Goal: Information Seeking & Learning: Learn about a topic

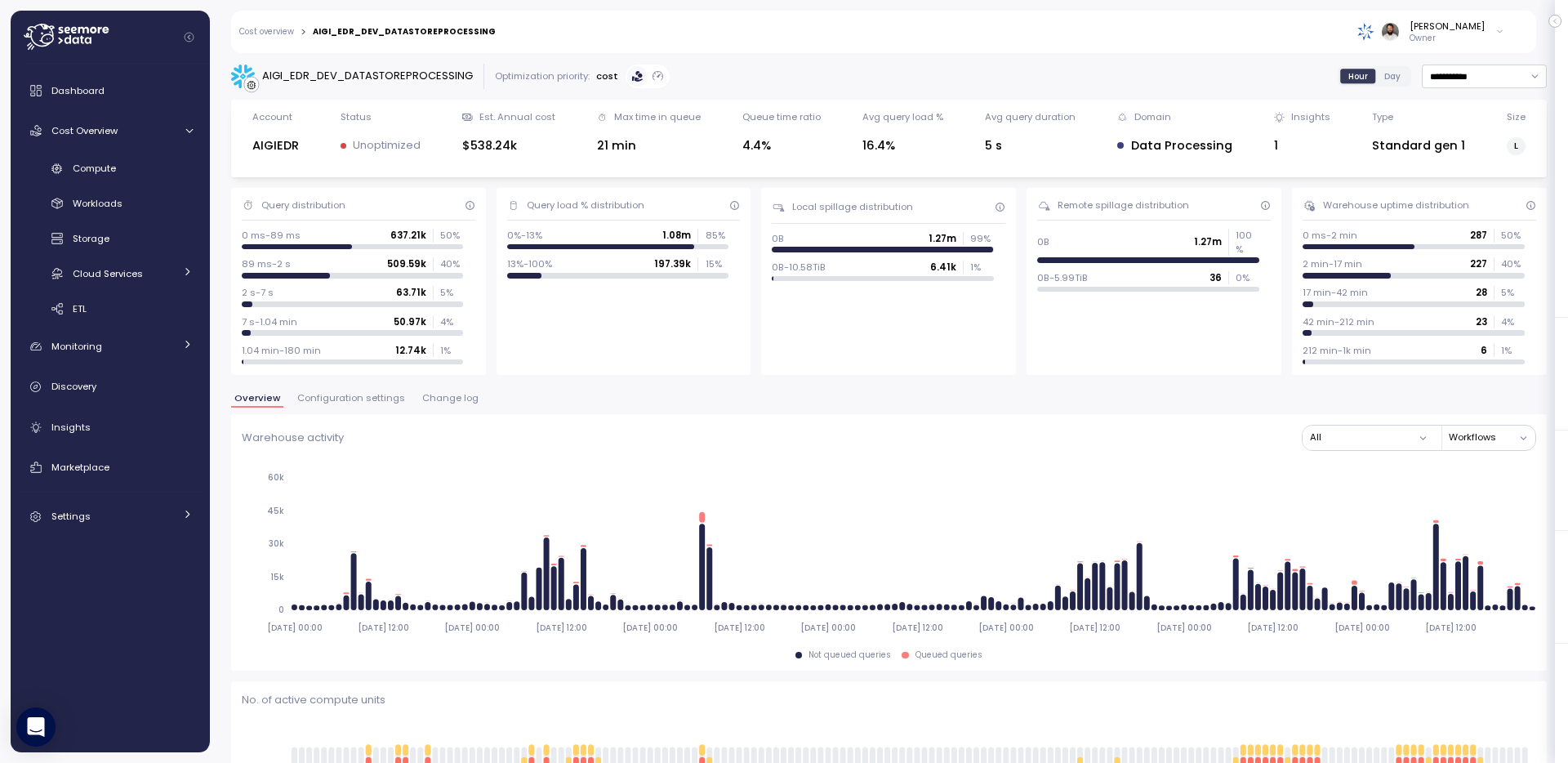
click at [348, 403] on span "Configuration settings" at bounding box center [350, 398] width 108 height 9
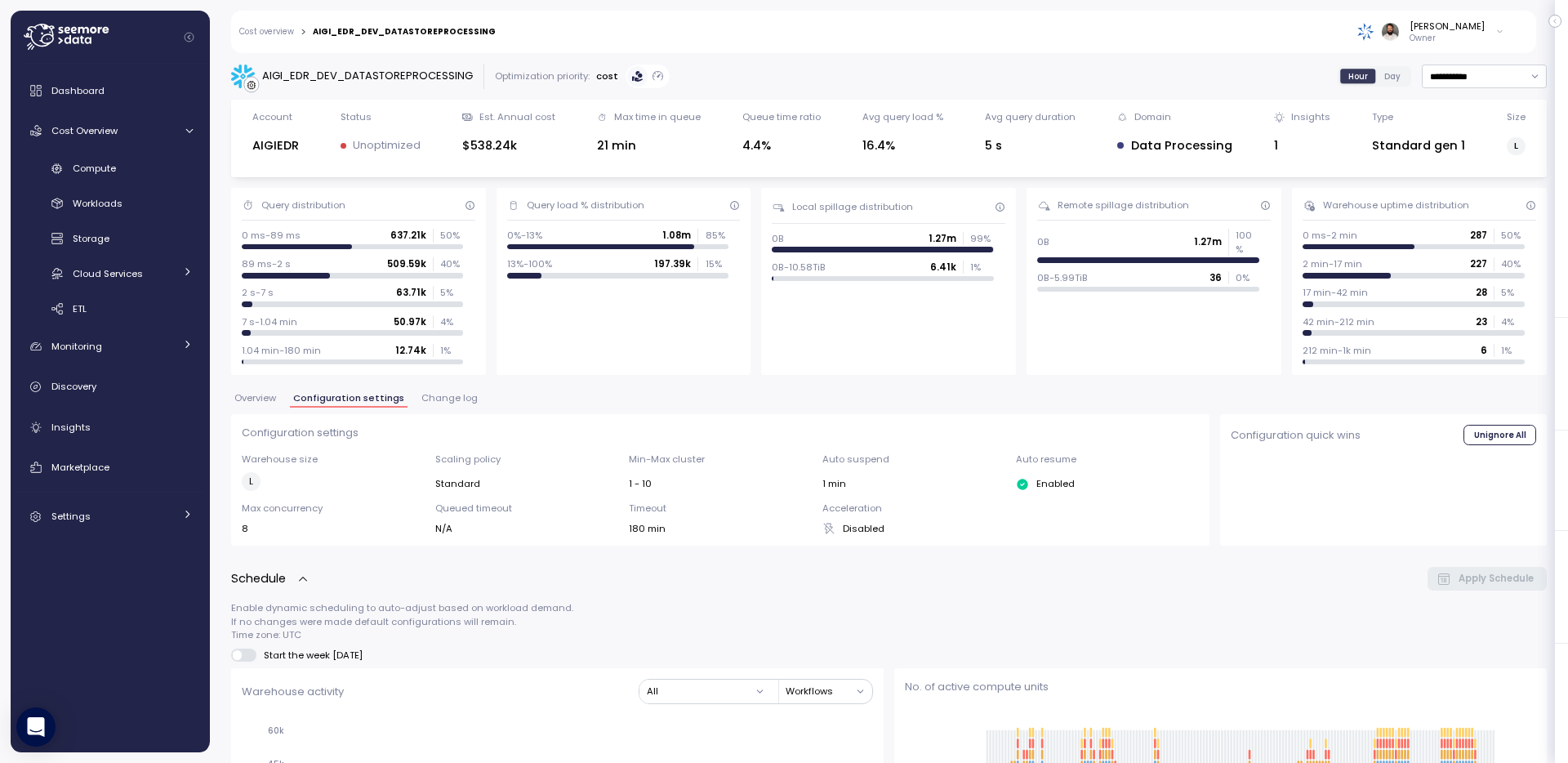
click at [460, 393] on span "Change log" at bounding box center [449, 398] width 56 height 9
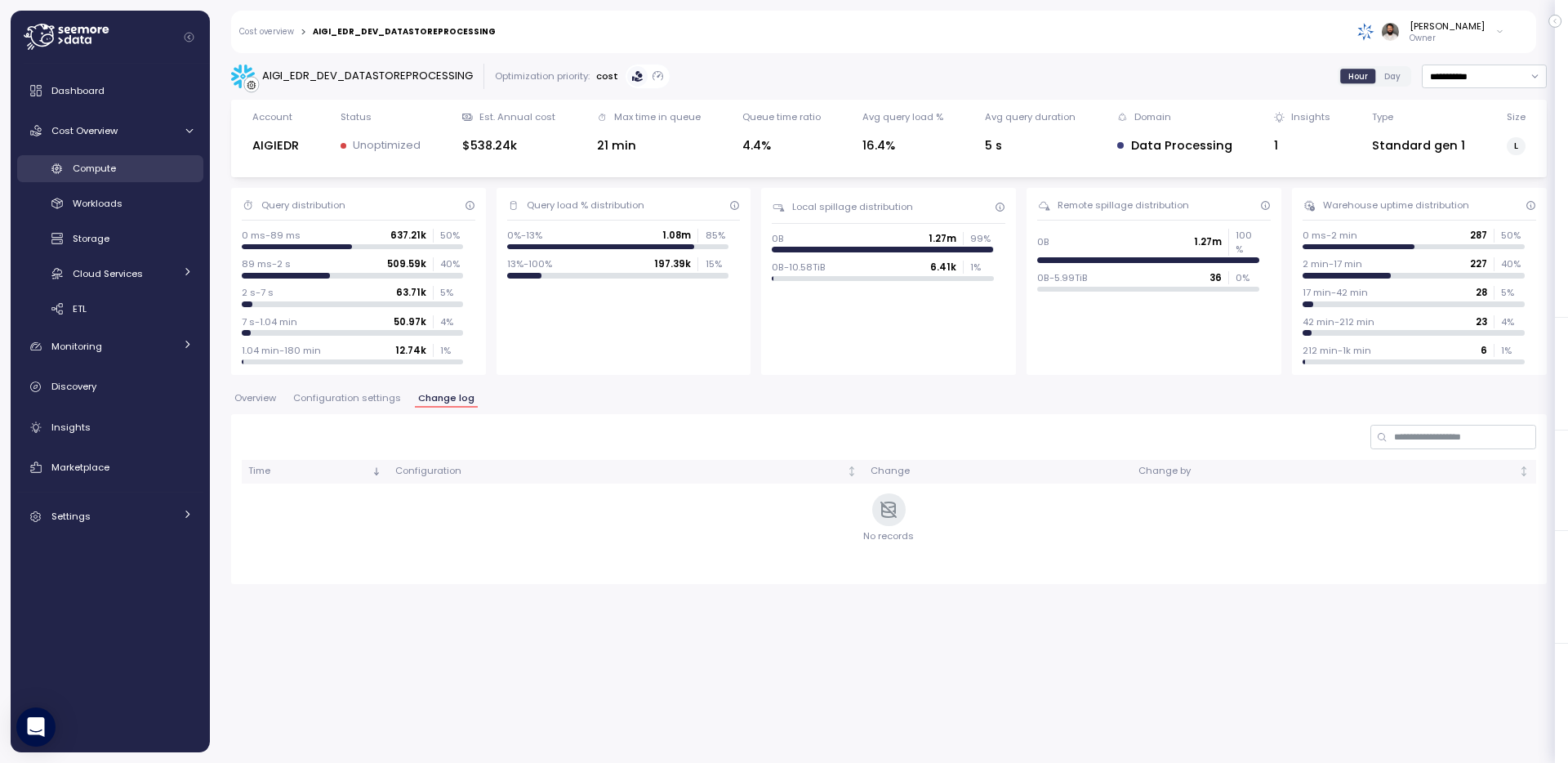
click at [73, 169] on link "Compute" at bounding box center [110, 169] width 186 height 27
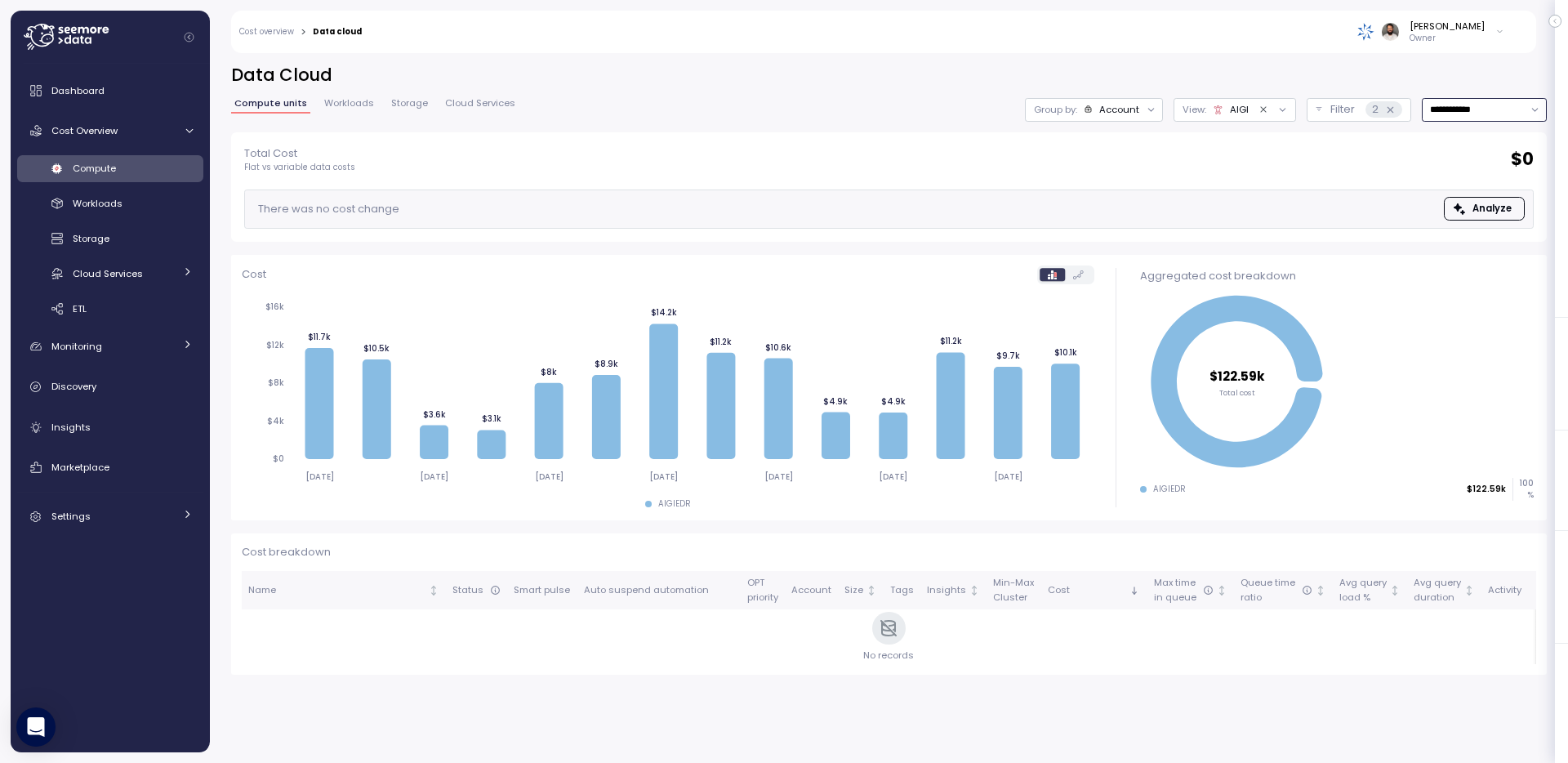
click at [1517, 113] on input "**********" at bounding box center [1484, 109] width 125 height 24
click at [1485, 231] on div "Last 30 days" at bounding box center [1479, 227] width 60 height 13
type input "**********"
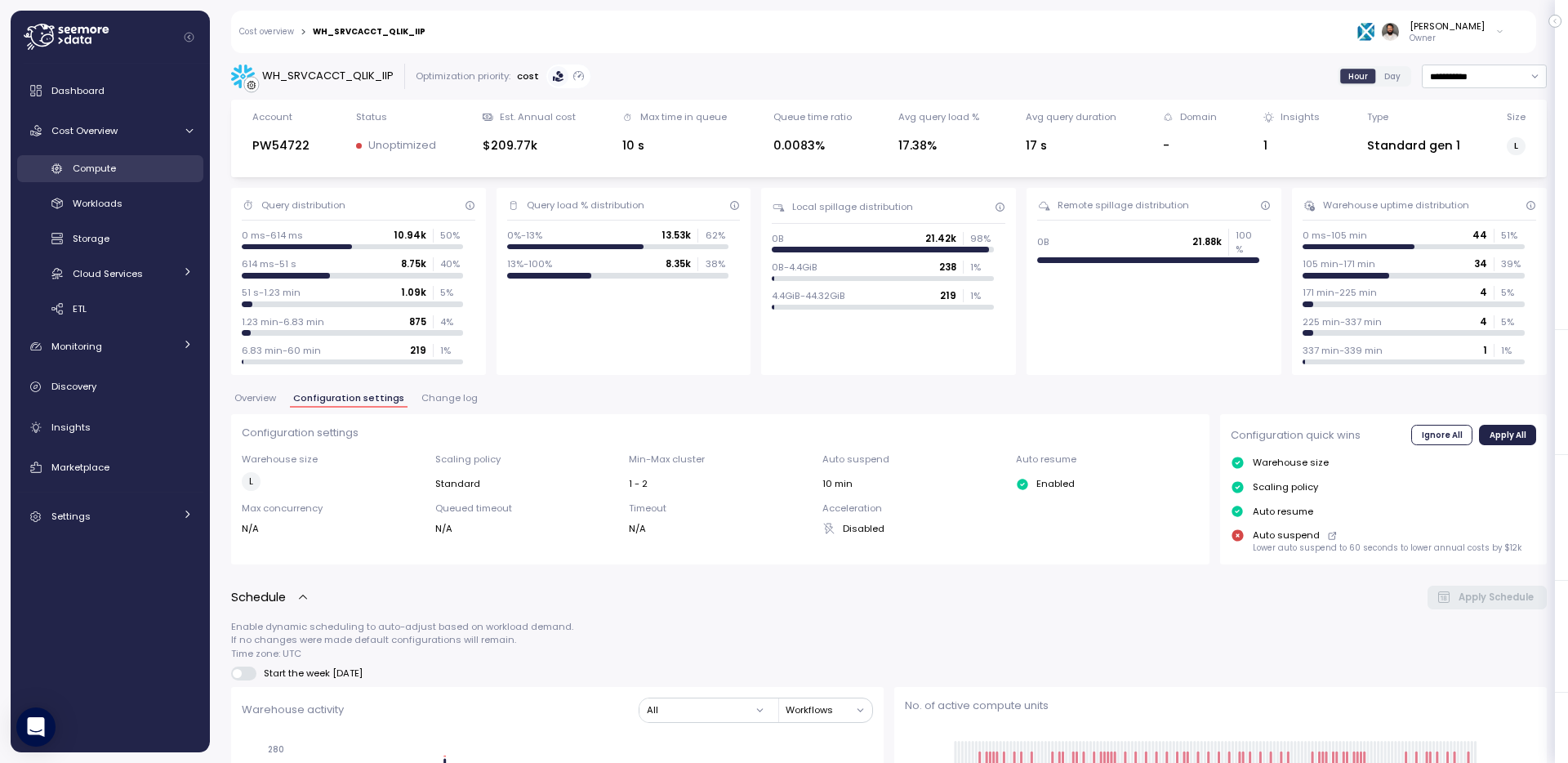
click at [143, 176] on div "Compute" at bounding box center [132, 168] width 120 height 17
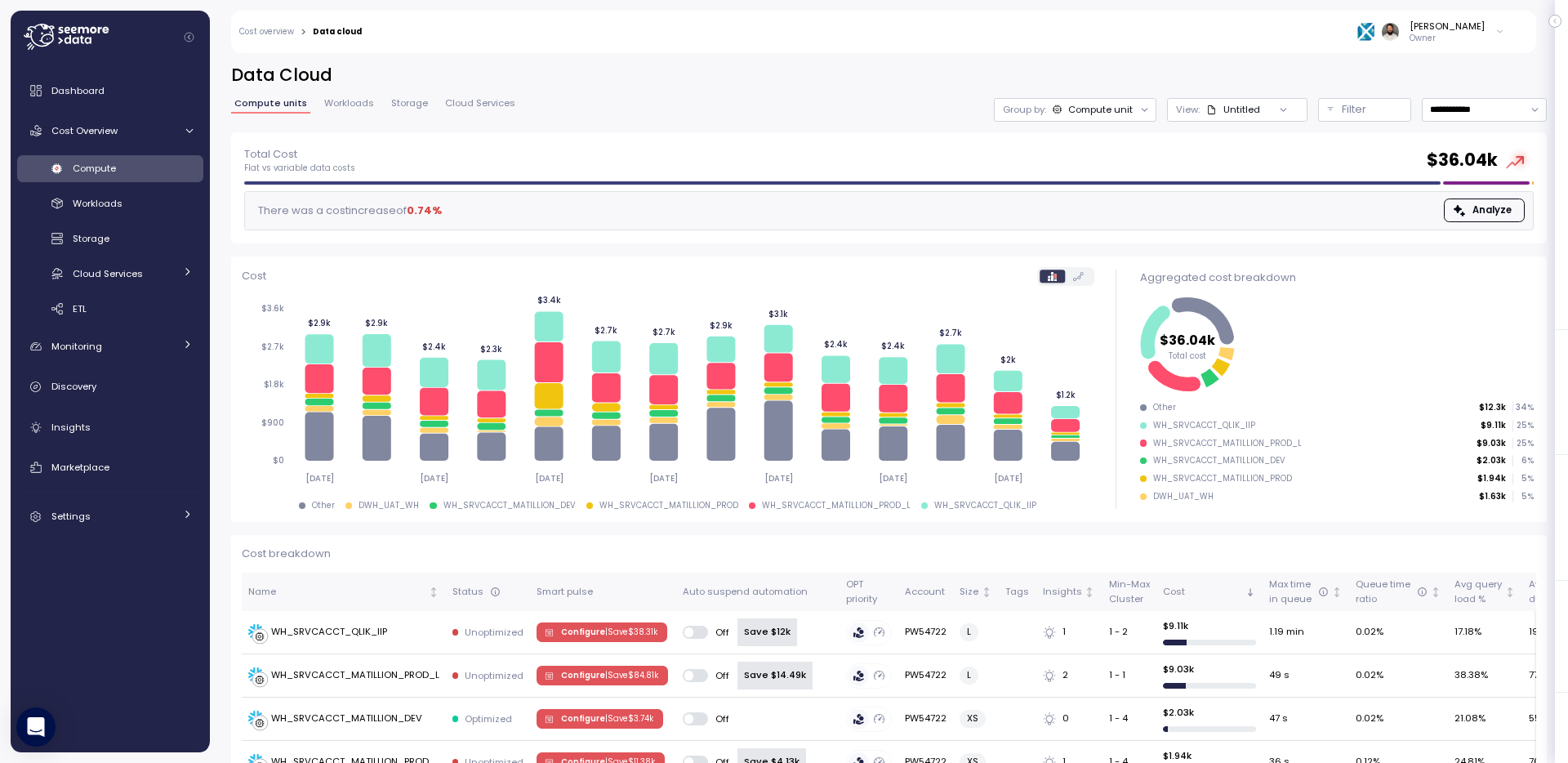
click at [353, 105] on span "Workloads" at bounding box center [349, 103] width 50 height 9
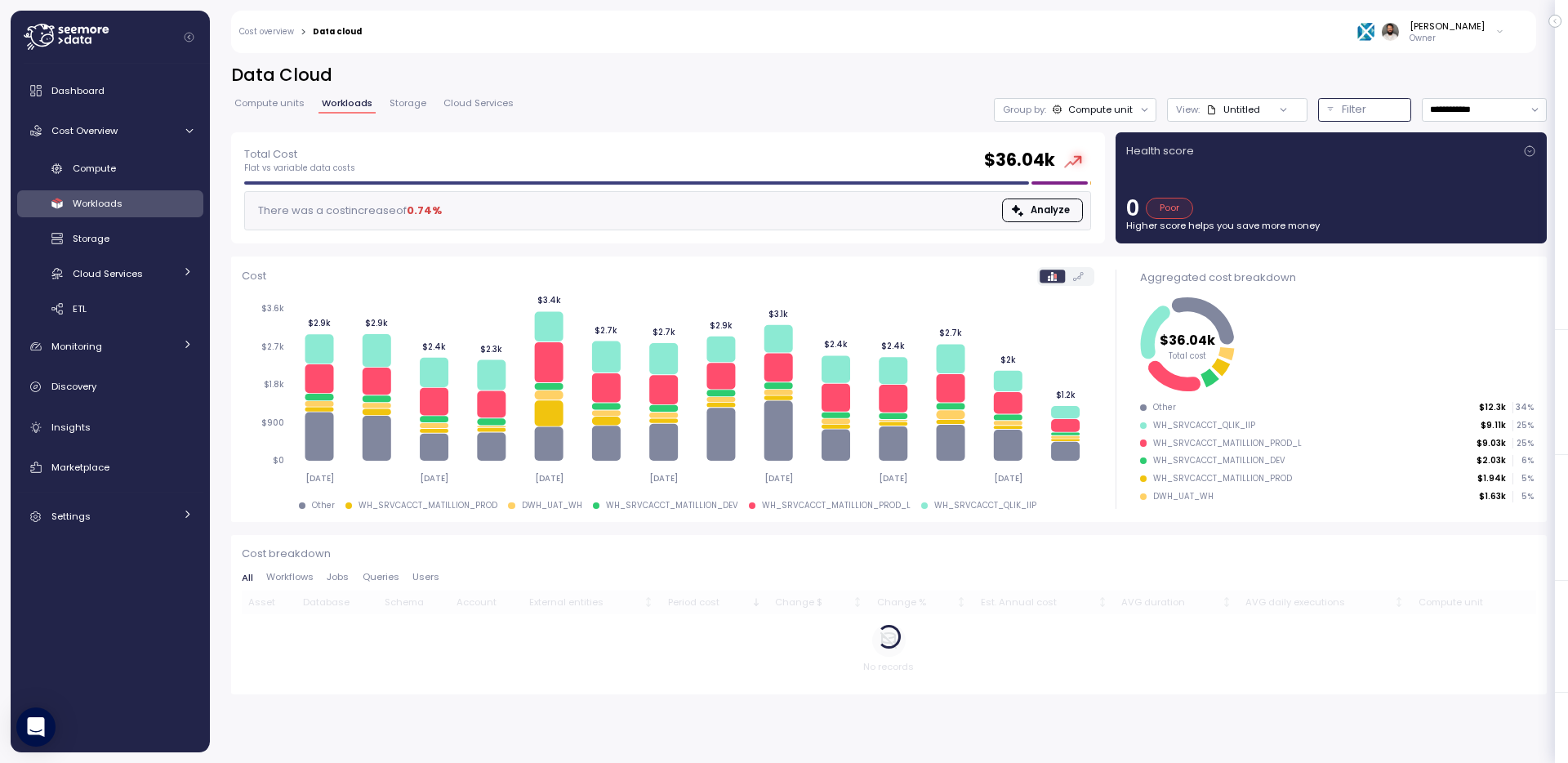
click at [1368, 114] on div "Filter" at bounding box center [1372, 109] width 60 height 17
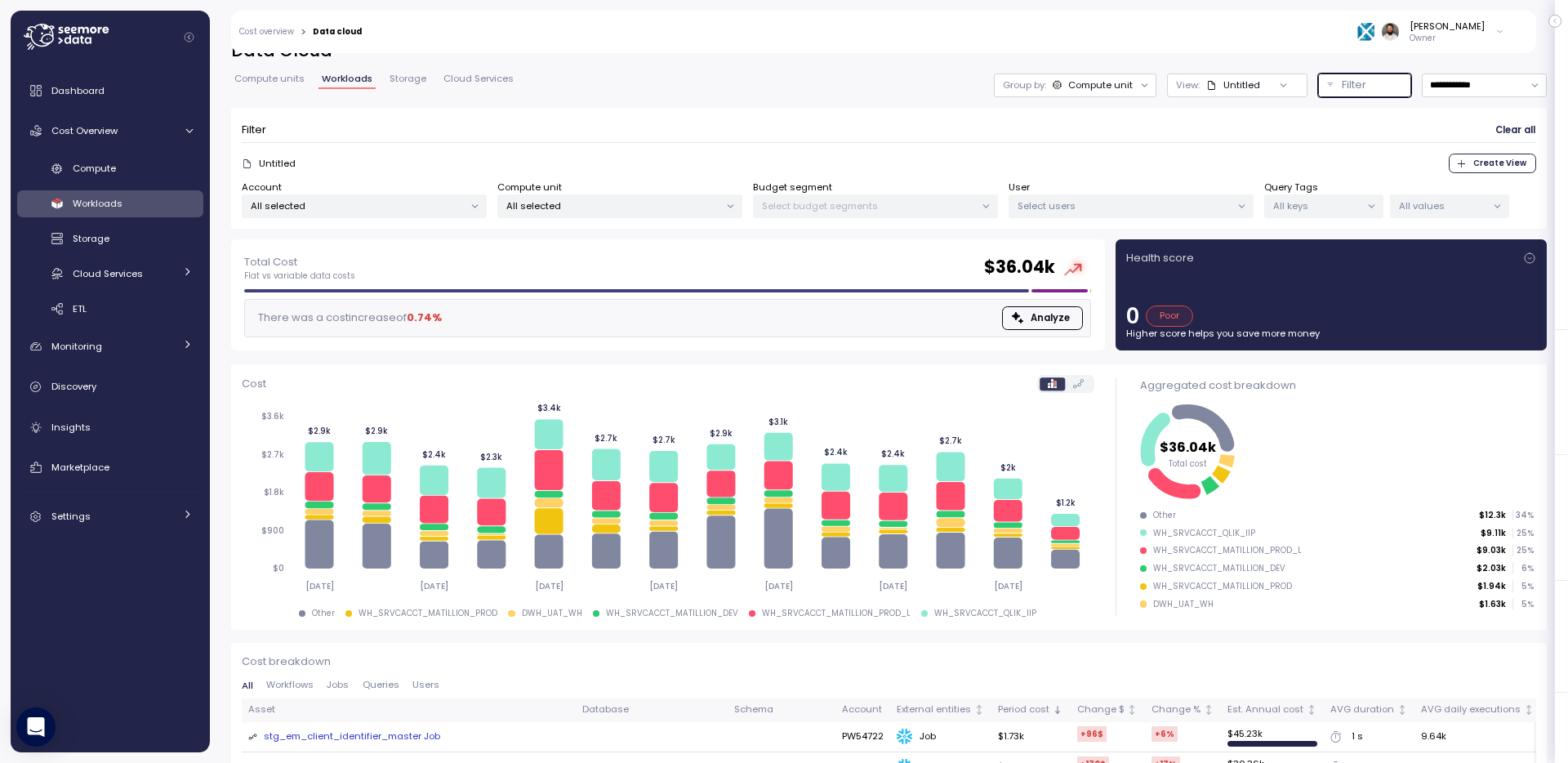
scroll to position [18, 0]
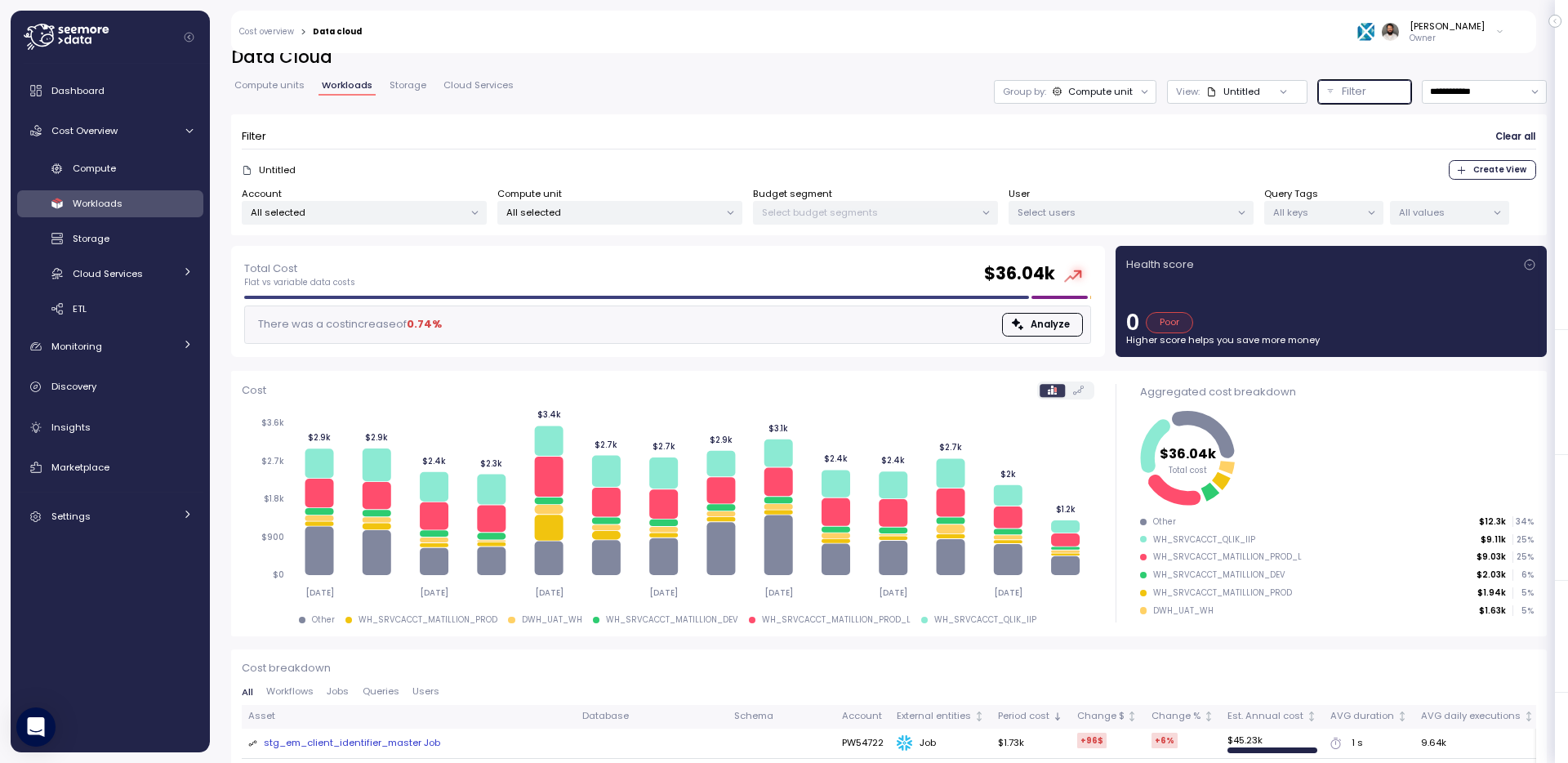
click at [1130, 94] on div "Compute unit" at bounding box center [1100, 91] width 65 height 13
click at [1117, 156] on icon at bounding box center [1118, 155] width 10 height 10
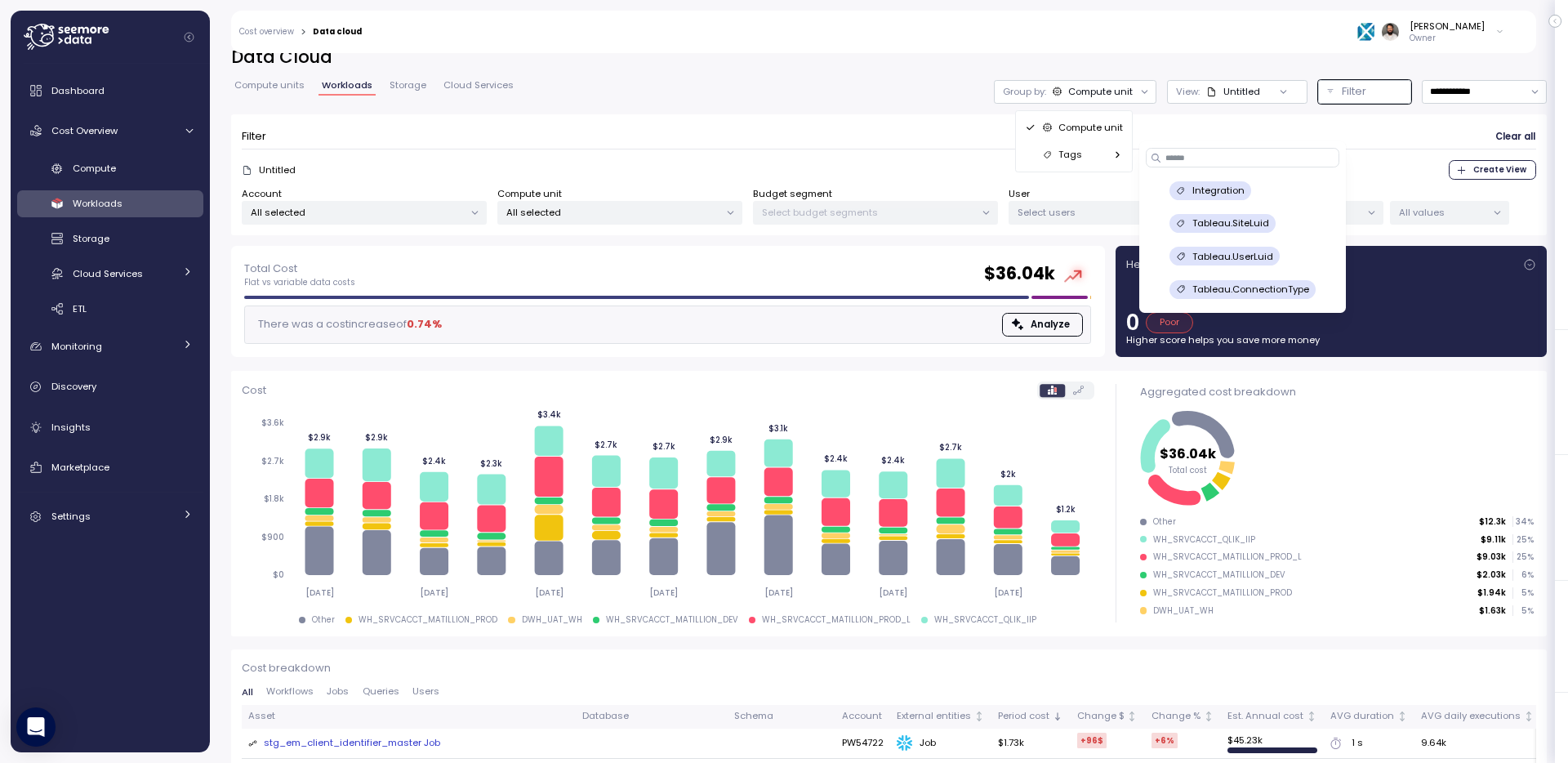
click at [905, 86] on div "**********" at bounding box center [889, 92] width 1316 height 24
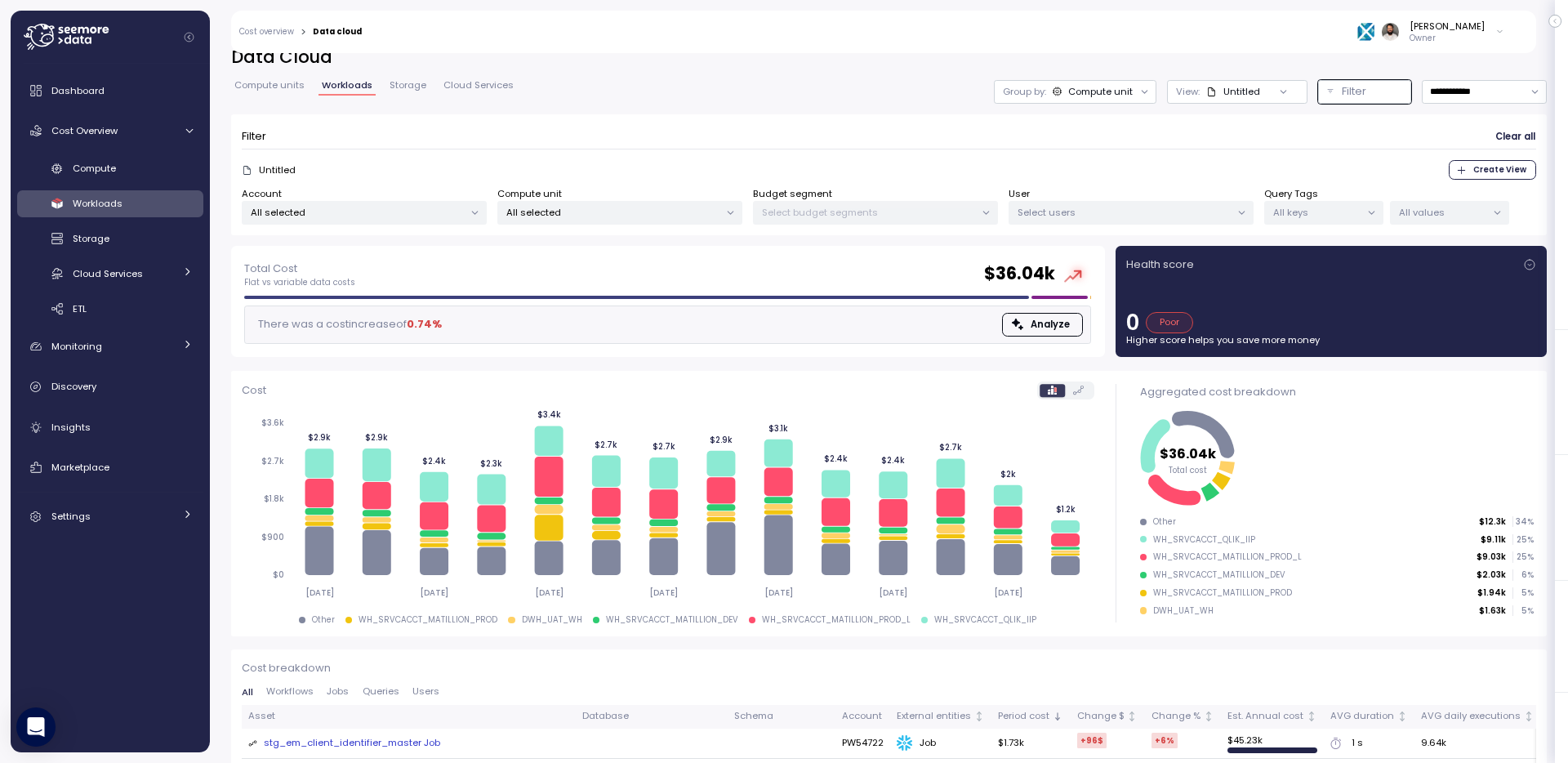
click at [1117, 85] on div "Compute unit" at bounding box center [1100, 91] width 65 height 13
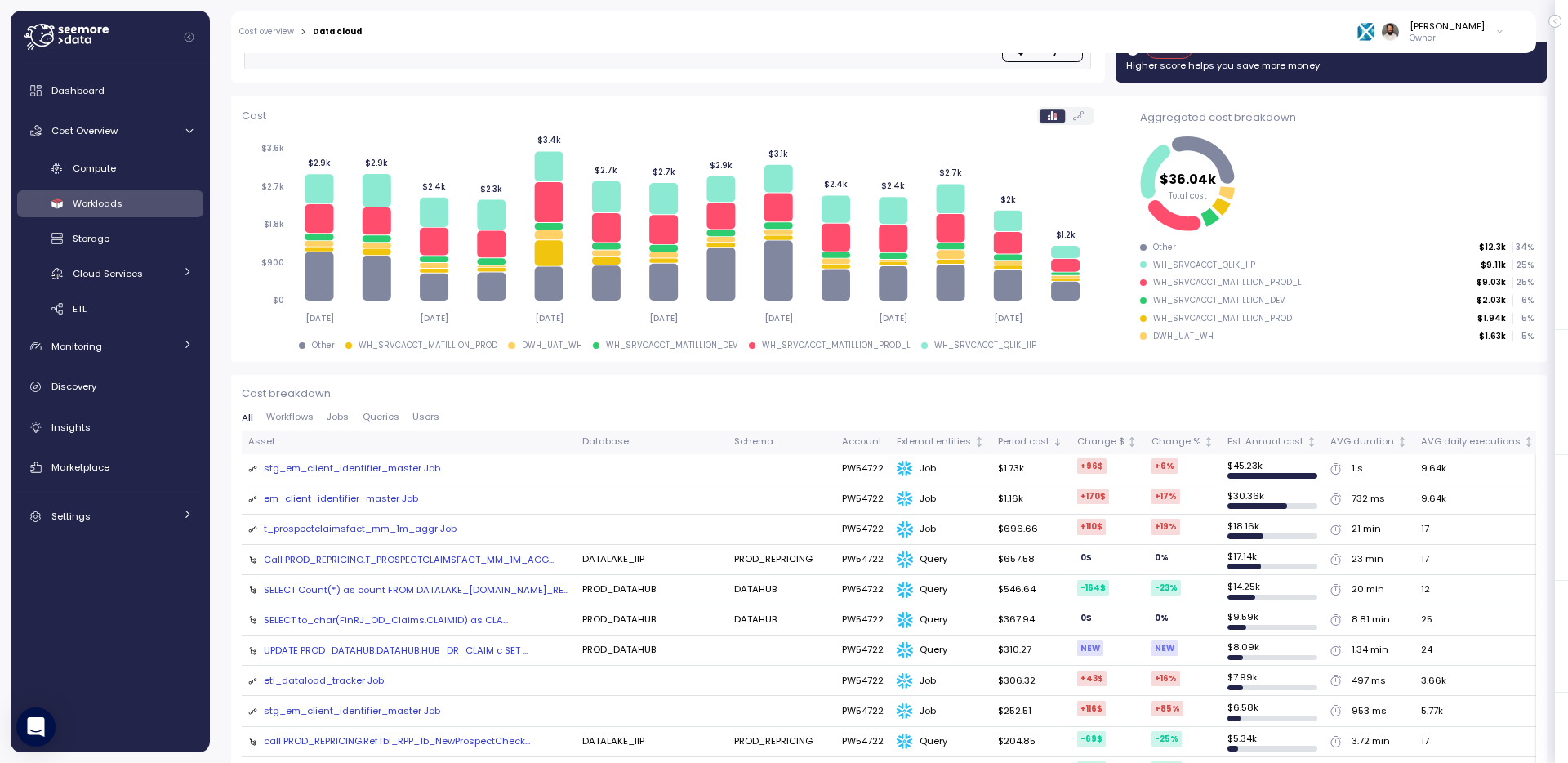
scroll to position [290, 0]
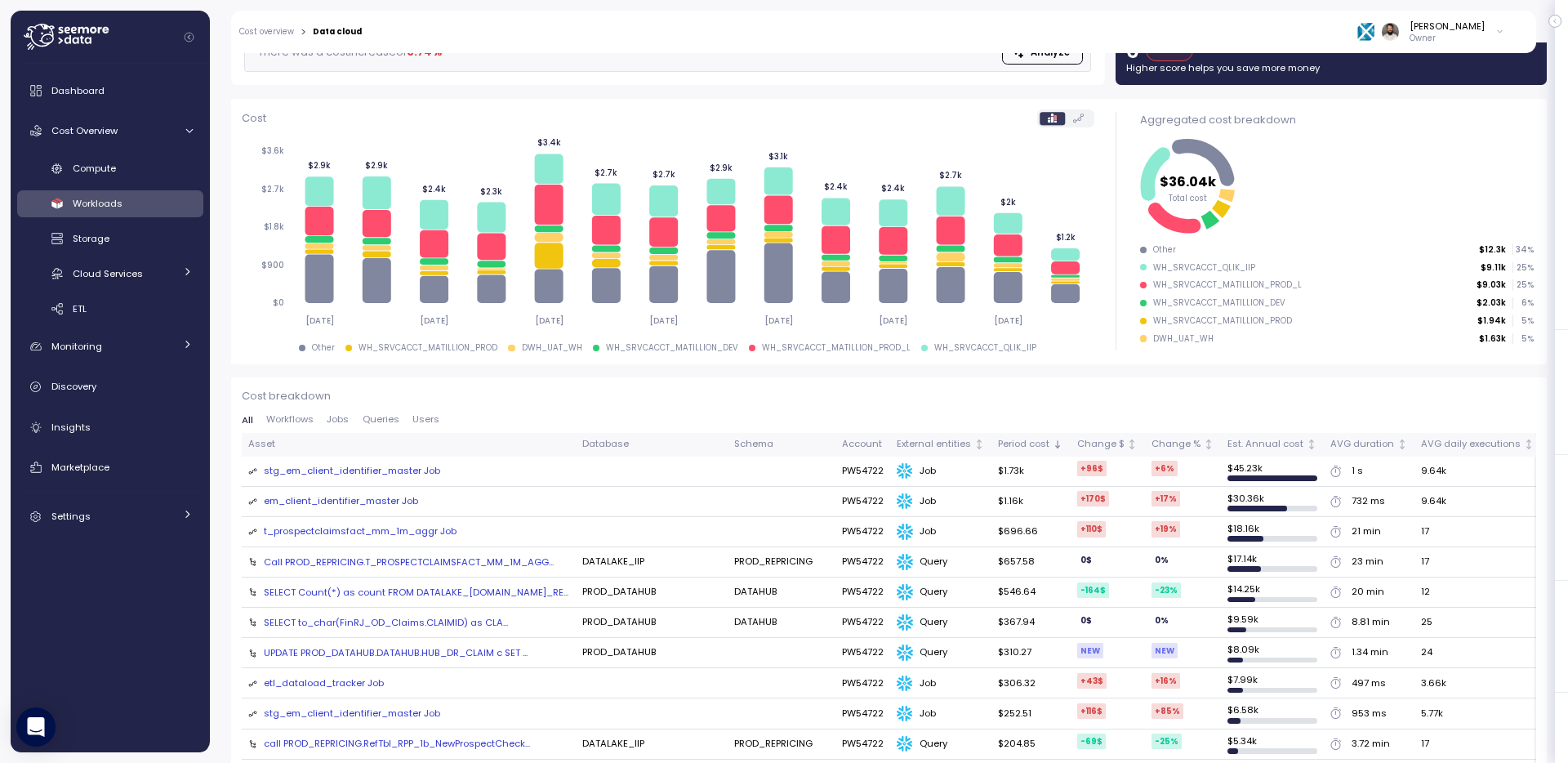
click at [333, 419] on span "Jobs" at bounding box center [337, 420] width 22 height 9
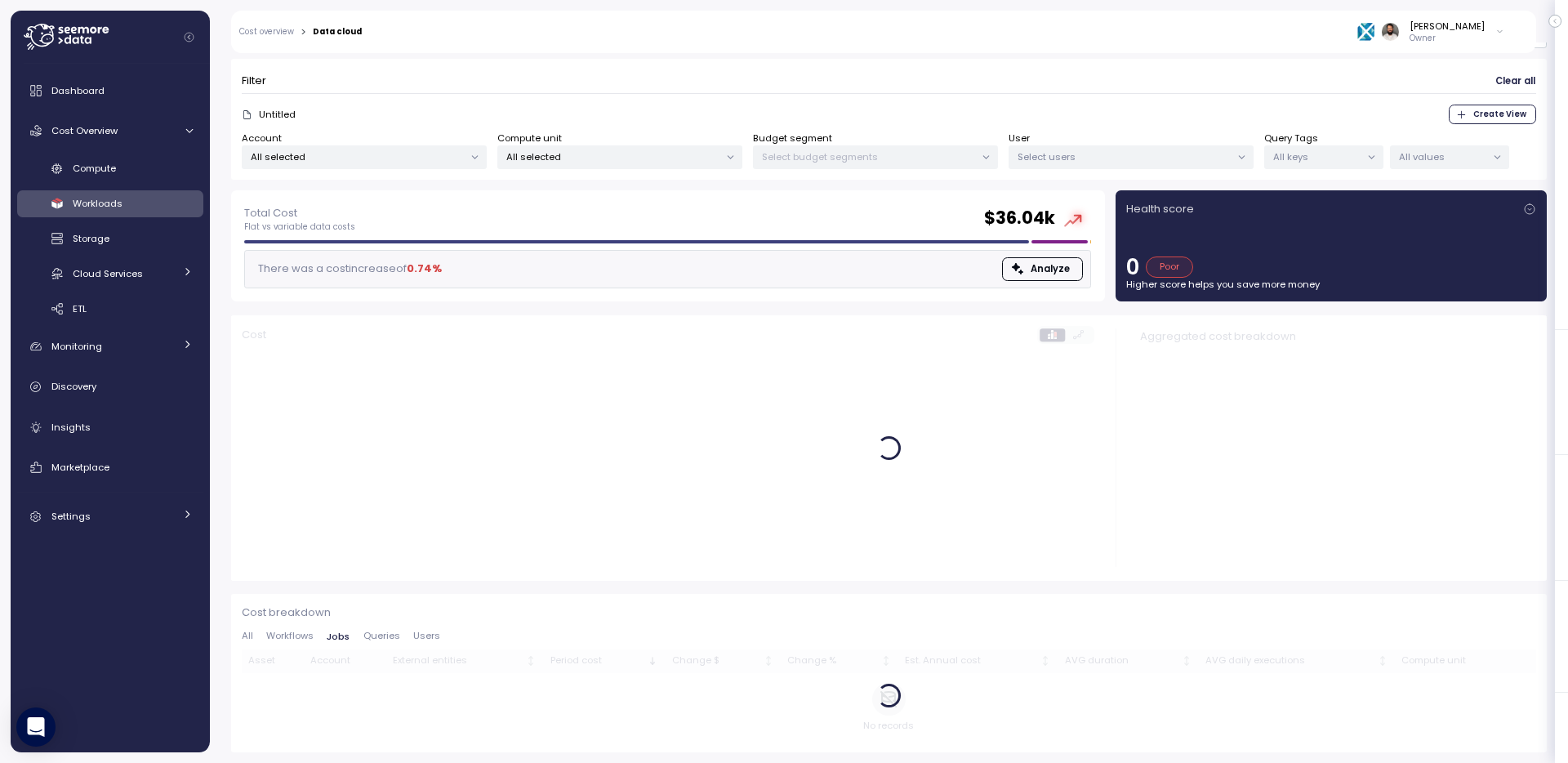
scroll to position [0, 0]
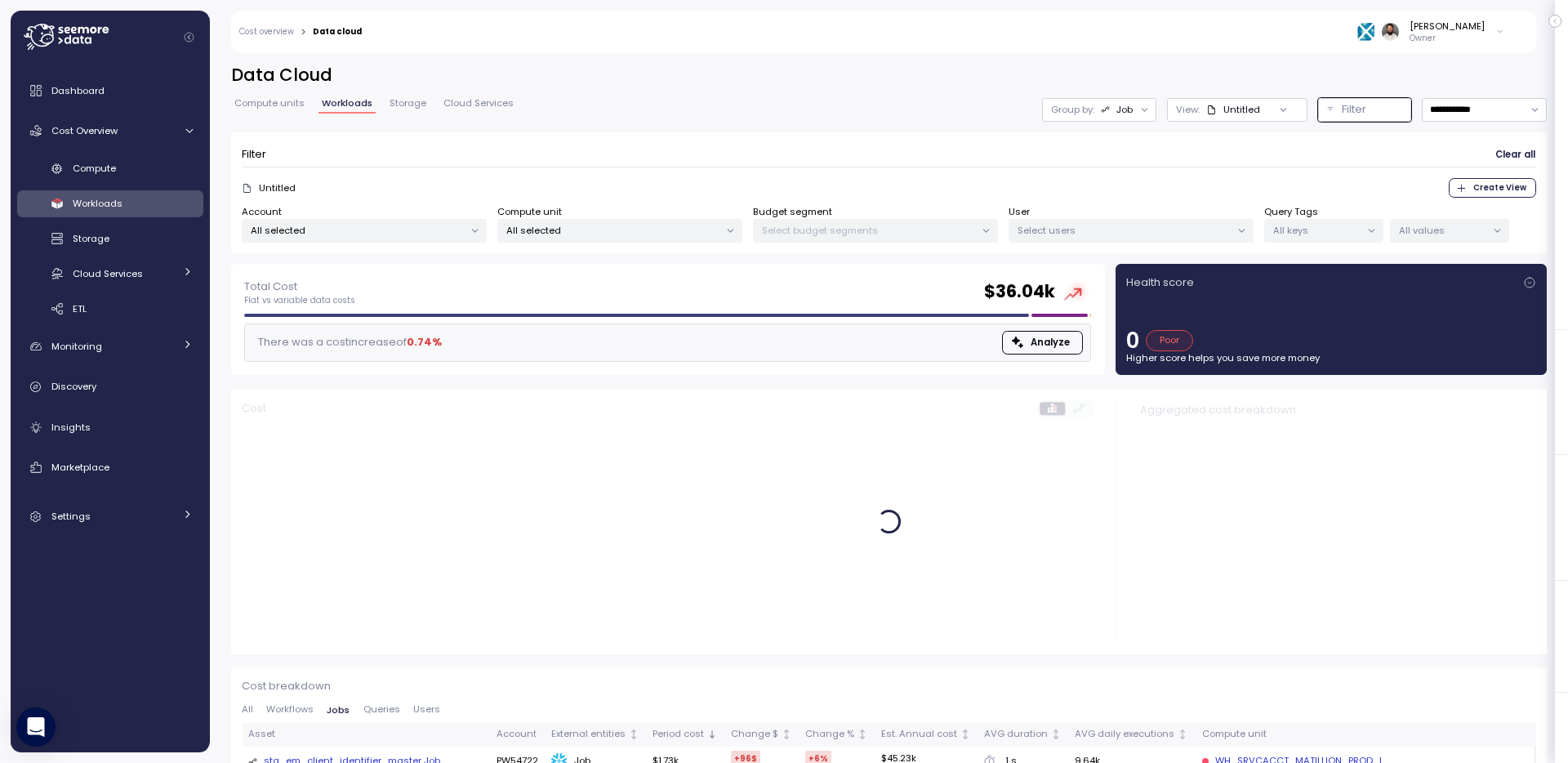
click at [1104, 115] on div "Job" at bounding box center [1117, 109] width 32 height 13
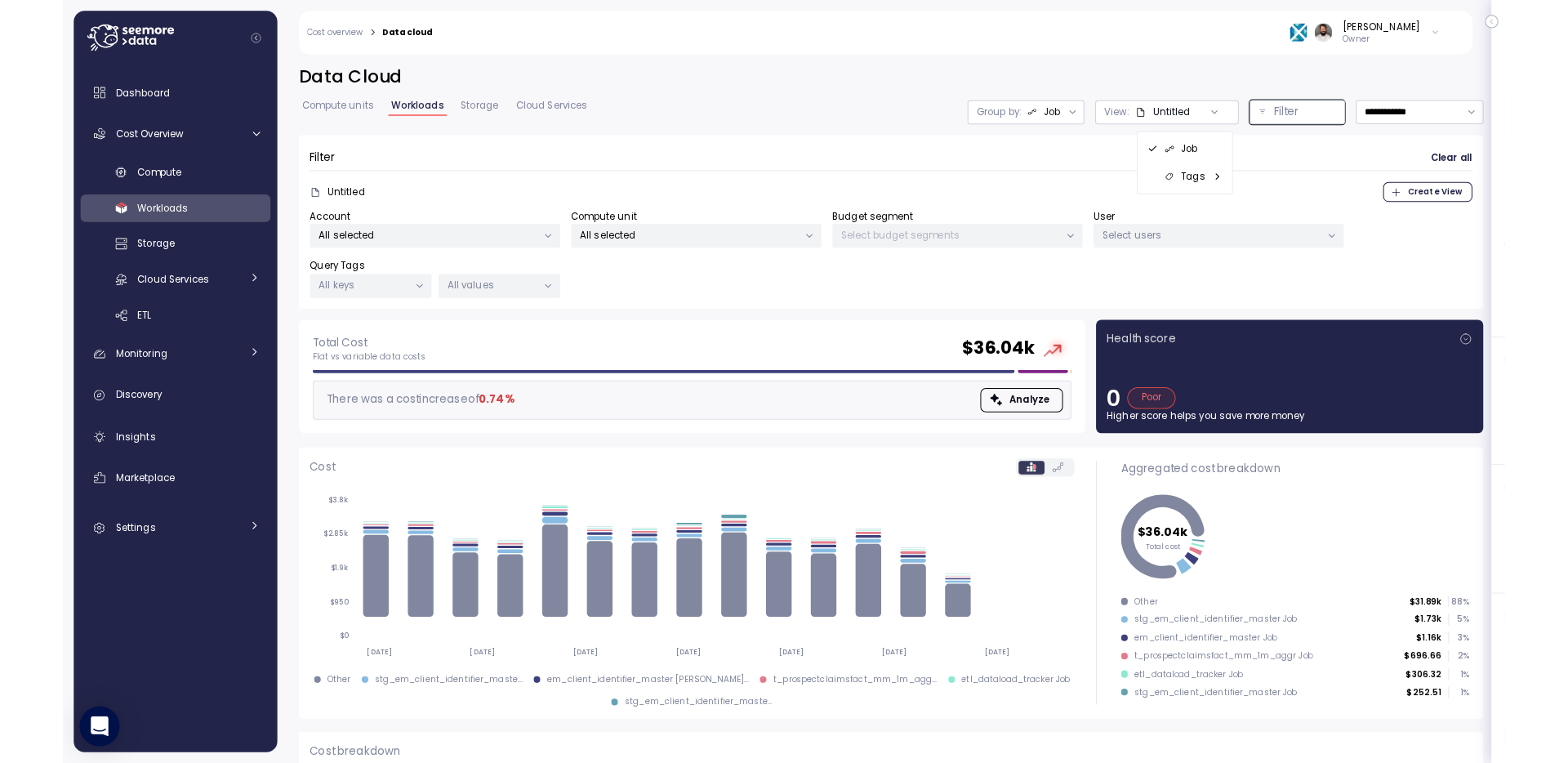
scroll to position [0, 1]
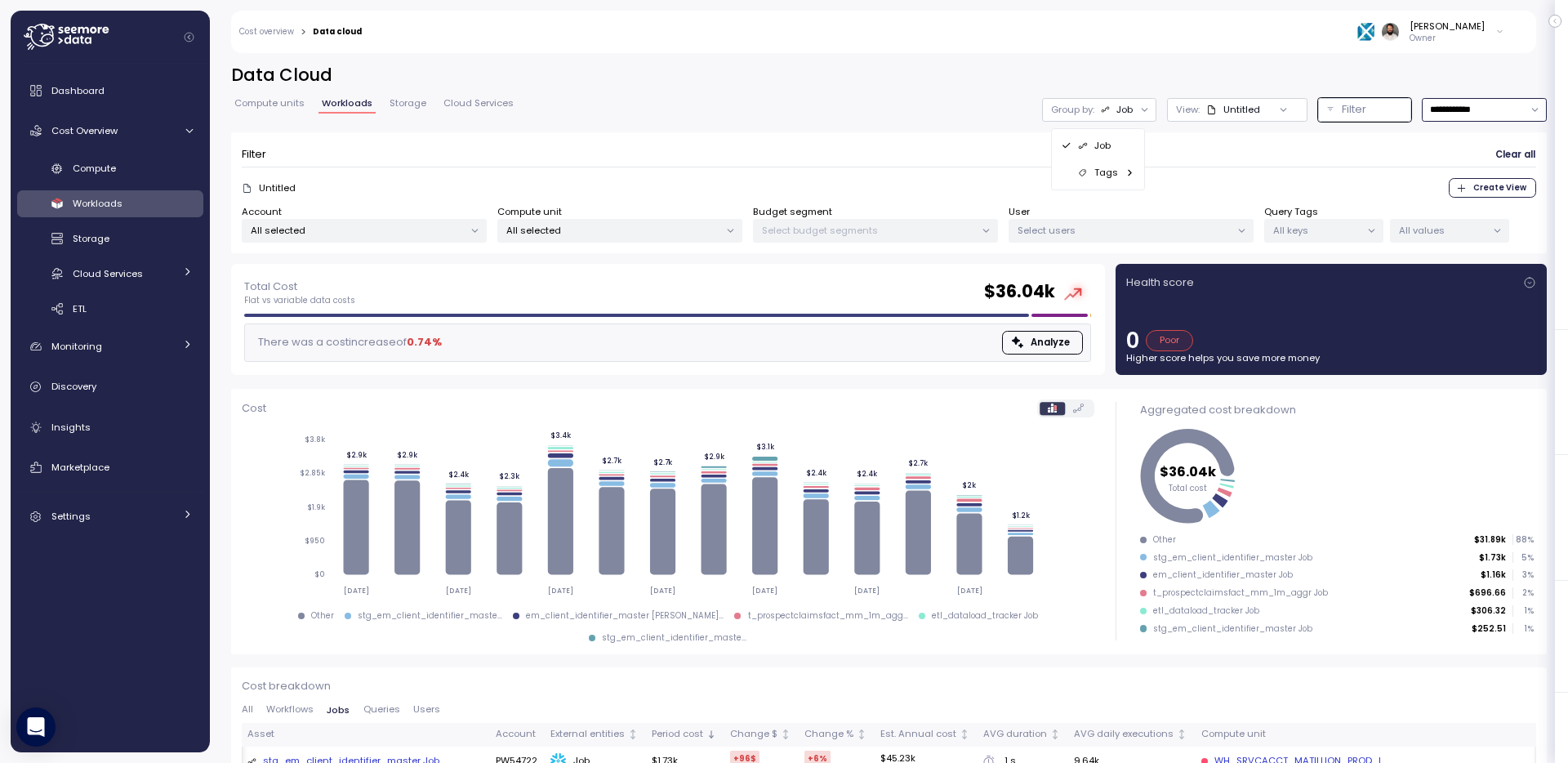
click at [1493, 111] on input "**********" at bounding box center [1484, 109] width 125 height 24
click at [1475, 183] on div "Last 7 days" at bounding box center [1475, 184] width 53 height 13
type input "**********"
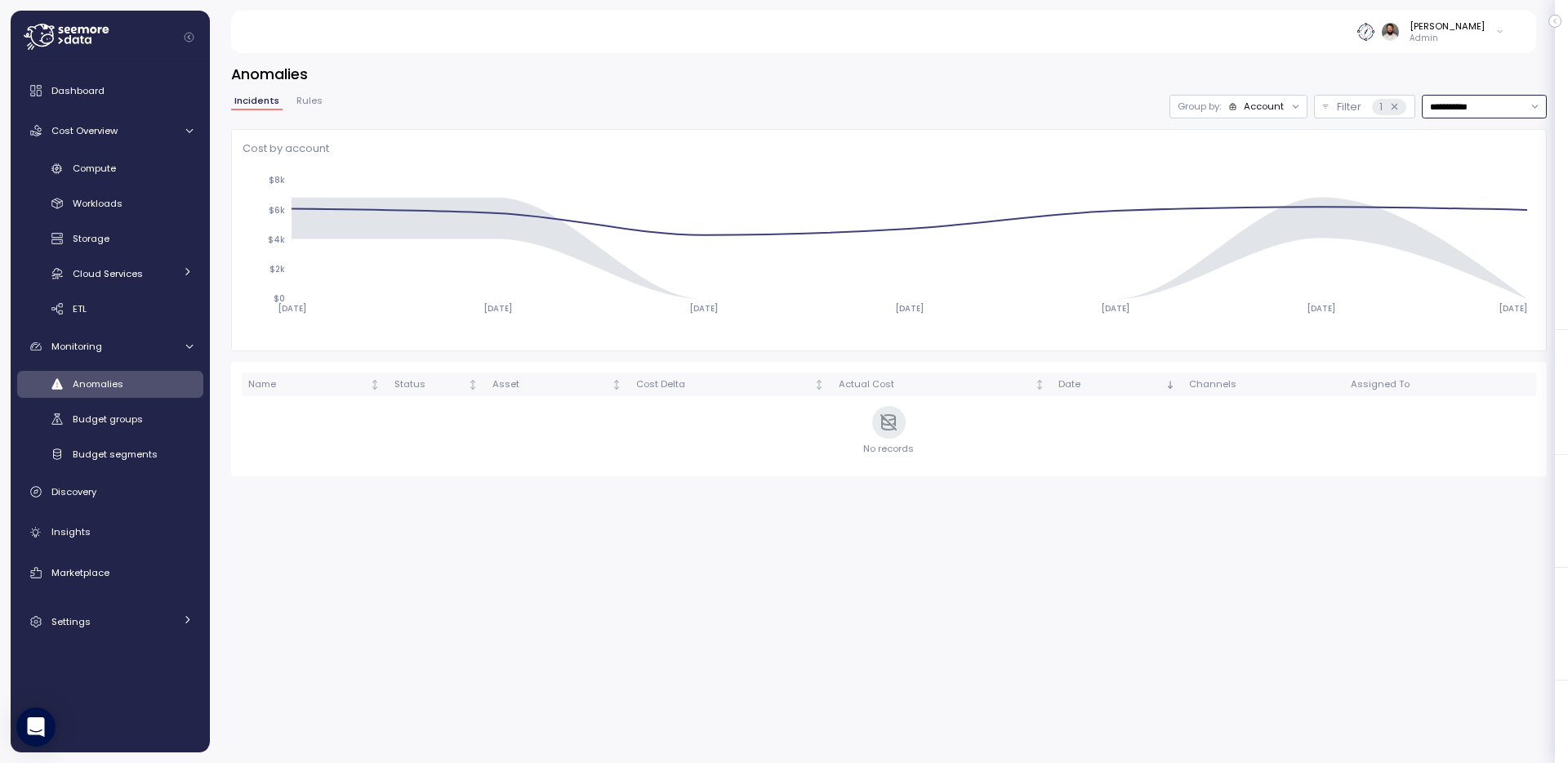
click at [1496, 108] on input "**********" at bounding box center [1484, 106] width 125 height 24
click at [1480, 206] on div "Last 14 days" at bounding box center [1477, 203] width 57 height 13
type input "**********"
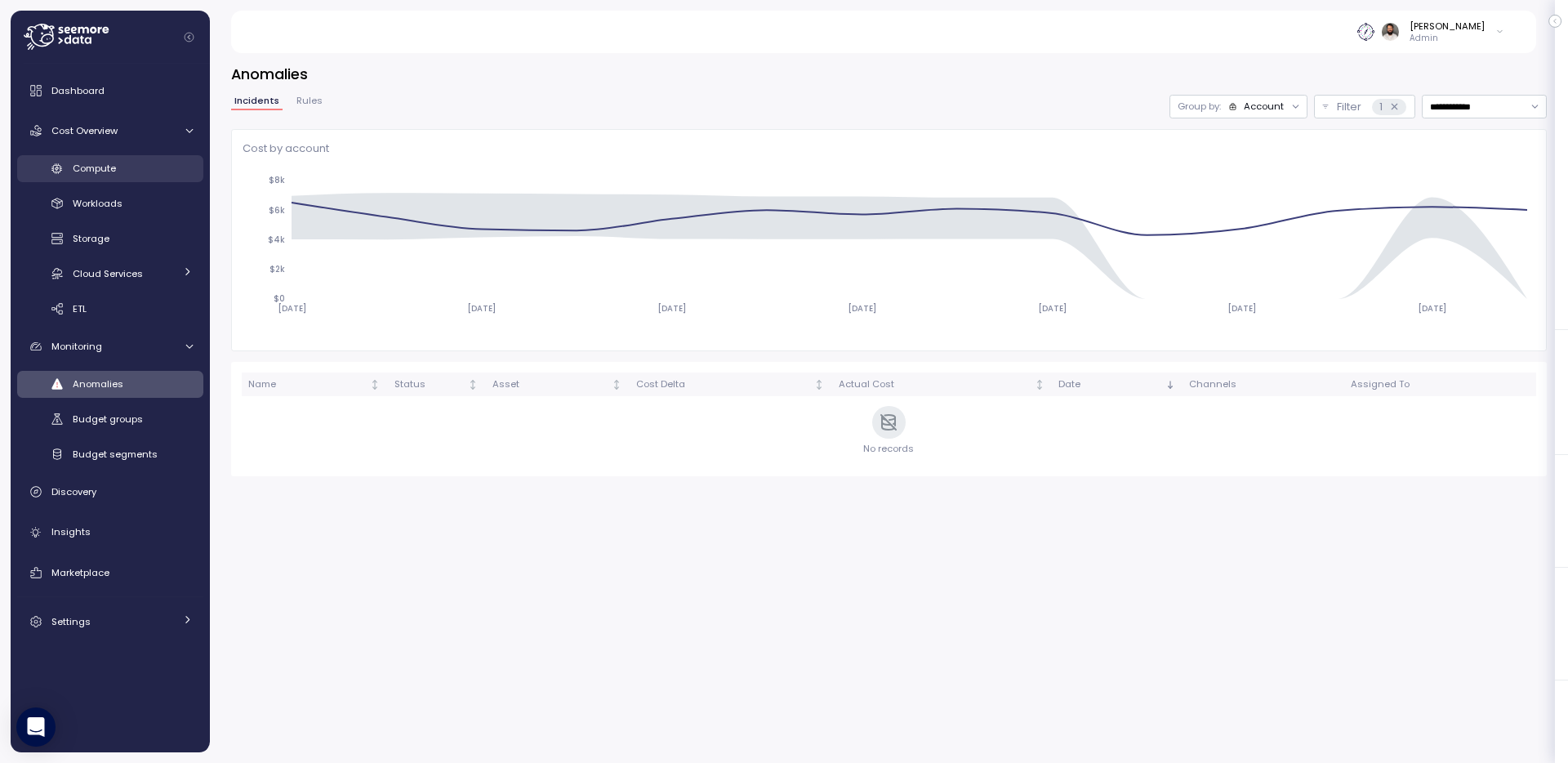
click at [165, 163] on div "Compute" at bounding box center [132, 168] width 120 height 17
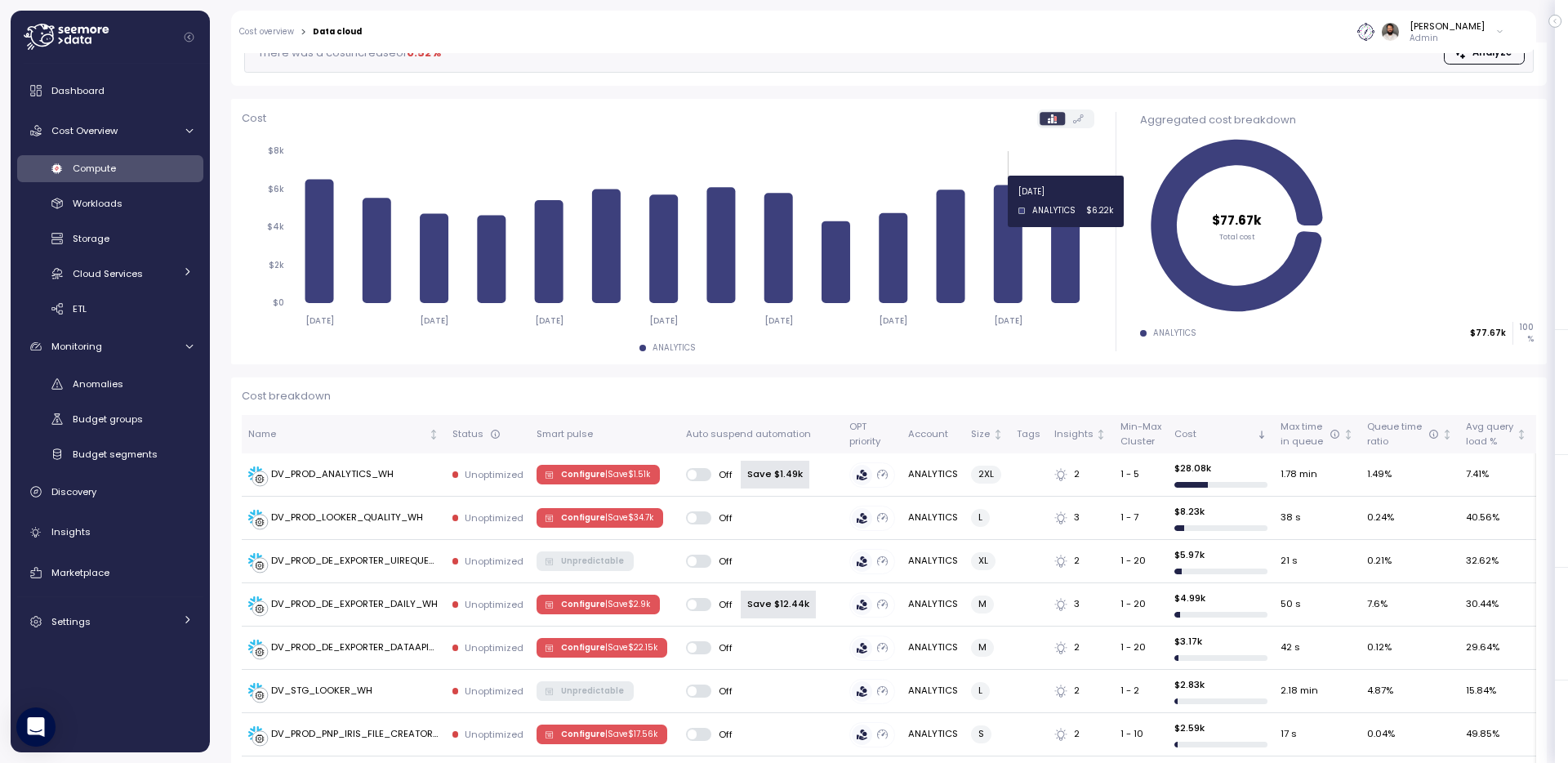
scroll to position [170, 0]
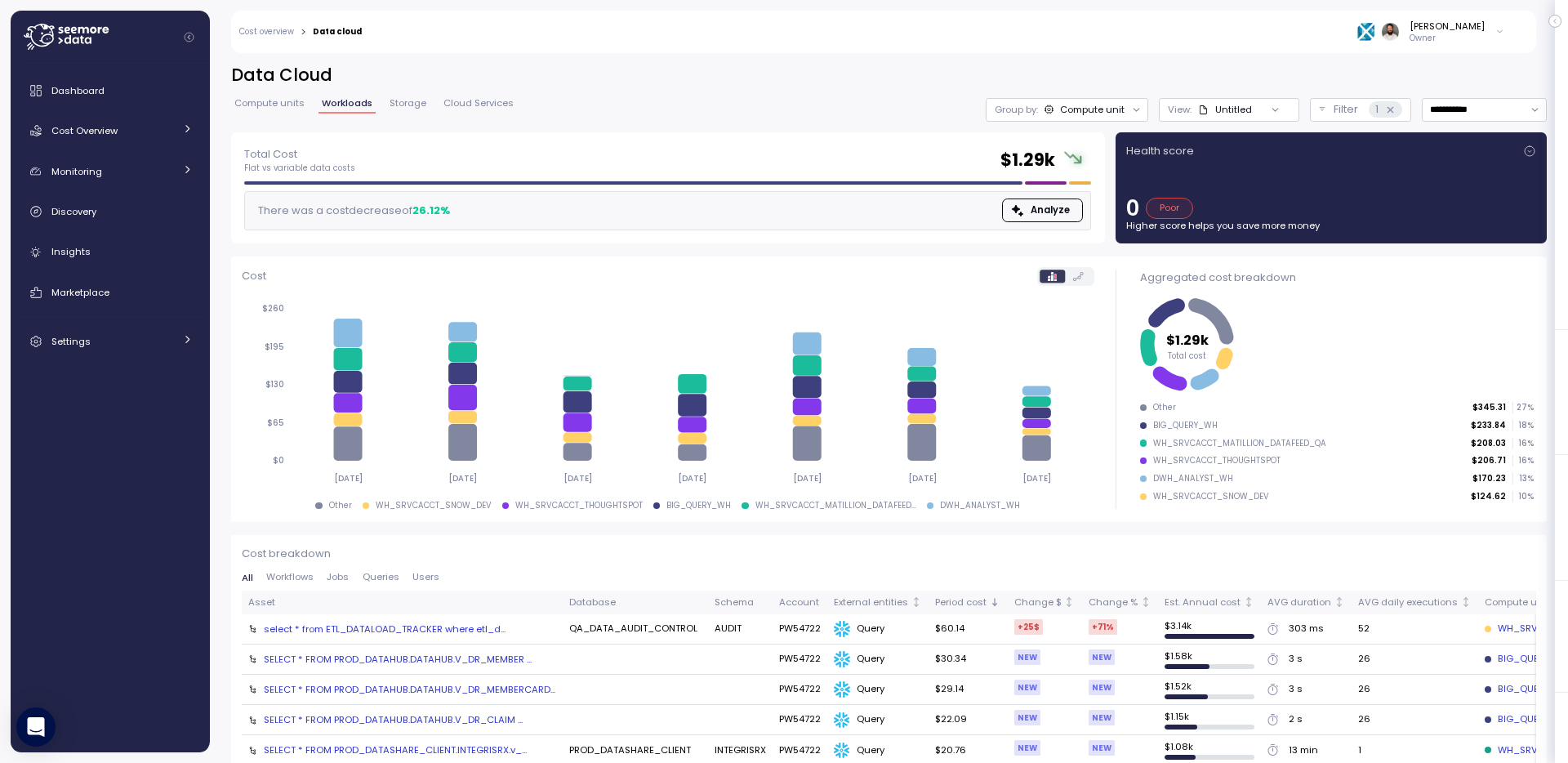
click at [1468, 44] on div "[PERSON_NAME] Owner" at bounding box center [943, 31] width 1142 height 43
click at [1467, 34] on p "Owner" at bounding box center [1447, 38] width 75 height 11
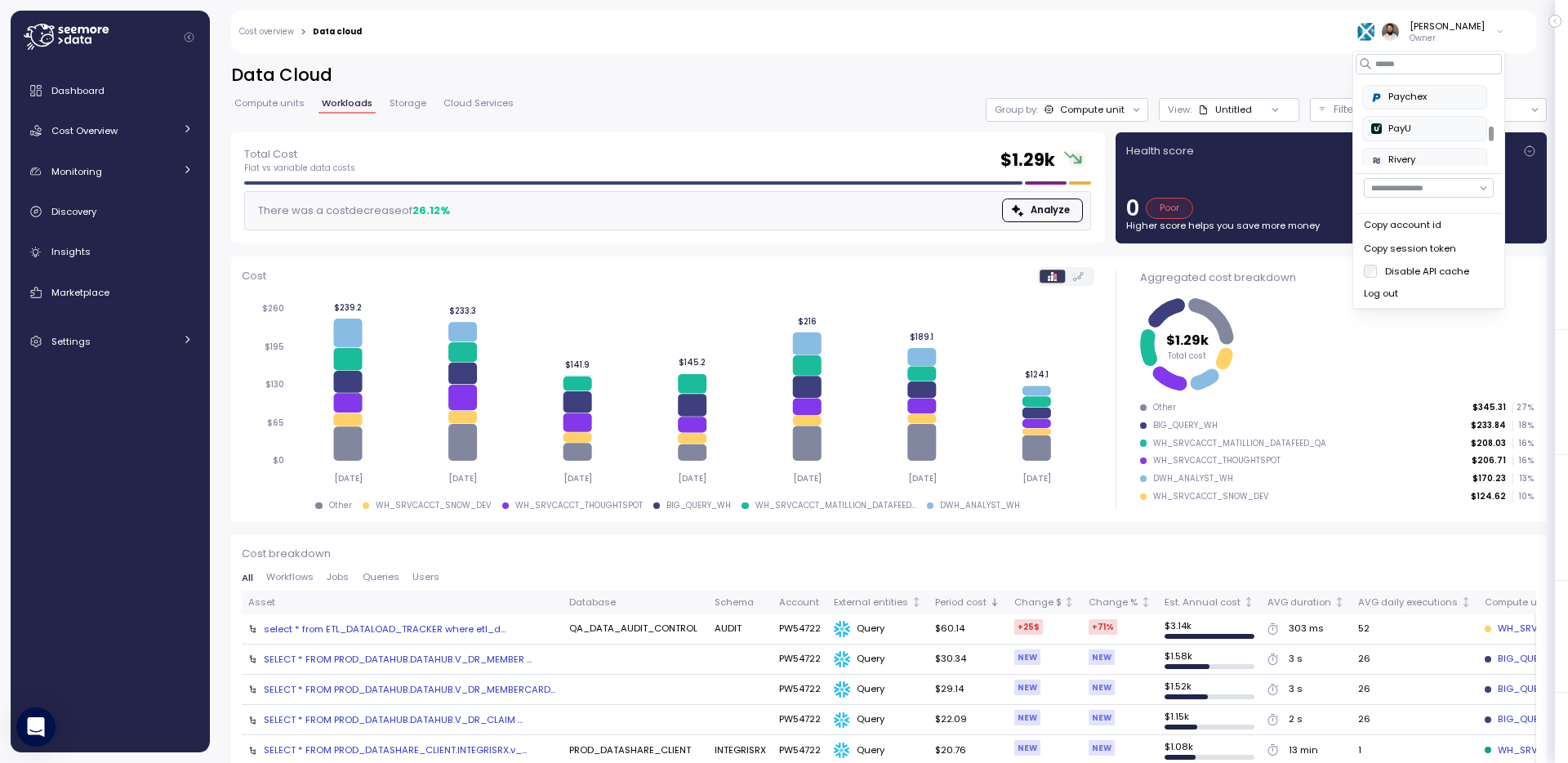
scroll to position [565, 0]
click at [1442, 77] on div "Alludo Arch Capital Group Artlist at-bay blackrabbit [PERSON_NAME] datumstudio …" at bounding box center [1428, 124] width 146 height 100
click at [1435, 101] on div "Paychex" at bounding box center [1425, 94] width 107 height 15
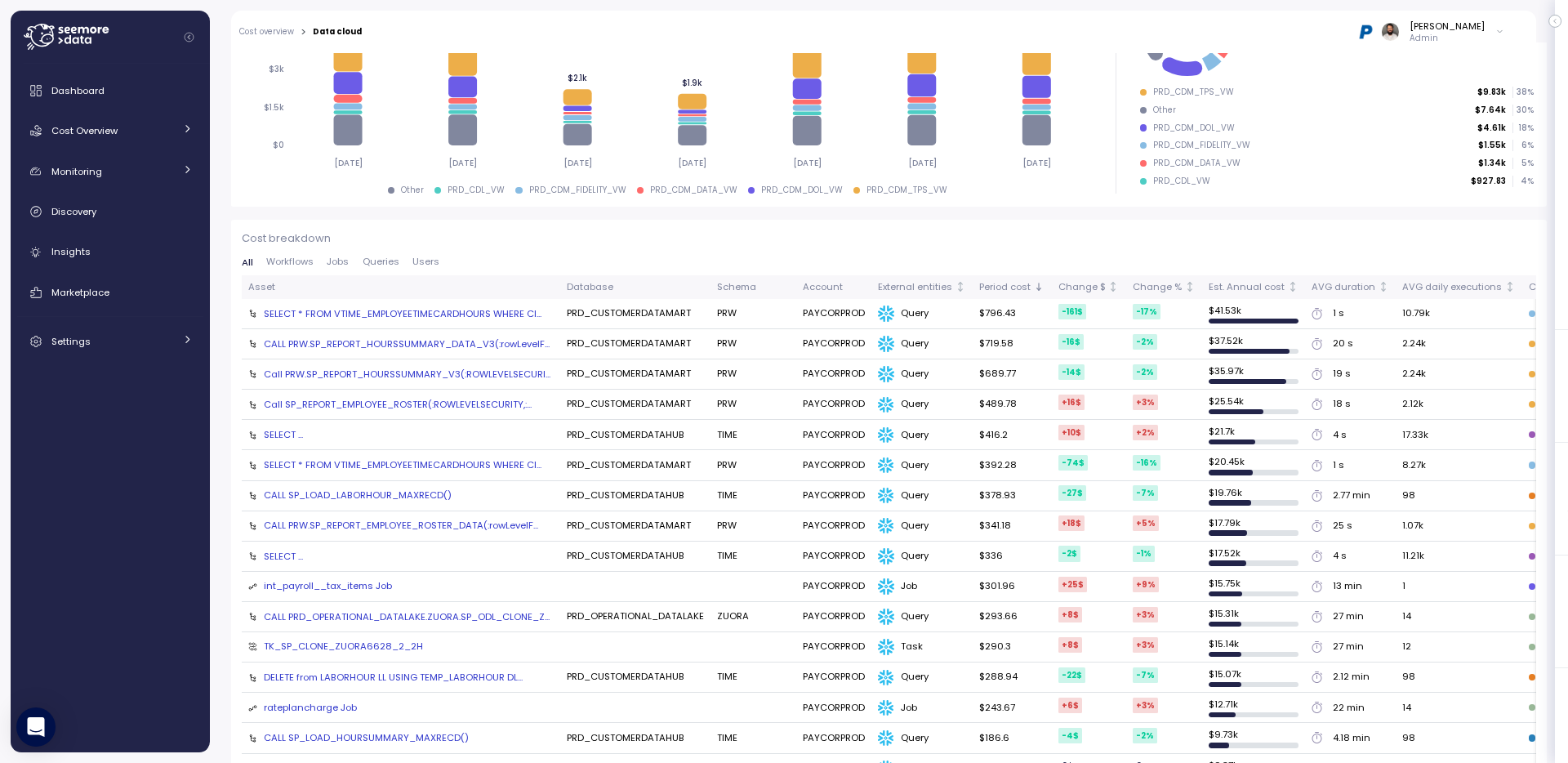
scroll to position [318, 0]
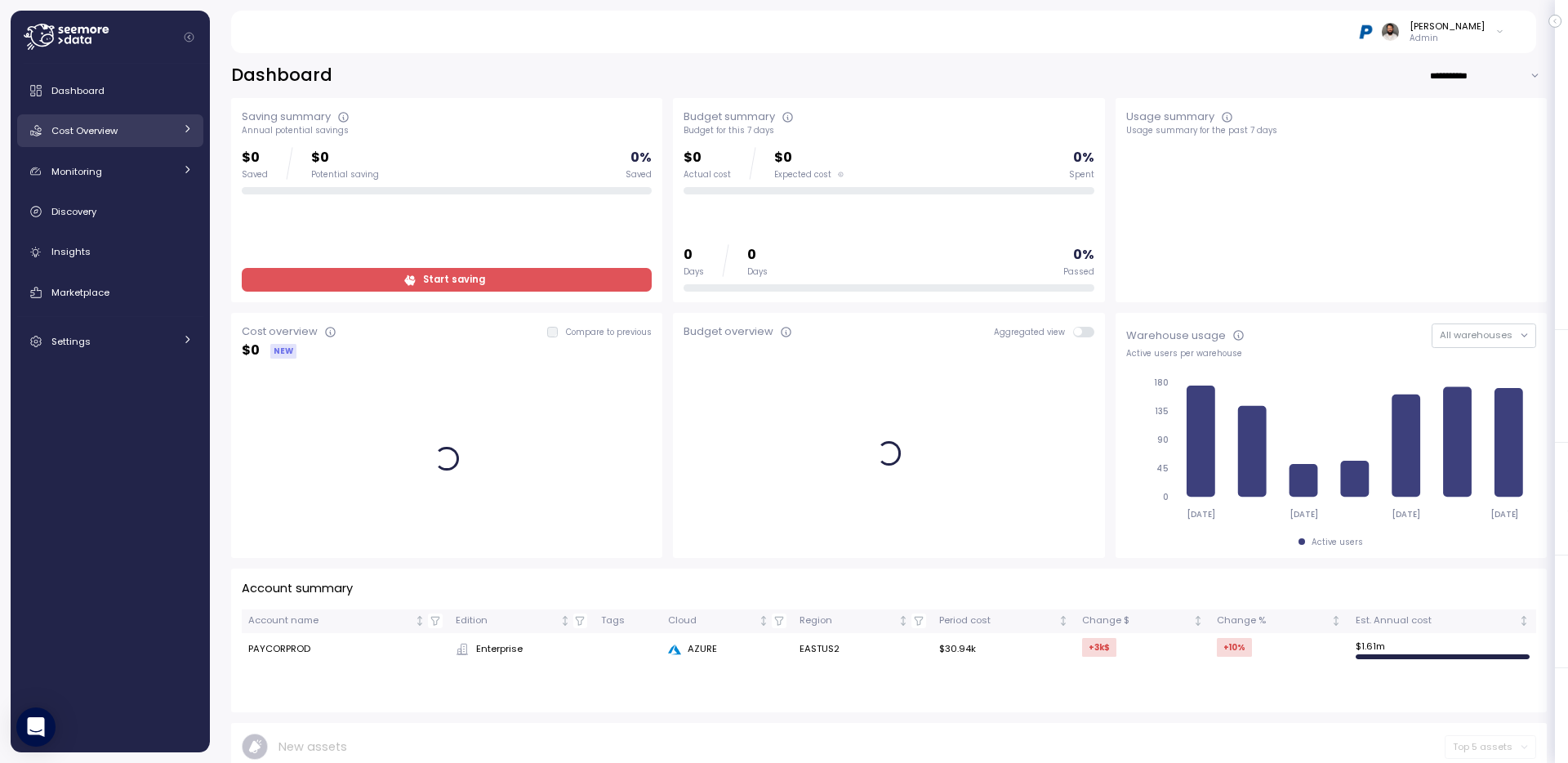
click at [137, 132] on div "Cost Overview" at bounding box center [113, 130] width 122 height 17
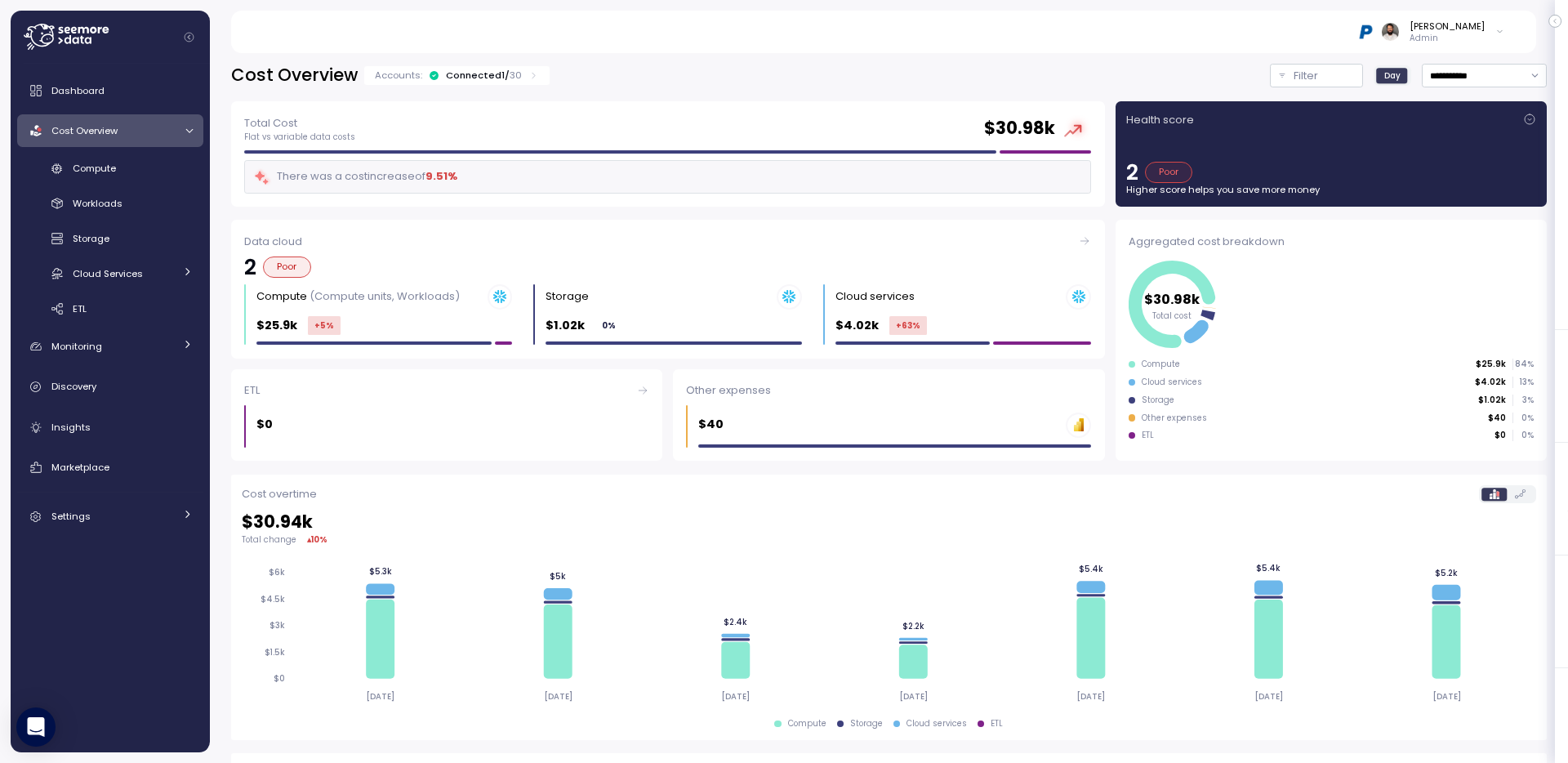
click at [471, 57] on div "**********" at bounding box center [889, 403] width 1358 height 720
click at [471, 73] on div "Connected 1 / 30" at bounding box center [483, 75] width 76 height 13
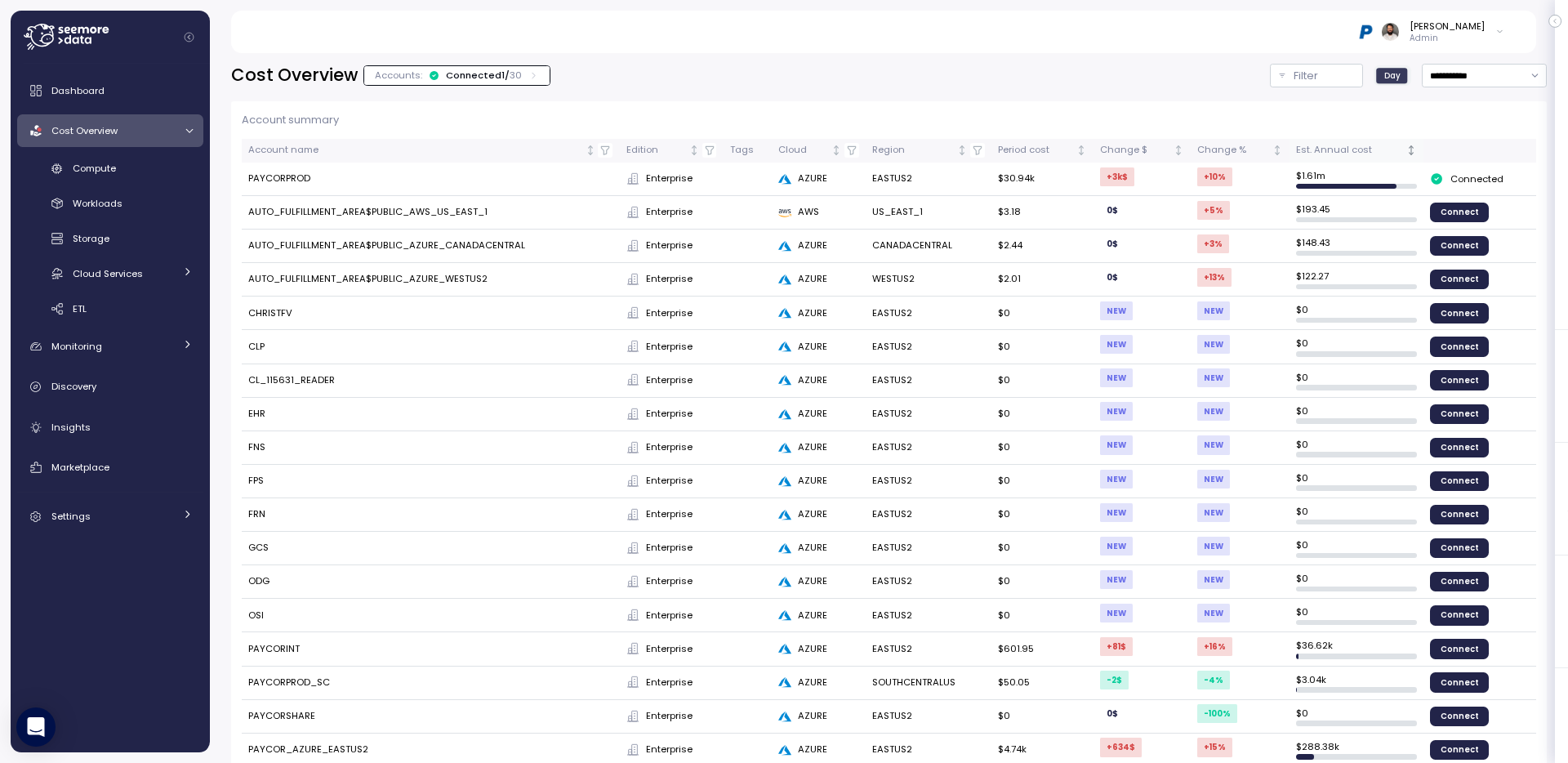
click at [1363, 149] on div "Est. Annual cost" at bounding box center [1349, 150] width 107 height 15
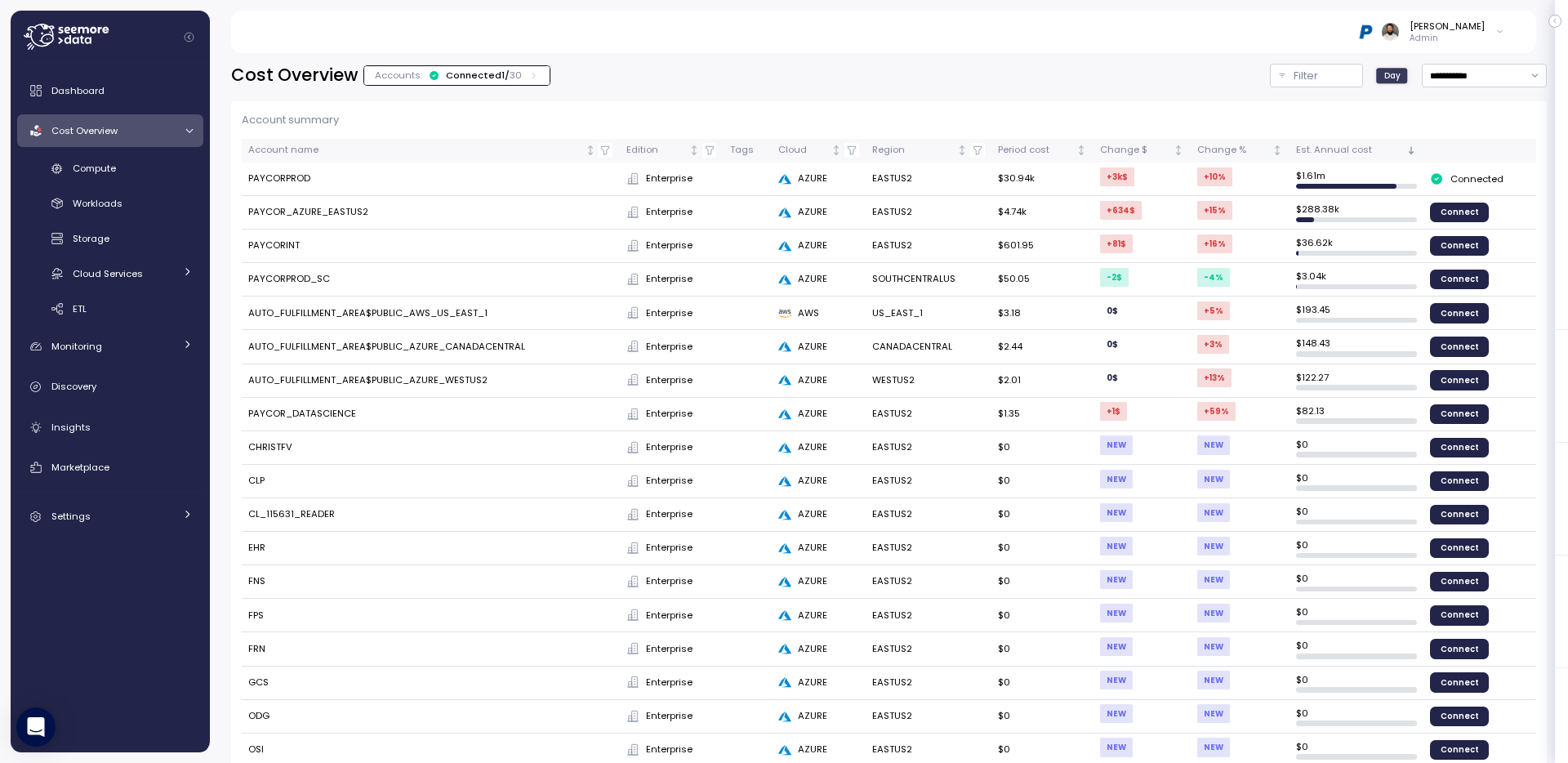
drag, startPoint x: 1291, startPoint y: 212, endPoint x: 1409, endPoint y: 212, distance: 118.0
click at [1409, 212] on td "$ 288.38k" at bounding box center [1356, 212] width 134 height 33
click at [290, 213] on td "PAYCOR_AZURE_EASTUS2" at bounding box center [431, 212] width 378 height 33
click at [149, 170] on div "Compute" at bounding box center [132, 168] width 120 height 17
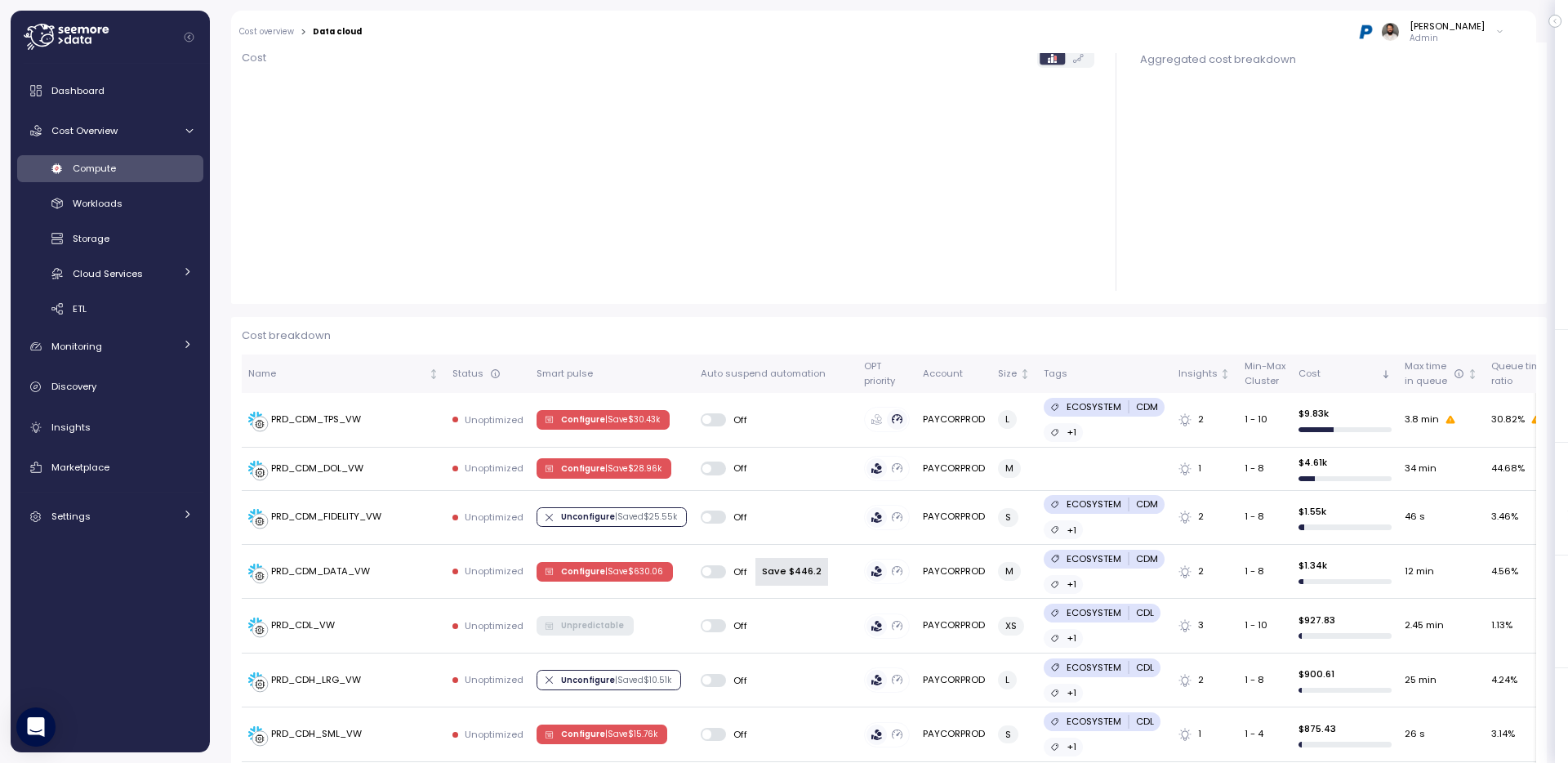
scroll to position [306, 0]
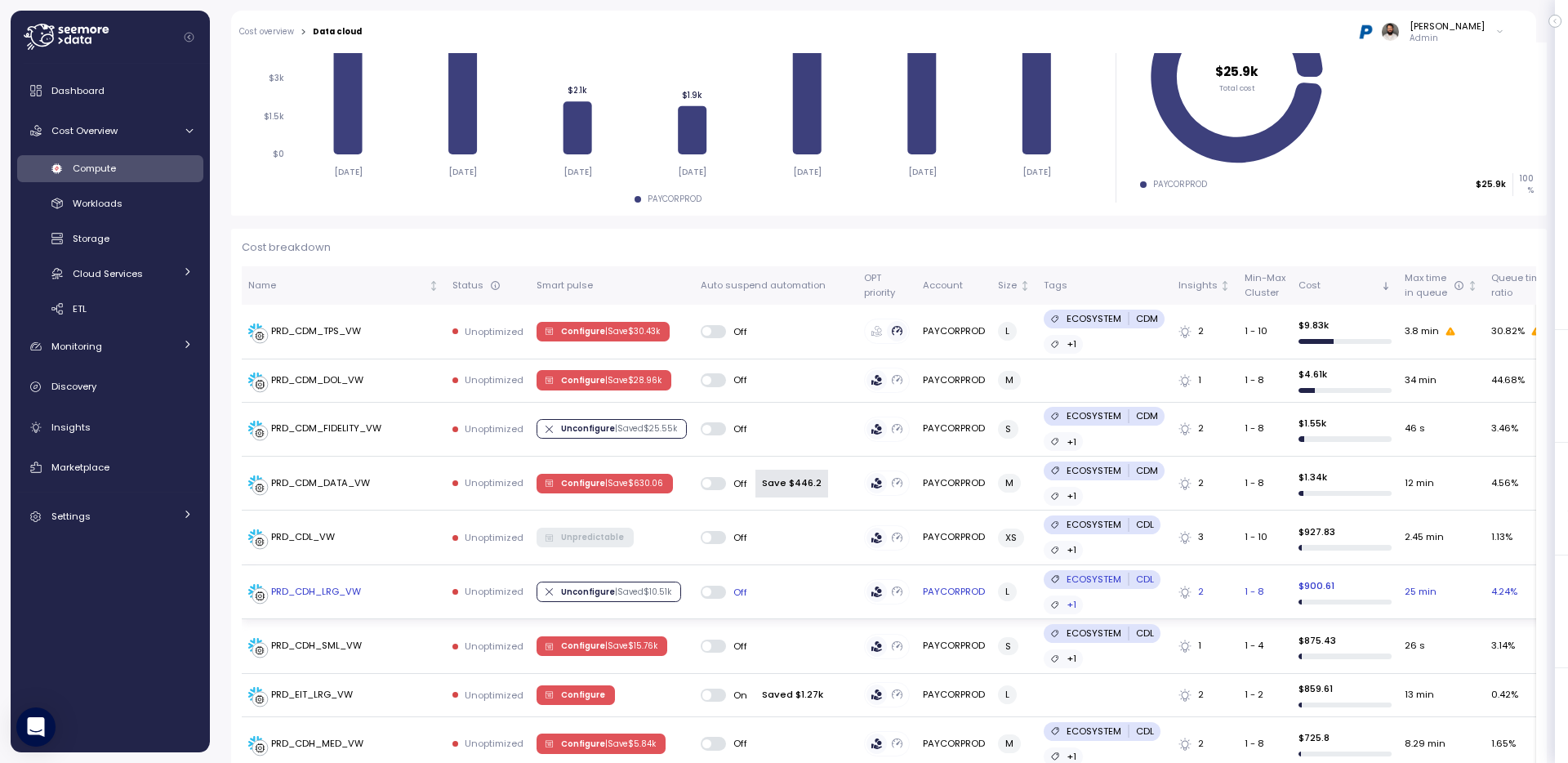
click at [383, 597] on div "PRD_CDH_LRG_VW" at bounding box center [343, 592] width 191 height 17
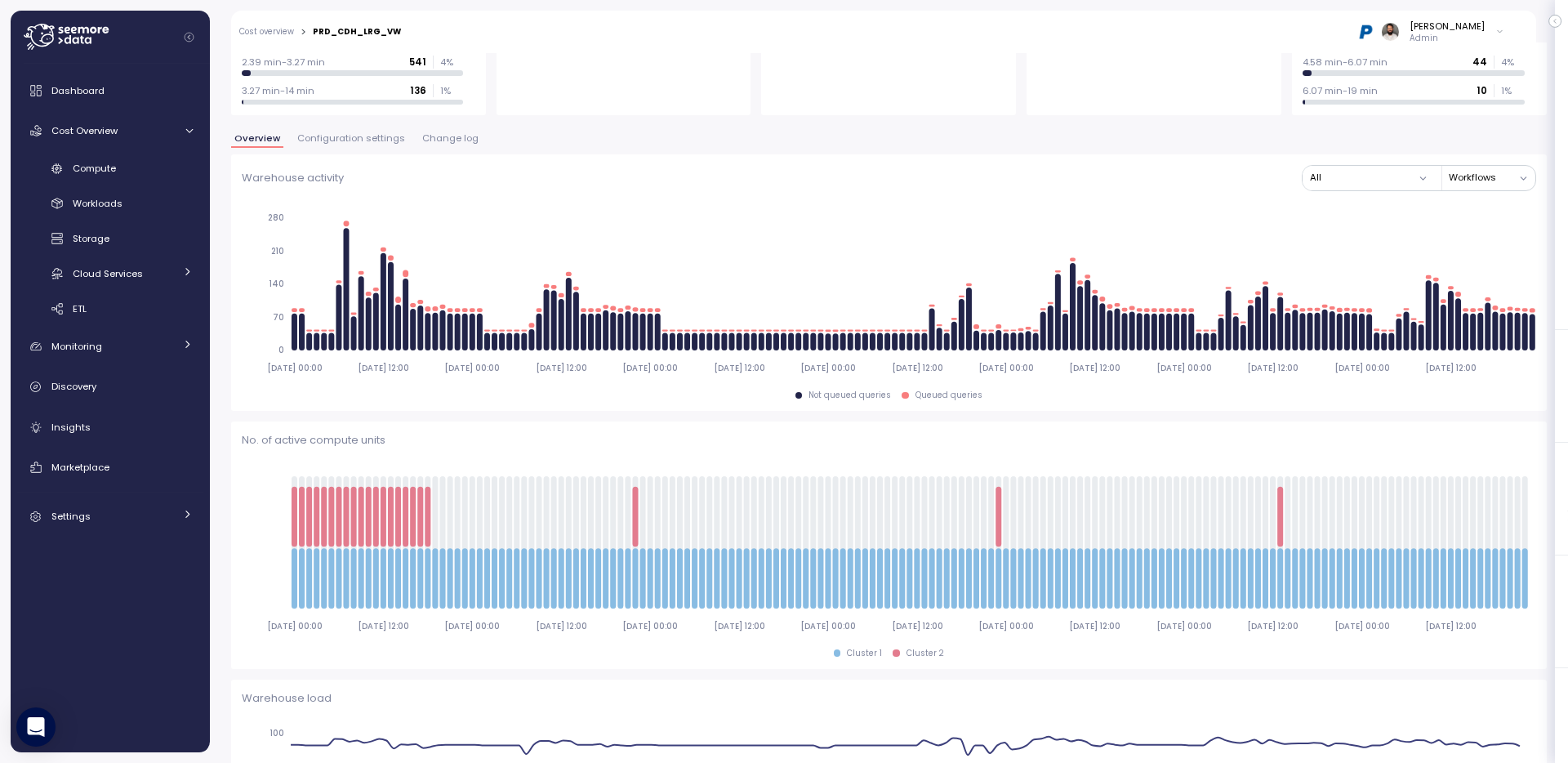
scroll to position [31, 0]
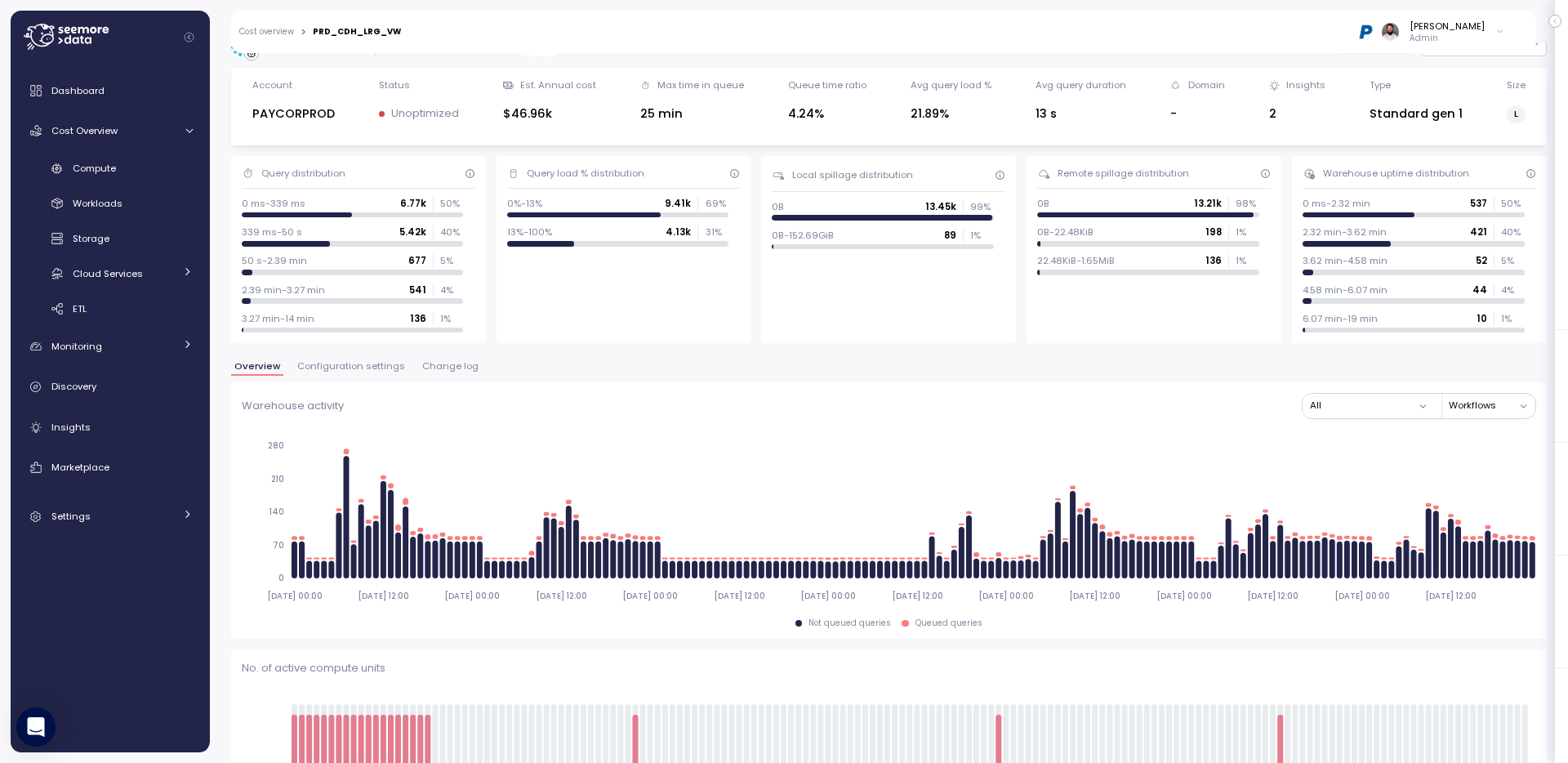
click at [377, 367] on span "Configuration settings" at bounding box center [350, 366] width 108 height 9
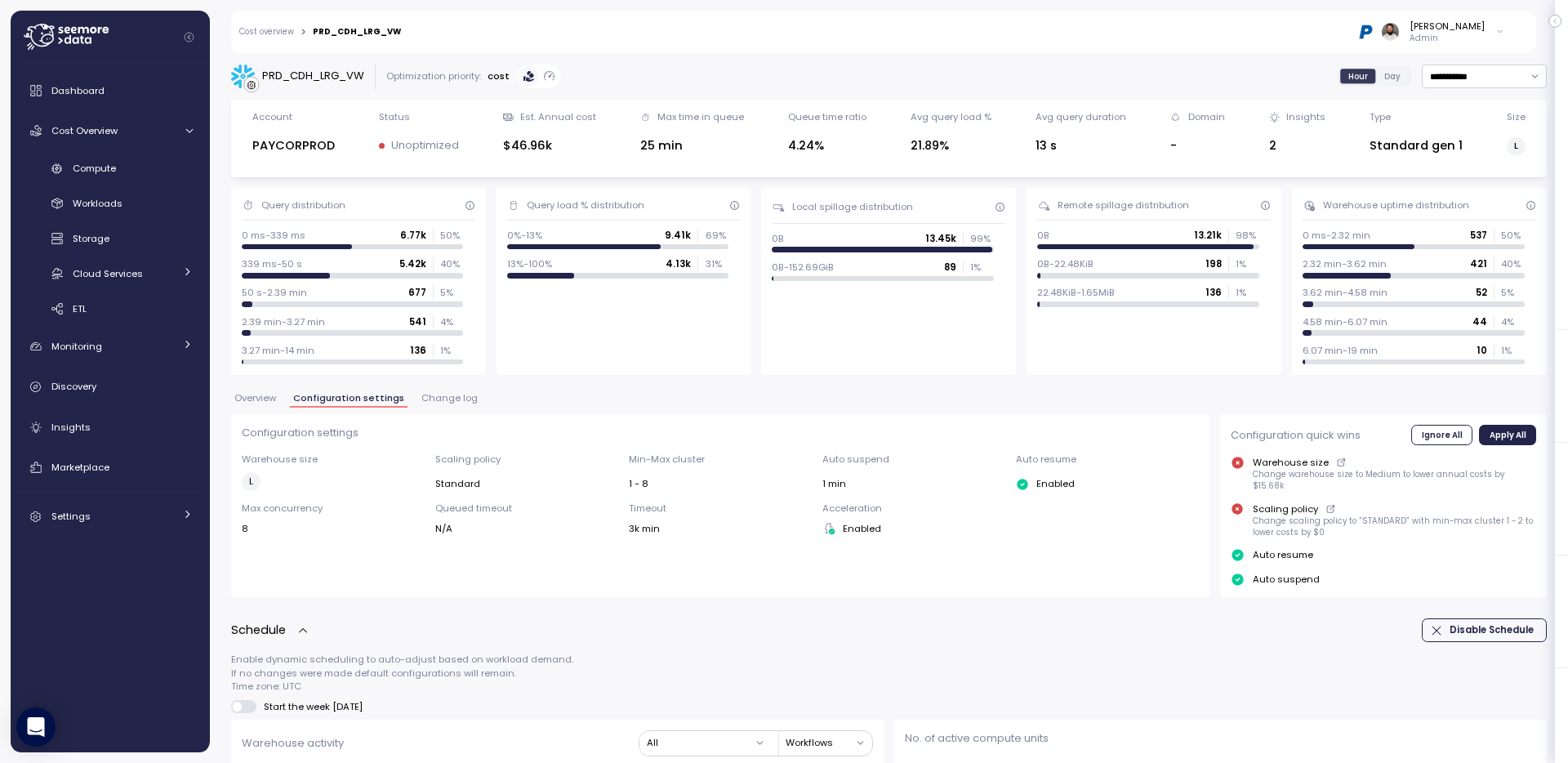
click at [256, 403] on span "Overview" at bounding box center [255, 398] width 42 height 9
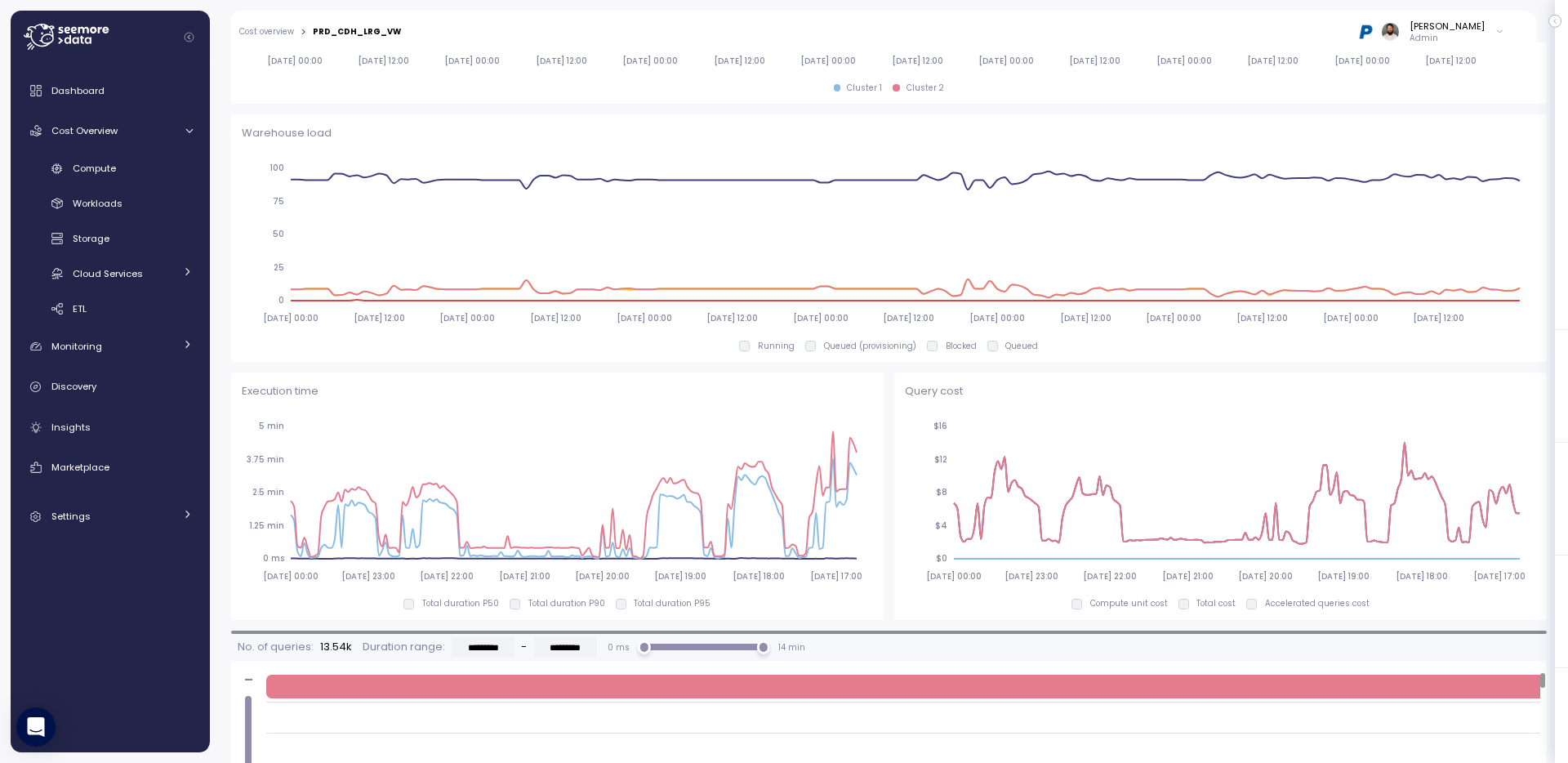
scroll to position [973, 0]
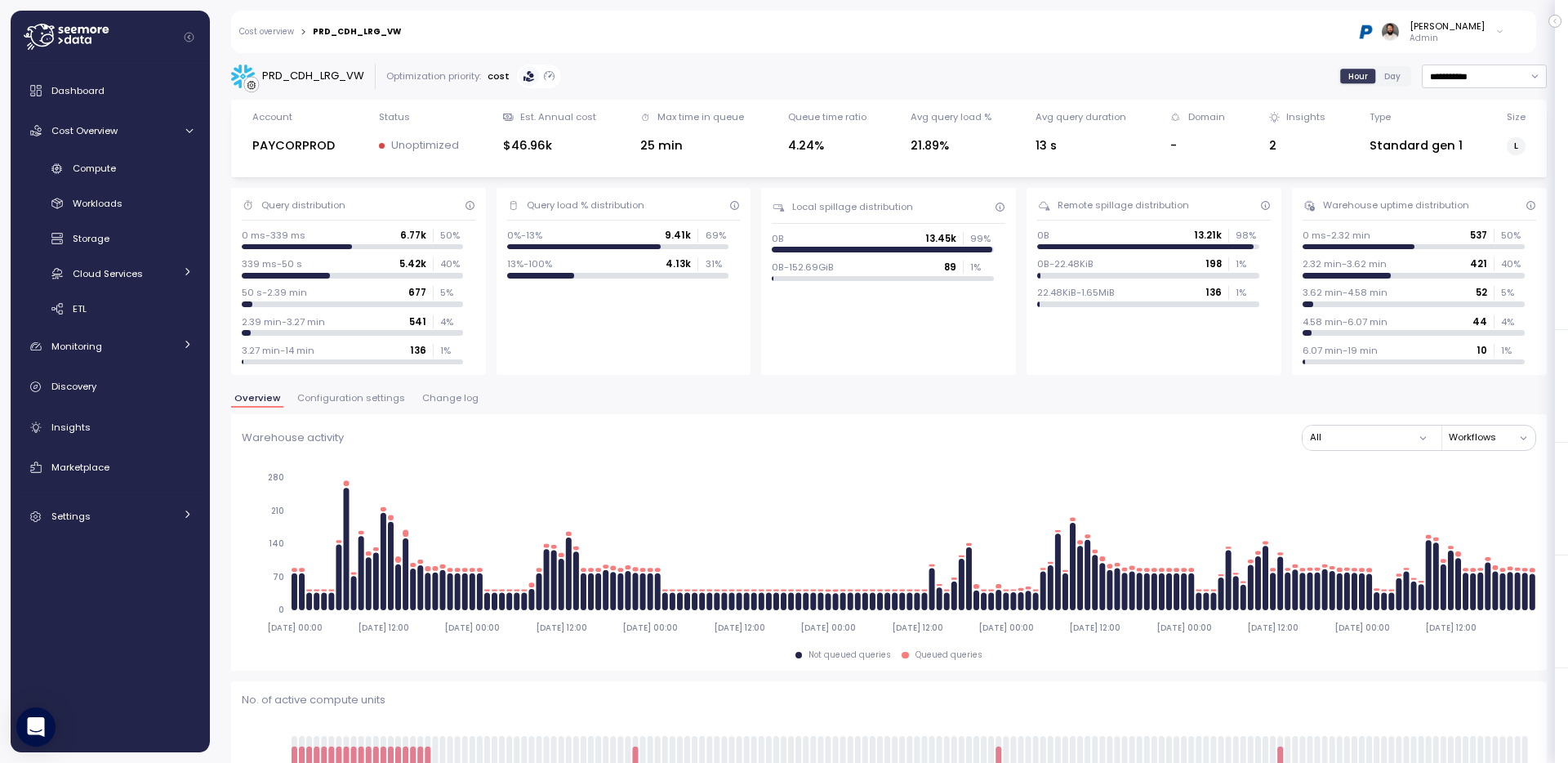
scroll to position [973, 0]
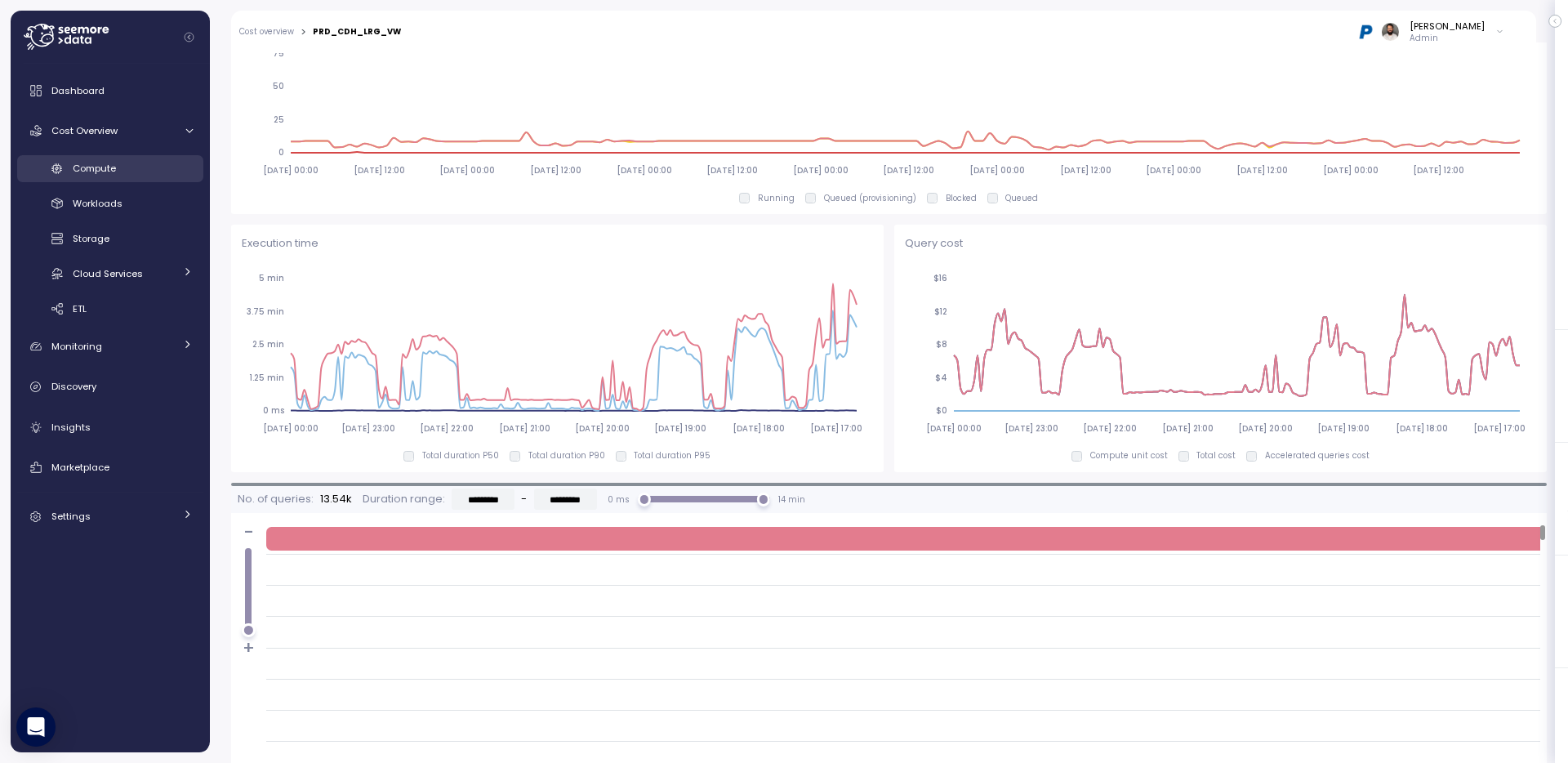
click at [113, 163] on span "Compute" at bounding box center [94, 168] width 44 height 13
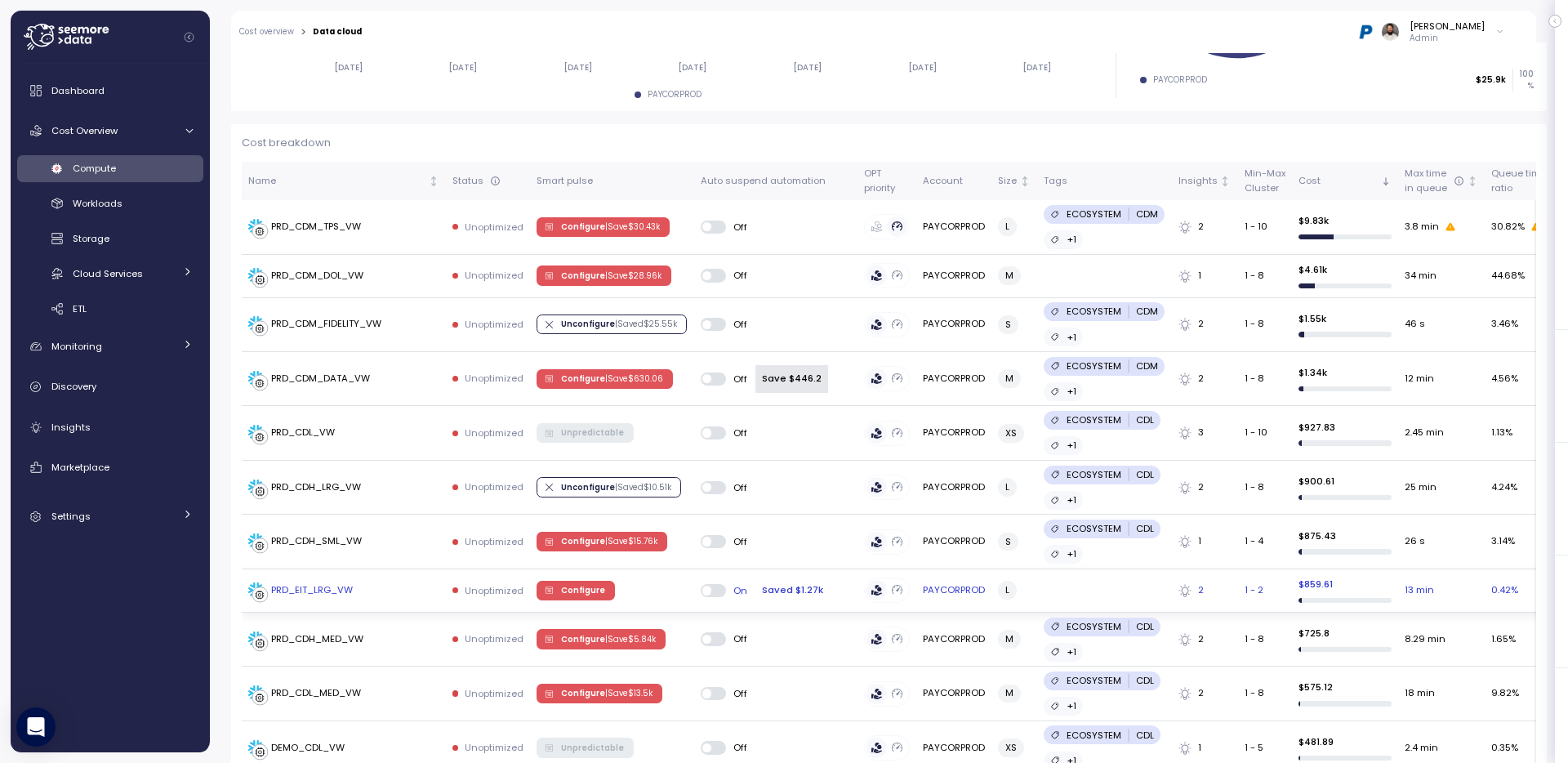
scroll to position [503, 0]
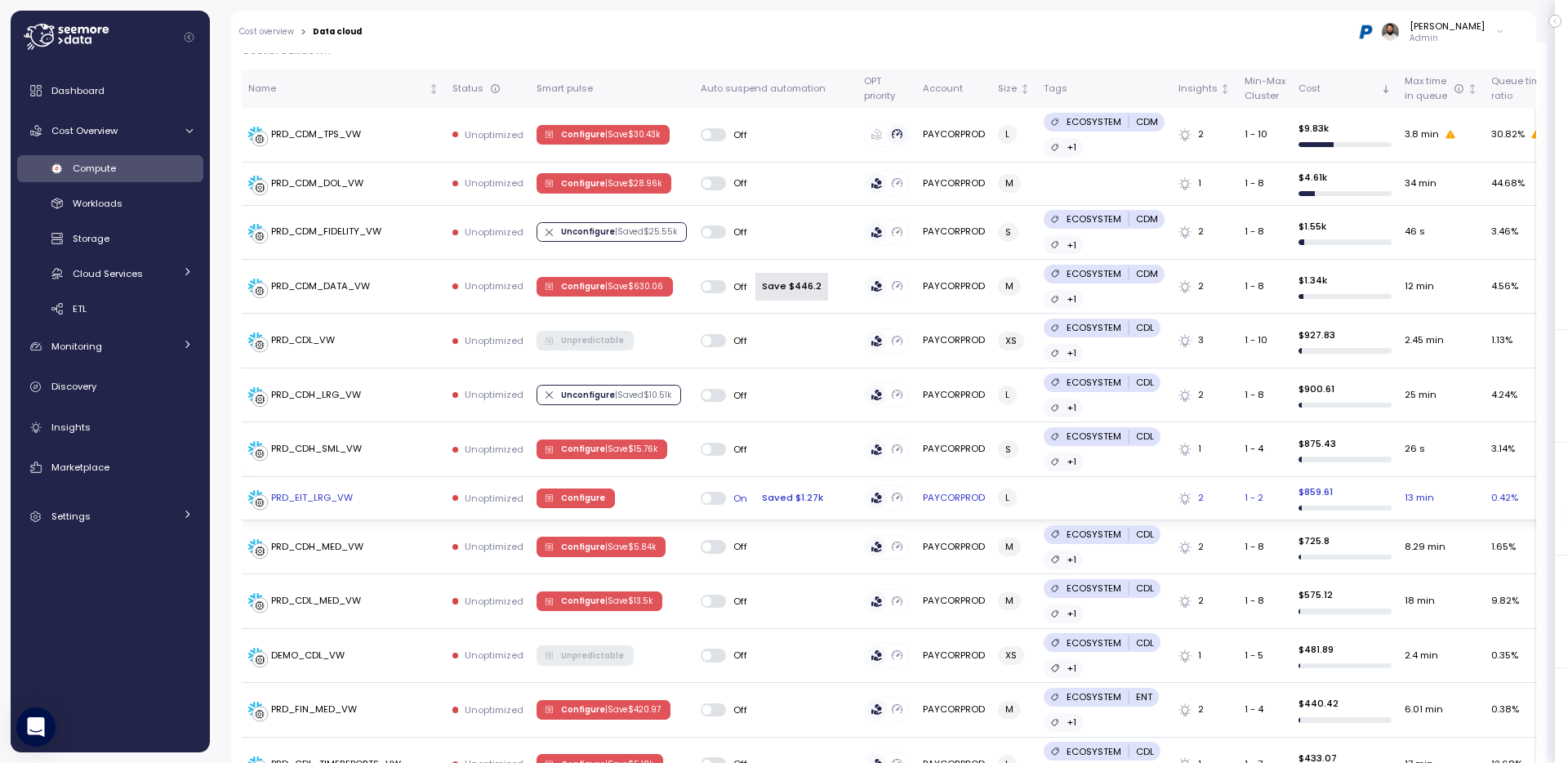
click at [390, 490] on div "PRD_EIT_LRG_VW" at bounding box center [343, 498] width 191 height 17
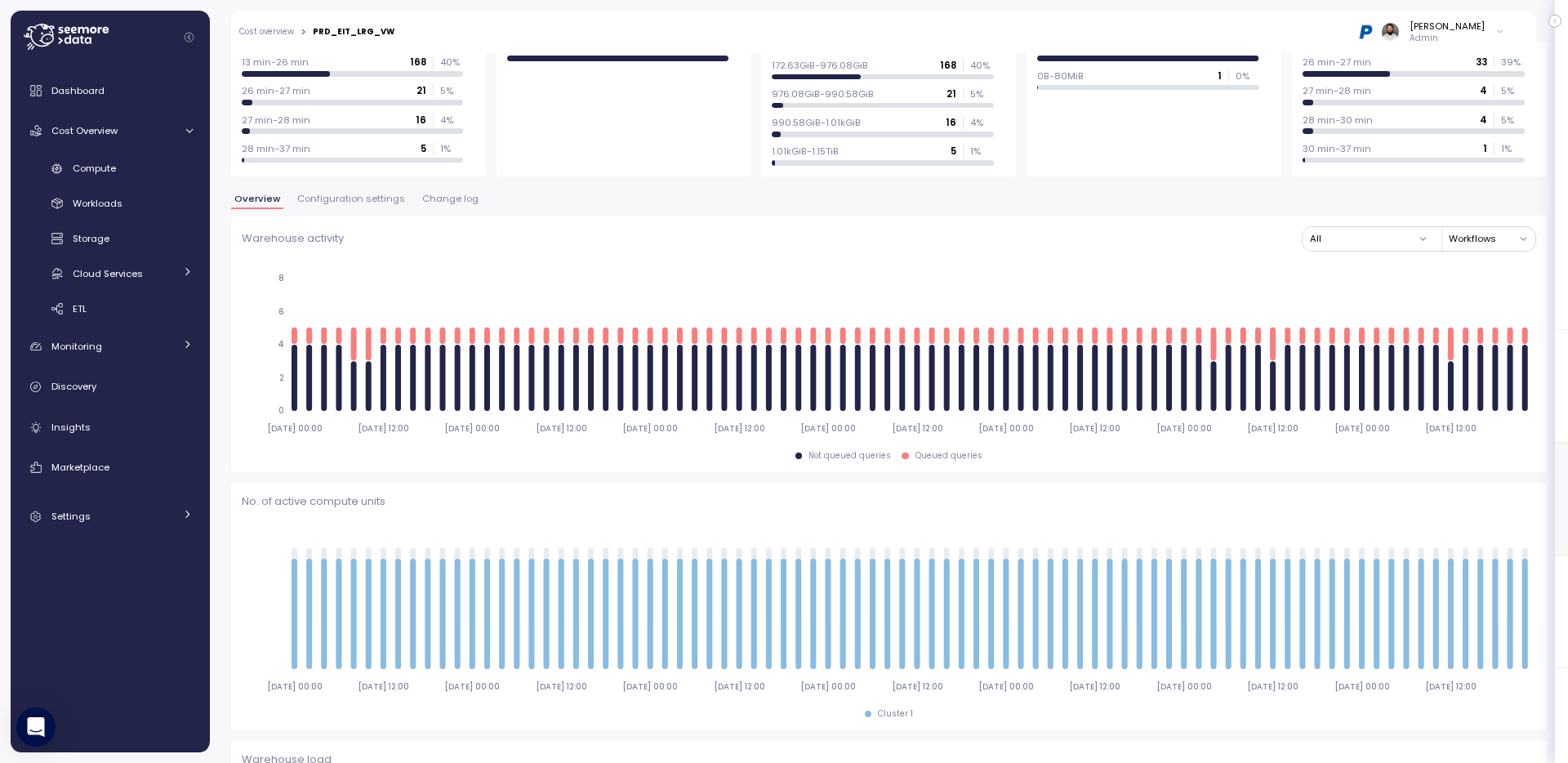
scroll to position [387, 0]
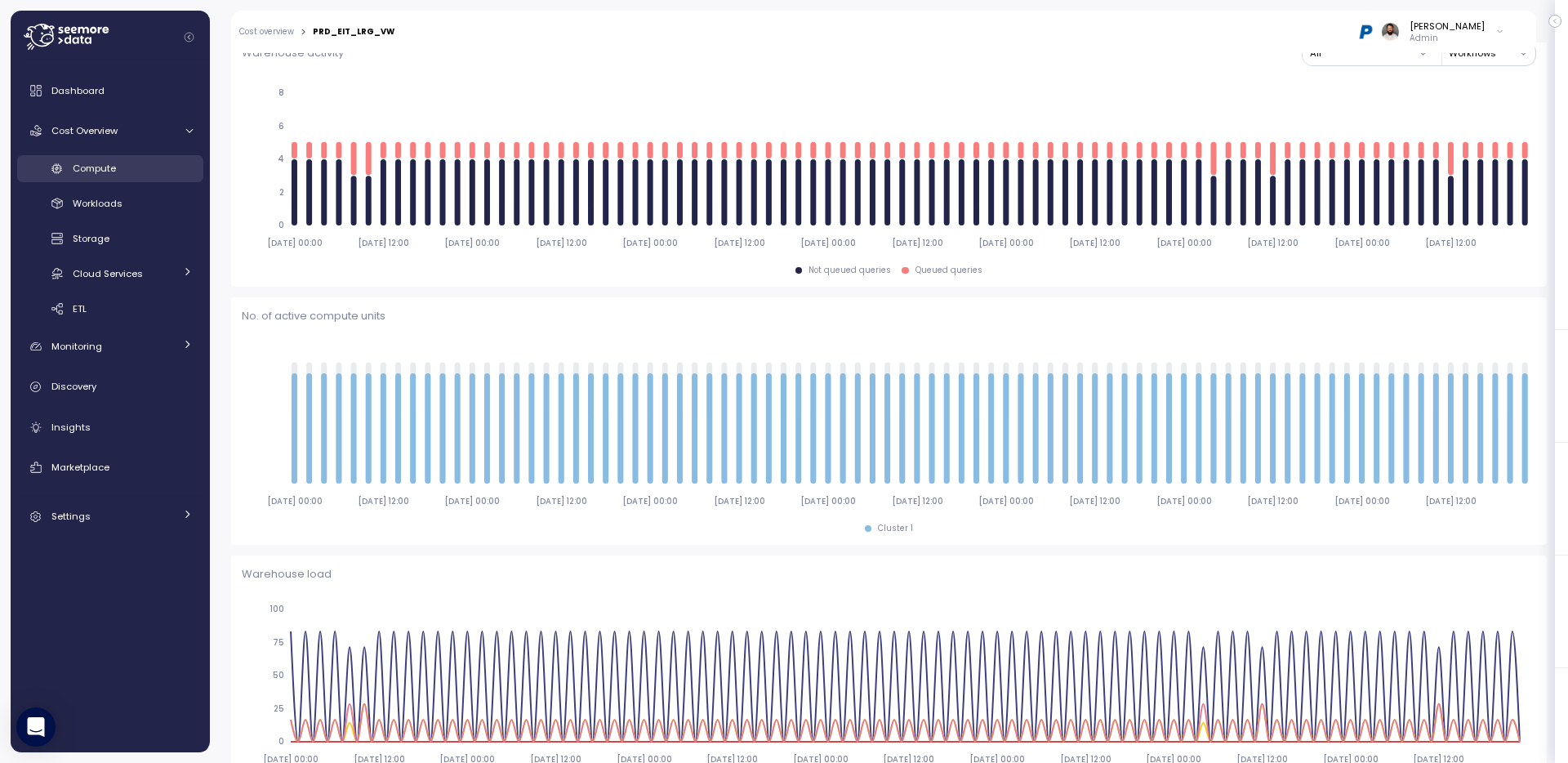
click at [121, 169] on div "Compute" at bounding box center [132, 168] width 120 height 17
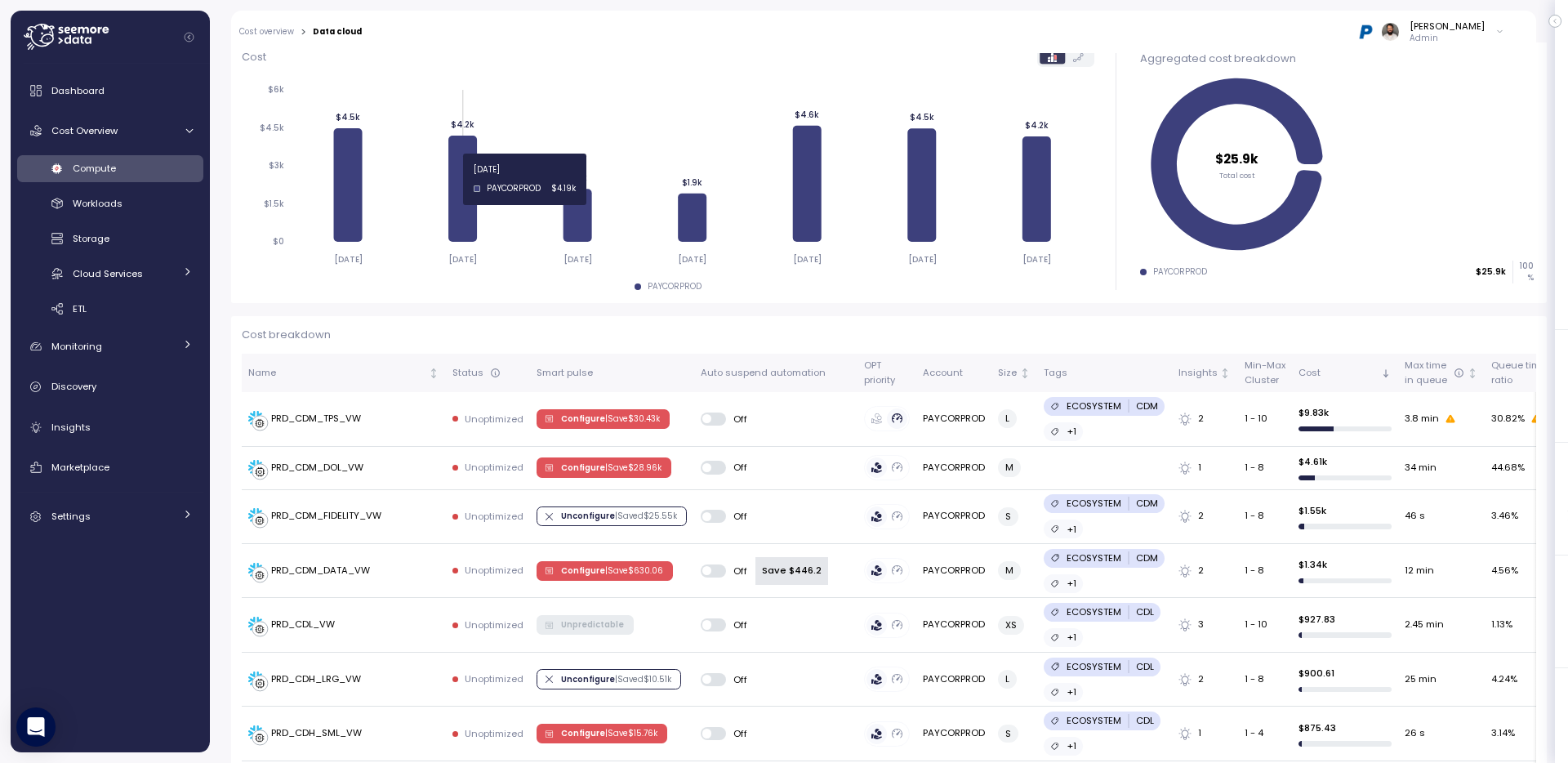
scroll to position [243, 0]
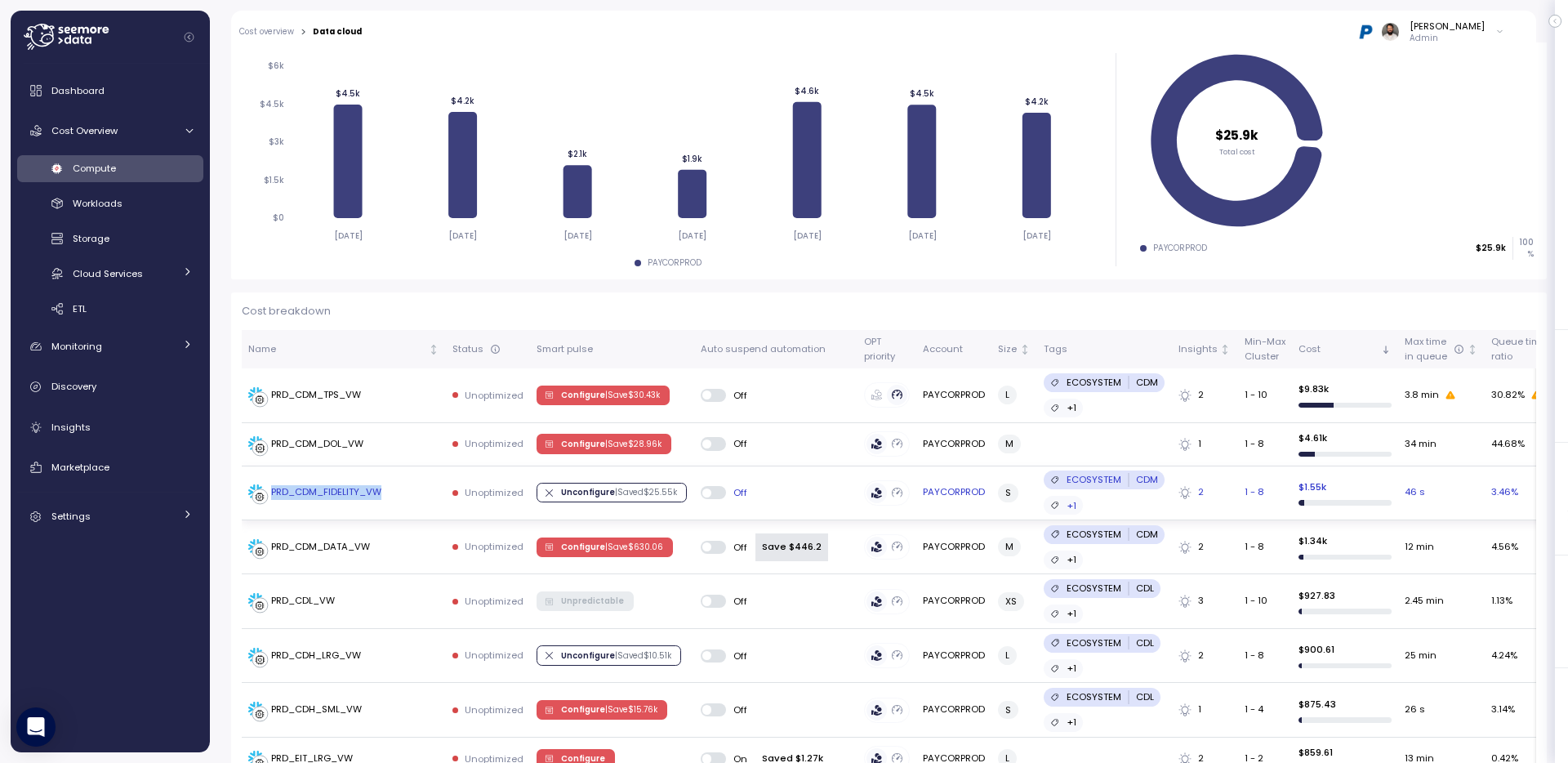
copy div "PRD_CDM_FIDELITY_VW"
drag, startPoint x: 398, startPoint y: 495, endPoint x: 271, endPoint y: 496, distance: 127.0
click at [271, 496] on div "PRD_CDM_FIDELITY_VW" at bounding box center [343, 492] width 191 height 17
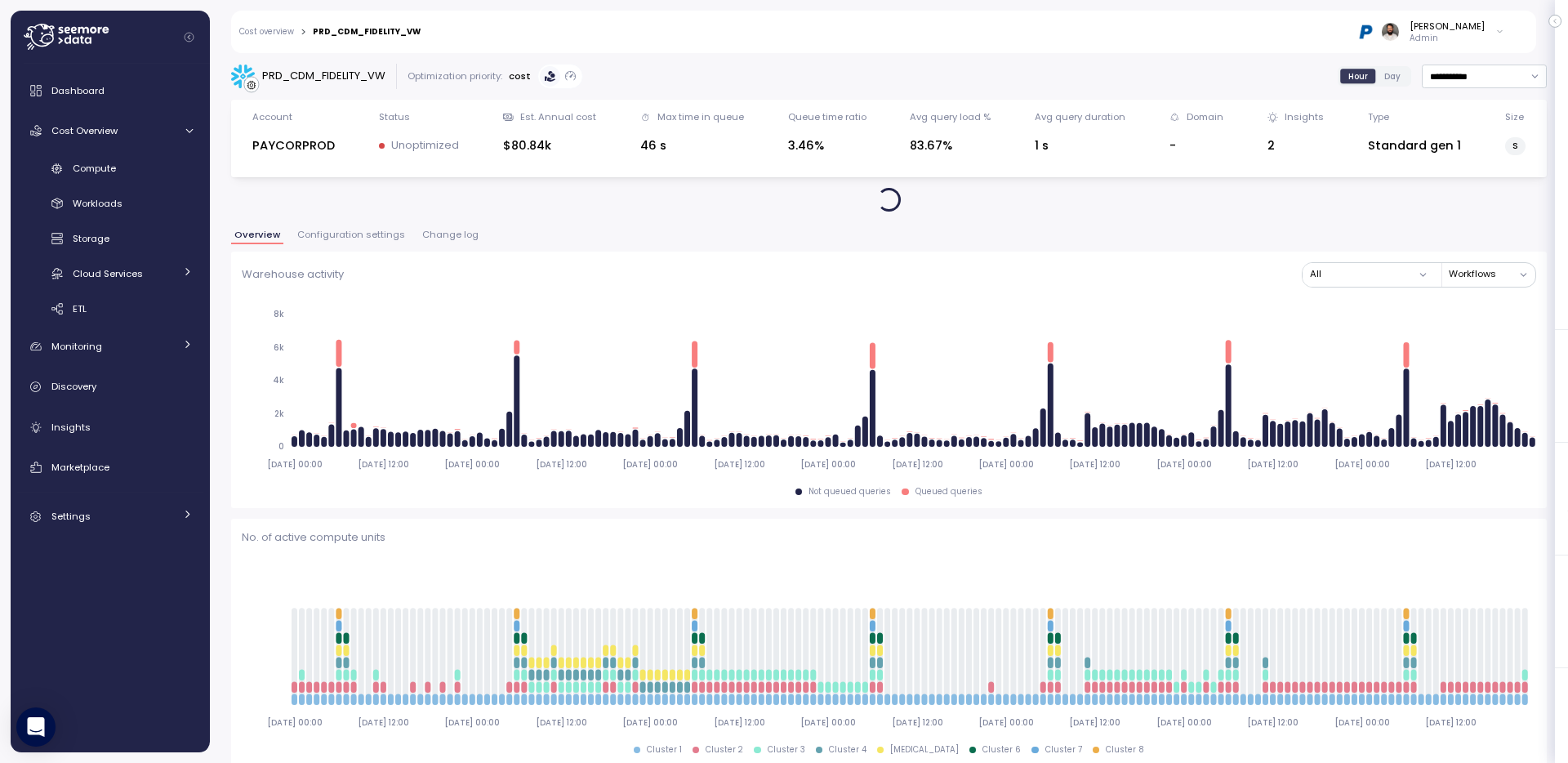
scroll to position [1, 0]
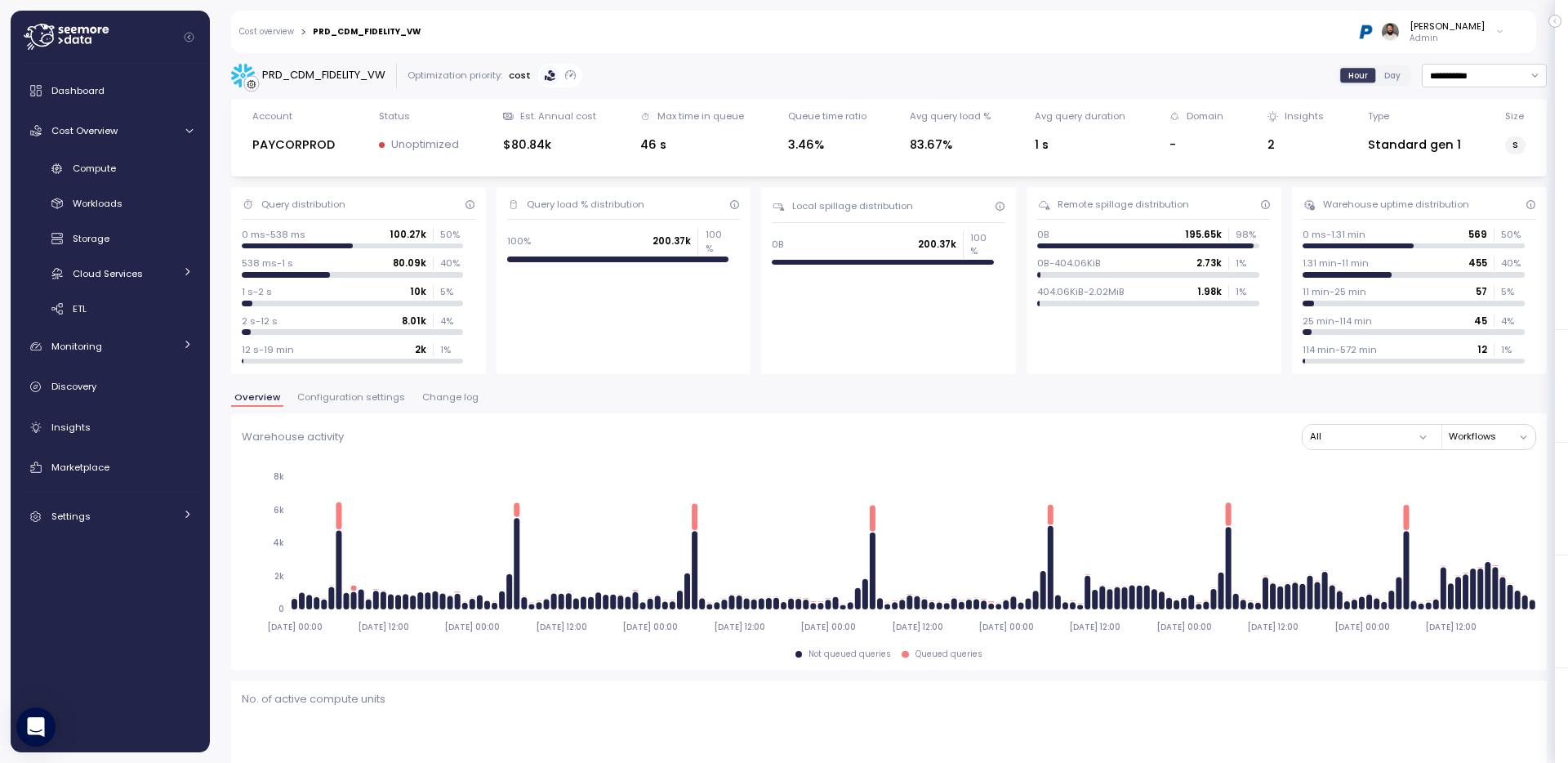
click at [346, 406] on button "Configuration settings" at bounding box center [350, 400] width 114 height 14
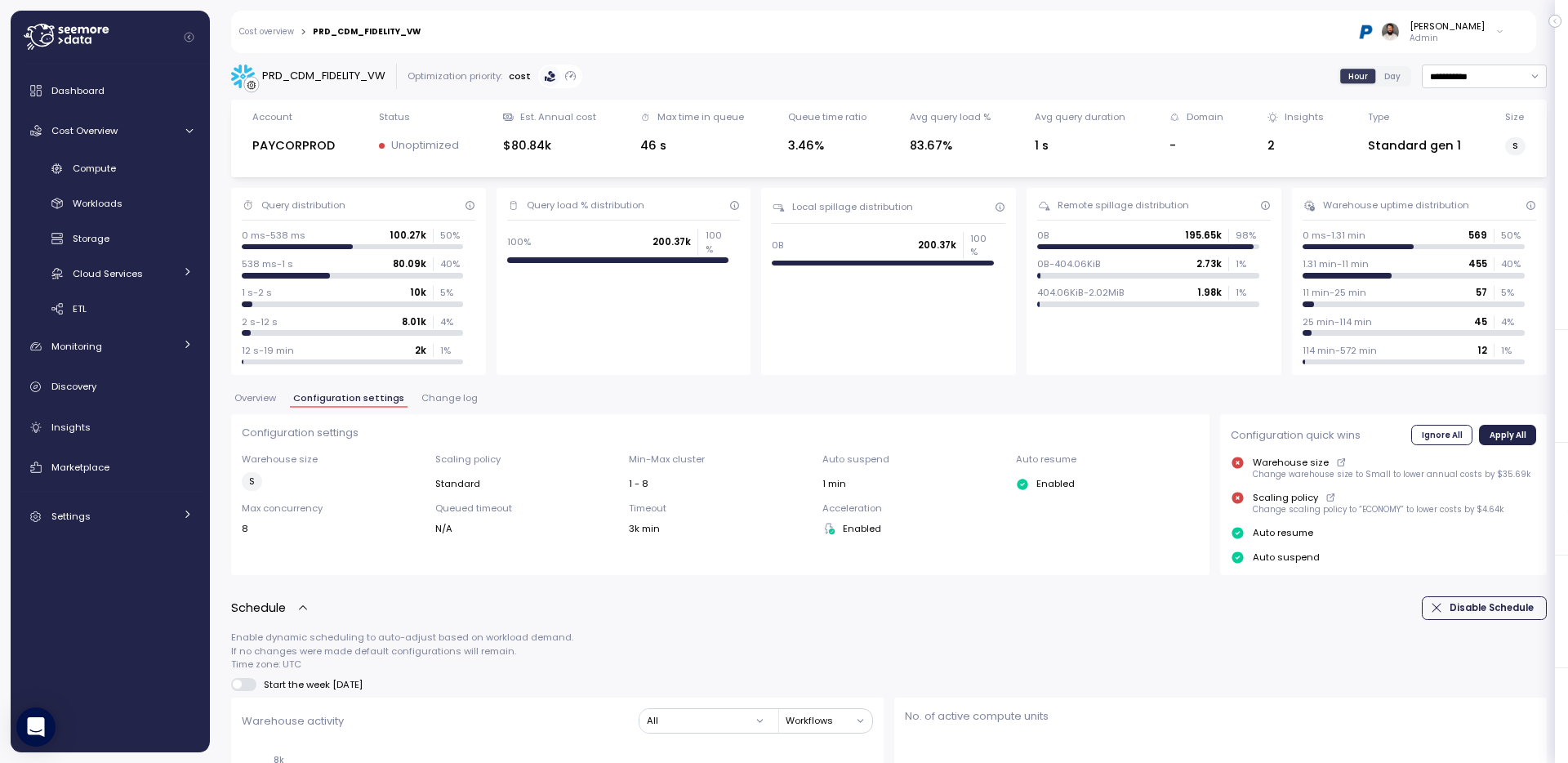
click at [284, 33] on link "Cost overview" at bounding box center [267, 31] width 55 height 8
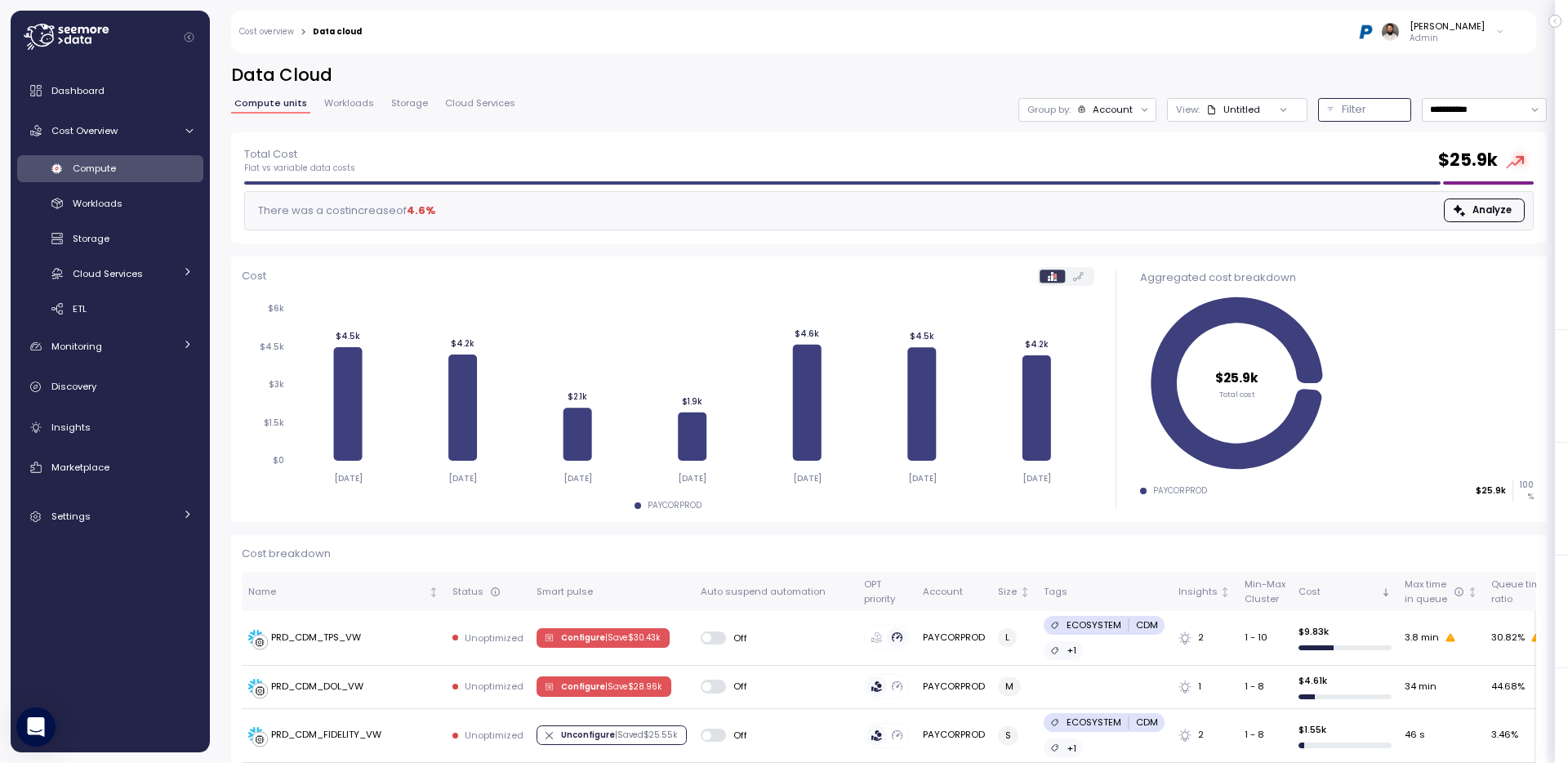
click at [1343, 113] on p "Filter" at bounding box center [1355, 109] width 24 height 17
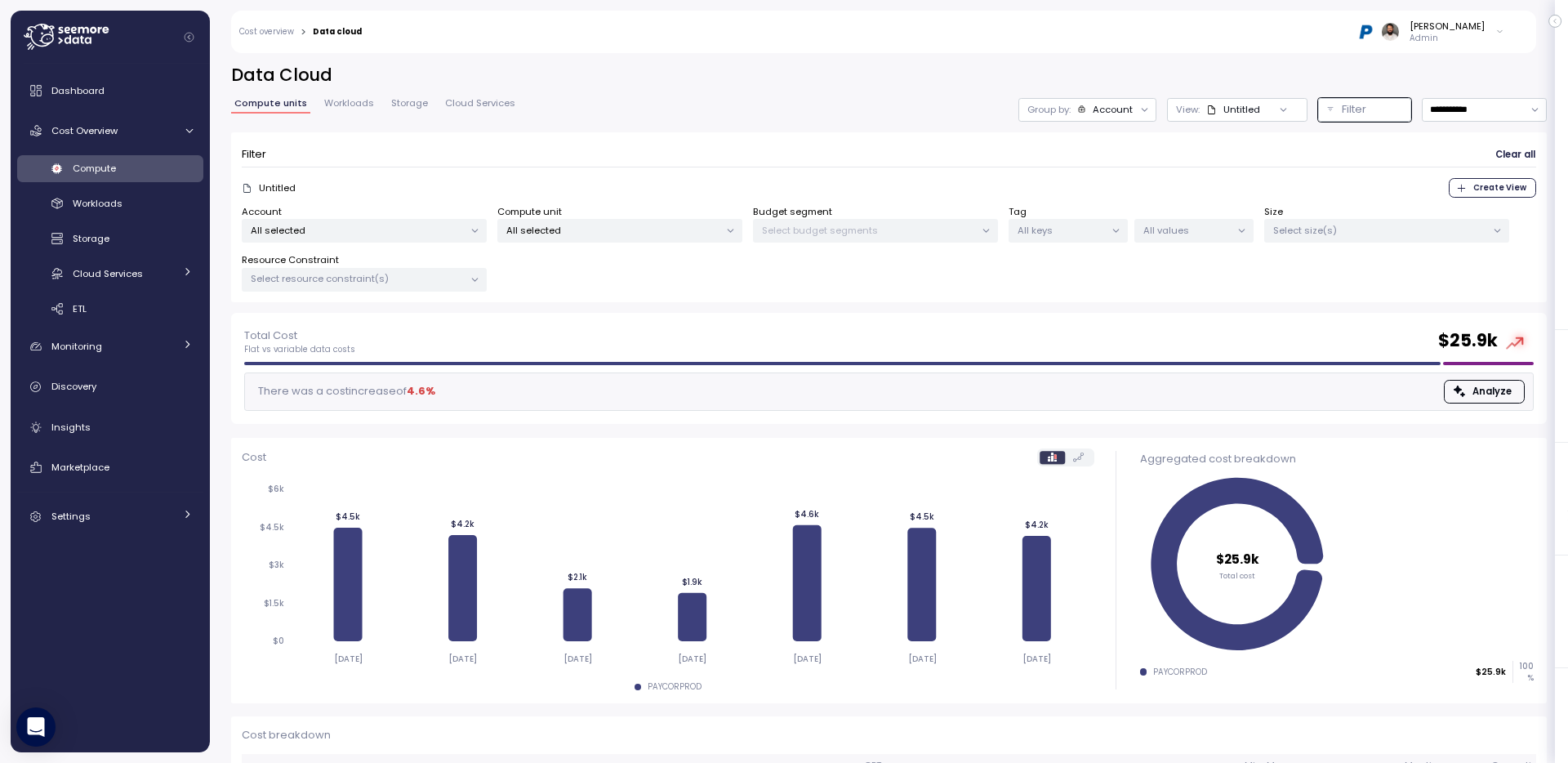
click at [639, 216] on div "Compute unit All selected" at bounding box center [620, 225] width 245 height 38
click at [639, 231] on p "All selected" at bounding box center [613, 230] width 213 height 13
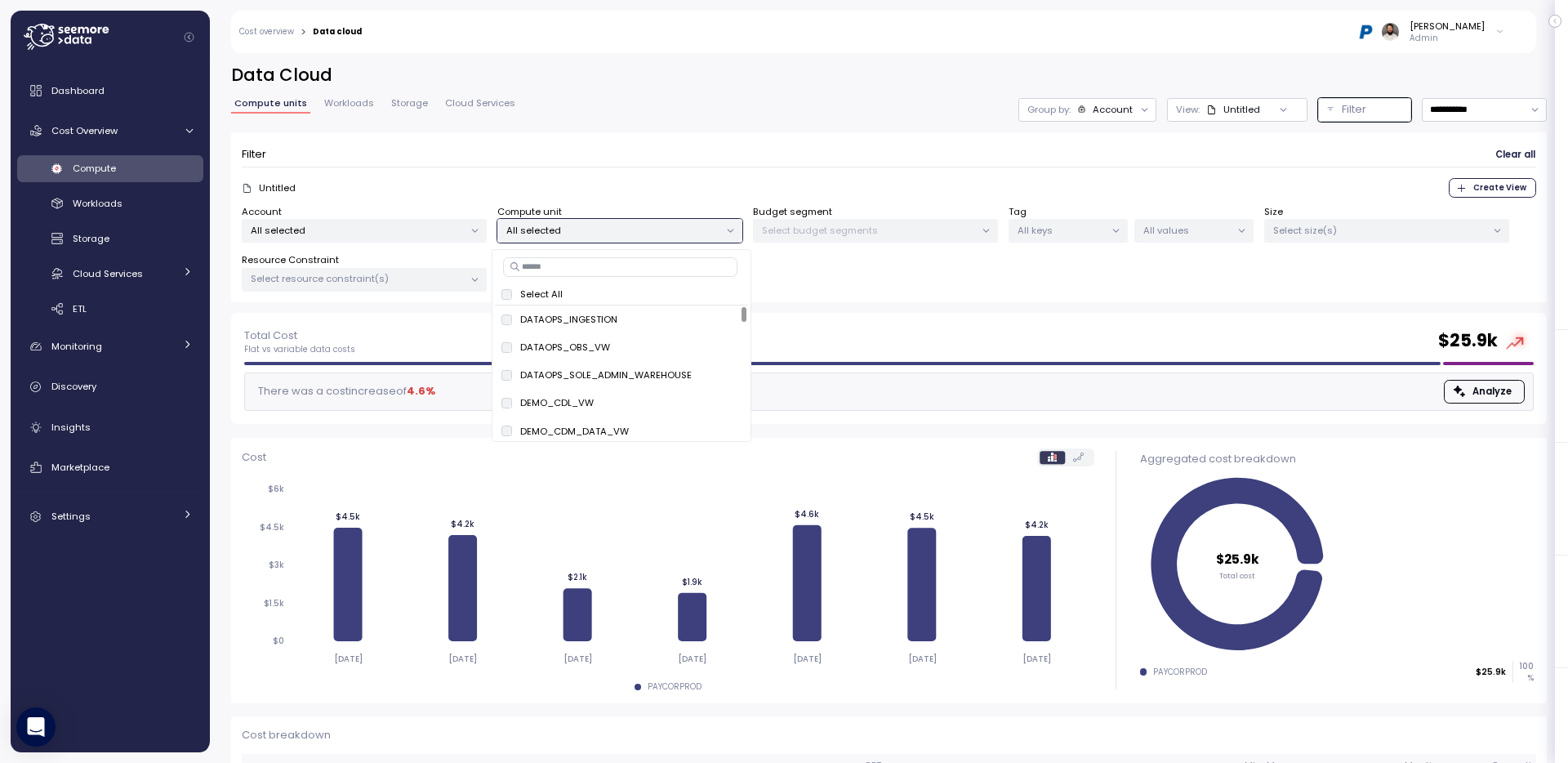
click at [623, 272] on input at bounding box center [621, 267] width 234 height 19
paste input "**********"
click at [702, 320] on button "only" at bounding box center [690, 319] width 39 height 19
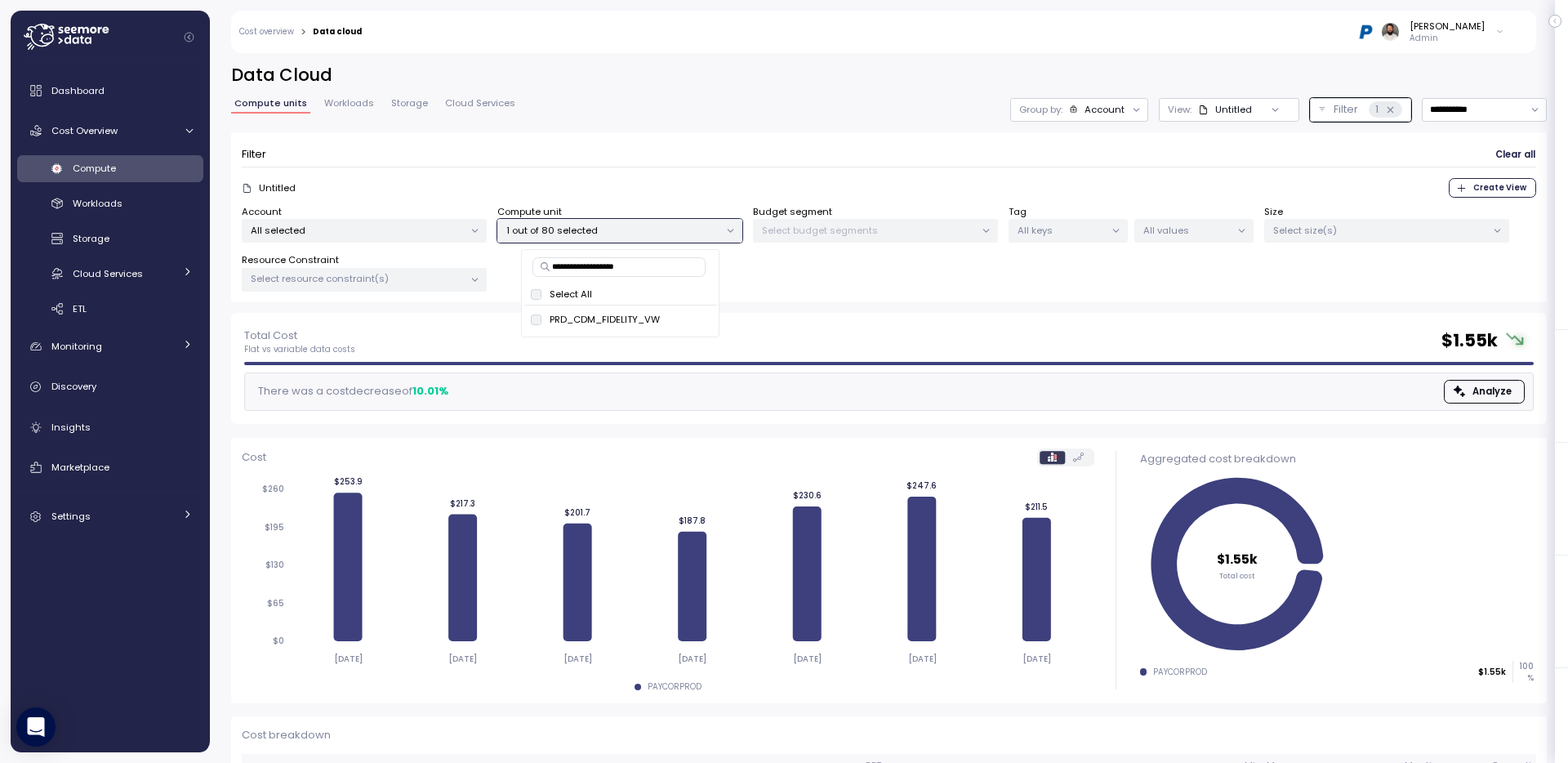
scroll to position [106, 0]
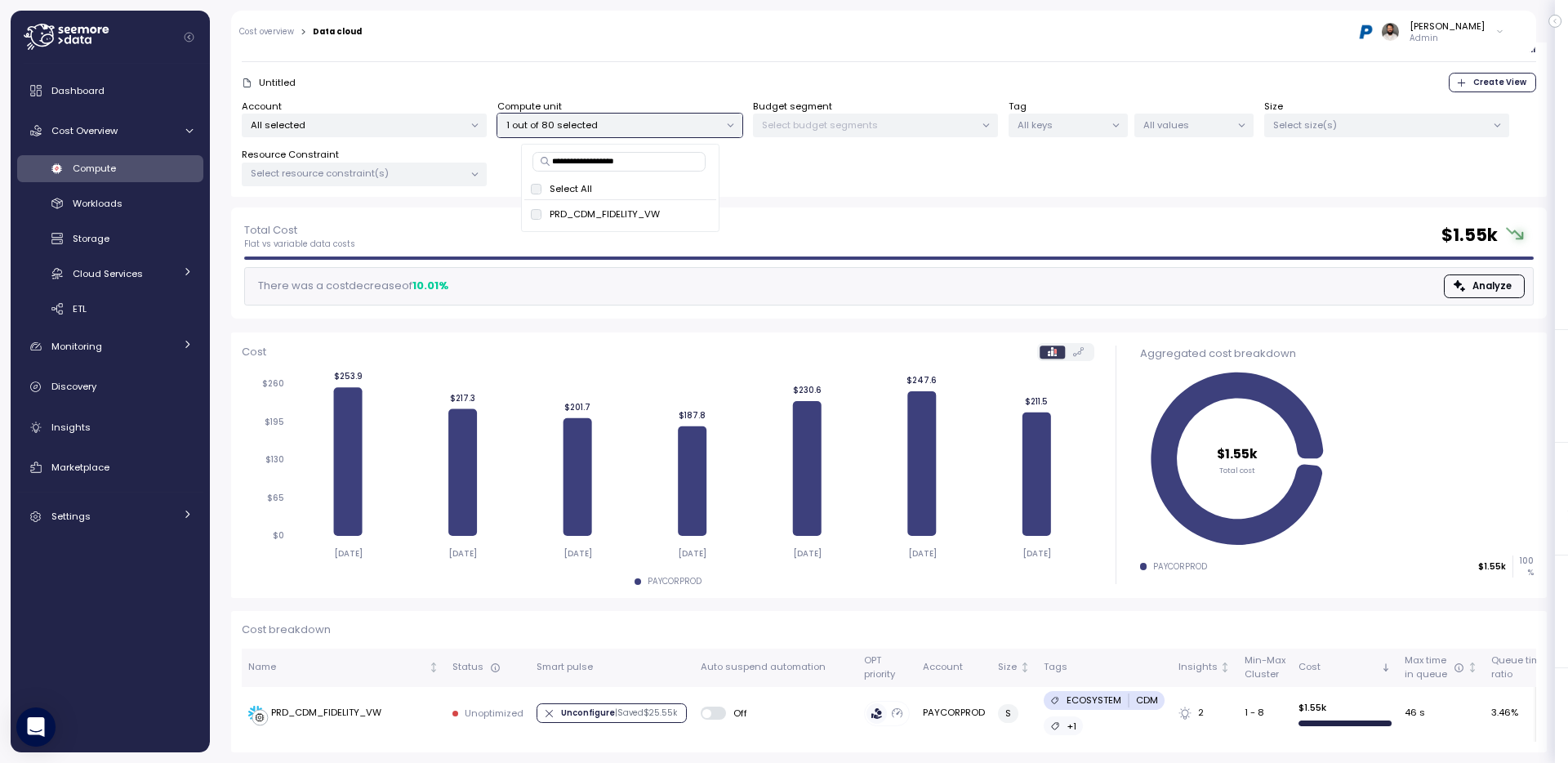
type input "**********"
click at [631, 56] on div "Filter Clear all" at bounding box center [889, 50] width 1294 height 24
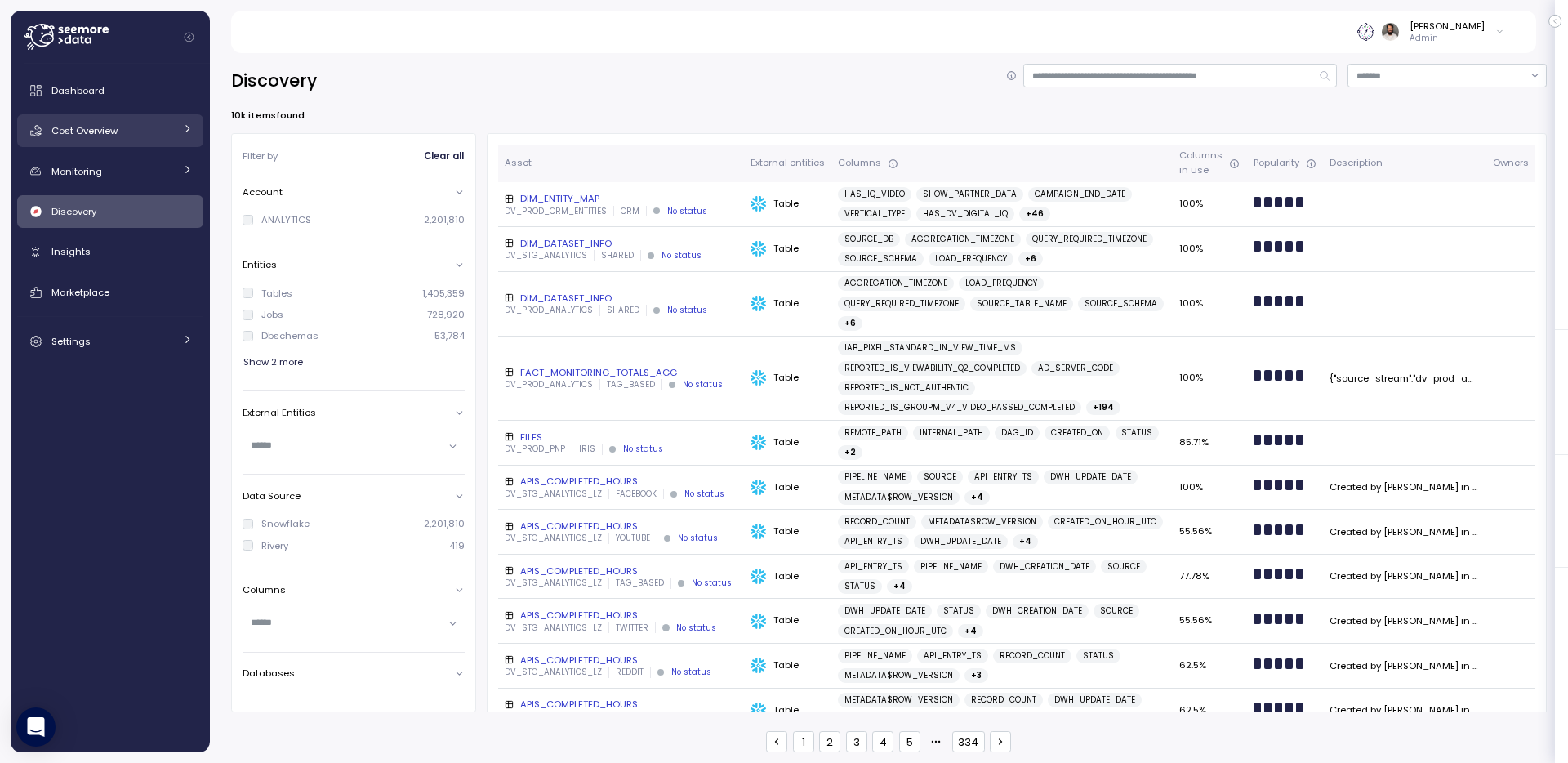
click at [125, 135] on div "Cost Overview" at bounding box center [113, 130] width 122 height 17
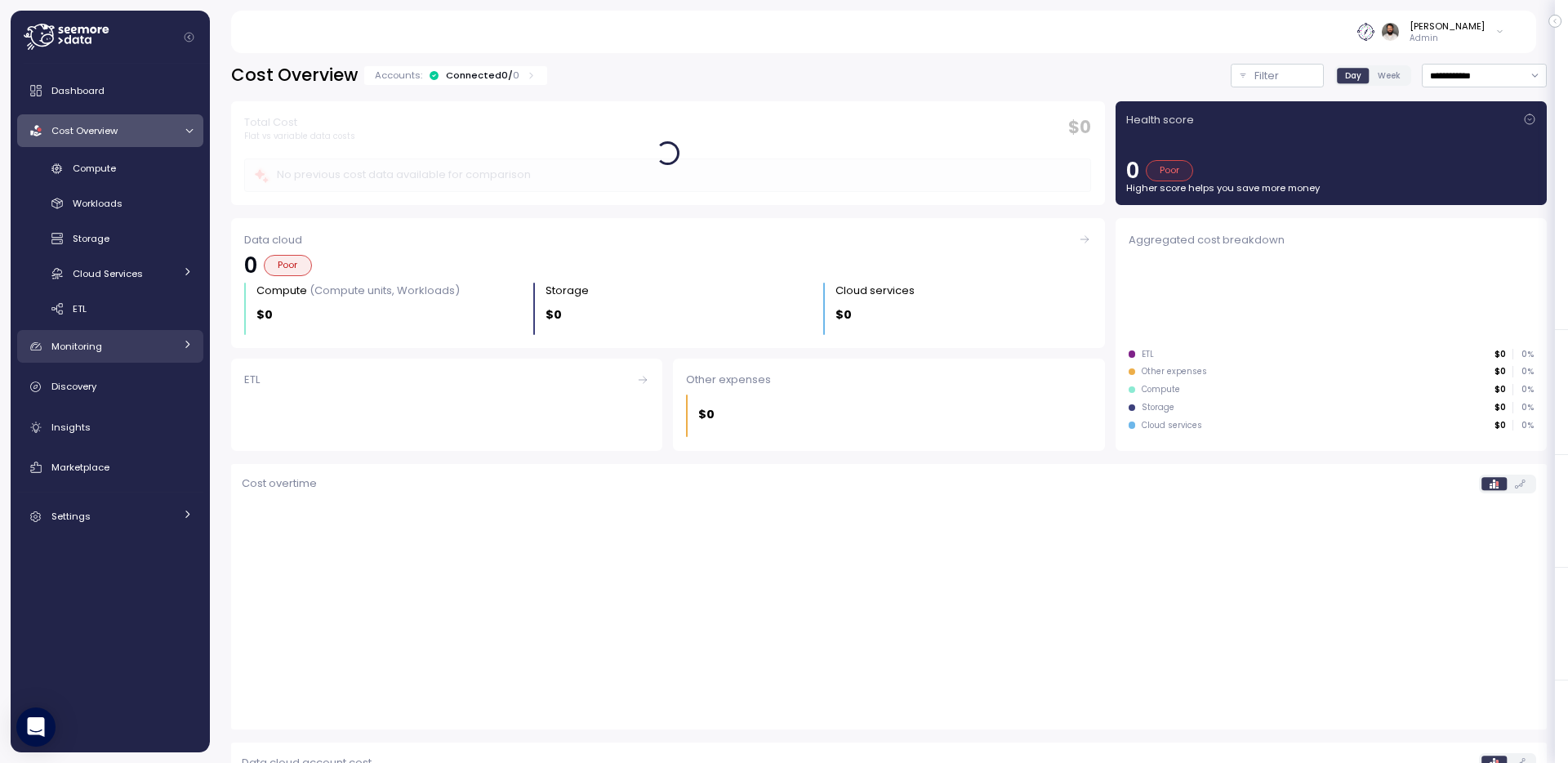
click at [149, 355] on div "Monitoring" at bounding box center [113, 346] width 122 height 17
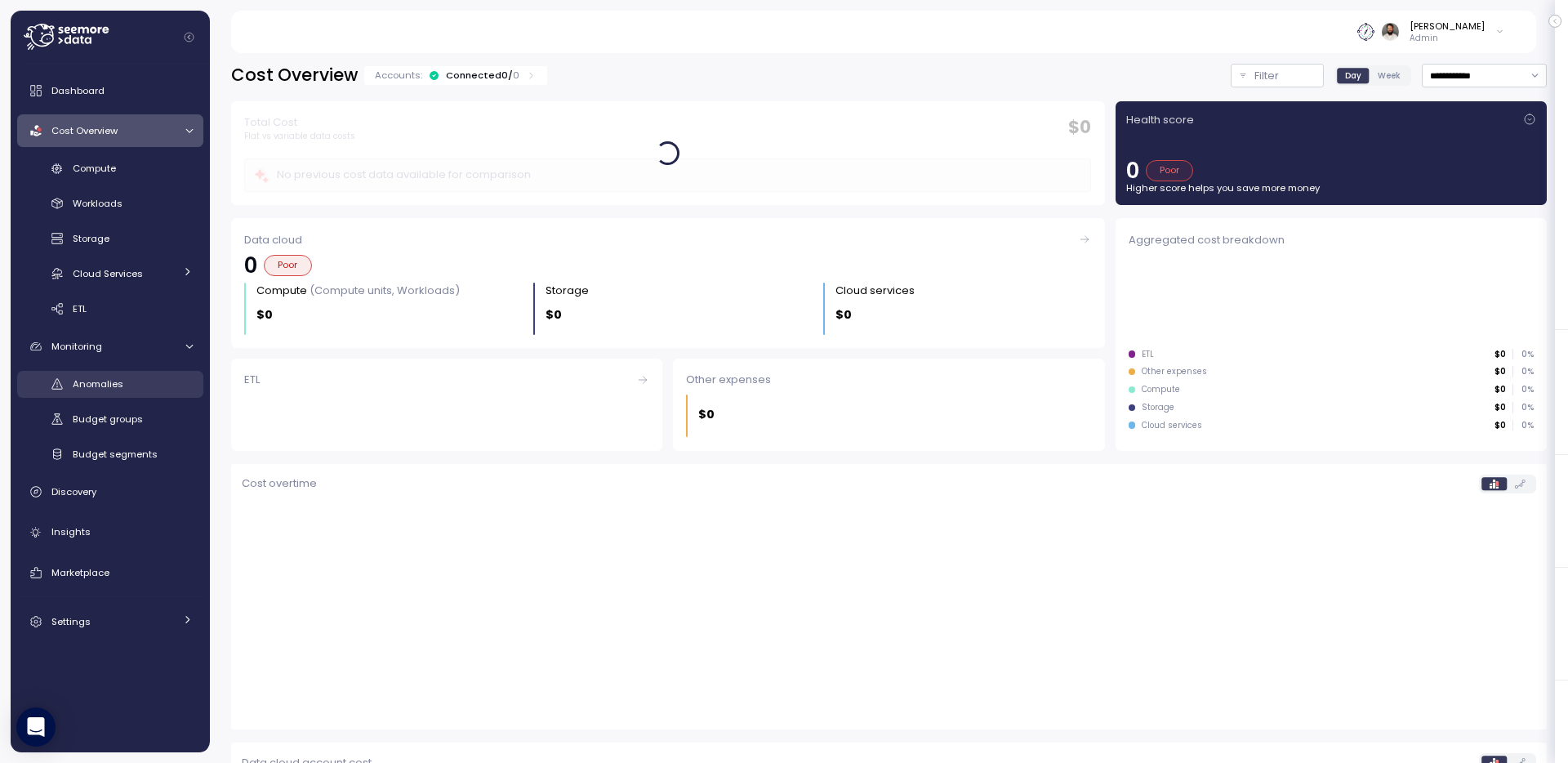
click at [150, 389] on div "Anomalies" at bounding box center [132, 384] width 120 height 17
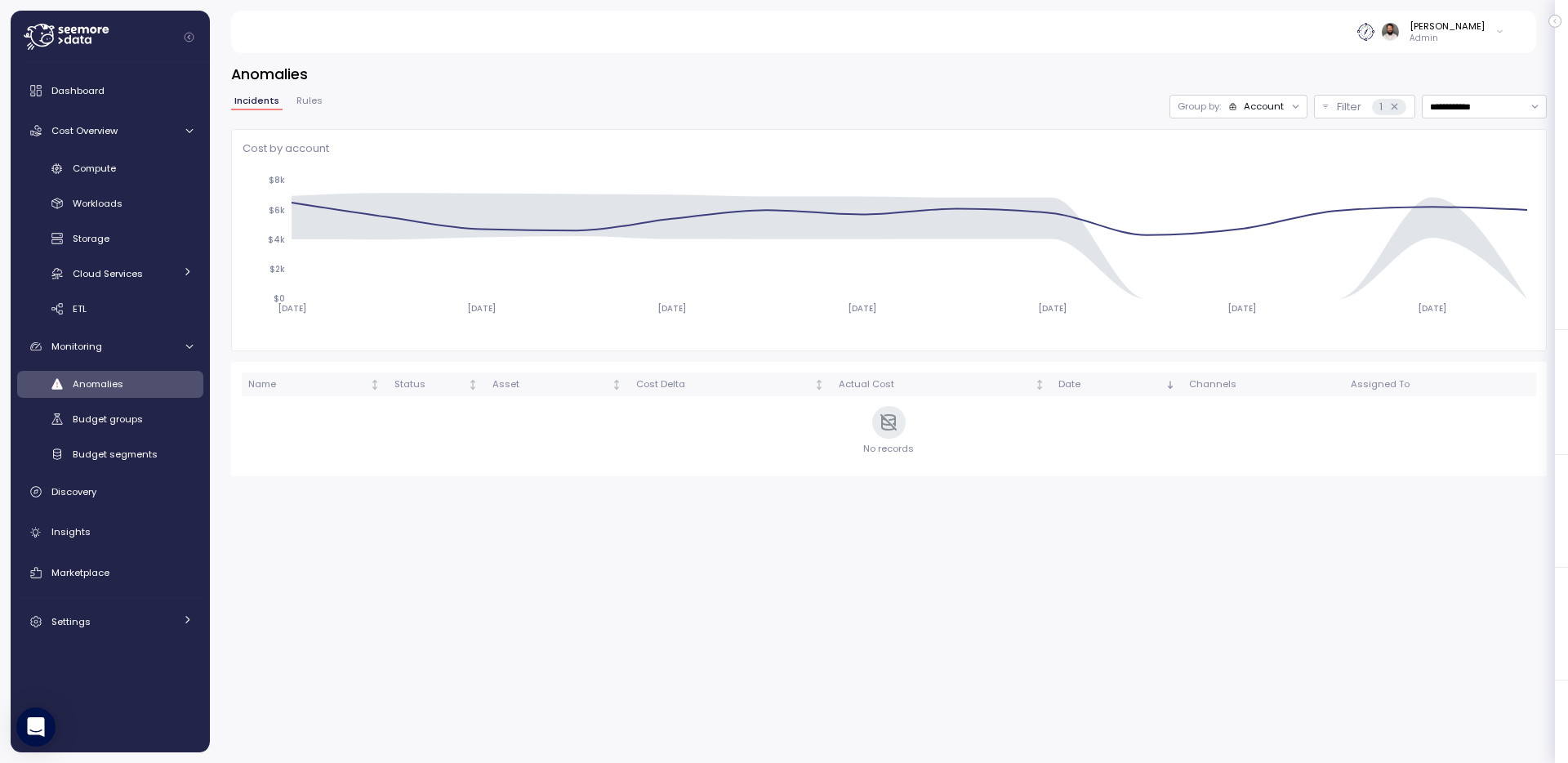
click at [1238, 110] on div "Account" at bounding box center [1257, 106] width 56 height 13
click at [1238, 172] on p "Compute unit" at bounding box center [1252, 170] width 65 height 13
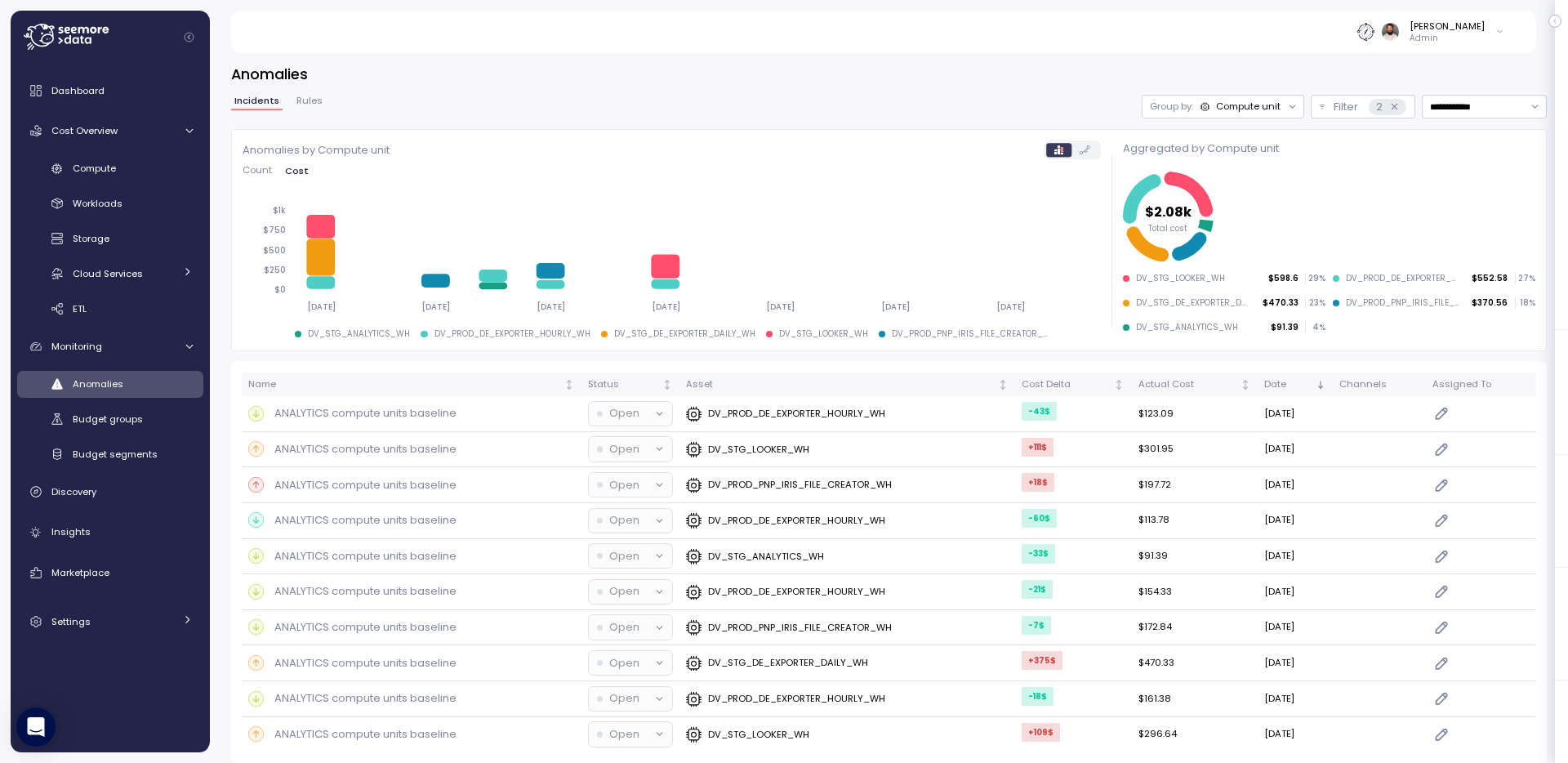
scroll to position [10, 0]
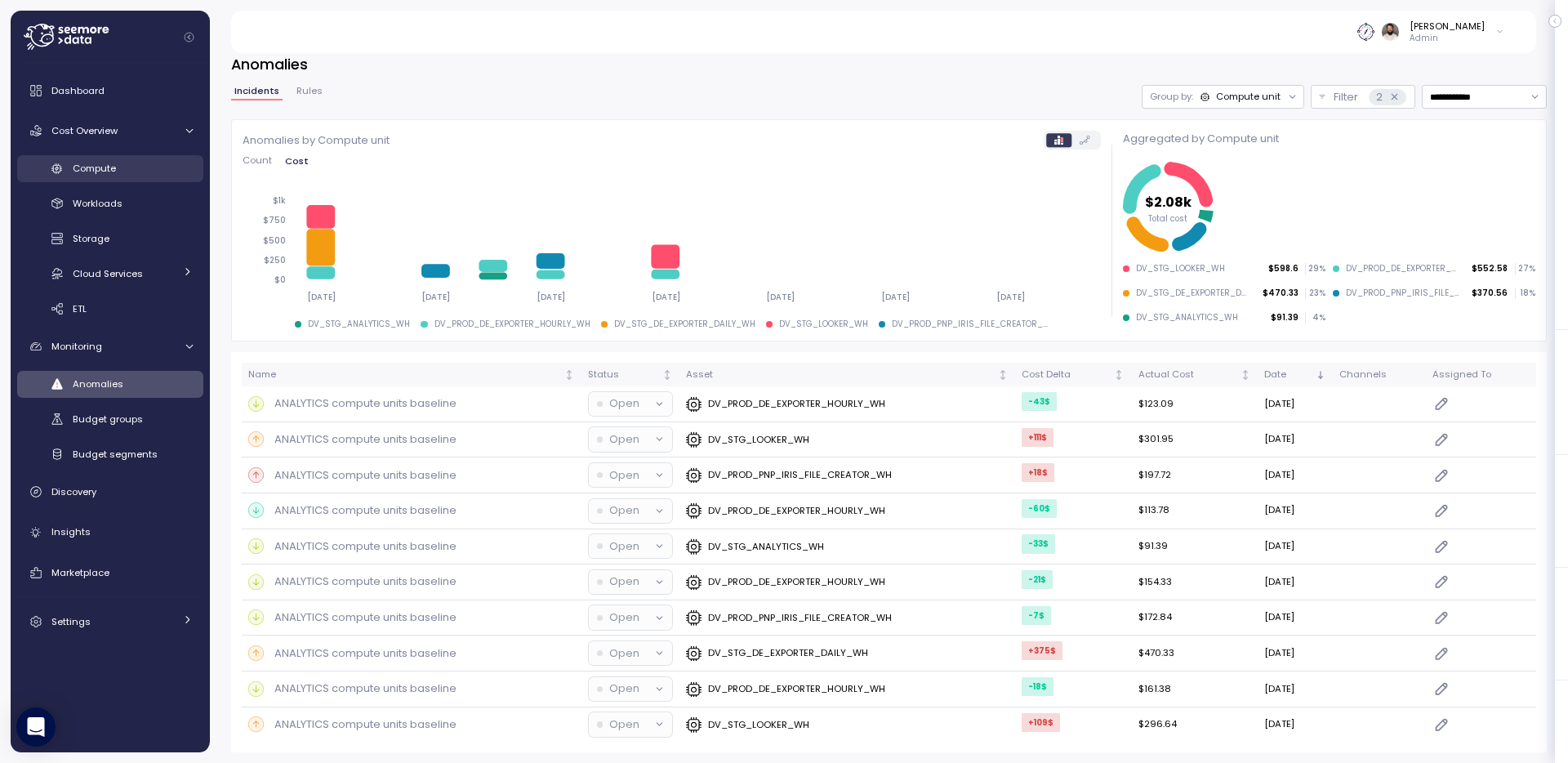
click at [94, 171] on span "Compute" at bounding box center [94, 168] width 44 height 13
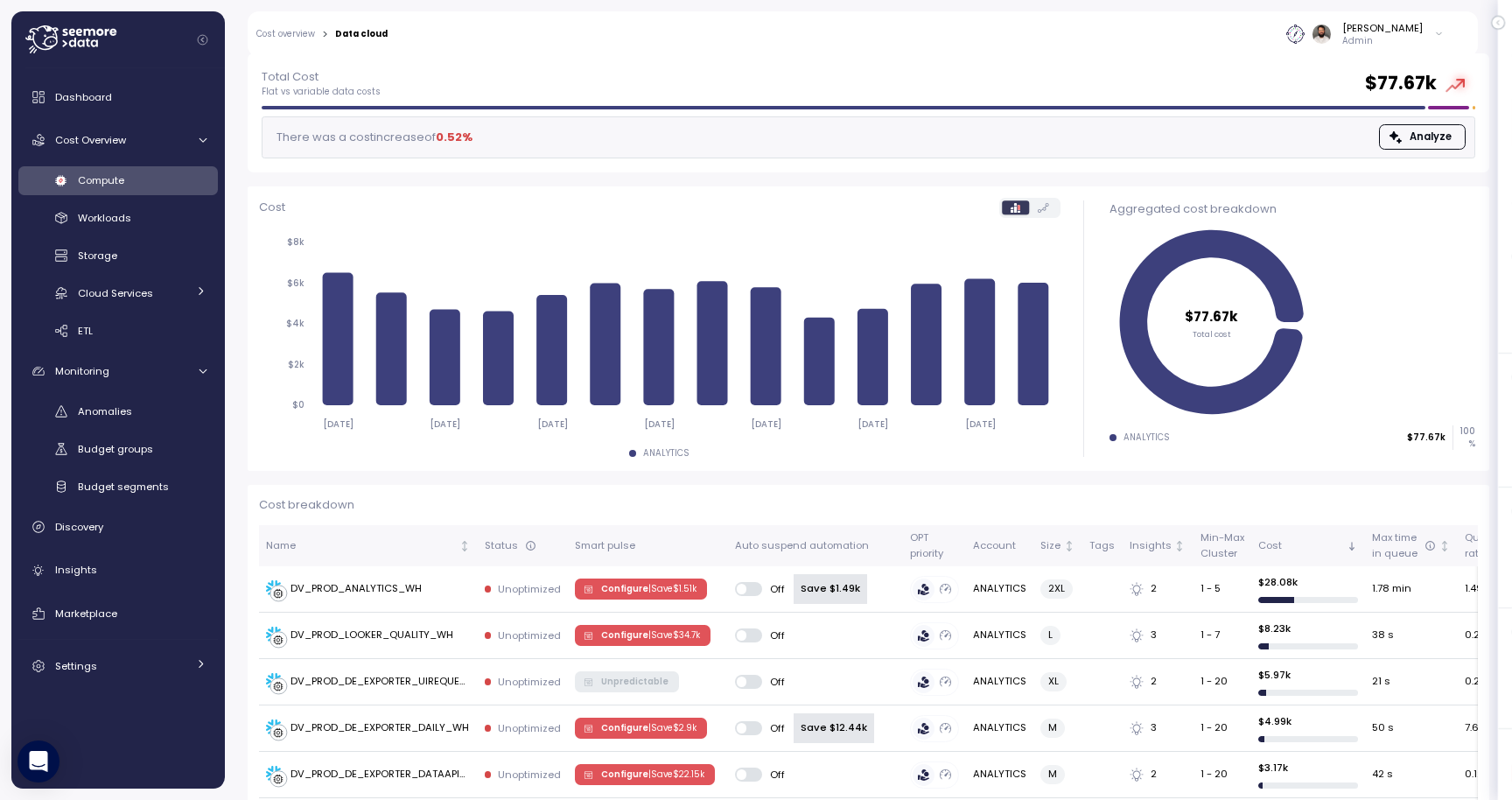
scroll to position [88, 0]
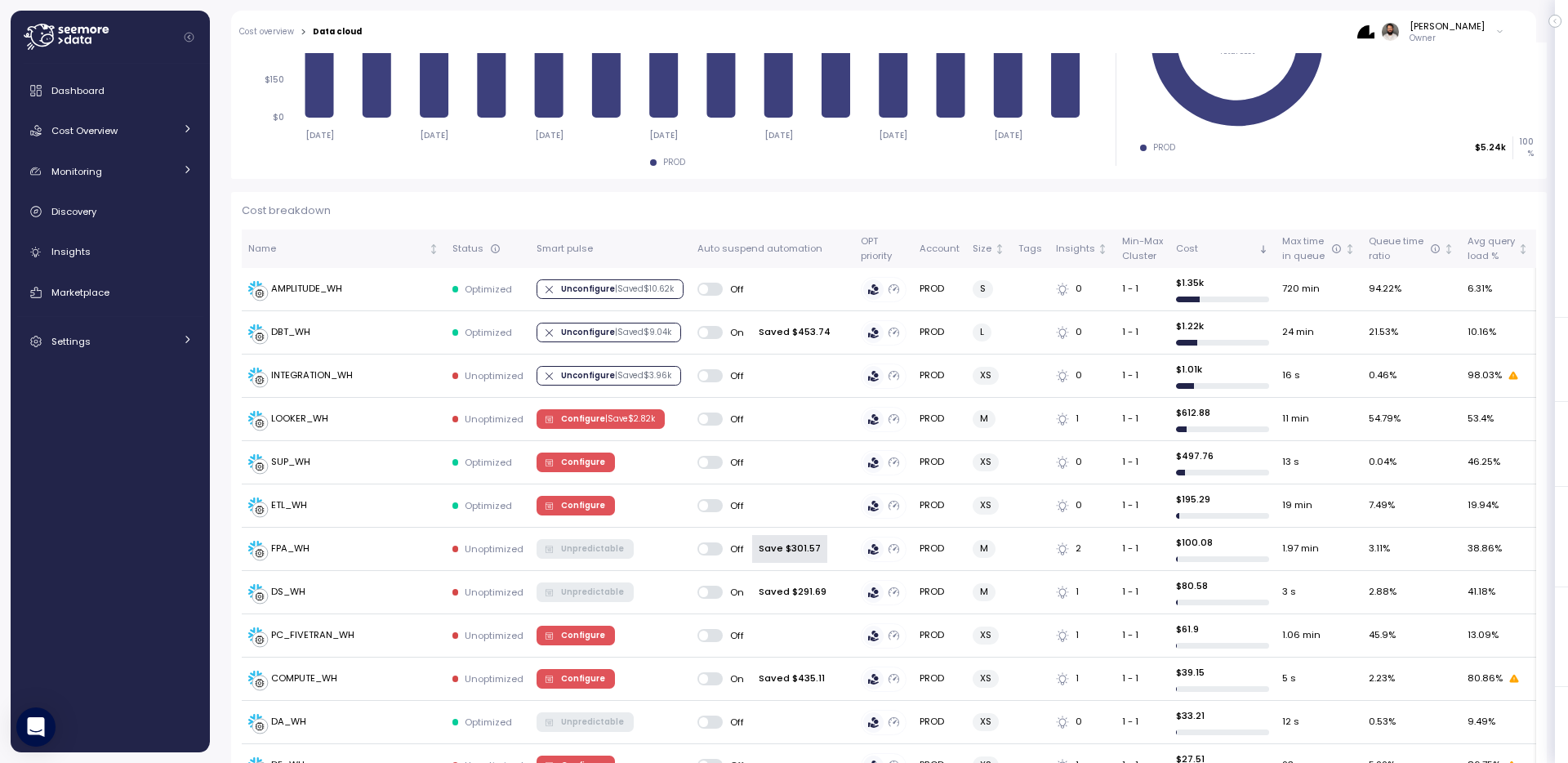
scroll to position [346, 0]
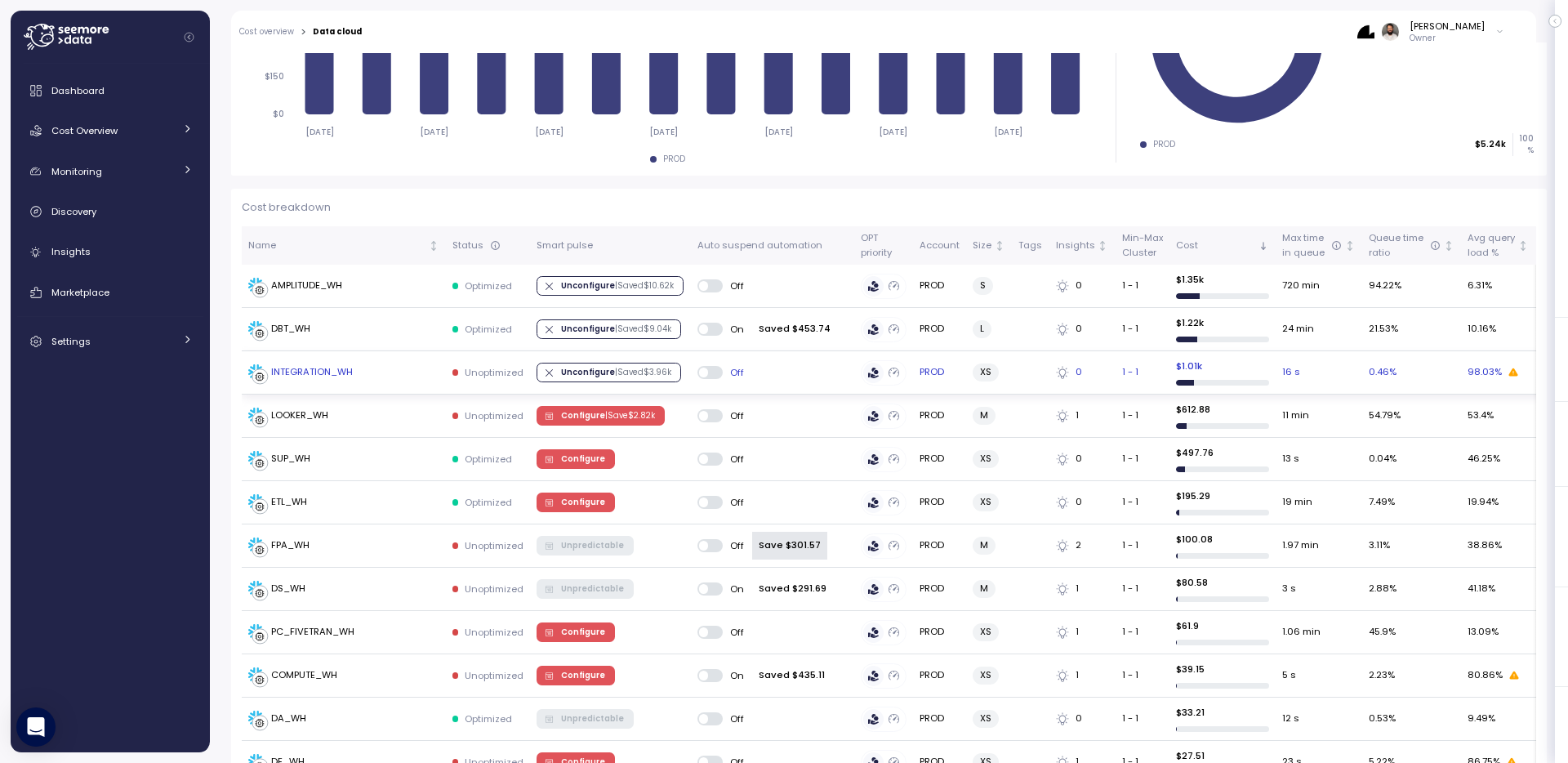
click at [378, 378] on div "INTEGRATION_WH" at bounding box center [343, 372] width 191 height 17
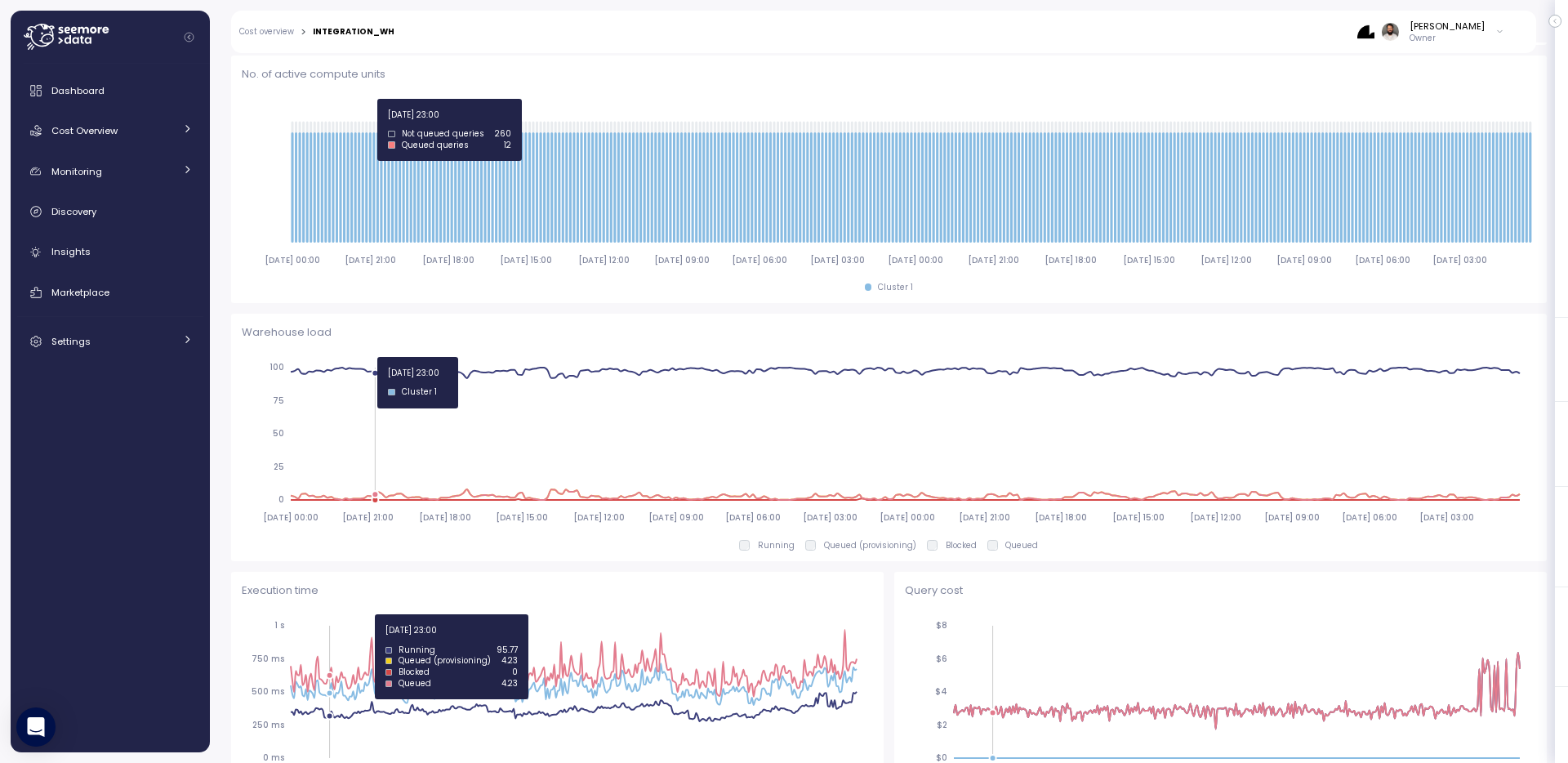
scroll to position [82, 0]
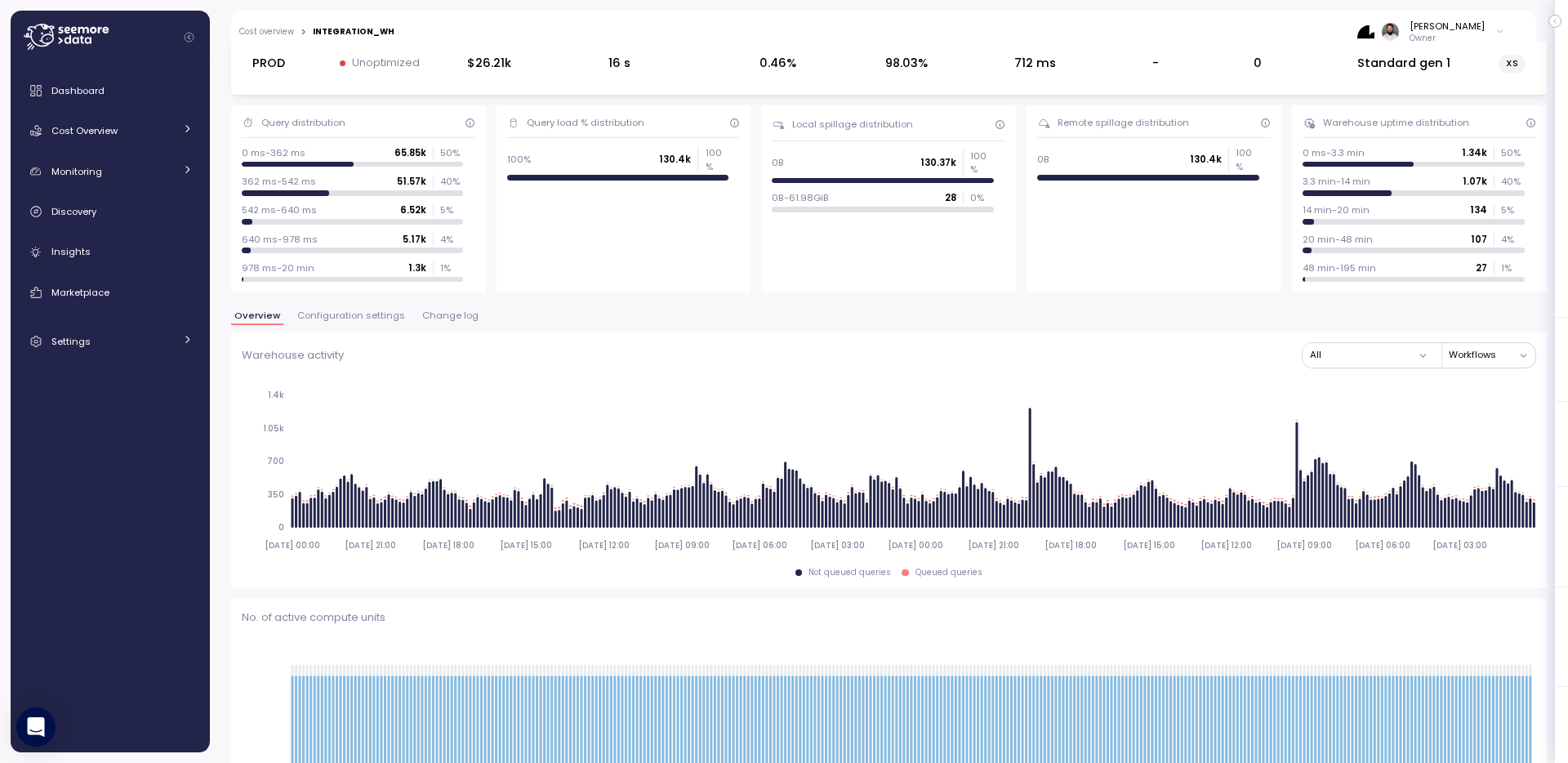
click at [360, 322] on button "Configuration settings" at bounding box center [350, 318] width 114 height 14
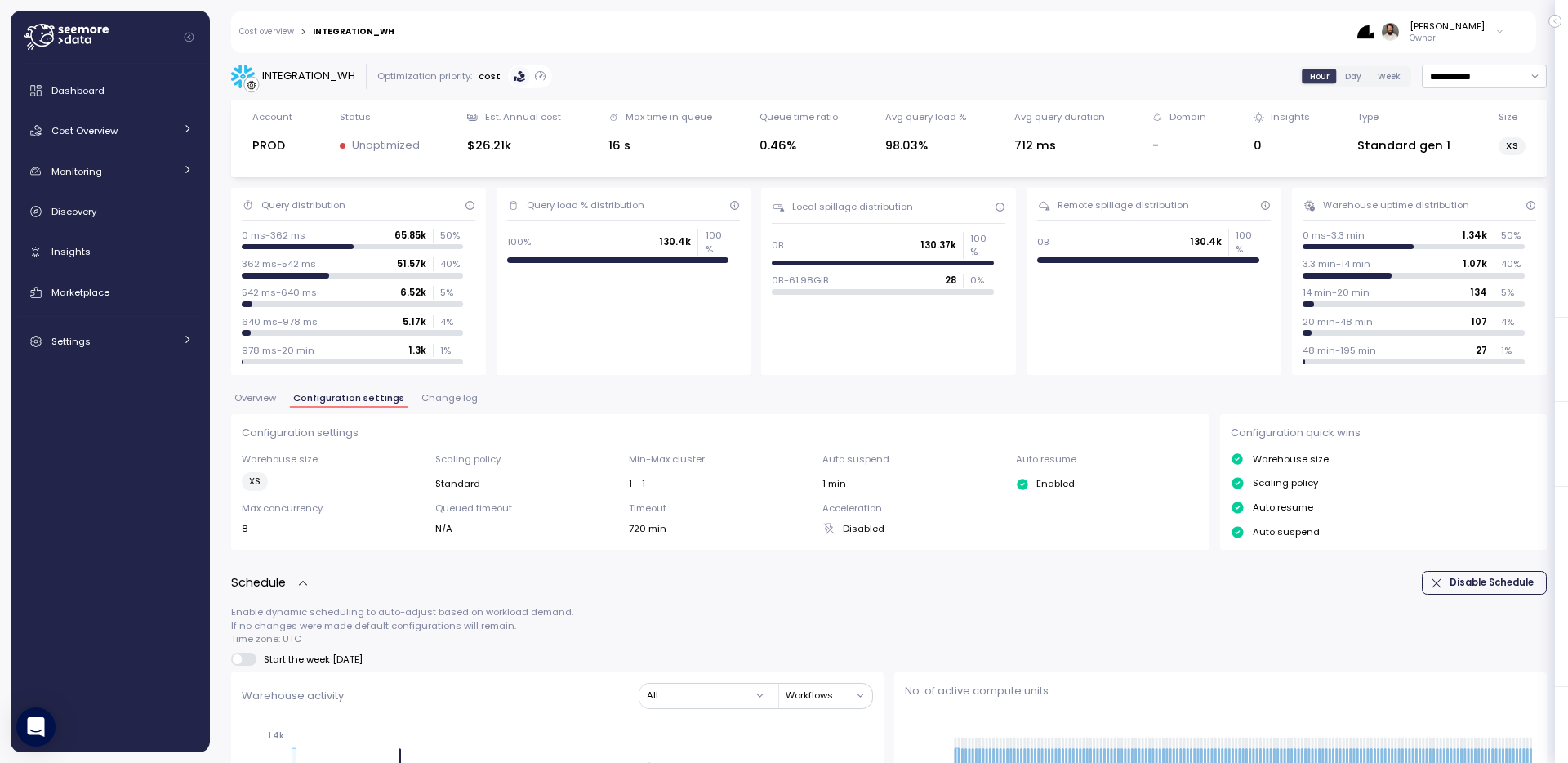
click at [274, 404] on button "Overview" at bounding box center [254, 400] width 48 height 14
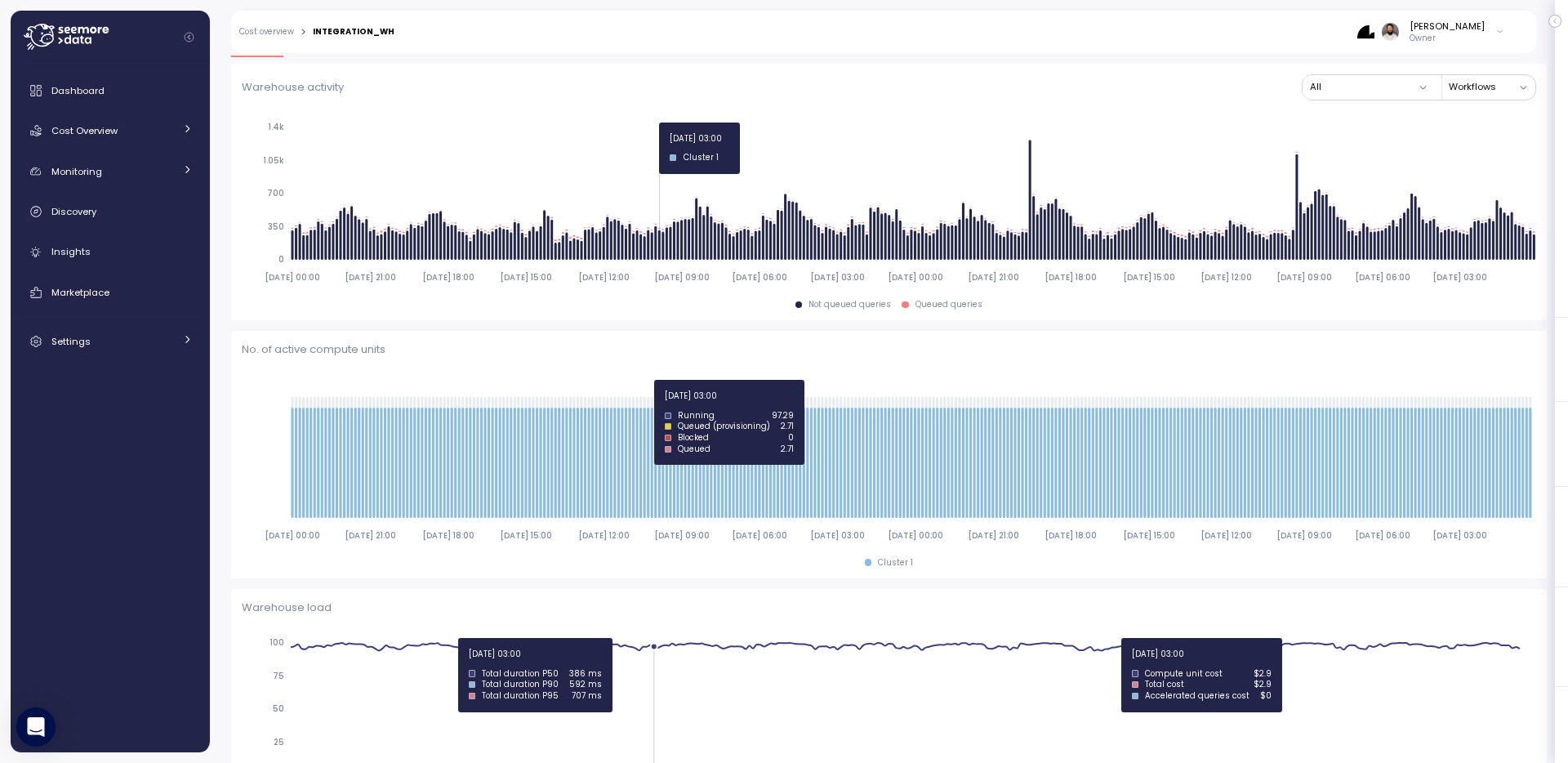
scroll to position [329, 0]
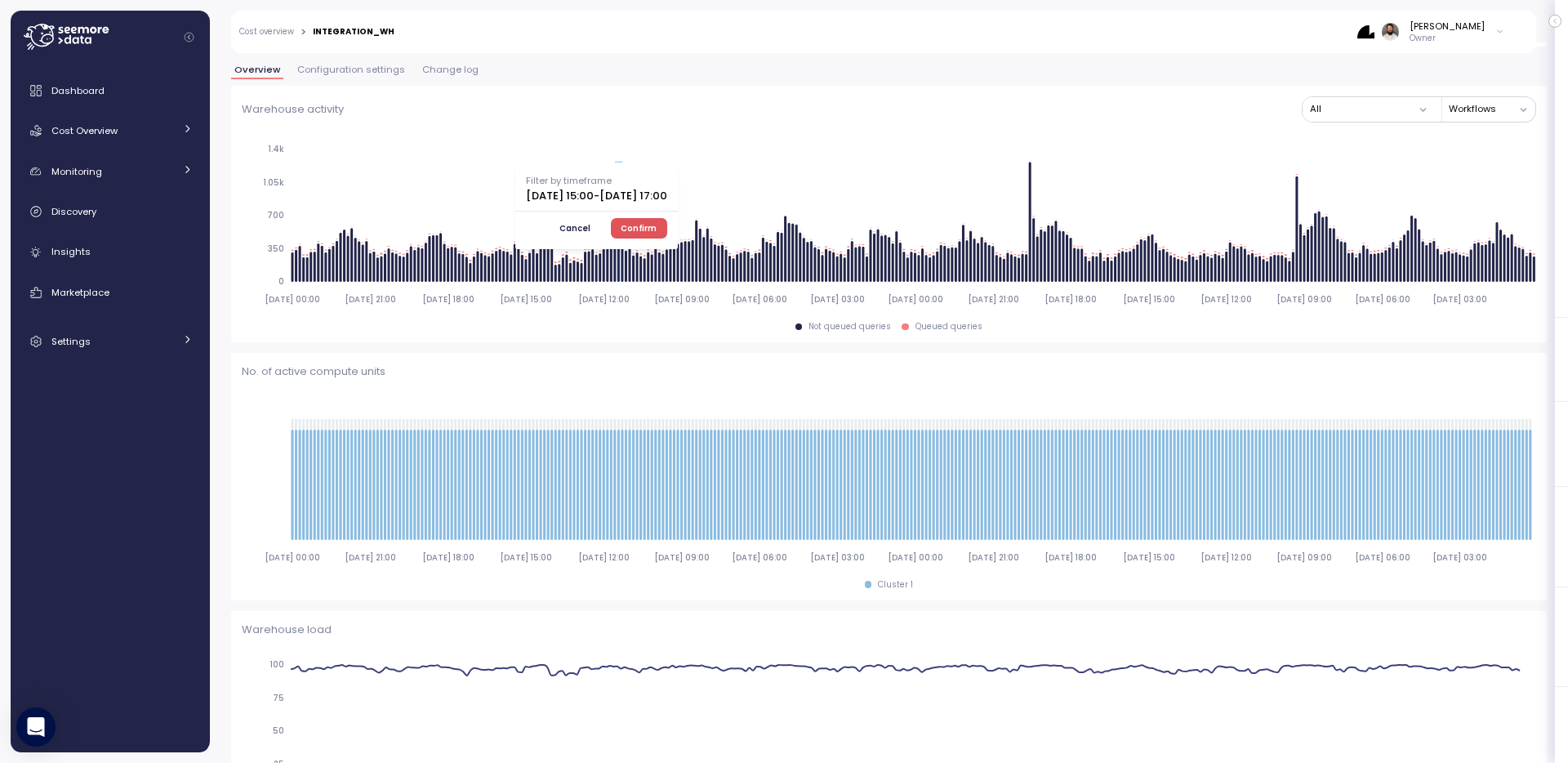
click at [600, 225] on button "Cancel" at bounding box center [574, 228] width 52 height 19
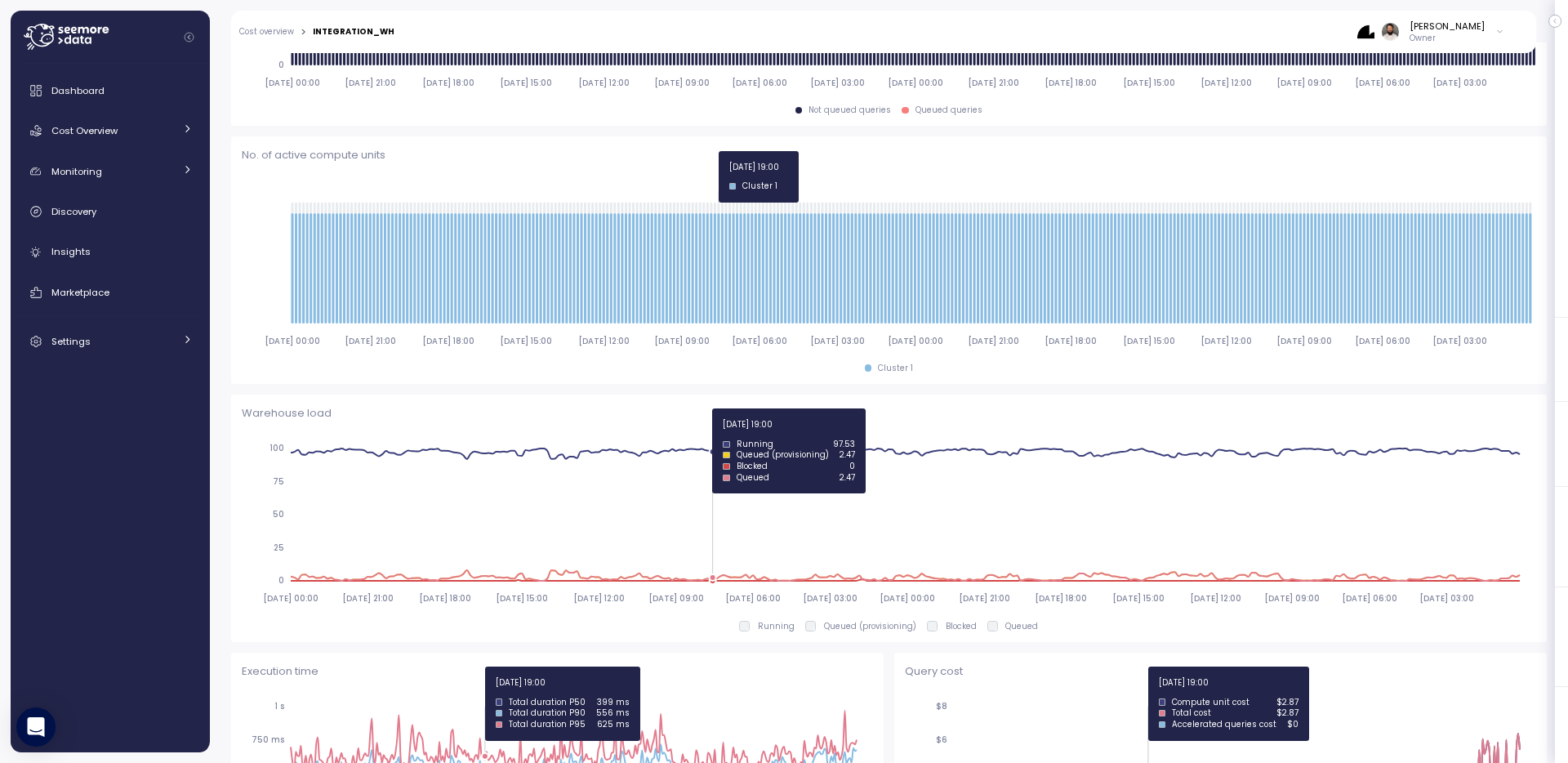
scroll to position [260, 0]
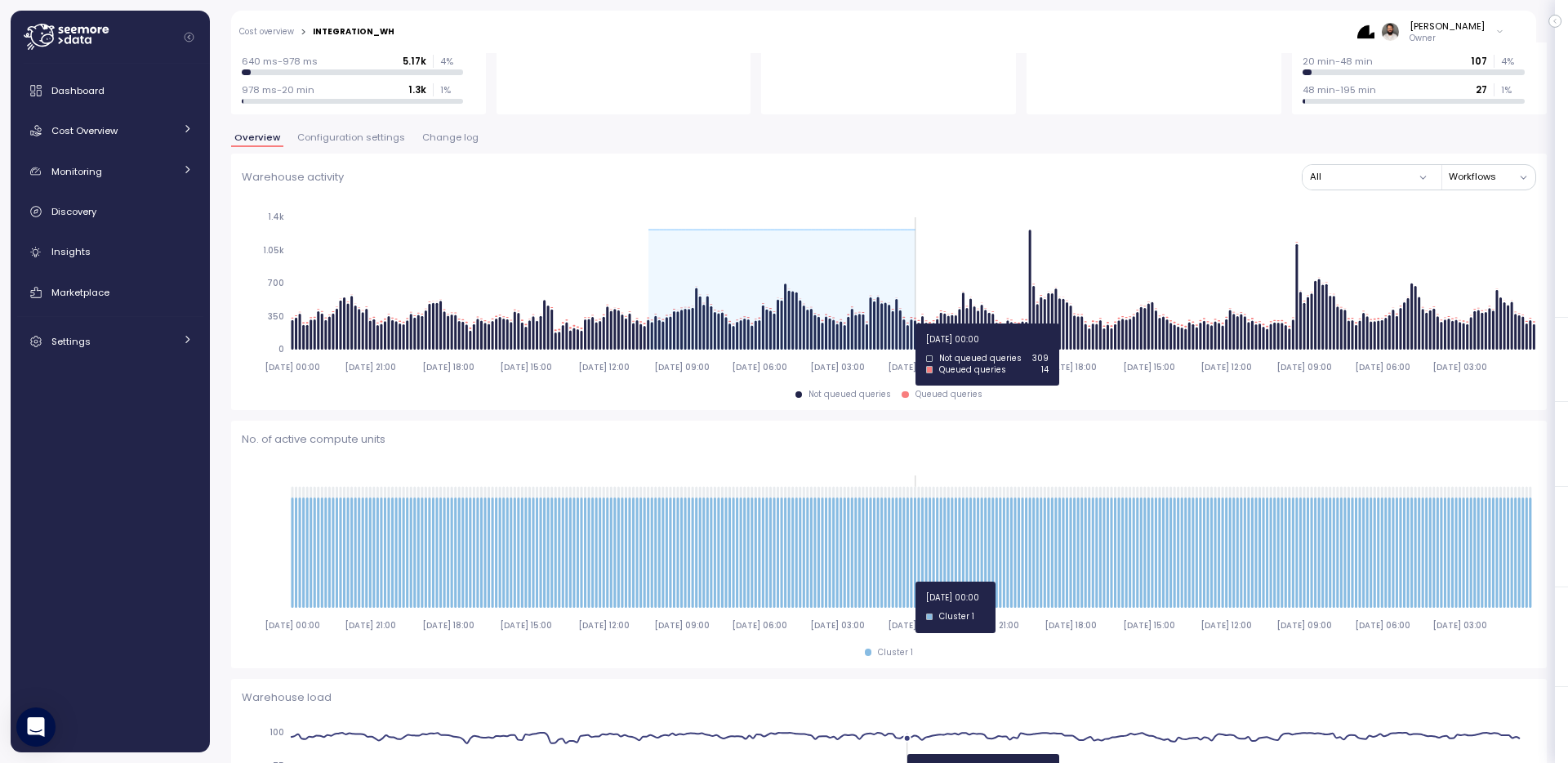
drag, startPoint x: 650, startPoint y: 323, endPoint x: 918, endPoint y: 323, distance: 268.0
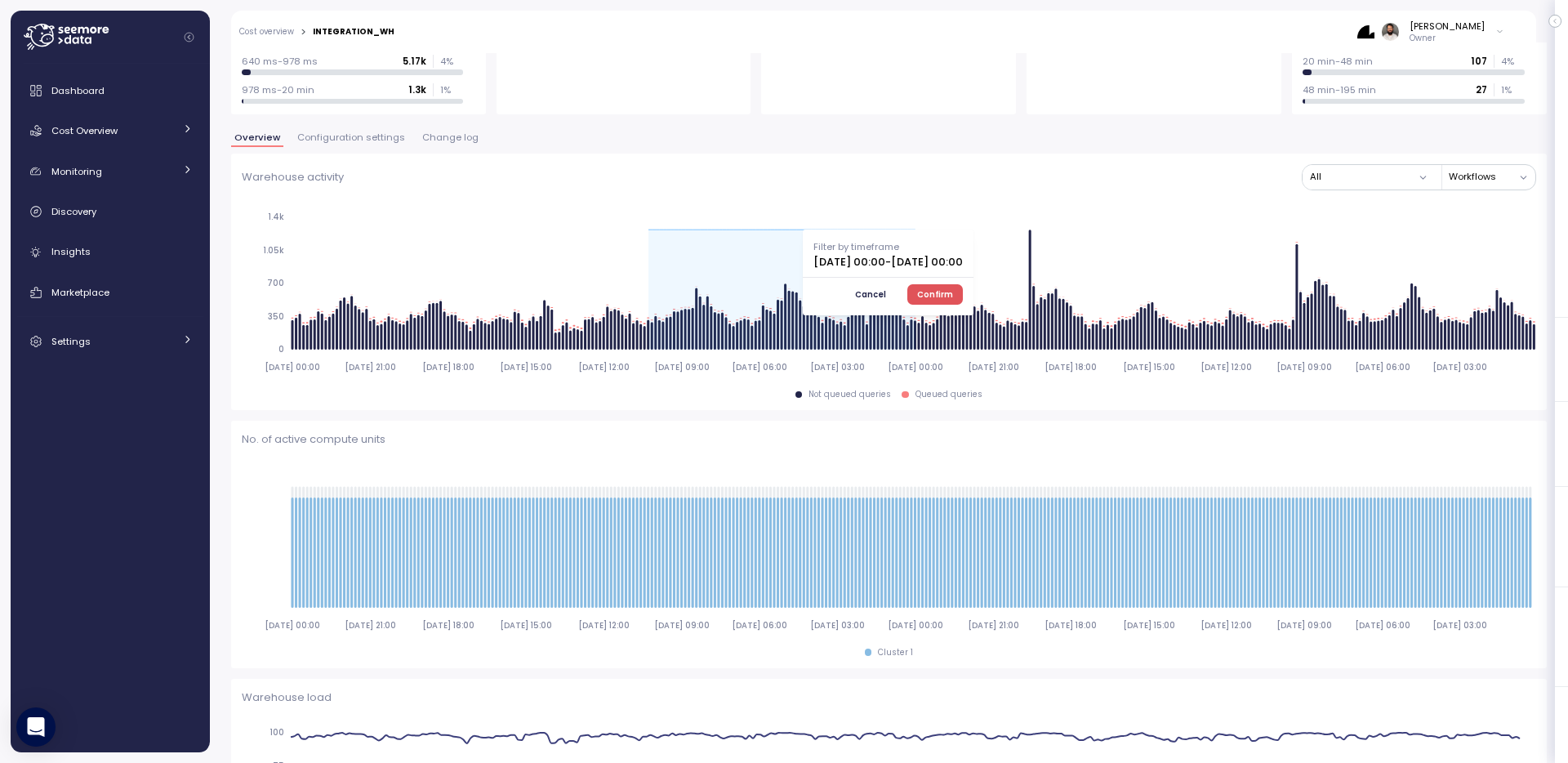
click at [964, 292] on button "Confirm" at bounding box center [935, 294] width 56 height 19
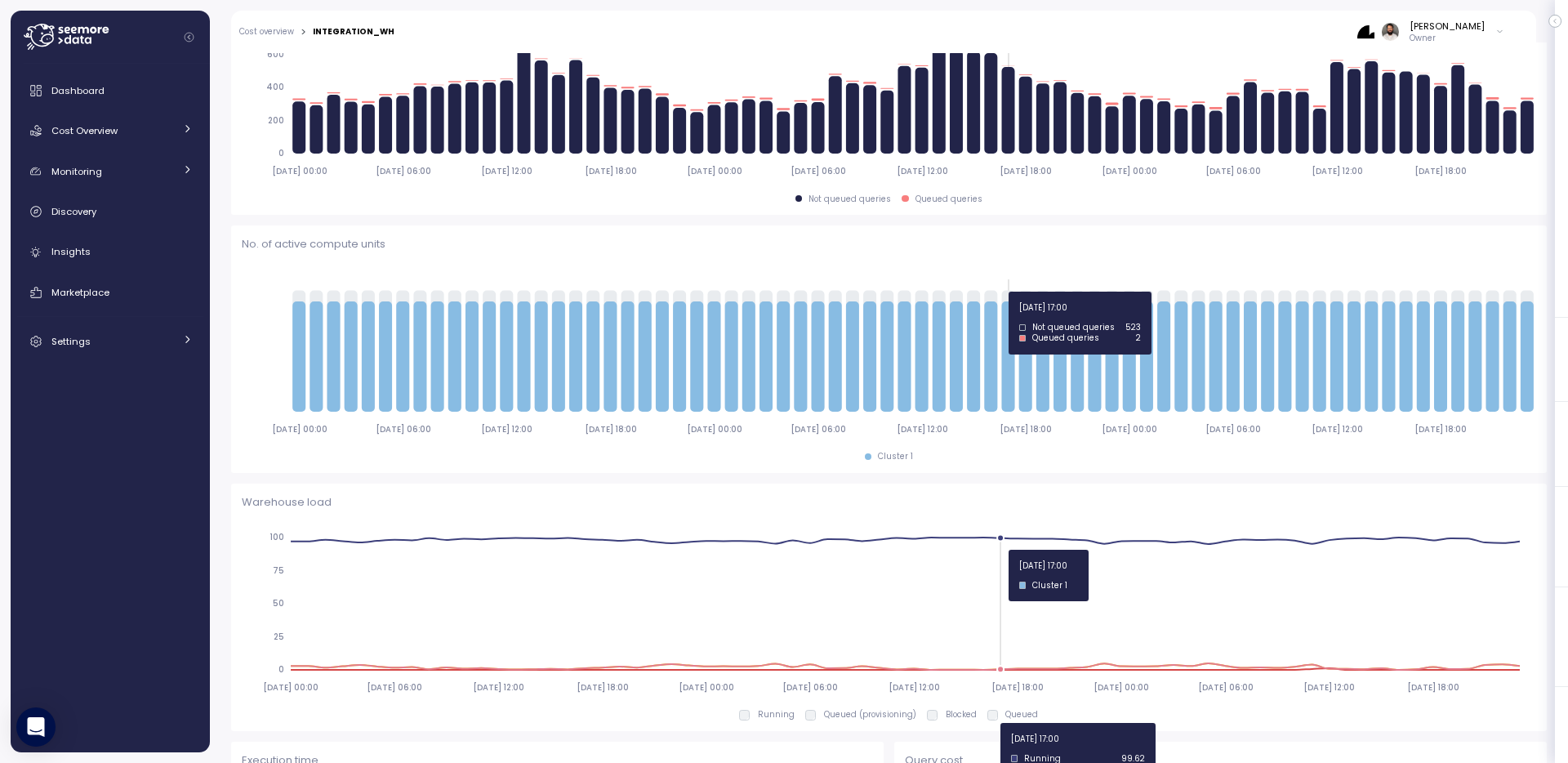
type input "*********"
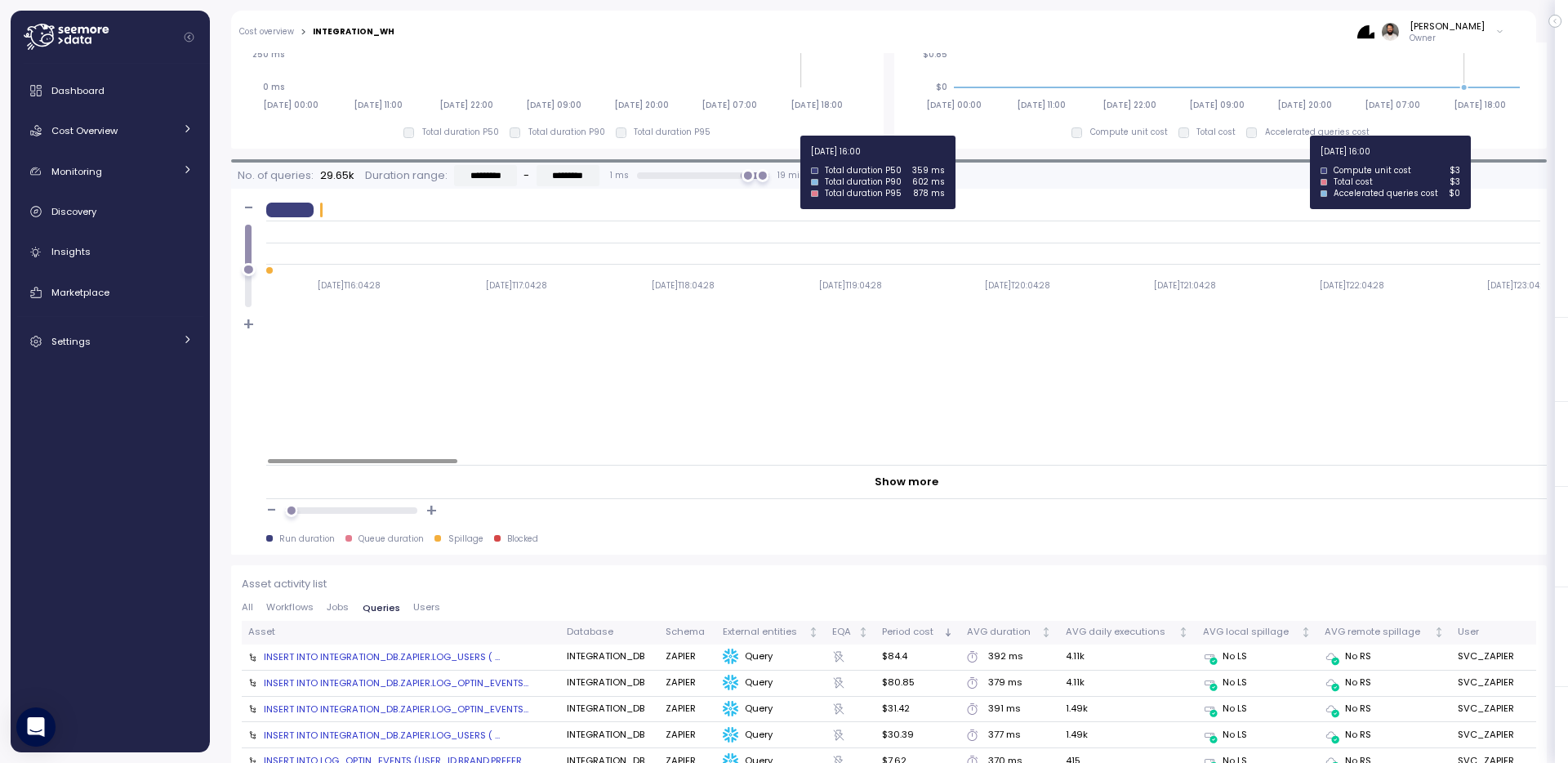
scroll to position [1305, 0]
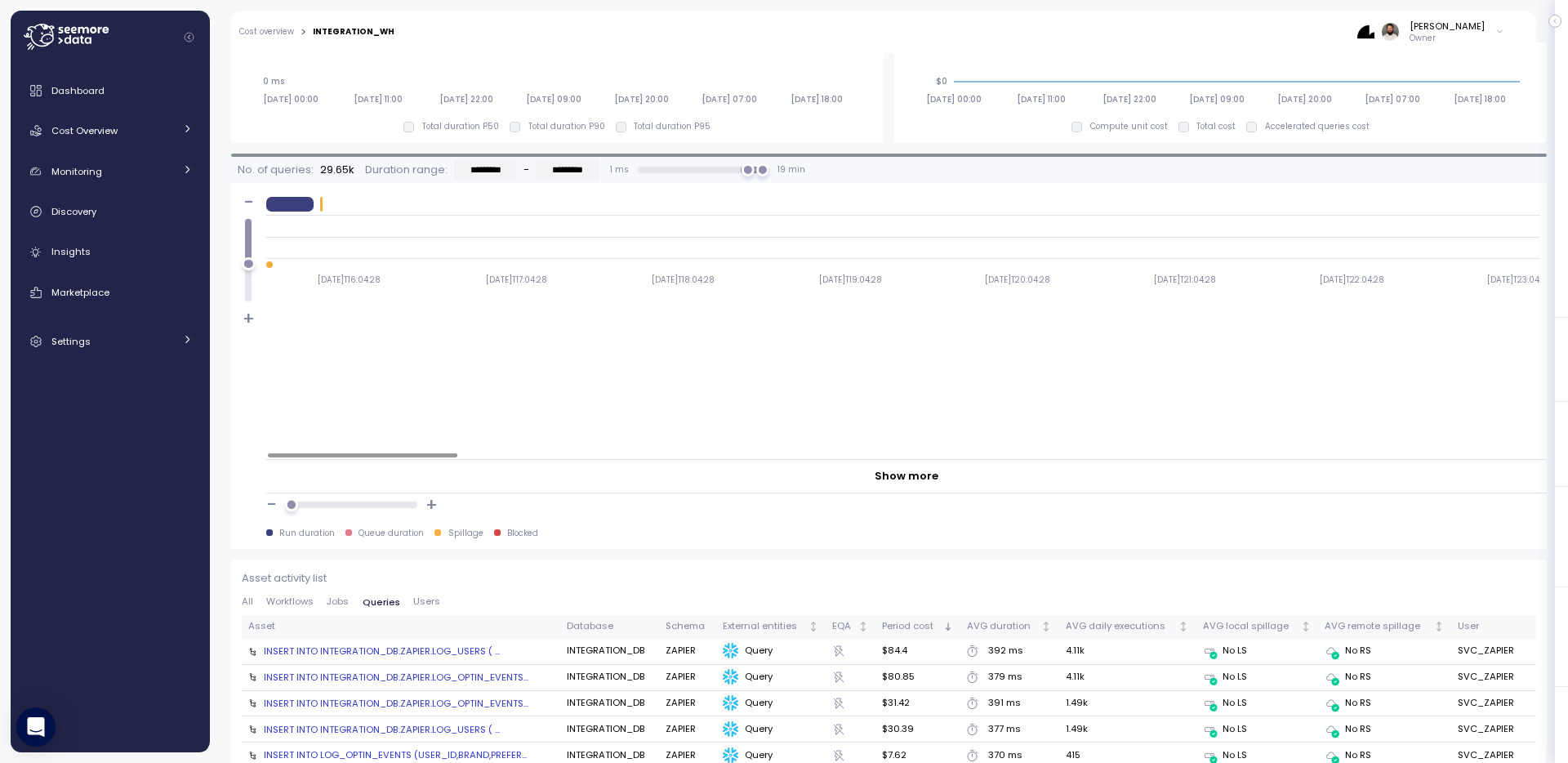
drag, startPoint x: 296, startPoint y: 502, endPoint x: 430, endPoint y: 502, distance: 134.0
click at [430, 502] on div "- +" at bounding box center [906, 504] width 1280 height 24
type input "*********"
drag, startPoint x: 740, startPoint y: 168, endPoint x: 728, endPoint y: 169, distance: 12.0
click at [728, 169] on div "14 min" at bounding box center [732, 170] width 14 height 14
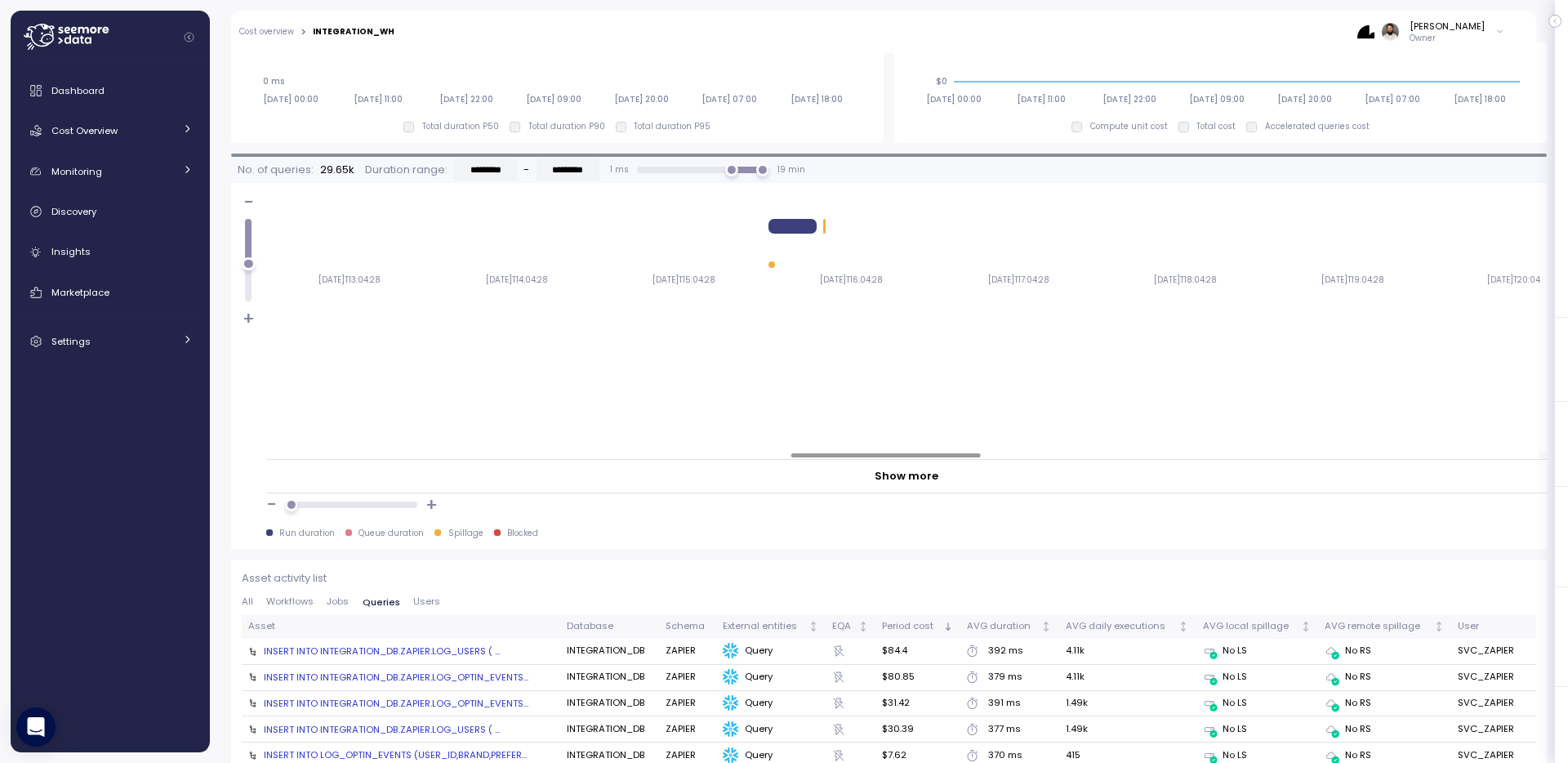
click at [885, 460] on div at bounding box center [903, 455] width 1273 height 8
click at [808, 218] on div at bounding box center [787, 225] width 48 height 15
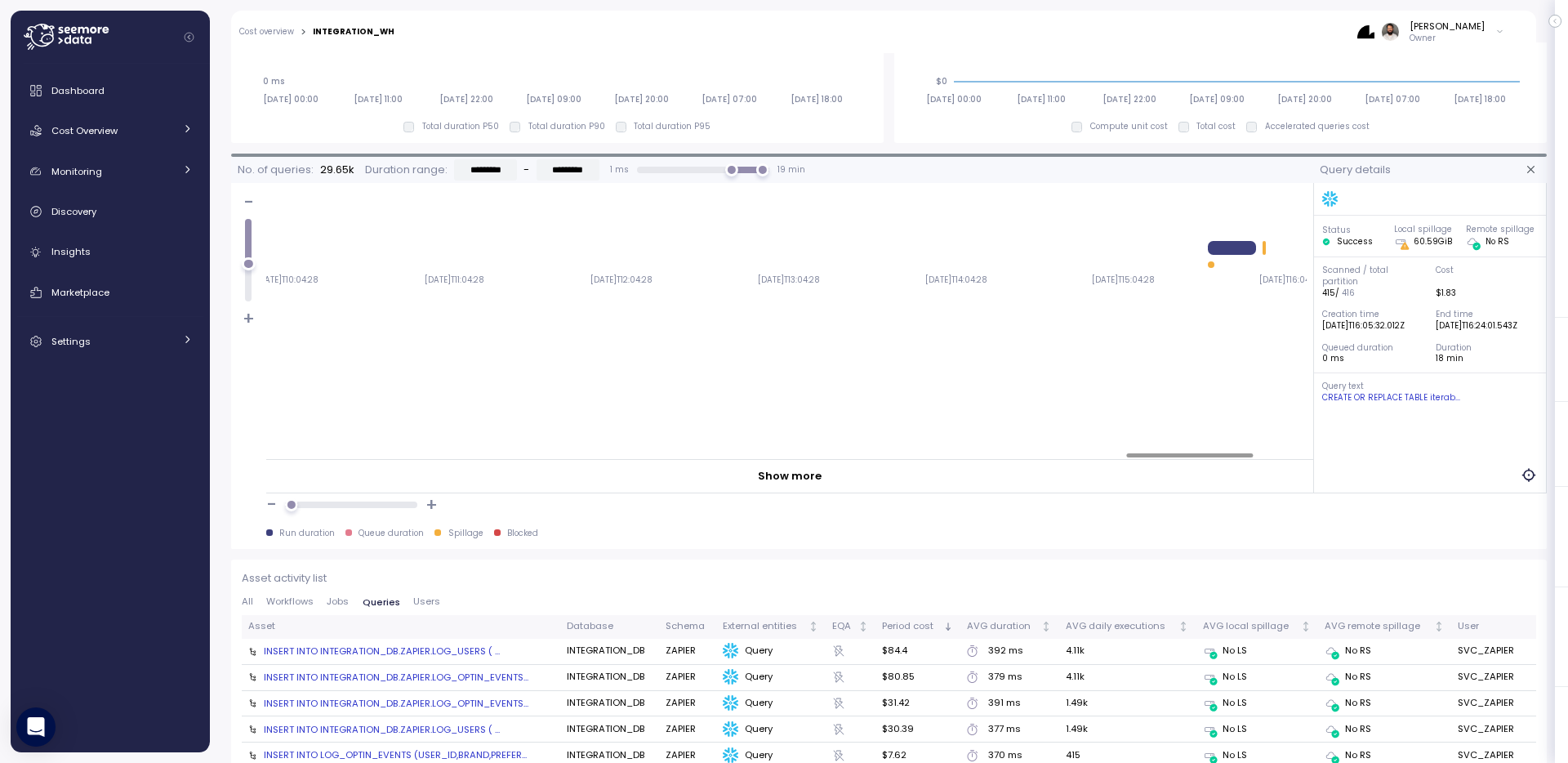
scroll to position [0, 7487]
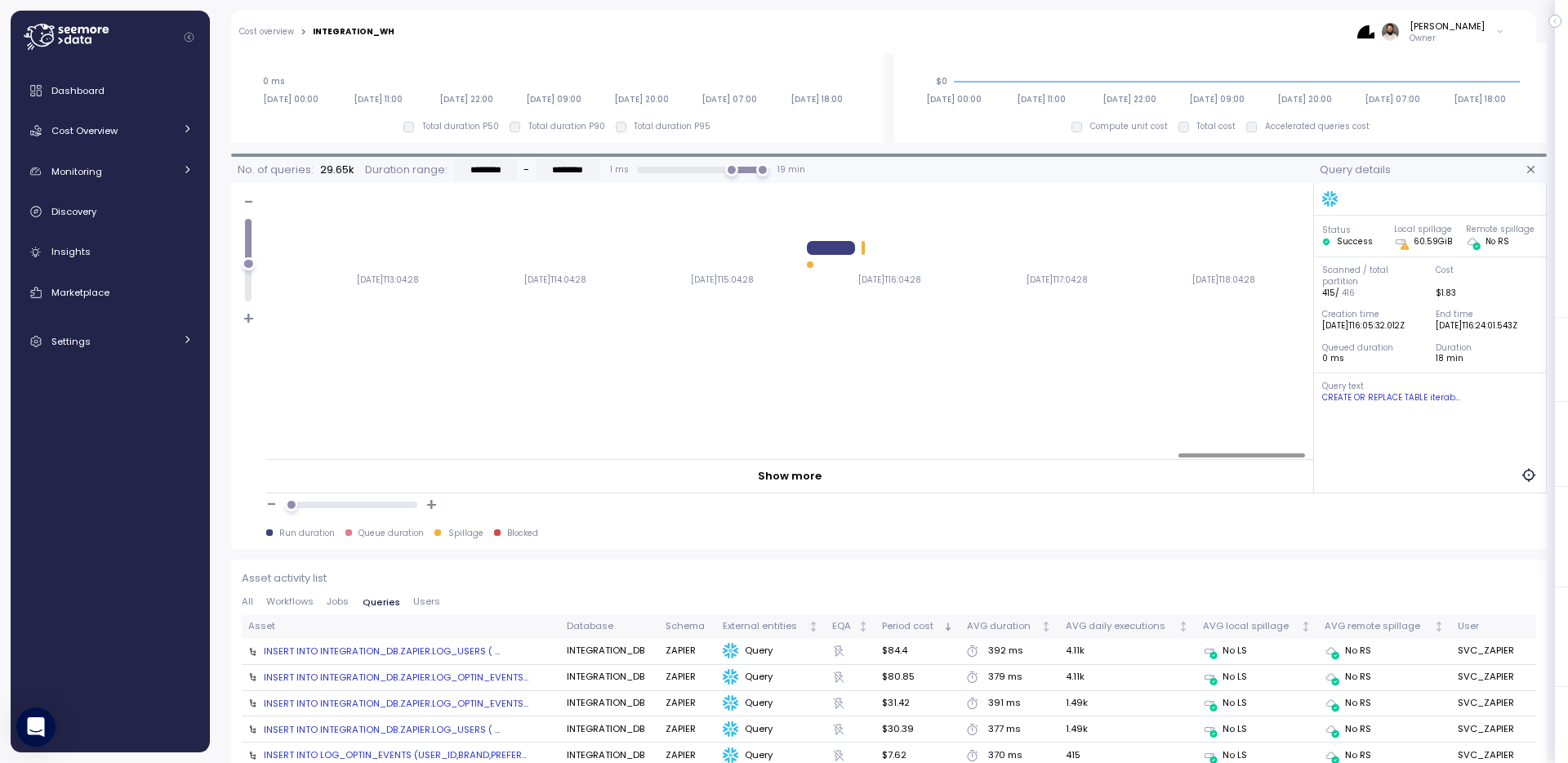
click at [852, 250] on div at bounding box center [830, 248] width 48 height 15
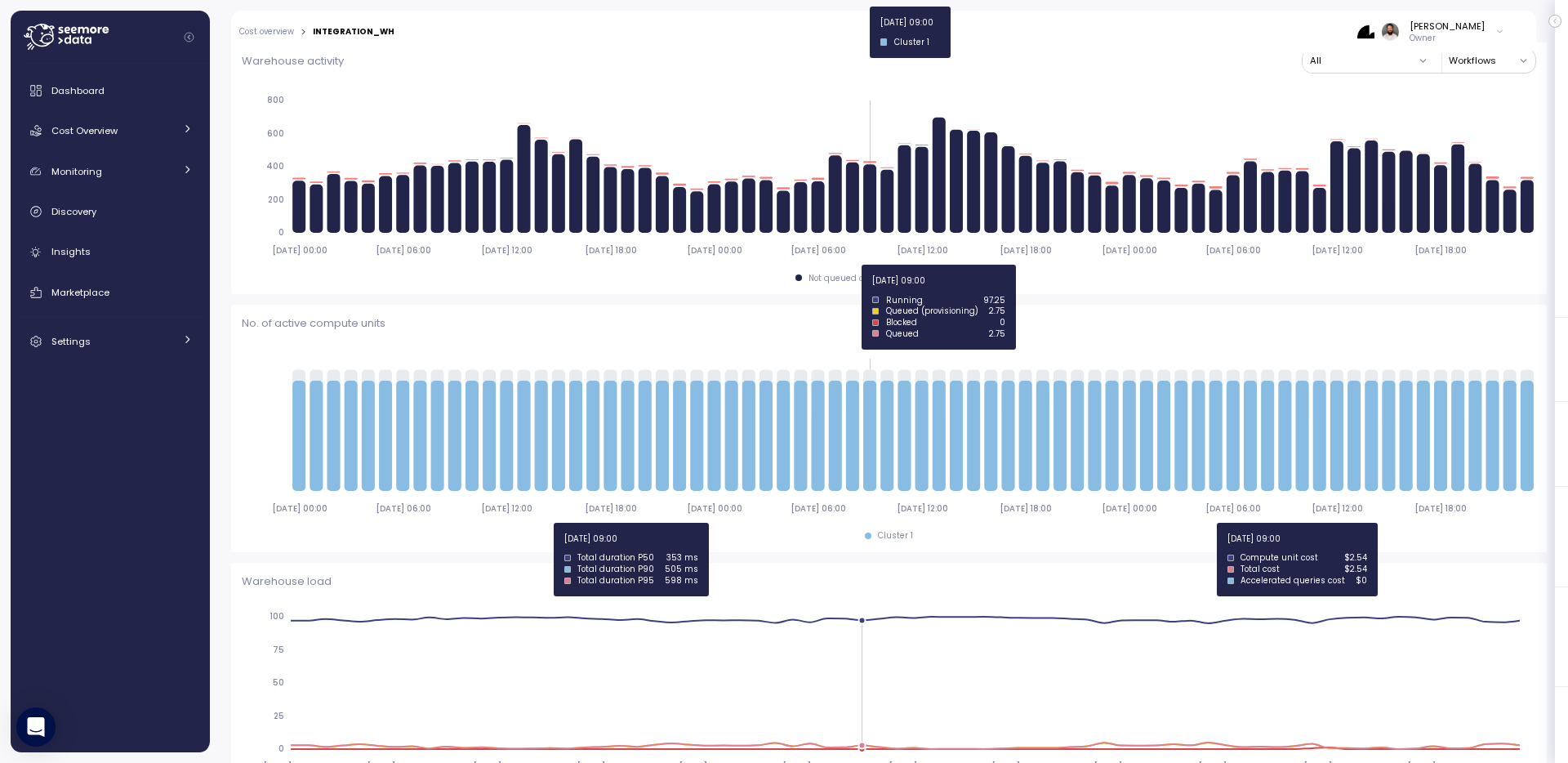
scroll to position [0, 0]
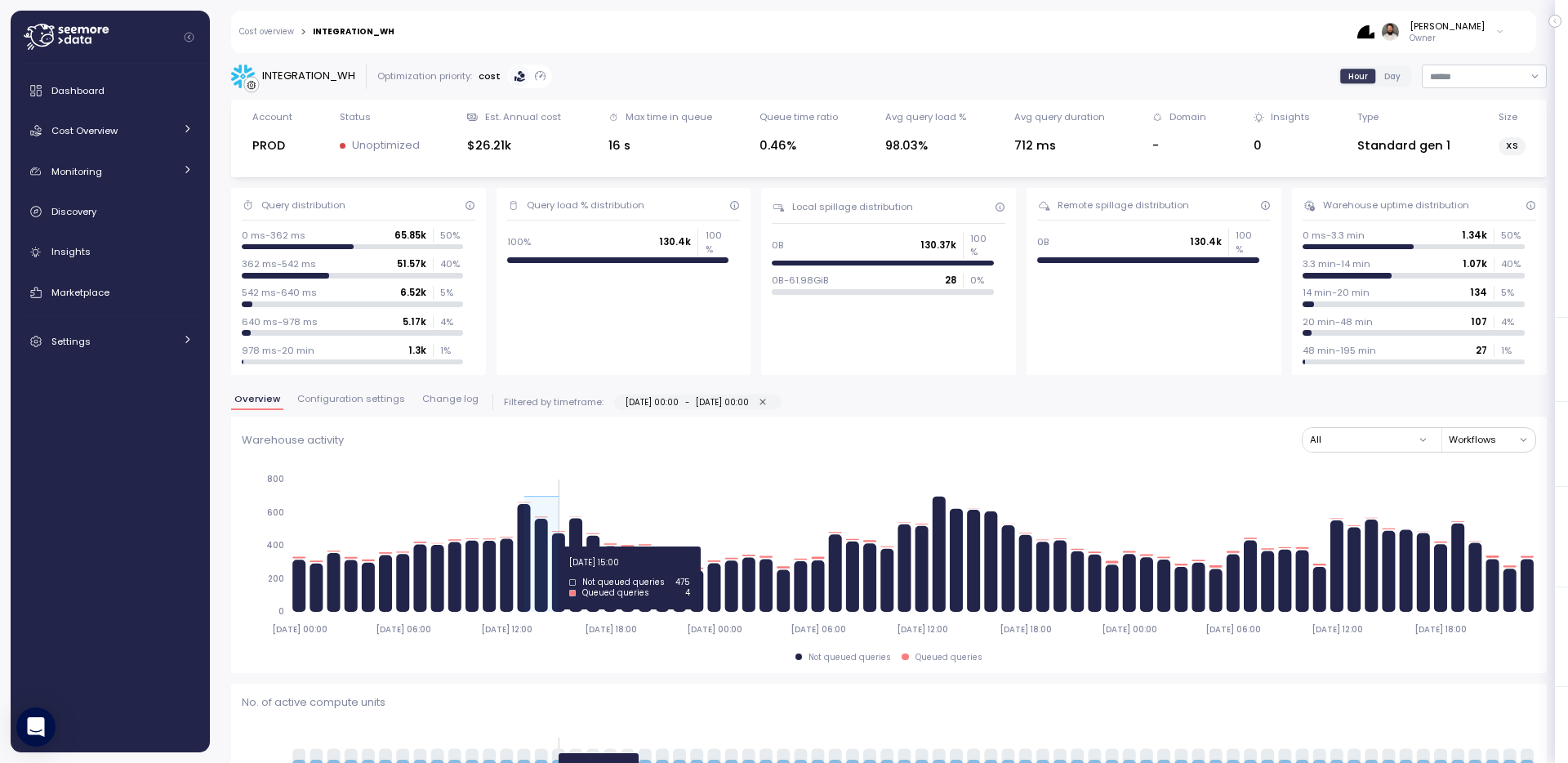
drag, startPoint x: 519, startPoint y: 546, endPoint x: 564, endPoint y: 546, distance: 45.0
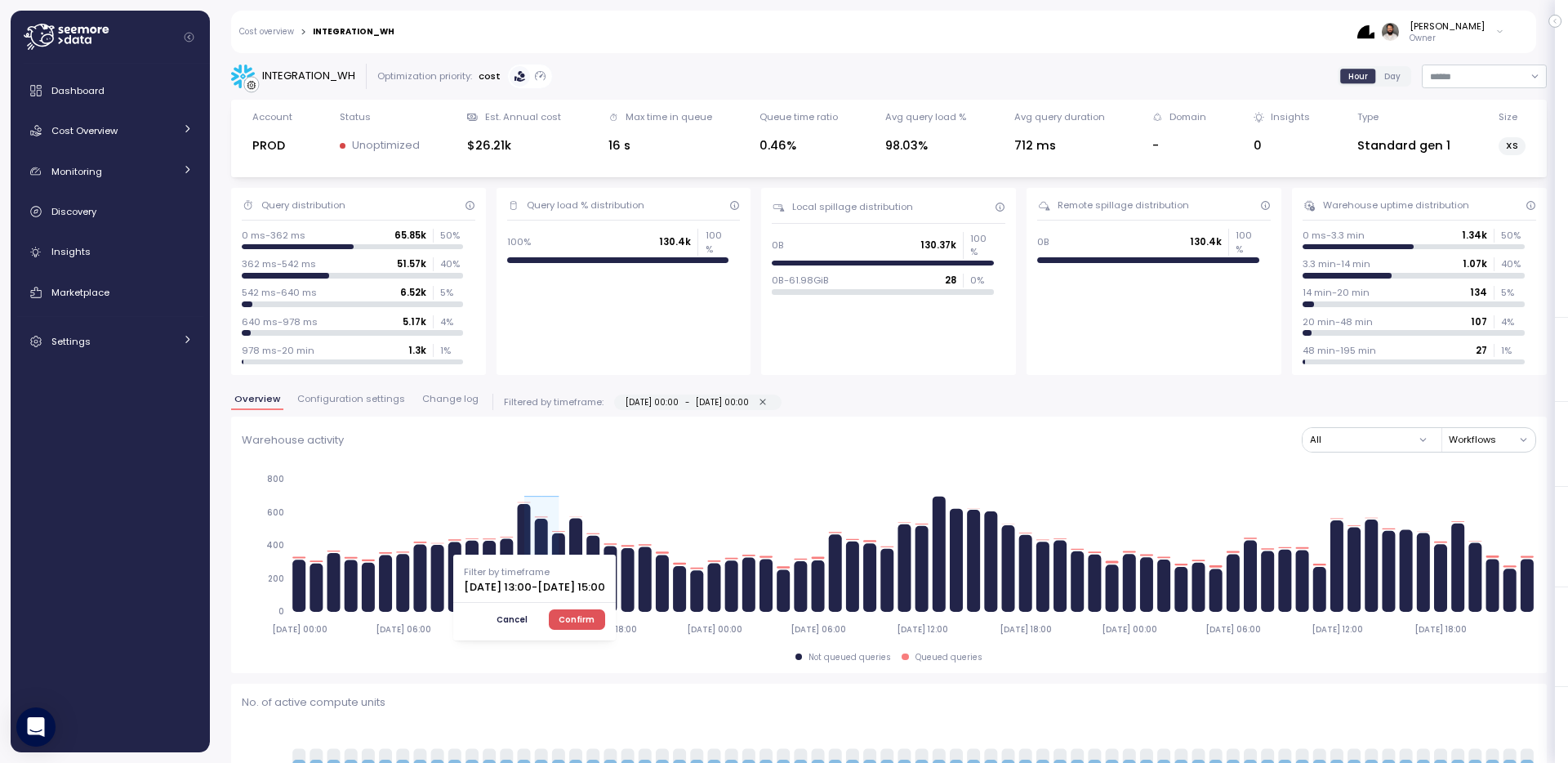
click at [594, 625] on span "Confirm" at bounding box center [576, 619] width 36 height 18
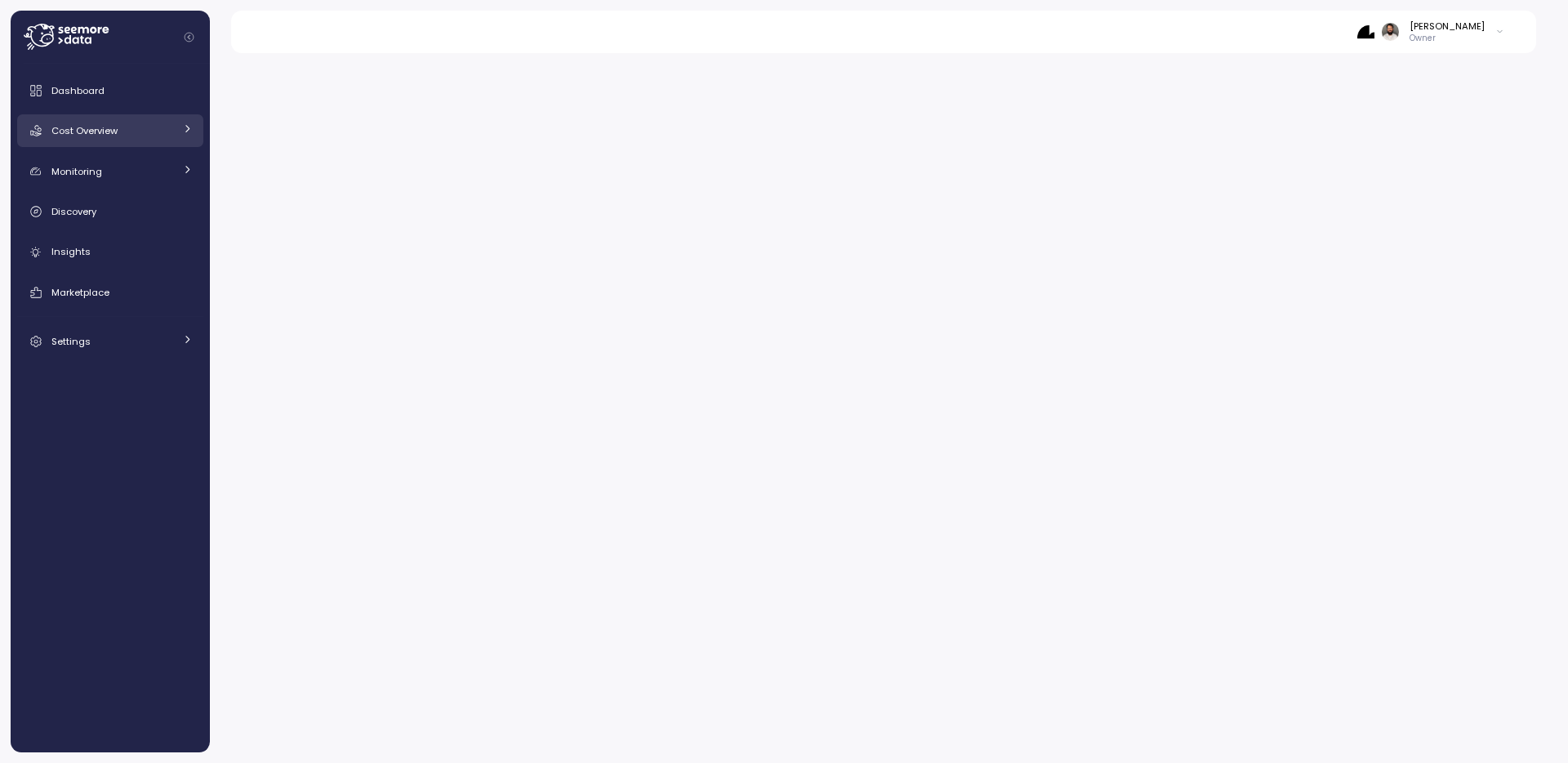
click at [156, 131] on div "Cost Overview" at bounding box center [113, 130] width 122 height 17
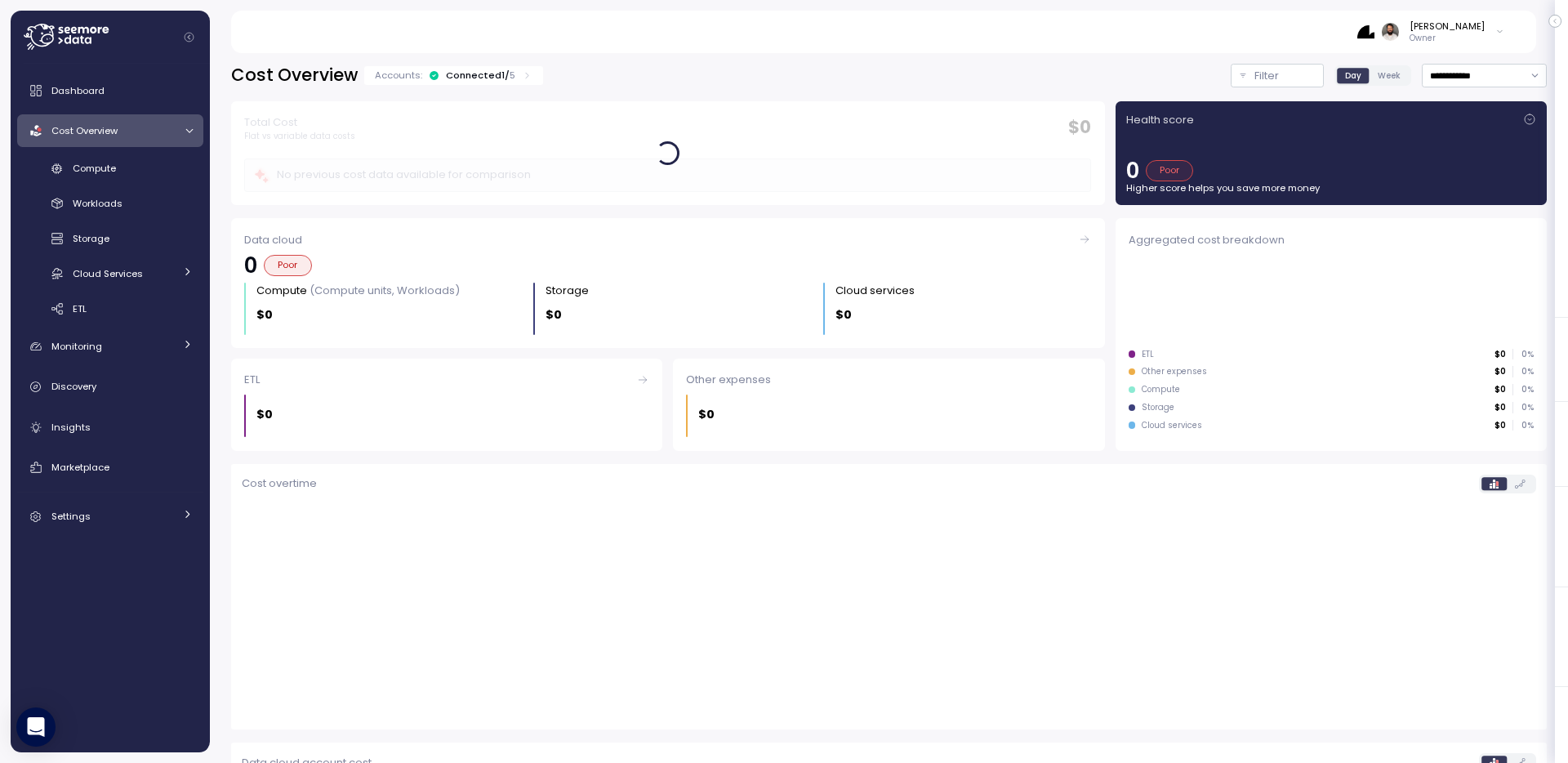
click at [497, 72] on div "Connected 1 / 5" at bounding box center [480, 75] width 69 height 13
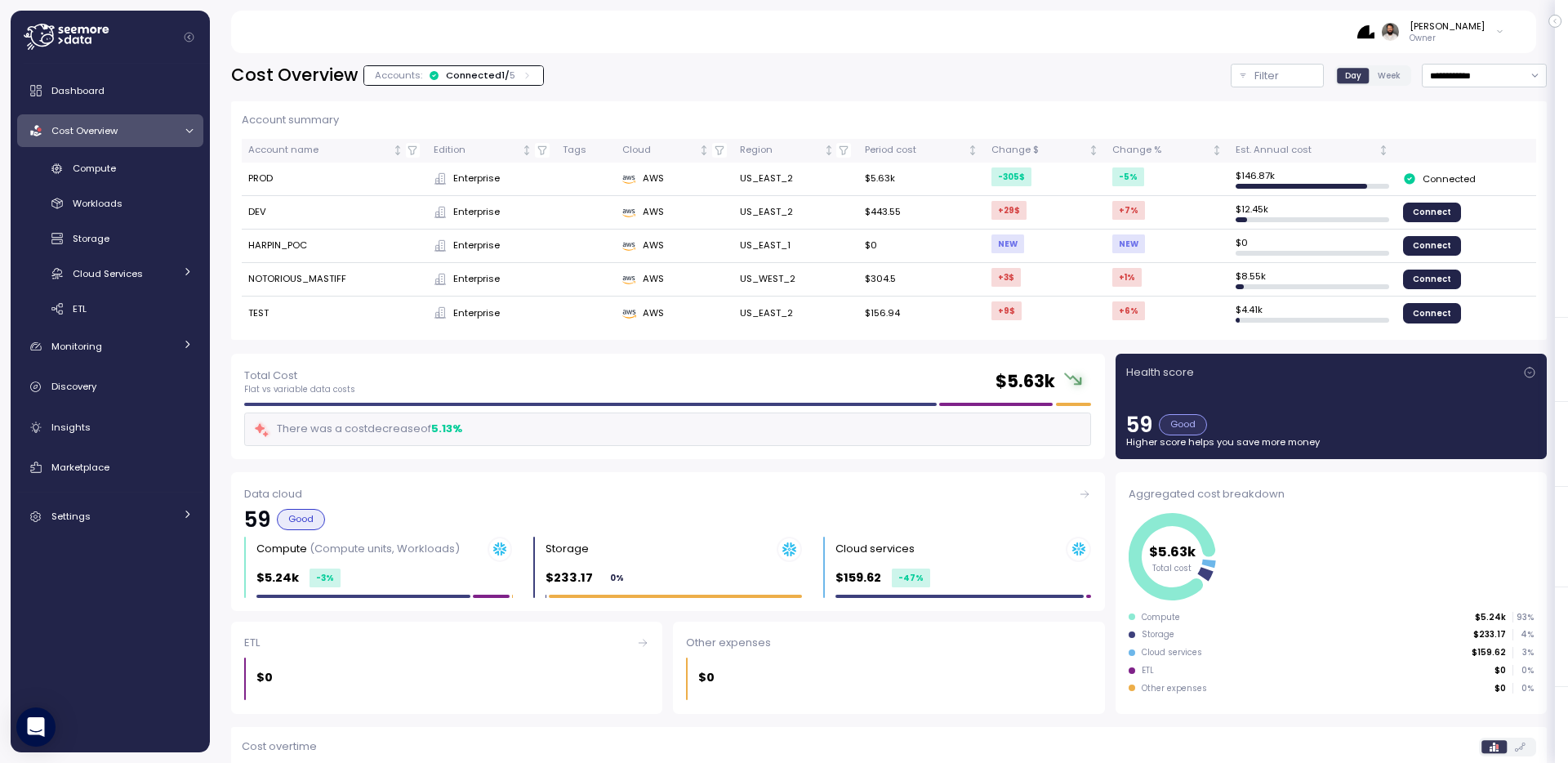
click at [497, 72] on div "Connected 1 / 5" at bounding box center [480, 75] width 69 height 13
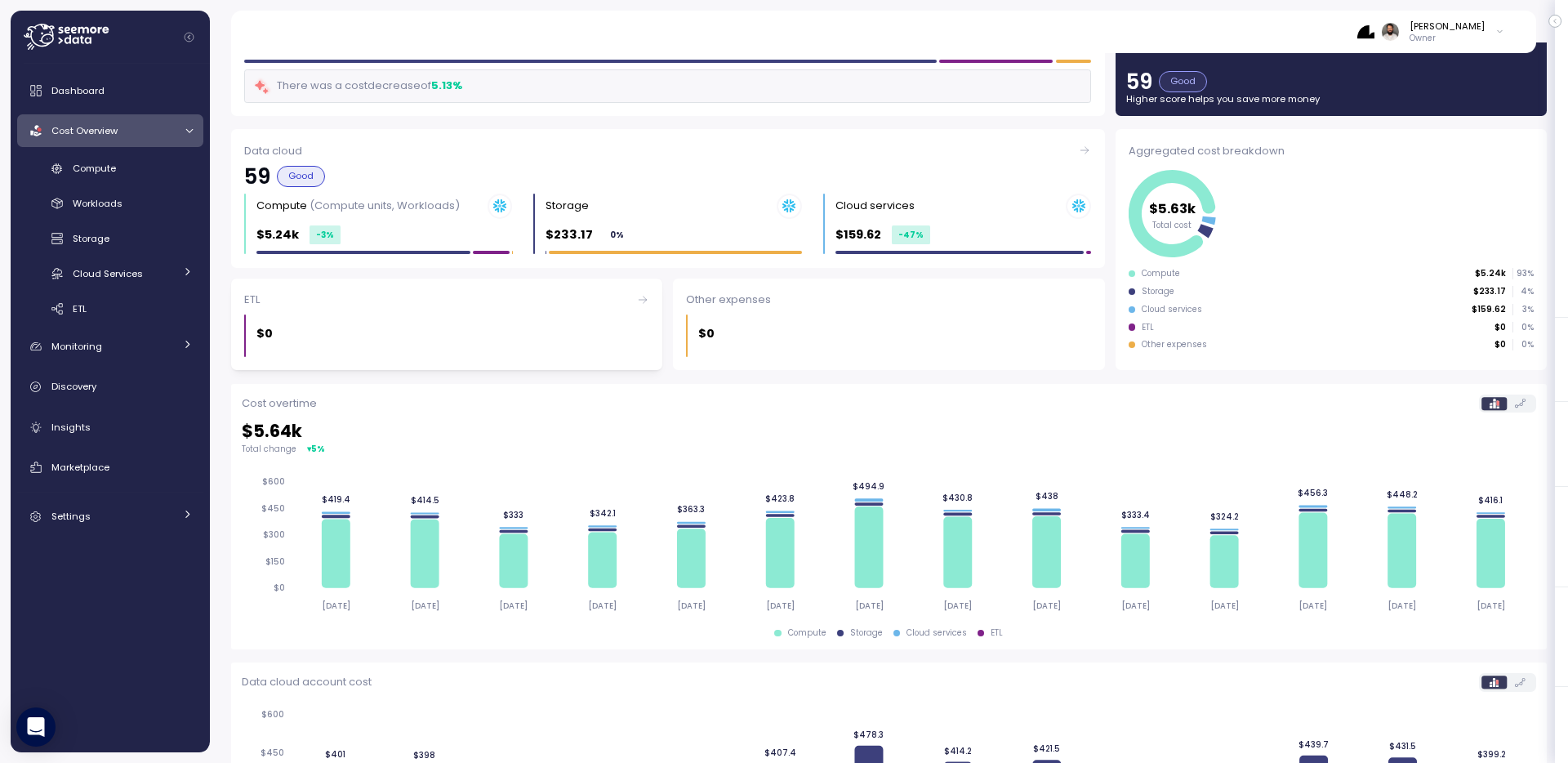
scroll to position [106, 0]
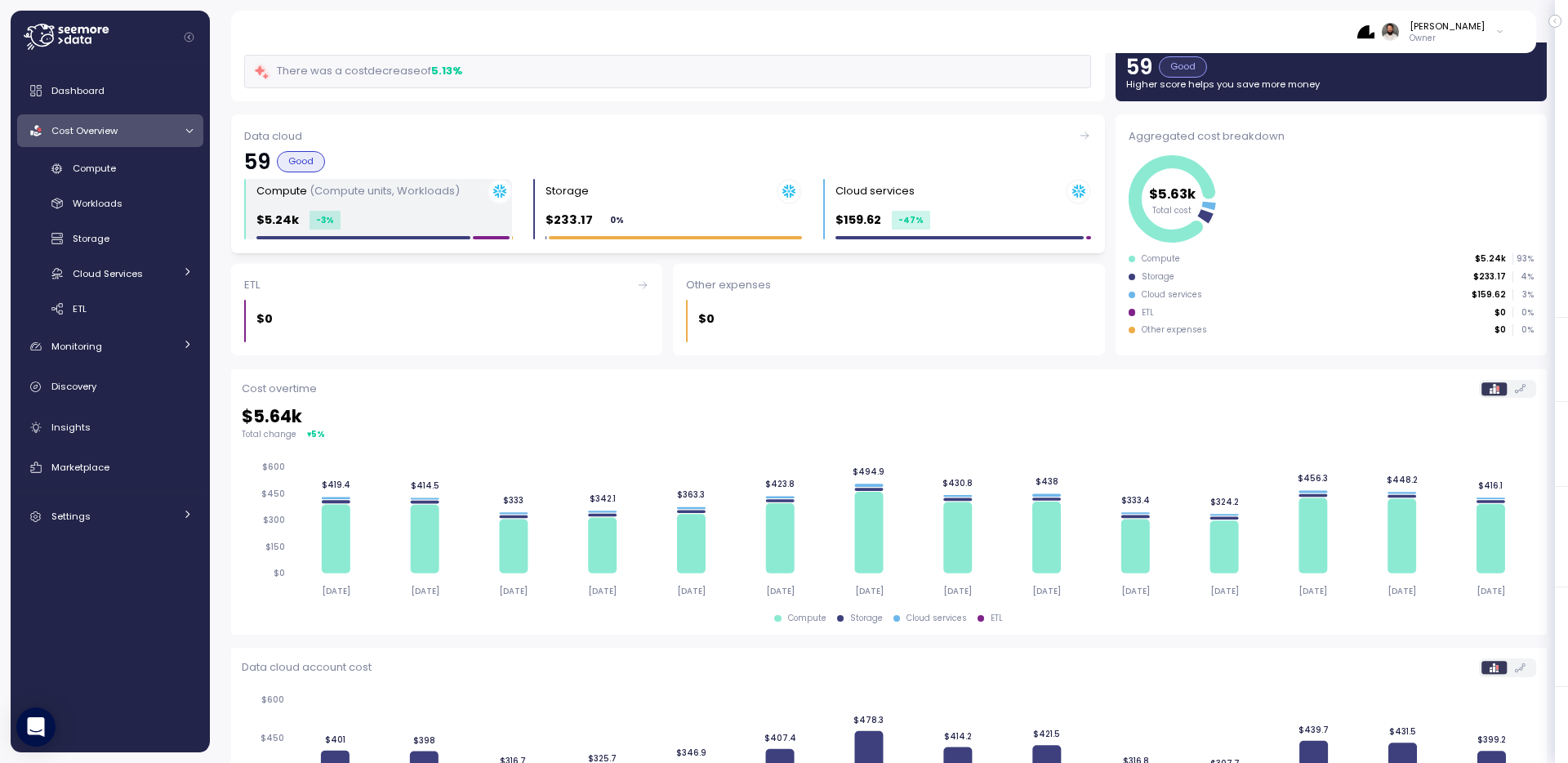
click at [353, 221] on div "$5.24k -3 %" at bounding box center [384, 219] width 256 height 18
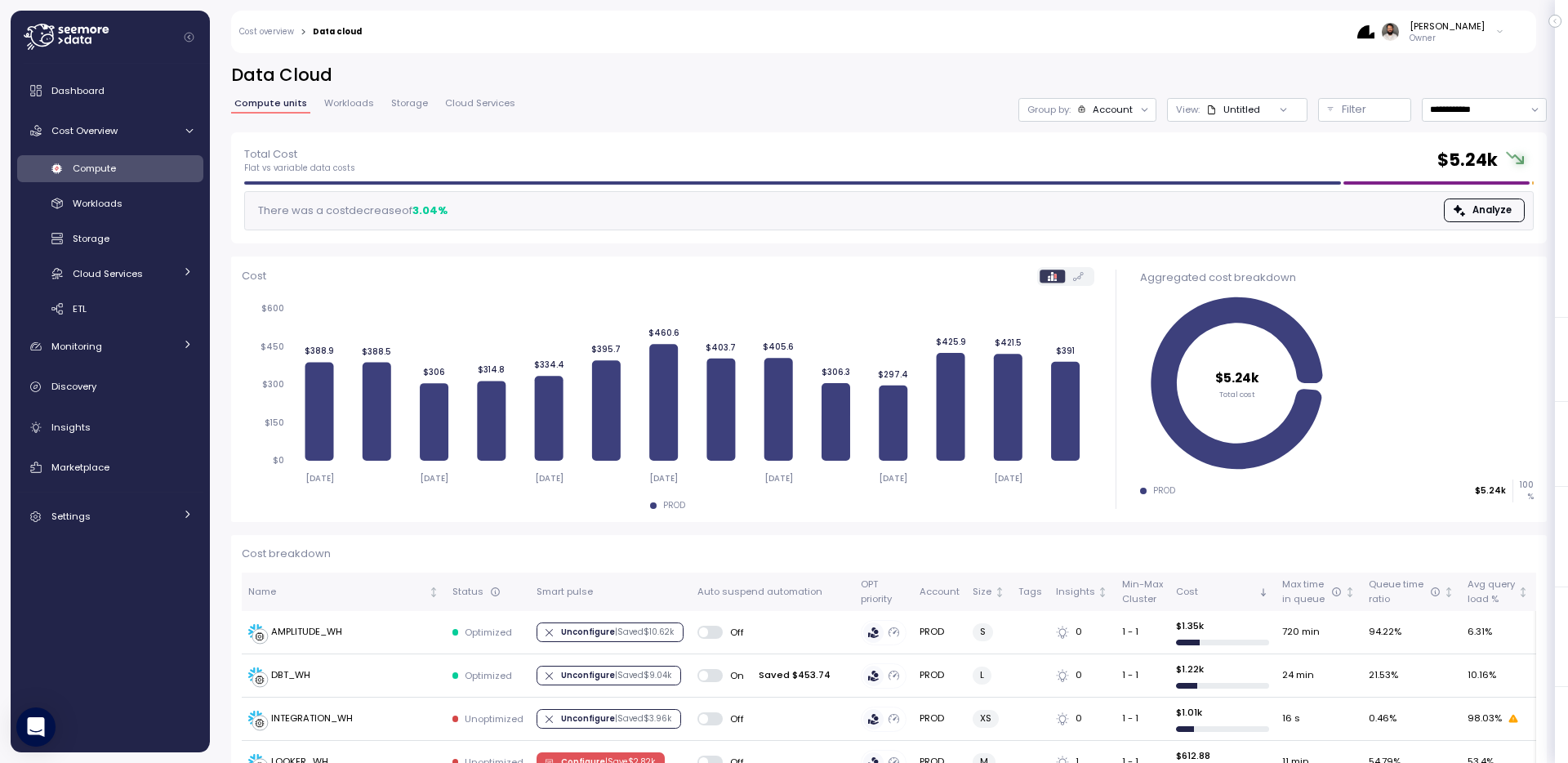
click at [1121, 114] on div "Account" at bounding box center [1113, 109] width 40 height 13
click at [1234, 119] on div "View: Untitled" at bounding box center [1238, 109] width 141 height 24
click at [1097, 114] on div "Account" at bounding box center [1113, 109] width 40 height 13
click at [1343, 108] on p "Filter" at bounding box center [1355, 109] width 24 height 17
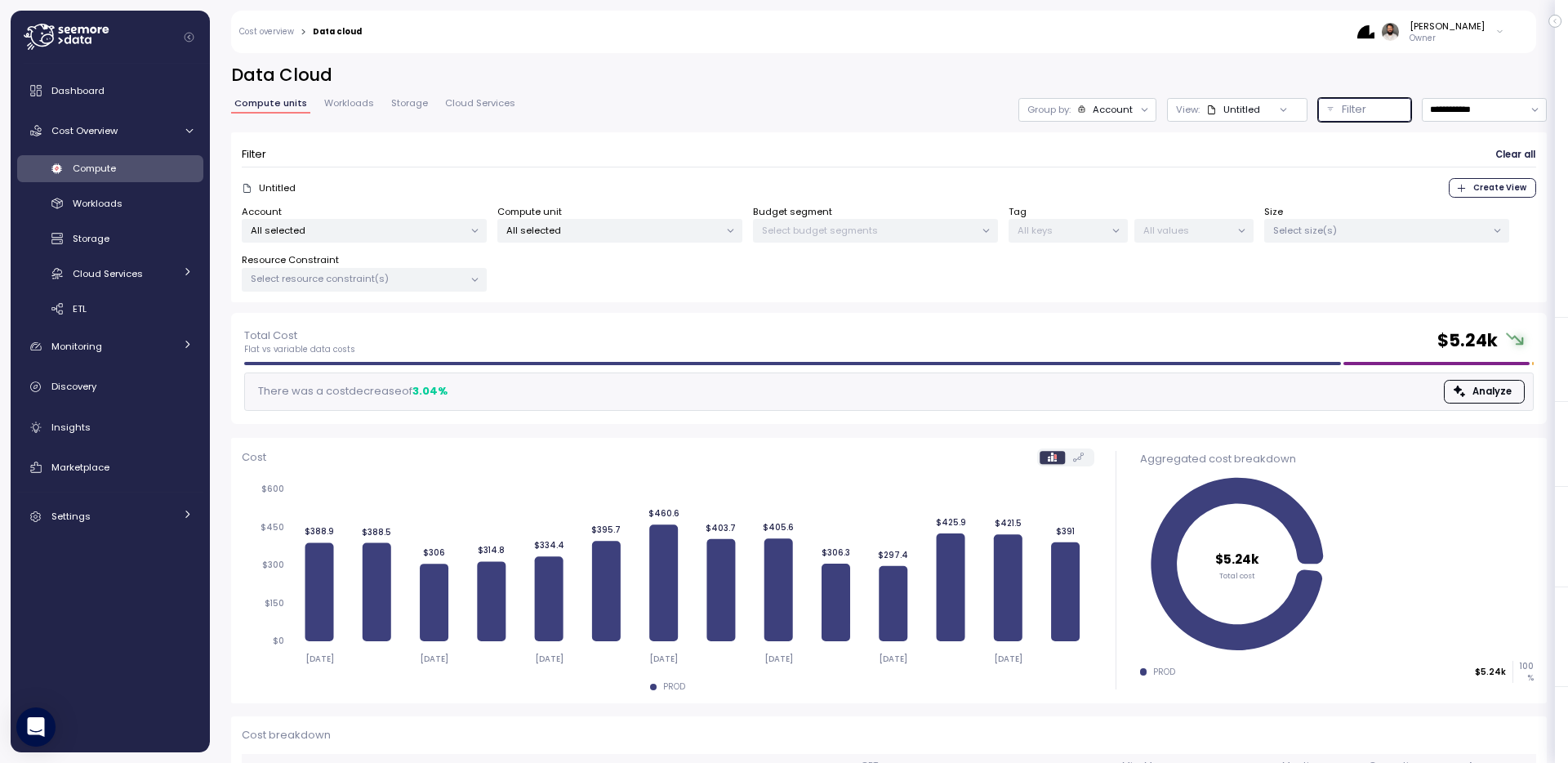
click at [1236, 108] on div "Untitled" at bounding box center [1233, 109] width 54 height 13
click at [1239, 66] on h2 "Data Cloud" at bounding box center [889, 75] width 1316 height 24
click at [1100, 101] on div "Group by: Account" at bounding box center [1087, 109] width 138 height 24
click at [1093, 197] on p "Compute unit" at bounding box center [1097, 199] width 65 height 13
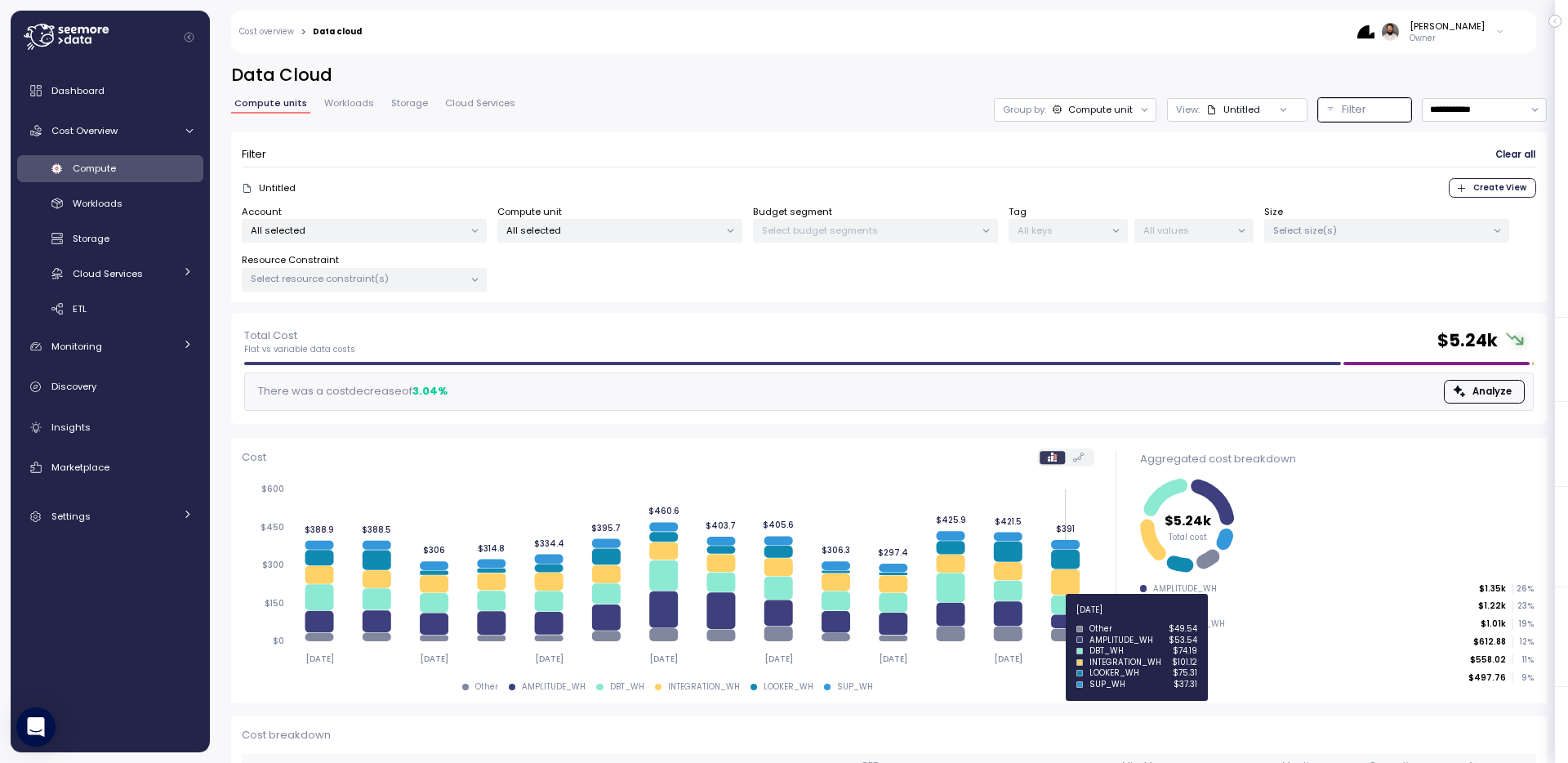
click at [1062, 618] on icon at bounding box center [1065, 622] width 29 height 14
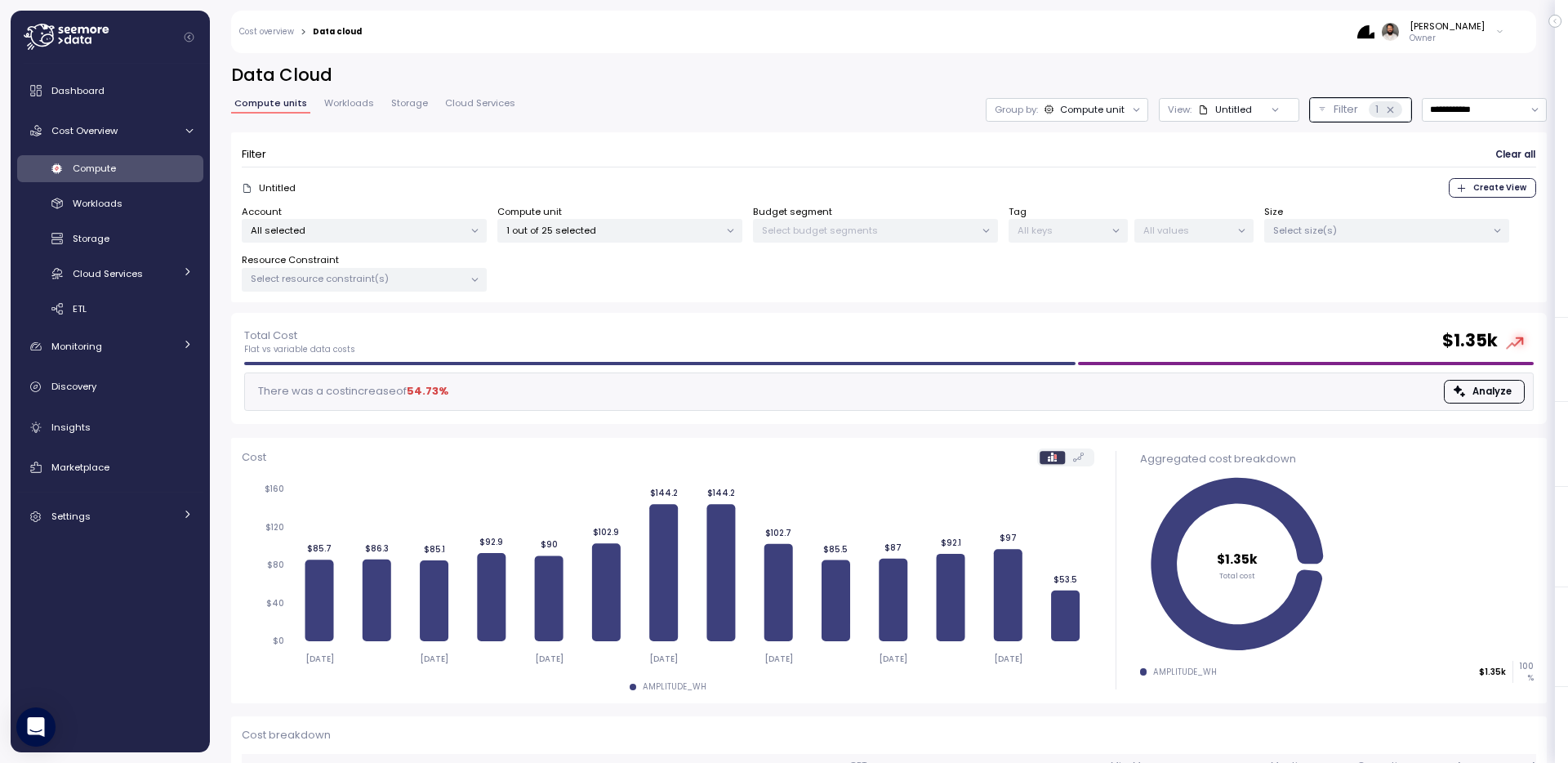
click at [1093, 114] on div "Compute unit" at bounding box center [1093, 109] width 65 height 13
click at [1218, 55] on div "**********" at bounding box center [889, 403] width 1358 height 720
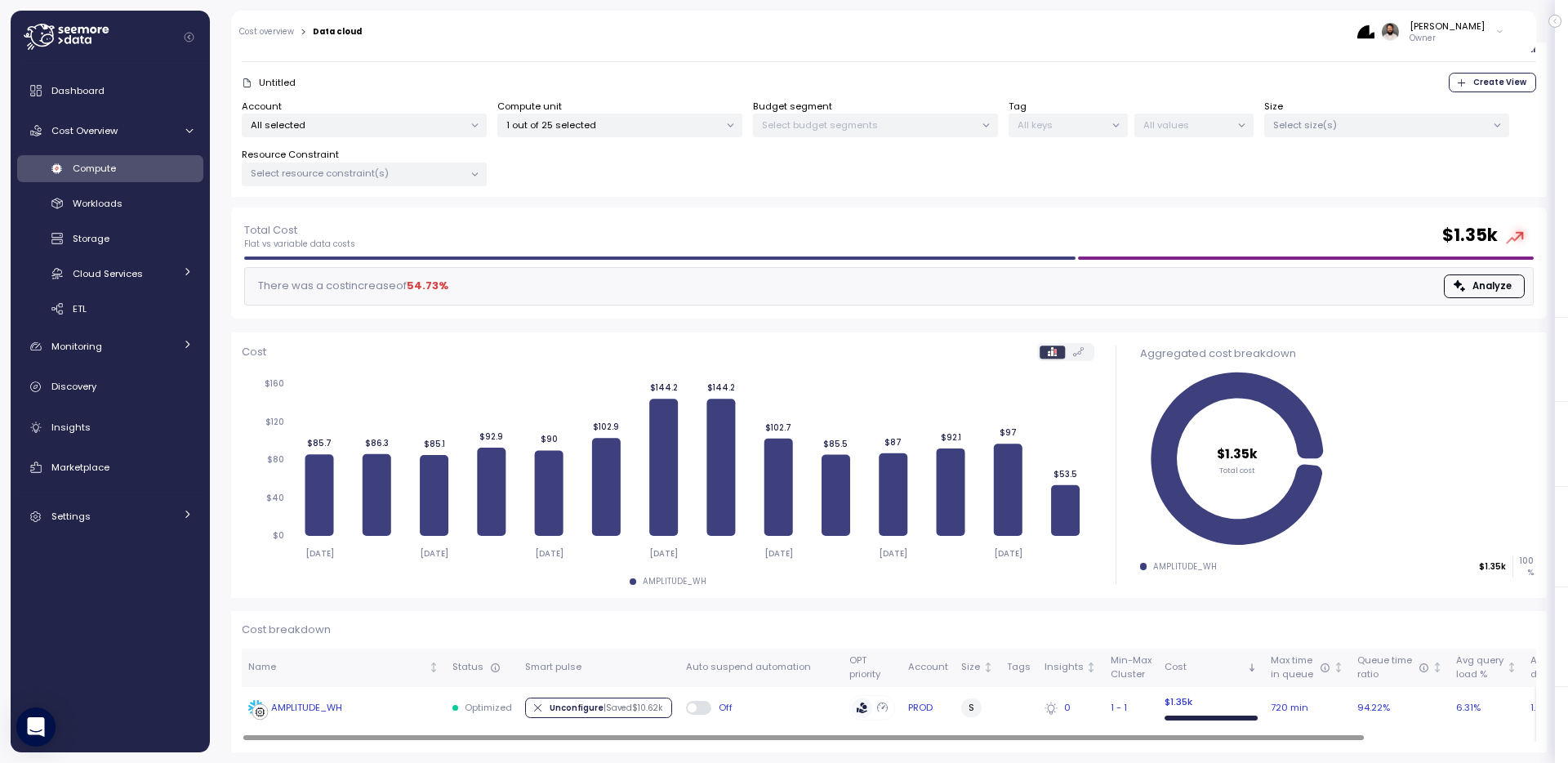
click at [427, 711] on div "AMPLITUDE_WH" at bounding box center [343, 708] width 191 height 17
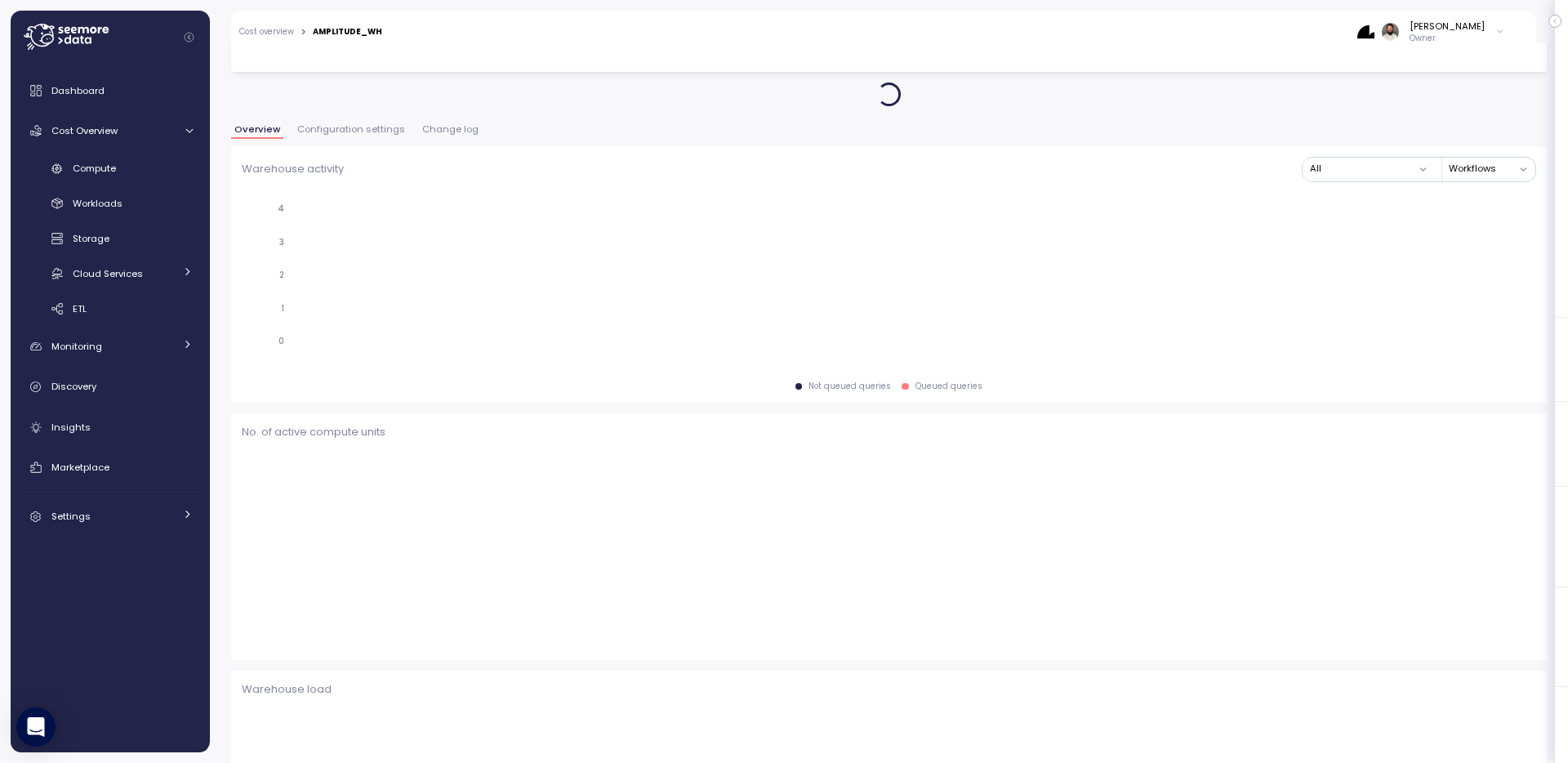
scroll to position [106, 0]
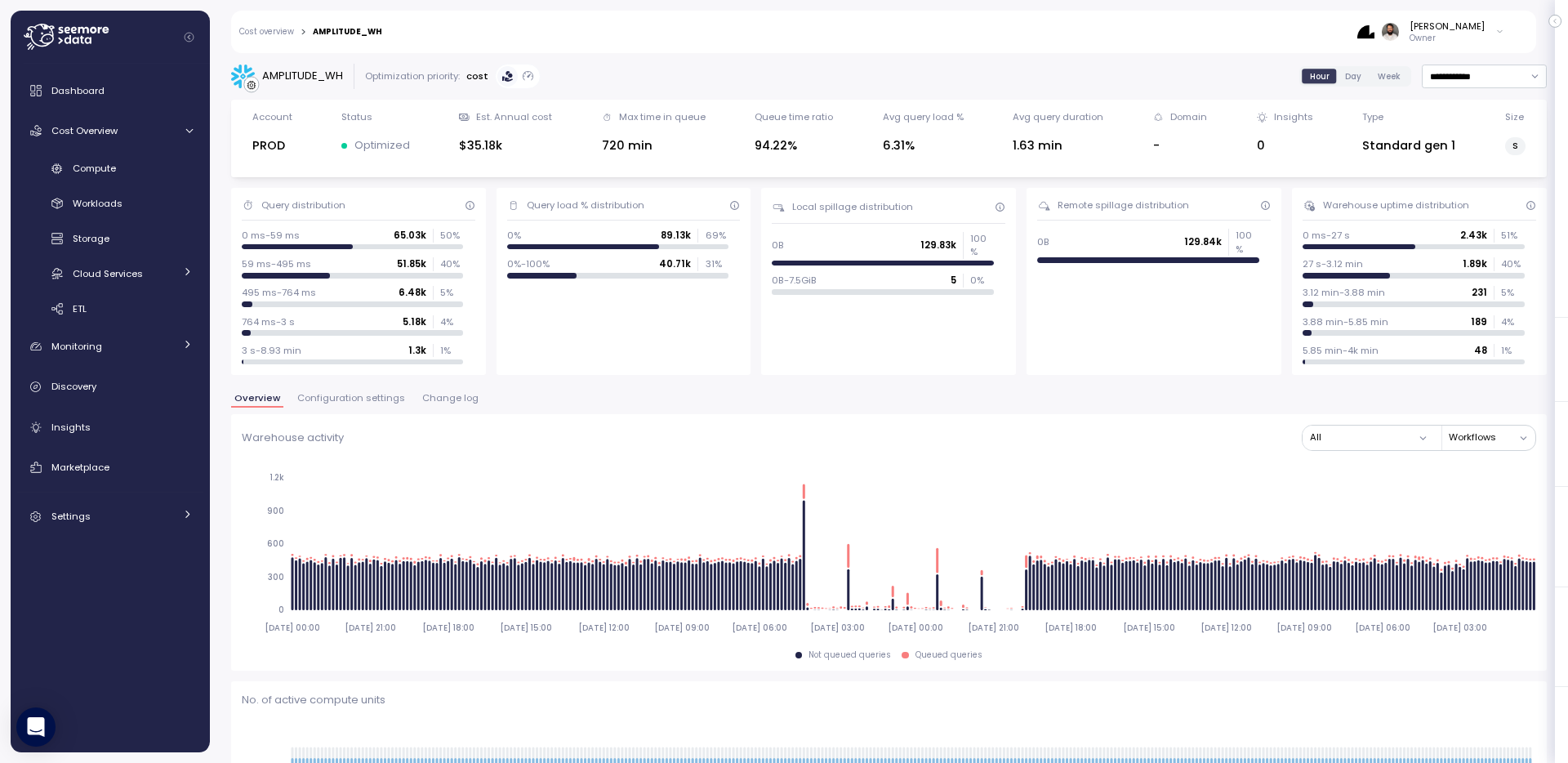
click at [270, 40] on div "Cost overview > AMPLITUDE_WH Guy Biecher Owner" at bounding box center [872, 31] width 1284 height 43
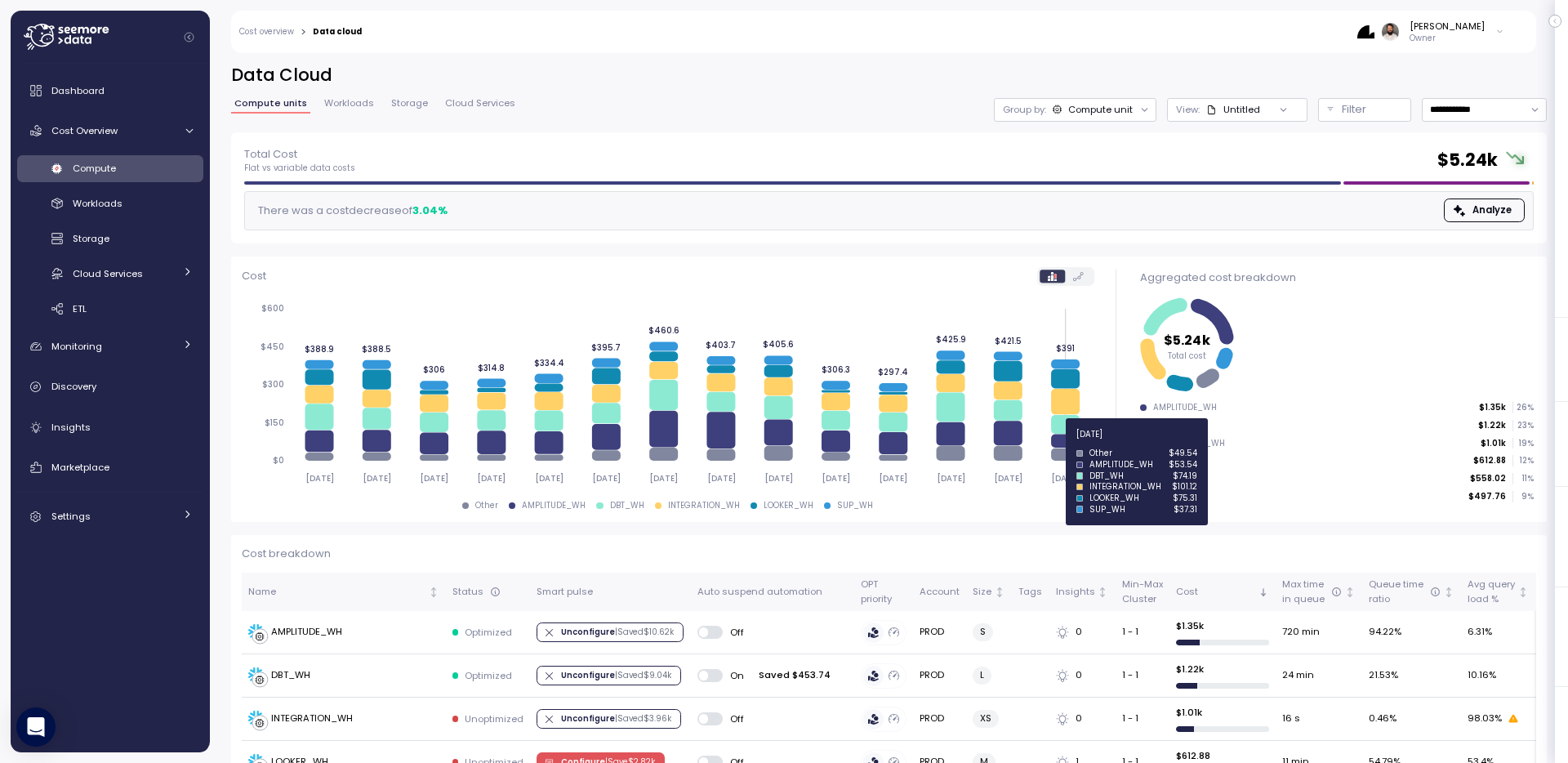
click at [1065, 443] on icon at bounding box center [1065, 440] width 29 height 14
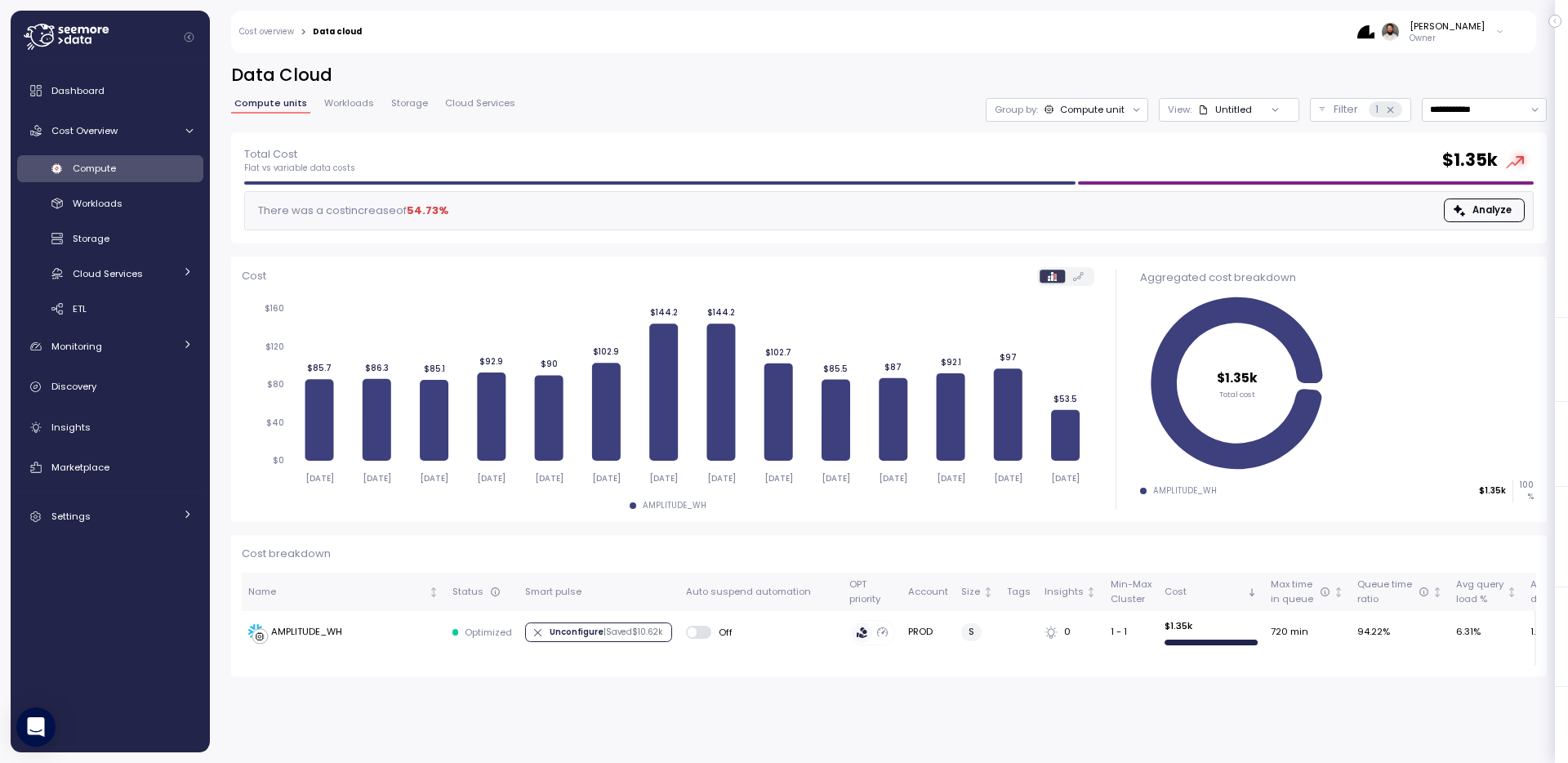
click at [1096, 108] on div "Compute unit" at bounding box center [1093, 109] width 65 height 13
click at [1186, 114] on p "View:" at bounding box center [1179, 109] width 24 height 13
click at [1114, 114] on div "Compute unit" at bounding box center [1093, 109] width 65 height 13
click at [1113, 68] on h2 "Data Cloud" at bounding box center [889, 75] width 1316 height 24
click at [1398, 111] on div "1" at bounding box center [1385, 109] width 33 height 17
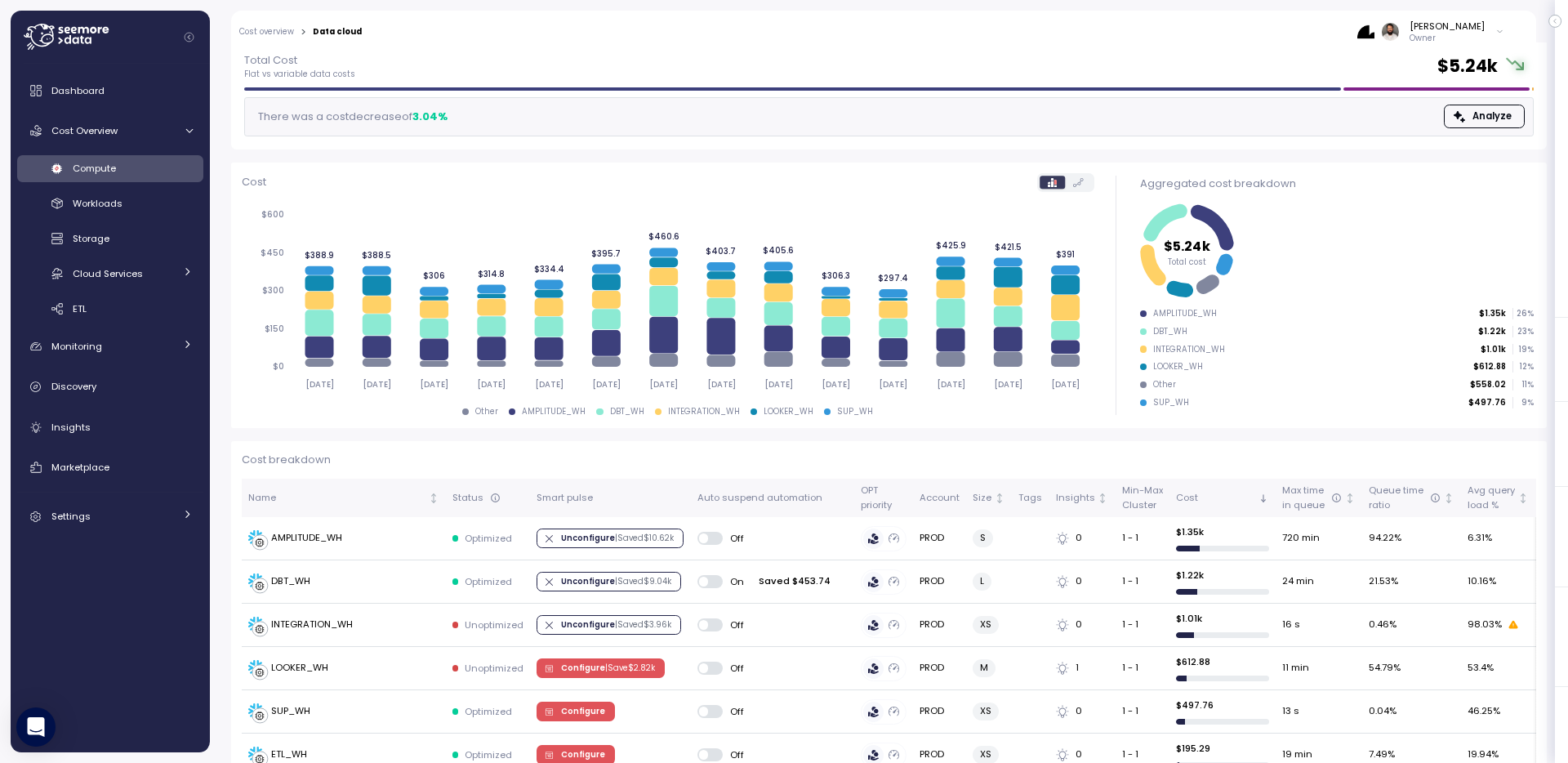
scroll to position [95, 0]
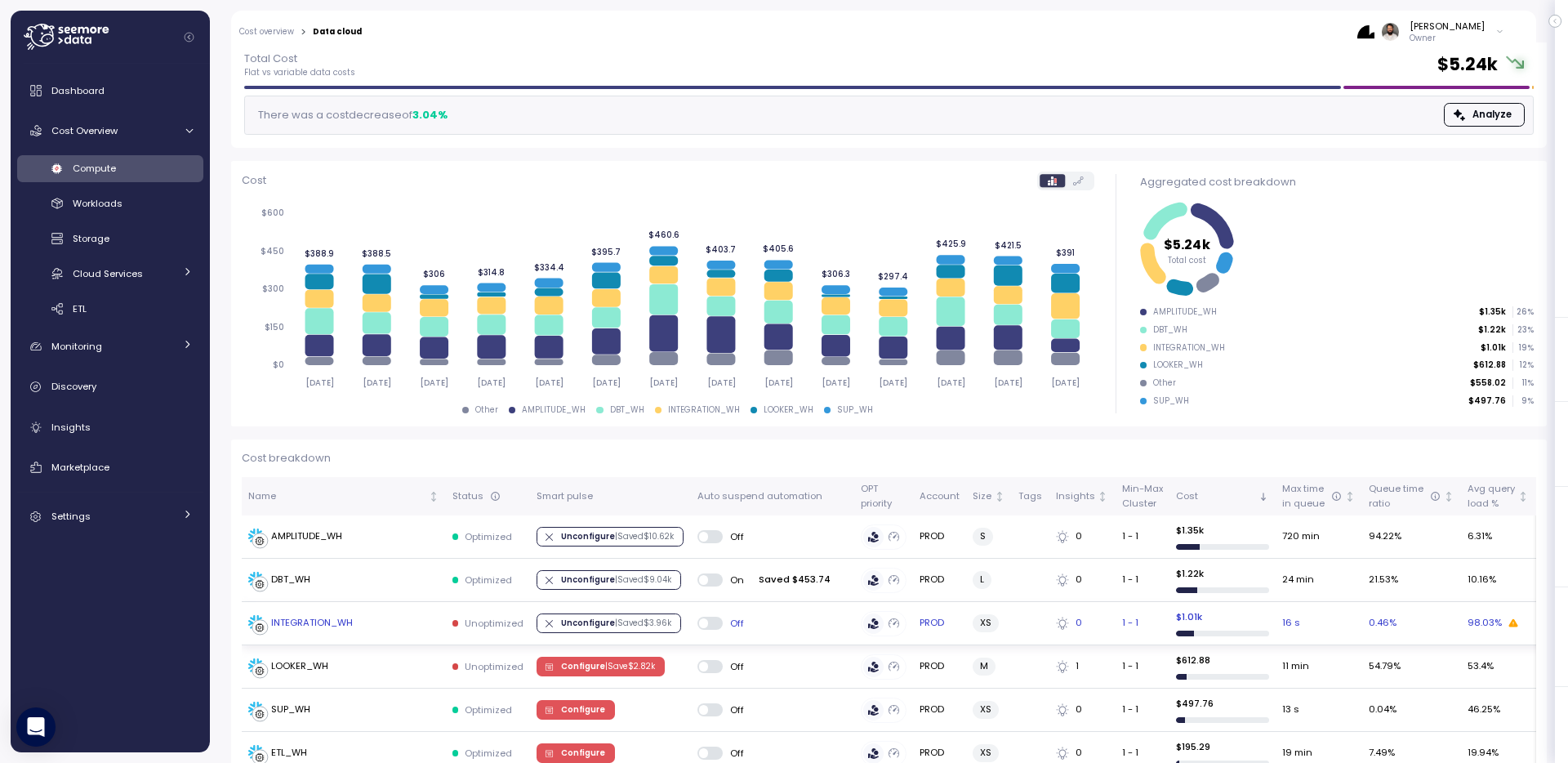
click at [401, 618] on div "INTEGRATION_WH" at bounding box center [343, 623] width 191 height 17
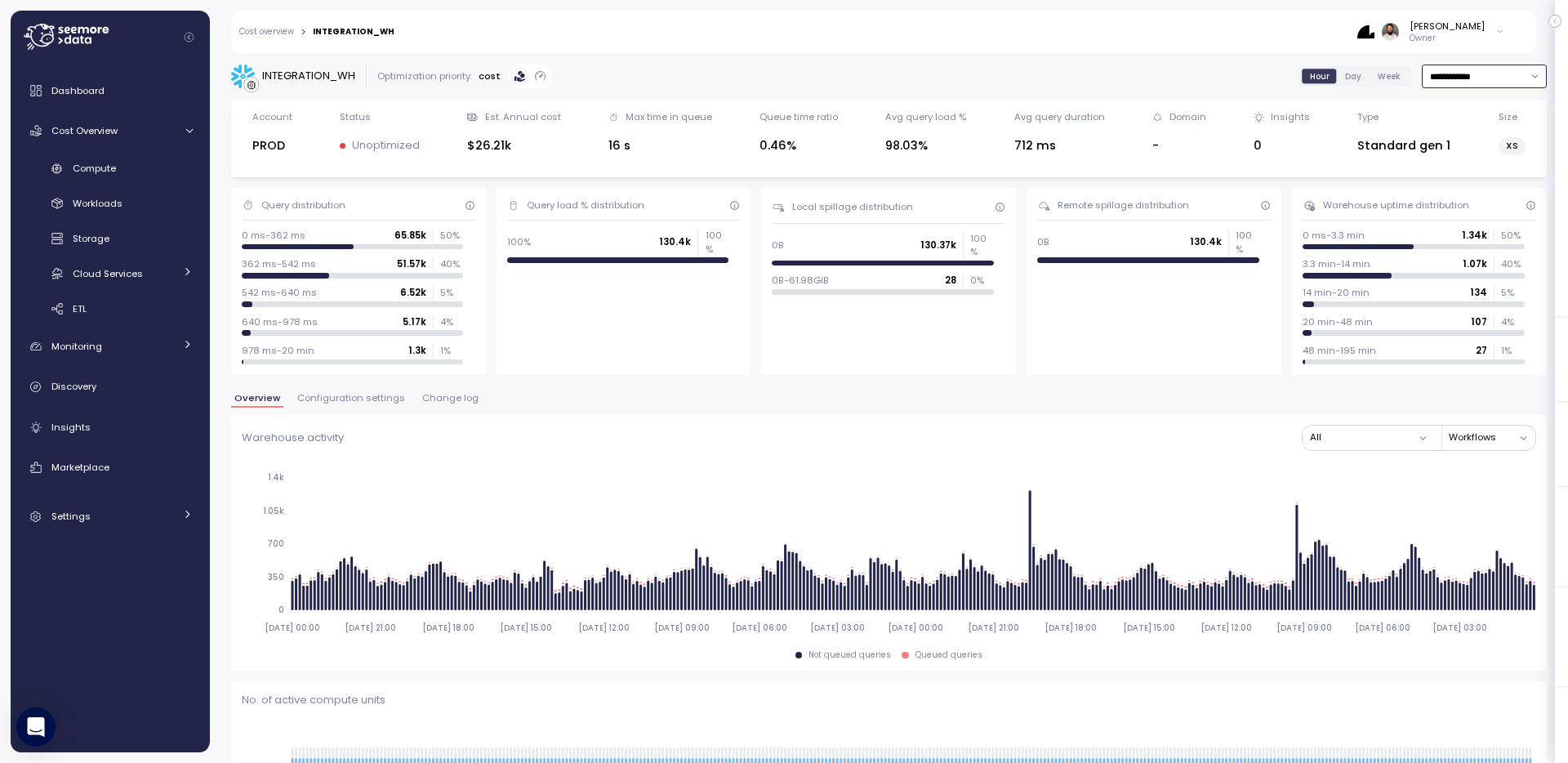
click at [1467, 82] on input "**********" at bounding box center [1484, 76] width 125 height 24
click at [1467, 128] on div "Last 3 days" at bounding box center [1476, 129] width 54 height 13
type input "**********"
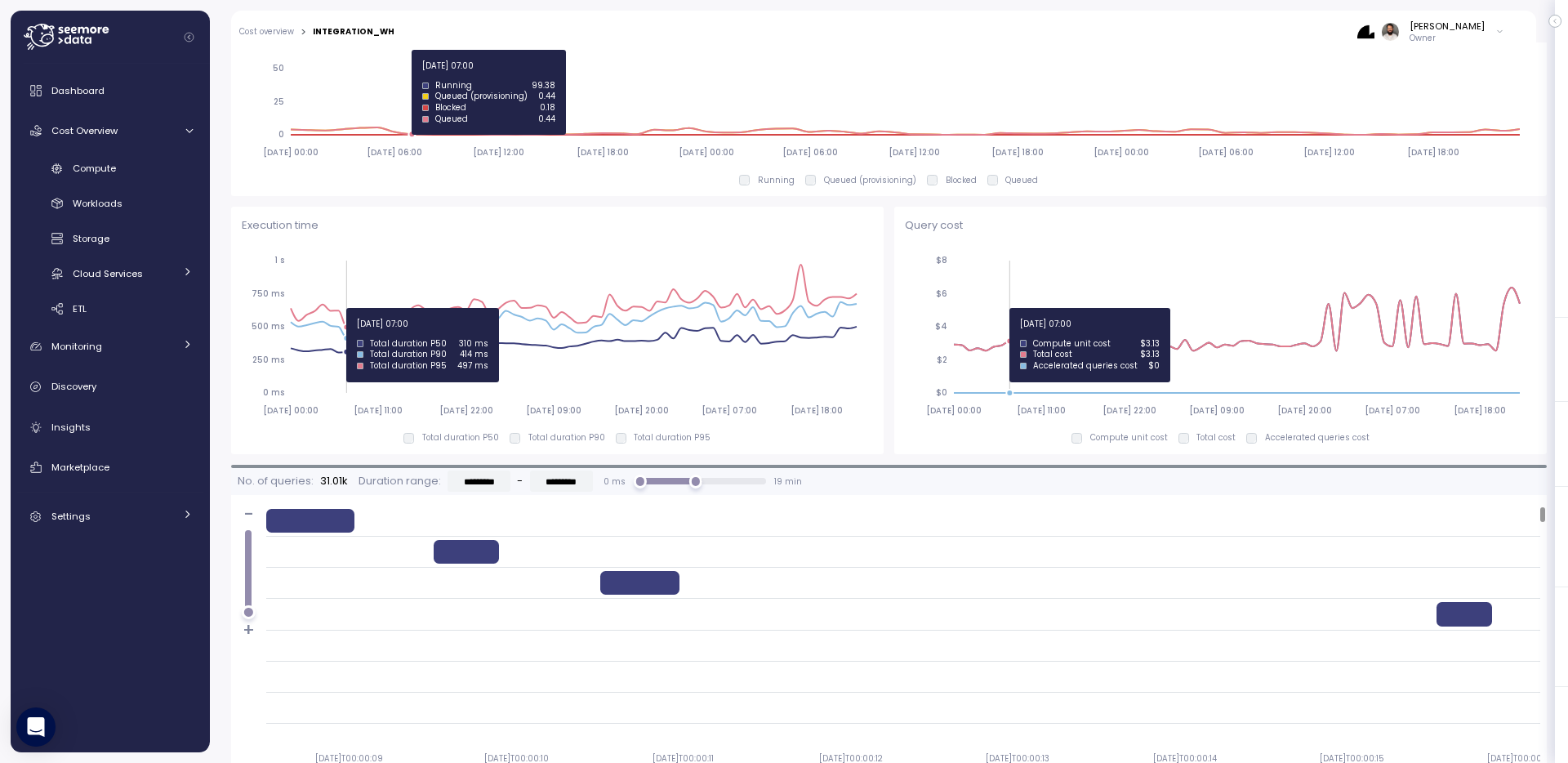
scroll to position [871, 0]
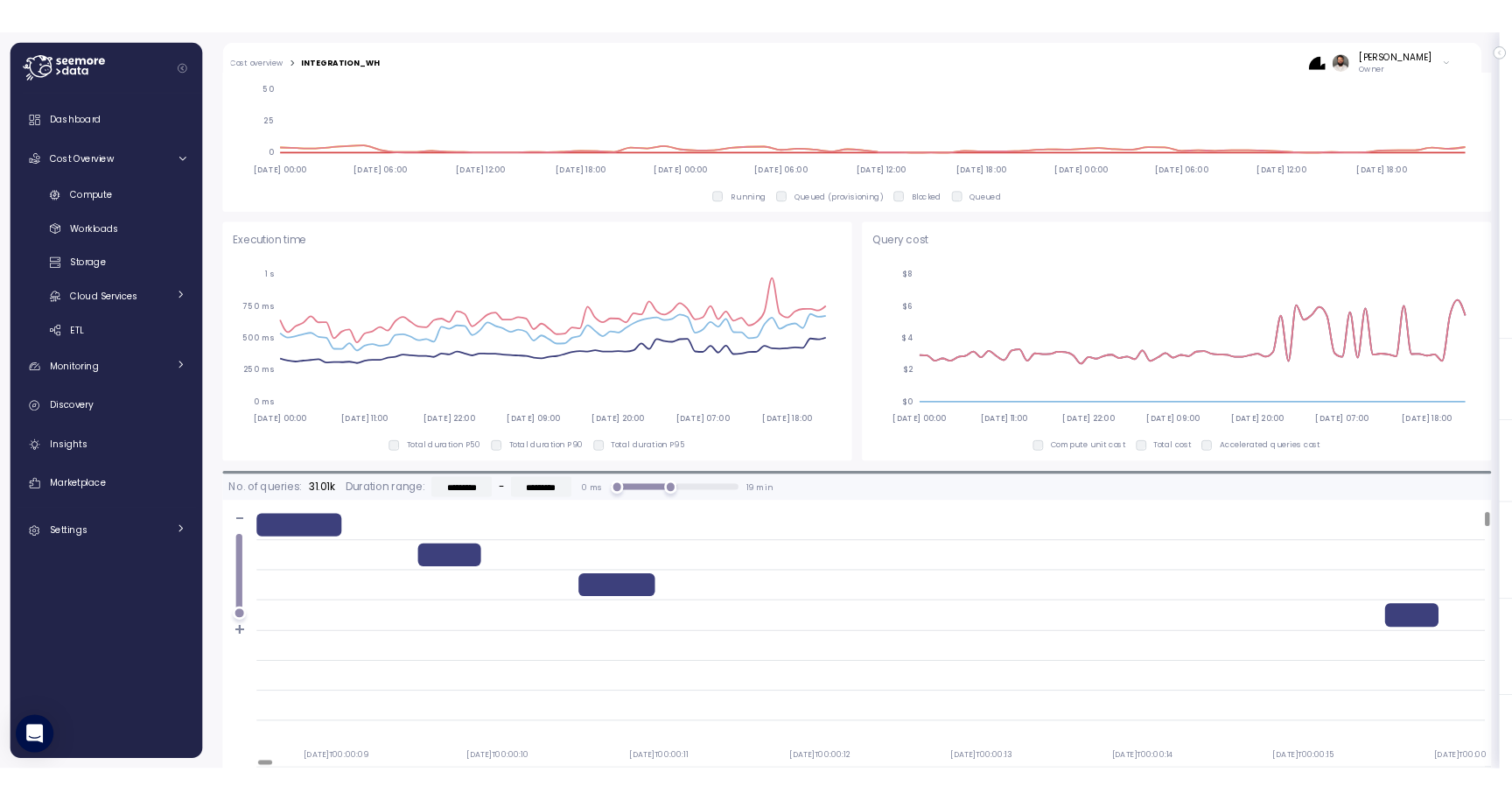
scroll to position [1073, 0]
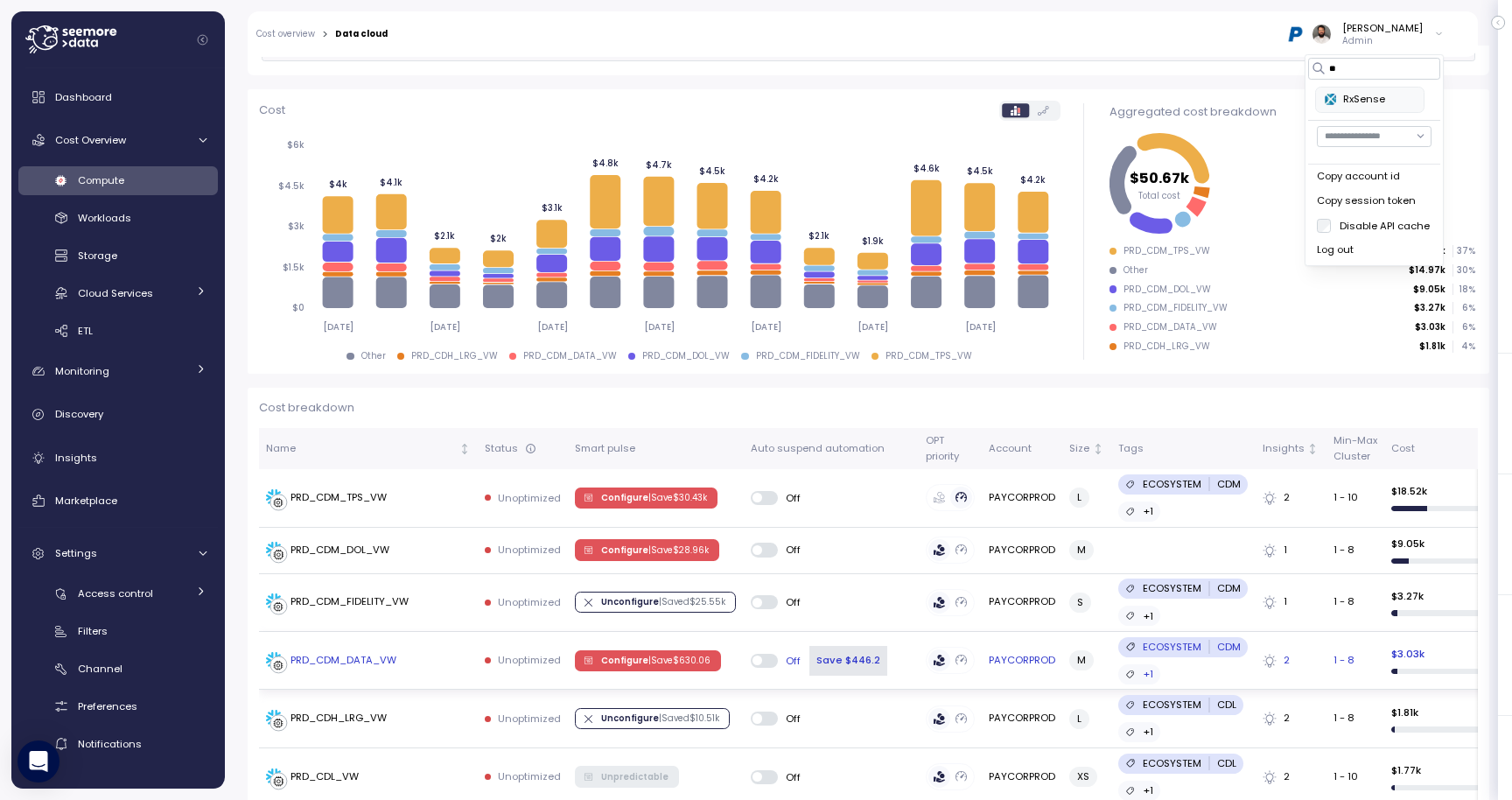
scroll to position [191, 0]
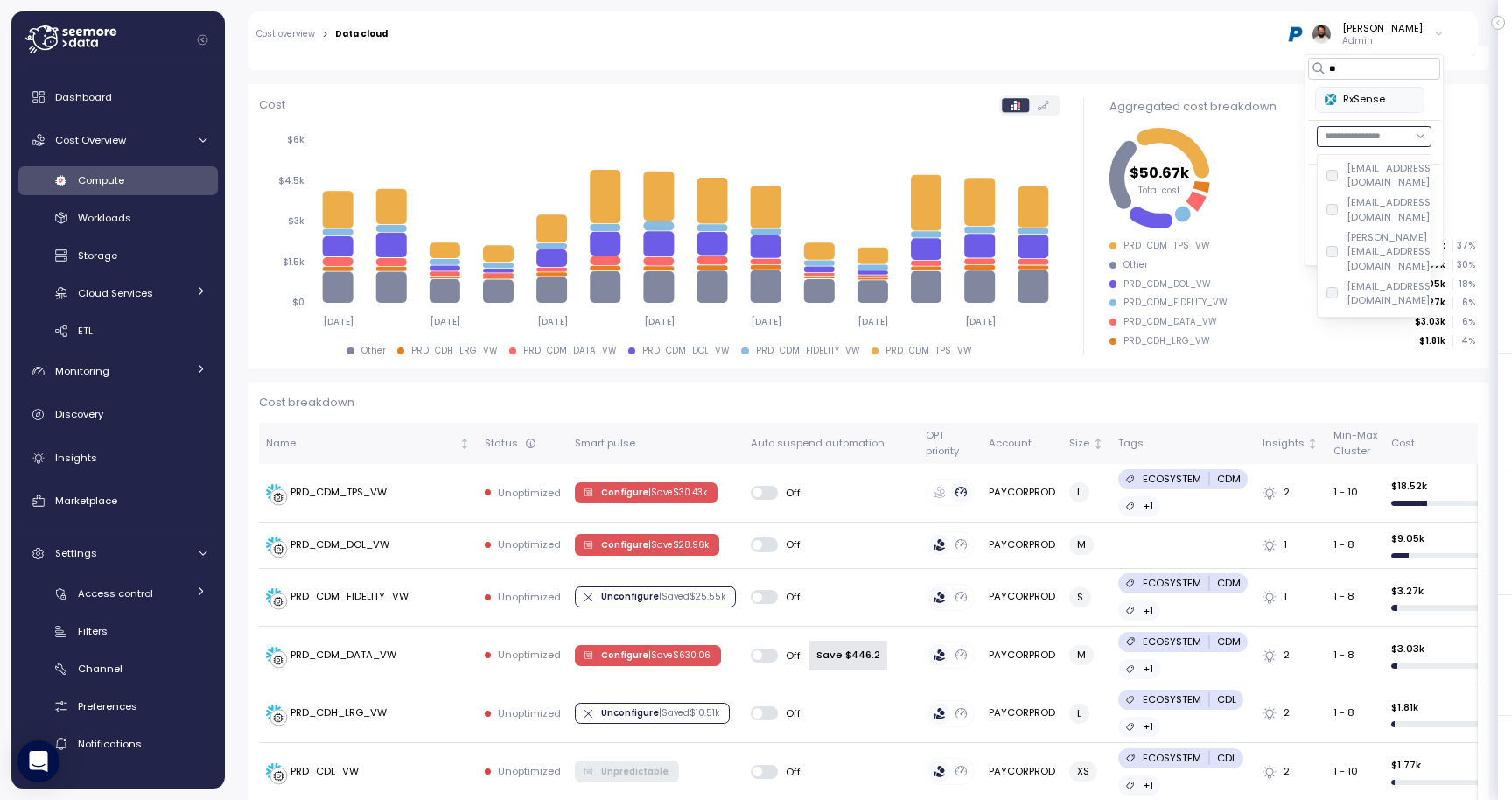
type input "*"
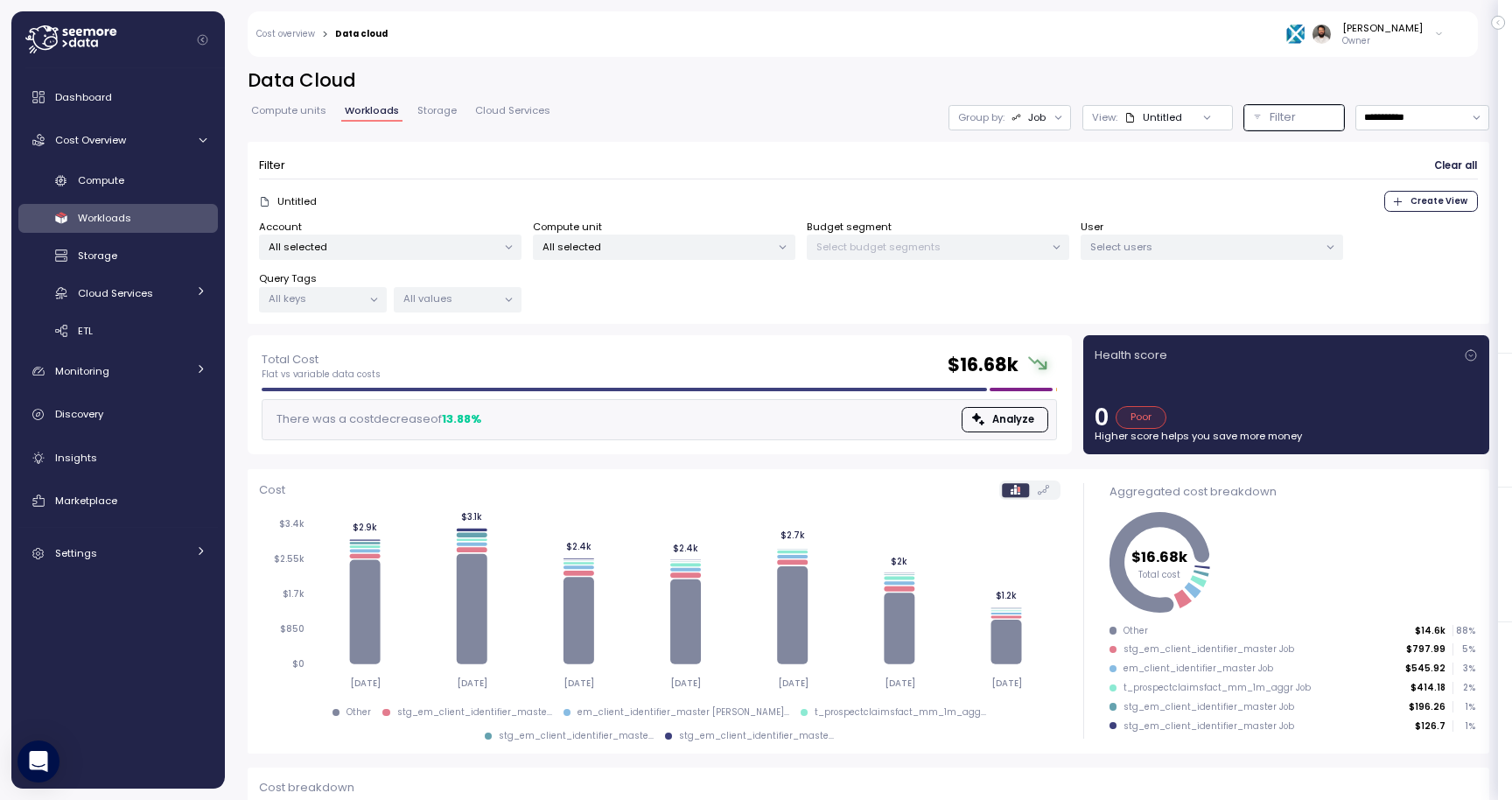
click at [304, 121] on link "Compute units" at bounding box center [288, 113] width 82 height 15
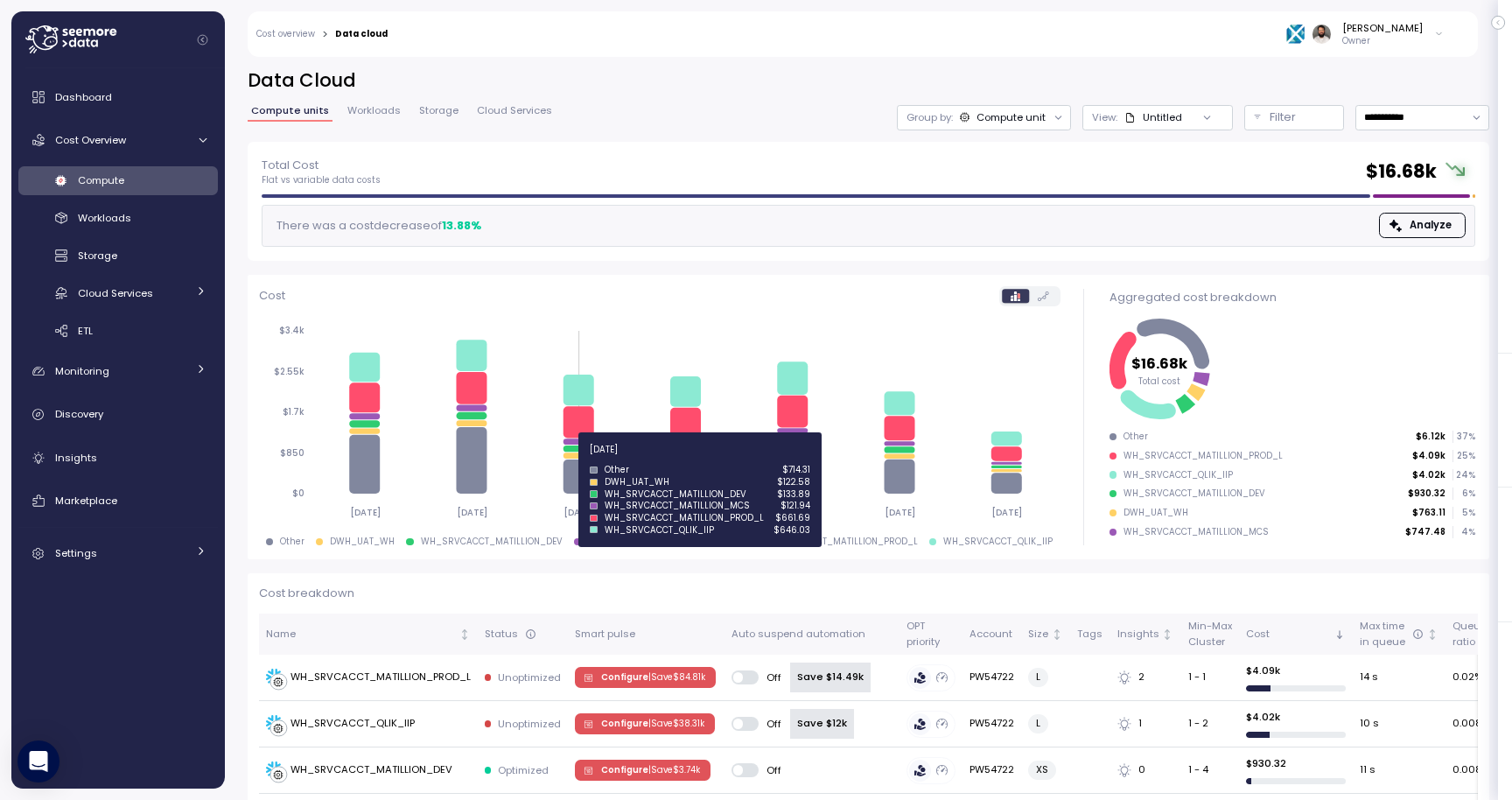
scroll to position [294, 0]
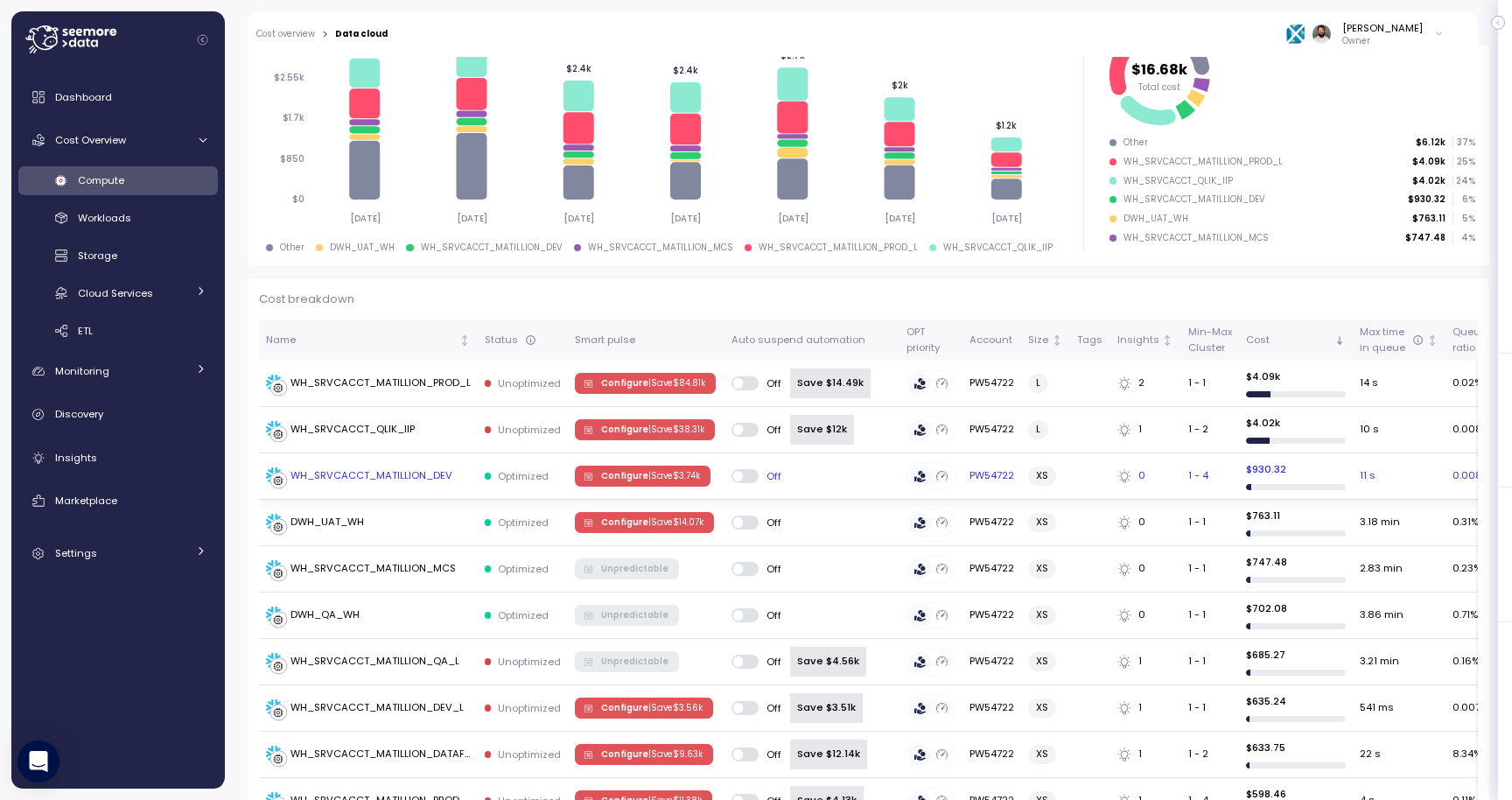
click at [454, 475] on div "WH_SRVCACCT_MATILLION_DEV" at bounding box center [368, 476] width 205 height 18
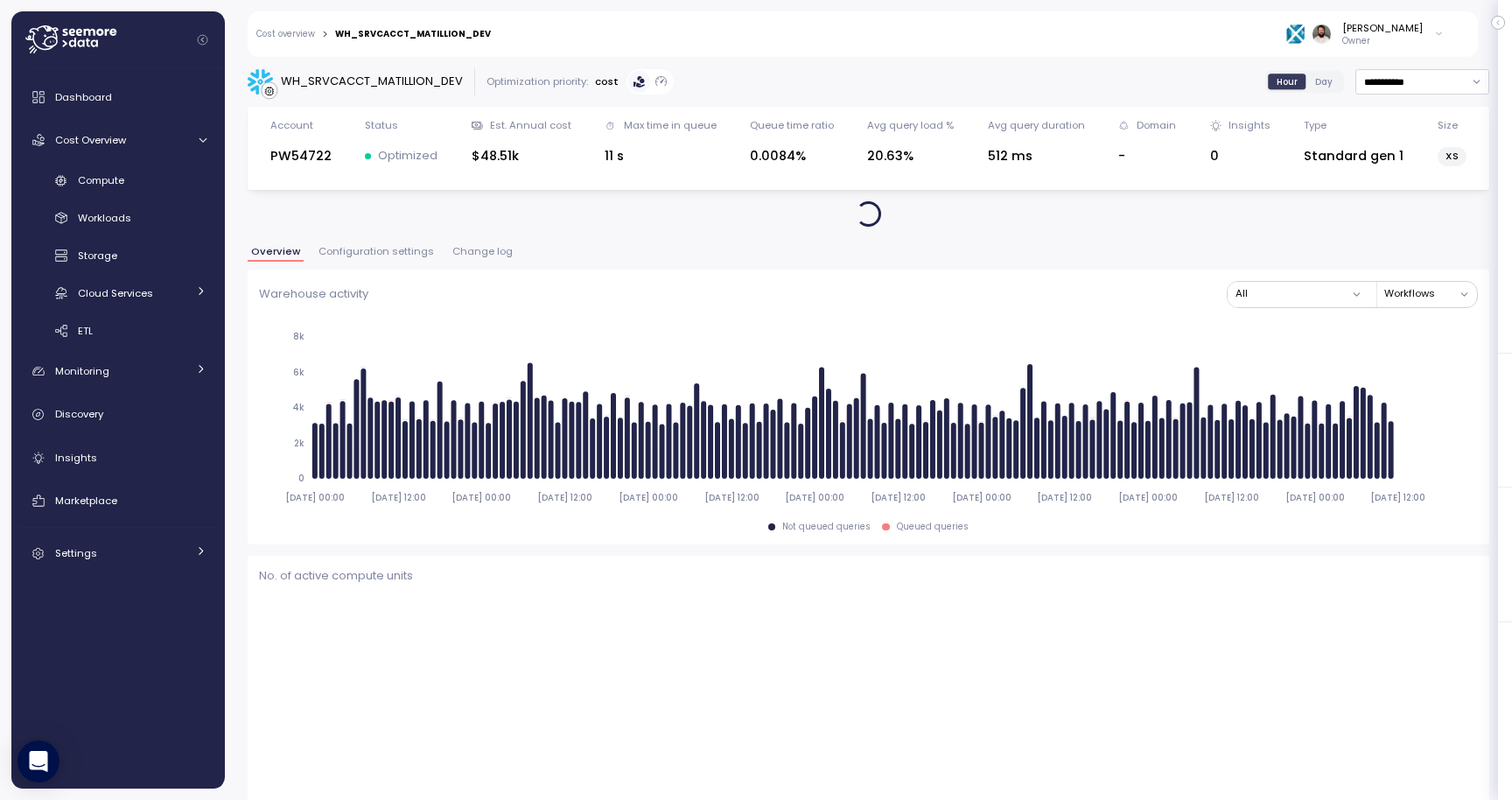
click at [411, 256] on span "Configuration settings" at bounding box center [375, 252] width 115 height 9
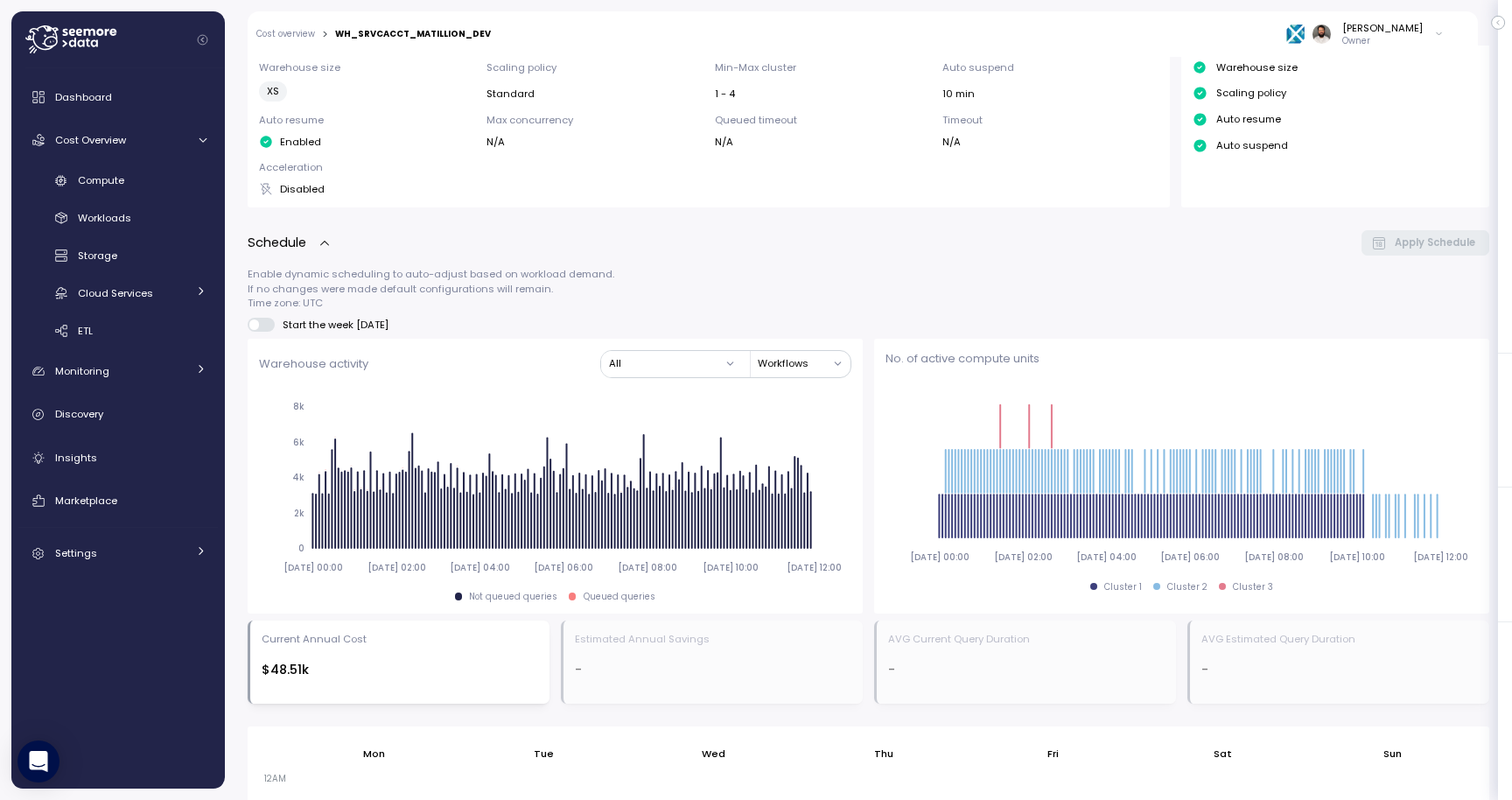
scroll to position [259, 0]
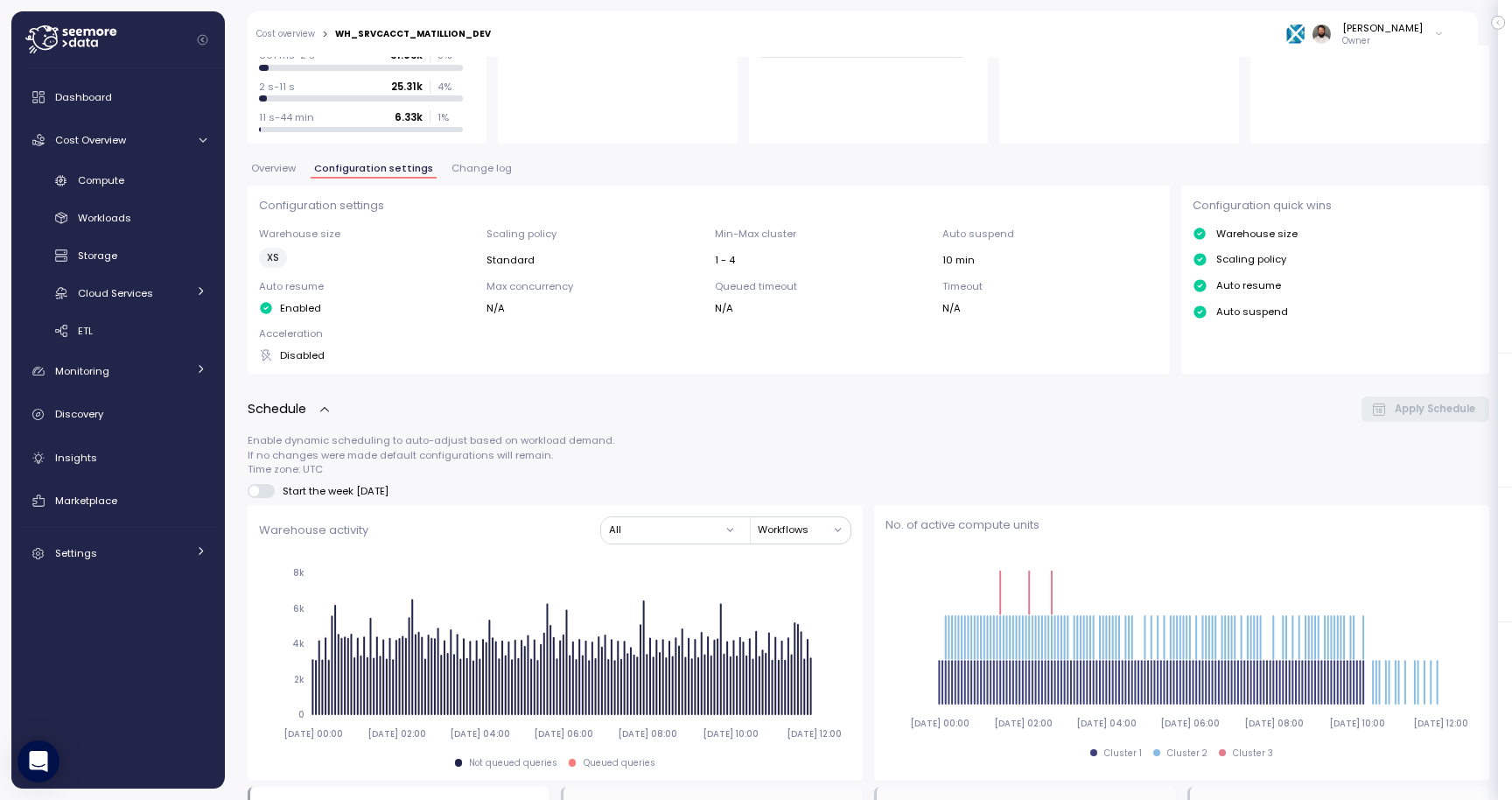
click at [478, 164] on span "Change log" at bounding box center [481, 169] width 60 height 9
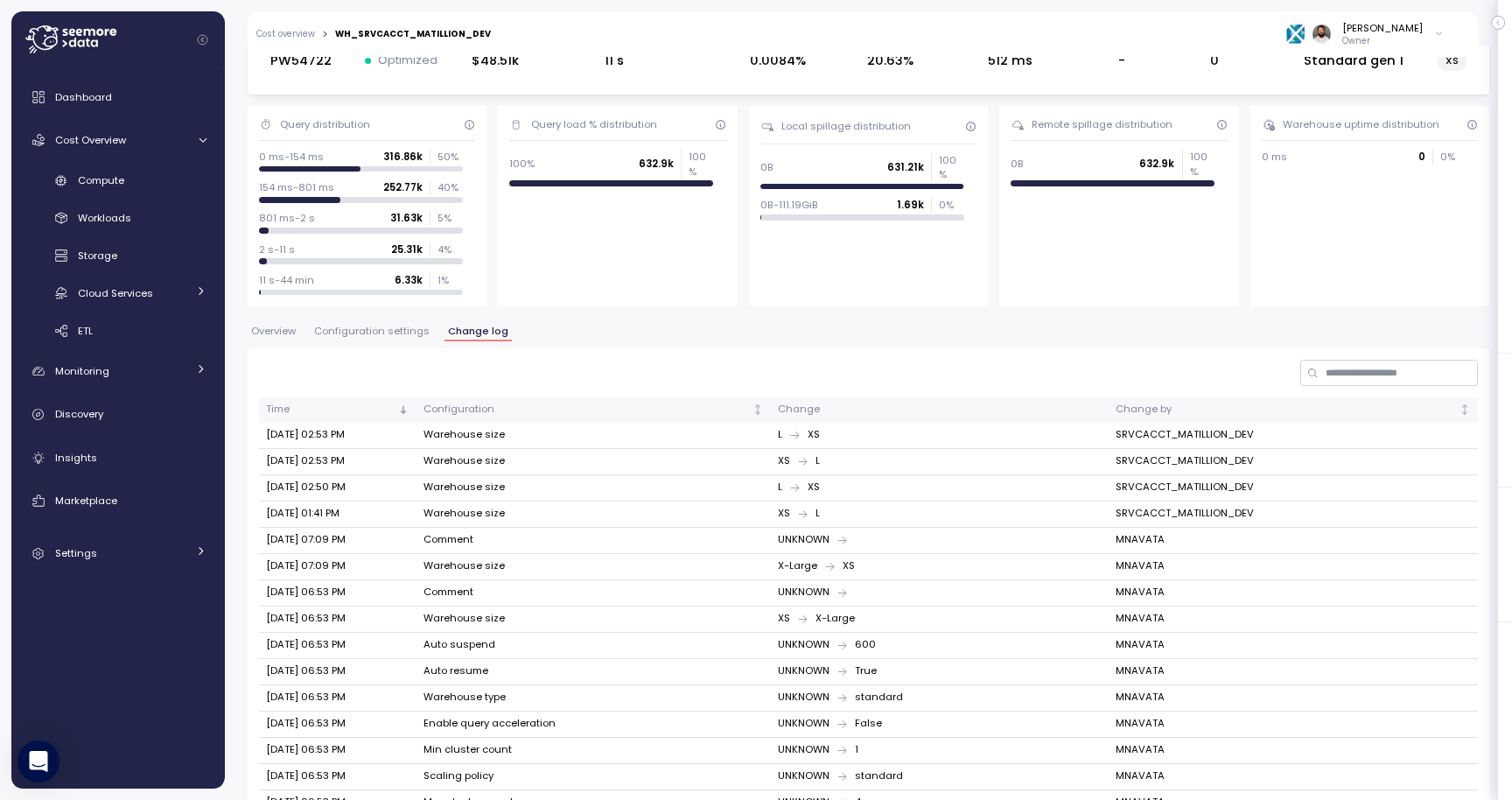
scroll to position [150, 0]
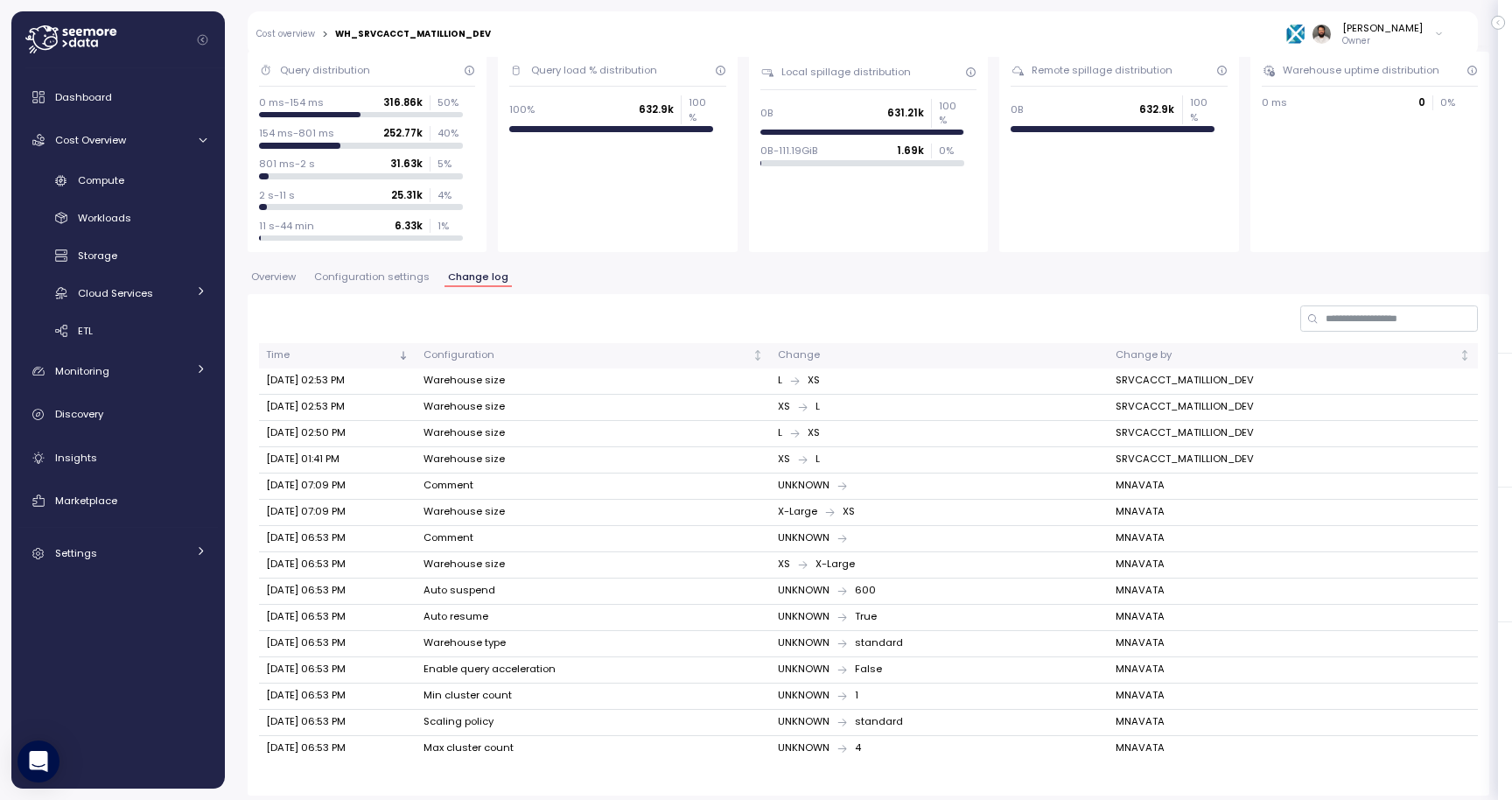
click at [1147, 615] on td "MNAVATA" at bounding box center [1293, 618] width 369 height 26
copy td "MNAVATA"
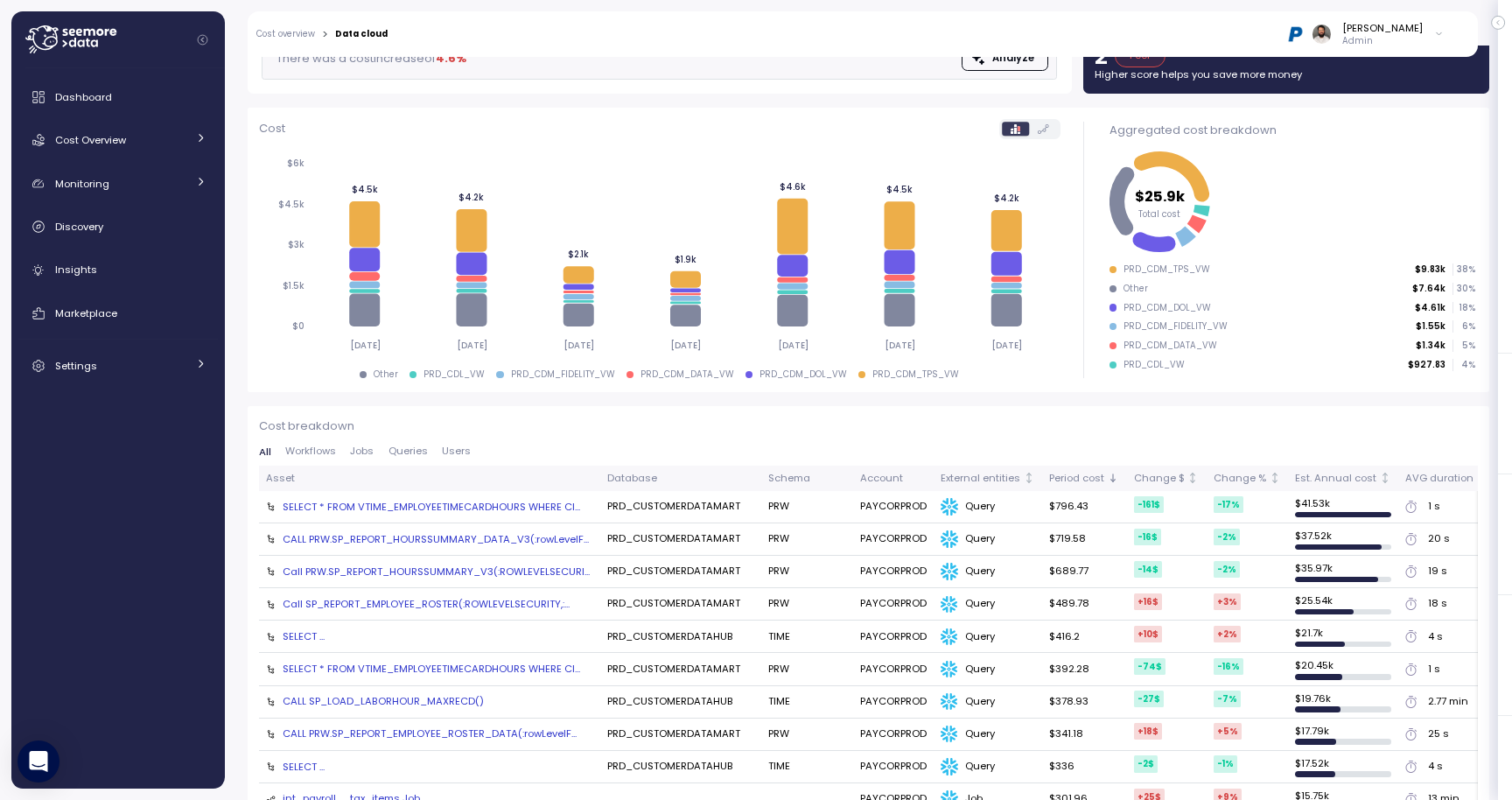
scroll to position [104, 0]
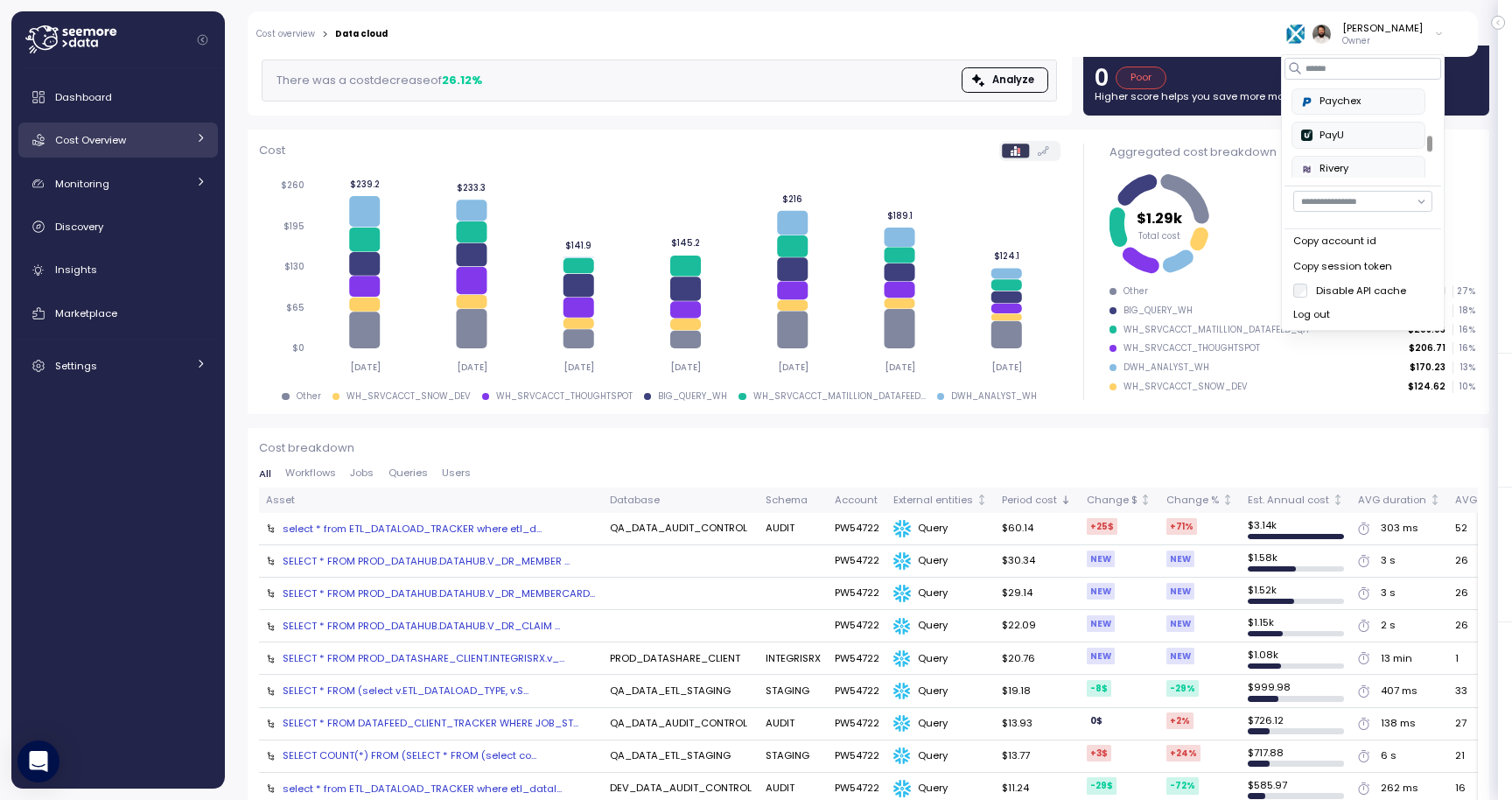
click at [150, 141] on div "Cost Overview" at bounding box center [121, 140] width 131 height 18
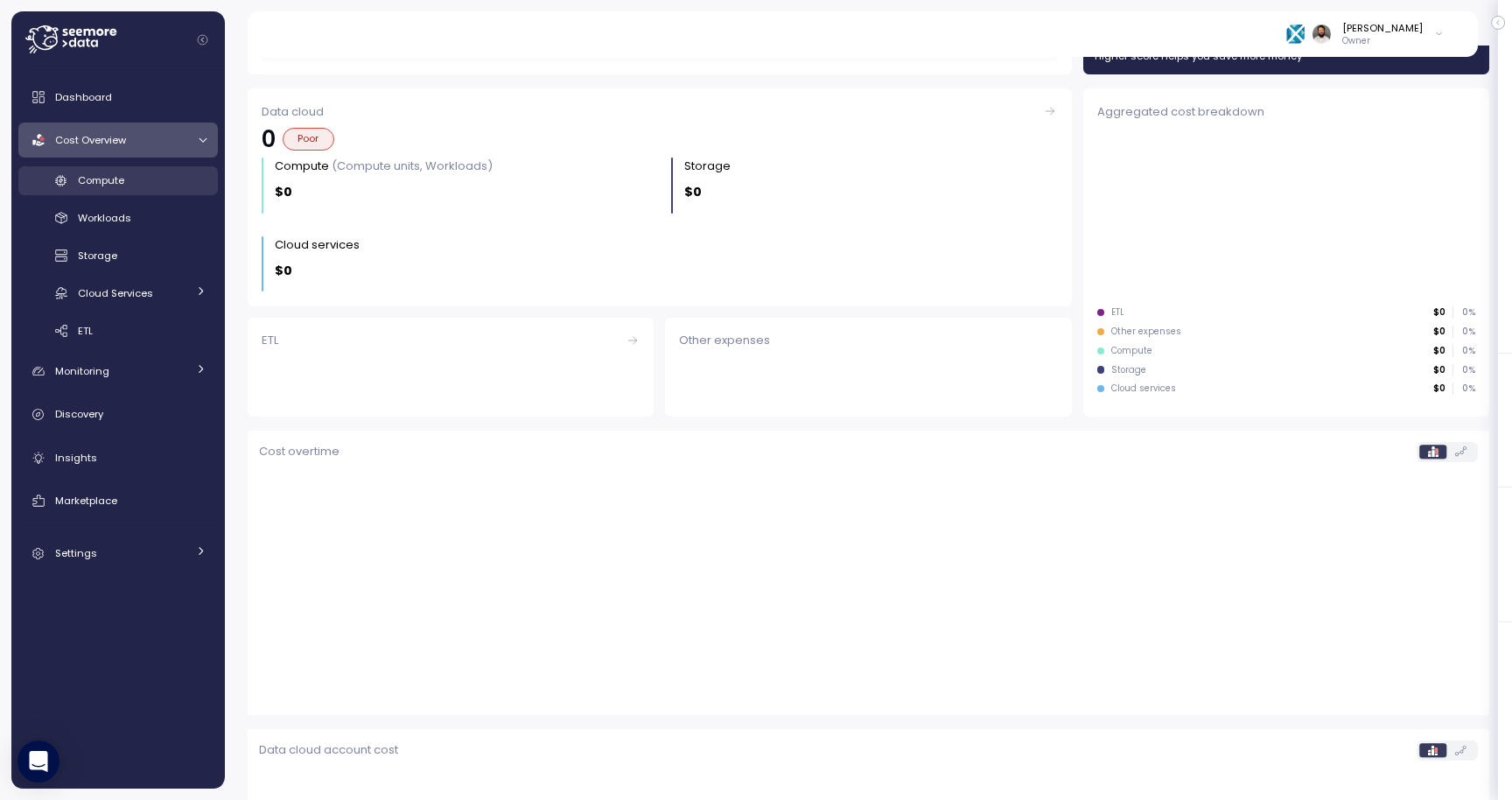
scroll to position [147, 0]
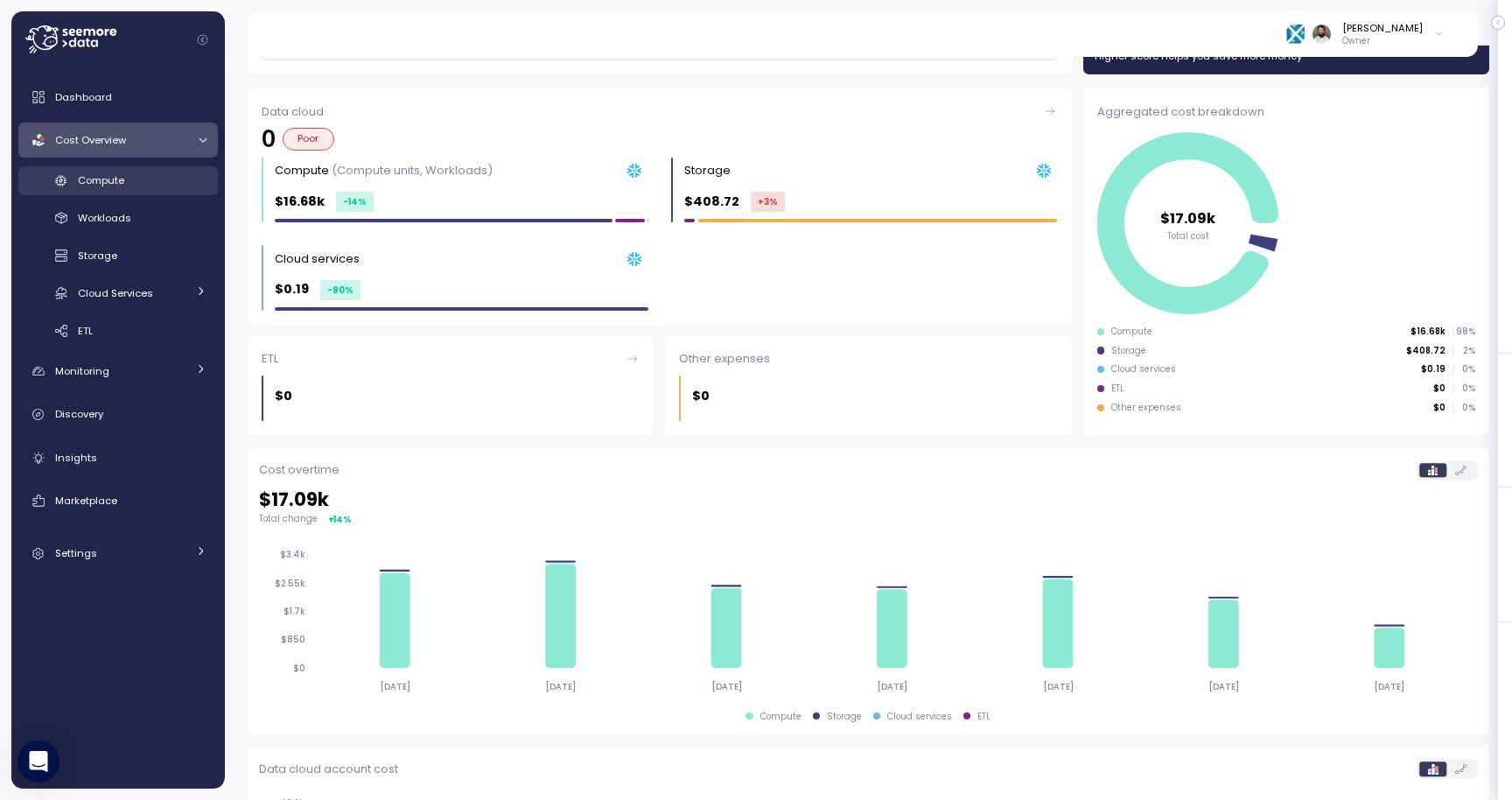
click at [157, 181] on div "Compute" at bounding box center [141, 180] width 128 height 18
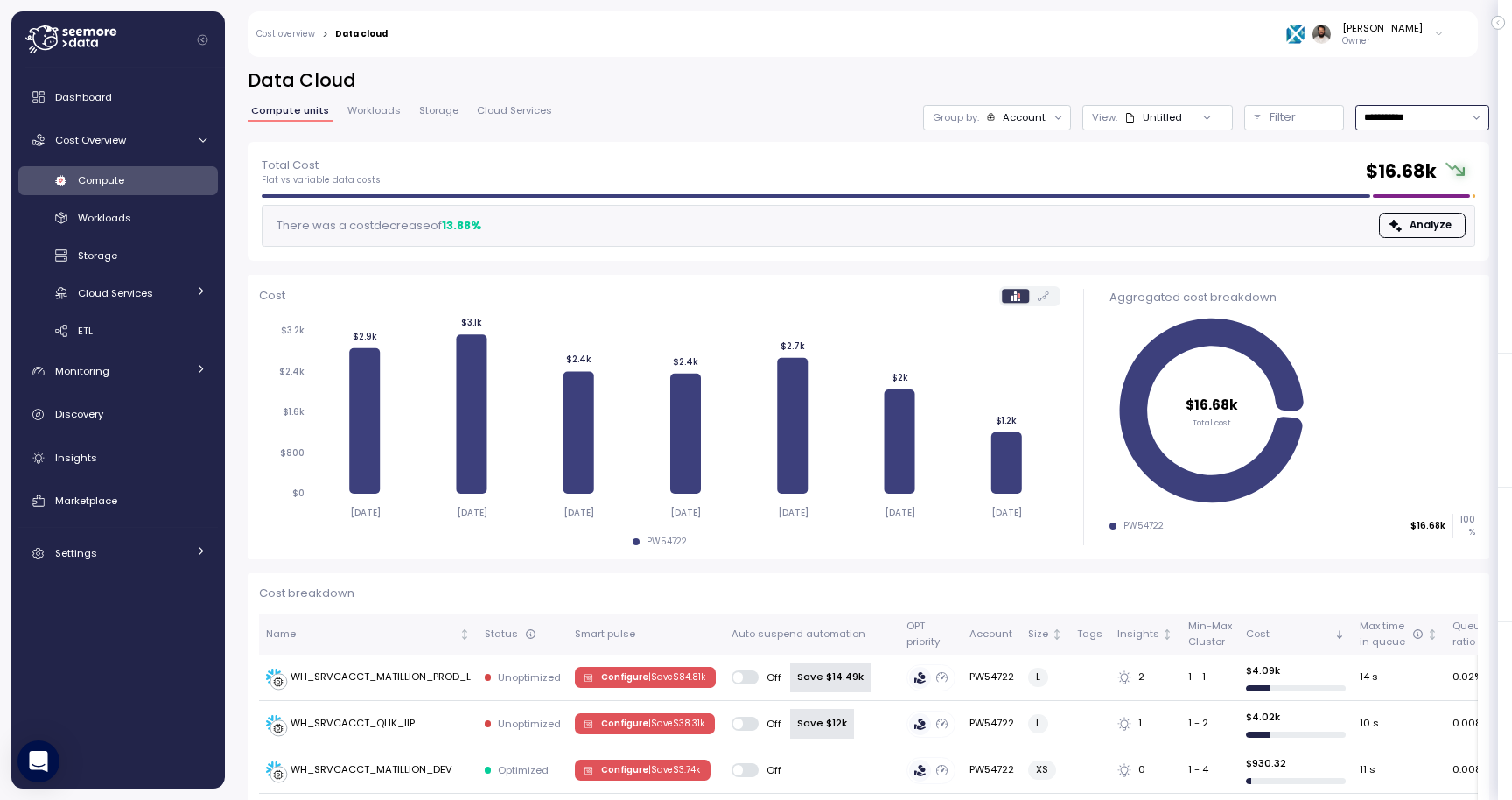
click at [1387, 117] on input "**********" at bounding box center [1422, 117] width 134 height 25
click at [1396, 211] on div "Last 14 days" at bounding box center [1421, 221] width 127 height 22
type input "**********"
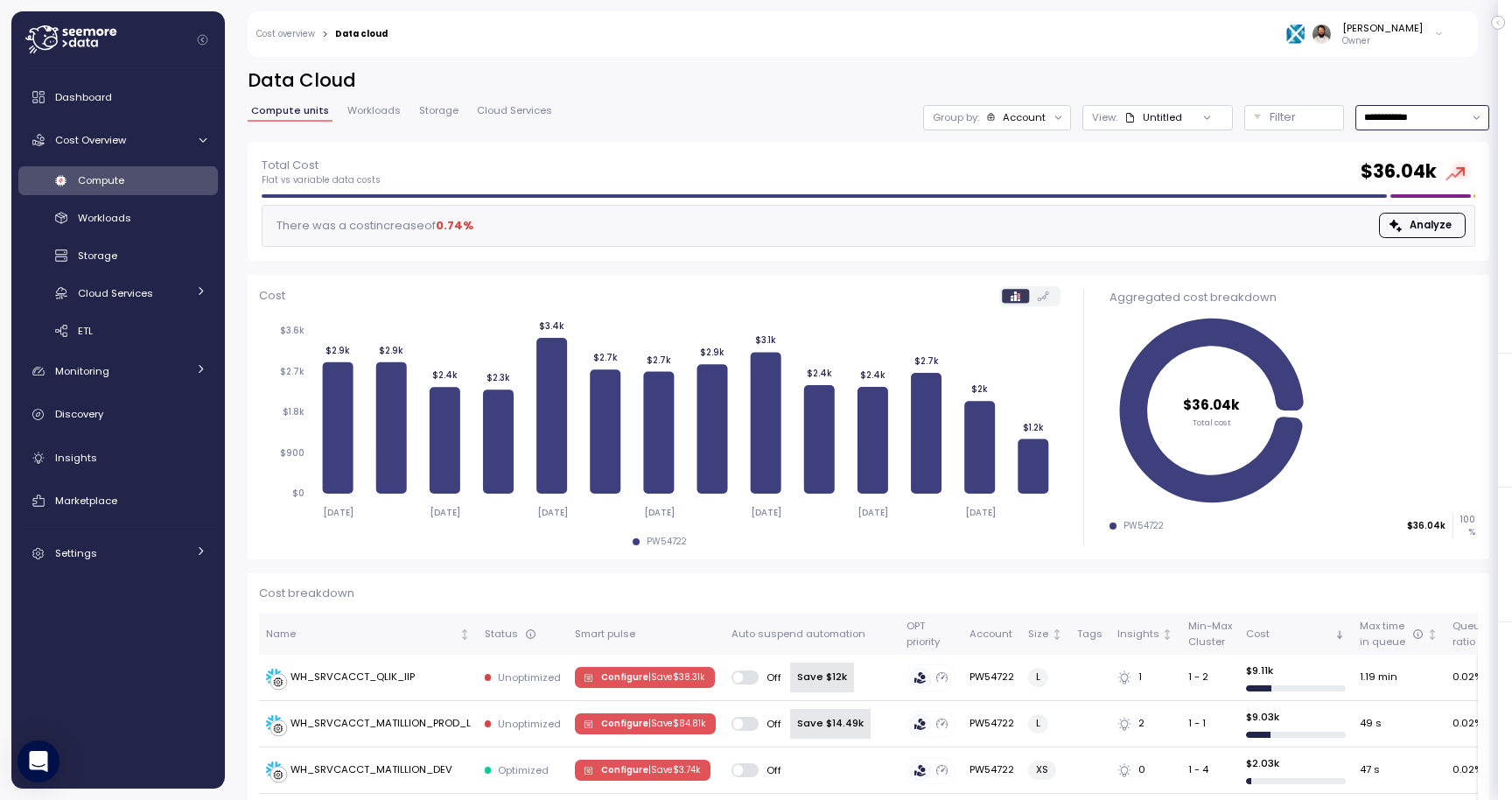
click at [1037, 113] on div "Account" at bounding box center [1024, 117] width 43 height 14
click at [1037, 215] on p "Compute unit" at bounding box center [1008, 214] width 69 height 14
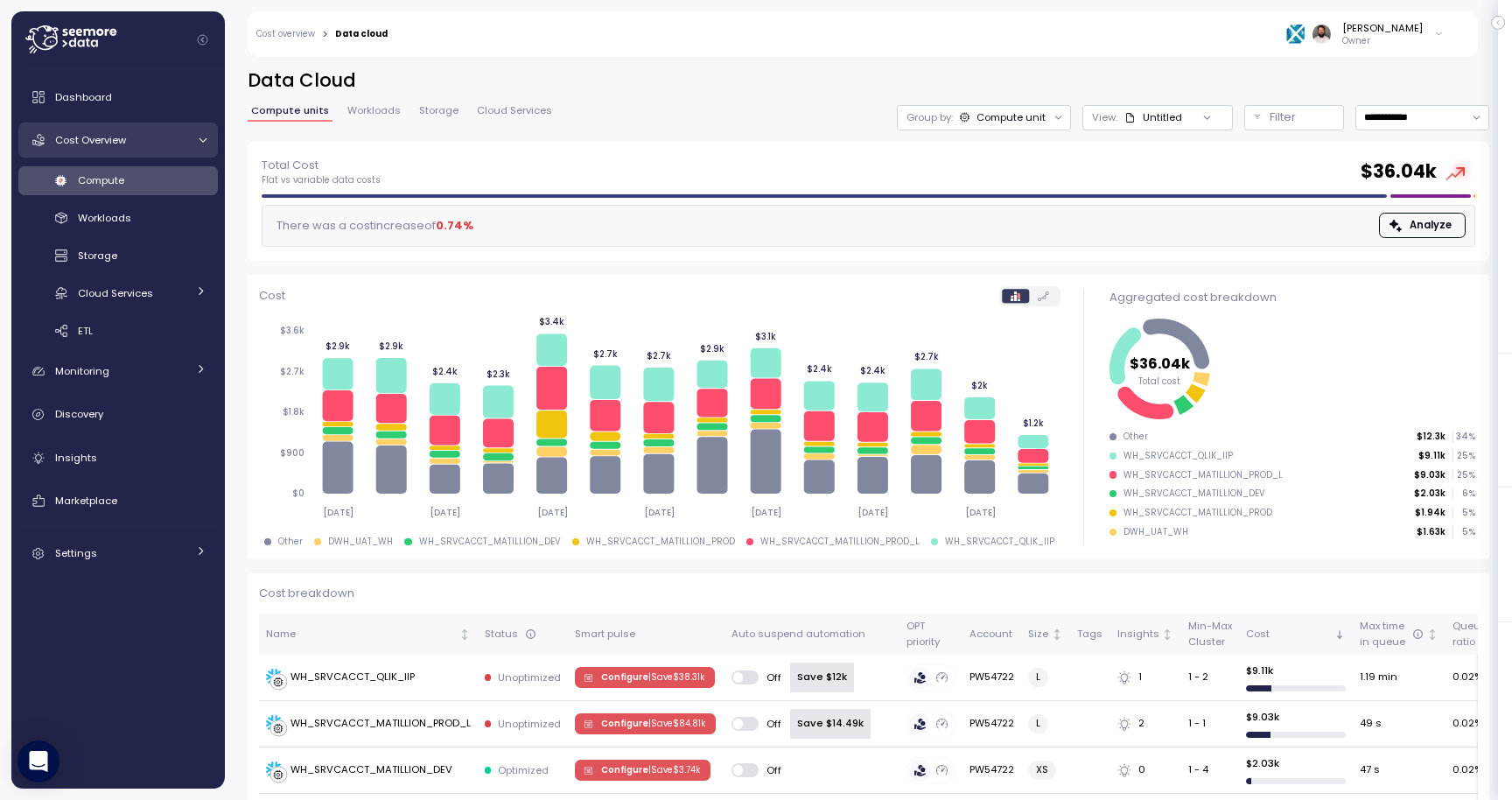
click at [137, 149] on link "Cost Overview" at bounding box center [118, 140] width 199 height 35
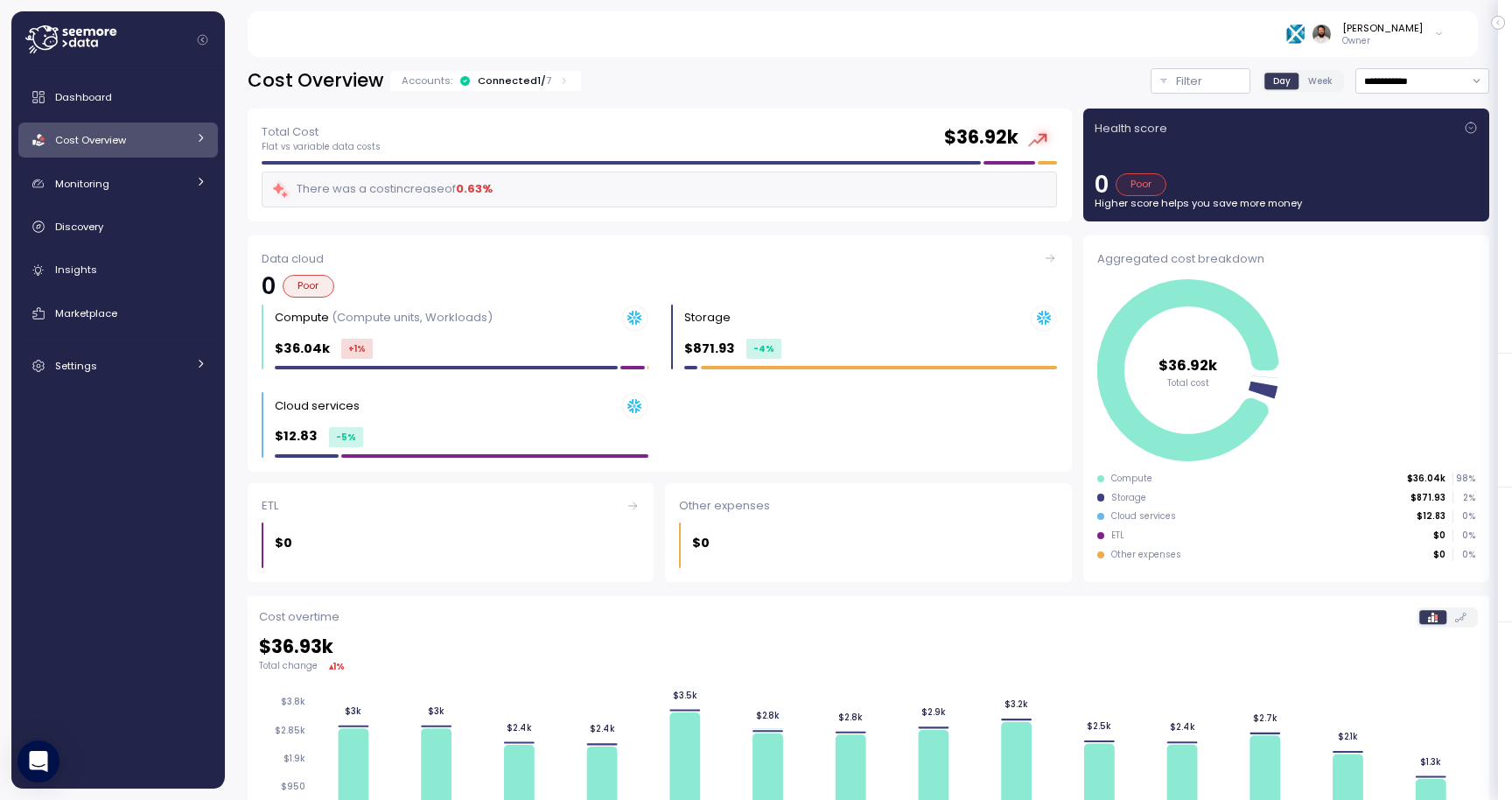
click at [489, 79] on div "Connected 1 / 7" at bounding box center [514, 81] width 74 height 14
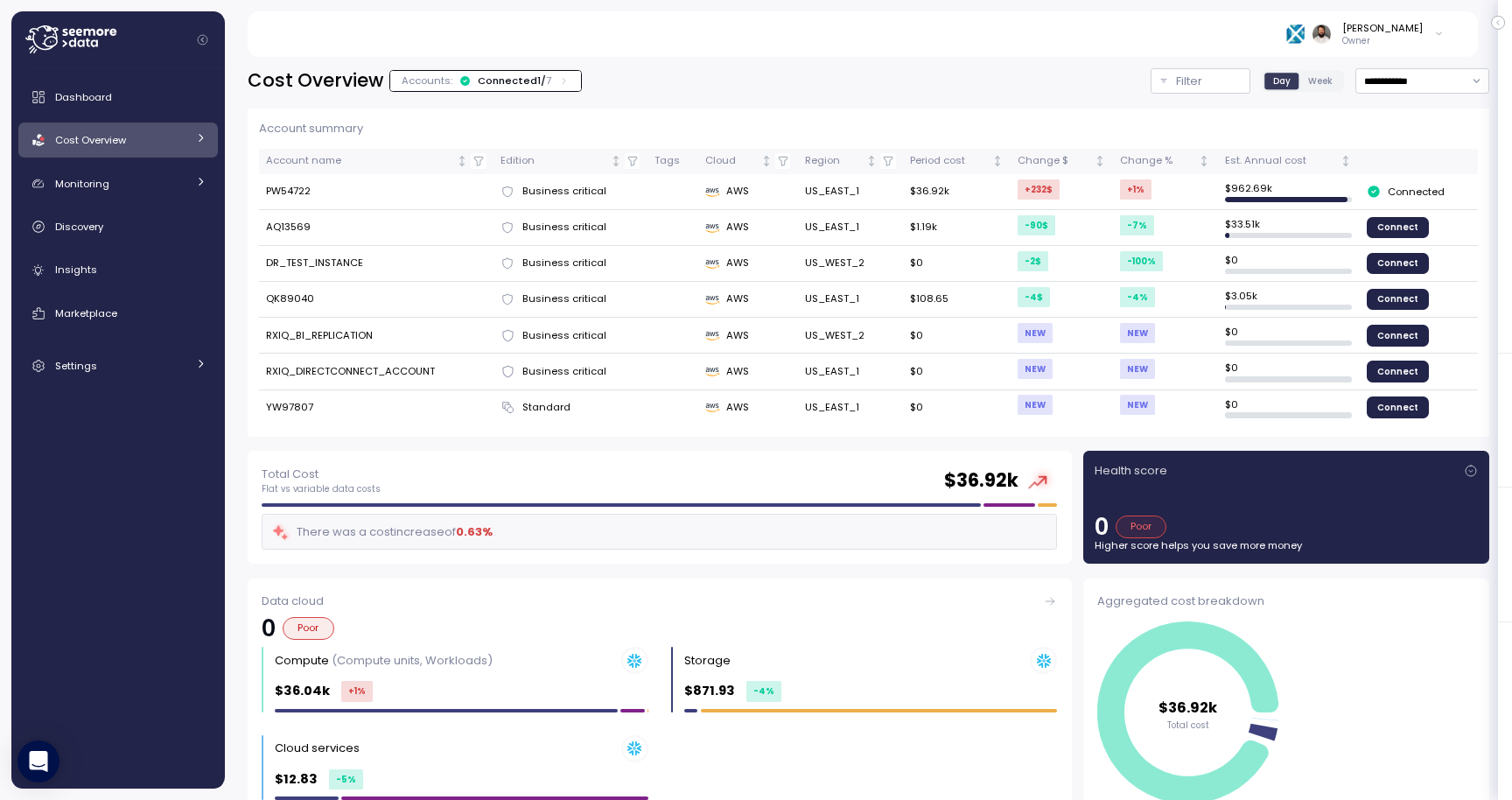
click at [518, 87] on div "Connected 1 / 7" at bounding box center [514, 81] width 74 height 14
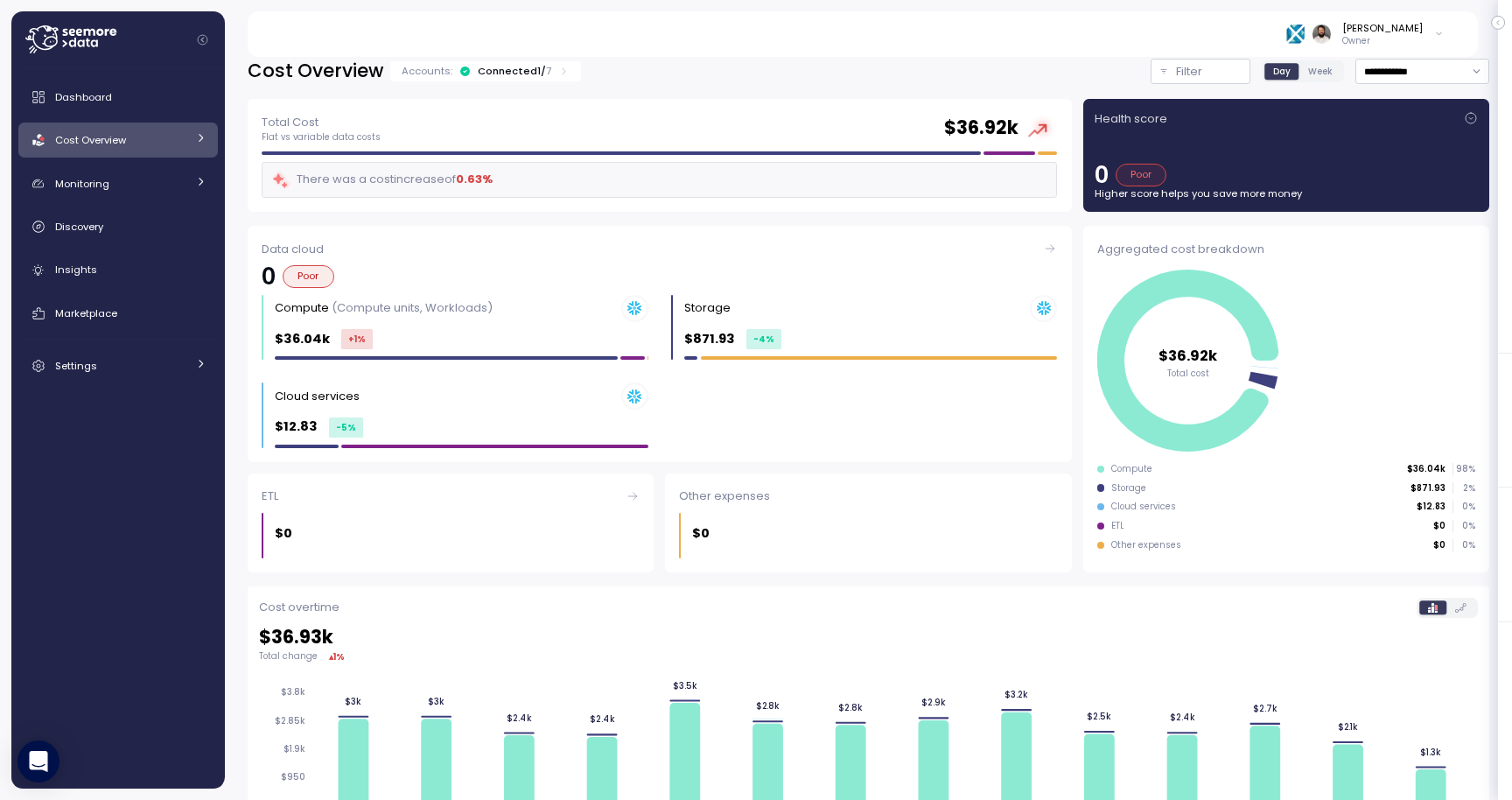
scroll to position [13, 0]
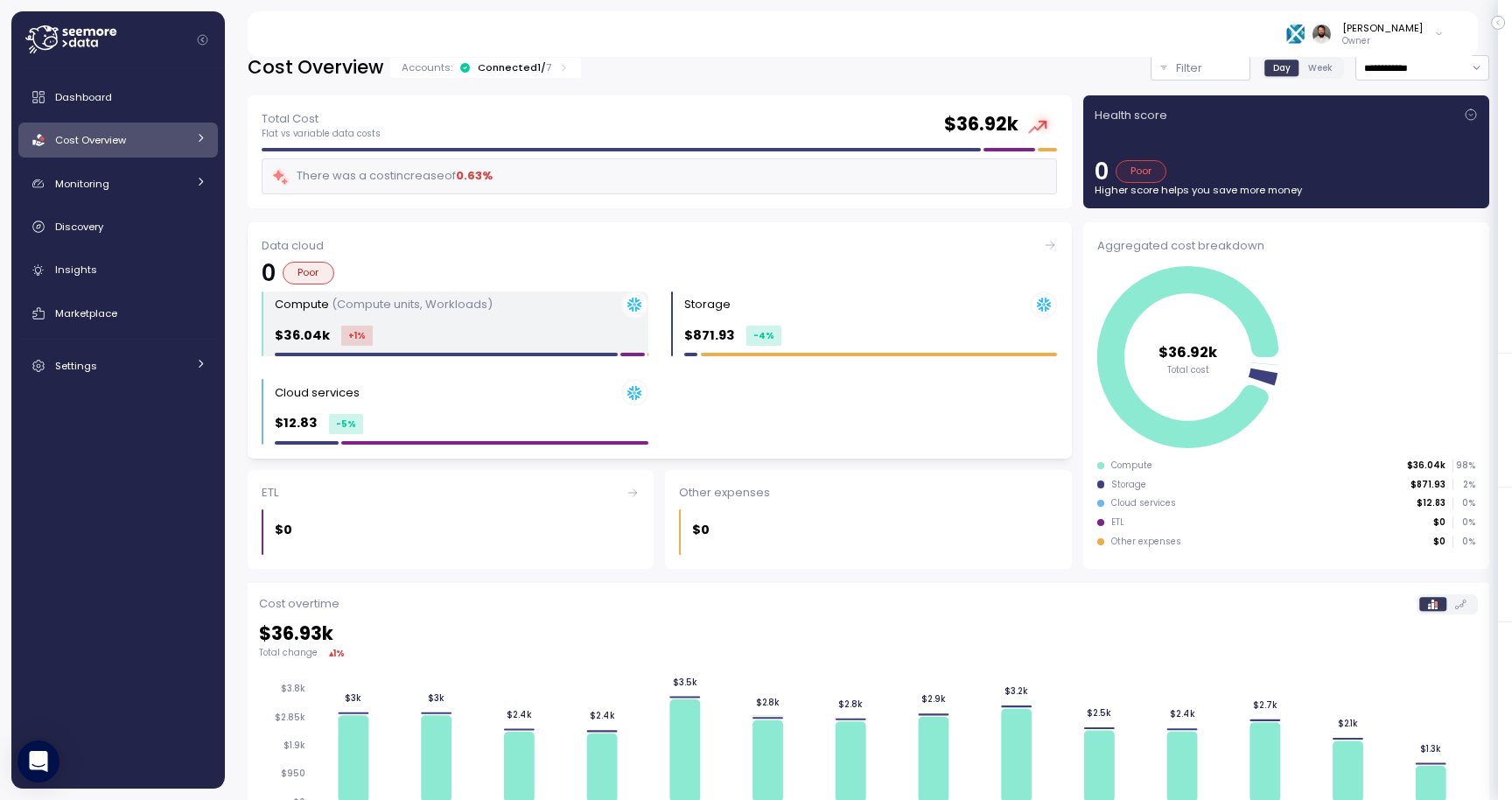
click at [489, 333] on div "$36.04k +1 %" at bounding box center [461, 335] width 374 height 20
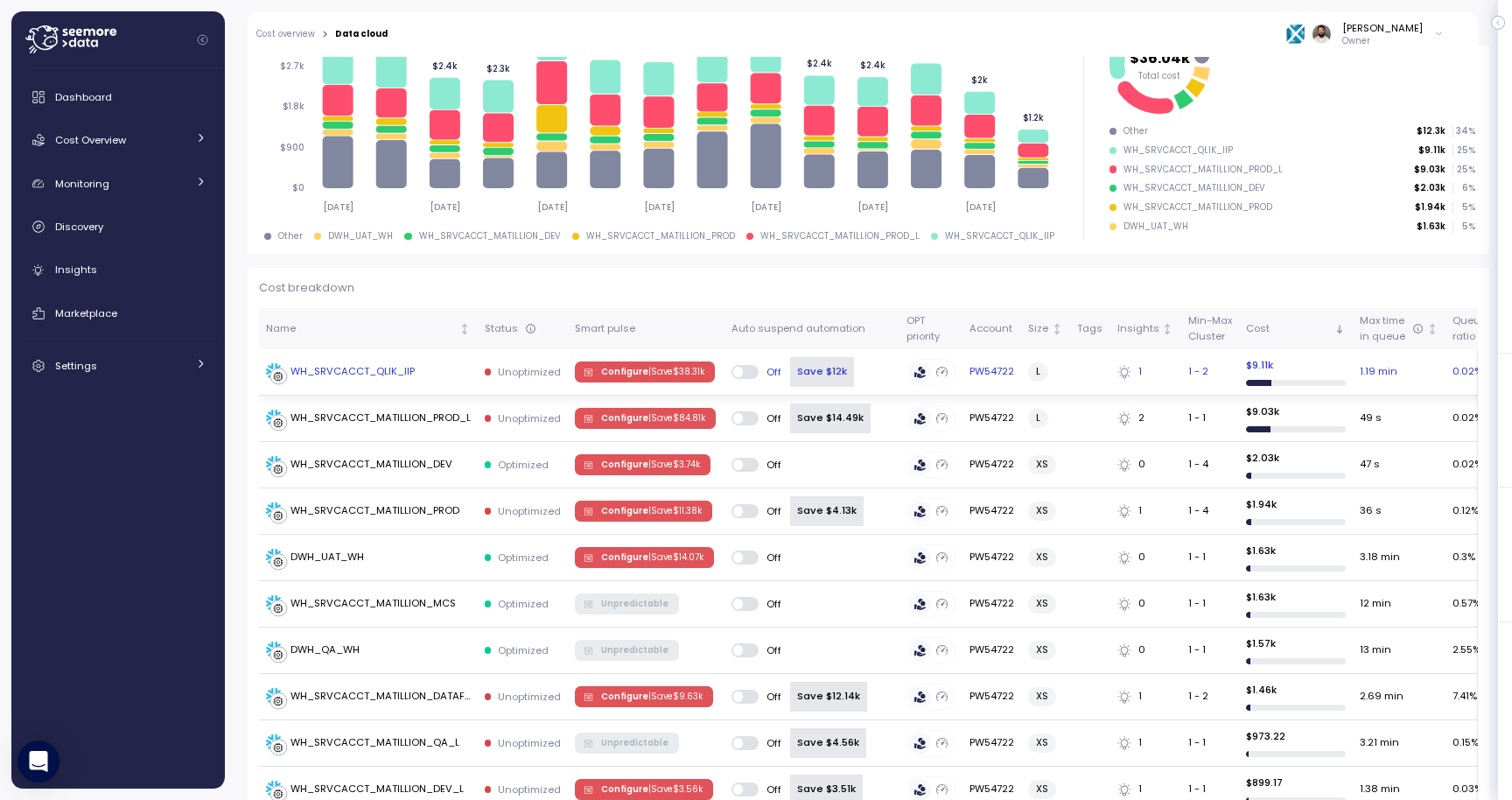
click at [680, 375] on p "| Save $ 38.31k" at bounding box center [677, 372] width 56 height 12
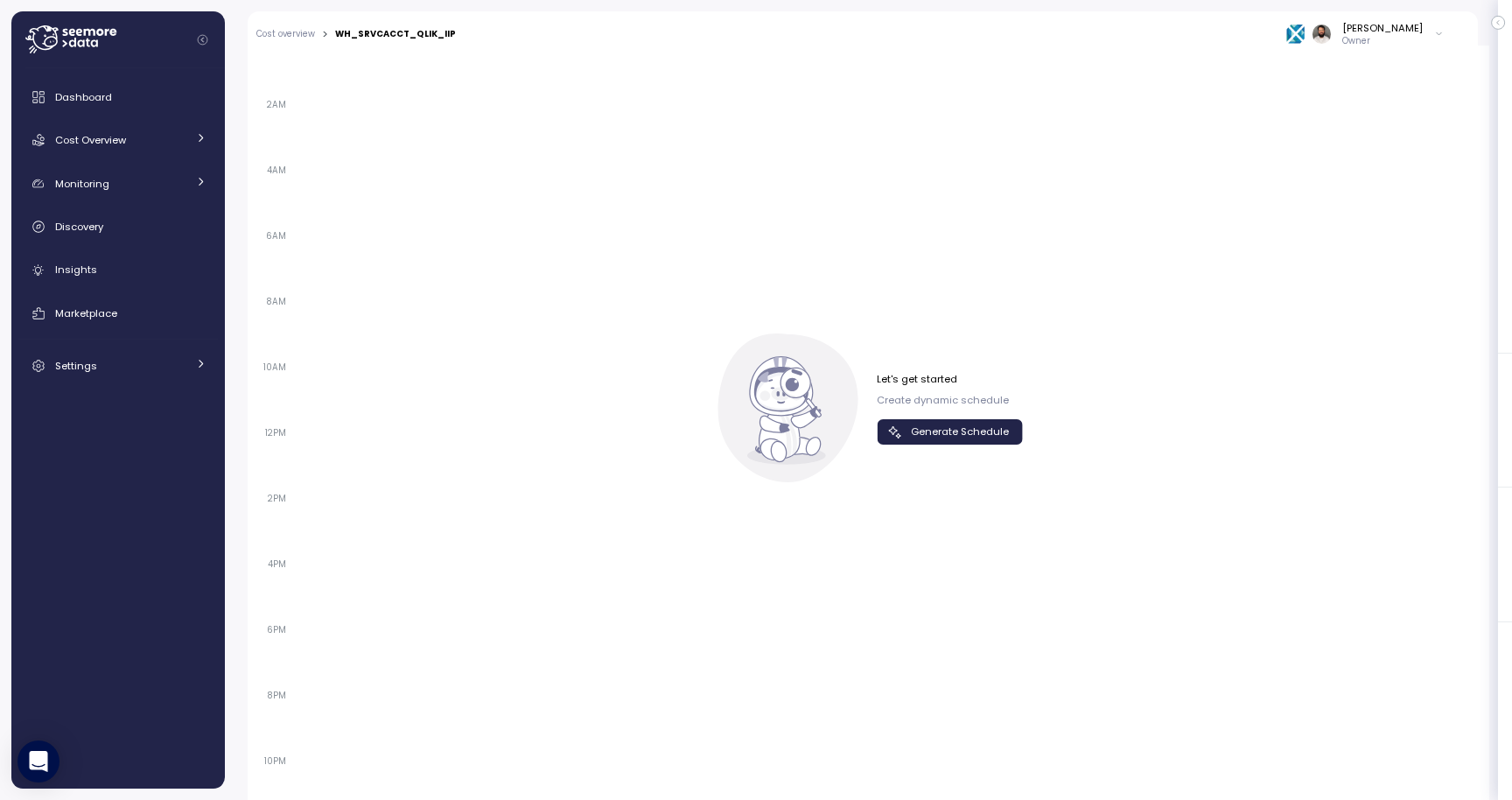
scroll to position [1205, 0]
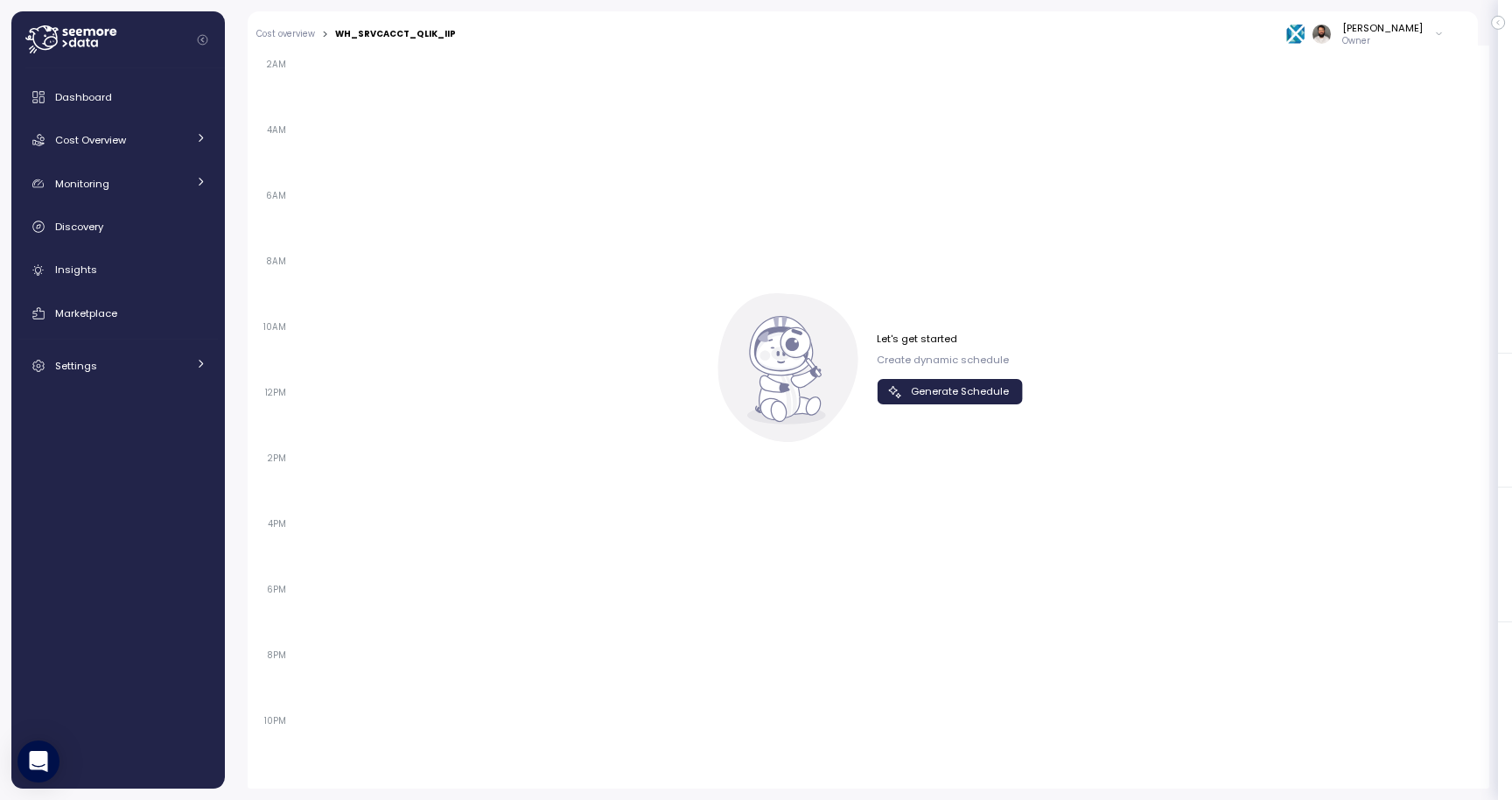
click at [946, 399] on span "Generate Schedule" at bounding box center [960, 392] width 98 height 23
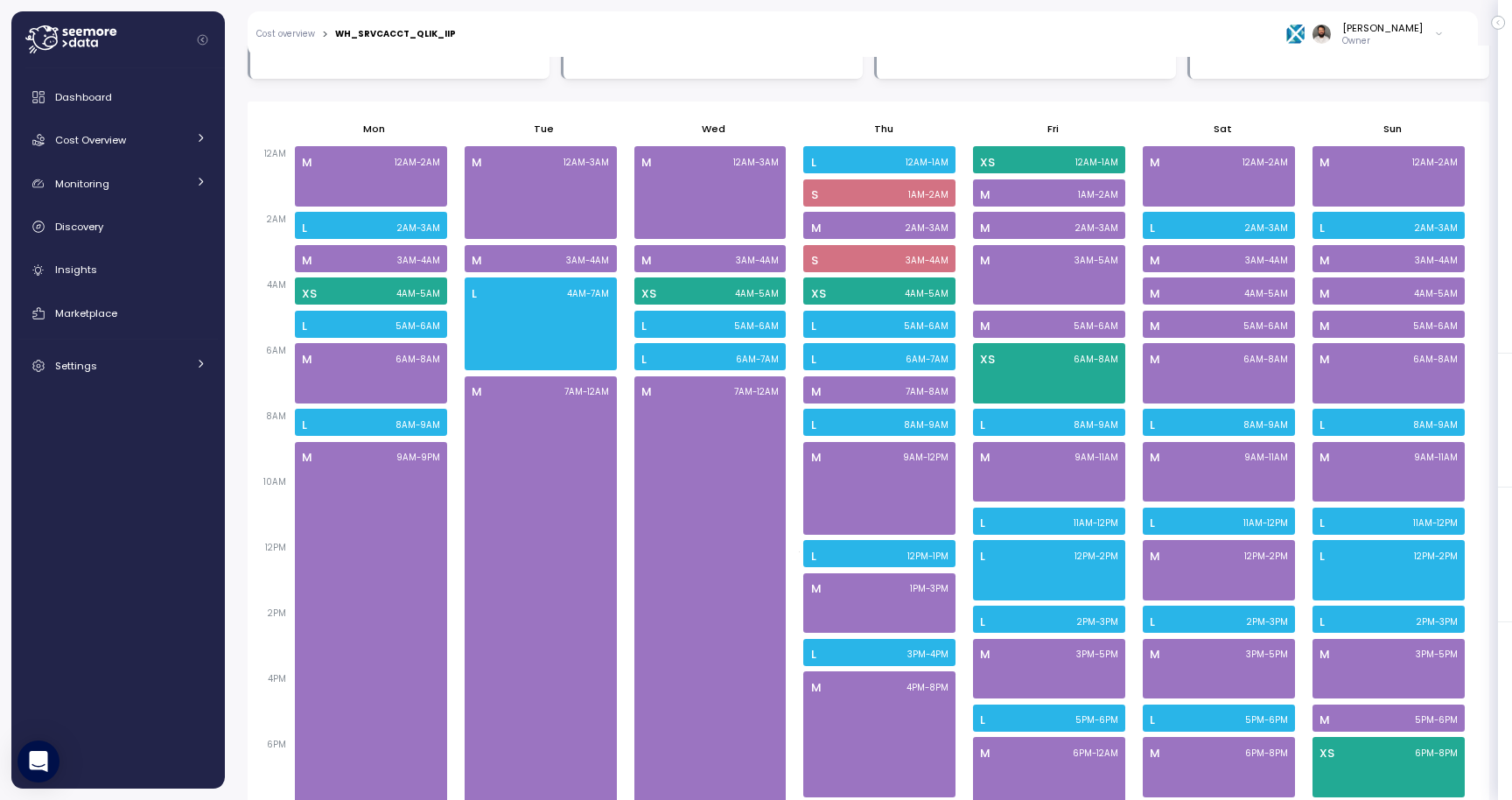
scroll to position [1046, 0]
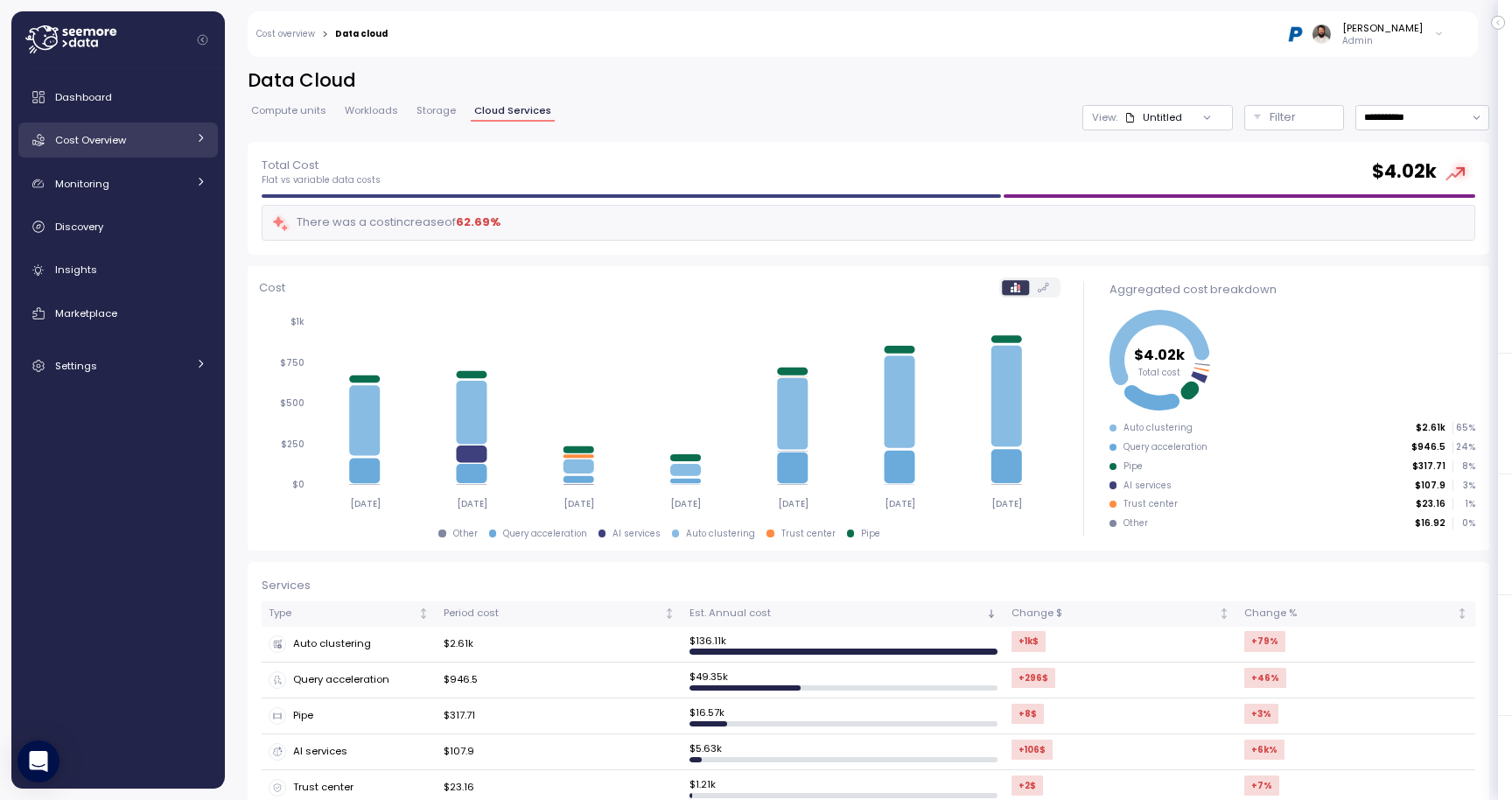
click at [155, 150] on link "Cost Overview" at bounding box center [118, 140] width 199 height 35
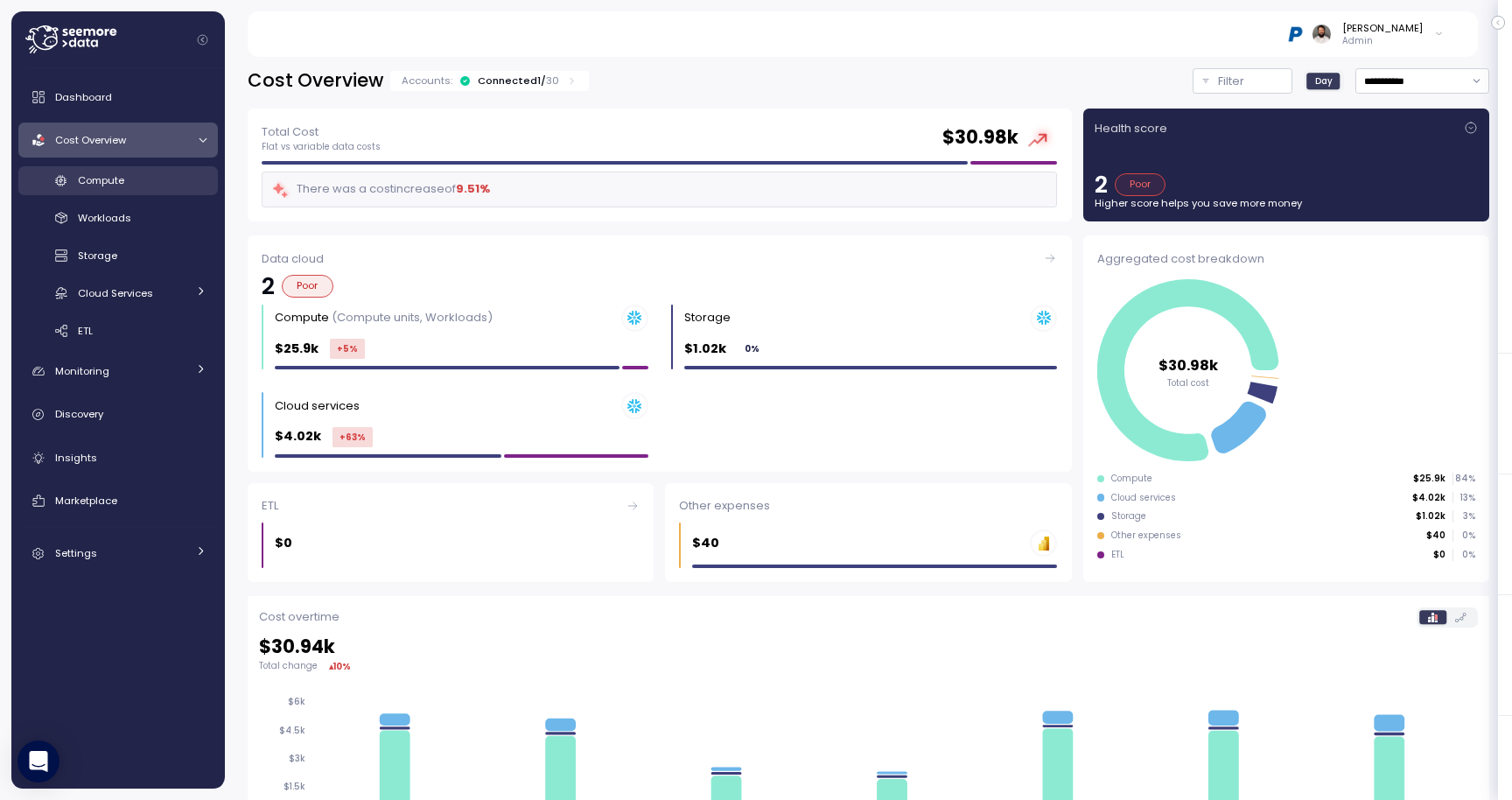
click at [155, 188] on div "Compute" at bounding box center [141, 180] width 128 height 18
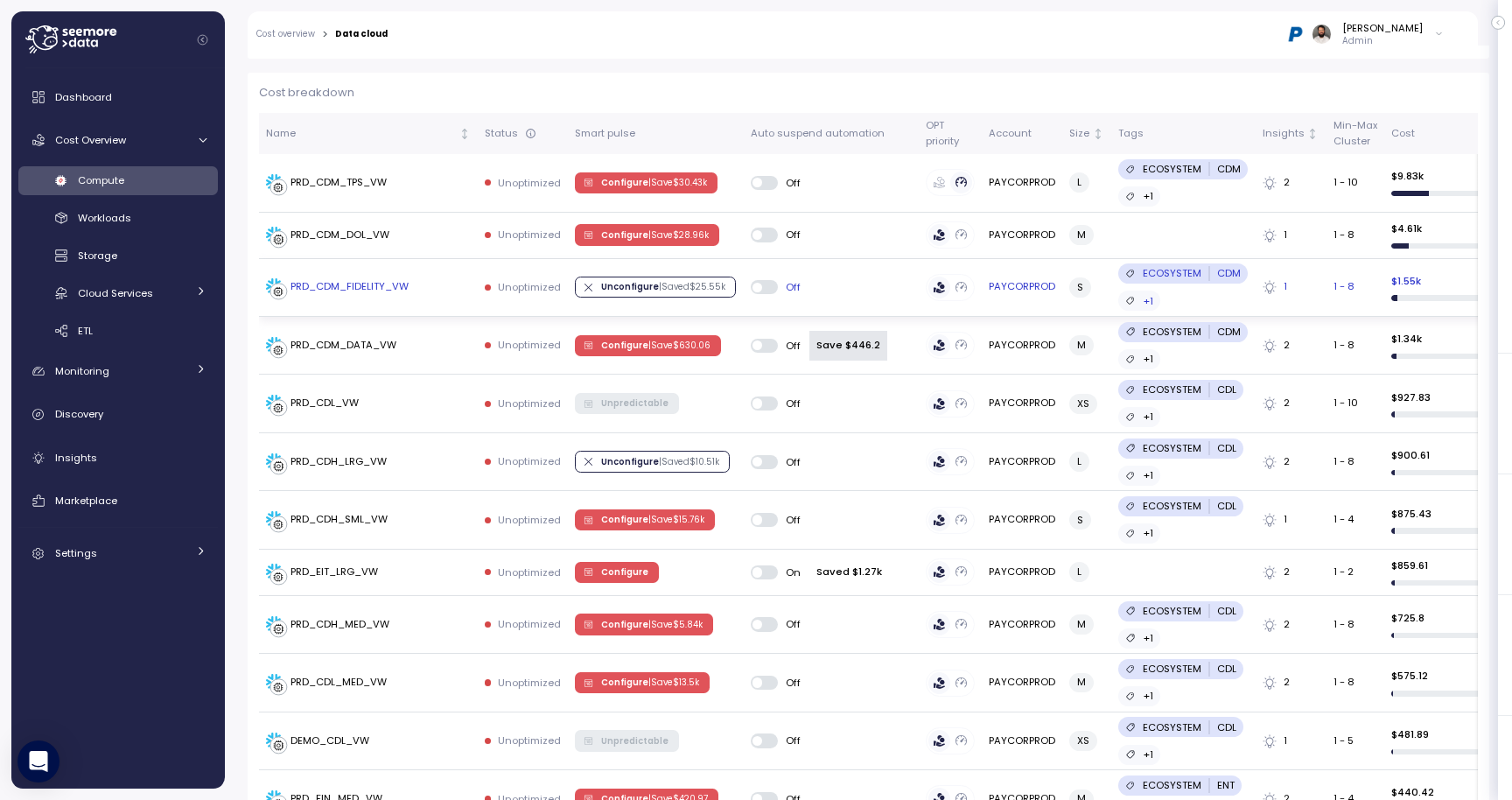
scroll to position [489, 0]
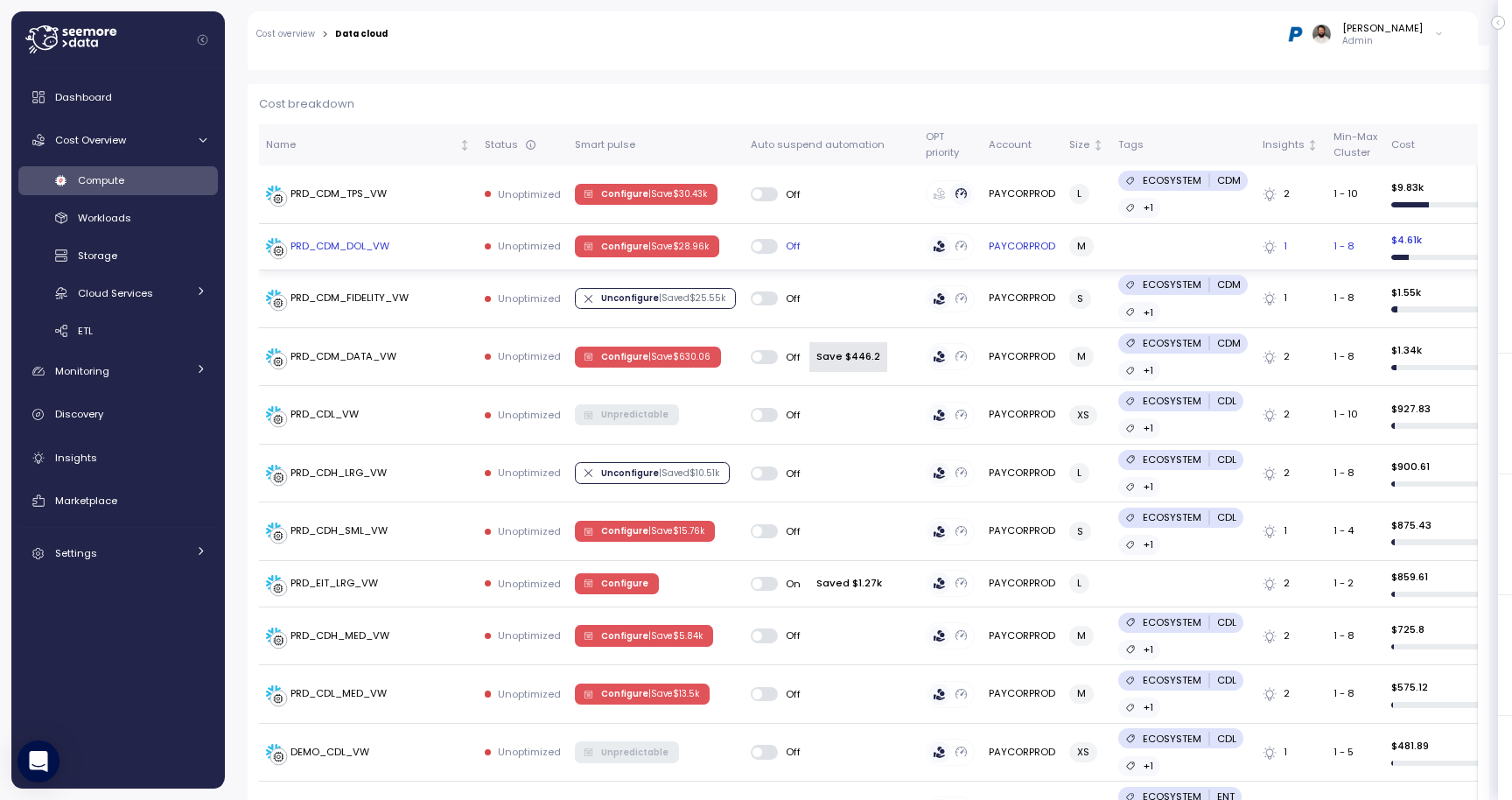
click at [677, 241] on p "| Save $ 28.96k" at bounding box center [679, 246] width 60 height 12
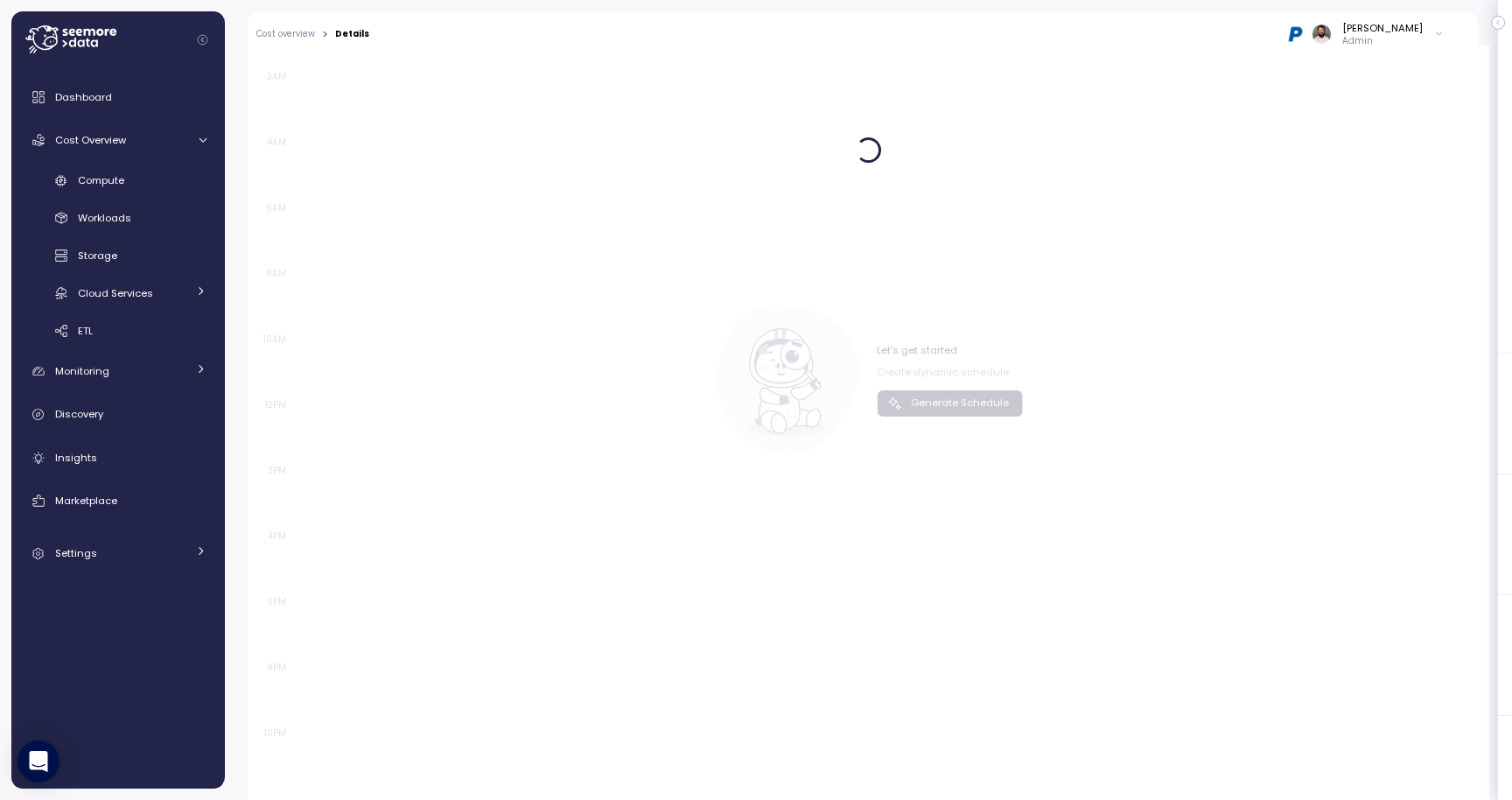
scroll to position [1030, 0]
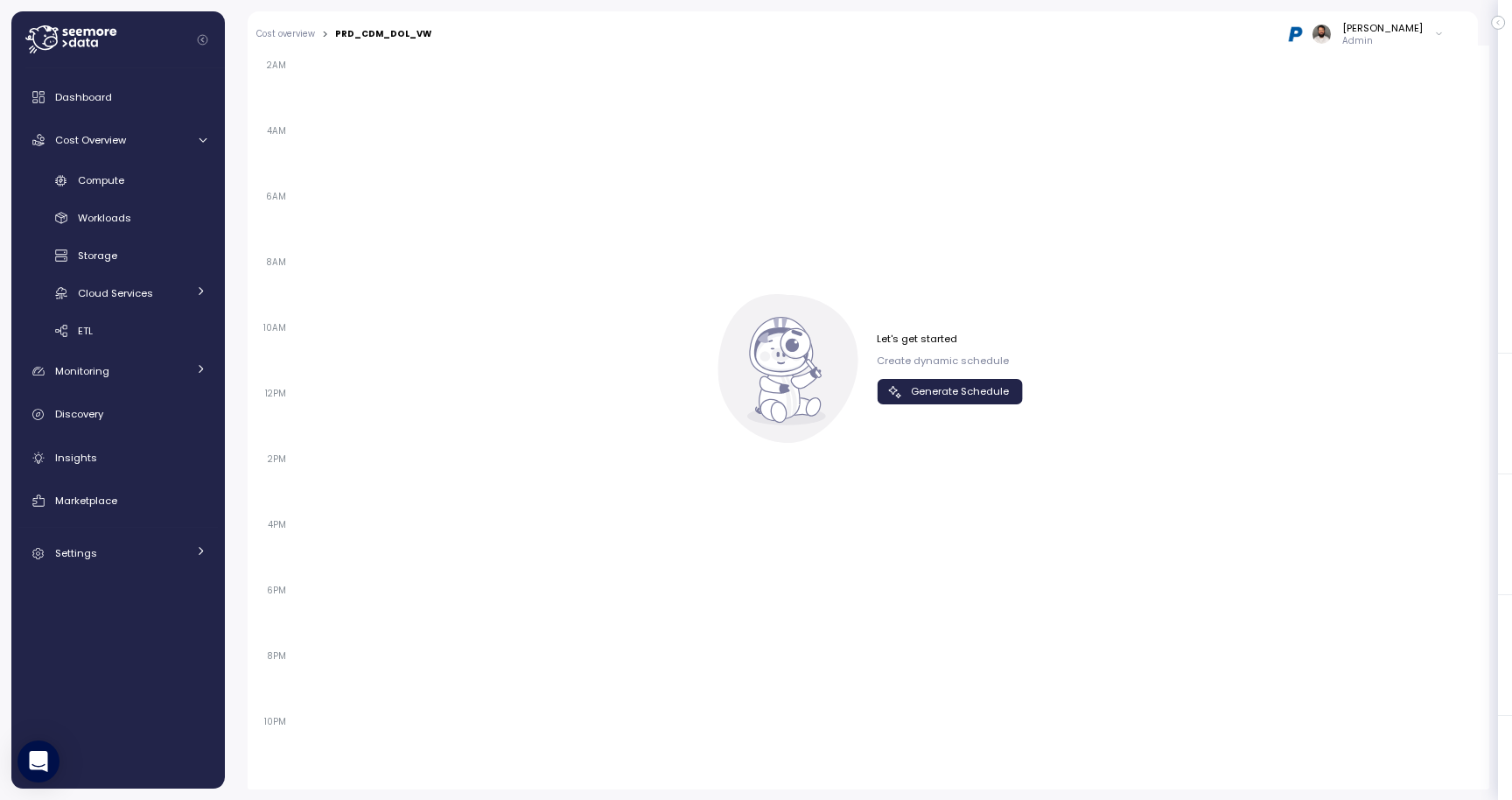
click at [959, 383] on span "Generate Schedule" at bounding box center [960, 392] width 98 height 23
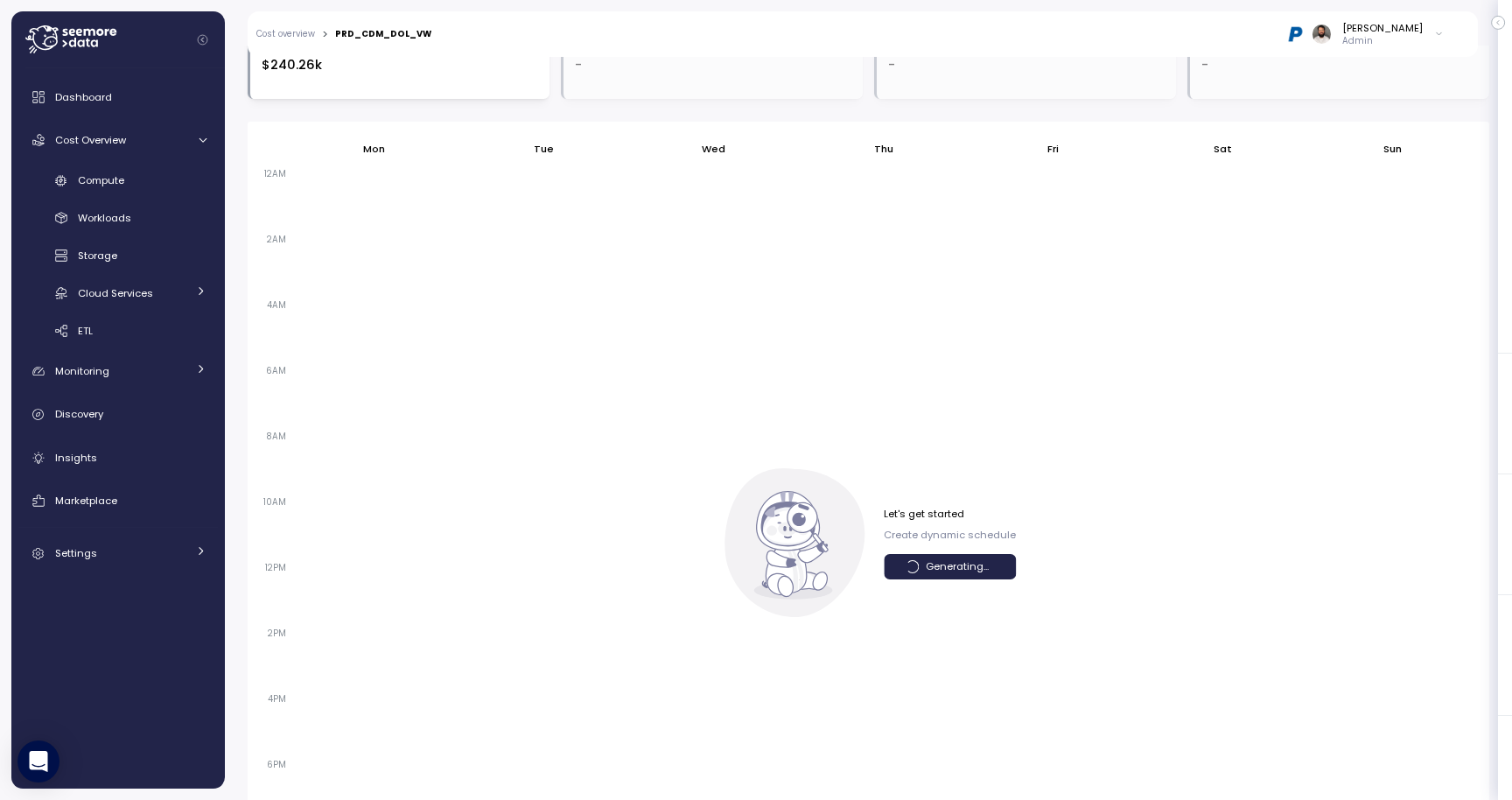
scroll to position [1205, 0]
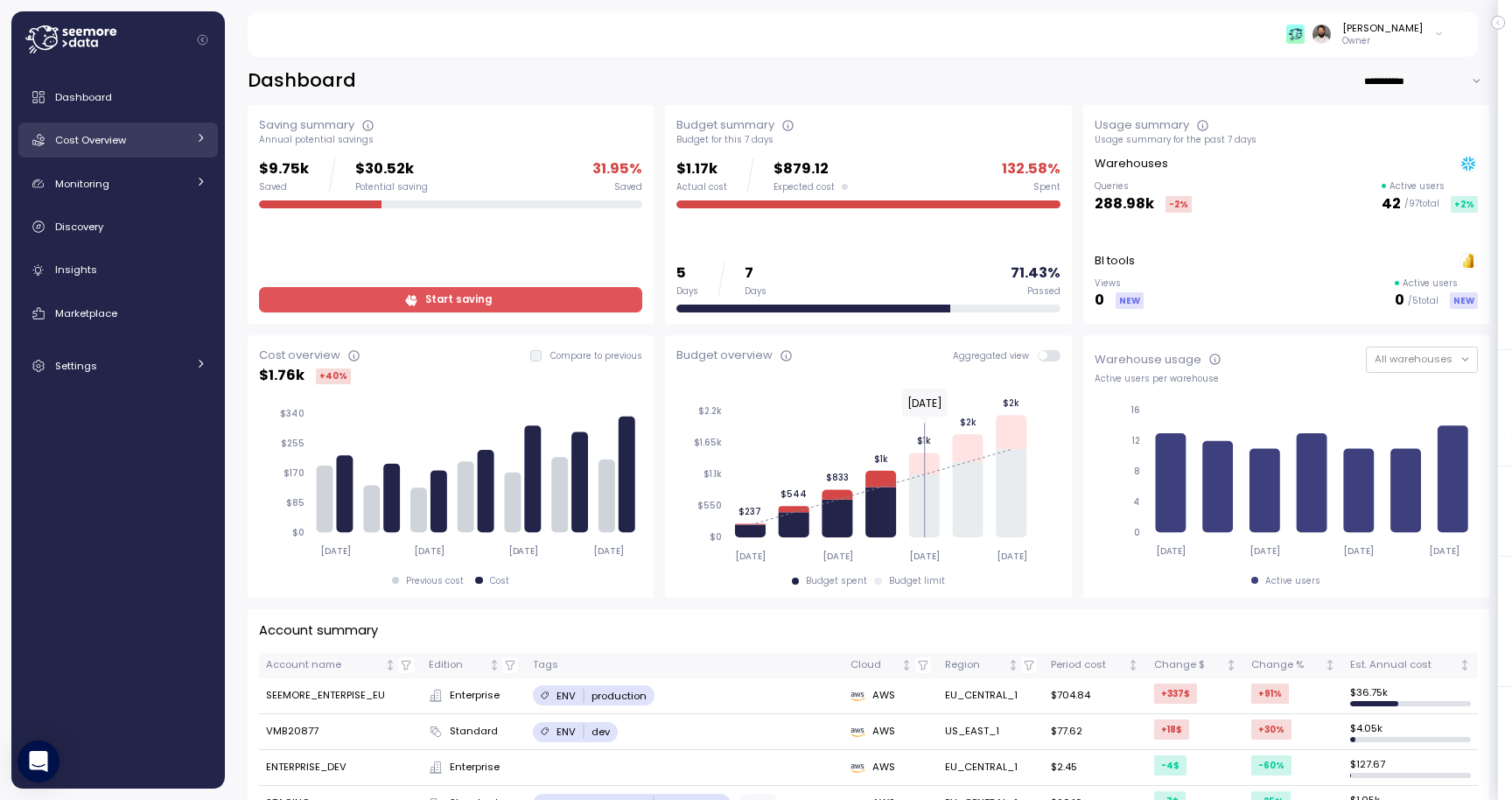
click at [194, 143] on link "Cost Overview" at bounding box center [118, 140] width 199 height 35
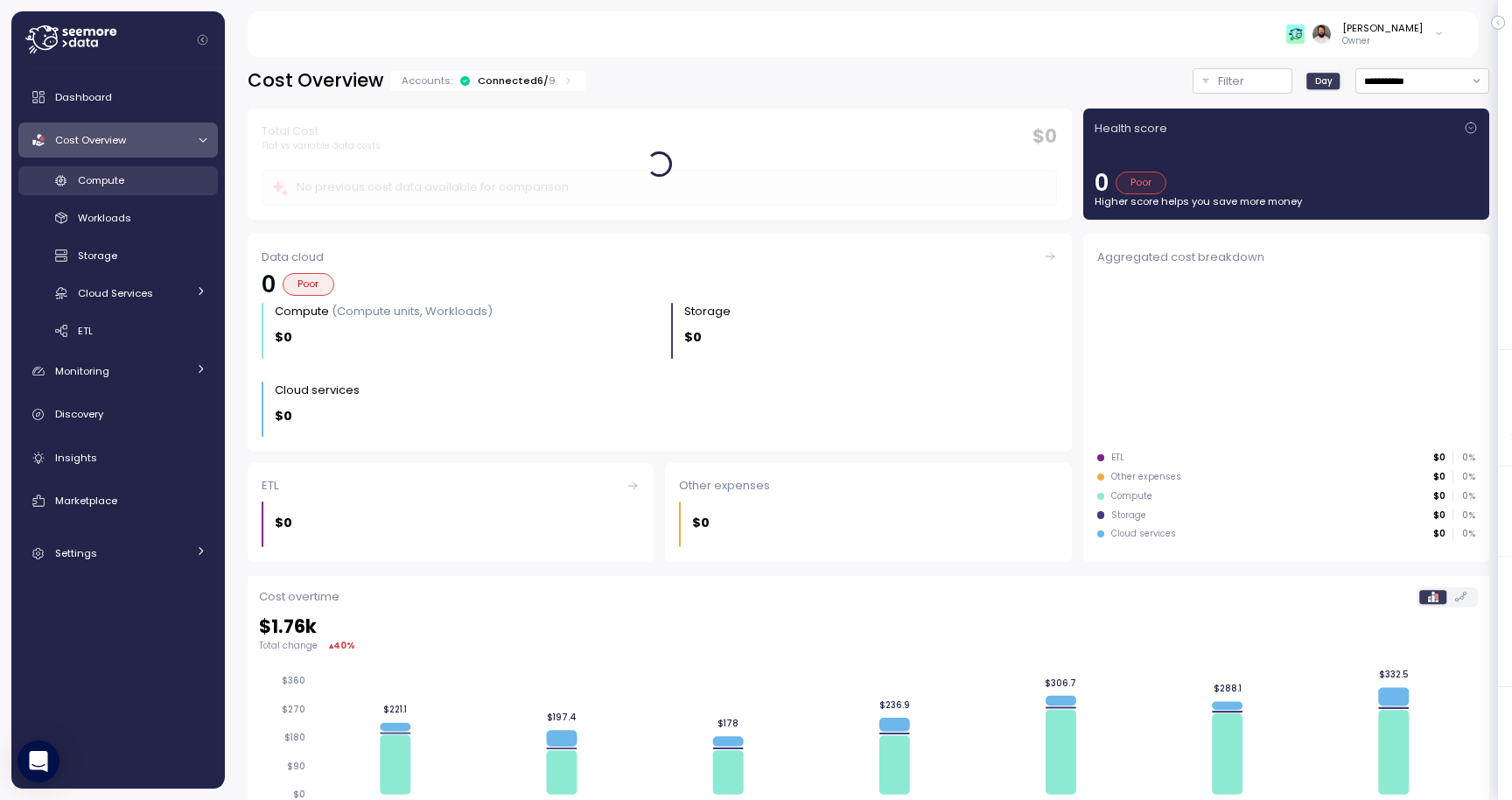
click at [174, 190] on link "Compute" at bounding box center [118, 181] width 199 height 29
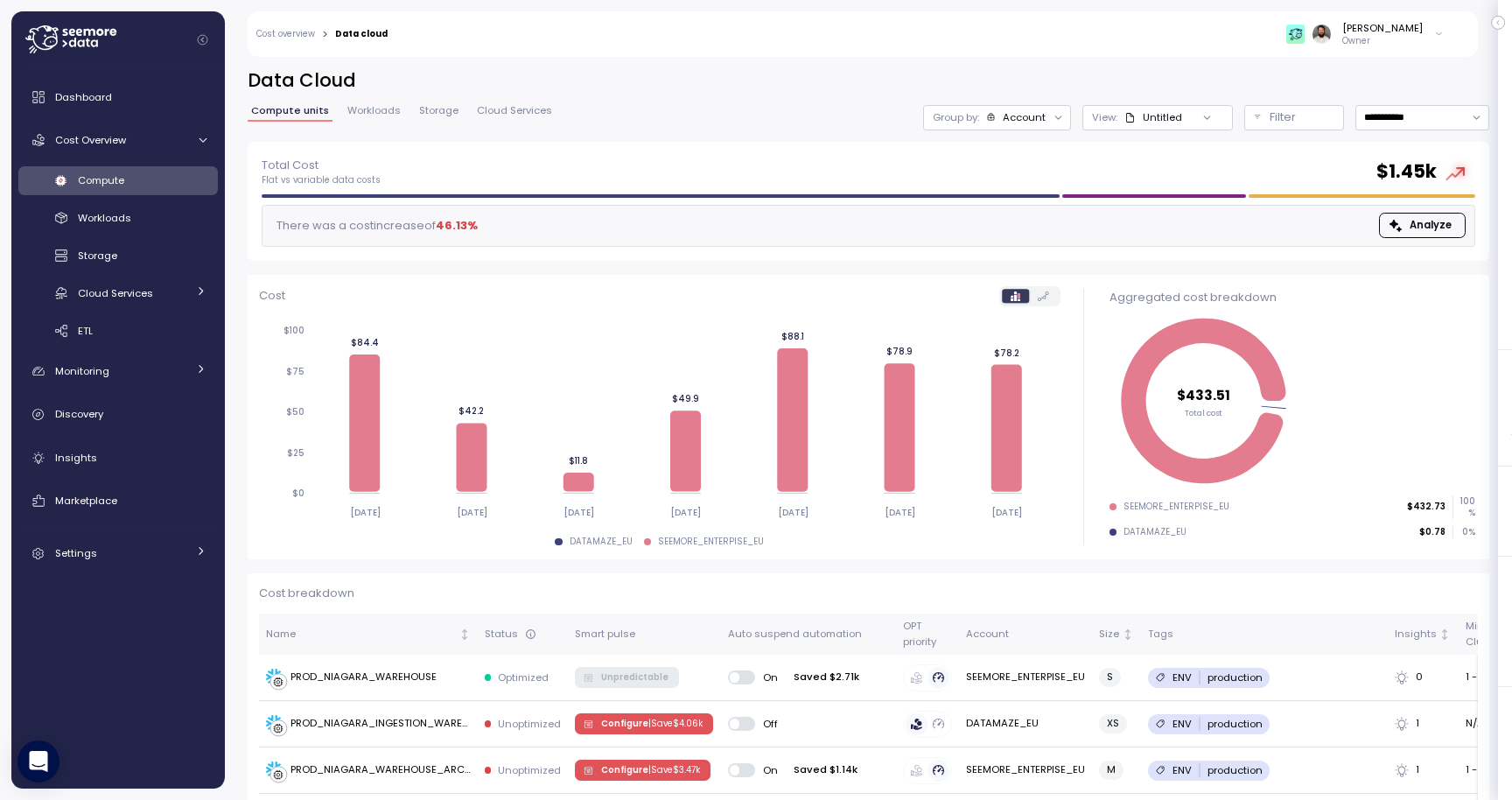
click at [1002, 126] on div "Group by: Account" at bounding box center [997, 117] width 148 height 25
click at [1146, 120] on div "Untitled" at bounding box center [1153, 117] width 58 height 14
click at [1398, 120] on input "**********" at bounding box center [1422, 117] width 134 height 25
click at [1279, 117] on p "Filter" at bounding box center [1283, 117] width 26 height 18
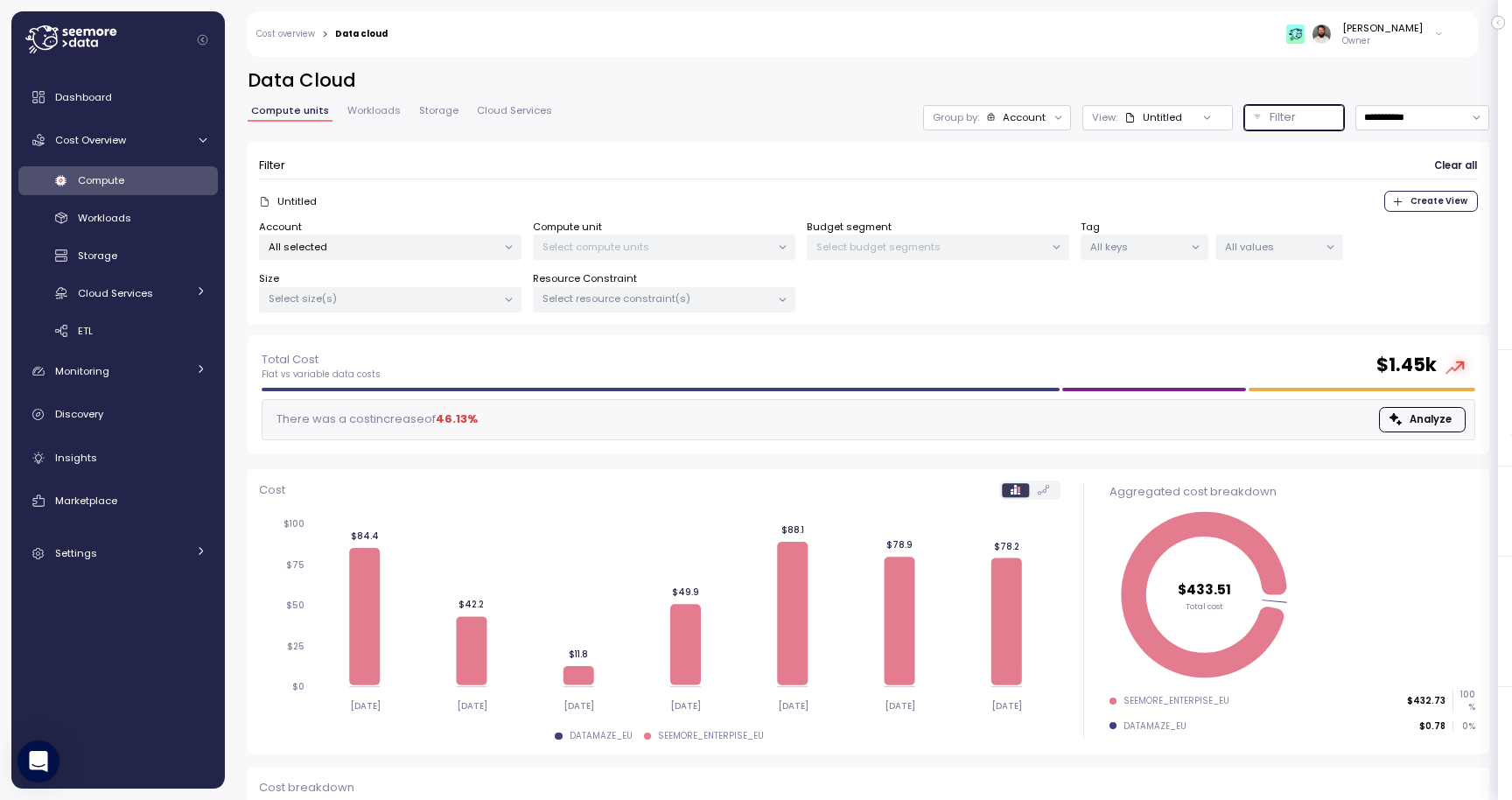
click at [1035, 113] on div "Account" at bounding box center [1024, 117] width 43 height 14
click at [1017, 79] on h2 "Data Cloud" at bounding box center [868, 81] width 1241 height 25
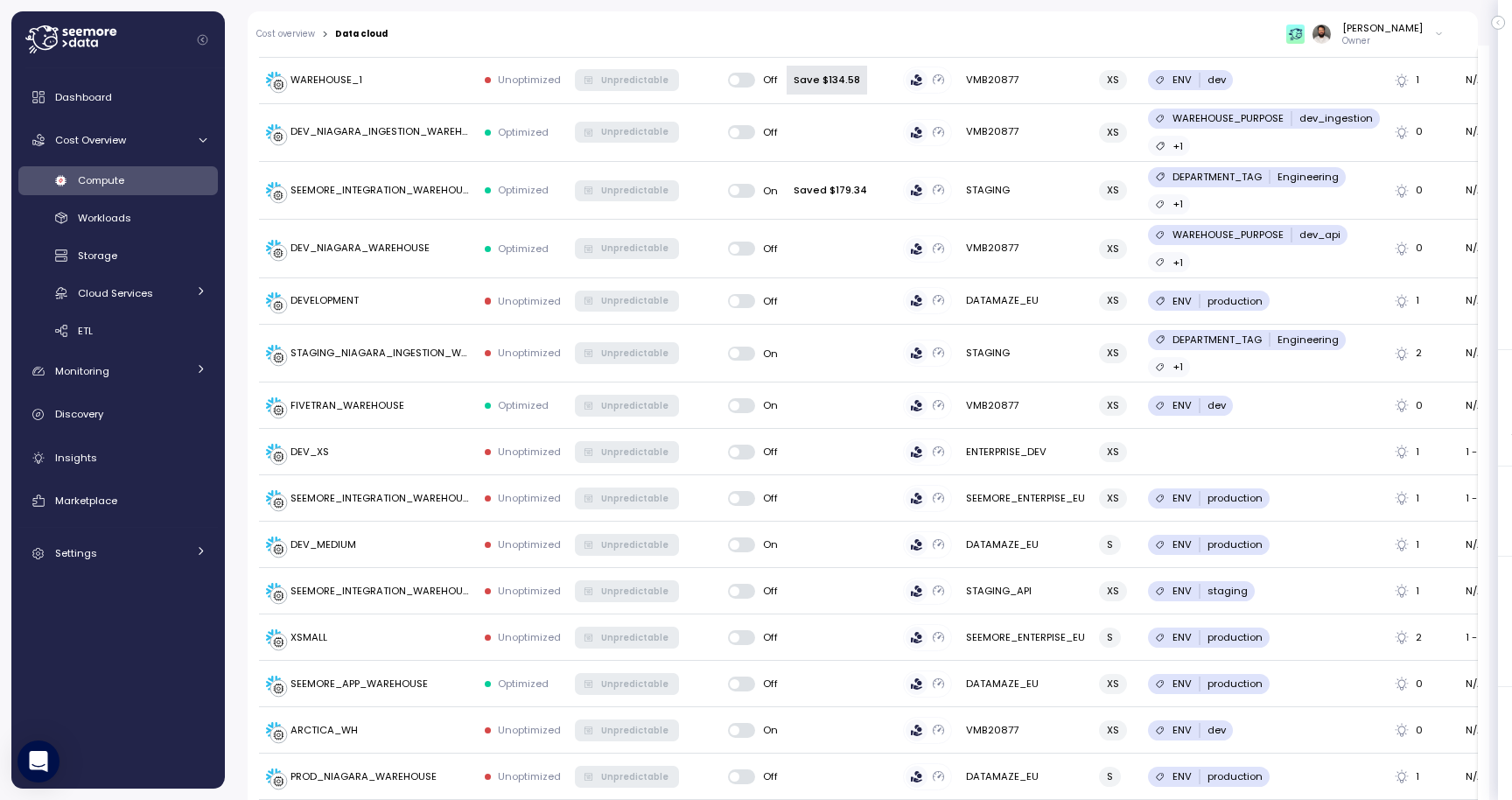
scroll to position [459, 0]
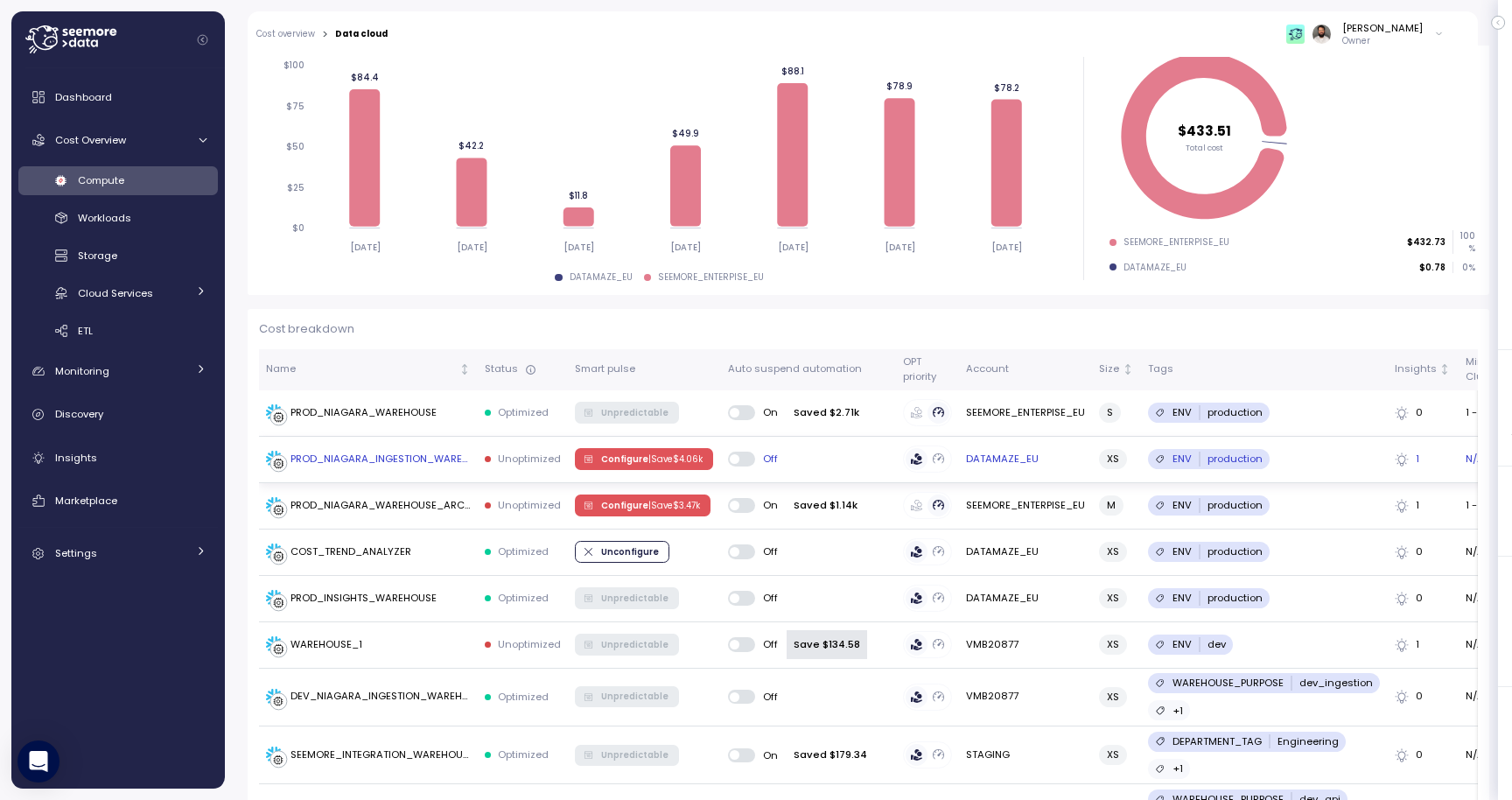
click at [626, 463] on span "Configure | Save $ 4.06k" at bounding box center [652, 458] width 101 height 20
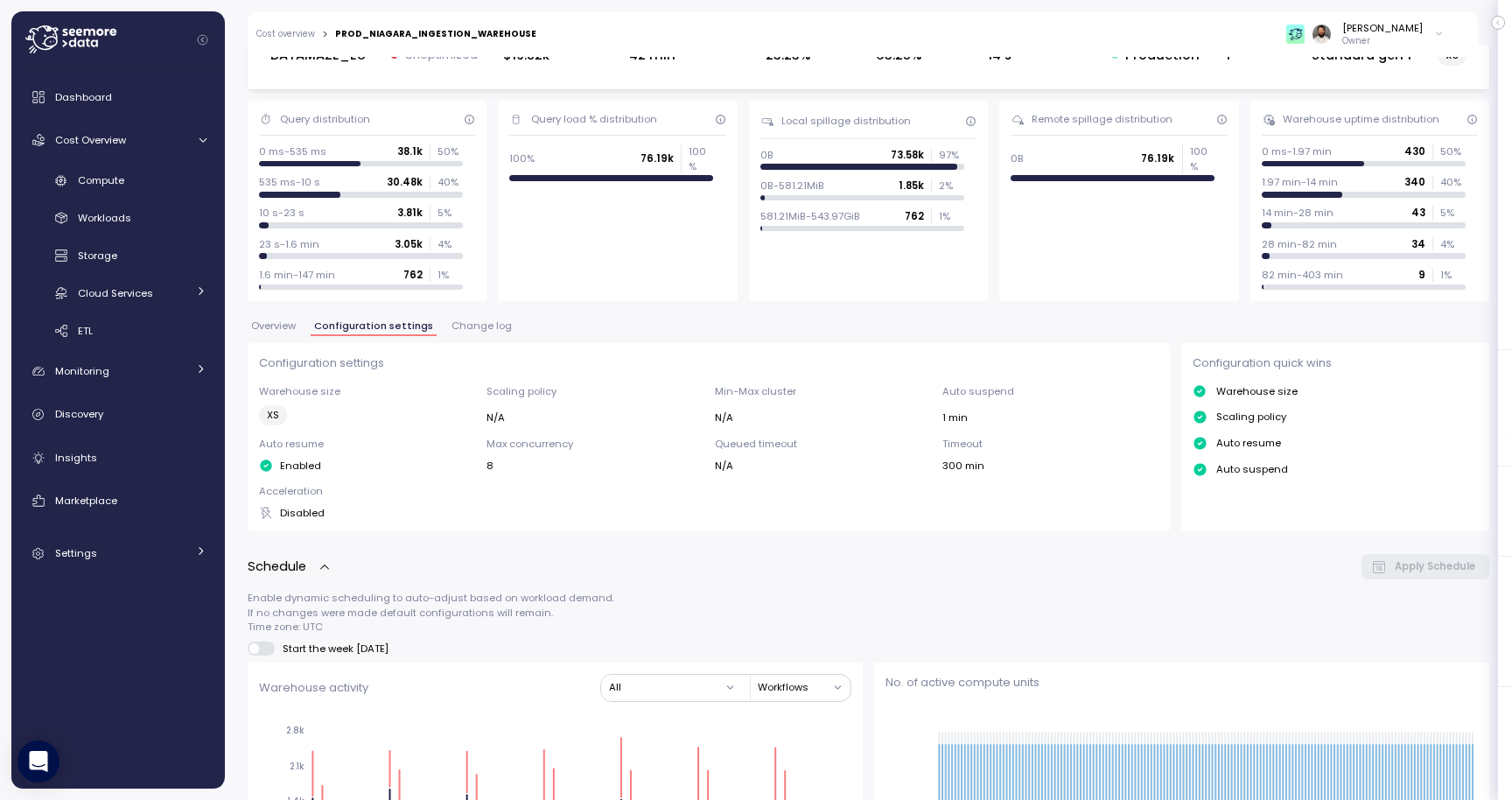
scroll to position [67, 0]
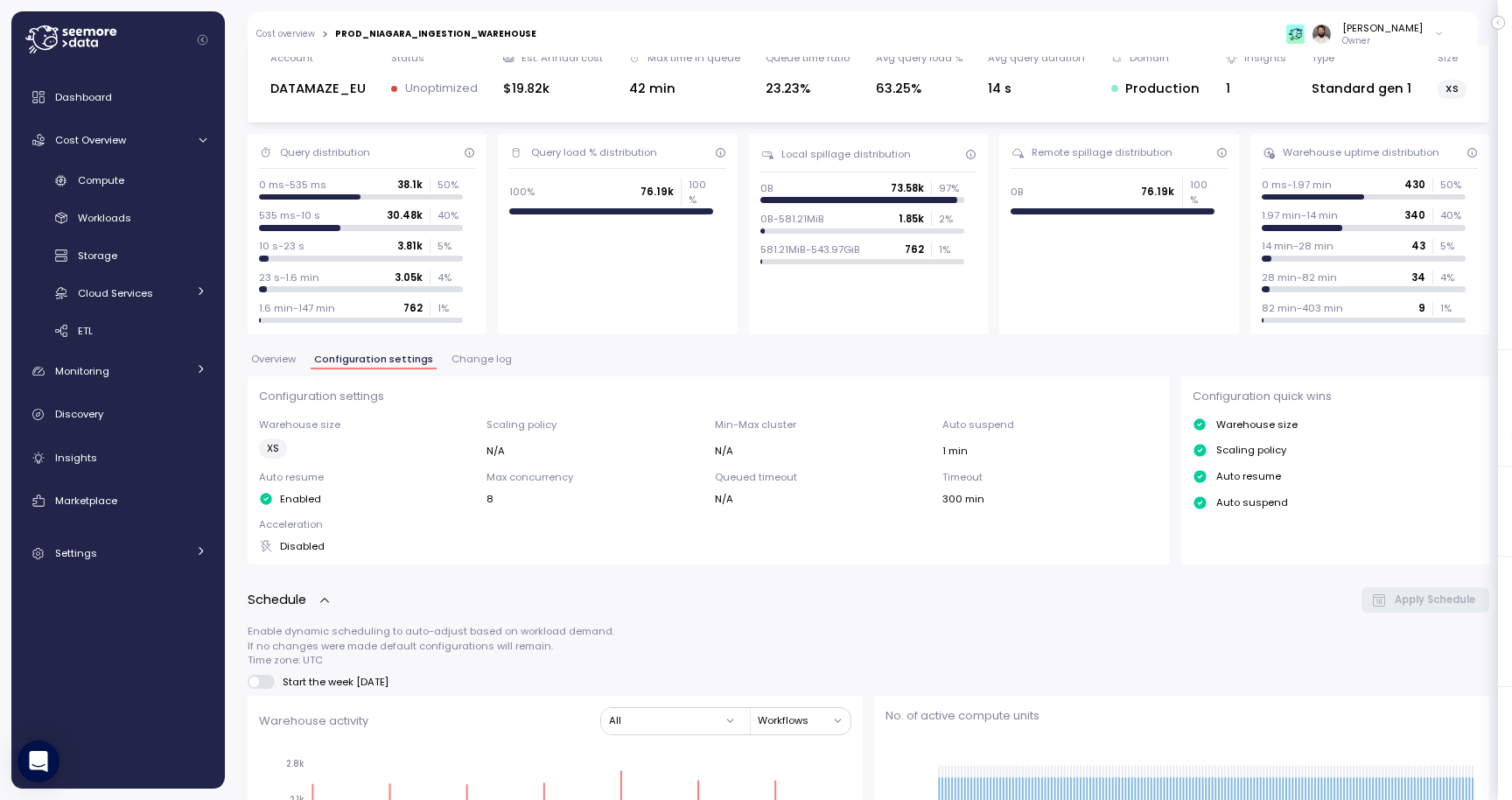
click at [467, 357] on span "Change log" at bounding box center [481, 360] width 60 height 9
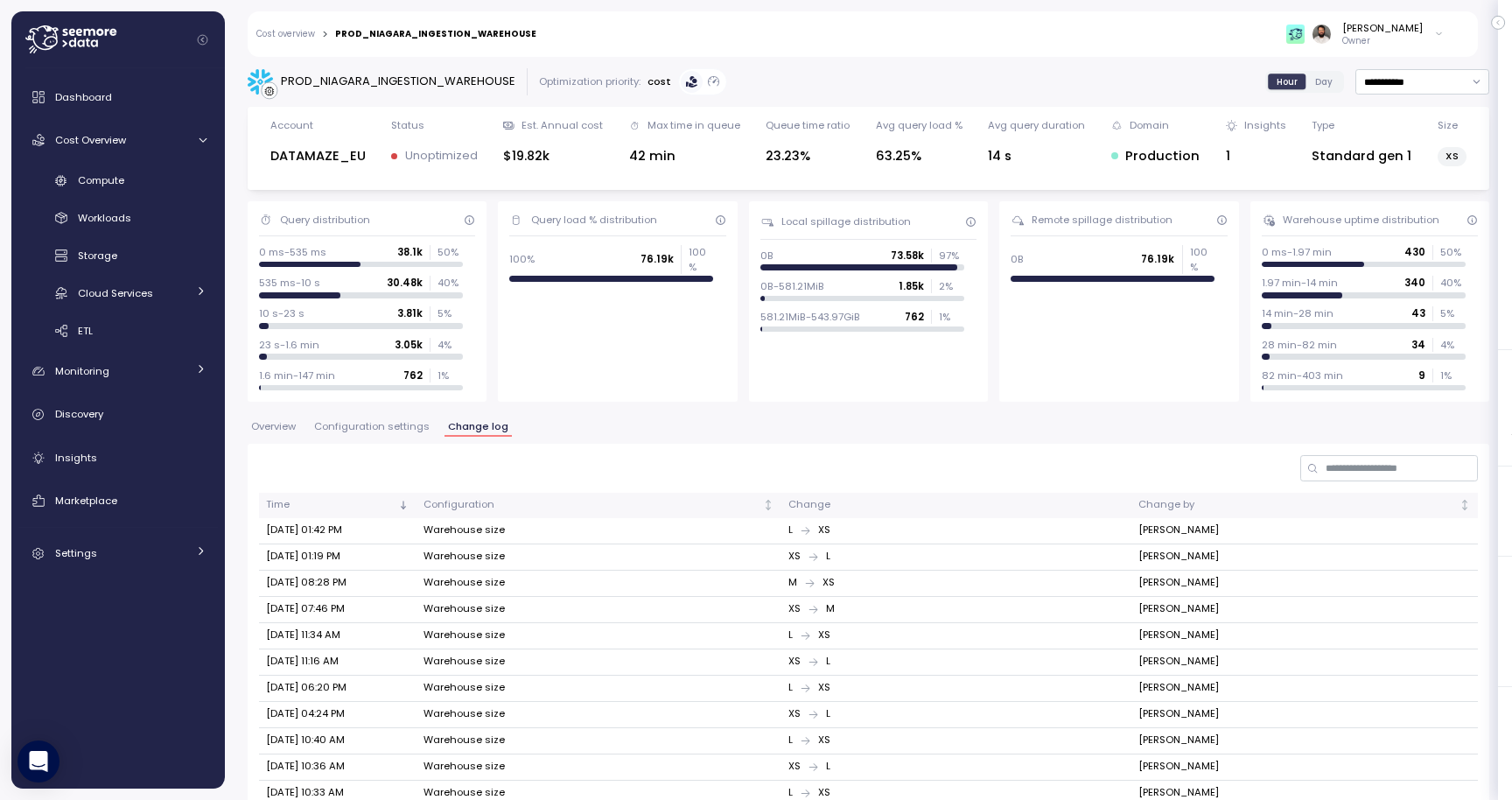
click at [390, 422] on span "Configuration settings" at bounding box center [372, 426] width 115 height 9
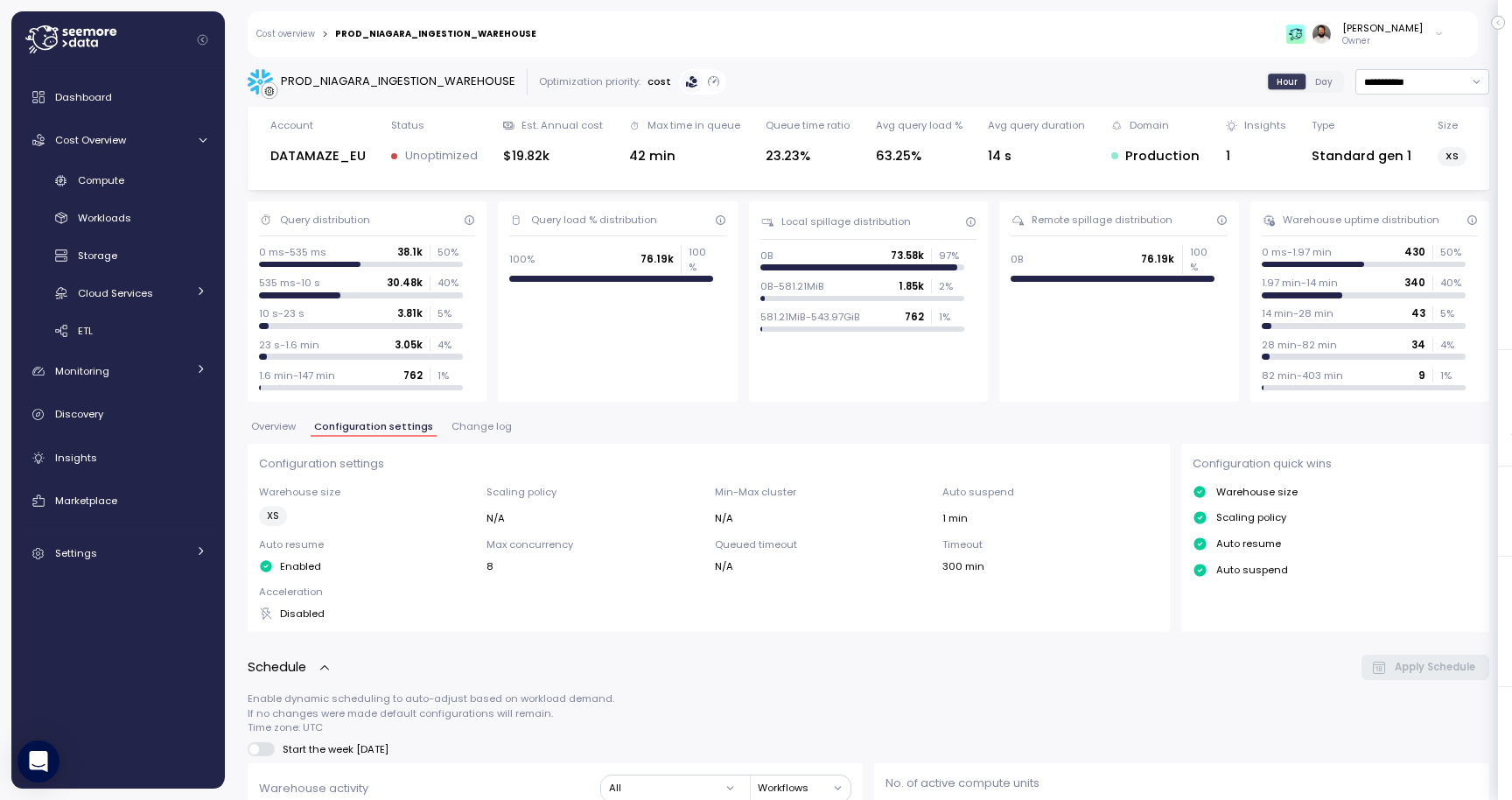
click at [146, 348] on div "Dashboard Cost Overview Compute Workloads Storage Cloud Services Clustering col…" at bounding box center [118, 325] width 199 height 491
click at [166, 292] on div "Cloud Services" at bounding box center [132, 293] width 109 height 18
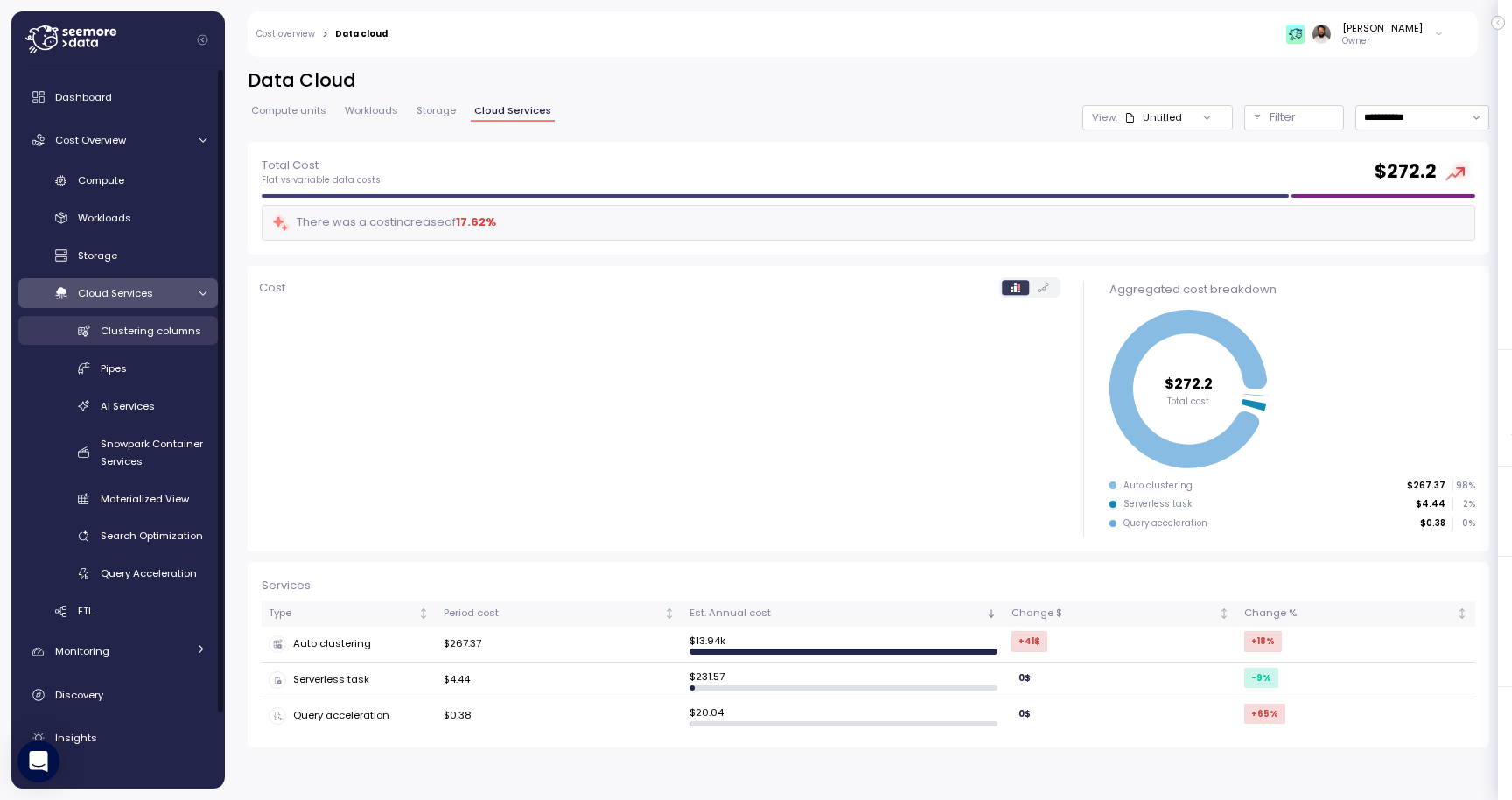
click at [168, 333] on span "Clustering columns" at bounding box center [150, 331] width 100 height 14
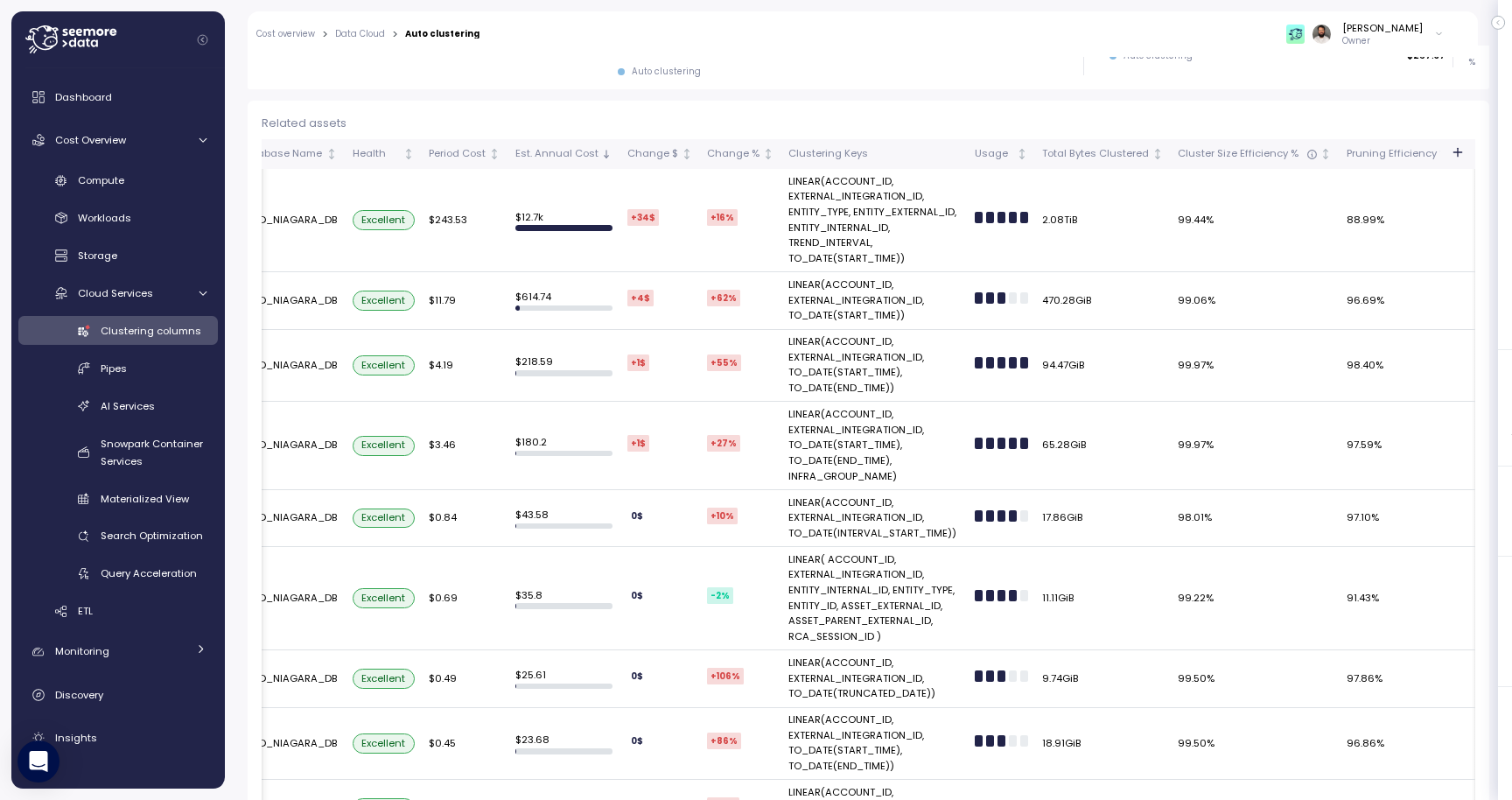
scroll to position [0, 577]
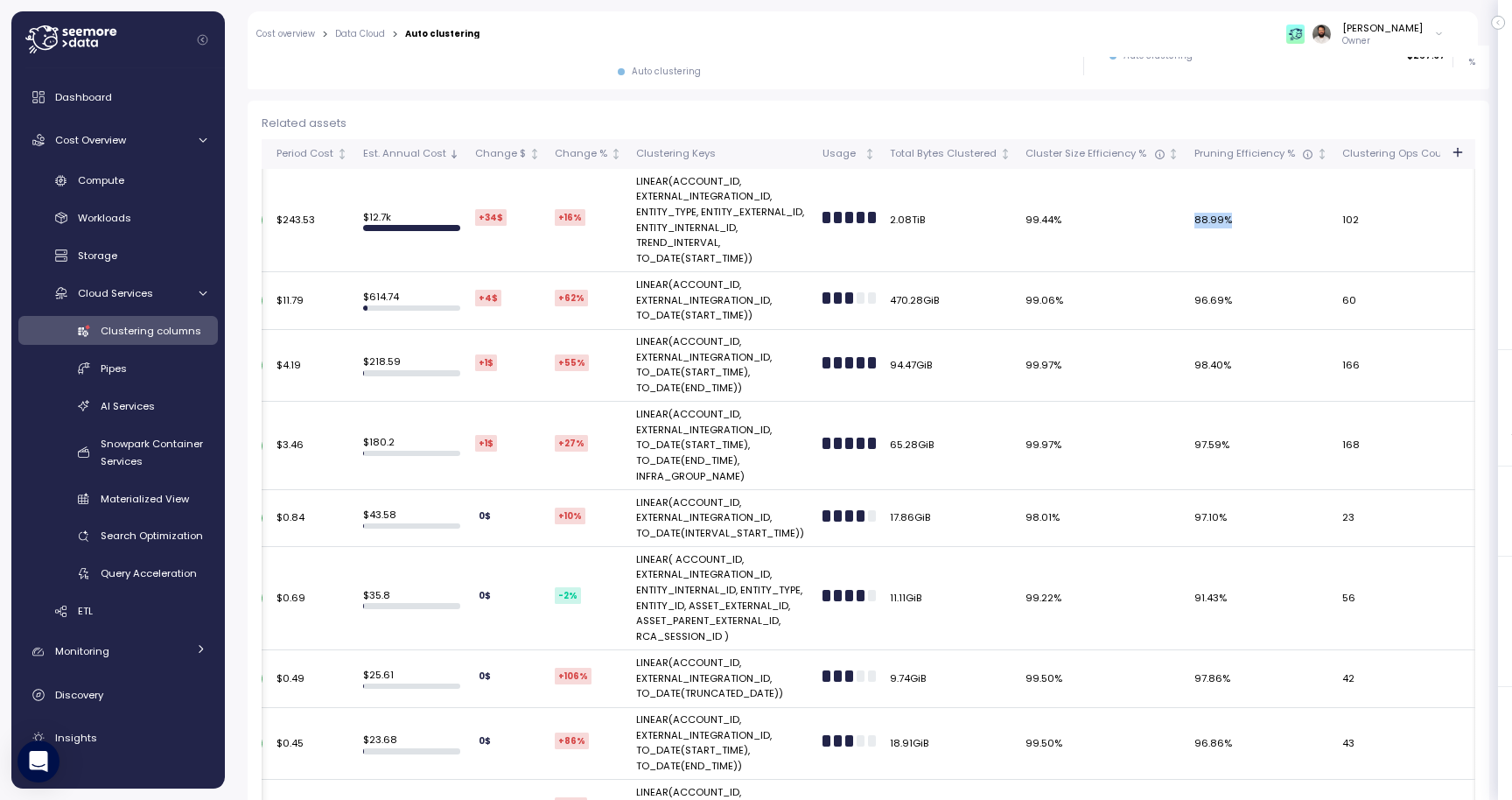
drag, startPoint x: 1167, startPoint y: 221, endPoint x: 1222, endPoint y: 221, distance: 55.0
click at [1222, 221] on tr "COST_TREND PUBLIC PROD_NIAGARA_DB Excellent $243.53 $ 12.7k +34 $ +16 % LINEAR(…" at bounding box center [656, 220] width 1943 height 103
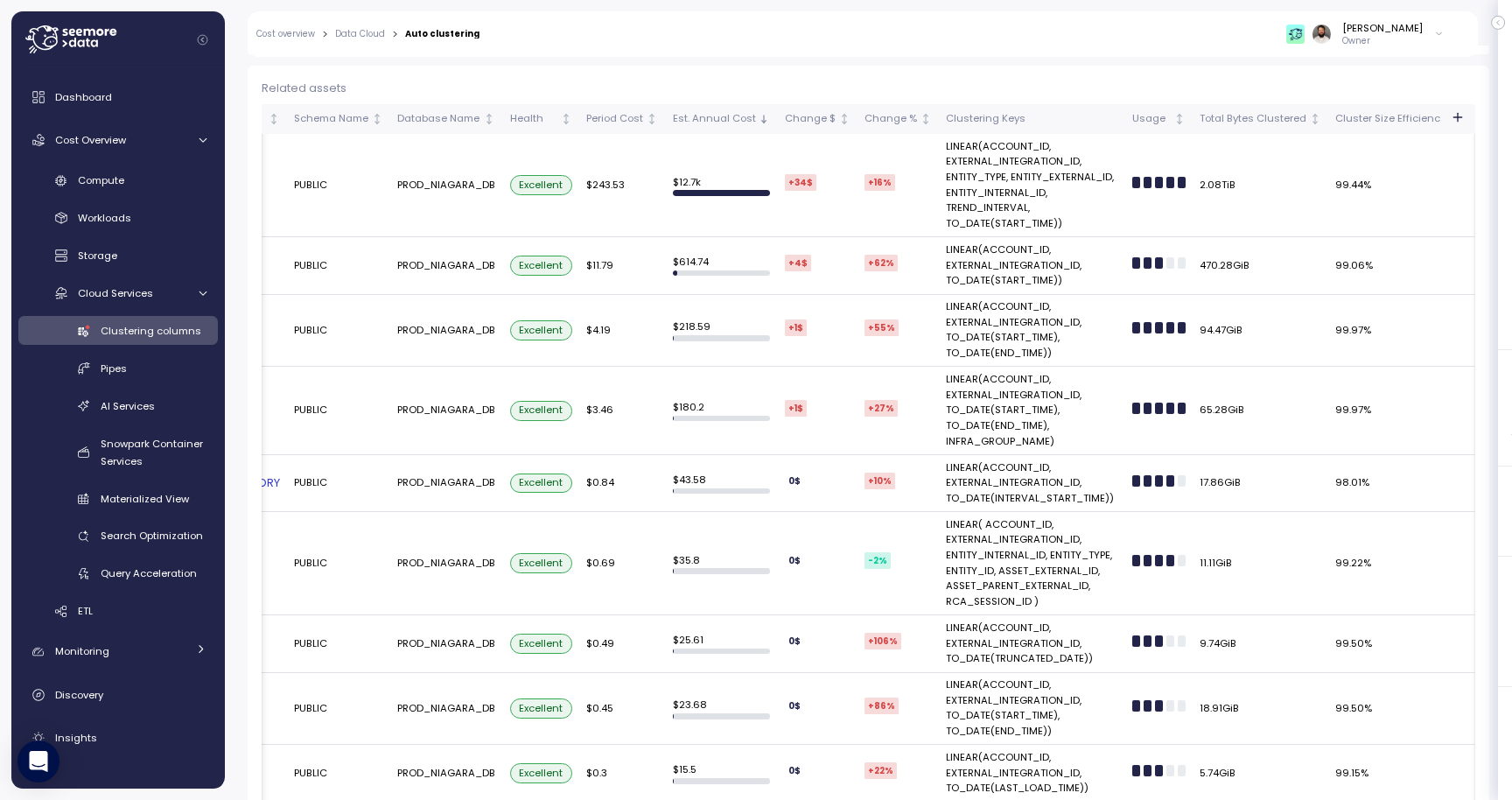
scroll to position [0, 0]
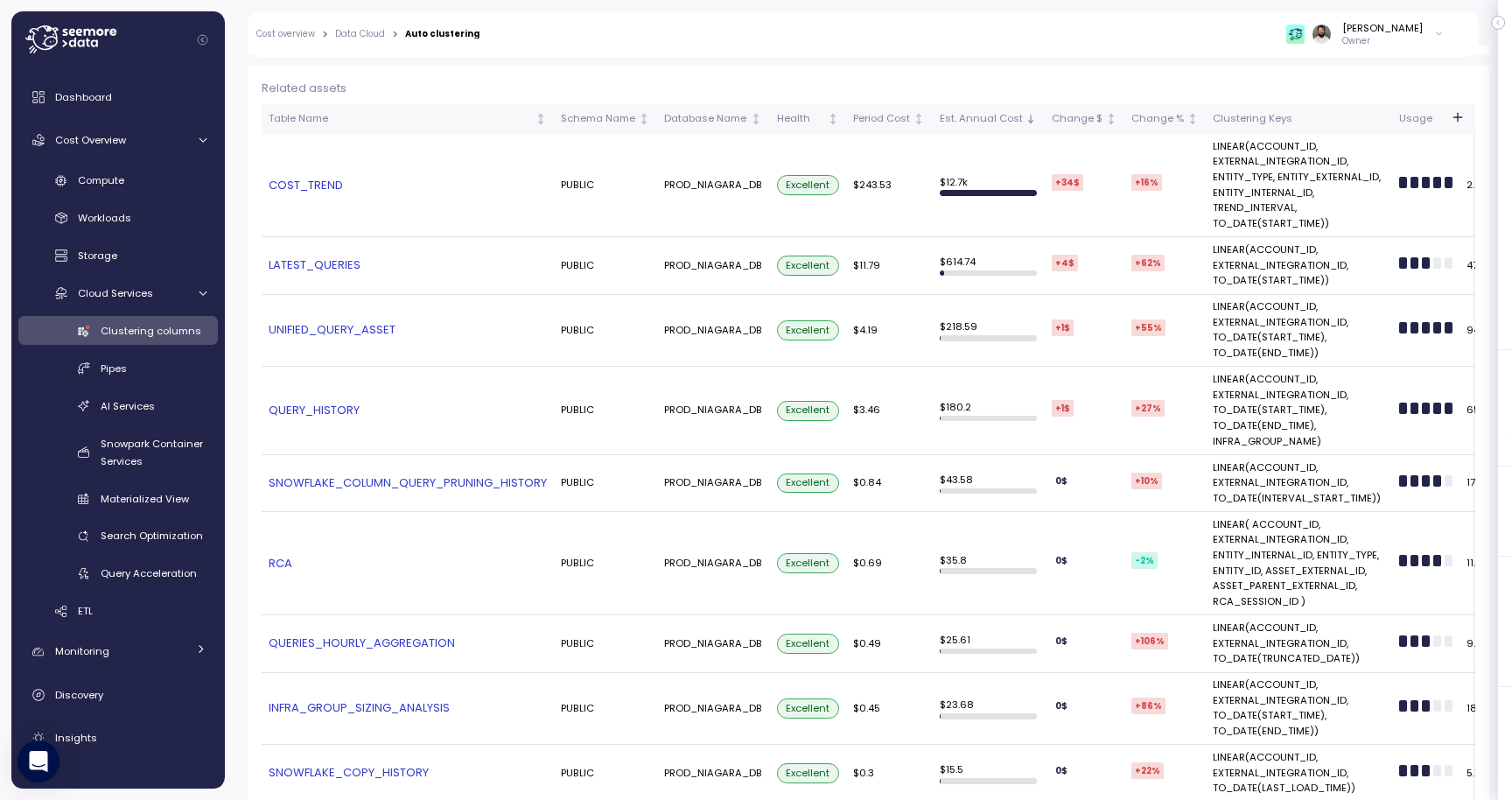
click at [330, 181] on link "COST_TREND" at bounding box center [407, 185] width 278 height 18
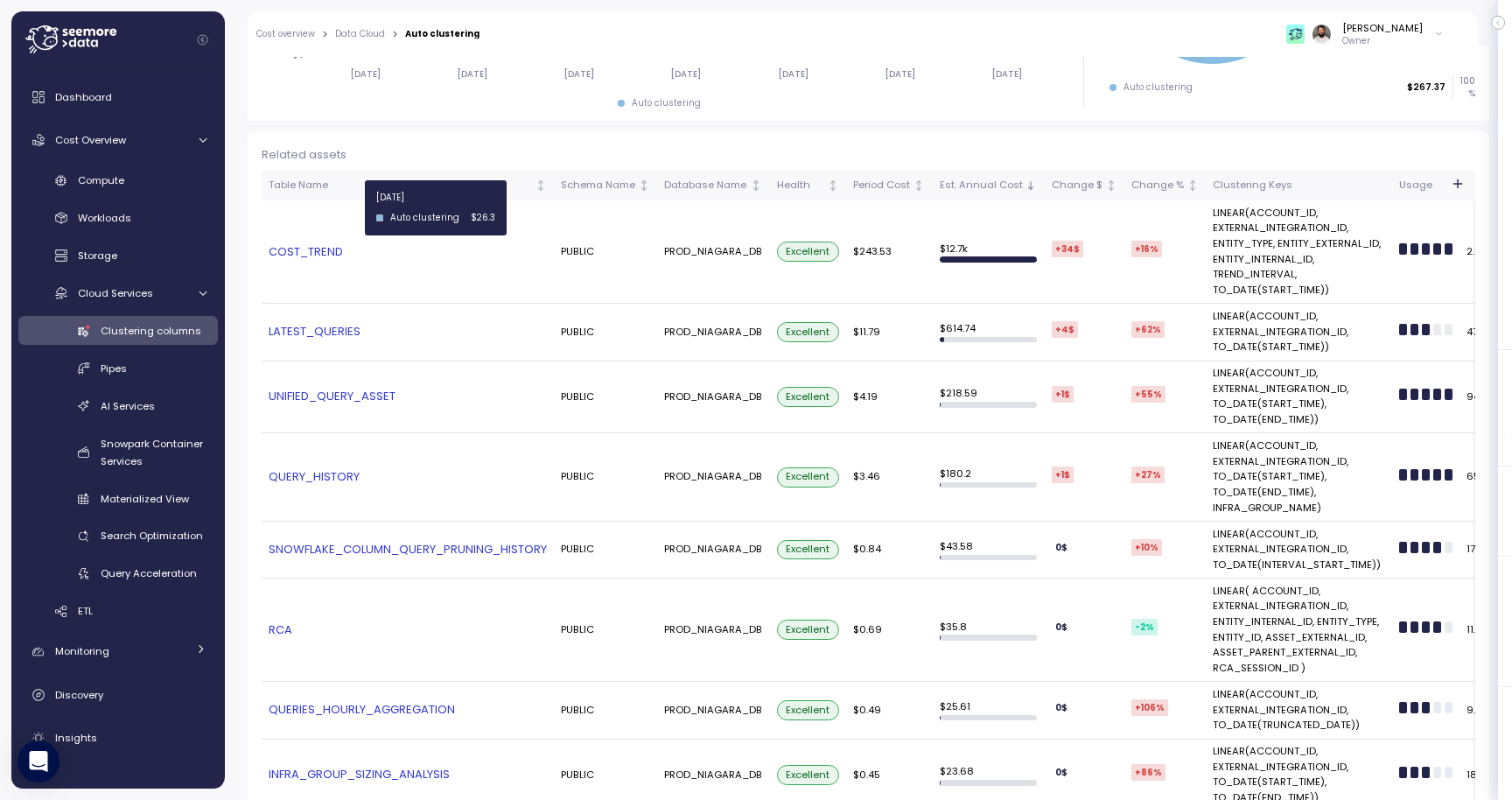
scroll to position [431, 0]
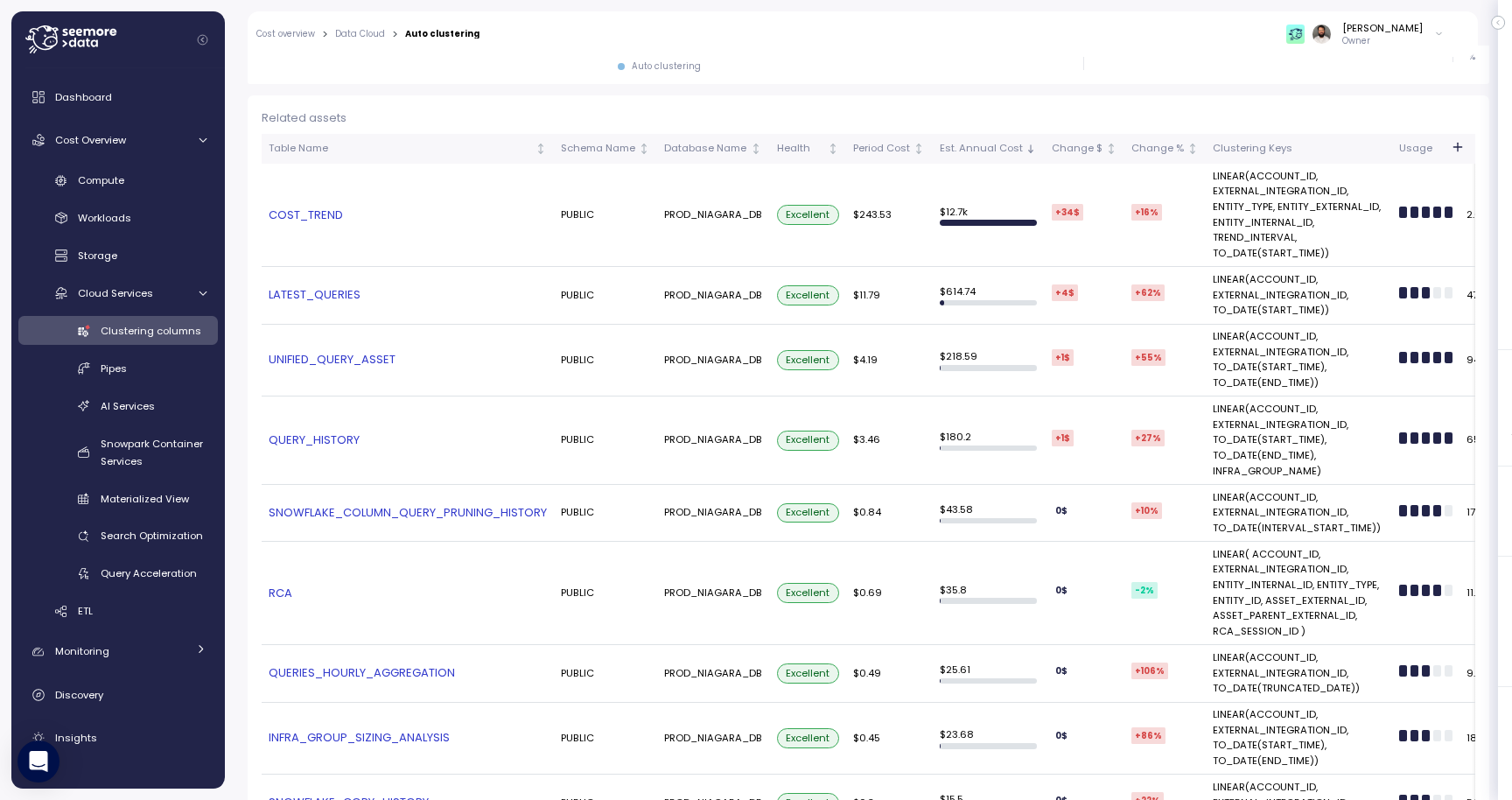
click at [364, 363] on link "UNIFIED_QUERY_ASSET" at bounding box center [407, 360] width 278 height 18
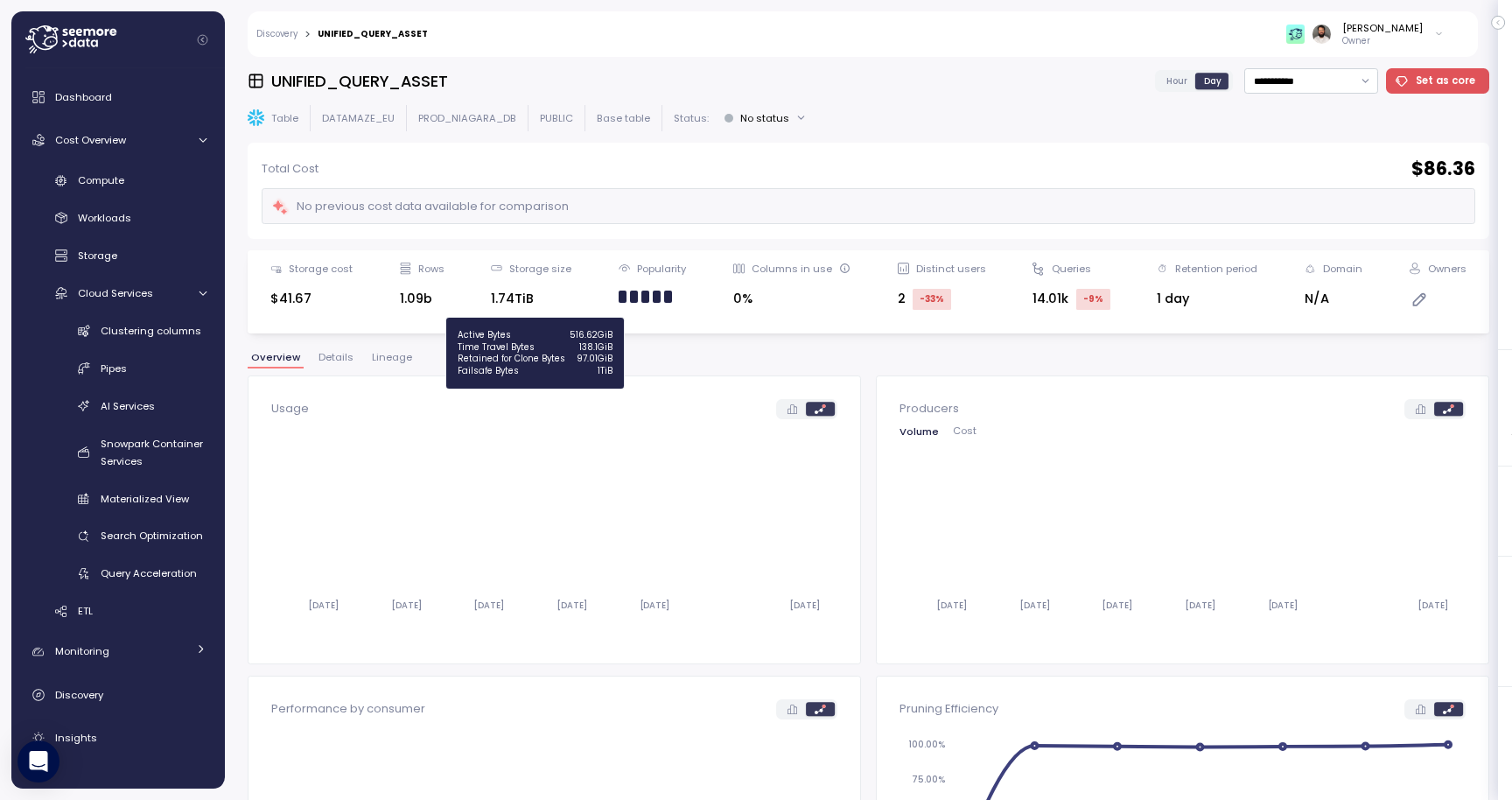
click at [595, 363] on div "97.01GiB" at bounding box center [595, 359] width 36 height 12
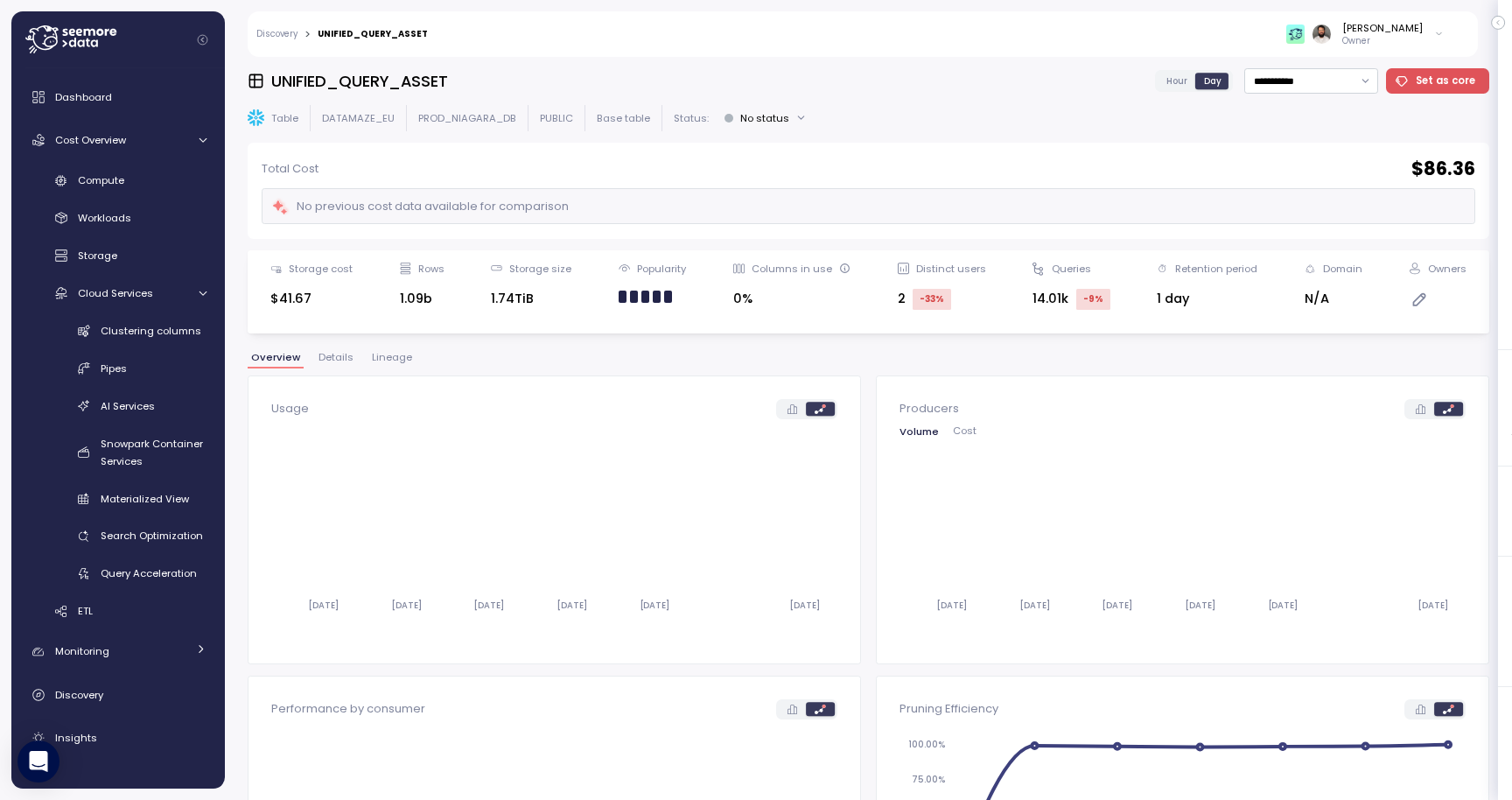
click at [1415, 42] on p "Owner" at bounding box center [1383, 40] width 81 height 12
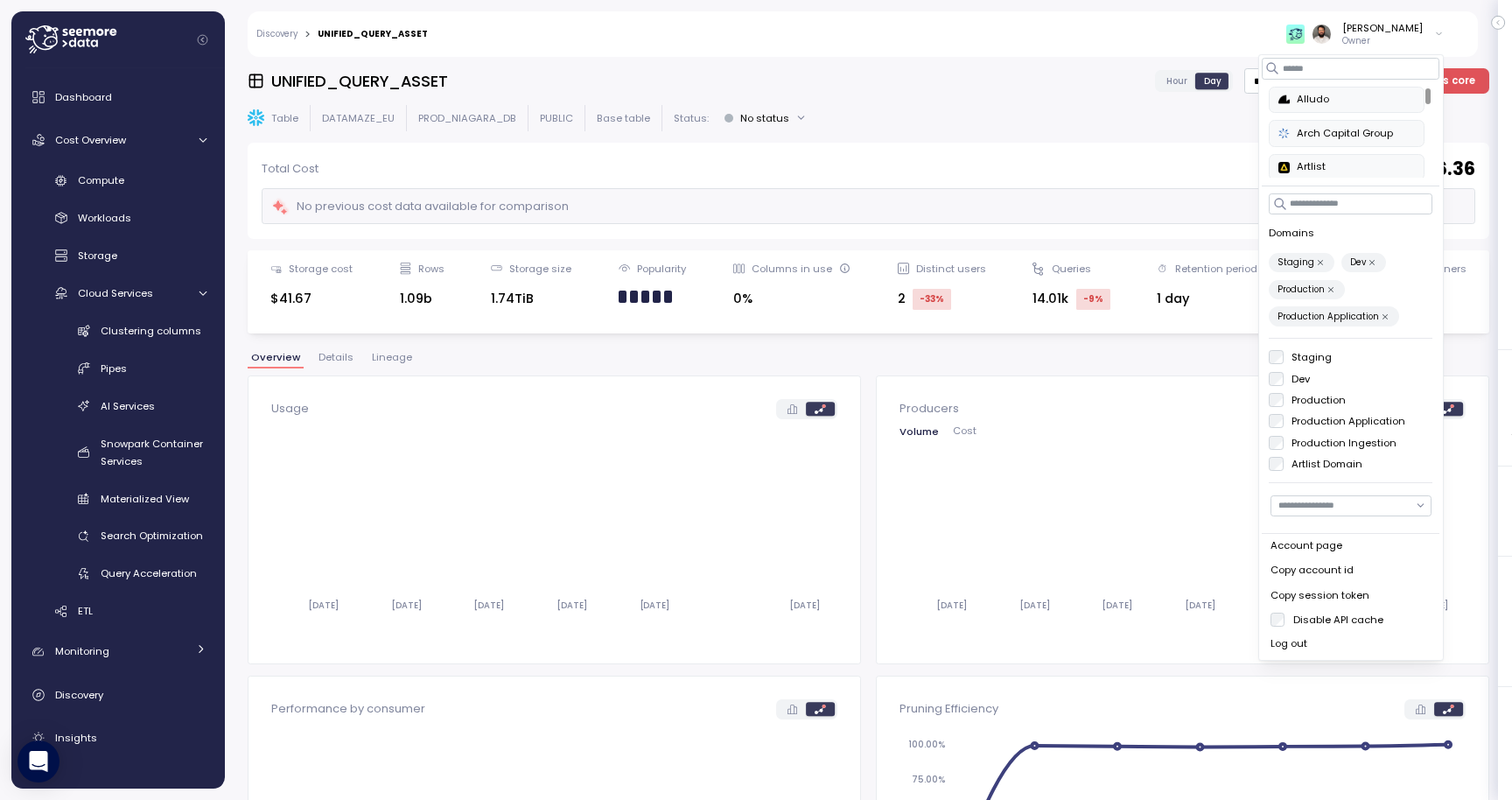
click at [1287, 441] on label "Production Ingestion" at bounding box center [1340, 442] width 113 height 14
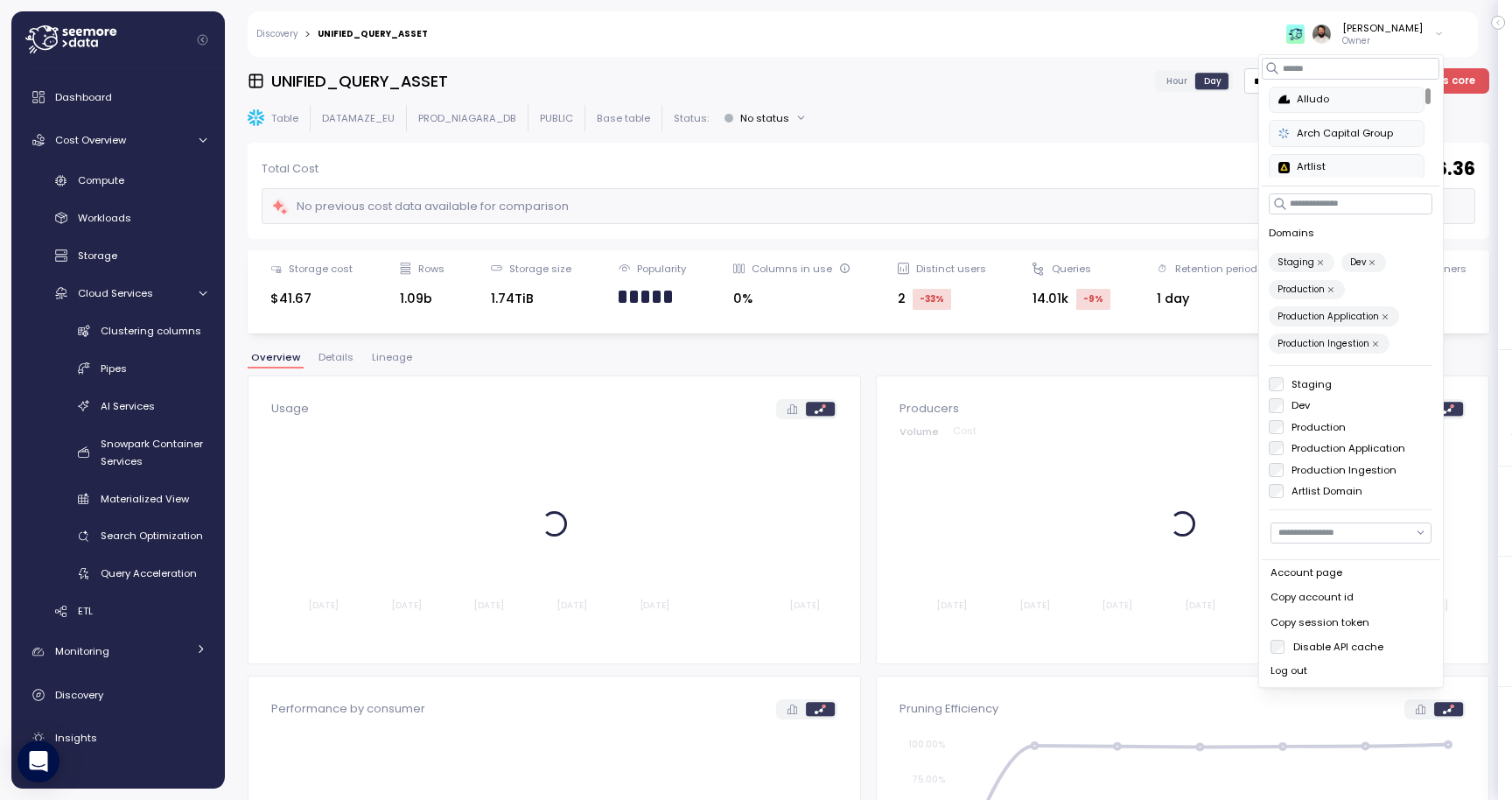
click at [1284, 489] on label "Artlist Domain" at bounding box center [1323, 491] width 80 height 14
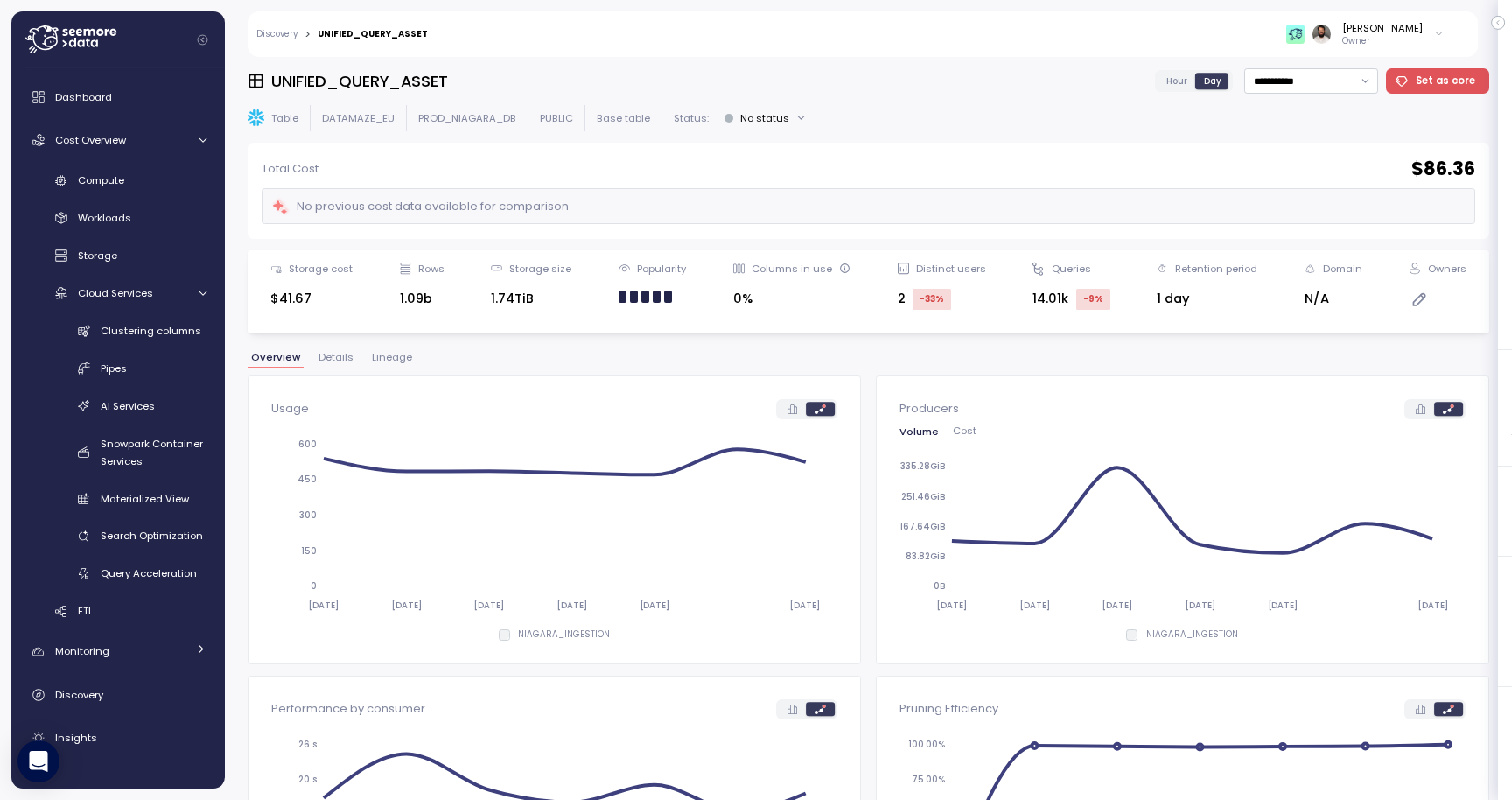
click at [1100, 143] on div "Total Cost $ 86.36 No previous cost data available for comparison" at bounding box center [868, 190] width 1241 height 96
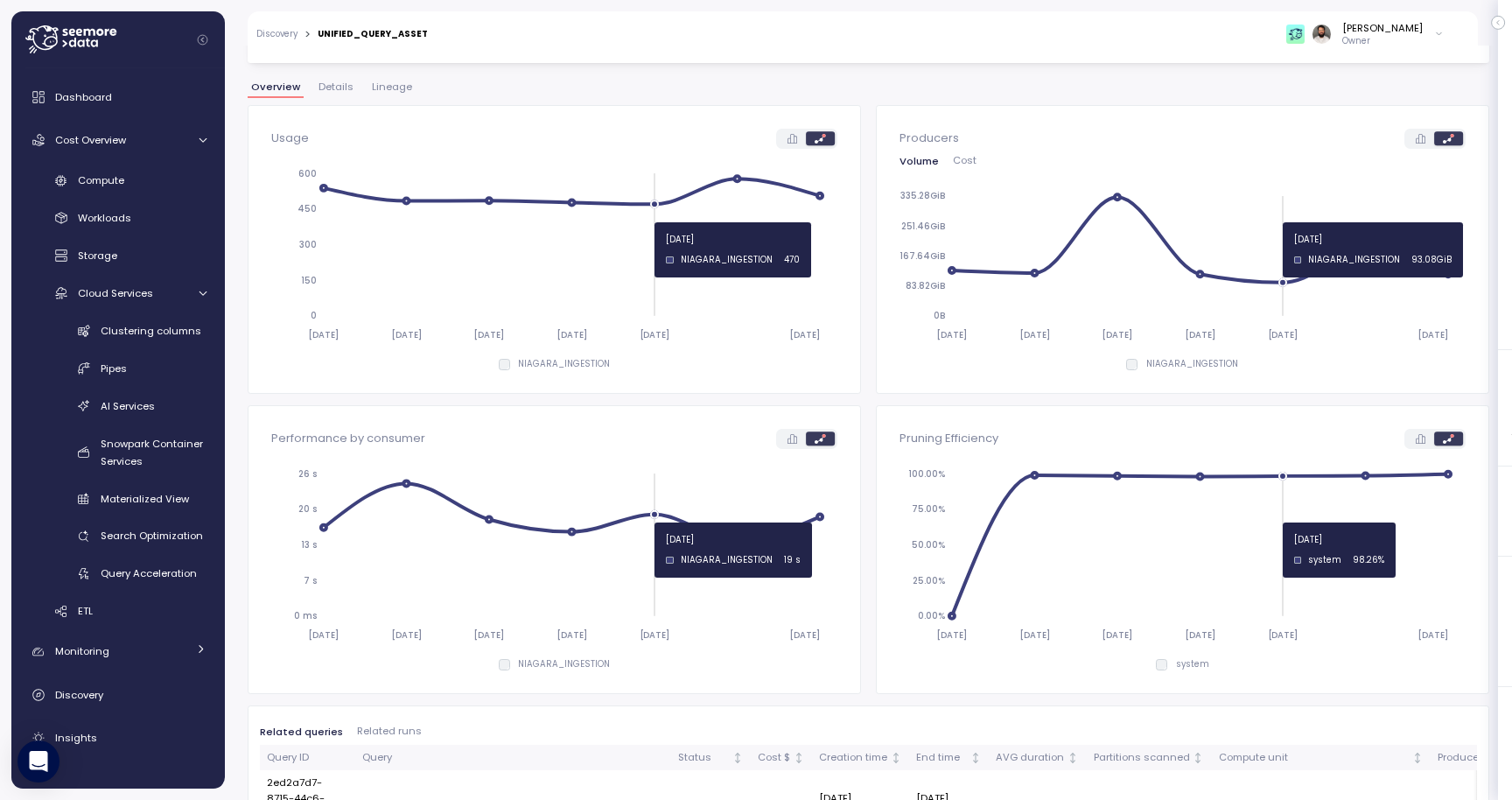
scroll to position [265, 0]
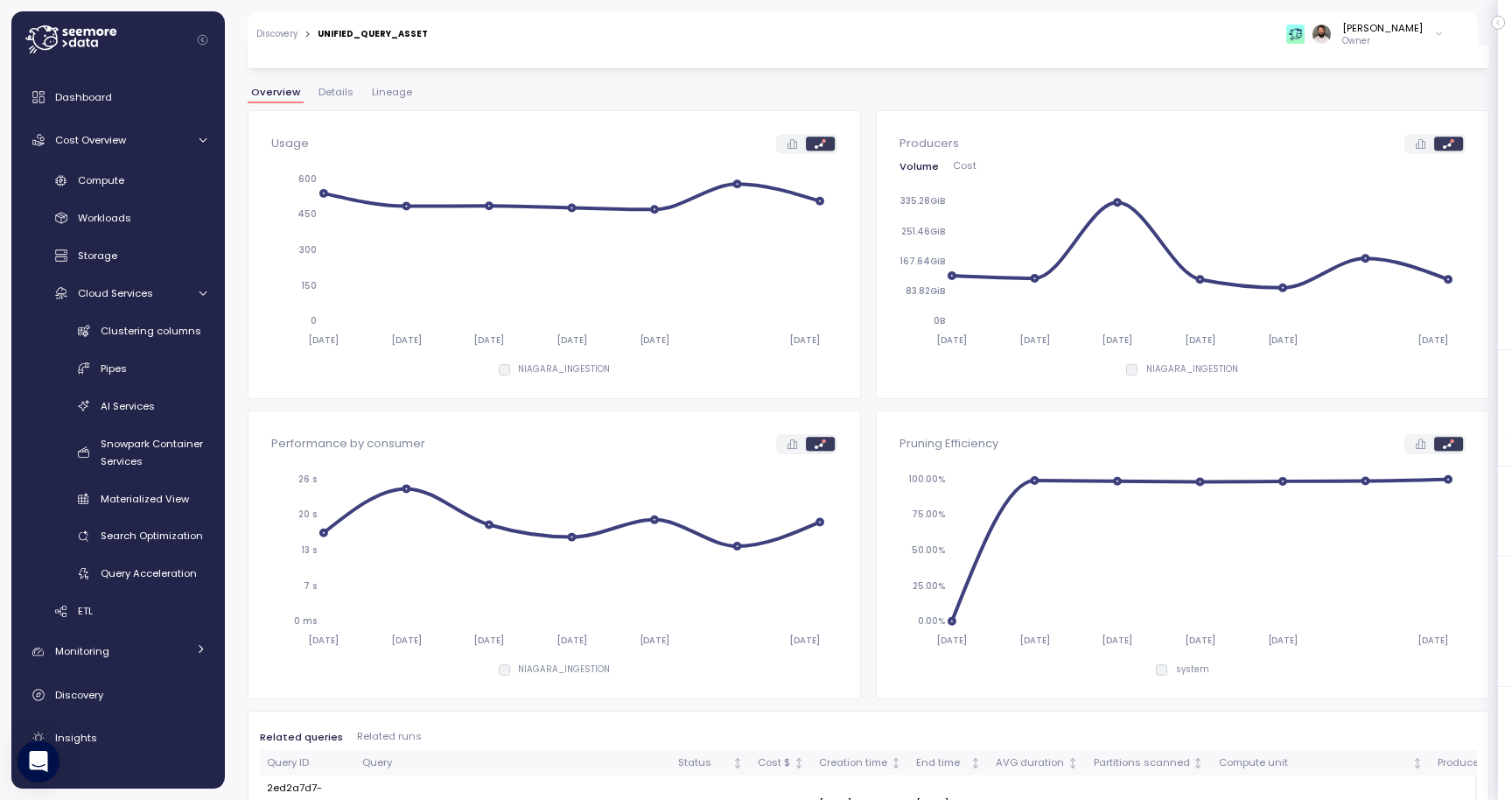
click at [966, 166] on span "Cost" at bounding box center [964, 166] width 23 height 9
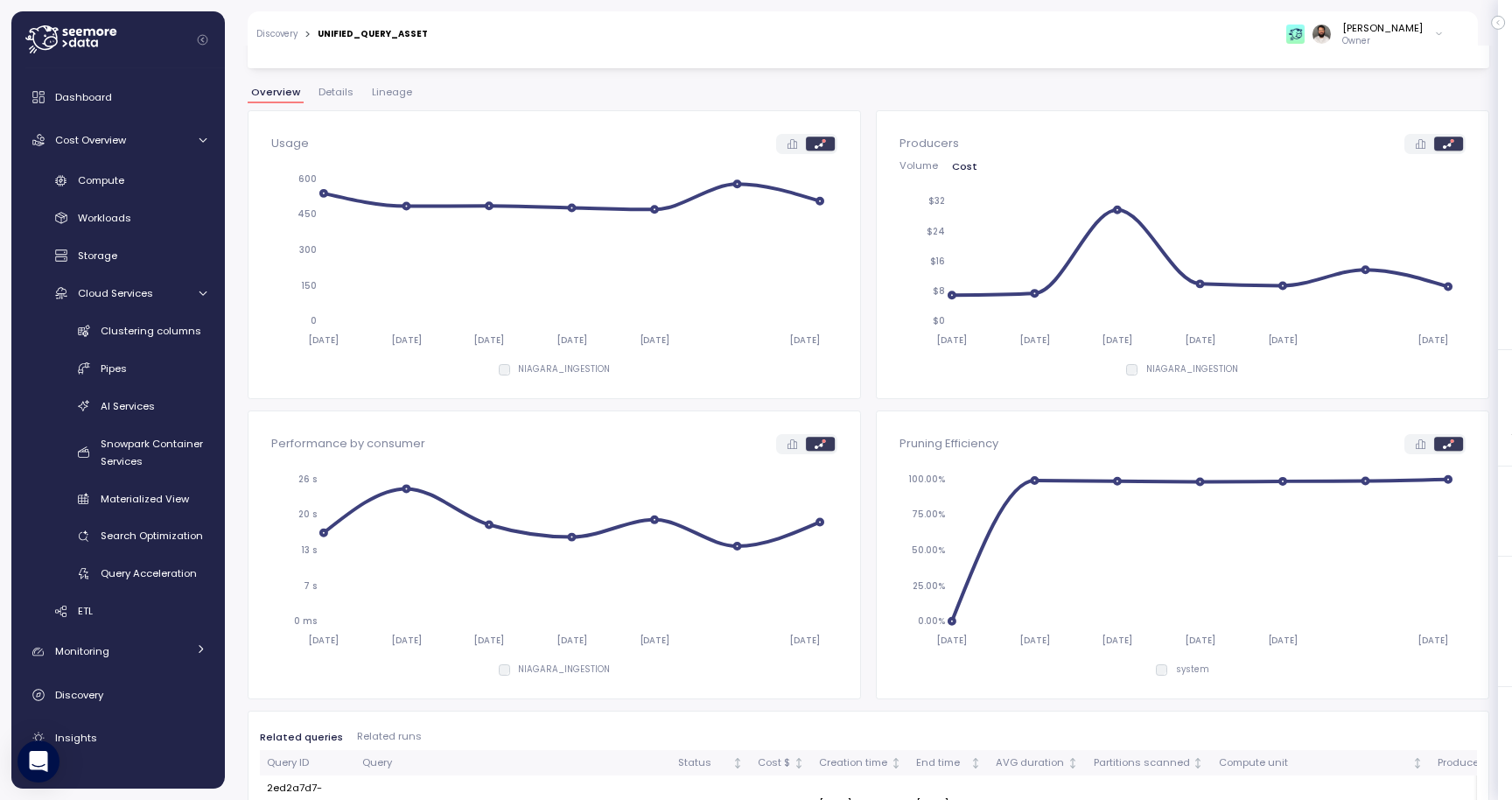
click at [379, 81] on div "**********" at bounding box center [868, 163] width 1241 height 720
click at [379, 91] on span "Lineage" at bounding box center [391, 92] width 40 height 9
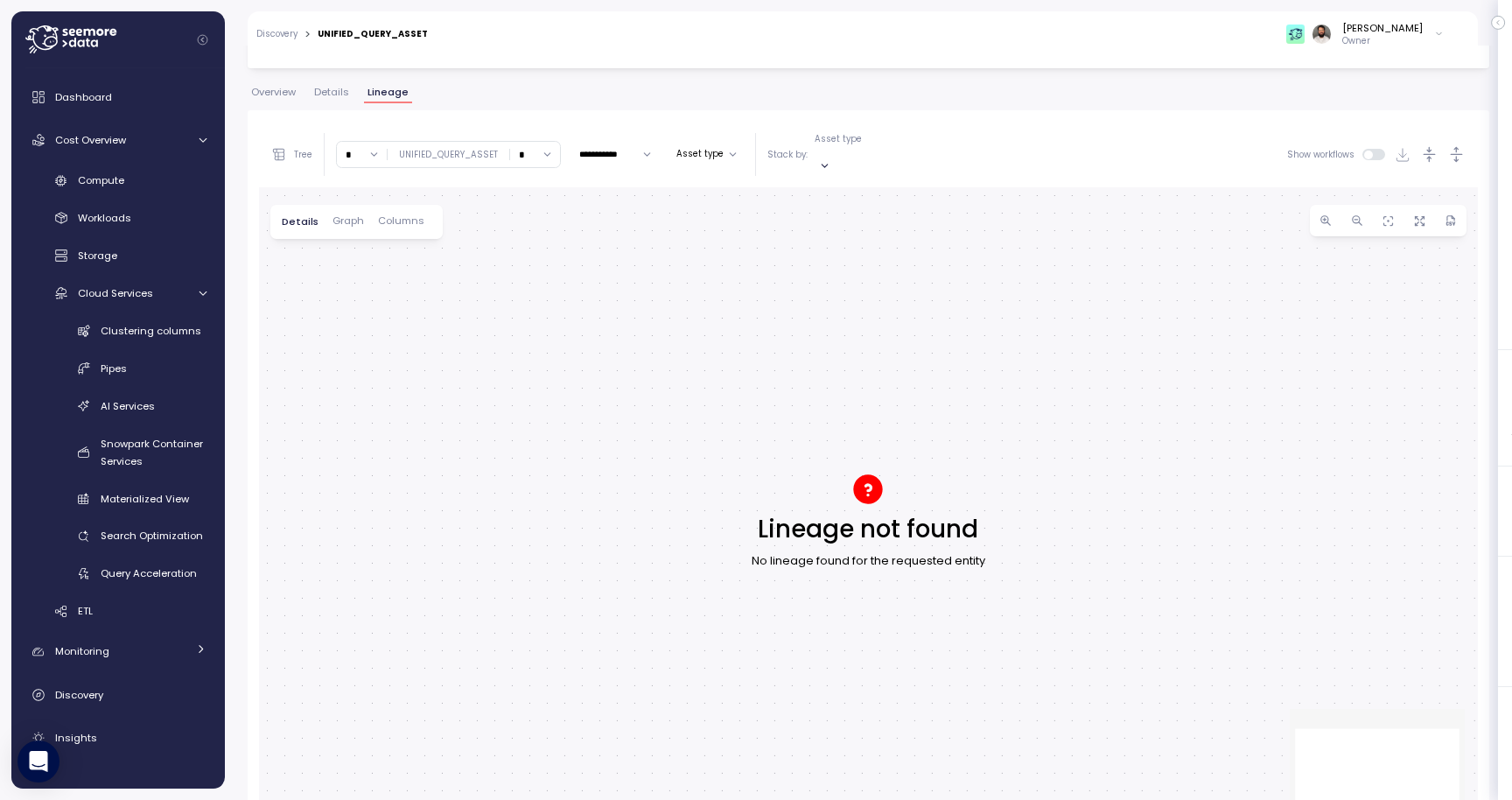
click at [329, 89] on span "Details" at bounding box center [331, 92] width 35 height 9
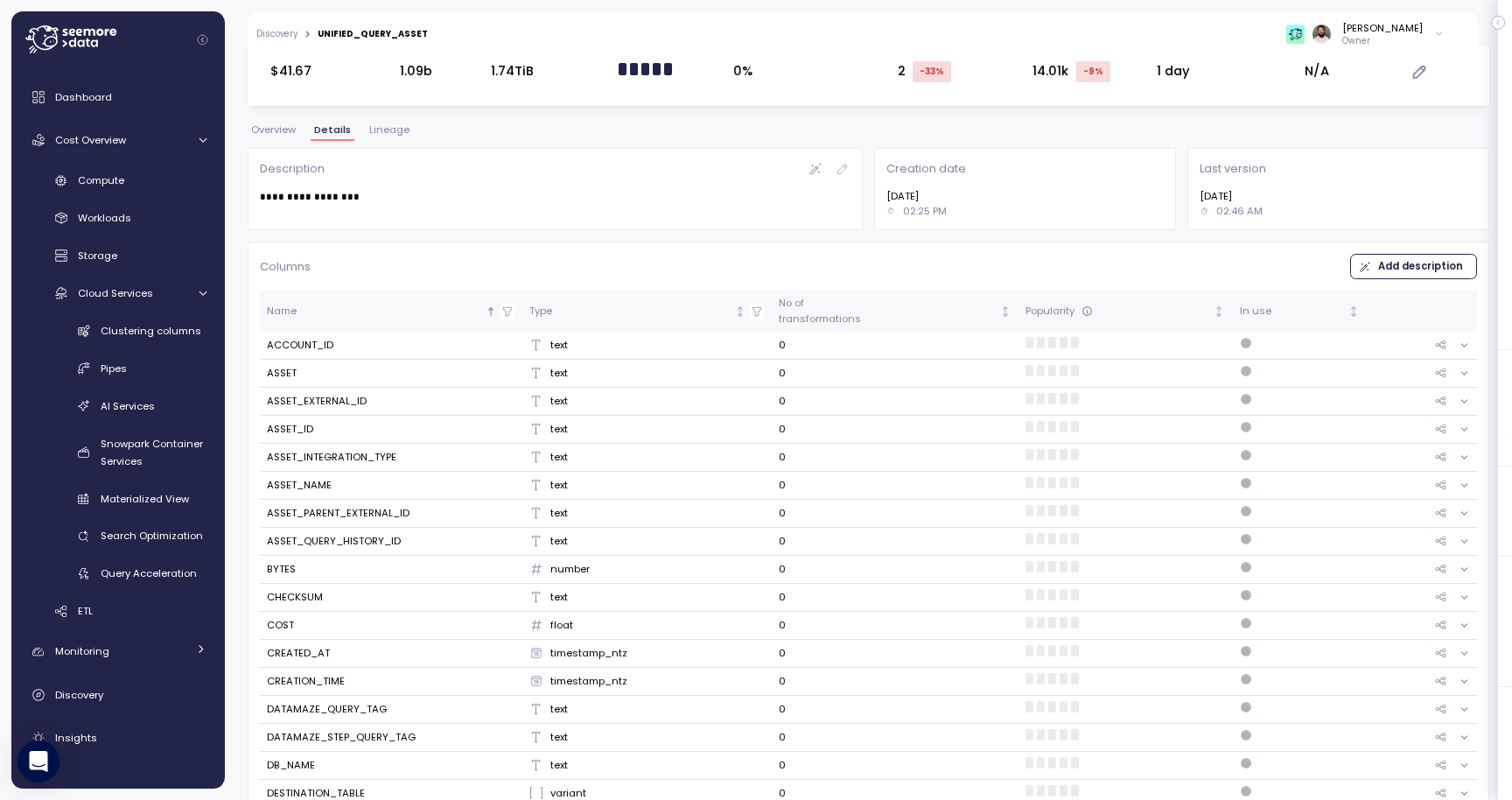
scroll to position [222, 0]
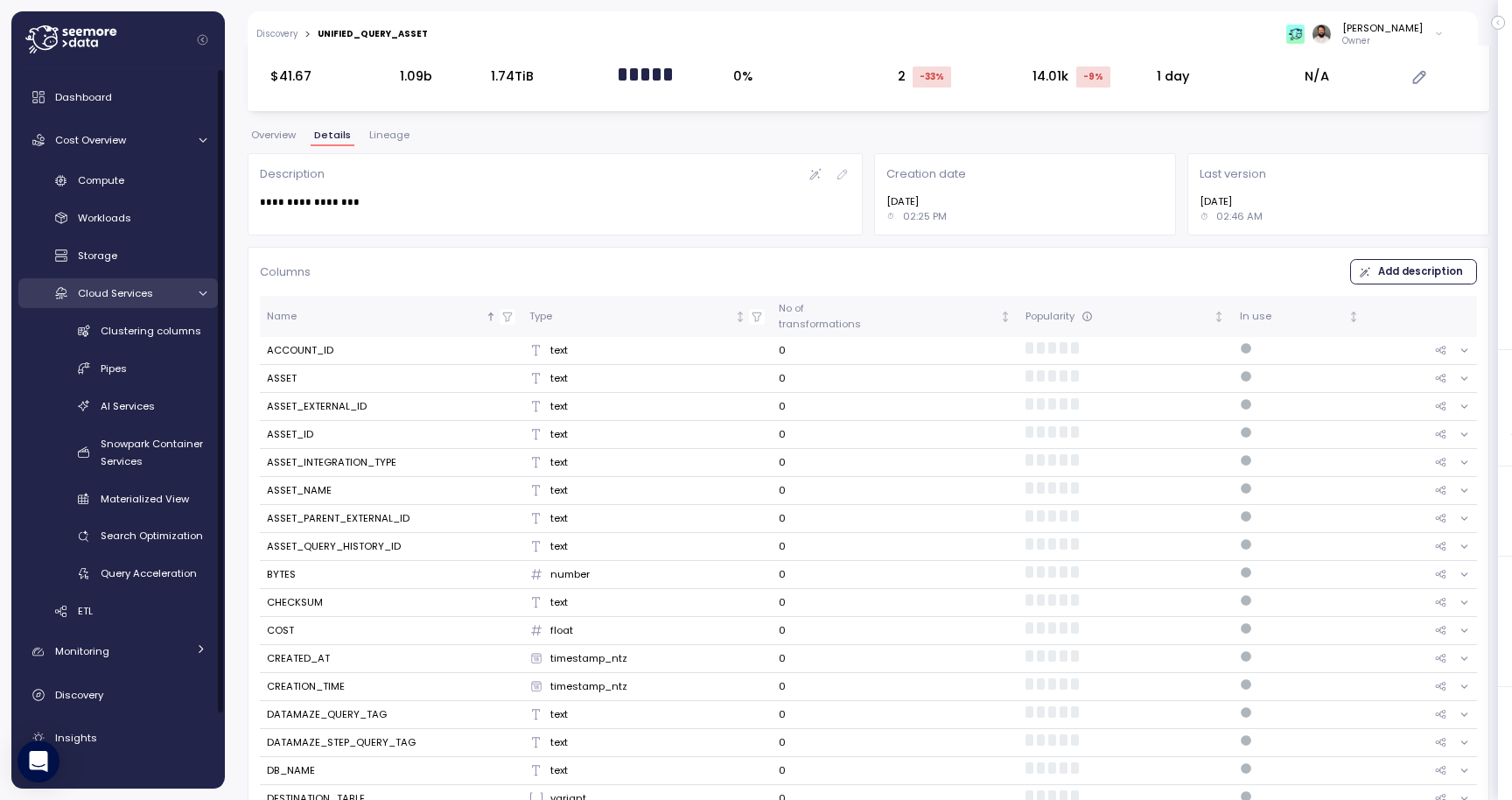
click at [168, 304] on link "Cloud Services" at bounding box center [118, 292] width 199 height 29
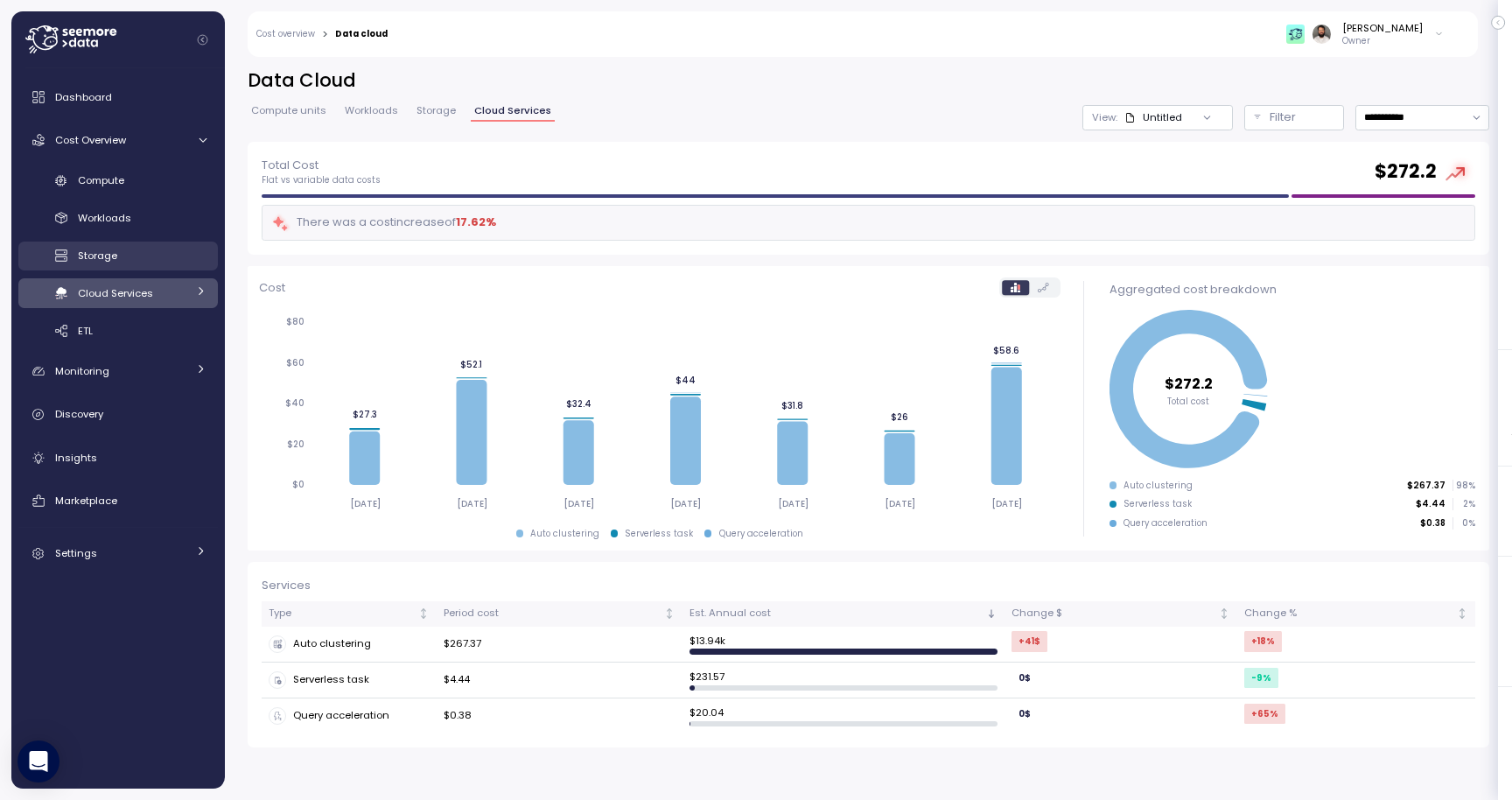
click at [145, 256] on div "Storage" at bounding box center [141, 256] width 128 height 18
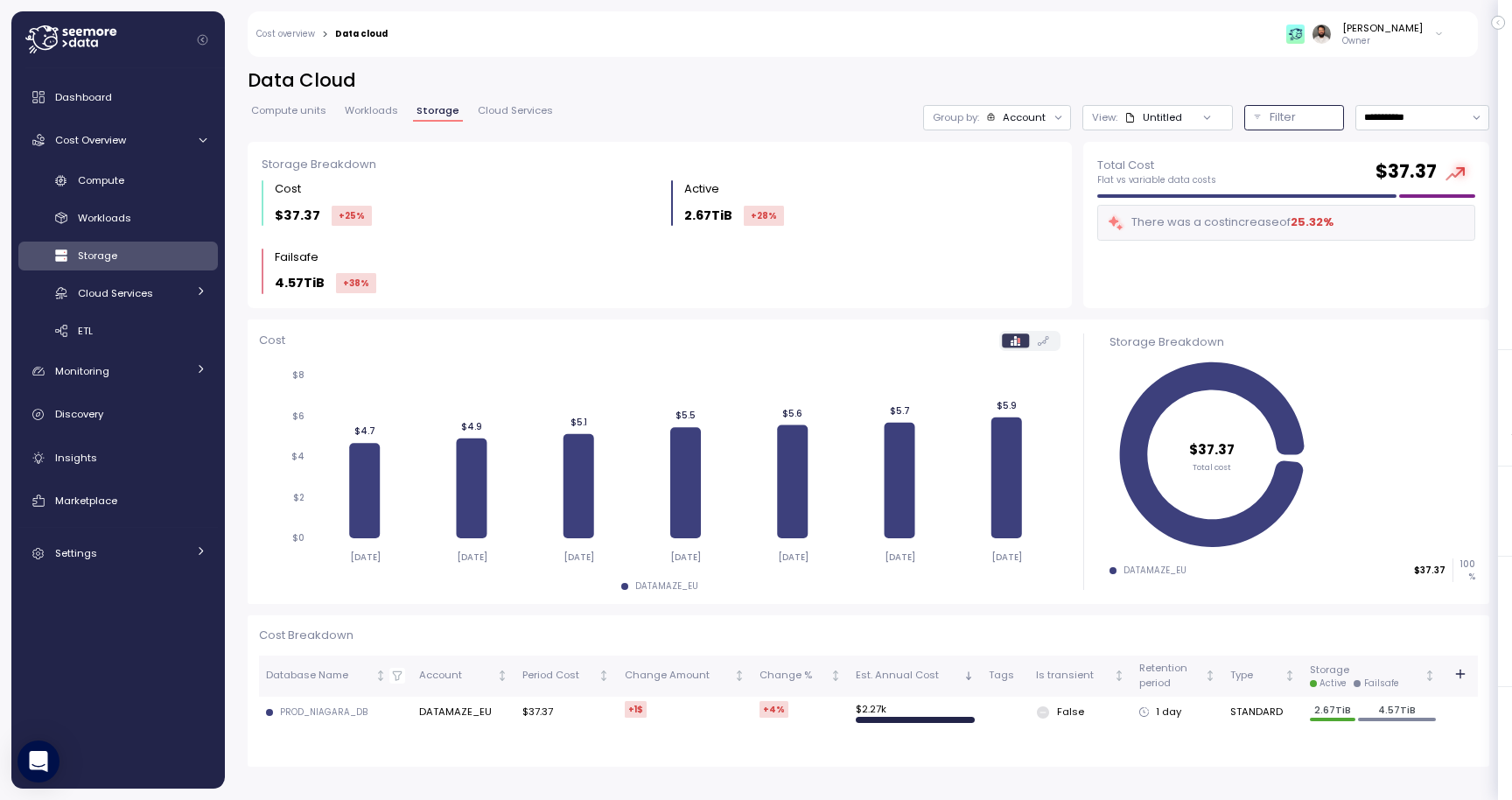
click at [1287, 120] on p "Filter" at bounding box center [1283, 117] width 26 height 18
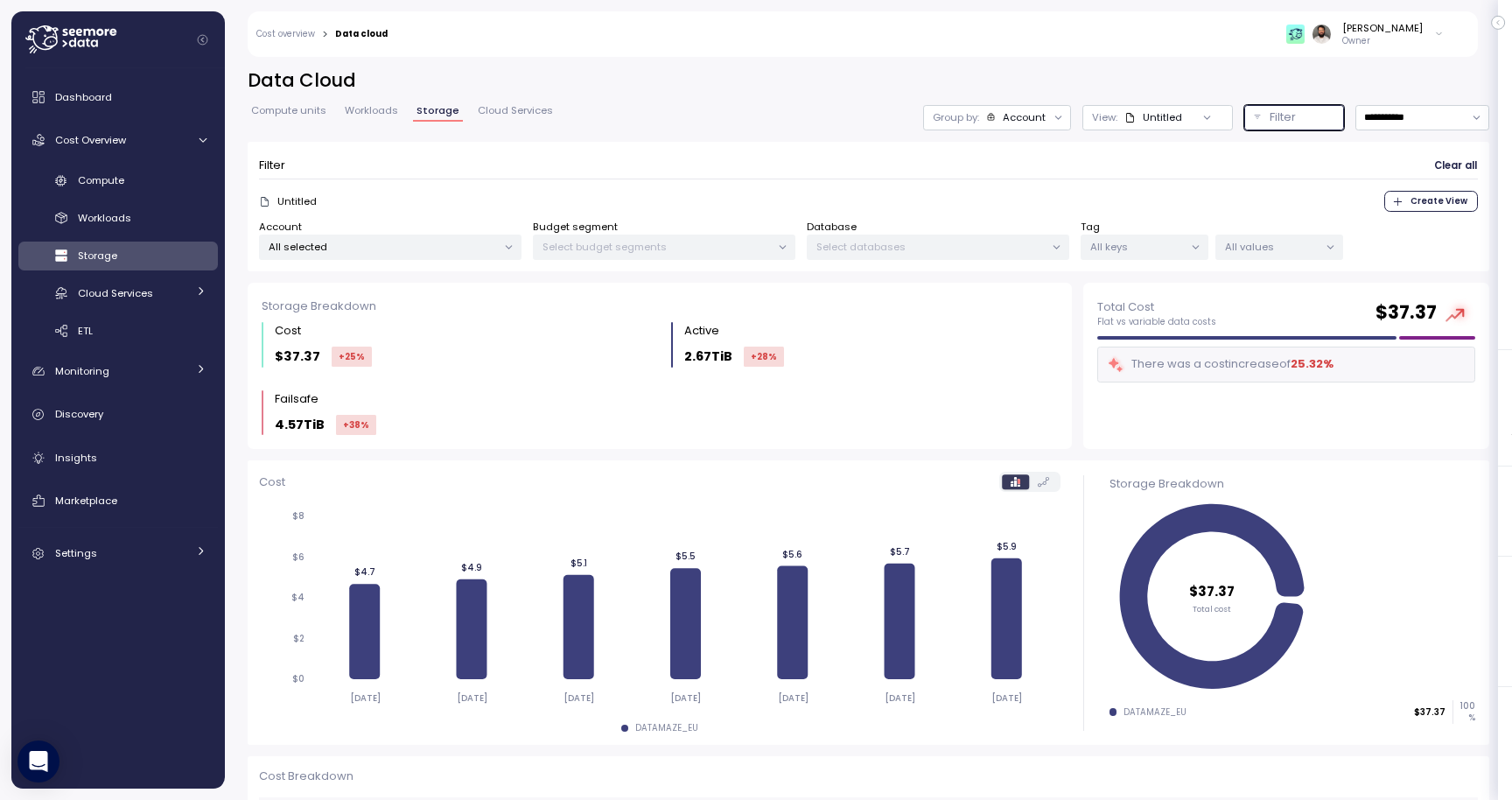
click at [1237, 248] on p "All values" at bounding box center [1271, 246] width 94 height 14
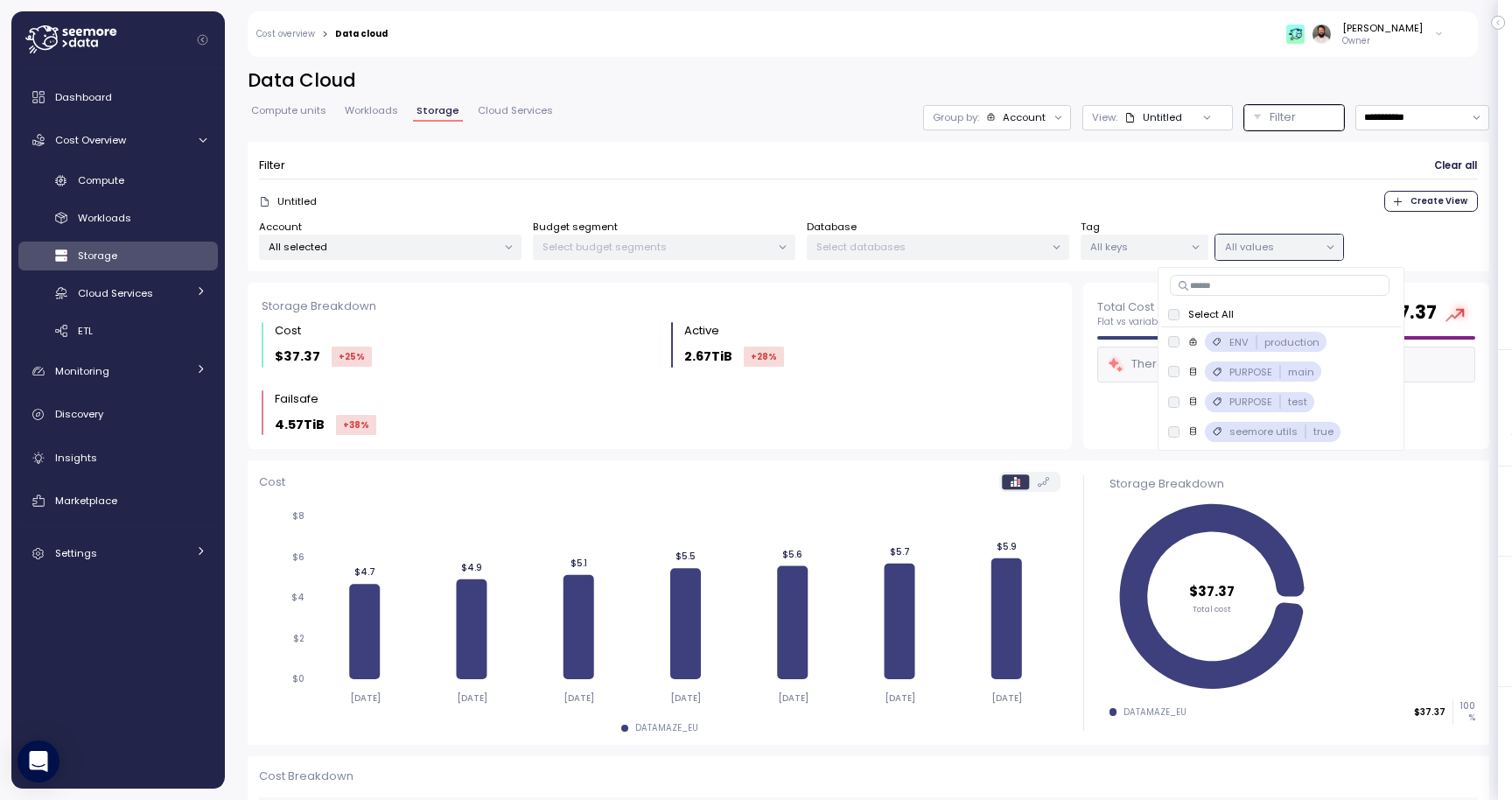
click at [922, 20] on div "Guy Biecher Owner" at bounding box center [927, 34] width 1056 height 46
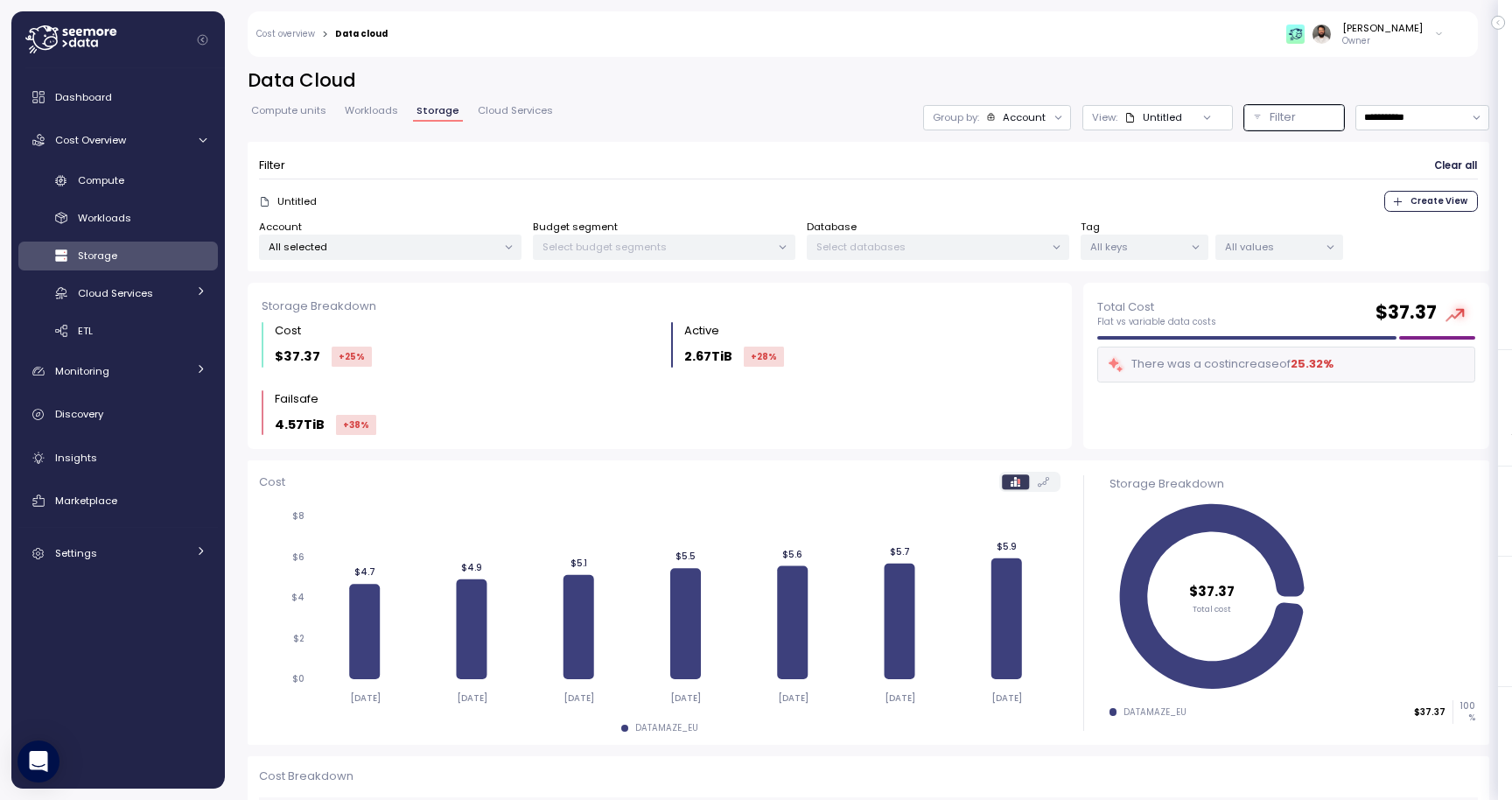
click at [468, 235] on div "All selected" at bounding box center [390, 246] width 262 height 25
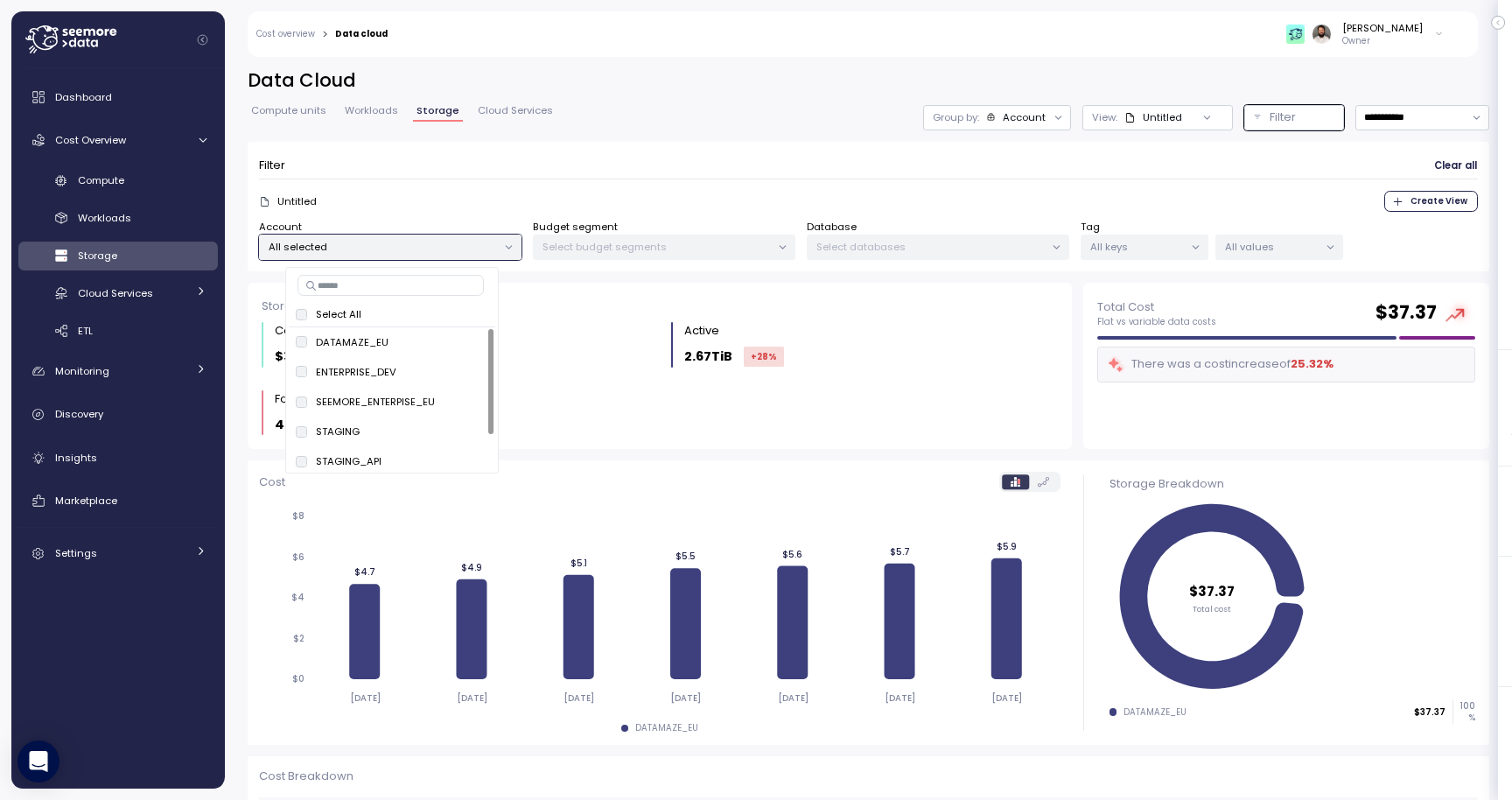
click at [606, 125] on div "**********" at bounding box center [868, 117] width 1241 height 25
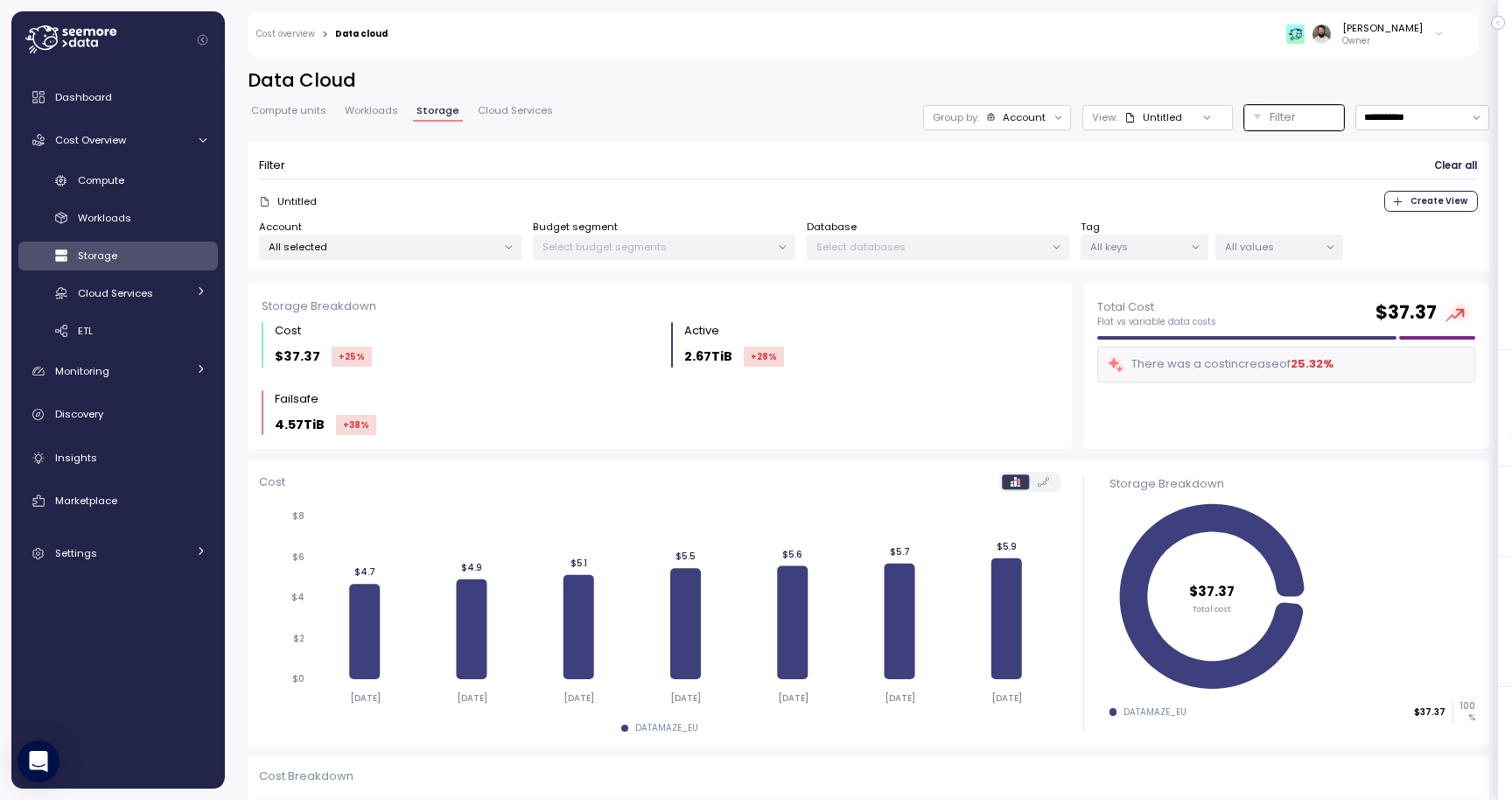
click at [1405, 38] on p "Owner" at bounding box center [1383, 40] width 81 height 12
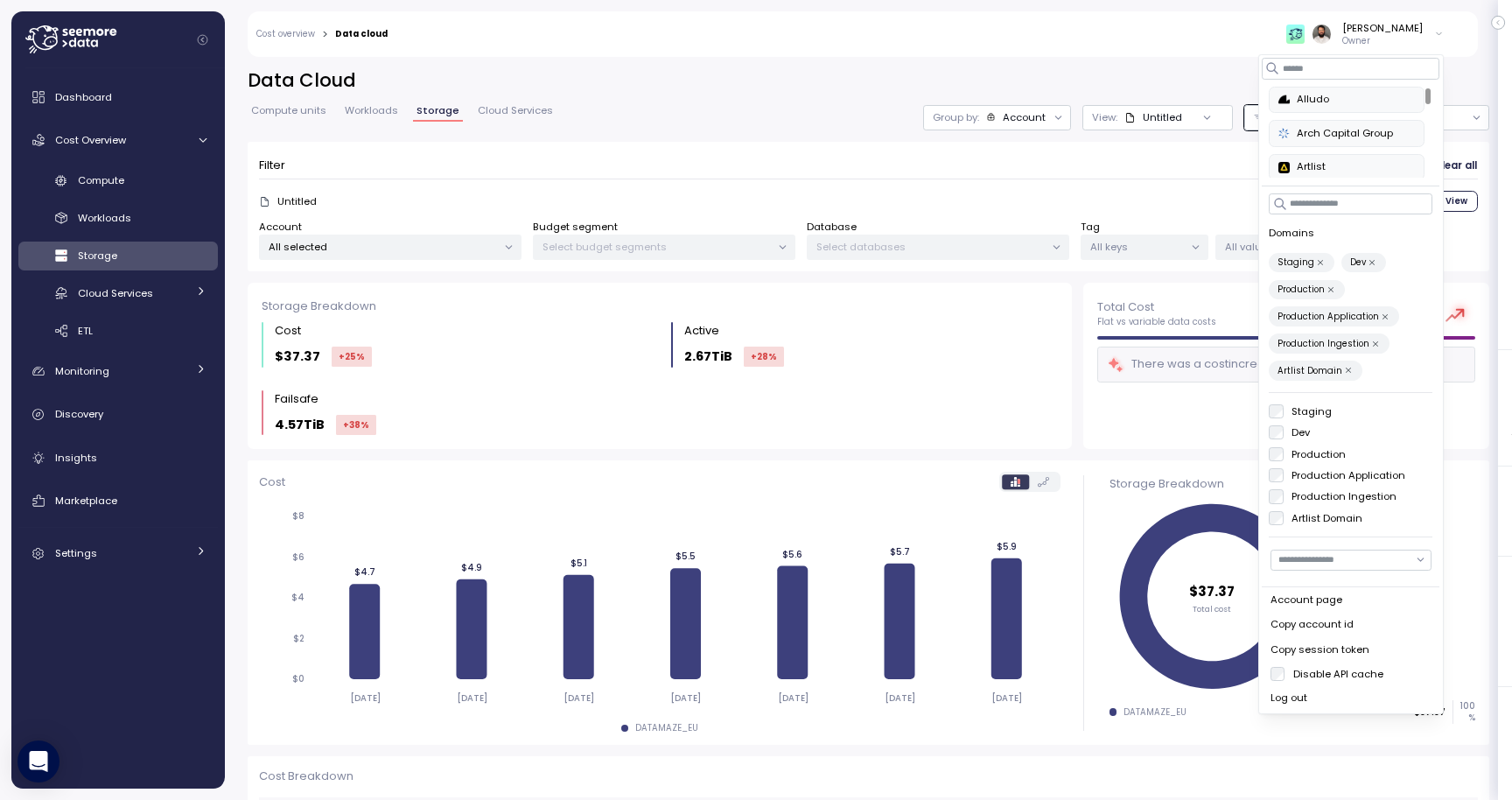
click at [1366, 260] on button "Dev" at bounding box center [1373, 263] width 13 height 13
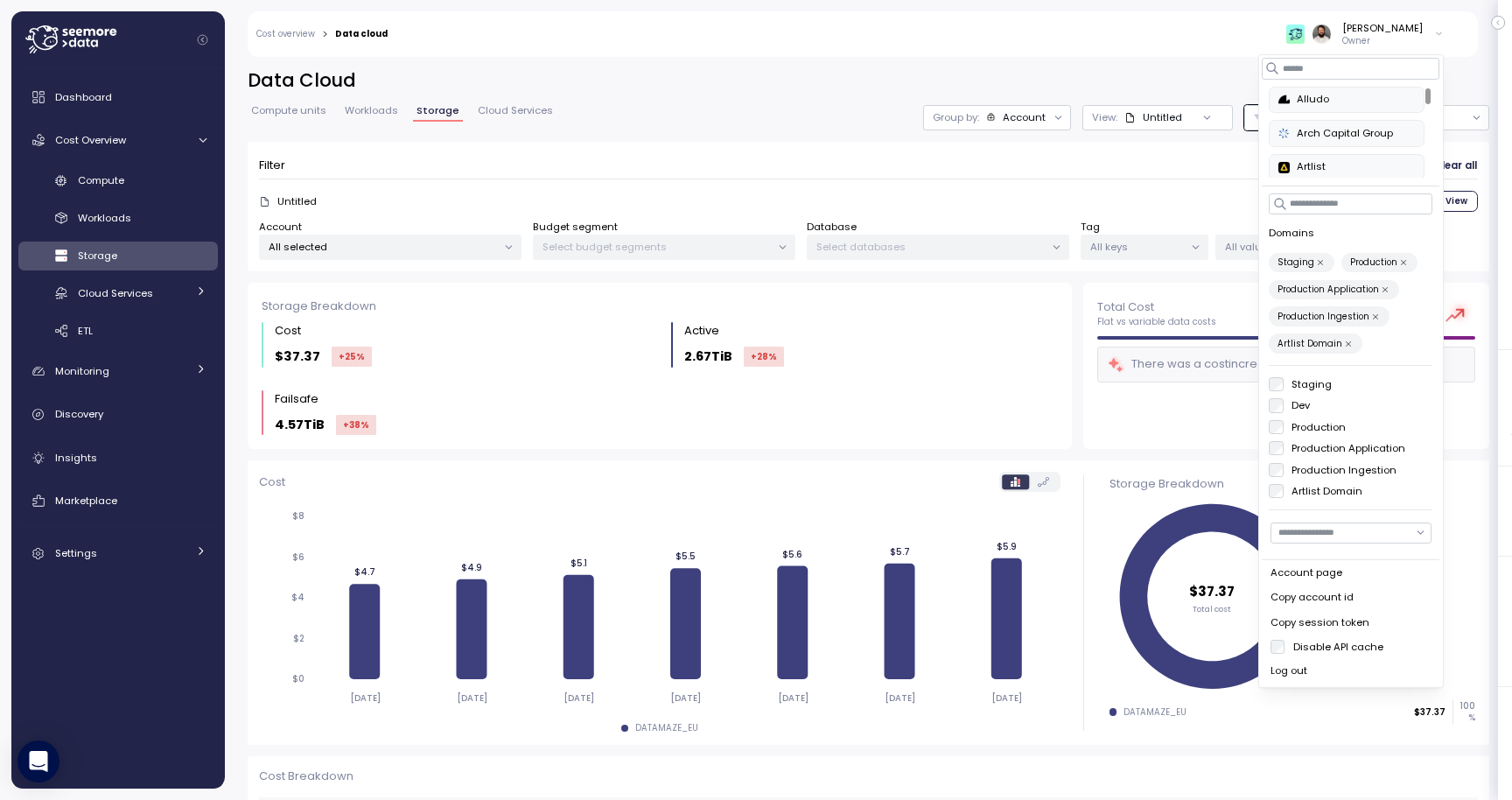
click at [1317, 264] on icon "button" at bounding box center [1320, 262] width 8 height 8
click at [1327, 264] on icon "button" at bounding box center [1330, 262] width 8 height 8
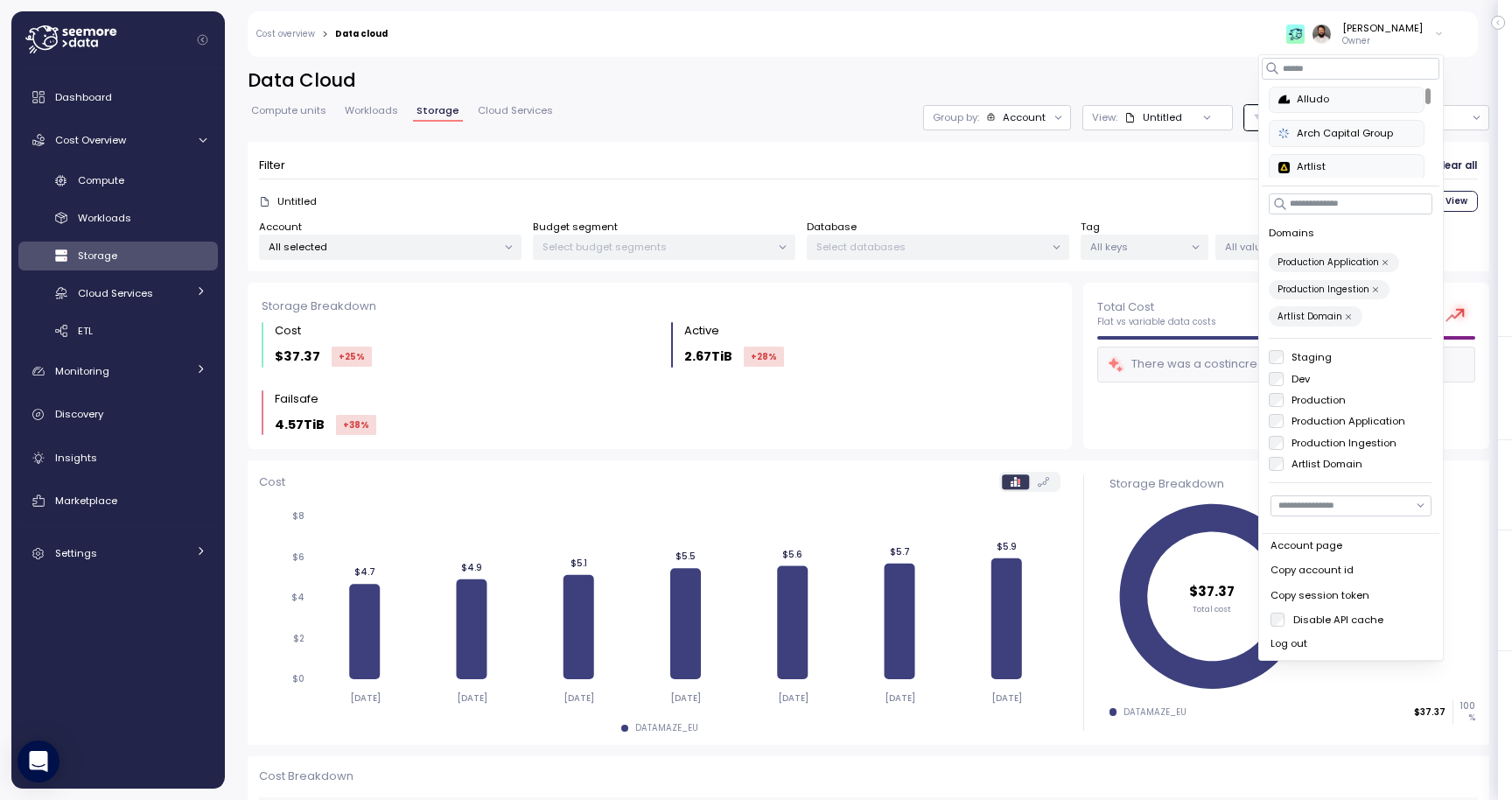
click at [1379, 259] on button "Production Application" at bounding box center [1386, 263] width 13 height 13
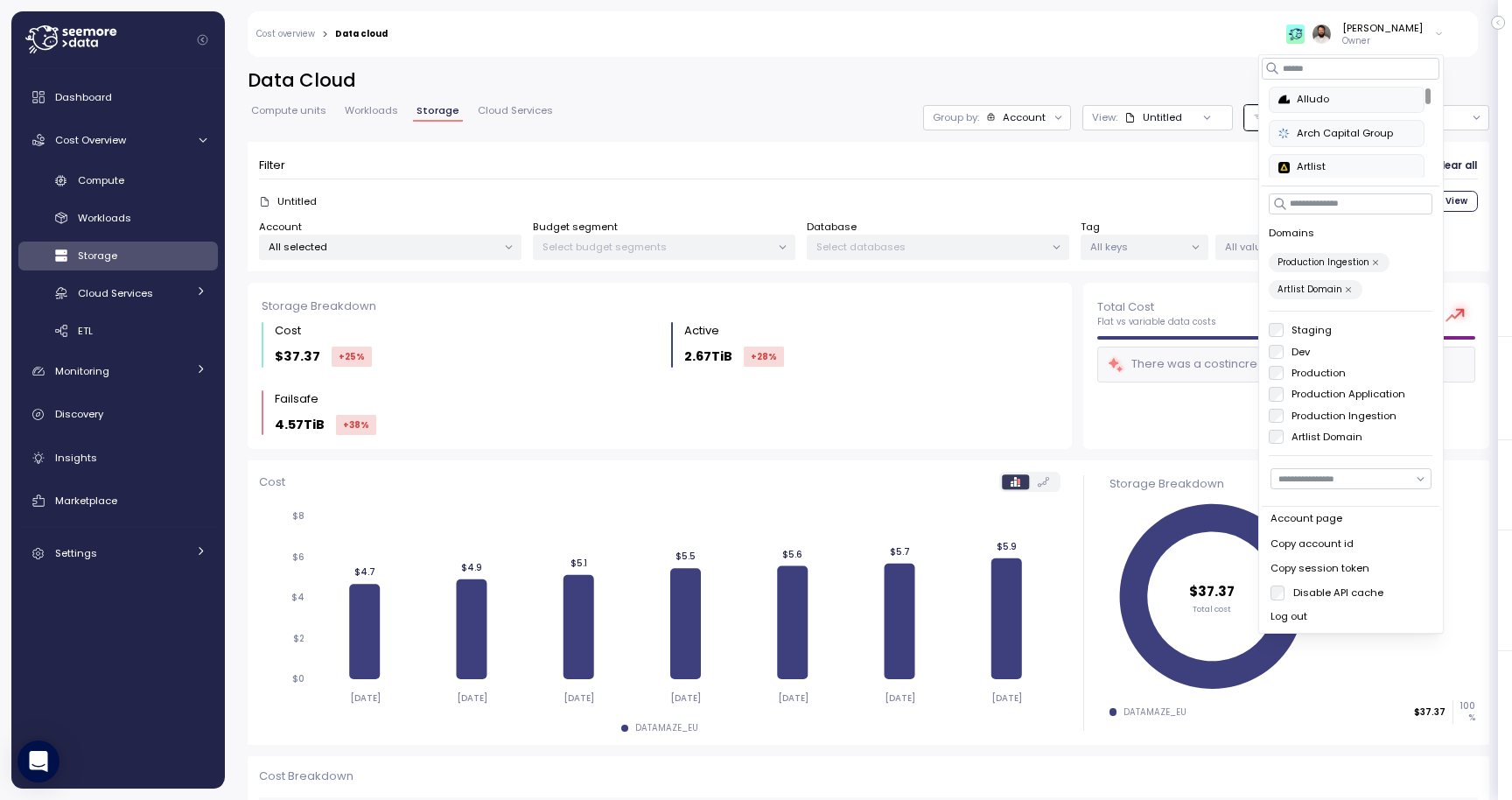
click at [1371, 259] on button "Production Ingestion" at bounding box center [1376, 263] width 13 height 13
click at [1346, 262] on button "Artlist Domain" at bounding box center [1349, 263] width 13 height 13
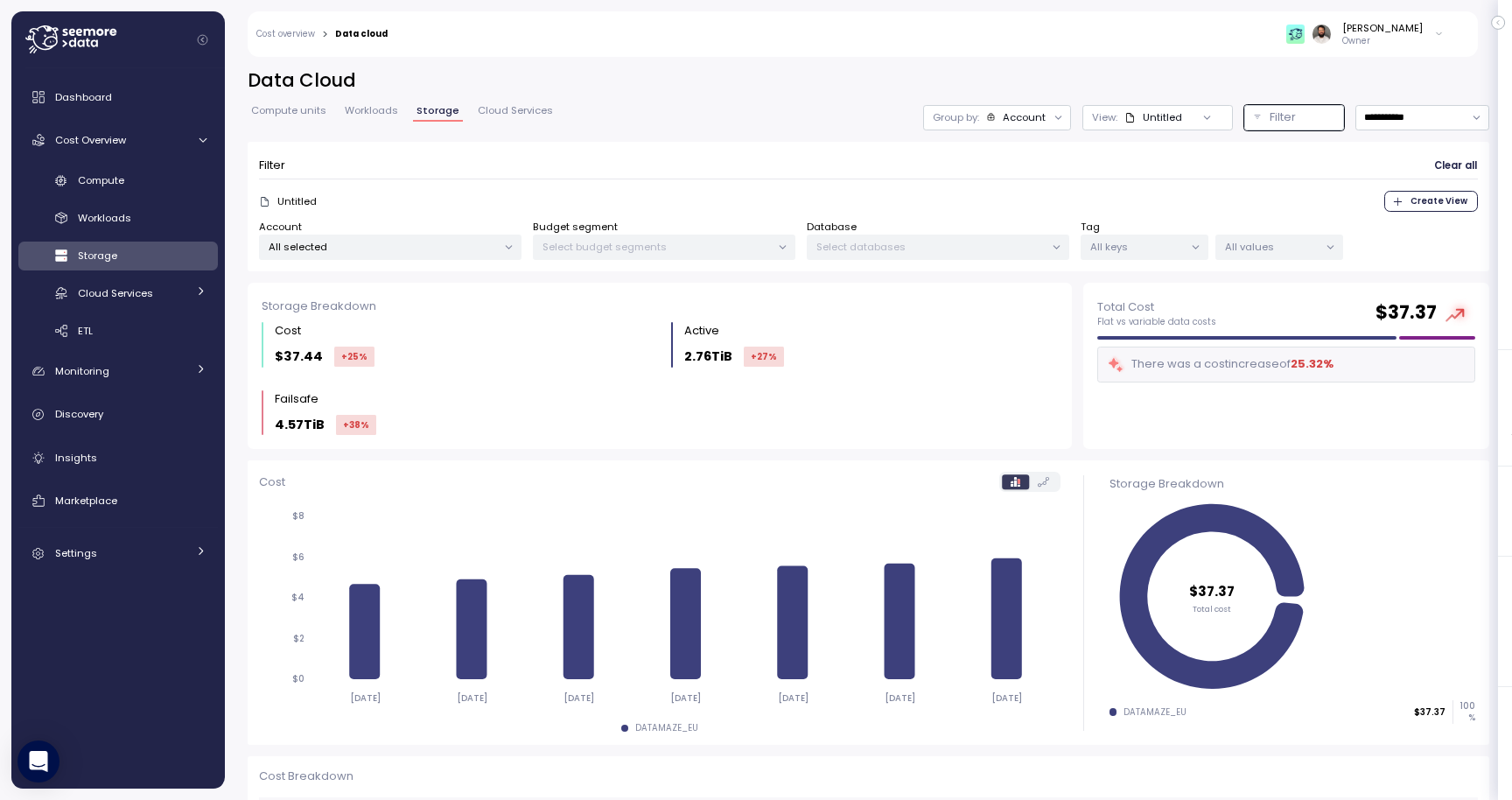
click at [1170, 67] on div "**********" at bounding box center [868, 423] width 1287 height 755
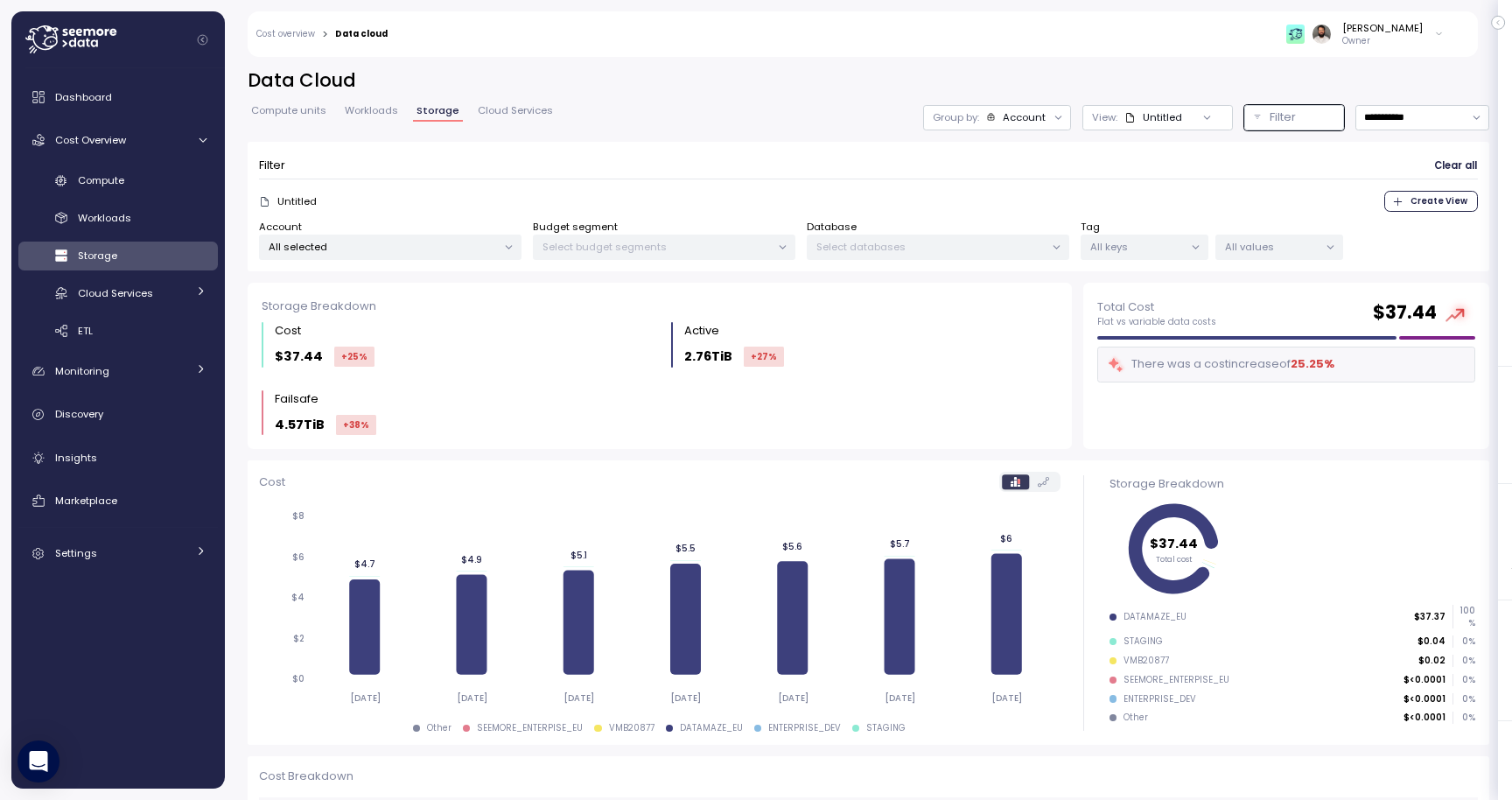
click at [312, 113] on span "Compute units" at bounding box center [288, 111] width 75 height 9
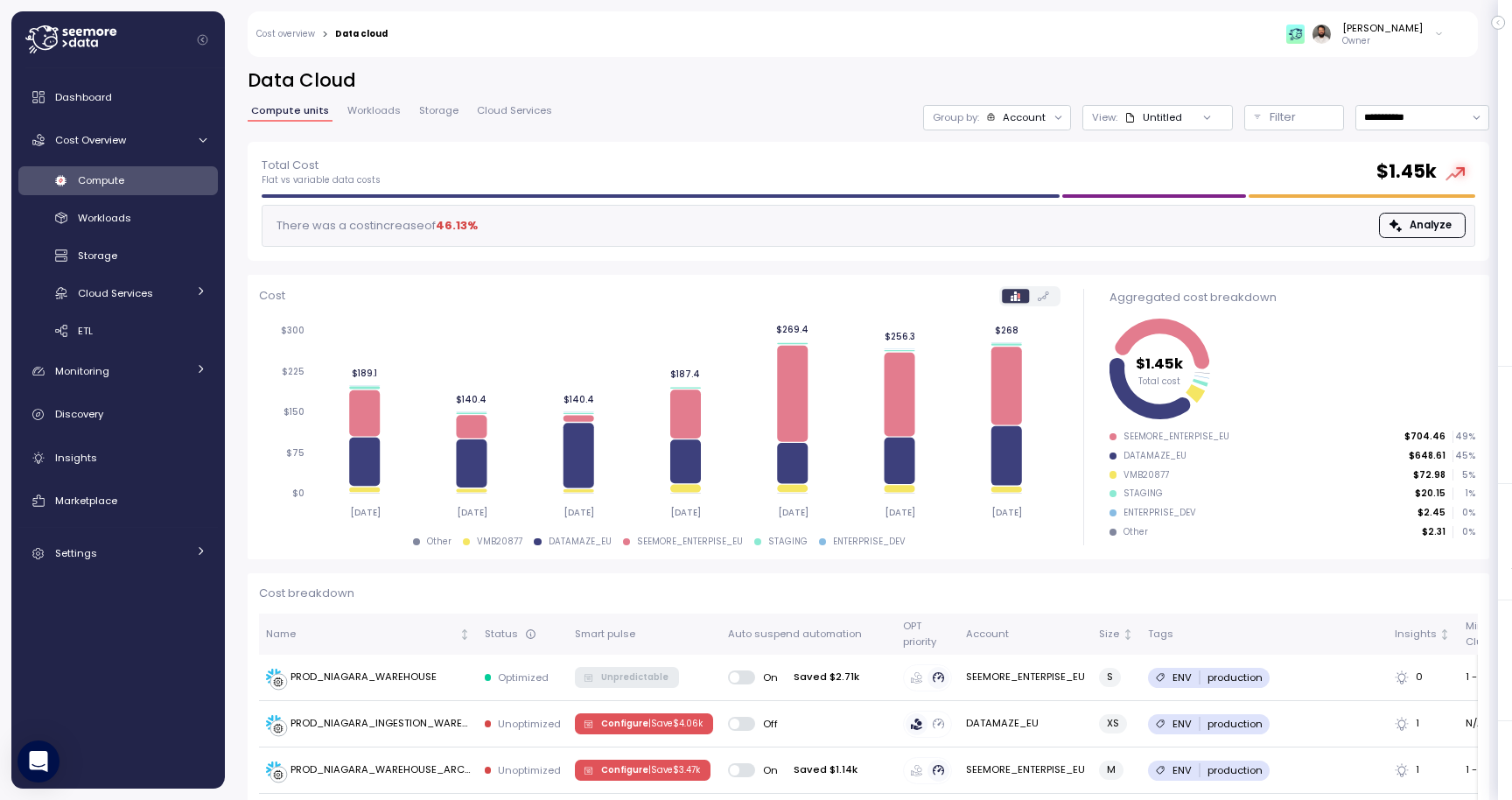
click at [1042, 123] on div "Account" at bounding box center [1024, 117] width 43 height 14
click at [1014, 215] on div "Tags" at bounding box center [999, 215] width 121 height 21
click at [1123, 67] on div "**********" at bounding box center [868, 423] width 1287 height 755
click at [1304, 118] on div "Filter" at bounding box center [1301, 117] width 65 height 18
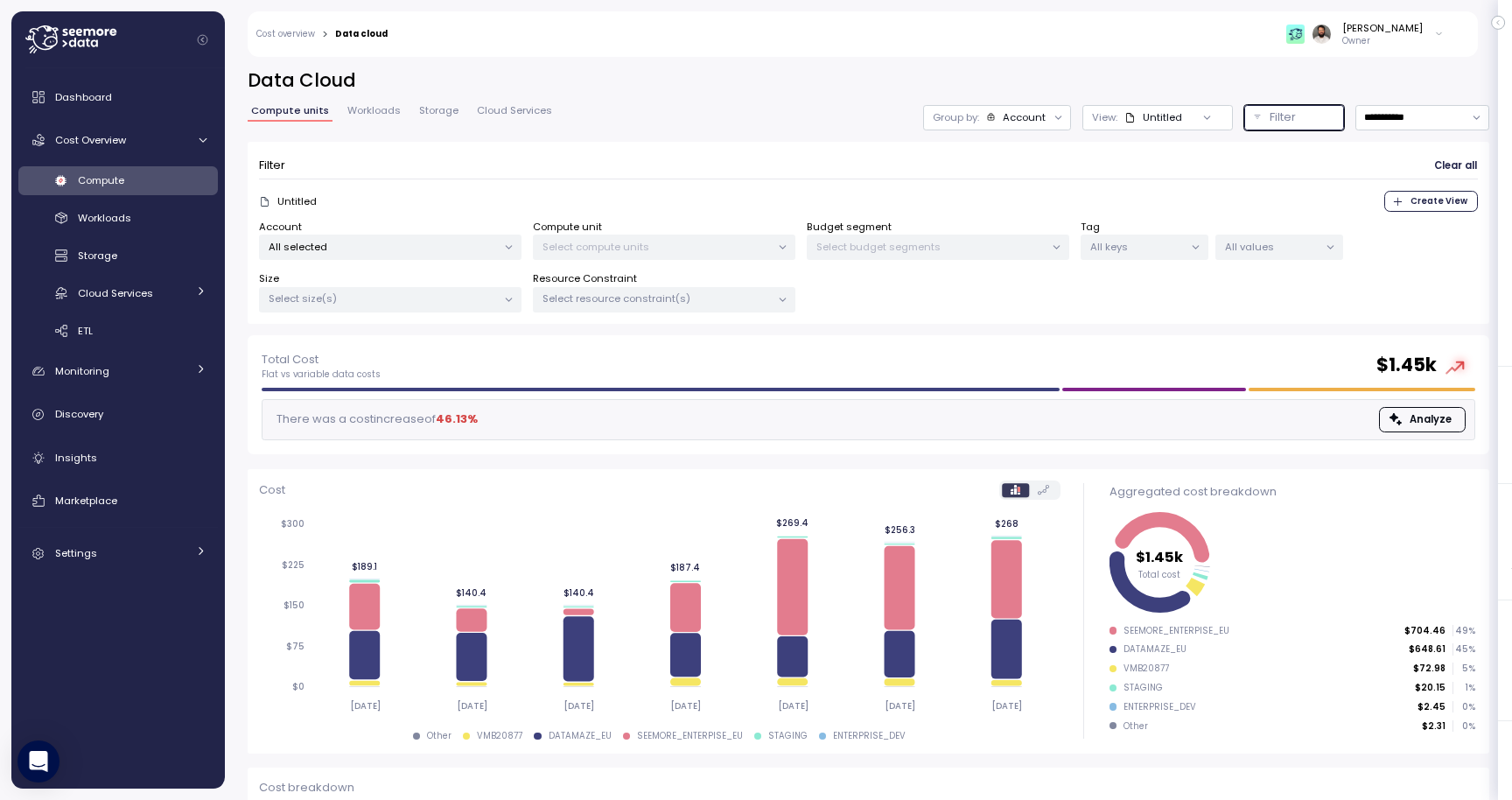
click at [1271, 254] on div "All values" at bounding box center [1279, 246] width 127 height 25
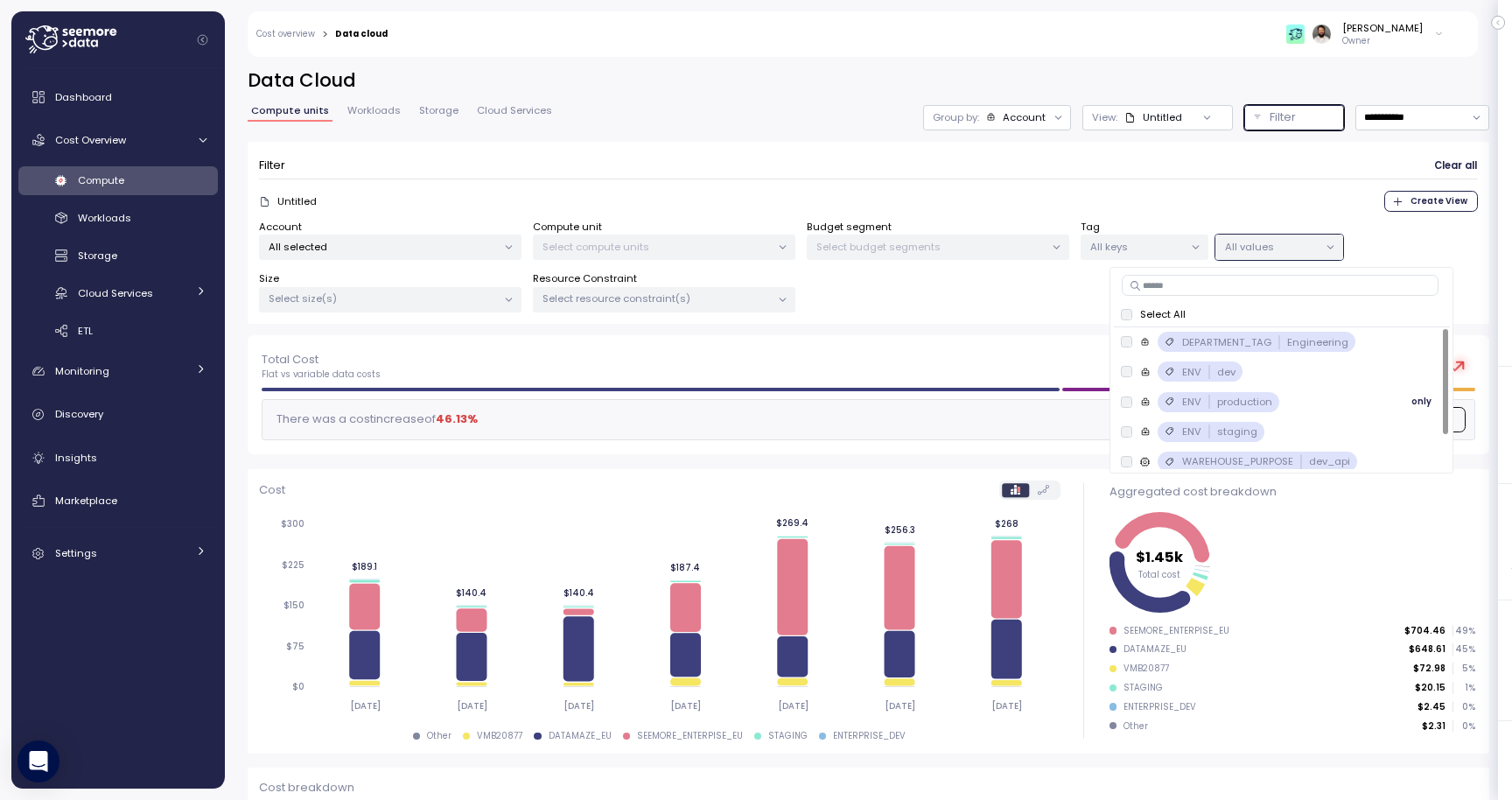
click at [1251, 401] on p "production" at bounding box center [1244, 402] width 55 height 14
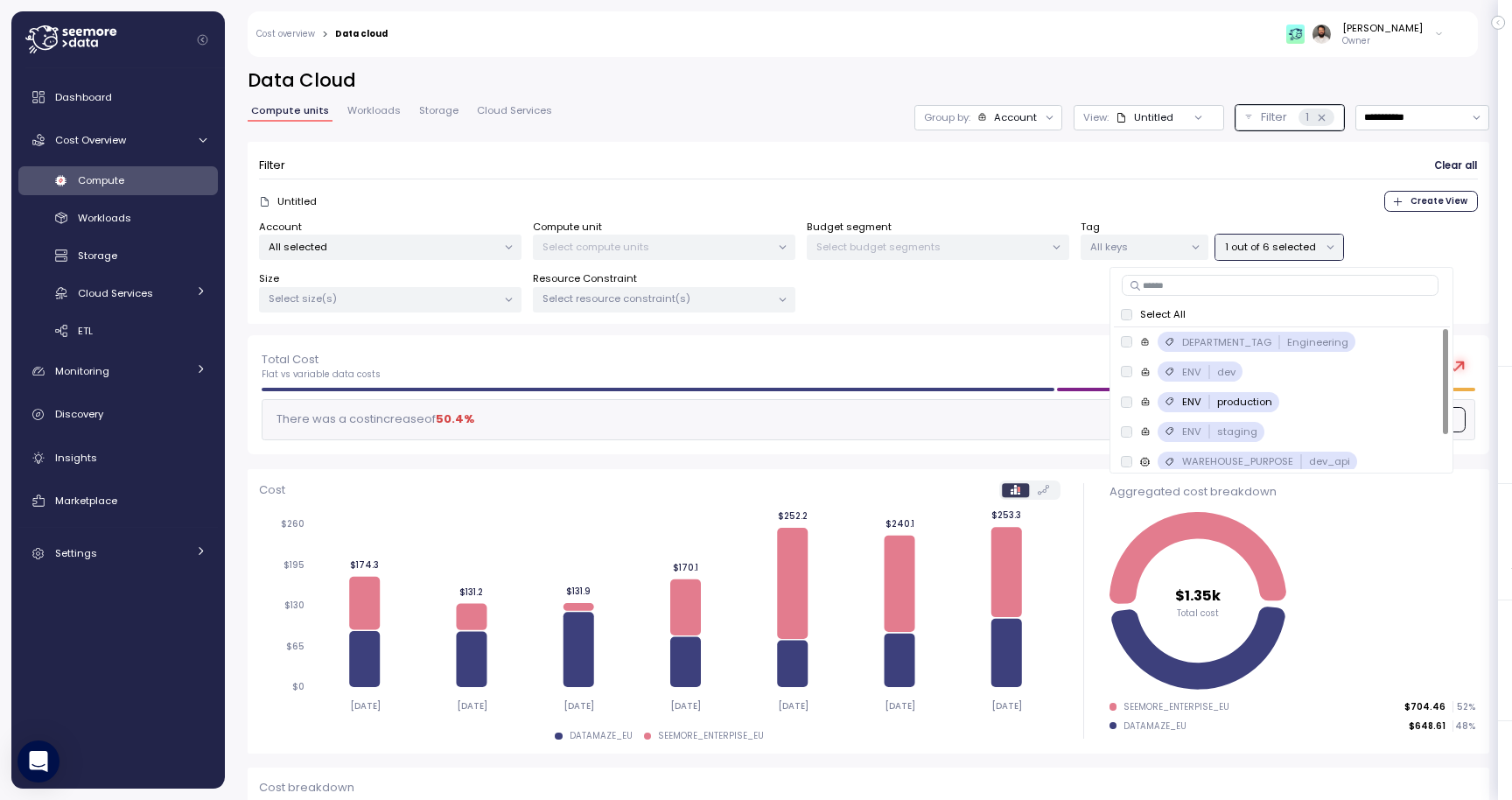
click at [1194, 175] on div "Filter Clear all" at bounding box center [869, 166] width 1219 height 25
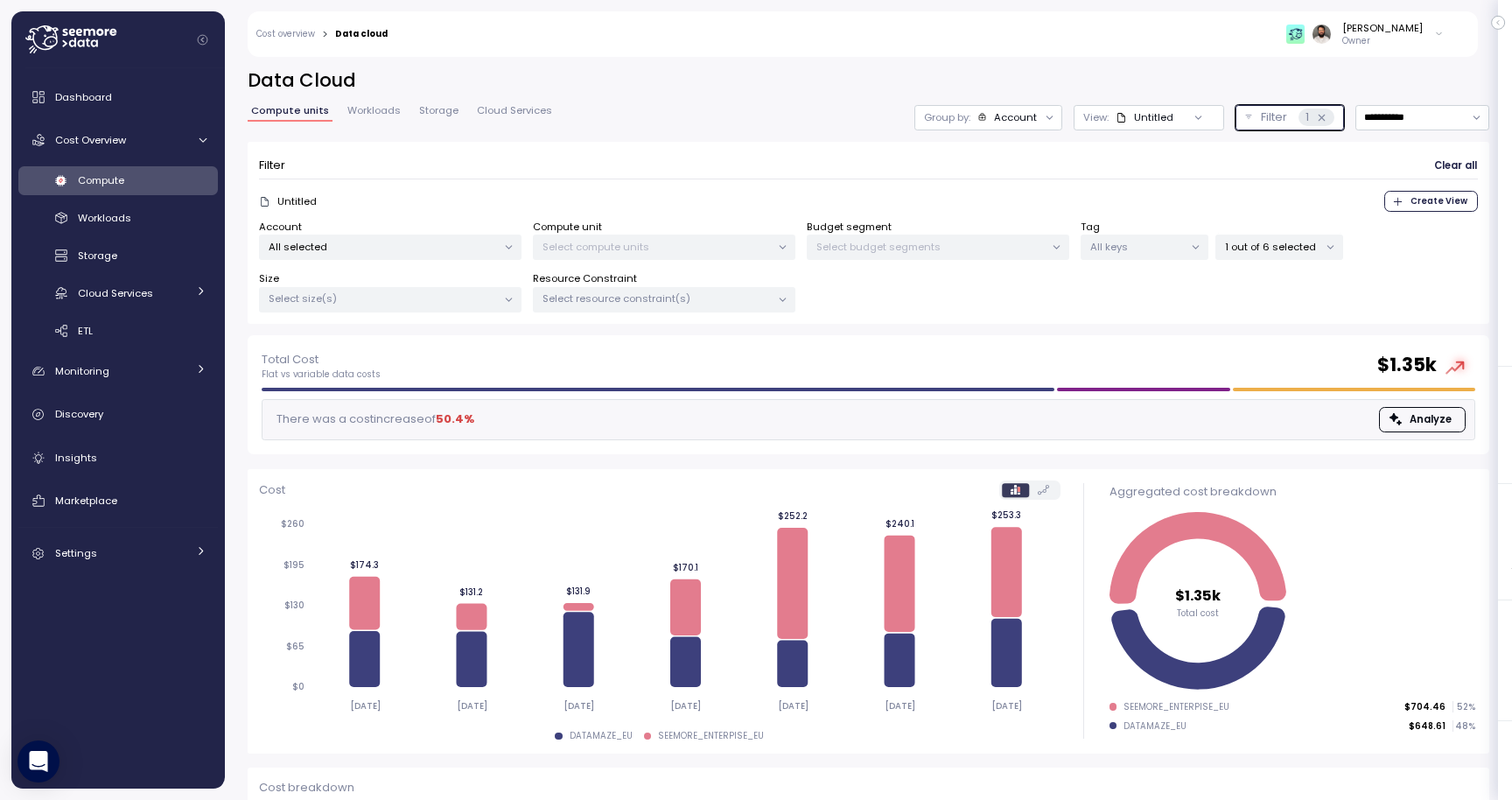
click at [1284, 105] on button "Filter 1" at bounding box center [1290, 117] width 109 height 25
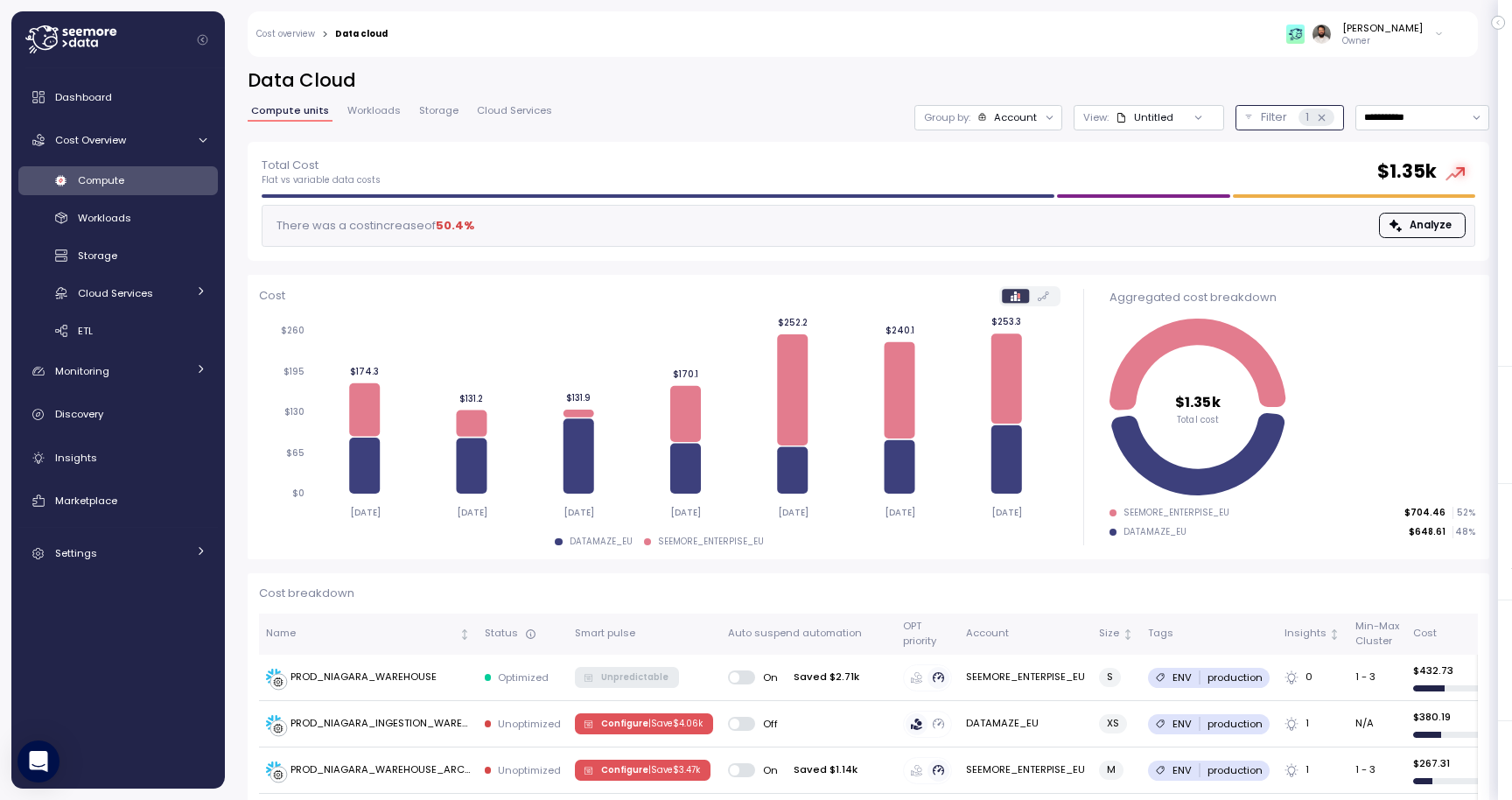
click at [1268, 111] on p "Filter" at bounding box center [1274, 117] width 26 height 18
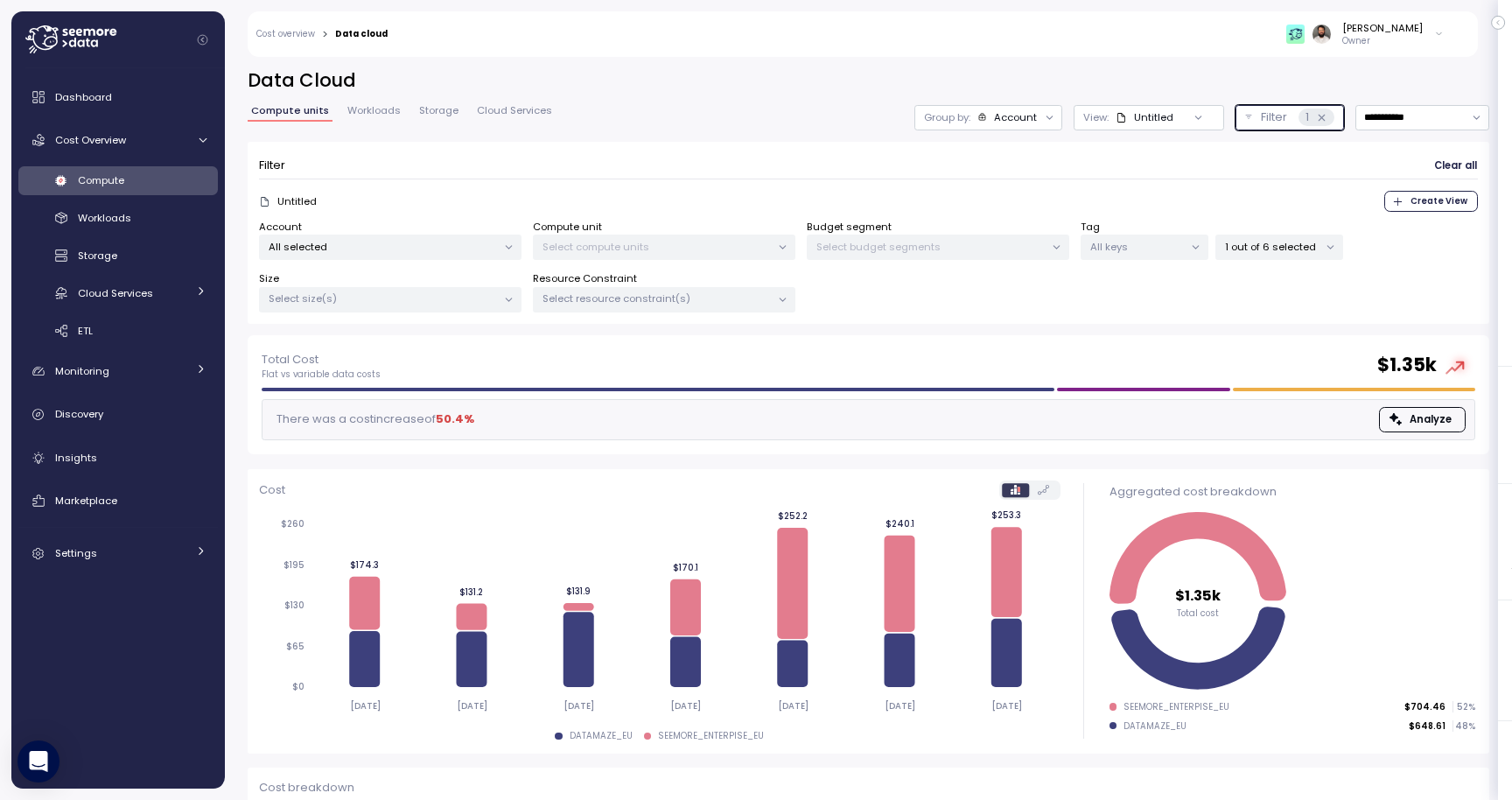
click at [1270, 258] on div "1 out of 6 selected" at bounding box center [1279, 246] width 127 height 25
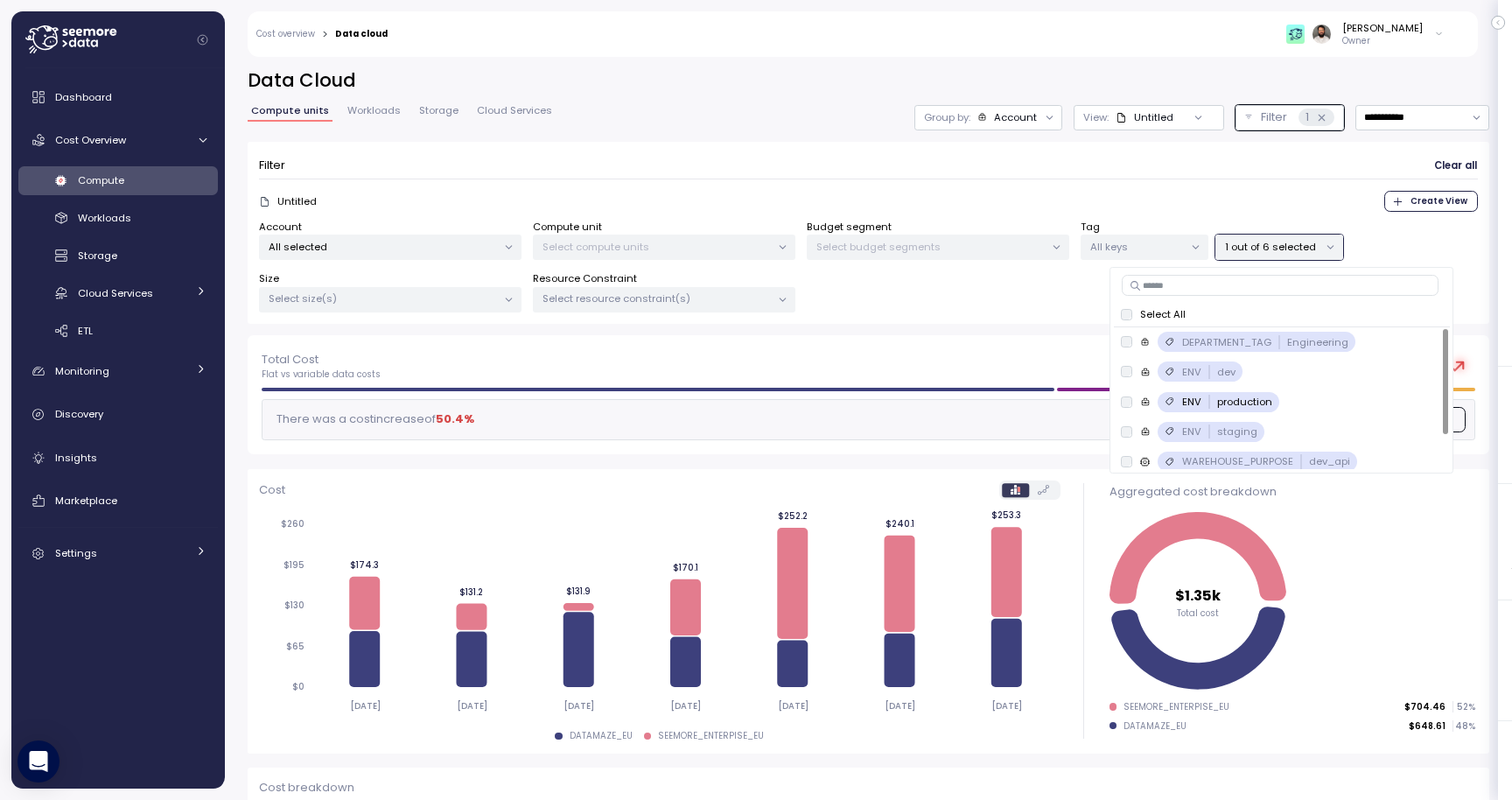
click at [1184, 193] on div "Untitled Create View" at bounding box center [869, 201] width 1219 height 21
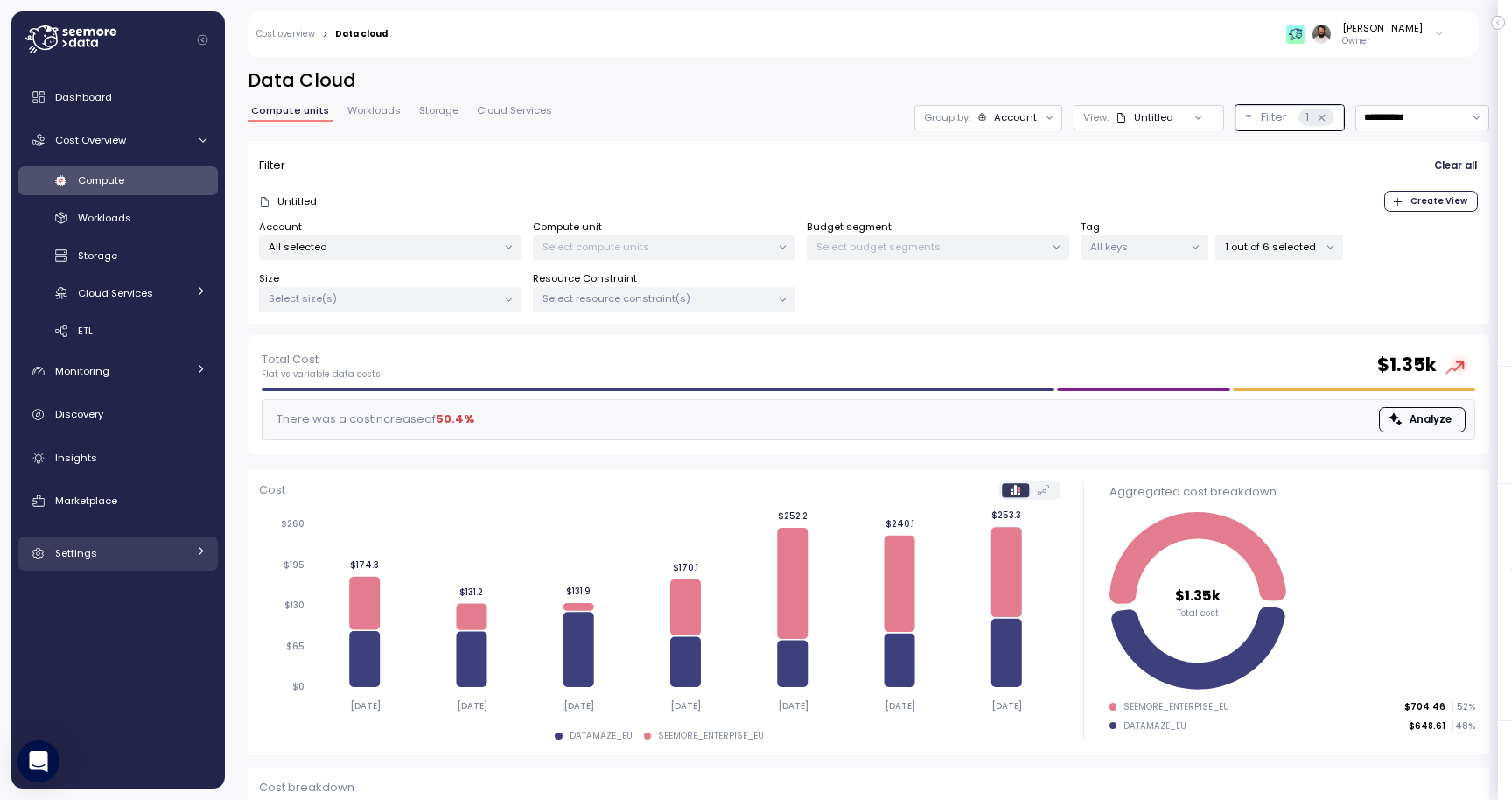
click at [160, 542] on link "Settings" at bounding box center [118, 554] width 199 height 35
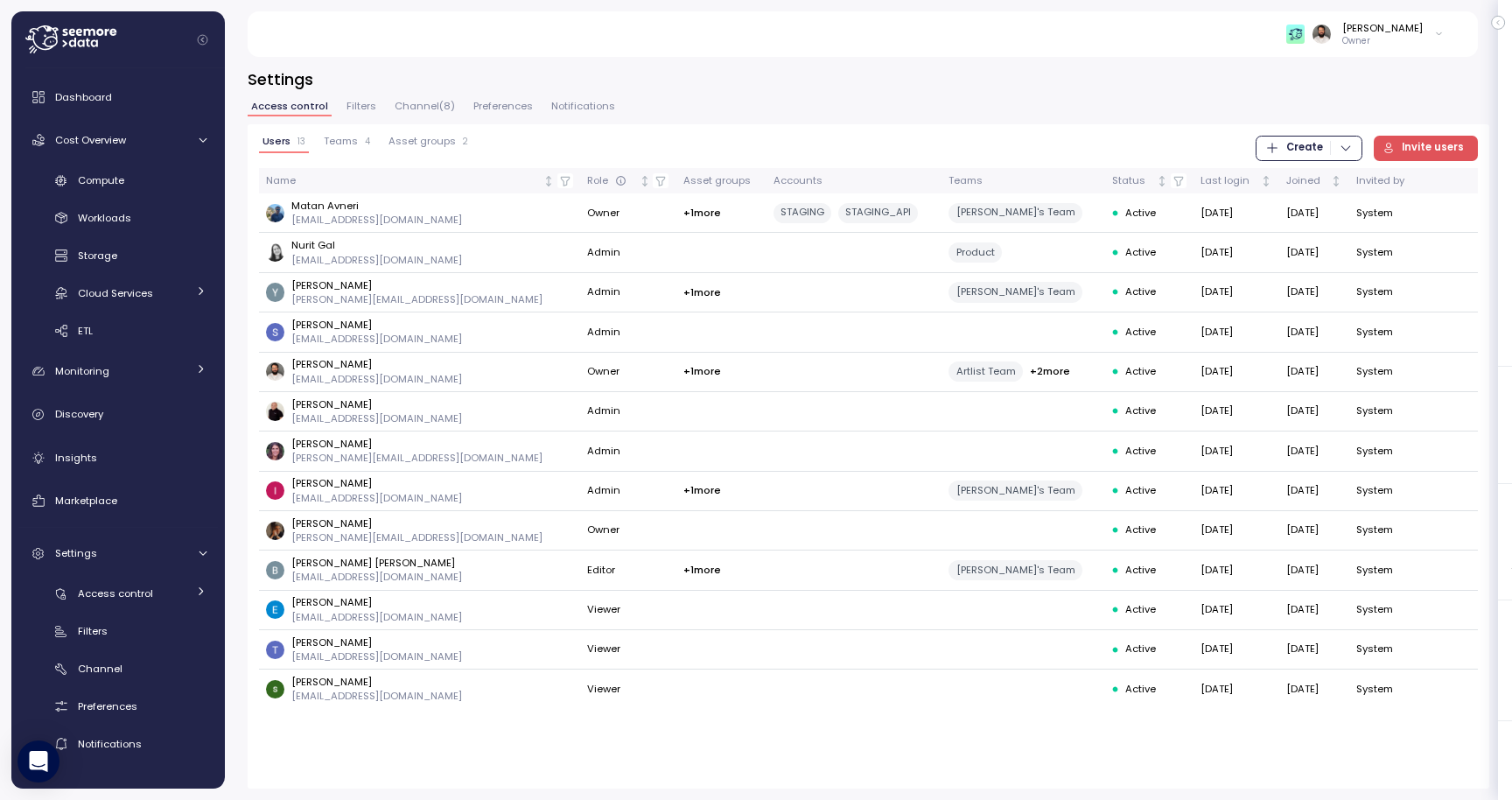
click at [374, 111] on div "Access control Filters Channel ( 8 ) Preferences Notifications" at bounding box center [868, 112] width 1241 height 22
click at [355, 140] on span "Teams" at bounding box center [341, 141] width 34 height 9
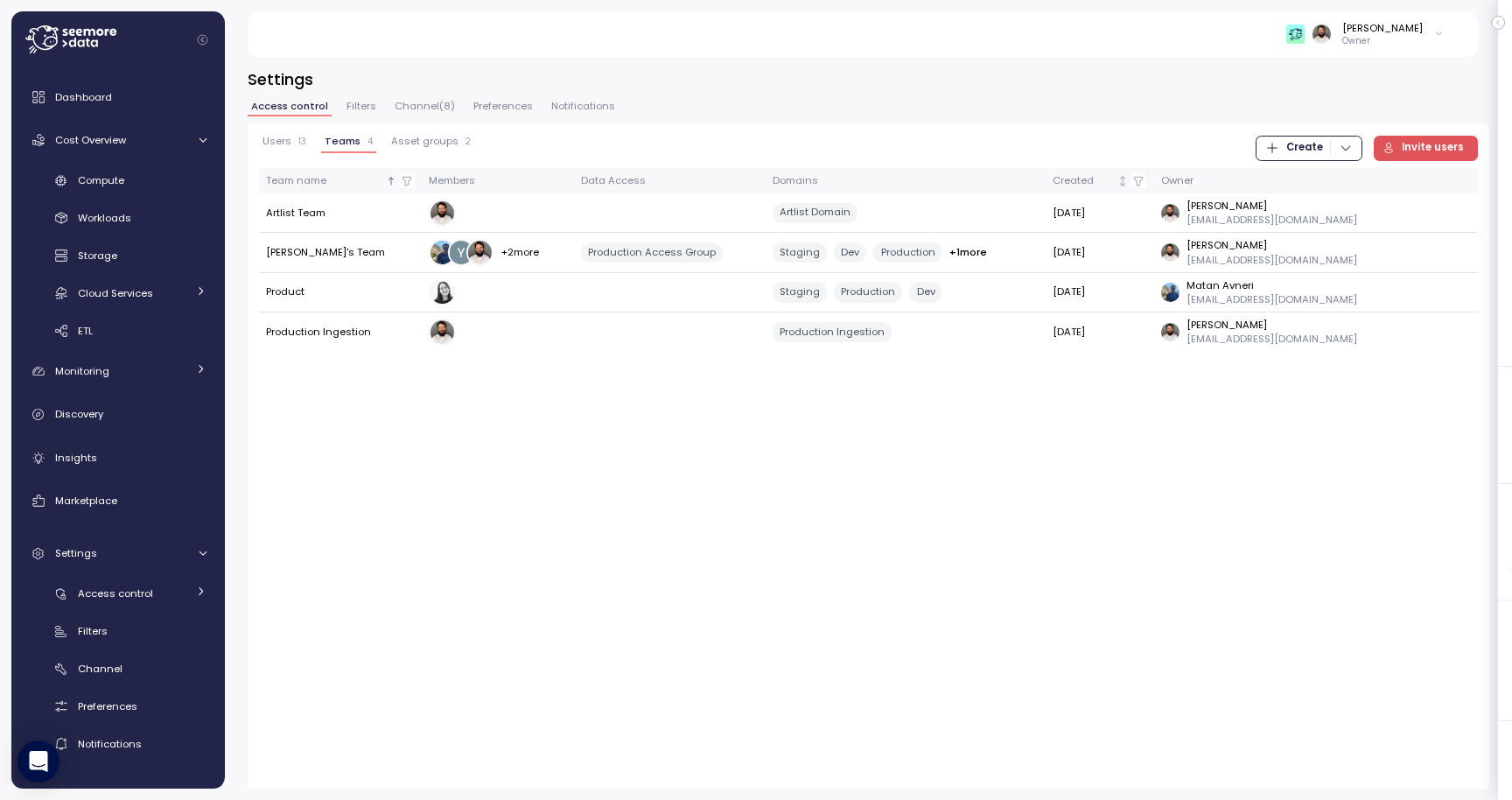
click at [371, 111] on span "Filters" at bounding box center [361, 106] width 30 height 9
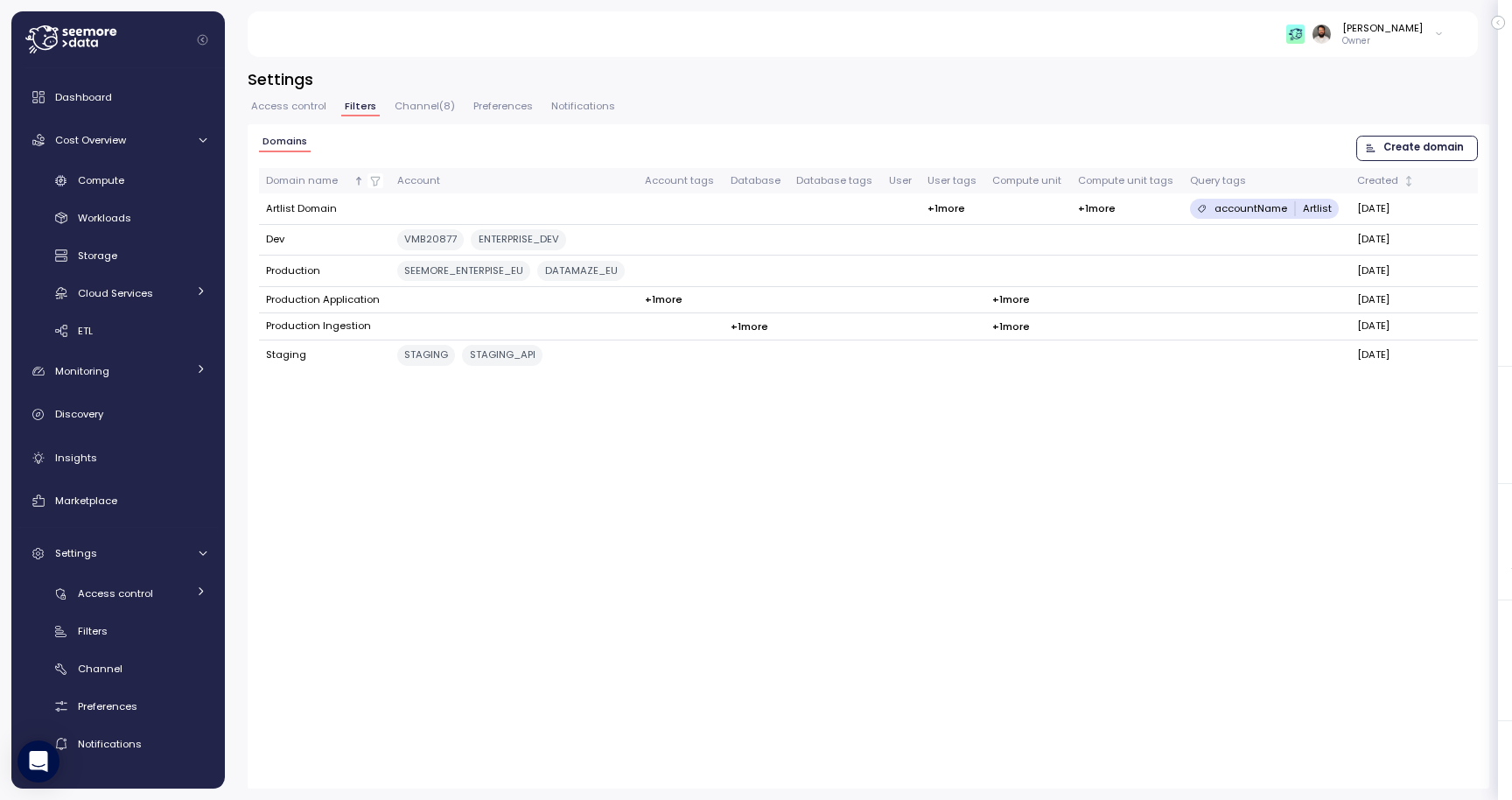
click at [1402, 141] on span "Create domain" at bounding box center [1424, 148] width 81 height 23
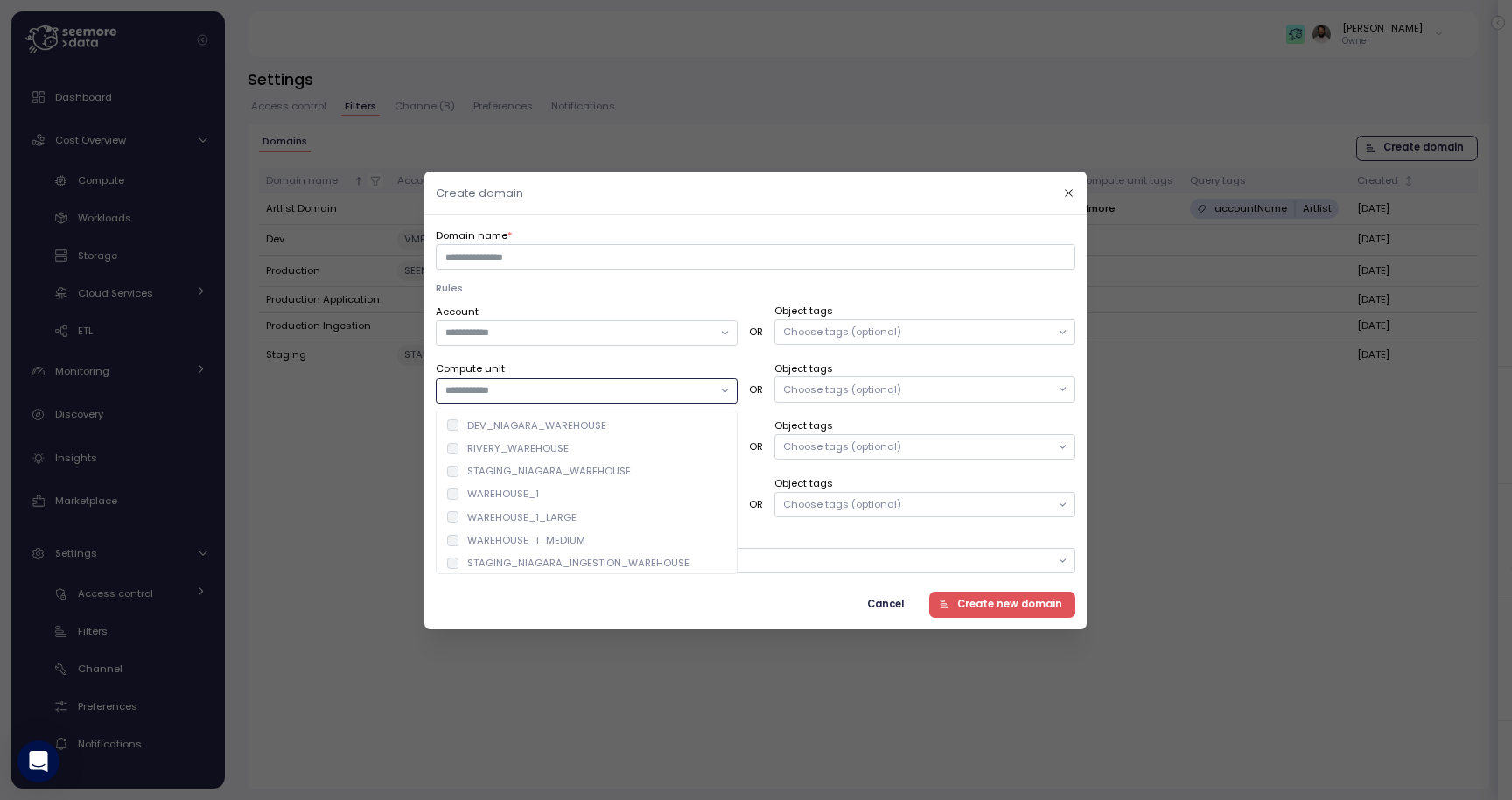
click at [699, 386] on input "Compute unit" at bounding box center [579, 390] width 267 height 16
click at [713, 378] on div at bounding box center [586, 390] width 301 height 25
click at [830, 393] on div "Choose tags (optional)" at bounding box center [843, 388] width 118 height 14
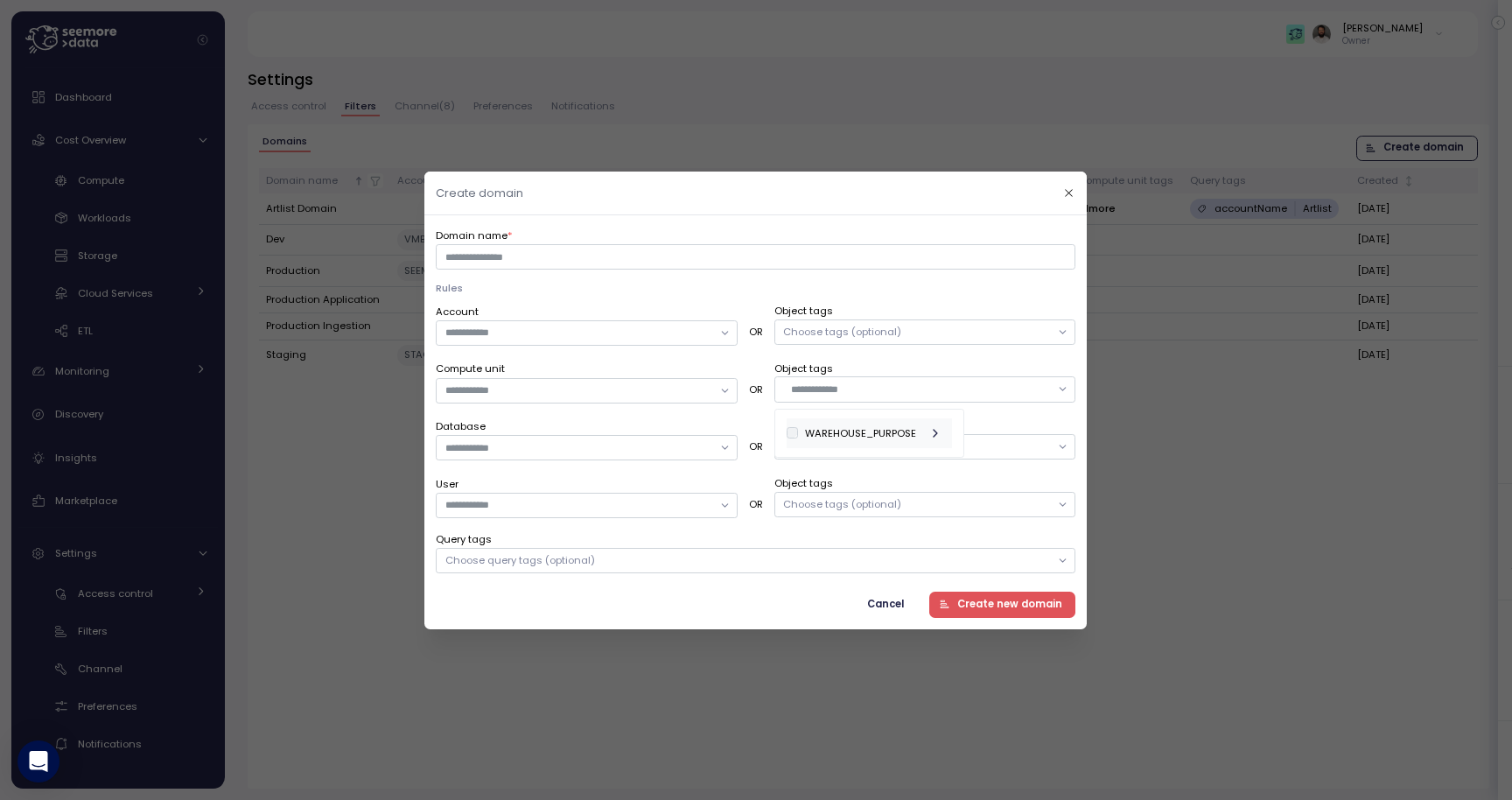
click at [874, 430] on div "WAREHOUSE_PURPOSE" at bounding box center [860, 433] width 111 height 14
click at [878, 475] on div "dev_api" at bounding box center [856, 465] width 73 height 20
click at [866, 496] on p "dev_ingestion" at bounding box center [840, 501] width 74 height 14
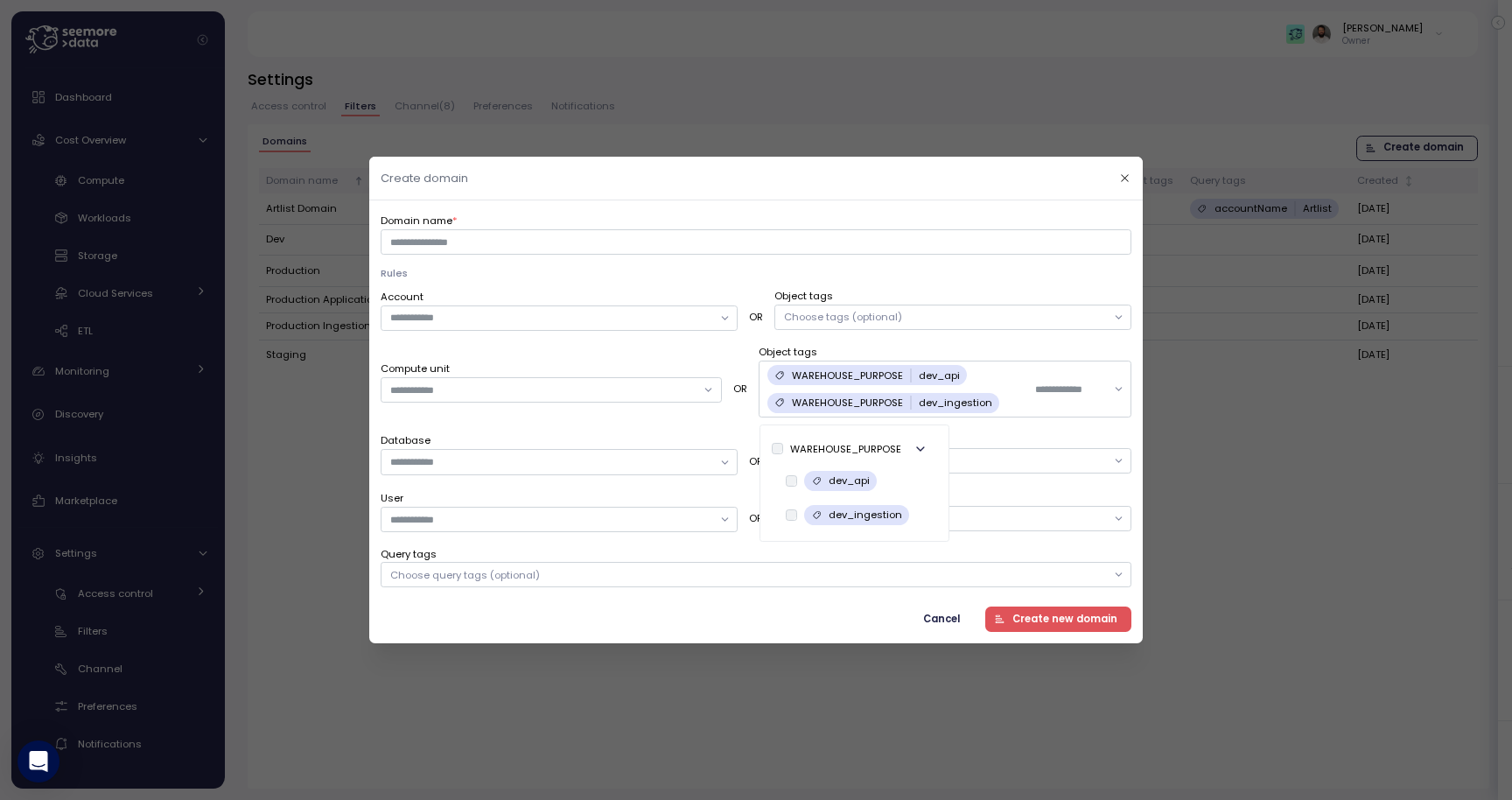
click at [918, 229] on div "Domain name *" at bounding box center [756, 233] width 751 height 43
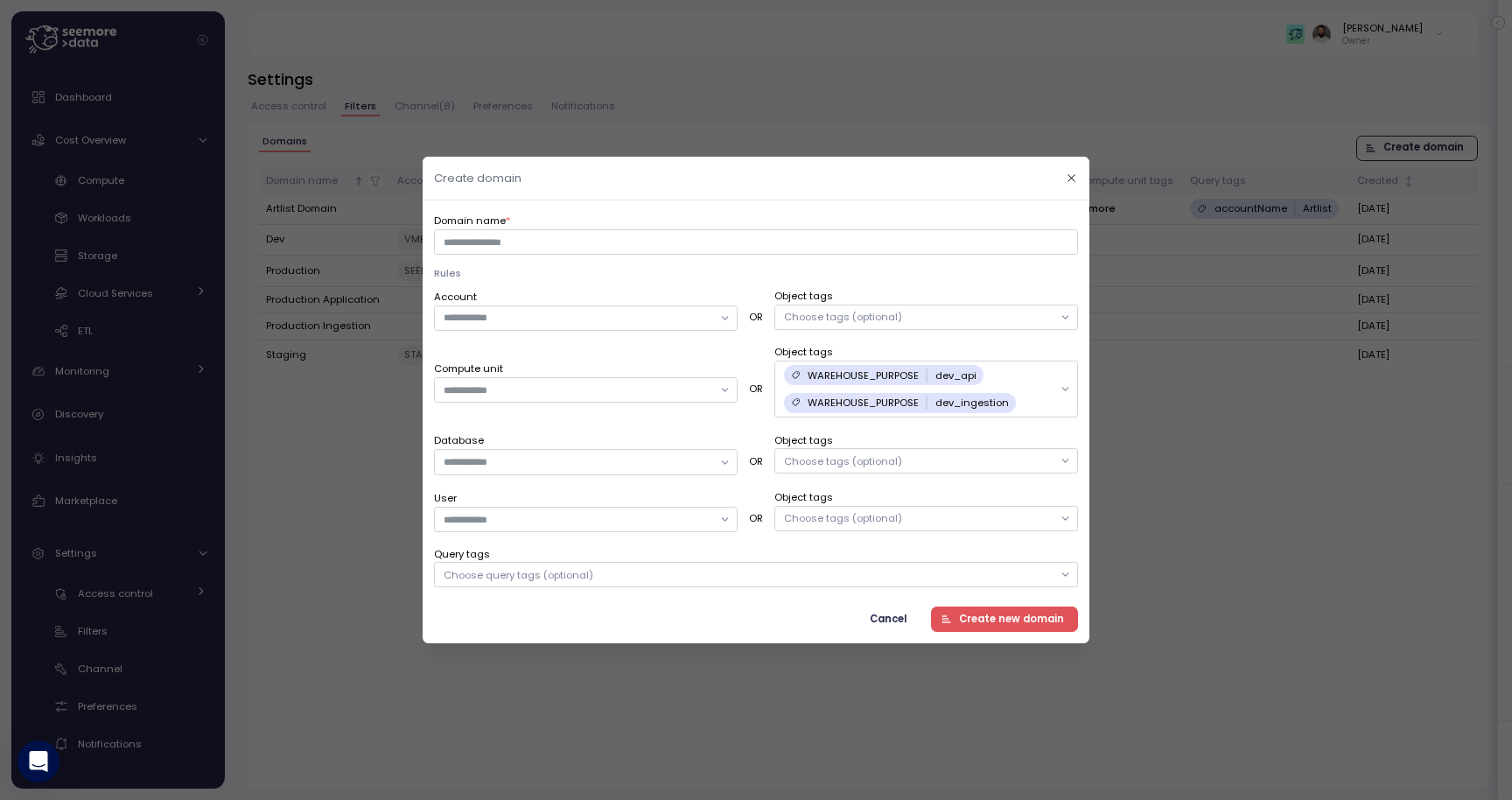
click at [997, 621] on span "Create new domain" at bounding box center [1011, 619] width 105 height 23
type input "*******"
click at [992, 633] on div "Domain name * ******* Rules Account OR Object tags Choose tags (optional) Compu…" at bounding box center [756, 422] width 667 height 443
click at [992, 630] on span "Create new domain" at bounding box center [1011, 619] width 105 height 23
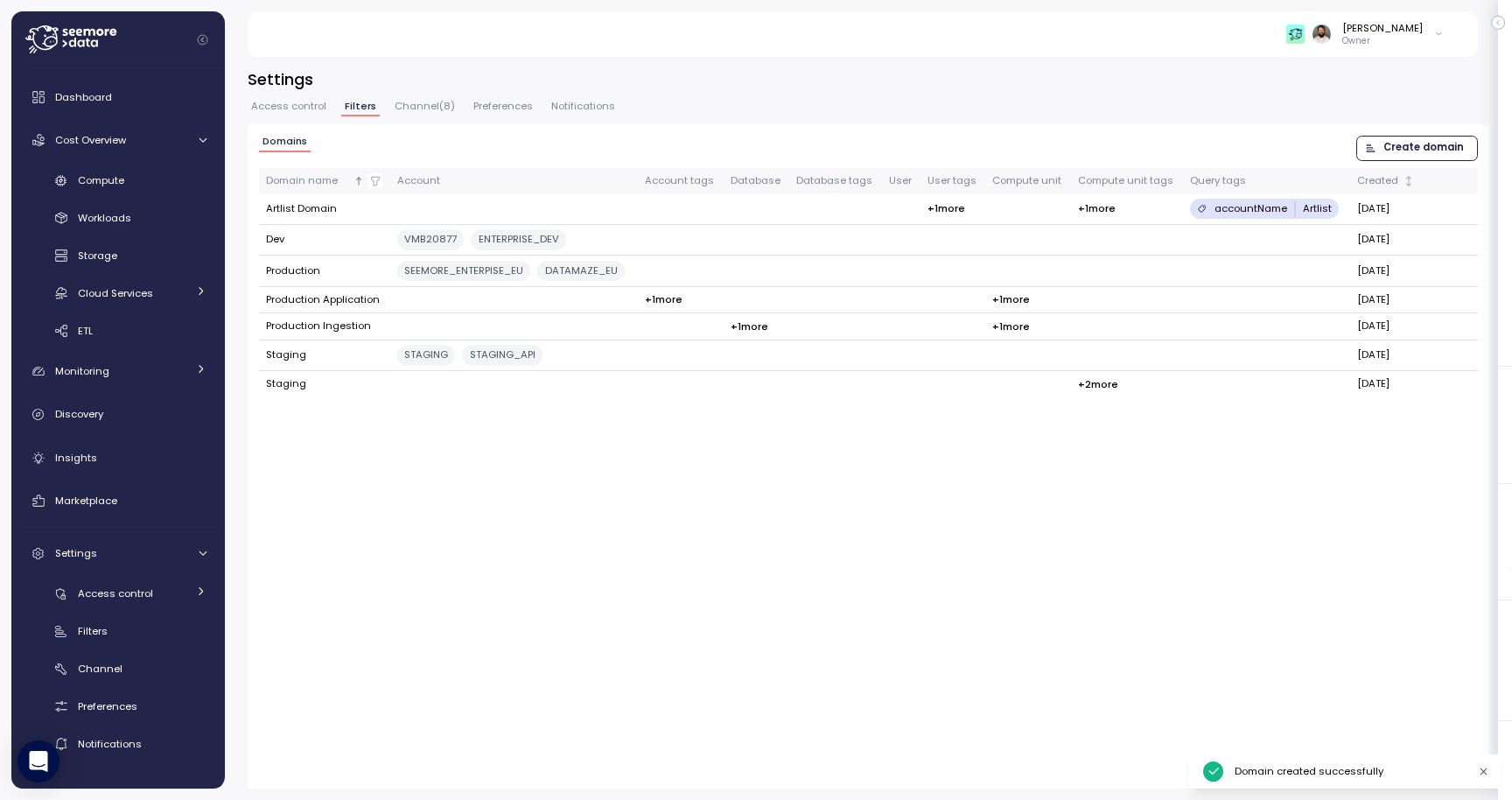
click at [301, 107] on span "Access control" at bounding box center [288, 106] width 75 height 9
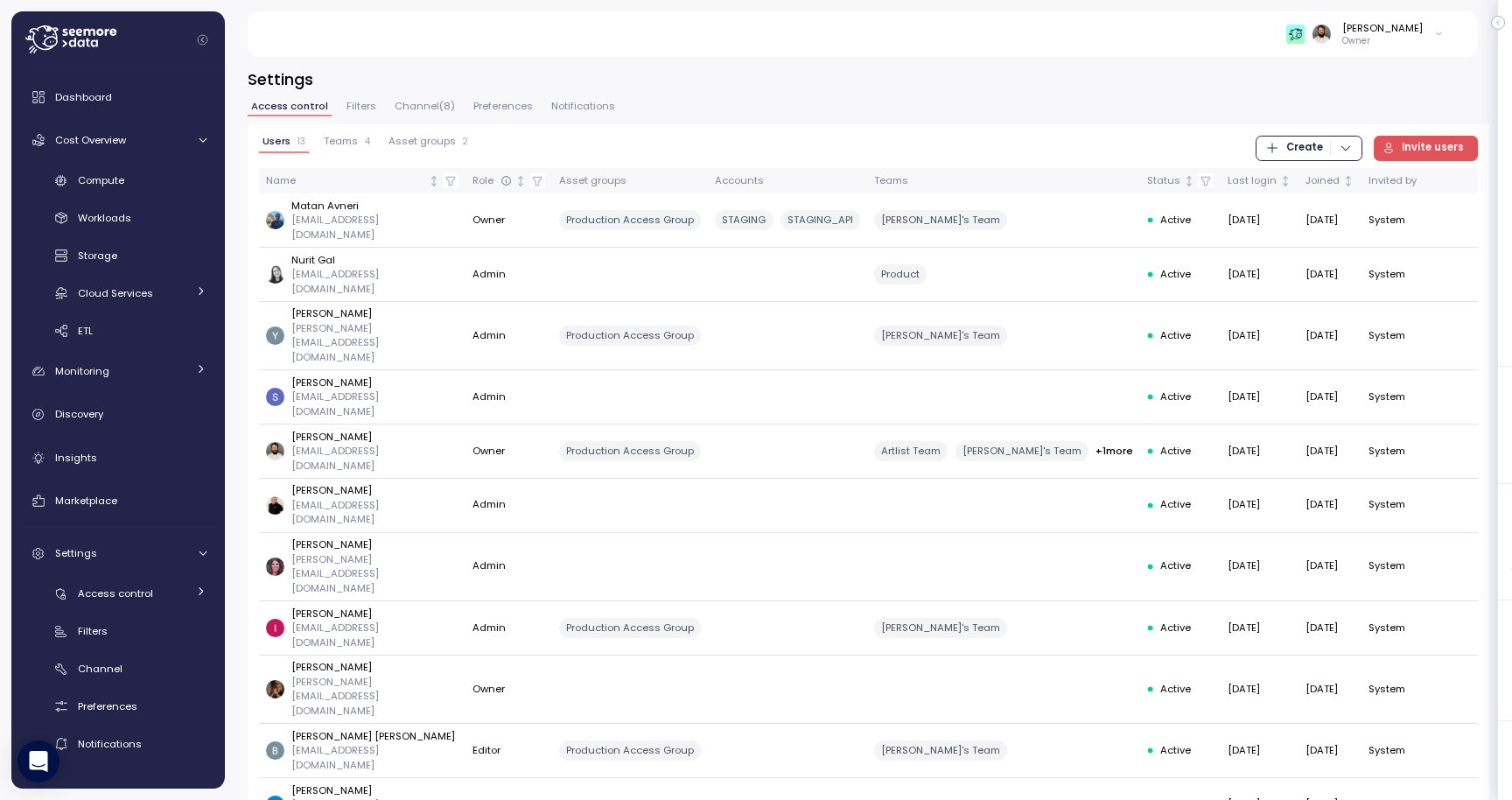
click at [348, 125] on div "Users 13 Teams 4 Asset groups 2 Create Invite users Name Role Asset groups Acco…" at bounding box center [868, 538] width 1241 height 827
click at [348, 137] on span "Teams" at bounding box center [341, 141] width 34 height 9
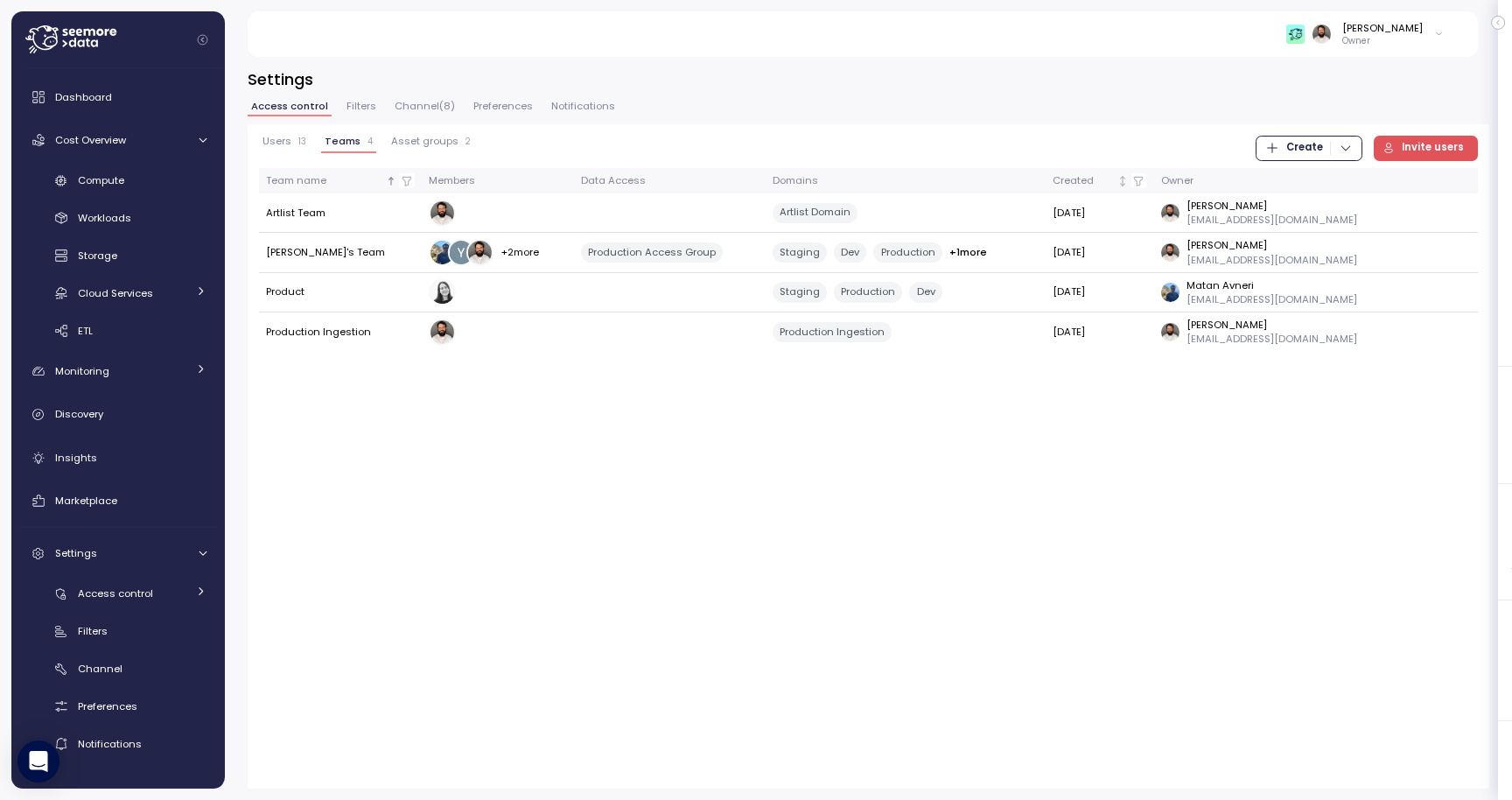
click at [1294, 153] on span "Create" at bounding box center [1304, 148] width 37 height 23
click at [1308, 176] on button "Team" at bounding box center [1317, 184] width 99 height 24
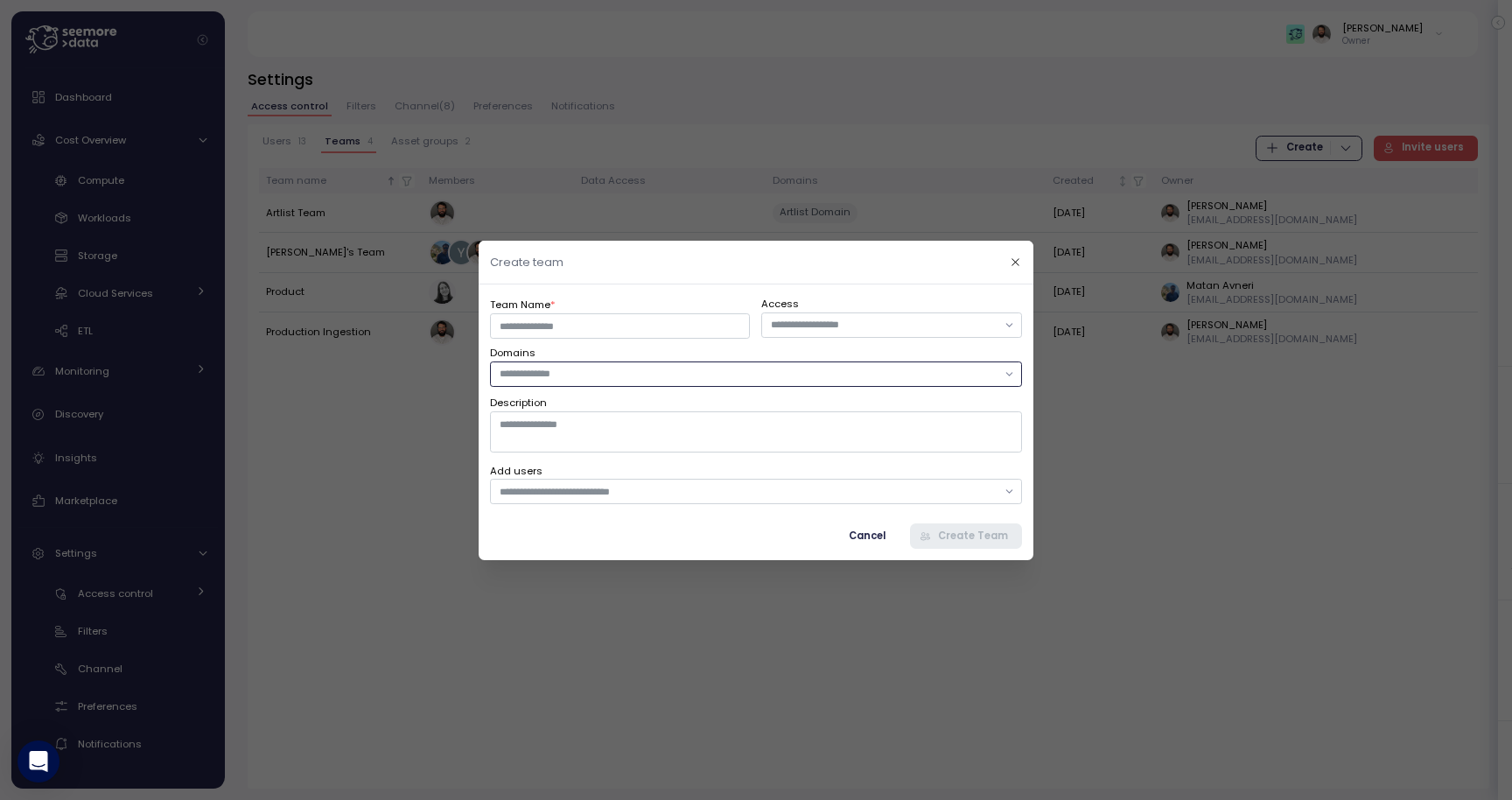
click at [645, 385] on div at bounding box center [756, 373] width 532 height 25
click at [550, 407] on div "Staging" at bounding box center [540, 408] width 40 height 14
click at [572, 329] on input "Team Name *" at bounding box center [620, 325] width 260 height 25
type input "**********"
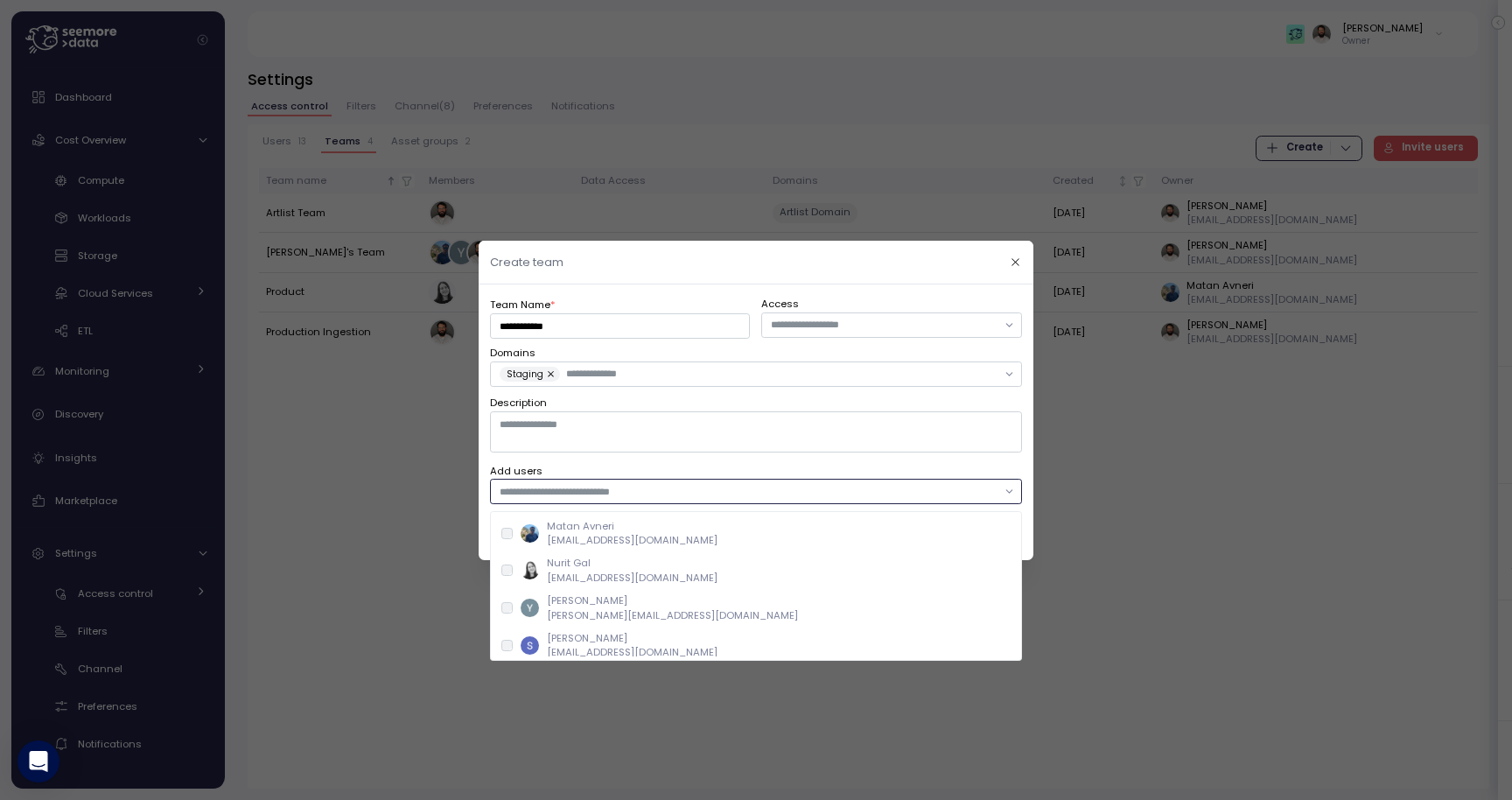
click at [557, 487] on input "text" at bounding box center [748, 491] width 497 height 16
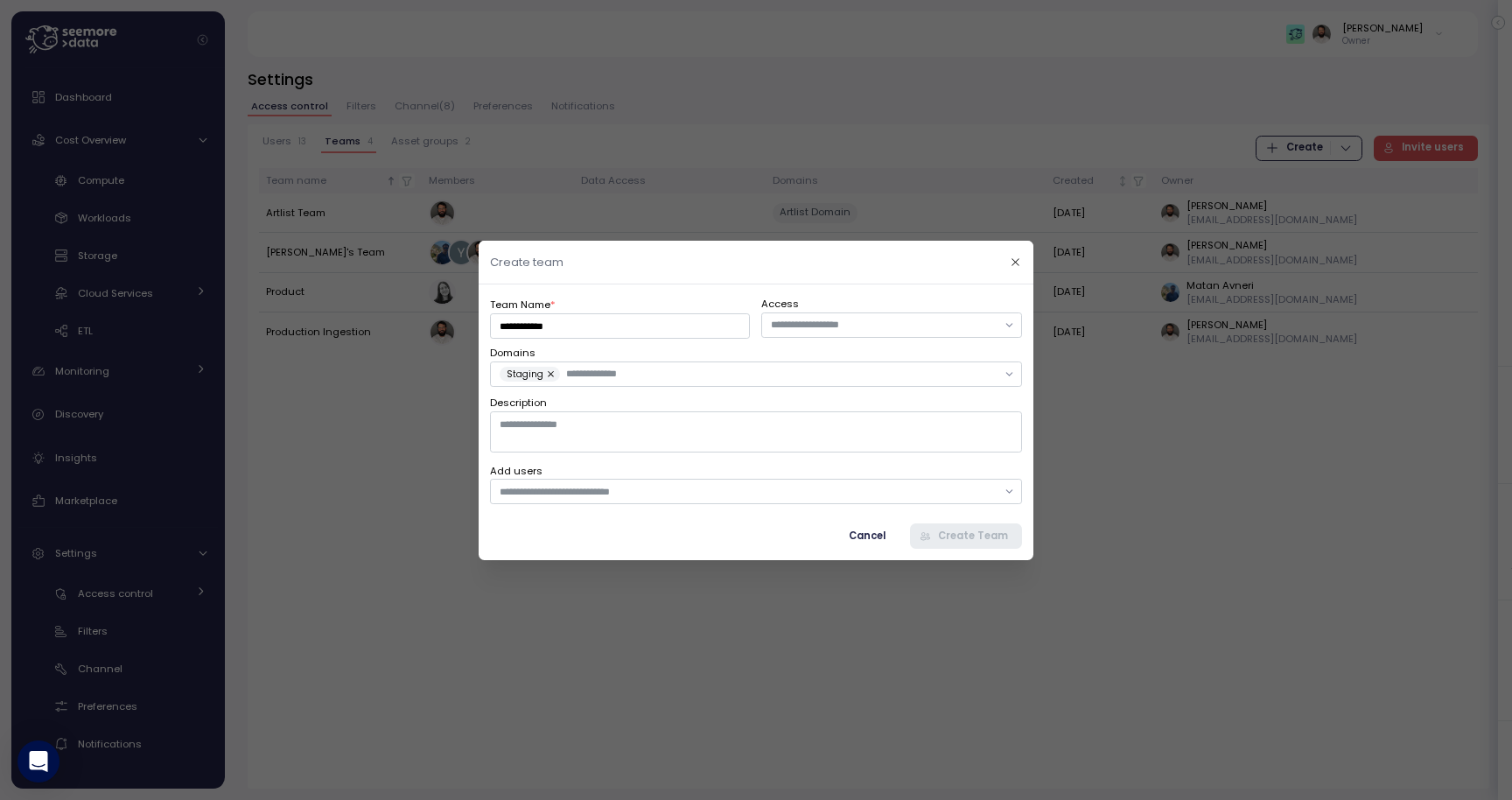
click at [879, 533] on span "Cancel" at bounding box center [867, 535] width 37 height 23
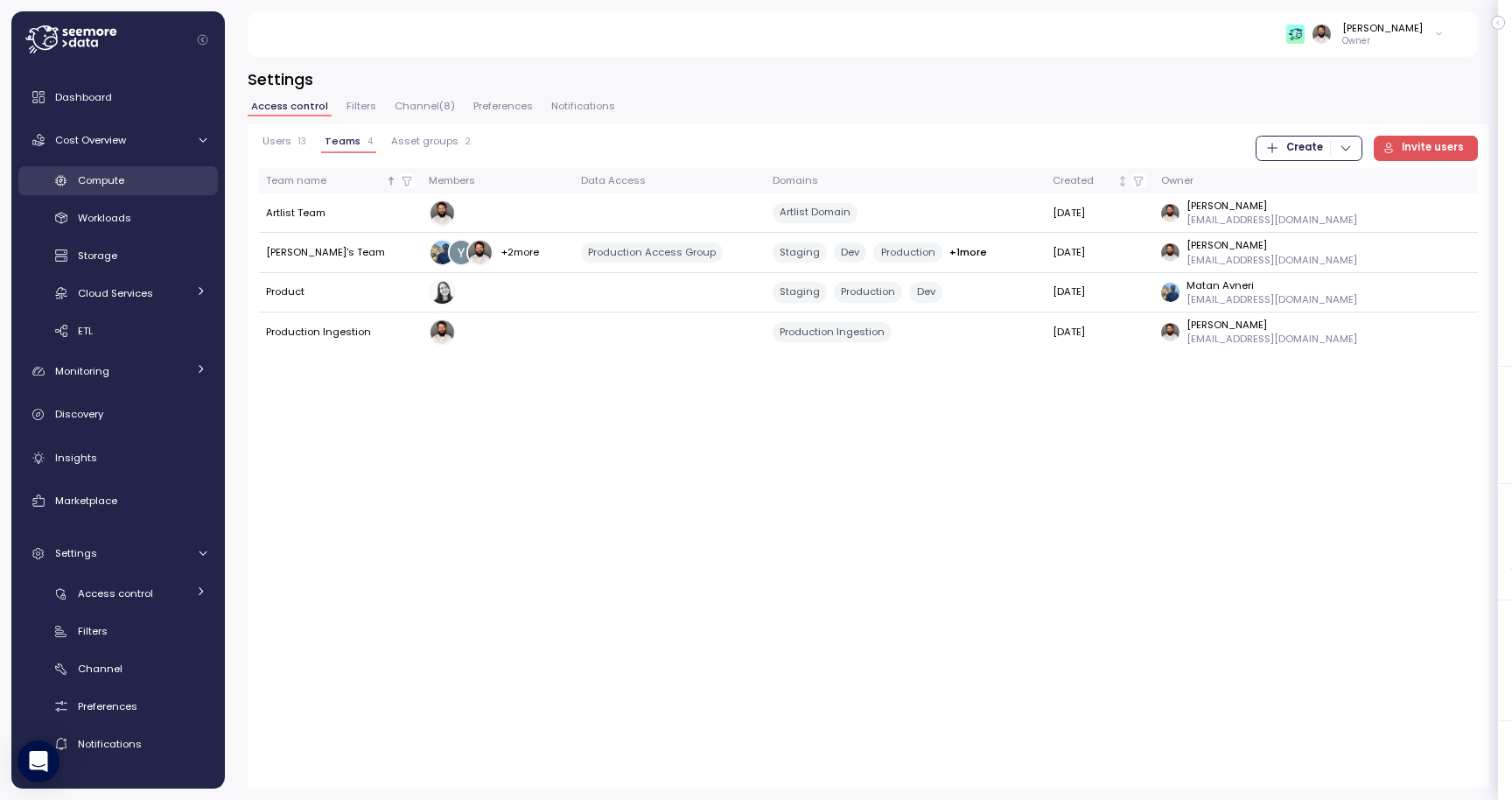
click at [140, 179] on div "Compute" at bounding box center [141, 180] width 128 height 18
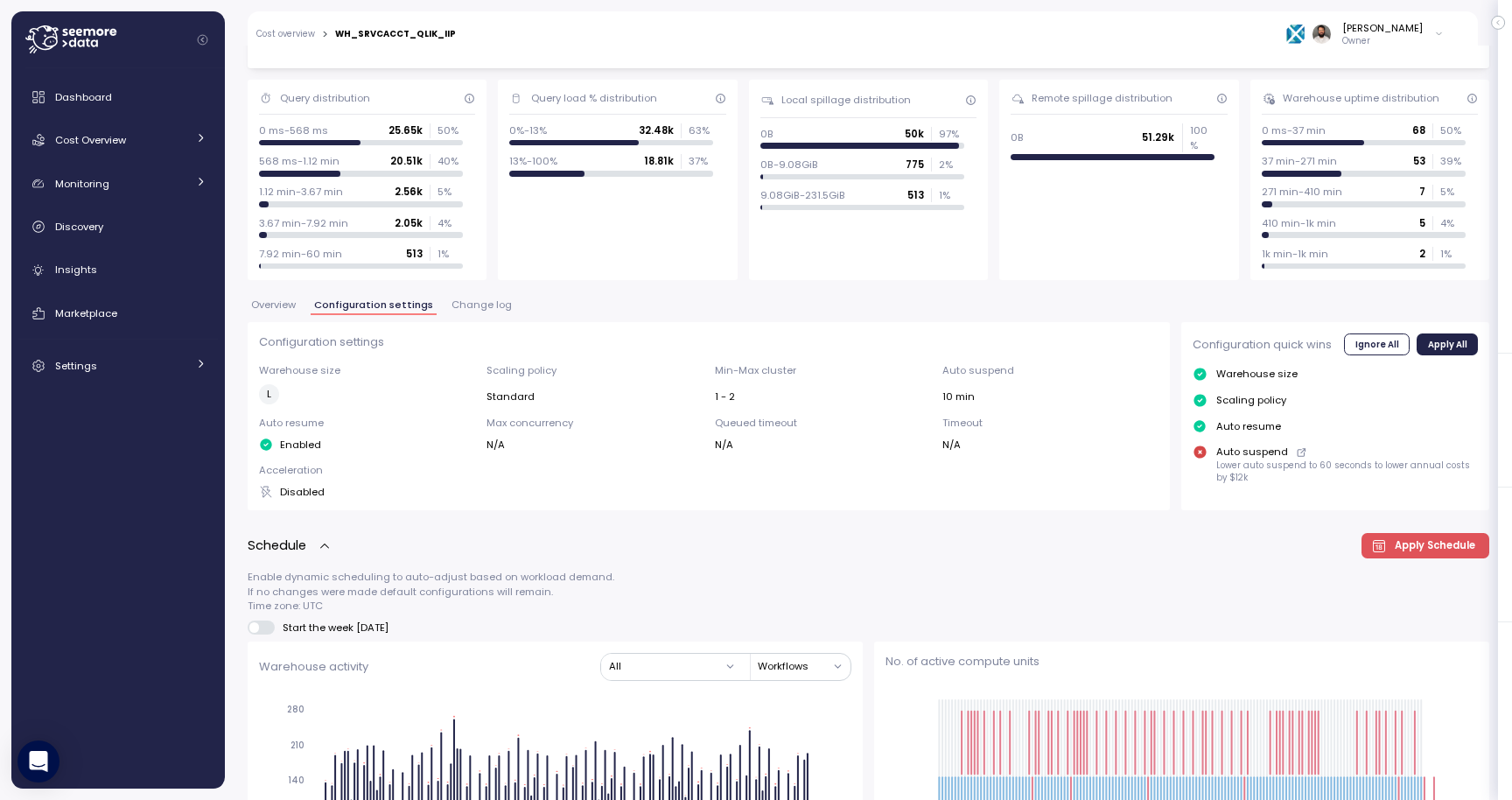
scroll to position [130, 0]
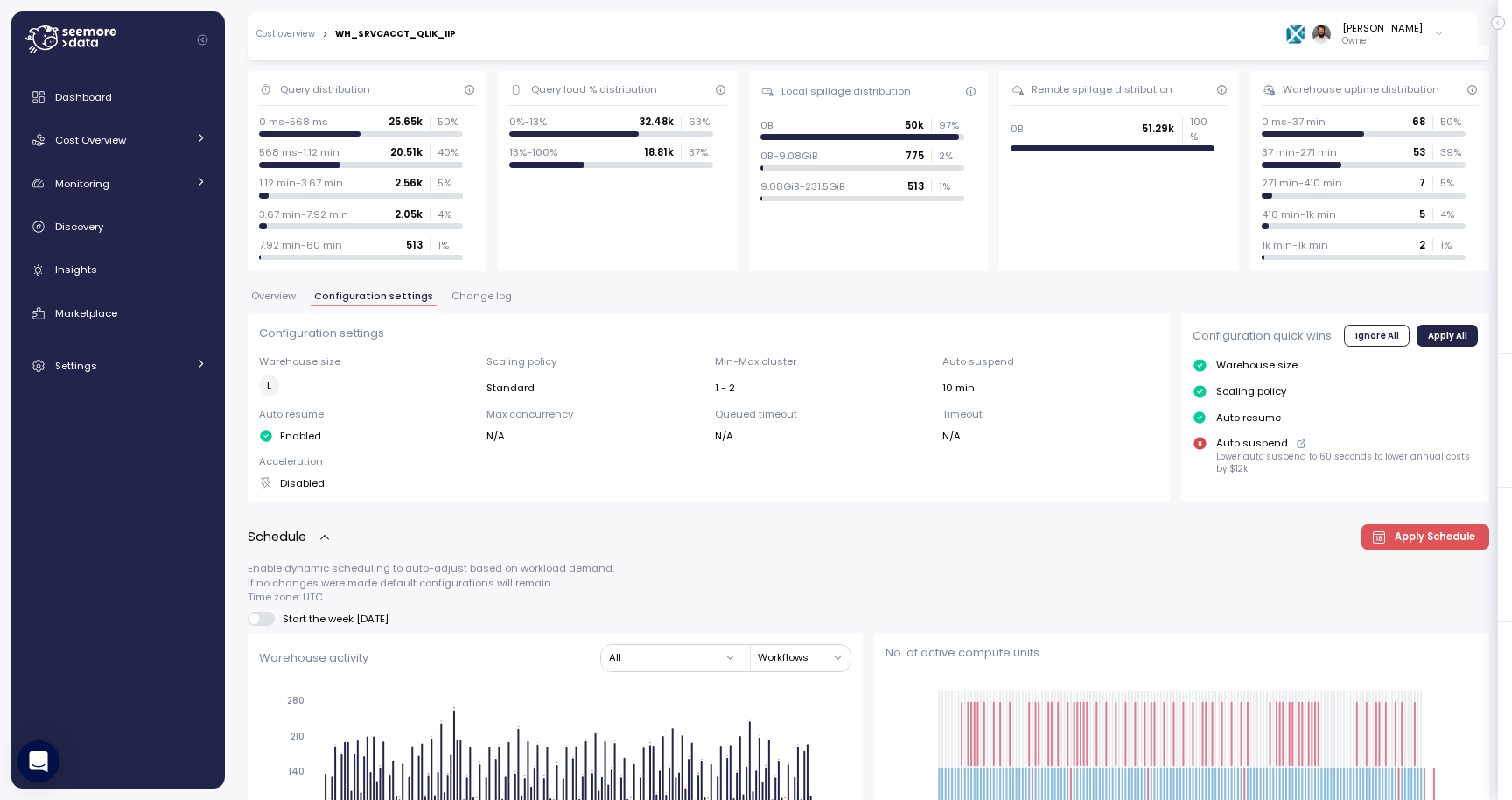
click at [280, 300] on span "Overview" at bounding box center [273, 296] width 45 height 9
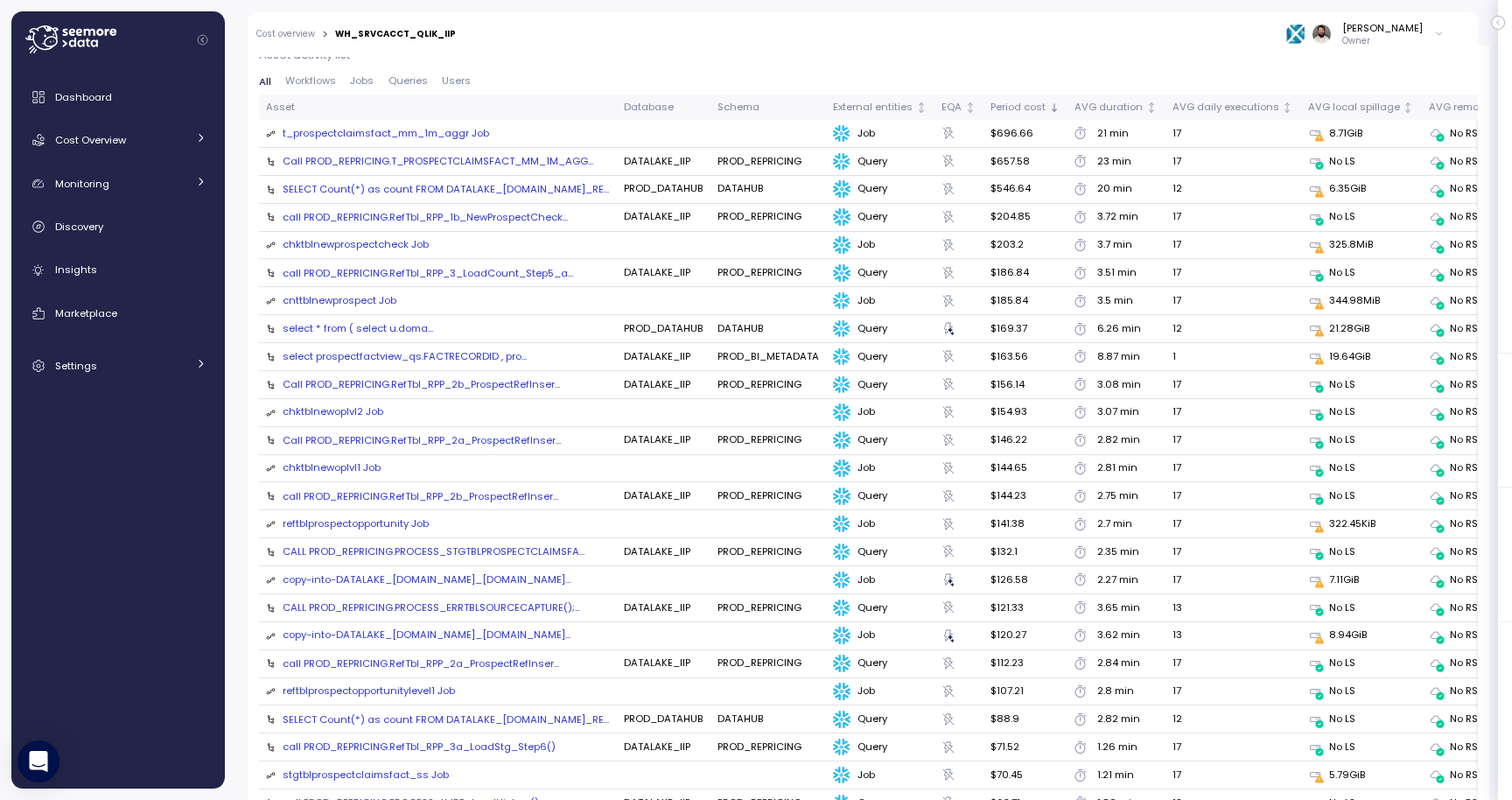
scroll to position [1899, 0]
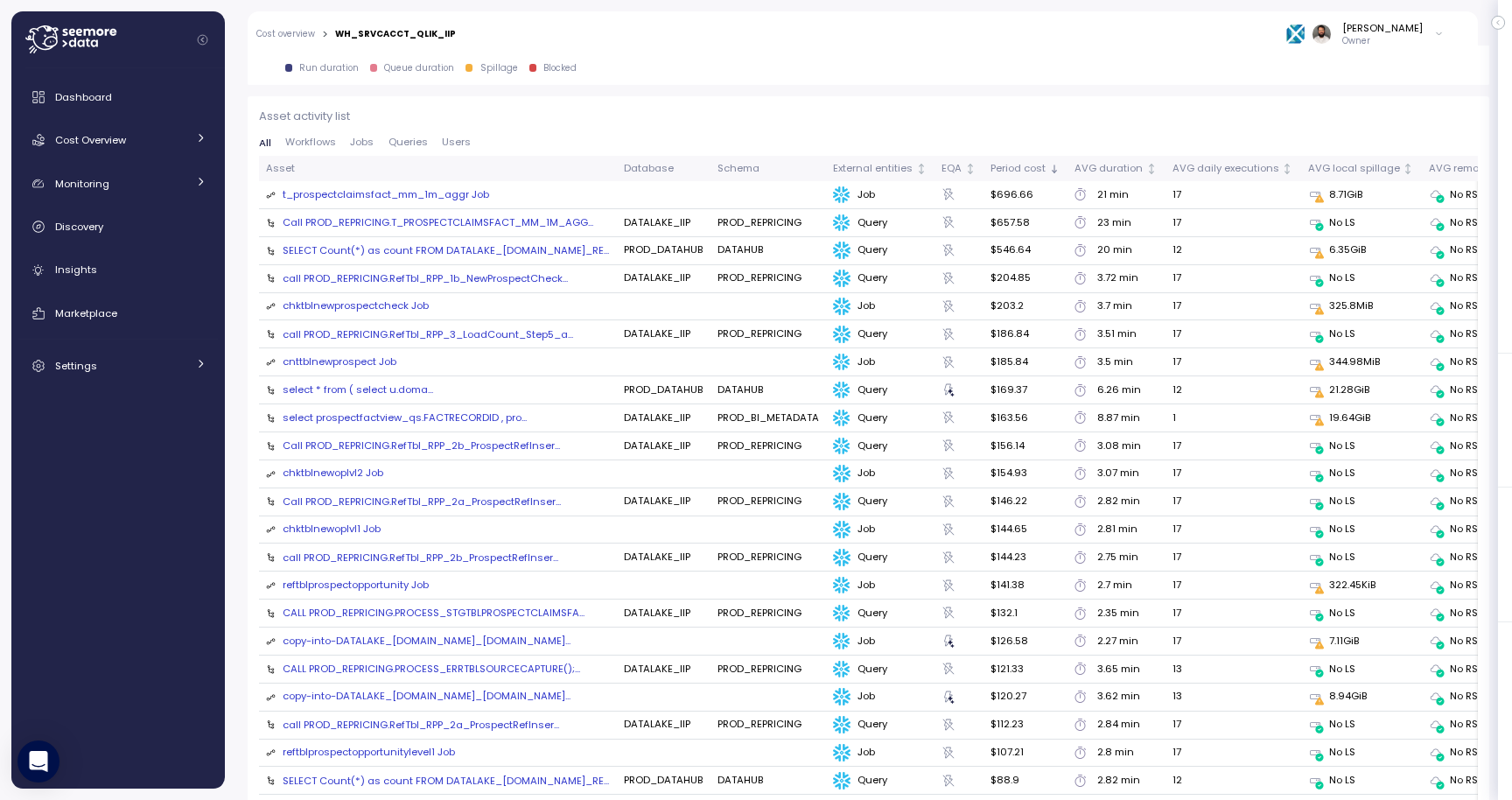
click at [436, 200] on div "t_prospectclaimsfact_mm_1m_aggr Job" at bounding box center [386, 195] width 207 height 16
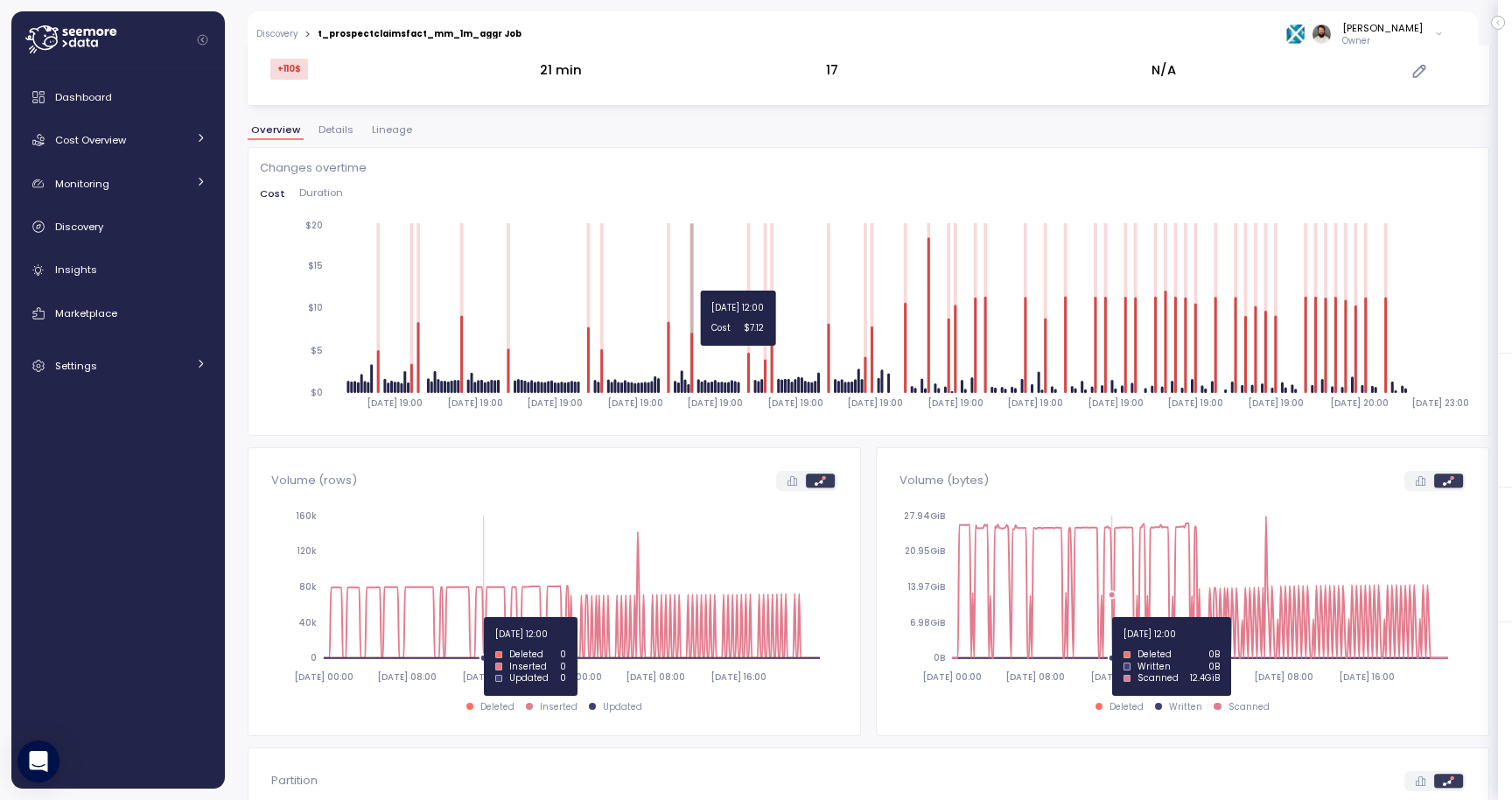
scroll to position [224, 0]
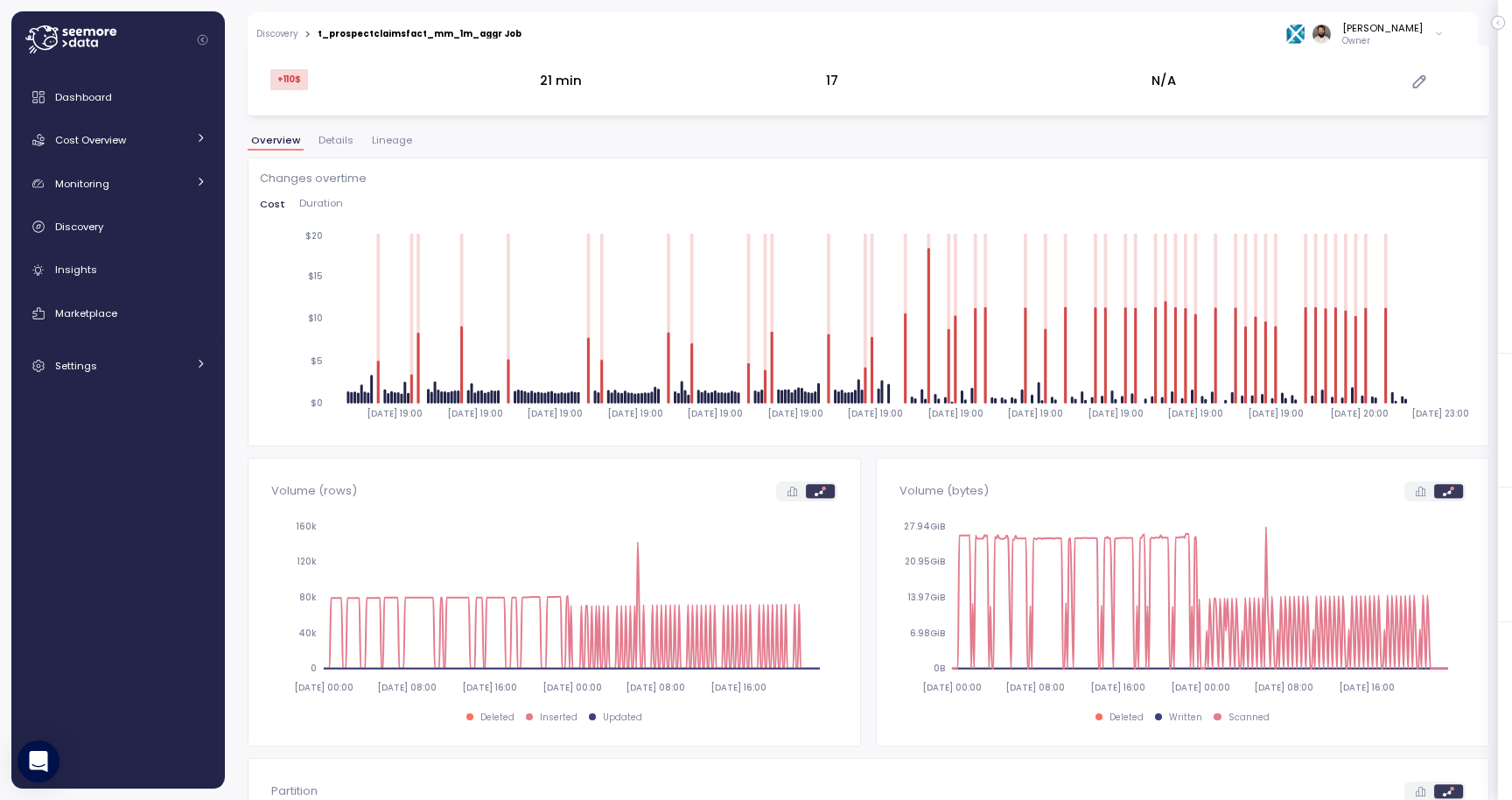
click at [386, 141] on span "Lineage" at bounding box center [391, 141] width 40 height 9
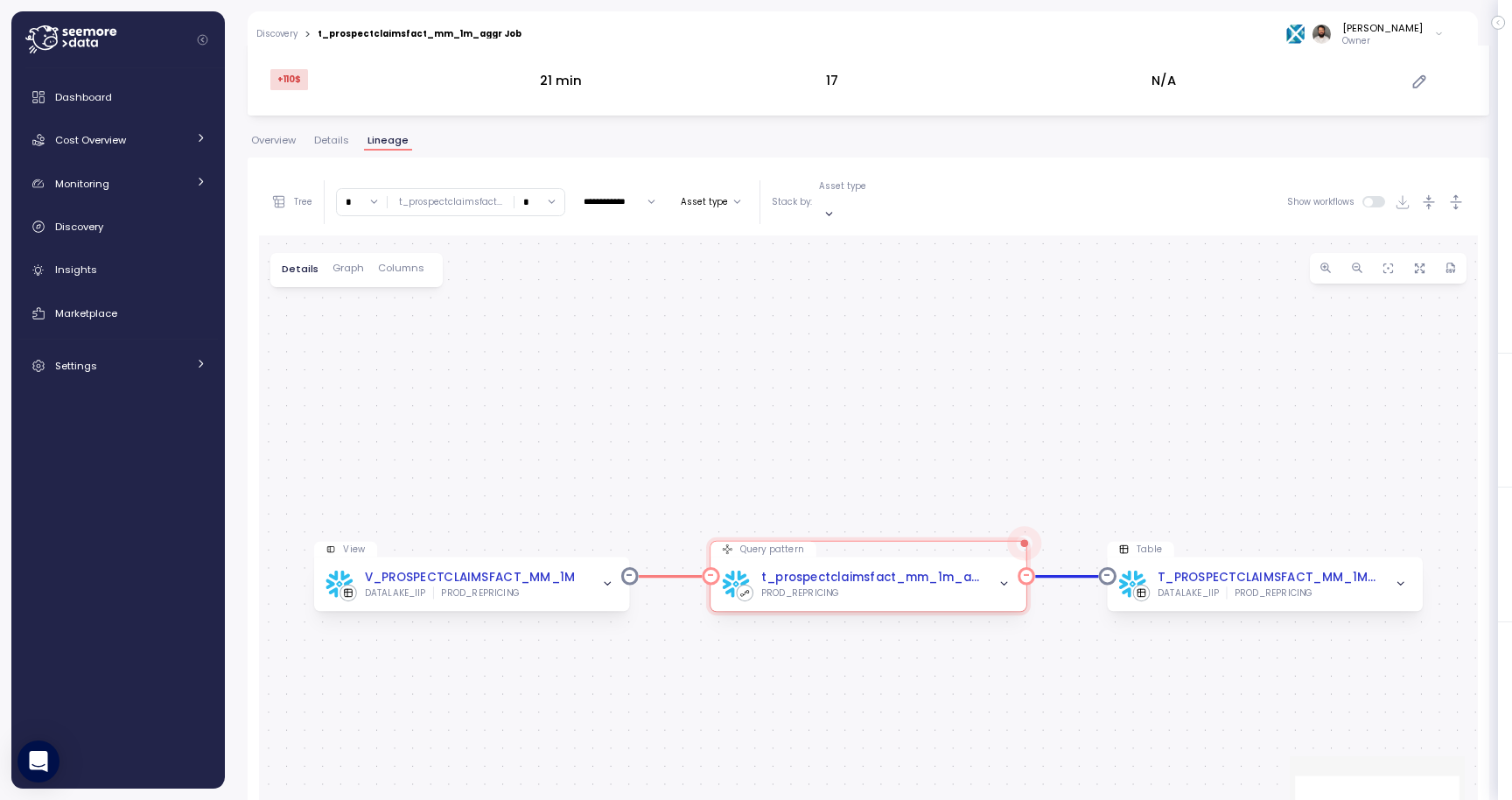
click at [982, 586] on div "PROD_REPRICING" at bounding box center [872, 592] width 221 height 12
click at [360, 204] on input "*" at bounding box center [361, 201] width 50 height 25
click at [355, 335] on div "4" at bounding box center [364, 344] width 47 height 22
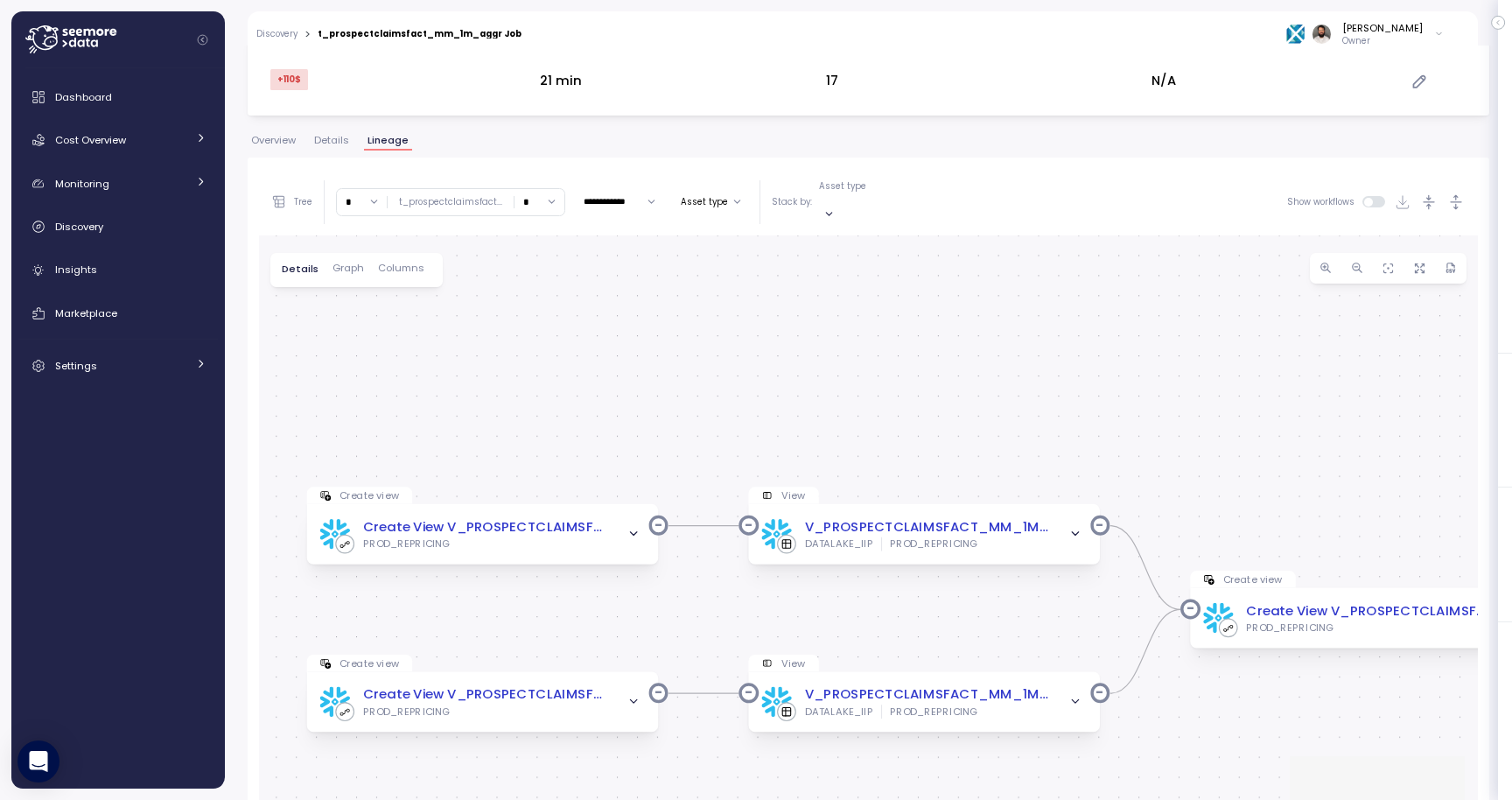
drag, startPoint x: 654, startPoint y: 616, endPoint x: 1023, endPoint y: 612, distance: 369.0
click at [1023, 612] on div "View V_PROSPECTCLAIMSFACT_MM_1M DATALAKE_IIP PROD_REPRICING Query pattern t_pro…" at bounding box center [869, 568] width 1219 height 666
click at [355, 195] on input "*" at bounding box center [361, 201] width 50 height 25
click at [359, 339] on div "8" at bounding box center [360, 345] width 27 height 14
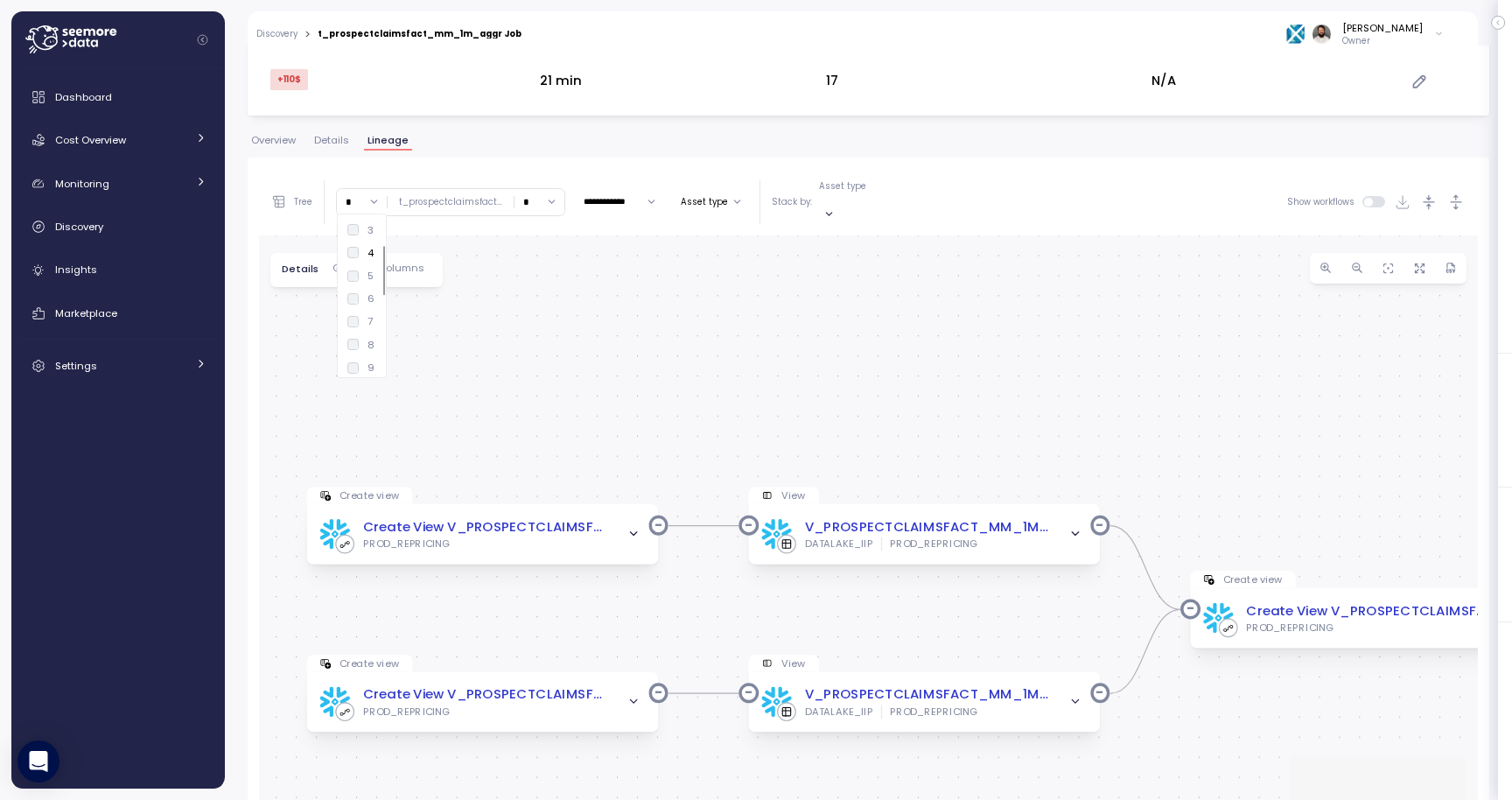
type input "*"
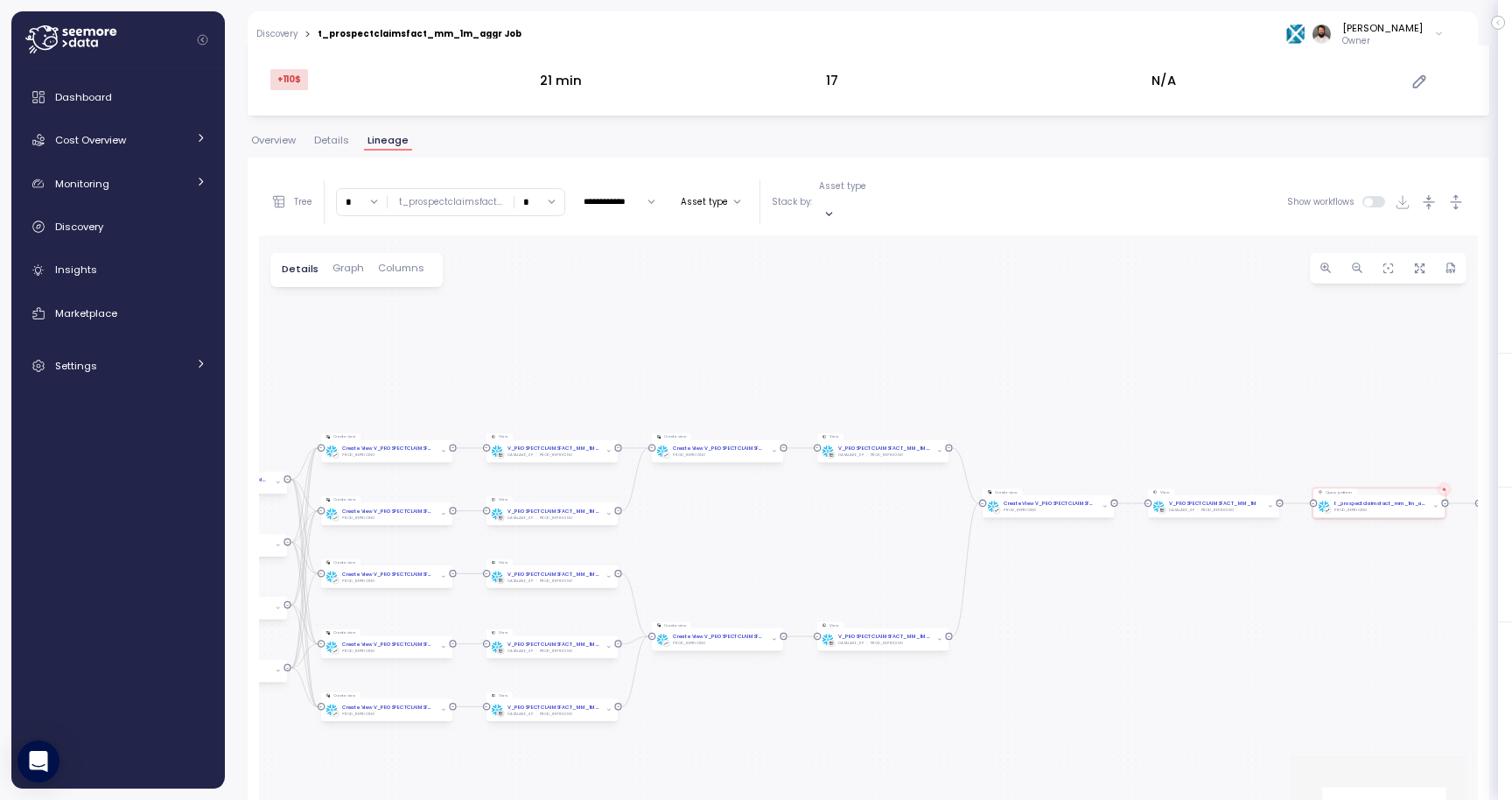
click at [1452, 183] on div "**********" at bounding box center [869, 201] width 1219 height 66
click at [1456, 194] on icon "button" at bounding box center [1457, 201] width 12 height 15
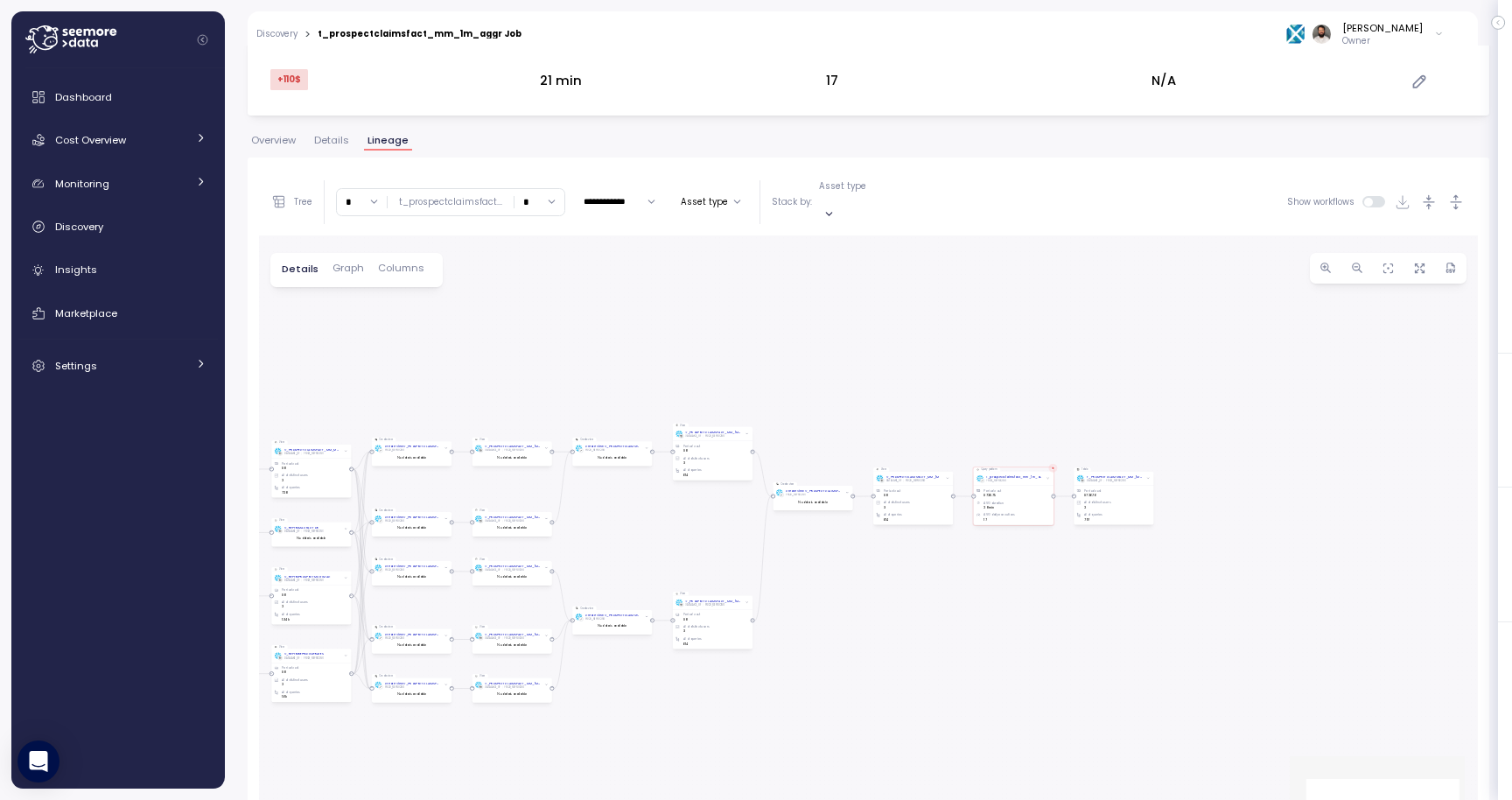
click at [322, 138] on span "Details" at bounding box center [331, 141] width 35 height 9
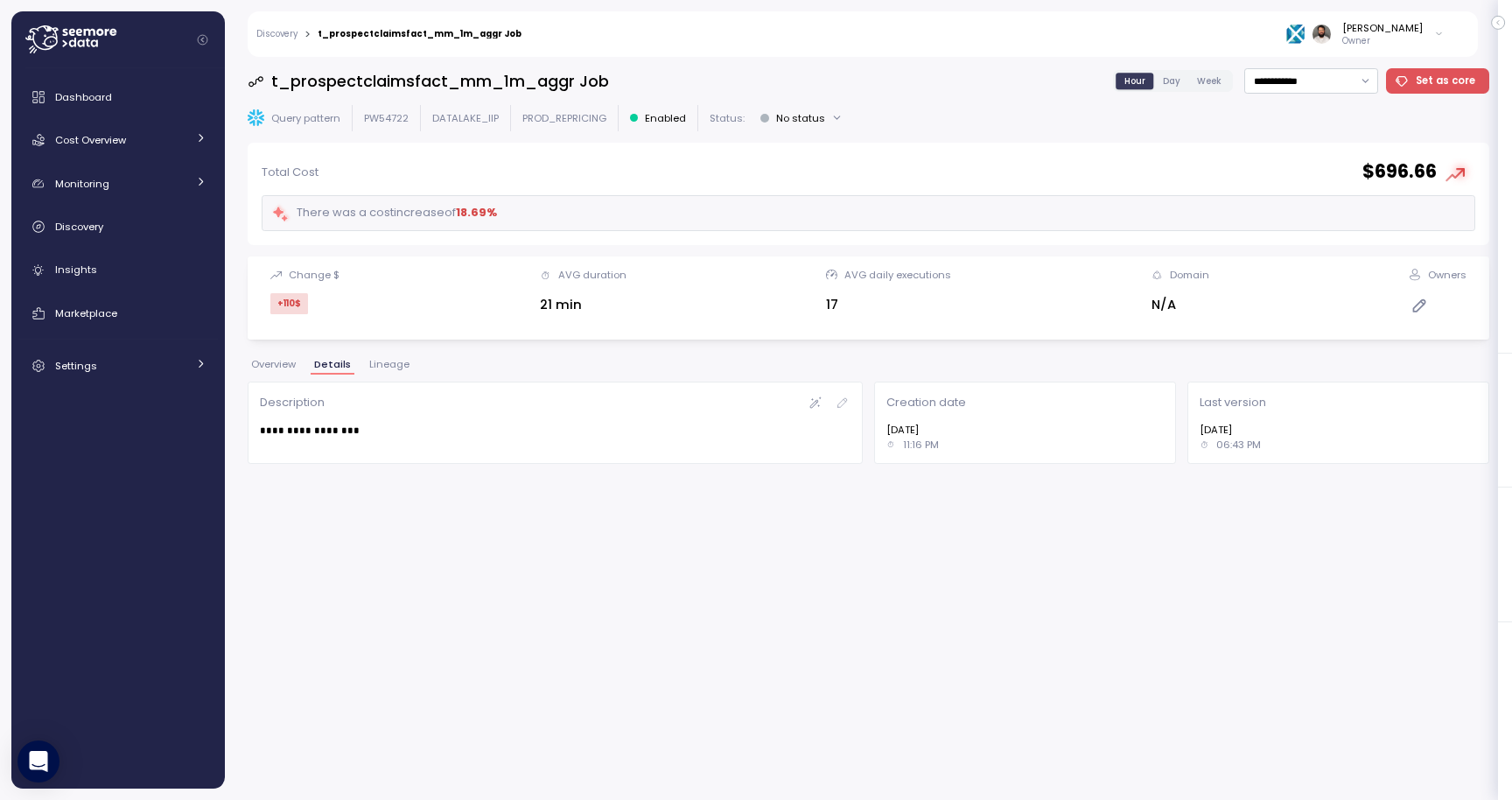
click at [279, 364] on span "Overview" at bounding box center [273, 364] width 45 height 9
click at [140, 138] on div "Cost Overview" at bounding box center [121, 140] width 131 height 18
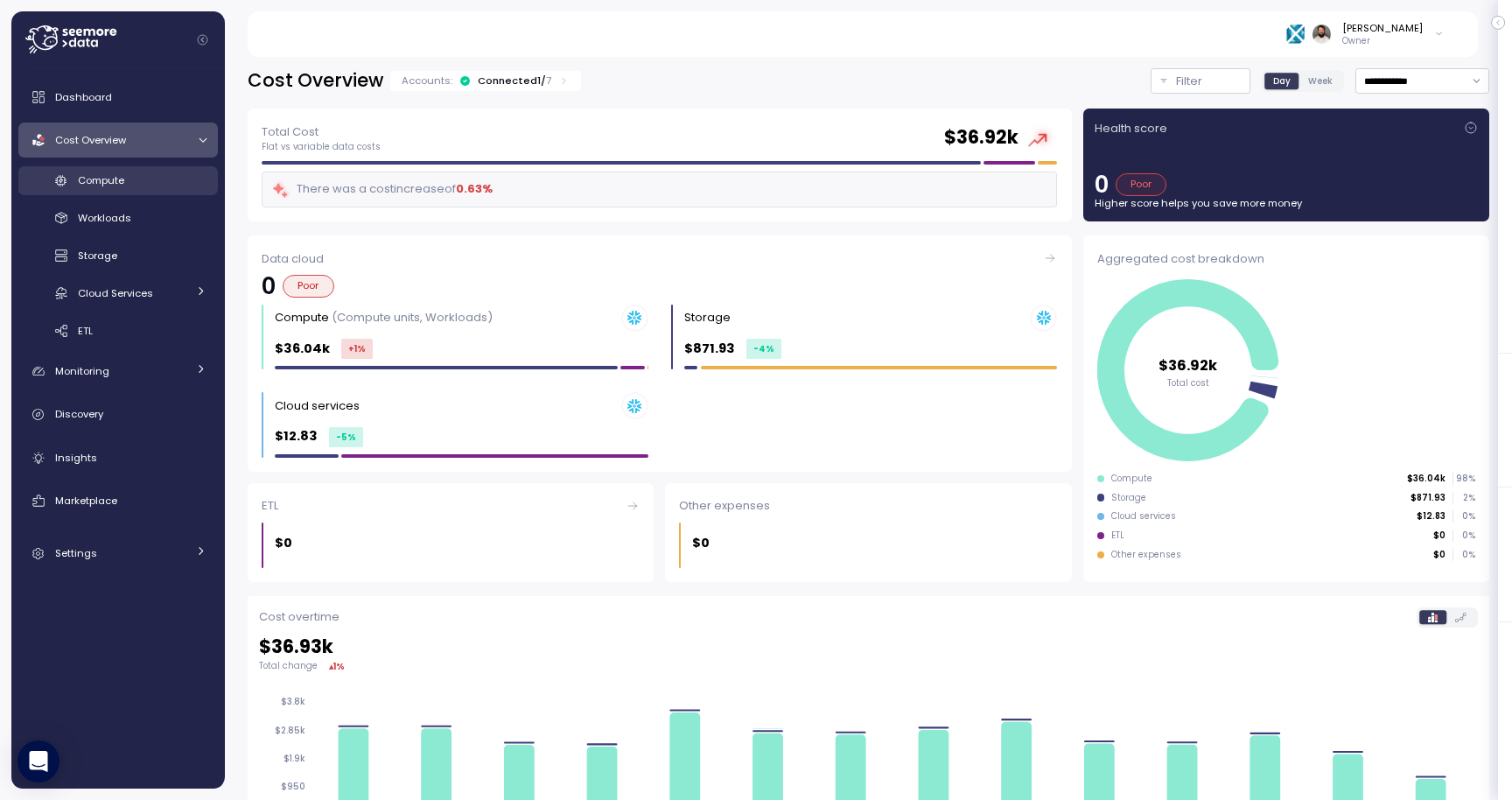
click at [136, 186] on div "Compute" at bounding box center [141, 180] width 128 height 18
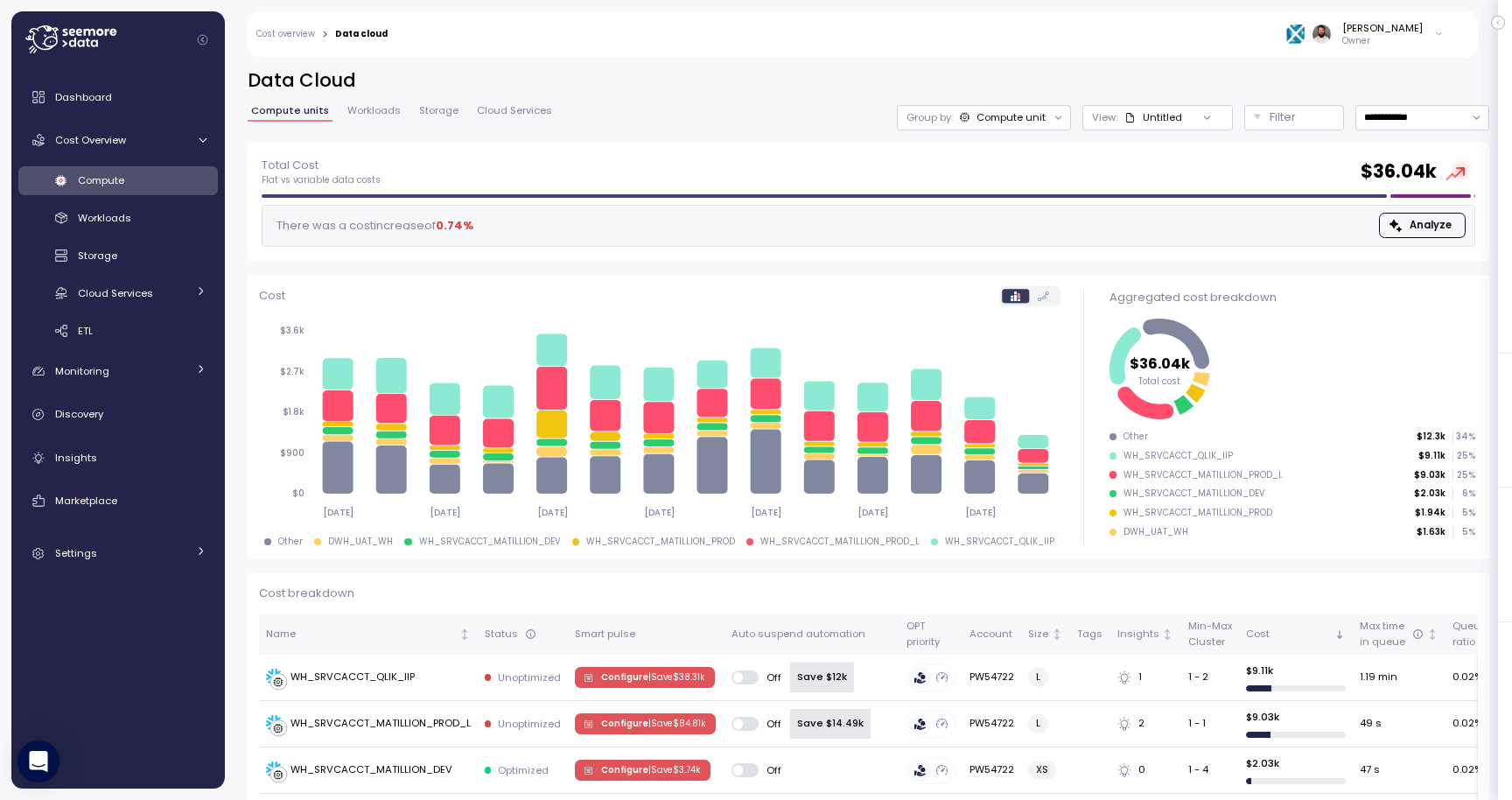
scroll to position [345, 0]
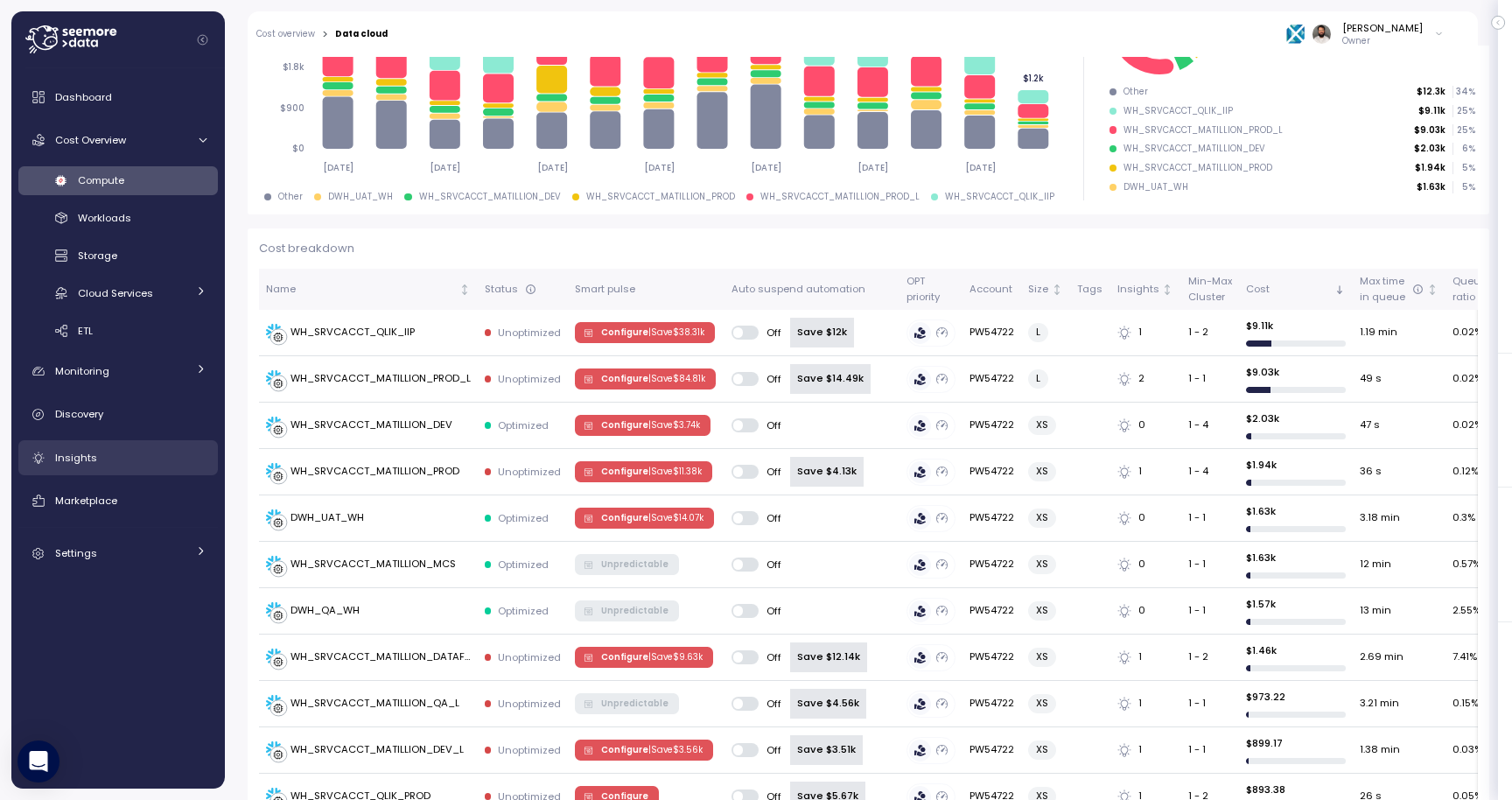
click at [181, 446] on link "Insights" at bounding box center [118, 457] width 199 height 35
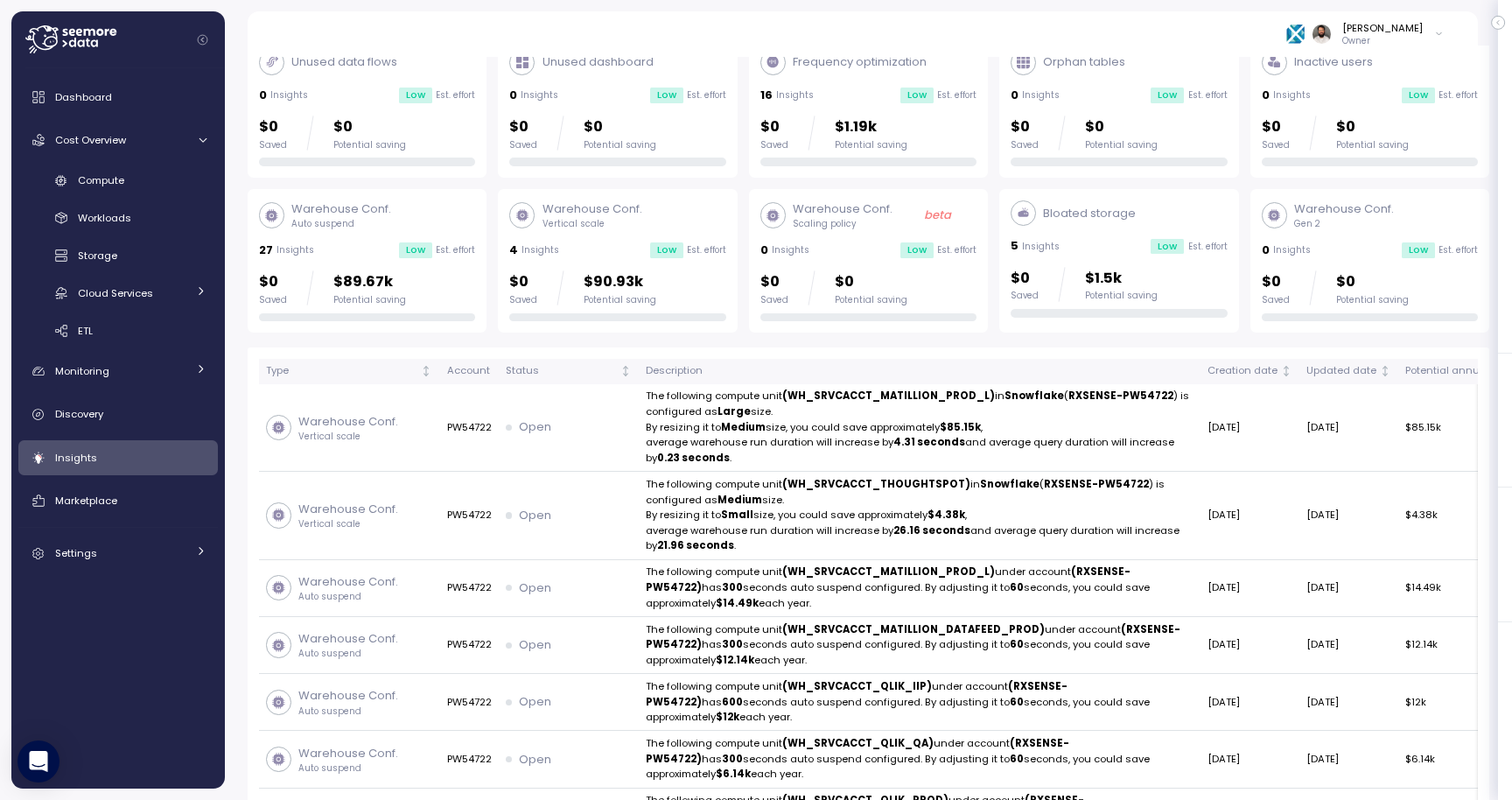
scroll to position [110, 0]
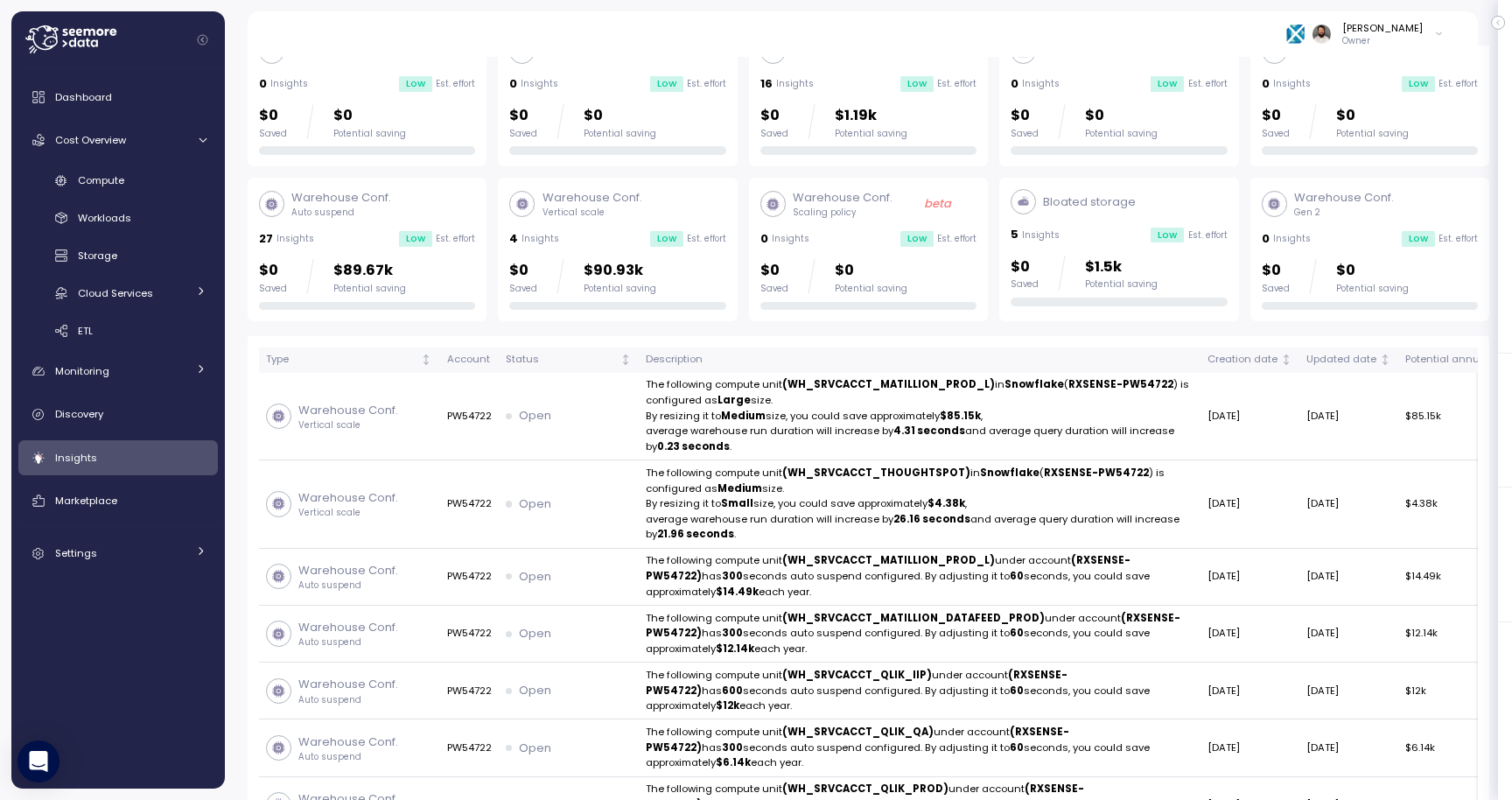
click at [689, 256] on div "Warehouse Conf. Vertical scale 4 Insights Low Est. effort $0 Saved $90.93k Pote…" at bounding box center [617, 249] width 216 height 121
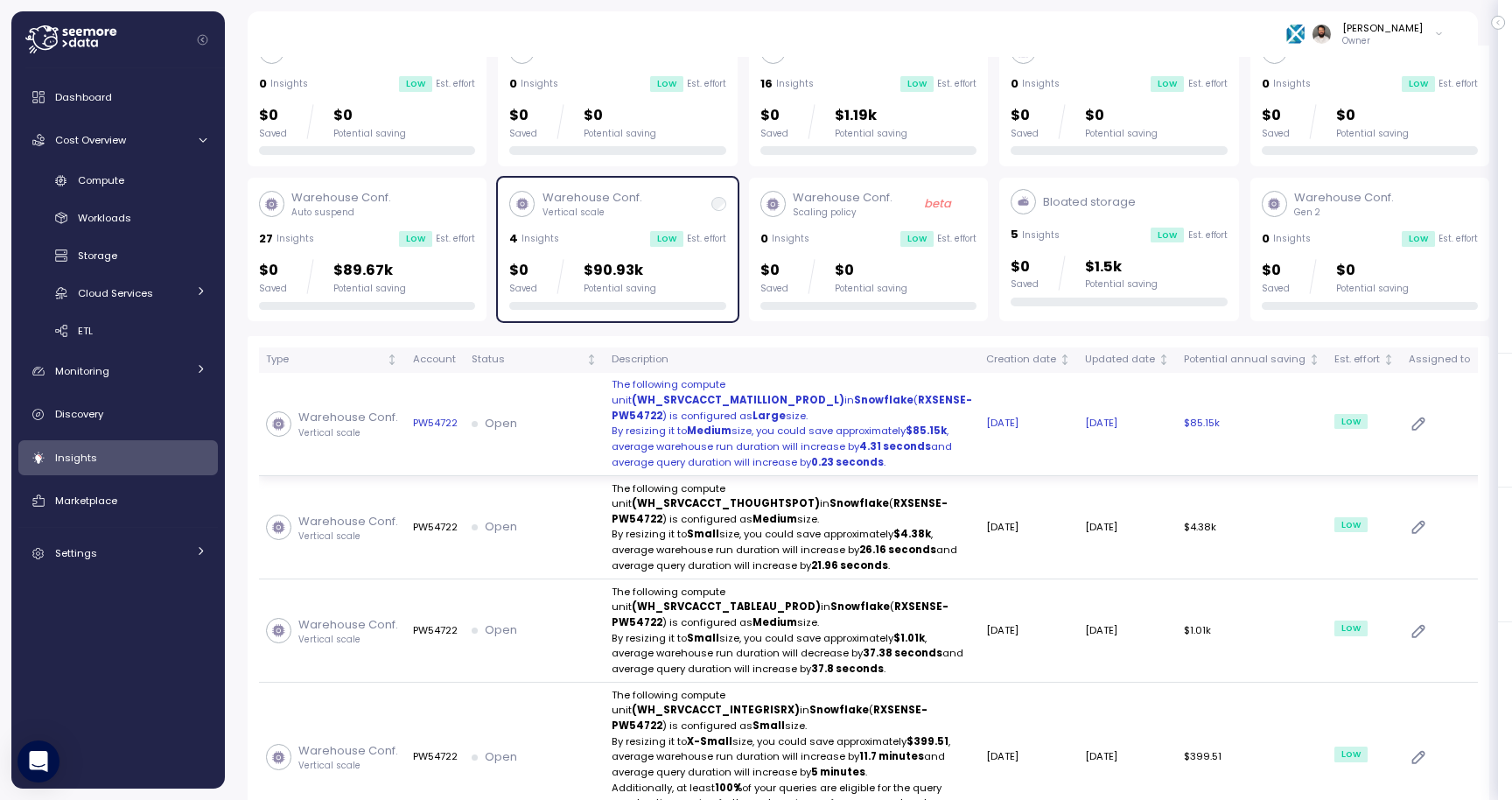
click at [660, 437] on p "By resizing it to Medium size, you could save approximately $85.15k ," at bounding box center [791, 431] width 360 height 16
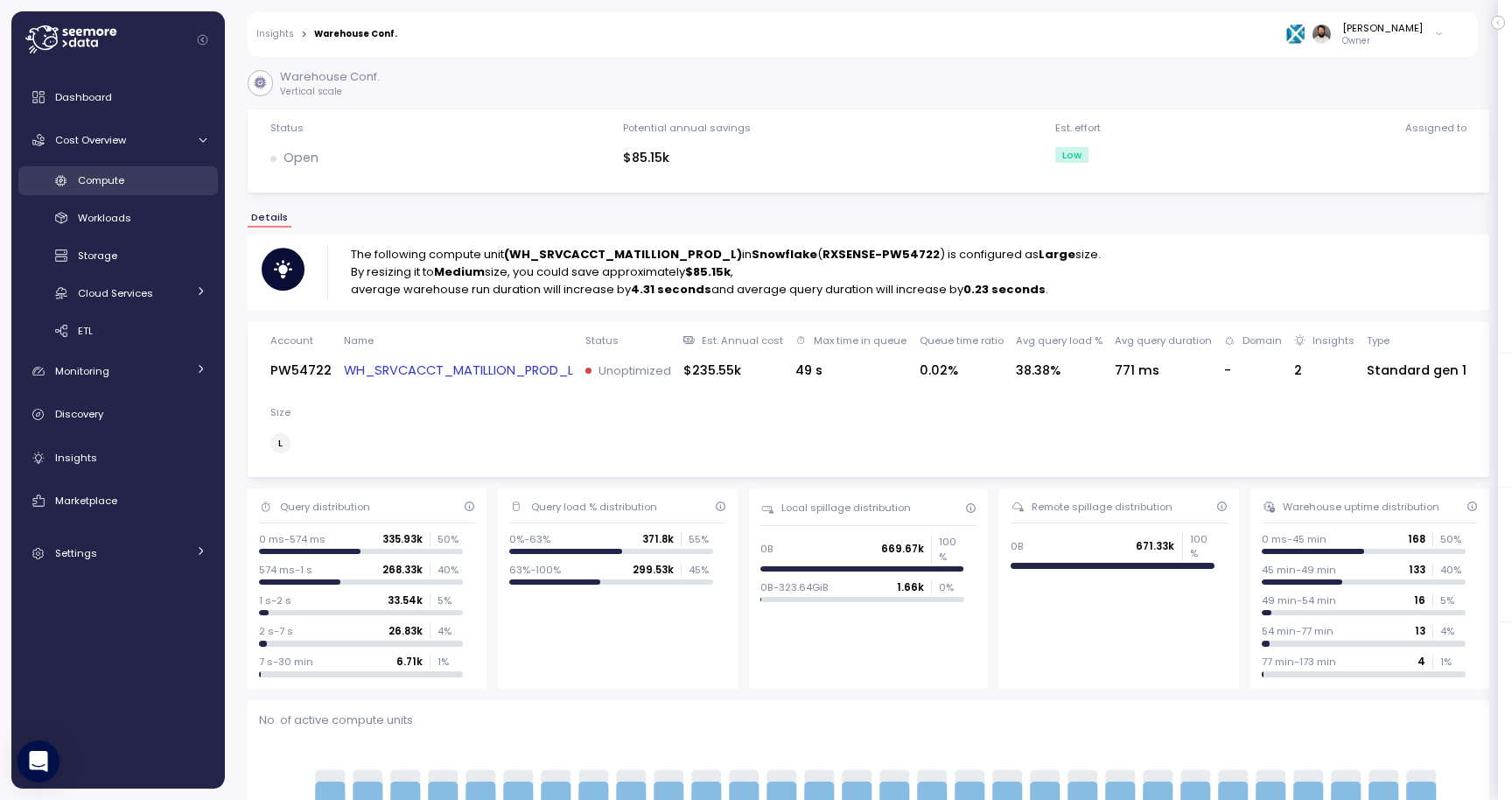
click at [154, 182] on div "Compute" at bounding box center [141, 180] width 128 height 18
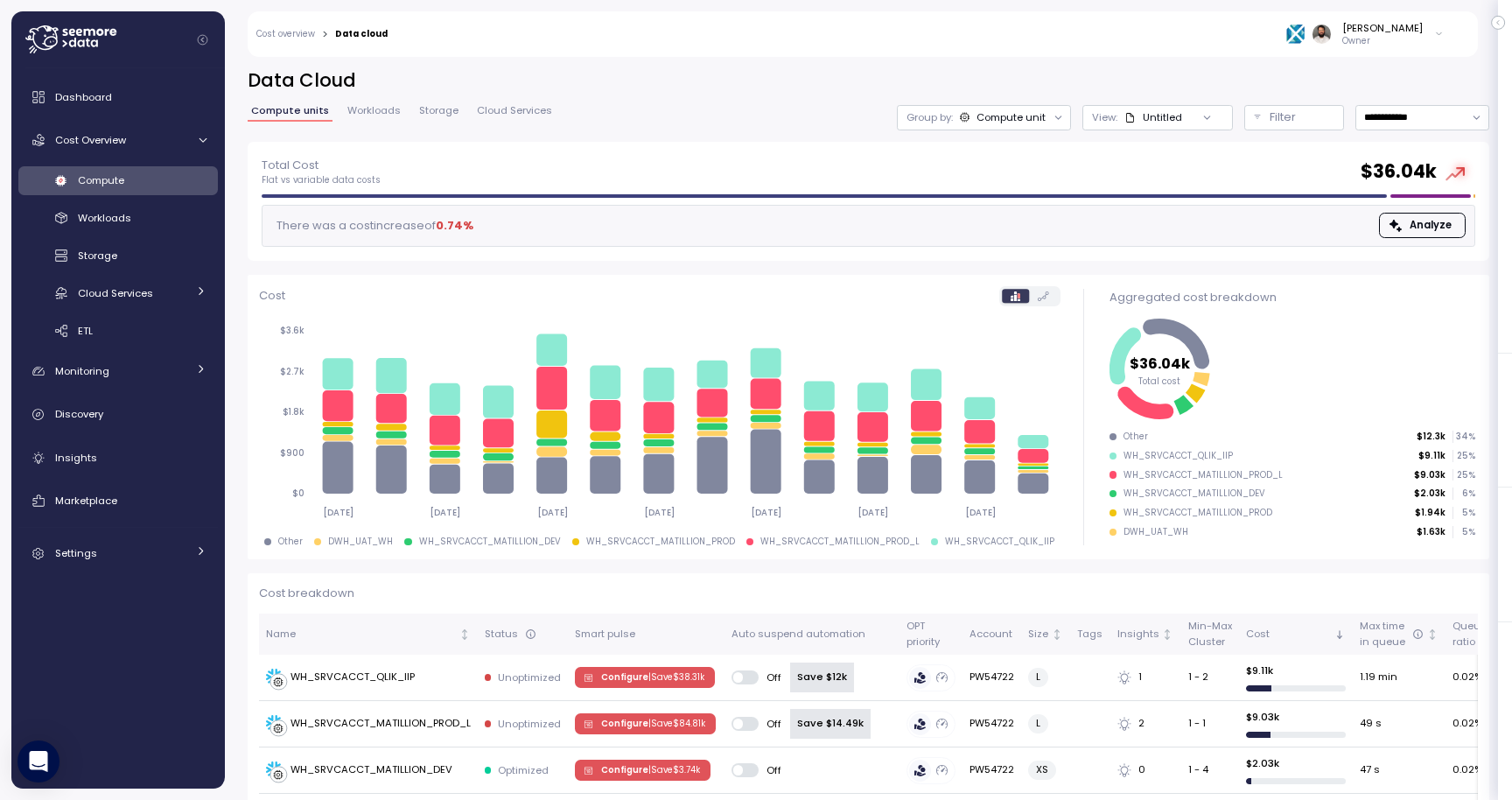
scroll to position [59, 0]
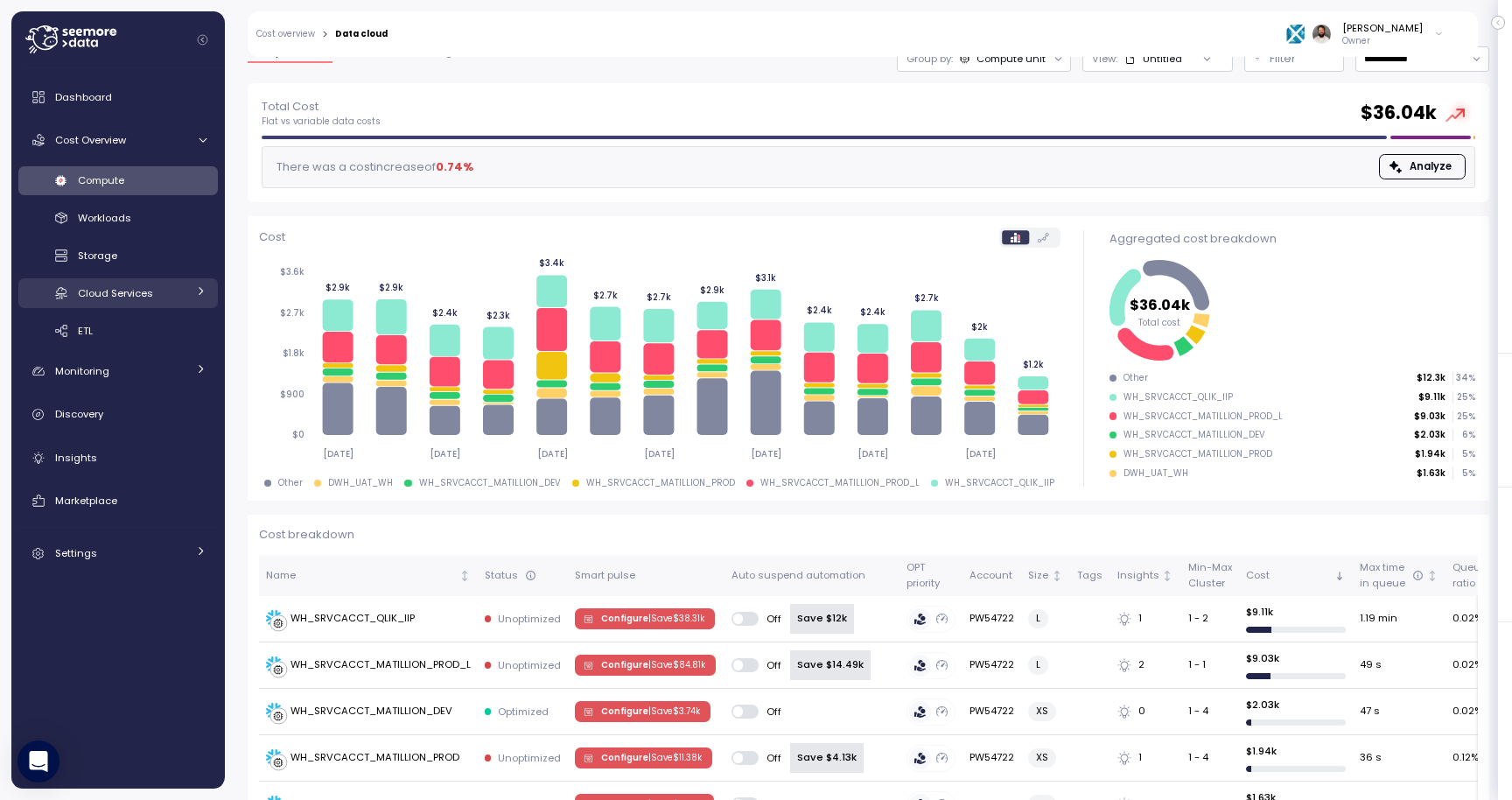
click at [168, 289] on div "Cloud Services" at bounding box center [132, 293] width 109 height 18
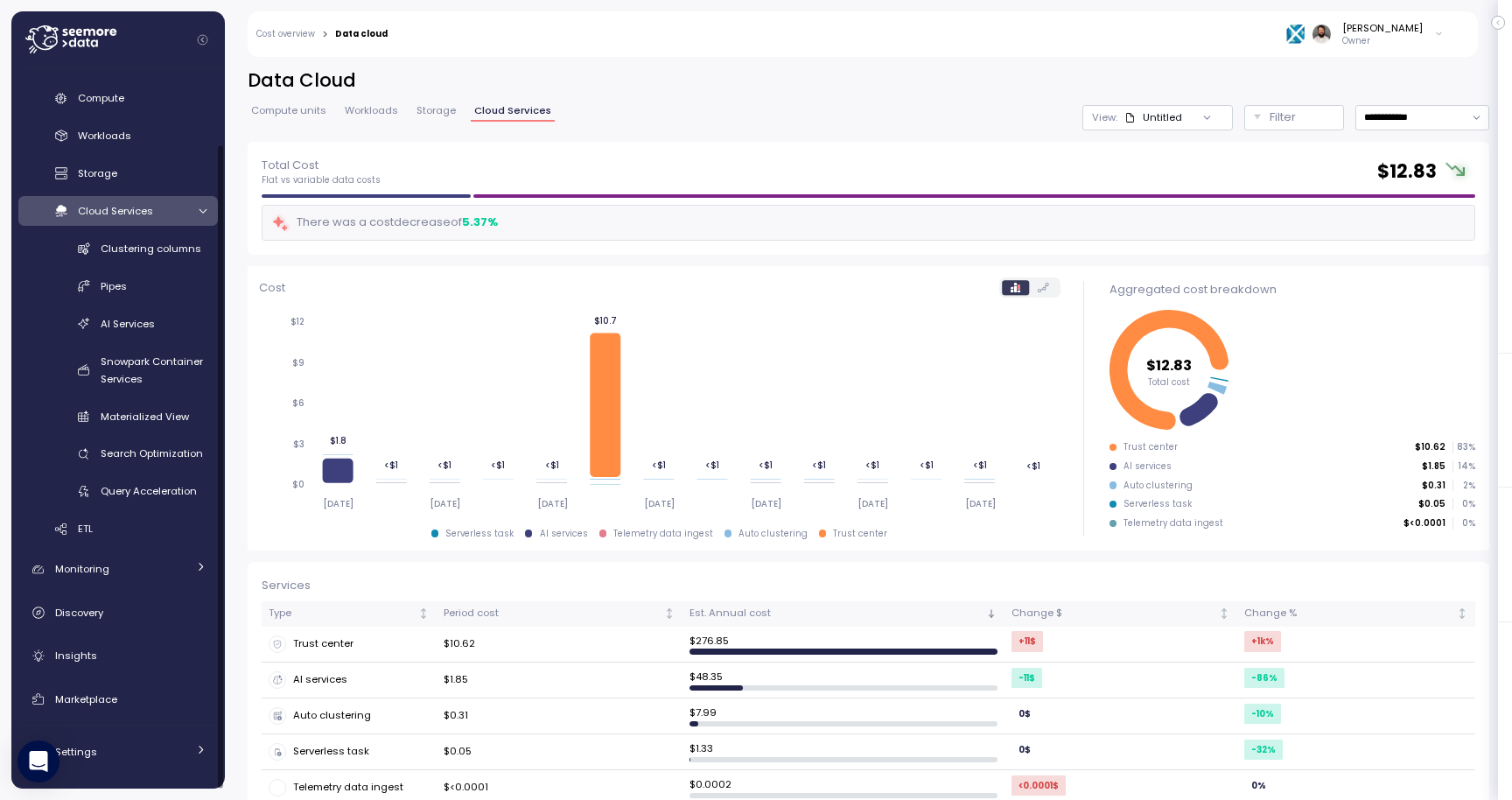
scroll to position [27, 0]
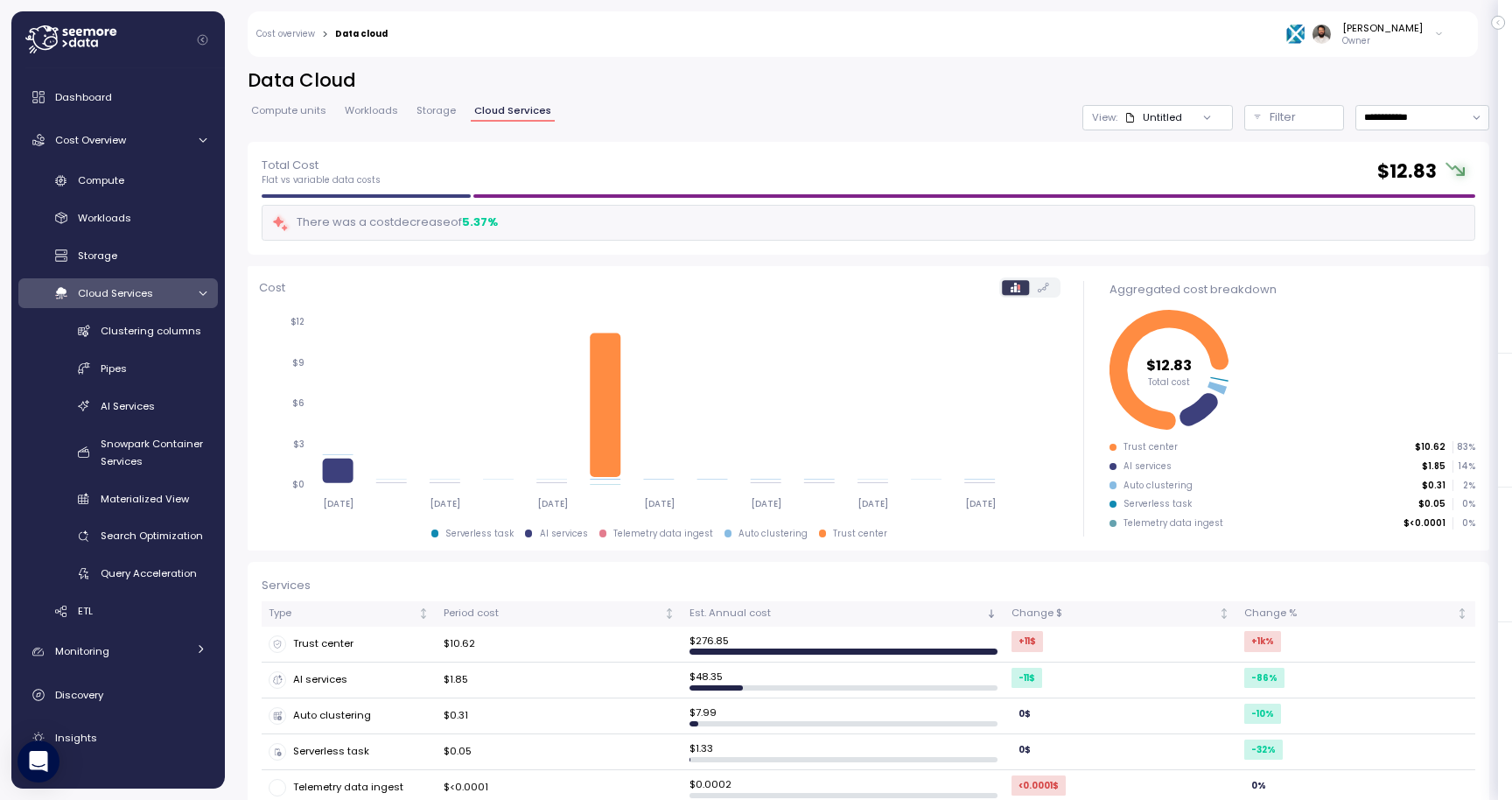
scroll to position [27, 0]
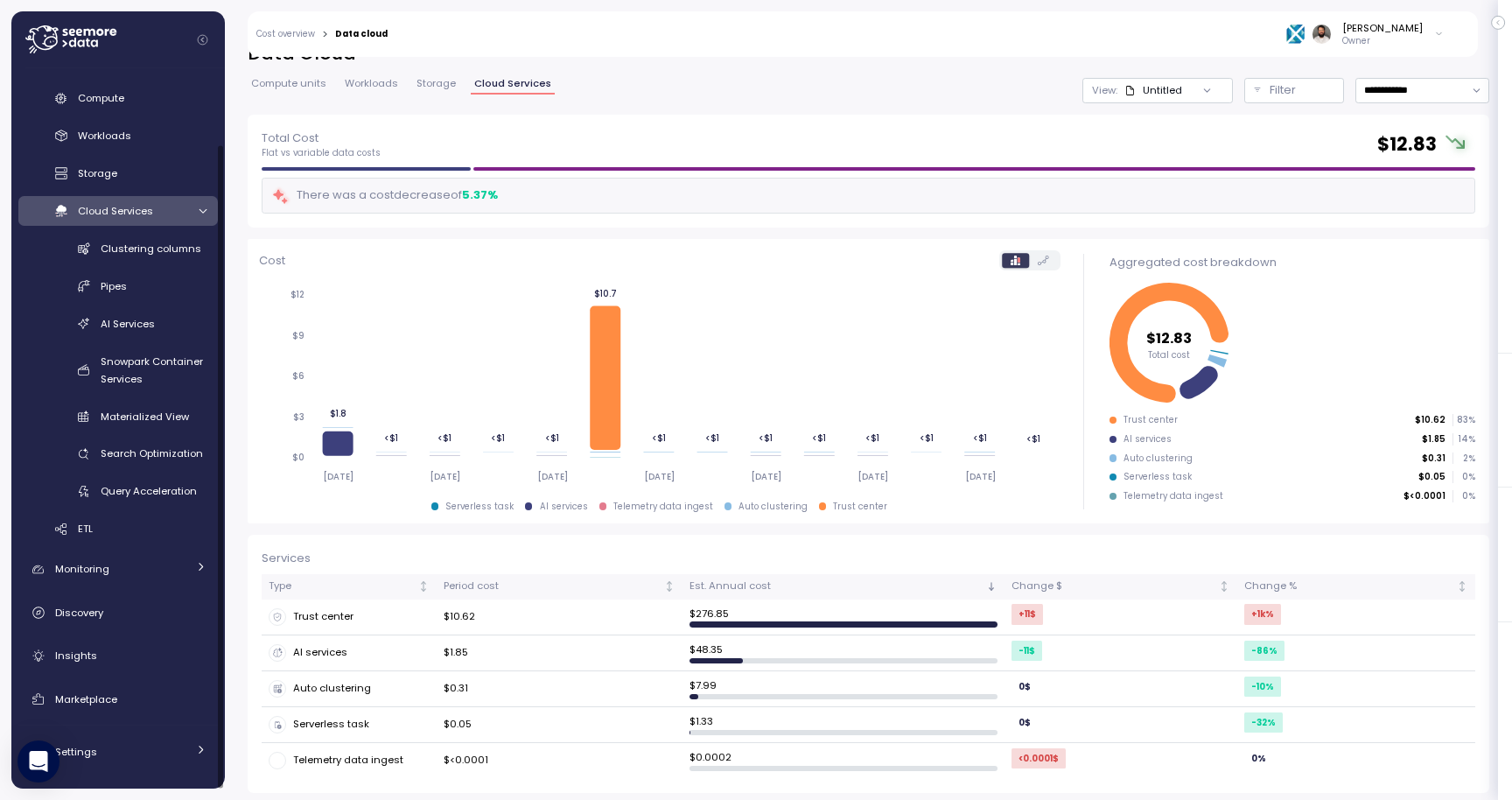
click at [169, 226] on div "Compute Workloads Storage Cloud Services Clustering columns Pipes AI Services S…" at bounding box center [118, 314] width 199 height 460
click at [169, 221] on link "Cloud Services" at bounding box center [118, 210] width 199 height 29
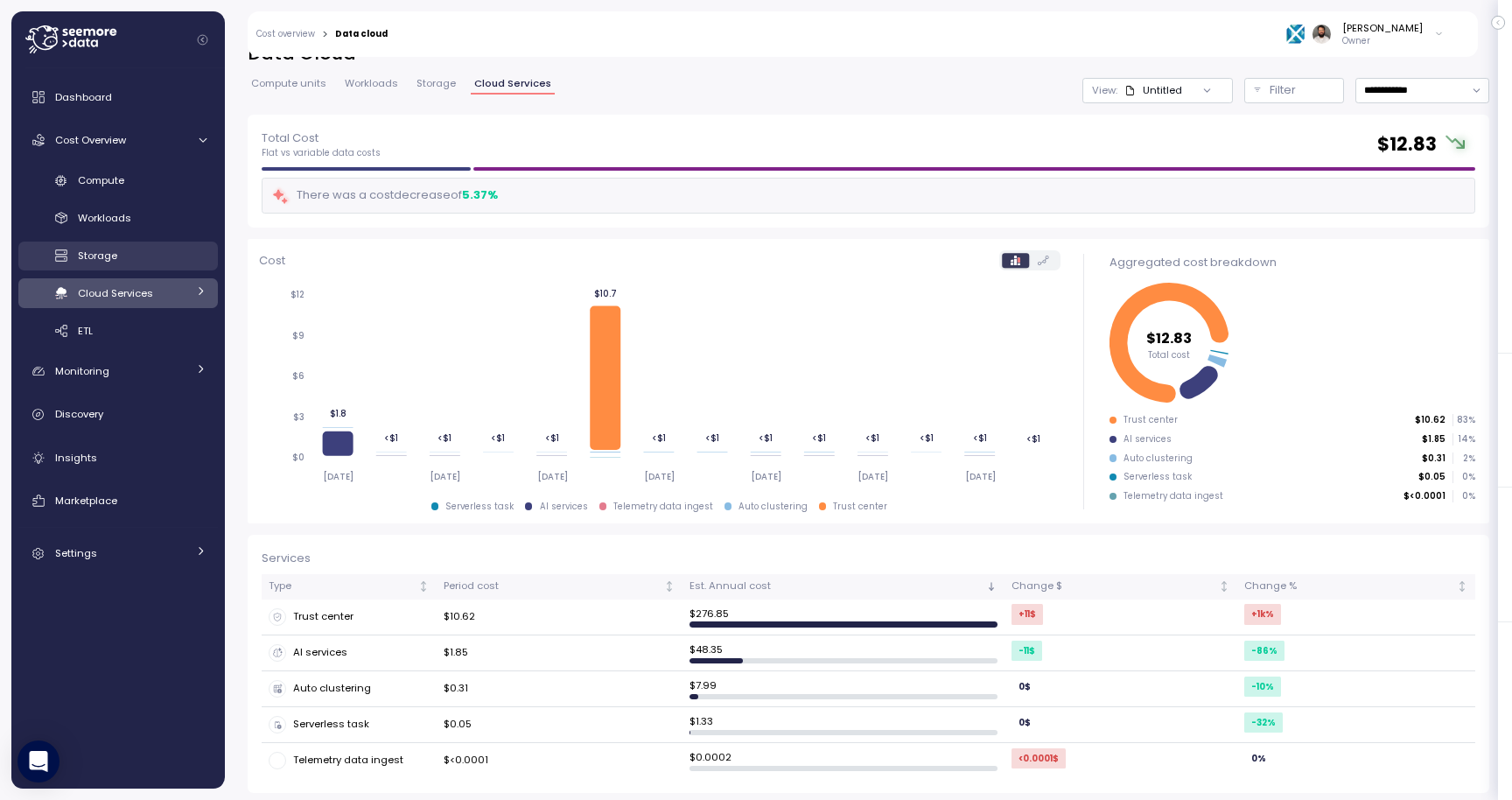
click at [141, 257] on div "Storage" at bounding box center [141, 256] width 128 height 18
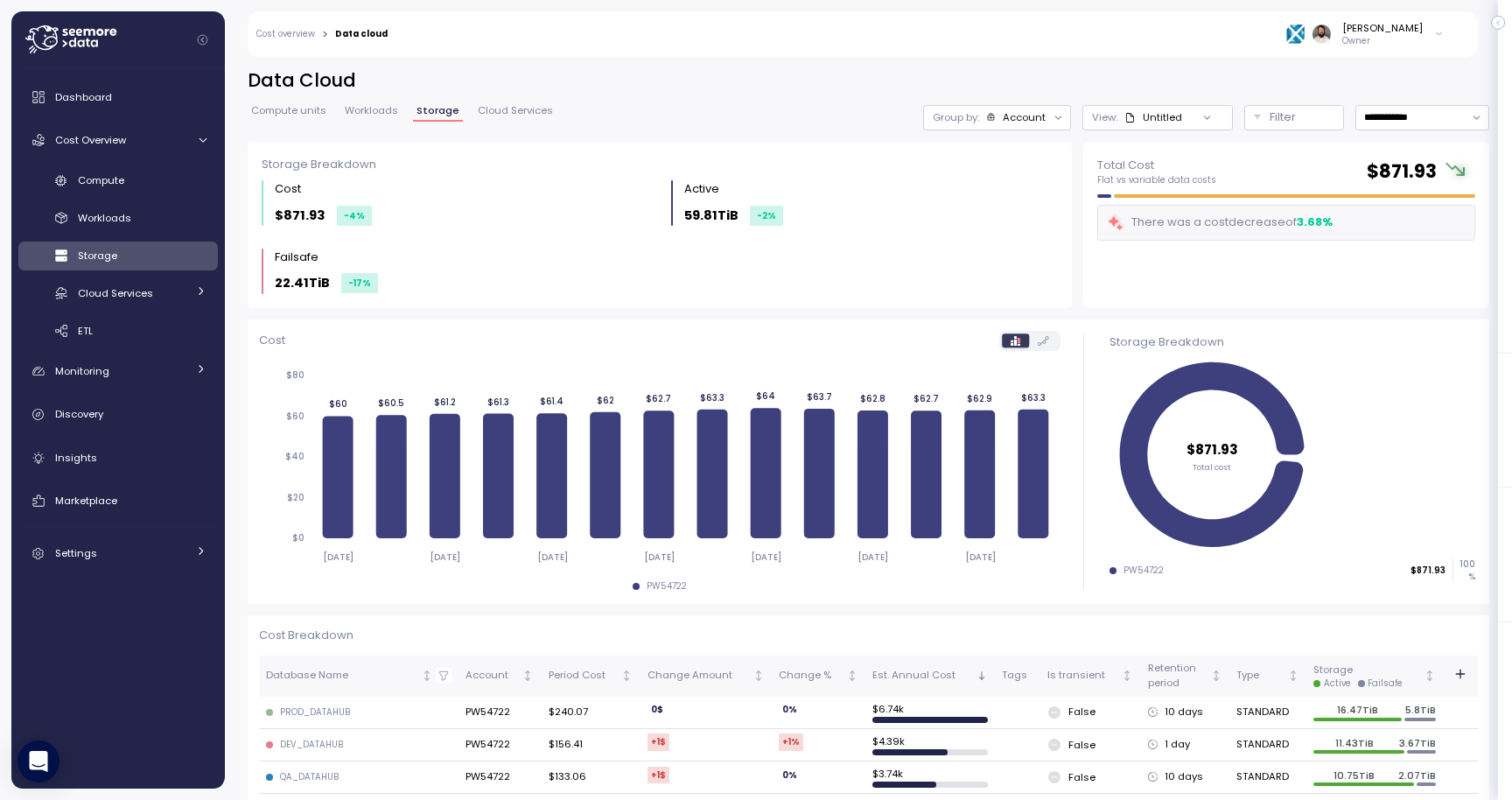
click at [1016, 119] on div "Account" at bounding box center [1024, 117] width 43 height 14
click at [1016, 182] on p "Database" at bounding box center [1016, 185] width 50 height 14
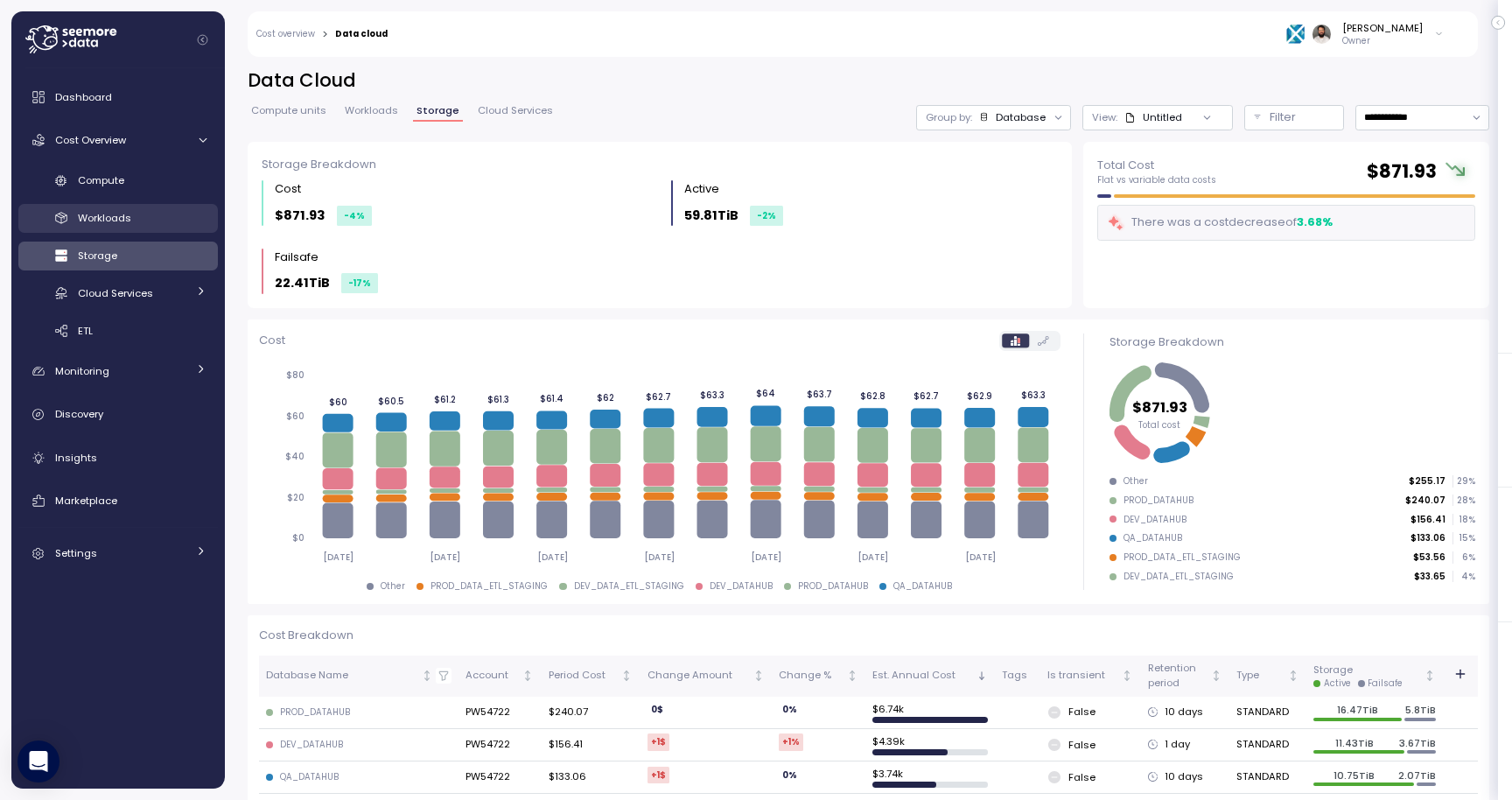
click at [156, 206] on link "Workloads" at bounding box center [118, 218] width 199 height 29
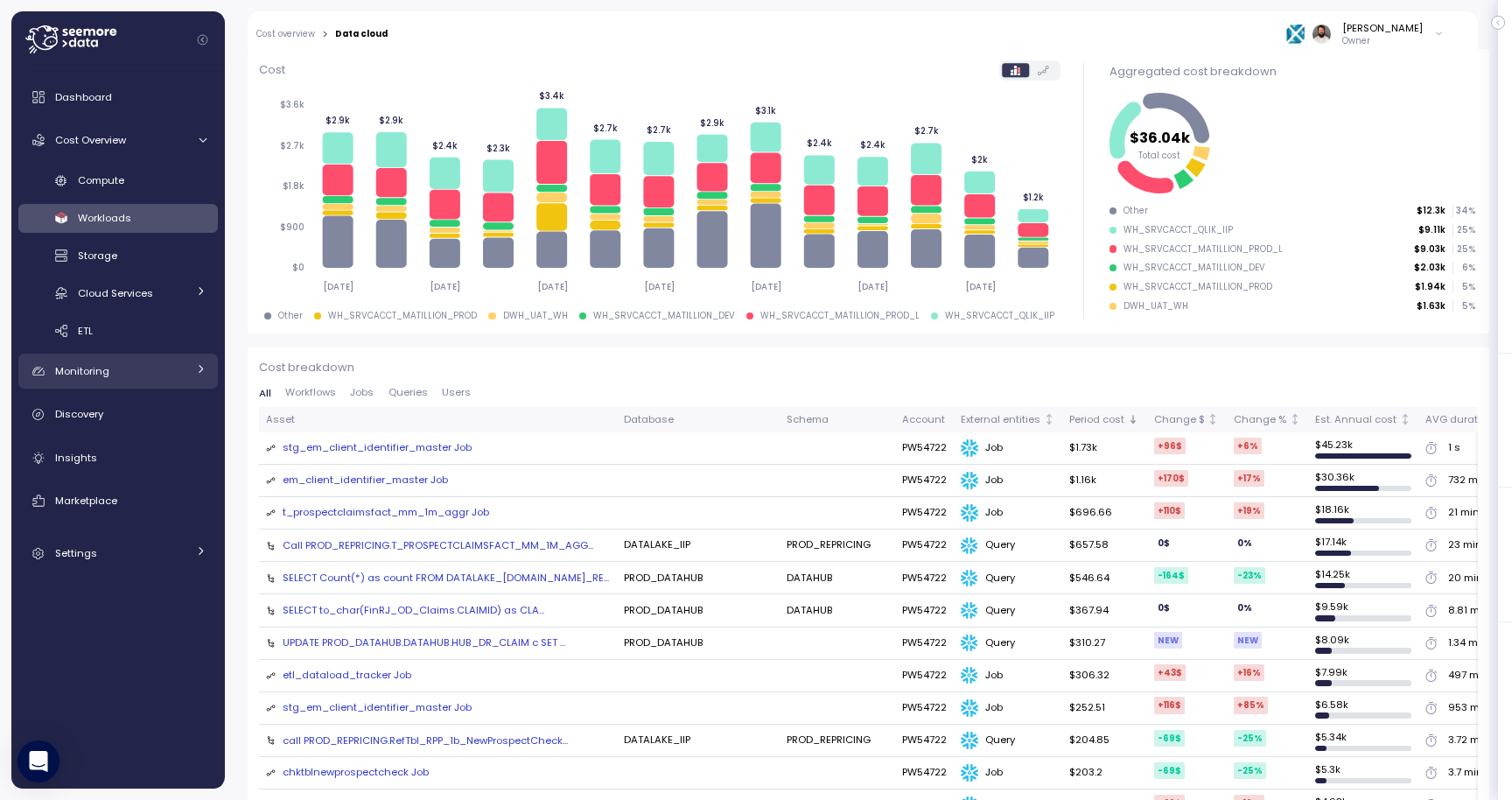
click at [199, 374] on icon at bounding box center [200, 369] width 11 height 11
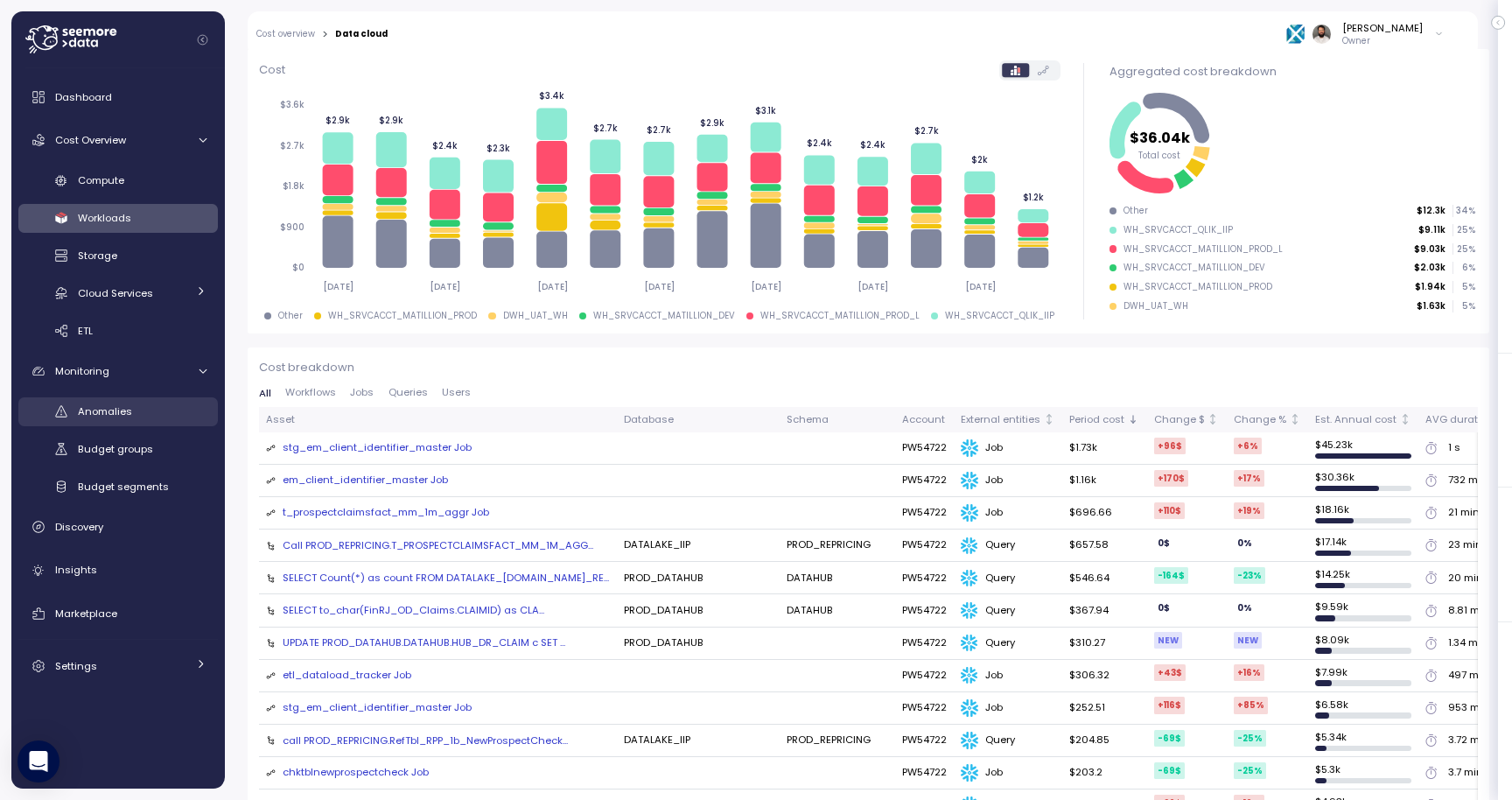
click at [188, 397] on link "Anomalies" at bounding box center [118, 411] width 199 height 29
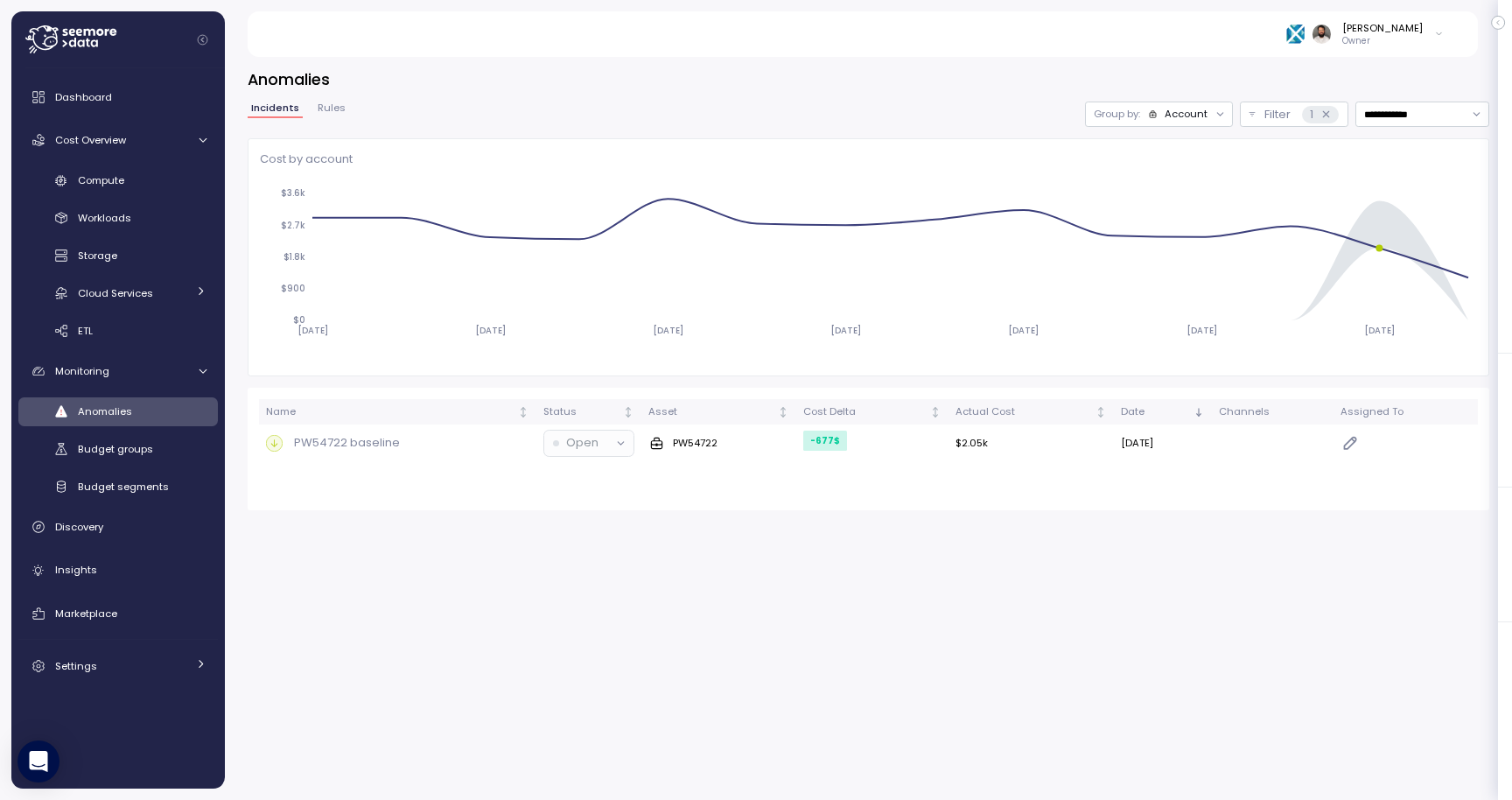
click at [1196, 111] on div "Account" at bounding box center [1186, 113] width 43 height 14
click at [1182, 177] on p "Compute unit" at bounding box center [1176, 182] width 69 height 14
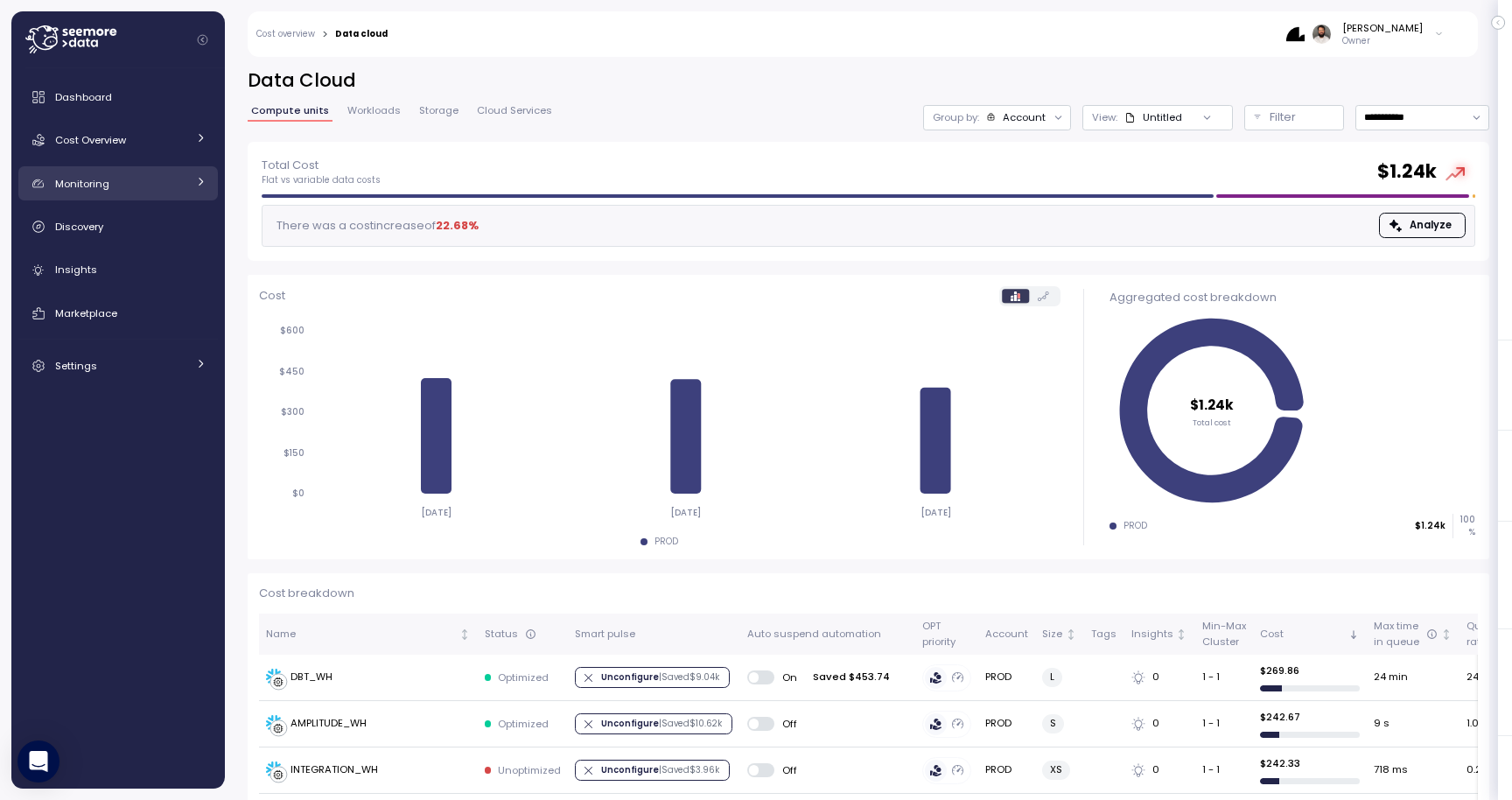
click at [185, 181] on div "Monitoring" at bounding box center [121, 184] width 131 height 18
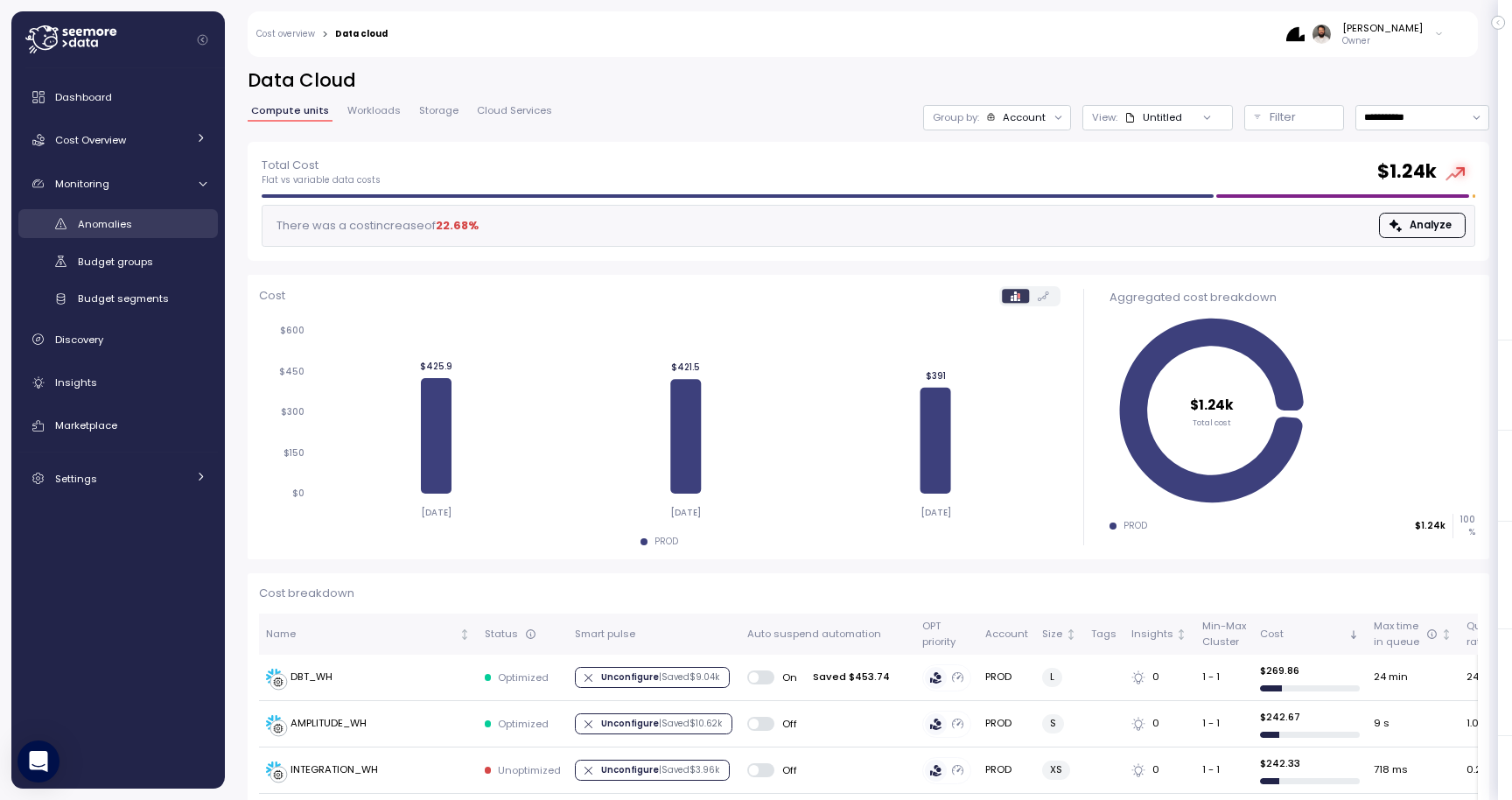
click at [162, 222] on div "Anomalies" at bounding box center [141, 224] width 128 height 18
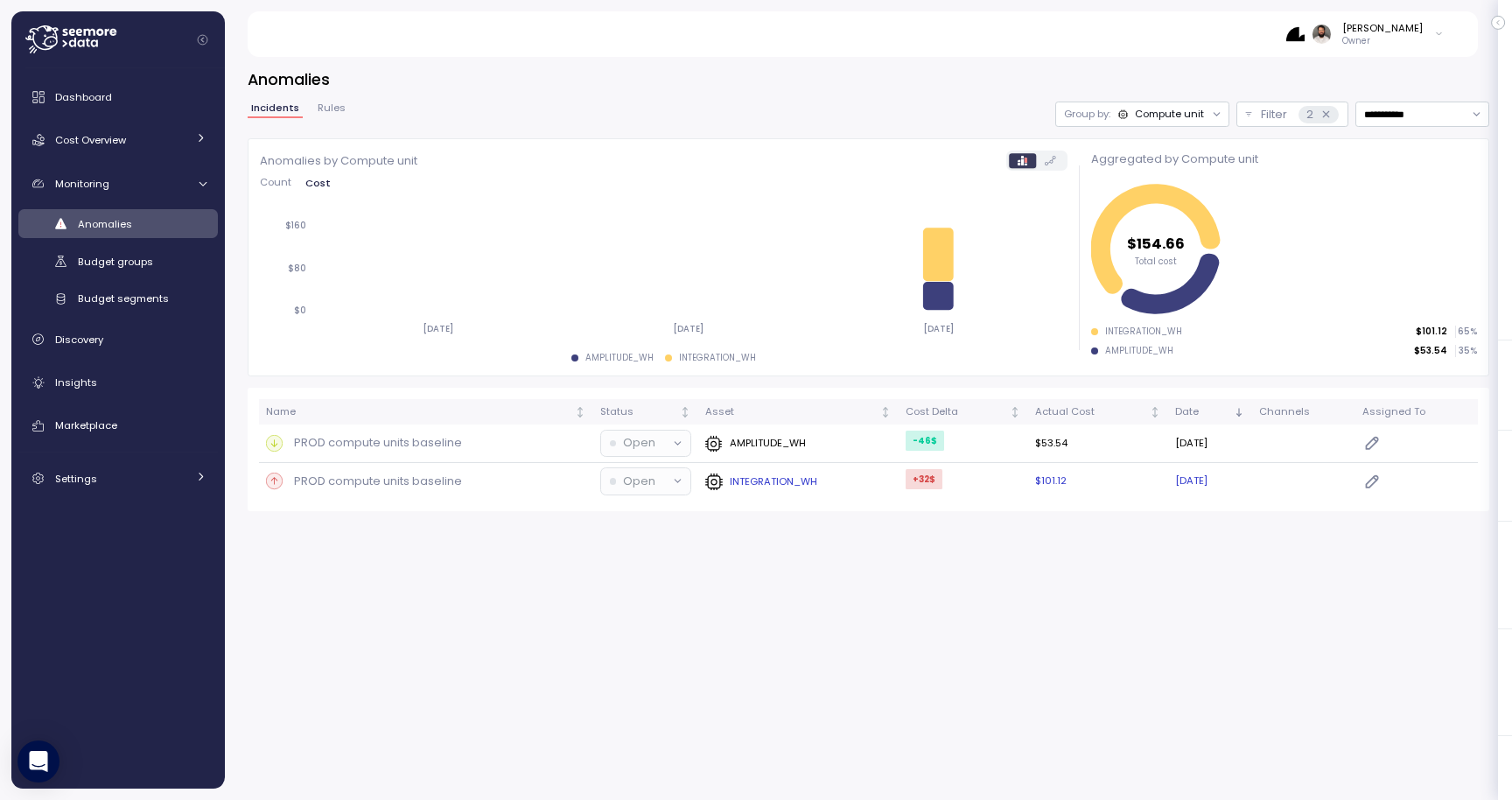
click at [849, 482] on div "INTEGRATION_WH" at bounding box center [798, 481] width 185 height 18
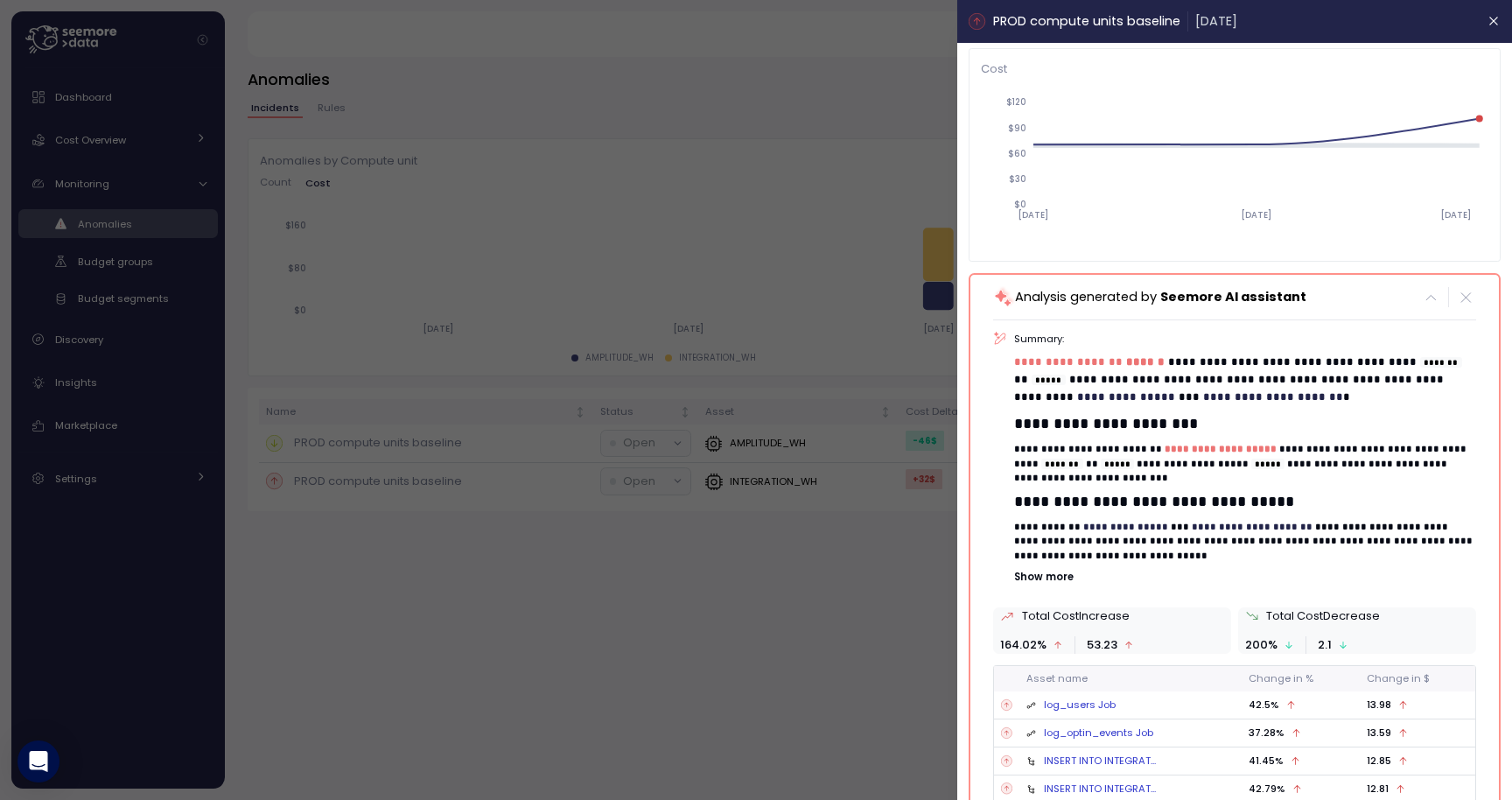
scroll to position [145, 0]
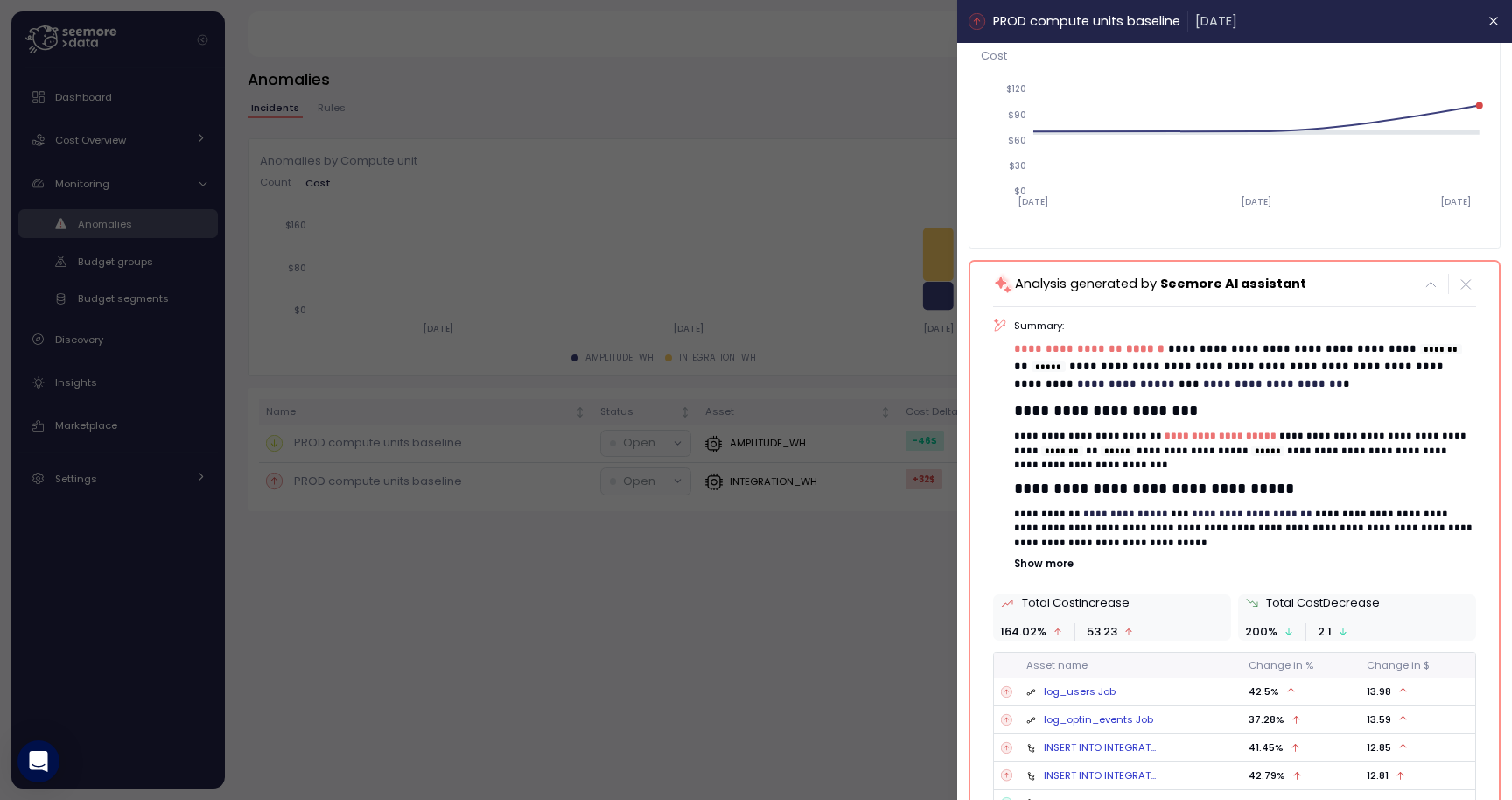
click at [1038, 560] on p "Show more" at bounding box center [1245, 563] width 462 height 14
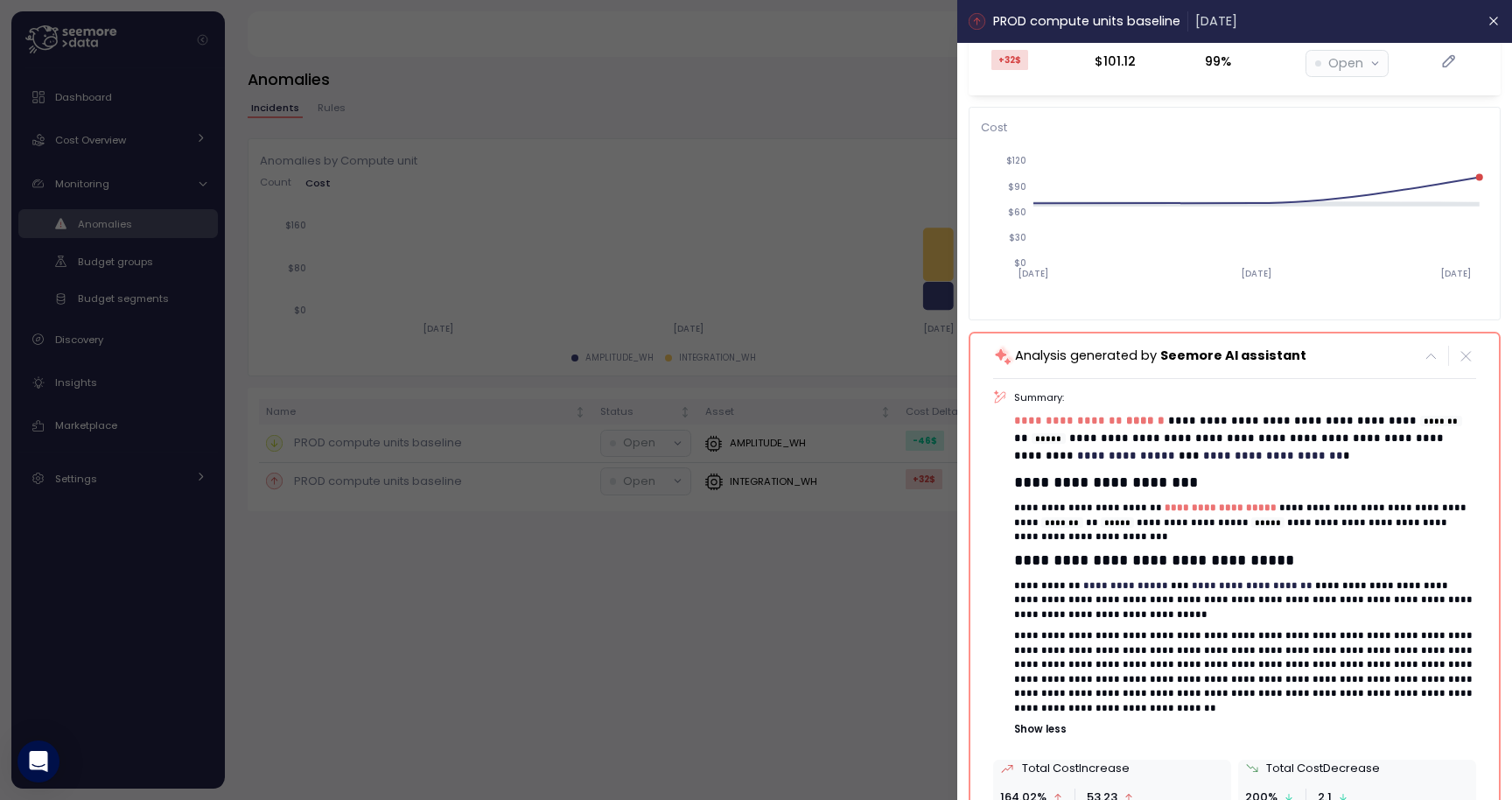
scroll to position [0, 0]
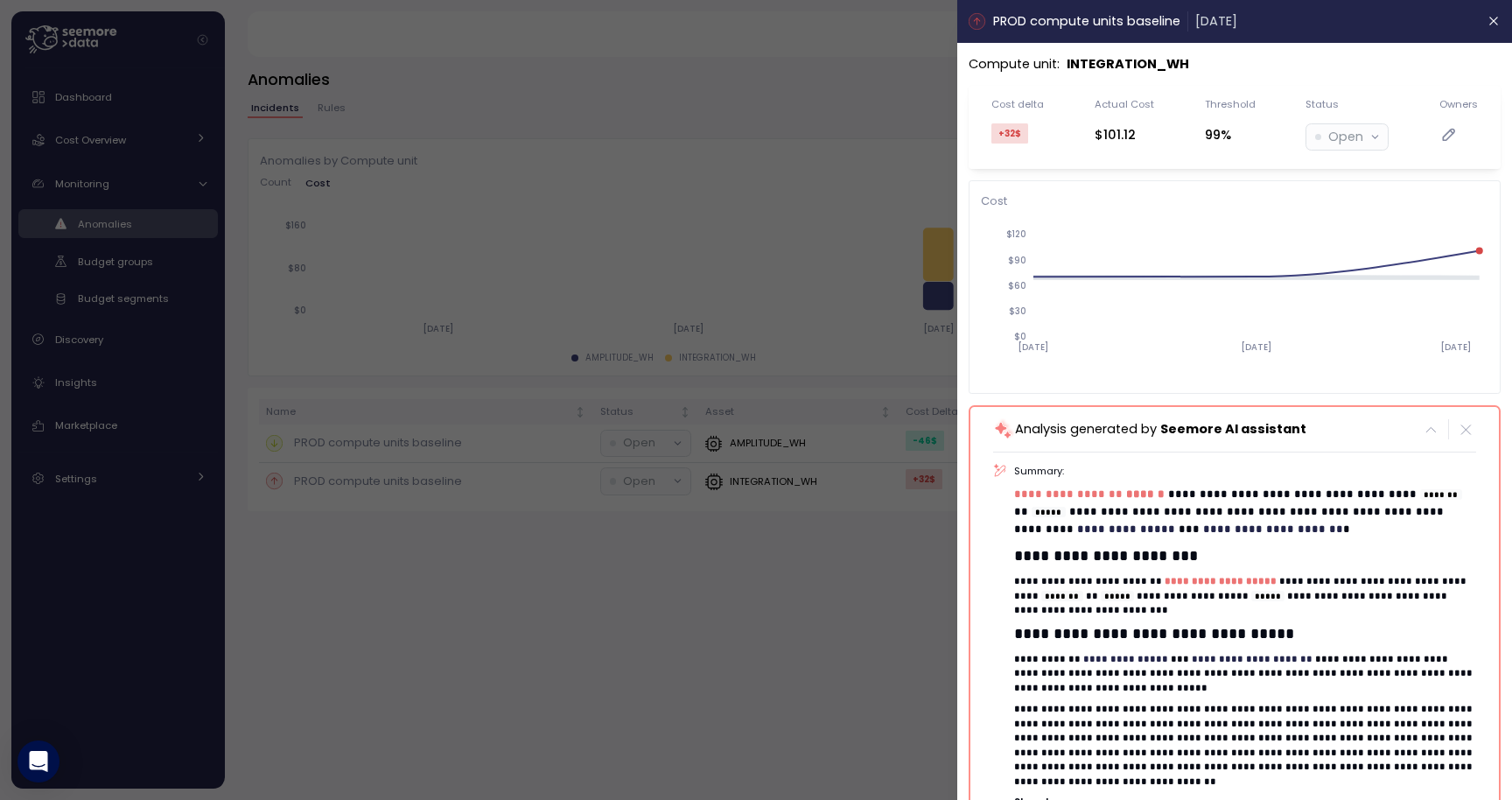
click at [1421, 378] on icon "[DATE] [DATE] [DATE] $0 $30 $60 $90 $120" at bounding box center [1235, 299] width 507 height 164
click at [1491, 23] on icon "button" at bounding box center [1494, 22] width 7 height 7
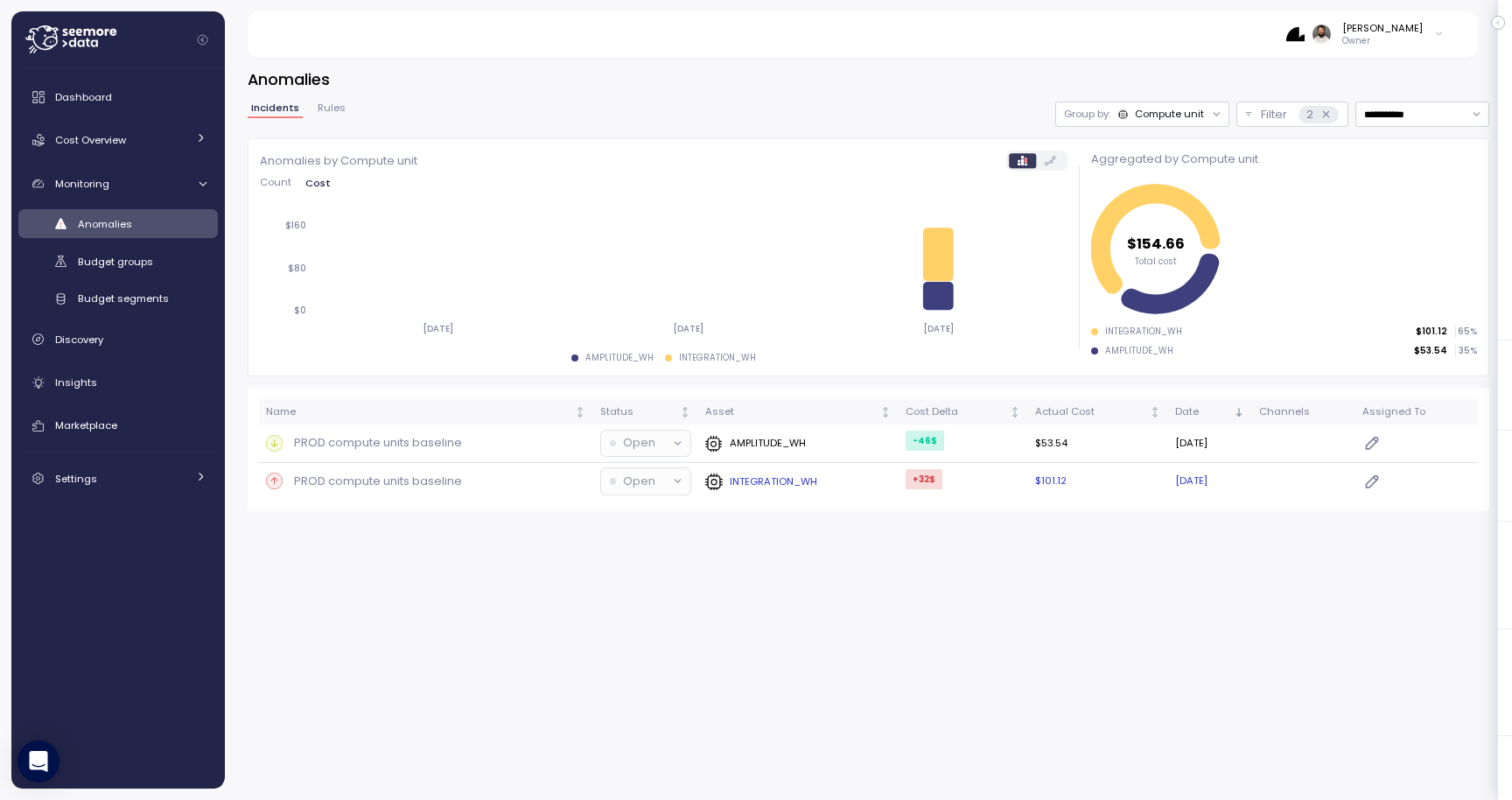
click at [1064, 481] on td "$101.12" at bounding box center [1098, 481] width 140 height 37
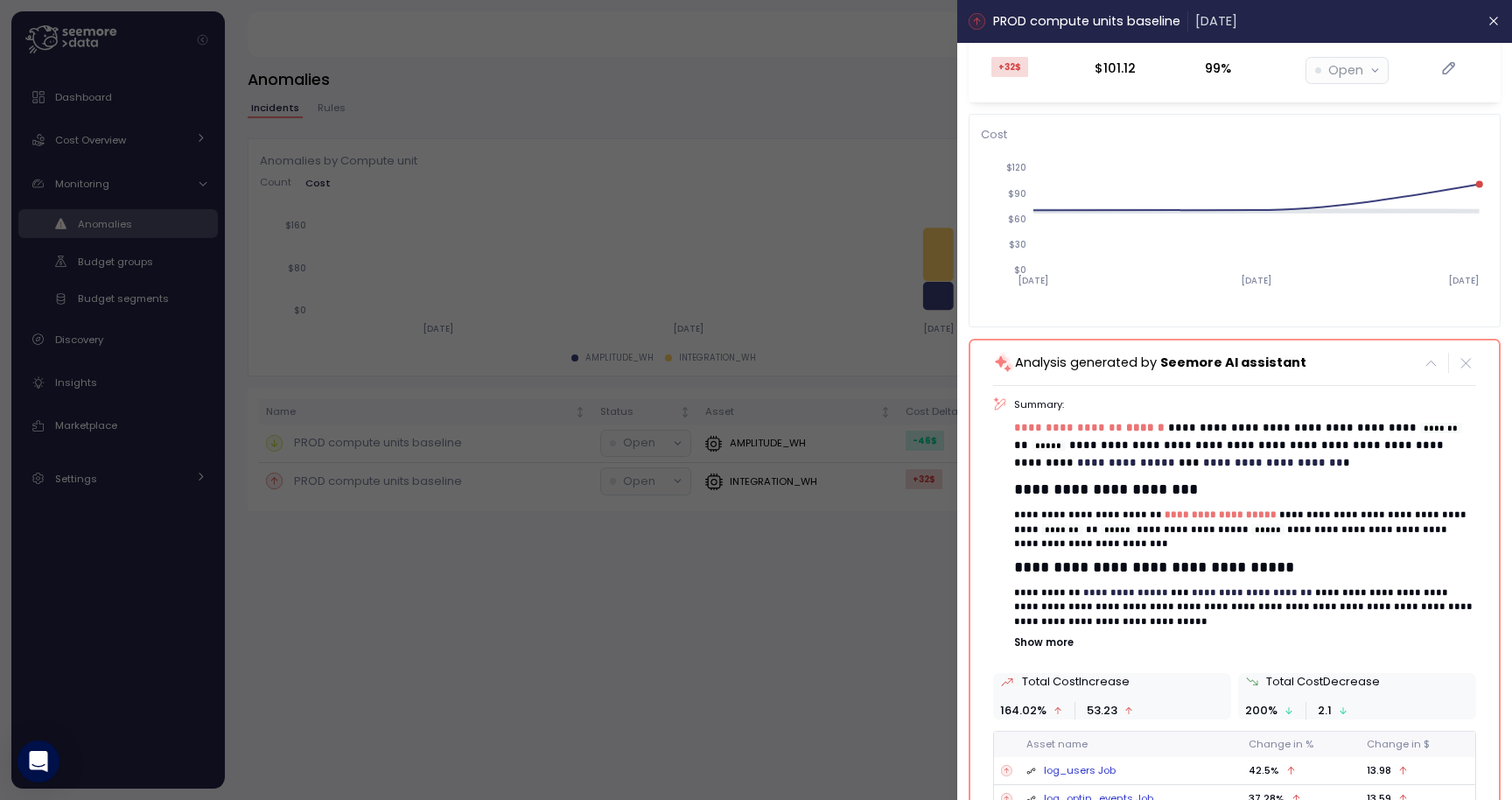
scroll to position [47, 0]
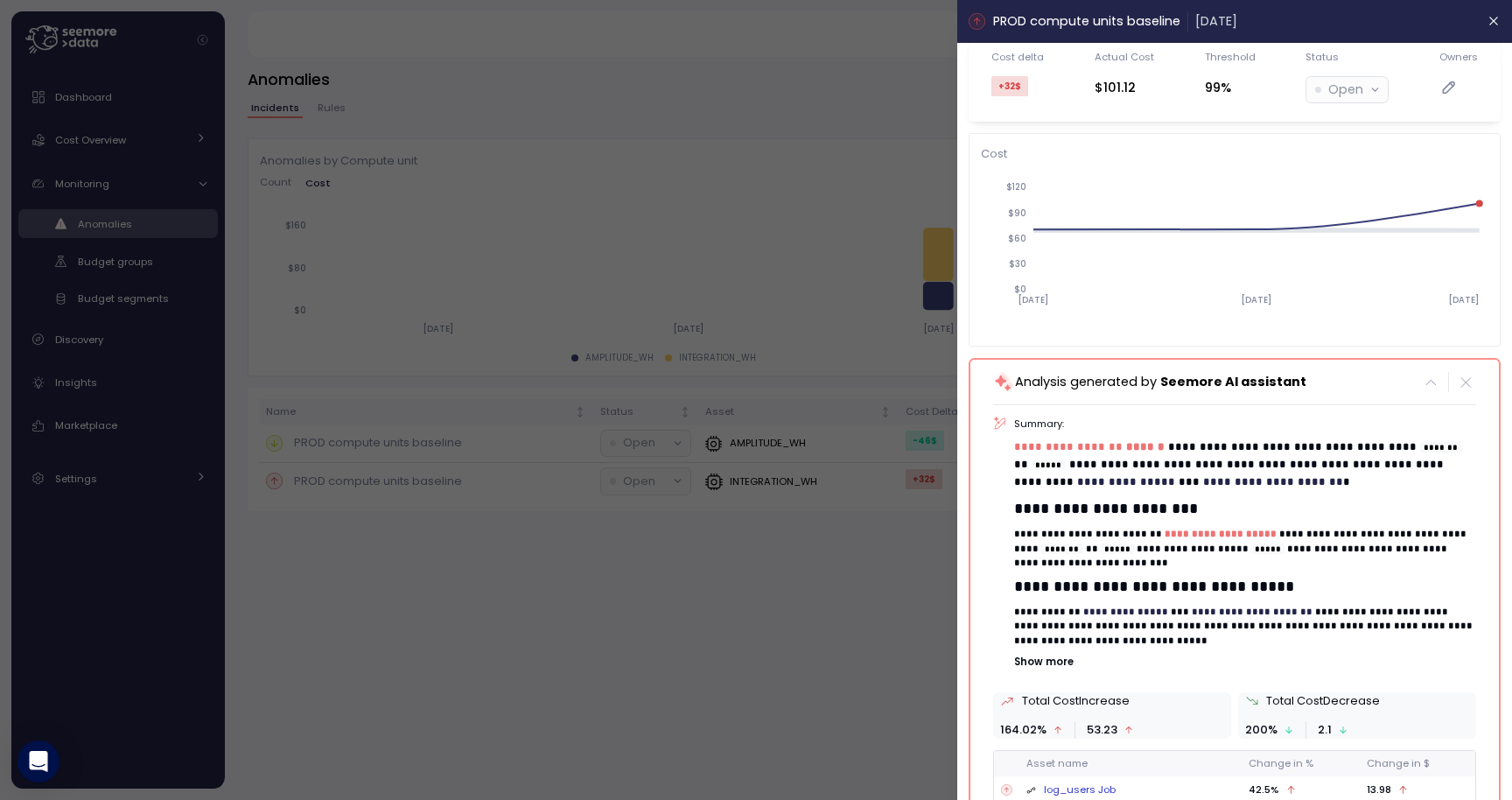
click at [882, 109] on div at bounding box center [756, 400] width 1512 height 800
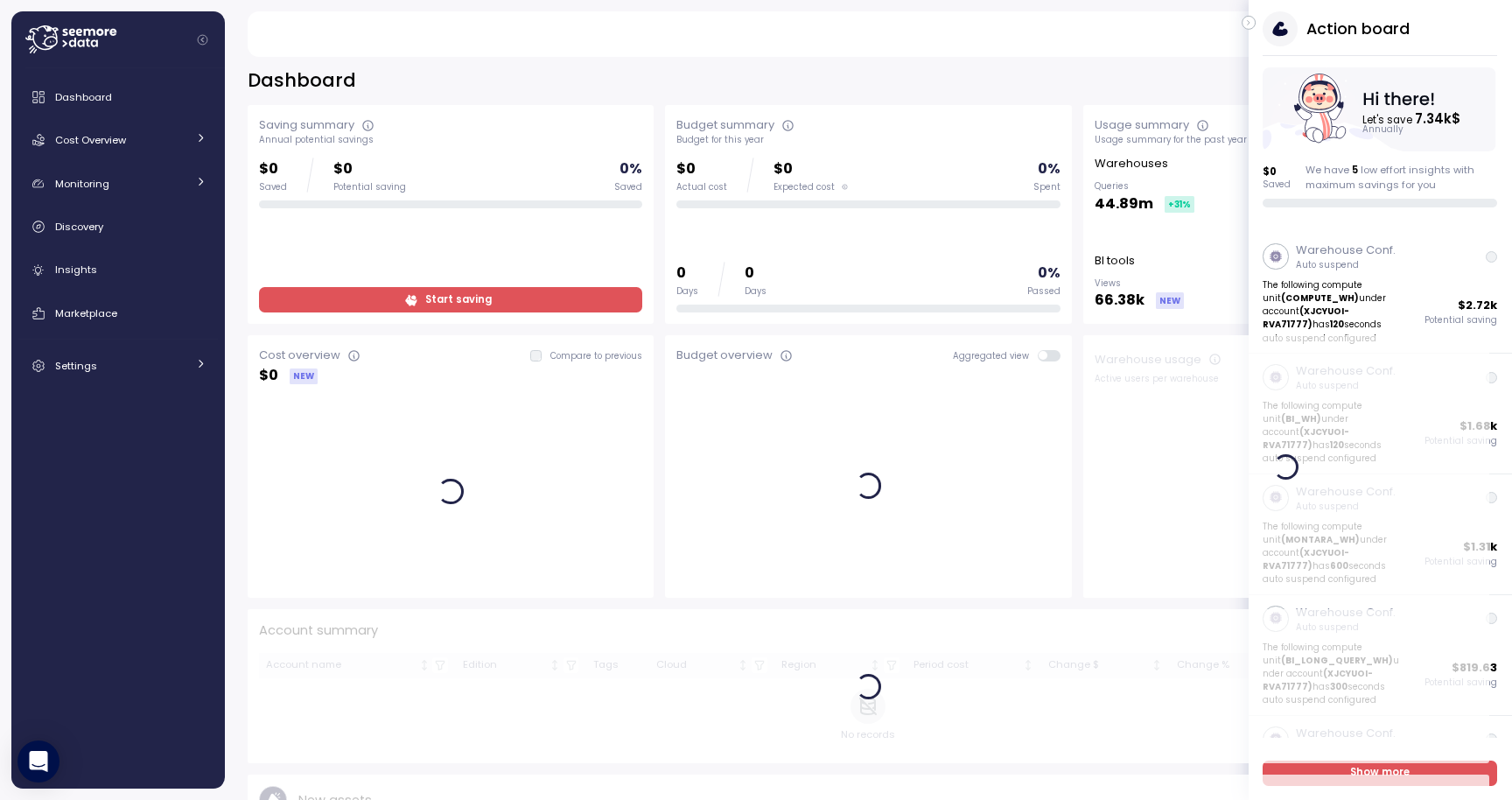
click at [1256, 24] on div "Action board Let's save 7.34k $ Annually $ 0 Saved We have 5 low effort insight…" at bounding box center [1380, 109] width 263 height 196
click at [1245, 22] on icon "button" at bounding box center [1249, 22] width 7 height 21
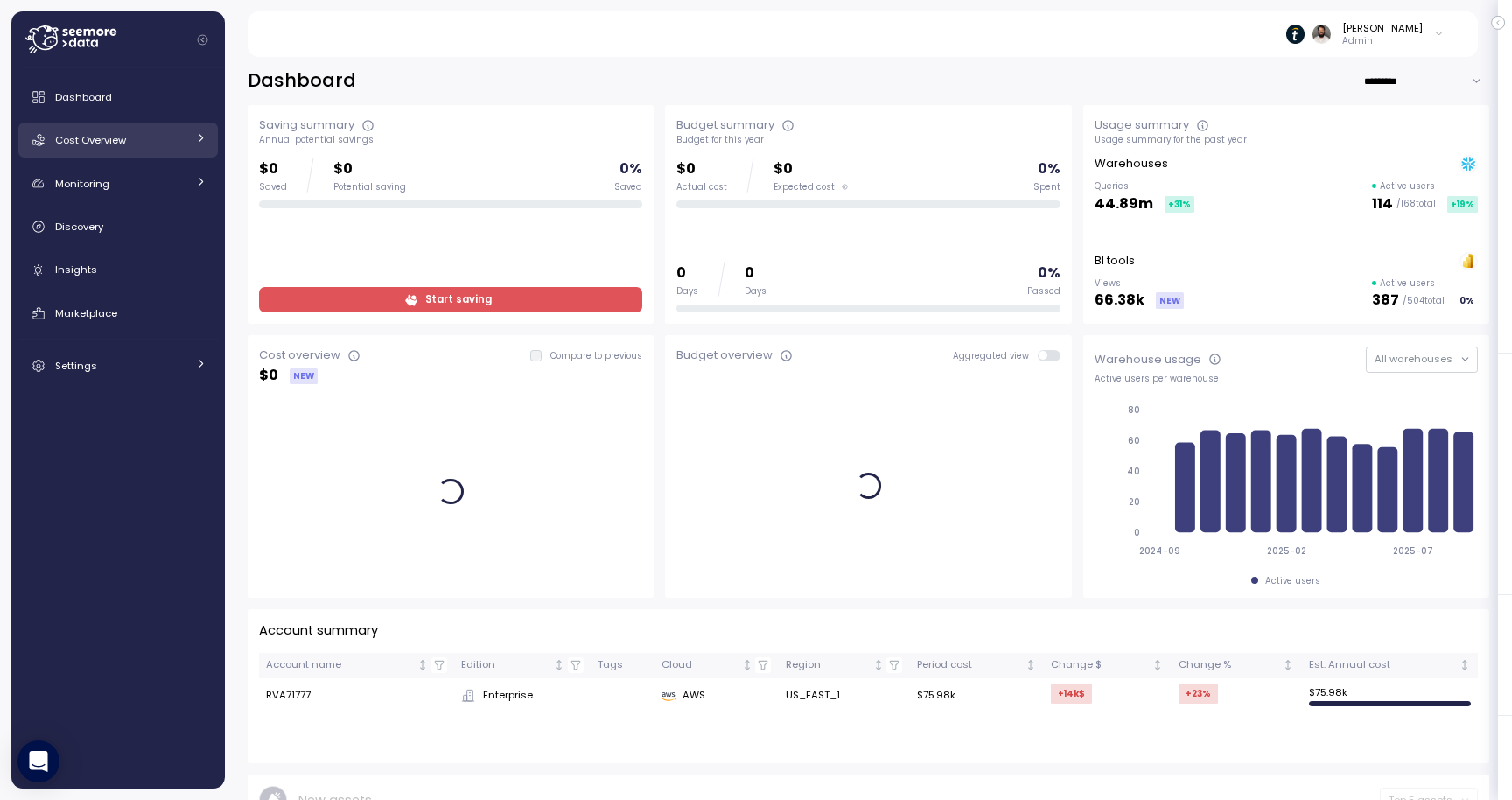
click at [146, 139] on div "Cost Overview" at bounding box center [121, 140] width 131 height 18
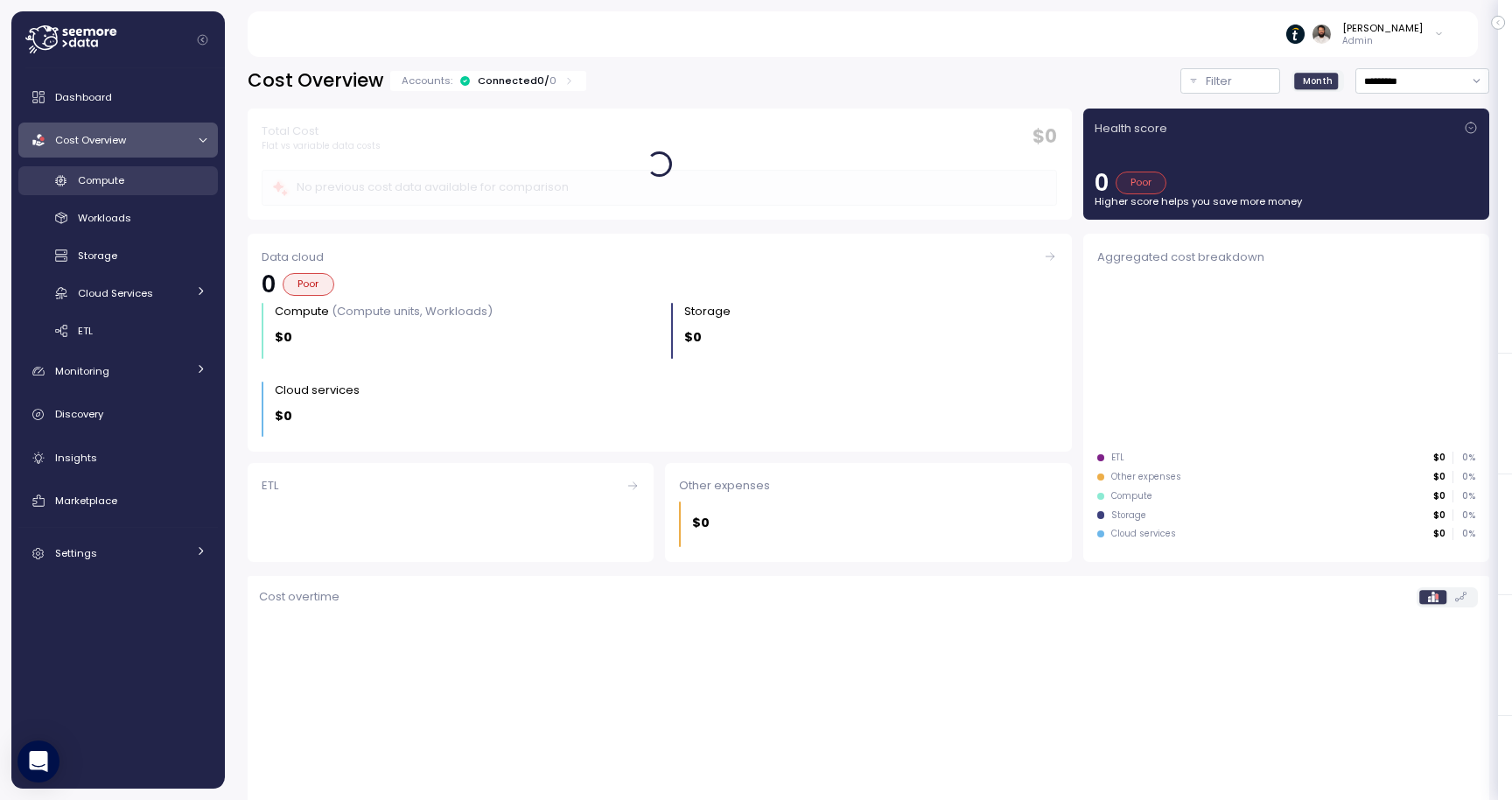
click at [169, 180] on div "Compute" at bounding box center [141, 180] width 128 height 18
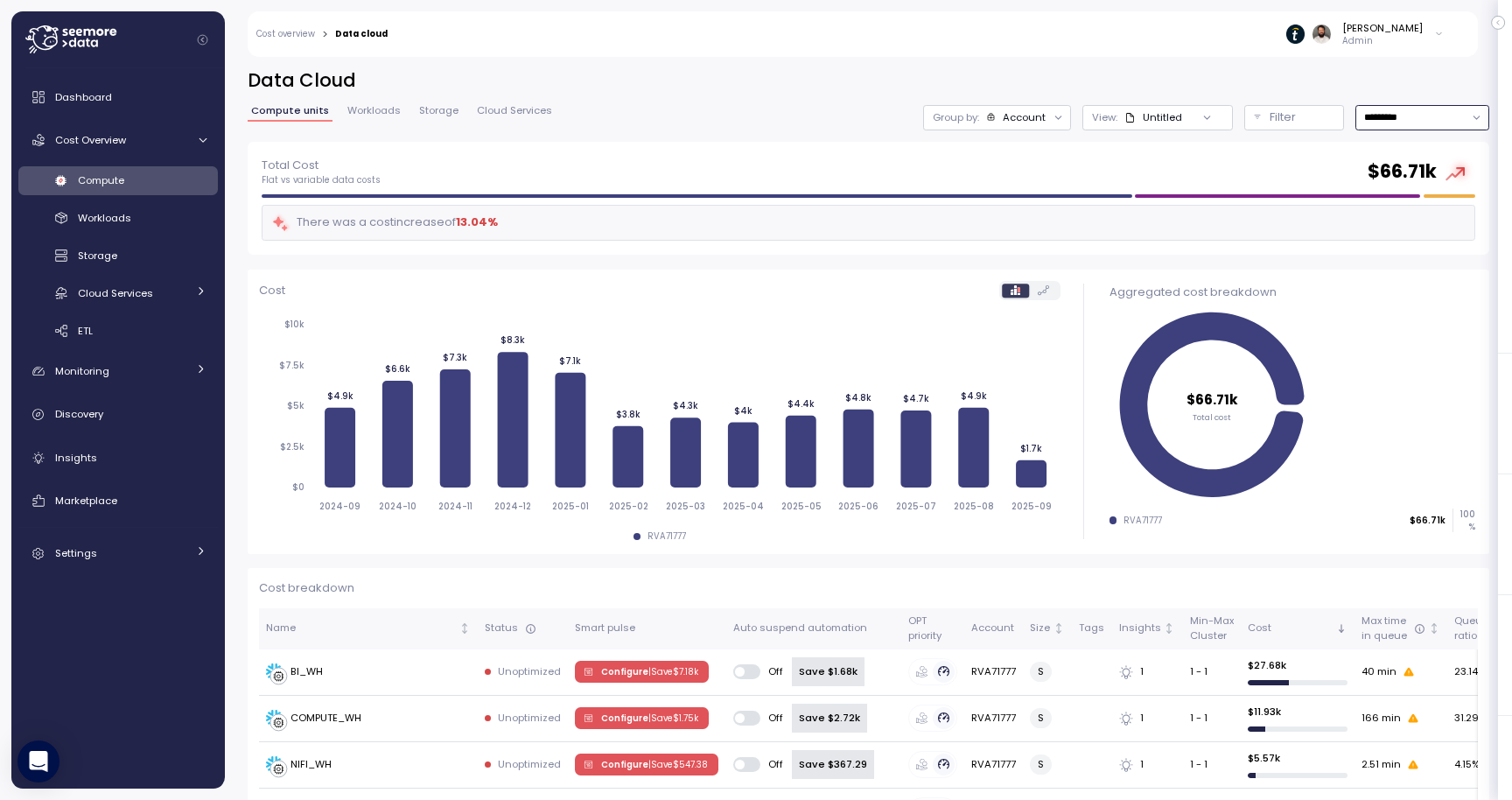
click at [1414, 116] on input "*********" at bounding box center [1422, 117] width 134 height 25
click at [1408, 195] on div "Last 7 days" at bounding box center [1413, 194] width 57 height 14
type input "**********"
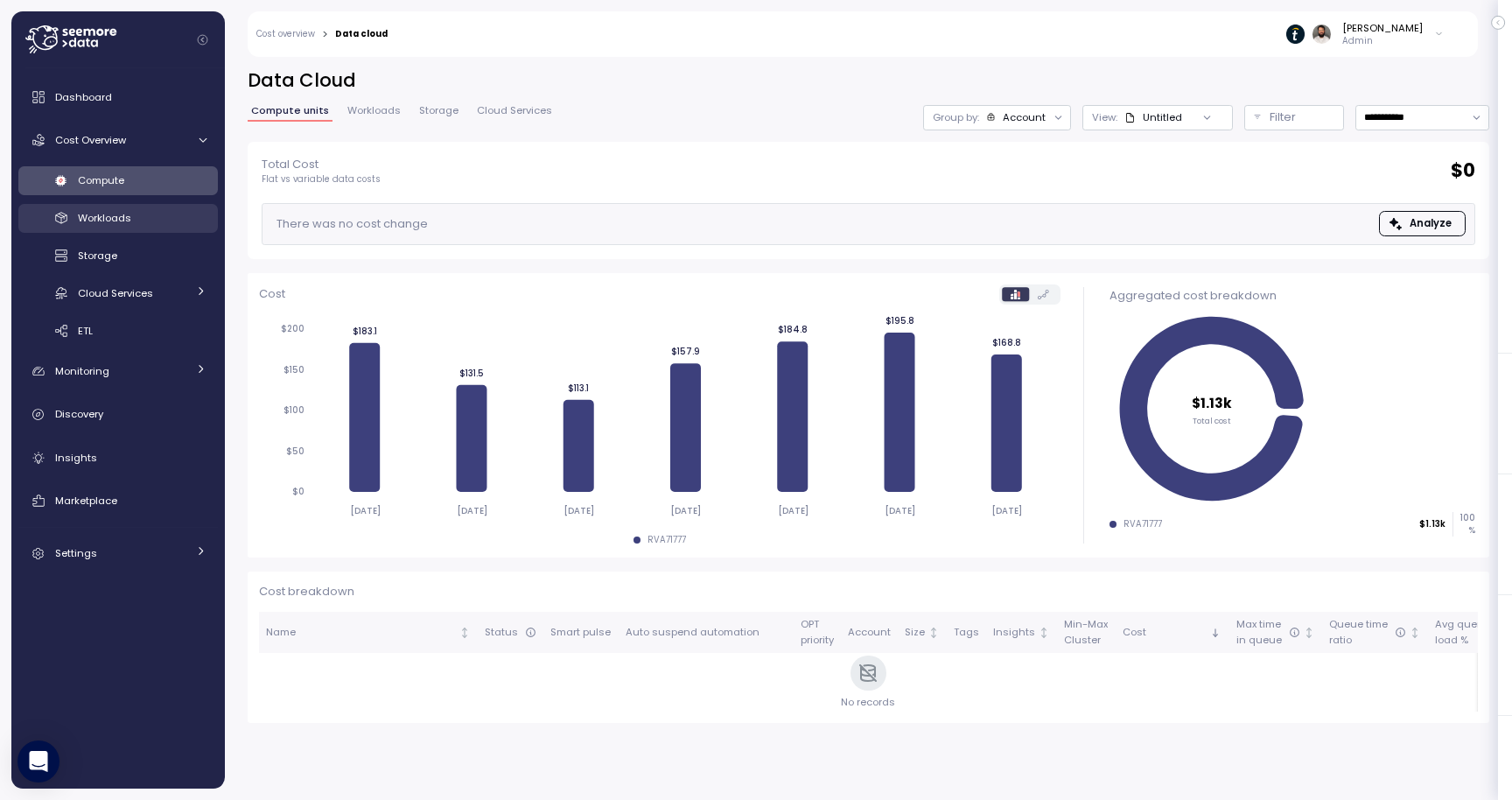
click at [154, 219] on div "Workloads" at bounding box center [141, 217] width 128 height 18
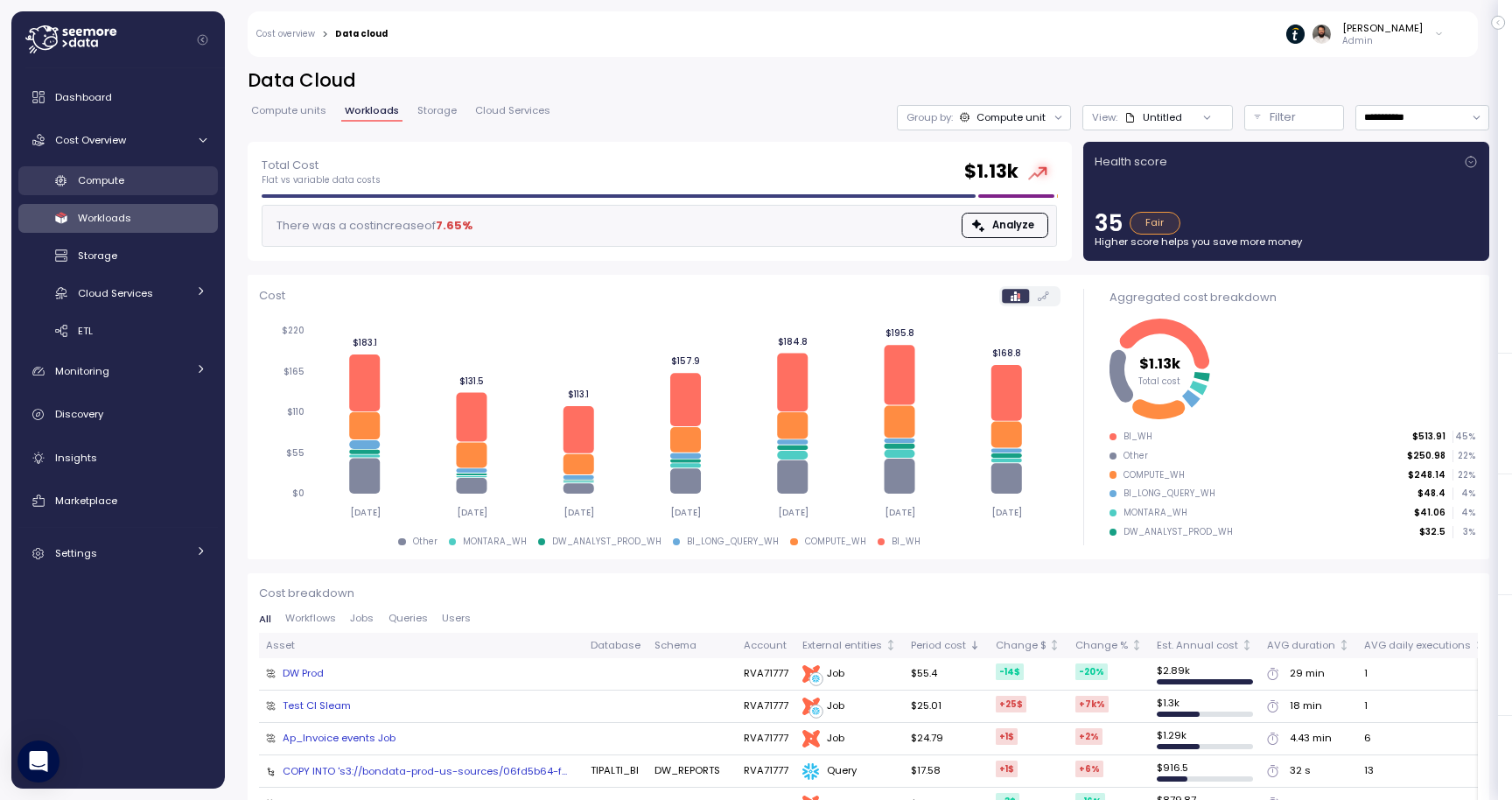
click at [129, 186] on div "Compute" at bounding box center [141, 180] width 128 height 18
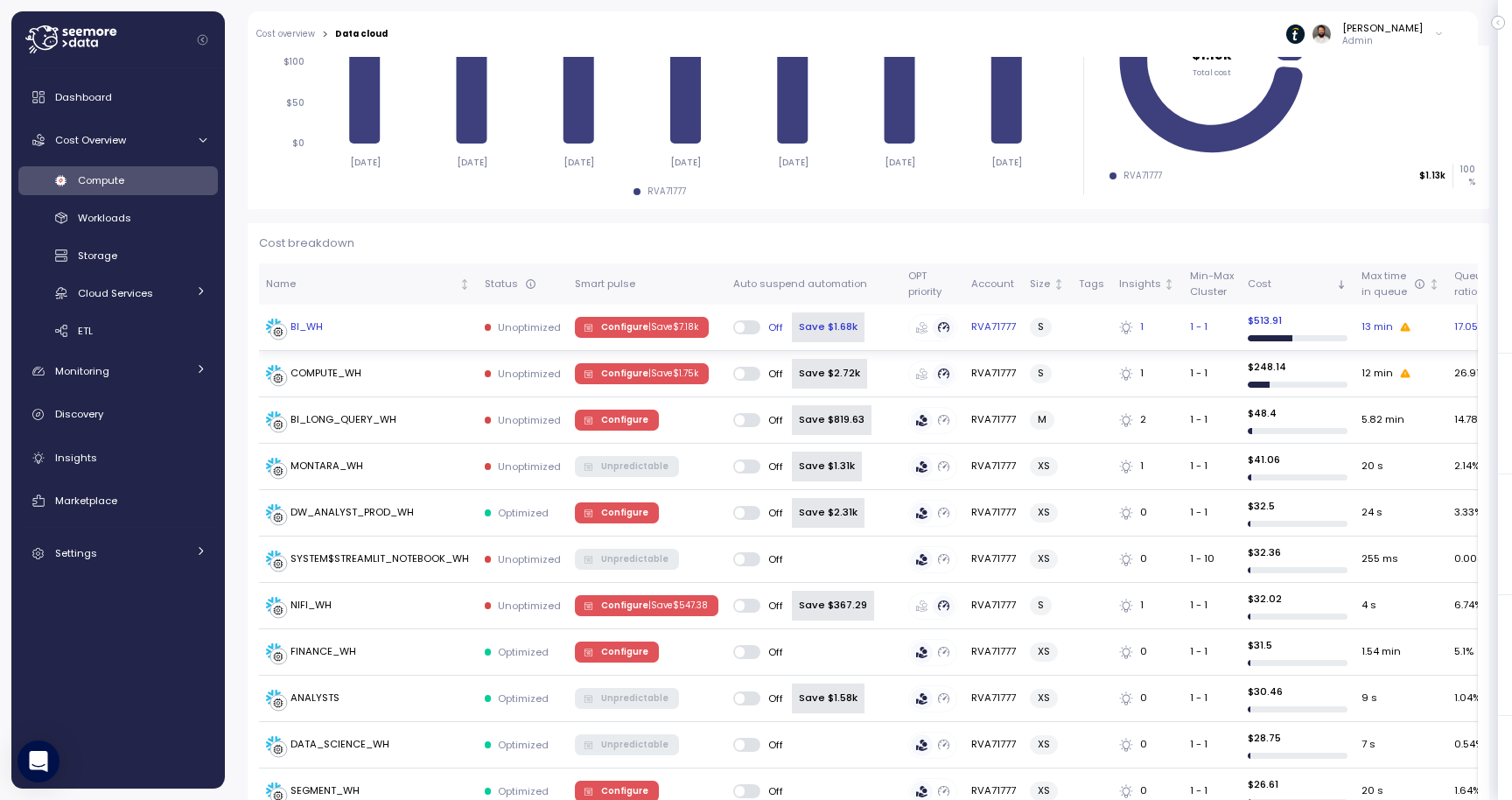
scroll to position [141, 0]
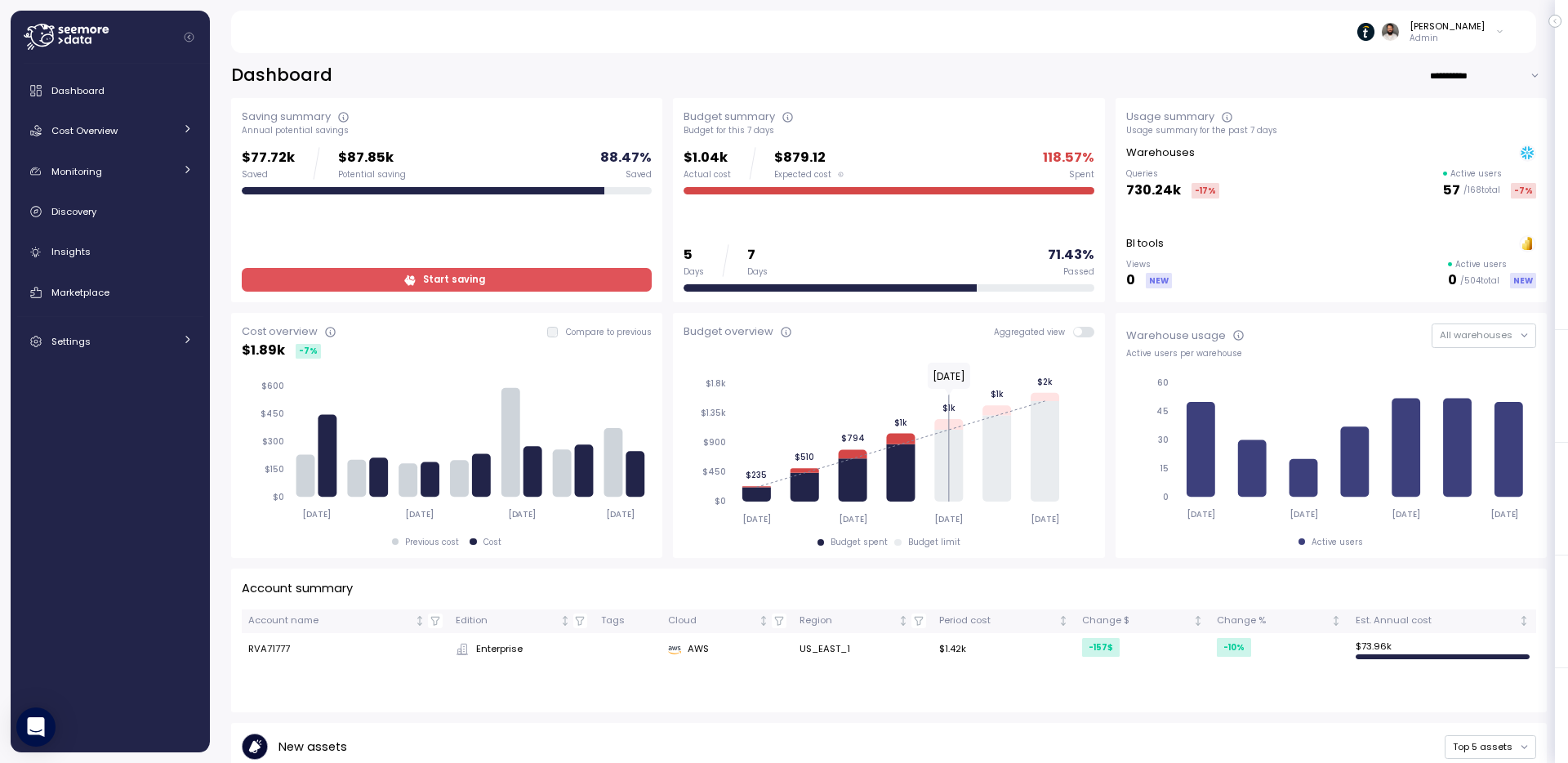
scroll to position [128, 0]
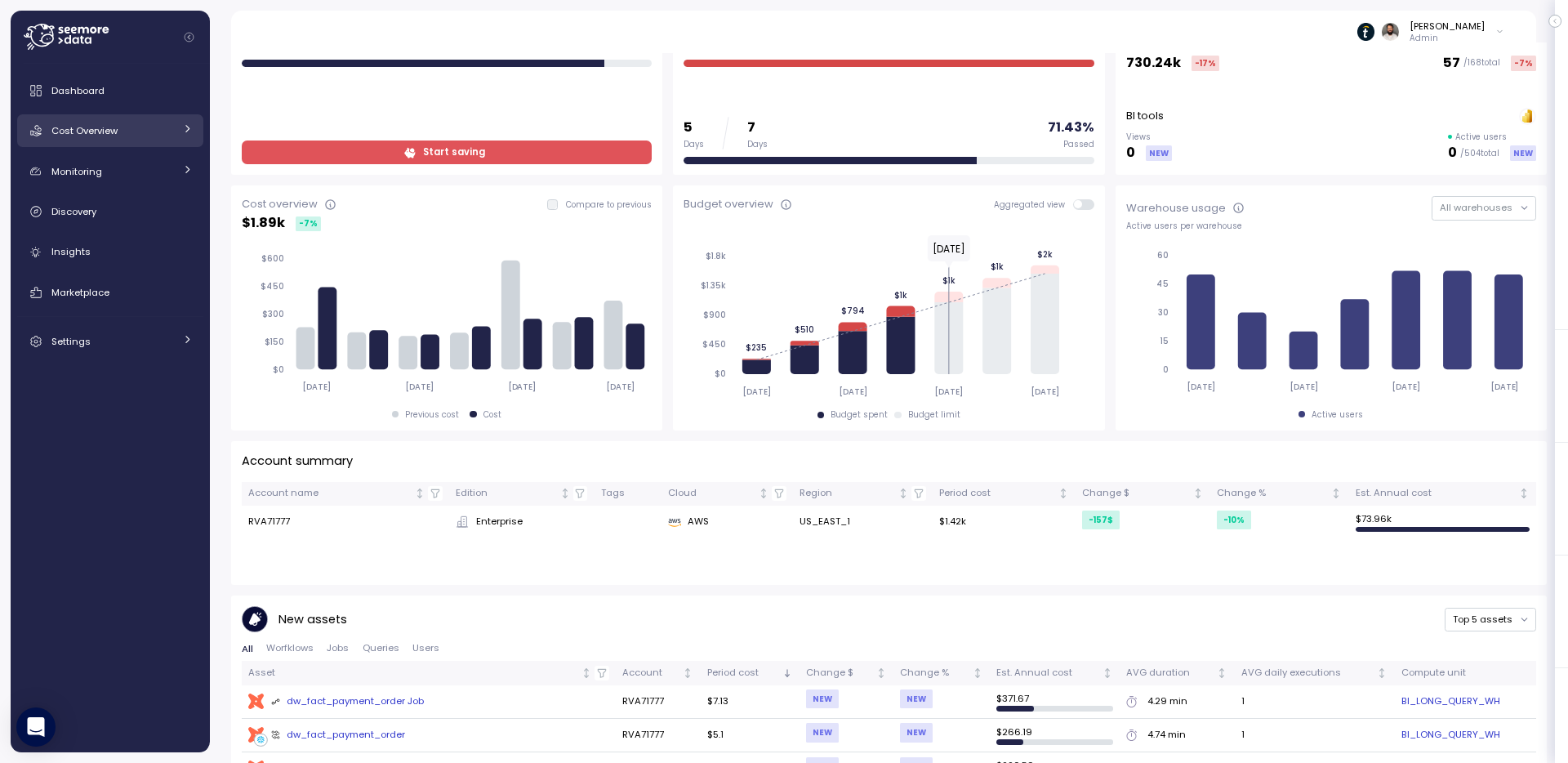
click at [129, 128] on div "Cost Overview" at bounding box center [113, 130] width 122 height 17
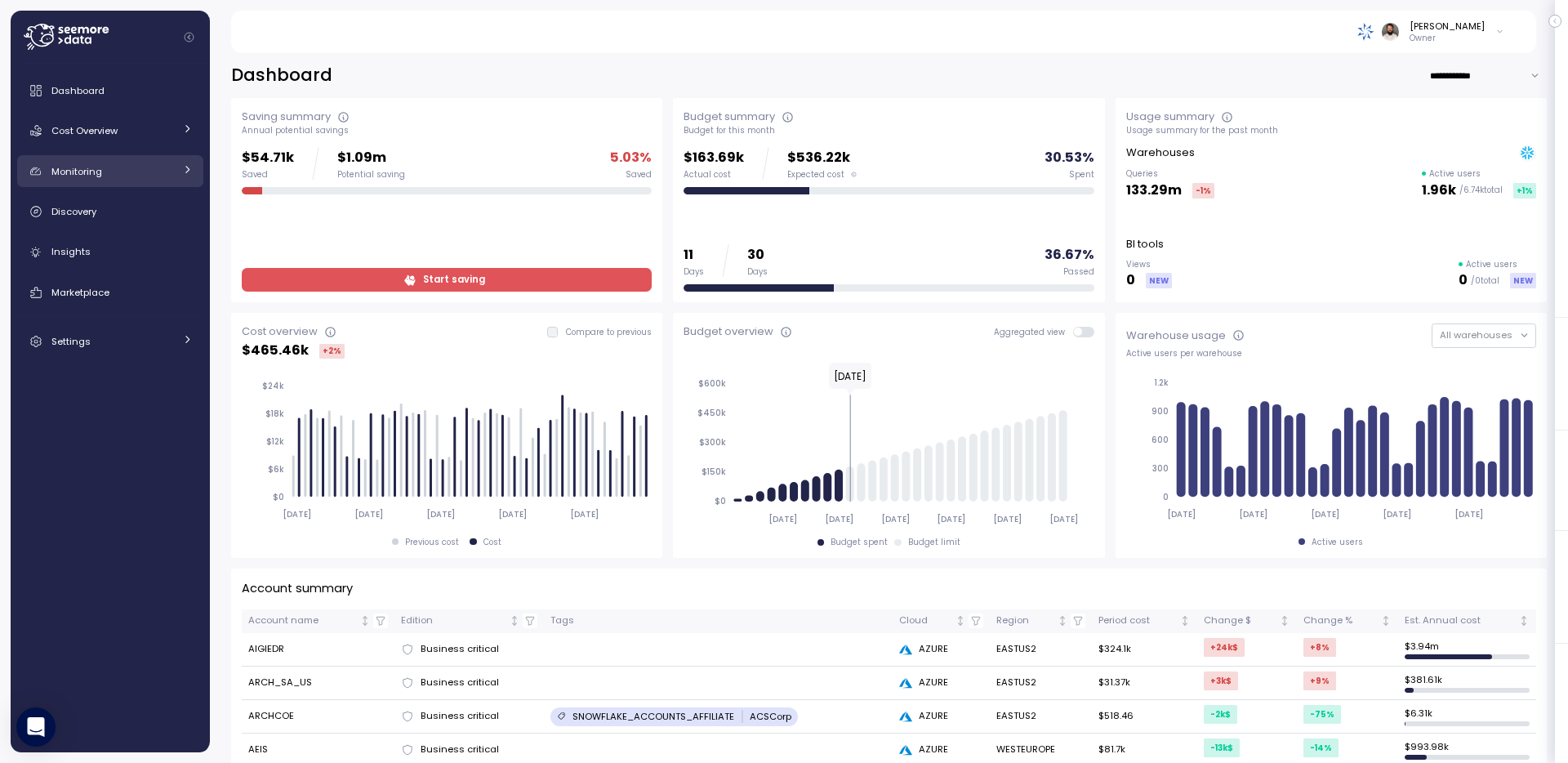
click at [101, 168] on span "Monitoring" at bounding box center [77, 171] width 51 height 13
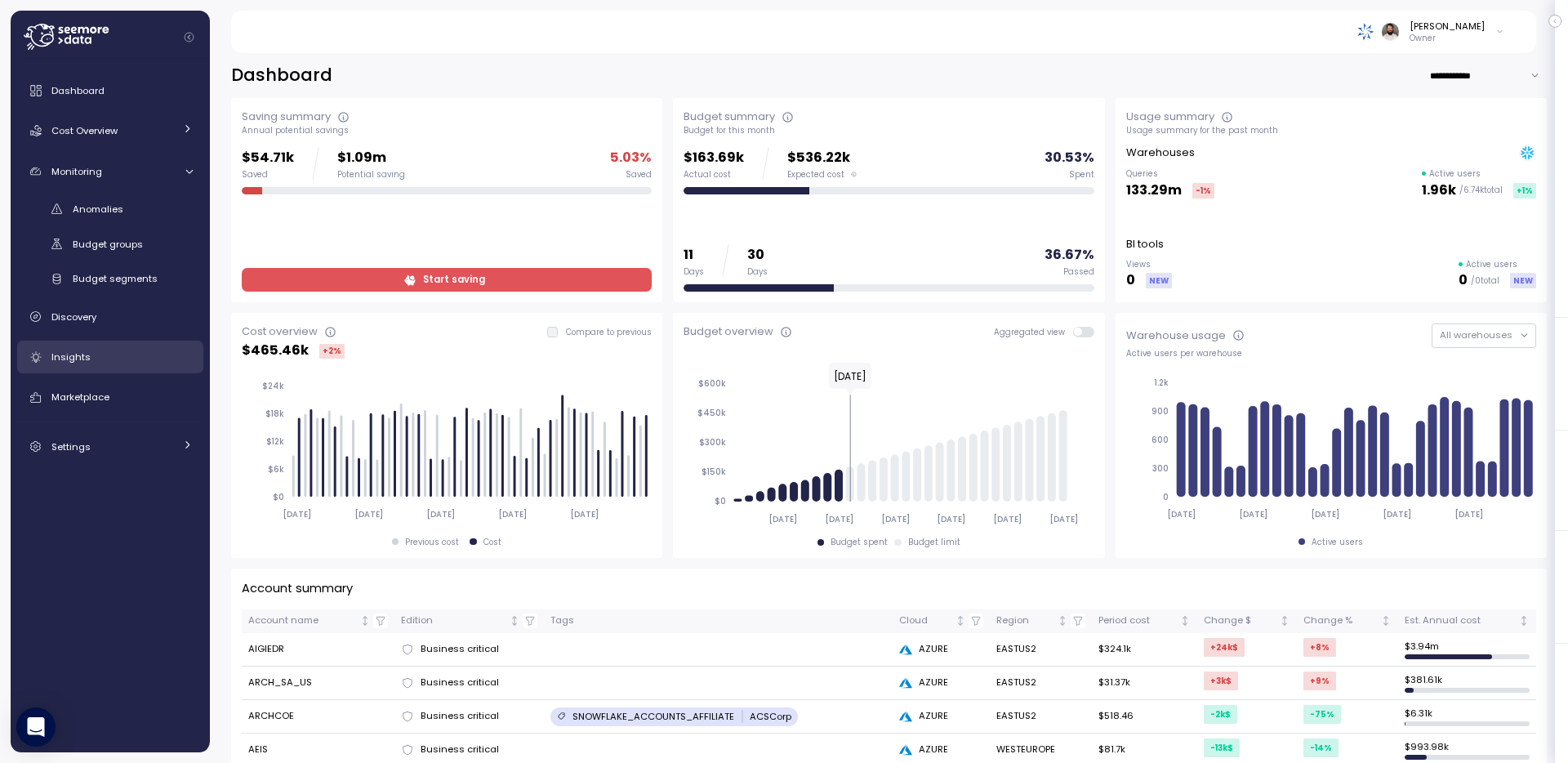
click at [99, 361] on div "Insights" at bounding box center [122, 357] width 142 height 17
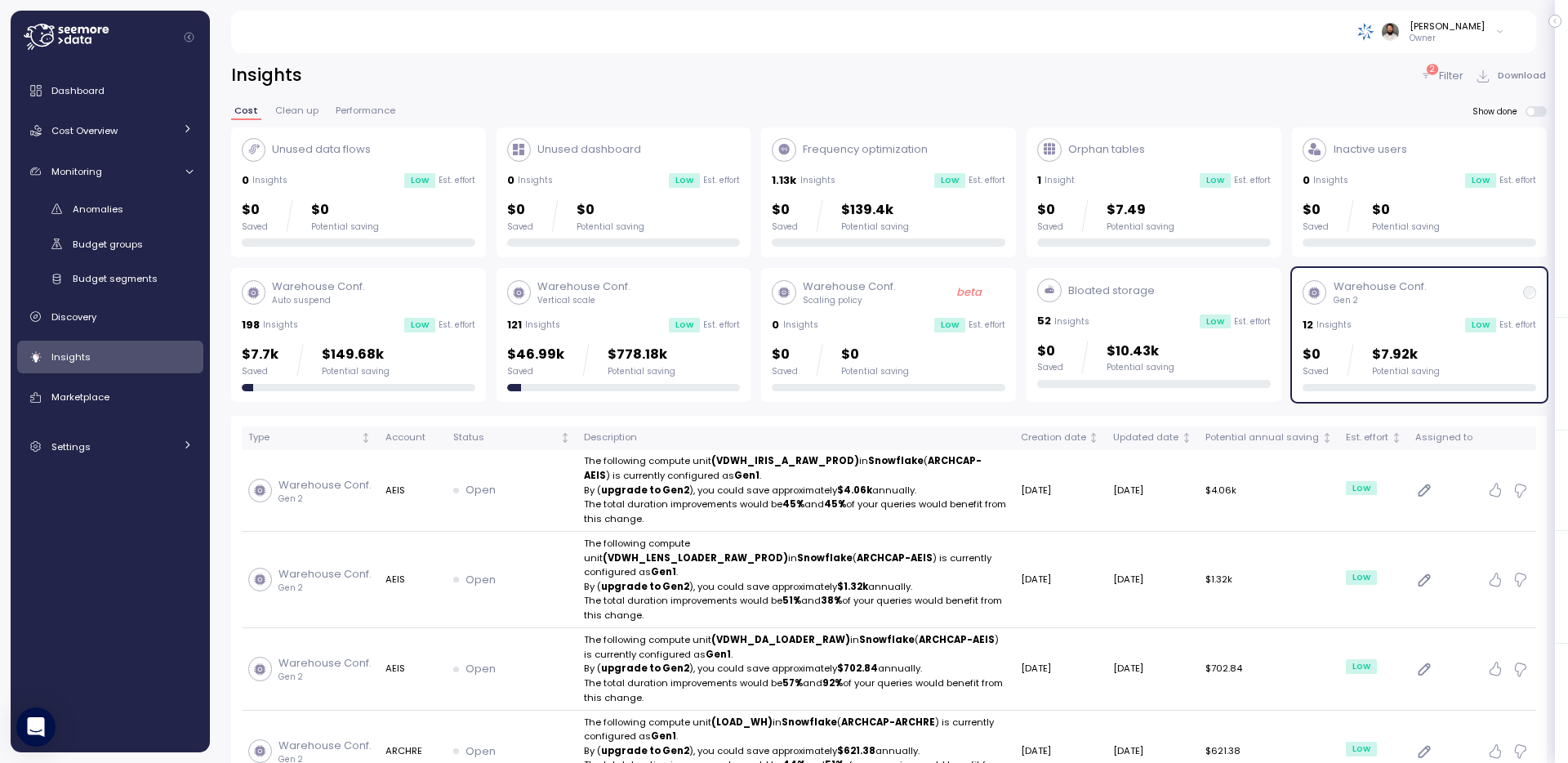
click at [1434, 73] on p "2" at bounding box center [1433, 69] width 5 height 11
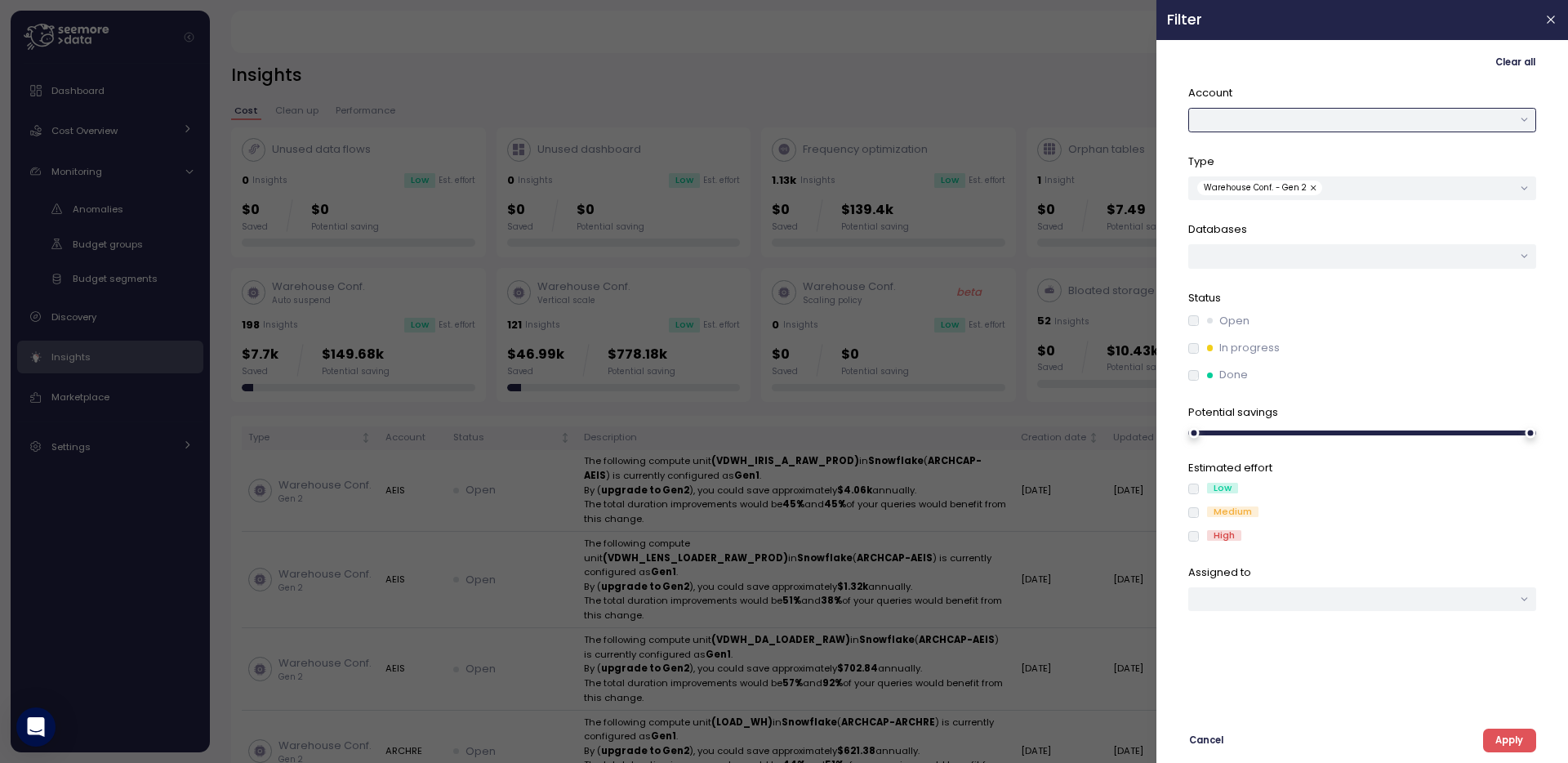
click at [1405, 130] on button "button" at bounding box center [1363, 119] width 348 height 24
click at [1368, 239] on div "AEIS" at bounding box center [1363, 238] width 82 height 13
click at [1509, 745] on span "Apply" at bounding box center [1509, 740] width 28 height 22
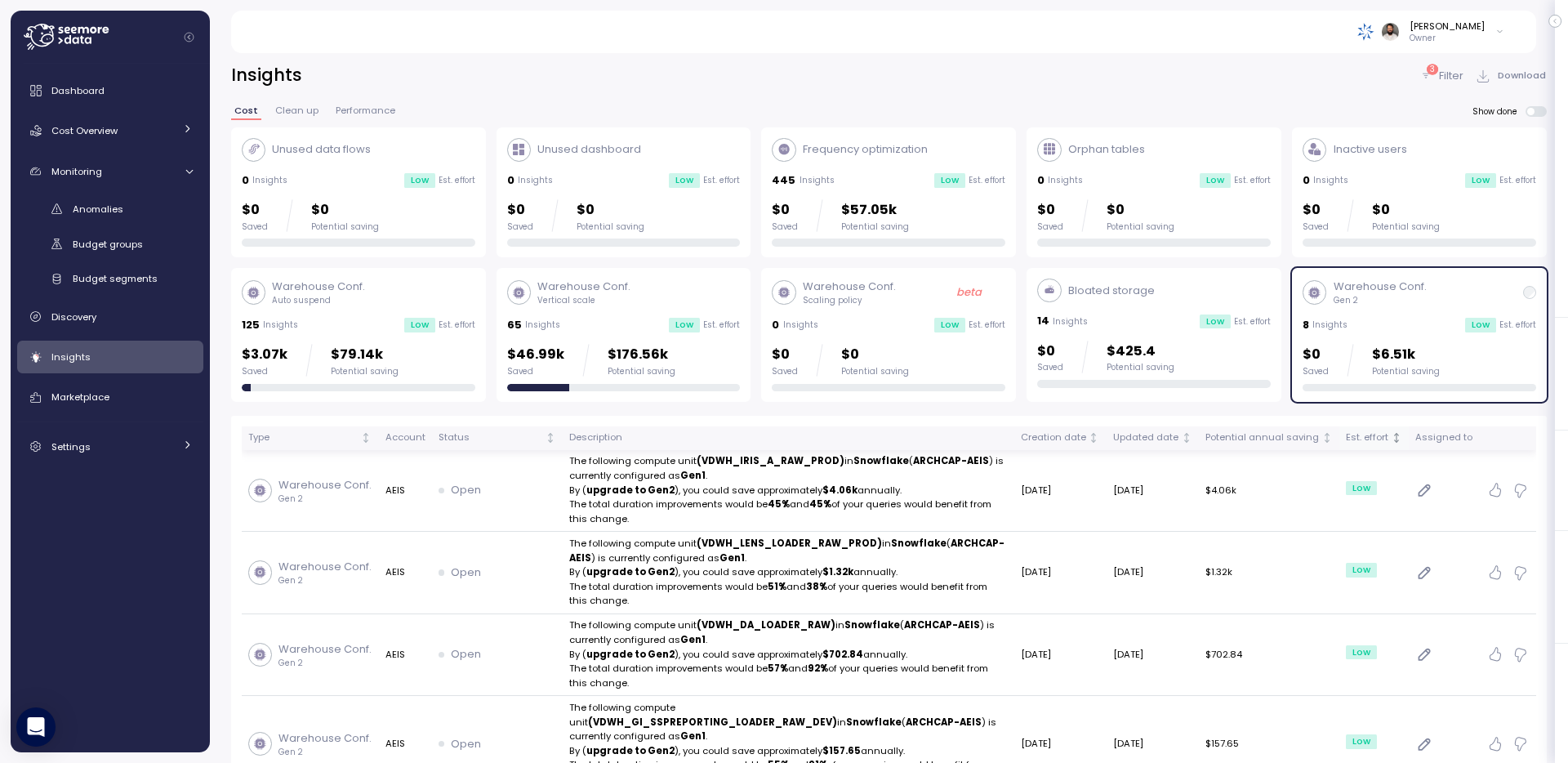
scroll to position [3, 0]
click at [926, 189] on div "Frequency optimization 445 Insights Low Est. effort $0 Saved $57.05k Potential …" at bounding box center [888, 190] width 233 height 109
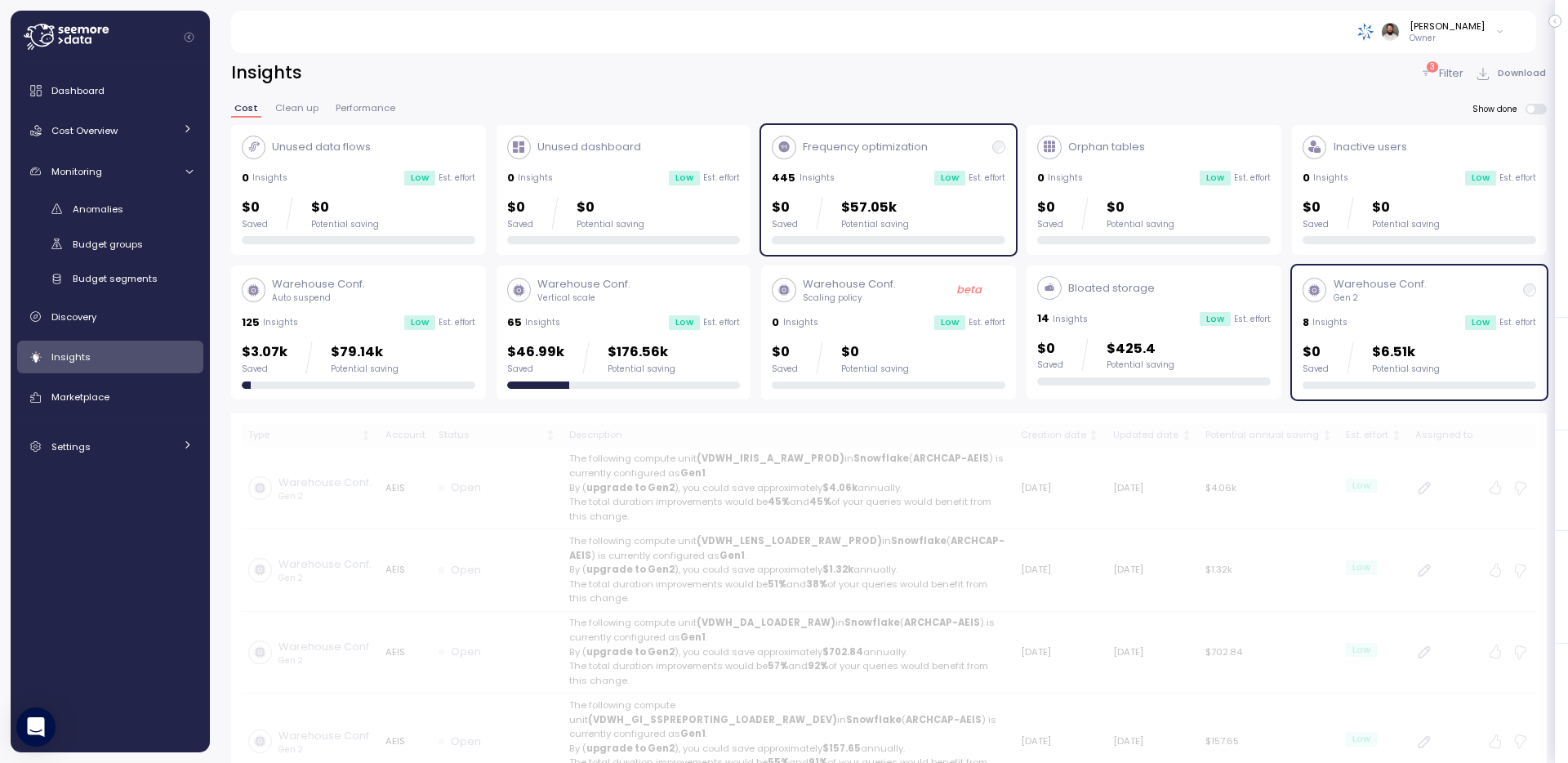
click at [1386, 329] on div "8 Insights Low Est. effort" at bounding box center [1419, 323] width 233 height 17
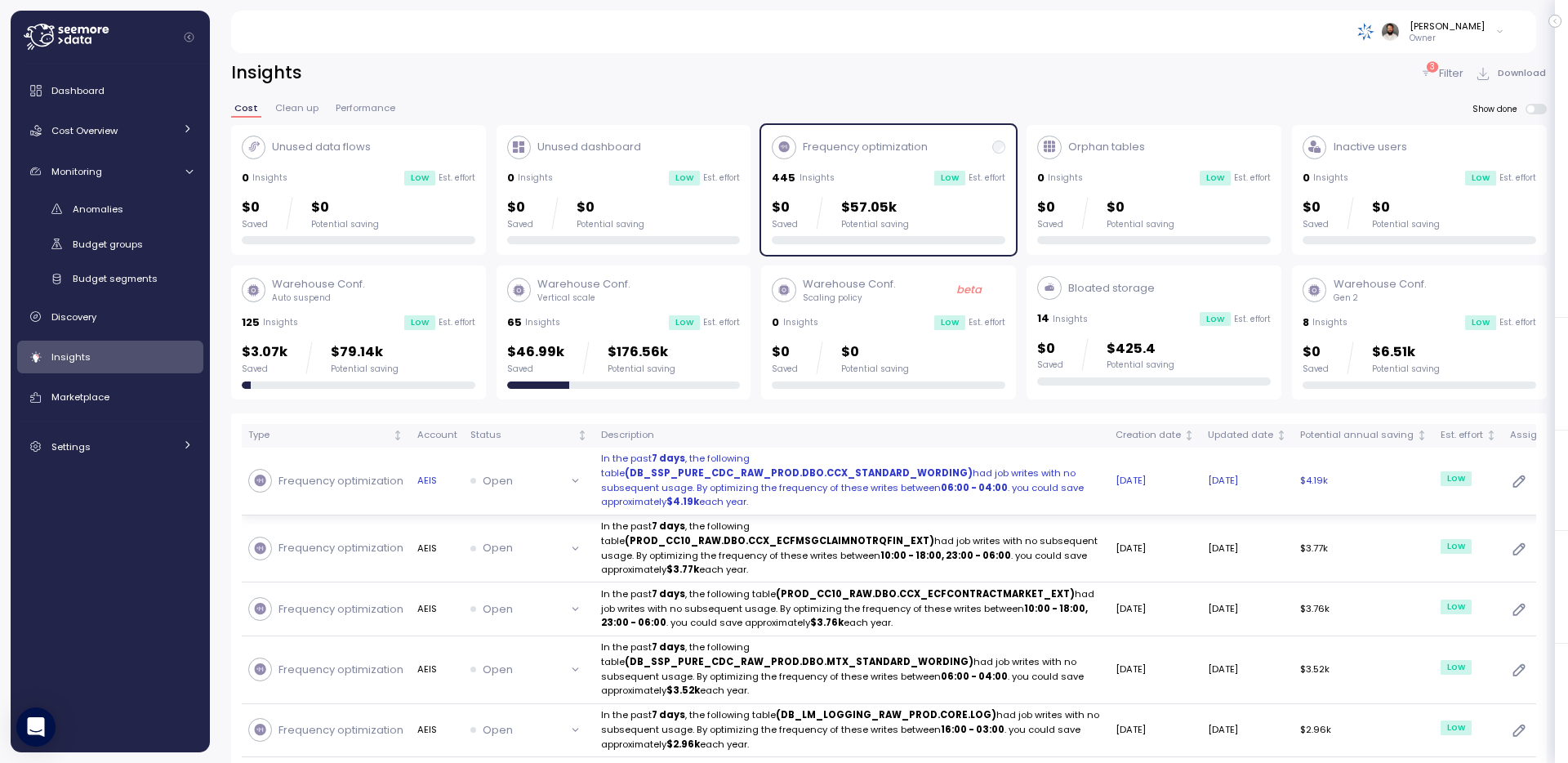
click at [1294, 496] on td "$4.19k" at bounding box center [1363, 482] width 141 height 68
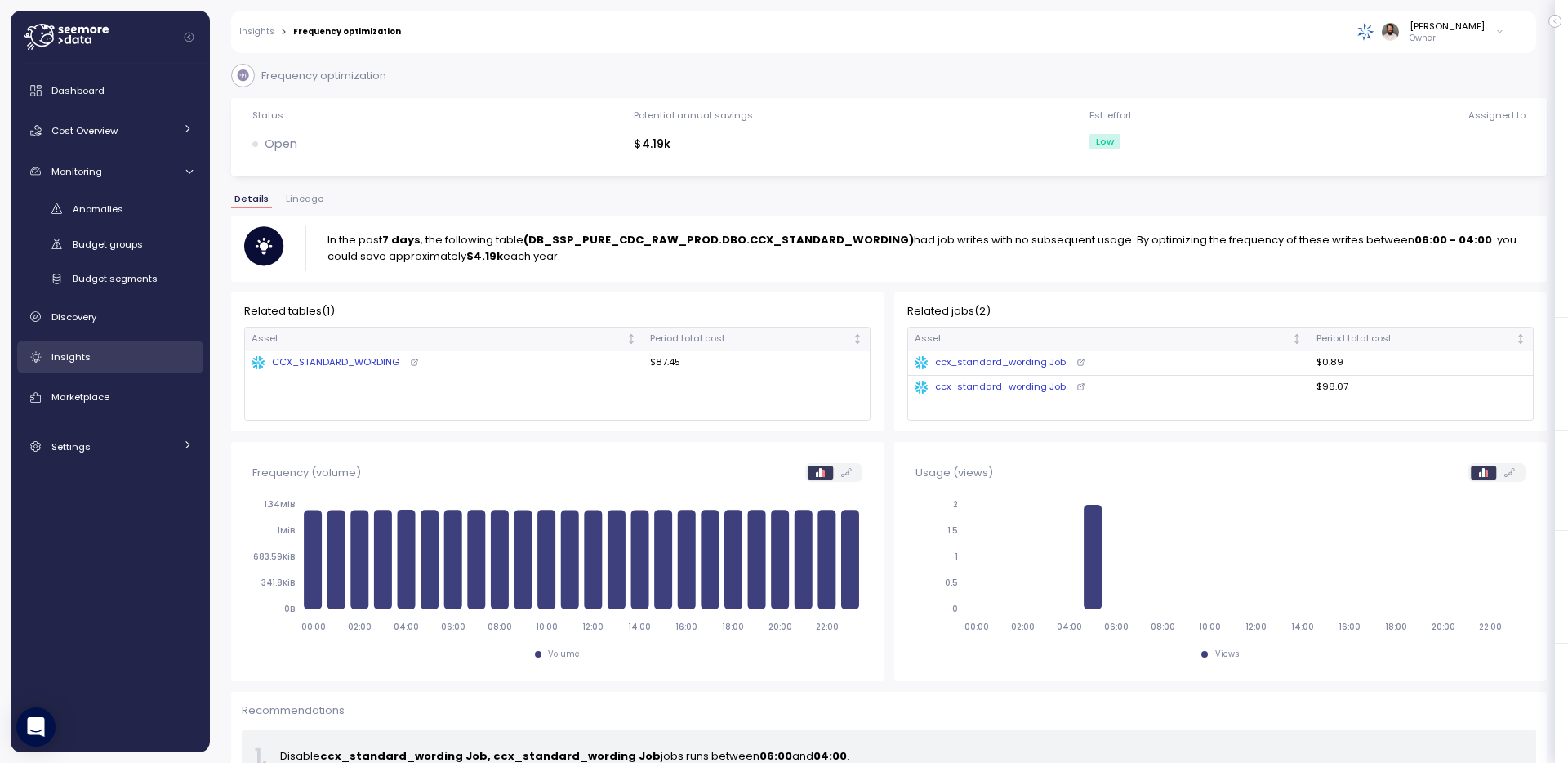
click at [108, 347] on link "Insights" at bounding box center [110, 357] width 186 height 32
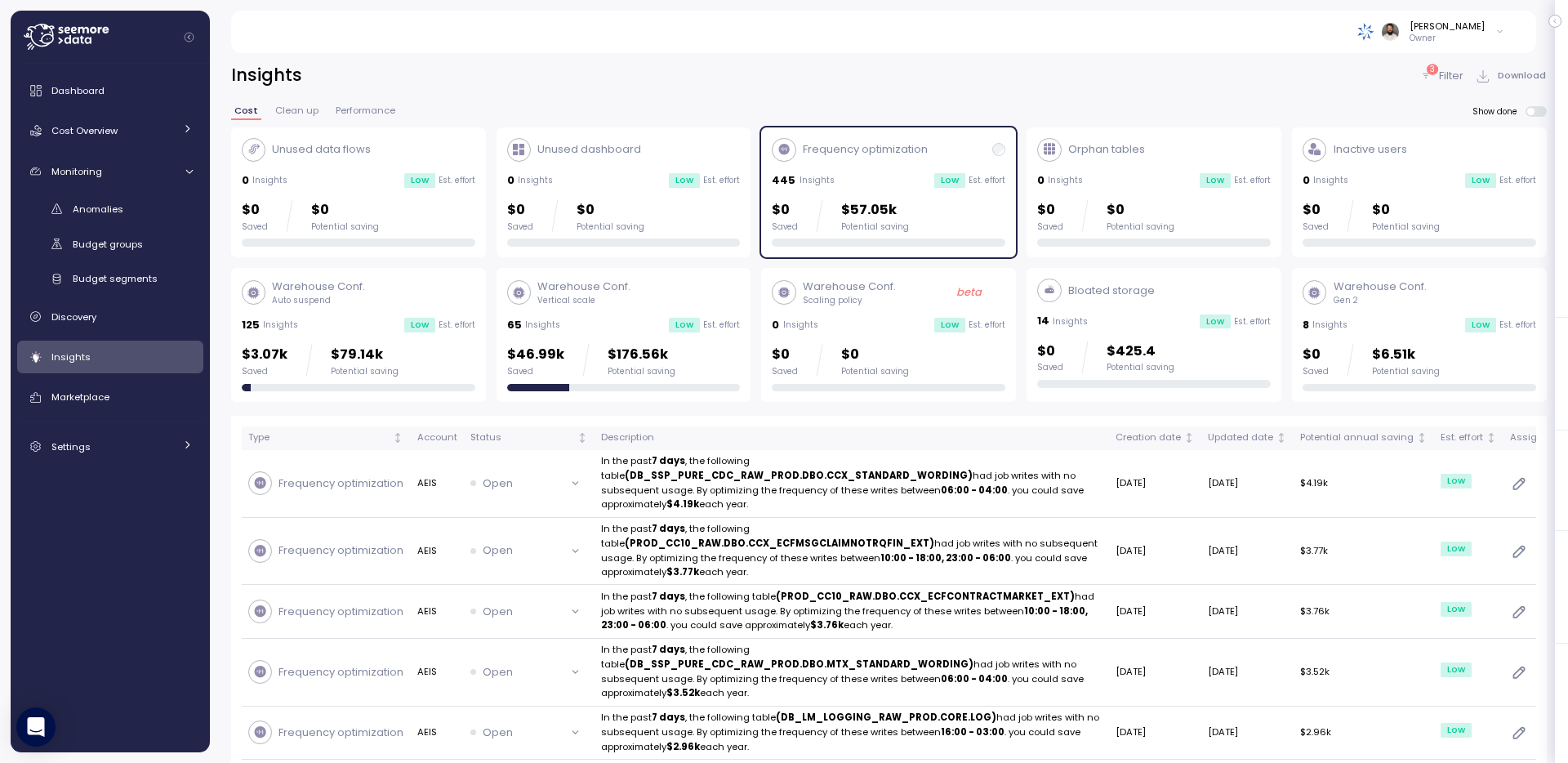
click at [999, 203] on div "$0 Saved $57.05k Potential saving" at bounding box center [888, 215] width 233 height 32
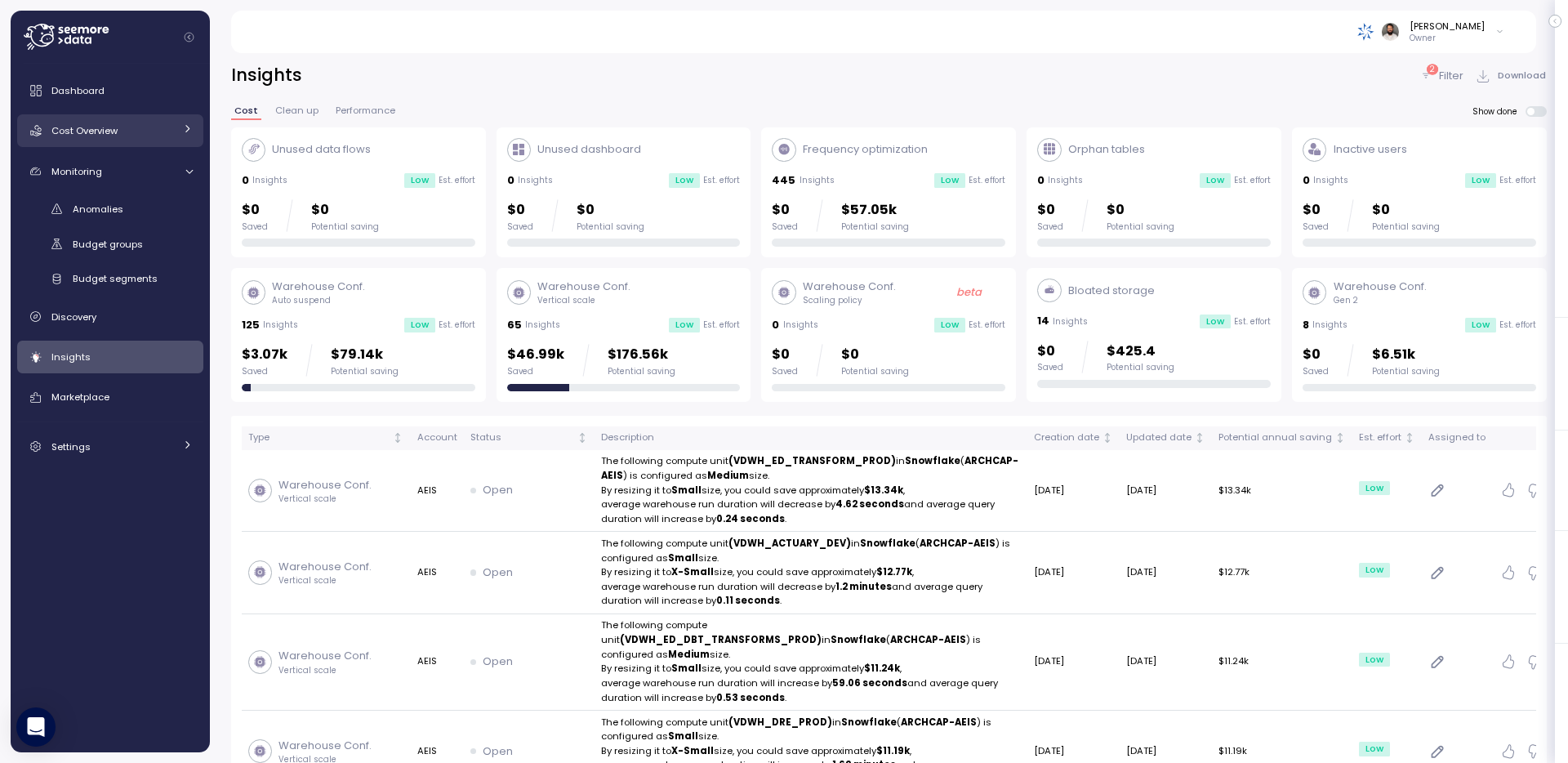
click at [156, 114] on link "Cost Overview" at bounding box center [110, 130] width 186 height 32
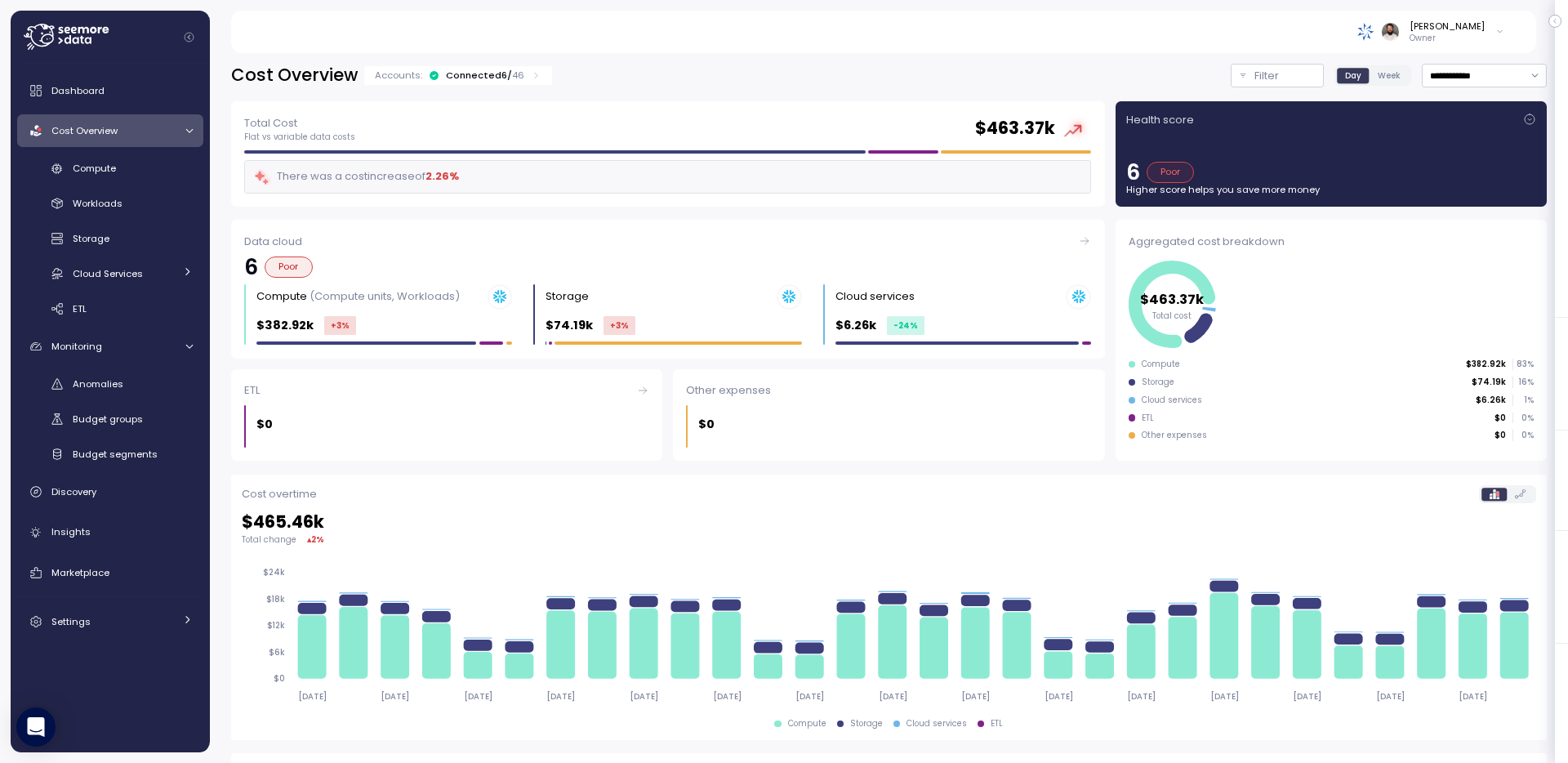
click at [503, 77] on div "Connected 6 / 46" at bounding box center [485, 75] width 79 height 13
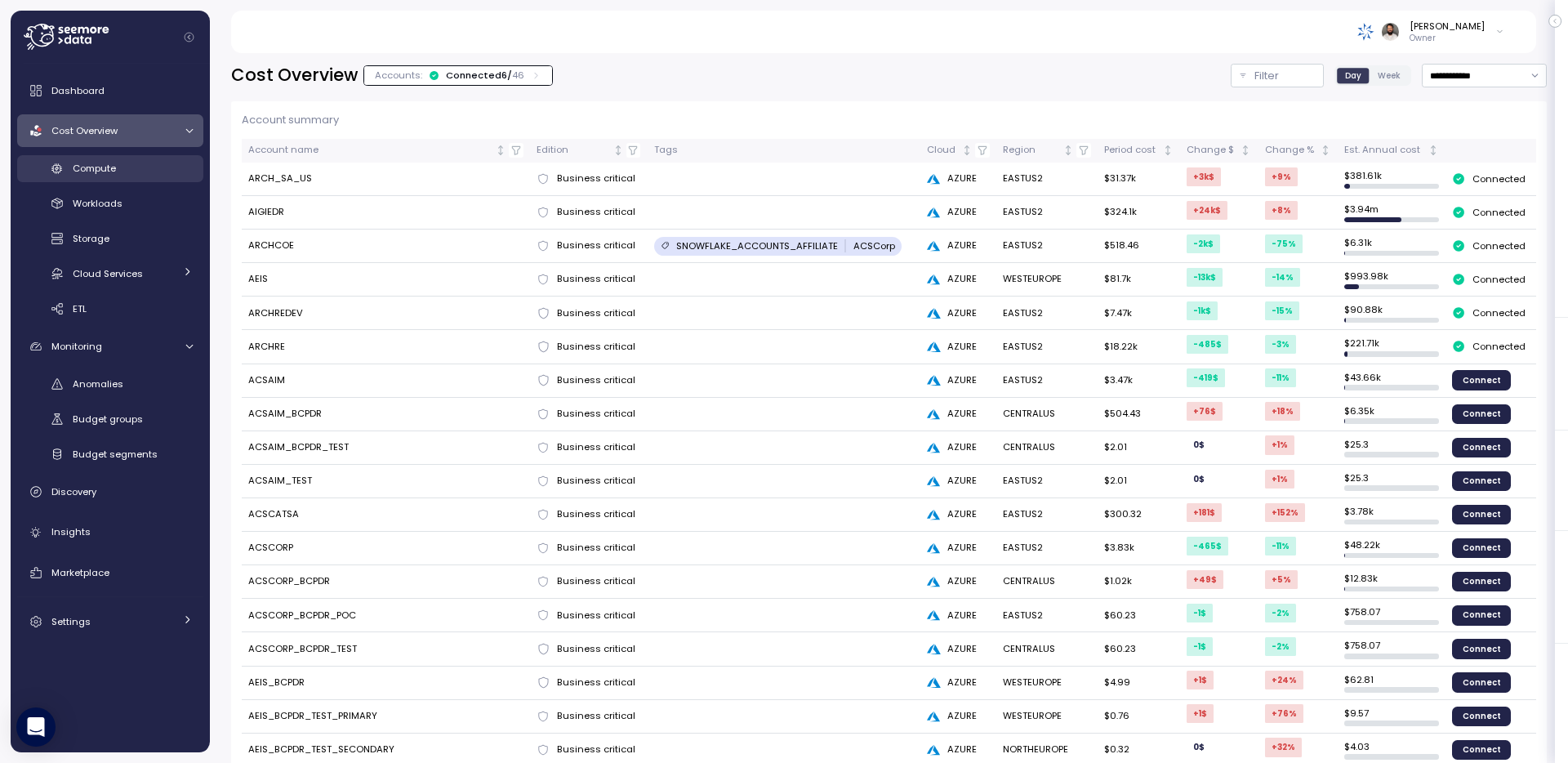
click at [163, 163] on div "Compute" at bounding box center [132, 168] width 120 height 17
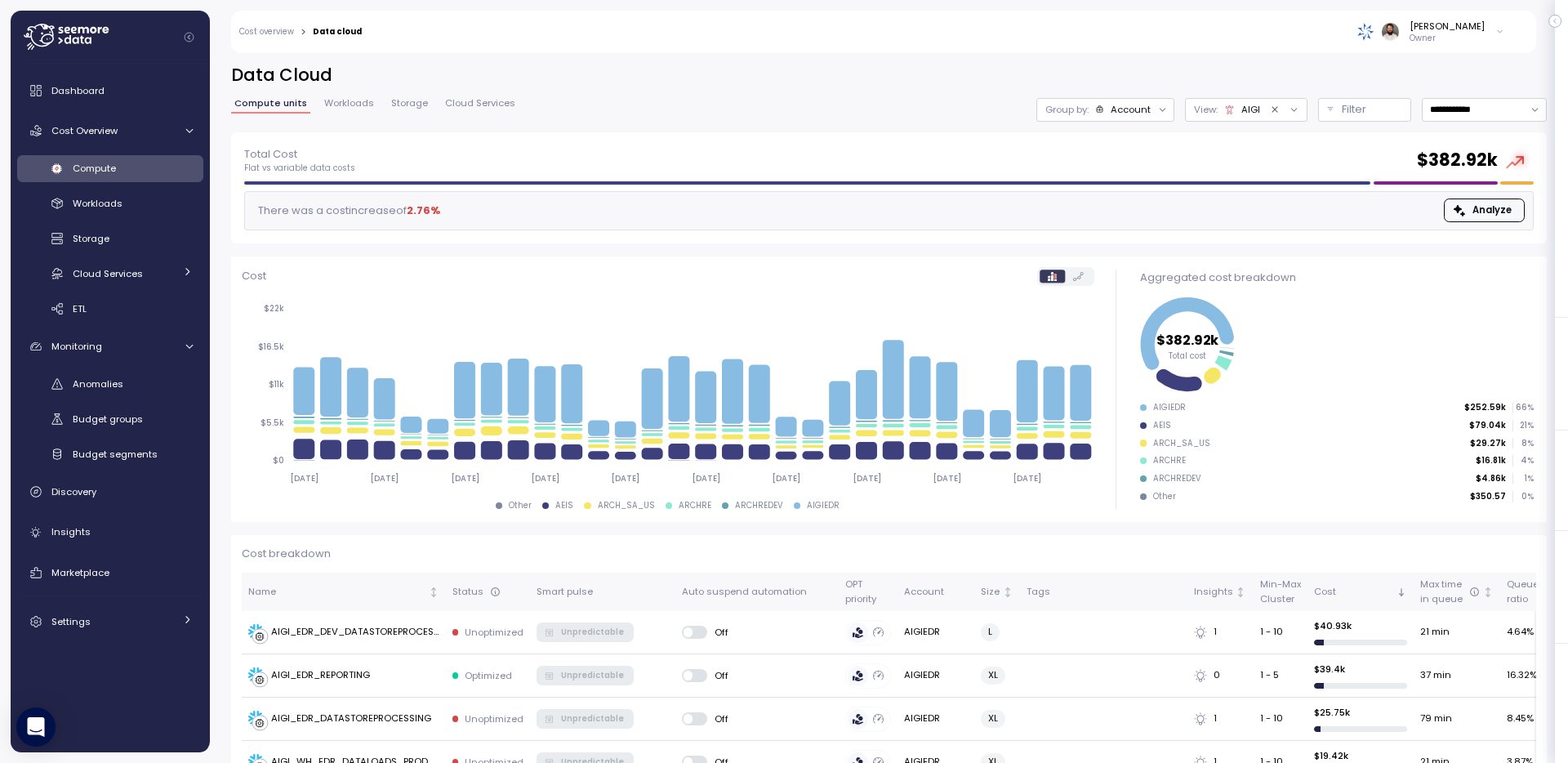
click at [1234, 114] on div "AIGI" at bounding box center [1242, 109] width 36 height 13
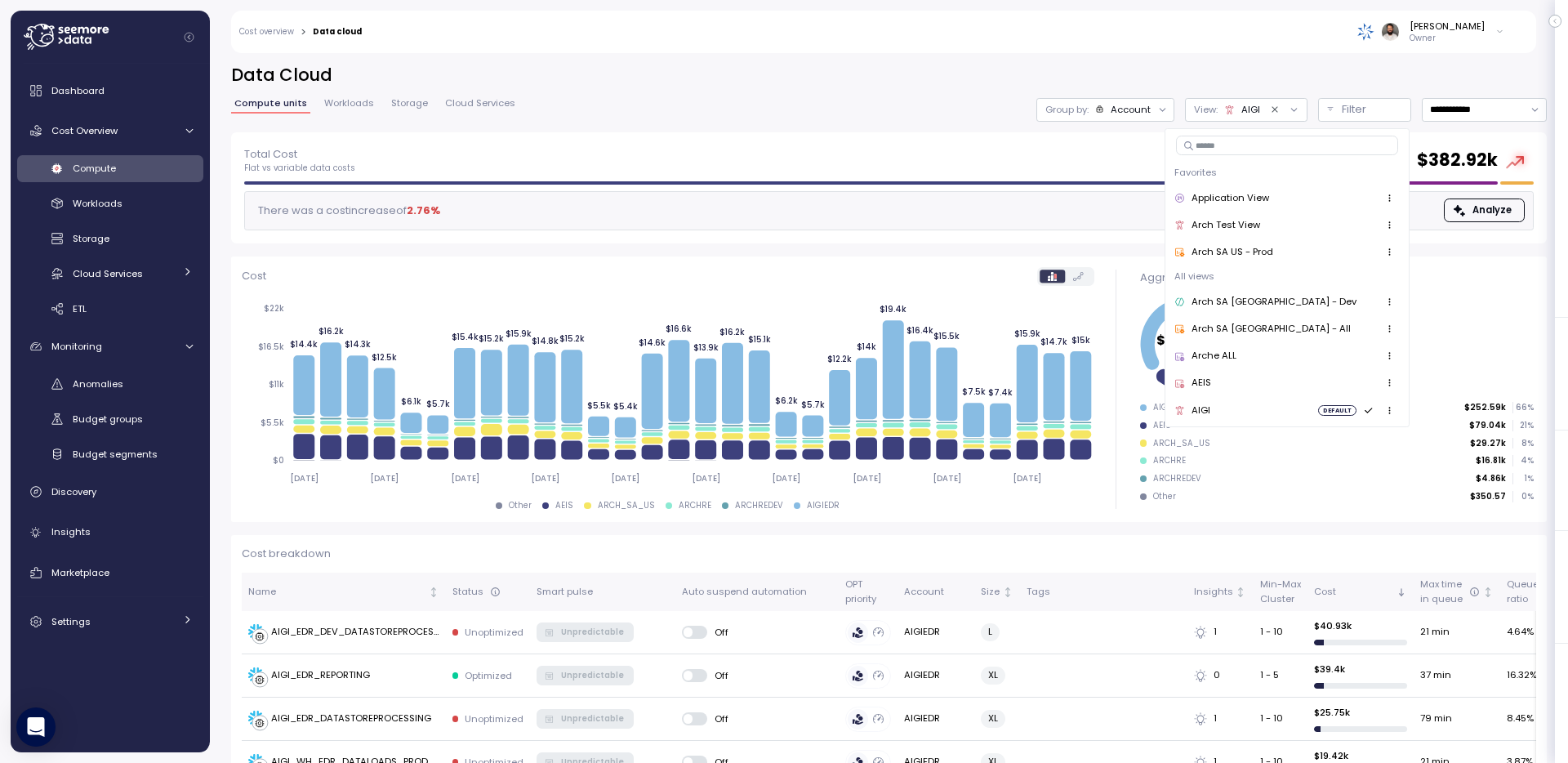
click at [1256, 379] on div "AEIS" at bounding box center [1287, 384] width 225 height 19
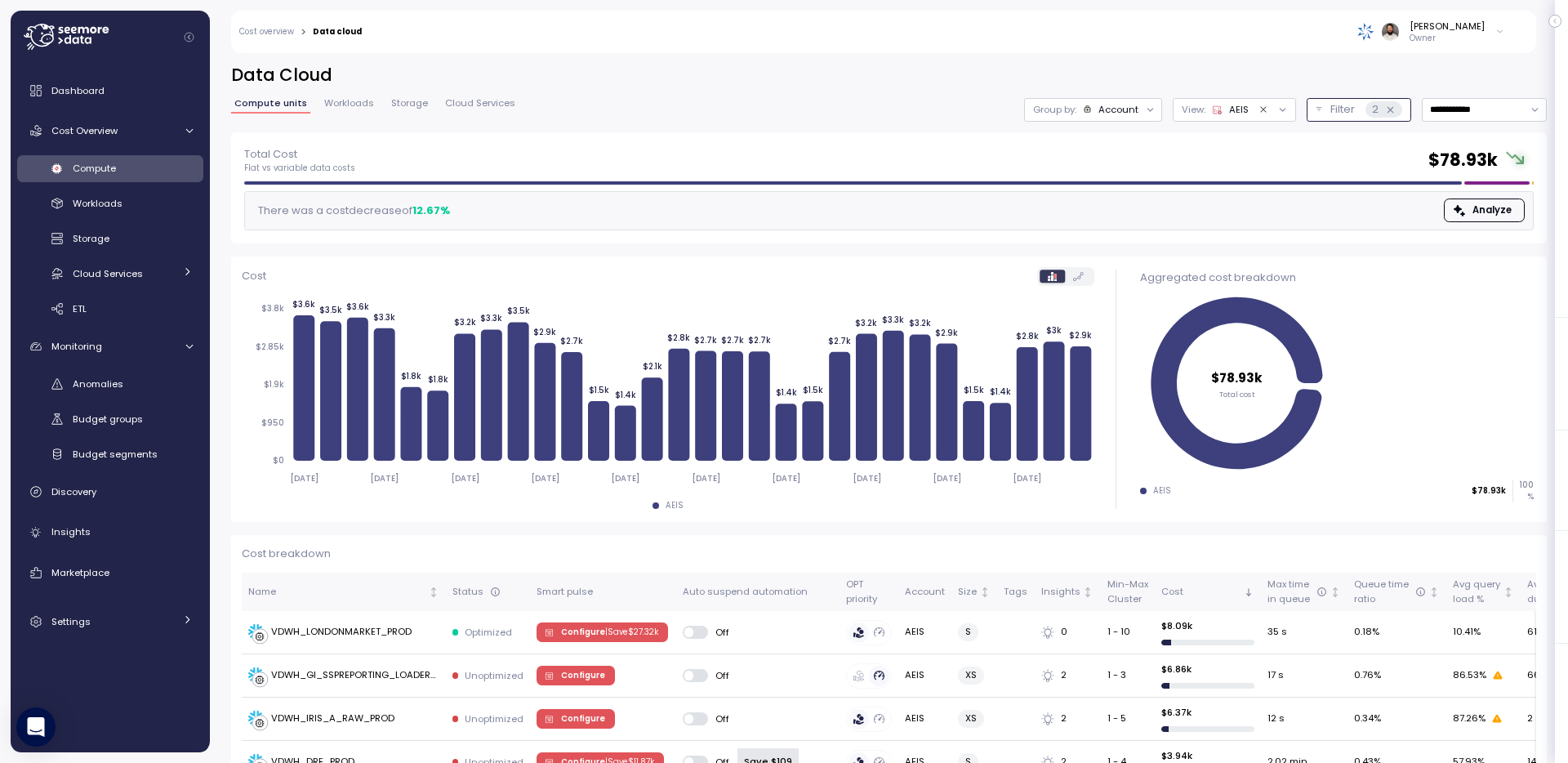
click at [1330, 111] on p "Filter" at bounding box center [1343, 109] width 24 height 17
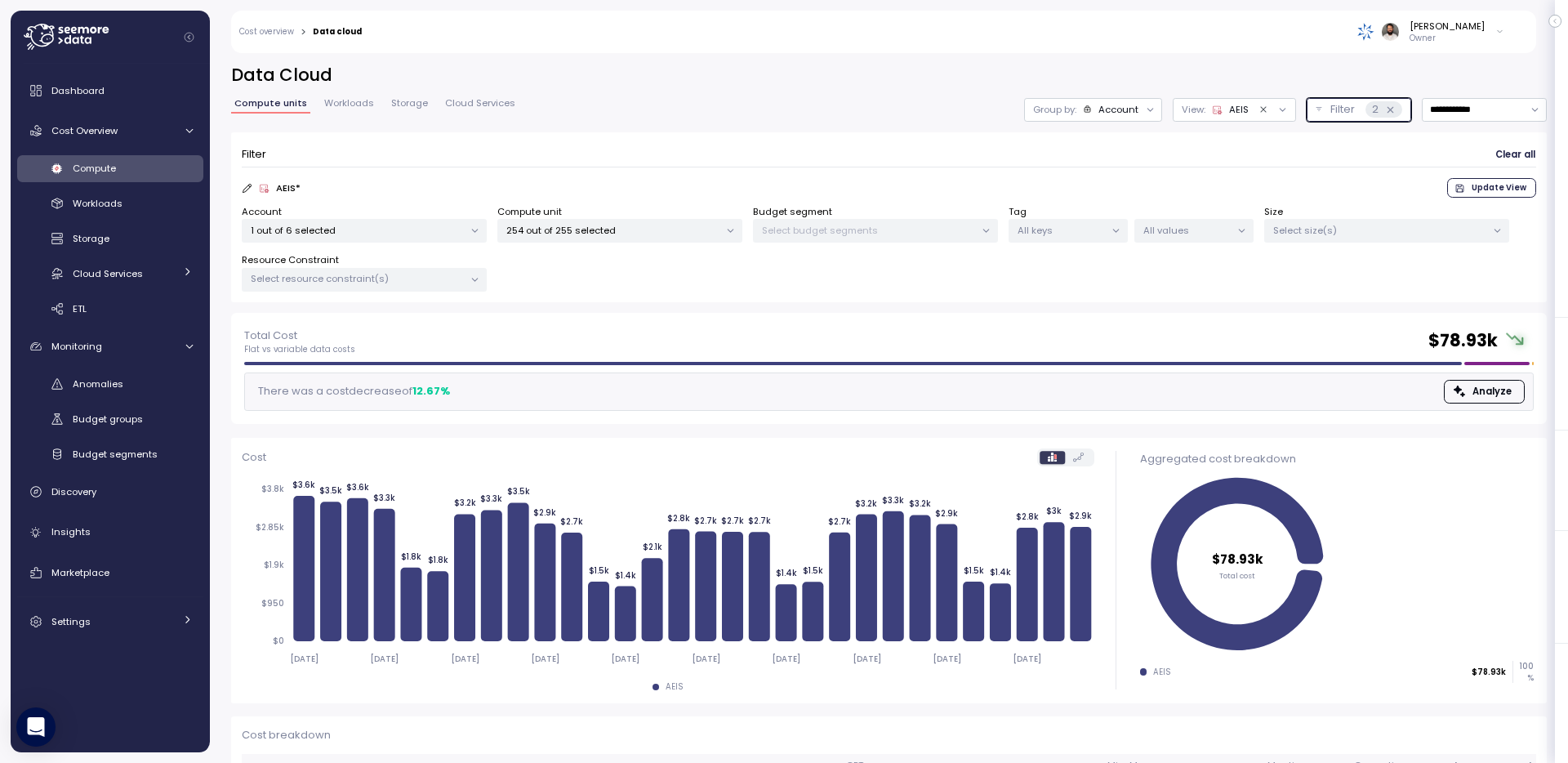
click at [1120, 104] on div "Account" at bounding box center [1119, 109] width 40 height 13
click at [1111, 169] on p "Budget segment" at bounding box center [1109, 172] width 80 height 13
click at [1232, 113] on div "AEIS" at bounding box center [1231, 109] width 37 height 13
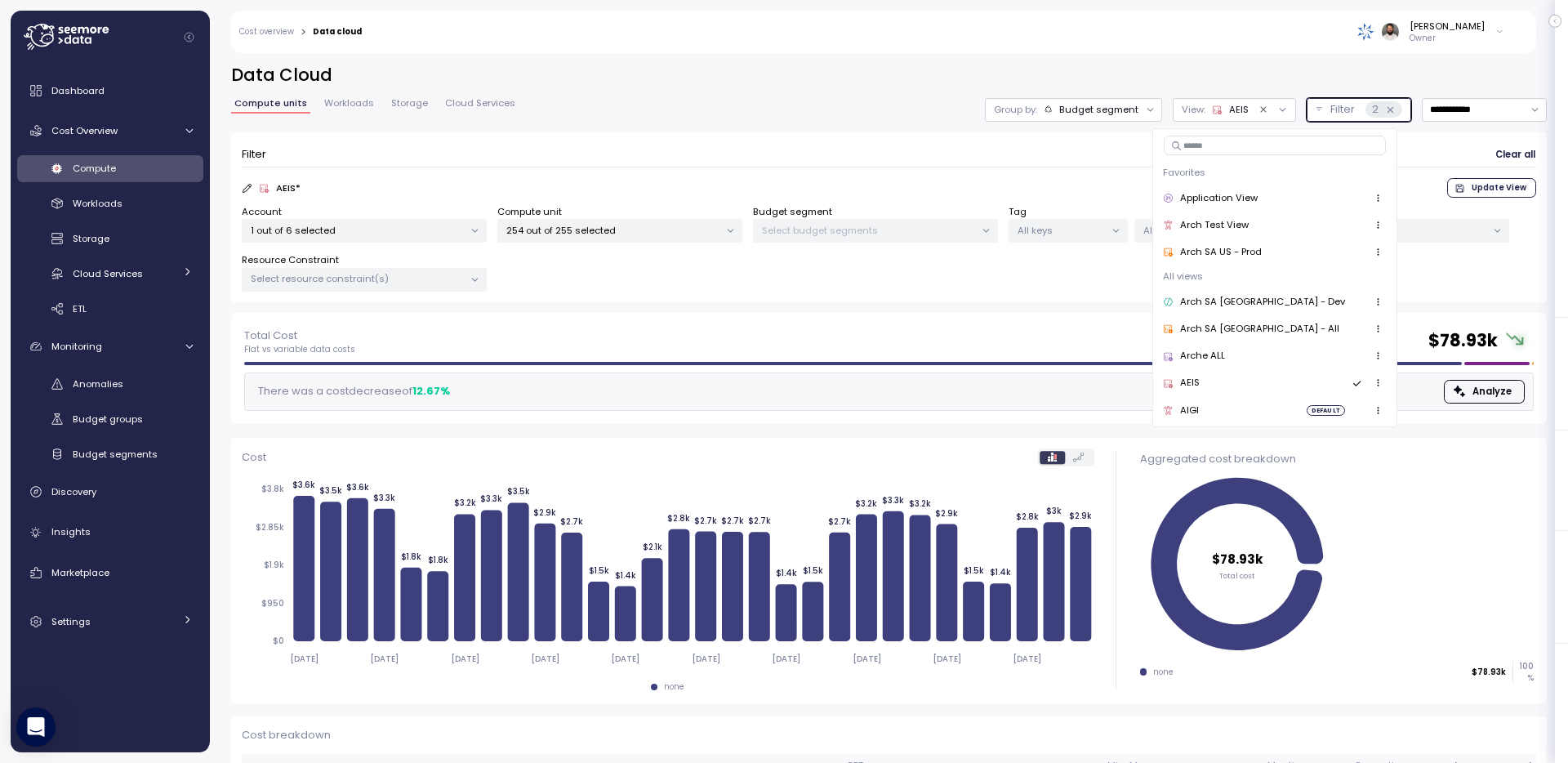
click at [1373, 387] on icon "button" at bounding box center [1378, 383] width 10 height 10
click at [1292, 461] on div "Set as default" at bounding box center [1302, 461] width 93 height 15
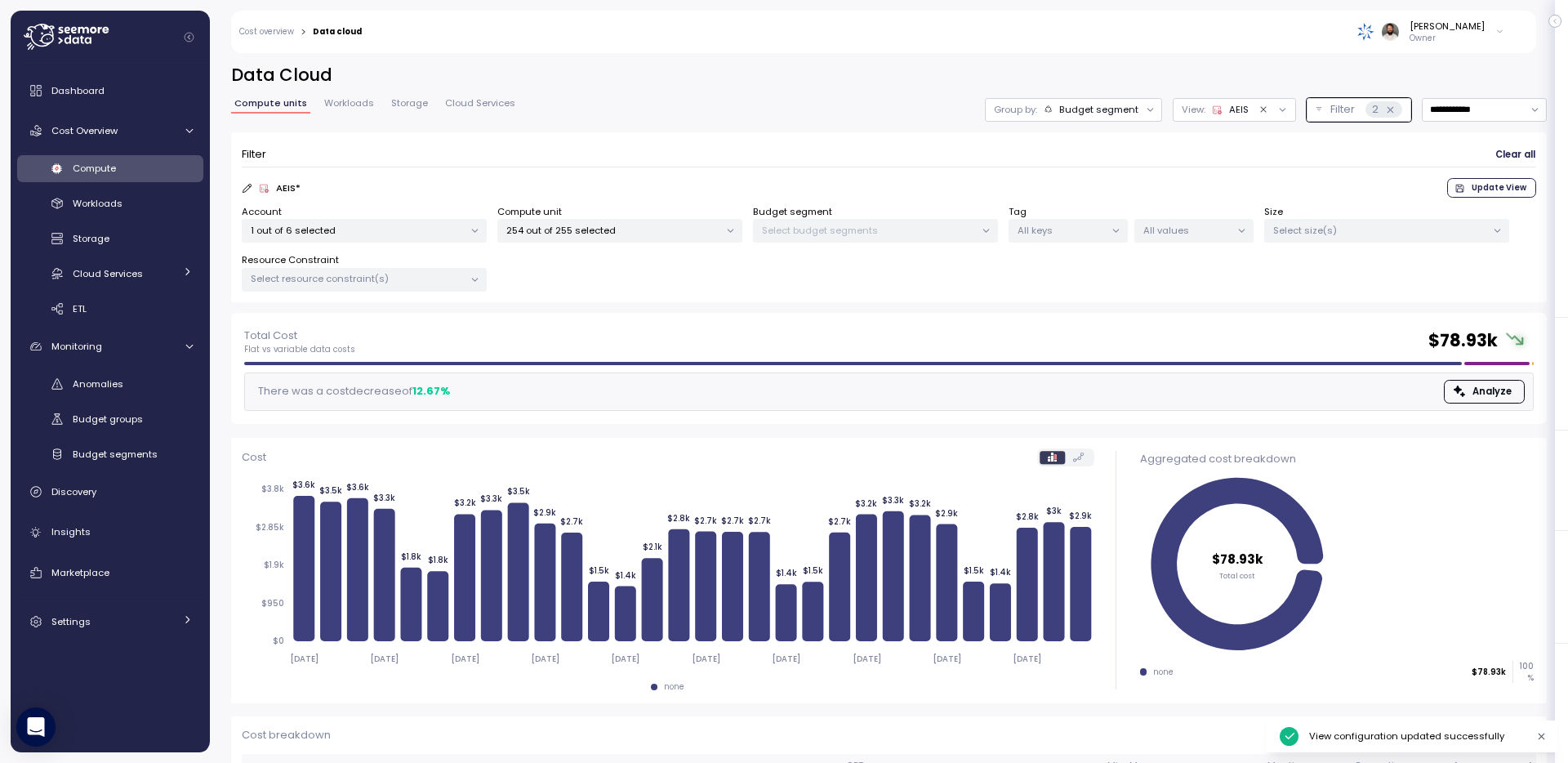
click at [1292, 52] on div "[PERSON_NAME] Owner" at bounding box center [943, 31] width 1142 height 43
click at [363, 110] on link "Workloads" at bounding box center [349, 106] width 56 height 14
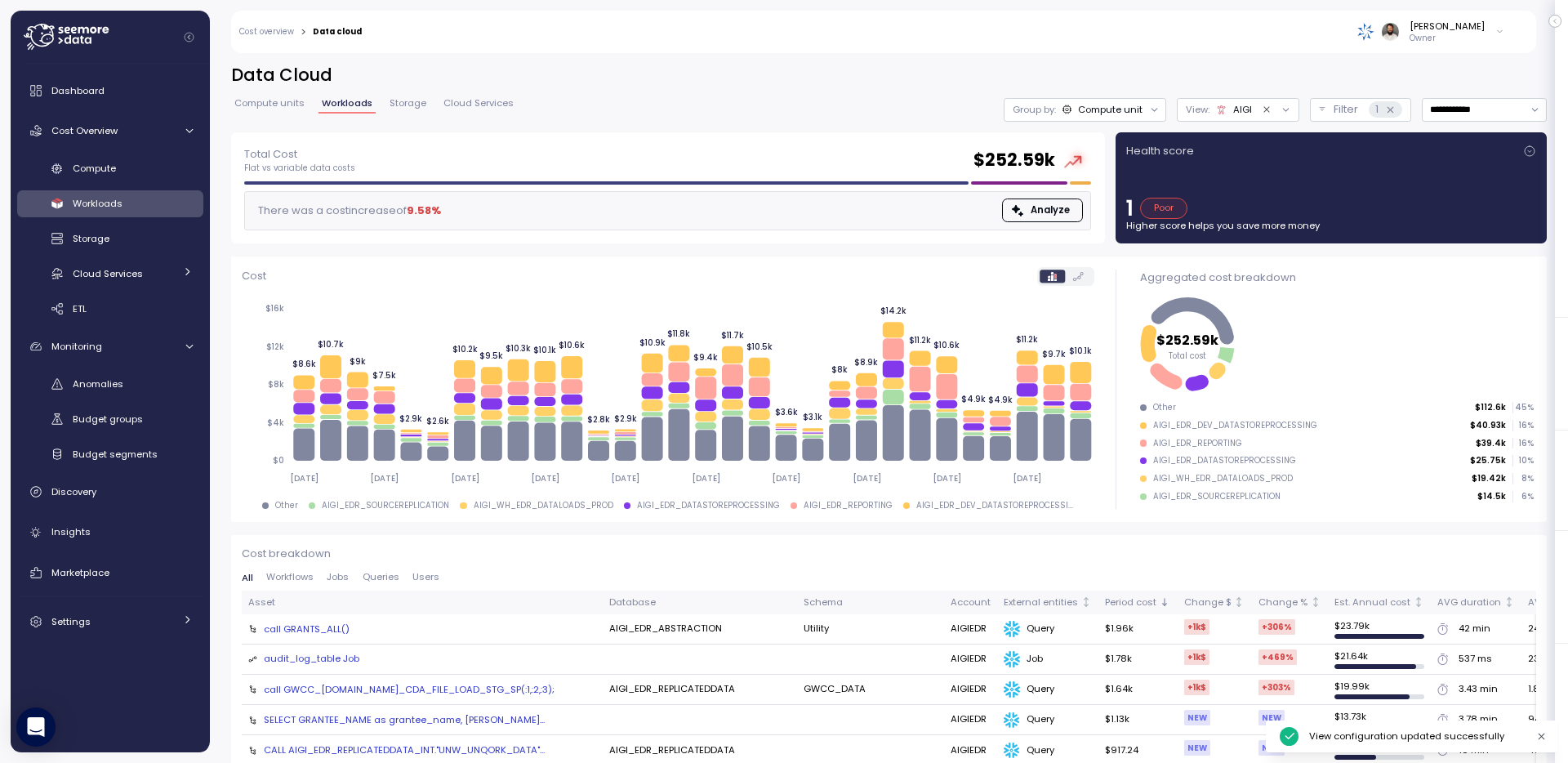
click at [1237, 107] on div "AIGI" at bounding box center [1234, 109] width 36 height 13
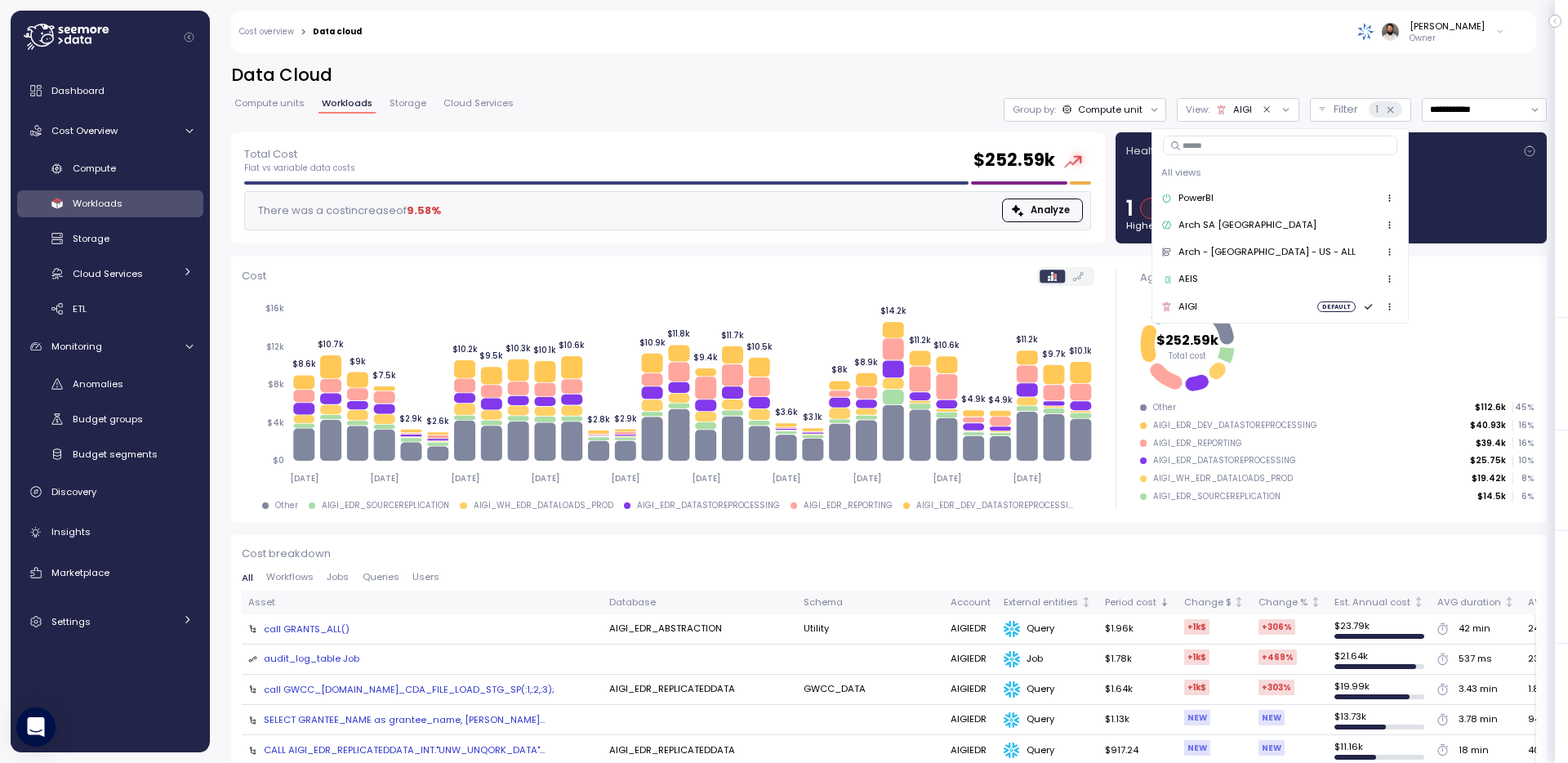
click at [1384, 284] on icon "button" at bounding box center [1390, 279] width 10 height 10
click at [1304, 353] on div "Set as default" at bounding box center [1310, 357] width 93 height 15
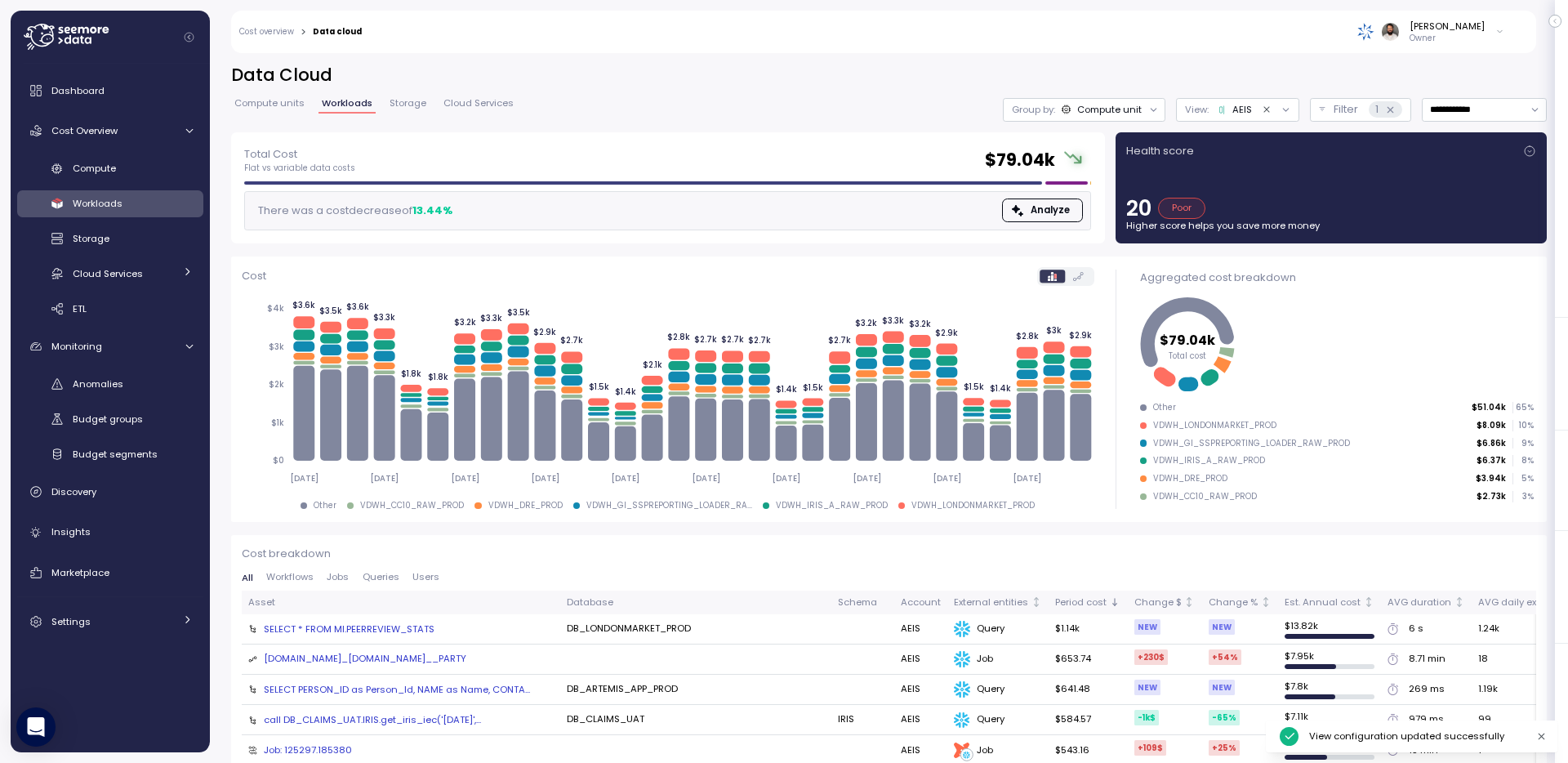
click at [1176, 66] on h2 "Data Cloud" at bounding box center [889, 75] width 1316 height 24
click at [1482, 105] on input "**********" at bounding box center [1484, 109] width 125 height 24
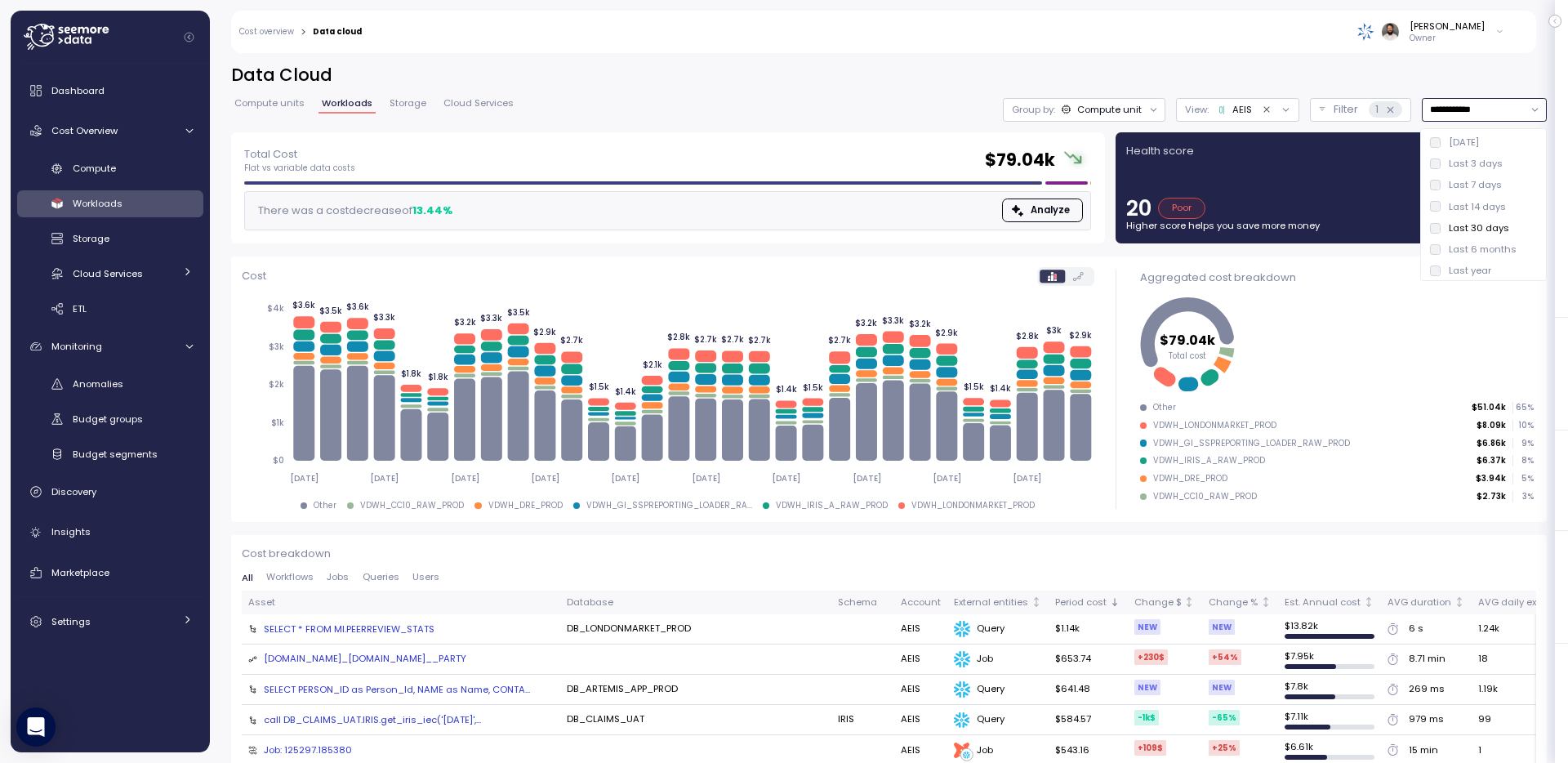
click at [1482, 189] on div "Last 7 days" at bounding box center [1475, 184] width 53 height 13
type input "**********"
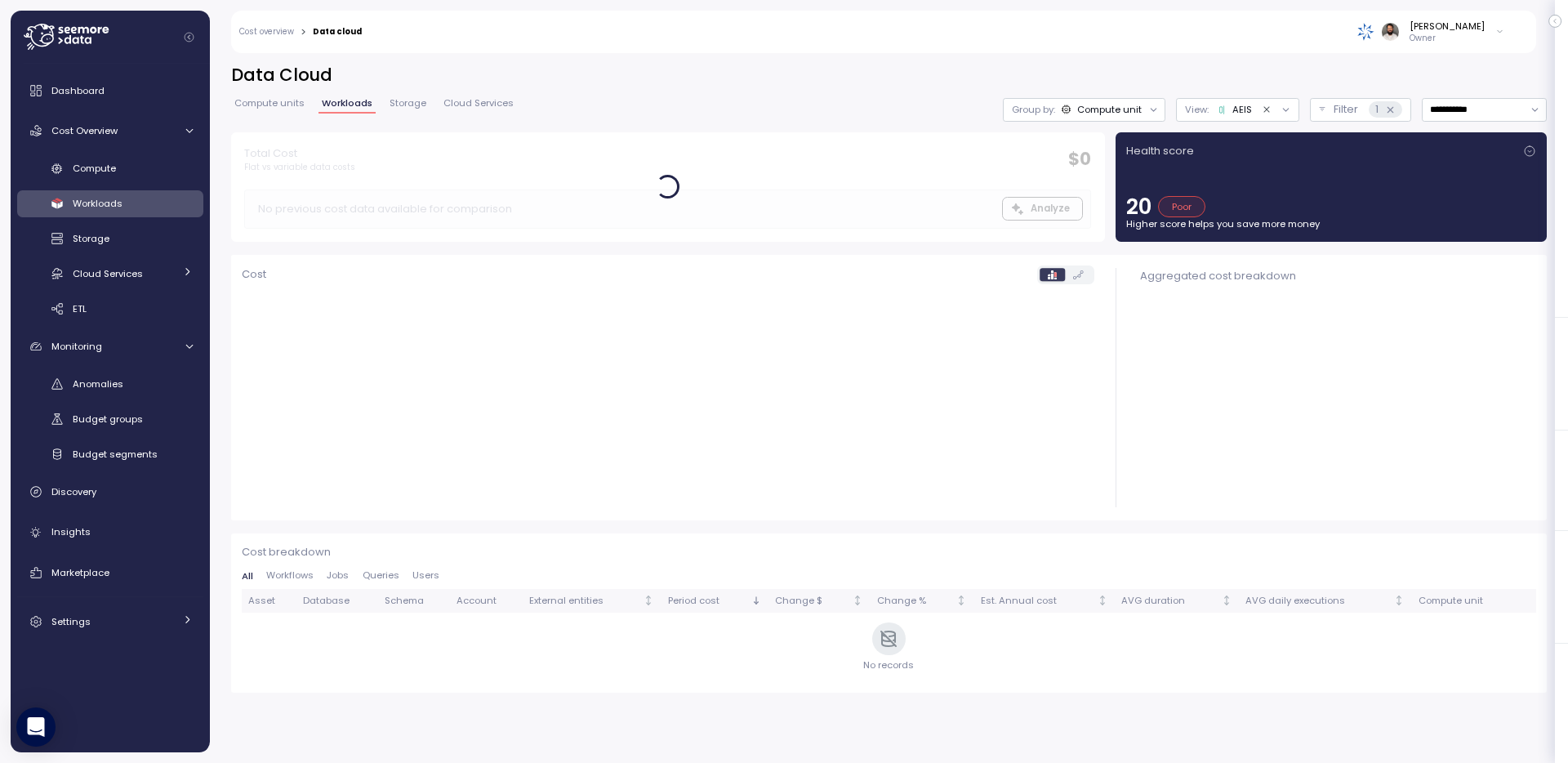
click at [919, 45] on div "[PERSON_NAME] Owner" at bounding box center [943, 31] width 1142 height 43
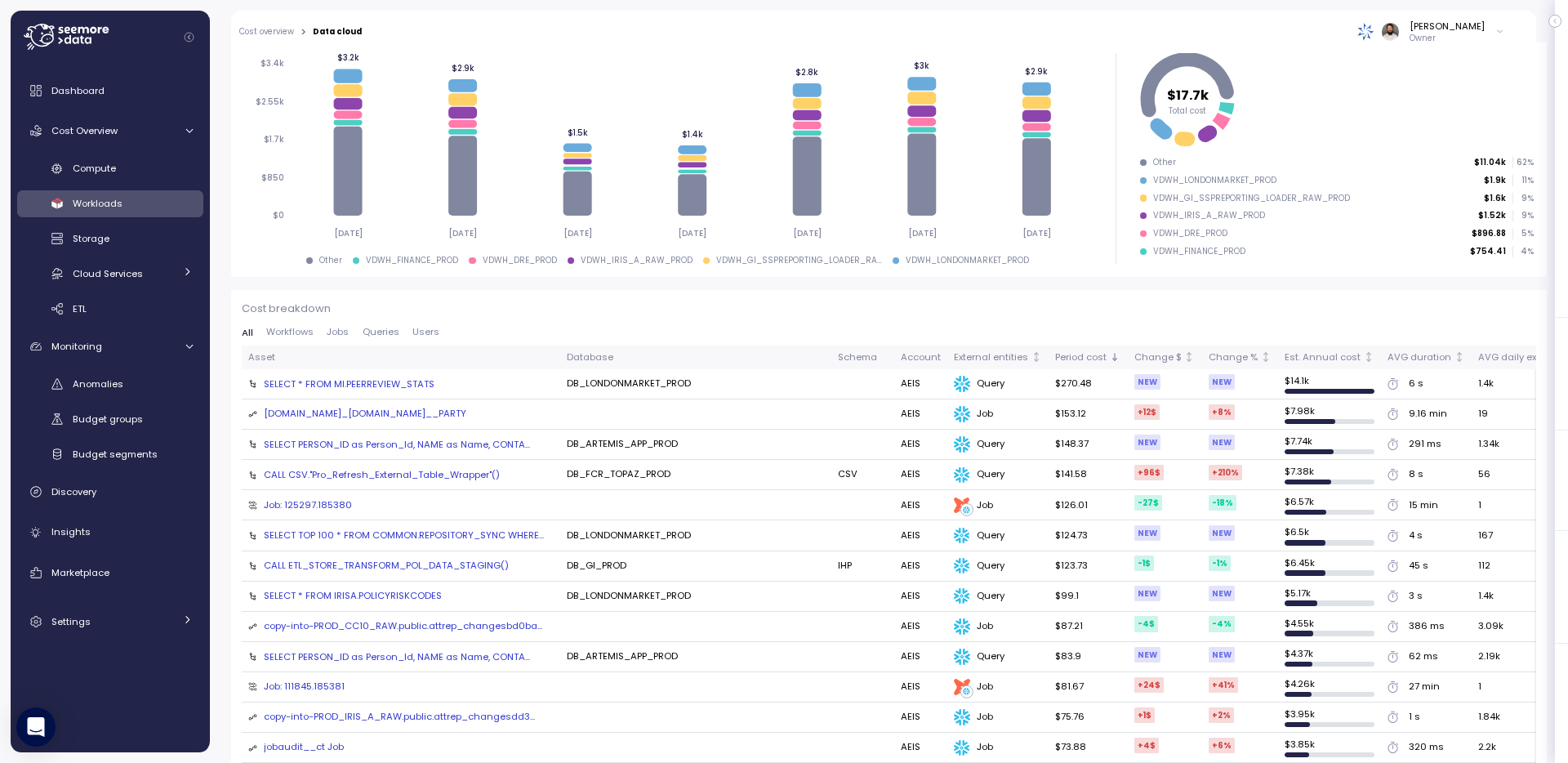
click at [332, 336] on span "Jobs" at bounding box center [337, 332] width 22 height 9
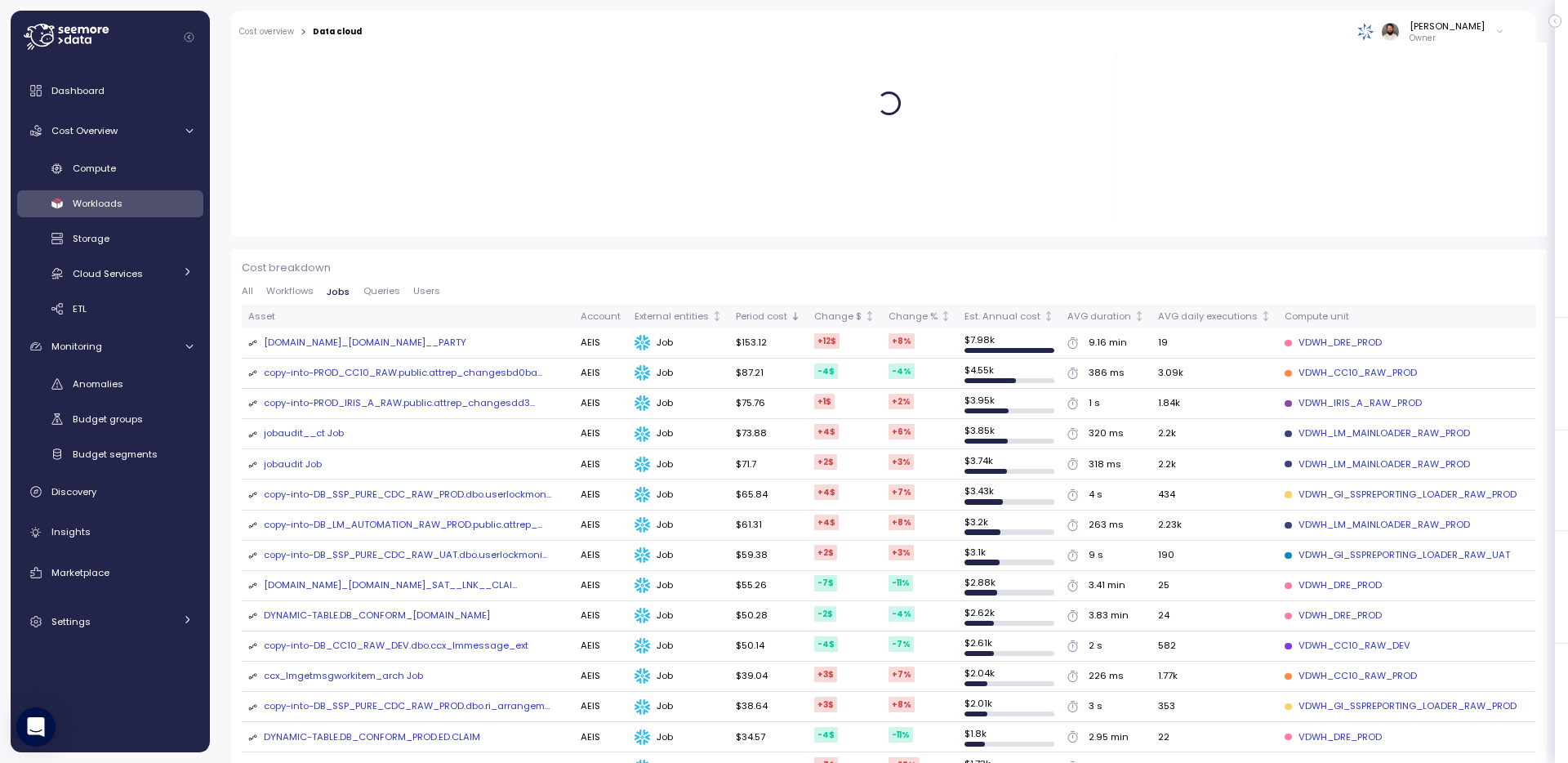
scroll to position [423, 0]
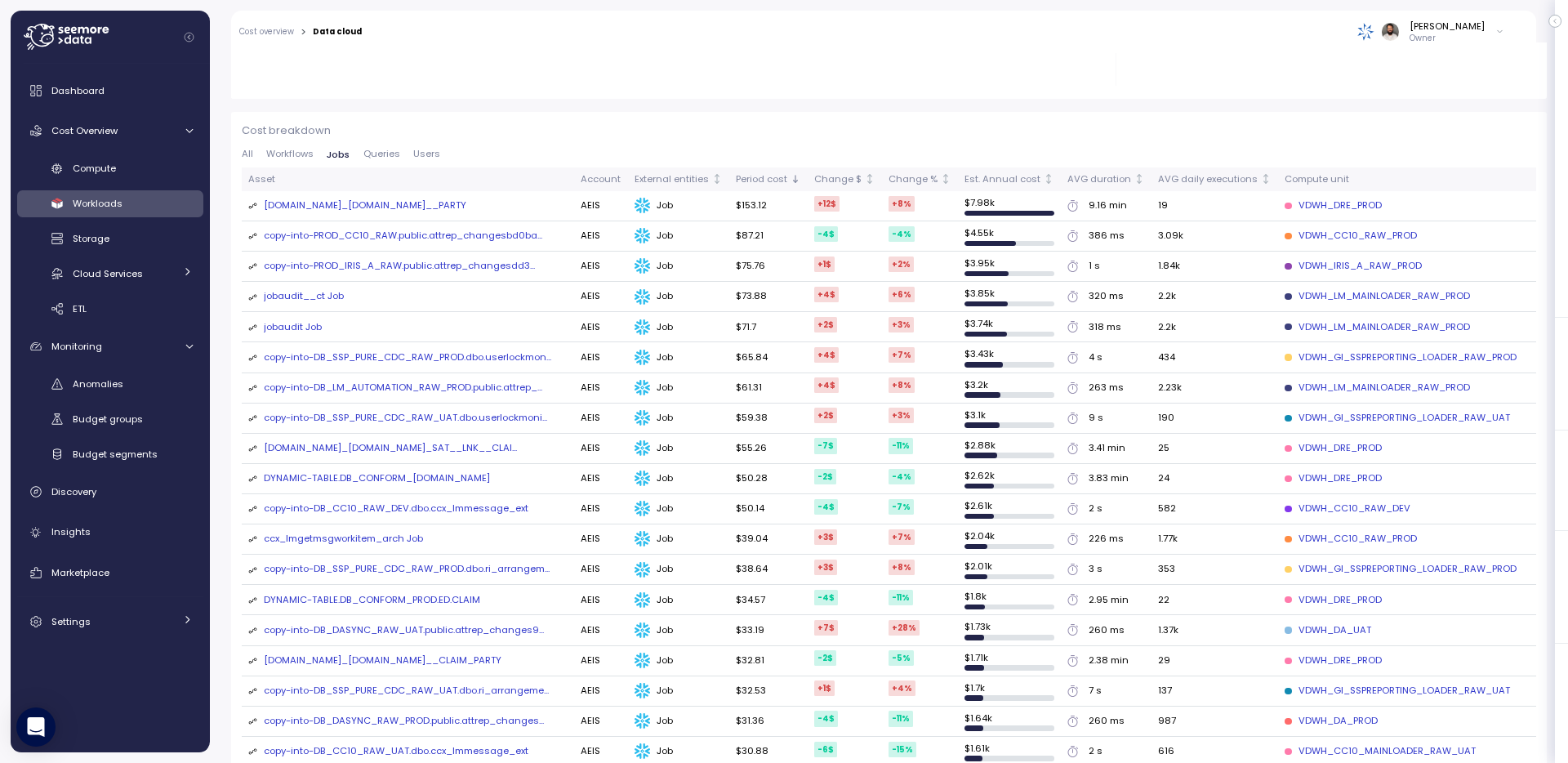
click at [409, 206] on div "[DOMAIN_NAME]_[DOMAIN_NAME]__PARTY" at bounding box center [365, 205] width 203 height 15
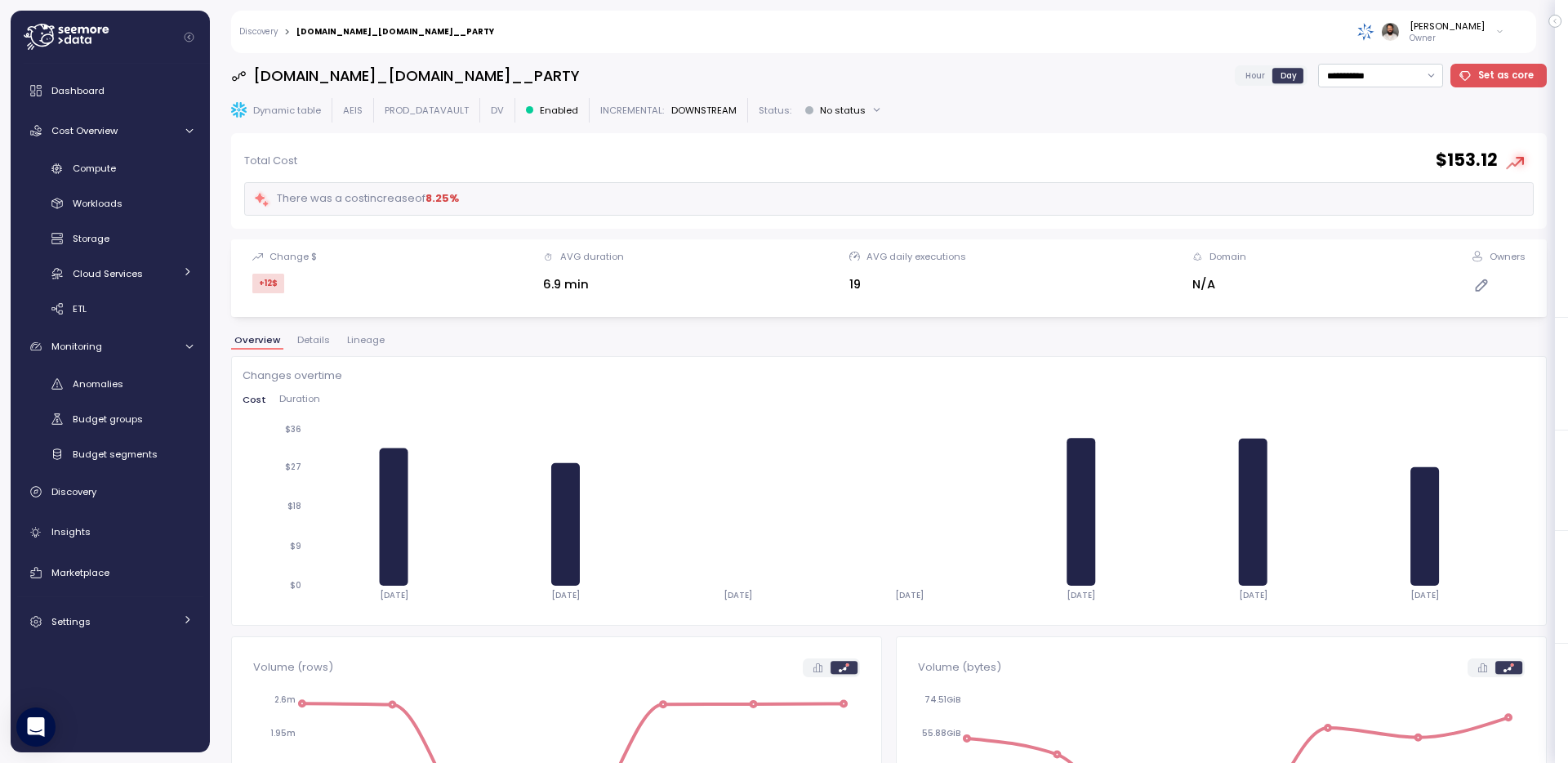
click at [367, 336] on span "Lineage" at bounding box center [365, 340] width 38 height 9
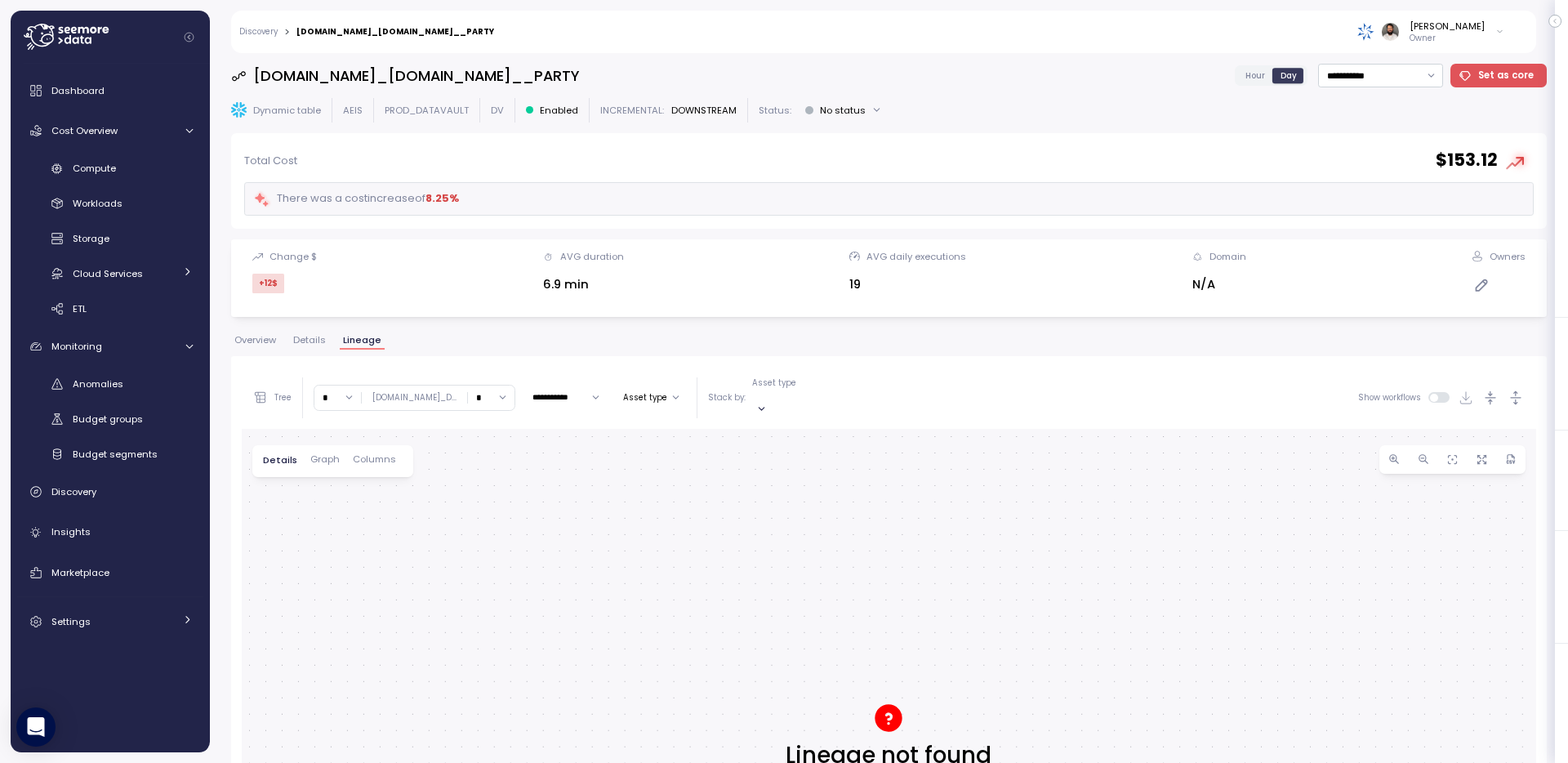
click at [243, 343] on span "Overview" at bounding box center [255, 340] width 42 height 9
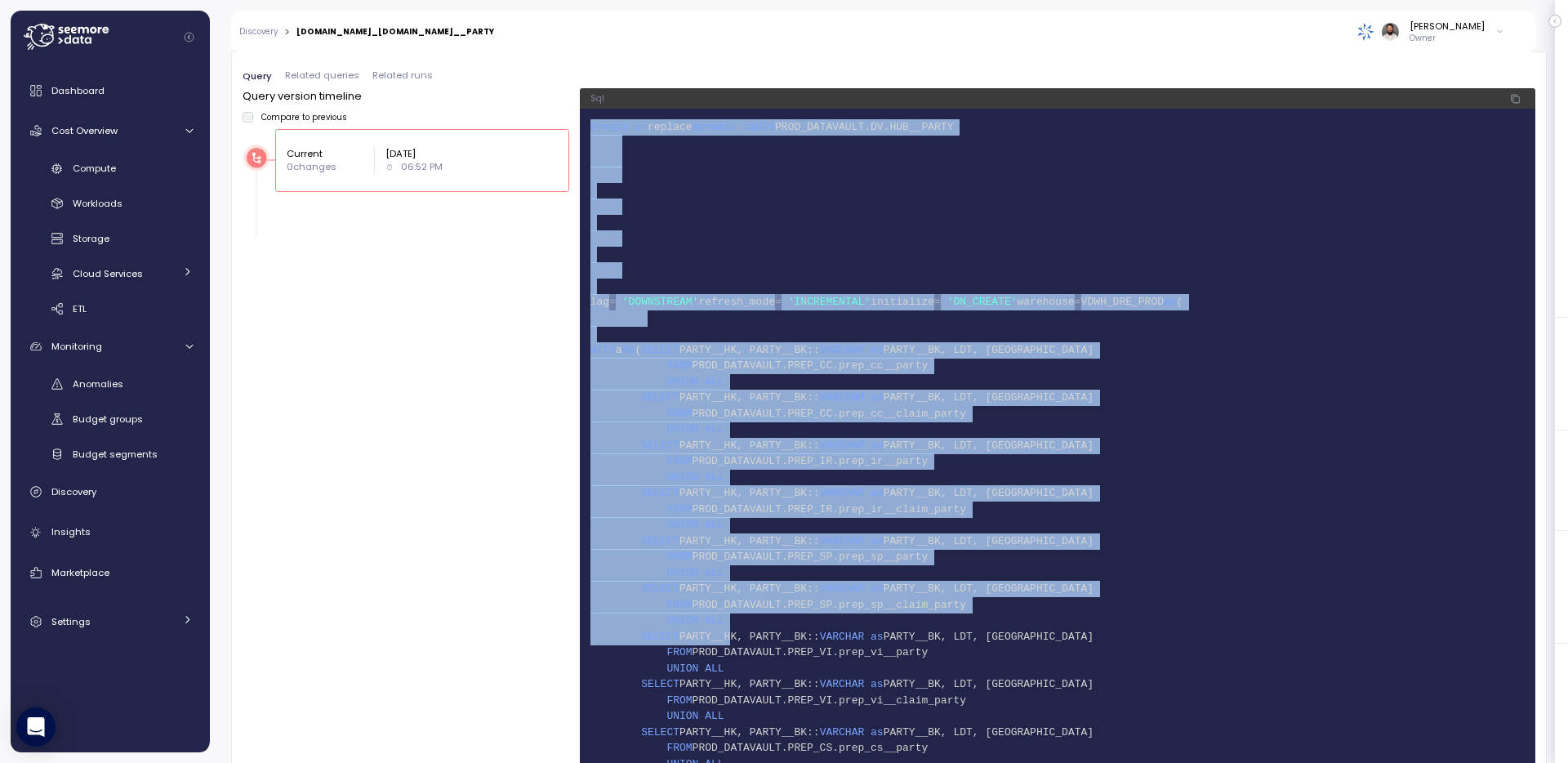
scroll to position [1320, 0]
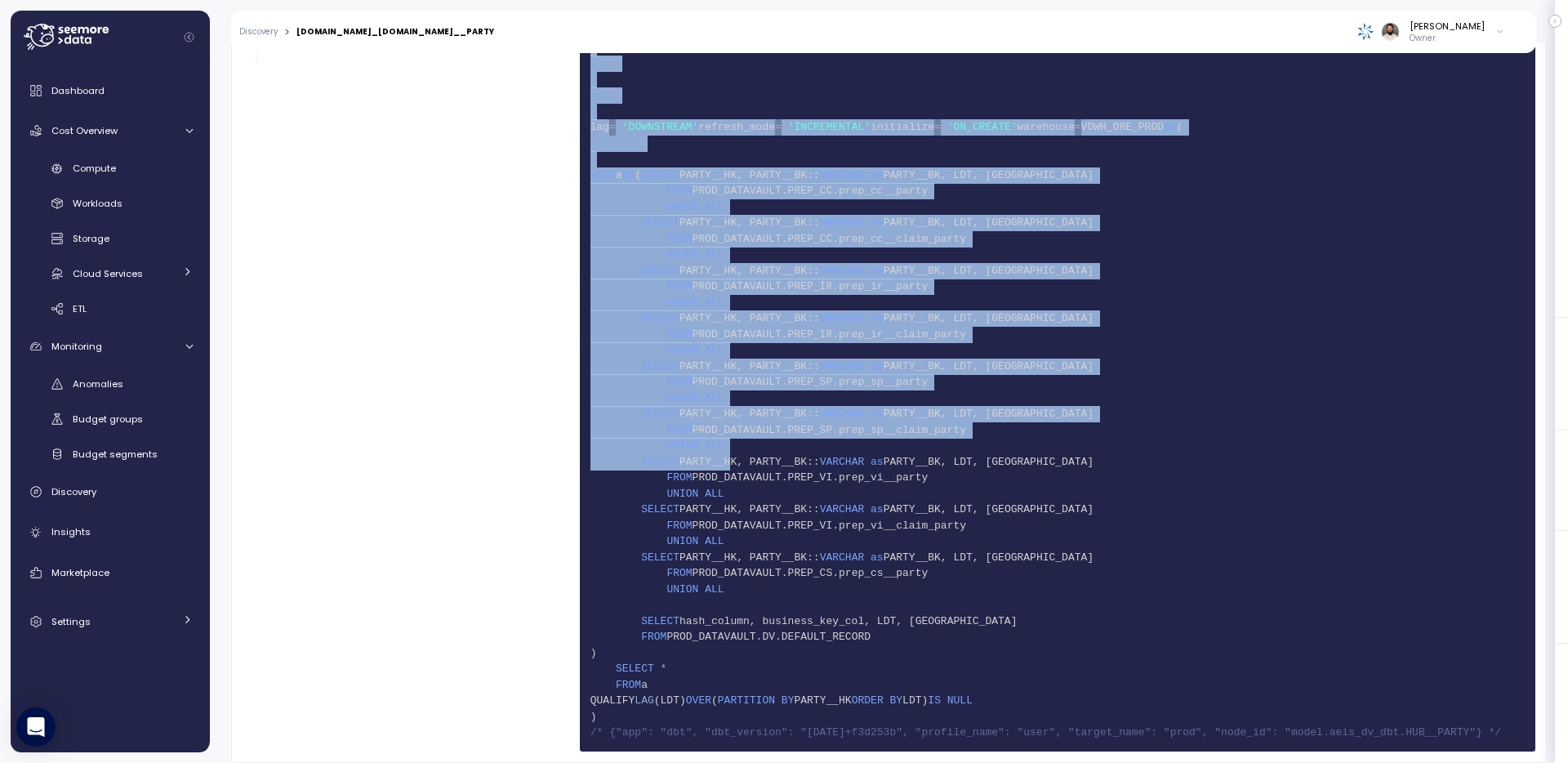
drag, startPoint x: 589, startPoint y: 122, endPoint x: 1043, endPoint y: 710, distance: 742.9
click at [1043, 710] on pre "1 create or replace dynamic table PROD_DATAVAULT.DV.HUB__PARTY 2 3 4 5 6 7 8 9 …" at bounding box center [1058, 343] width 955 height 818
copy code "create or replace dynamic table PROD_DATAVAULT.DV.HUB__PARTY 2 3 4 5 6 7 8 9 10…"
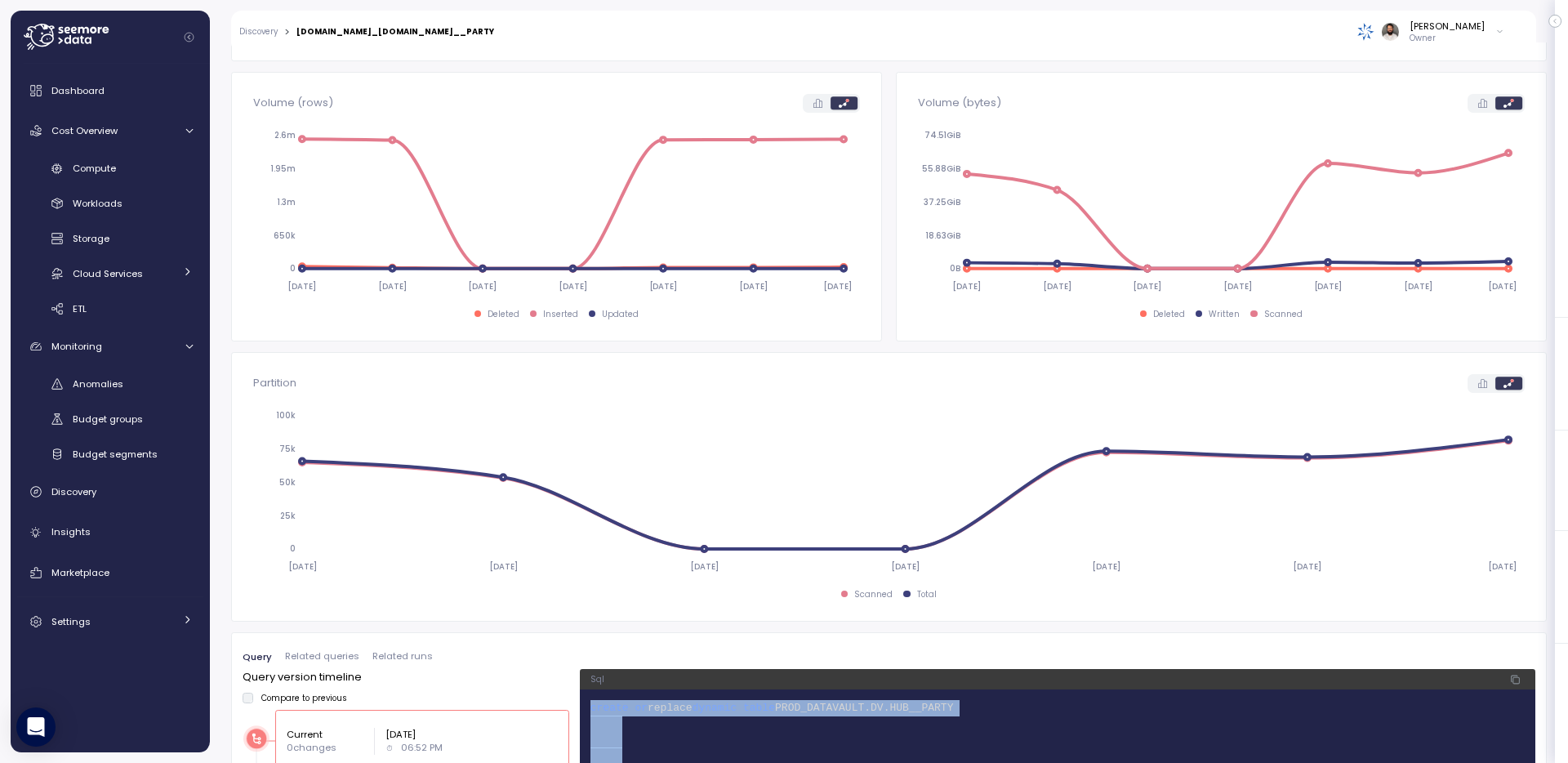
scroll to position [0, 0]
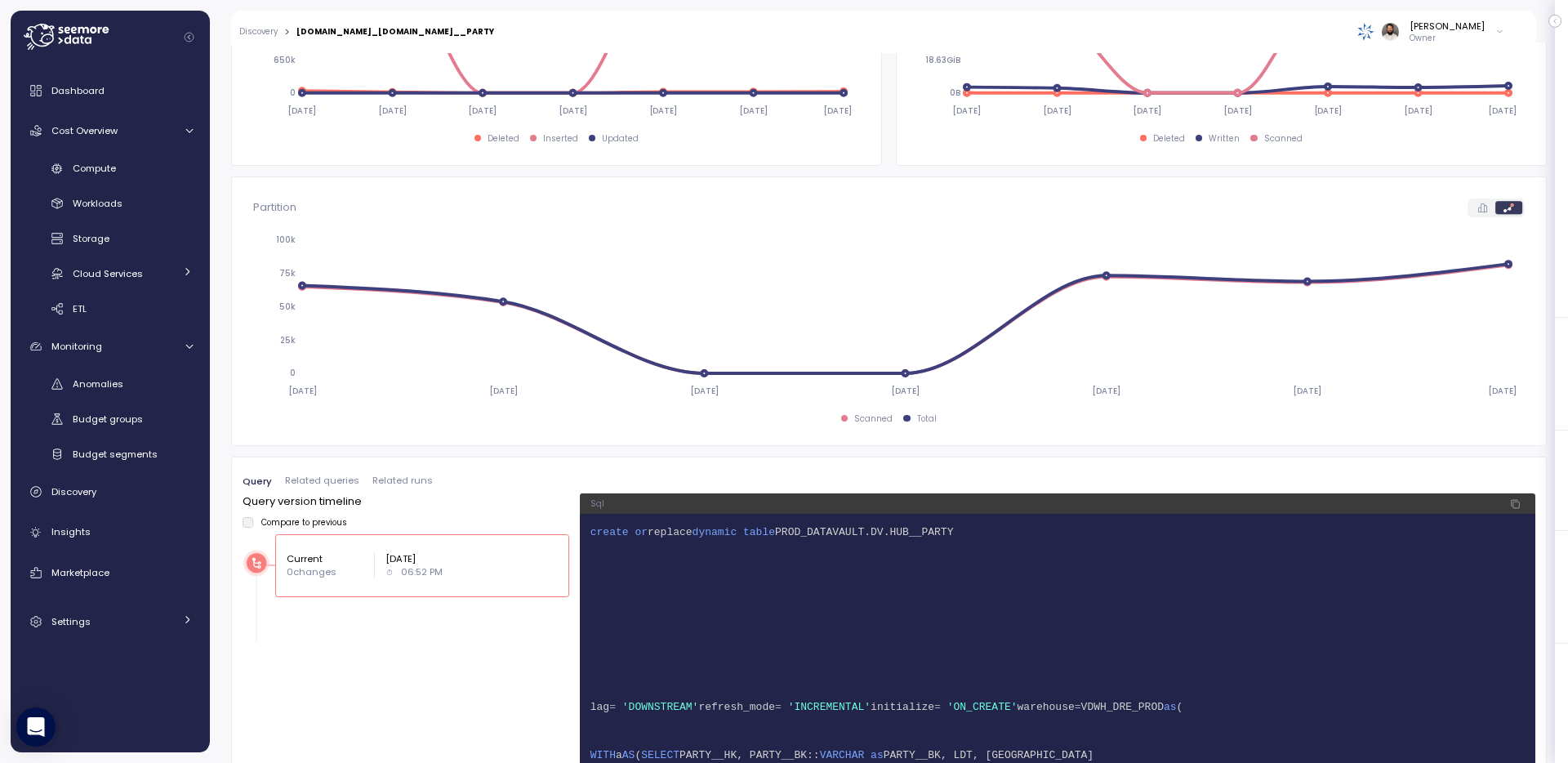
scroll to position [1224, 0]
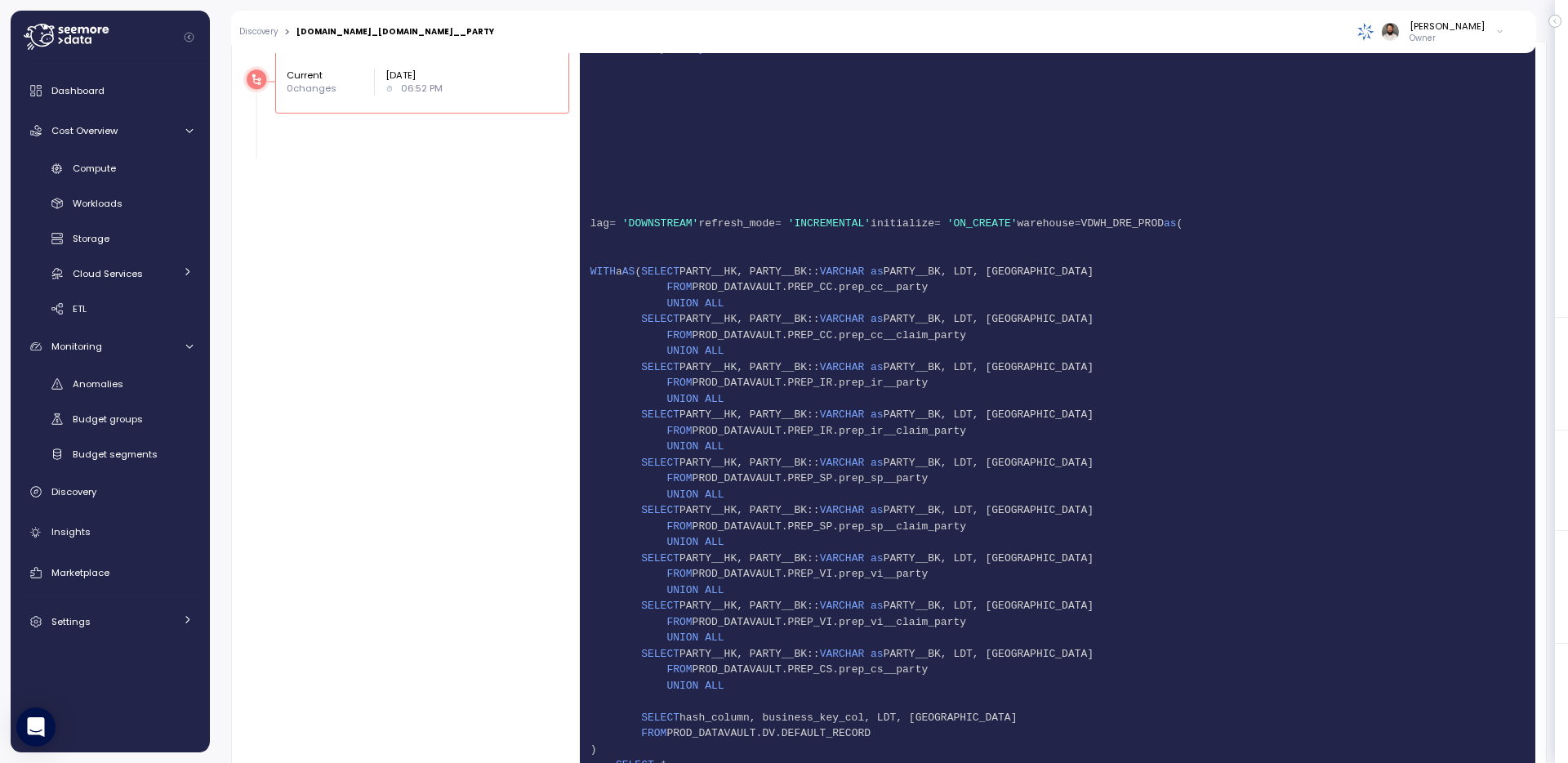
click at [836, 181] on span "9" at bounding box center [1058, 177] width 934 height 17
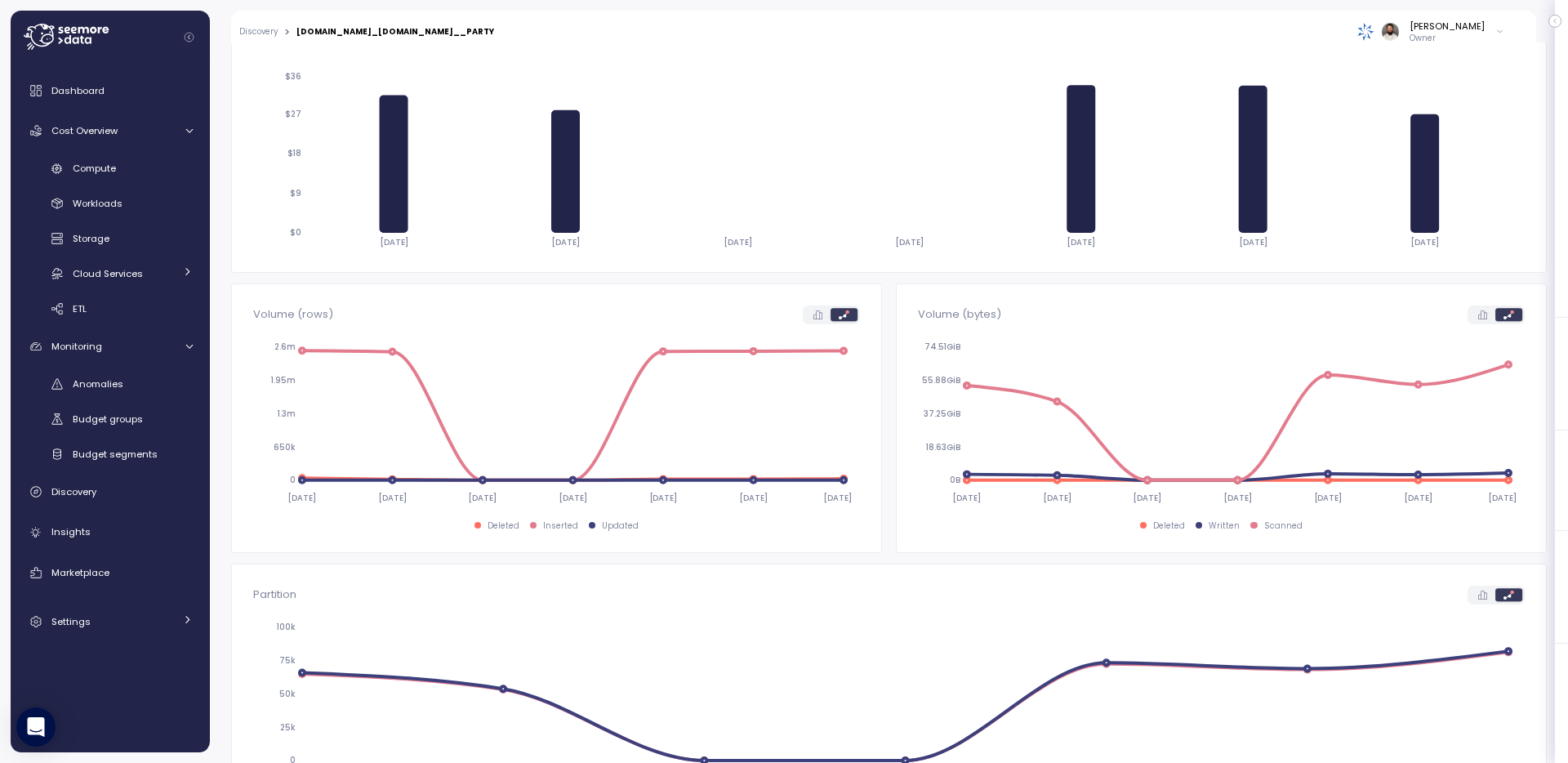
scroll to position [0, 0]
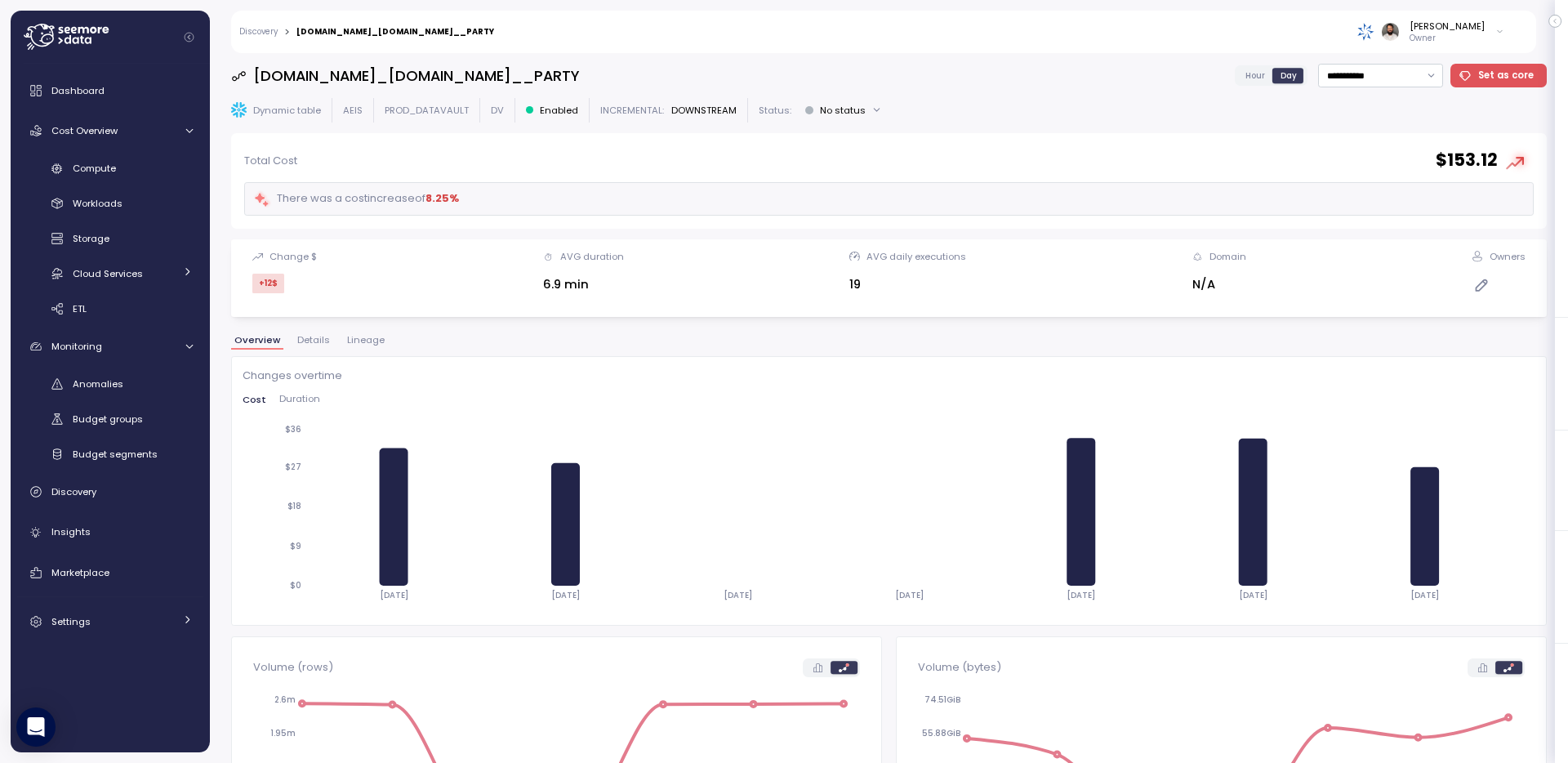
click at [369, 339] on span "Lineage" at bounding box center [365, 340] width 38 height 9
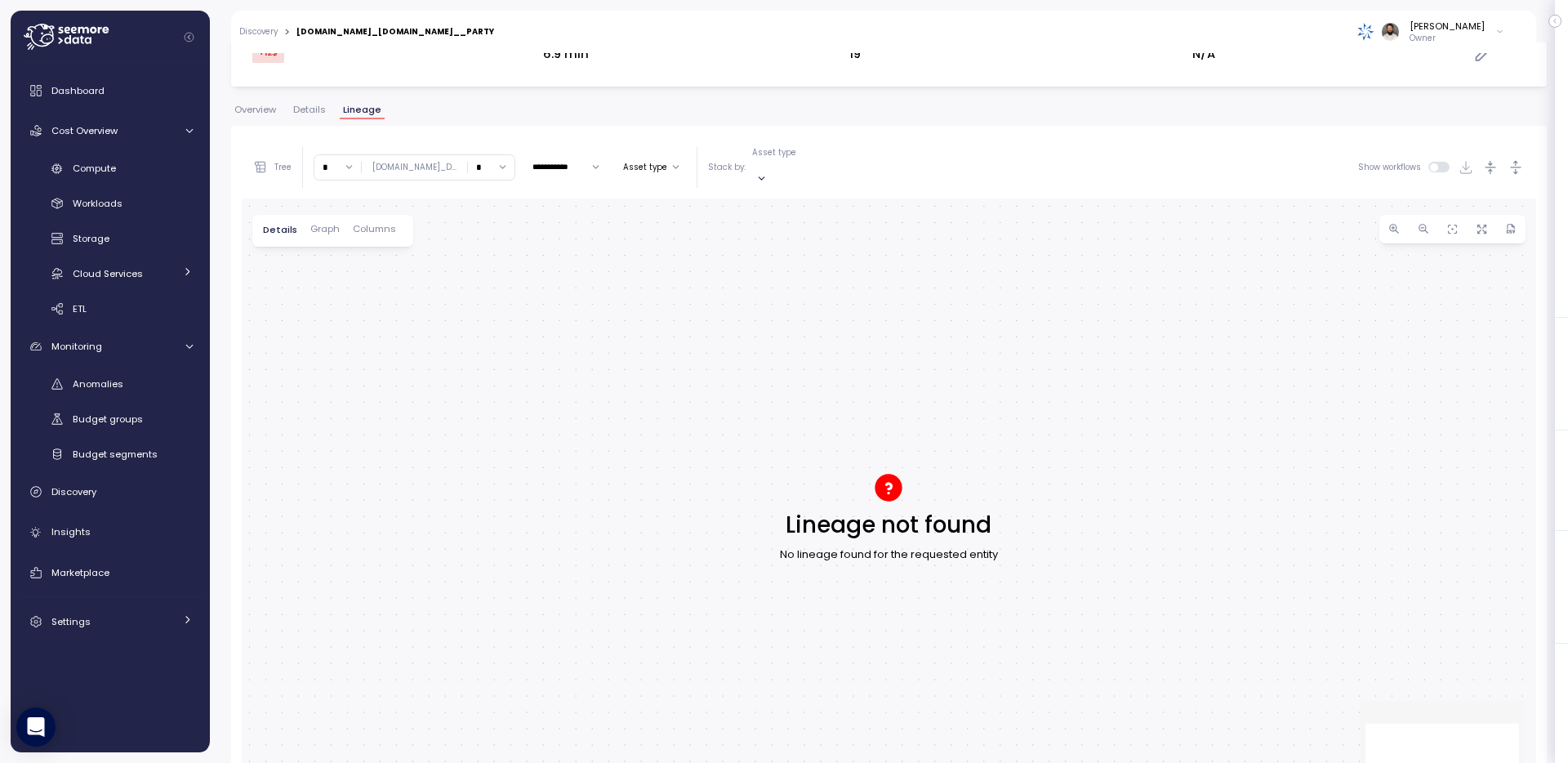
scroll to position [314, 0]
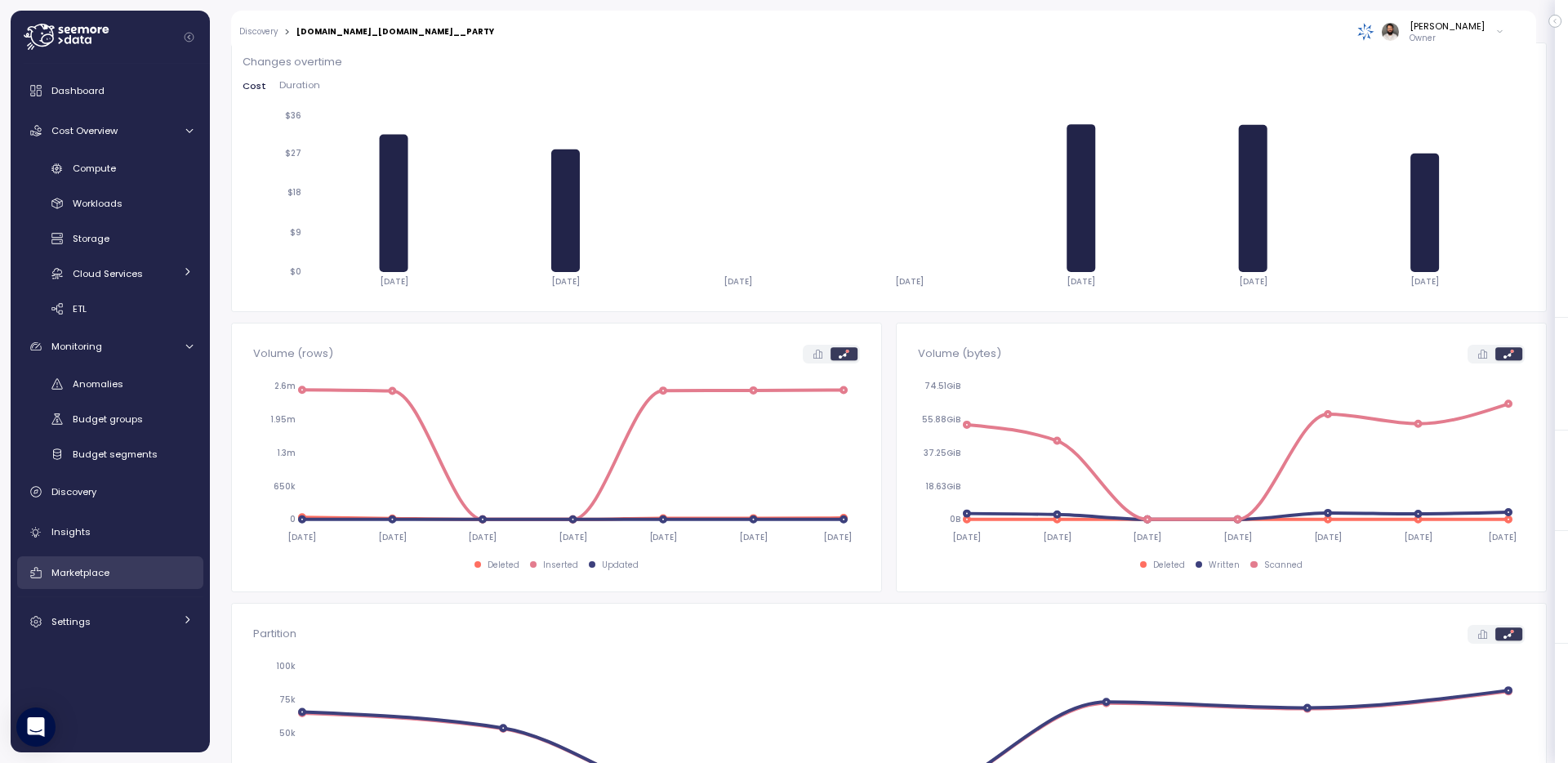
click at [136, 558] on link "Marketplace" at bounding box center [110, 572] width 186 height 32
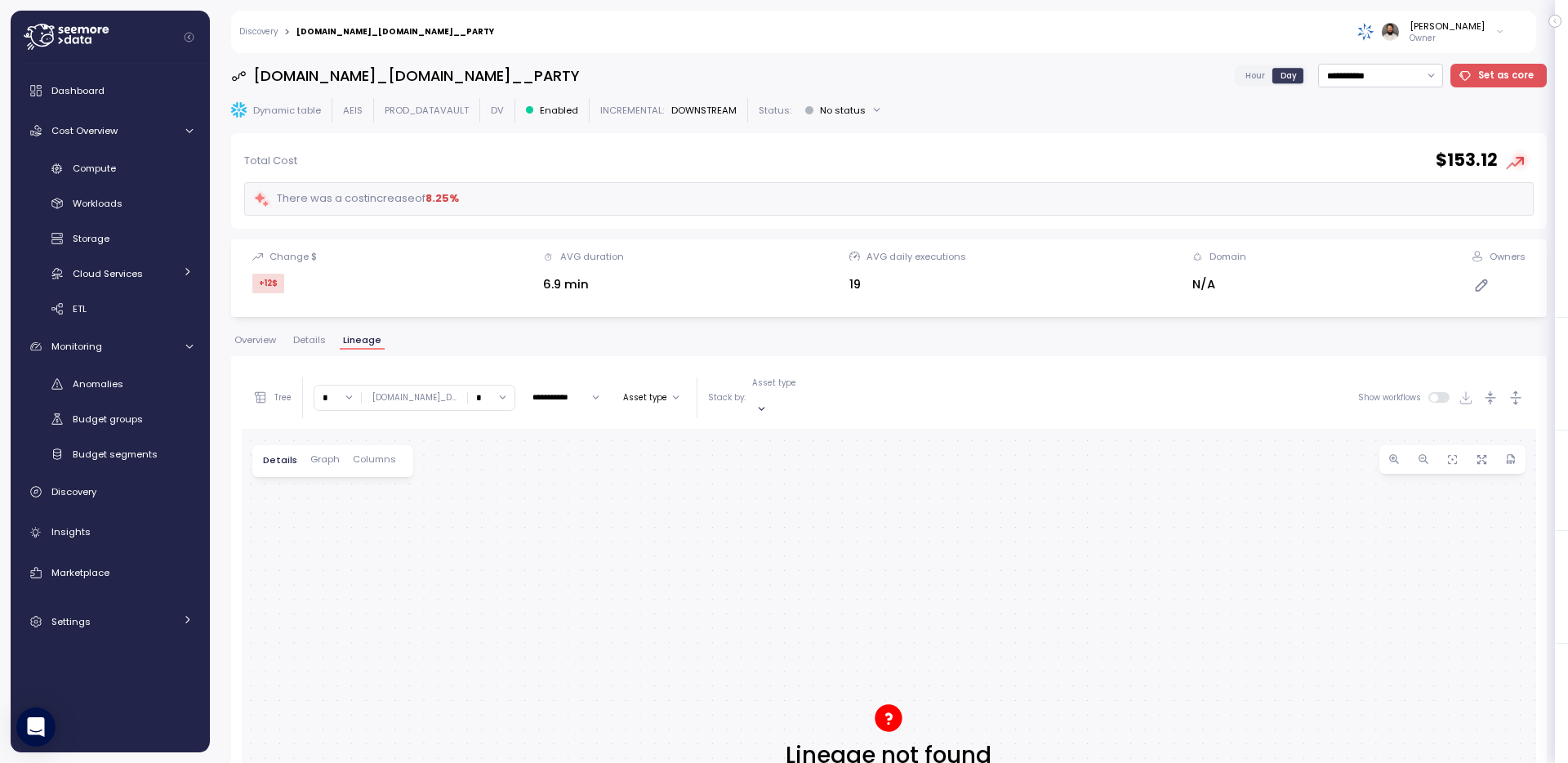
click at [268, 32] on link "Discovery" at bounding box center [259, 31] width 38 height 8
drag, startPoint x: 240, startPoint y: 75, endPoint x: 685, endPoint y: 77, distance: 445.0
click at [686, 75] on div "**********" at bounding box center [889, 73] width 1316 height 24
click at [311, 341] on span "Details" at bounding box center [309, 338] width 32 height 9
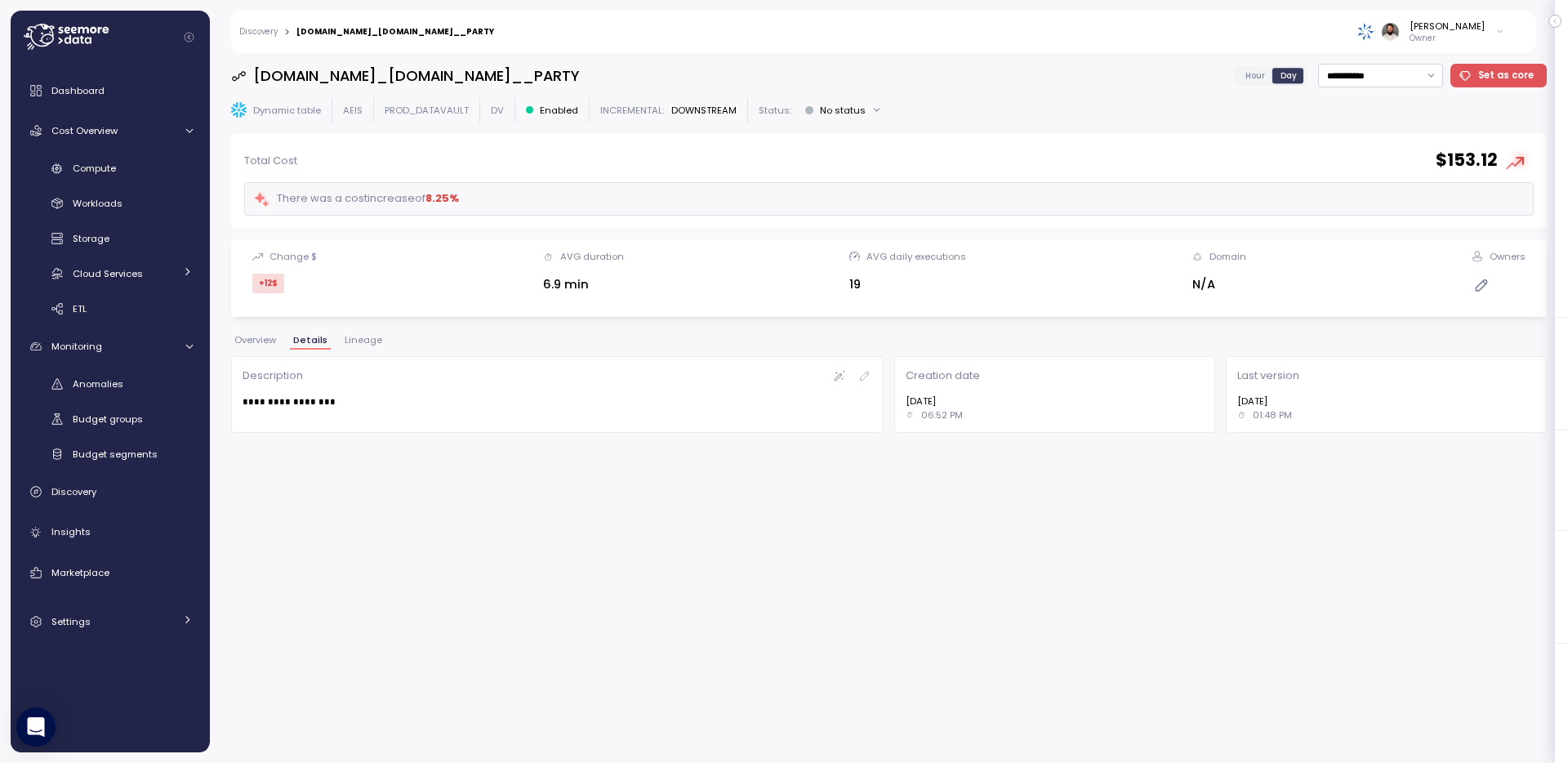
click at [278, 338] on button "Overview" at bounding box center [254, 343] width 48 height 14
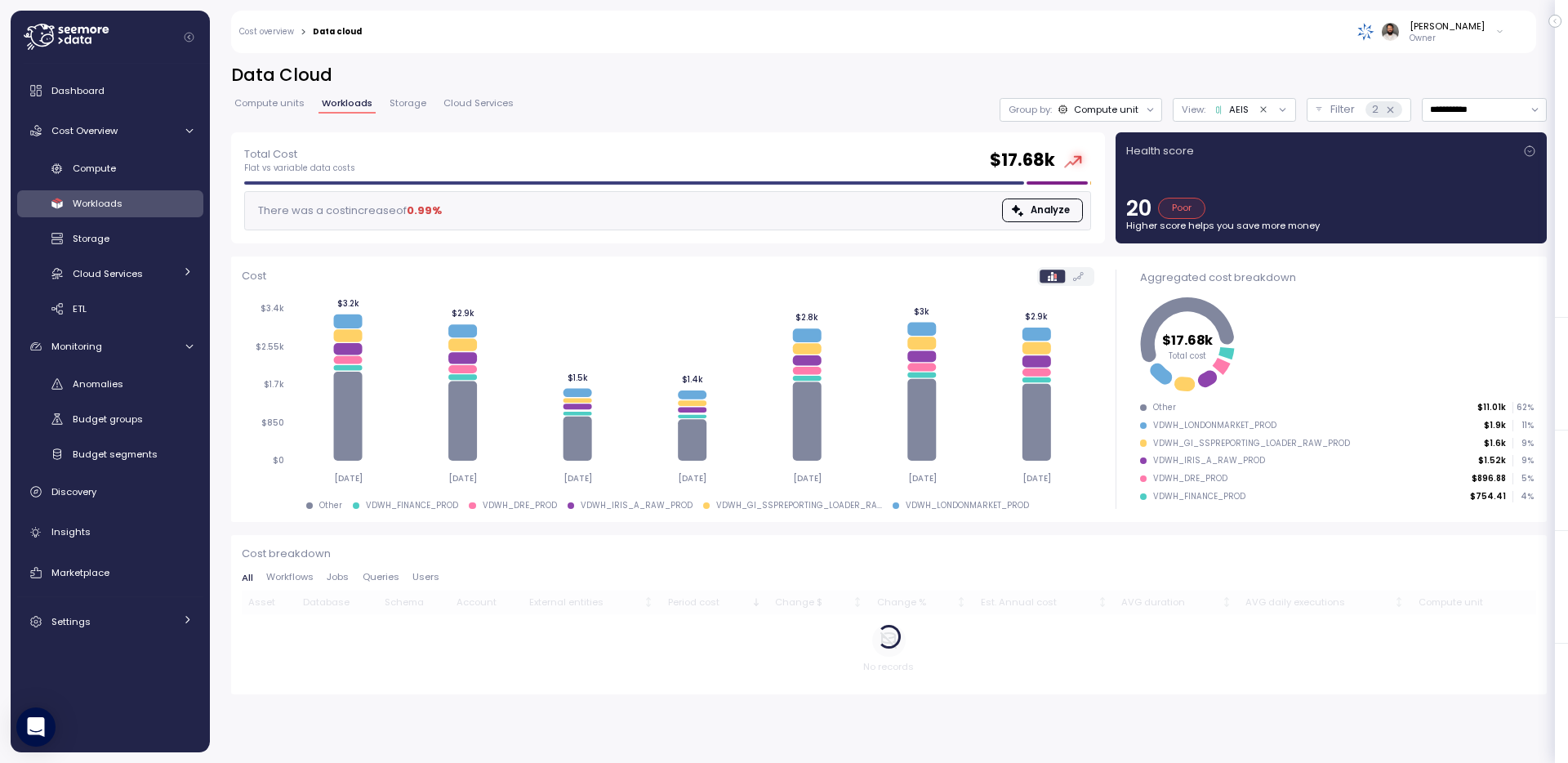
click at [288, 579] on span "Workflows" at bounding box center [290, 577] width 47 height 9
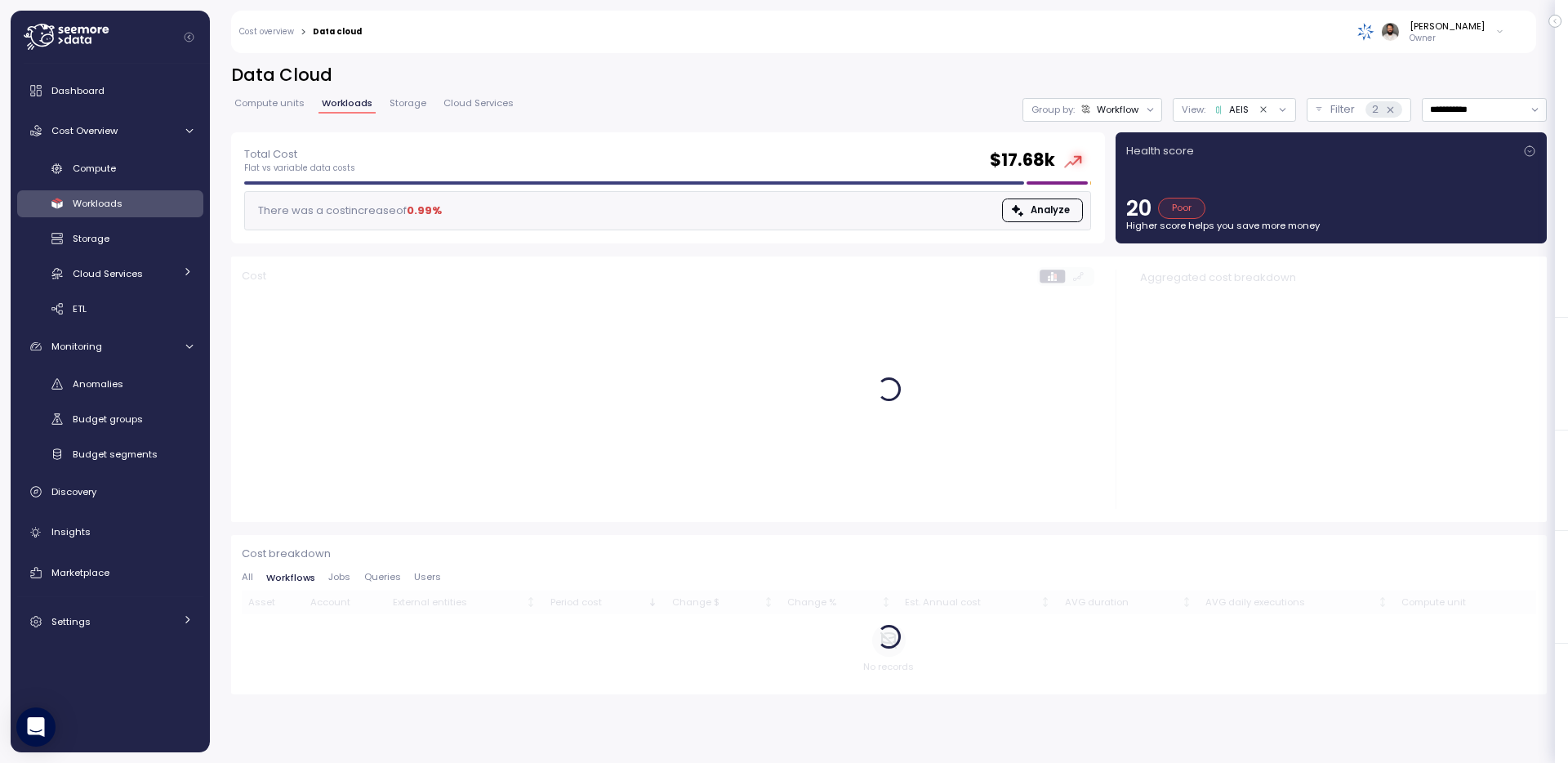
click at [1104, 109] on div "Workflow" at bounding box center [1118, 109] width 42 height 13
click at [1107, 72] on h2 "Data Cloud" at bounding box center [889, 75] width 1316 height 24
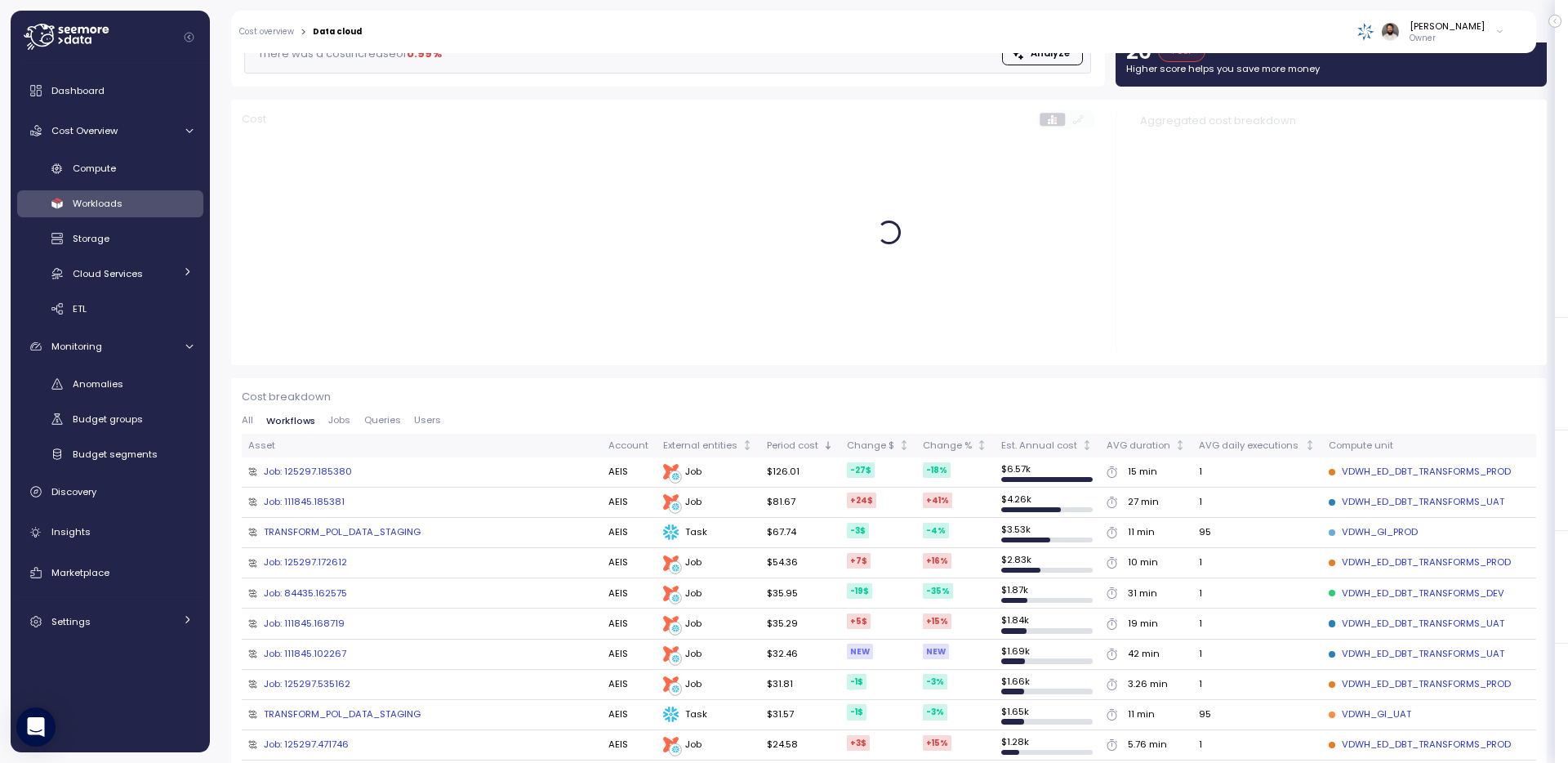
scroll to position [158, 0]
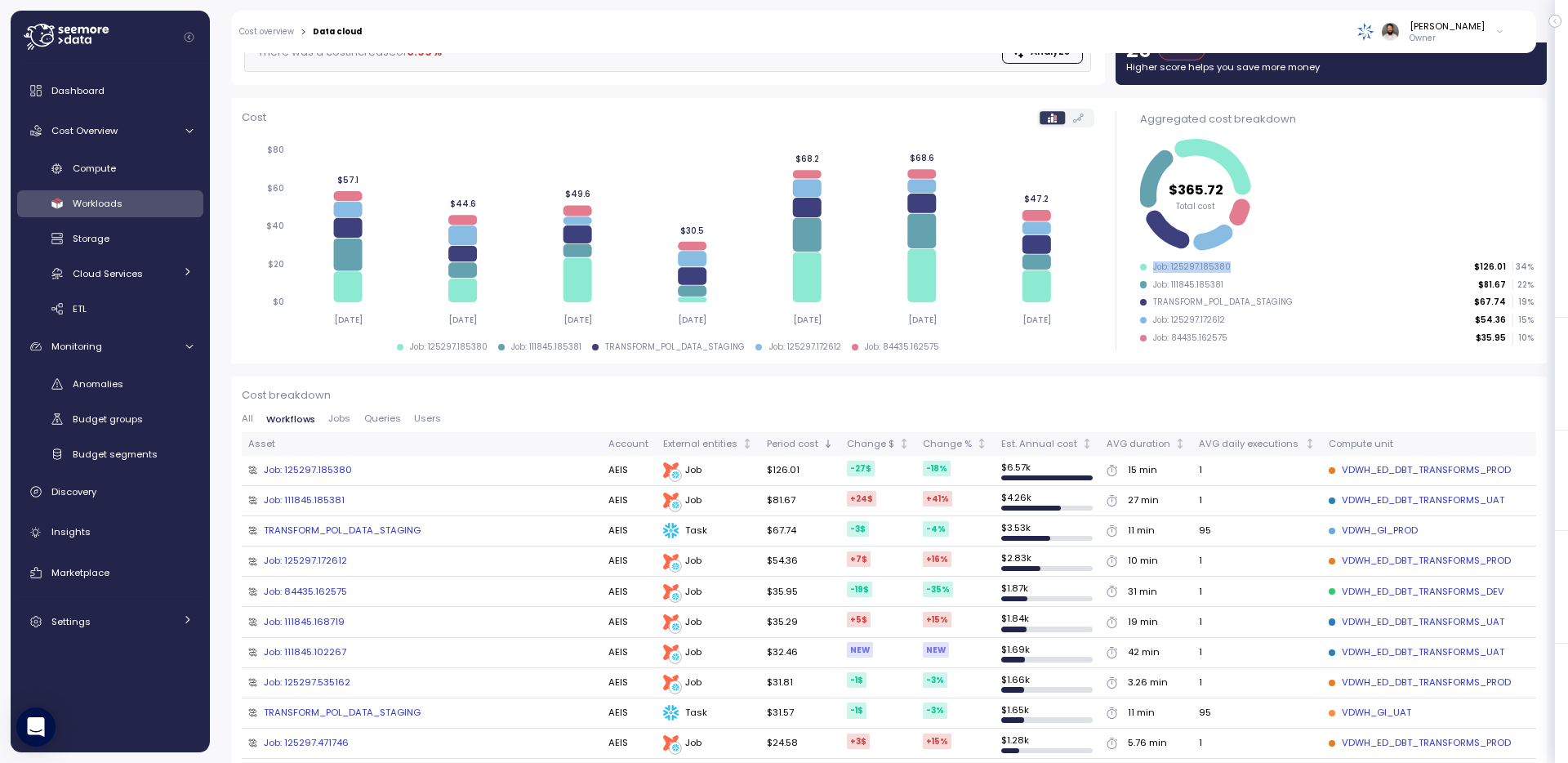
drag, startPoint x: 1153, startPoint y: 266, endPoint x: 1252, endPoint y: 266, distance: 99.0
click at [1252, 266] on div "Job: 125297.185380 $126.01 34 %" at bounding box center [1337, 267] width 393 height 11
click at [341, 418] on span "Jobs" at bounding box center [339, 419] width 22 height 9
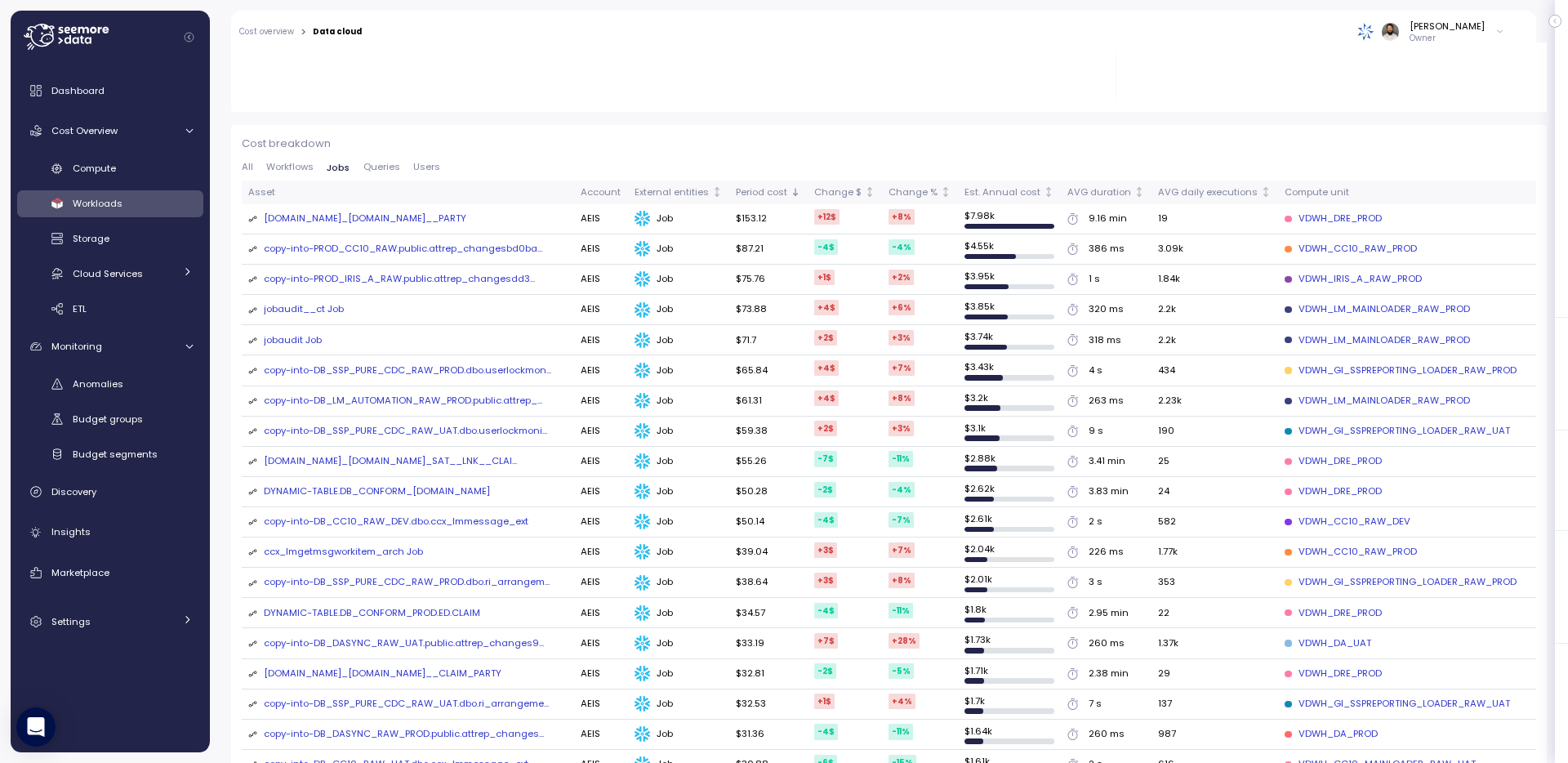
scroll to position [413, 0]
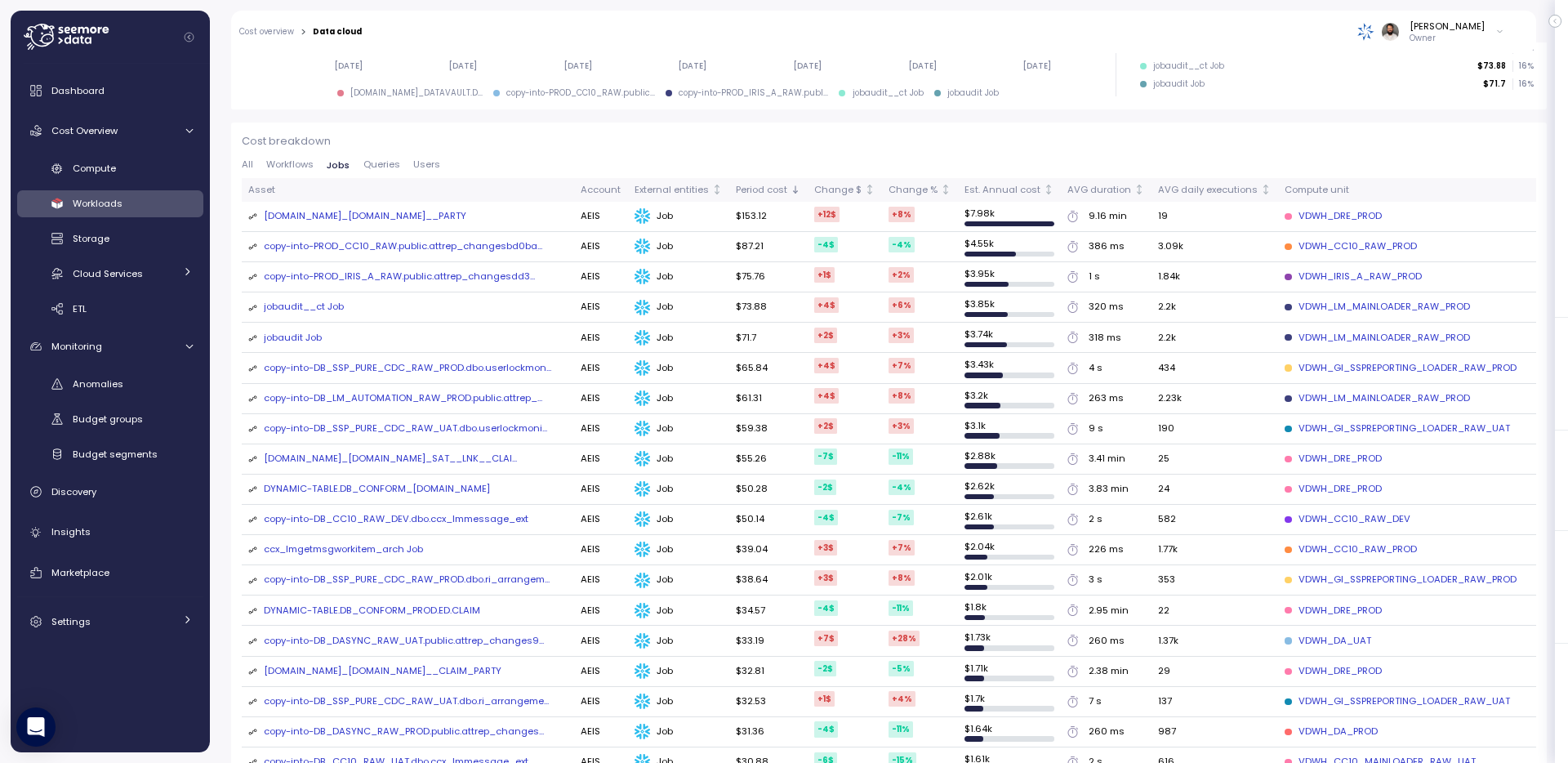
drag, startPoint x: 509, startPoint y: 214, endPoint x: 440, endPoint y: 218, distance: 69.1
click at [440, 218] on div "[DOMAIN_NAME]_[DOMAIN_NAME]__PARTY" at bounding box center [407, 216] width 319 height 15
copy div "HUB__PARTY"
click at [119, 497] on div "Discovery" at bounding box center [122, 491] width 142 height 17
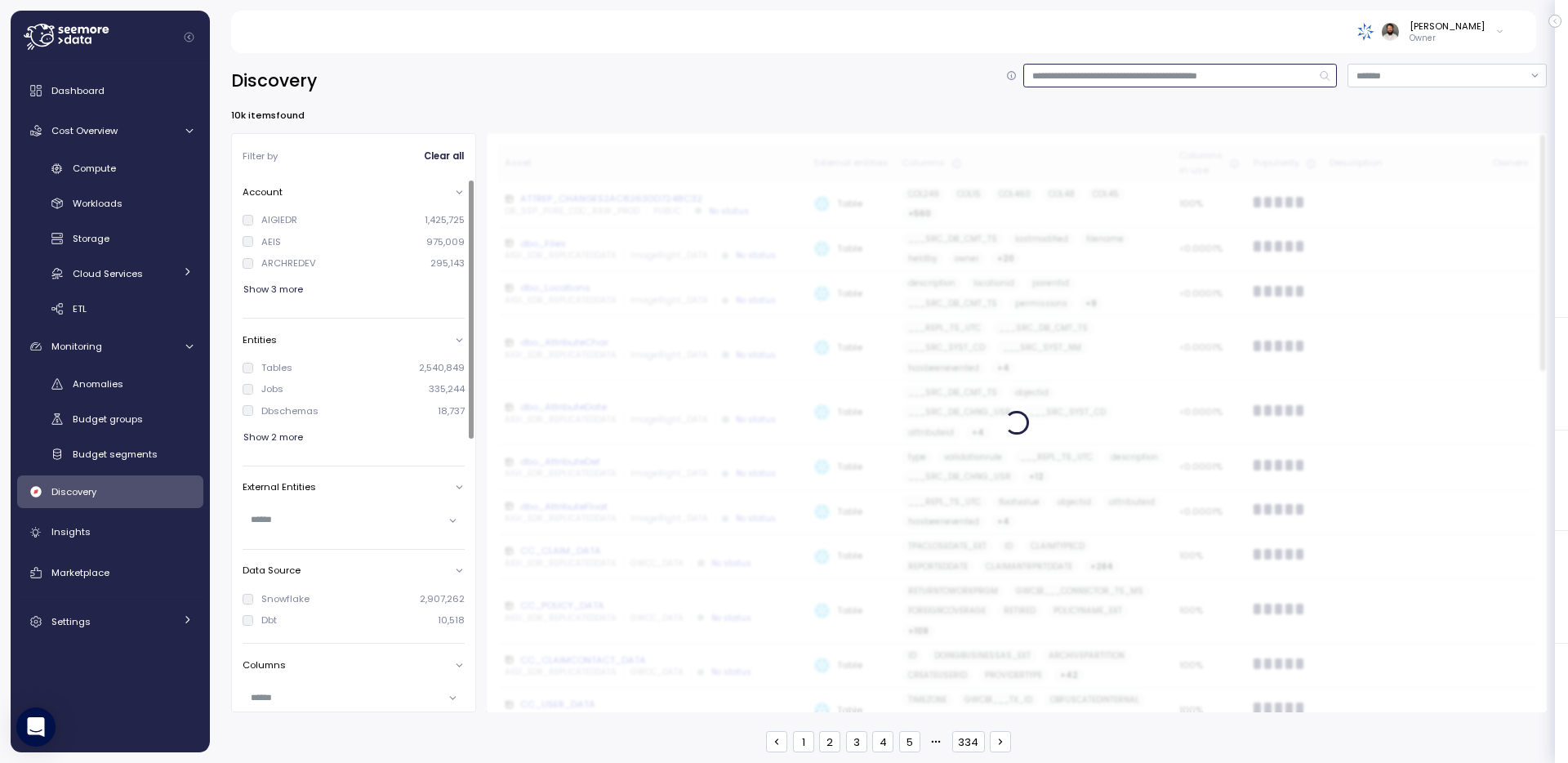
click at [1134, 64] on input at bounding box center [1180, 75] width 314 height 24
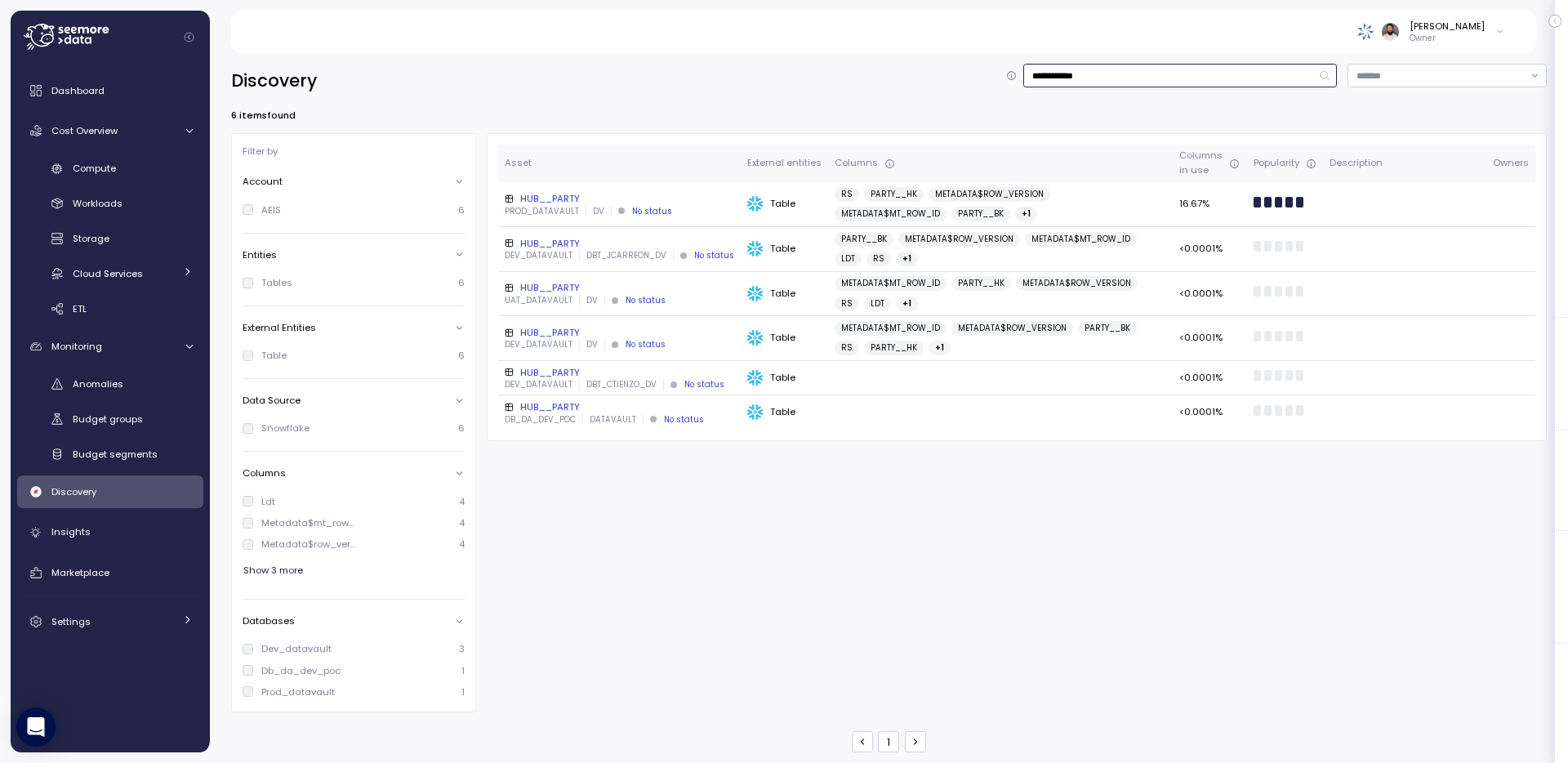
type input "**********"
click at [661, 199] on div "HUB__PARTY" at bounding box center [620, 198] width 230 height 13
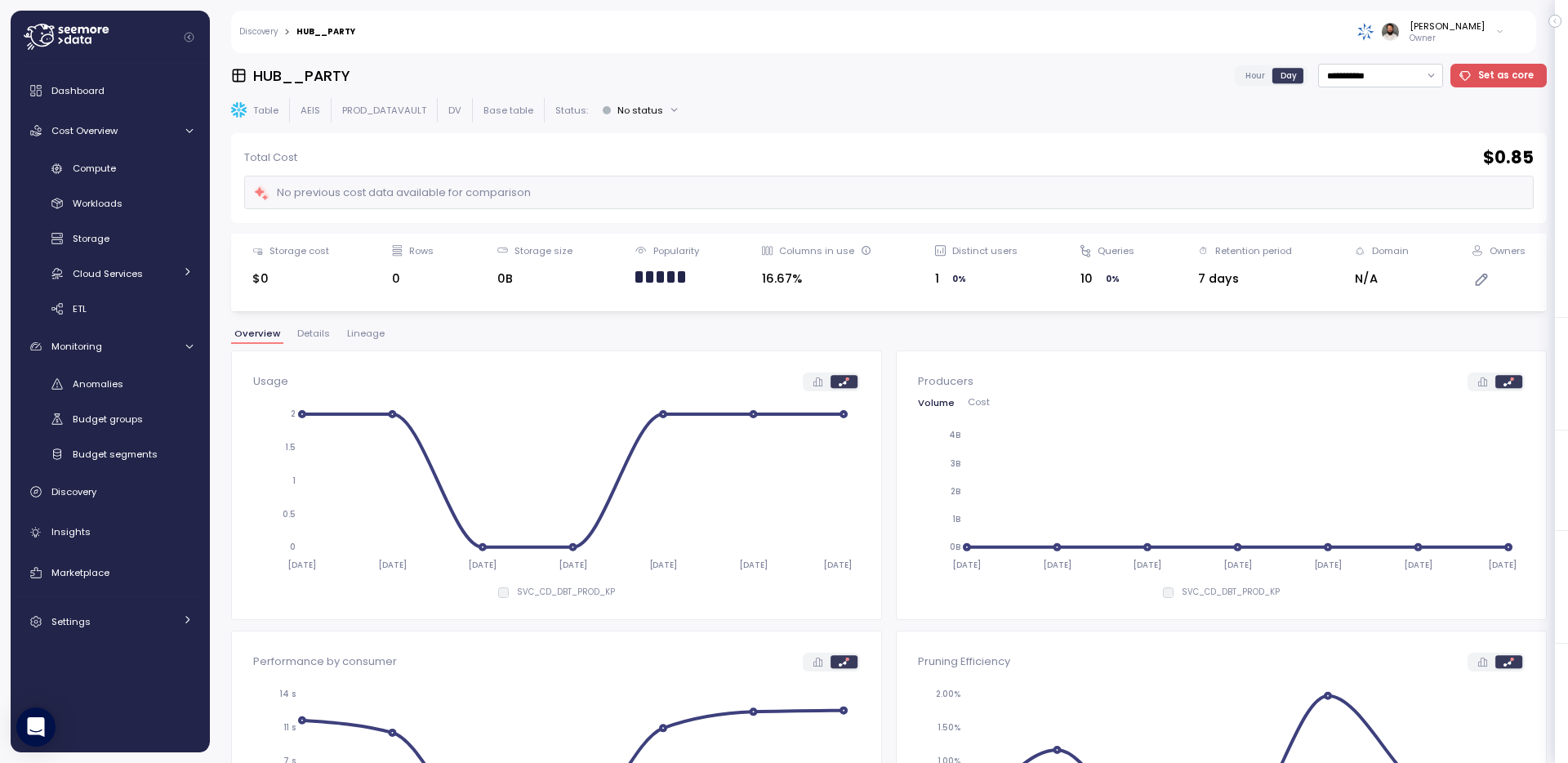
click at [369, 348] on div "Overview Details Lineage" at bounding box center [889, 340] width 1316 height 21
click at [369, 332] on span "Lineage" at bounding box center [365, 334] width 38 height 9
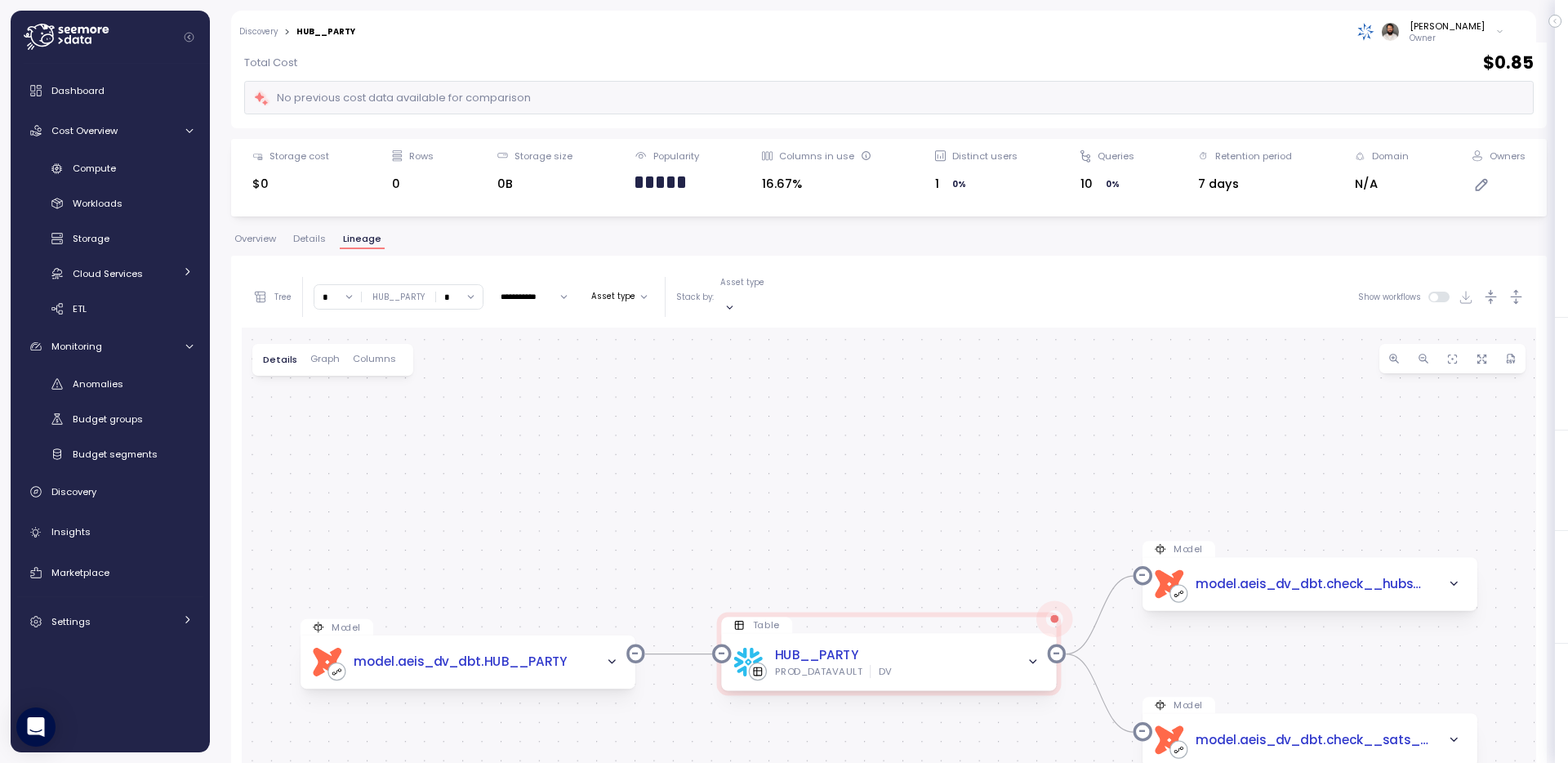
scroll to position [123, 0]
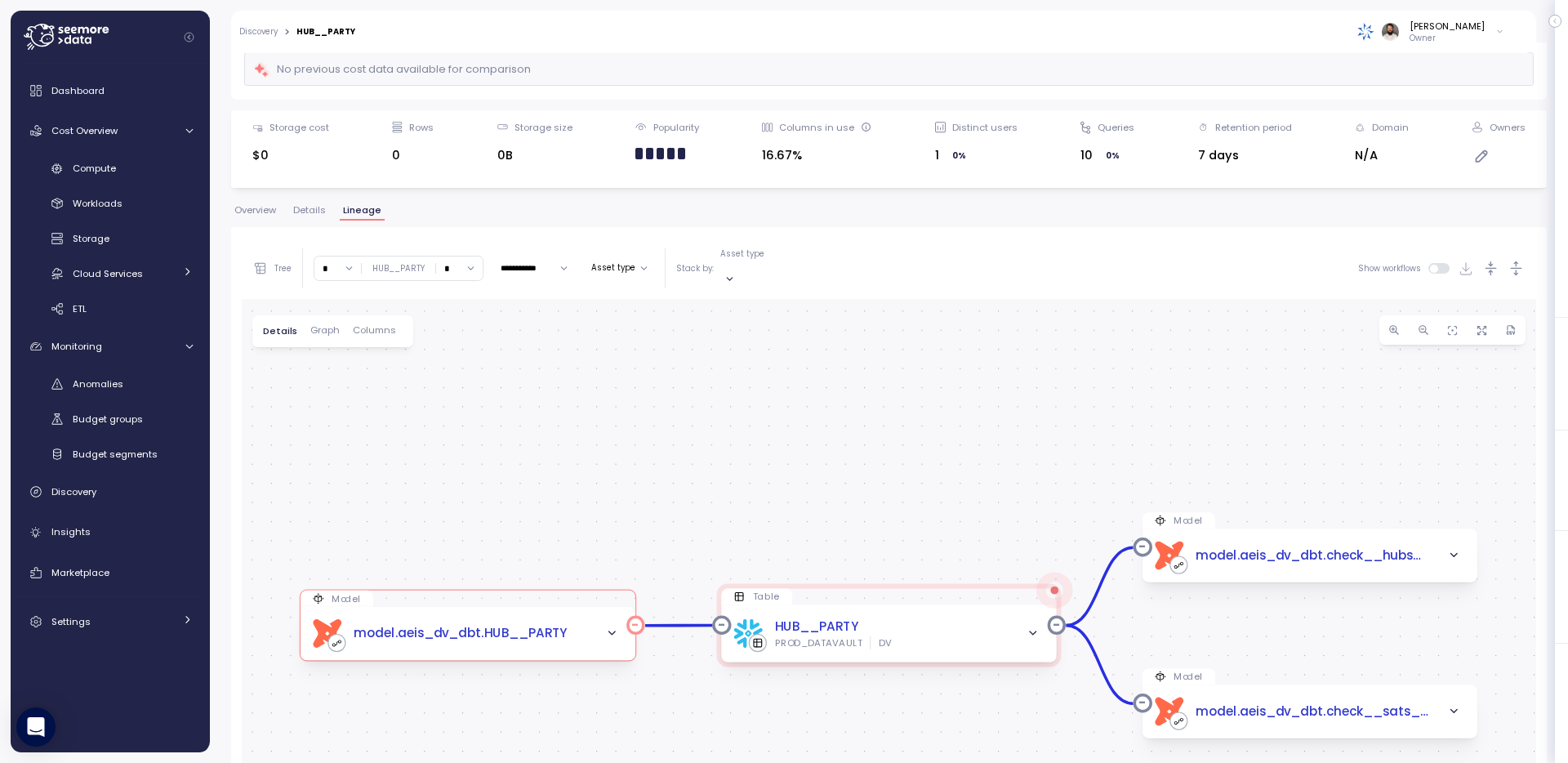
click at [538, 638] on div "dbt model.aeis_dv_dbt.HUB__PARTY" at bounding box center [468, 633] width 335 height 53
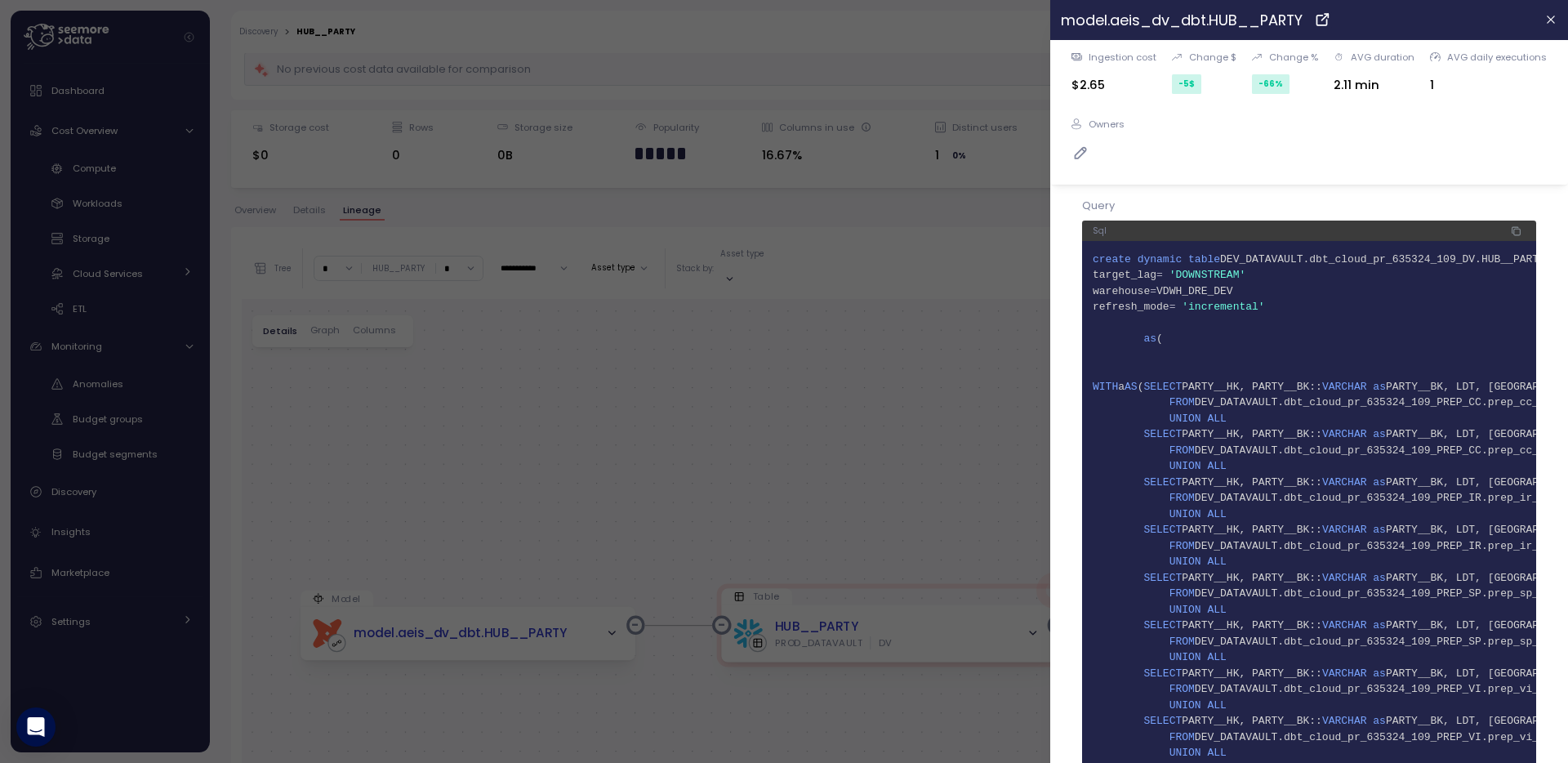
click at [530, 479] on div at bounding box center [784, 381] width 1568 height 763
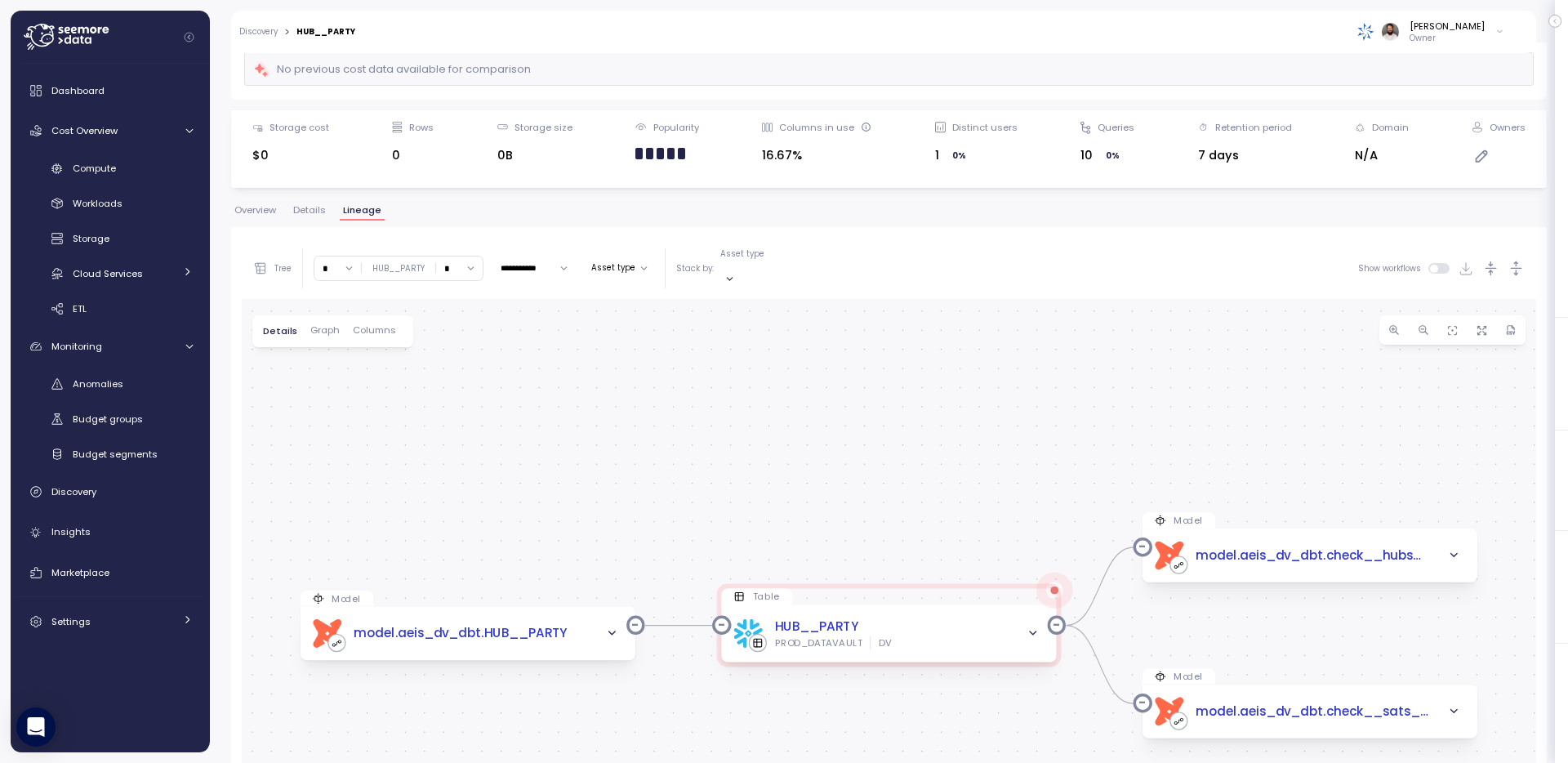
click at [347, 259] on input "*" at bounding box center [337, 267] width 46 height 24
click at [336, 387] on div "3" at bounding box center [340, 379] width 44 height 21
type input "*"
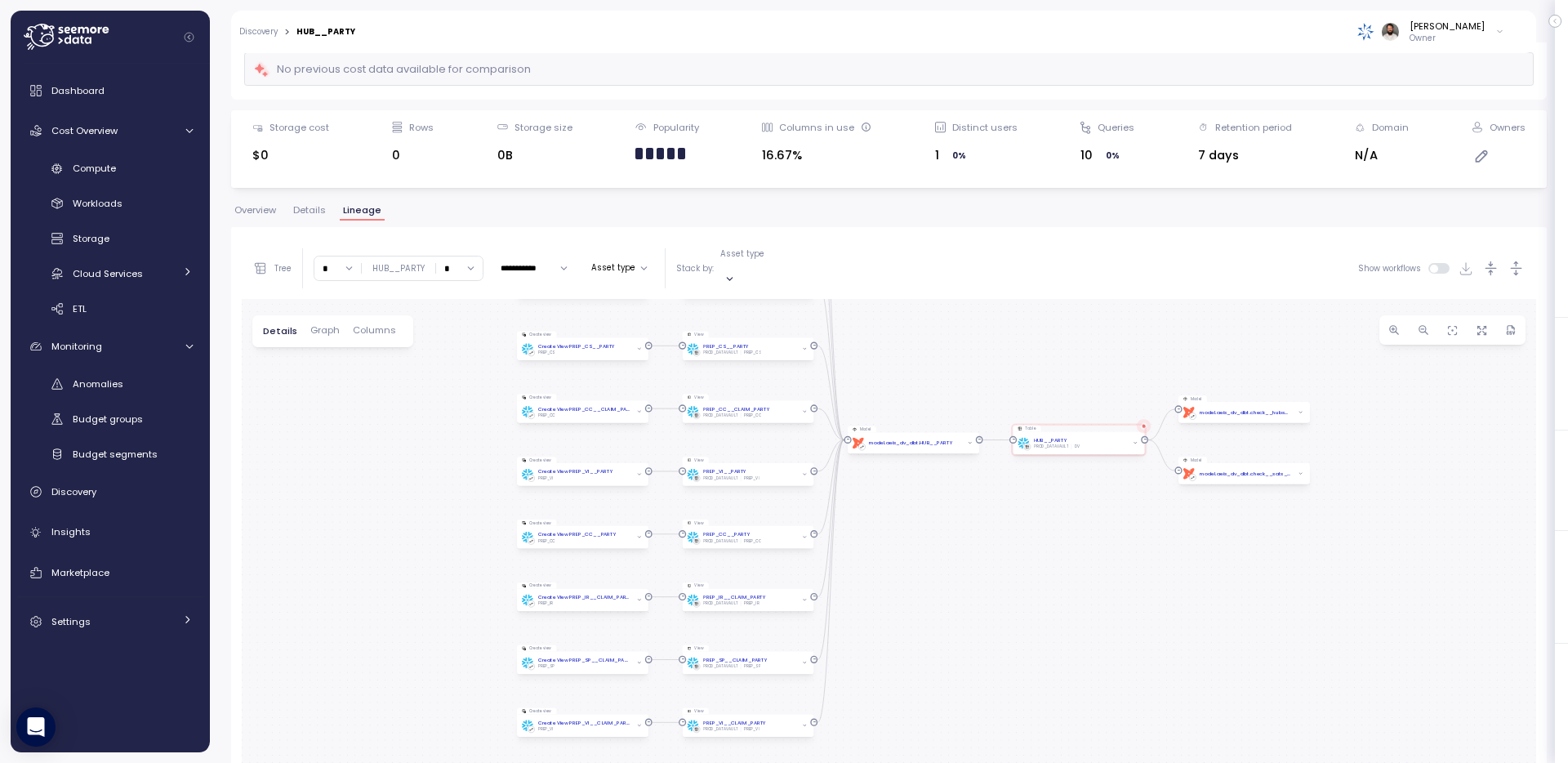
drag, startPoint x: 375, startPoint y: 540, endPoint x: 399, endPoint y: 355, distance: 186.6
click at [399, 355] on div "Model dbt model.aeis_dv_dbt.HUB__PARTY Table HUB__PARTY PROD_DATAVAULT DV Table…" at bounding box center [889, 618] width 1294 height 638
click at [459, 264] on input "*" at bounding box center [459, 267] width 46 height 24
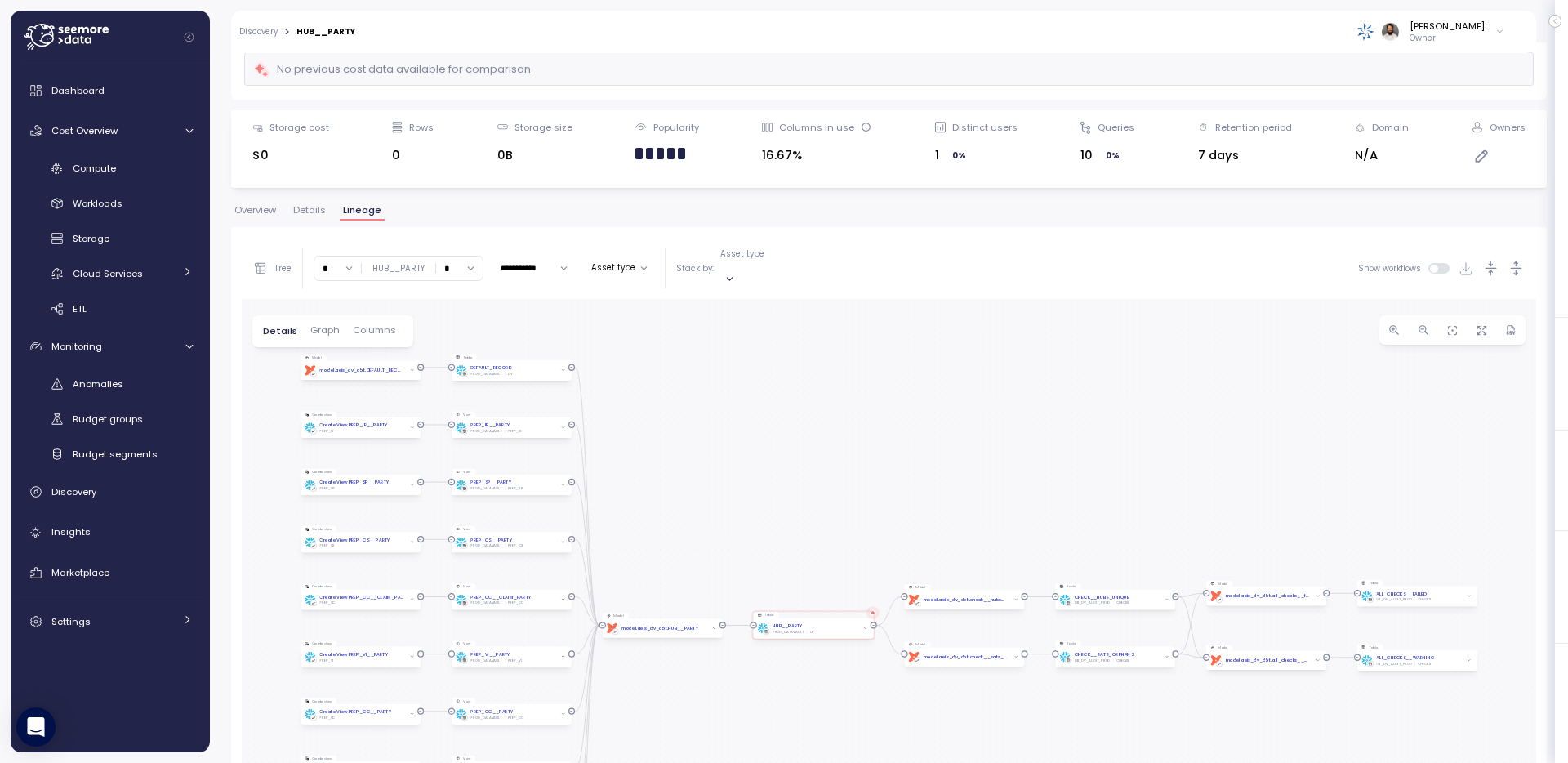
click at [461, 256] on input "*" at bounding box center [459, 267] width 46 height 24
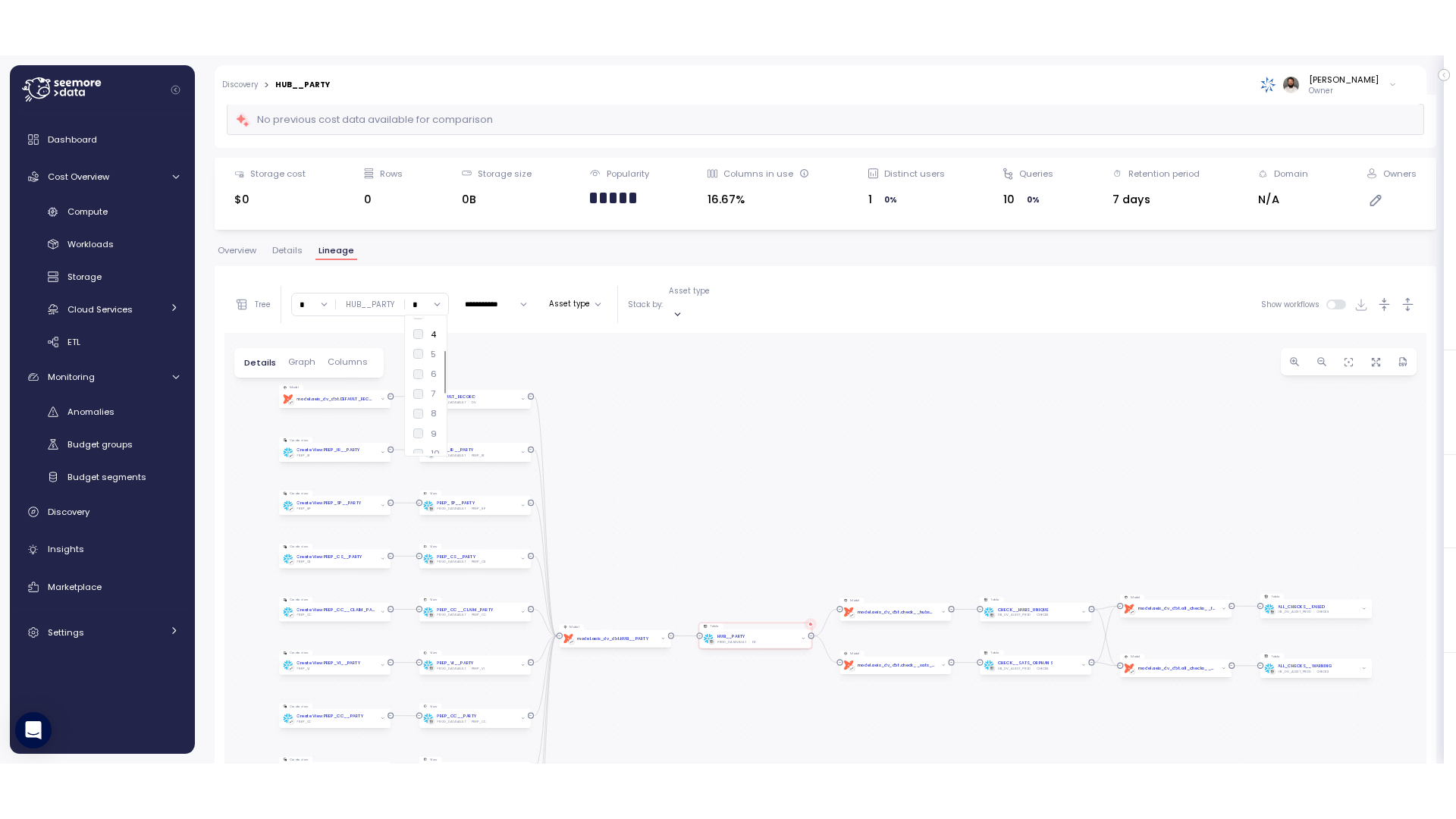
scroll to position [106, 0]
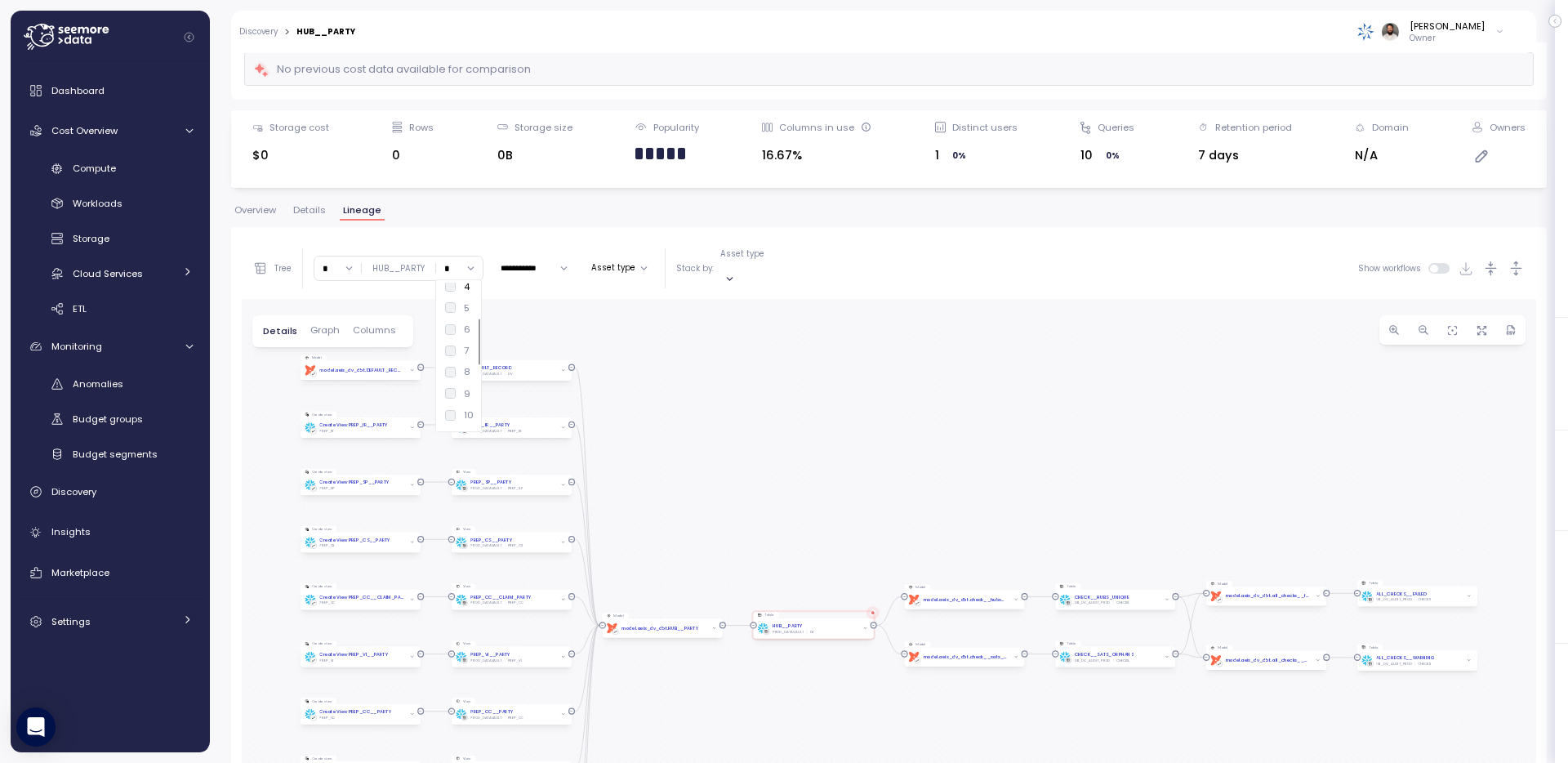
click at [461, 368] on div "8" at bounding box center [457, 371] width 25 height 13
type input "*"
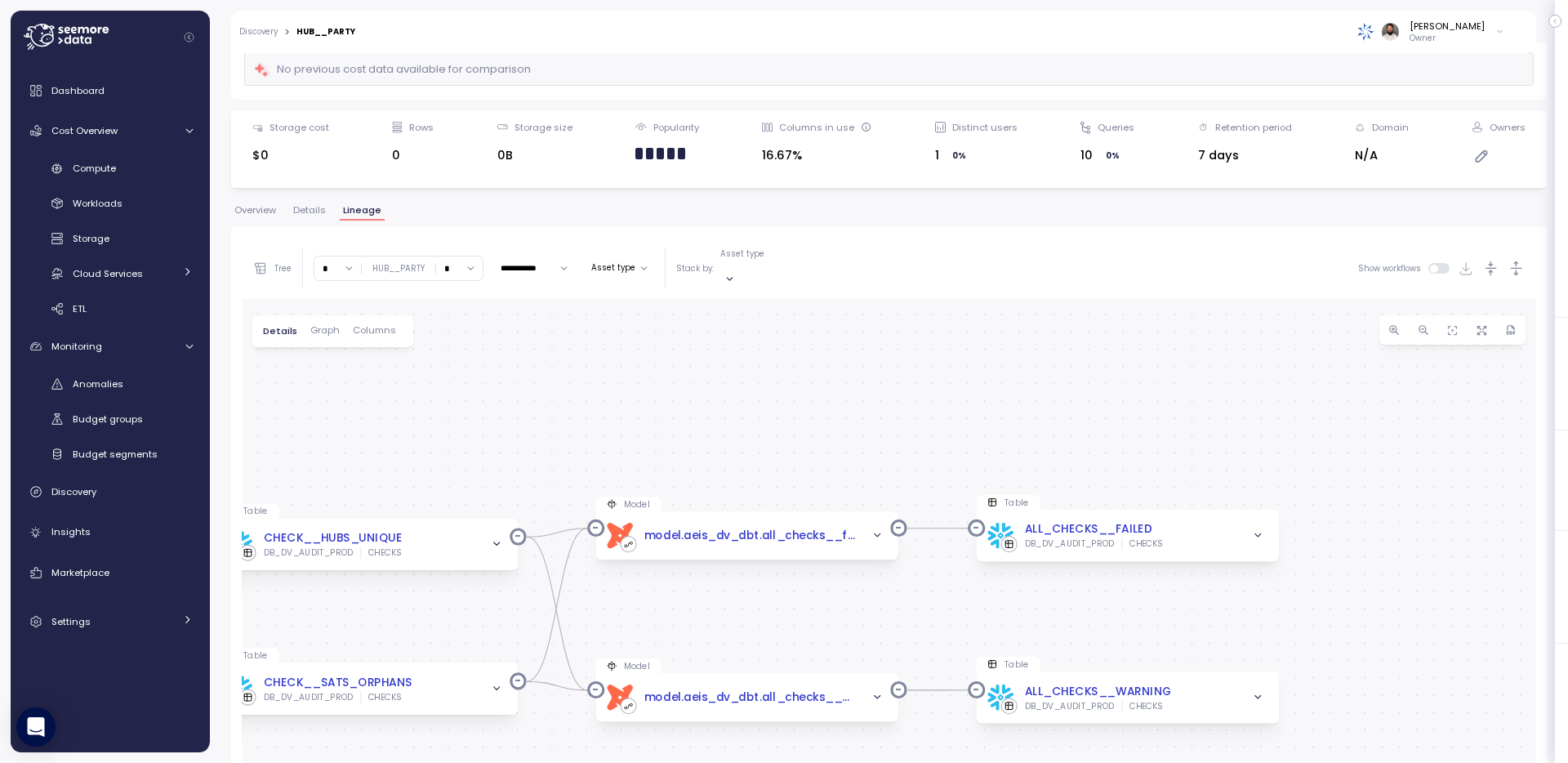
drag, startPoint x: 1430, startPoint y: 611, endPoint x: 1129, endPoint y: 573, distance: 303.4
click at [1129, 573] on div "Model dbt model.aeis_dv_dbt.HUB__PARTY Table HUB__PARTY PROD_DATAVAULT DV Table…" at bounding box center [889, 618] width 1294 height 638
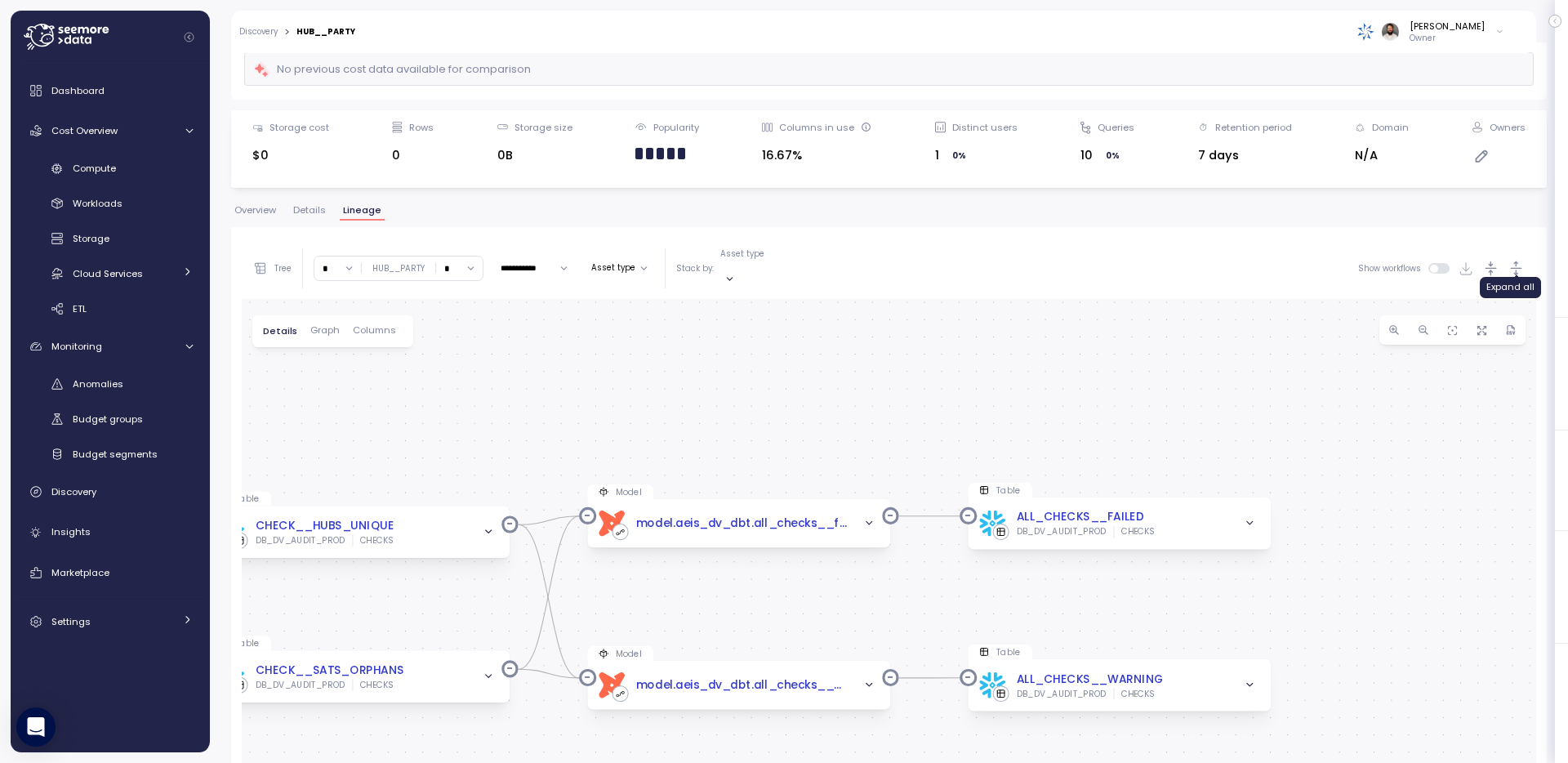
click at [1517, 260] on icon "button" at bounding box center [1516, 268] width 17 height 17
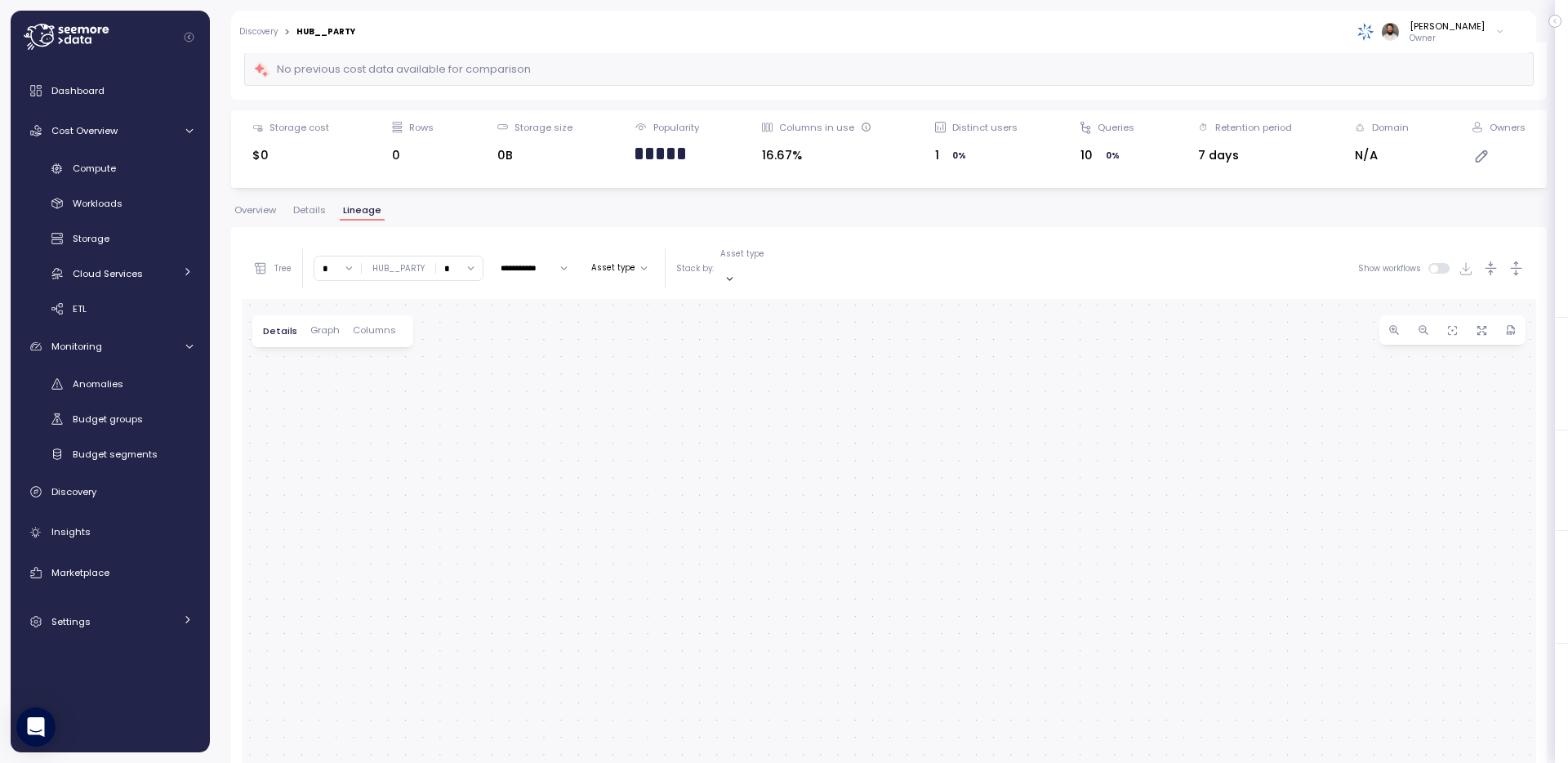
drag, startPoint x: 1293, startPoint y: 612, endPoint x: 1299, endPoint y: 198, distance: 414.0
click at [1299, 199] on div "**********" at bounding box center [889, 285] width 1316 height 689
drag, startPoint x: 1142, startPoint y: 586, endPoint x: 1142, endPoint y: 374, distance: 212.0
click at [1142, 374] on div "Model dbt model.aeis_dv_dbt.HUB__PARTY Period cost $6.5 AVG duration 2.65 min A…" at bounding box center [889, 618] width 1294 height 638
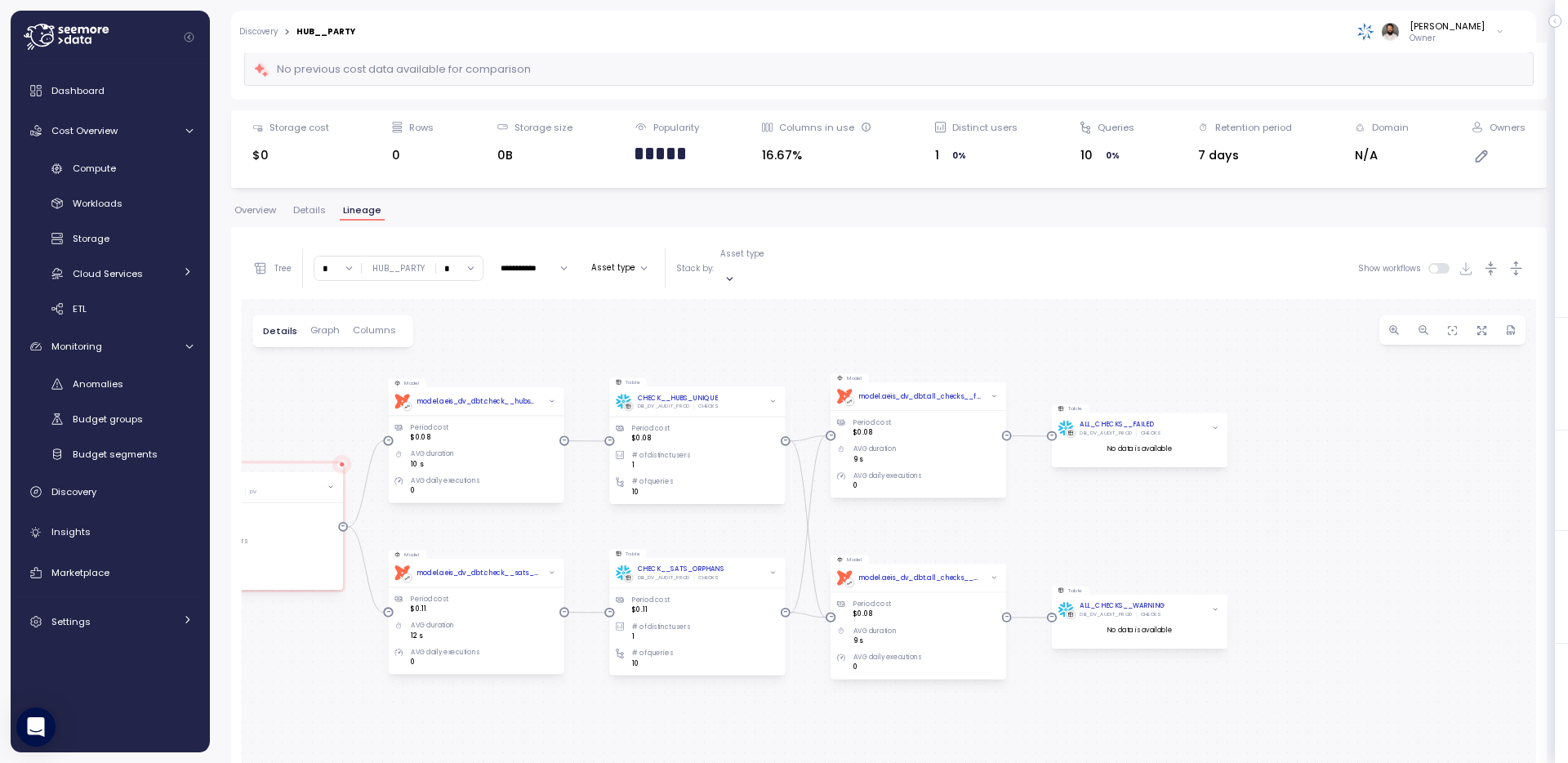
click at [634, 258] on button "Asset type" at bounding box center [619, 267] width 69 height 19
click at [698, 263] on p "Stack by:" at bounding box center [695, 268] width 38 height 11
click at [737, 260] on p "Asset type" at bounding box center [742, 253] width 44 height 11
click at [622, 270] on button "Asset type" at bounding box center [619, 267] width 69 height 19
click at [781, 341] on div "Model dbt model.aeis_dv_dbt.HUB__PARTY Period cost $6.5 AVG duration 2.65 min A…" at bounding box center [889, 618] width 1294 height 638
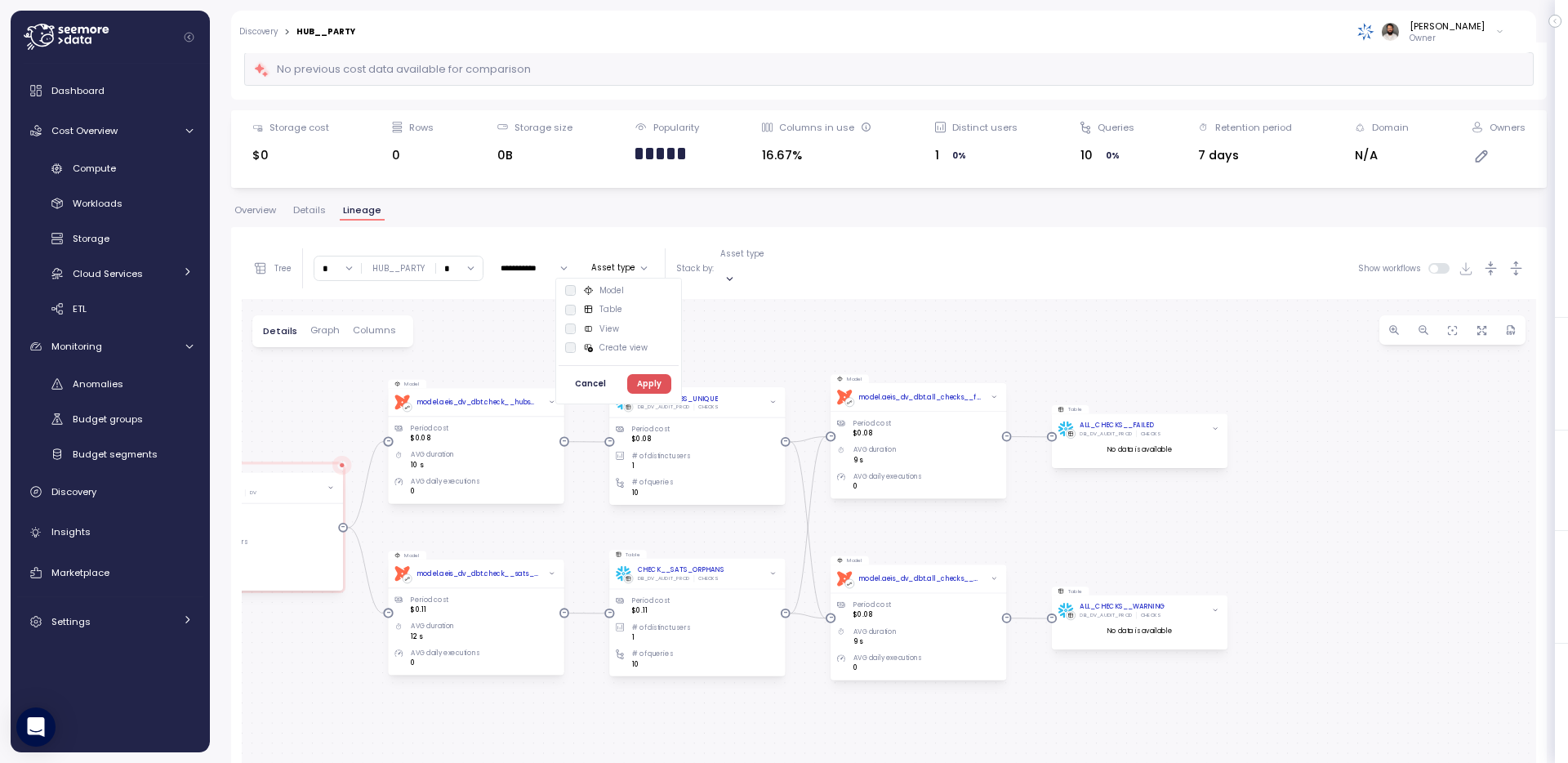
click at [727, 506] on div "Model dbt model.aeis_dv_dbt.HUB__PARTY Period cost $6.5 AVG duration 2.65 min A…" at bounding box center [889, 618] width 1294 height 638
click at [552, 504] on div "Model dbt model.aeis_dv_dbt.HUB__PARTY Period cost $6.5 AVG duration 2.65 min A…" at bounding box center [889, 618] width 1294 height 638
click at [509, 332] on div "Model dbt model.aeis_dv_dbt.HUB__PARTY Period cost $6.5 AVG duration 2.65 min A…" at bounding box center [889, 618] width 1294 height 638
click at [618, 258] on button "Asset type" at bounding box center [619, 267] width 69 height 19
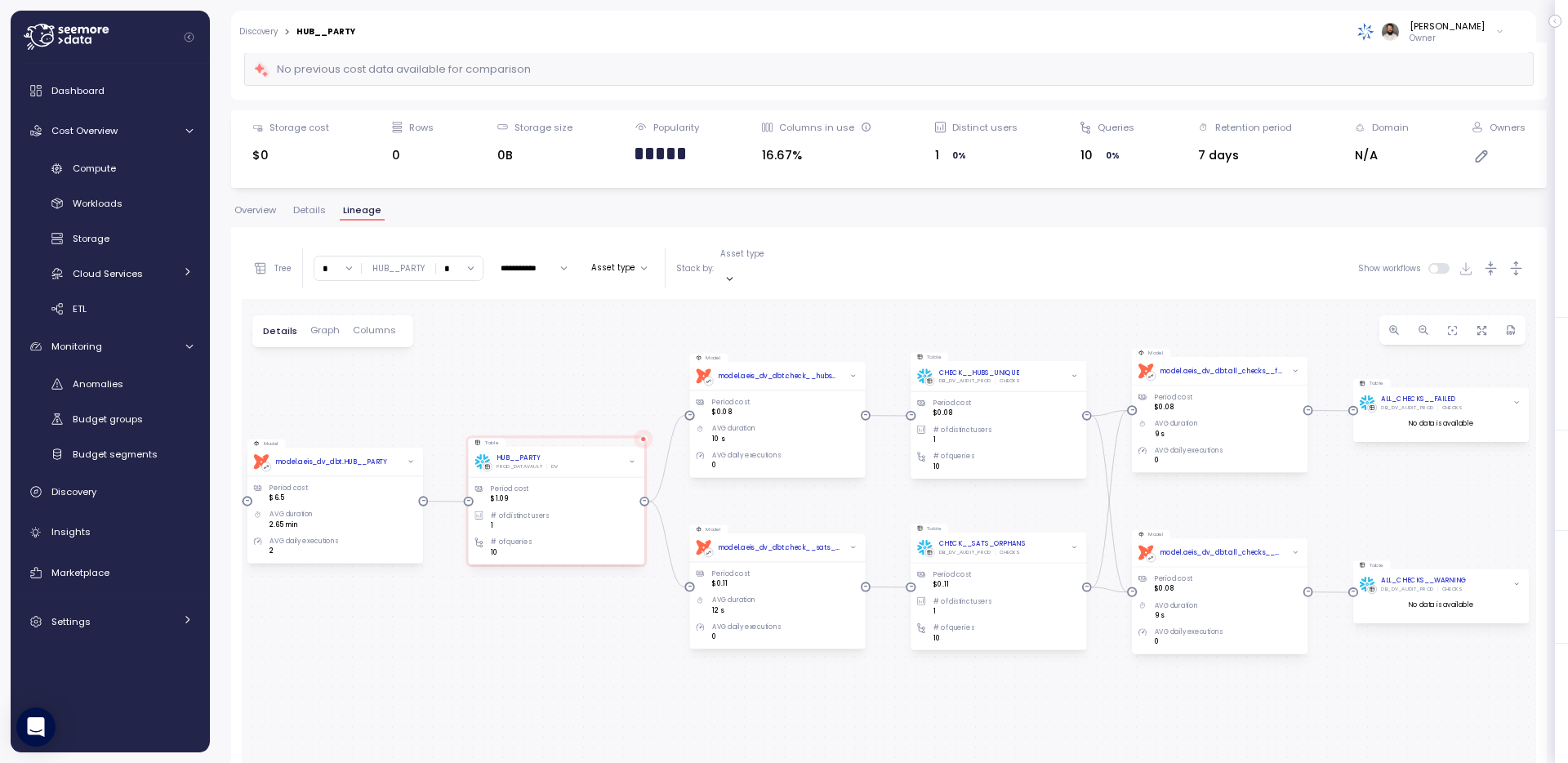
drag, startPoint x: 347, startPoint y: 387, endPoint x: 688, endPoint y: 378, distance: 341.1
click at [689, 378] on div "Model dbt model.aeis_dv_dbt.HUB__PARTY Period cost $6.5 AVG duration 2.65 min A…" at bounding box center [889, 618] width 1294 height 638
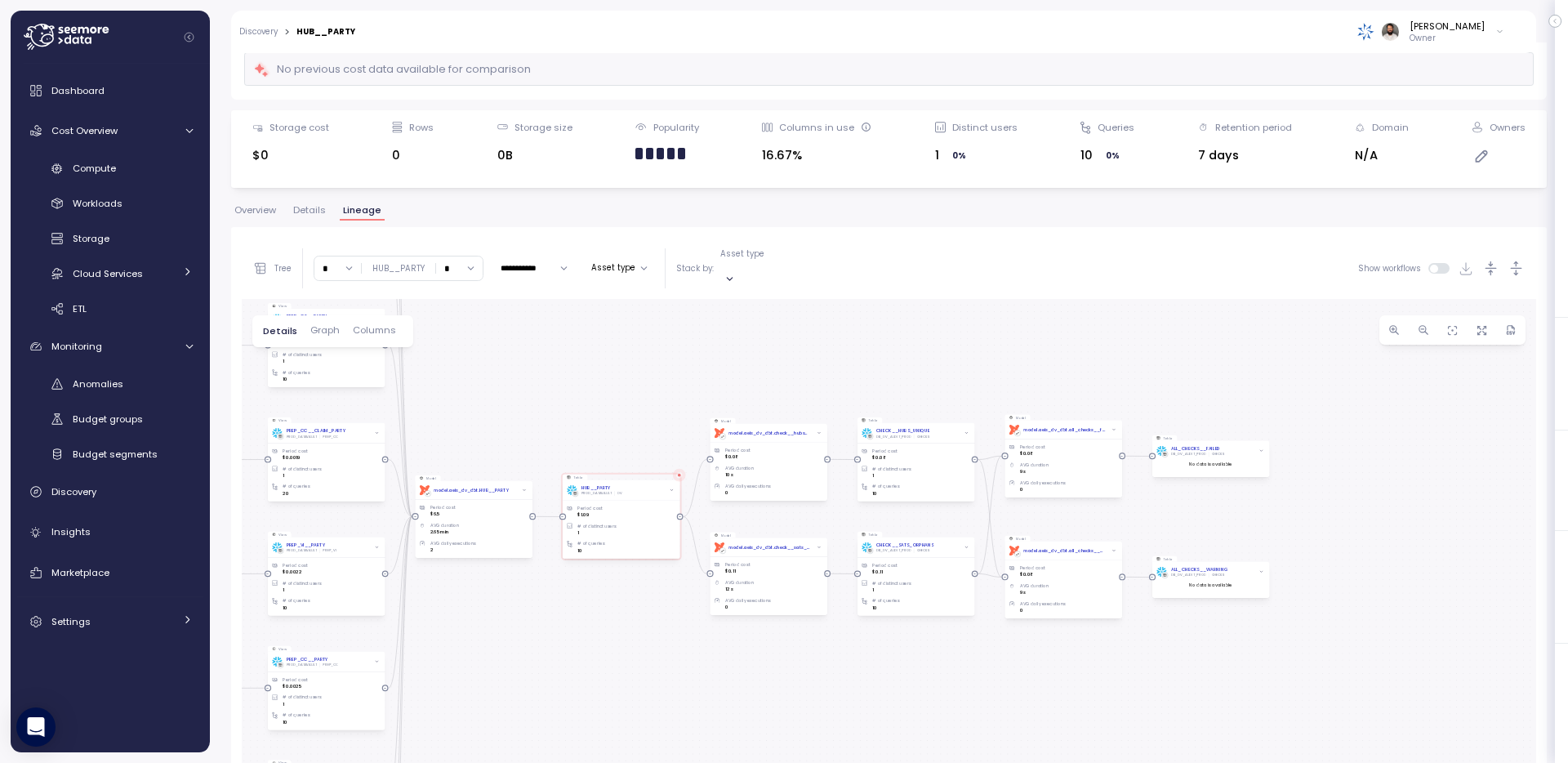
drag, startPoint x: 552, startPoint y: 398, endPoint x: 1083, endPoint y: 372, distance: 531.6
click at [1083, 372] on div "Model dbt model.aeis_dv_dbt.HUB__PARTY Period cost $6.5 AVG duration 2.65 min A…" at bounding box center [889, 618] width 1294 height 638
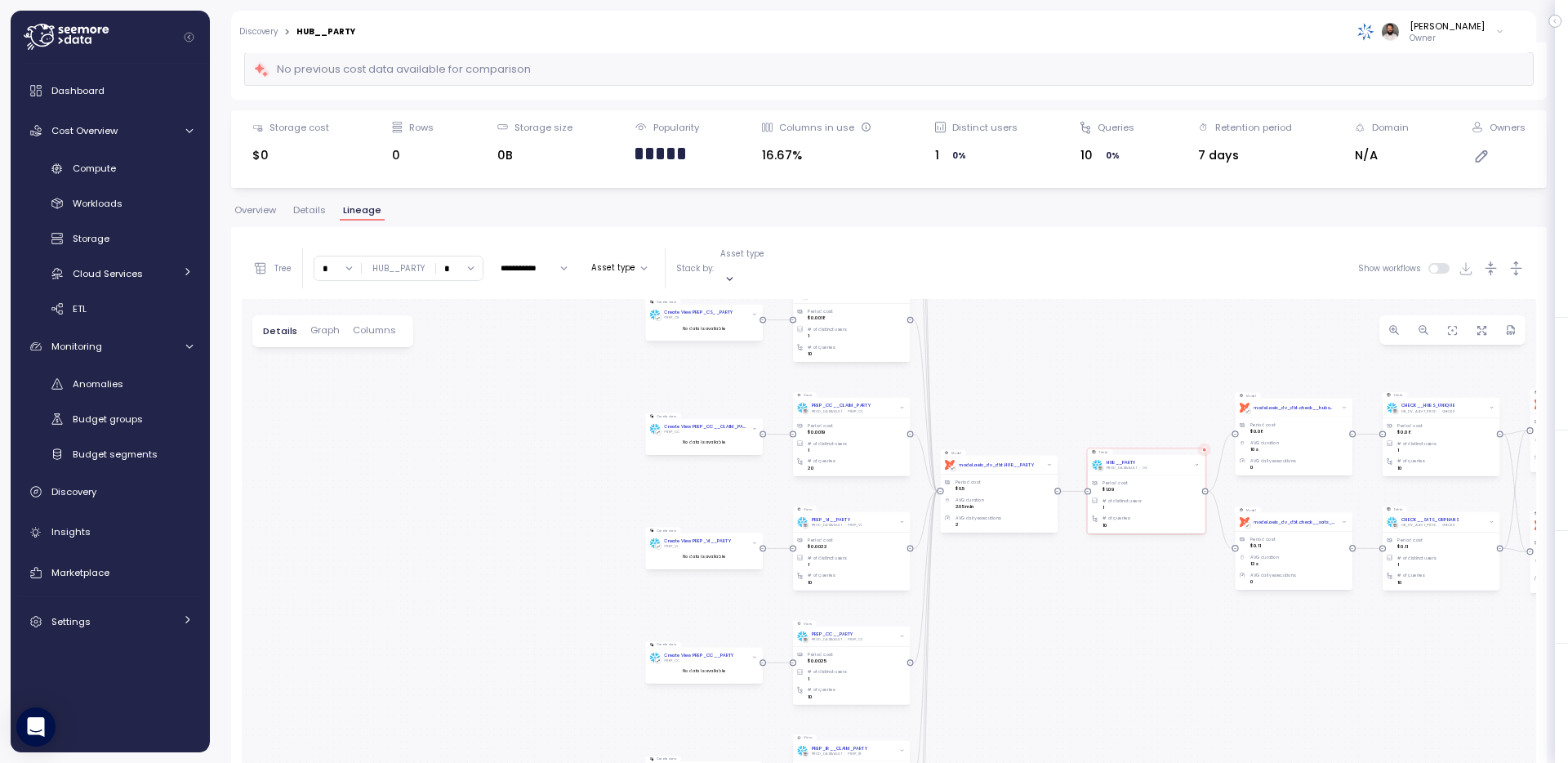
click at [743, 259] on p "Asset type" at bounding box center [742, 253] width 44 height 11
click at [773, 294] on p "Create view" at bounding box center [763, 289] width 48 height 11
click at [336, 256] on input "*" at bounding box center [337, 260] width 46 height 24
click at [336, 423] on div "5" at bounding box center [337, 422] width 24 height 13
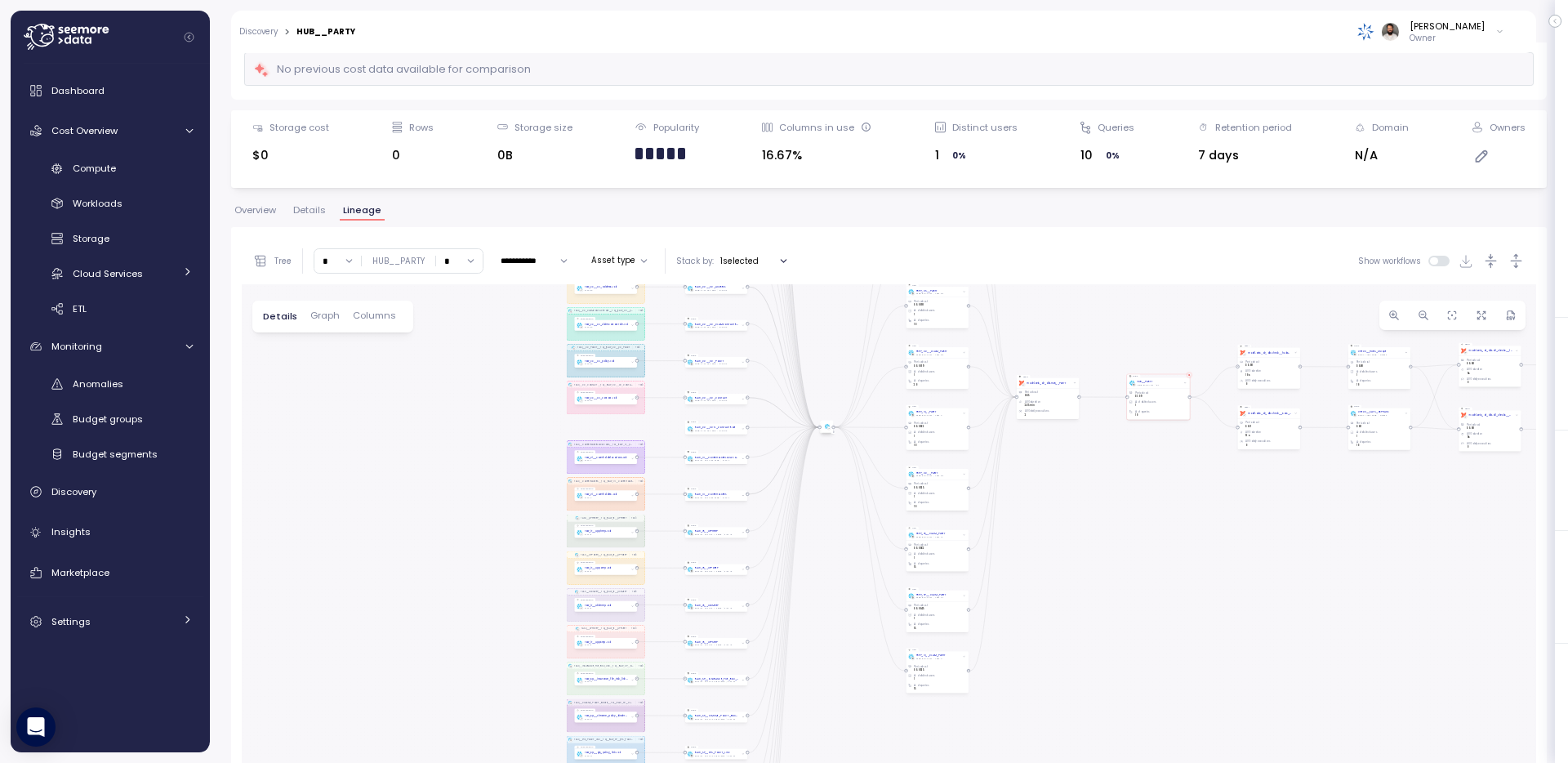
drag, startPoint x: 815, startPoint y: 532, endPoint x: 816, endPoint y: 308, distance: 224.0
click at [817, 309] on div "TASK__UCCSREP__TO__RAW_IR__UCCSREP Task TASK__PARTY_CONTACT_USAGE__TO__RAW_SP__…" at bounding box center [889, 610] width 1294 height 653
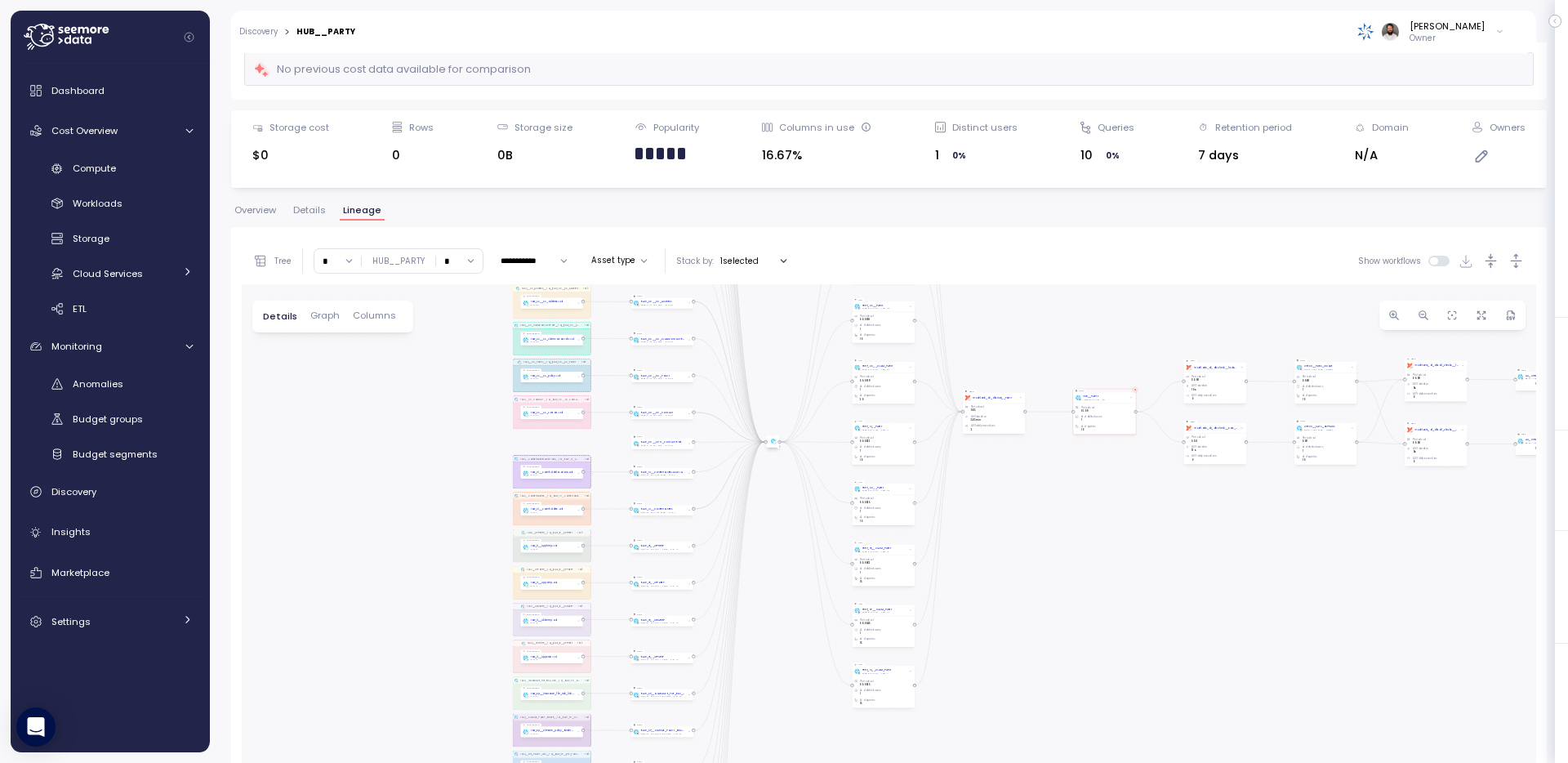
drag, startPoint x: 833, startPoint y: 632, endPoint x: 766, endPoint y: 757, distance: 141.8
click at [766, 758] on div "TASK__UCCSREP__TO__RAW_IR__UCCSREP Task TASK__PARTY_CONTACT_USAGE__TO__RAW_SP__…" at bounding box center [889, 610] width 1294 height 653
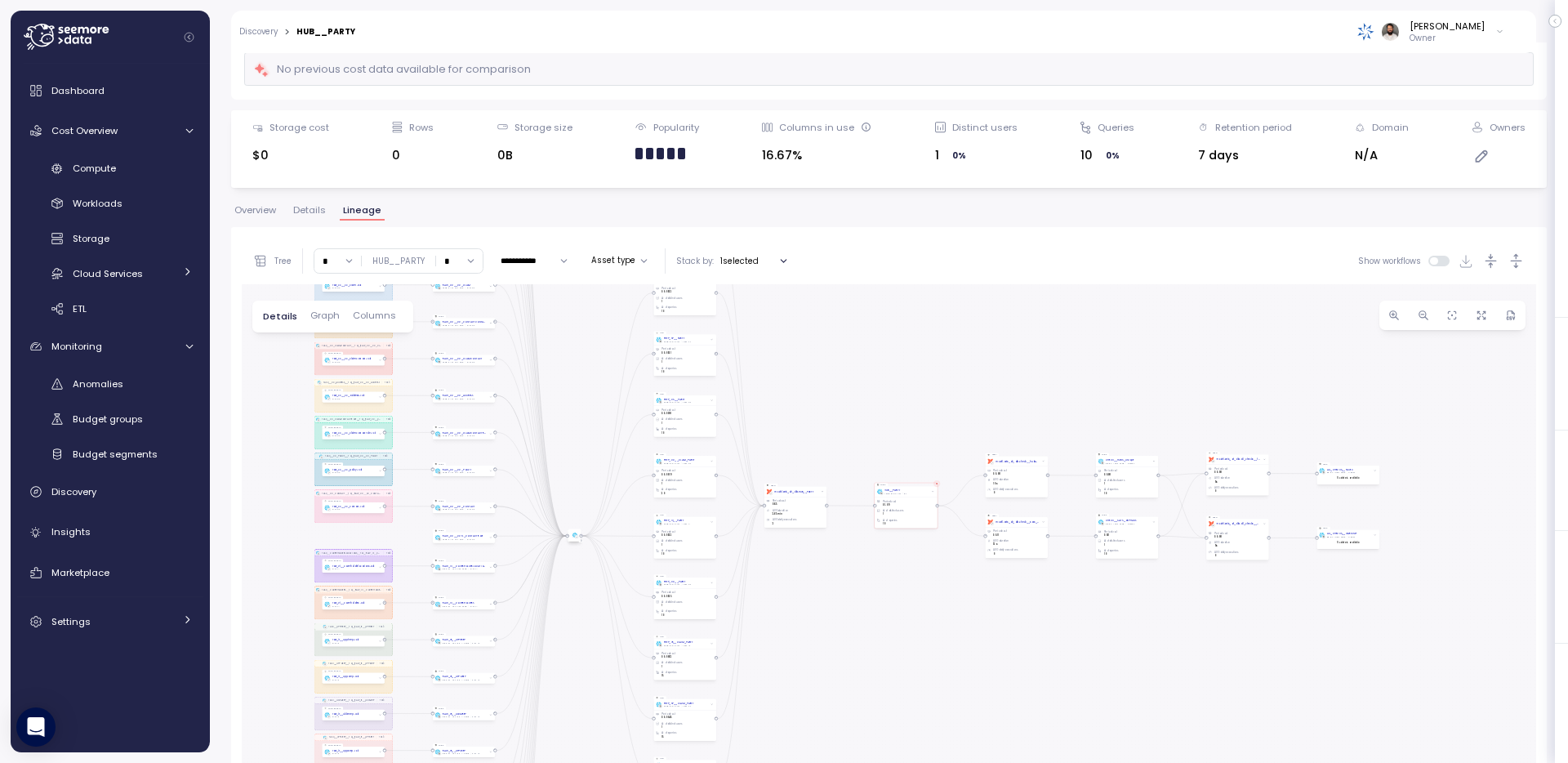
drag, startPoint x: 781, startPoint y: 427, endPoint x: 598, endPoint y: 411, distance: 183.7
click at [598, 411] on div "TASK__UCCSREP__TO__RAW_IR__UCCSREP Task TASK__PARTY_CONTACT_USAGE__TO__RAW_SP__…" at bounding box center [889, 610] width 1294 height 653
click at [637, 261] on button "Asset type" at bounding box center [619, 260] width 69 height 19
click at [759, 256] on div "1 selected" at bounding box center [756, 260] width 73 height 18
click at [759, 294] on p "Create view" at bounding box center [759, 289] width 48 height 11
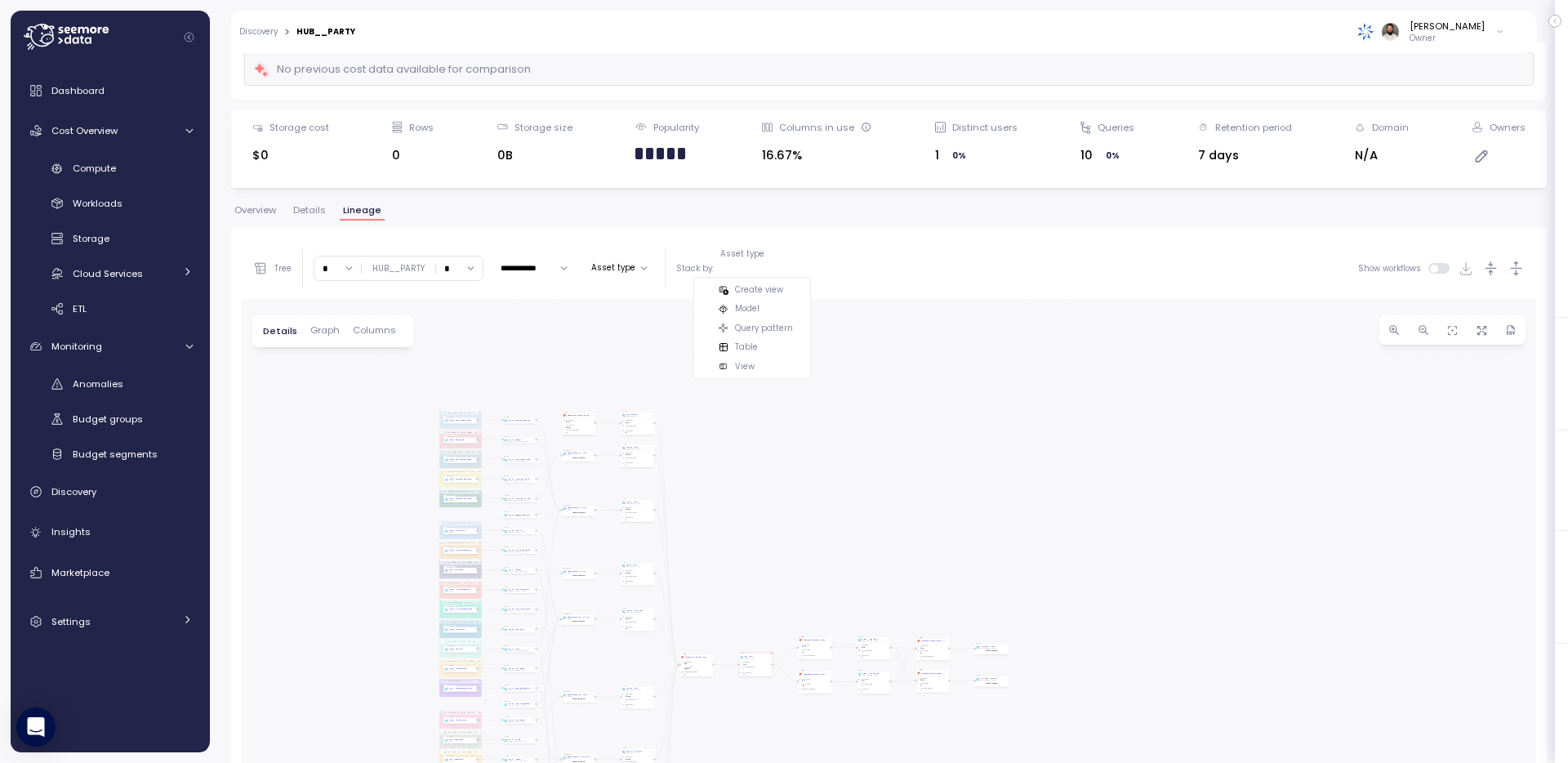
drag, startPoint x: 747, startPoint y: 454, endPoint x: 559, endPoint y: 544, distance: 208.4
click at [559, 544] on div "TASK__UCCSREP__TO__RAW_IR__UCCSREP Task TASK__PARTY_CONTACT_USAGE__TO__RAW_SP__…" at bounding box center [889, 618] width 1294 height 638
click at [754, 293] on p "Create view" at bounding box center [759, 289] width 48 height 11
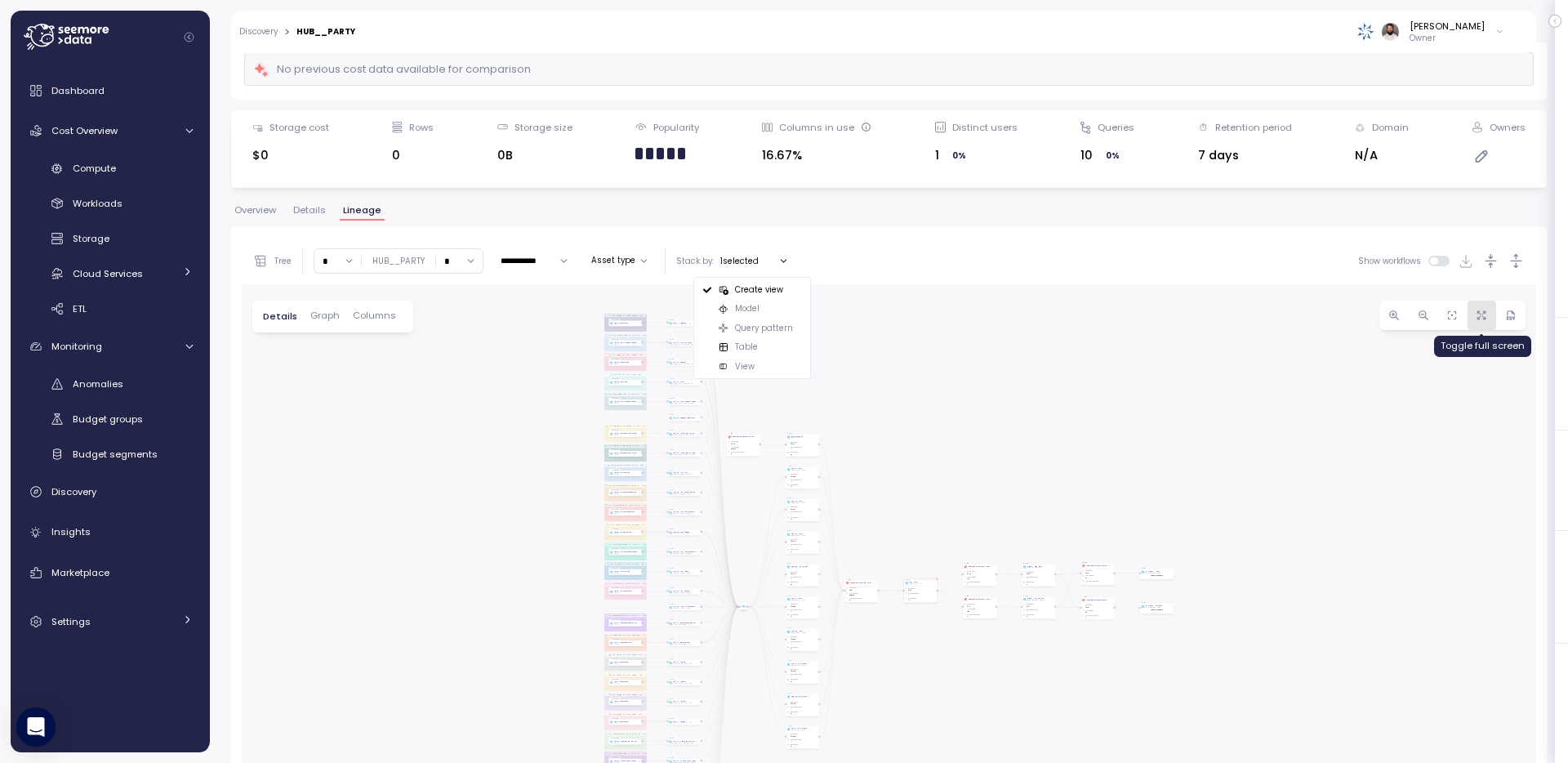
click at [1480, 318] on icon "button" at bounding box center [1481, 318] width 3 height 3
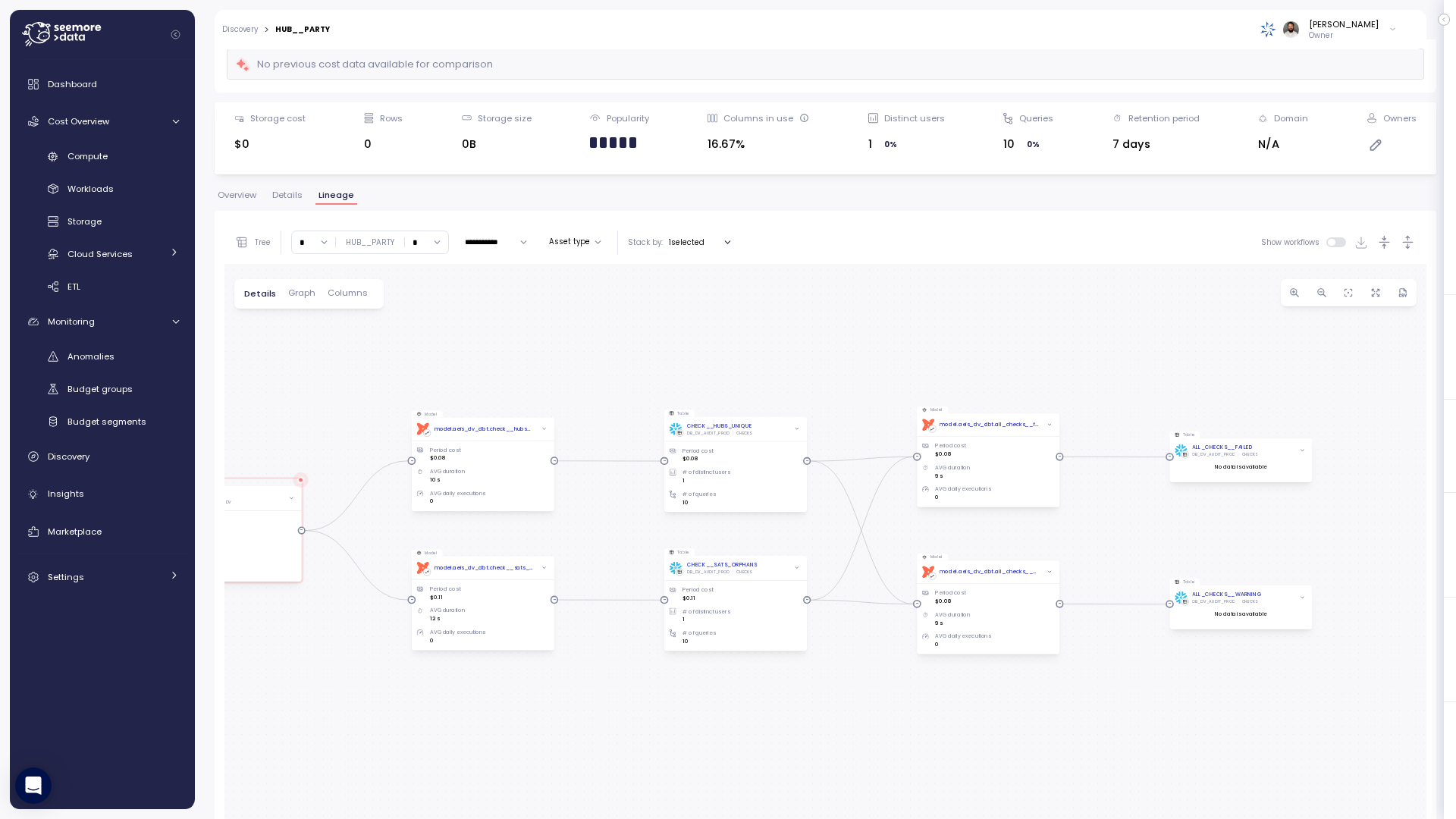
drag, startPoint x: 745, startPoint y: 313, endPoint x: 888, endPoint y: 326, distance: 143.6
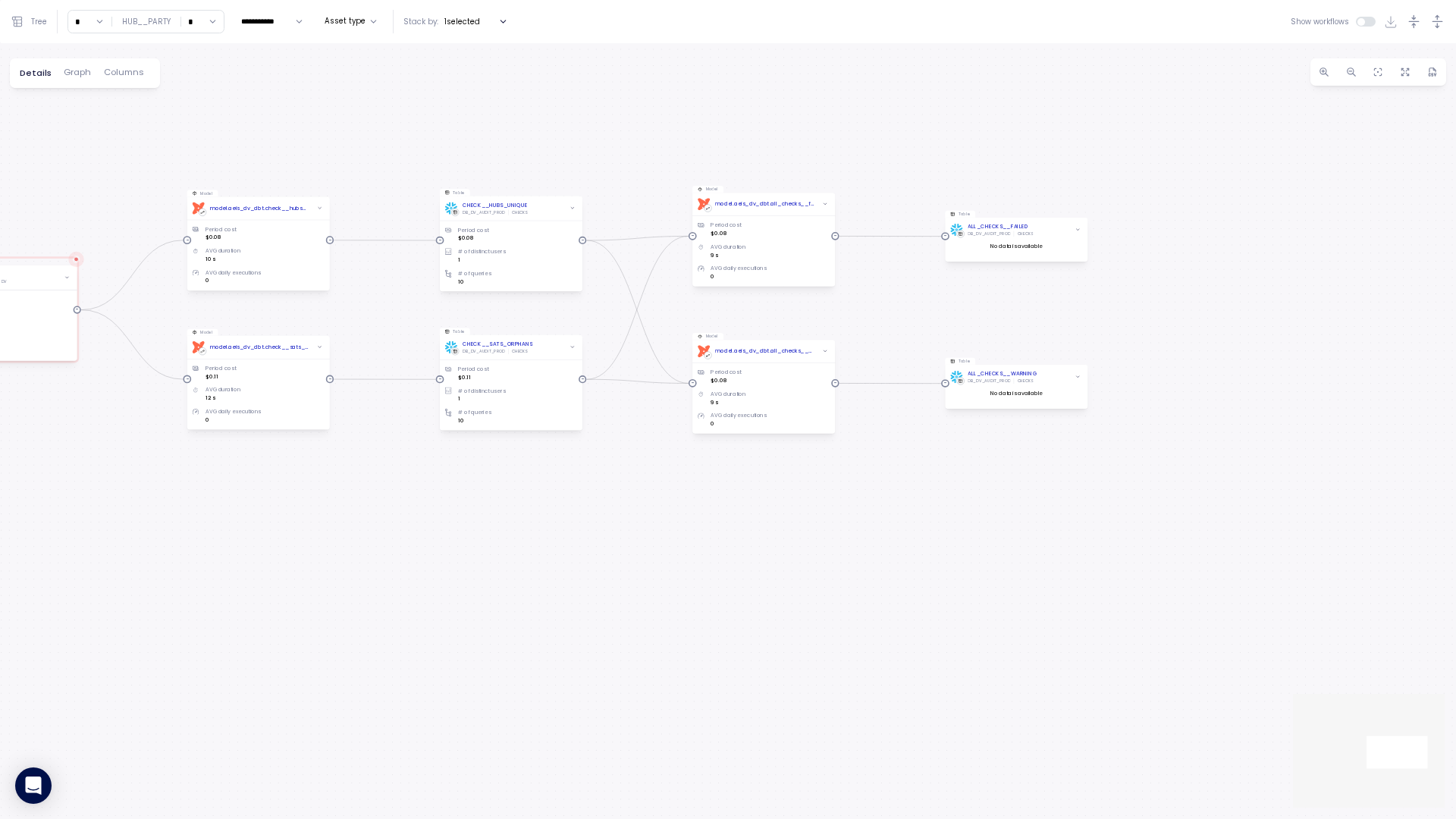
click at [889, 326] on div "TASK__UCCSREP__TO__RAW_IR__UCCSREP Task TASK__PARTY_CONTACT_USAGE__TO__RAW_SP__…" at bounding box center [728, 431] width 1456 height 776
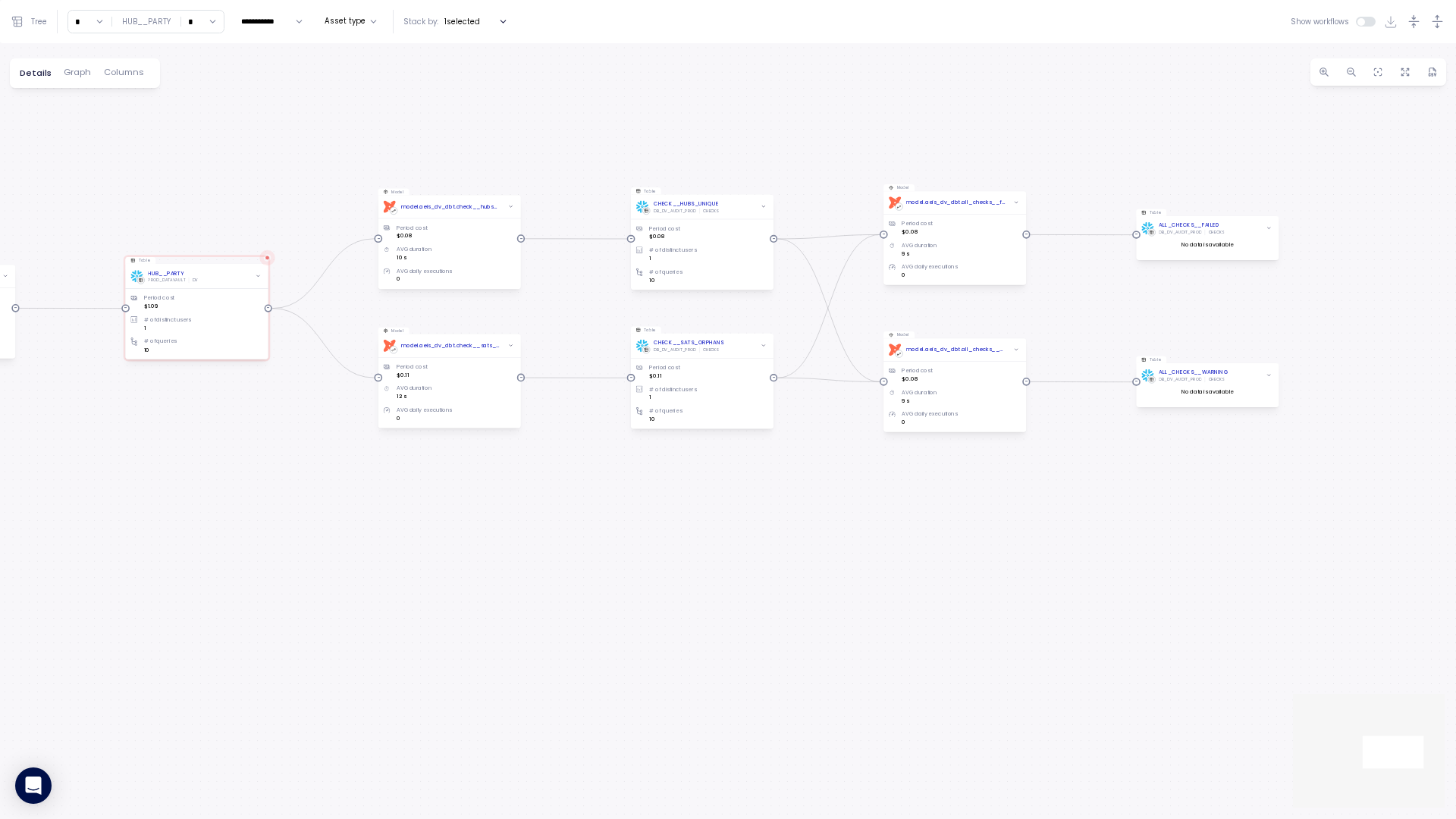
drag, startPoint x: 1048, startPoint y: 310, endPoint x: 1088, endPoint y: 310, distance: 40.0
click at [1088, 310] on div "TASK__UCCSREP__TO__RAW_IR__UCCSREP Task TASK__PARTY_CONTACT_USAGE__TO__RAW_SP__…" at bounding box center [728, 431] width 1456 height 776
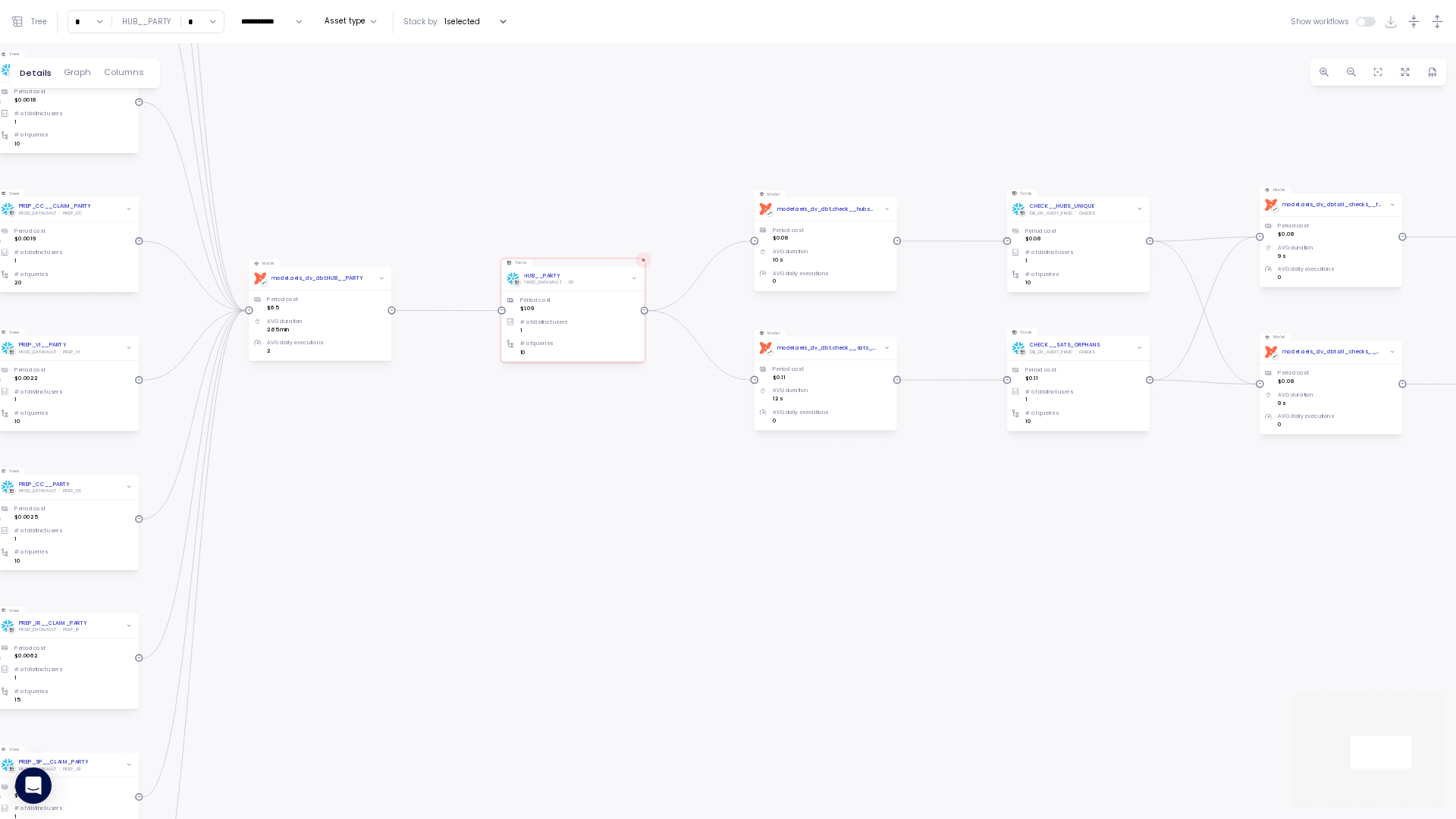
drag, startPoint x: 682, startPoint y: 84, endPoint x: 1034, endPoint y: 86, distance: 352.0
click at [1035, 86] on div "TASK__UCCSREP__TO__RAW_IR__UCCSREP Task TASK__PARTY_CONTACT_USAGE__TO__RAW_SP__…" at bounding box center [728, 431] width 1456 height 776
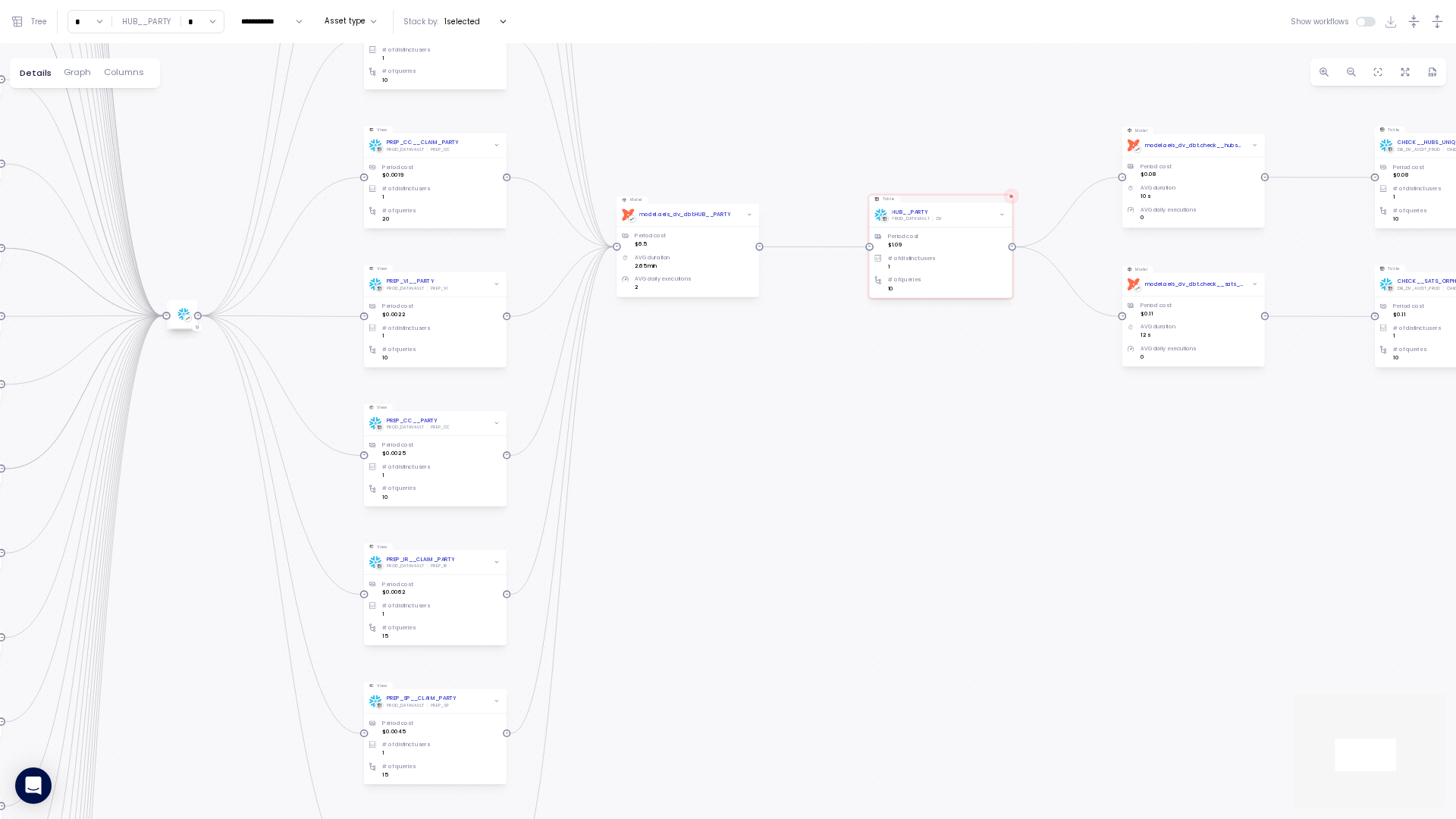
drag, startPoint x: 803, startPoint y: 142, endPoint x: 1017, endPoint y: 87, distance: 221.0
click at [1024, 79] on div "TASK__UCCSREP__TO__RAW_IR__UCCSREP Task TASK__PARTY_CONTACT_USAGE__TO__RAW_SP__…" at bounding box center [728, 431] width 1456 height 776
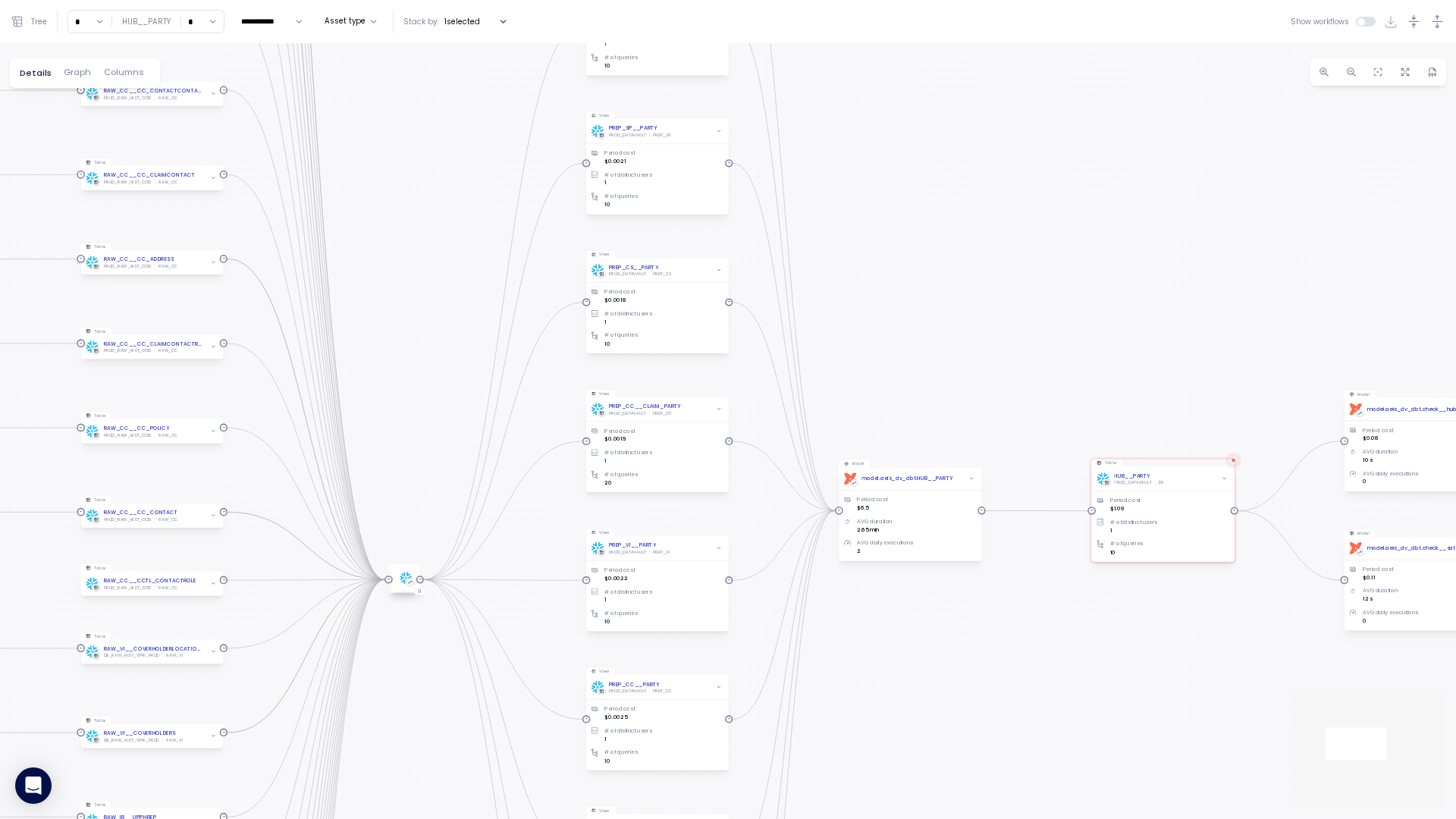
drag, startPoint x: 776, startPoint y: 157, endPoint x: 922, endPoint y: 403, distance: 286.1
click at [922, 403] on div "TASK__UCCSREP__TO__RAW_IR__UCCSREP Task TASK__PARTY_CONTACT_USAGE__TO__RAW_SP__…" at bounding box center [728, 431] width 1456 height 776
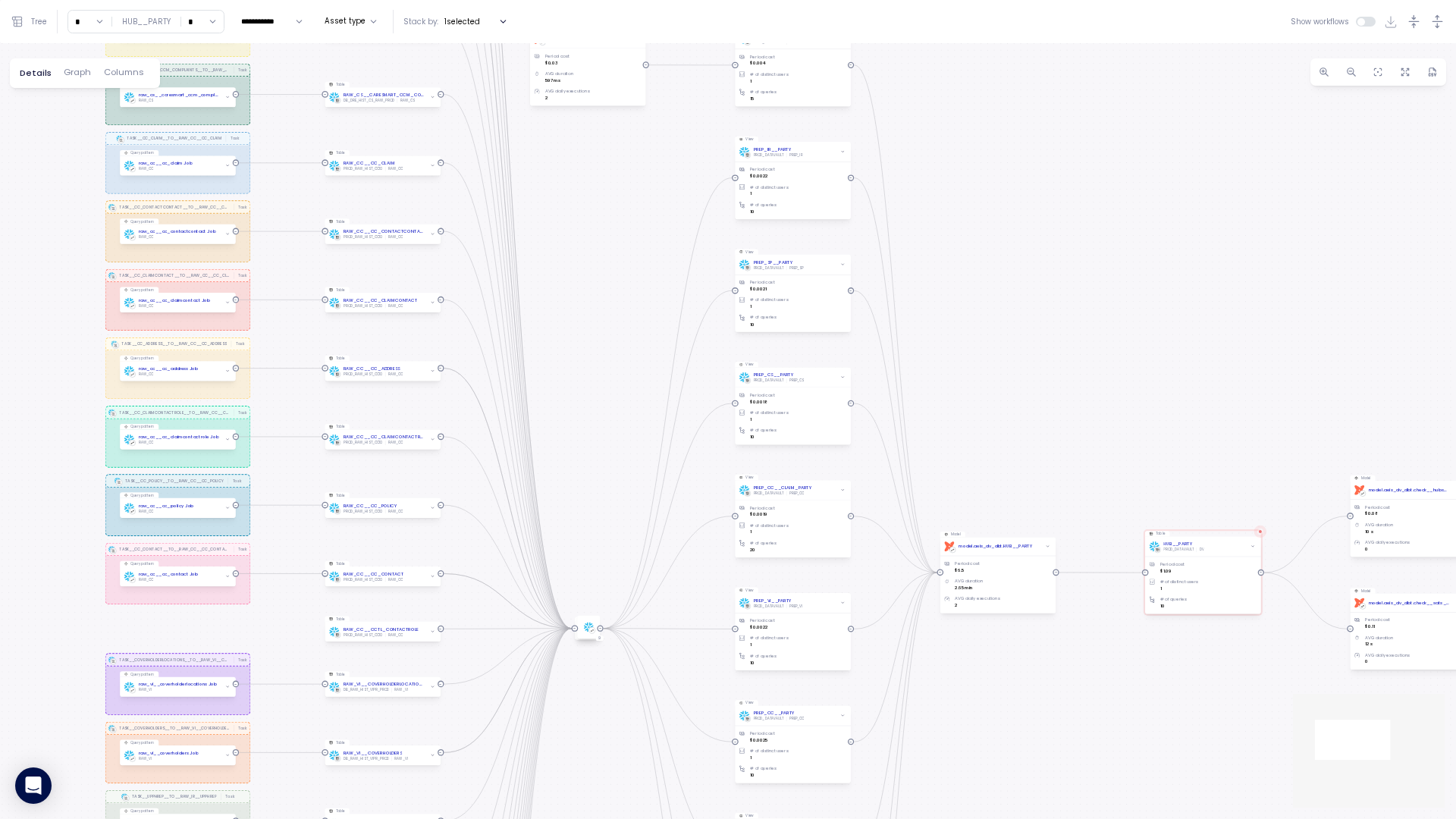
drag, startPoint x: 315, startPoint y: 339, endPoint x: 622, endPoint y: 334, distance: 307.0
click at [622, 335] on div "TASK__UCCSREP__TO__RAW_IR__UCCSREP Task TASK__PARTY_CONTACT_USAGE__TO__RAW_SP__…" at bounding box center [728, 431] width 1456 height 776
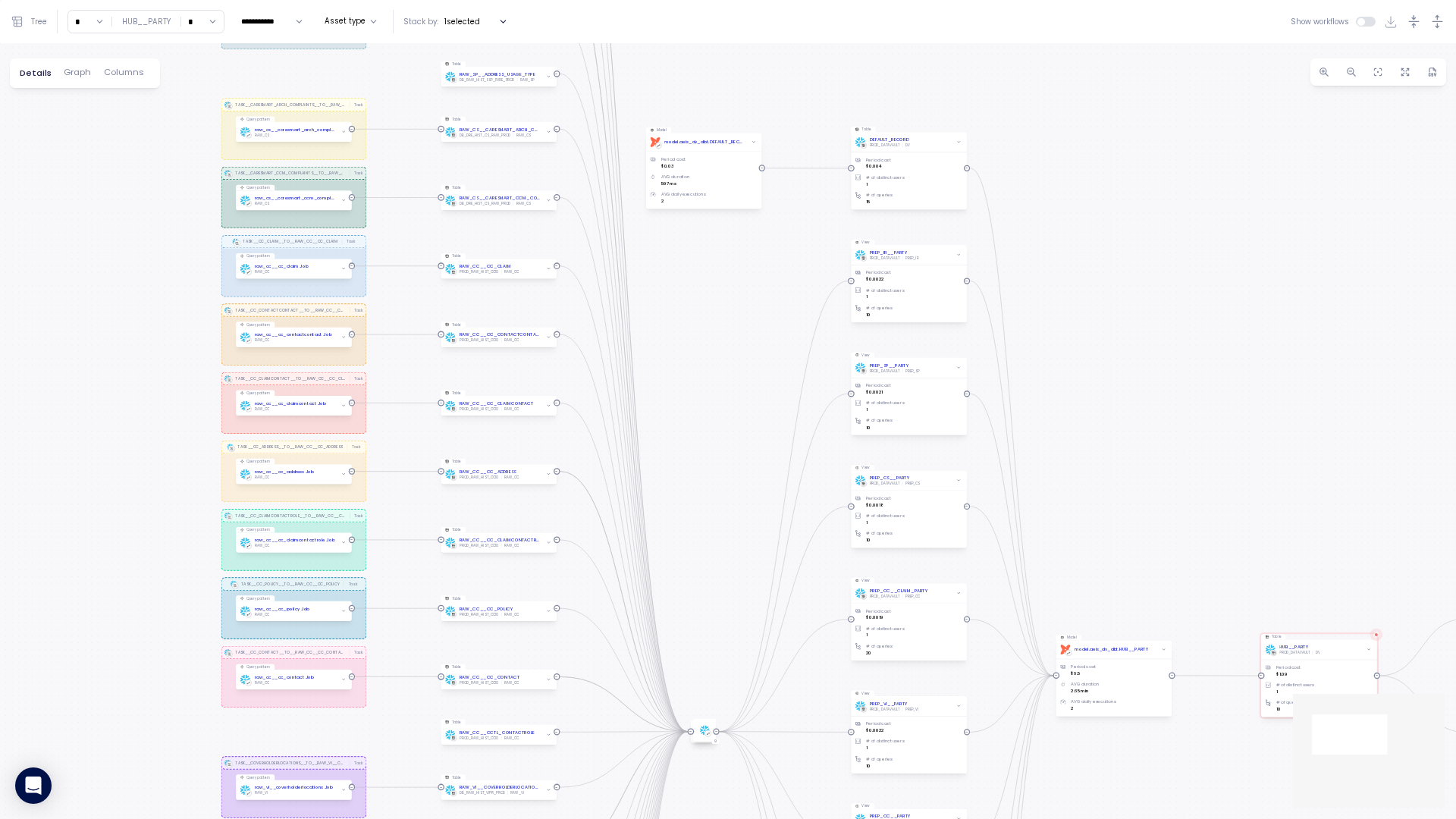
drag, startPoint x: 609, startPoint y: 231, endPoint x: 728, endPoint y: 338, distance: 160.0
click at [728, 338] on div "TASK__UCCSREP__TO__RAW_IR__UCCSREP Task TASK__PARTY_CONTACT_USAGE__TO__RAW_SP__…" at bounding box center [728, 431] width 1456 height 776
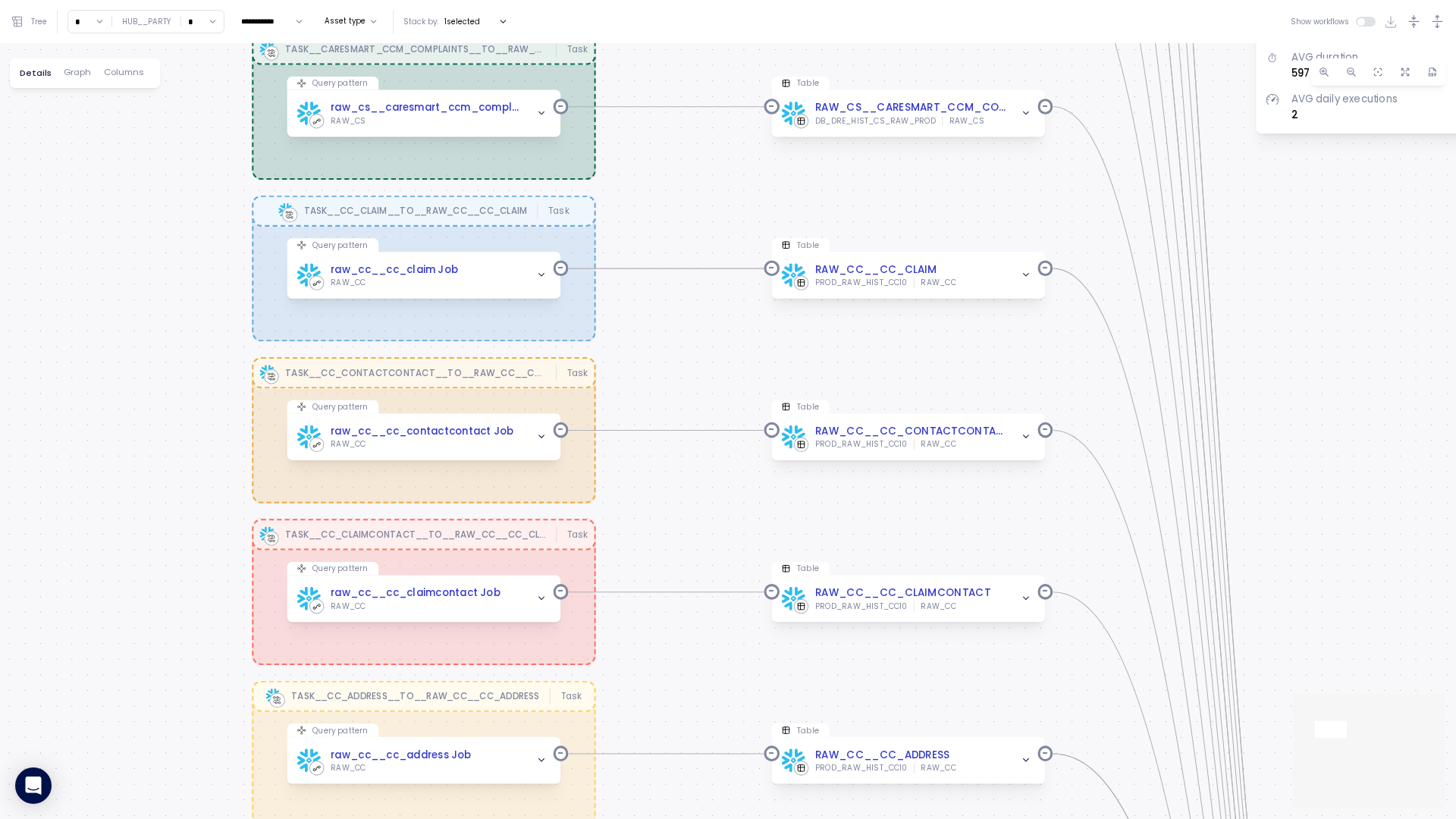
drag, startPoint x: 347, startPoint y: 187, endPoint x: 678, endPoint y: 197, distance: 331.2
click at [678, 197] on div "TASK__UCCSREP__TO__RAW_IR__UCCSREP Task TASK__PARTY_CONTACT_USAGE__TO__RAW_SP__…" at bounding box center [728, 431] width 1456 height 776
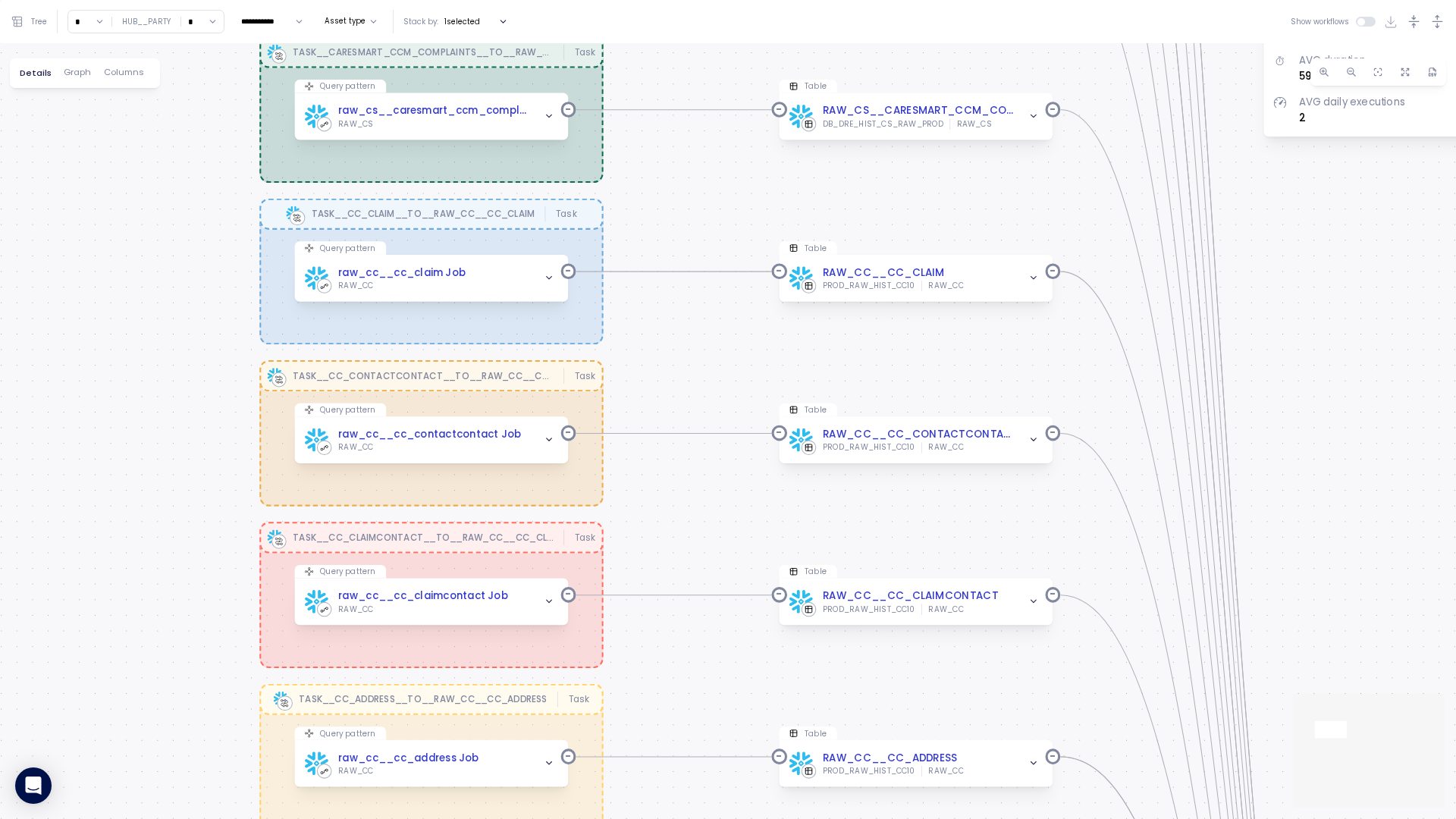
drag, startPoint x: 674, startPoint y: 393, endPoint x: 674, endPoint y: 211, distance: 182.0
click at [674, 212] on div "TASK__UCCSREP__TO__RAW_IR__UCCSREP Task TASK__PARTY_CONTACT_USAGE__TO__RAW_SP__…" at bounding box center [728, 431] width 1456 height 776
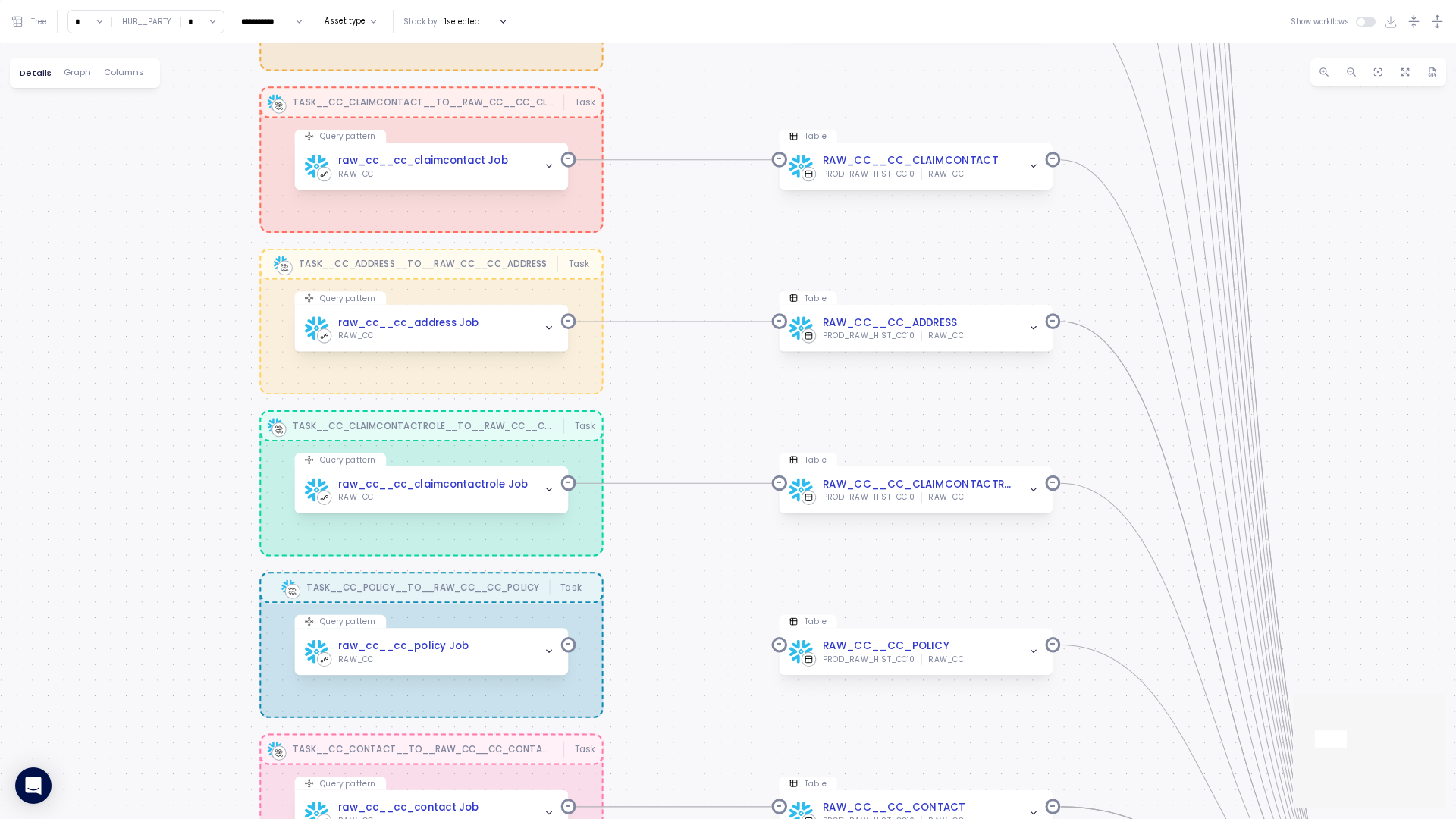
drag, startPoint x: 672, startPoint y: 404, endPoint x: 669, endPoint y: 159, distance: 245.0
click at [669, 153] on div "TASK__UCCSREP__TO__RAW_IR__UCCSREP Task TASK__PARTY_CONTACT_USAGE__TO__RAW_SP__…" at bounding box center [728, 431] width 1456 height 776
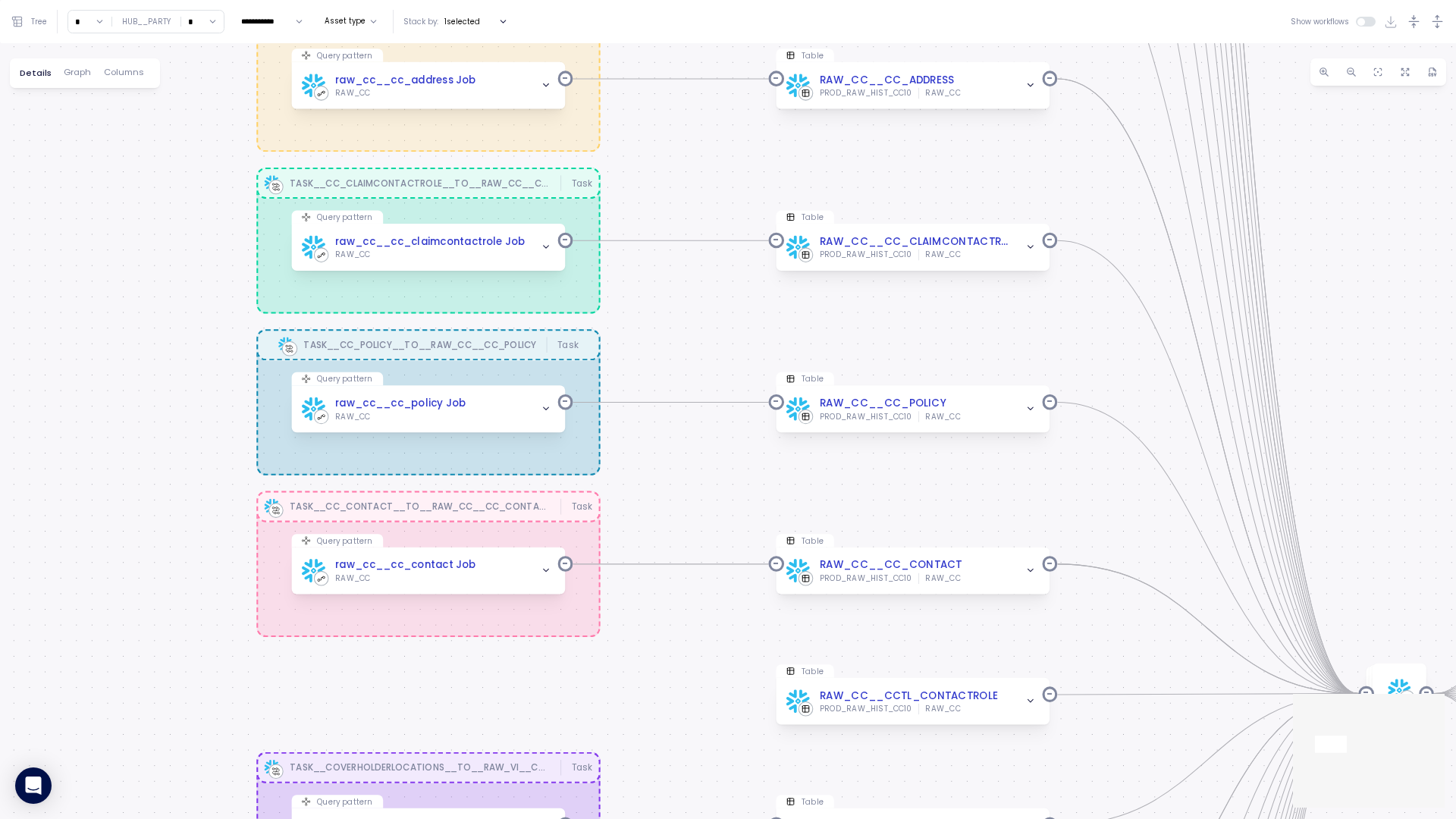
drag, startPoint x: 669, startPoint y: 222, endPoint x: 669, endPoint y: 147, distance: 75.0
click at [669, 147] on div "TASK__UCCSREP__TO__RAW_IR__UCCSREP Task TASK__PARTY_CONTACT_USAGE__TO__RAW_SP__…" at bounding box center [728, 431] width 1456 height 776
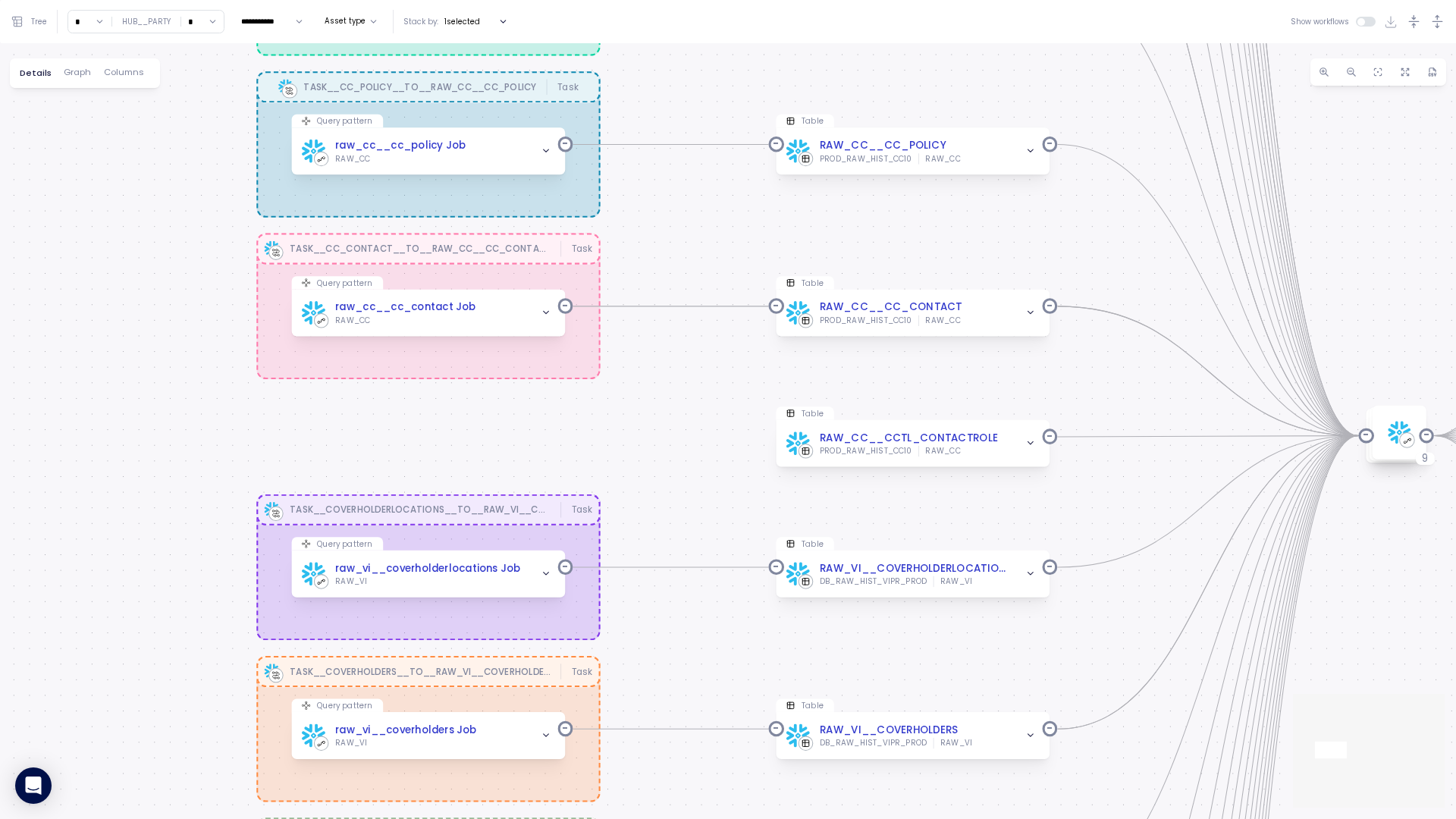
drag, startPoint x: 684, startPoint y: 334, endPoint x: 686, endPoint y: 42, distance: 292.0
click at [686, 43] on div "TASK__UCCSREP__TO__RAW_IR__UCCSREP Task TASK__PARTY_CONTACT_USAGE__TO__RAW_SP__…" at bounding box center [728, 431] width 1456 height 776
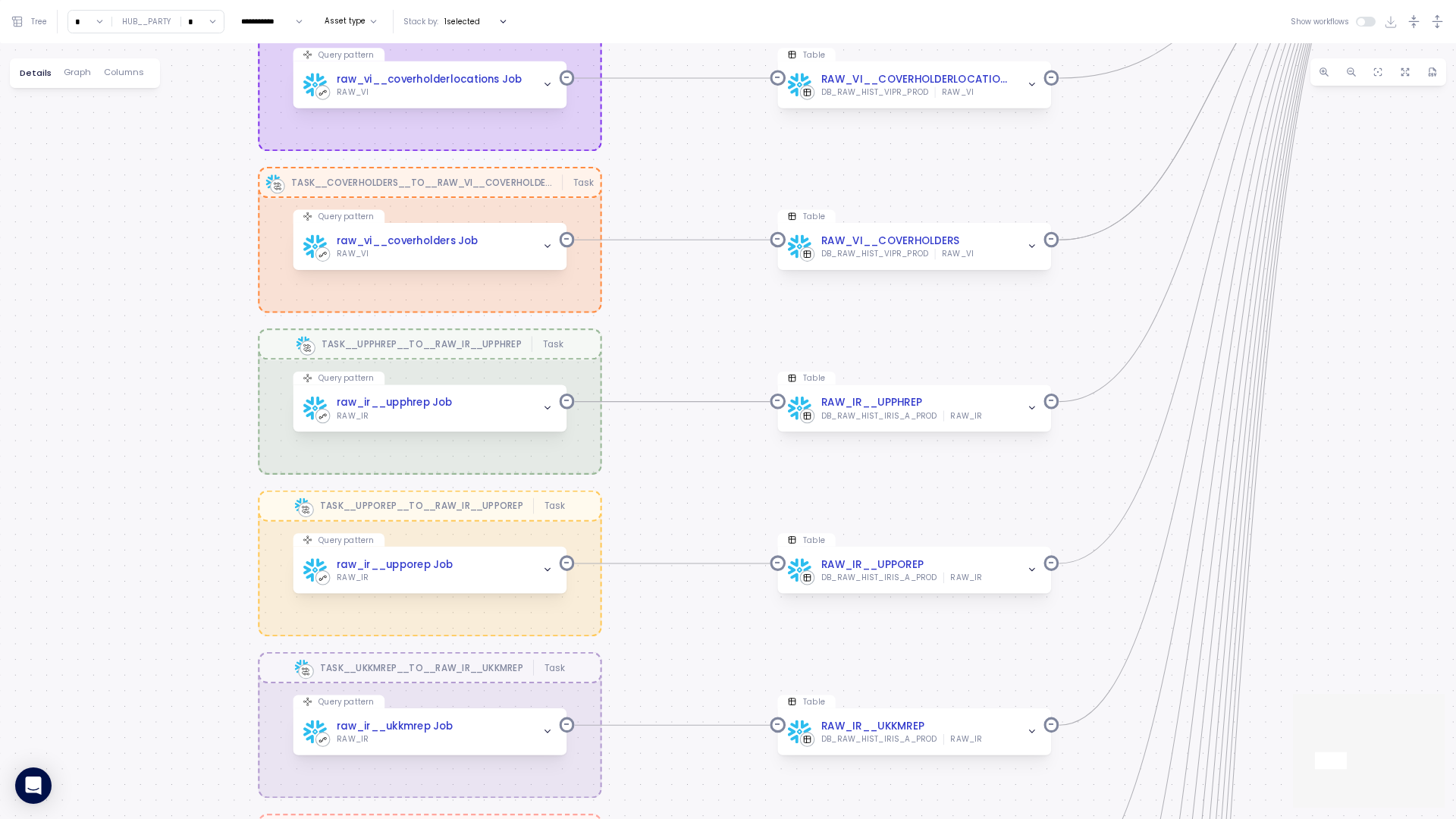
drag, startPoint x: 679, startPoint y: 352, endPoint x: 678, endPoint y: 54, distance: 298.0
click at [678, 53] on div "TASK__UCCSREP__TO__RAW_IR__UCCSREP Task TASK__PARTY_CONTACT_USAGE__TO__RAW_SP__…" at bounding box center [728, 431] width 1456 height 776
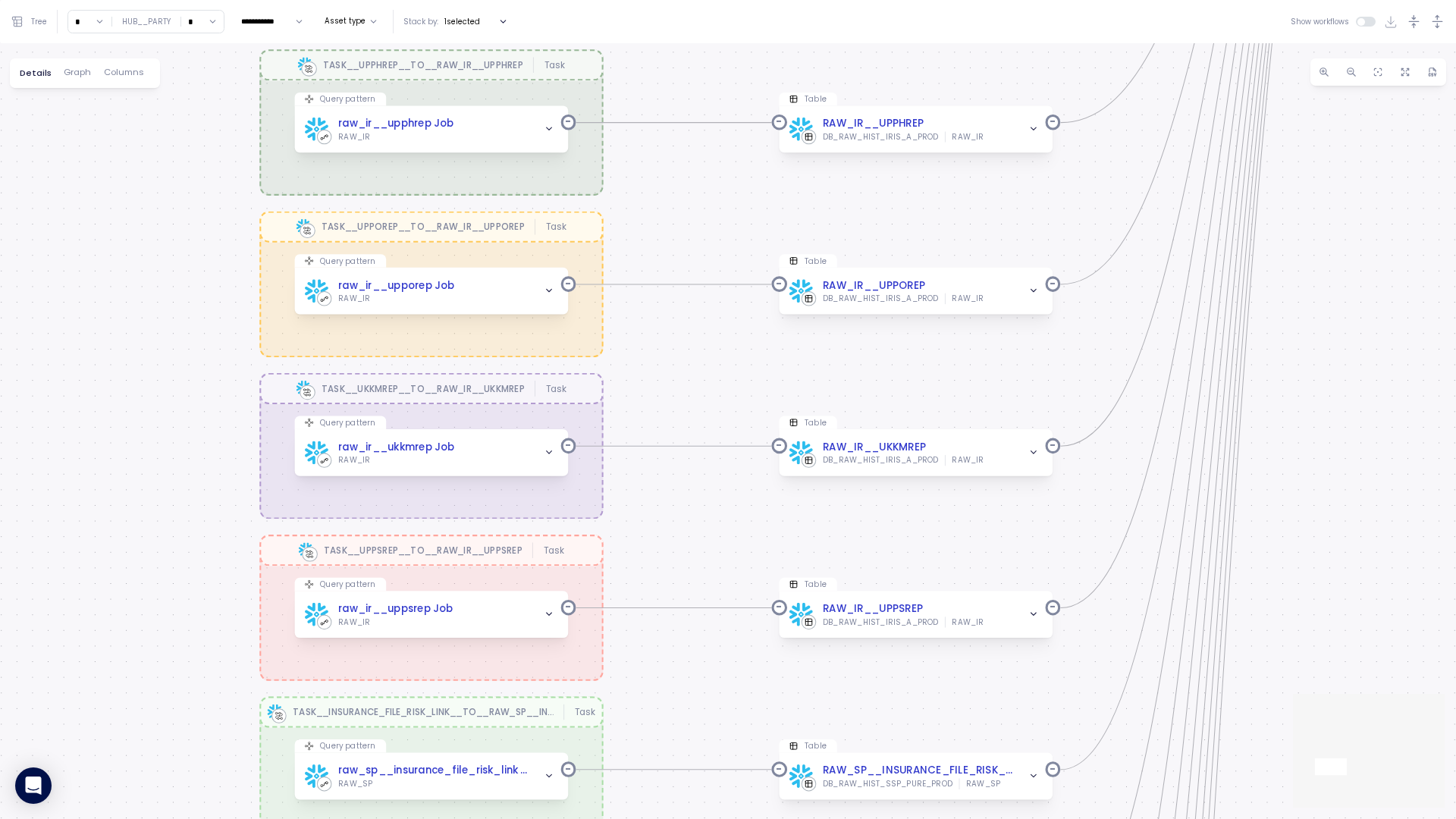
drag, startPoint x: 639, startPoint y: 200, endPoint x: 640, endPoint y: 71, distance: 129.0
click at [641, 71] on div "TASK__UCCSREP__TO__RAW_IR__UCCSREP Task TASK__PARTY_CONTACT_USAGE__TO__RAW_SP__…" at bounding box center [728, 431] width 1456 height 776
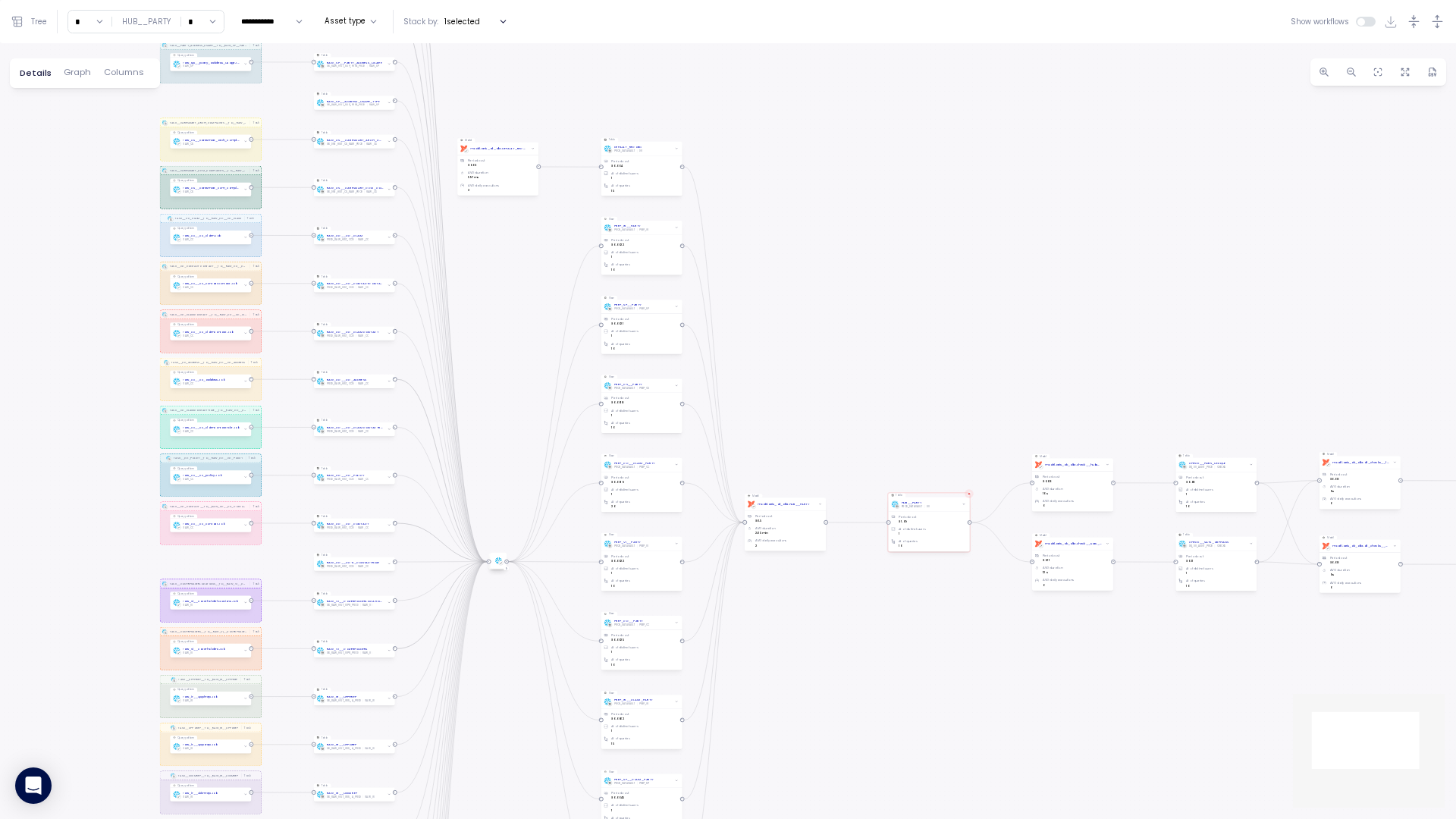
drag, startPoint x: 816, startPoint y: 293, endPoint x: 495, endPoint y: 657, distance: 485.3
click at [495, 657] on div "TASK__UCCSREP__TO__RAW_IR__UCCSREP Task TASK__PARTY_CONTACT_USAGE__TO__RAW_SP__…" at bounding box center [728, 431] width 1456 height 776
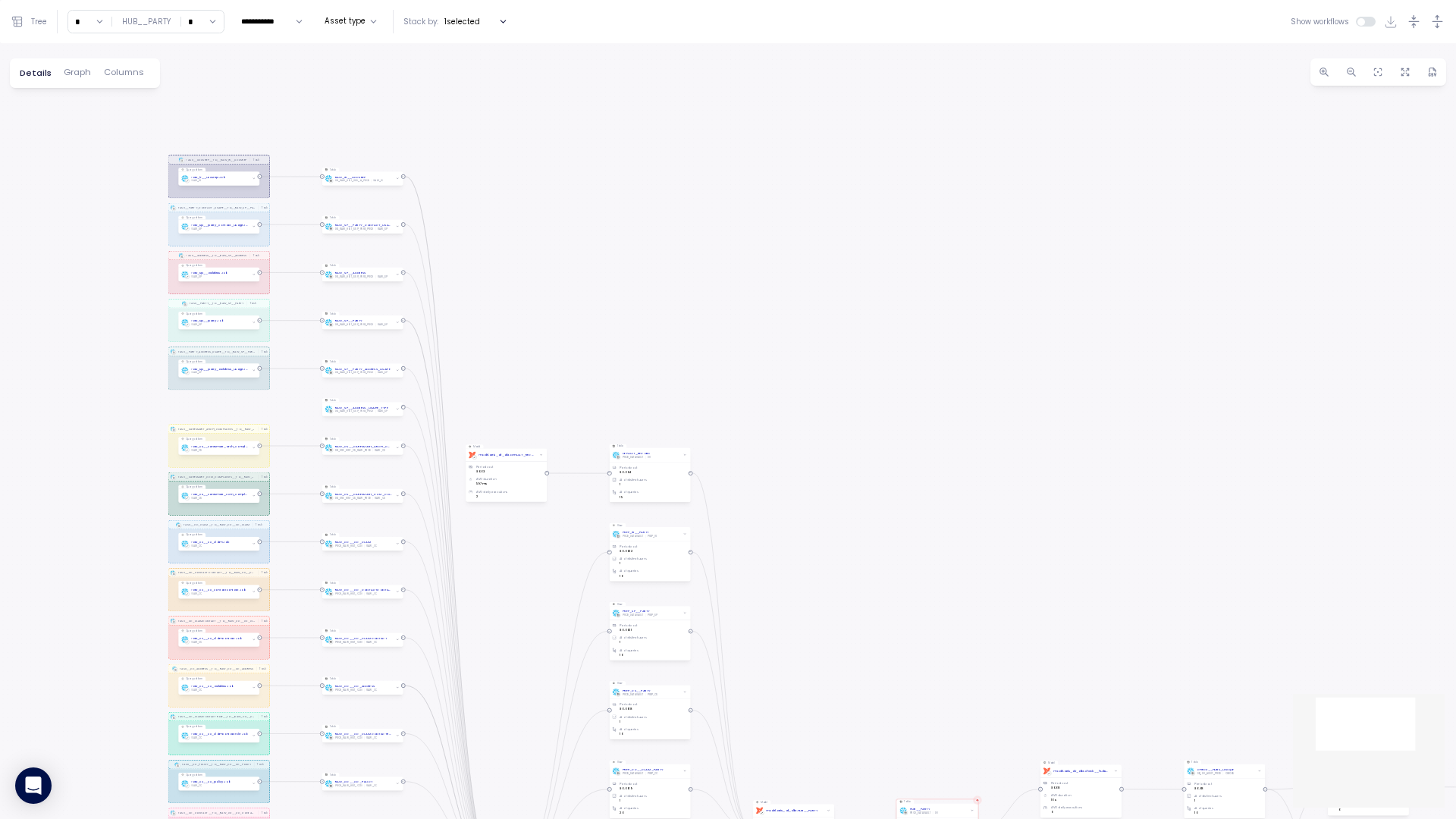
drag, startPoint x: 467, startPoint y: 350, endPoint x: 480, endPoint y: 662, distance: 312.3
click at [480, 662] on div "TASK__UCCSREP__TO__RAW_IR__UCCSREP Task TASK__PARTY_CONTACT_USAGE__TO__RAW_SP__…" at bounding box center [728, 431] width 1456 height 776
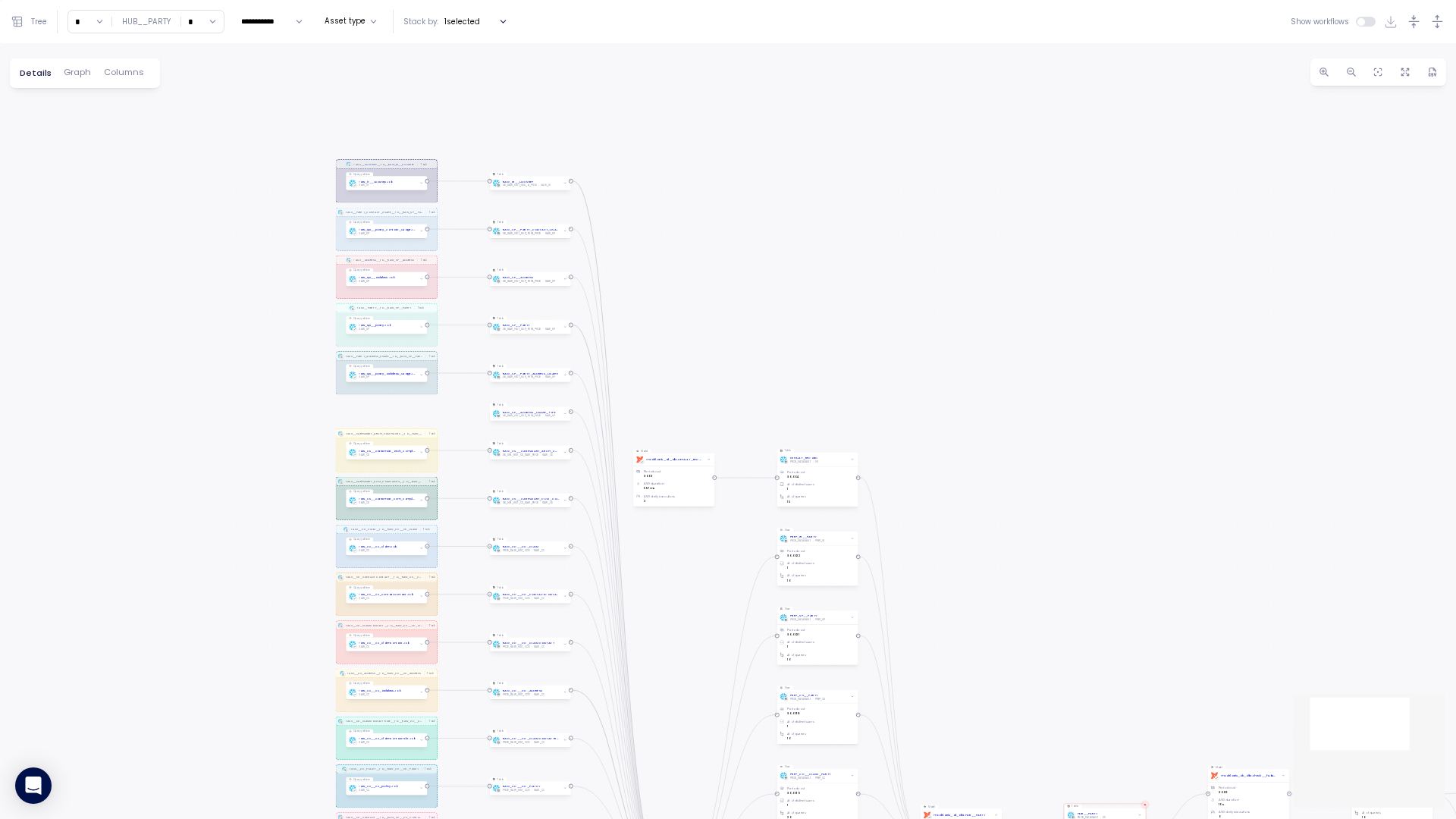
drag, startPoint x: 514, startPoint y: 330, endPoint x: 789, endPoint y: 310, distance: 275.7
click at [789, 310] on div "TASK__UCCSREP__TO__RAW_IR__UCCSREP Task TASK__PARTY_CONTACT_USAGE__TO__RAW_SP__…" at bounding box center [728, 431] width 1456 height 776
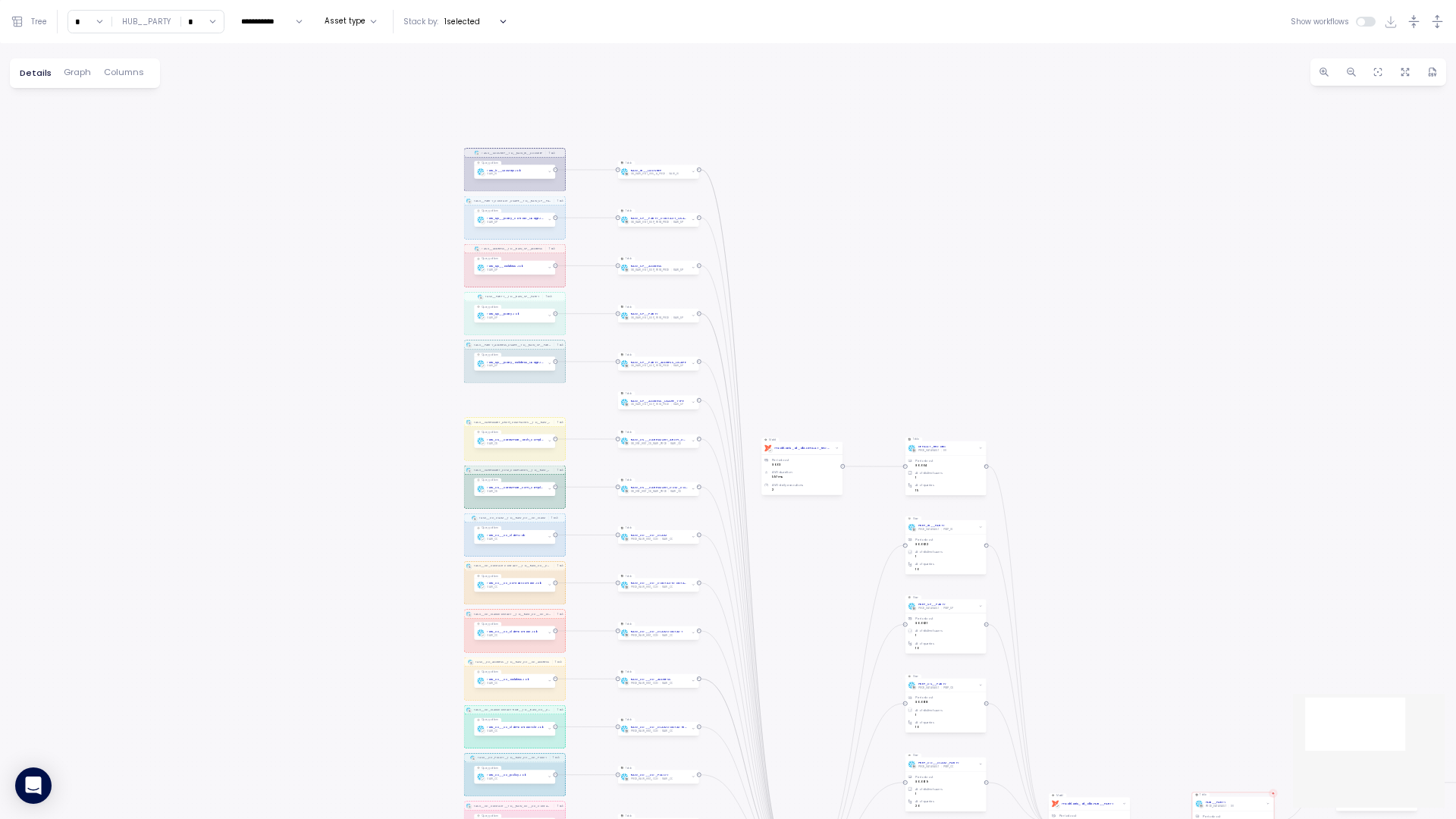
click at [89, 17] on input "*" at bounding box center [89, 21] width 43 height 22
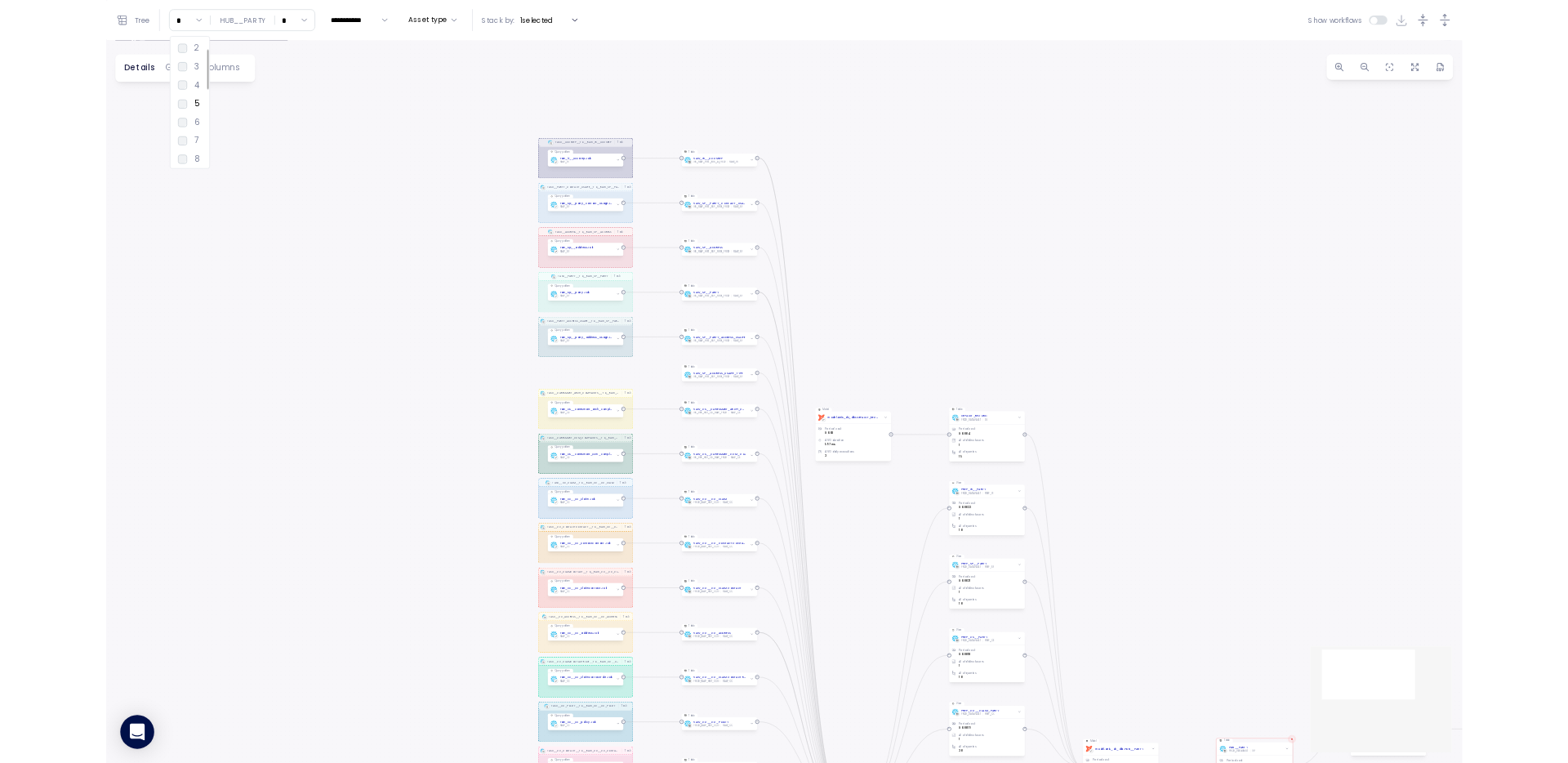
scroll to position [88, 0]
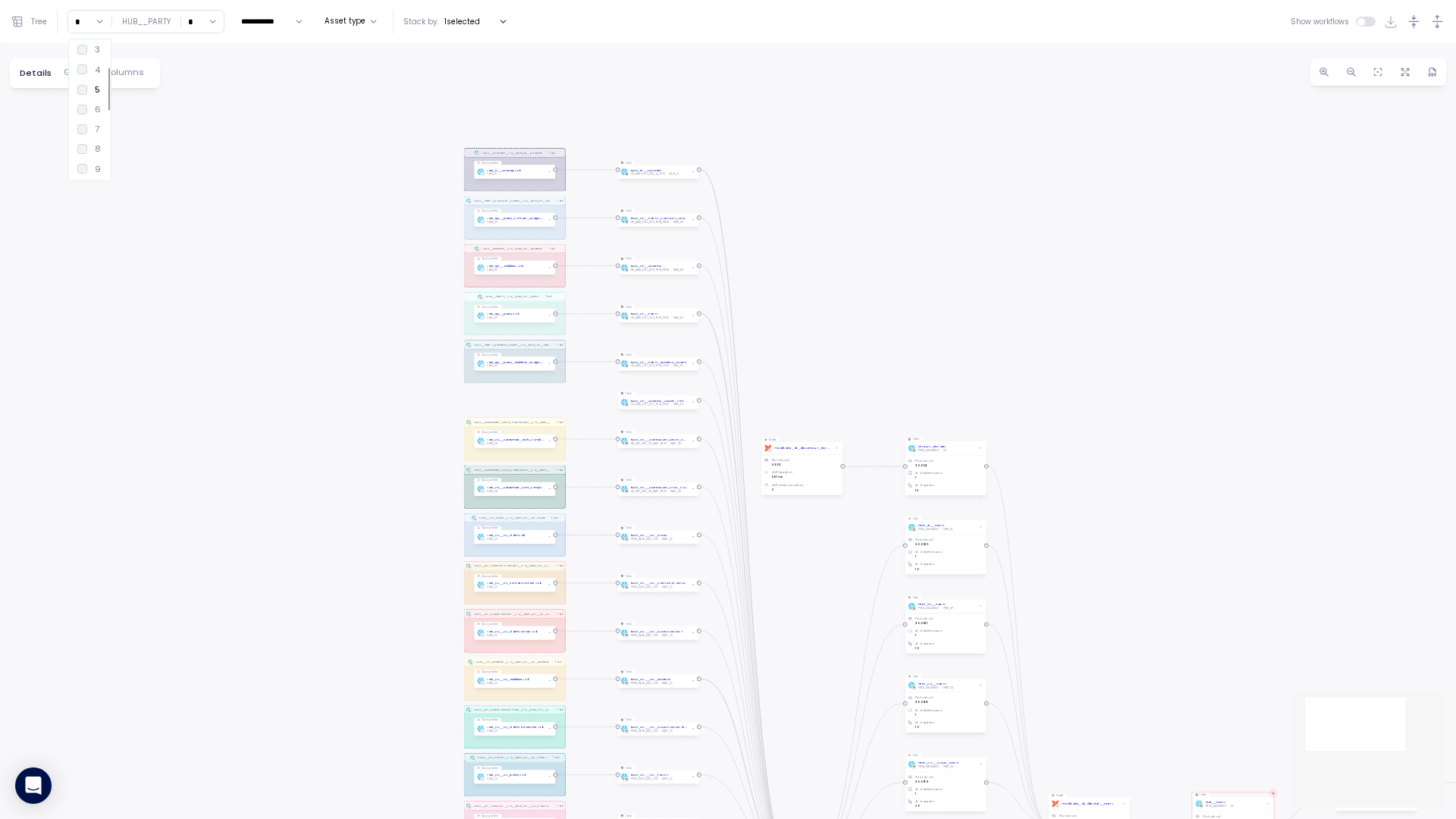
click at [89, 154] on div "8" at bounding box center [88, 149] width 24 height 12
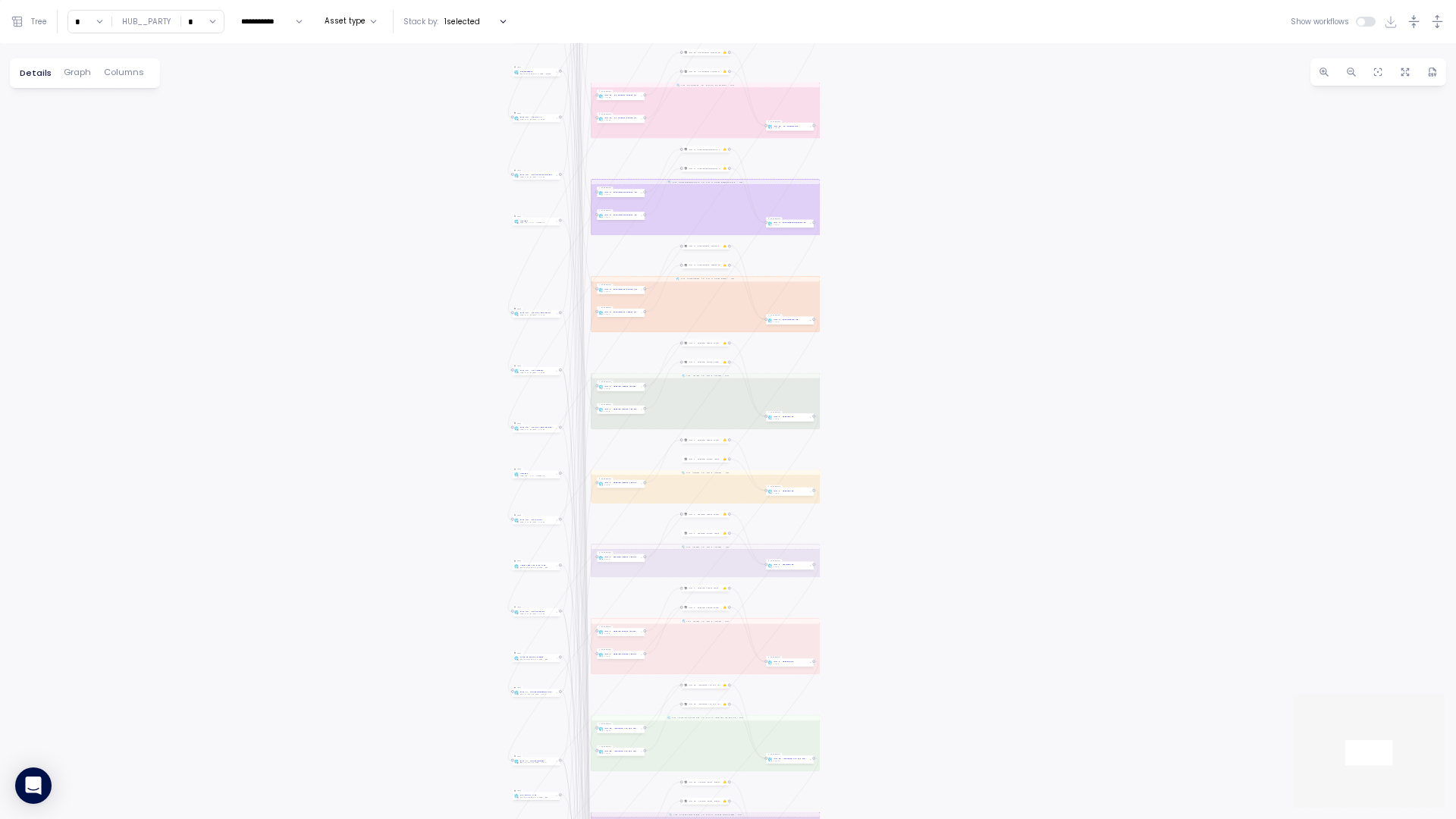
click at [99, 20] on input "*" at bounding box center [89, 21] width 43 height 22
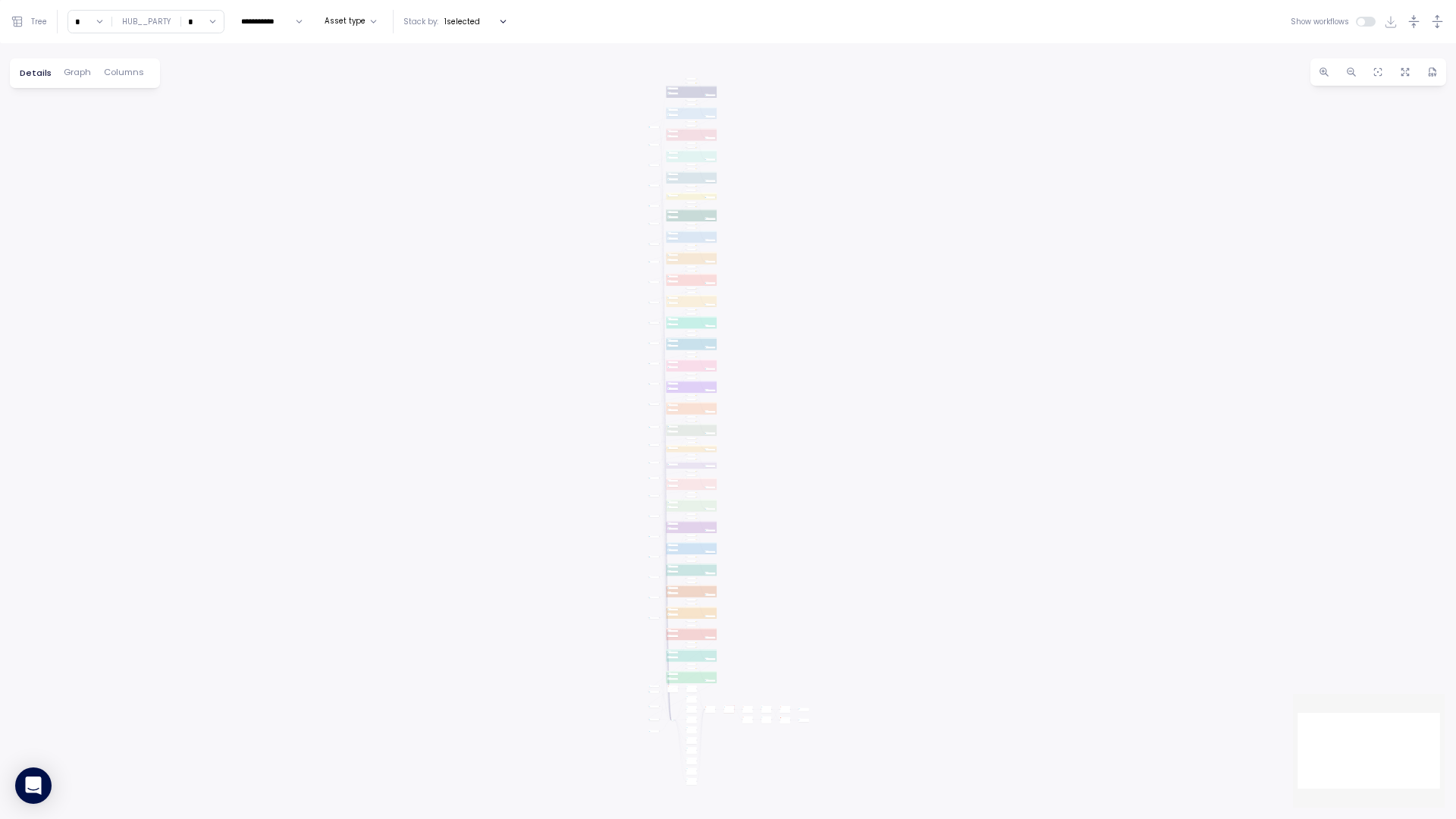
click at [95, 24] on input "*" at bounding box center [89, 21] width 43 height 22
click at [93, 103] on div "6" at bounding box center [88, 109] width 24 height 12
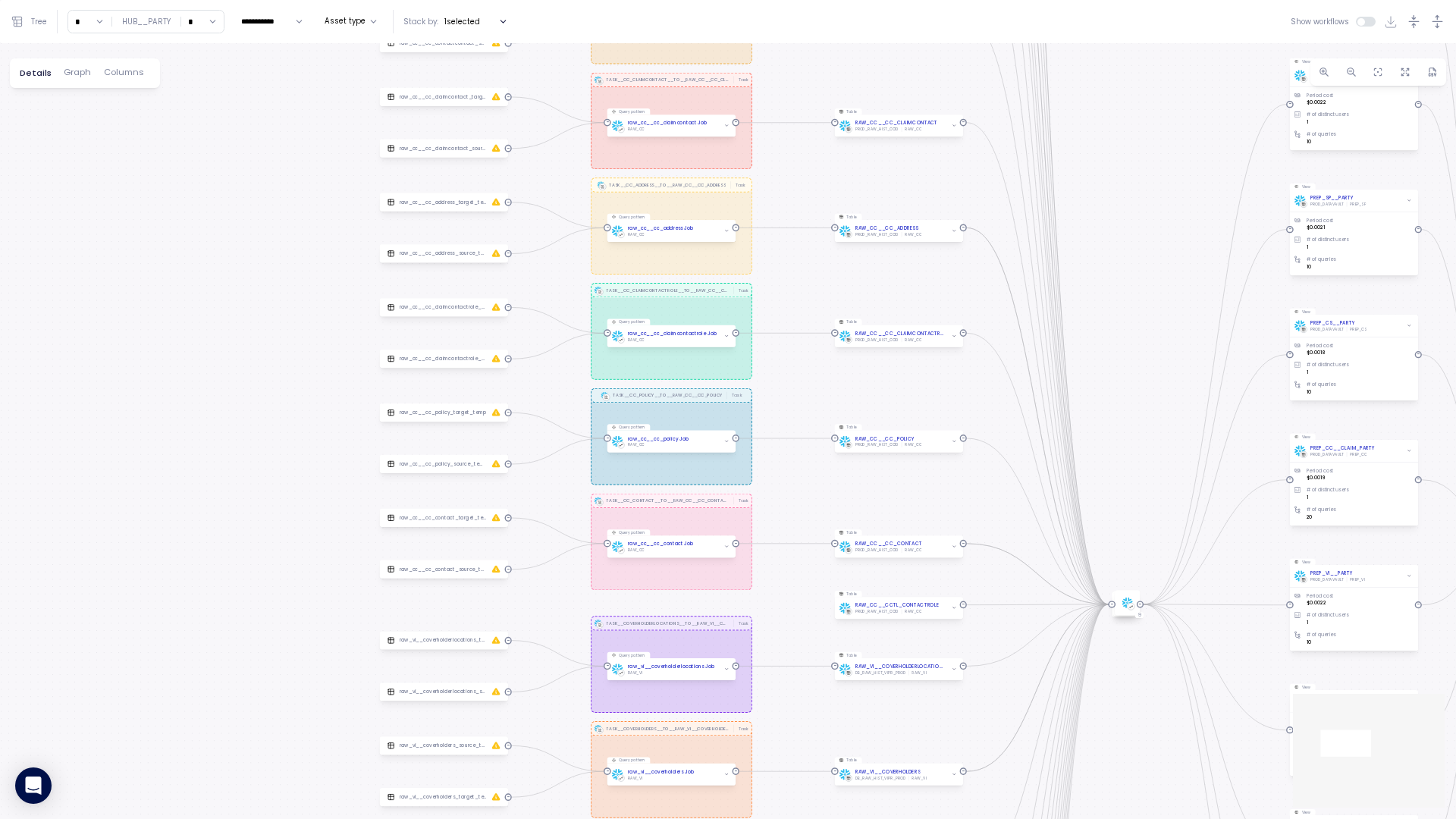
click at [100, 17] on input "*" at bounding box center [89, 21] width 43 height 22
type input "*"
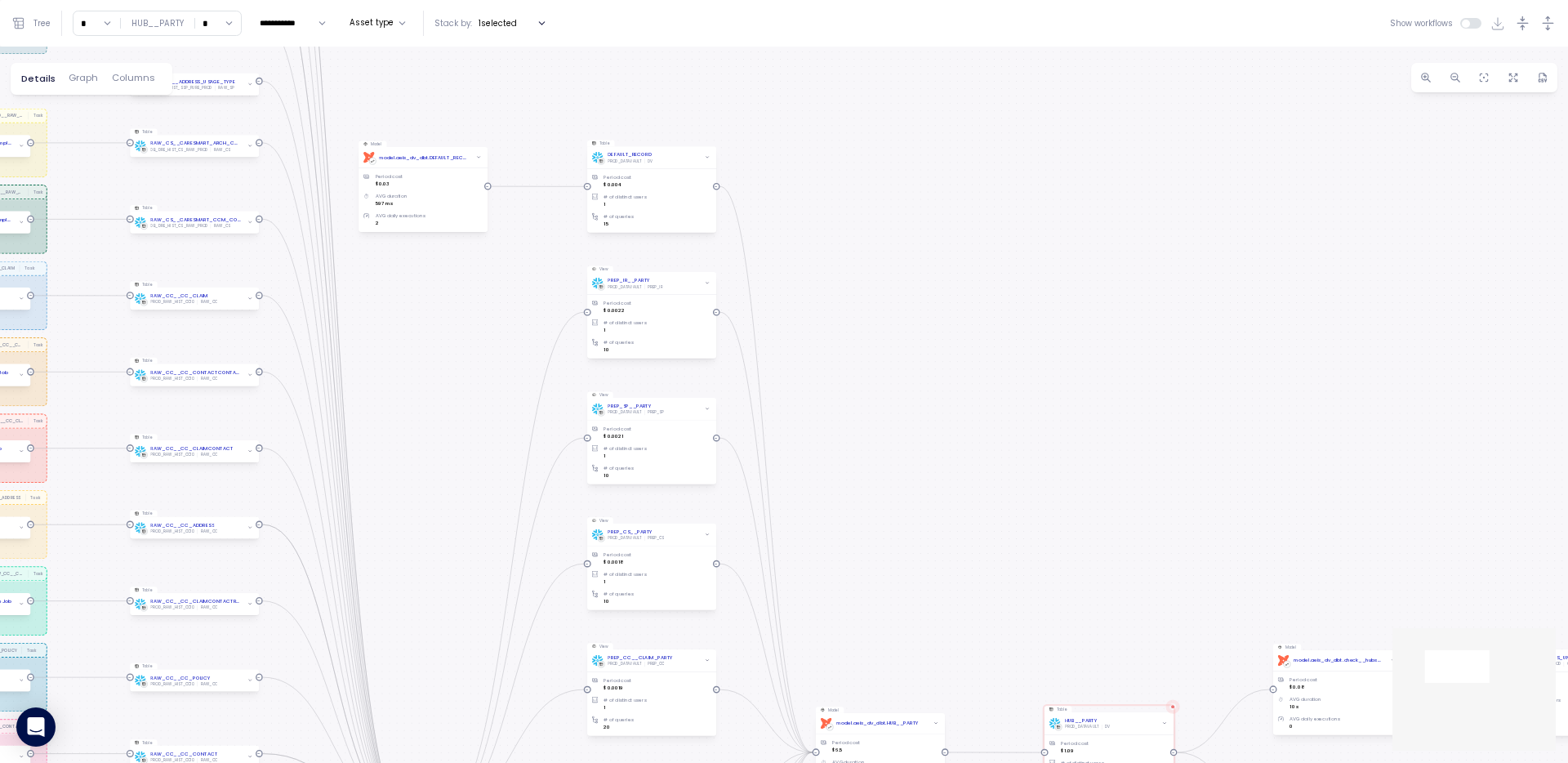
click at [720, 492] on div "TASK__UCCSREP__TO__RAW_IR__UCCSREP Task TASK__PARTY_CONTACT_USAGE__TO__RAW_SP__…" at bounding box center [784, 405] width 1568 height 717
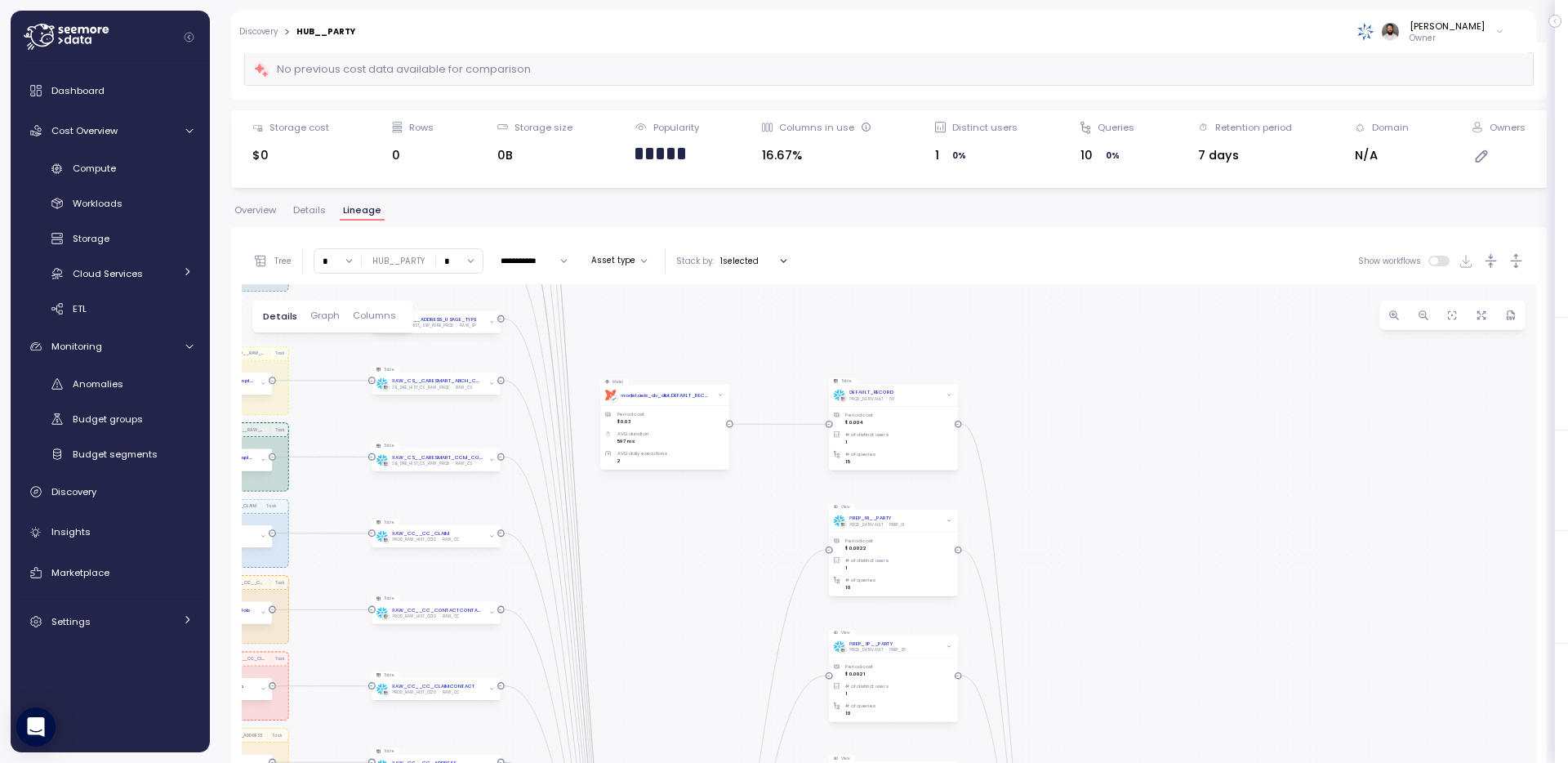
click at [1104, 483] on div "TASK__UCCSREP__TO__RAW_IR__UCCSREP Task TASK__PARTY_CONTACT_USAGE__TO__RAW_SP__…" at bounding box center [889, 610] width 1294 height 653
click at [128, 161] on div "Compute" at bounding box center [132, 168] width 120 height 17
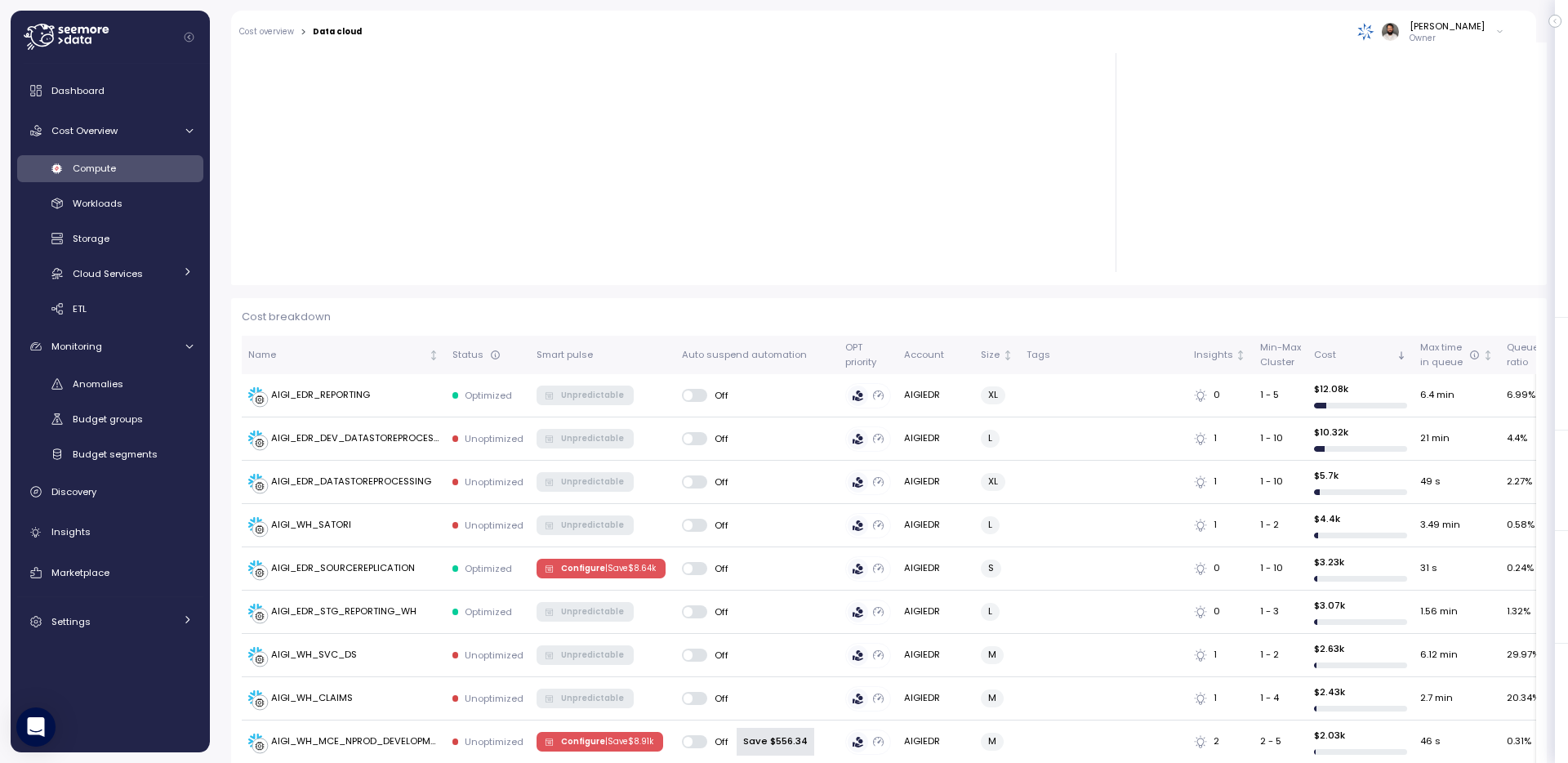
scroll to position [260, 0]
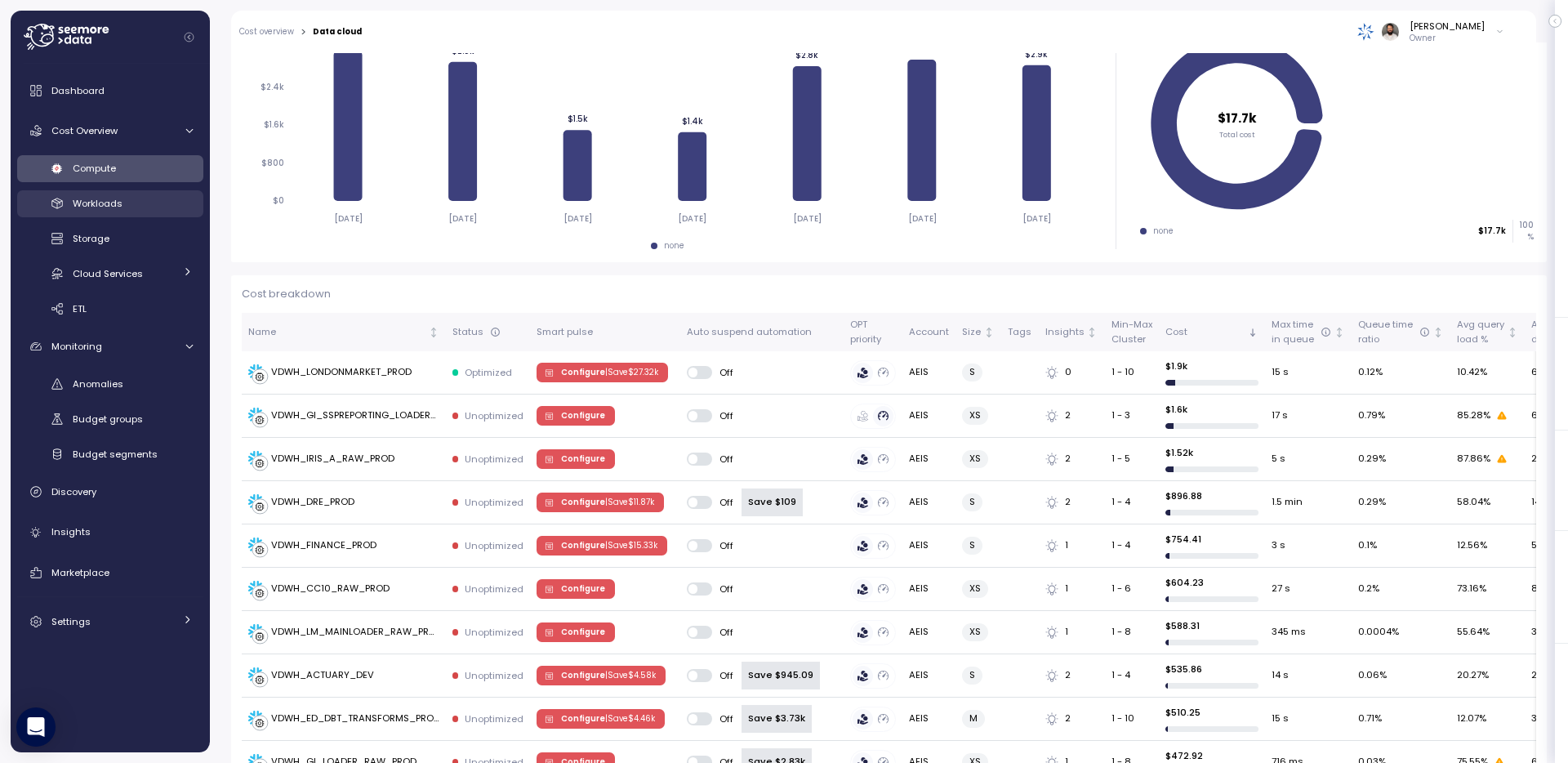
click at [180, 207] on div "Workloads" at bounding box center [132, 203] width 120 height 17
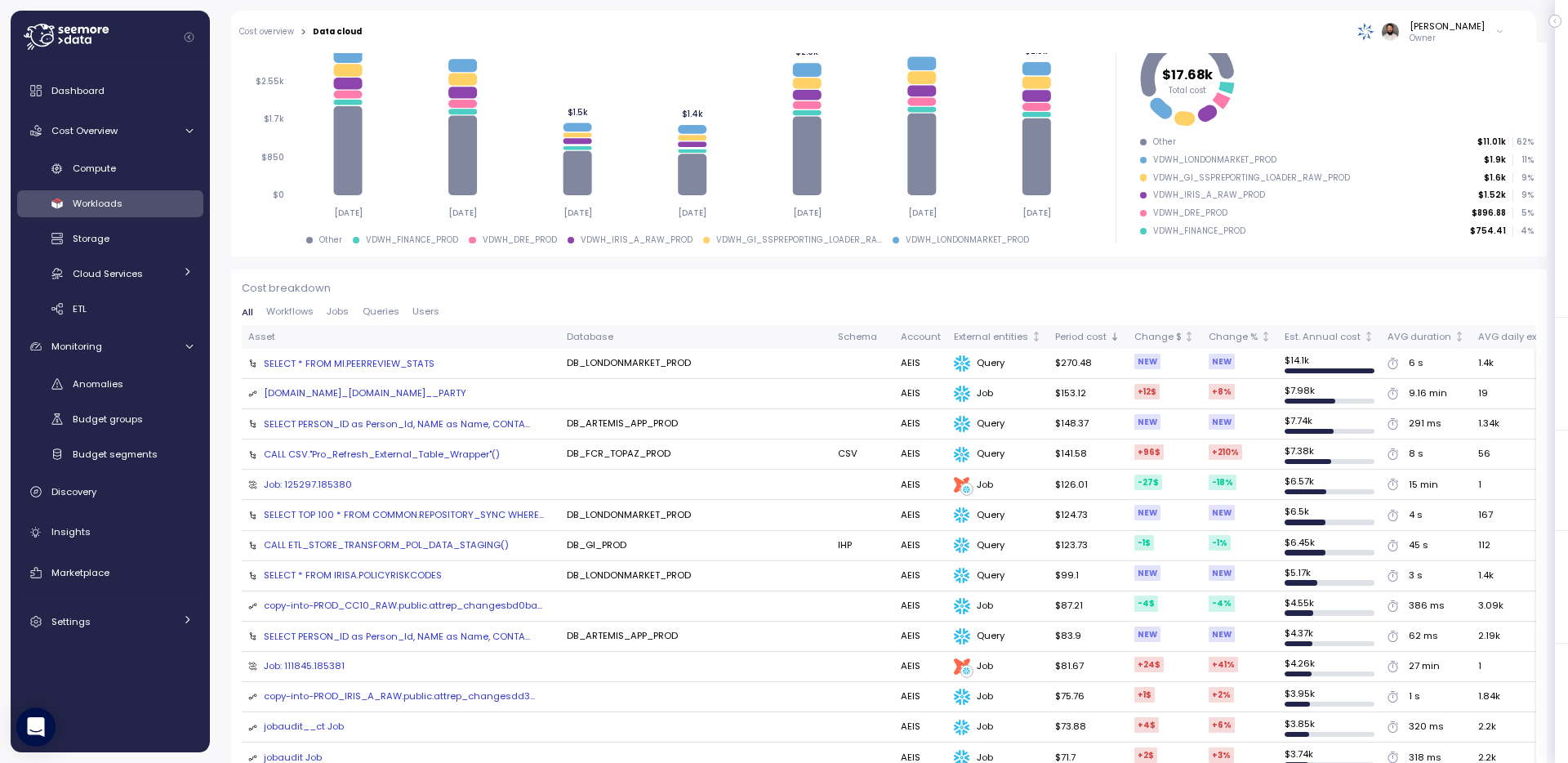
click at [467, 398] on div "DYNAMIC-TABLE.PROD_DATAVAULT.DV.HUB__PARTY" at bounding box center [365, 393] width 203 height 15
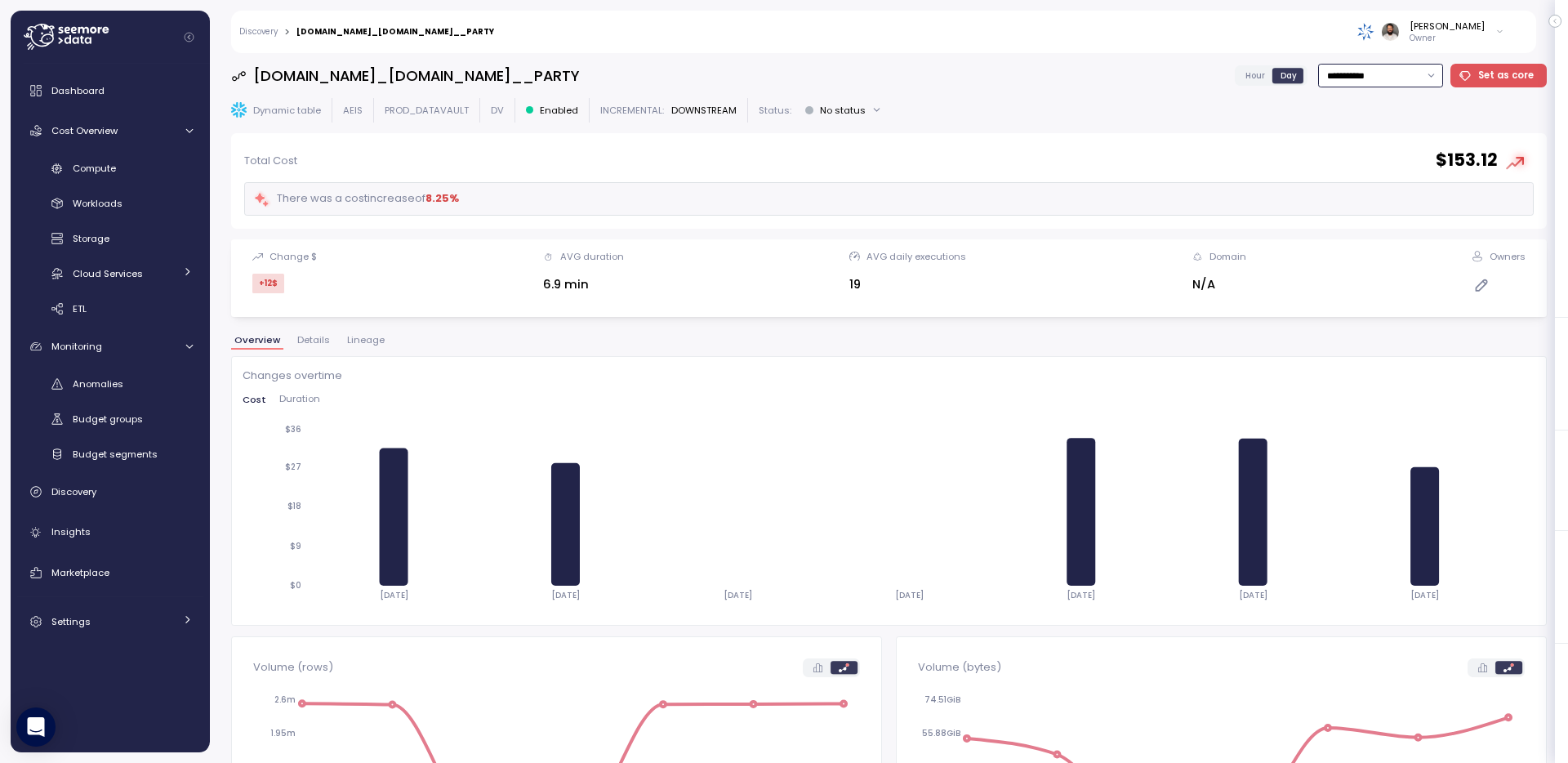
click at [1426, 81] on input "**********" at bounding box center [1380, 75] width 125 height 24
click at [1392, 167] on div "Last 14 days" at bounding box center [1377, 172] width 57 height 13
type input "**********"
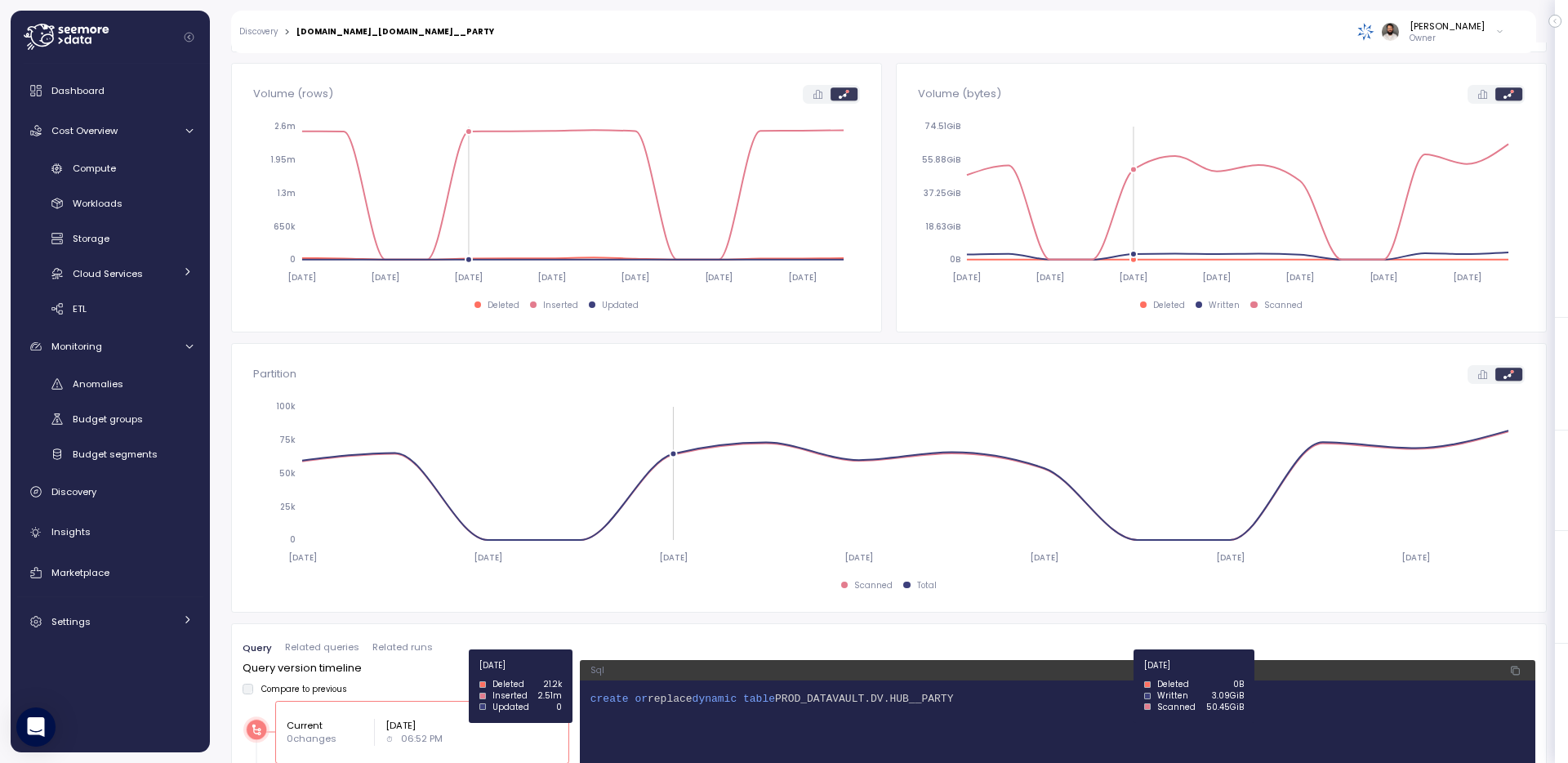
scroll to position [732, 0]
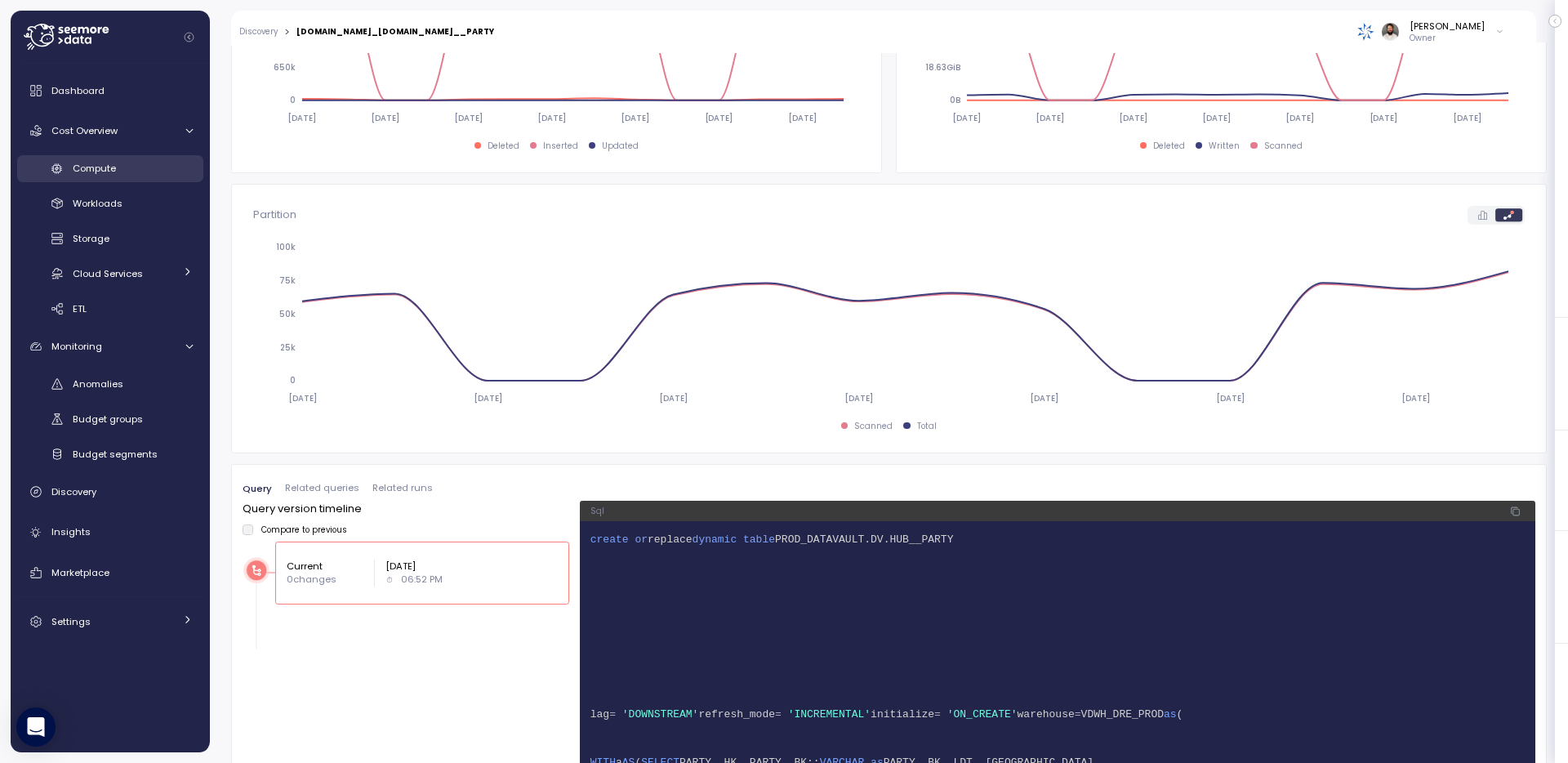
click at [167, 165] on div "Compute" at bounding box center [132, 168] width 120 height 17
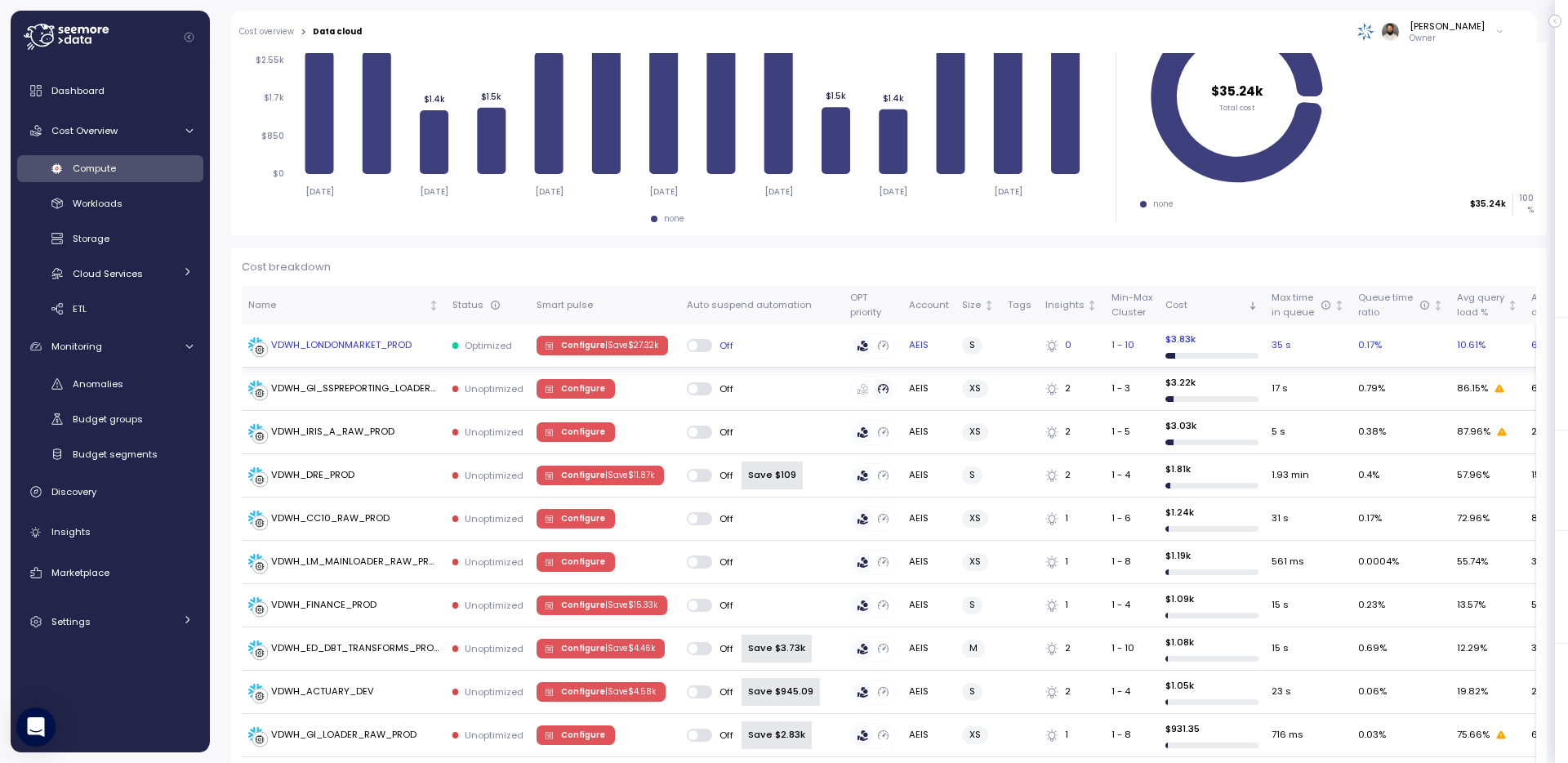
scroll to position [218, 0]
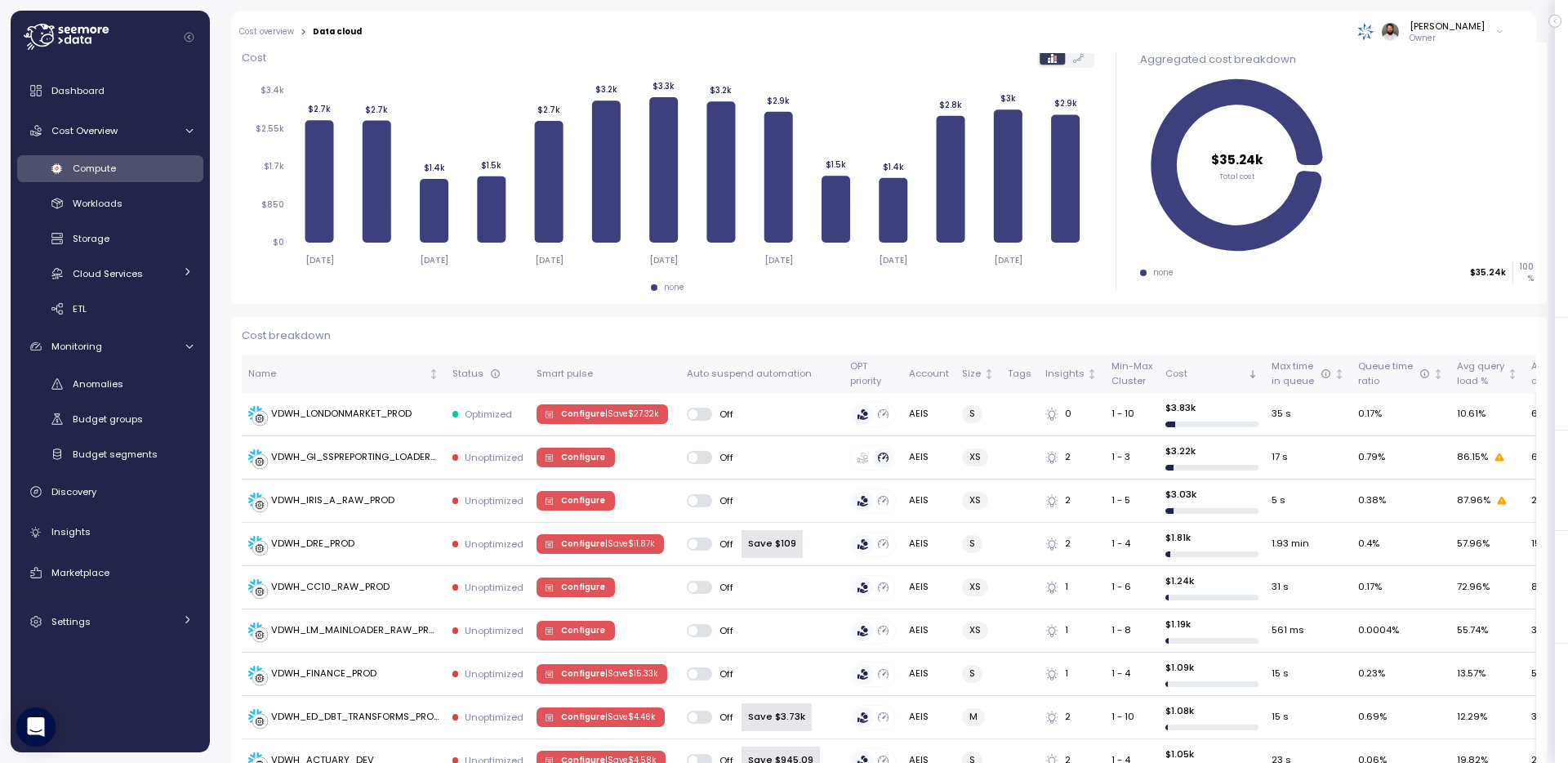
click at [148, 222] on div "Compute Workloads Storage Cloud Services Clustering columns Pipes AI Services S…" at bounding box center [110, 239] width 186 height 168
click at [146, 233] on div "Storage" at bounding box center [132, 239] width 120 height 17
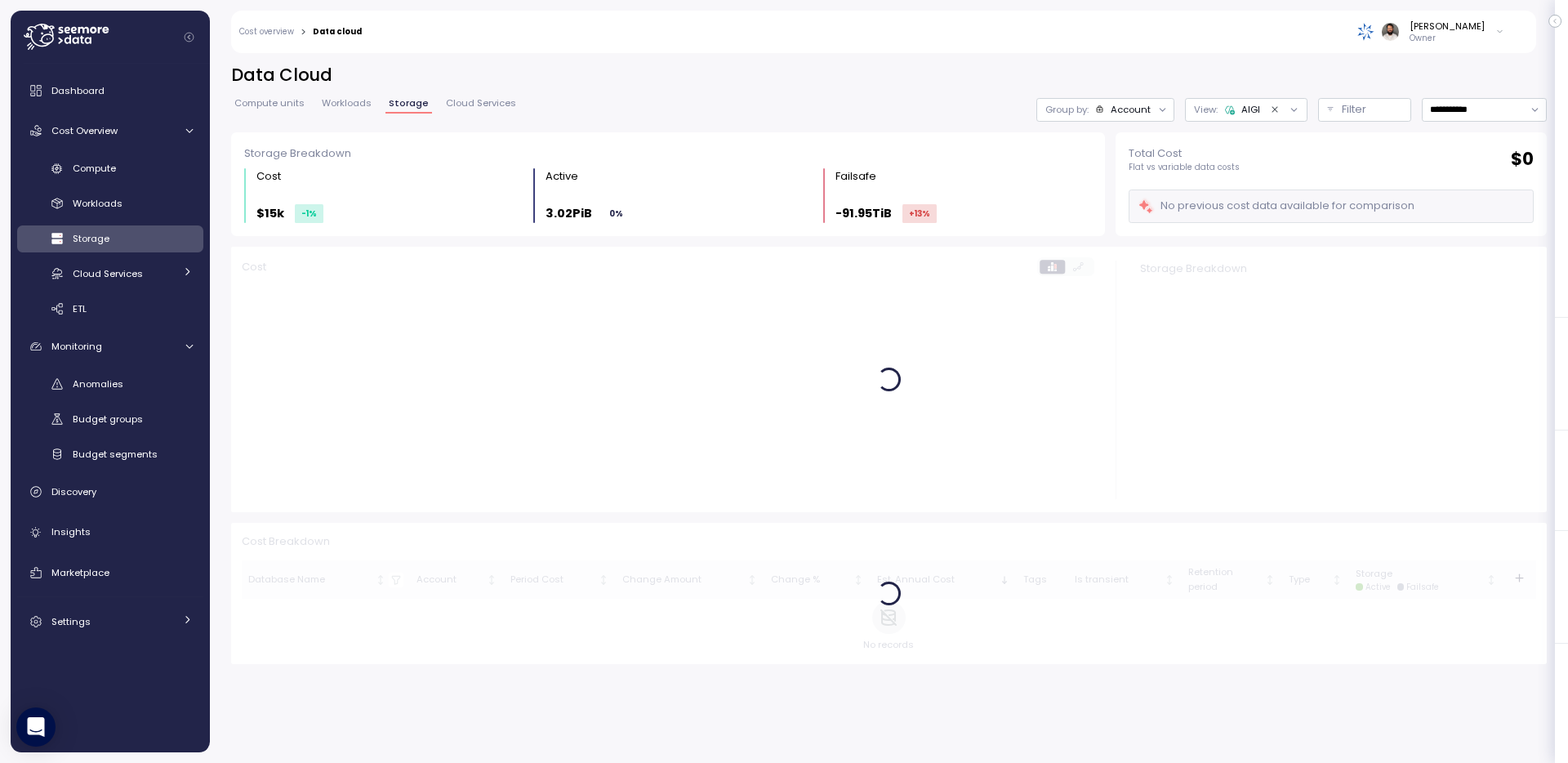
click at [1229, 118] on div "View: AIGI" at bounding box center [1246, 109] width 122 height 24
click at [1355, 114] on p "Filter" at bounding box center [1355, 109] width 24 height 17
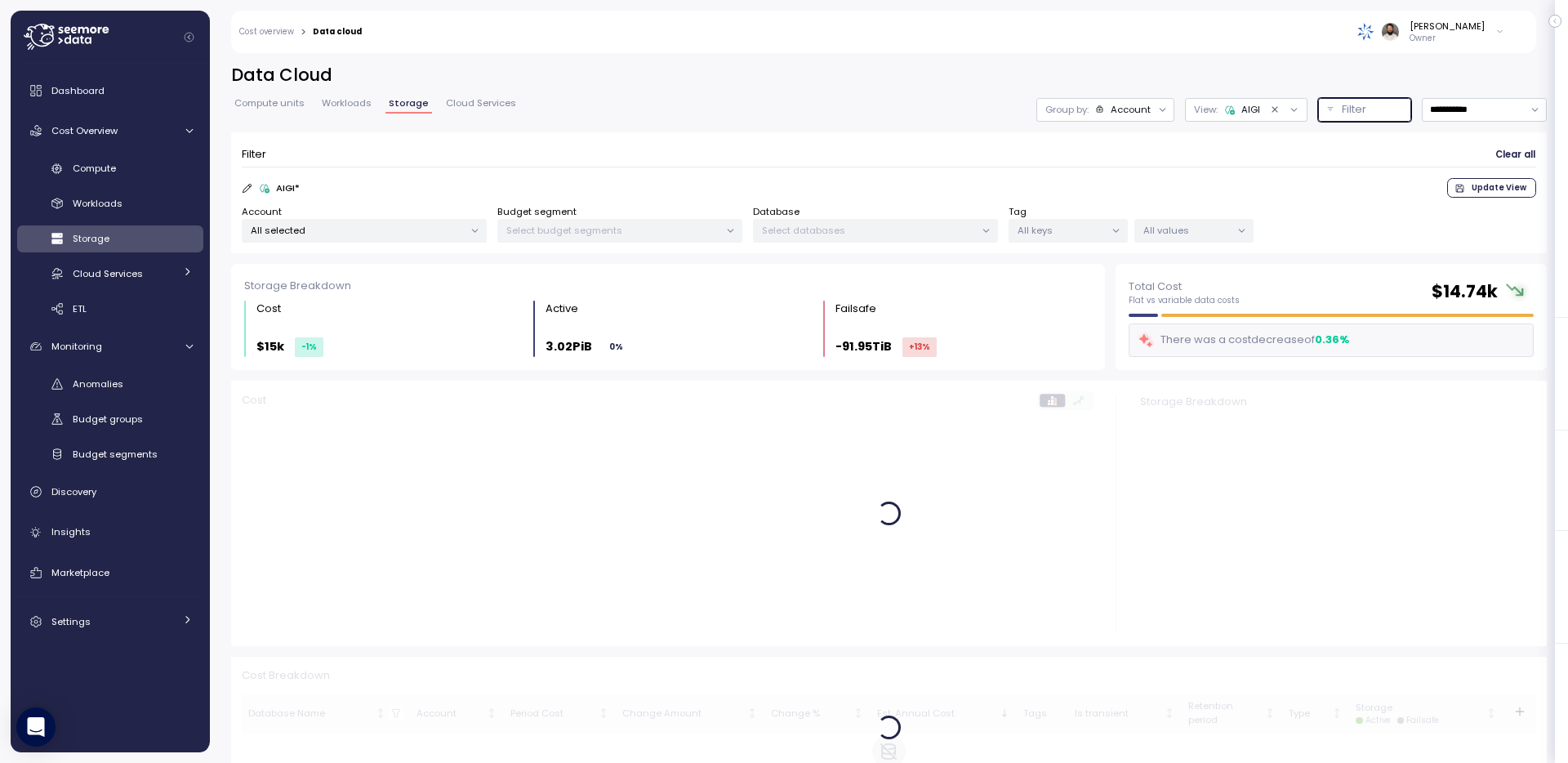
click at [350, 218] on div "All selected" at bounding box center [364, 230] width 245 height 24
click at [406, 321] on span "only" at bounding box center [412, 319] width 18 height 18
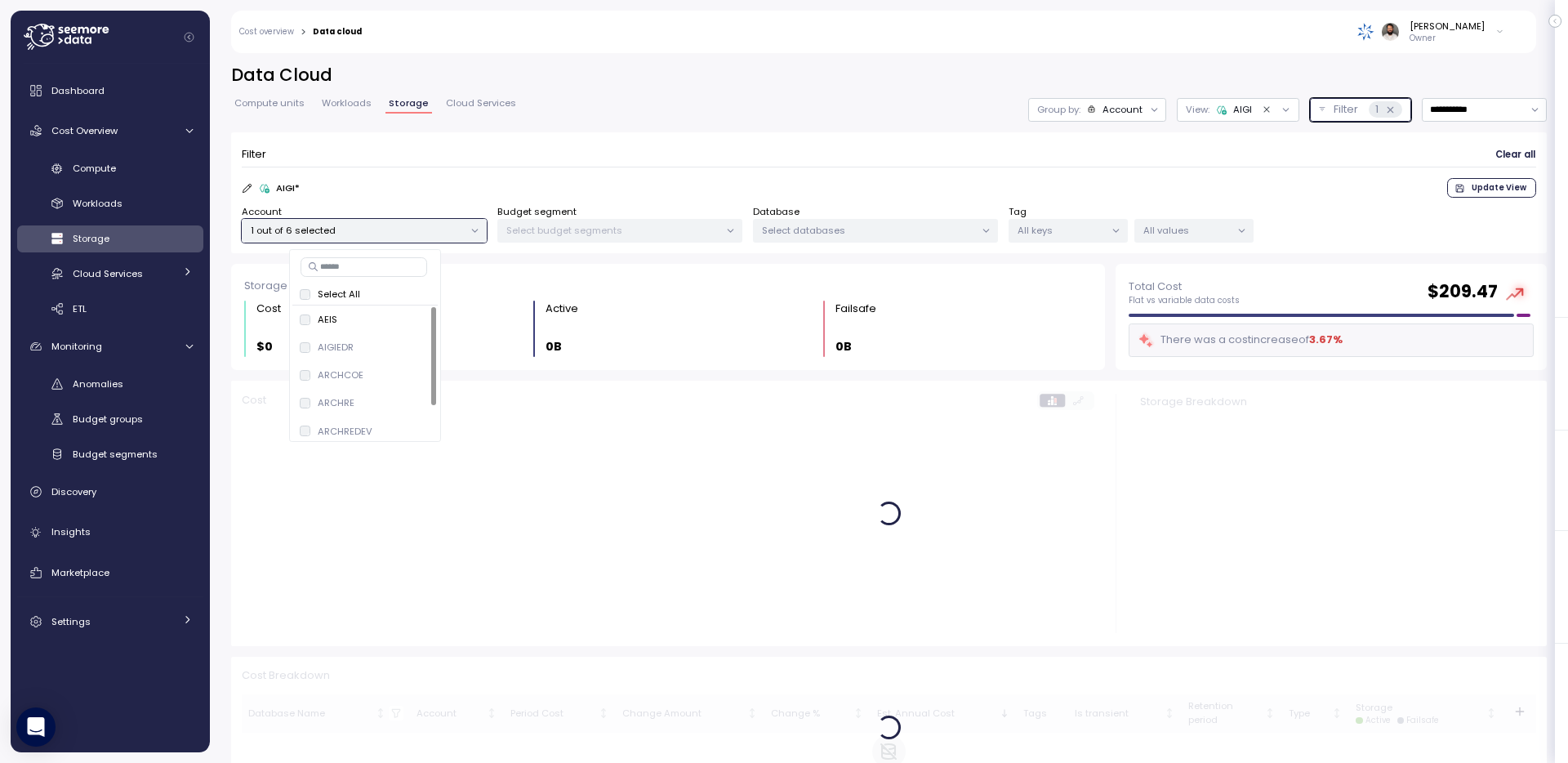
click at [1221, 112] on icon at bounding box center [1222, 110] width 10 height 9
click at [249, 190] on icon at bounding box center [247, 188] width 10 height 10
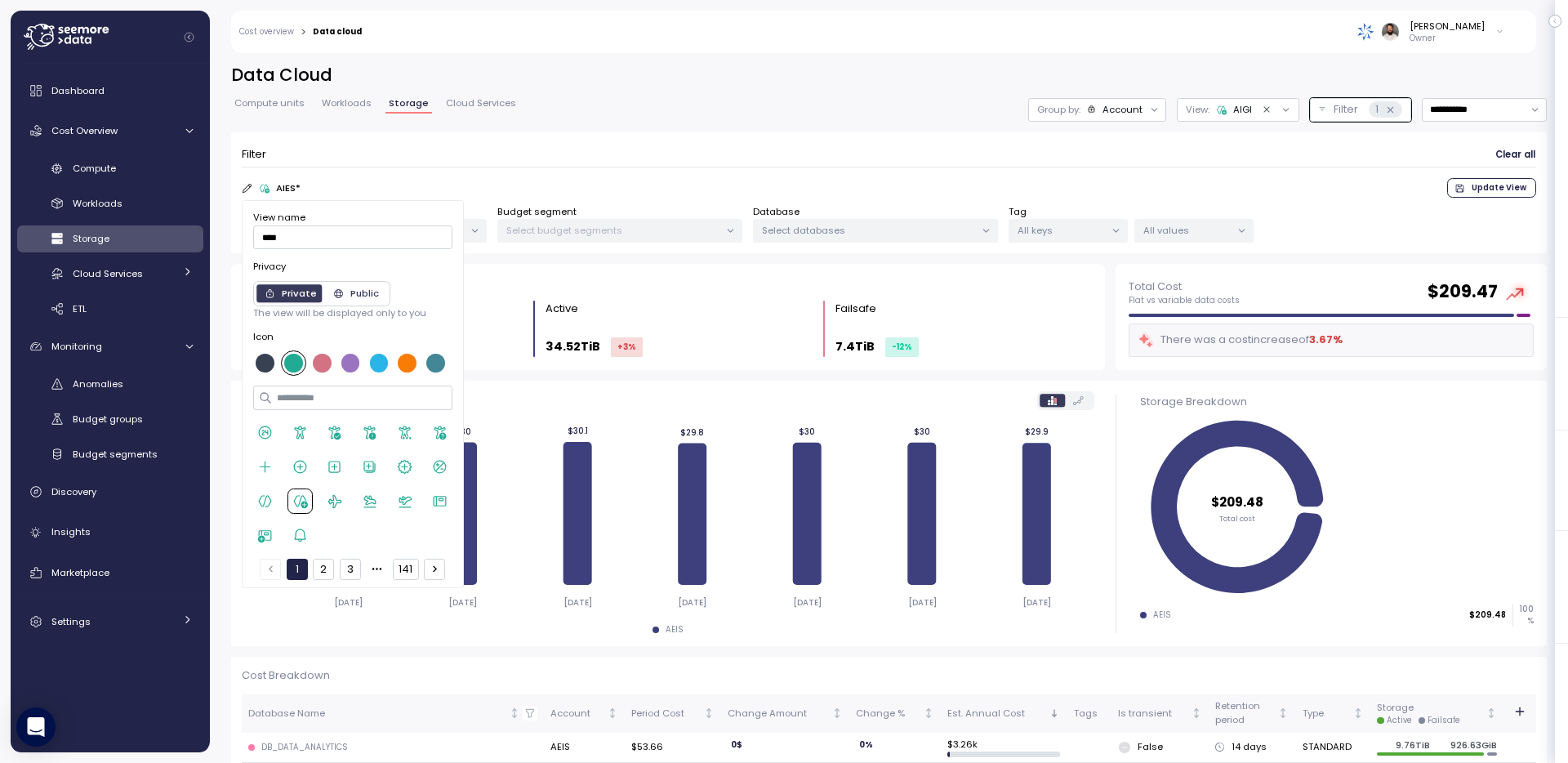
type input "****"
click at [351, 360] on div at bounding box center [350, 363] width 18 height 18
click at [1001, 162] on div "Filter Clear all" at bounding box center [889, 155] width 1294 height 24
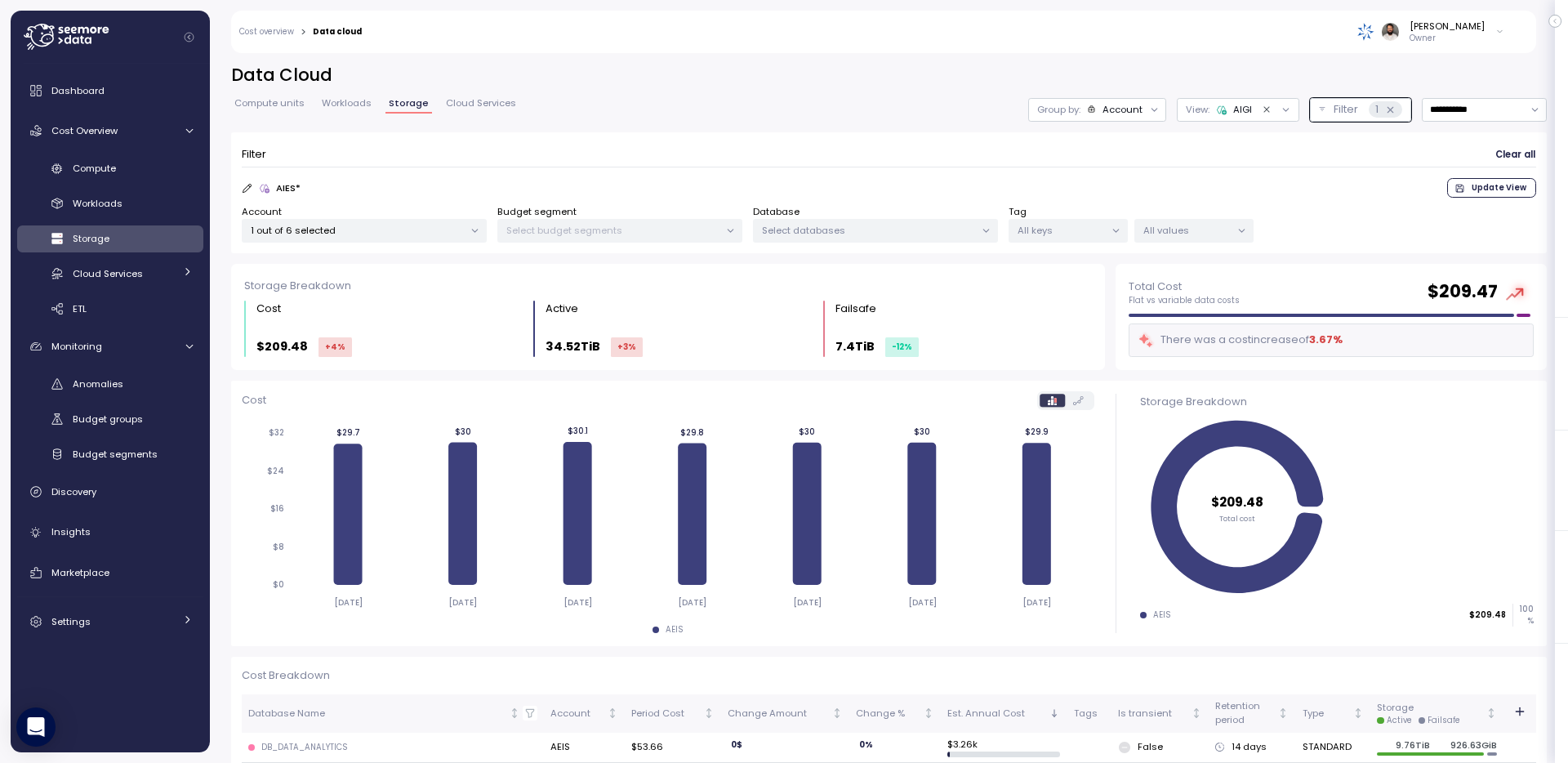
click at [1490, 182] on span "Update View" at bounding box center [1499, 188] width 55 height 18
click at [1091, 109] on icon at bounding box center [1091, 108] width 6 height 6
click at [1171, 81] on h2 "Data Cloud" at bounding box center [889, 75] width 1316 height 24
click at [168, 205] on div "Workloads" at bounding box center [132, 203] width 120 height 17
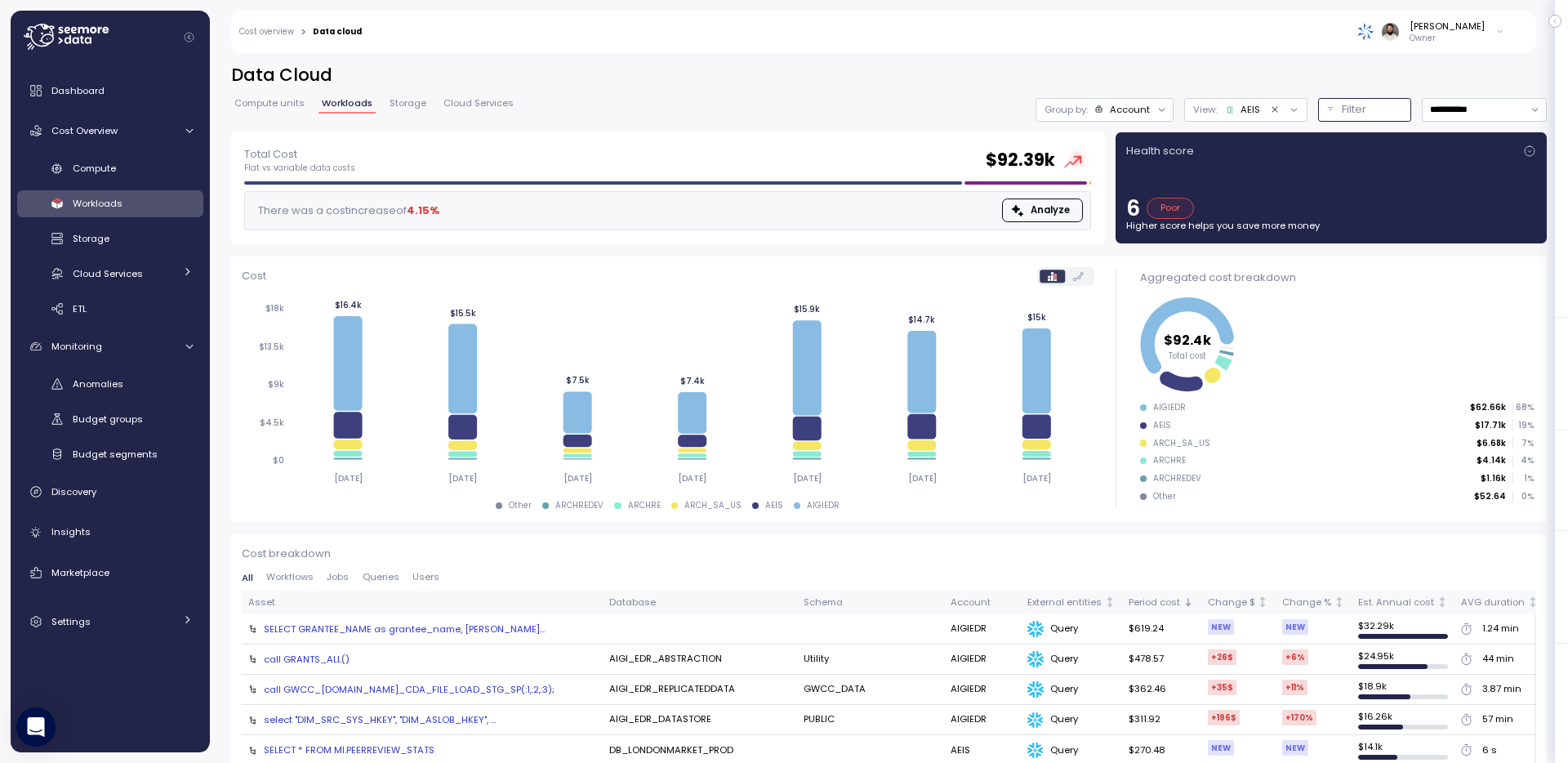
click at [1355, 106] on p "Filter" at bounding box center [1355, 109] width 24 height 17
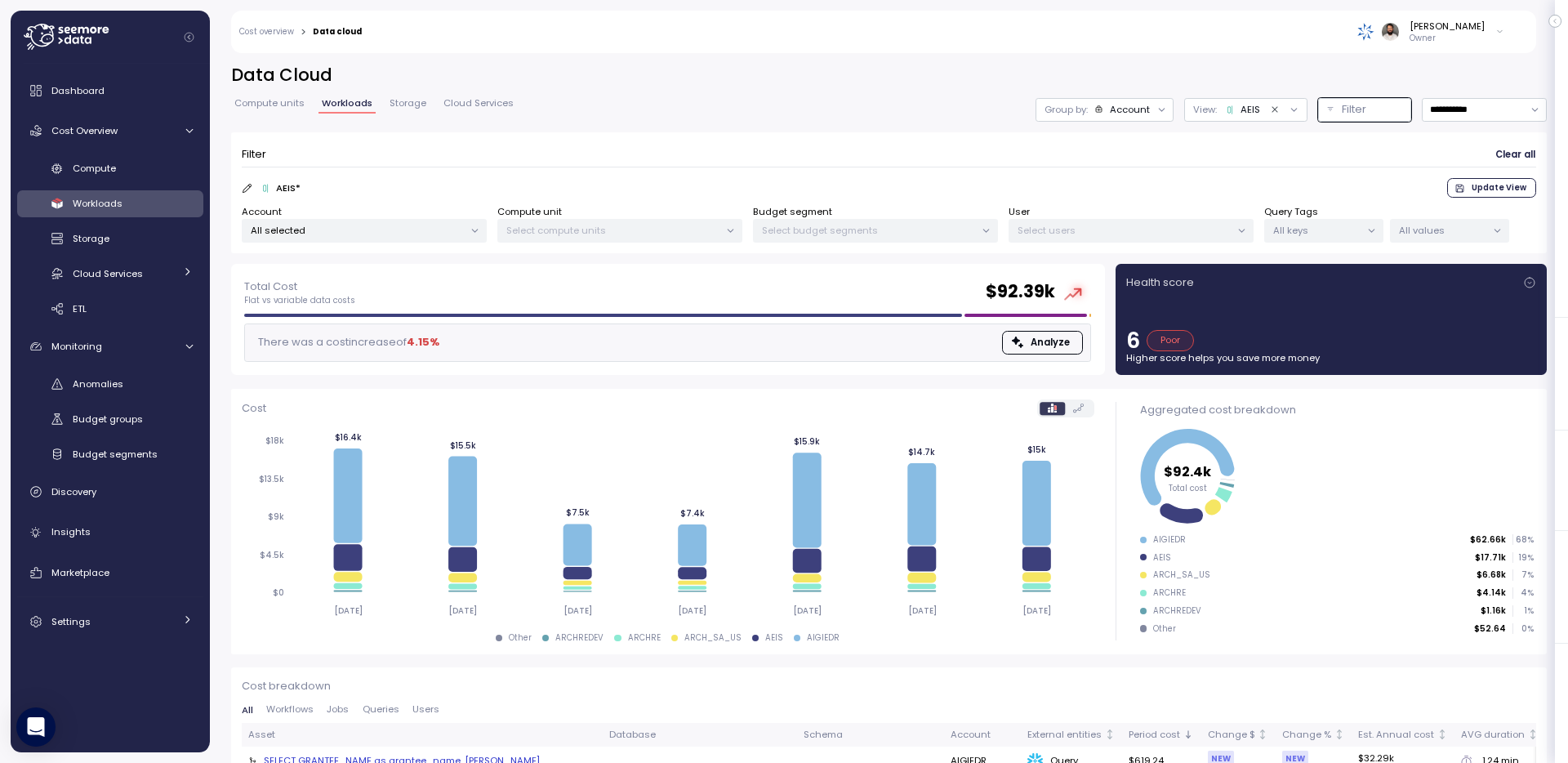
click at [1190, 49] on div "[PERSON_NAME] Owner" at bounding box center [943, 31] width 1142 height 43
click at [372, 221] on div "All selected" at bounding box center [364, 230] width 245 height 24
click at [1228, 109] on icon at bounding box center [1230, 108] width 3 height 6
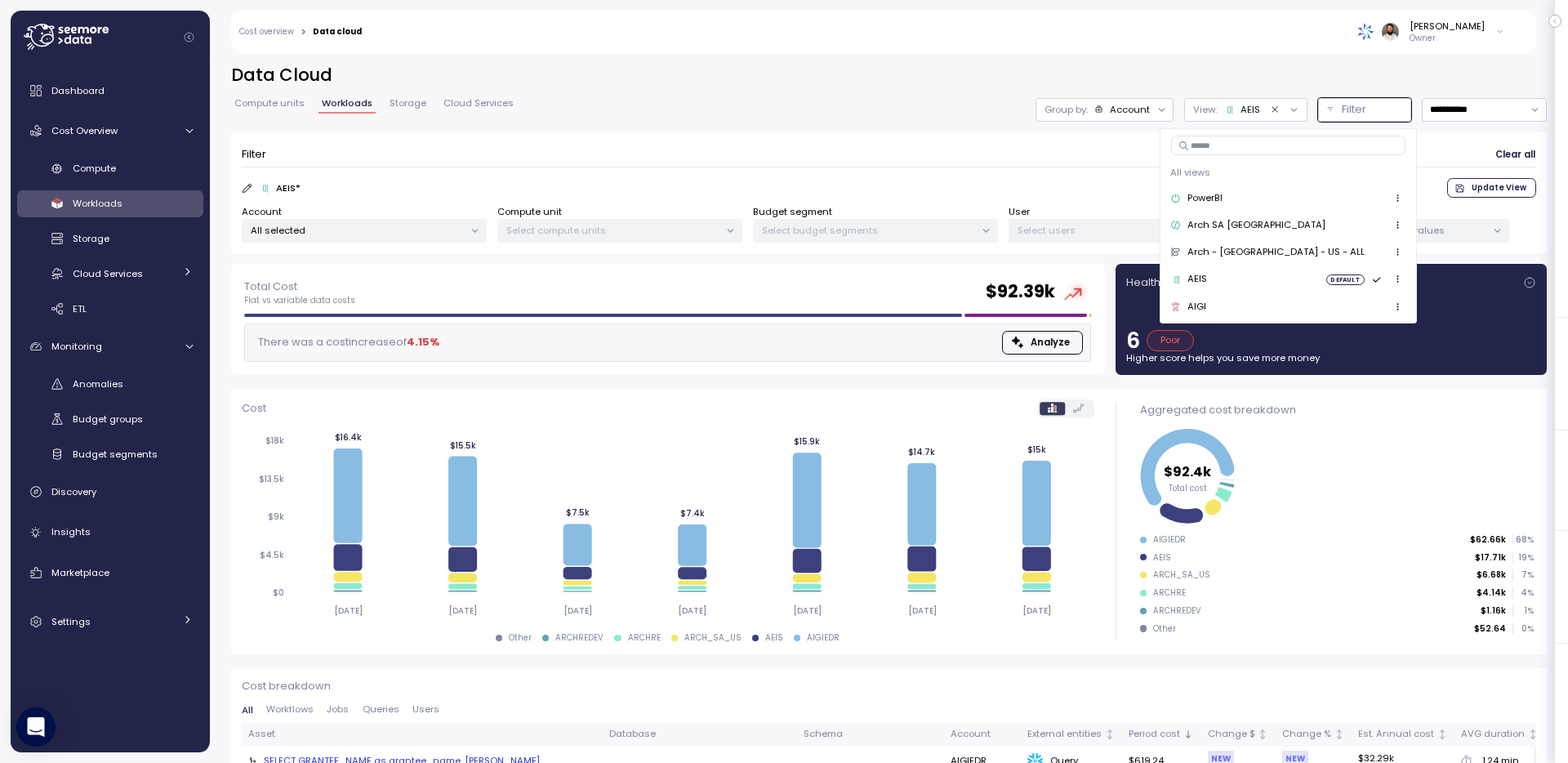
click at [363, 234] on p "All selected" at bounding box center [357, 230] width 213 height 13
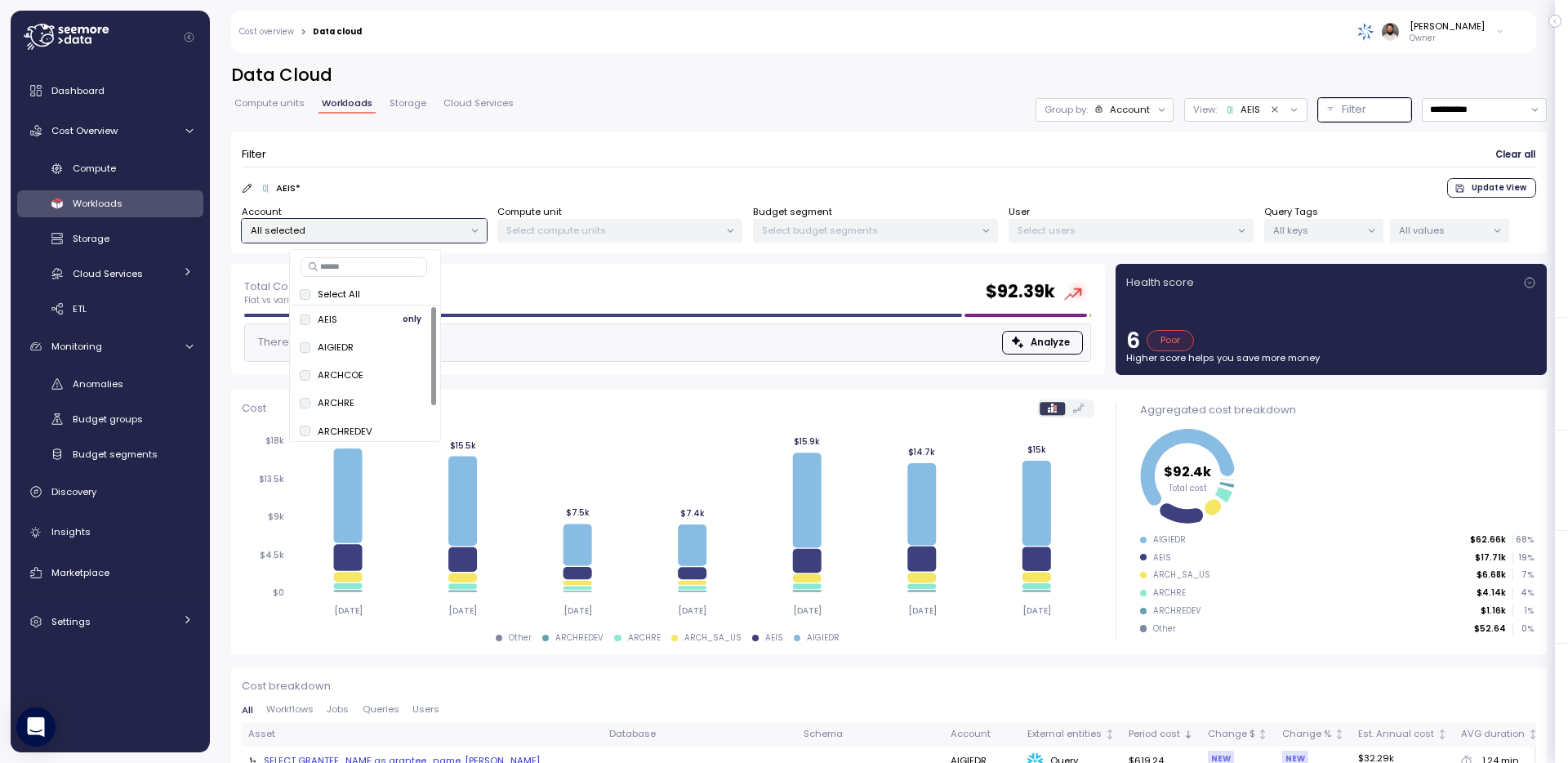
click at [400, 322] on button "only" at bounding box center [412, 319] width 39 height 19
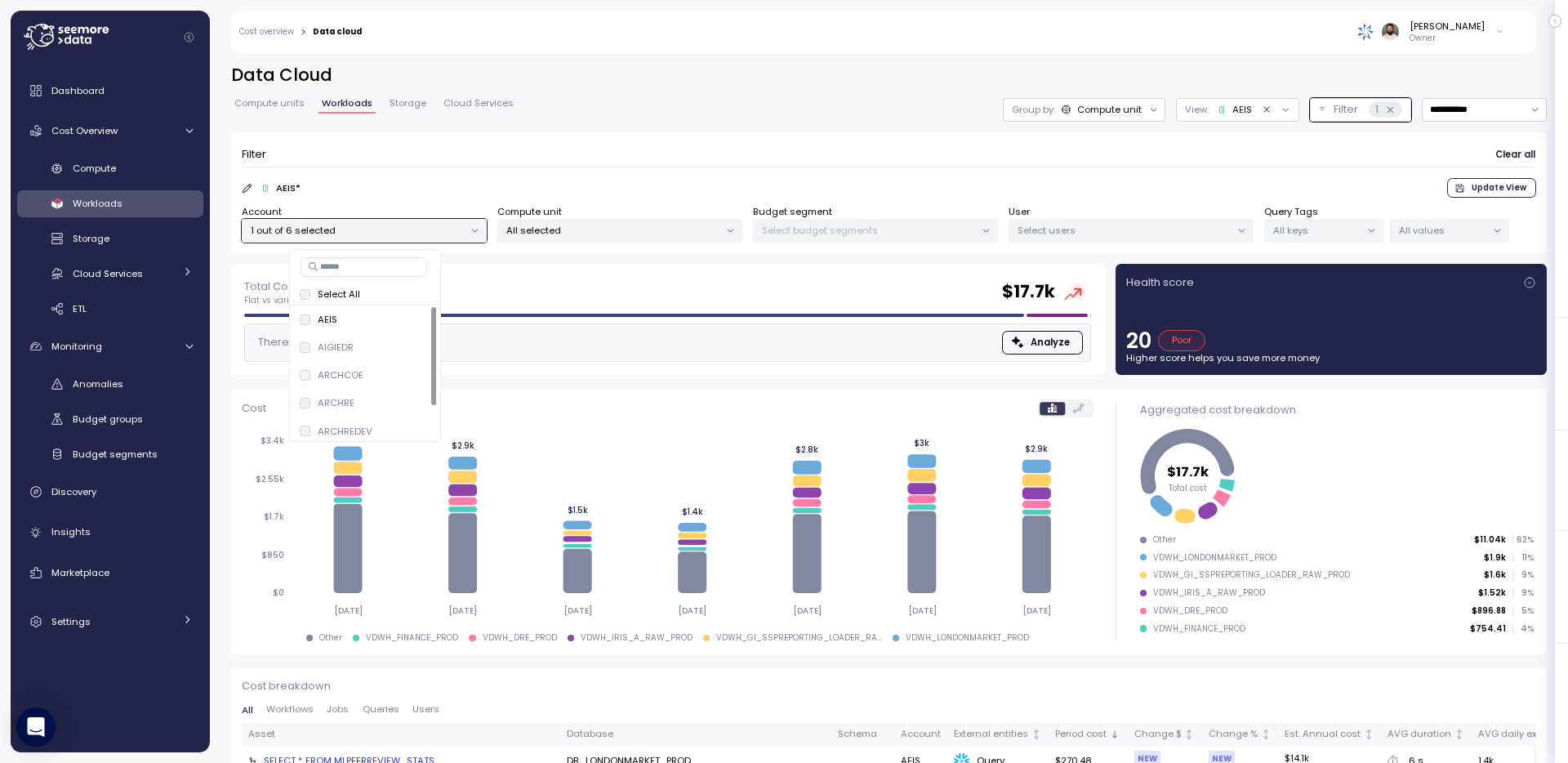
click at [1498, 187] on span "Update View" at bounding box center [1499, 188] width 55 height 18
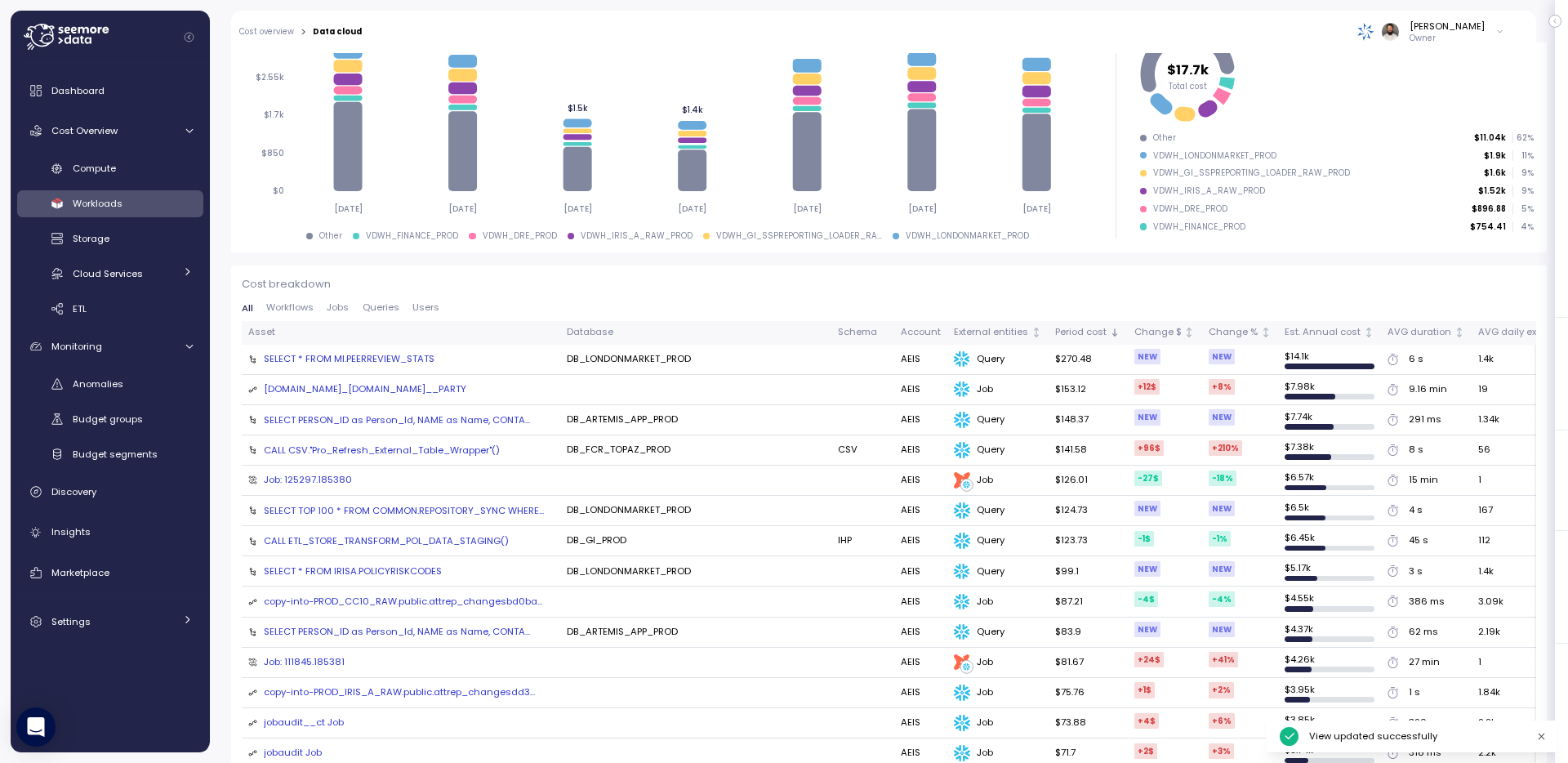
scroll to position [416, 0]
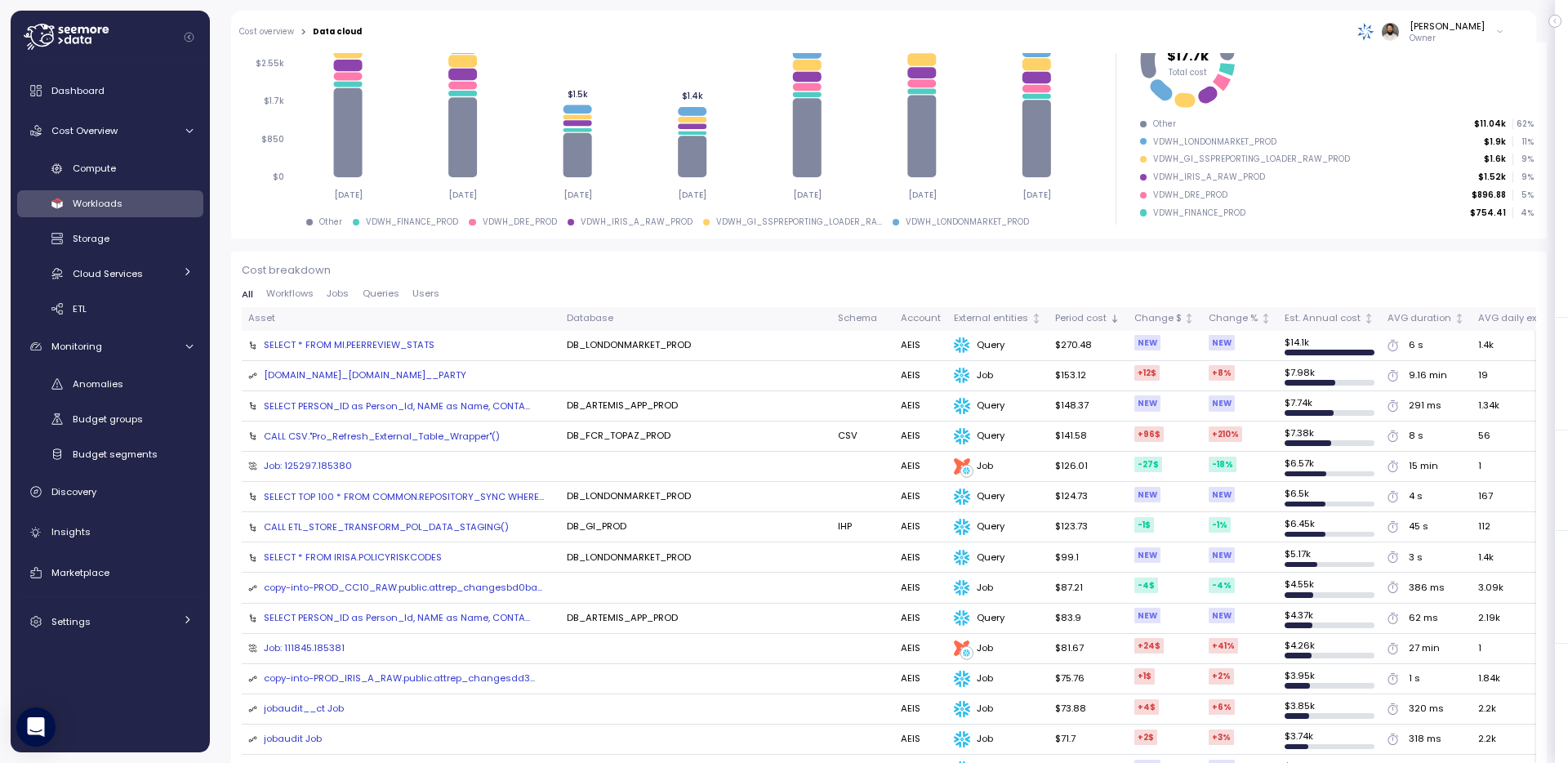
click at [385, 369] on div "[DOMAIN_NAME]_[DOMAIN_NAME]__PARTY" at bounding box center [365, 376] width 203 height 15
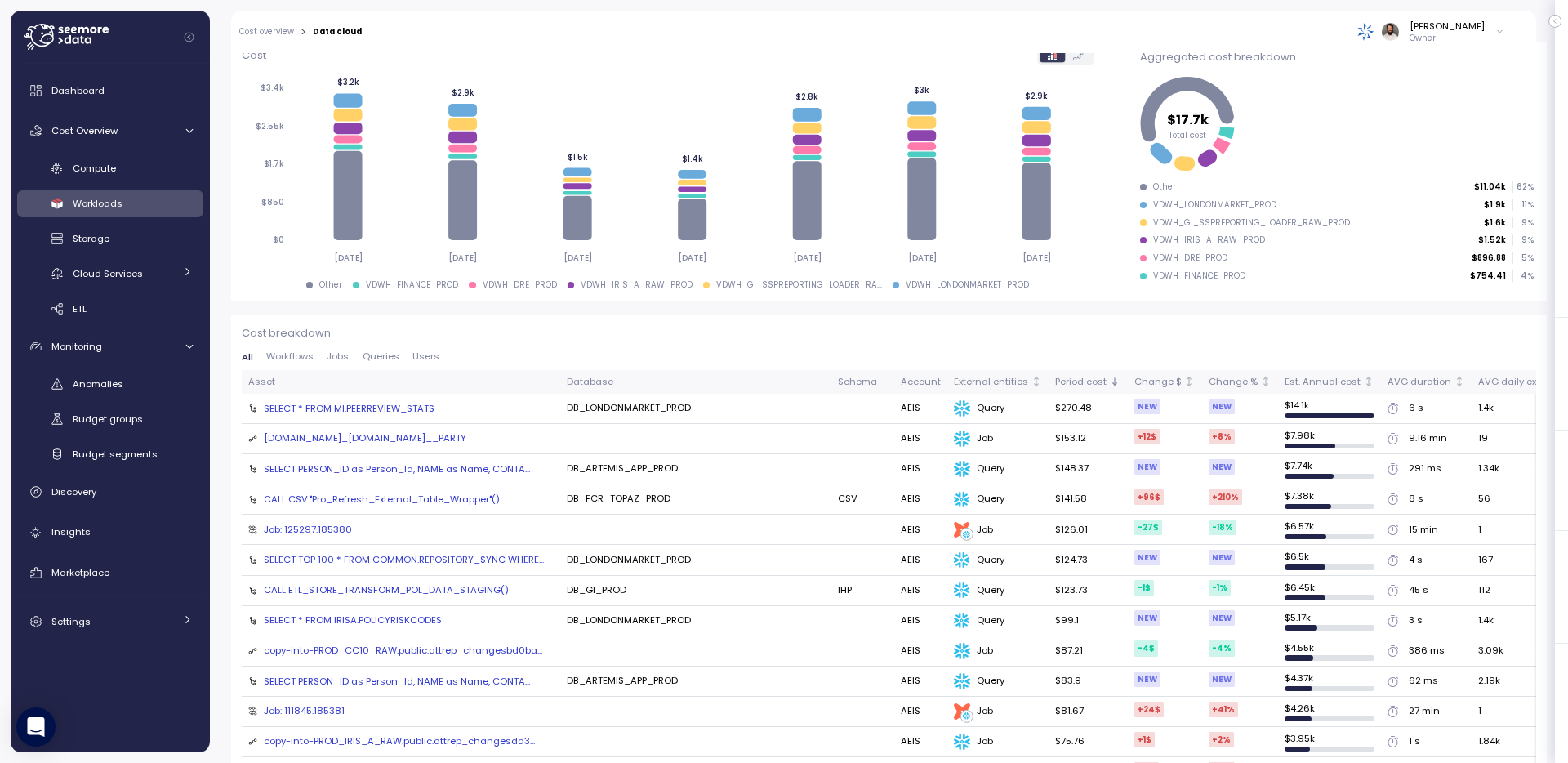
scroll to position [228, 0]
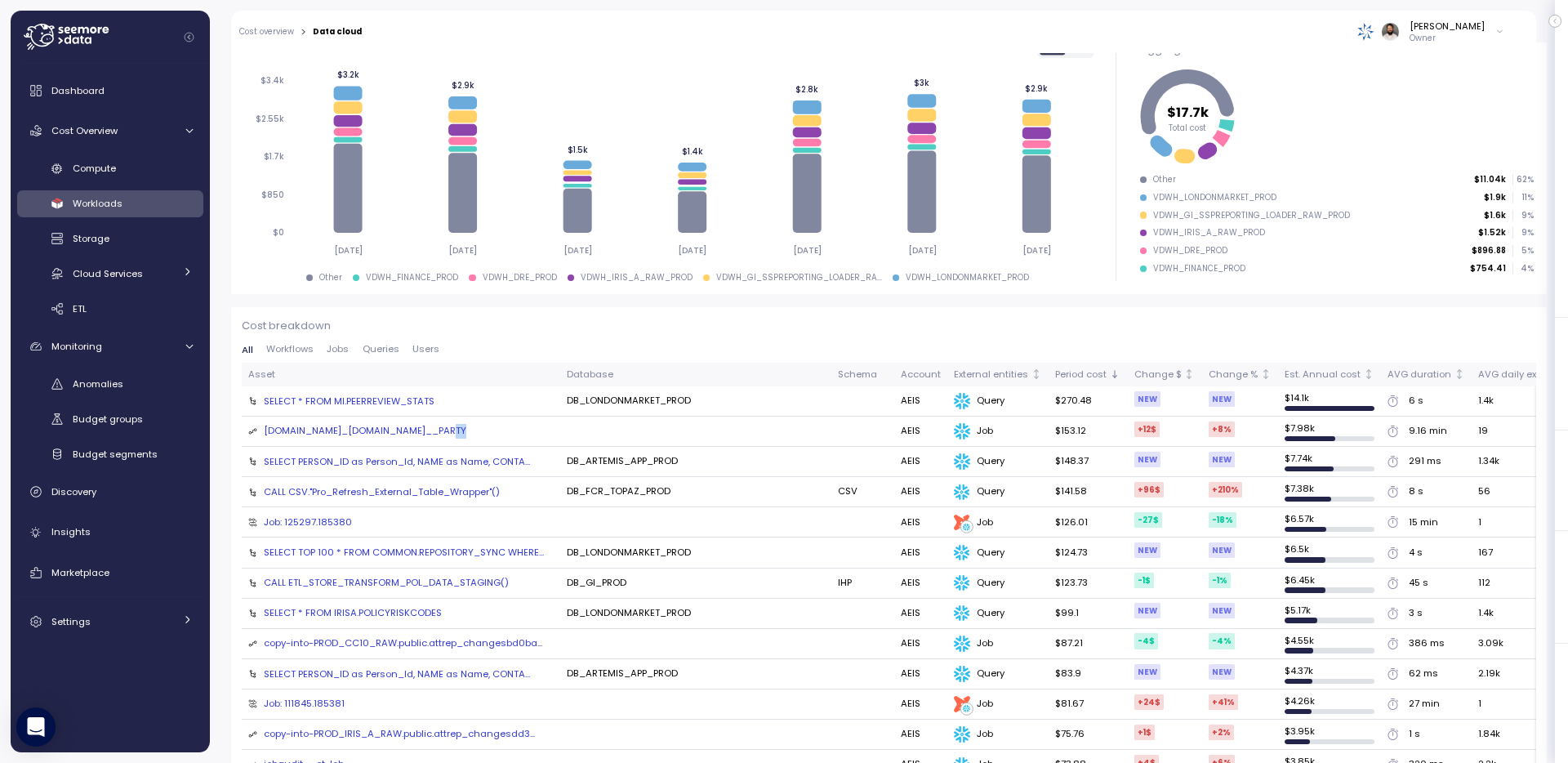
drag, startPoint x: 580, startPoint y: 440, endPoint x: 442, endPoint y: 434, distance: 138.1
click at [442, 434] on tr "[DOMAIN_NAME]_[DOMAIN_NAME]__PARTY AEIS Job $153.12 +12 $ +8 % $ 7.98k 9.16 min…" at bounding box center [1050, 432] width 1615 height 31
copy div "HUB__PARTY"
click at [435, 432] on div "[DOMAIN_NAME]_[DOMAIN_NAME]__PARTY" at bounding box center [365, 431] width 203 height 15
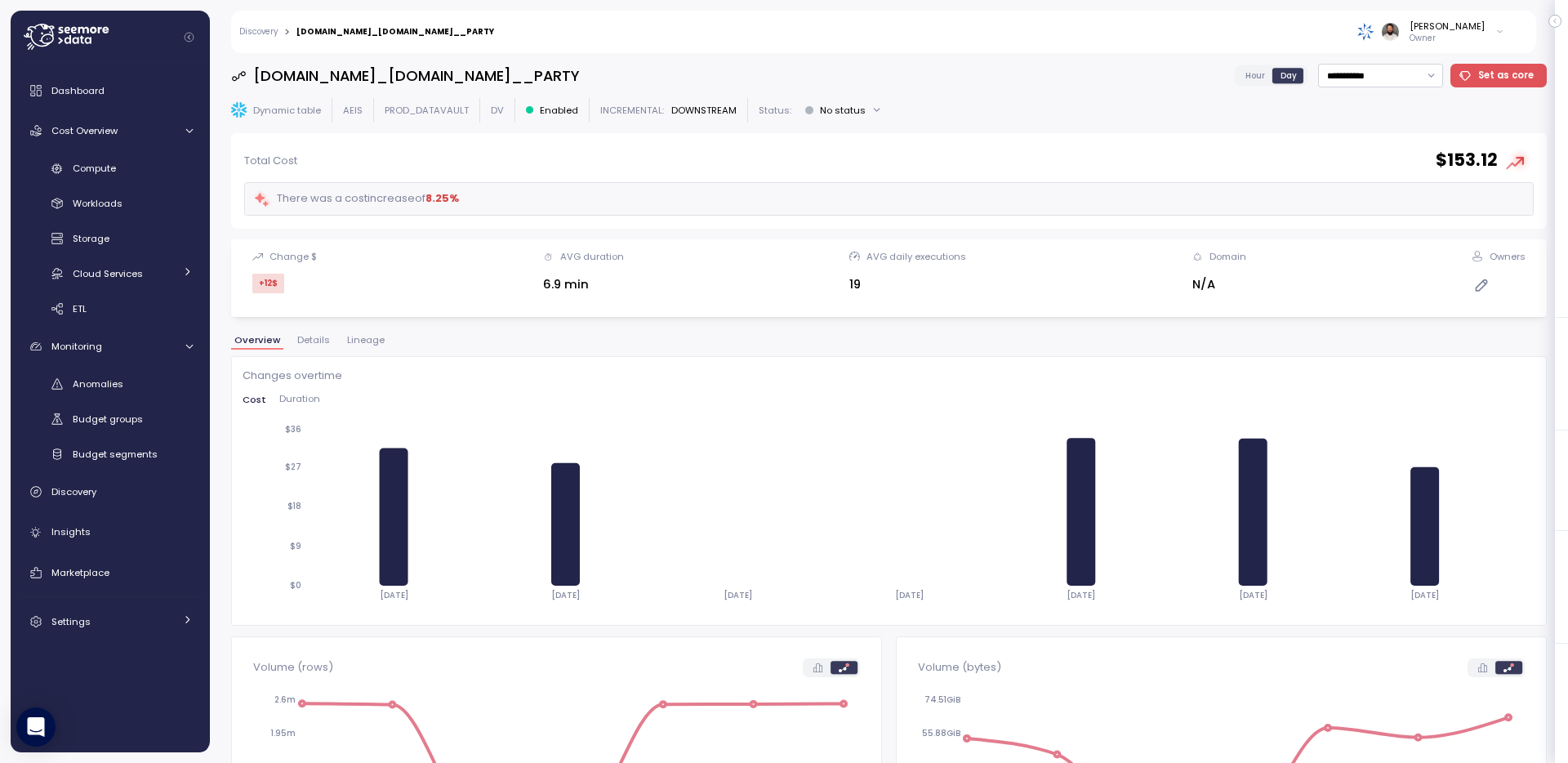
click at [374, 343] on span "Lineage" at bounding box center [365, 340] width 38 height 9
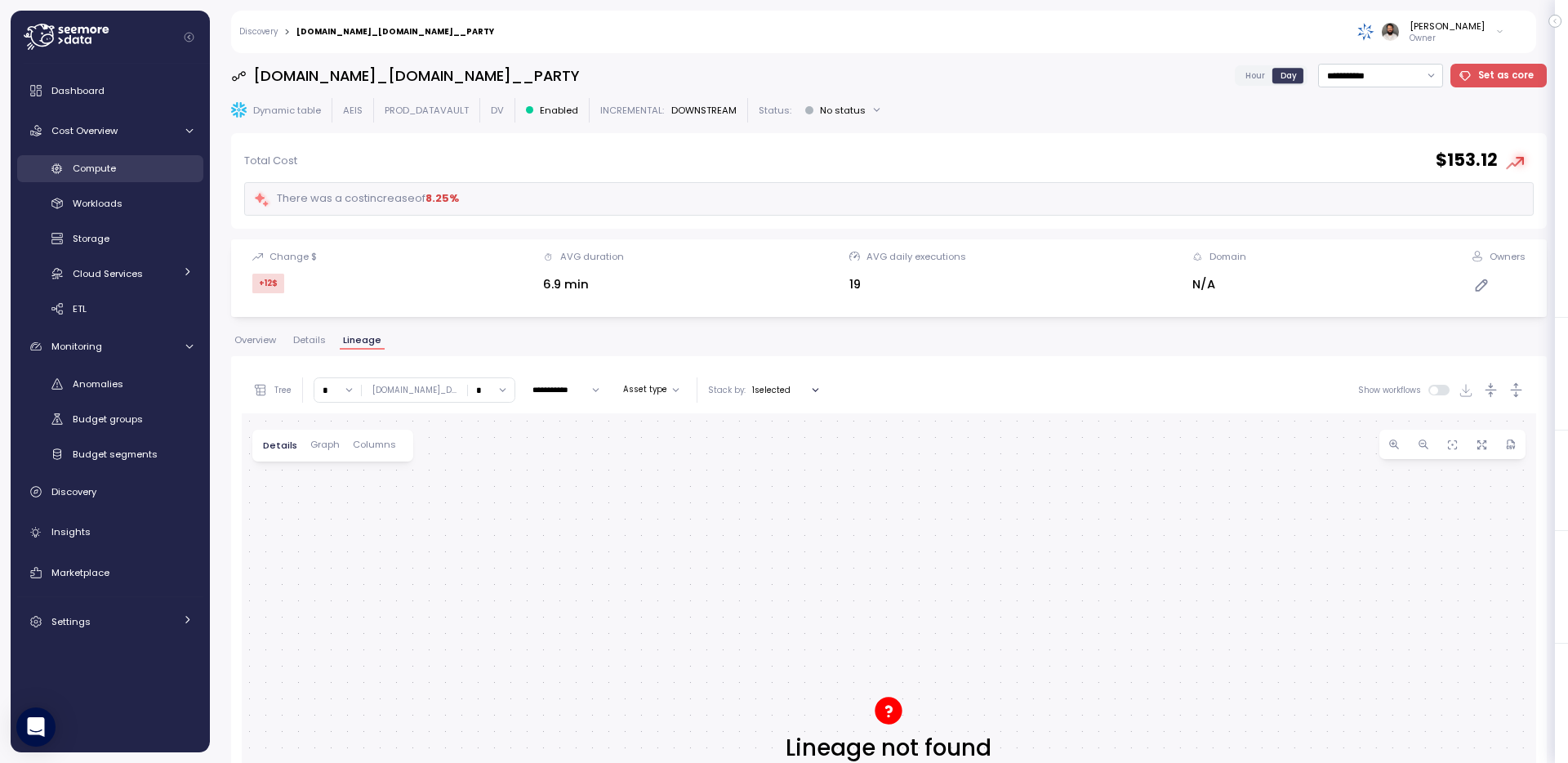
click at [133, 174] on div "Compute" at bounding box center [132, 168] width 120 height 17
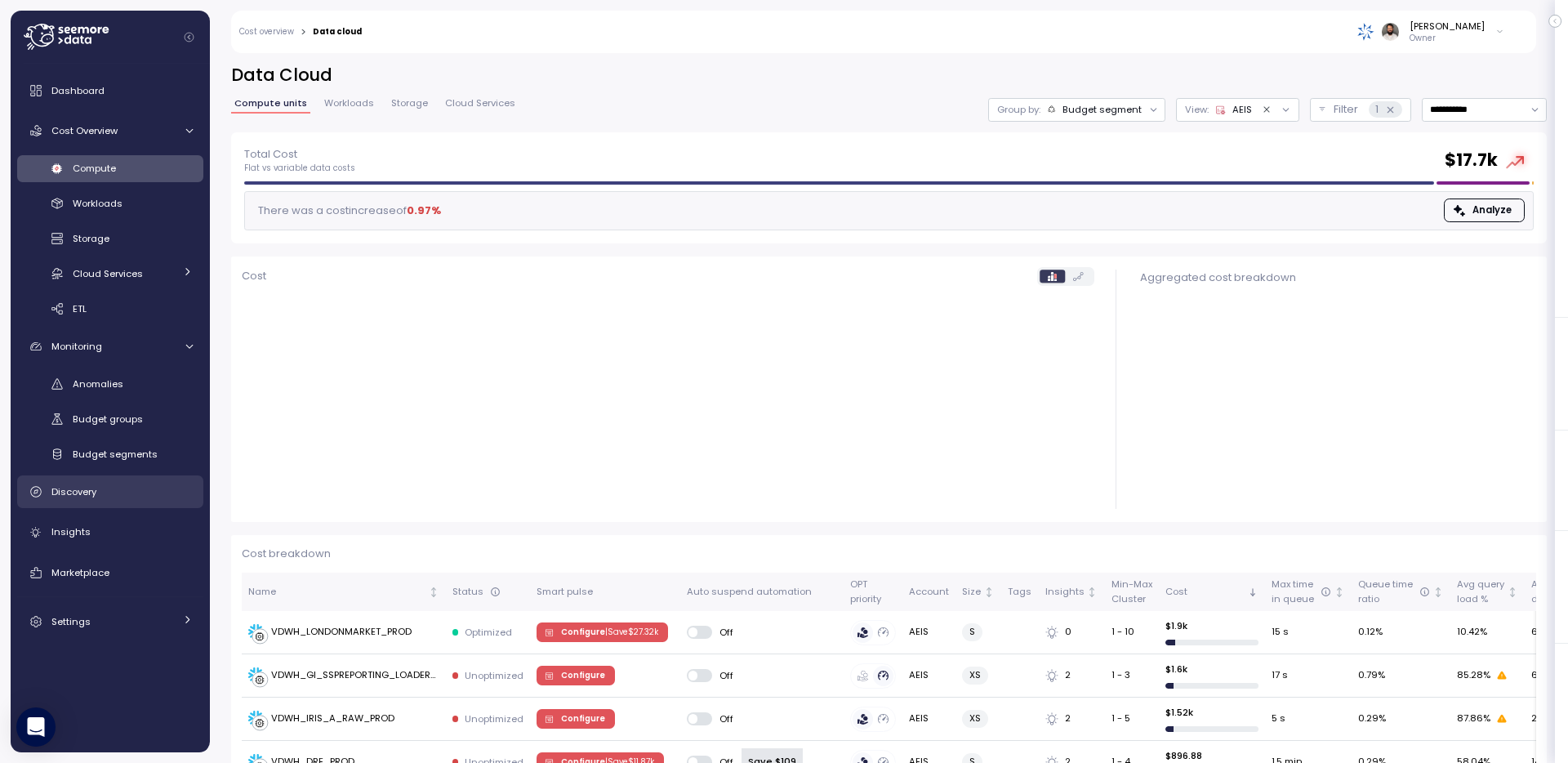
click at [121, 503] on link "Discovery" at bounding box center [110, 491] width 186 height 32
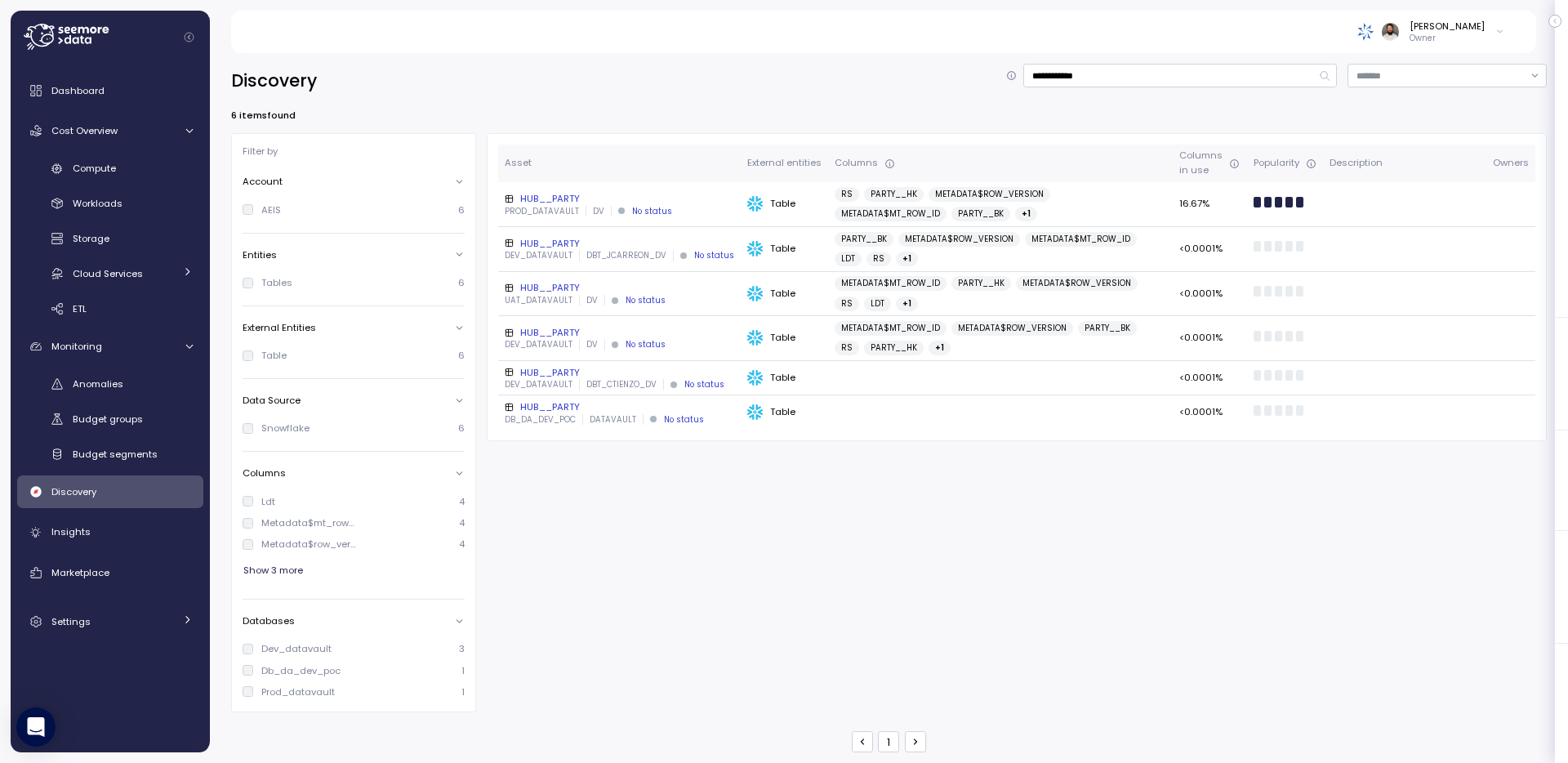
click at [696, 198] on div "HUB__PARTY" at bounding box center [620, 198] width 230 height 13
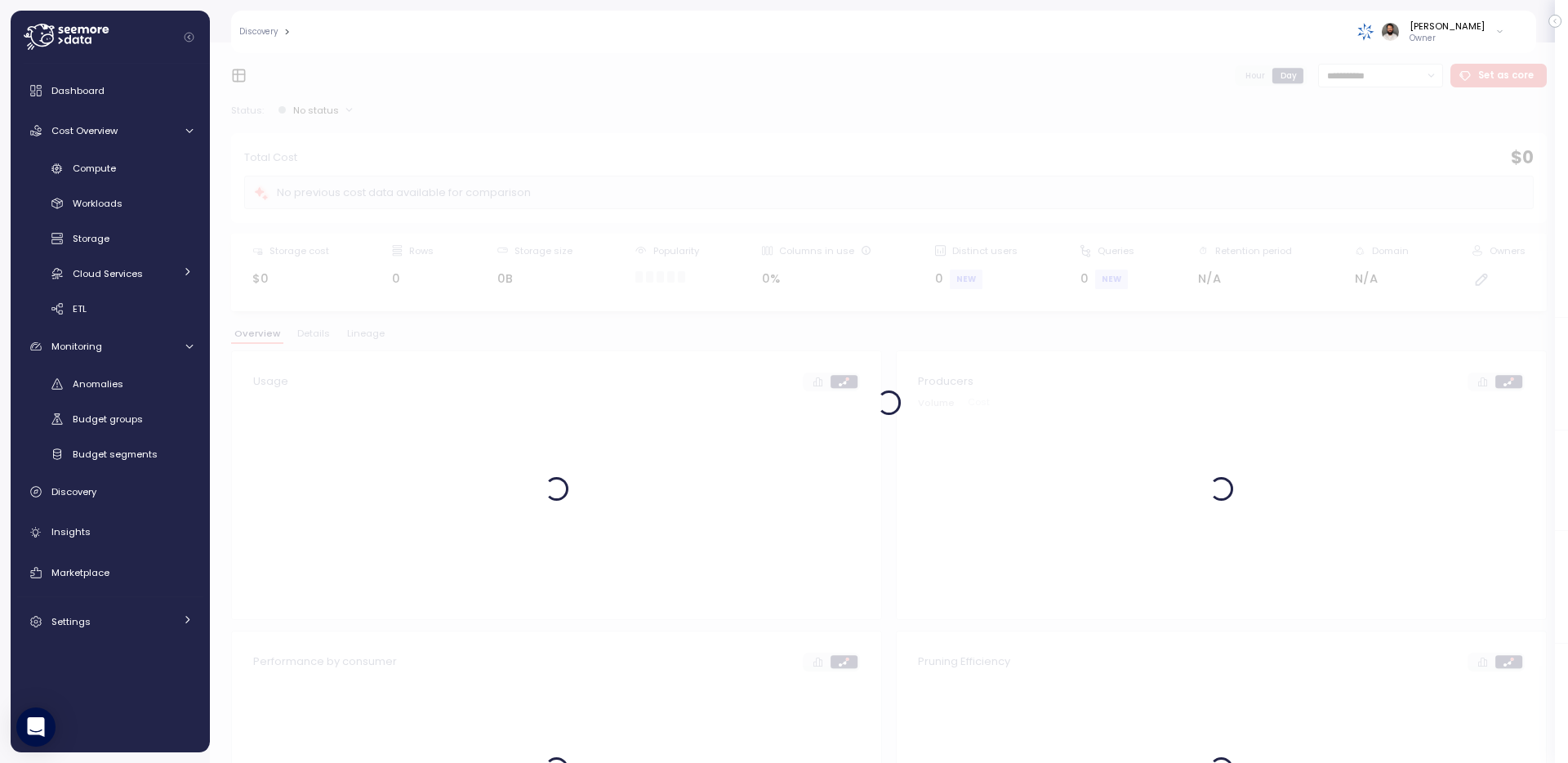
click at [365, 331] on div at bounding box center [889, 403] width 1358 height 720
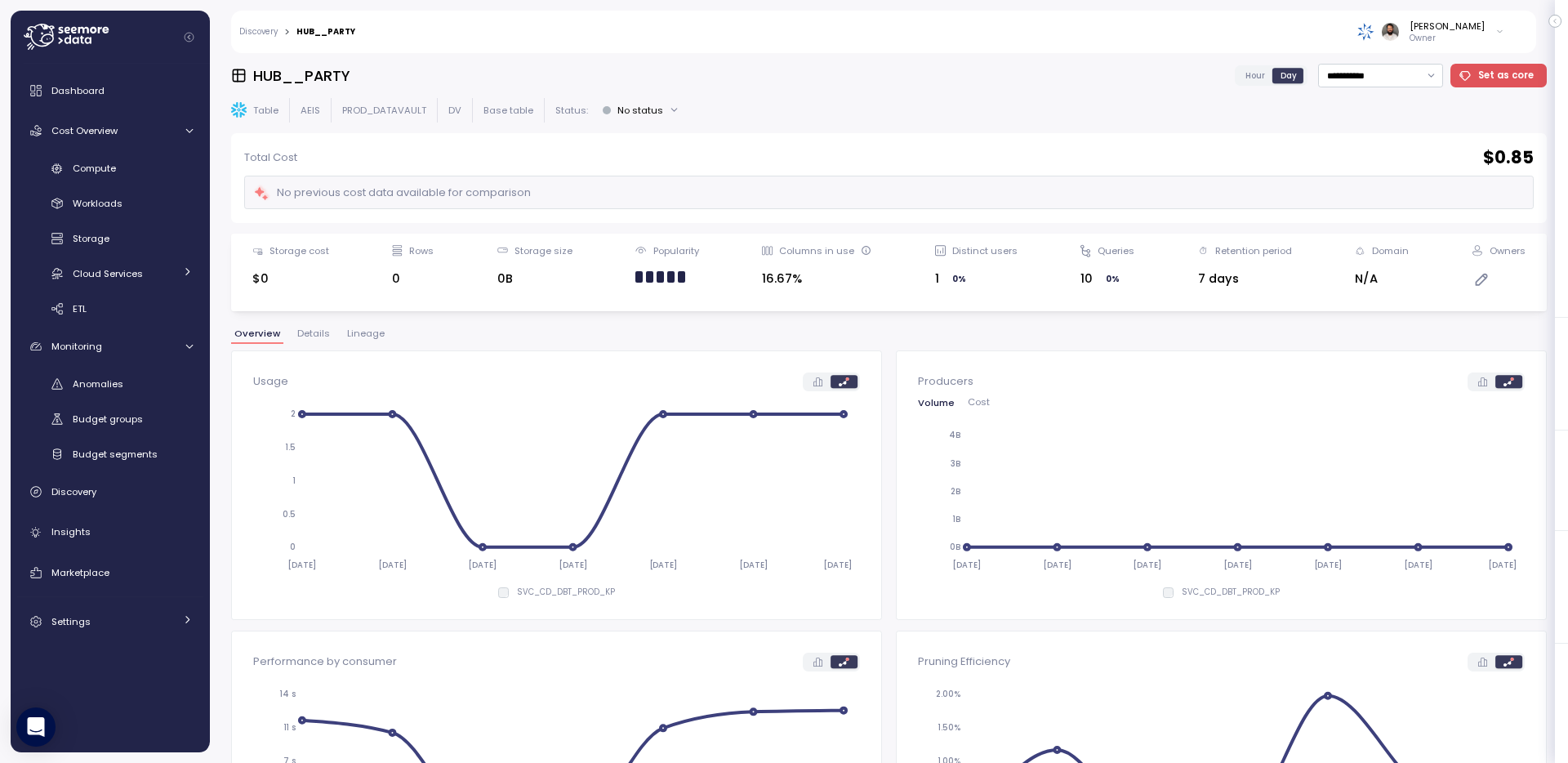
click at [365, 331] on span "Lineage" at bounding box center [365, 334] width 38 height 9
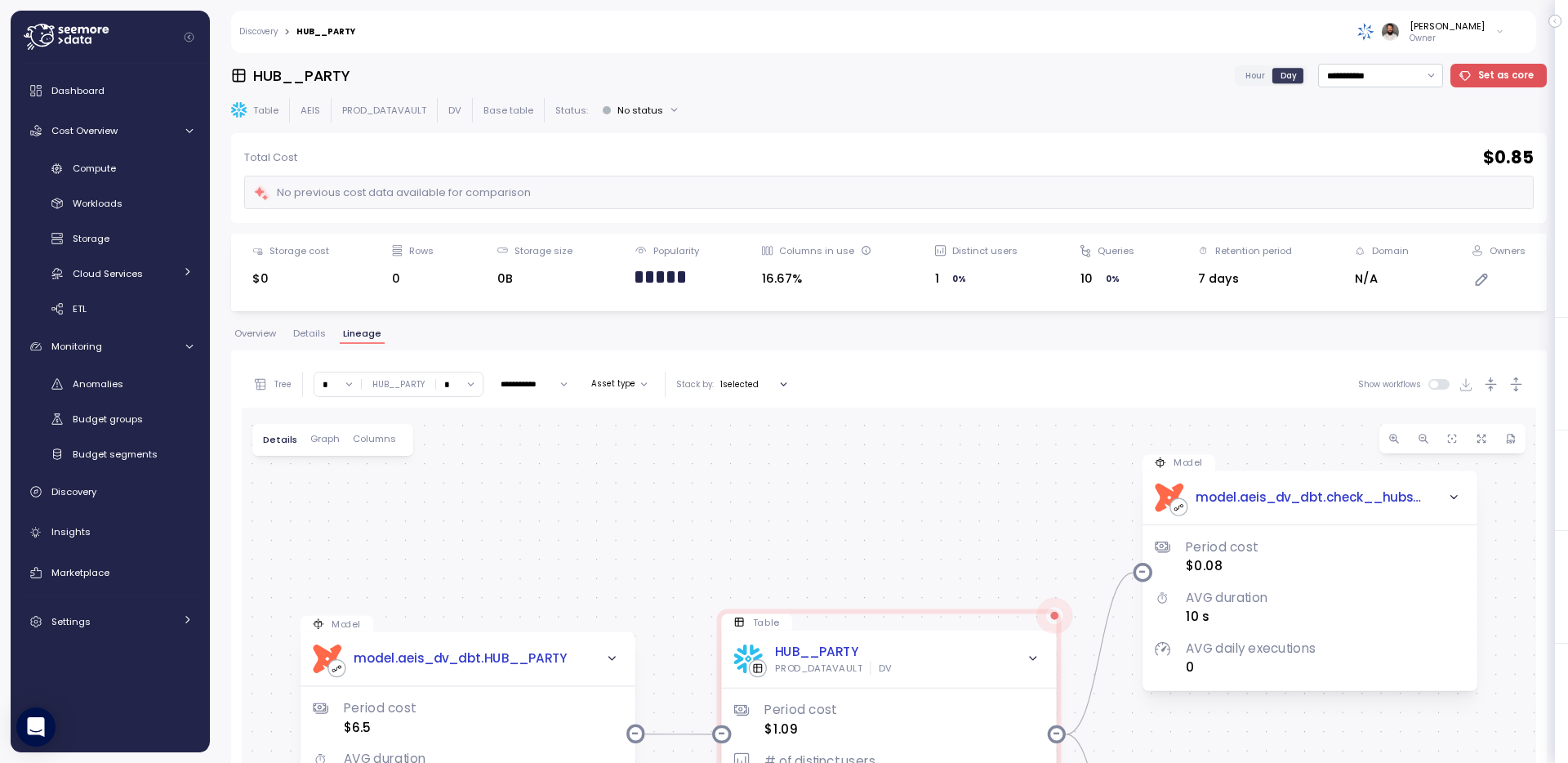
scroll to position [308, 0]
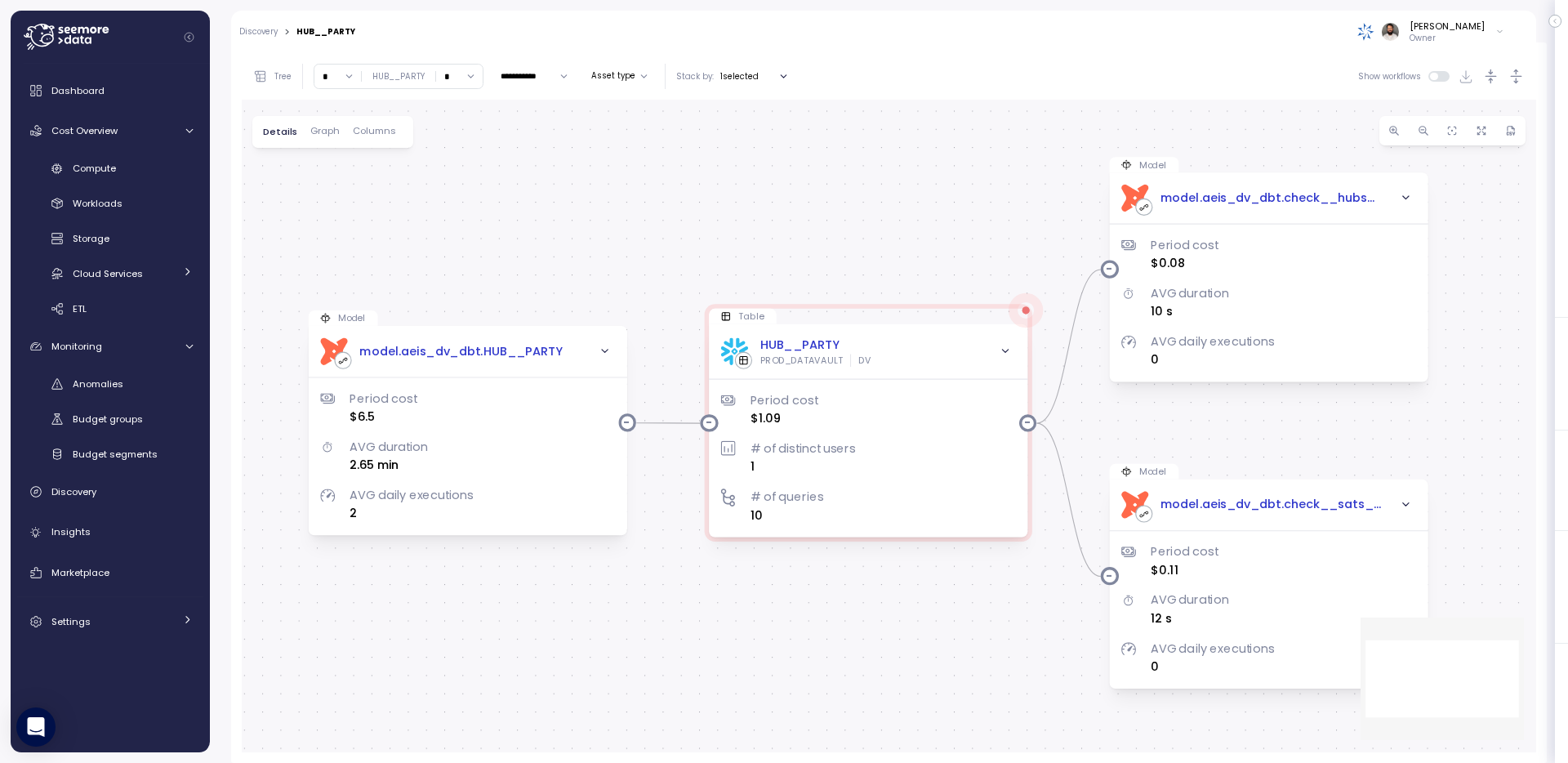
click at [341, 81] on input "*" at bounding box center [337, 76] width 46 height 24
click at [349, 231] on div "5" at bounding box center [346, 237] width 6 height 13
type input "*"
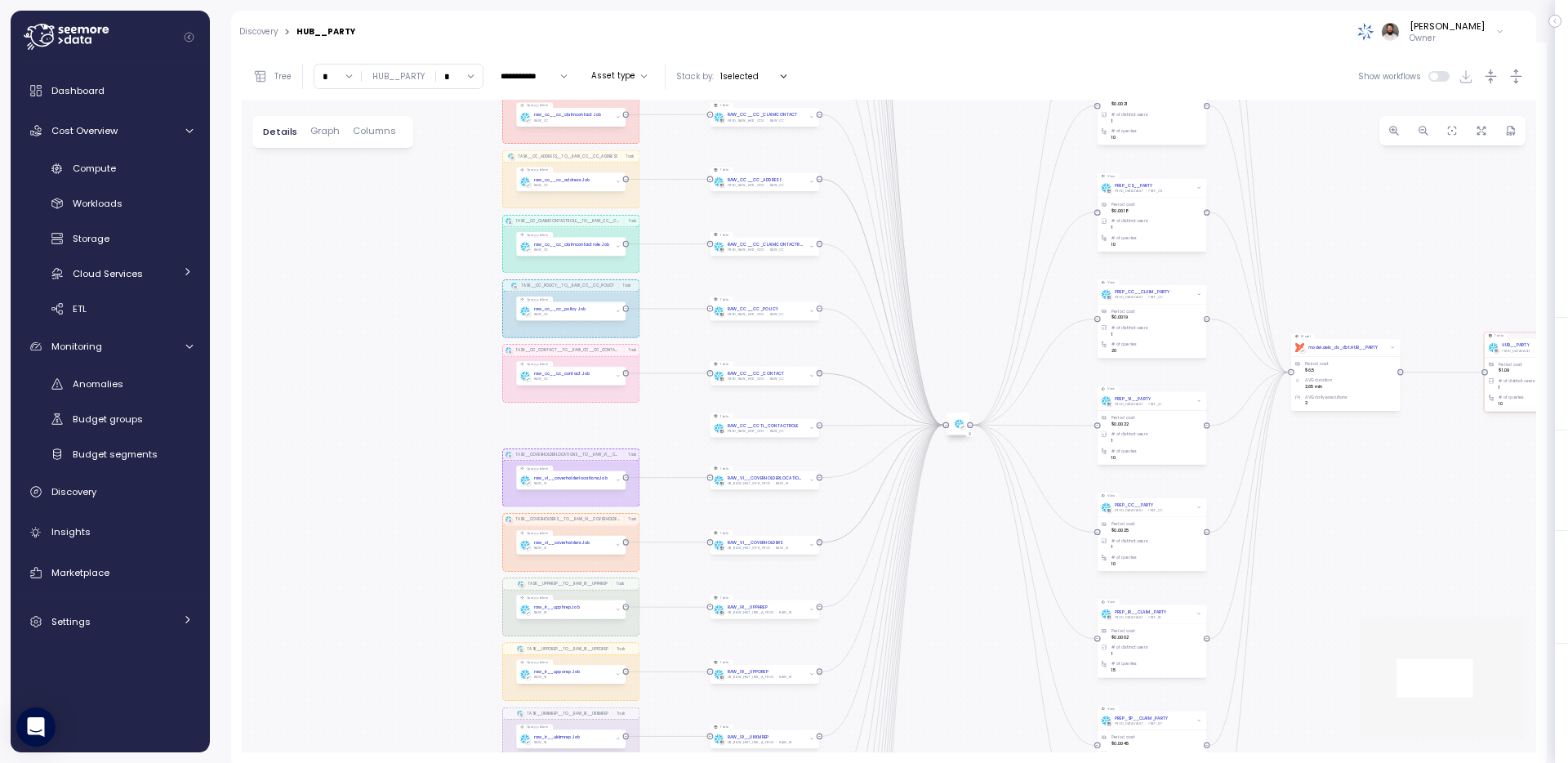
drag, startPoint x: 799, startPoint y: 560, endPoint x: 399, endPoint y: 356, distance: 449.0
click at [399, 356] on div "TASK__UCCSREP__TO__RAW_IR__UCCSREP Task TASK__PARTY_CONTACT_USAGE__TO__RAW_SP__…" at bounding box center [889, 426] width 1294 height 653
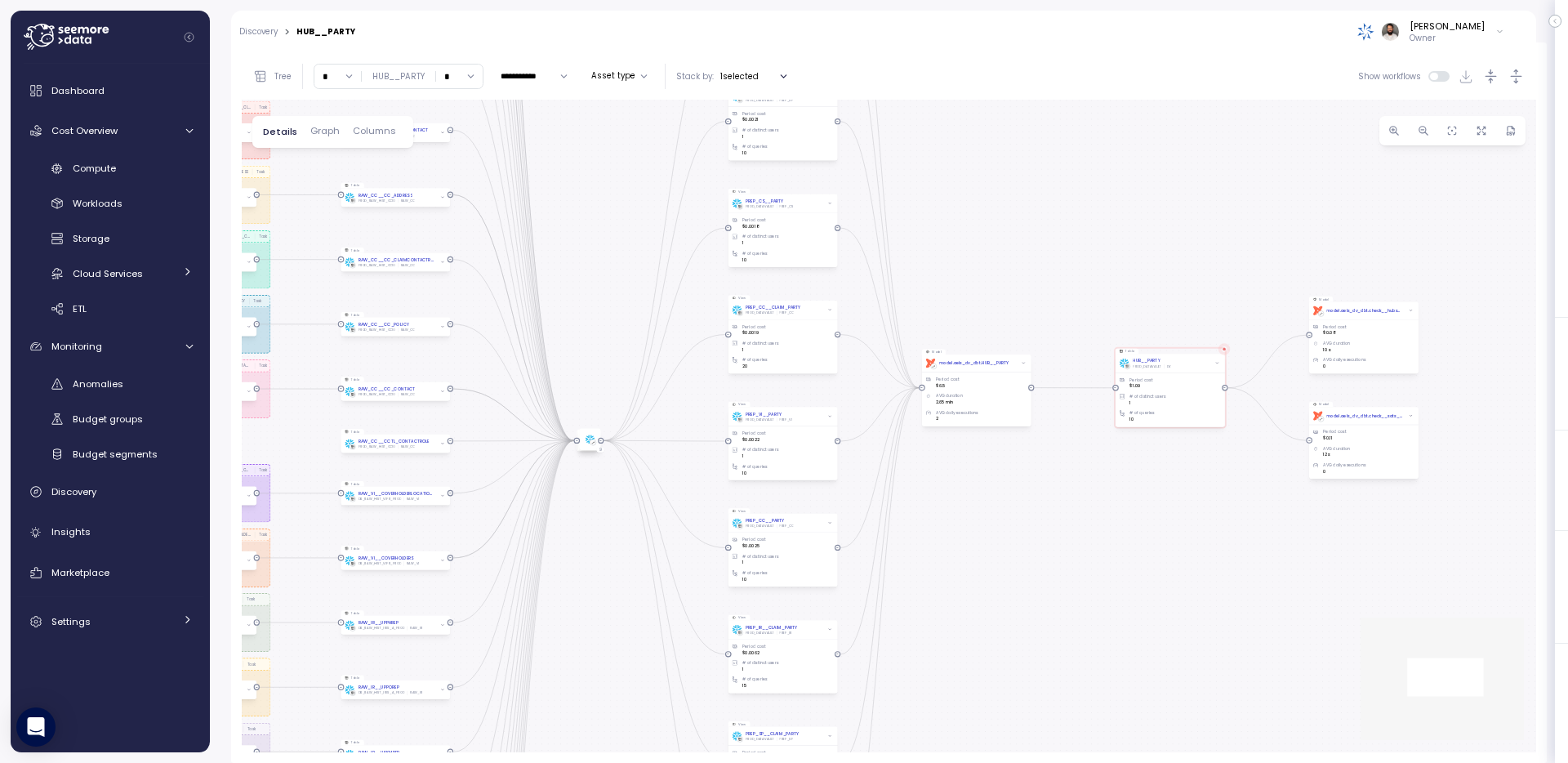
drag, startPoint x: 1351, startPoint y: 453, endPoint x: 988, endPoint y: 472, distance: 363.5
click at [988, 472] on div "TASK__UCCSREP__TO__RAW_IR__UCCSREP Task TASK__PARTY_CONTACT_USAGE__TO__RAW_SP__…" at bounding box center [889, 426] width 1294 height 653
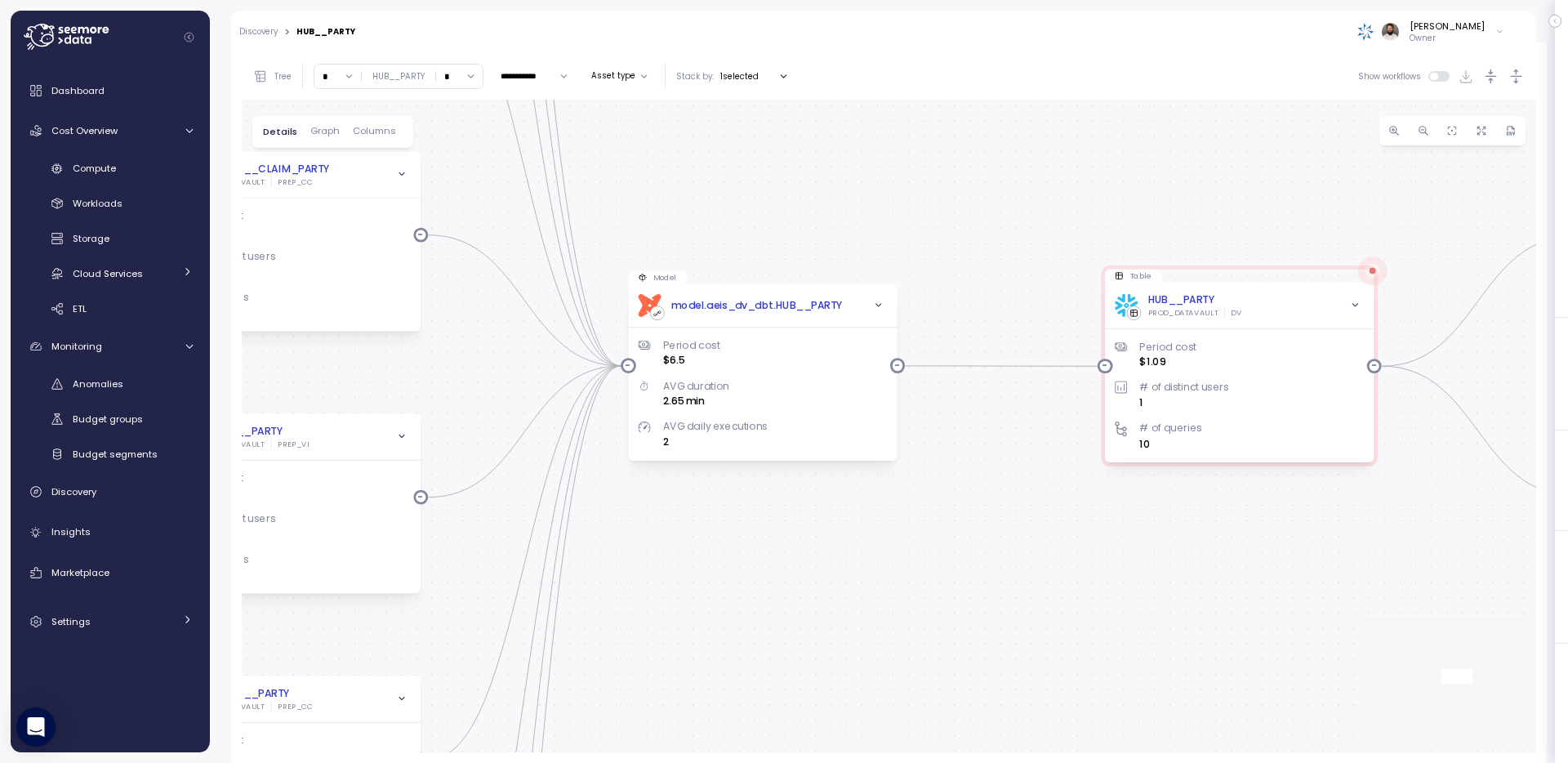
drag, startPoint x: 961, startPoint y: 492, endPoint x: 837, endPoint y: 520, distance: 127.1
click at [836, 520] on div "TASK__UCCSREP__TO__RAW_IR__UCCSREP Task TASK__PARTY_CONTACT_USAGE__TO__RAW_SP__…" at bounding box center [889, 426] width 1294 height 653
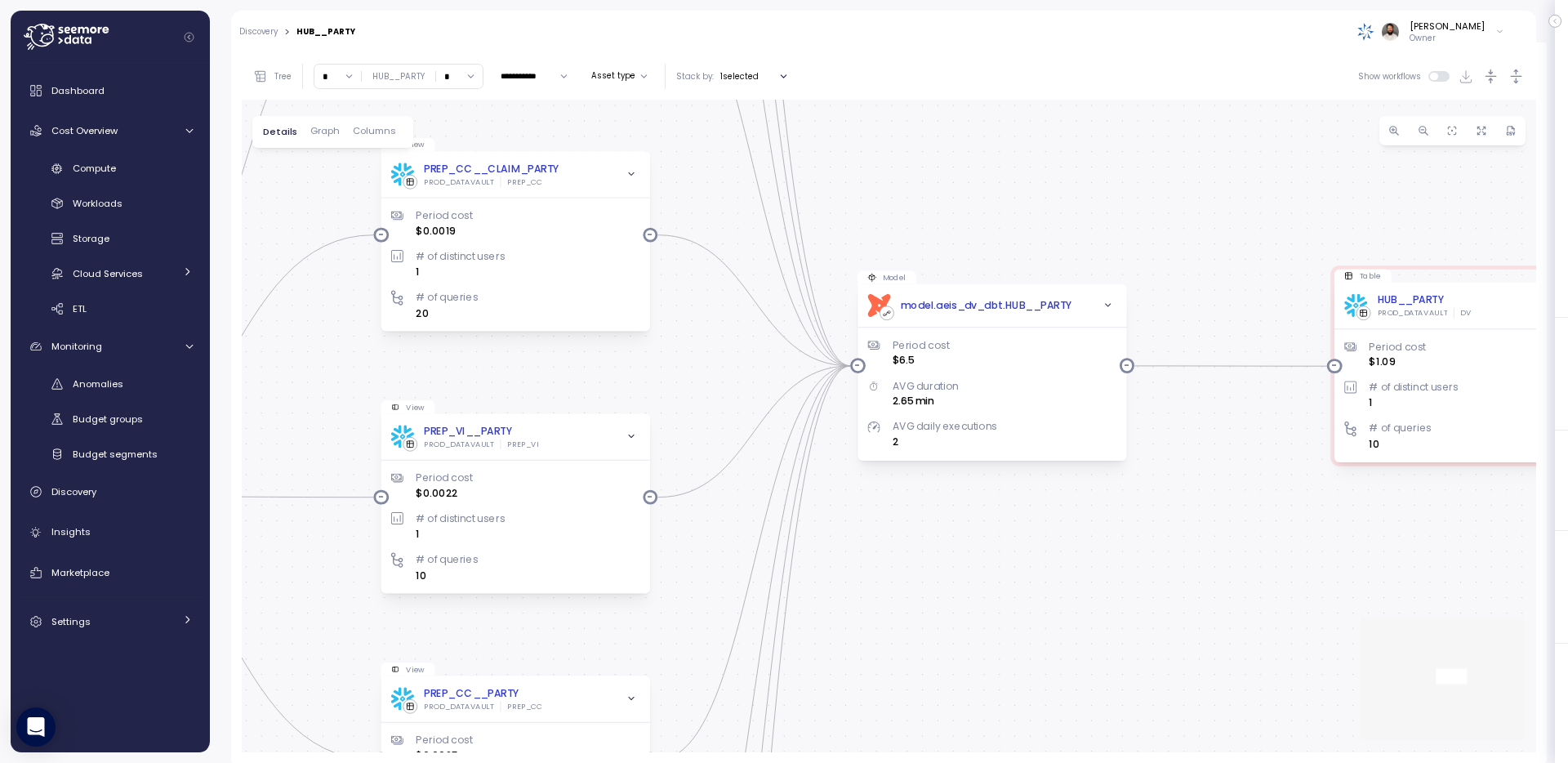
drag, startPoint x: 804, startPoint y: 516, endPoint x: 1066, endPoint y: 516, distance: 262.0
click at [1066, 516] on div "TASK__UCCSREP__TO__RAW_IR__UCCSREP Task TASK__PARTY_CONTACT_USAGE__TO__RAW_SP__…" at bounding box center [889, 426] width 1294 height 653
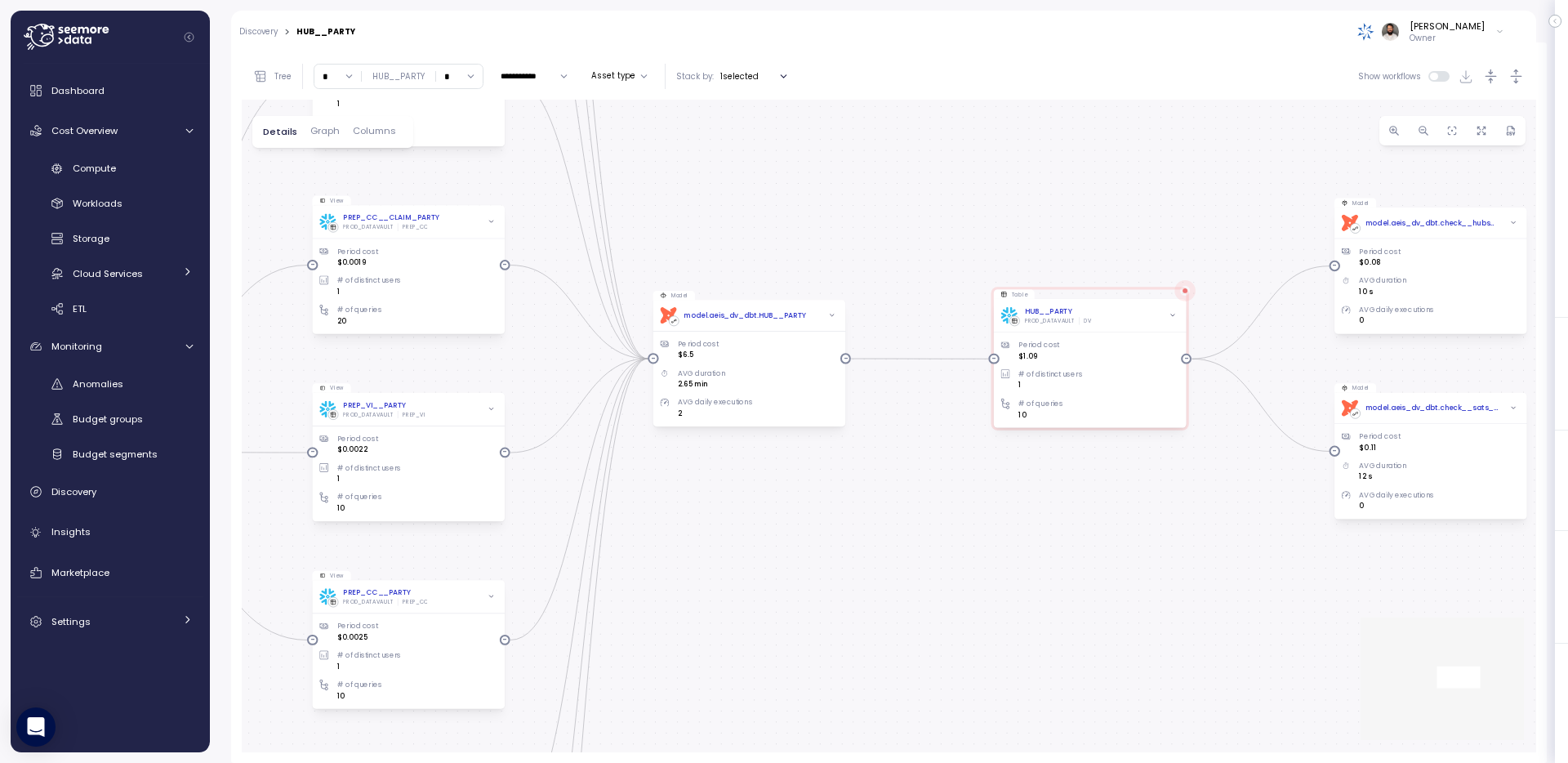
drag, startPoint x: 1085, startPoint y: 515, endPoint x: 804, endPoint y: 469, distance: 284.7
click at [804, 469] on div "TASK__UCCSREP__TO__RAW_IR__UCCSREP Task TASK__PARTY_CONTACT_USAGE__TO__RAW_SP__…" at bounding box center [889, 426] width 1294 height 653
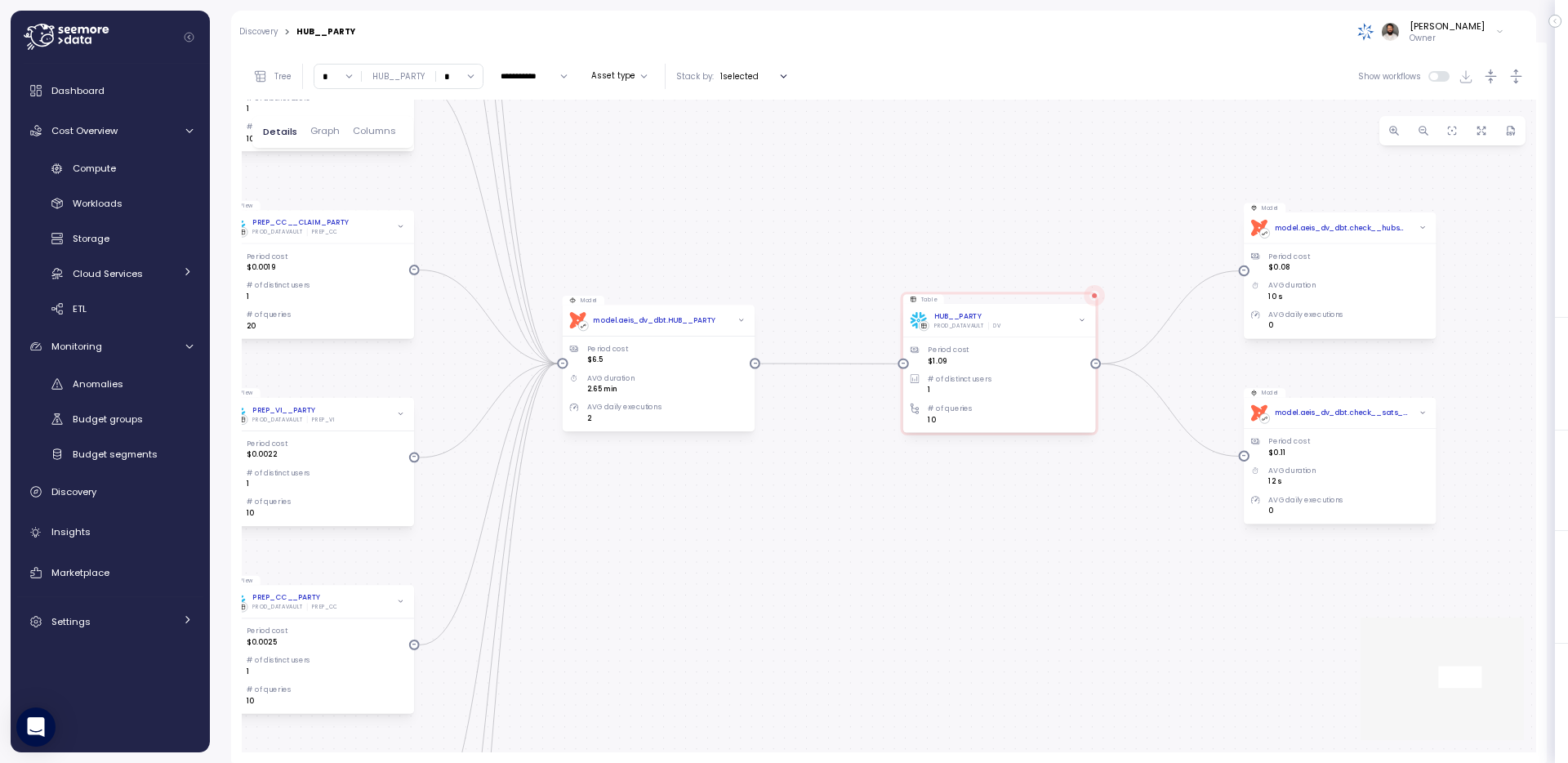
drag, startPoint x: 664, startPoint y: 572, endPoint x: 566, endPoint y: 572, distance: 98.0
click at [566, 572] on div "TASK__UCCSREP__TO__RAW_IR__UCCSREP Task TASK__PARTY_CONTACT_USAGE__TO__RAW_SP__…" at bounding box center [889, 426] width 1294 height 653
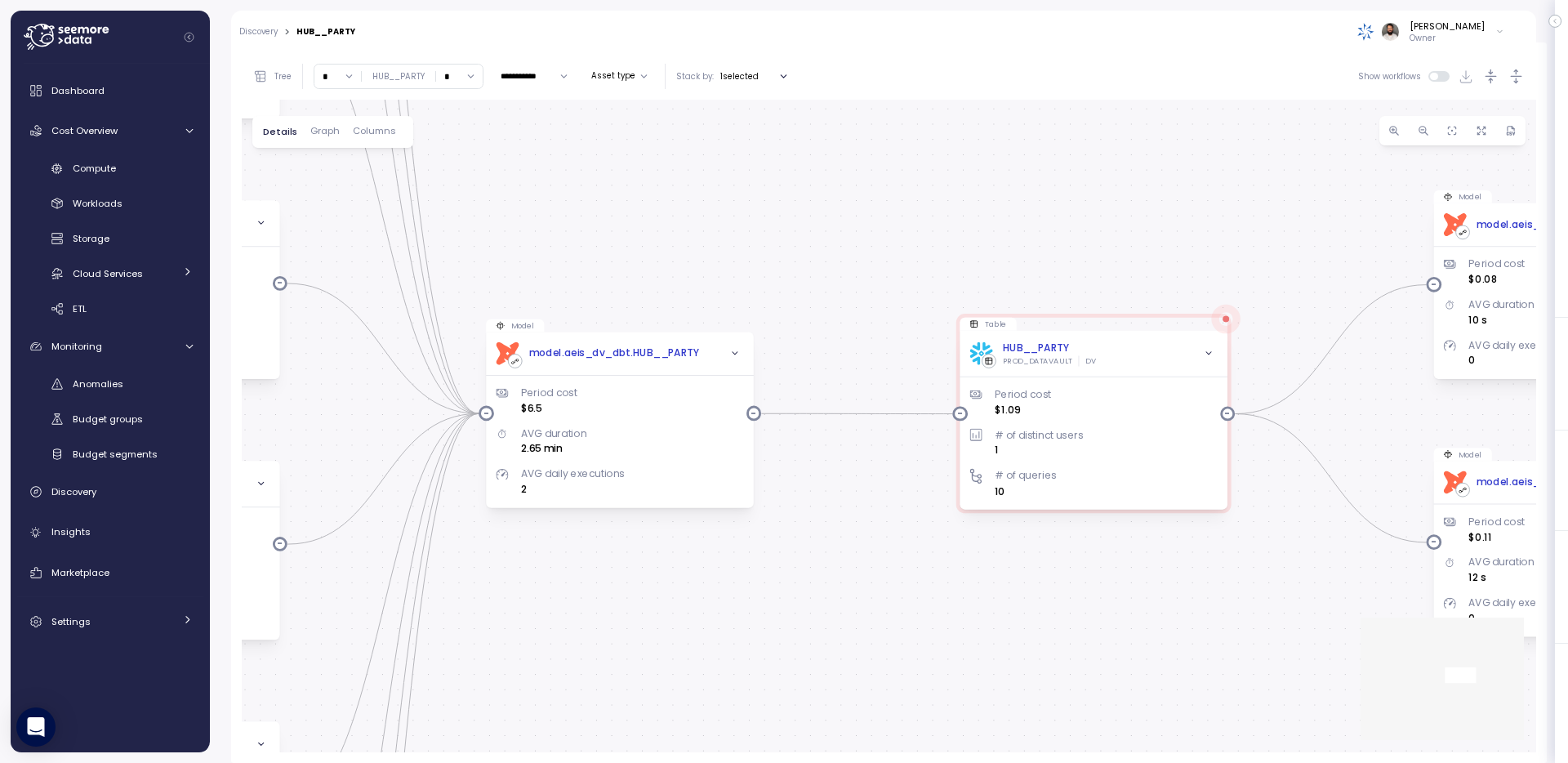
click at [318, 131] on span "Graph" at bounding box center [325, 131] width 30 height 9
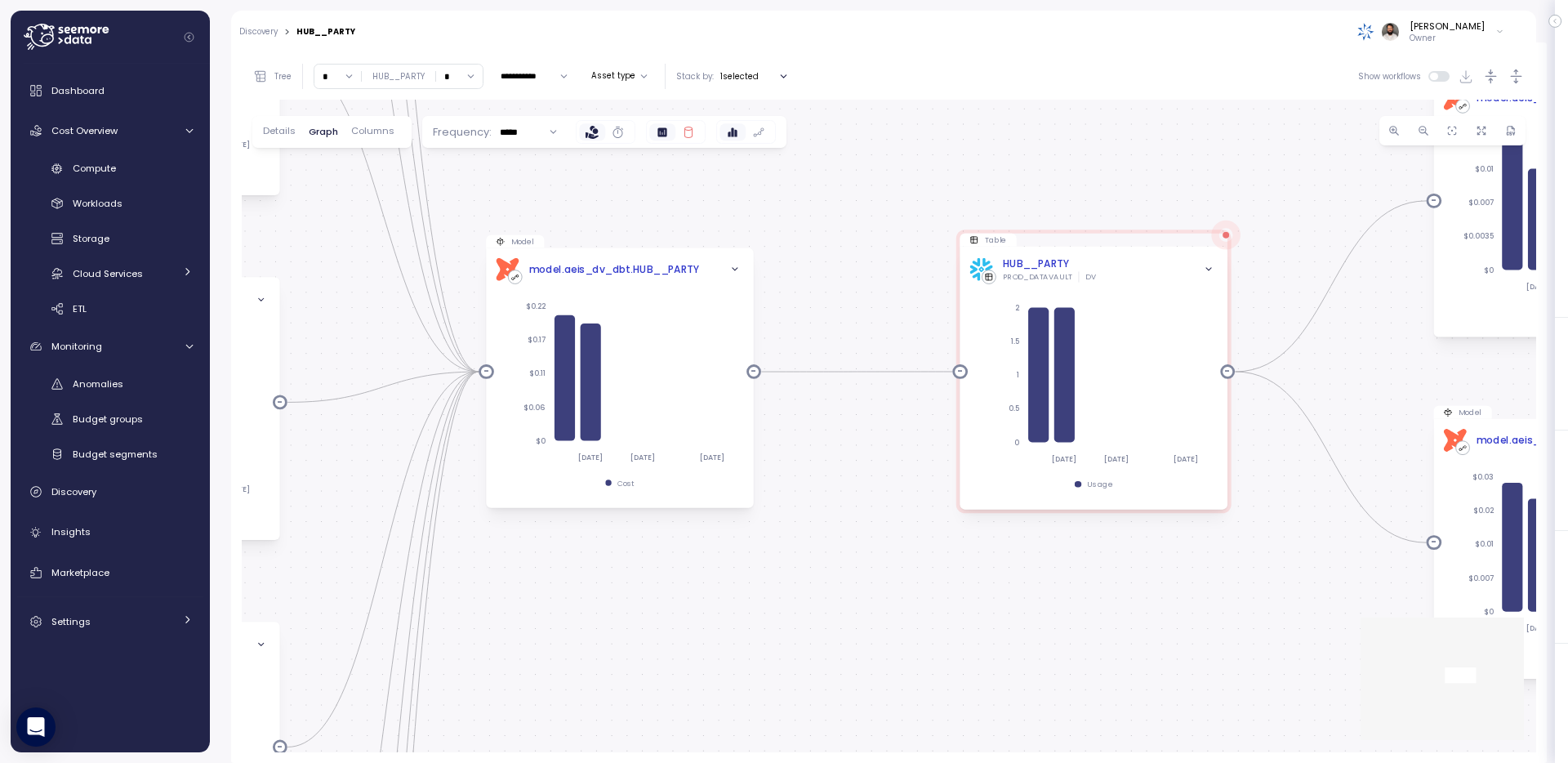
click at [684, 131] on icon at bounding box center [688, 132] width 13 height 13
click at [663, 134] on icon at bounding box center [663, 132] width 9 height 9
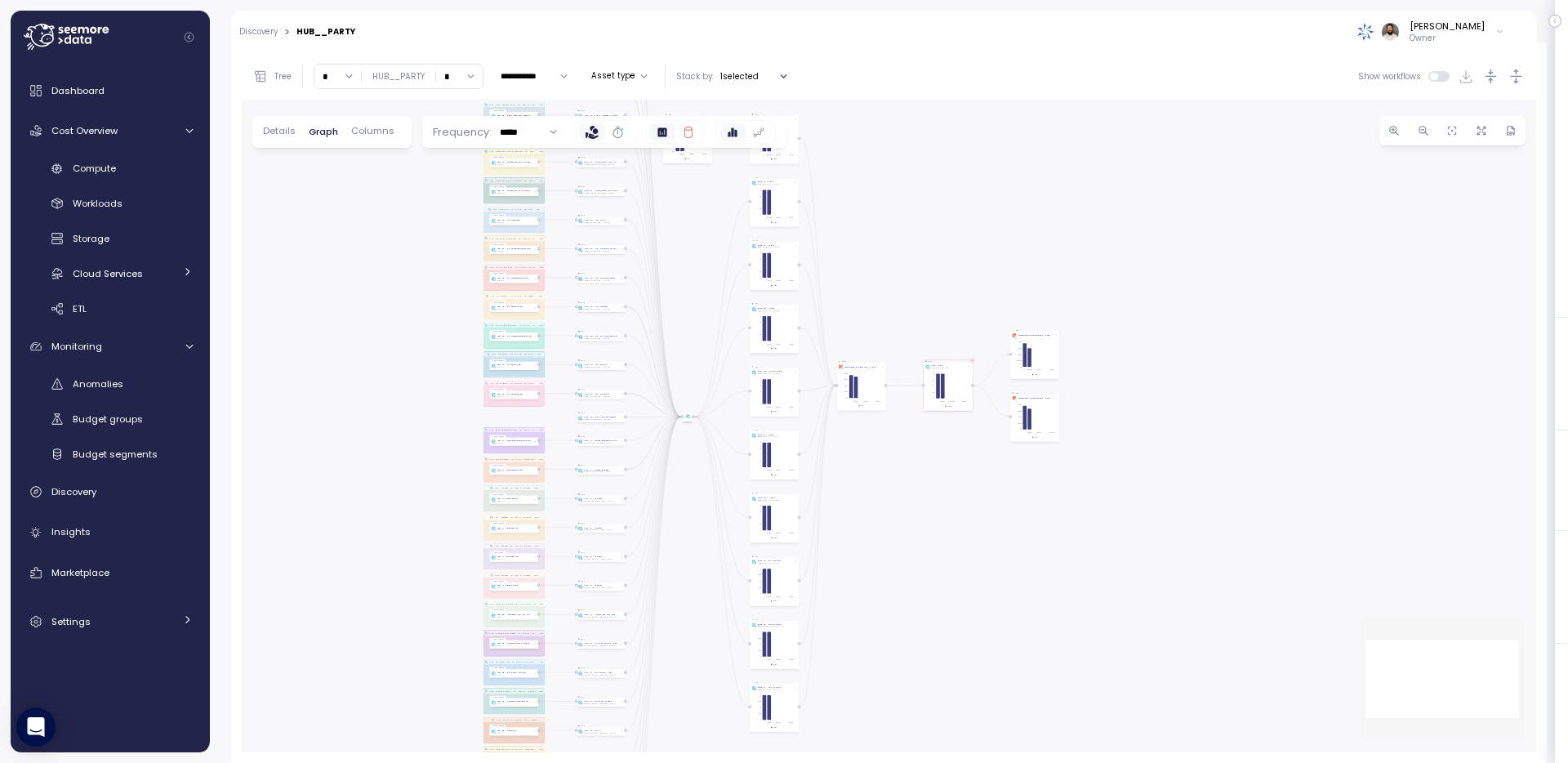
drag, startPoint x: 378, startPoint y: 309, endPoint x: 698, endPoint y: 331, distance: 320.8
click at [698, 331] on div "TASK__UCCSREP__TO__RAW_IR__UCCSREP Task TASK__PARTY_CONTACT_USAGE__TO__RAW_SP__…" at bounding box center [889, 426] width 1294 height 653
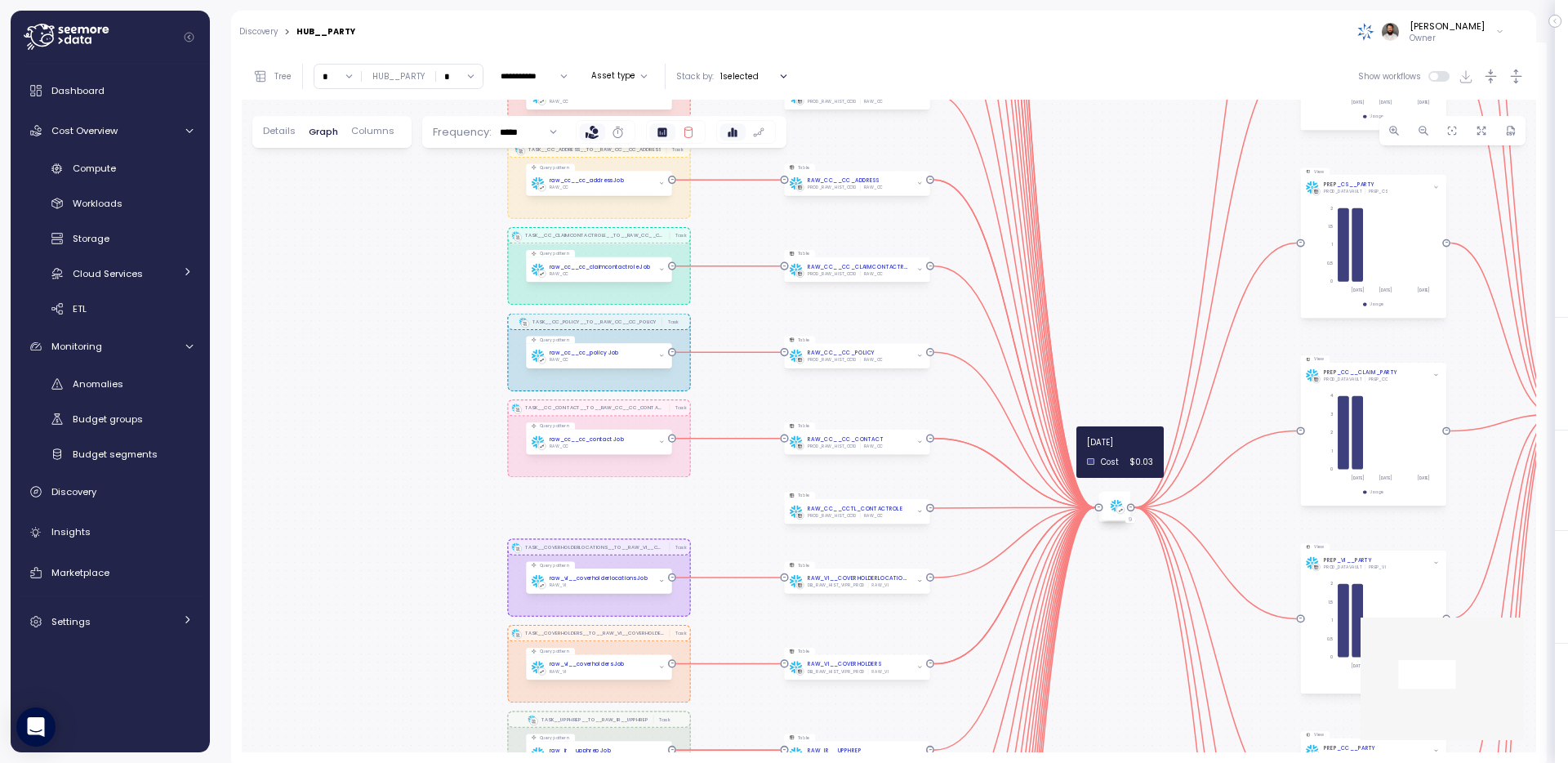
drag, startPoint x: 385, startPoint y: 369, endPoint x: 181, endPoint y: 322, distance: 209.3
click at [181, 322] on div "Action board Let's save 236.31k $ Annually $ 0 Saved We have 5 low effort insig…" at bounding box center [784, 381] width 1568 height 763
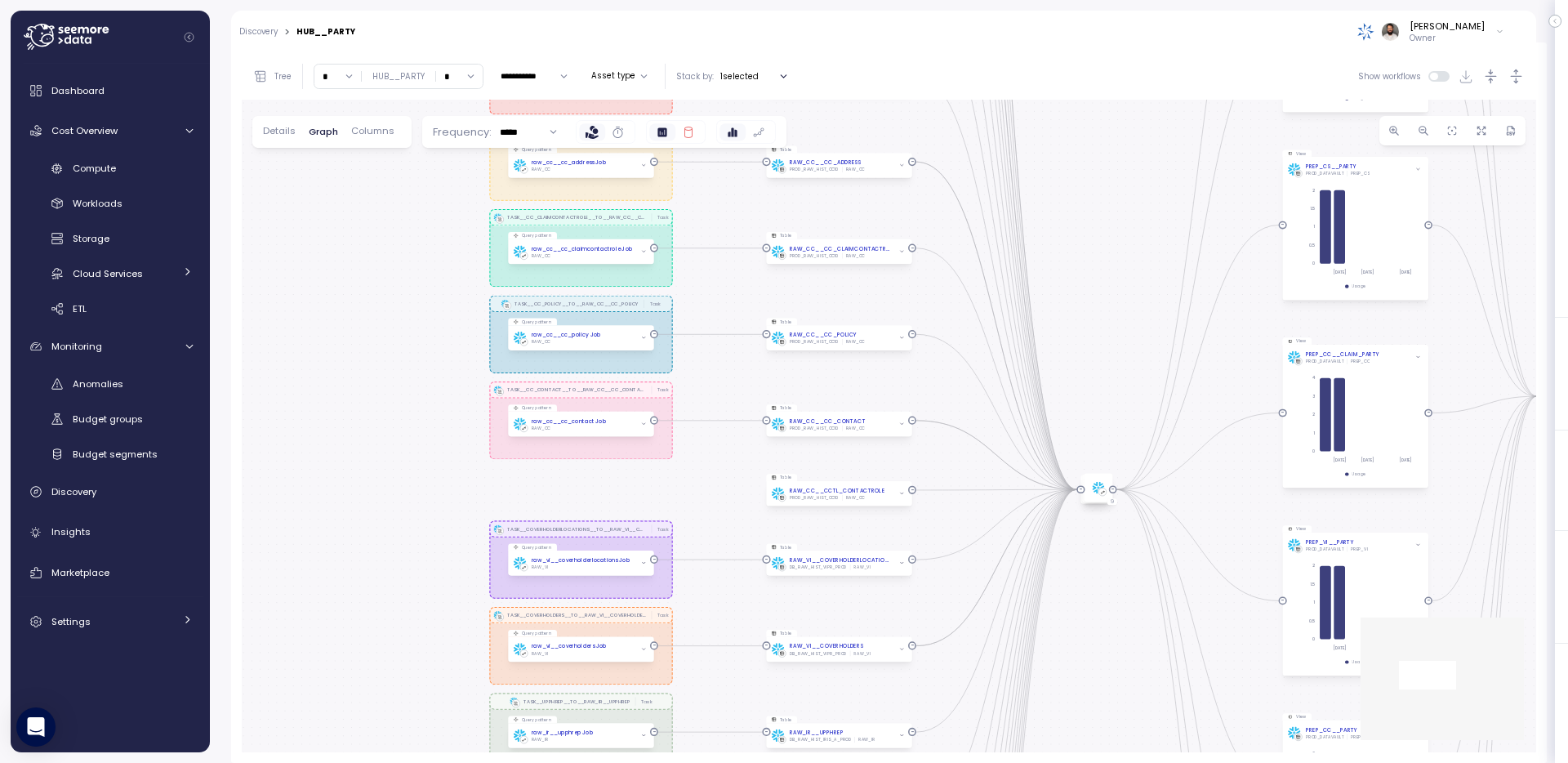
click at [1093, 381] on div "TASK__UCCSREP__TO__RAW_IR__UCCSREP Task TASK__PARTY_CONTACT_USAGE__TO__RAW_SP__…" at bounding box center [889, 426] width 1294 height 653
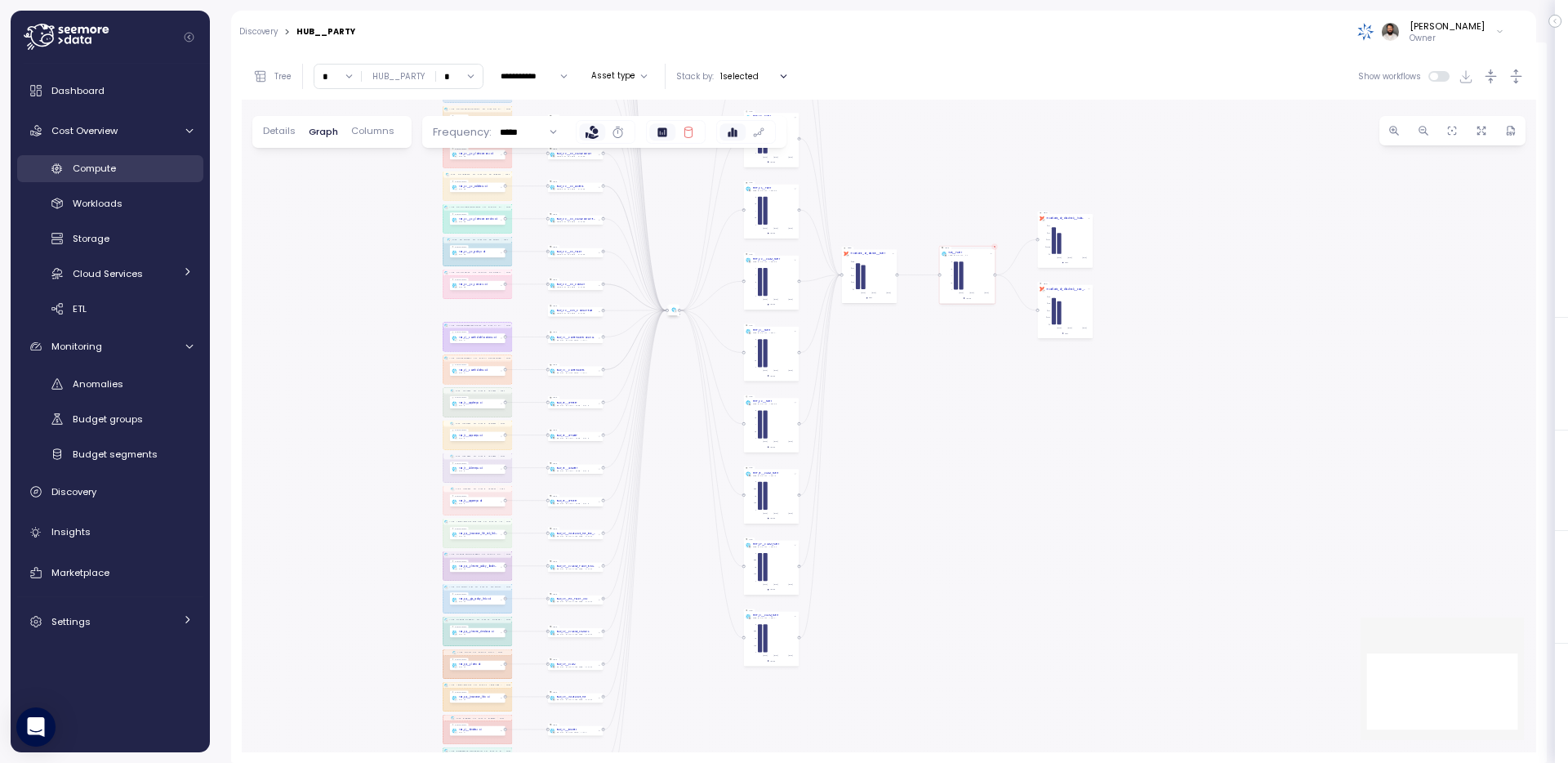
click at [127, 163] on div "Compute" at bounding box center [132, 168] width 120 height 17
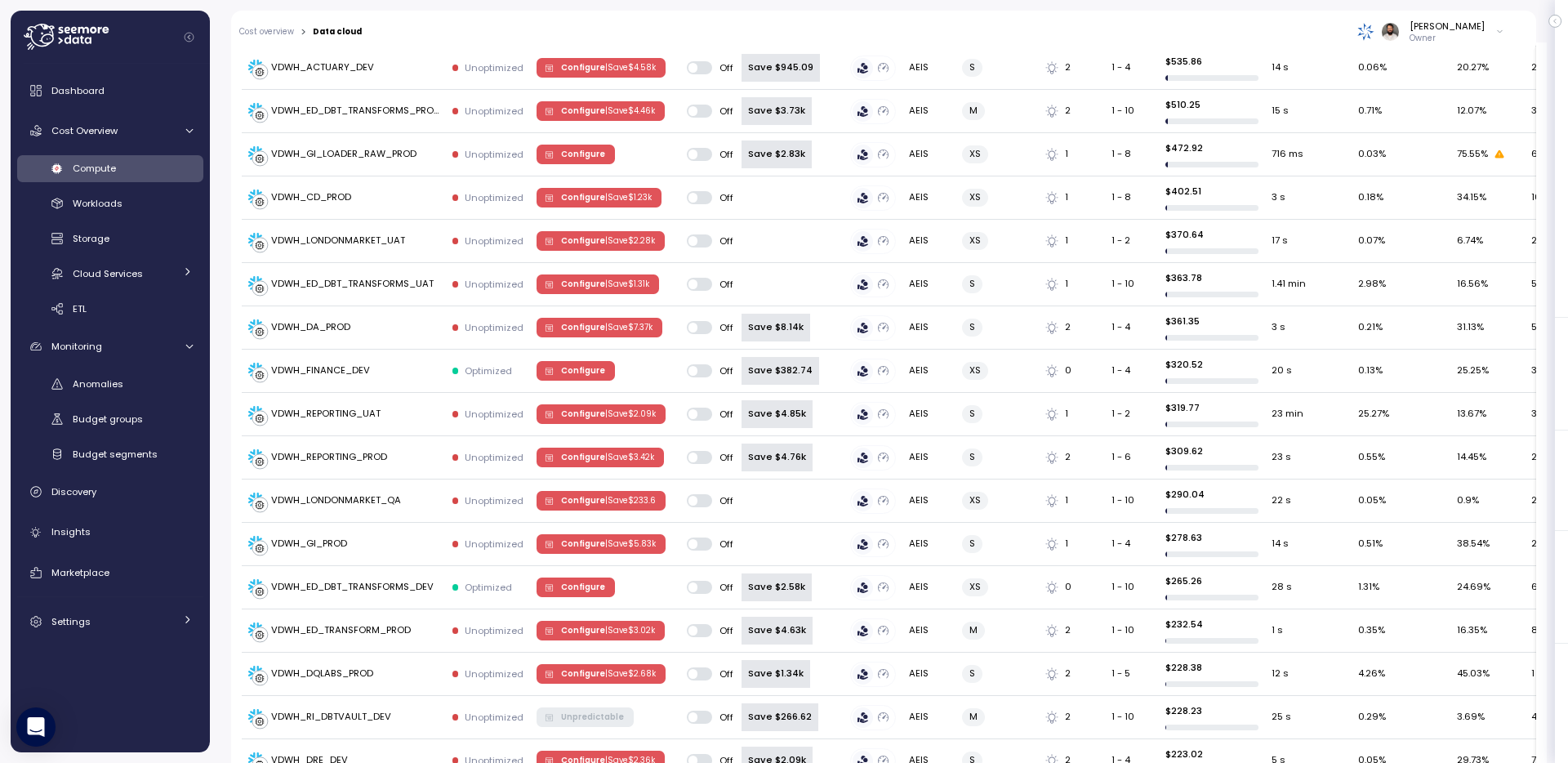
scroll to position [873, 0]
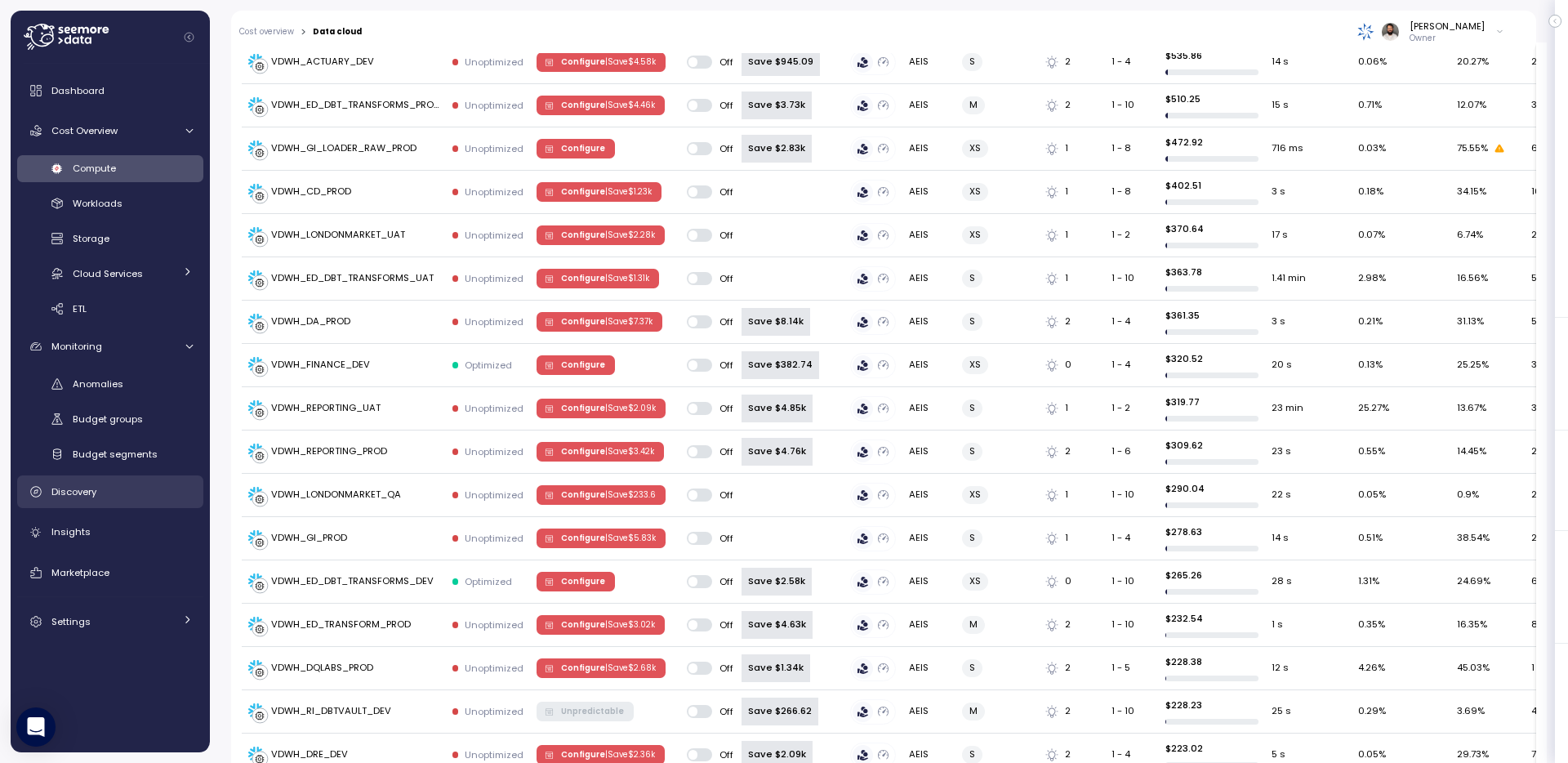
click at [133, 488] on div "Discovery" at bounding box center [122, 491] width 142 height 17
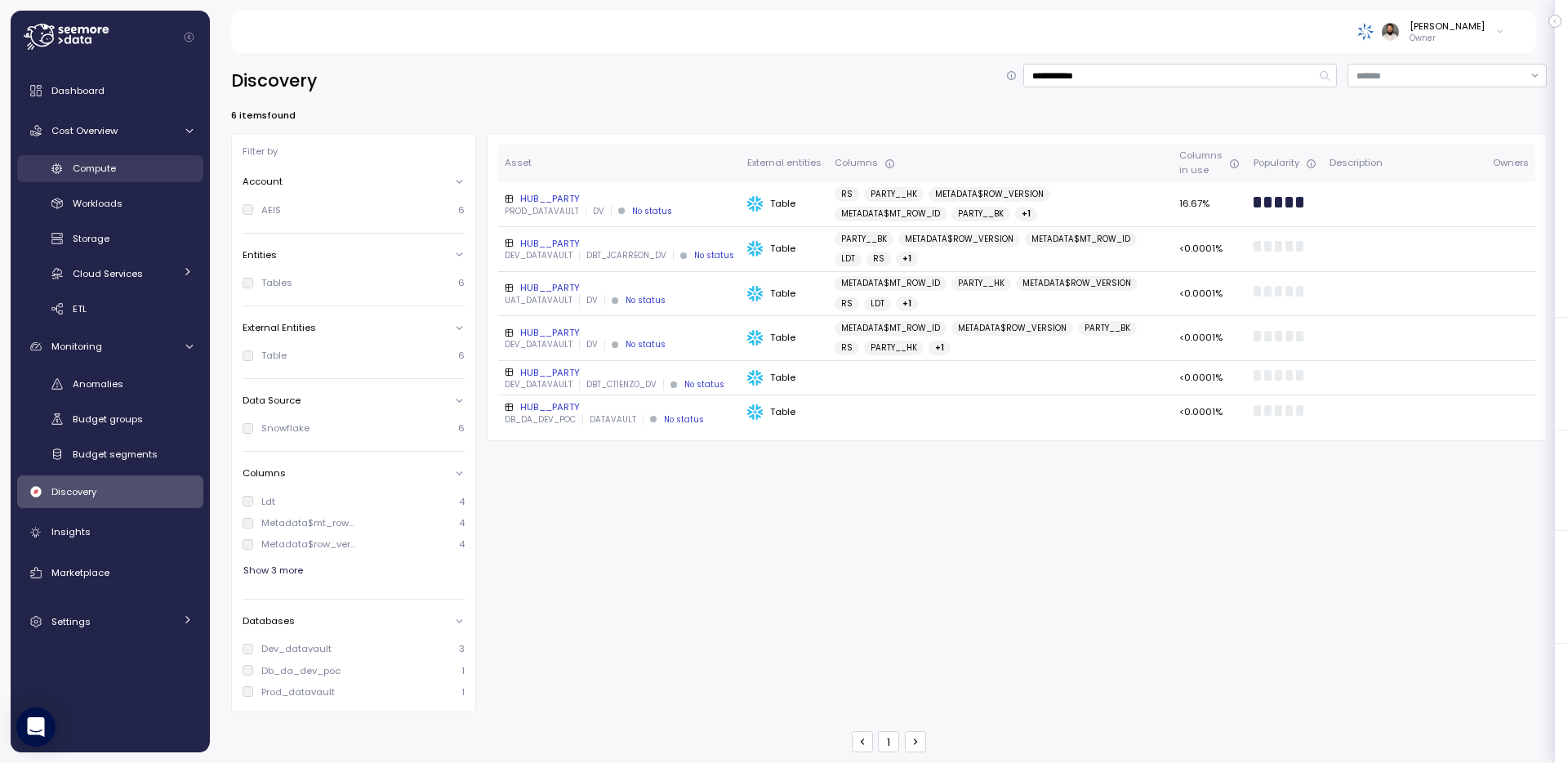
click at [110, 166] on span "Compute" at bounding box center [94, 168] width 44 height 13
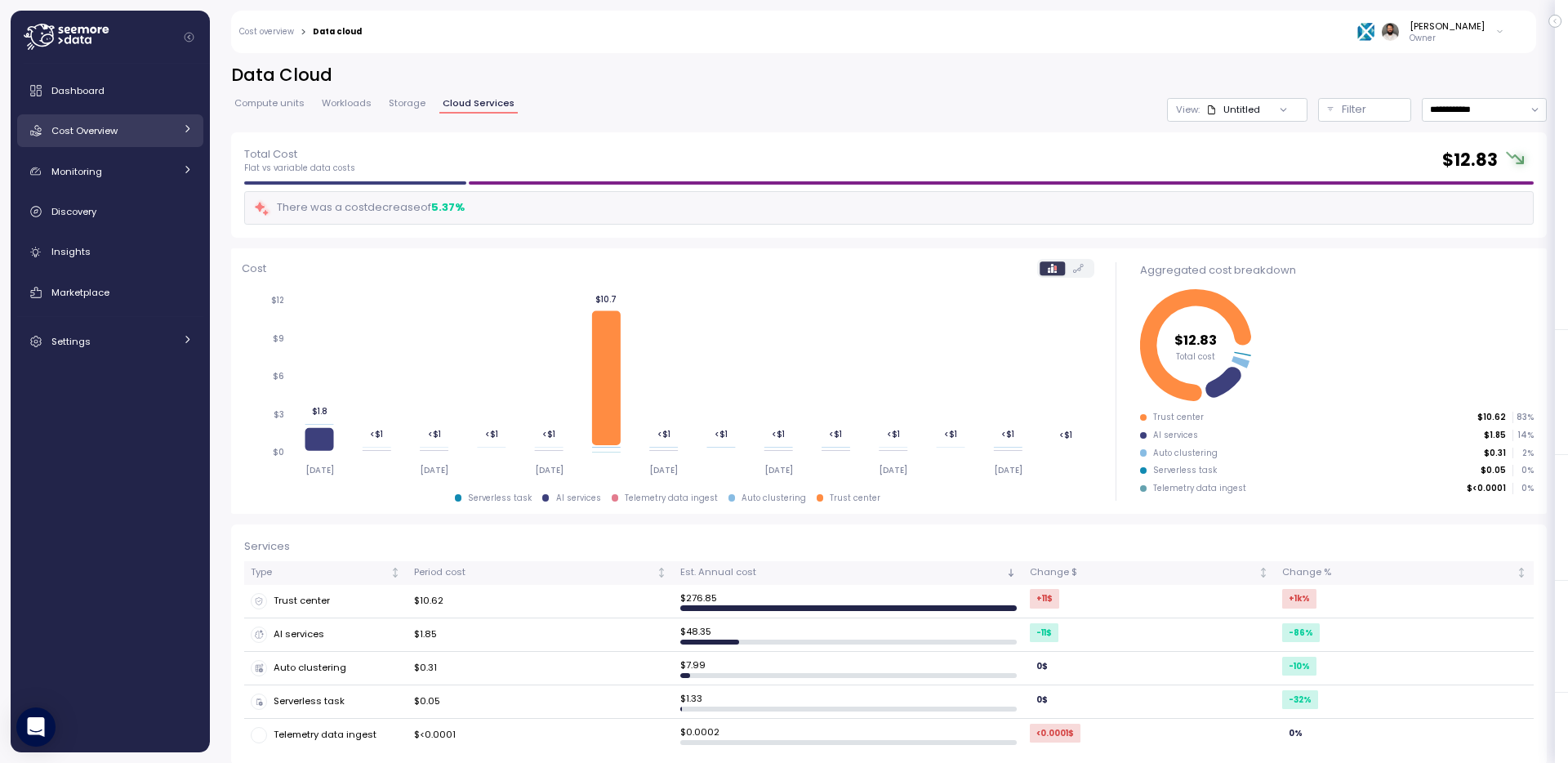
click at [144, 135] on div "Cost Overview" at bounding box center [113, 130] width 122 height 17
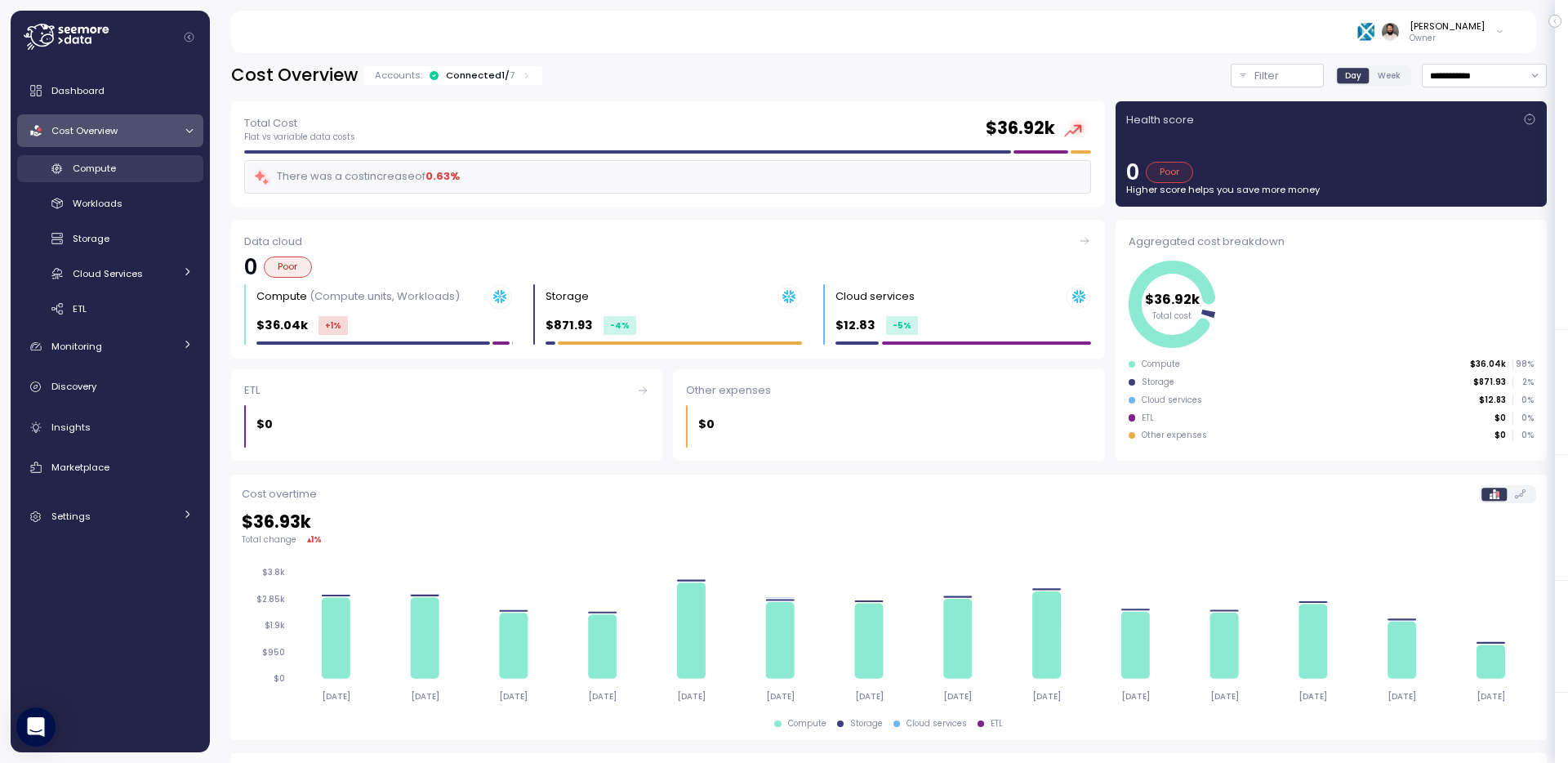
click at [147, 169] on div "Compute" at bounding box center [132, 168] width 120 height 17
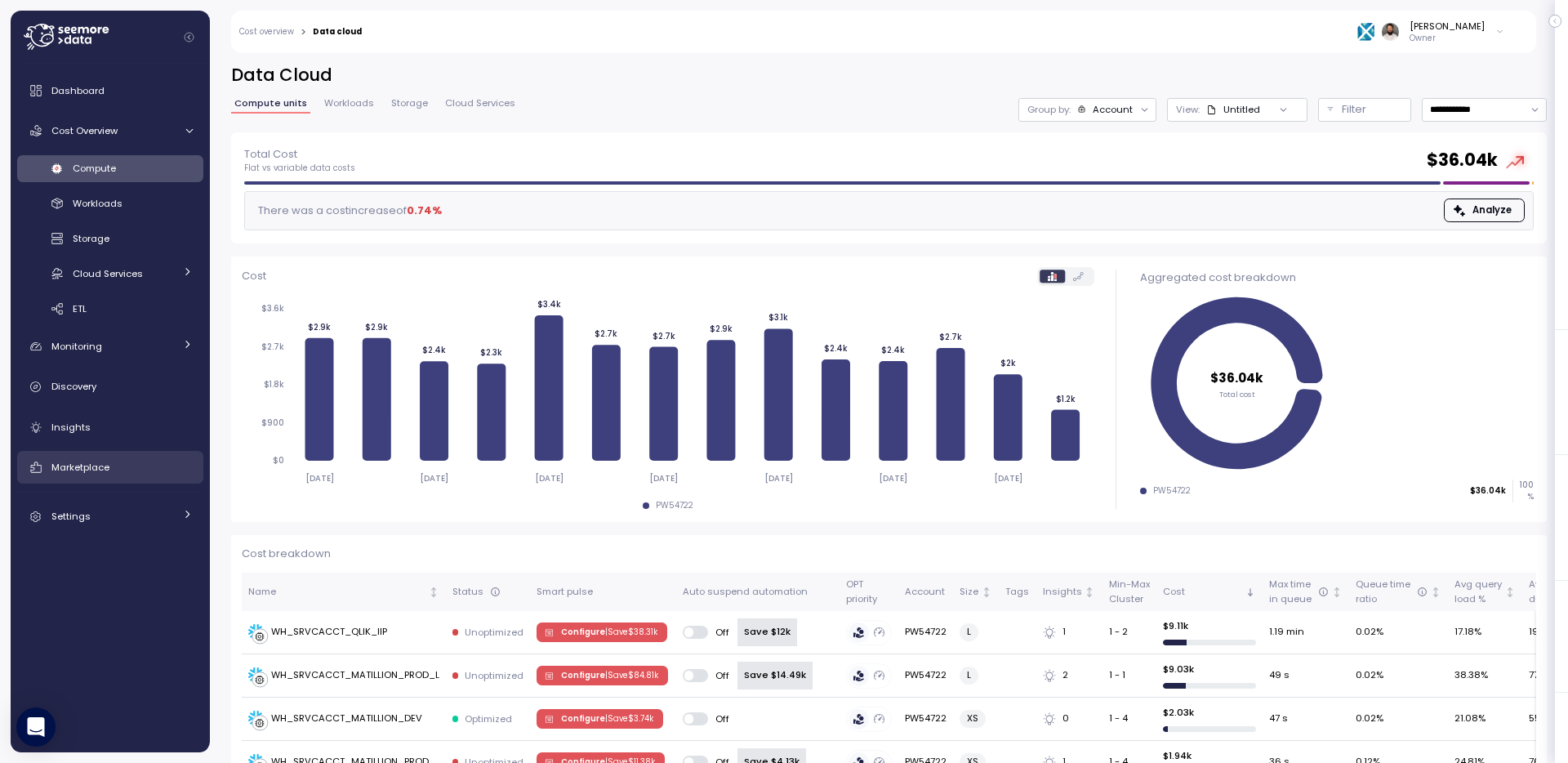
click at [144, 458] on link "Marketplace" at bounding box center [110, 467] width 186 height 32
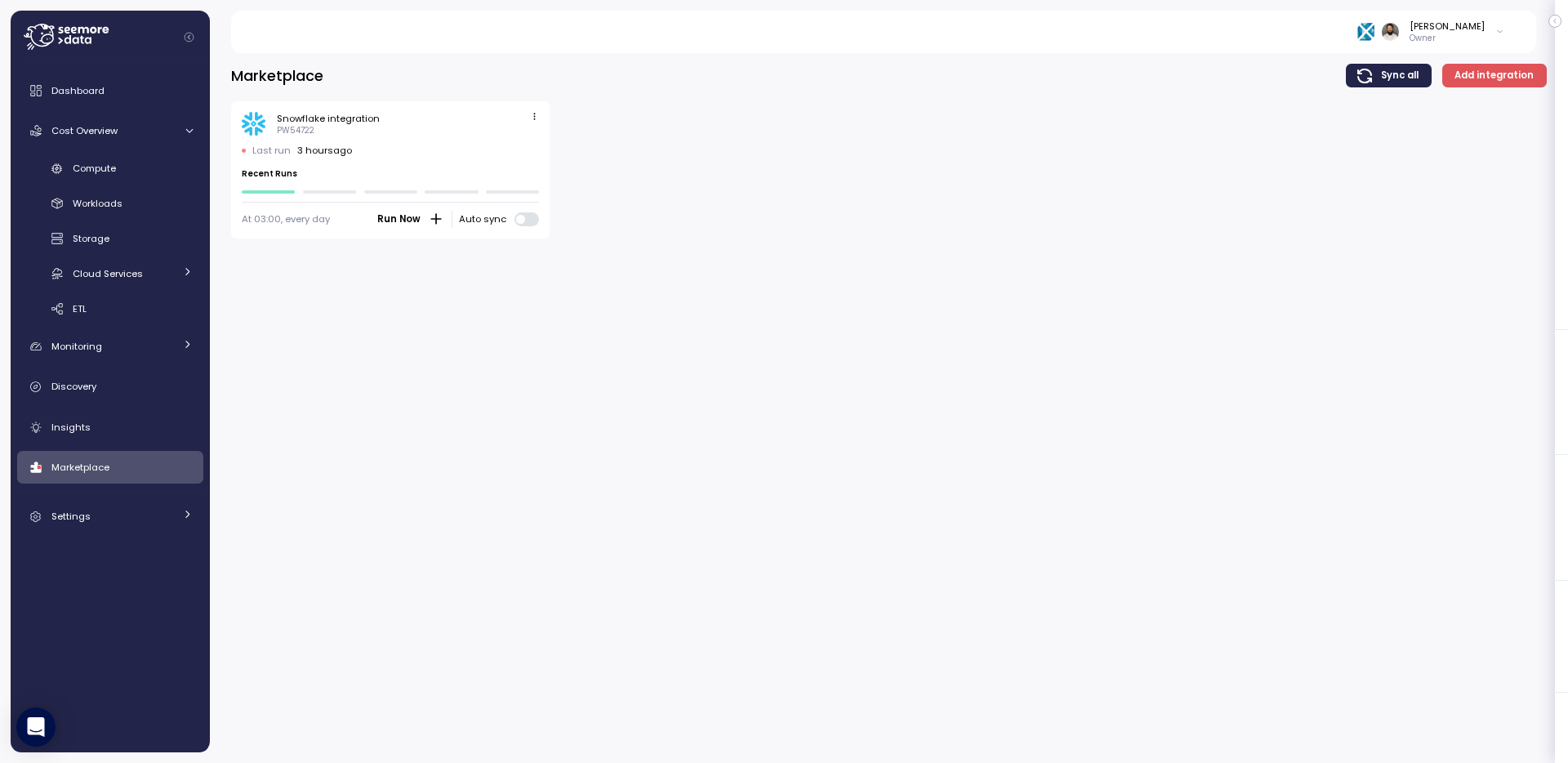
drag, startPoint x: 300, startPoint y: 149, endPoint x: 371, endPoint y: 149, distance: 71.0
click at [371, 149] on div "Last run 3 hours ago" at bounding box center [391, 149] width 298 height 13
click at [120, 174] on div "Compute" at bounding box center [132, 168] width 120 height 17
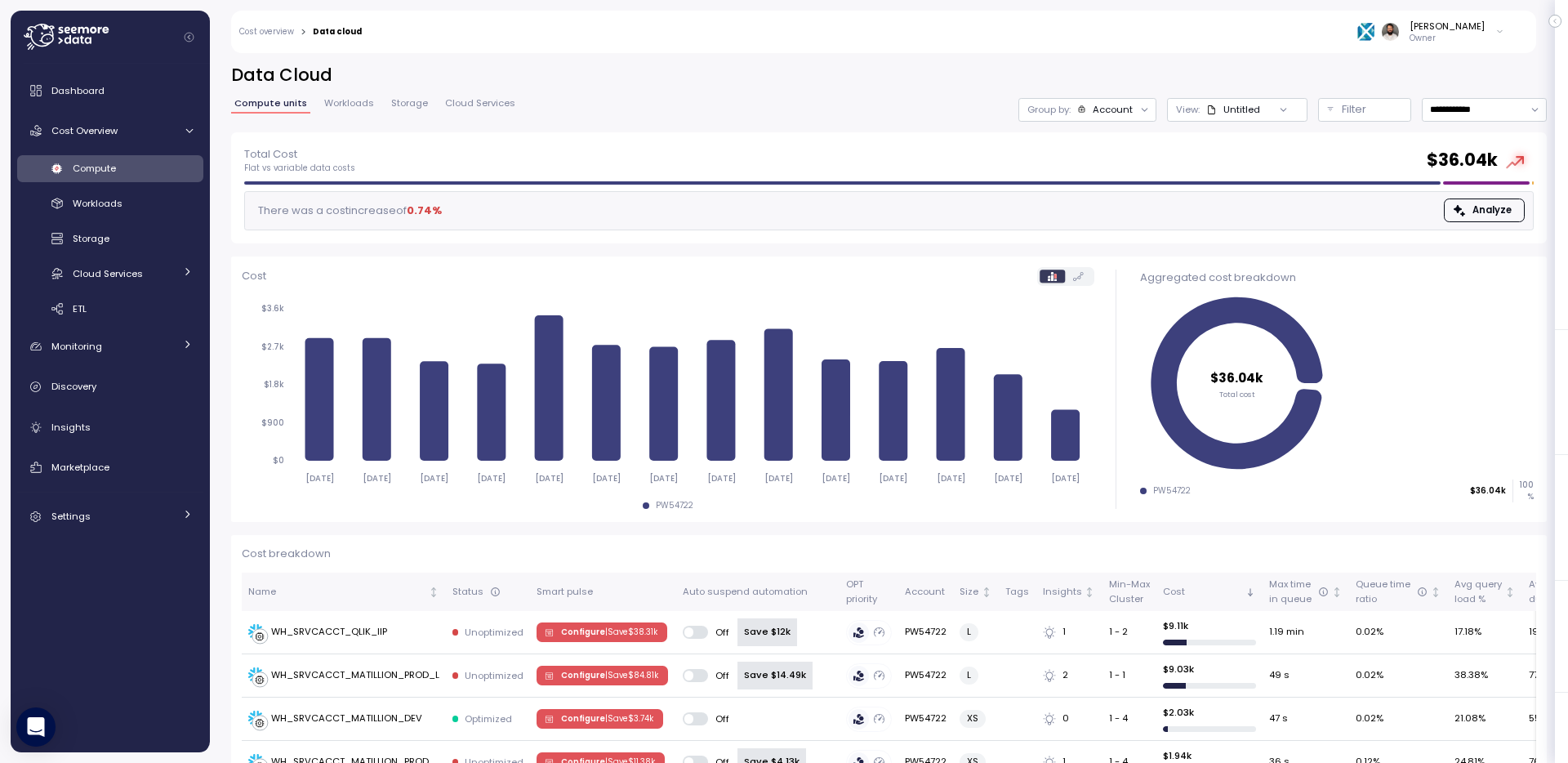
click at [1441, 28] on div "[PERSON_NAME]" at bounding box center [1447, 25] width 75 height 13
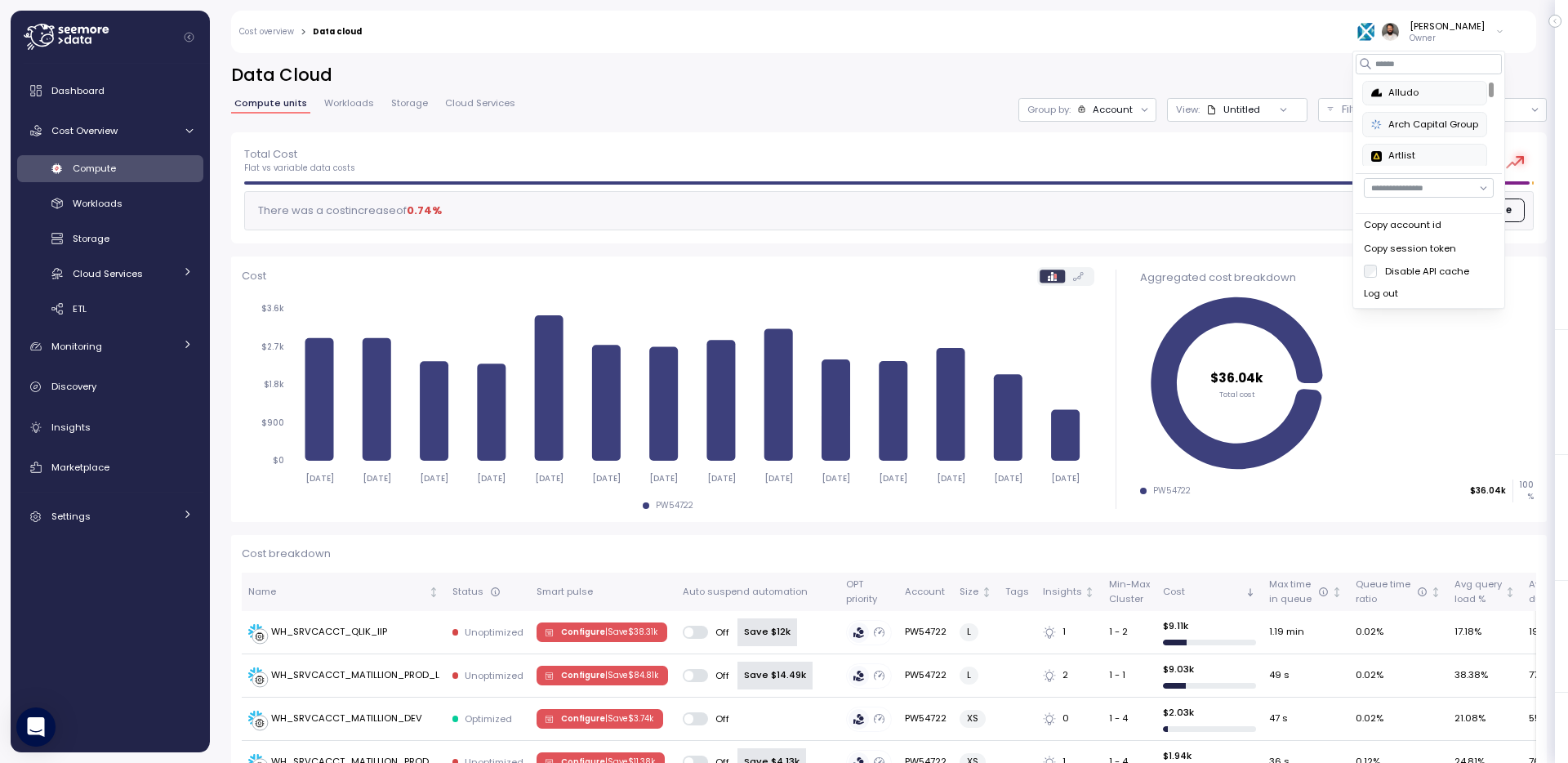
click at [1396, 268] on label "Disable API cache" at bounding box center [1424, 271] width 93 height 13
click at [350, 99] on span "Workloads" at bounding box center [349, 103] width 50 height 9
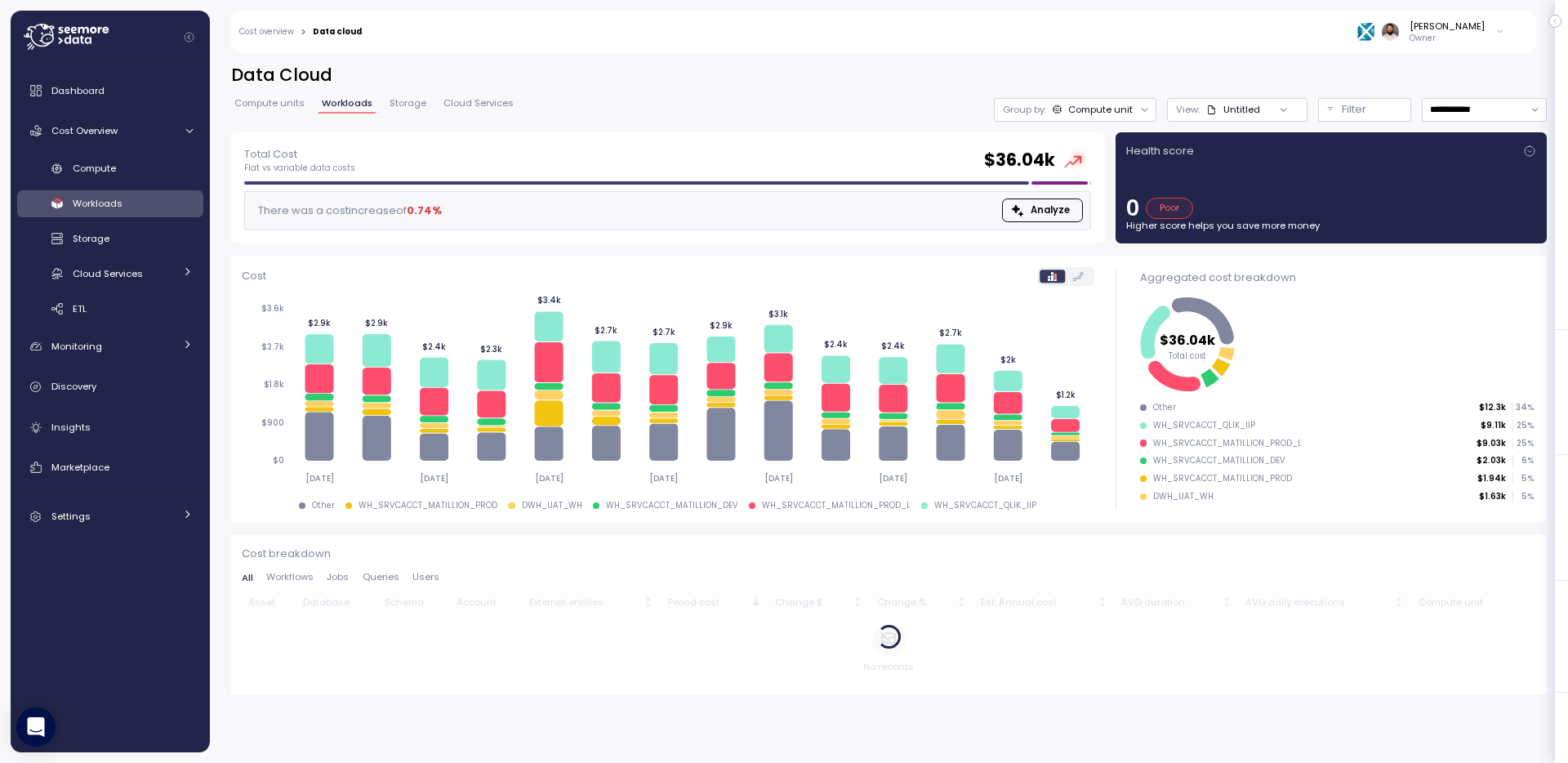
click at [290, 104] on span "Compute units" at bounding box center [269, 103] width 70 height 9
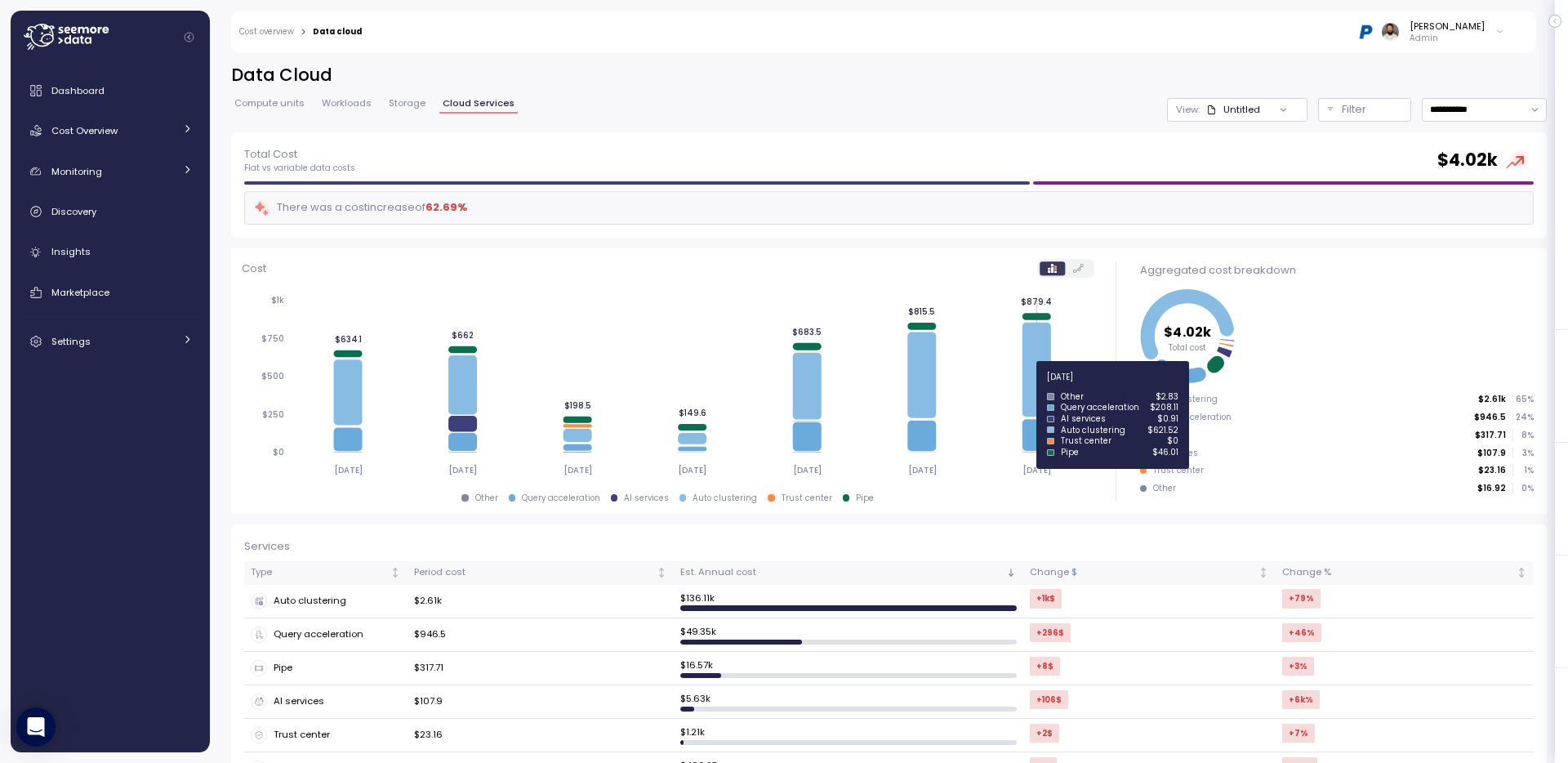
scroll to position [191, 0]
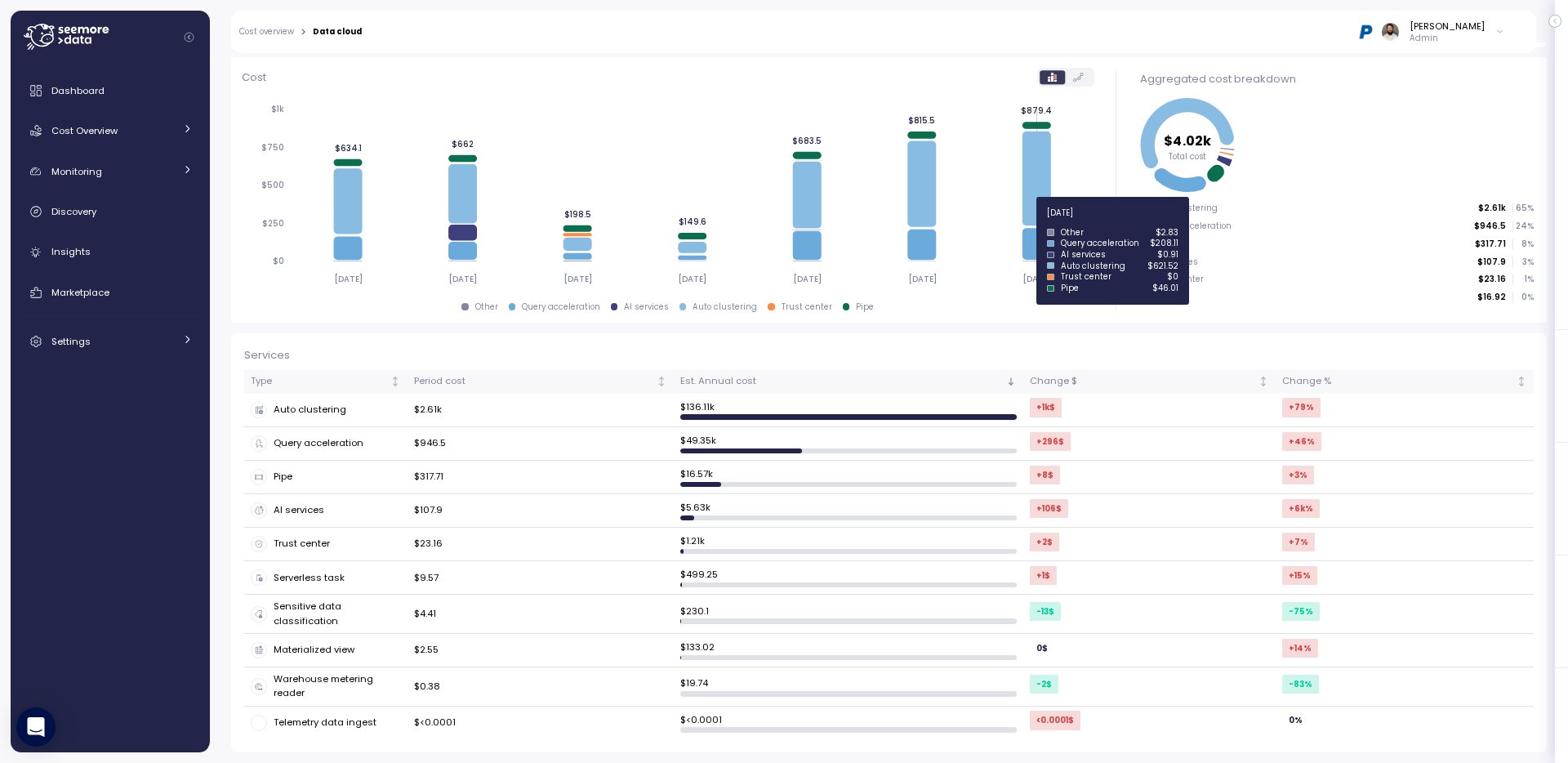
click at [1027, 206] on icon at bounding box center [1037, 178] width 29 height 94
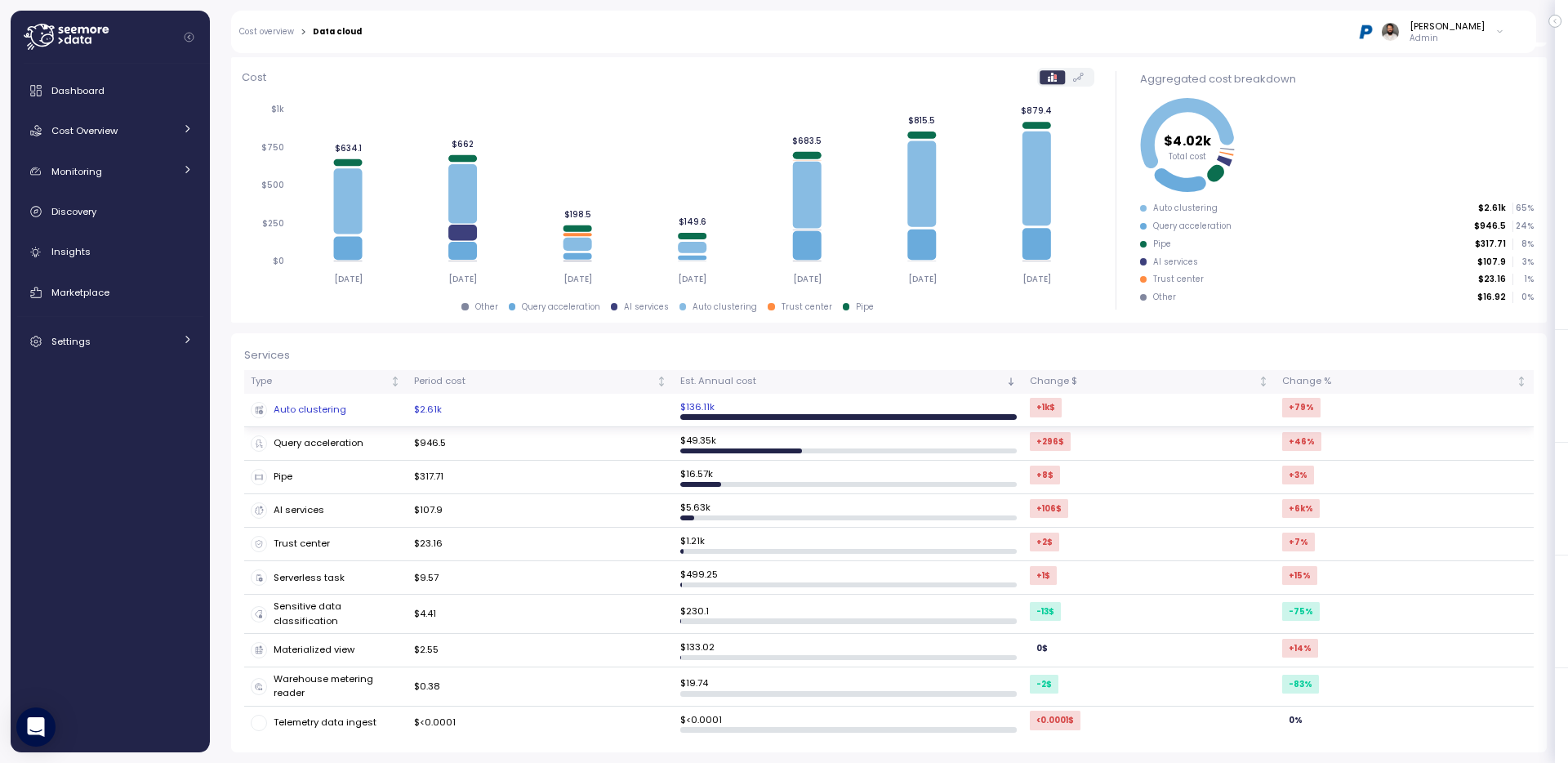
click at [524, 413] on td "$2.61k" at bounding box center [540, 410] width 267 height 33
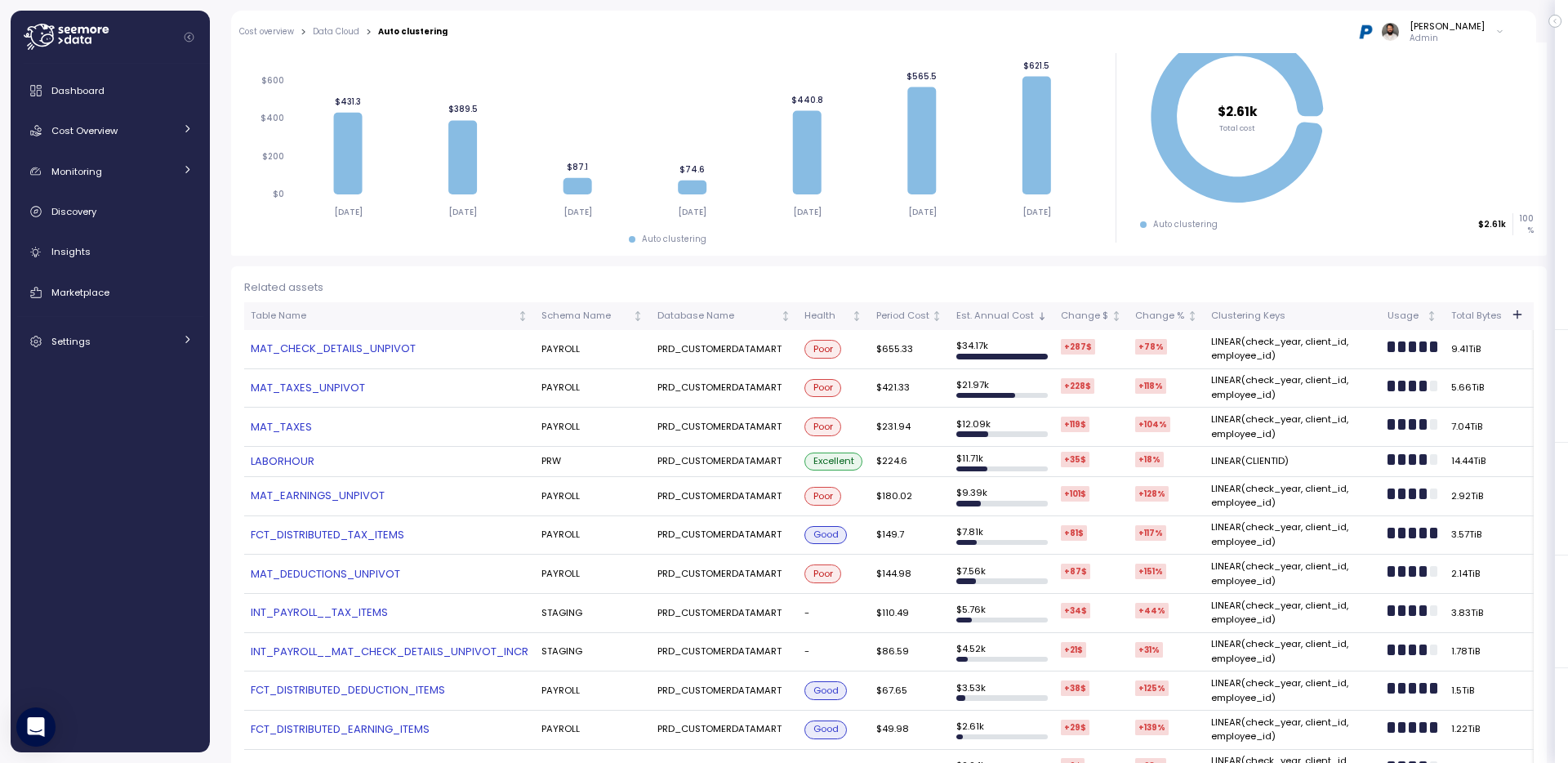
scroll to position [350, 0]
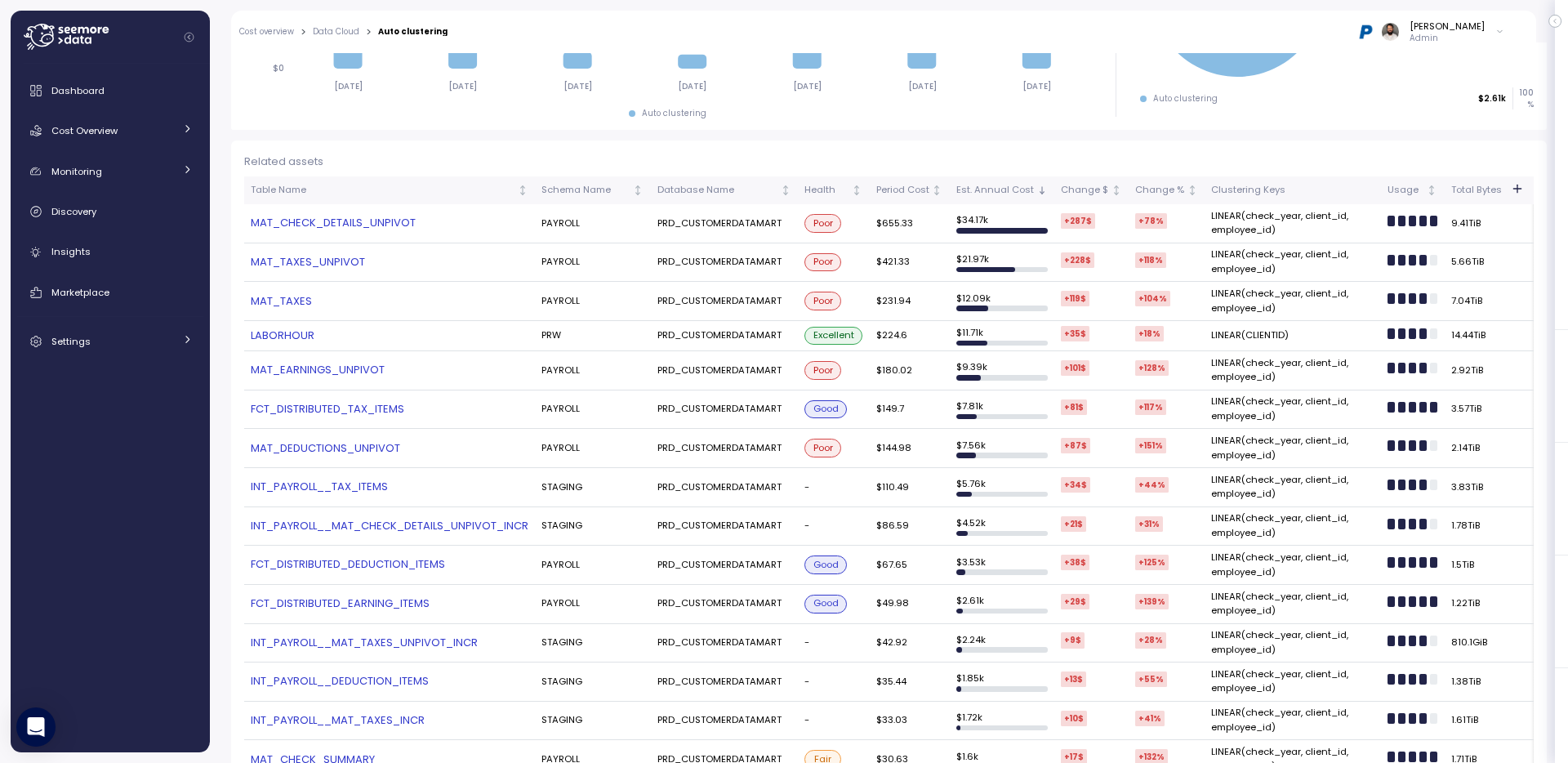
click at [352, 226] on link "MAT_CHECK_DETAILS_UNPIVOT" at bounding box center [390, 223] width 278 height 17
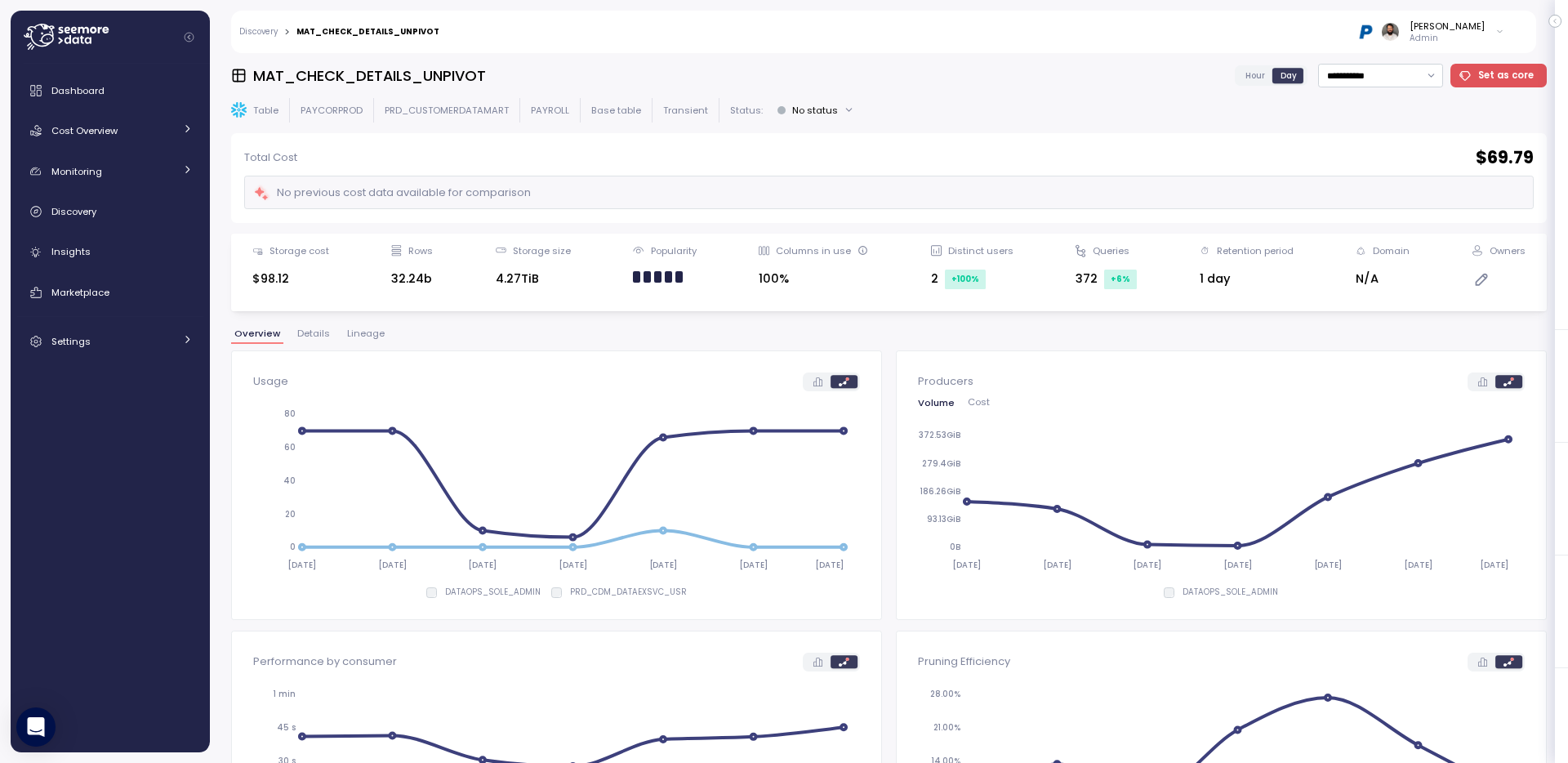
scroll to position [625, 0]
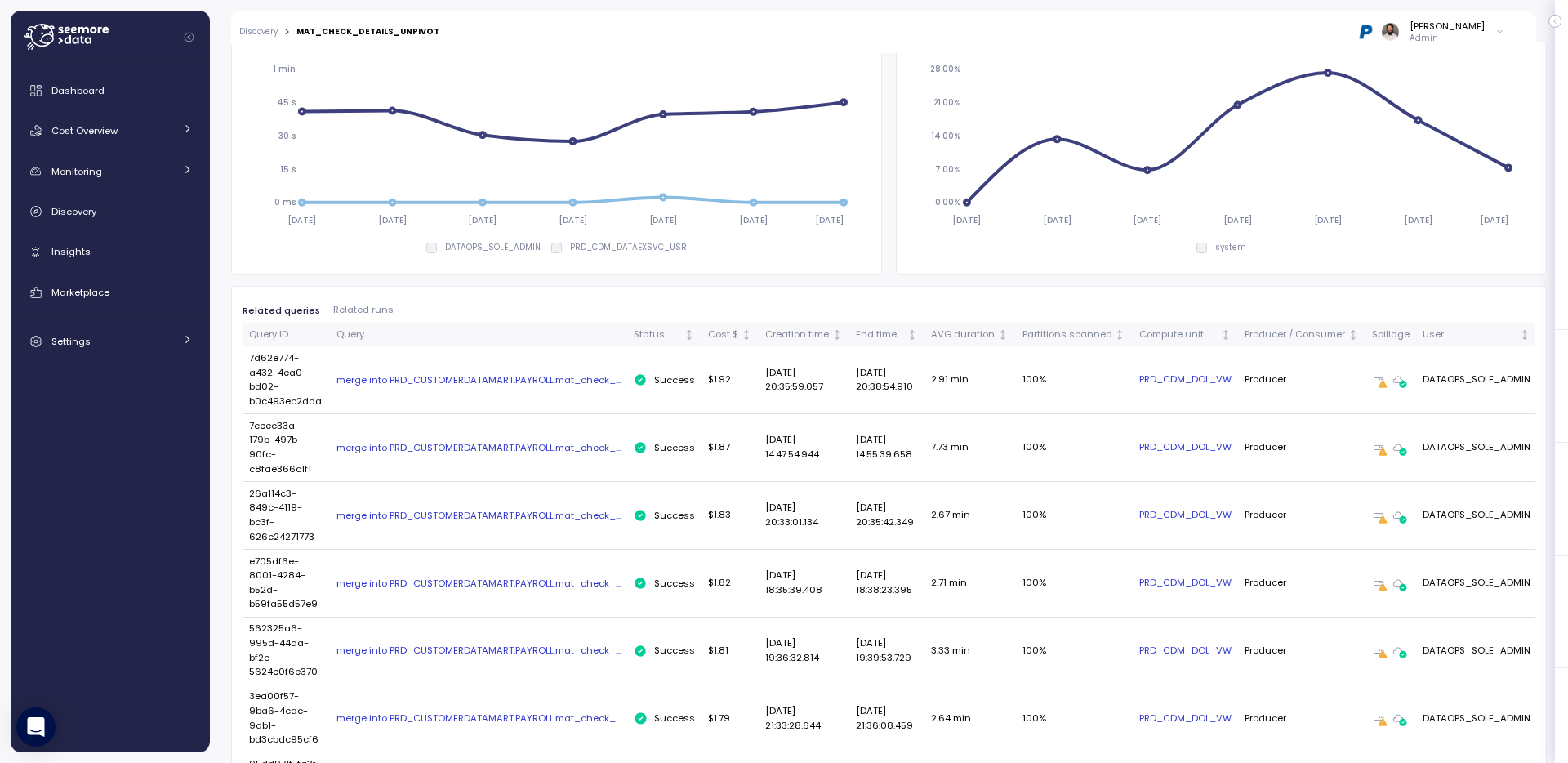
click at [563, 377] on div "merge into PRD_CUSTOMERDATAMART.PAYROLL.mat_check_..." at bounding box center [478, 379] width 284 height 13
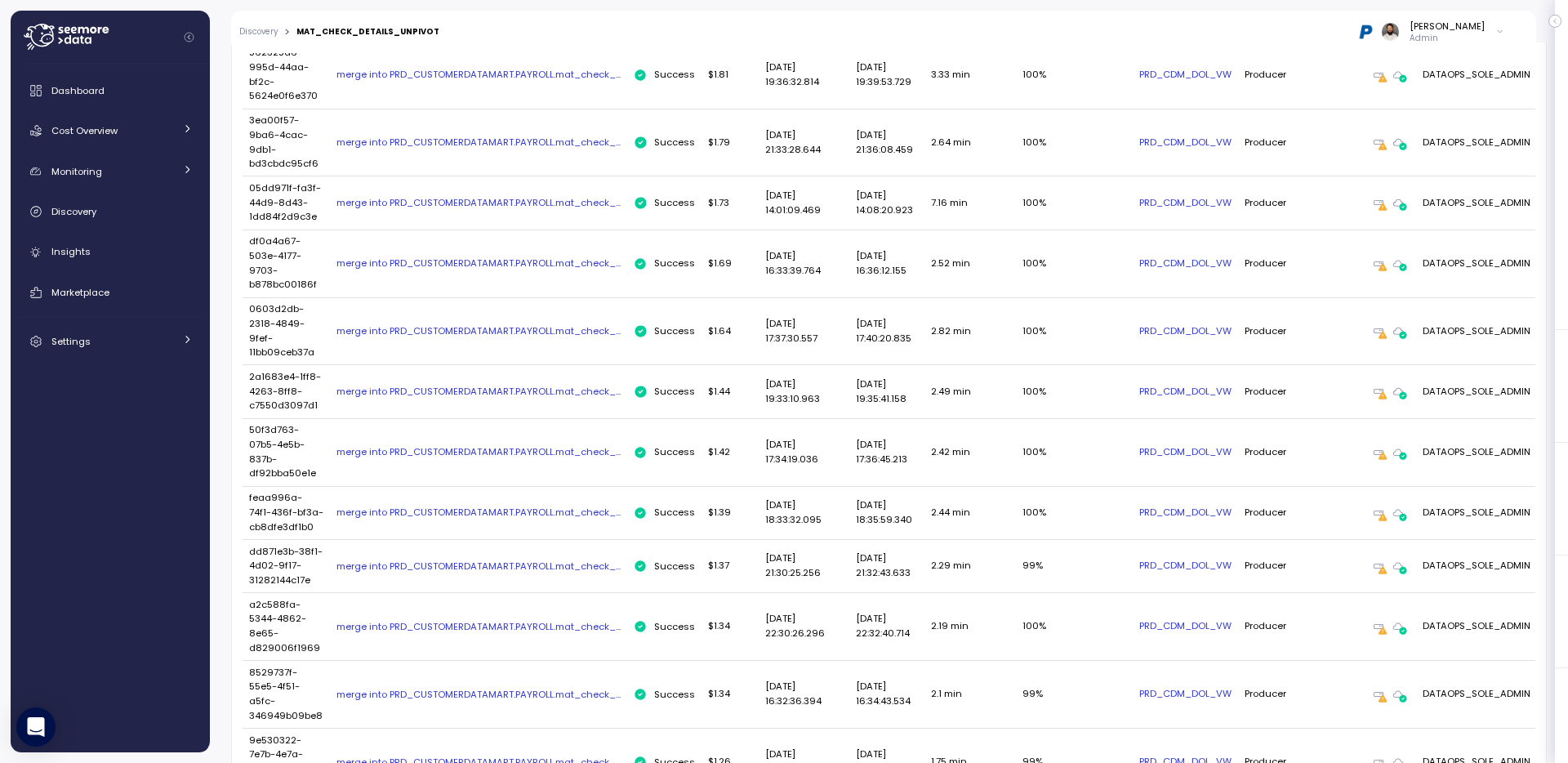
scroll to position [1758, 0]
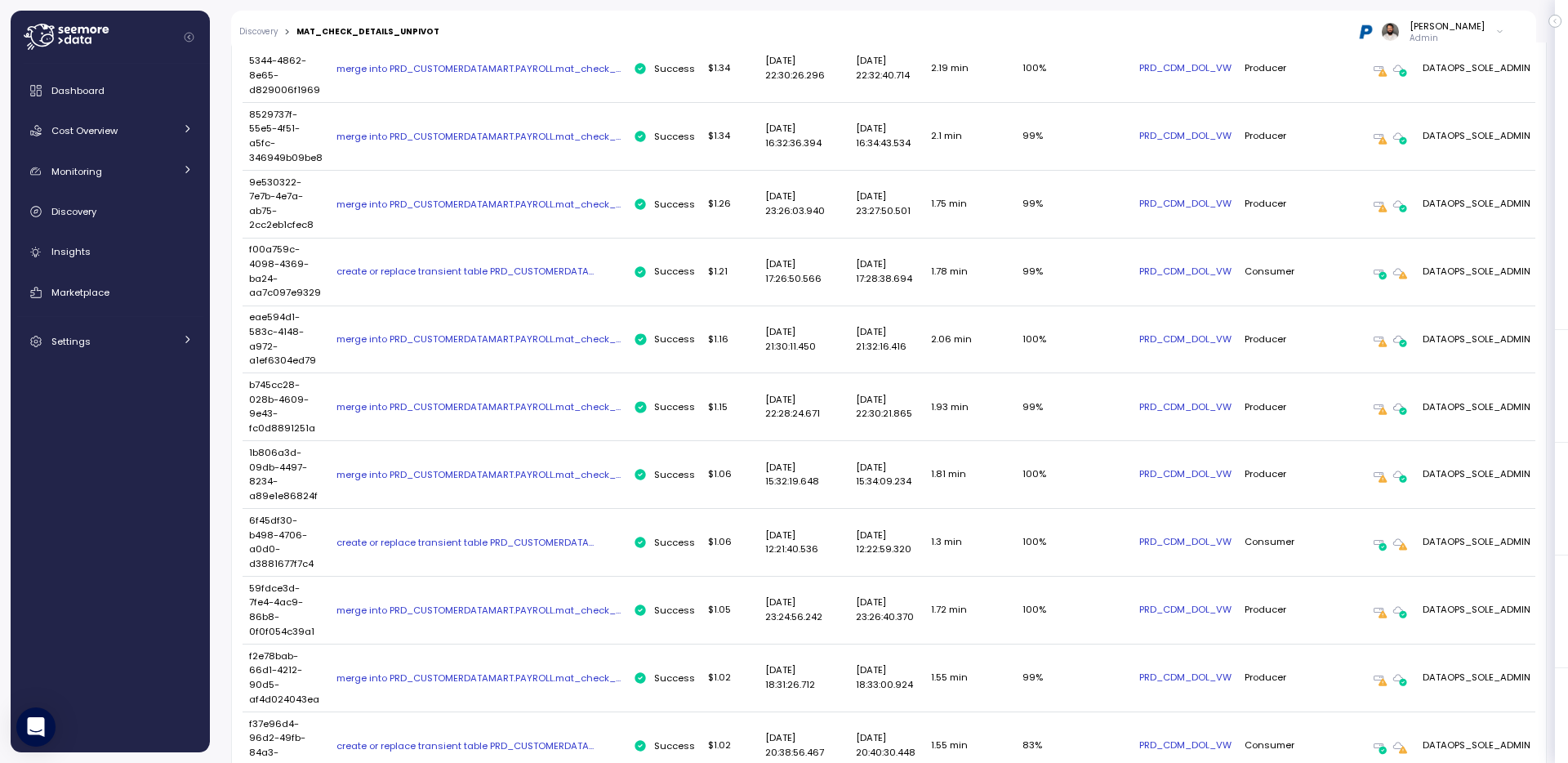
click at [1205, 535] on link "PRD_CDM_DOL_VW" at bounding box center [1186, 542] width 93 height 15
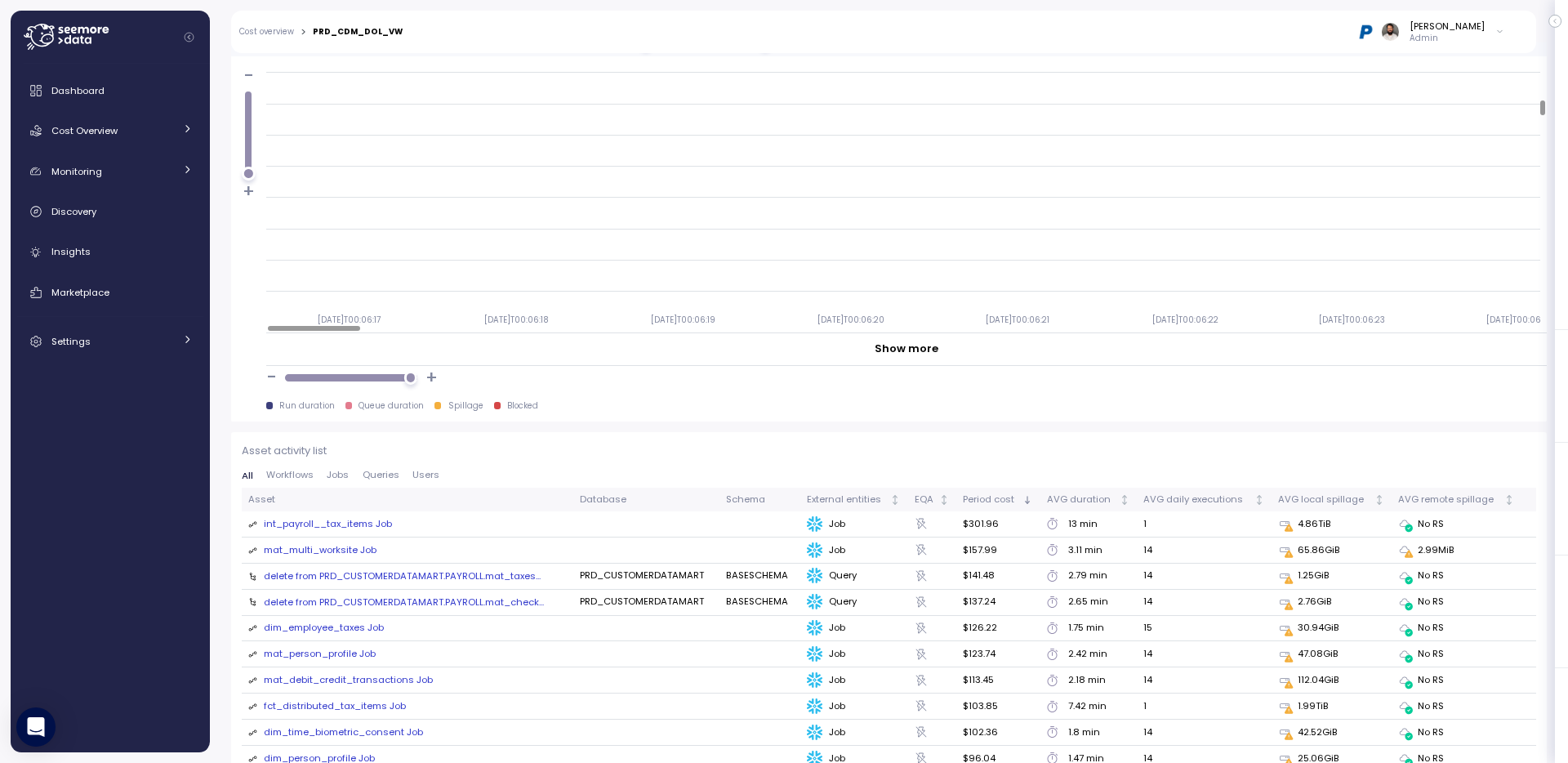
scroll to position [1651, 0]
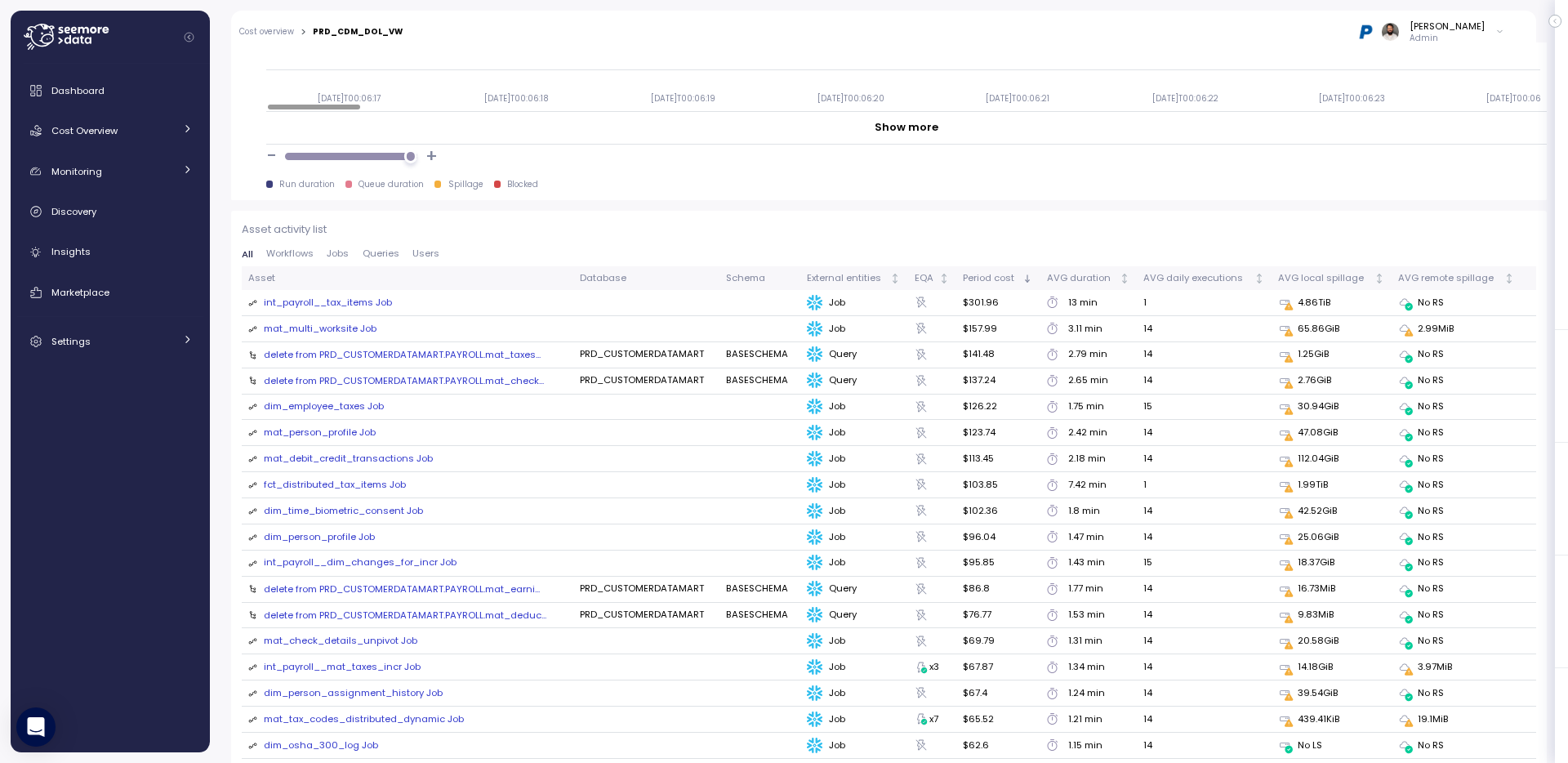
click at [325, 406] on div "dim_employee_taxes Job" at bounding box center [323, 406] width 120 height 15
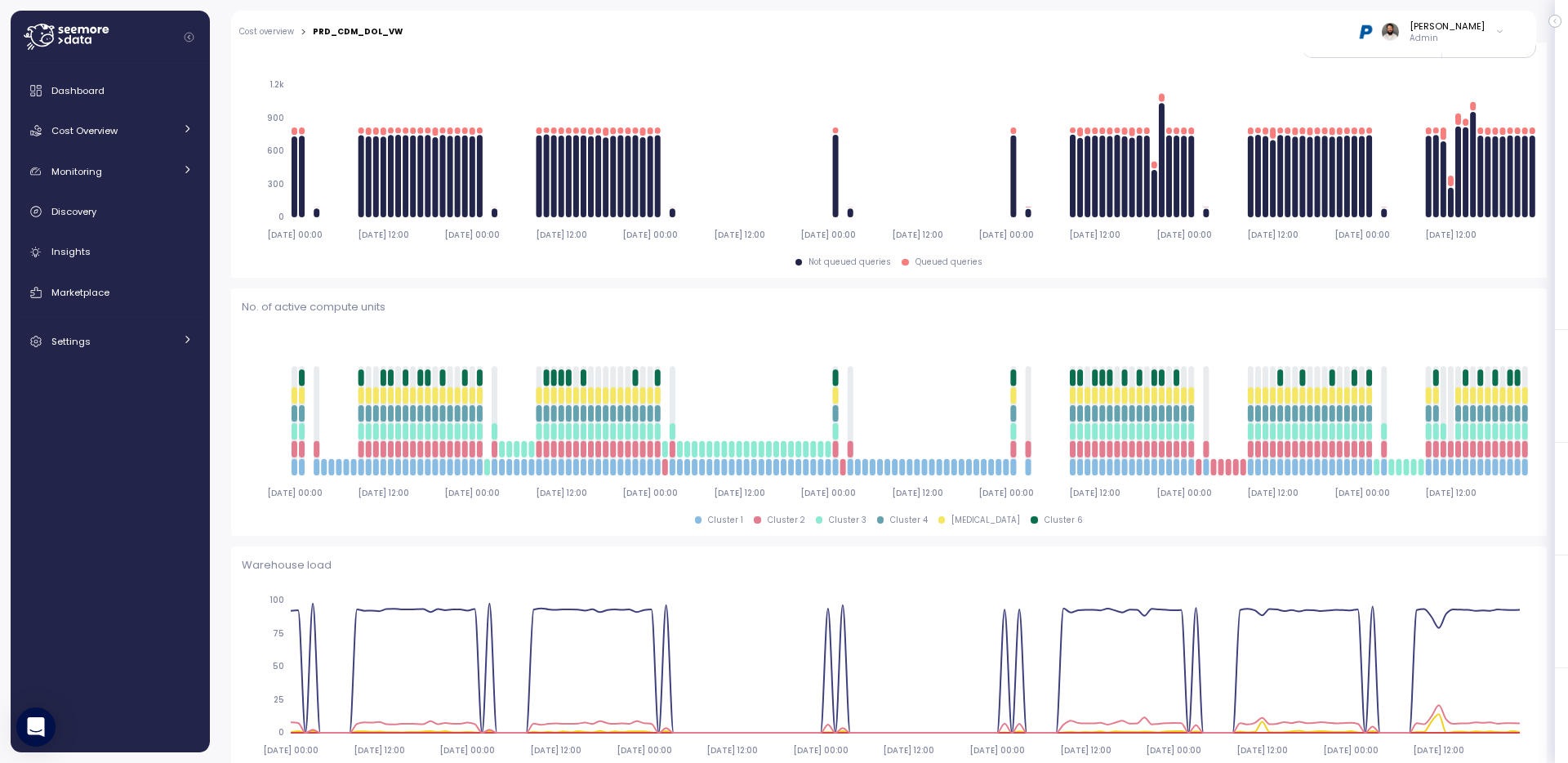
scroll to position [337, 0]
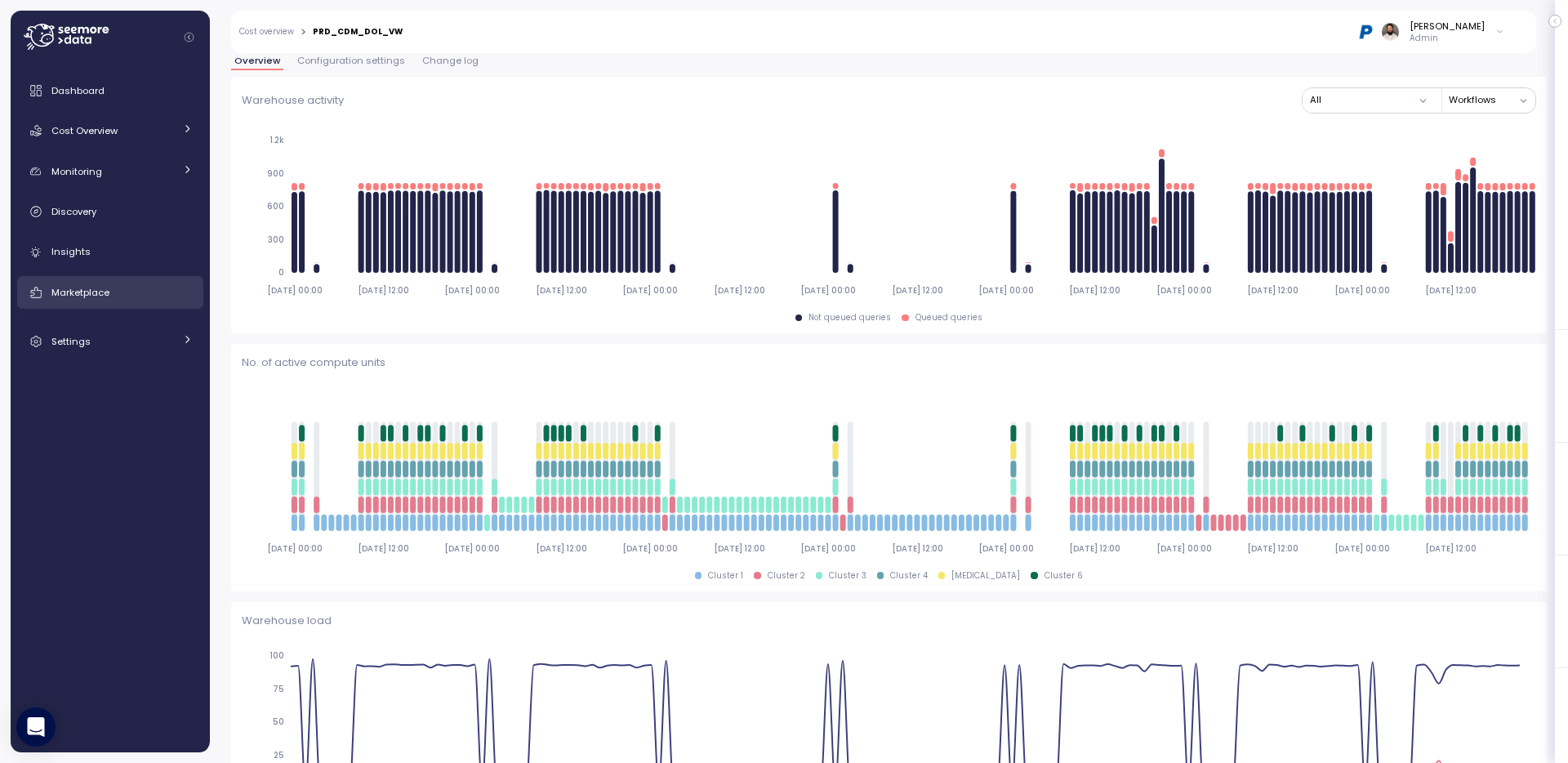
click at [93, 291] on span "Marketplace" at bounding box center [80, 292] width 58 height 13
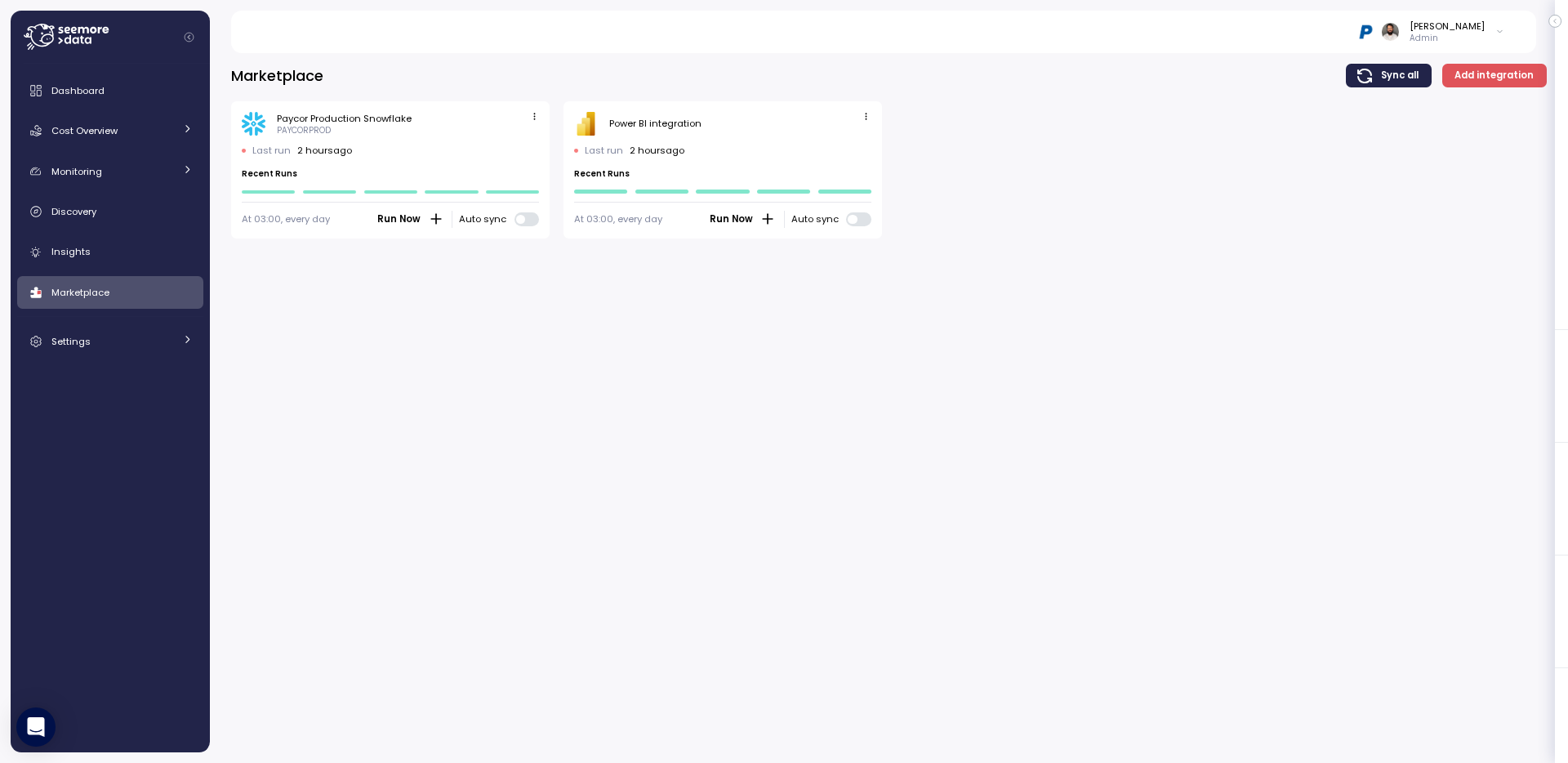
click at [533, 112] on icon "button" at bounding box center [535, 116] width 10 height 10
click at [535, 74] on div "Marketplace Sync all Add integration" at bounding box center [889, 75] width 1316 height 24
click at [127, 135] on div "Cost Overview" at bounding box center [113, 130] width 122 height 17
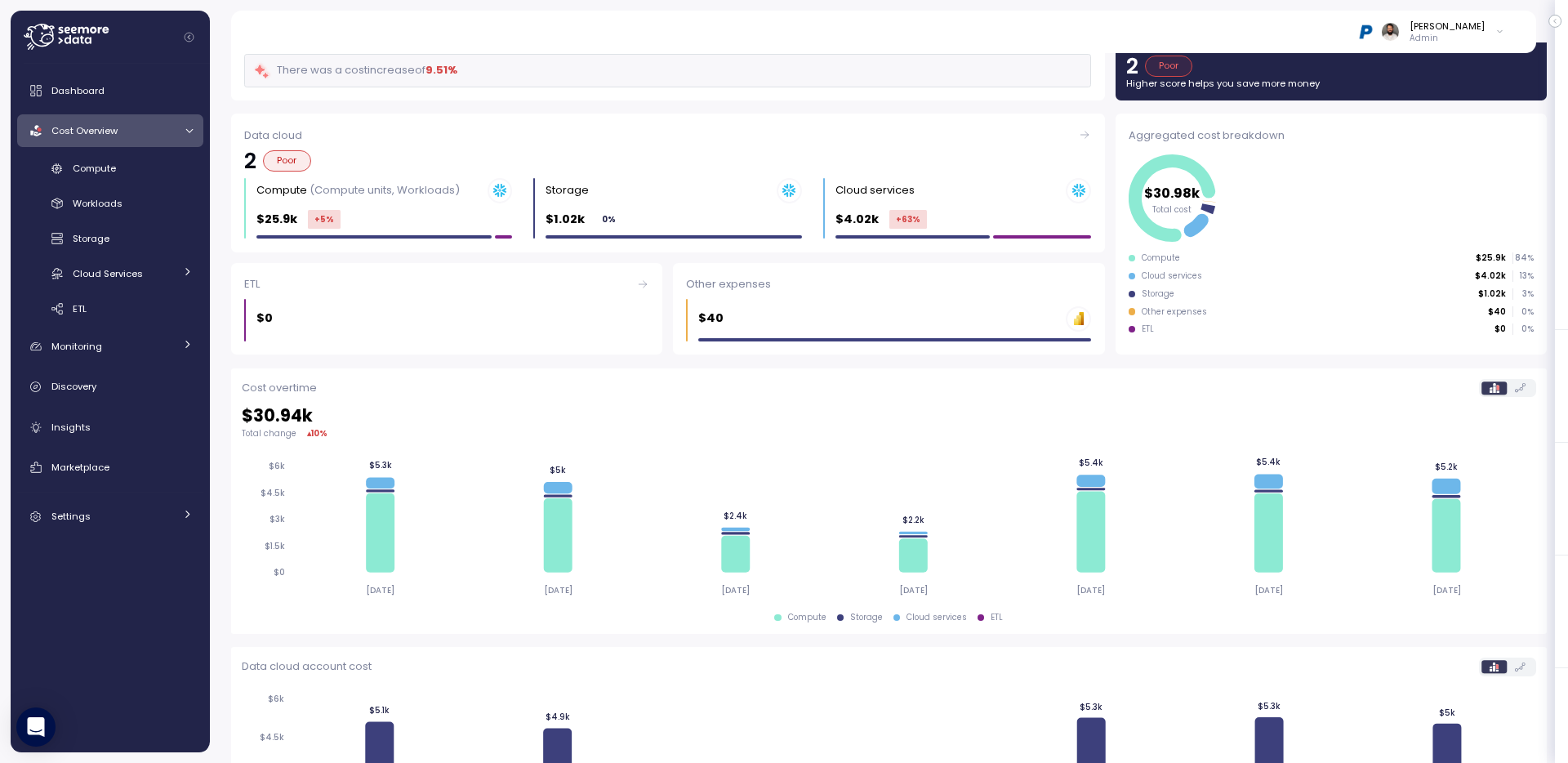
scroll to position [109, 0]
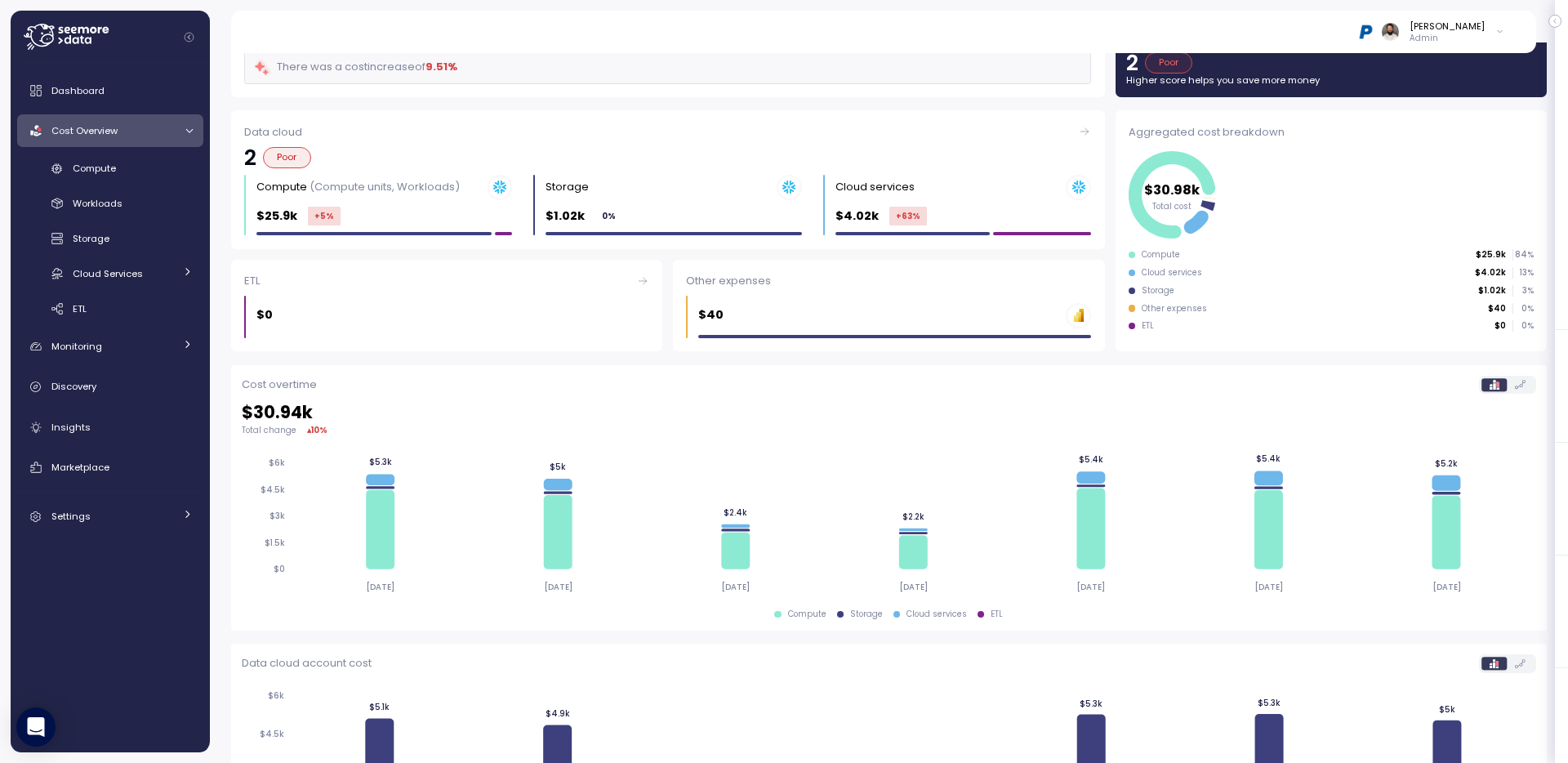
click at [908, 318] on div "$40 PBI Logo Created with Sketch." at bounding box center [895, 316] width 393 height 25
click at [806, 306] on div "$40 PBI Logo Created with Sketch." at bounding box center [895, 316] width 393 height 25
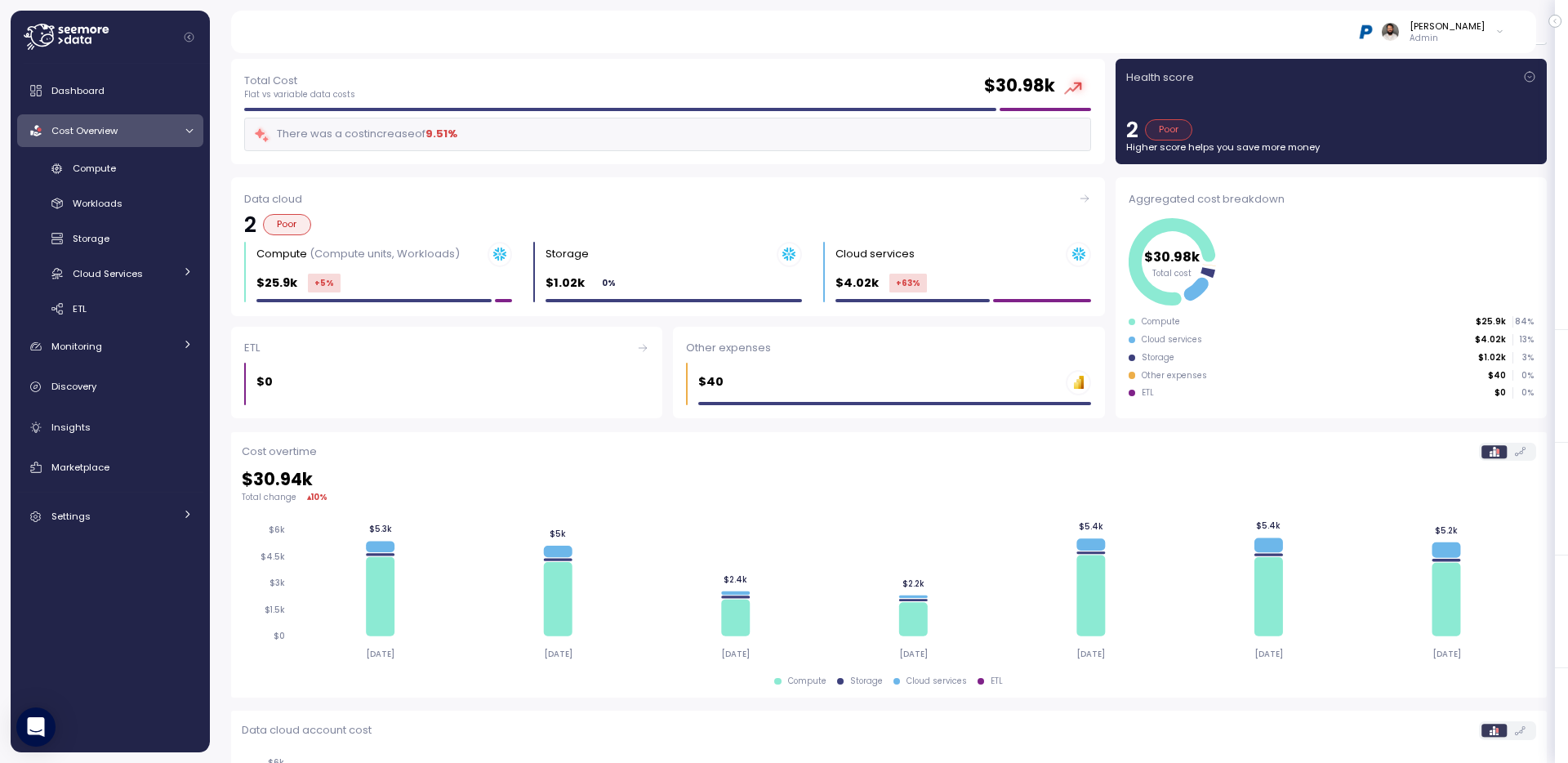
scroll to position [40, 0]
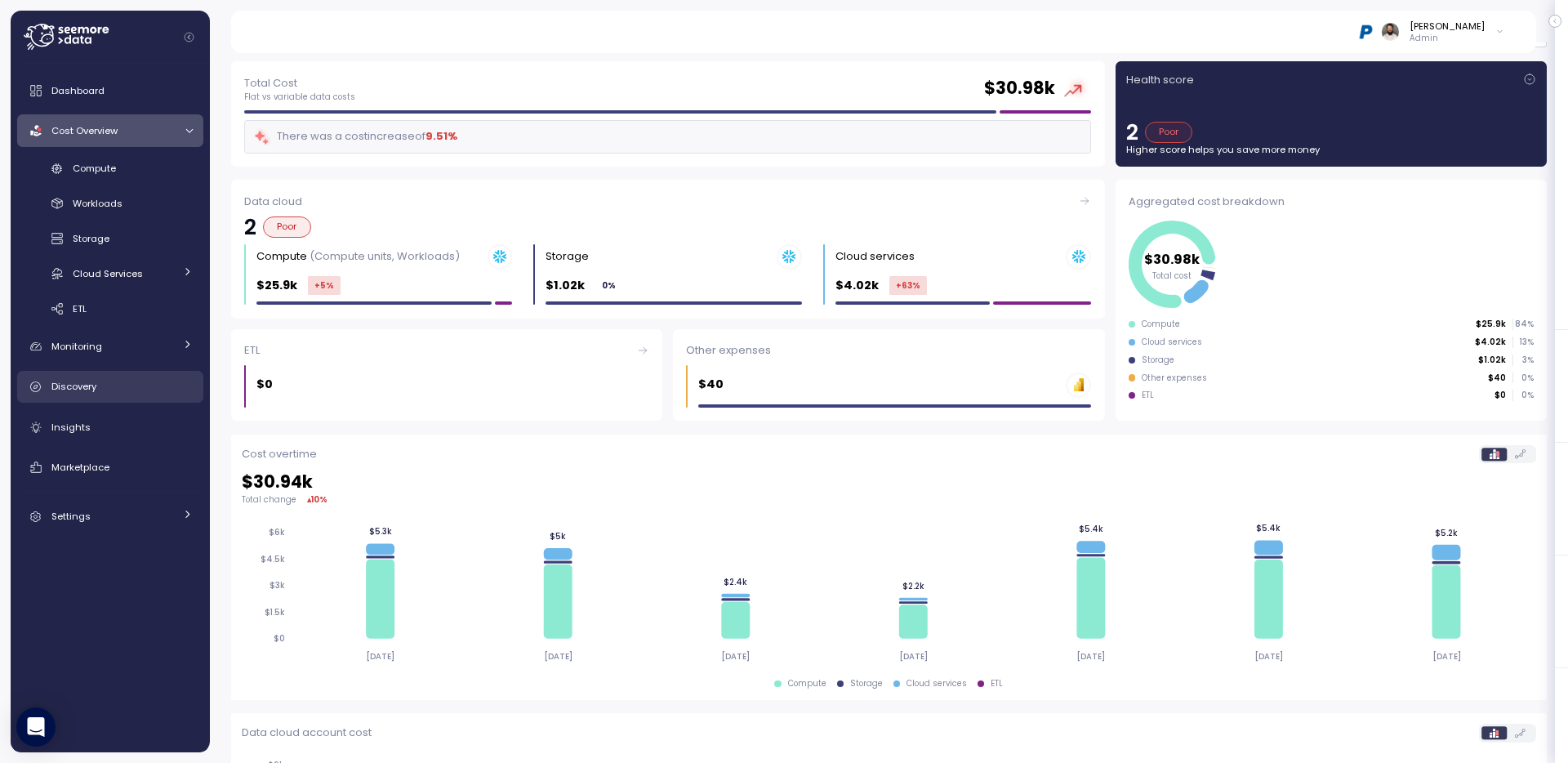
click at [119, 388] on div "Discovery" at bounding box center [122, 386] width 142 height 17
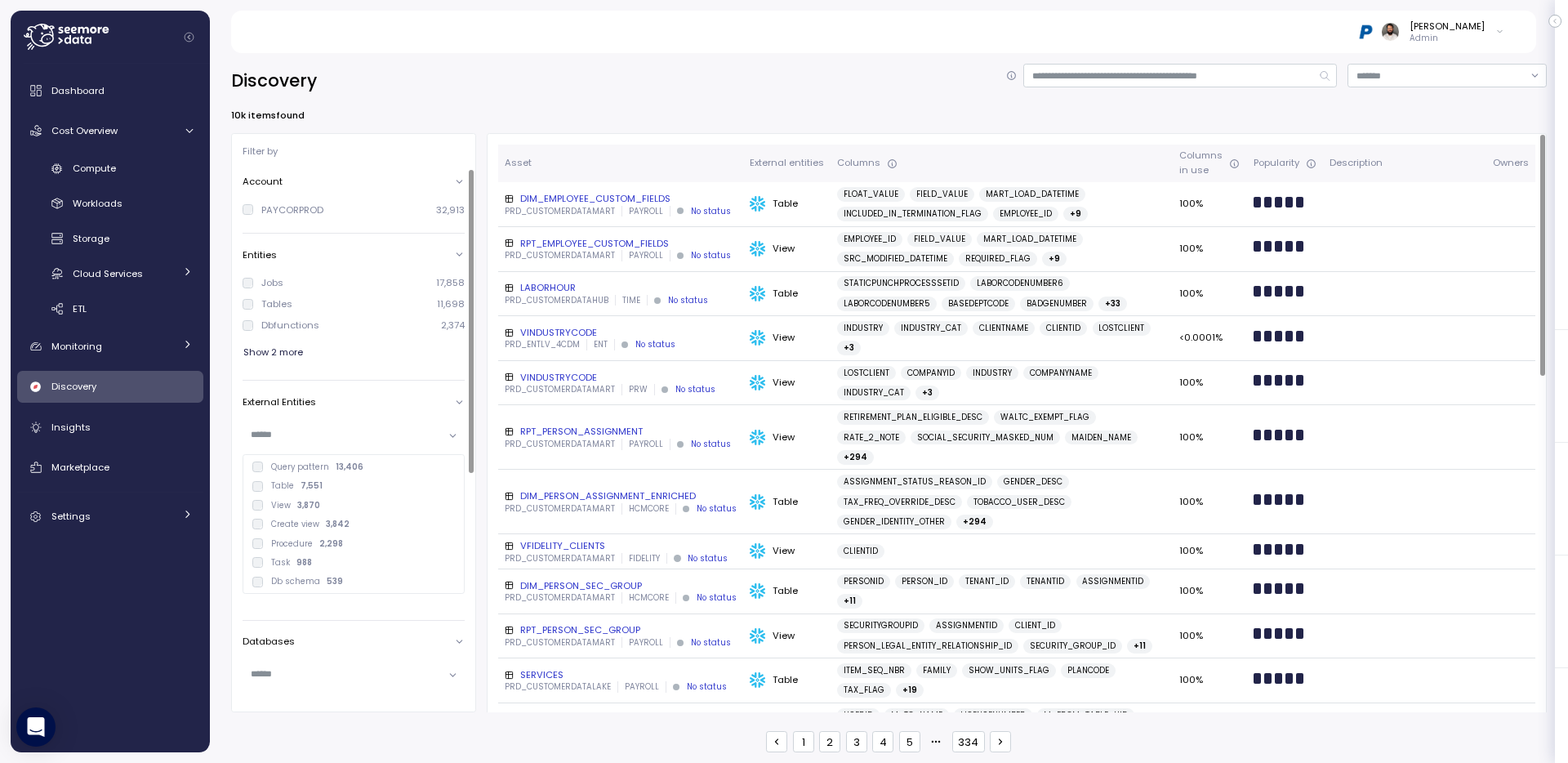
click at [391, 433] on input "text" at bounding box center [347, 434] width 192 height 15
click at [382, 380] on div at bounding box center [354, 380] width 222 height 1
click at [379, 364] on div "Show 2 more" at bounding box center [354, 352] width 222 height 24
click at [268, 338] on div "Jobs 17,858 Tables 11,698 Dbfunctions 2,374 Show 2 more" at bounding box center [354, 320] width 222 height 104
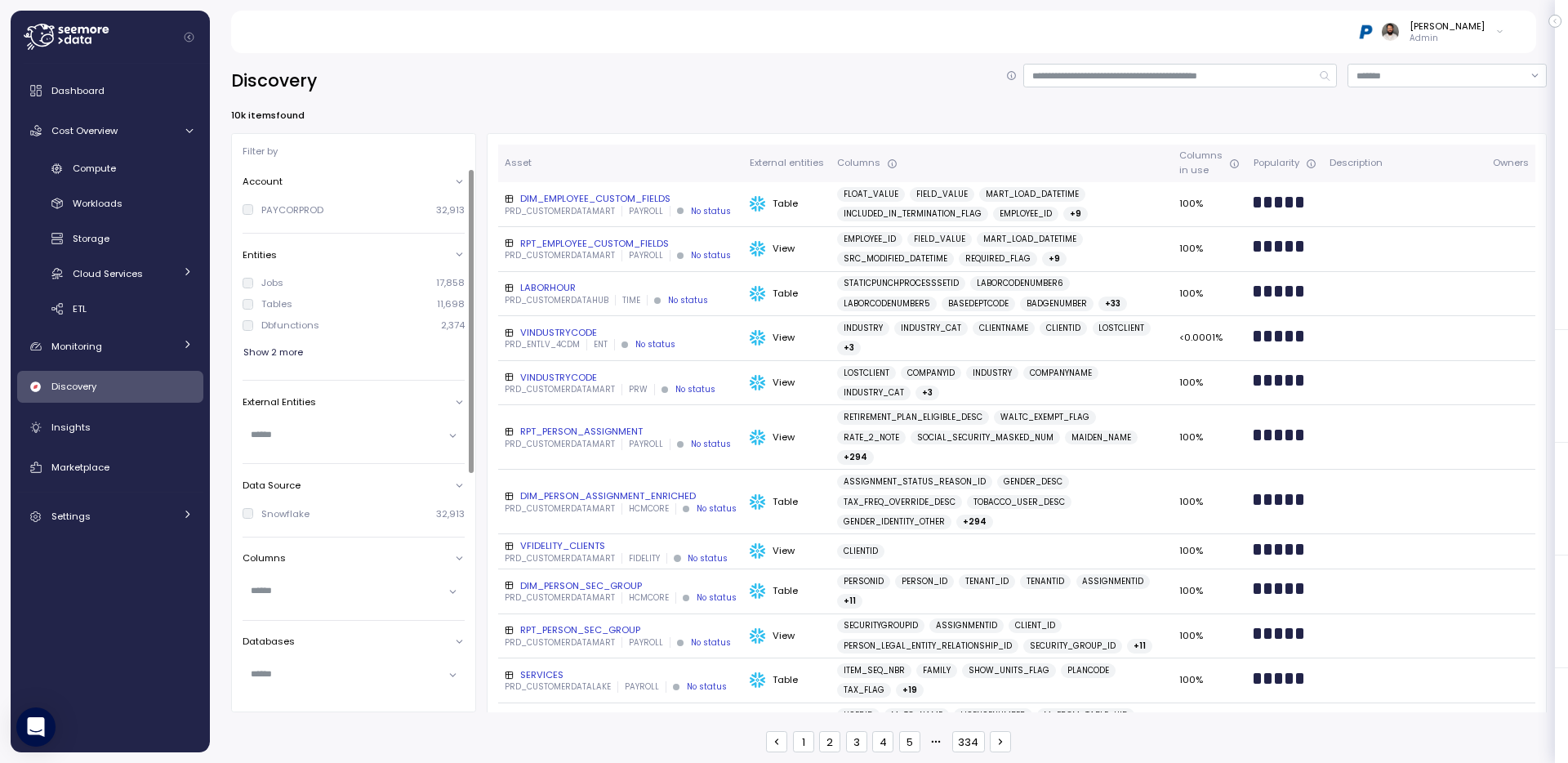
click at [268, 346] on span "Show 2 more" at bounding box center [274, 352] width 59 height 22
click at [116, 152] on div "Dashboard Cost Overview Compute Workloads Storage Cloud Services Clustering col…" at bounding box center [110, 303] width 186 height 458
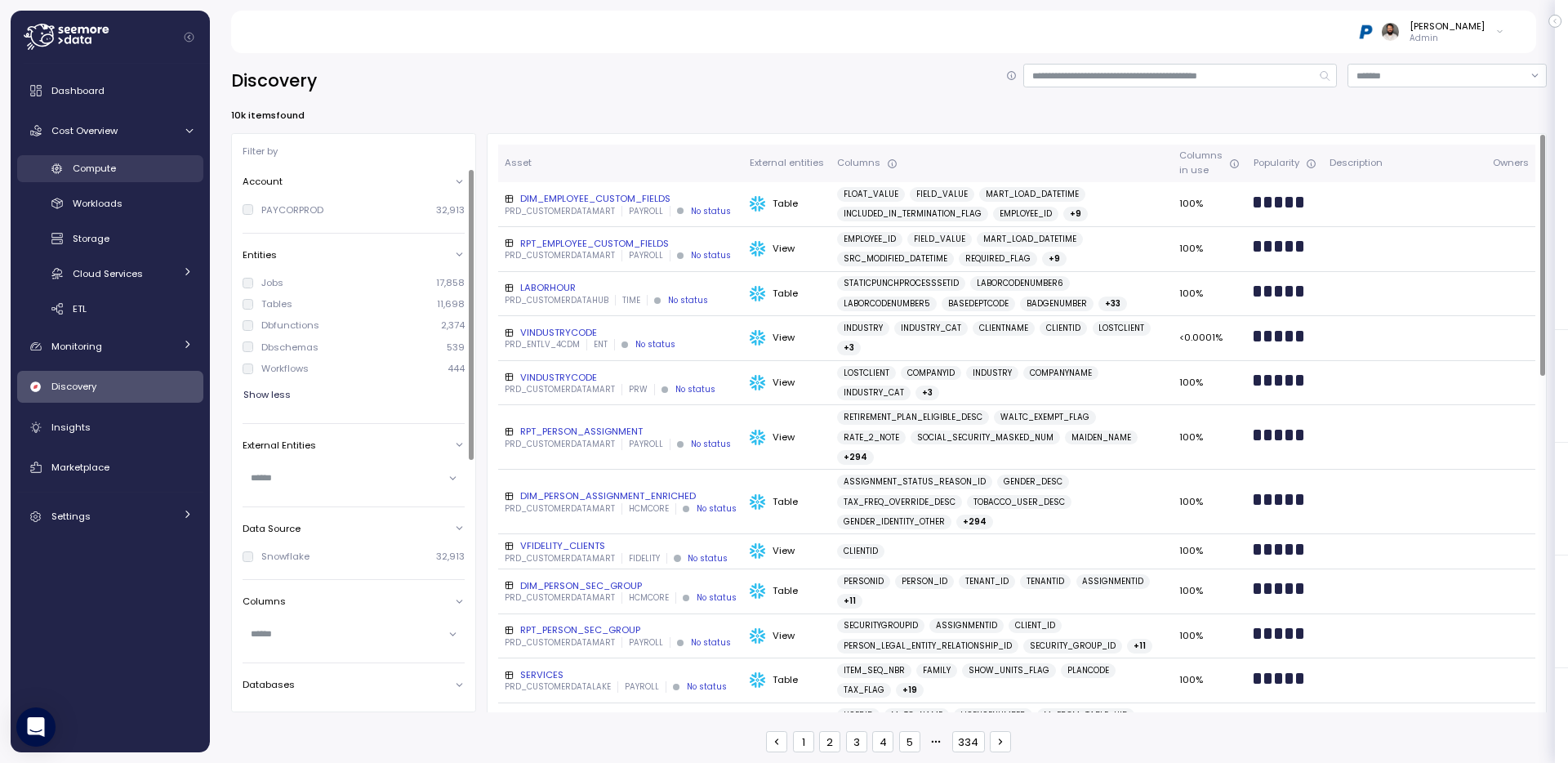
click at [116, 167] on span "Compute" at bounding box center [94, 168] width 44 height 13
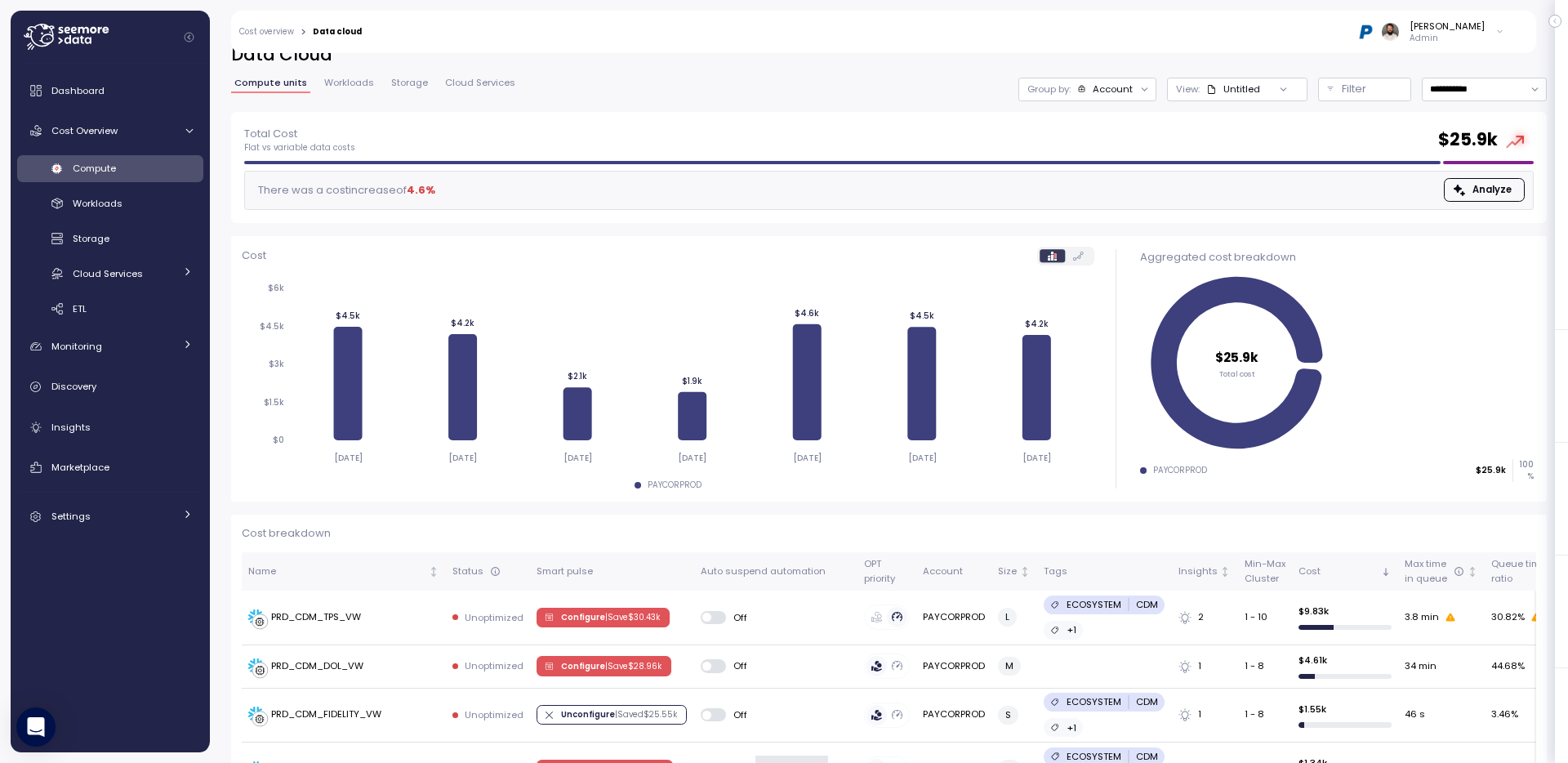
scroll to position [15, 0]
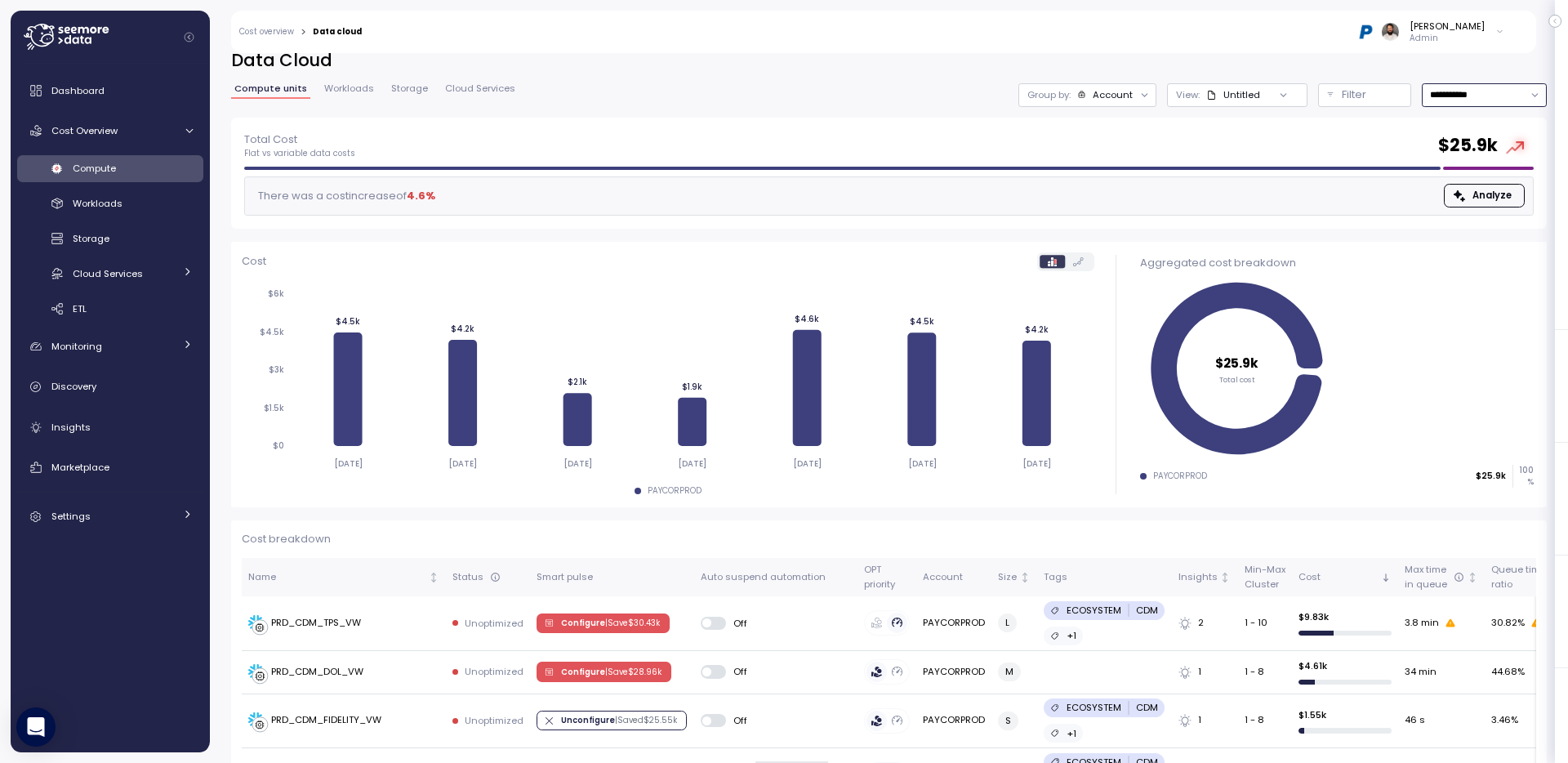
click at [1462, 94] on input "**********" at bounding box center [1484, 94] width 125 height 24
click at [1464, 190] on div "Last 14 days" at bounding box center [1477, 191] width 57 height 13
type input "**********"
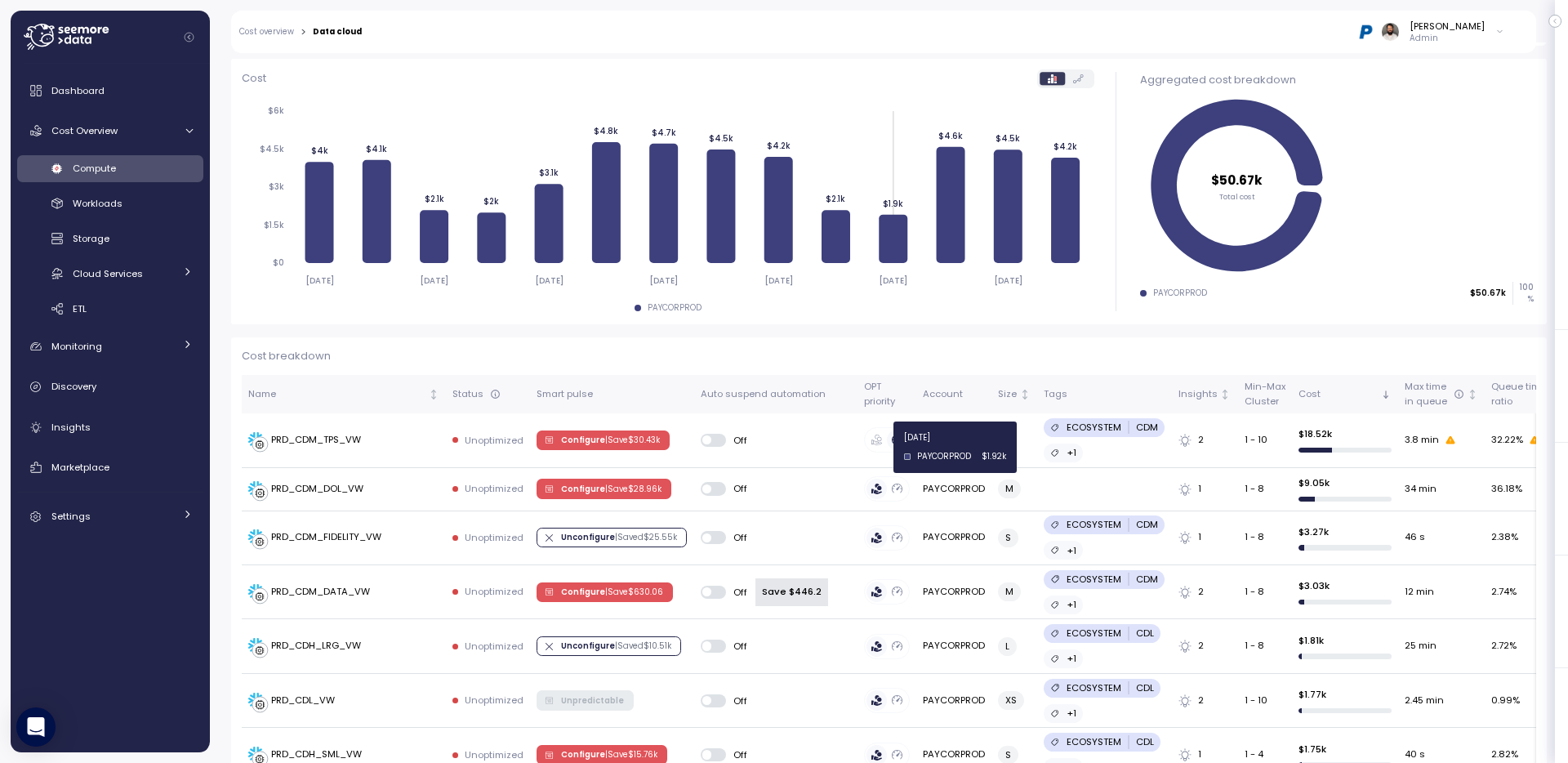
scroll to position [198, 0]
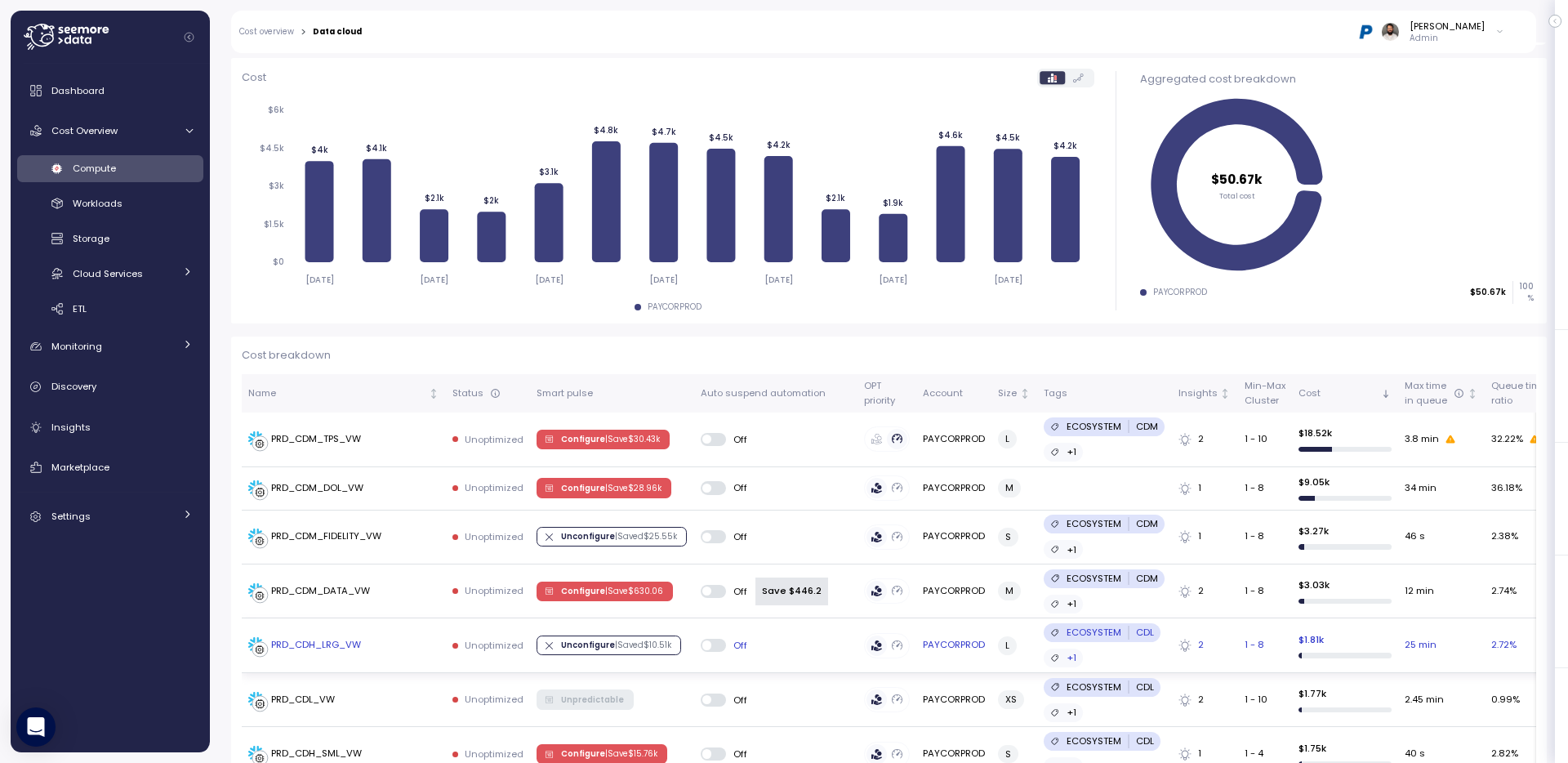
click at [422, 646] on div "PRD_CDH_LRG_VW" at bounding box center [343, 645] width 191 height 17
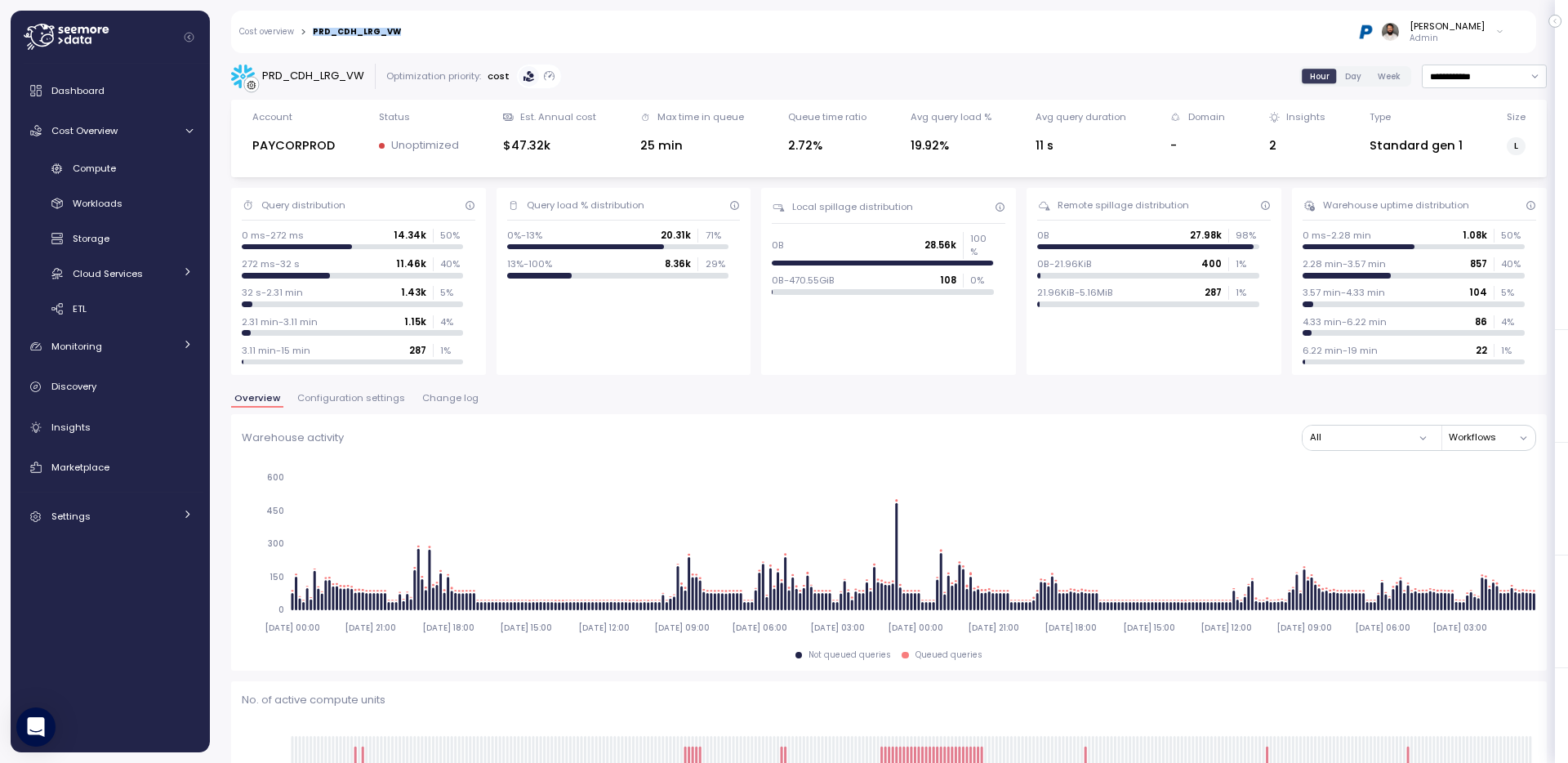
drag, startPoint x: 420, startPoint y: 35, endPoint x: 312, endPoint y: 35, distance: 108.0
click at [312, 35] on div "Cost overview > PRD_CDH_LRG_VW Guy Biecher Admin" at bounding box center [872, 31] width 1284 height 43
copy div "PRD_CDH_LRG_VW"
click at [157, 168] on div "Compute" at bounding box center [132, 168] width 120 height 17
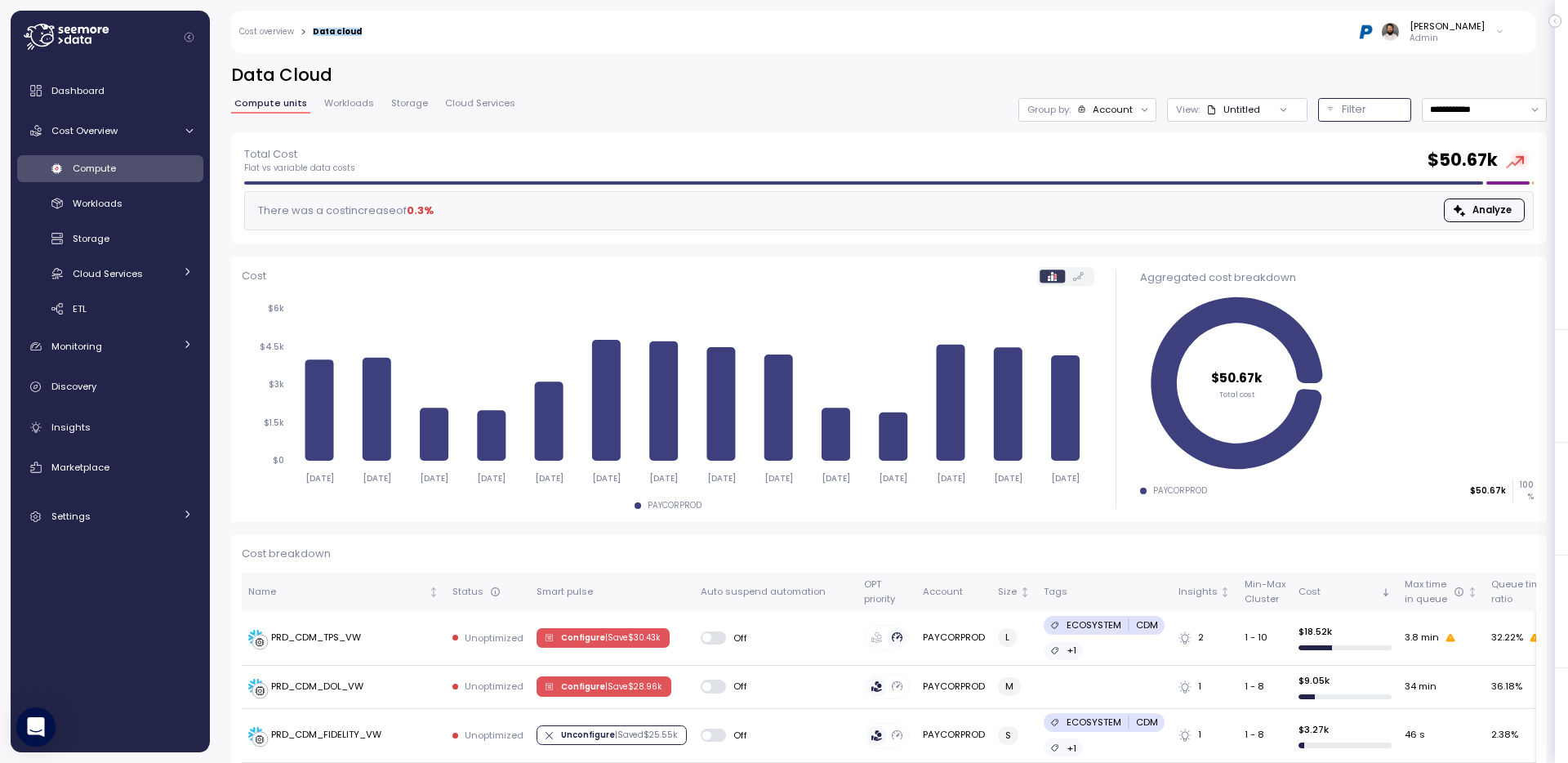
click at [1351, 107] on p "Filter" at bounding box center [1355, 109] width 24 height 17
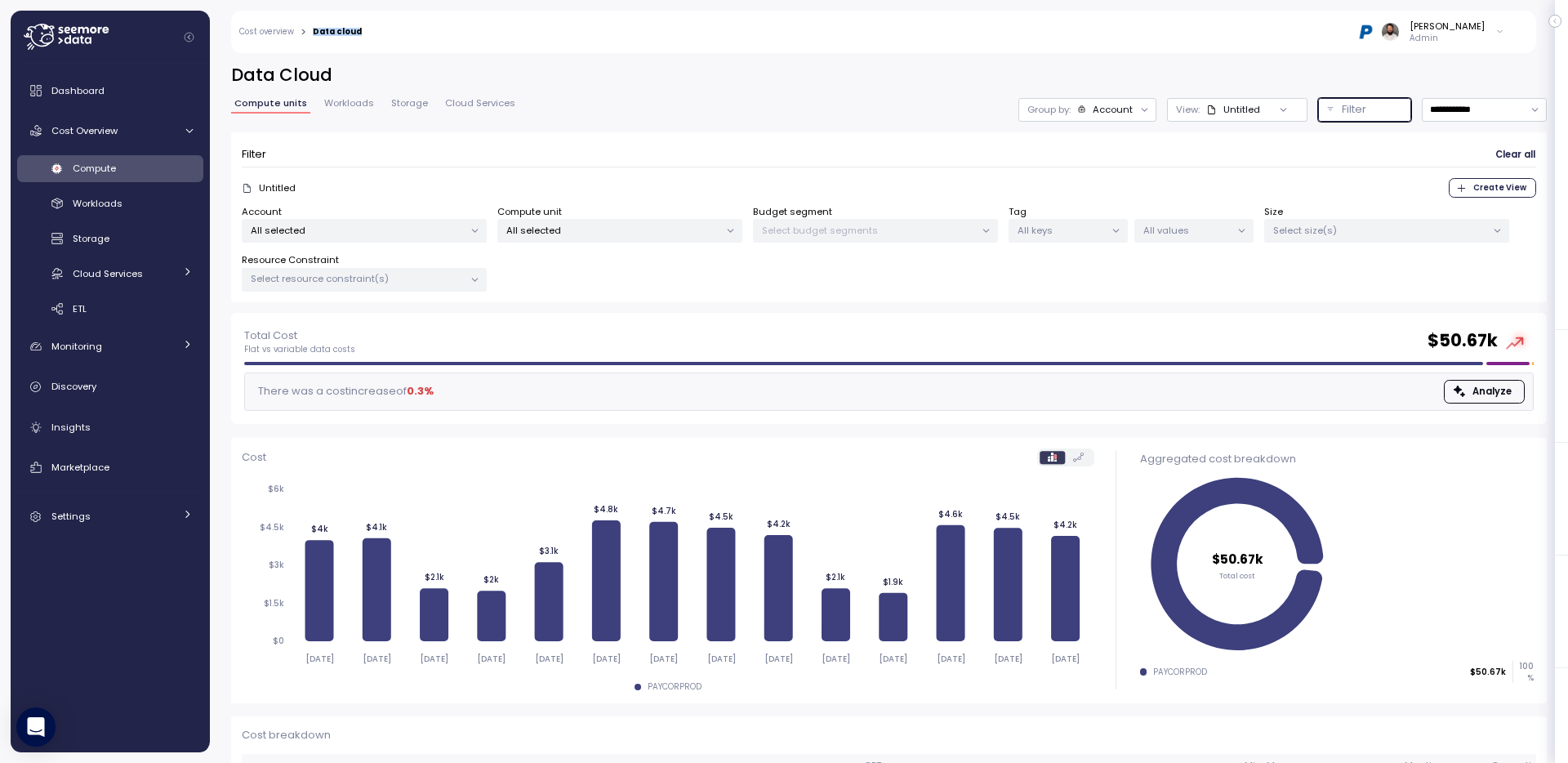
click at [914, 232] on p "Select budget segments" at bounding box center [869, 230] width 213 height 13
click at [669, 233] on p "All selected" at bounding box center [613, 230] width 213 height 13
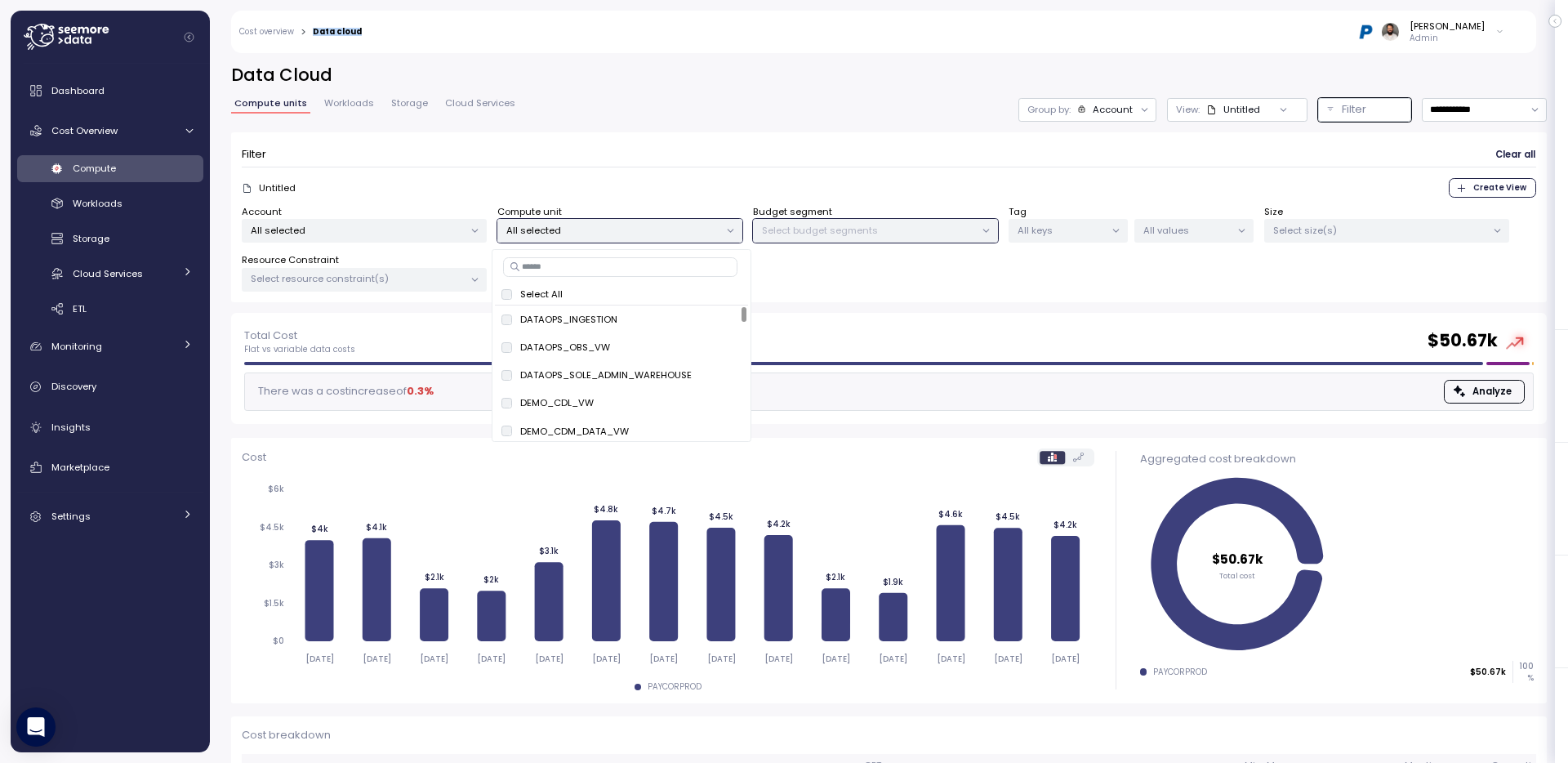
click at [656, 264] on input at bounding box center [621, 267] width 234 height 19
paste input "**********"
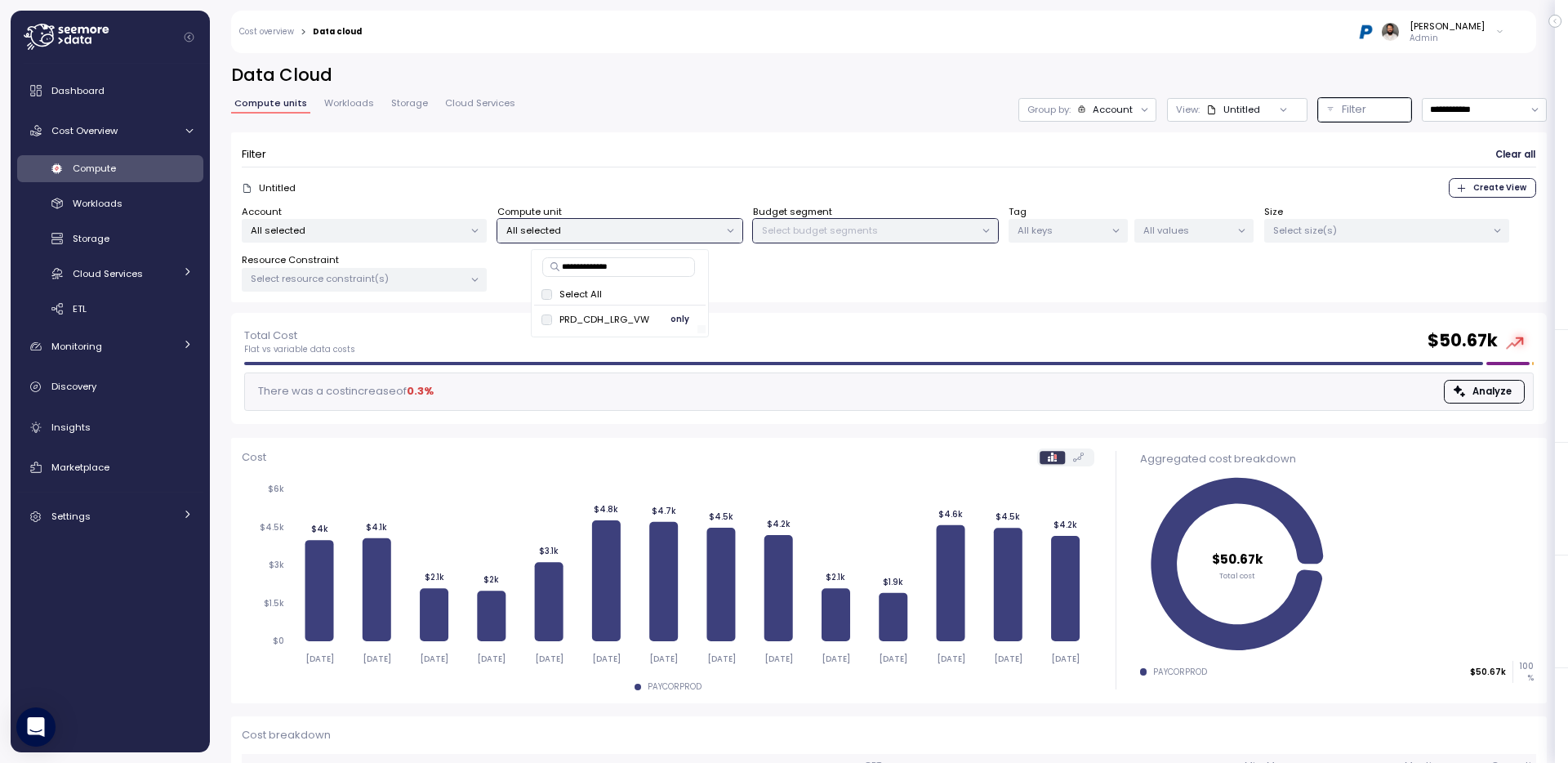
click at [685, 322] on span "only" at bounding box center [679, 319] width 18 height 18
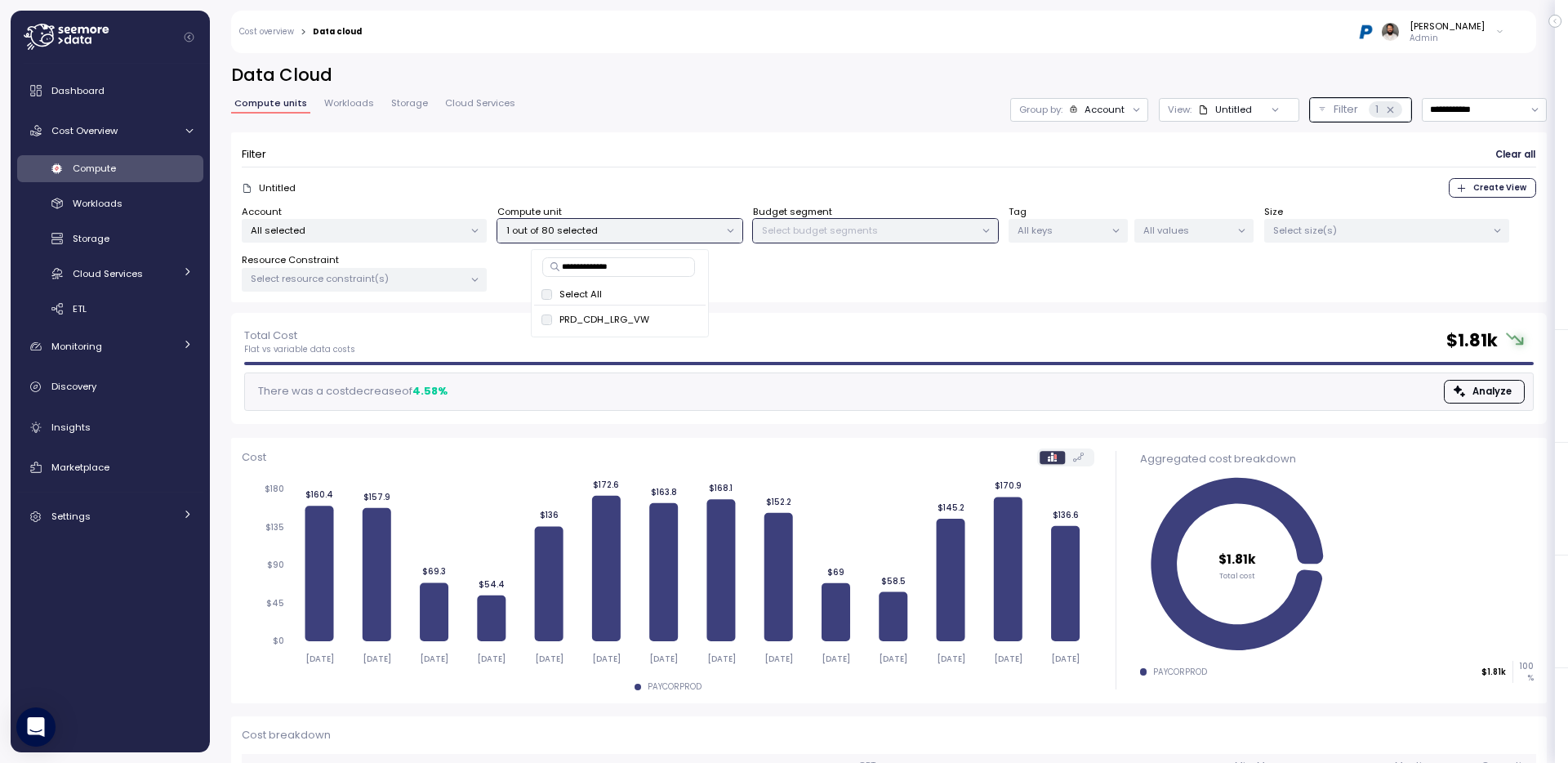
type input "**********"
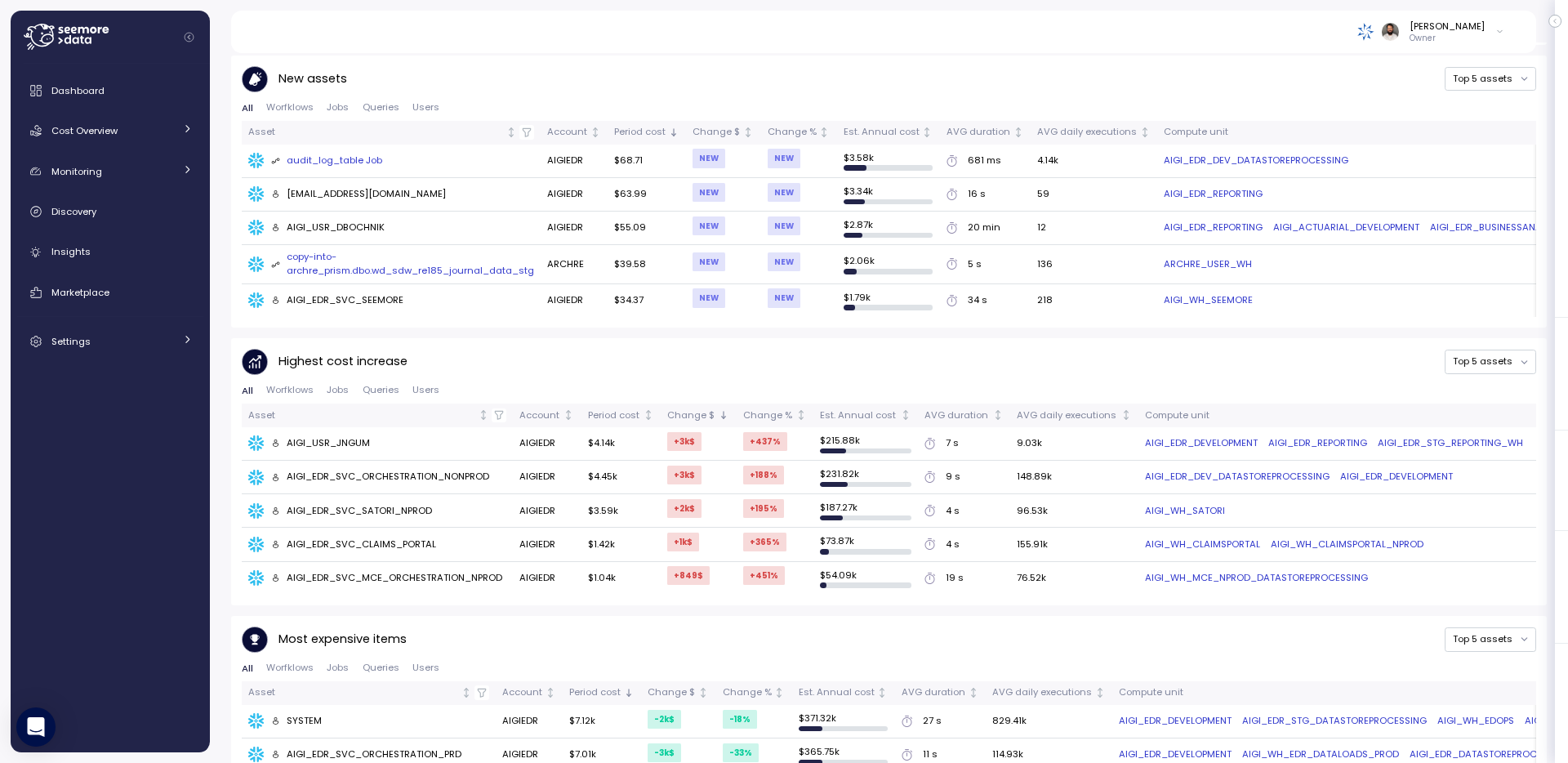
scroll to position [769, 0]
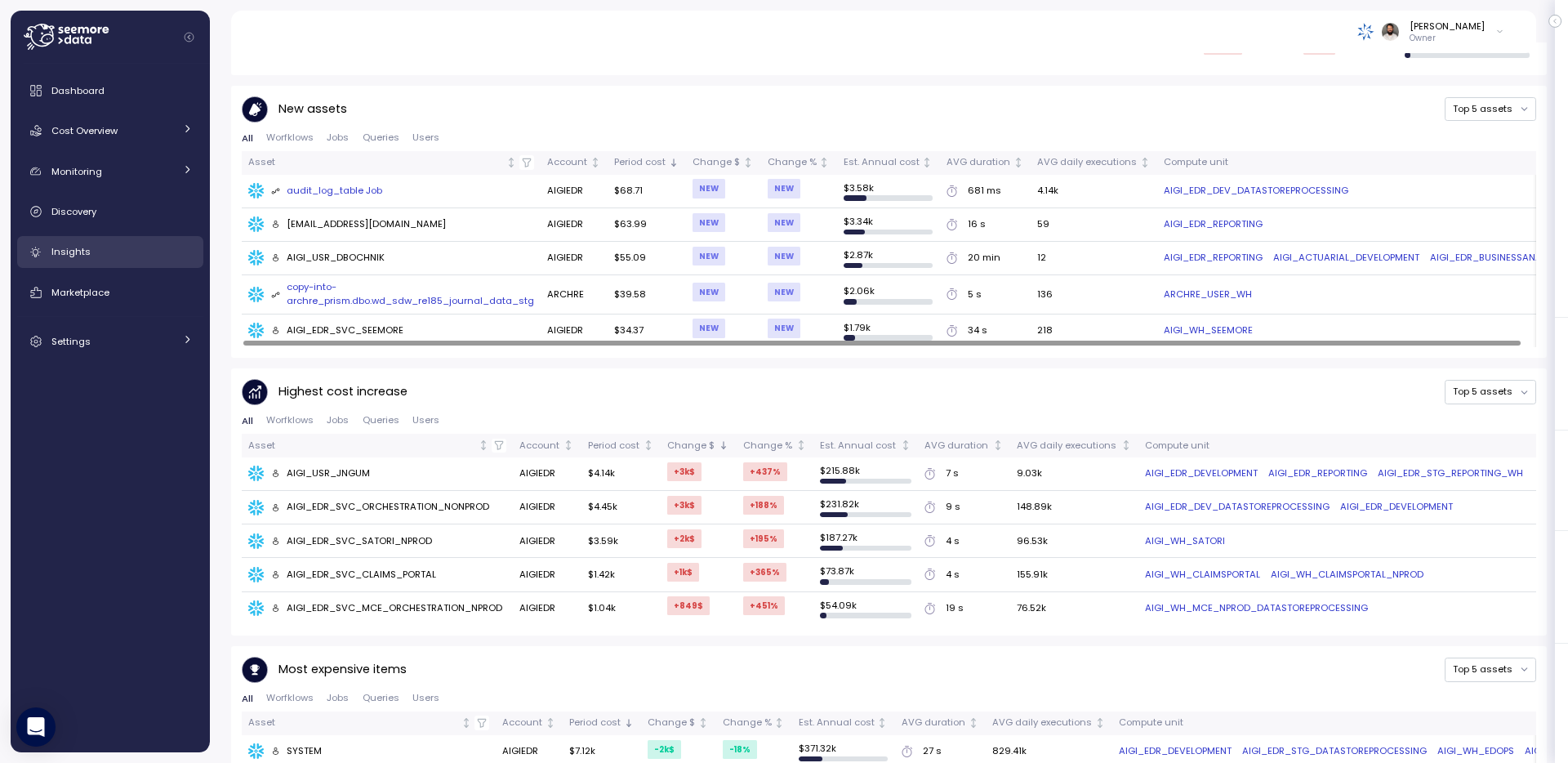
click at [106, 264] on link "Insights" at bounding box center [110, 252] width 186 height 32
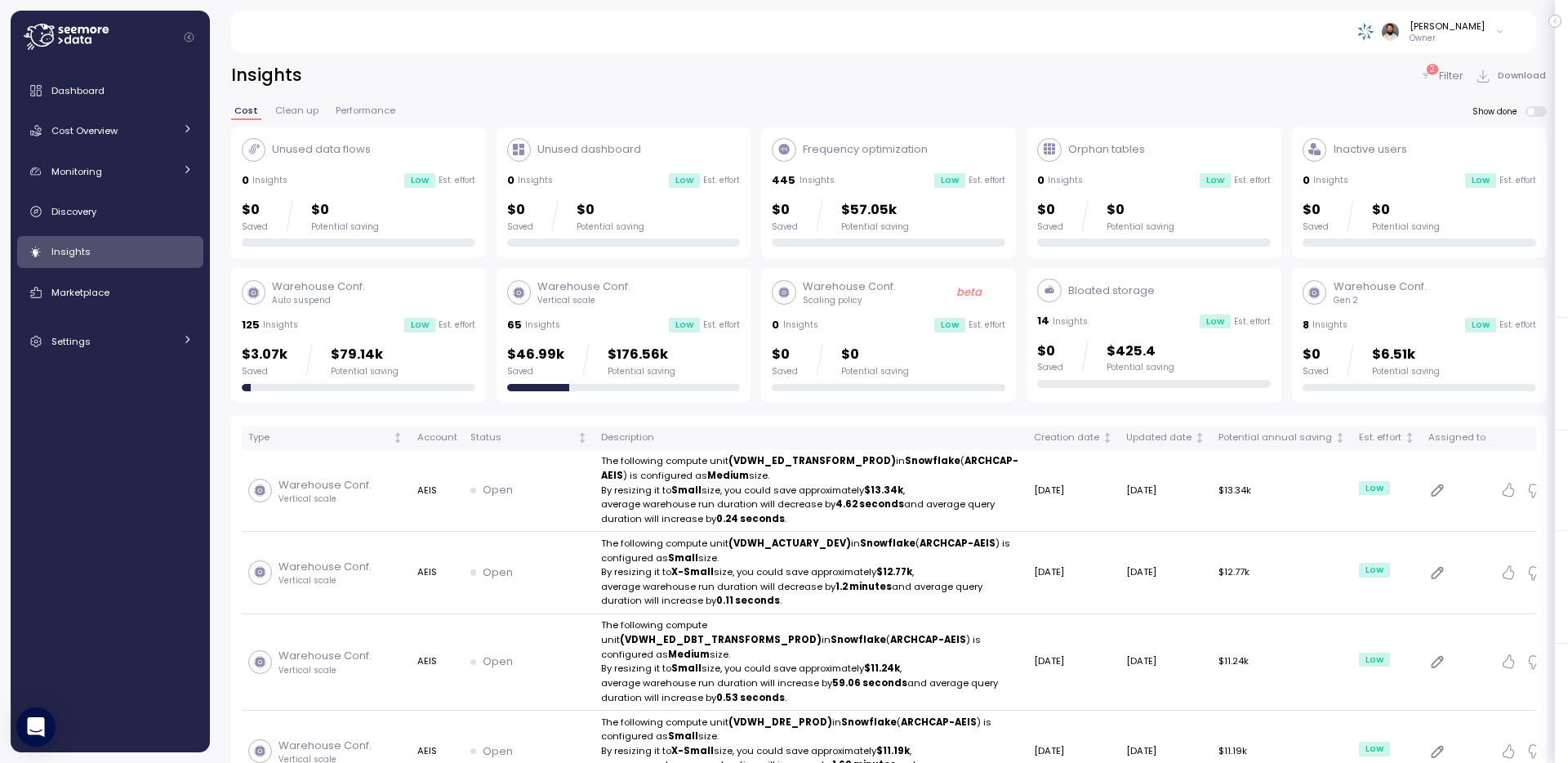
click at [1433, 82] on div "2 Filter" at bounding box center [1441, 76] width 44 height 17
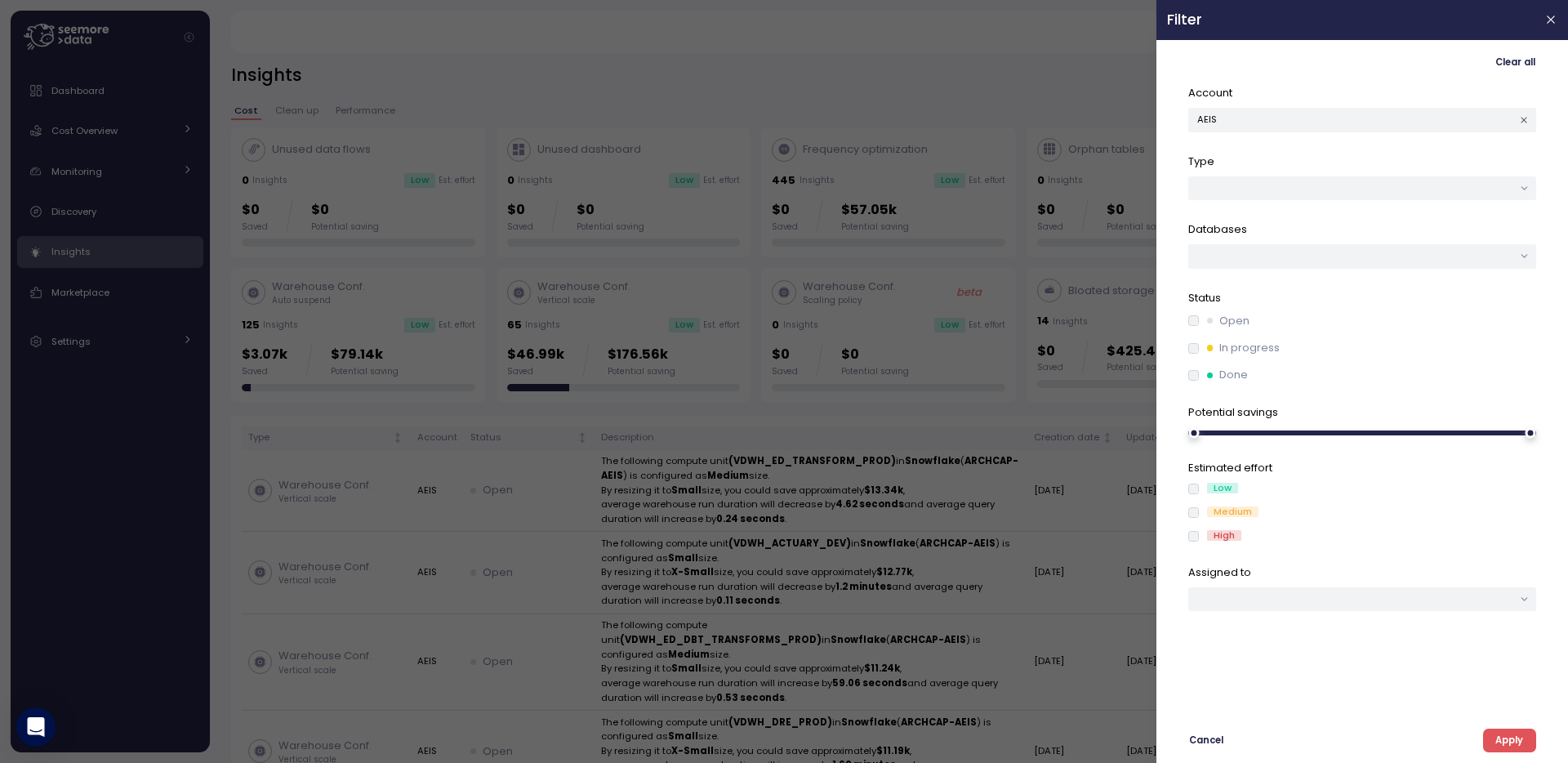
click at [1034, 93] on div at bounding box center [784, 381] width 1568 height 763
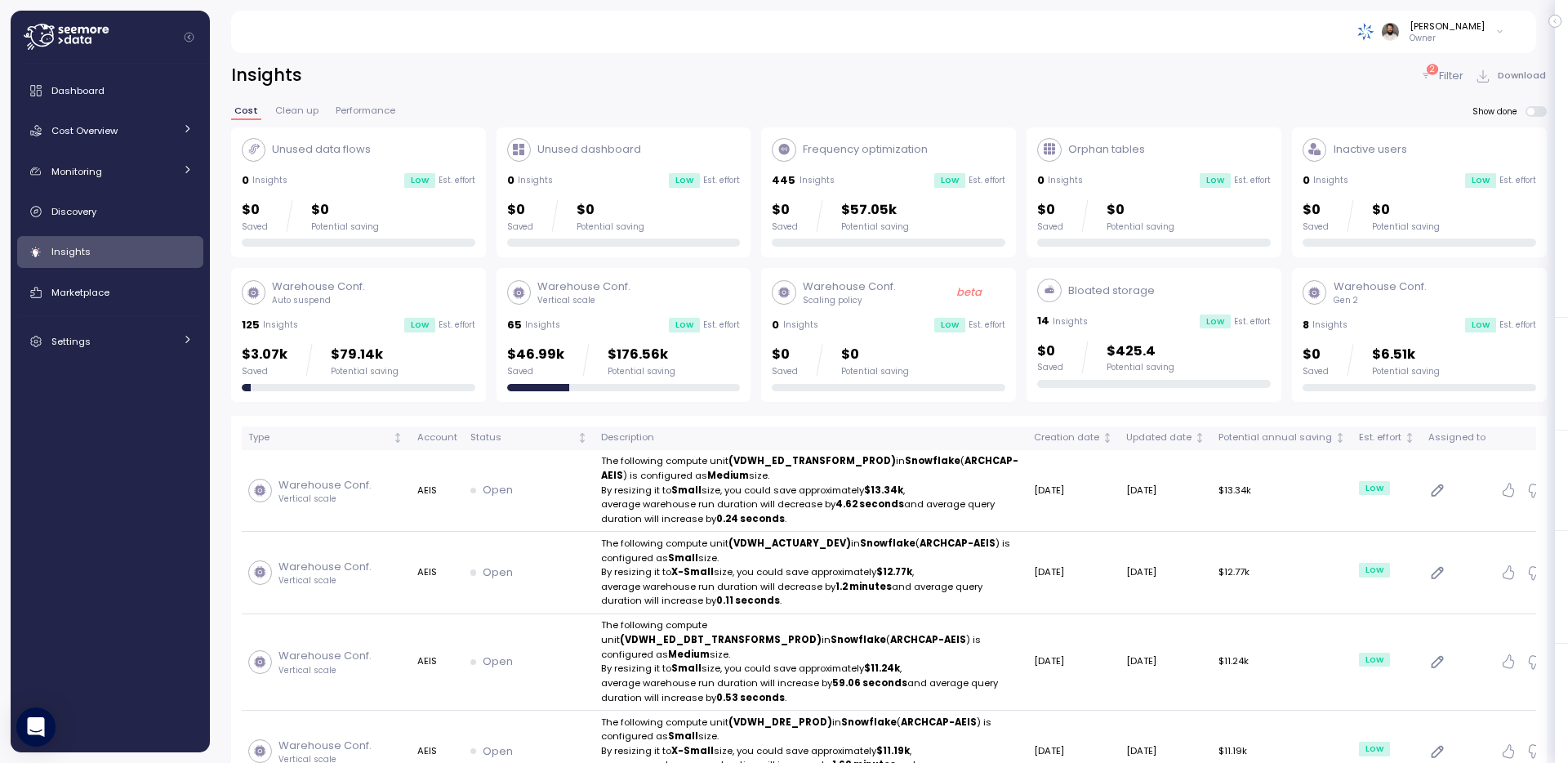
click at [1391, 351] on p "$6.51k" at bounding box center [1406, 354] width 68 height 22
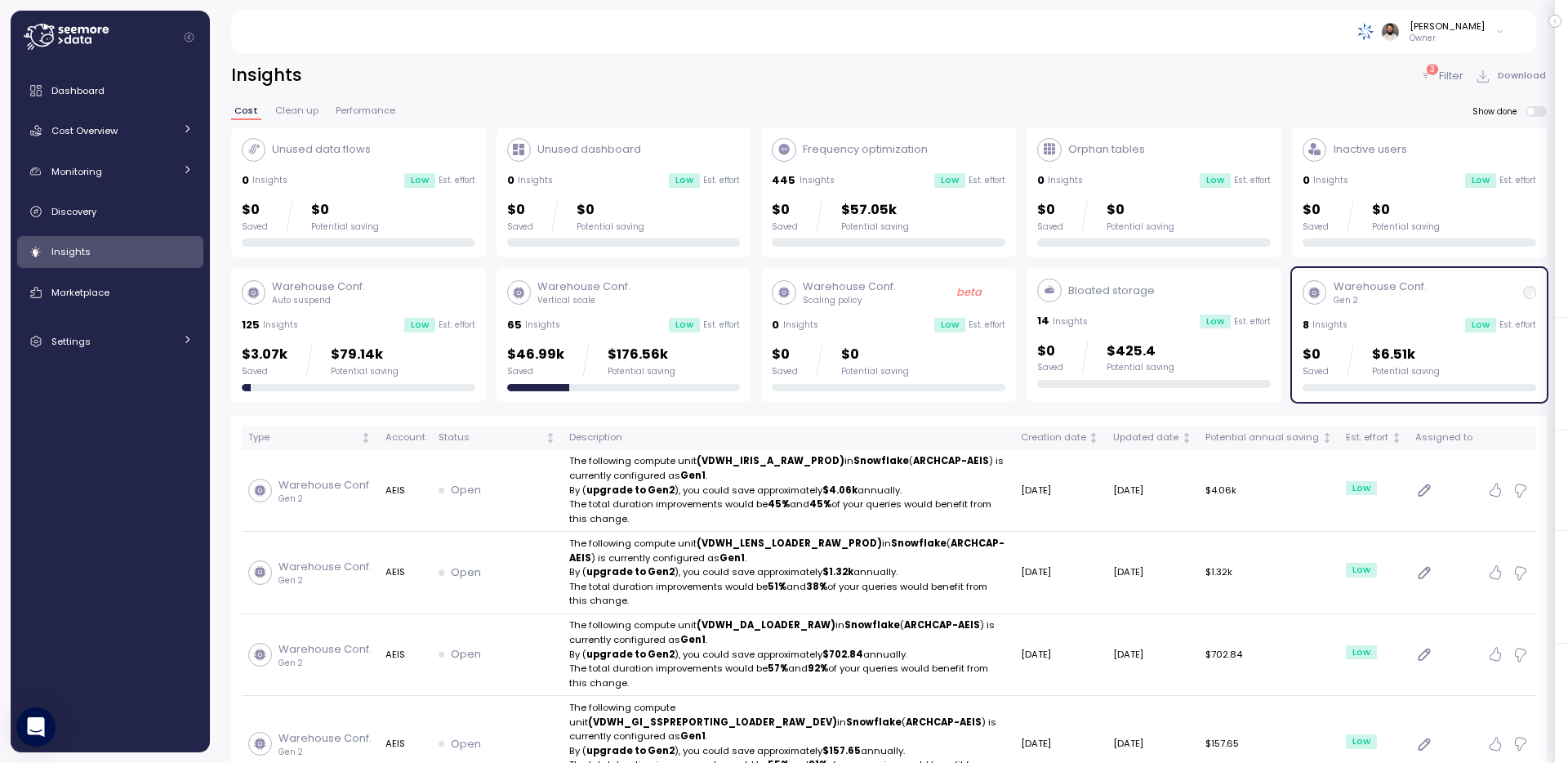
click at [1381, 350] on p "$6.51k" at bounding box center [1406, 354] width 68 height 22
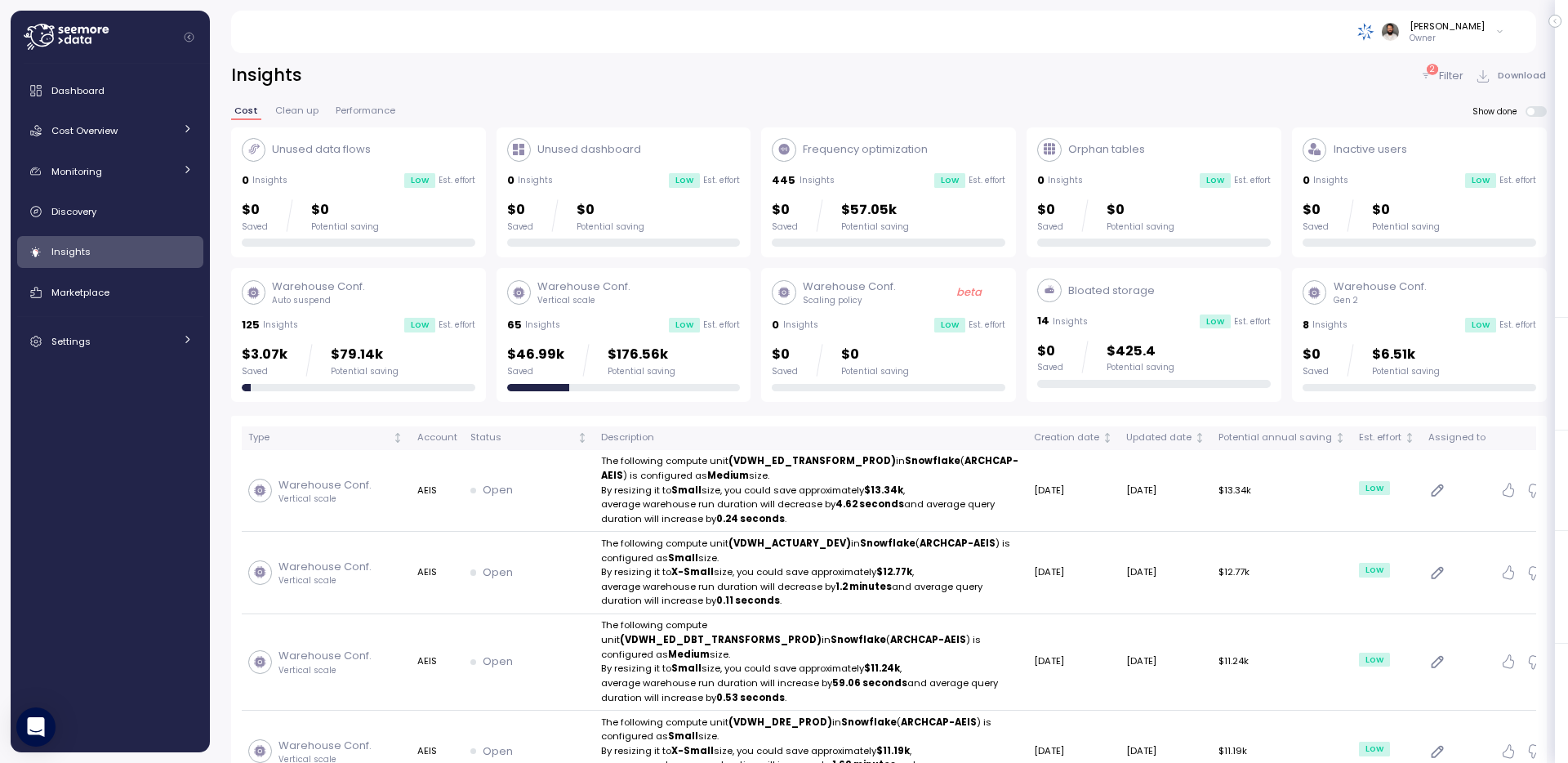
click at [676, 354] on div "$46.99k Saved $176.56k Potential saving" at bounding box center [623, 359] width 233 height 32
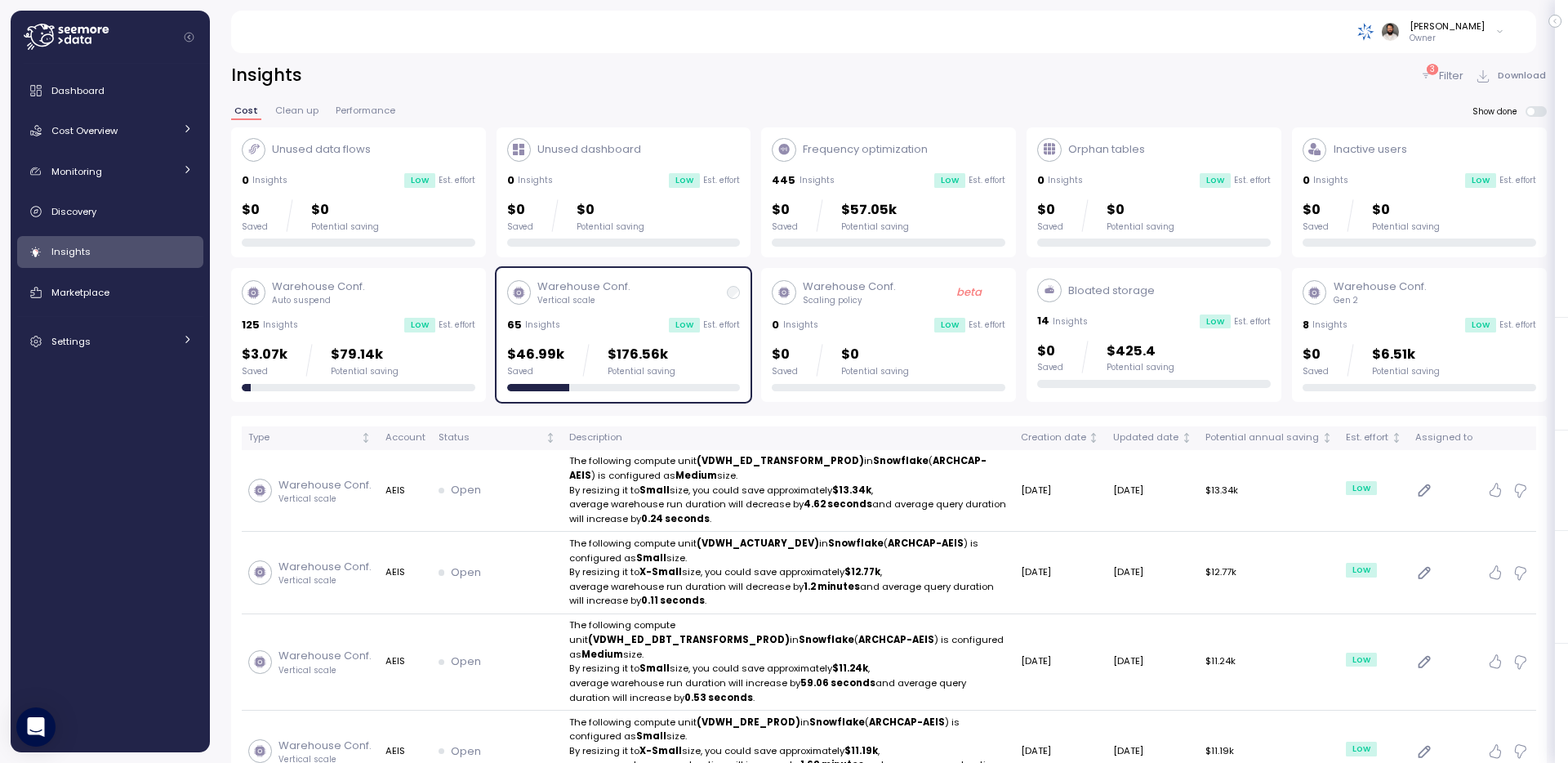
click at [1525, 108] on label "Show done" at bounding box center [1509, 111] width 74 height 10
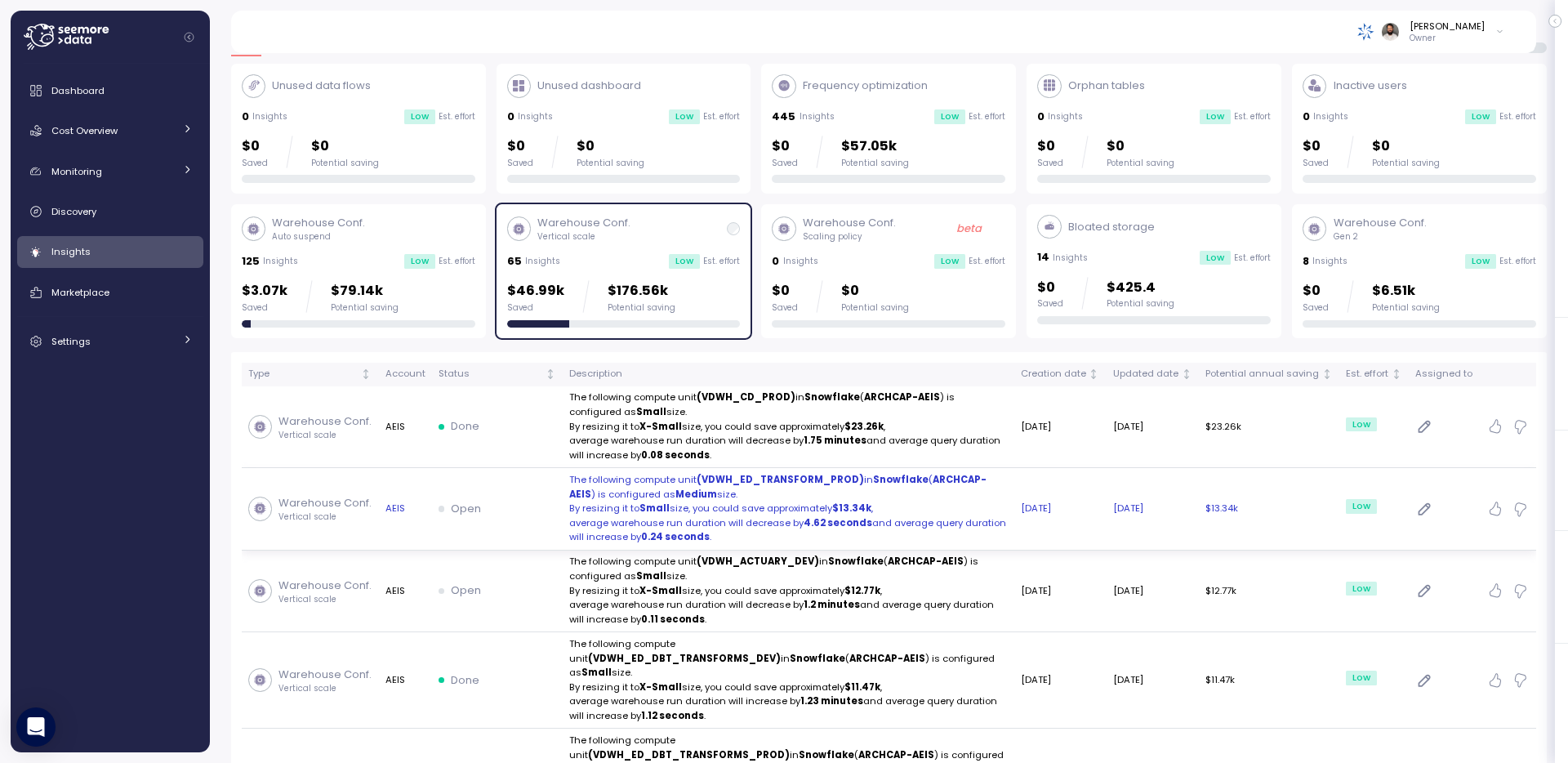
scroll to position [65, 0]
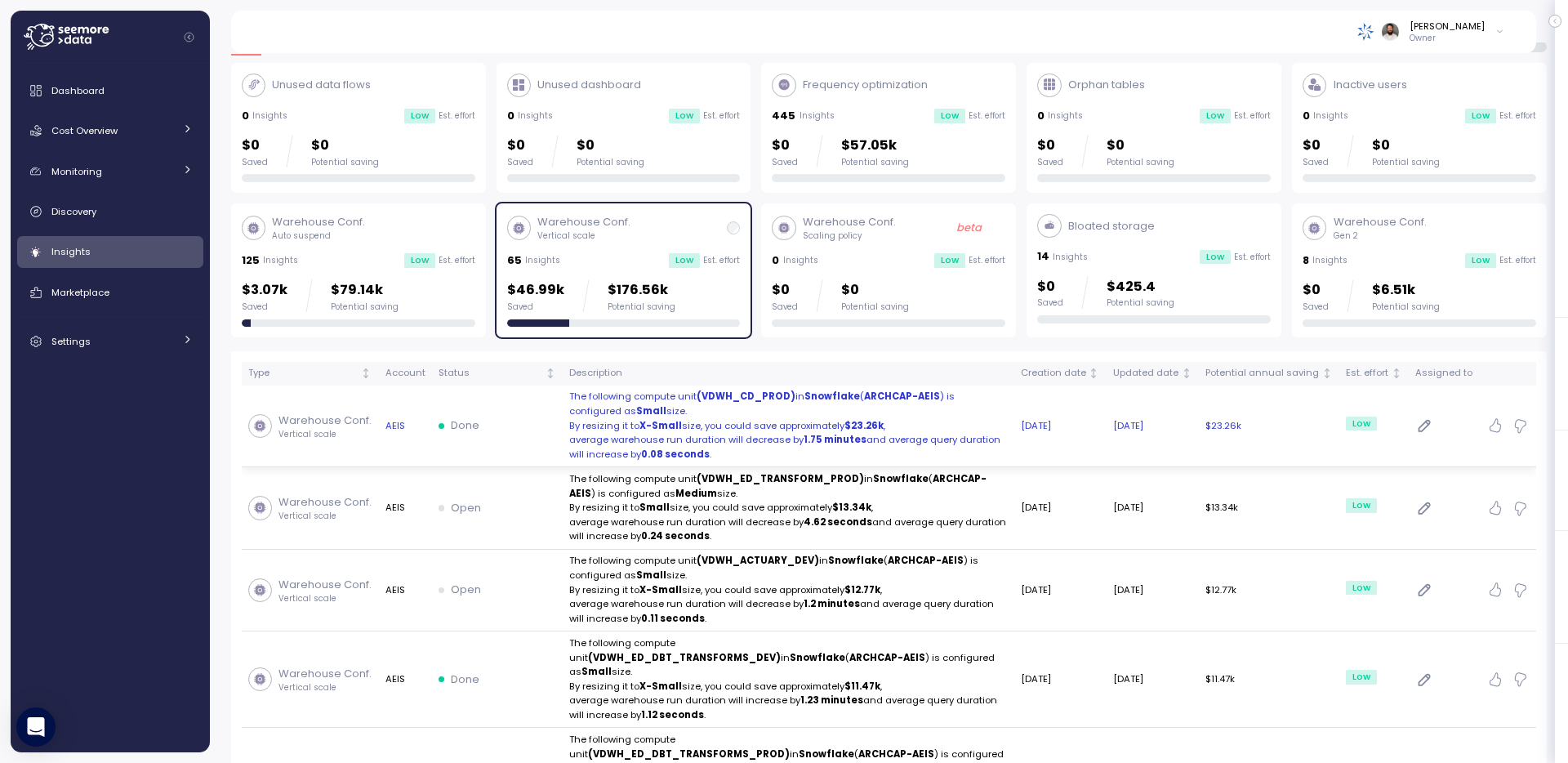
click at [698, 435] on p "average warehouse run duration will decrease by 1.75 minutes and average query …" at bounding box center [788, 447] width 439 height 29
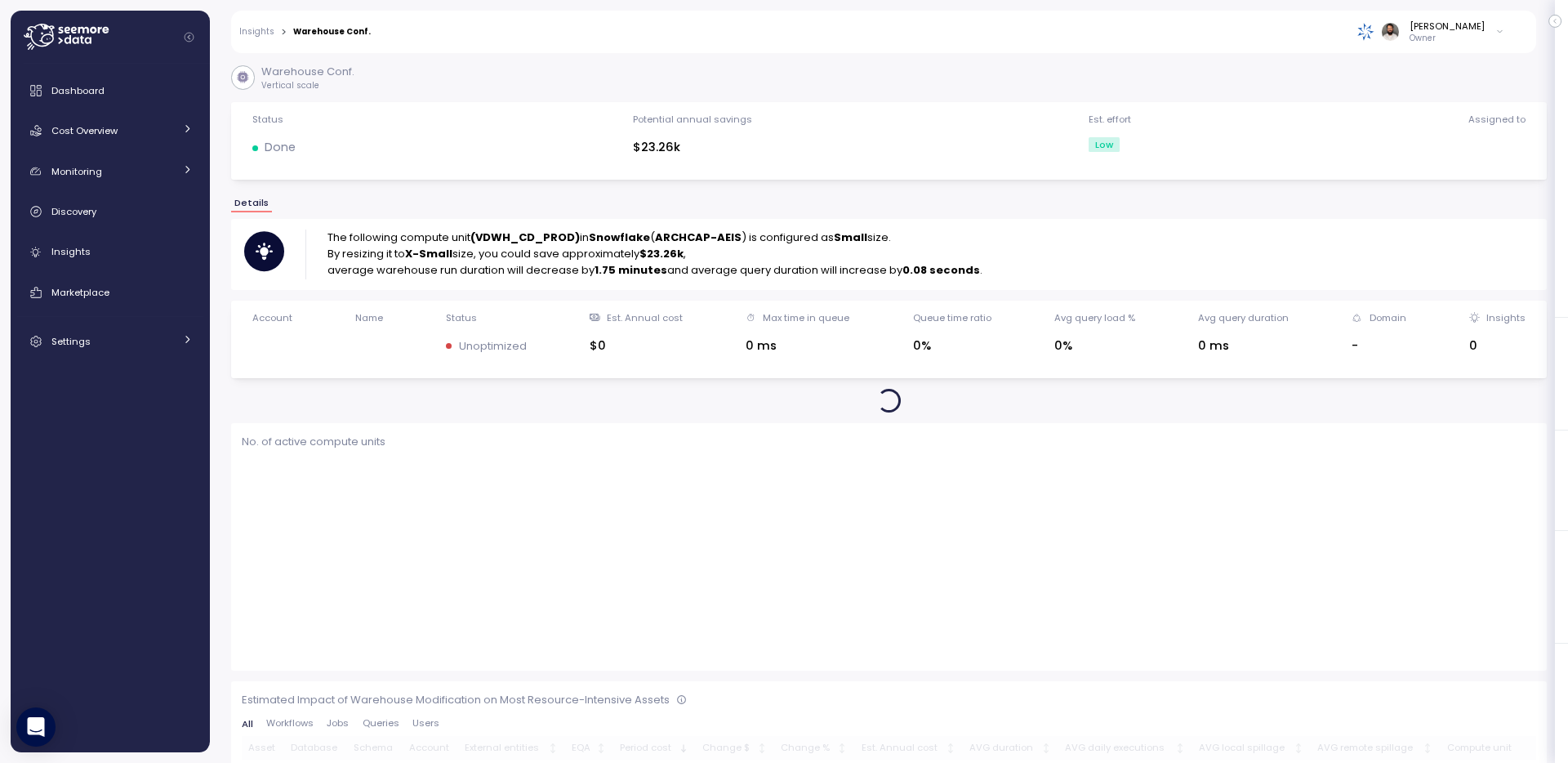
click at [536, 241] on strong "(VDWH_CD_PROD)" at bounding box center [524, 238] width 109 height 16
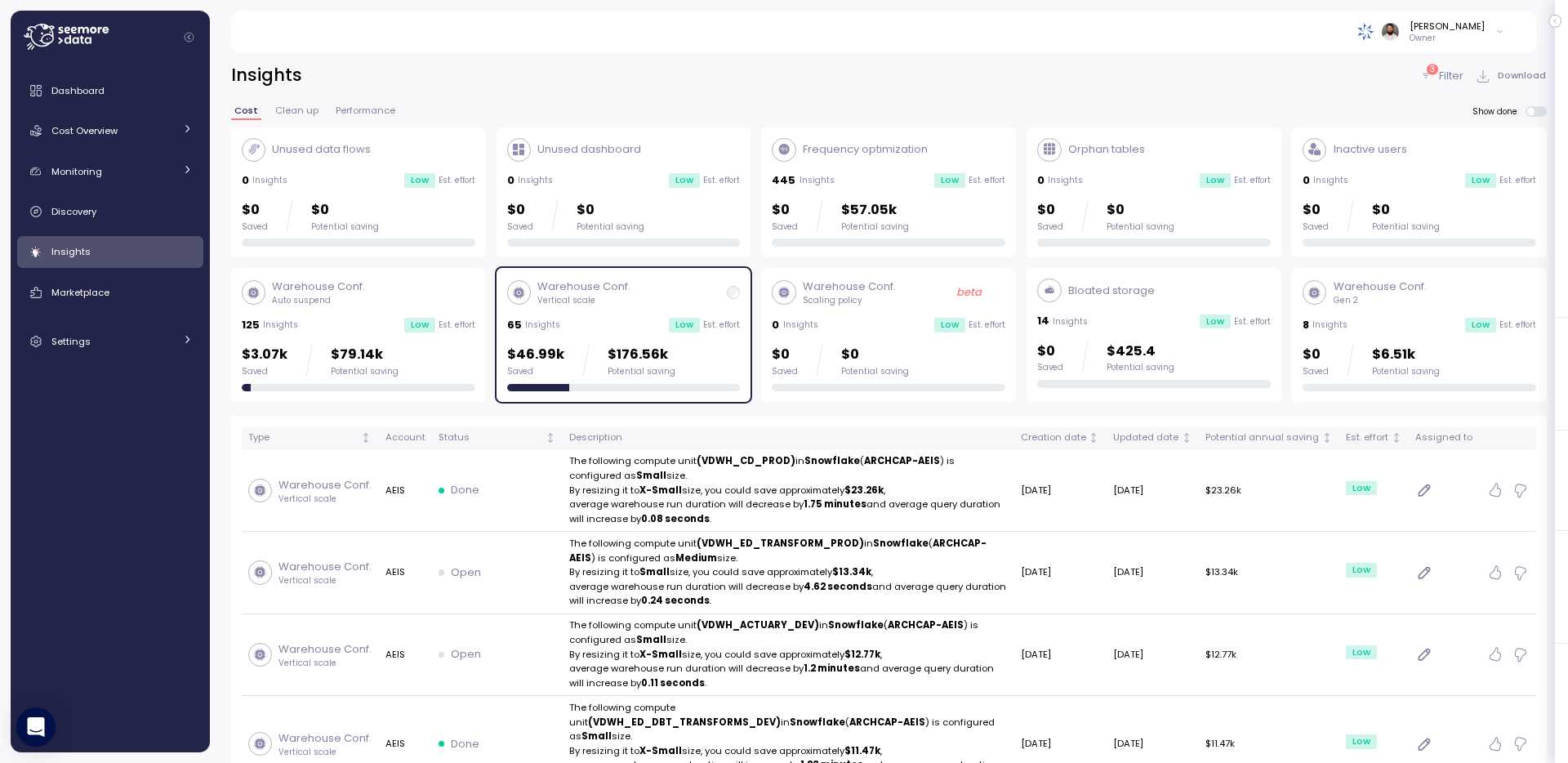
click at [1447, 59] on div "Insights 3 Filter Download Cost Clean up Performance Show done Unused data flow…" at bounding box center [889, 403] width 1358 height 720
click at [1447, 74] on p "Filter" at bounding box center [1452, 76] width 24 height 17
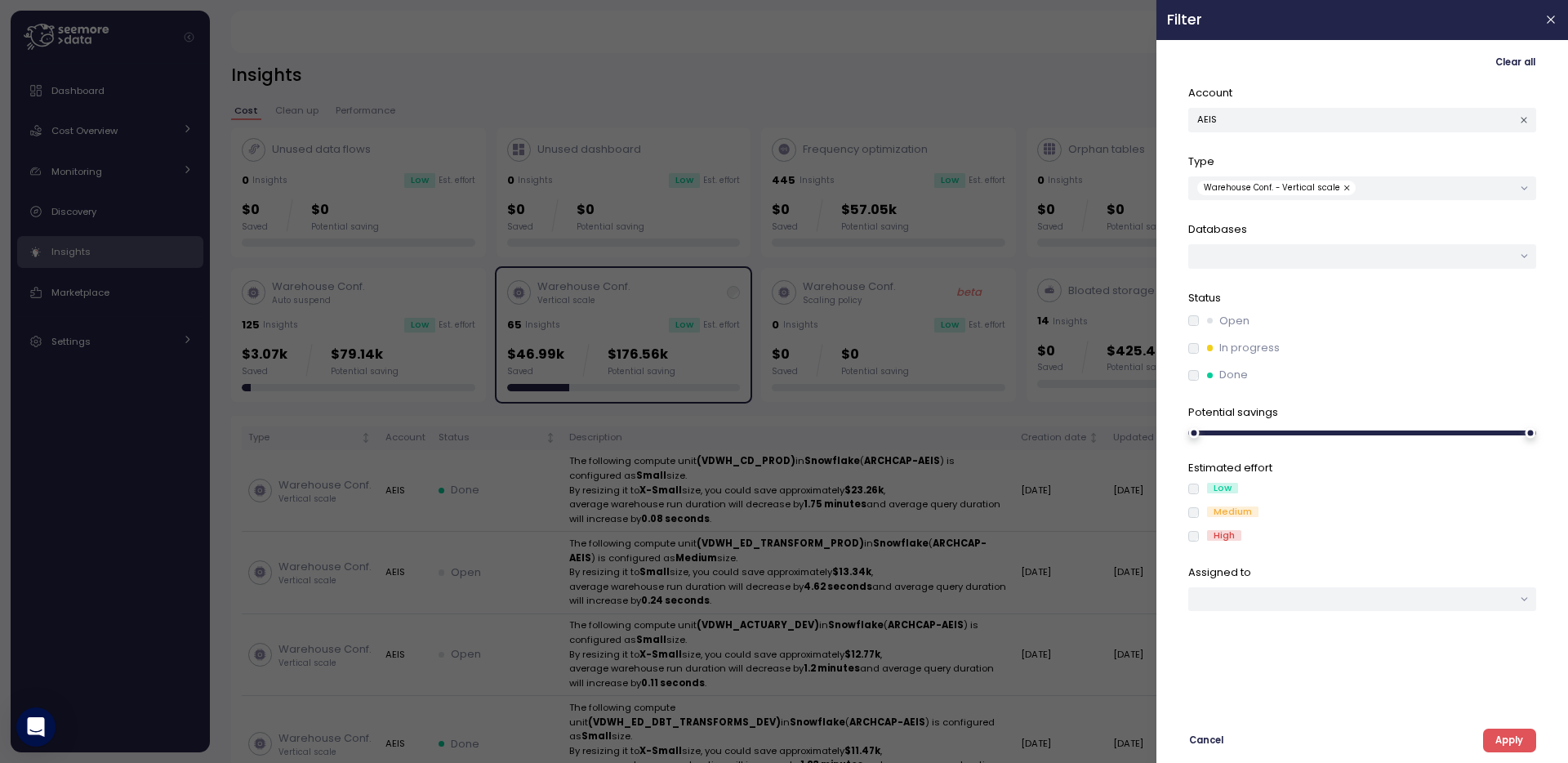
click at [1199, 353] on label "In progress" at bounding box center [1239, 348] width 81 height 17
click at [1199, 323] on label "Open" at bounding box center [1225, 321] width 51 height 17
click at [1199, 352] on label "In progress" at bounding box center [1239, 348] width 81 height 17
click at [1507, 748] on span "Apply" at bounding box center [1509, 740] width 28 height 22
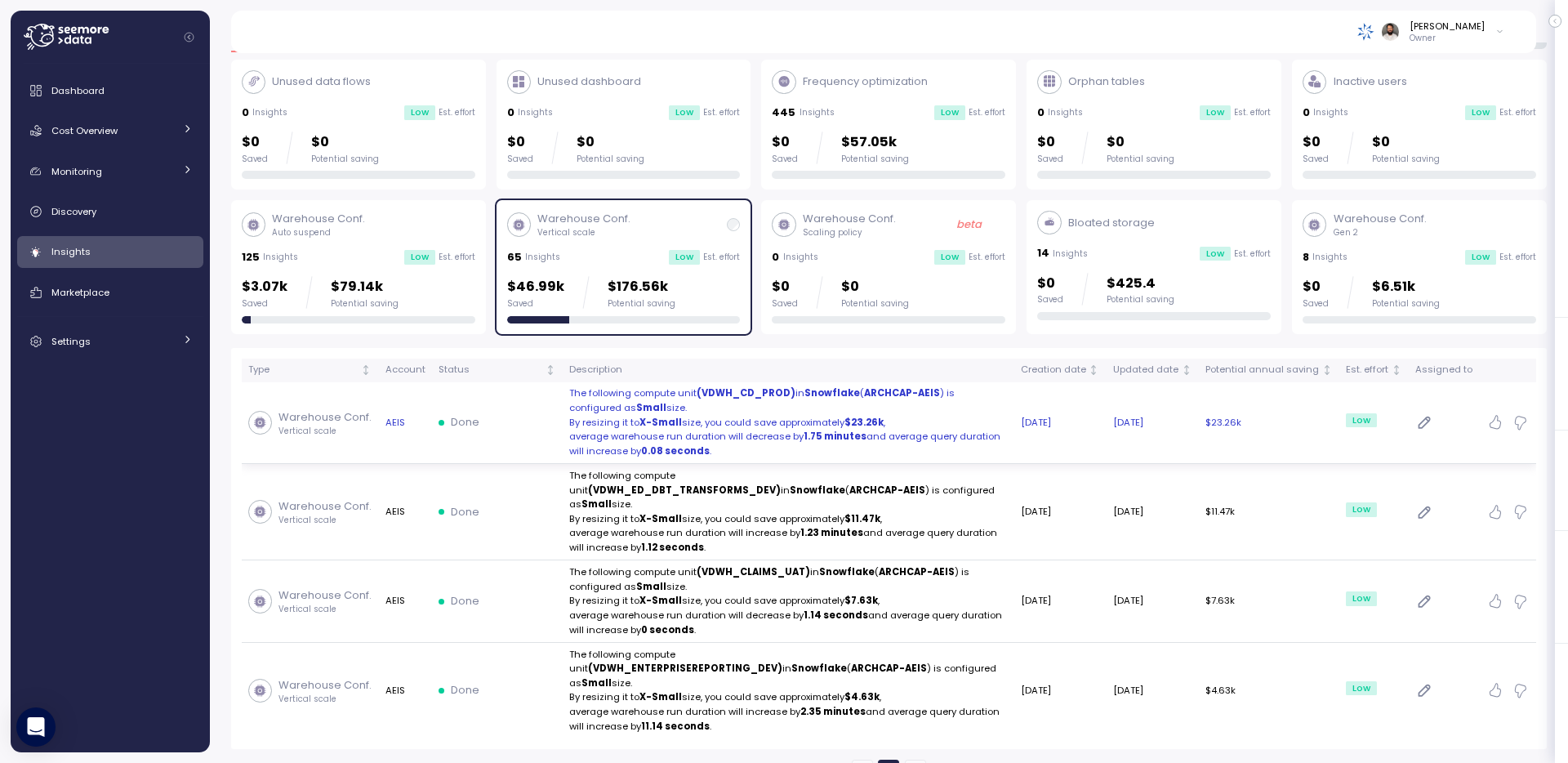
scroll to position [43, 0]
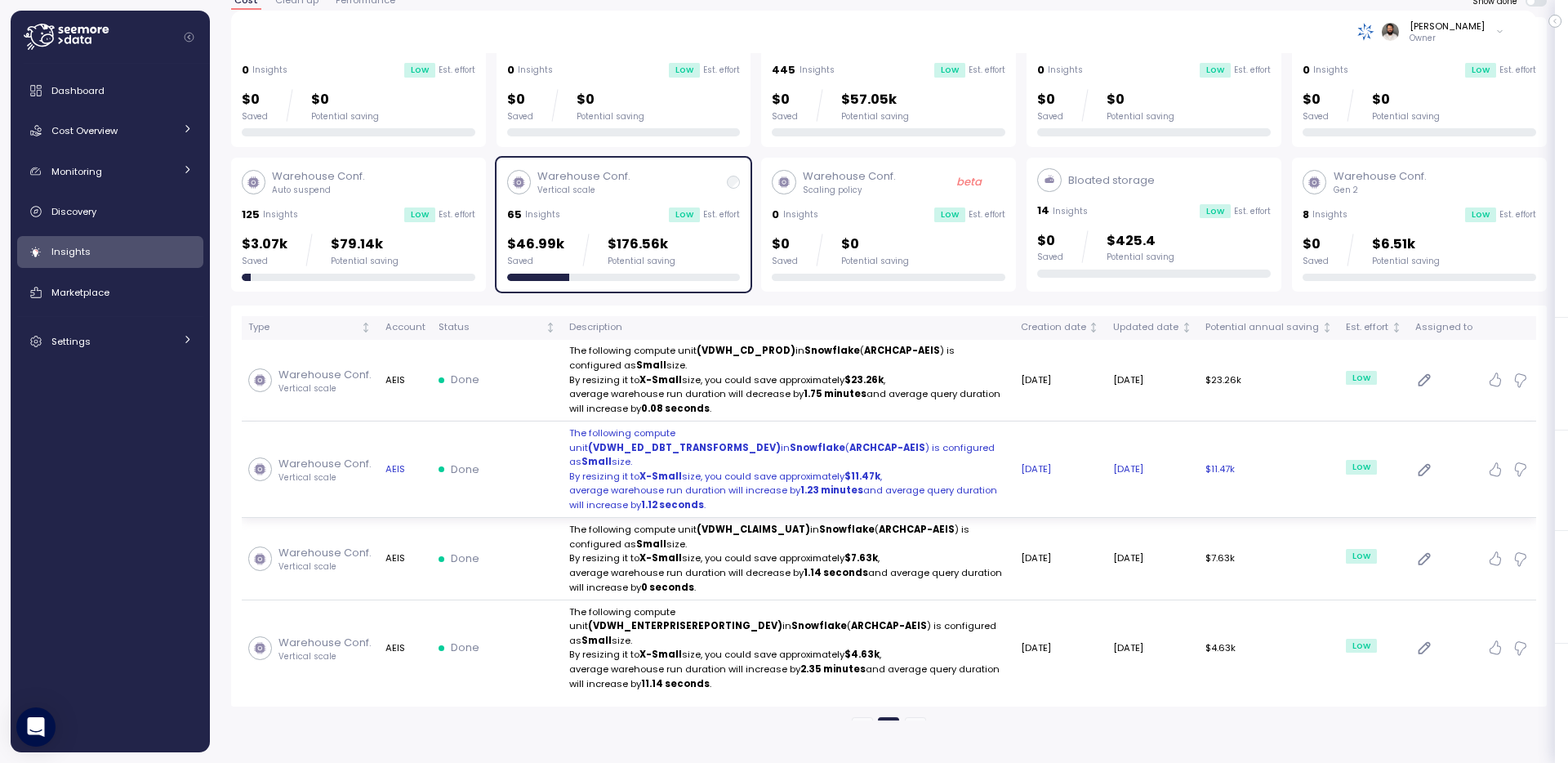
click at [897, 469] on p "By resizing it to X-Small size, you could save approximately $11.47k ," at bounding box center [788, 476] width 439 height 15
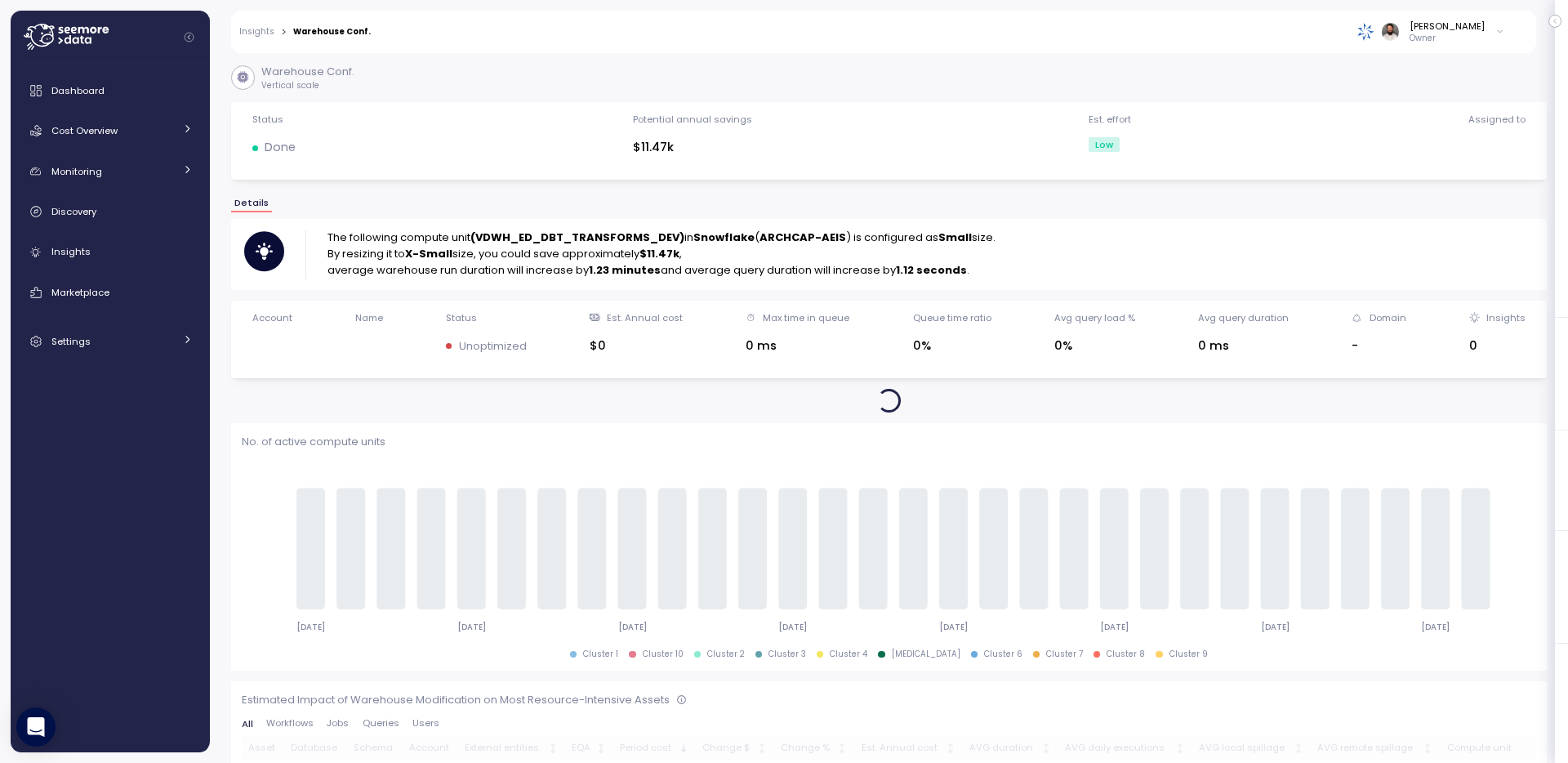
click at [584, 241] on strong "(VDWH_ED_DBT_TRANSFORMS_DEV)" at bounding box center [577, 238] width 214 height 16
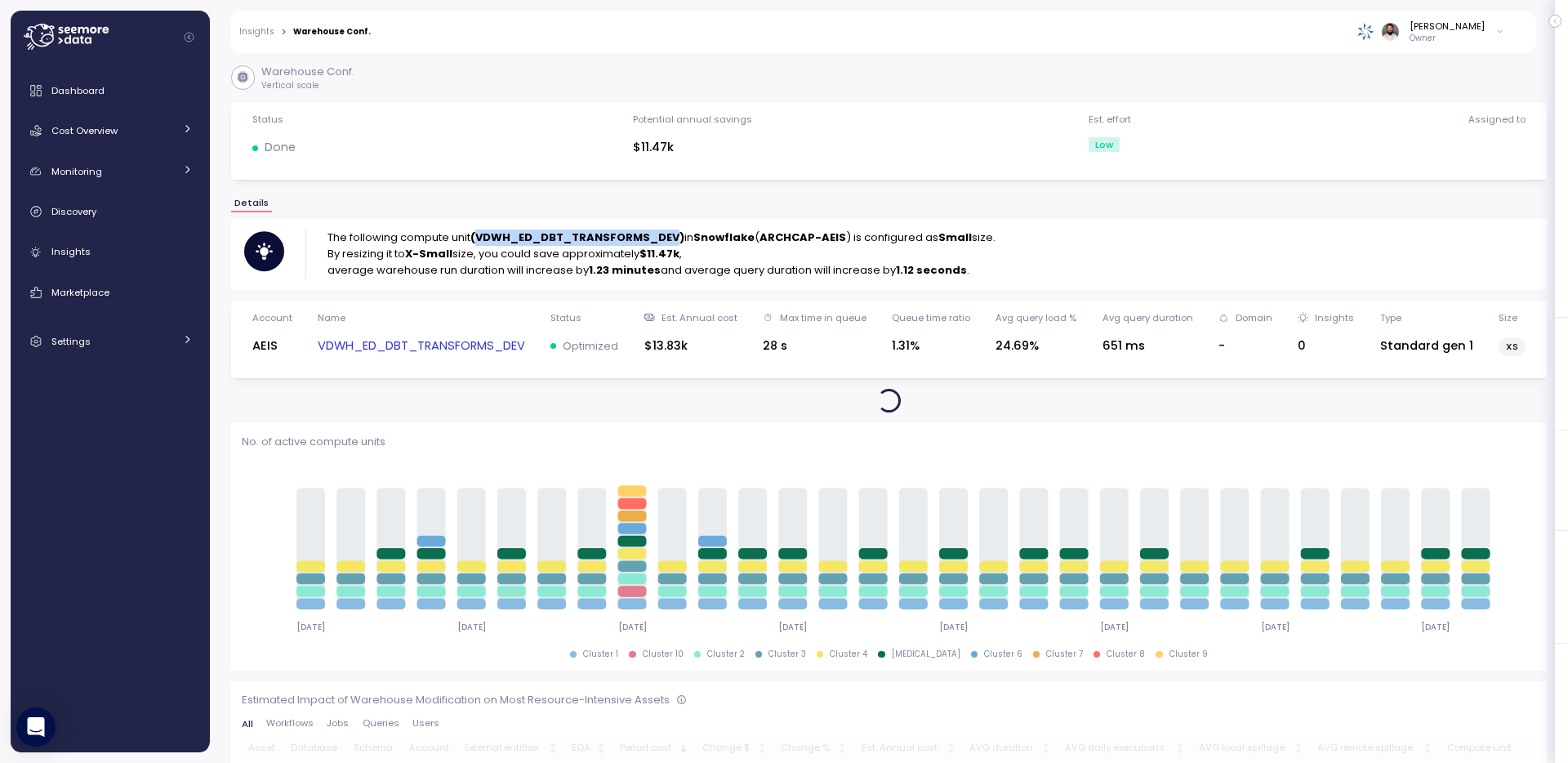
copy strong "VDWH_ED_DBT_TRANSFORMS_DEV"
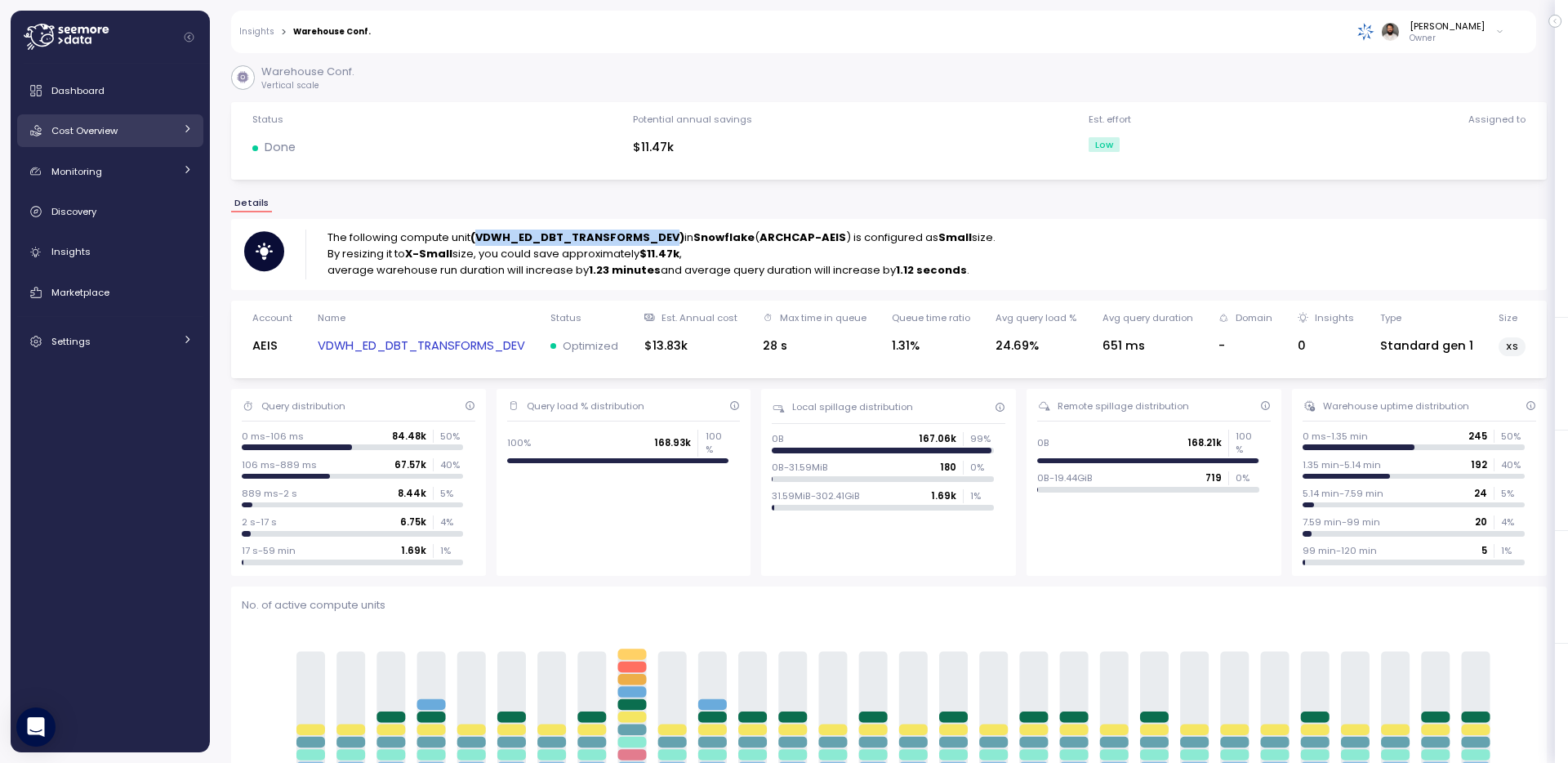
click at [156, 120] on link "Cost Overview" at bounding box center [110, 130] width 186 height 32
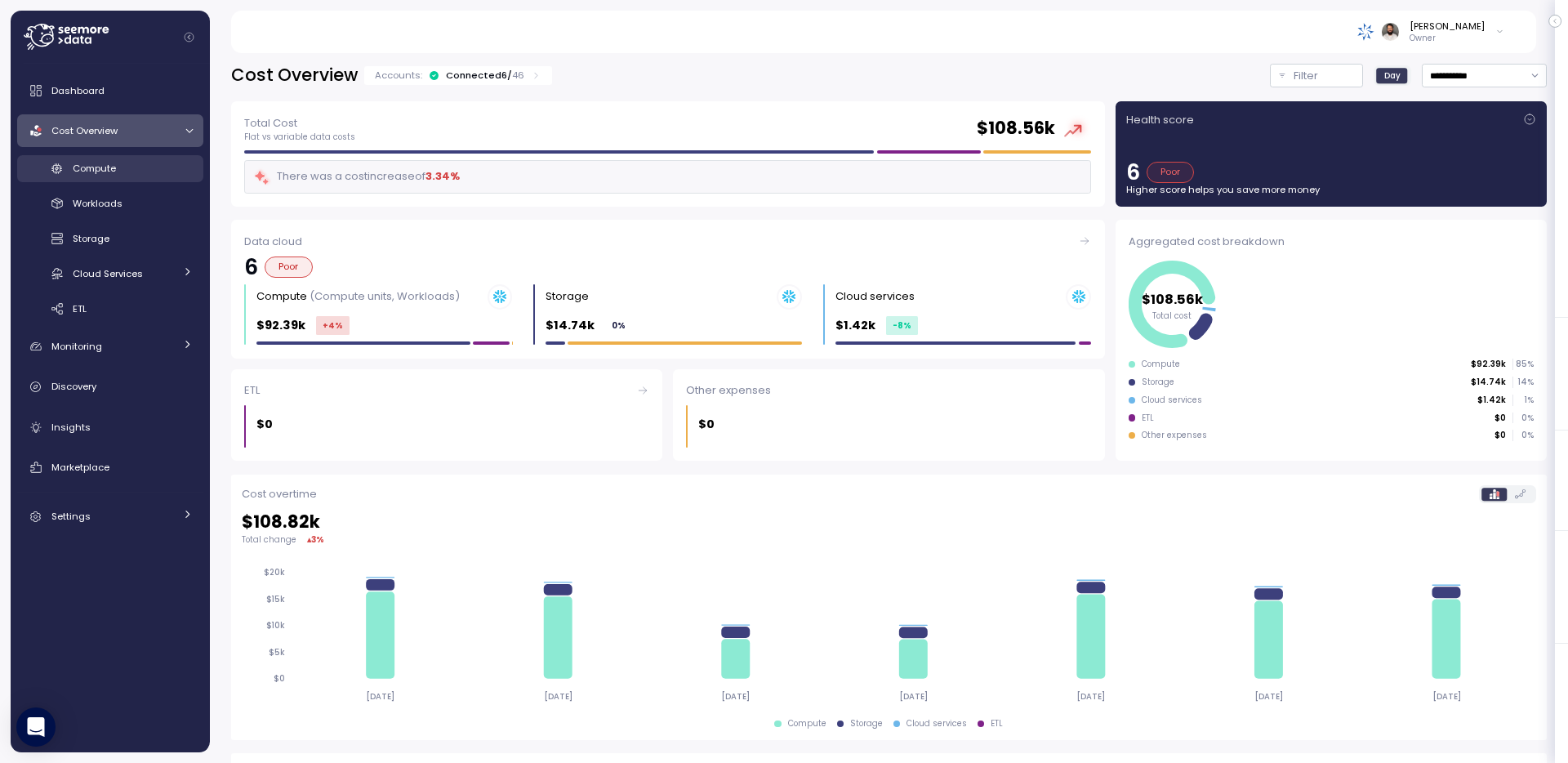
click at [160, 174] on div "Compute" at bounding box center [132, 168] width 120 height 17
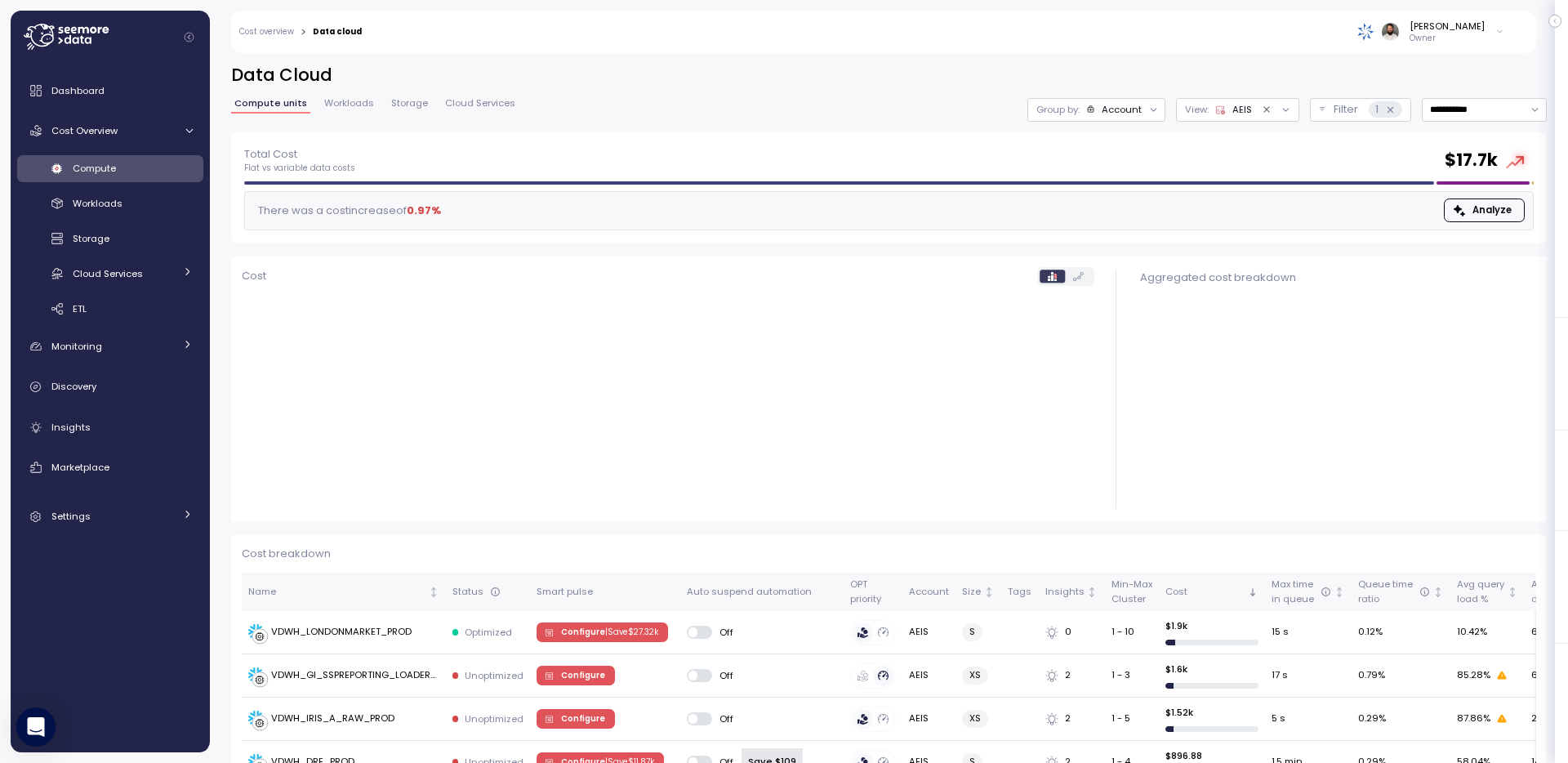
click at [1355, 100] on button "Filter 1" at bounding box center [1361, 109] width 101 height 24
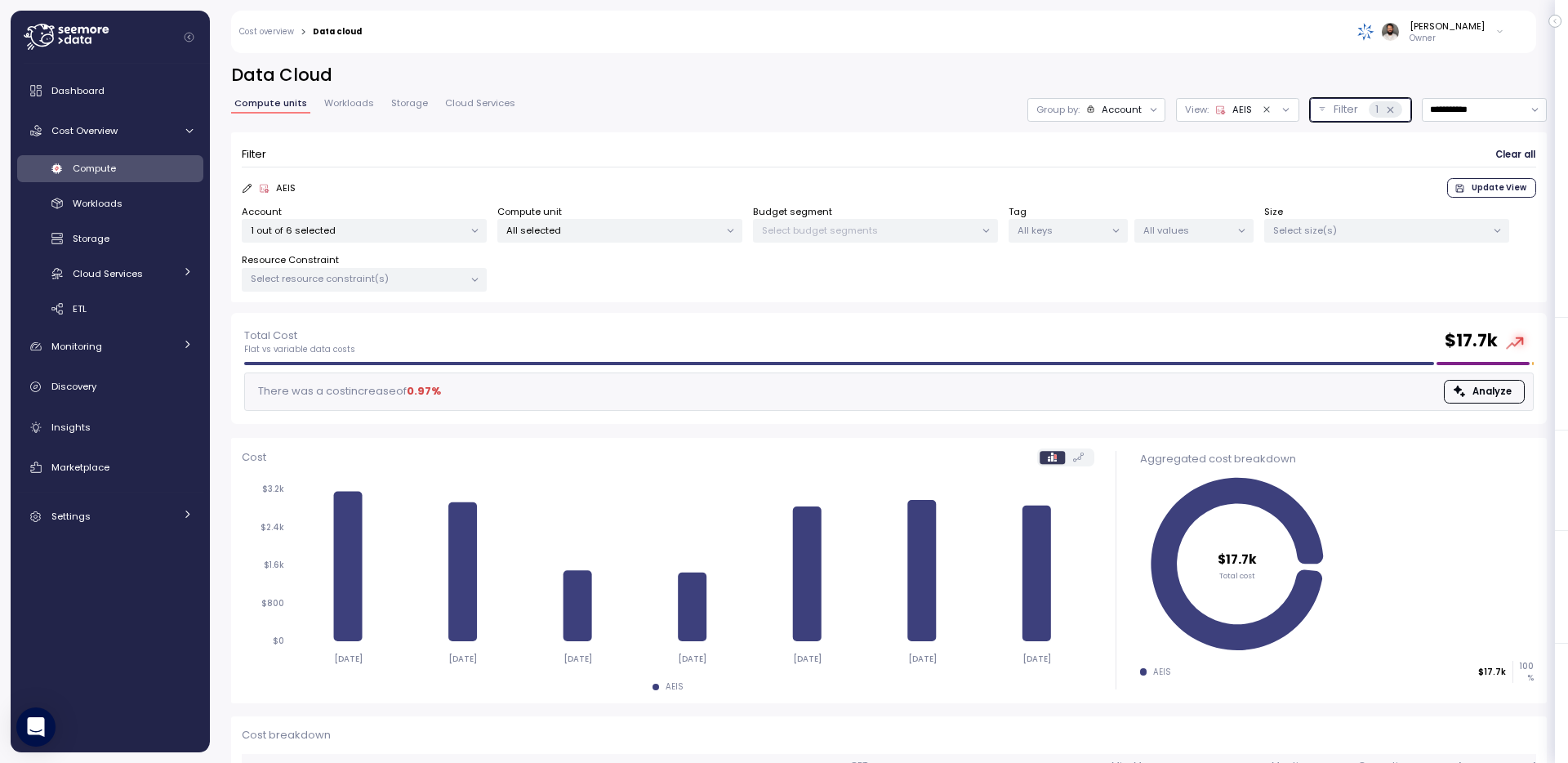
click at [685, 235] on p "All selected" at bounding box center [613, 230] width 213 height 13
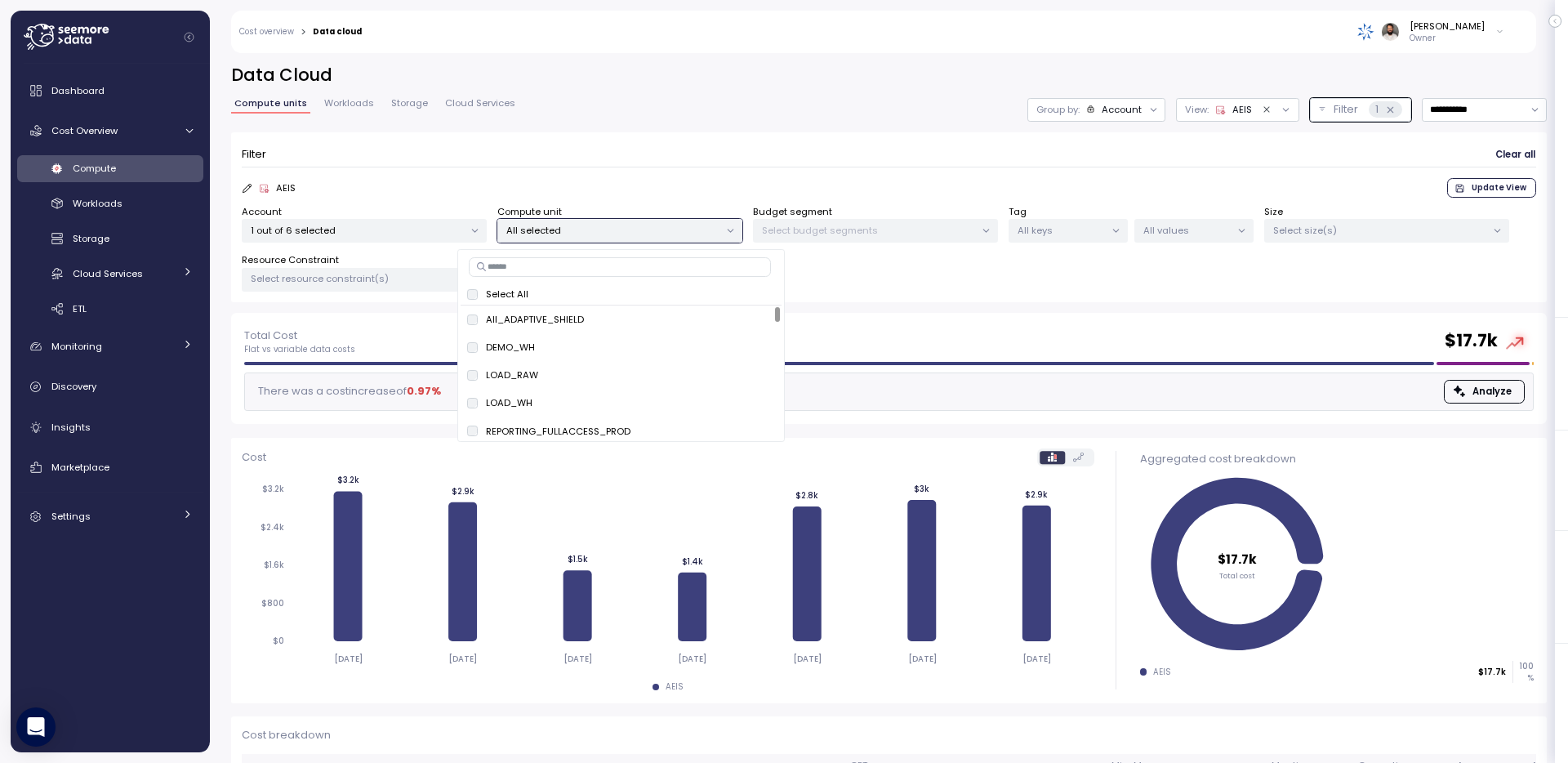
click at [660, 268] on input at bounding box center [620, 267] width 302 height 19
paste input "**********"
type input "**********"
click at [714, 319] on span "only" at bounding box center [716, 319] width 18 height 18
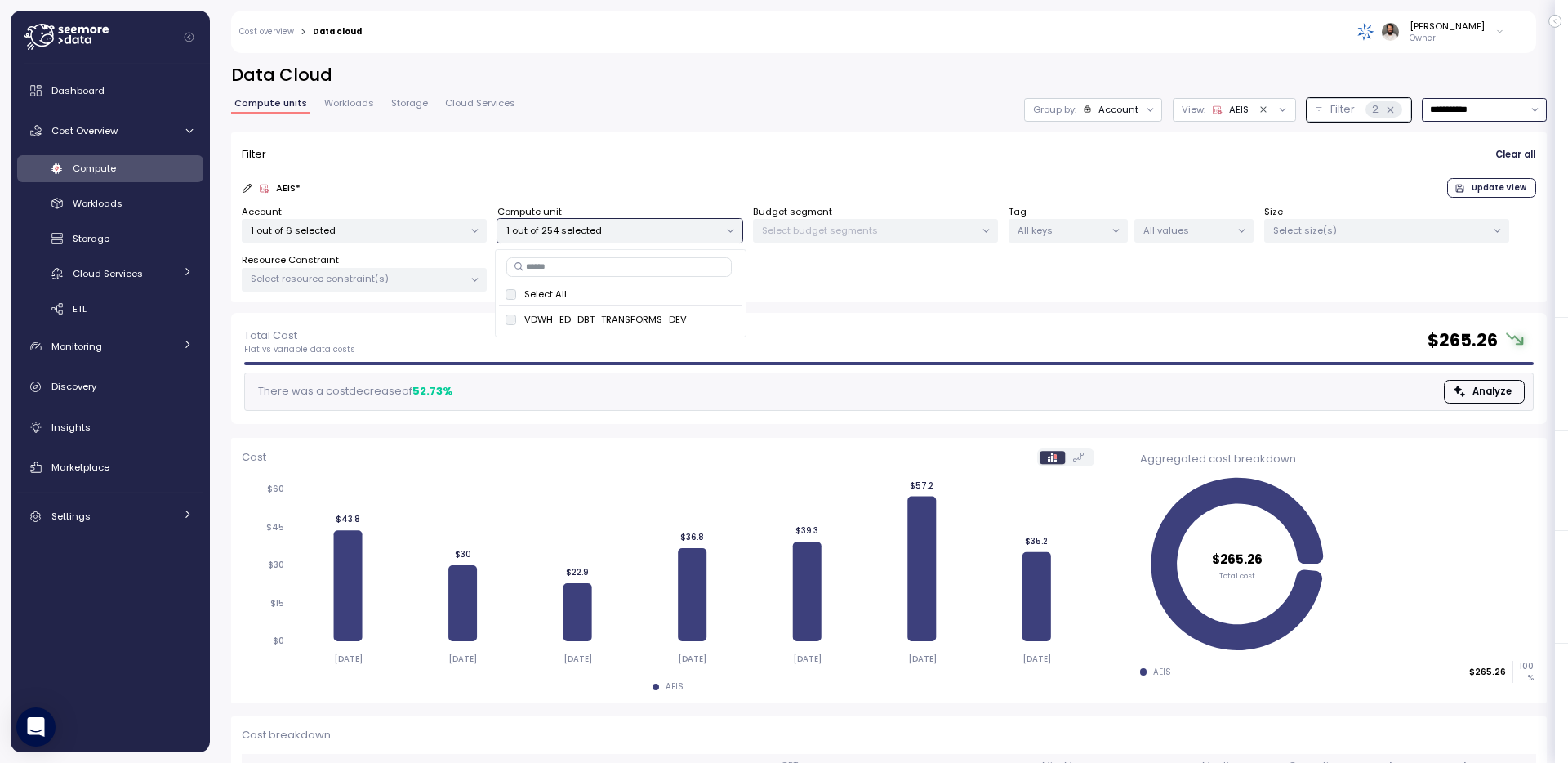
click at [1473, 114] on input "**********" at bounding box center [1484, 109] width 125 height 24
click at [1477, 229] on div "Last 30 days" at bounding box center [1479, 227] width 60 height 13
type input "**********"
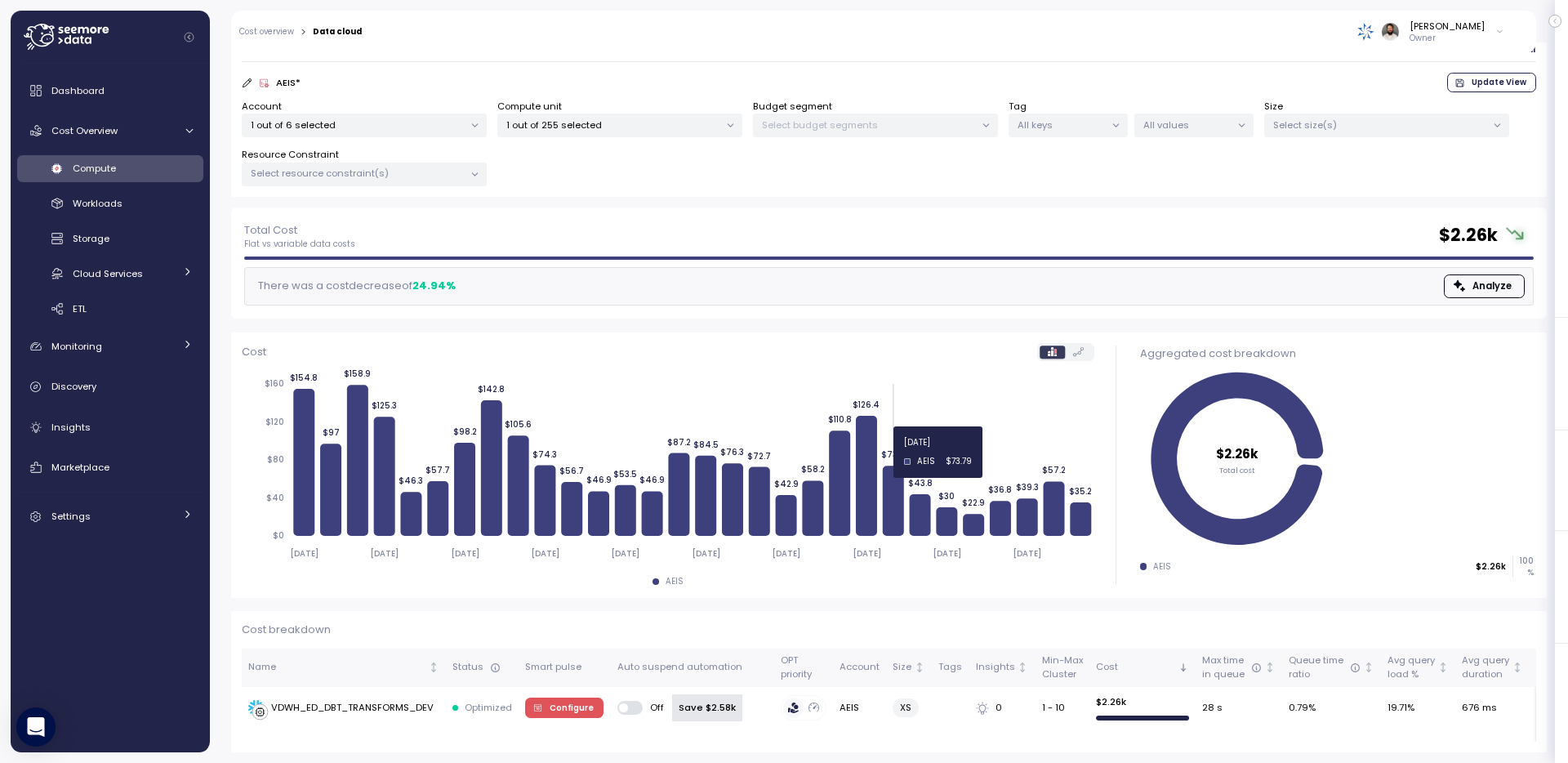
scroll to position [106, 0]
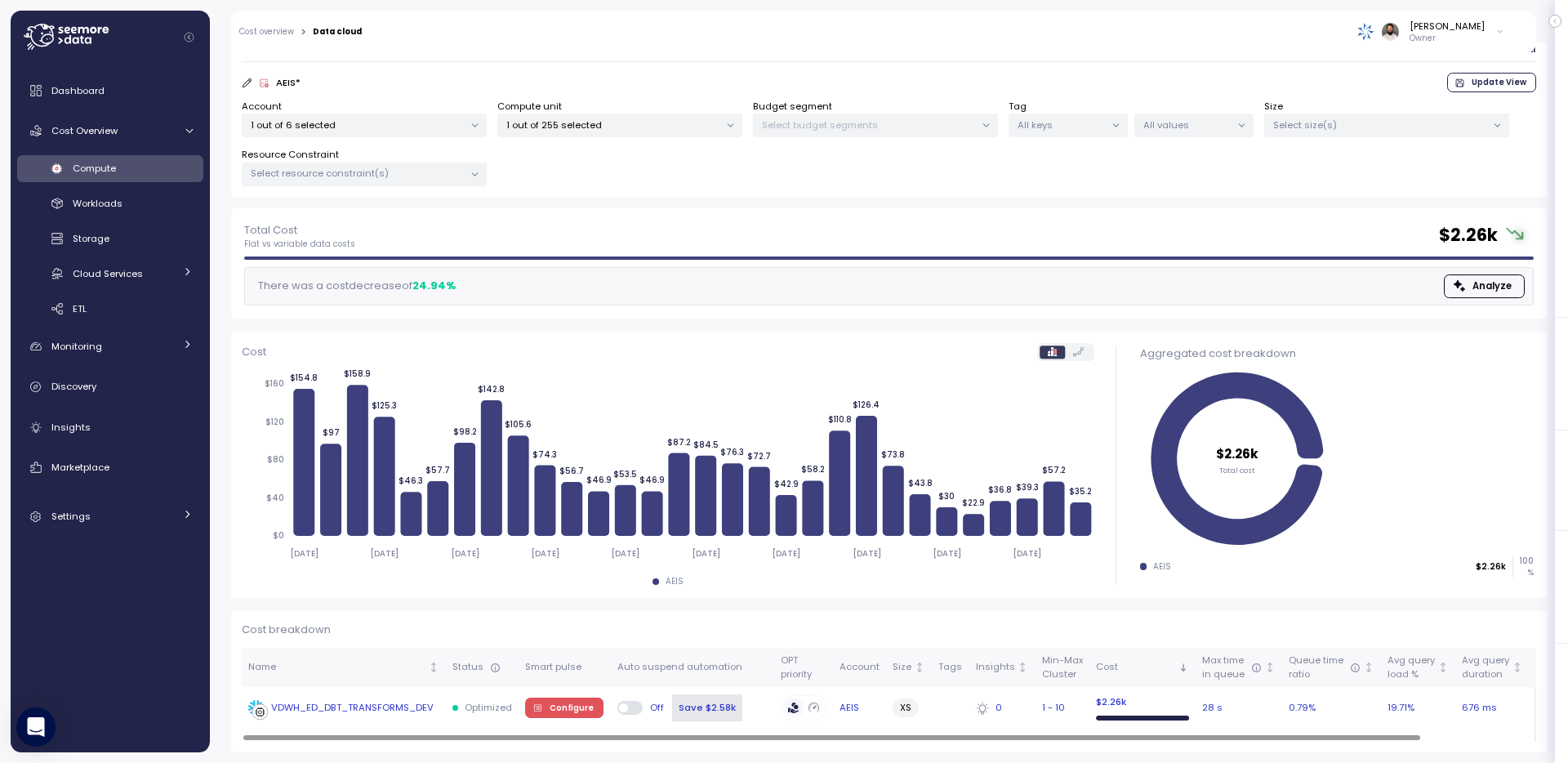
click at [371, 708] on div "VDWH_ED_DBT_TRANSFORMS_DEV" at bounding box center [352, 708] width 163 height 15
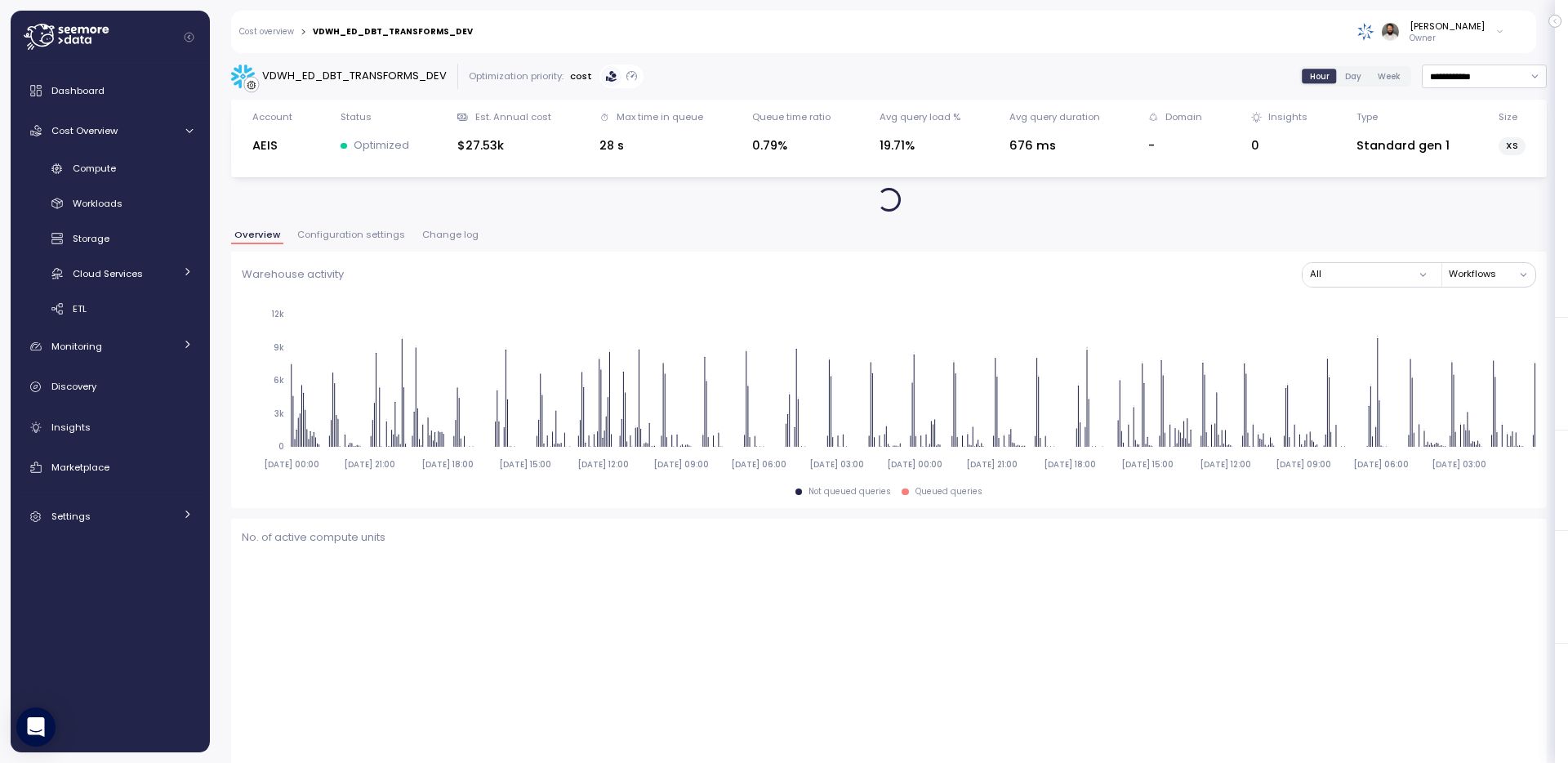
click at [436, 238] on span "Change log" at bounding box center [450, 235] width 56 height 9
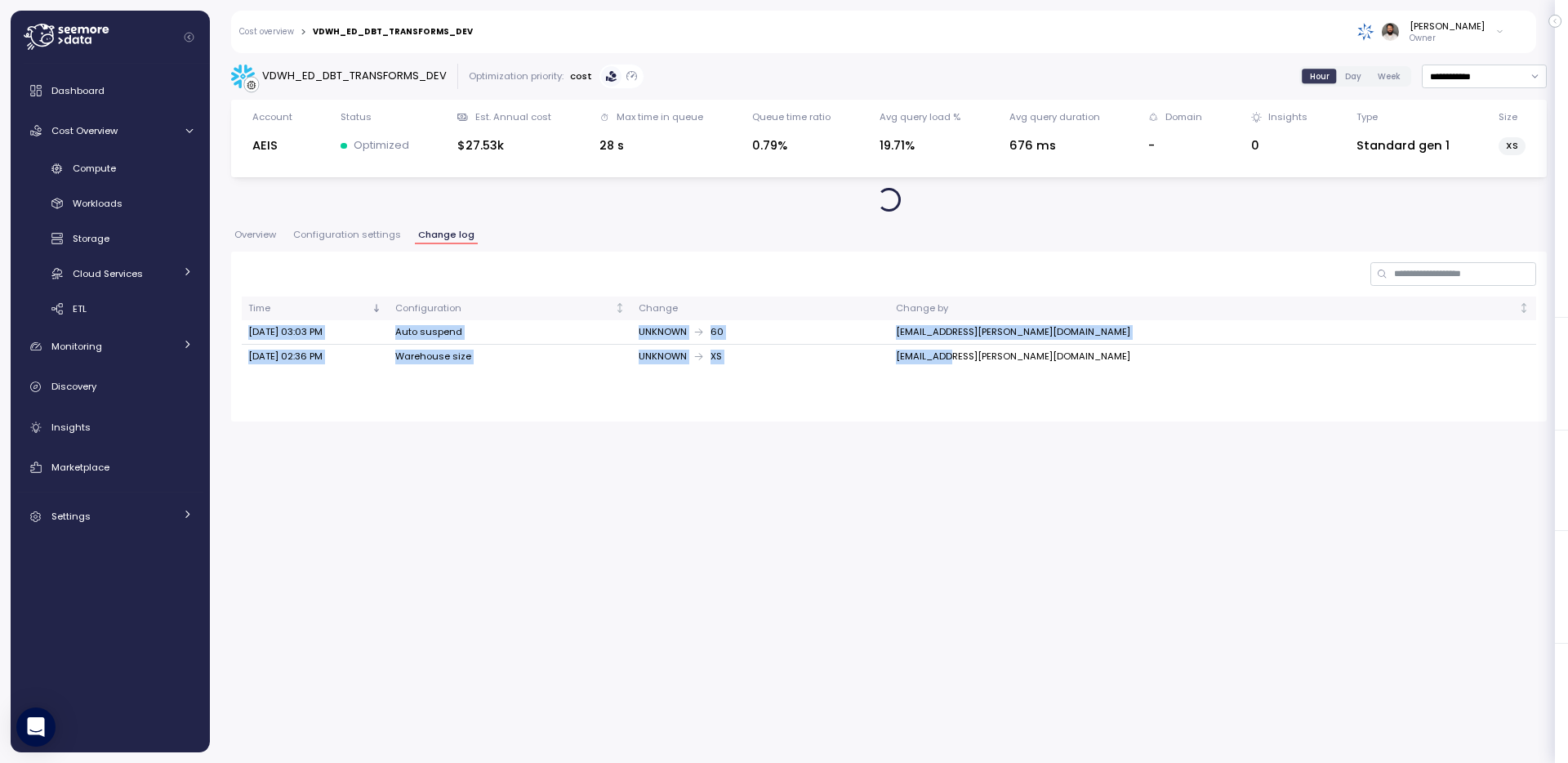
drag, startPoint x: 245, startPoint y: 330, endPoint x: 1070, endPoint y: 357, distance: 825.4
click at [1070, 357] on tbody "Sep 02, 2025 03:03 PM Auto suspend UNKNOWN 60 DBA.RSINGH@ARCHGROUP.COM Sep 02, …" at bounding box center [889, 343] width 1294 height 48
click at [1070, 357] on td "[EMAIL_ADDRESS][PERSON_NAME][DOMAIN_NAME]" at bounding box center [1213, 356] width 647 height 24
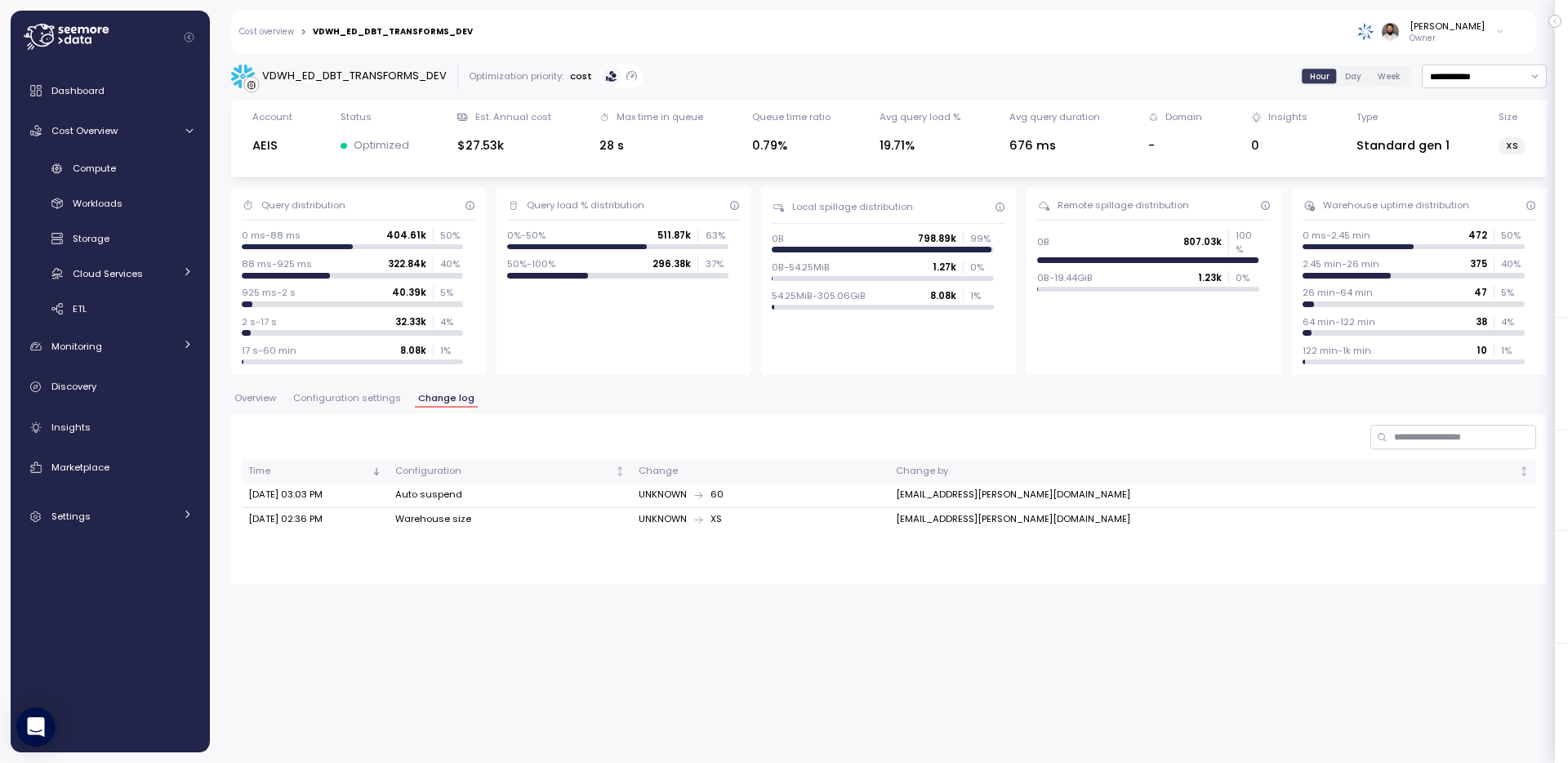
click at [378, 401] on span "Configuration settings" at bounding box center [347, 398] width 108 height 9
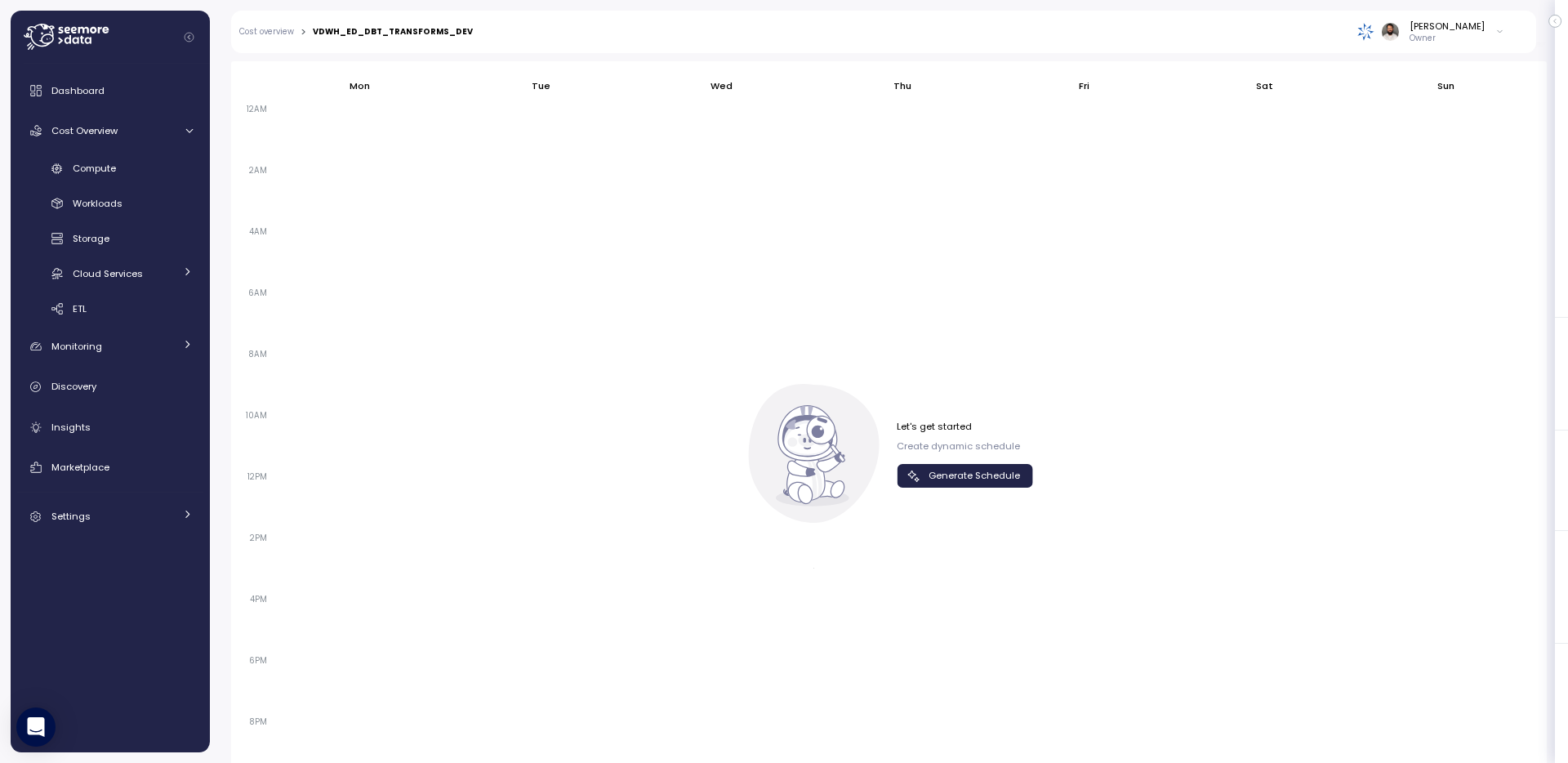
scroll to position [969, 0]
click at [954, 475] on span "Generate Schedule" at bounding box center [975, 479] width 92 height 22
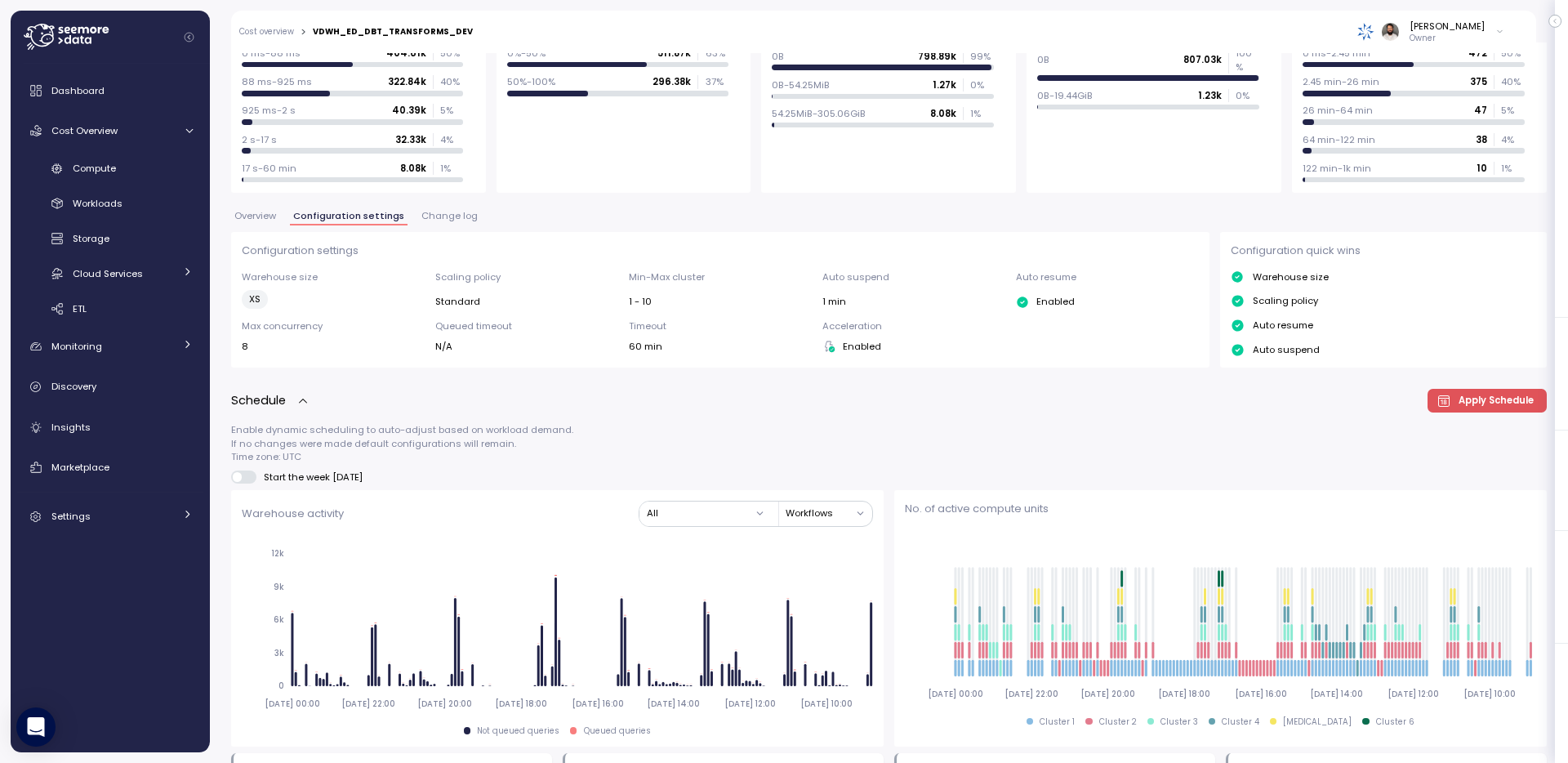
scroll to position [207, 0]
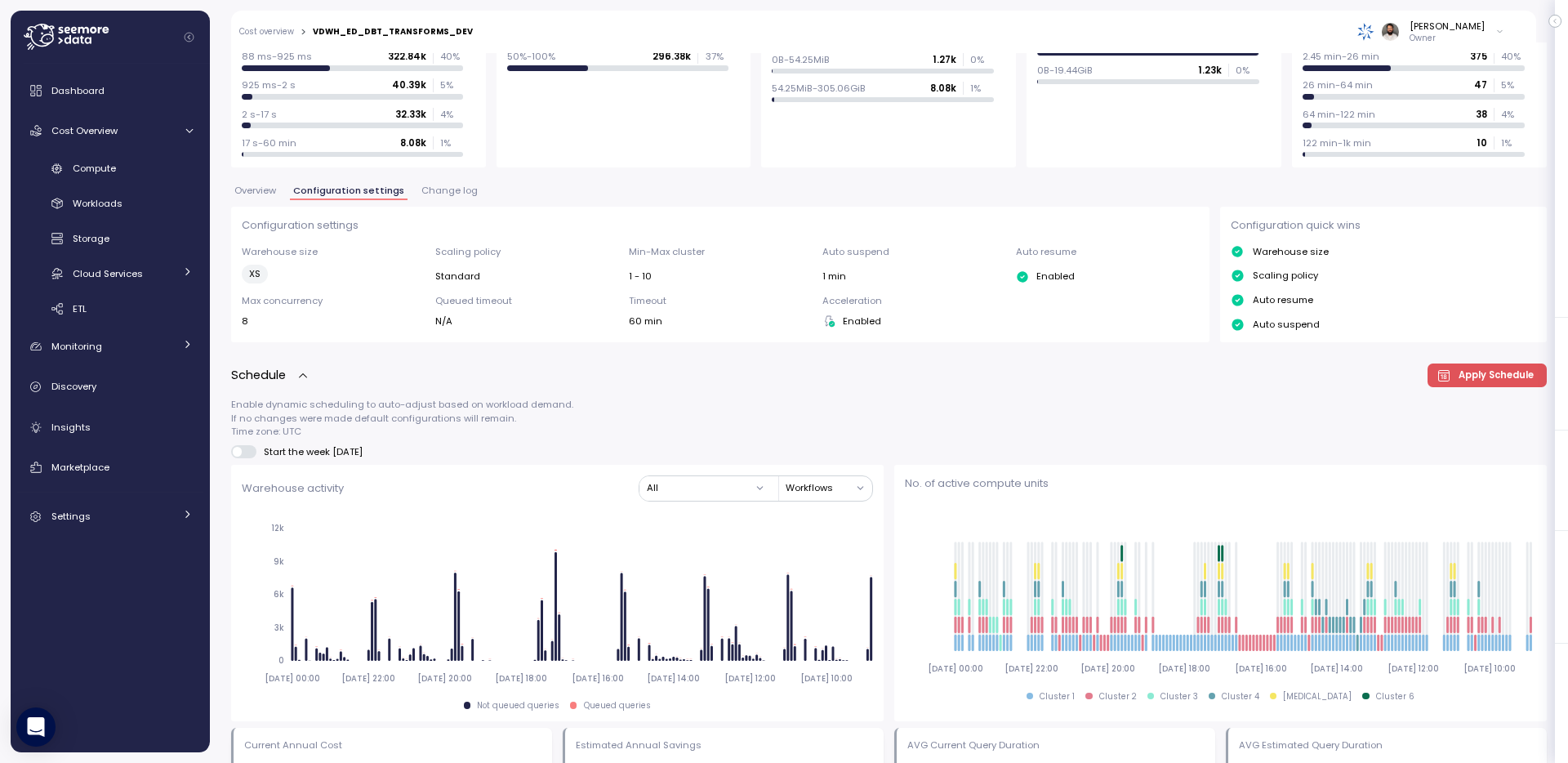
click at [256, 181] on div "**********" at bounding box center [889, 734] width 1316 height 1756
click at [260, 193] on span "Overview" at bounding box center [255, 191] width 42 height 9
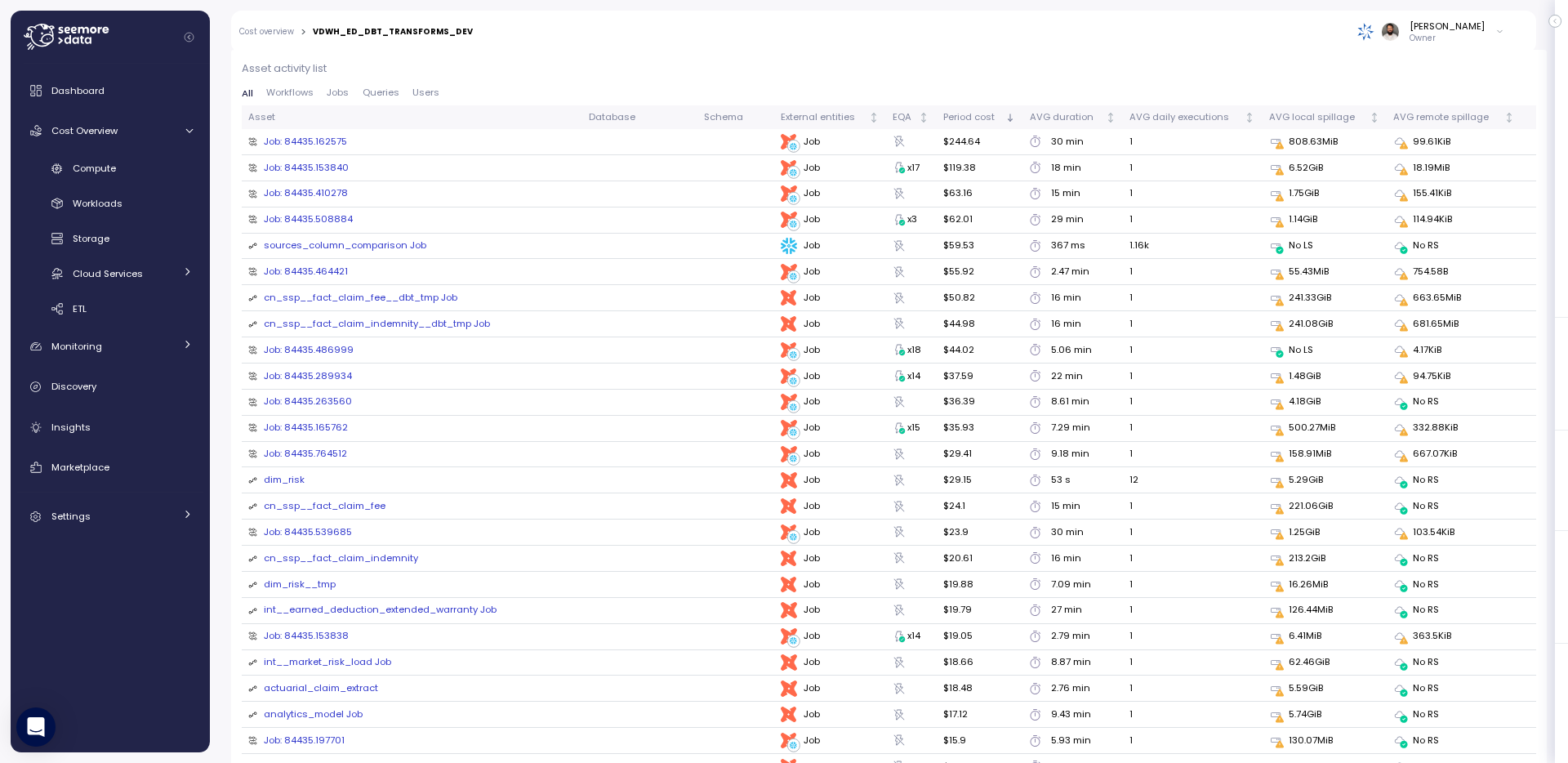
scroll to position [1810, 0]
click at [381, 90] on span "Queries" at bounding box center [381, 94] width 37 height 9
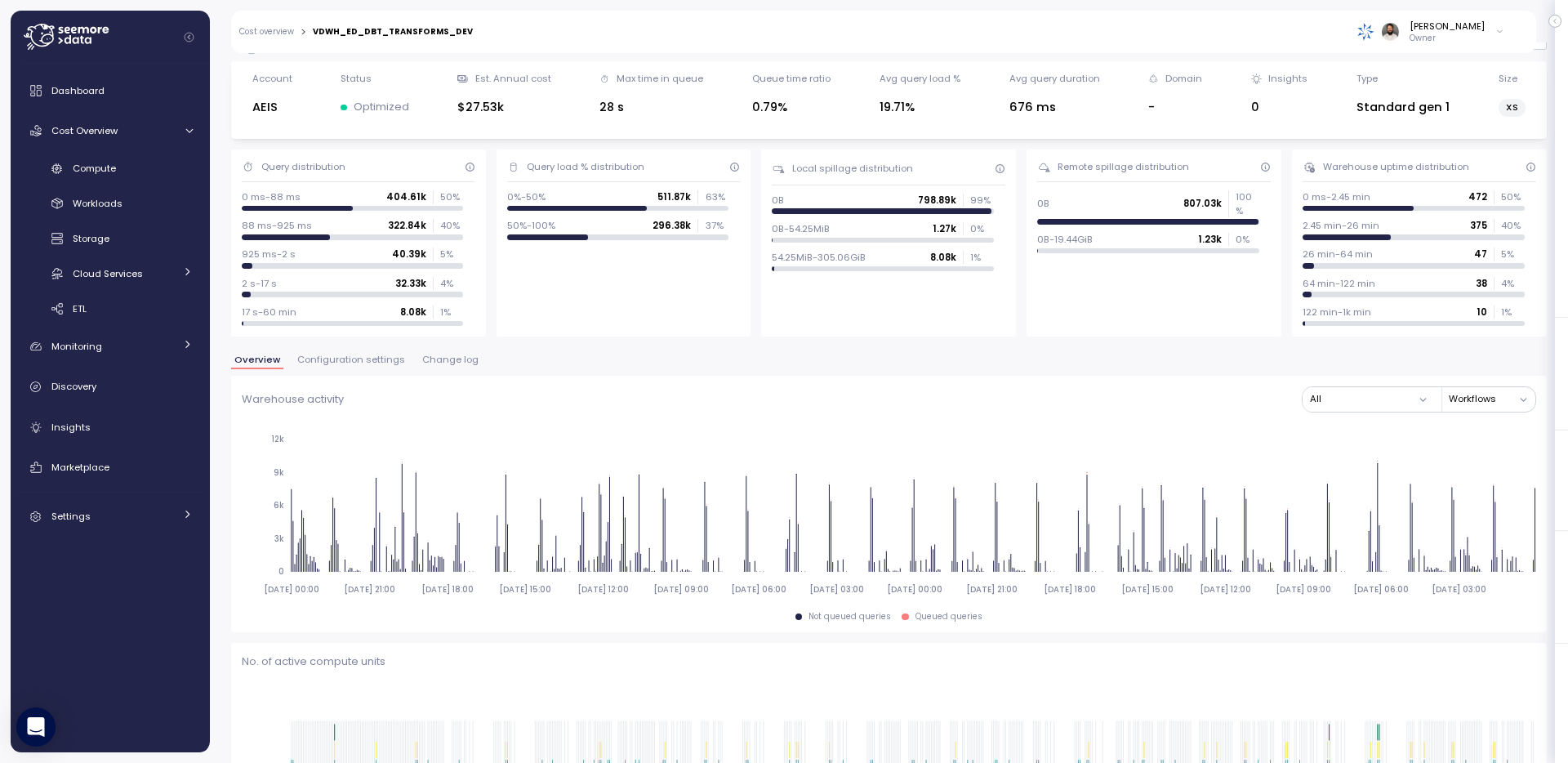
scroll to position [0, 0]
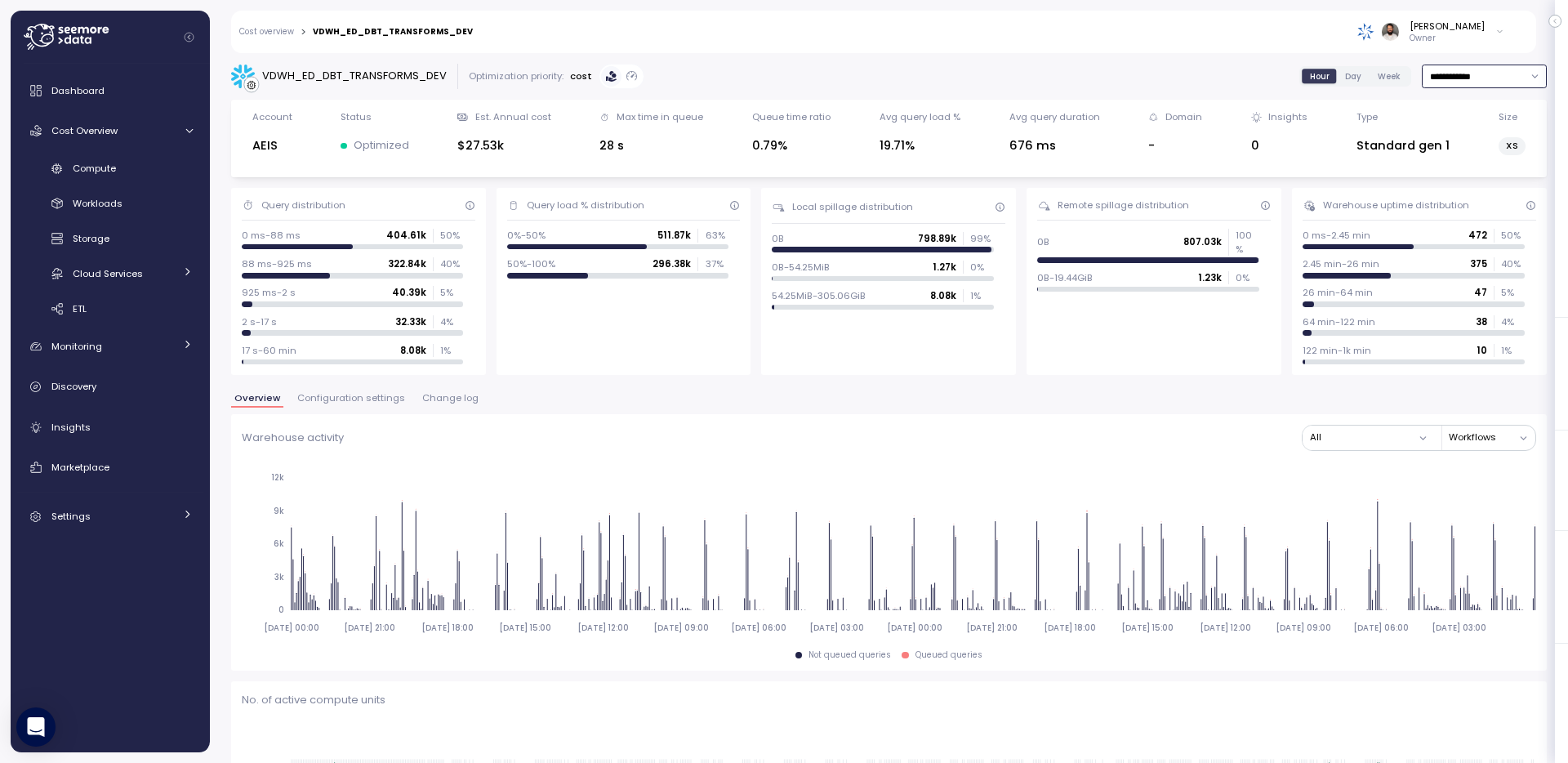
click at [1481, 78] on input "**********" at bounding box center [1484, 76] width 125 height 24
click at [1474, 156] on div "Last 7 days" at bounding box center [1475, 151] width 53 height 13
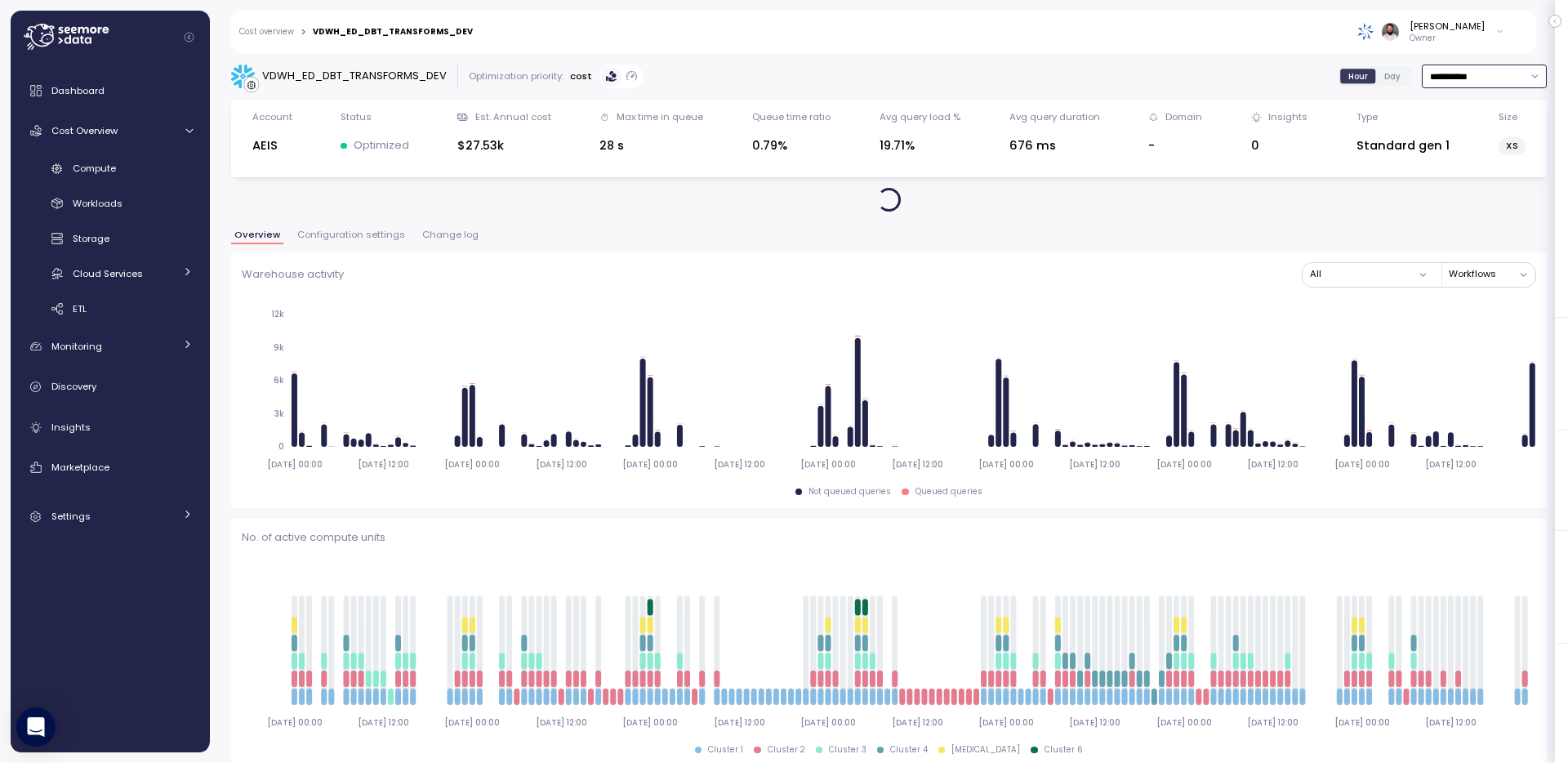
click at [1493, 84] on input "**********" at bounding box center [1484, 76] width 125 height 24
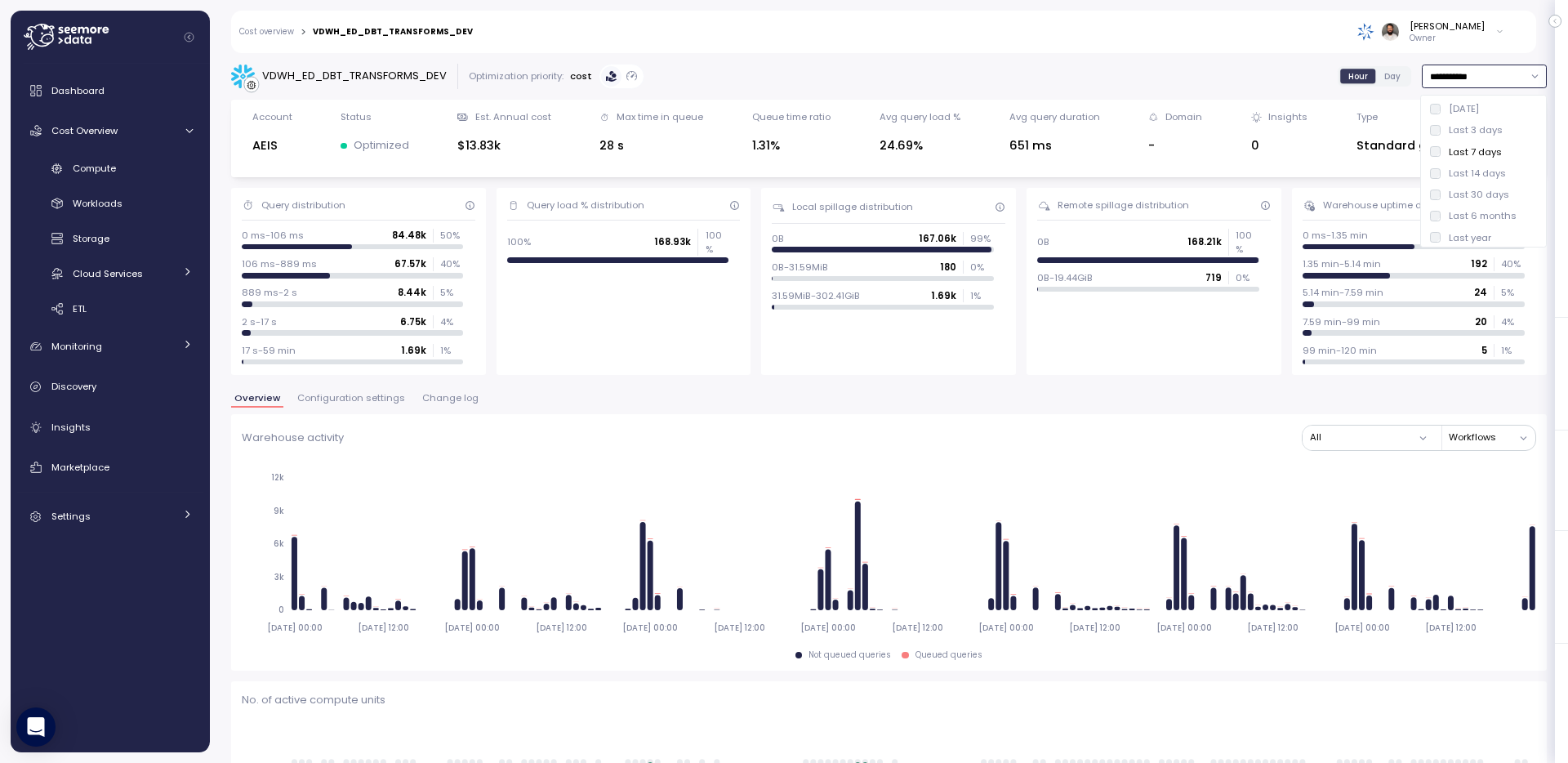
click at [1467, 173] on div "Last 14 days" at bounding box center [1477, 173] width 57 height 13
type input "**********"
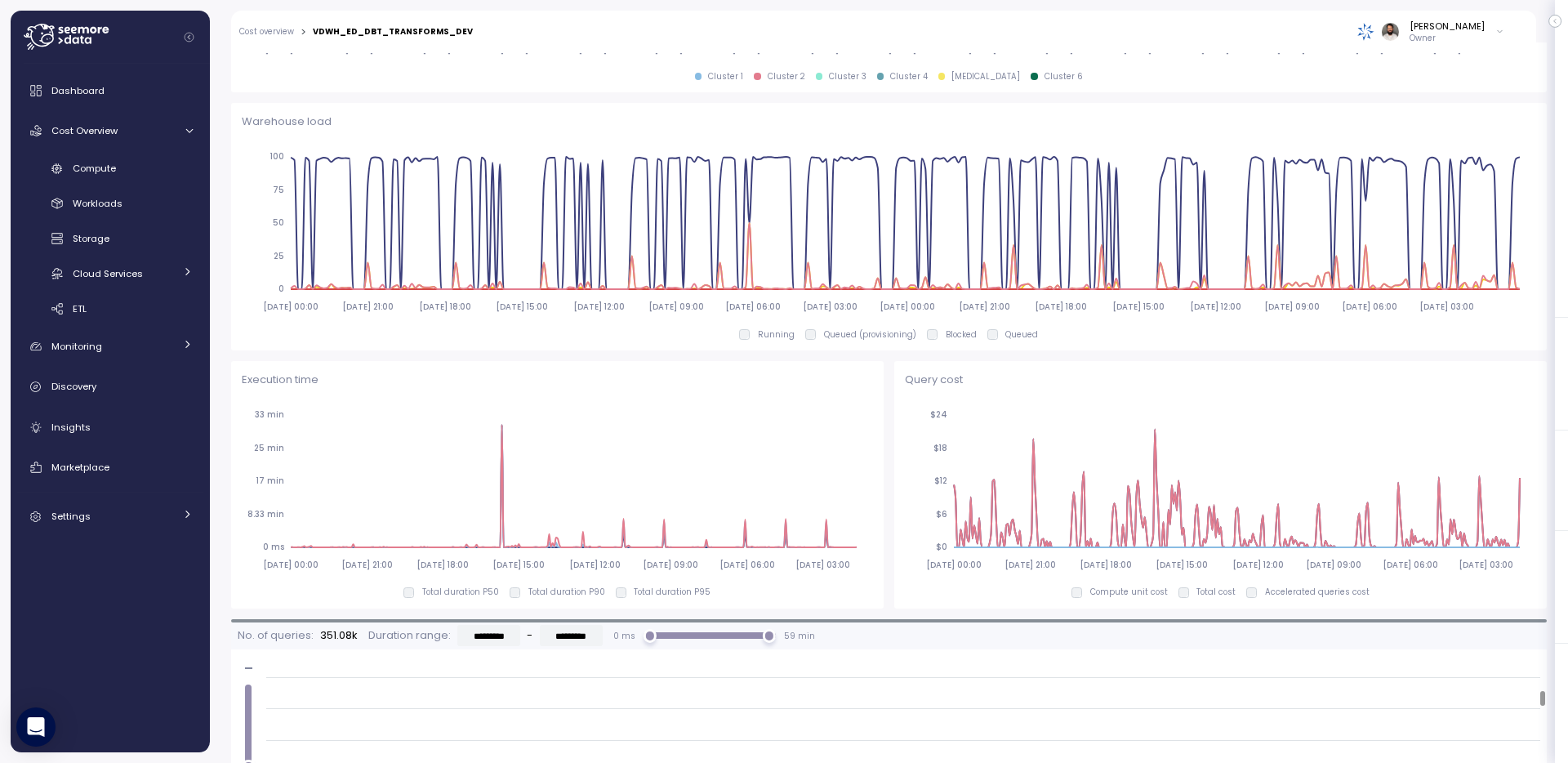
scroll to position [1268, 0]
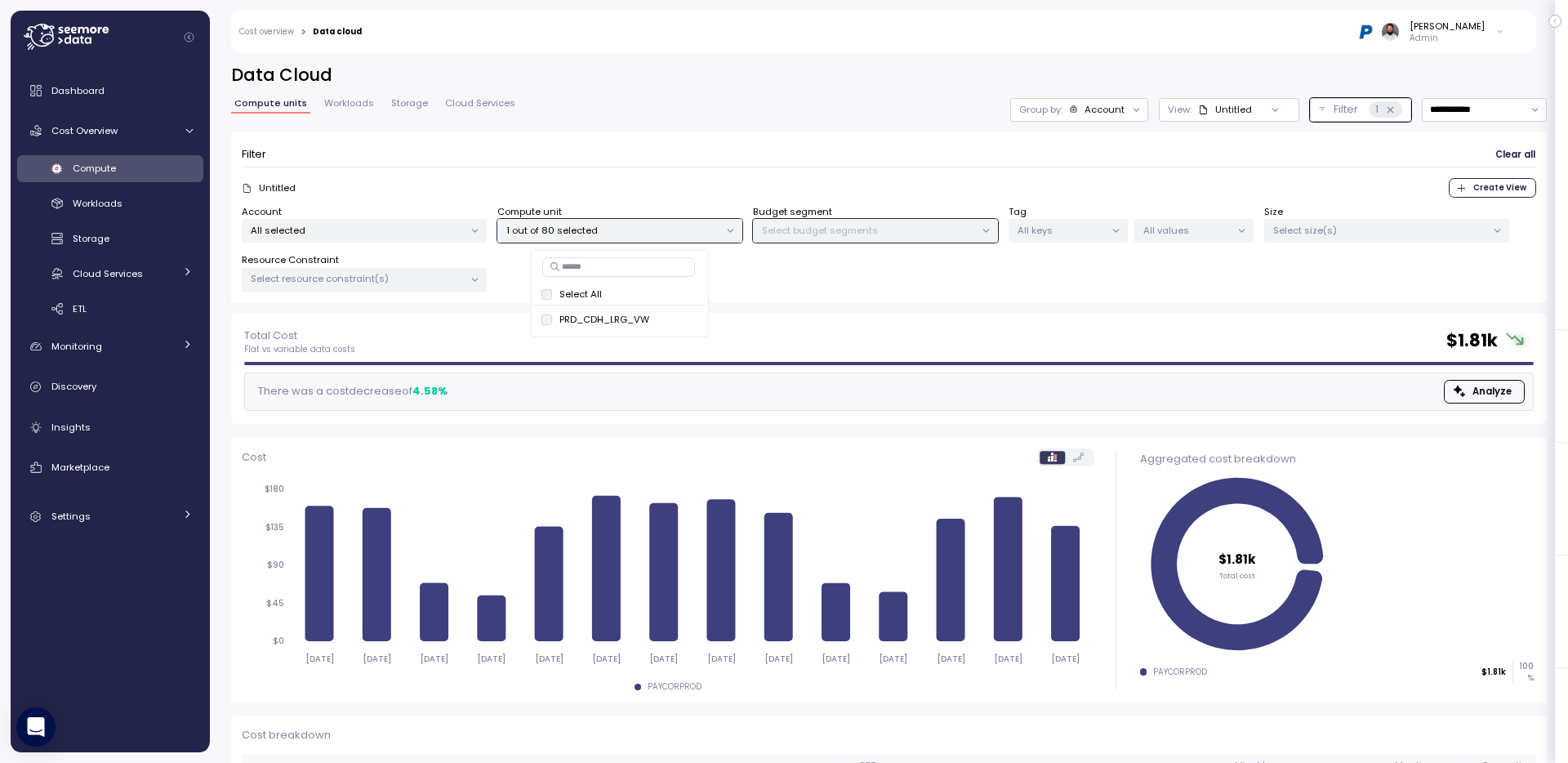
click at [1452, 17] on div "[PERSON_NAME] Admin" at bounding box center [943, 31] width 1142 height 43
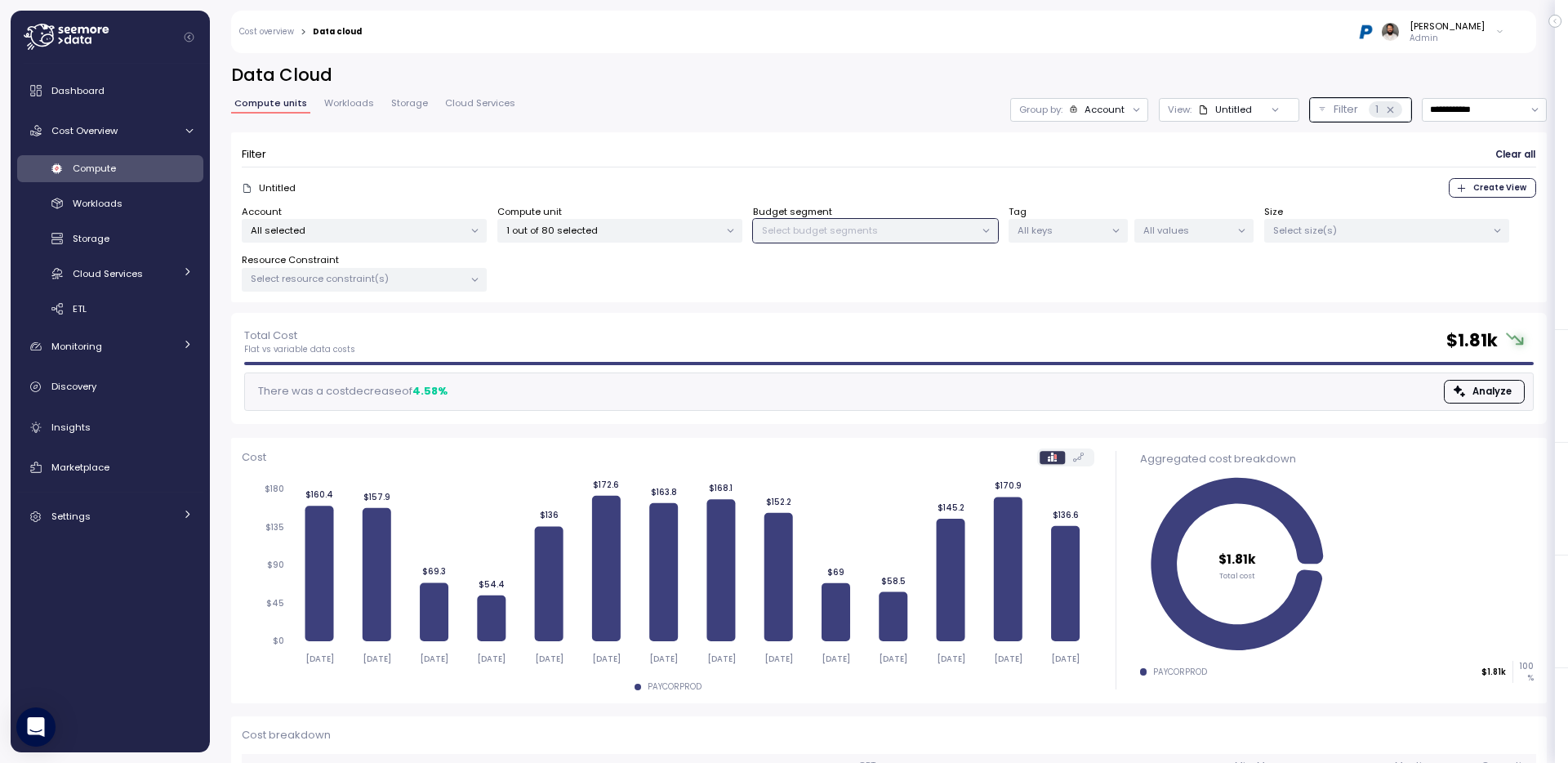
click at [1449, 30] on div "[PERSON_NAME]" at bounding box center [1447, 25] width 75 height 13
click at [1448, 234] on button "Copy account id" at bounding box center [1428, 225] width 146 height 23
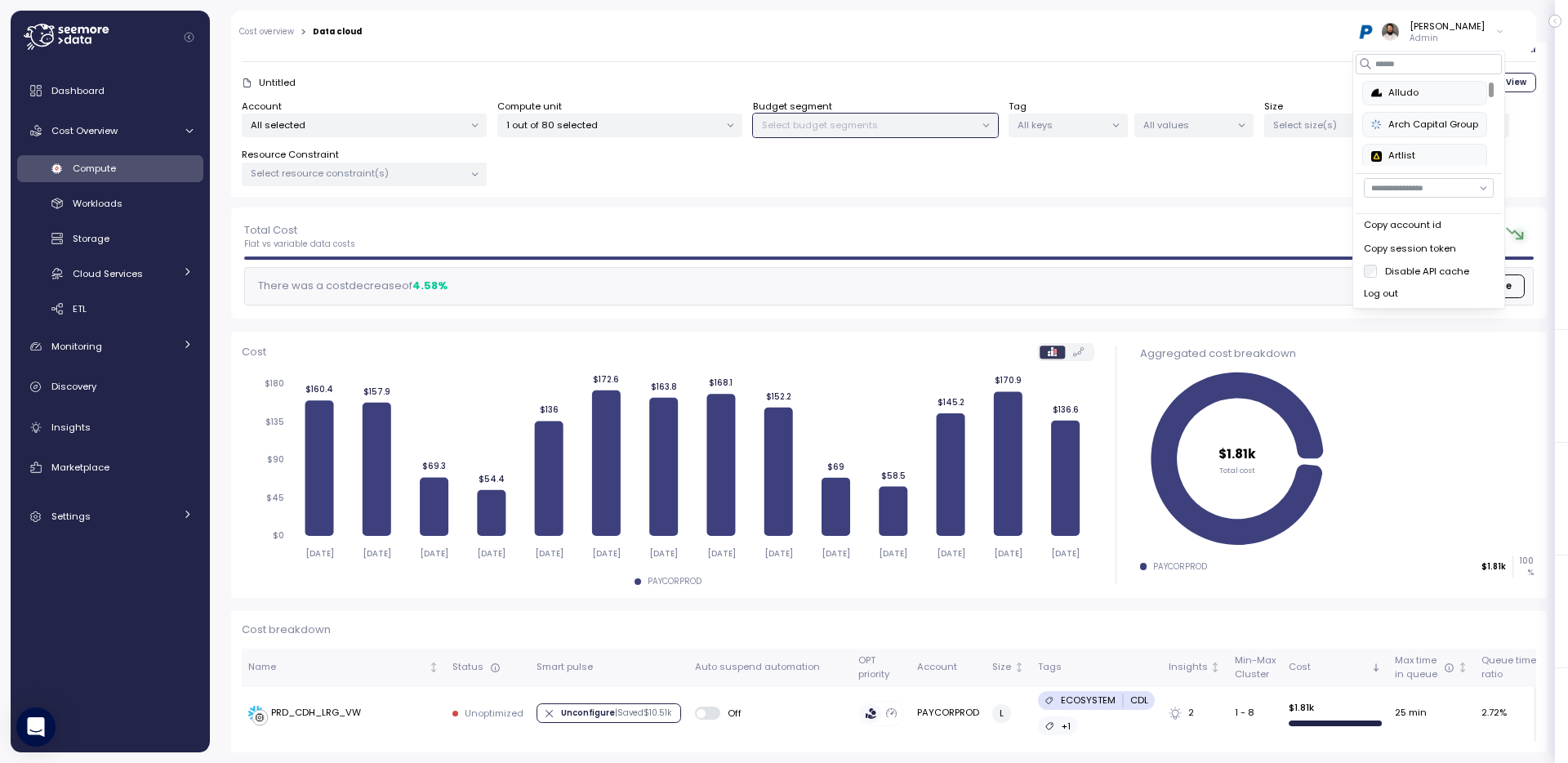
click at [274, 32] on link "Cost overview" at bounding box center [267, 31] width 55 height 8
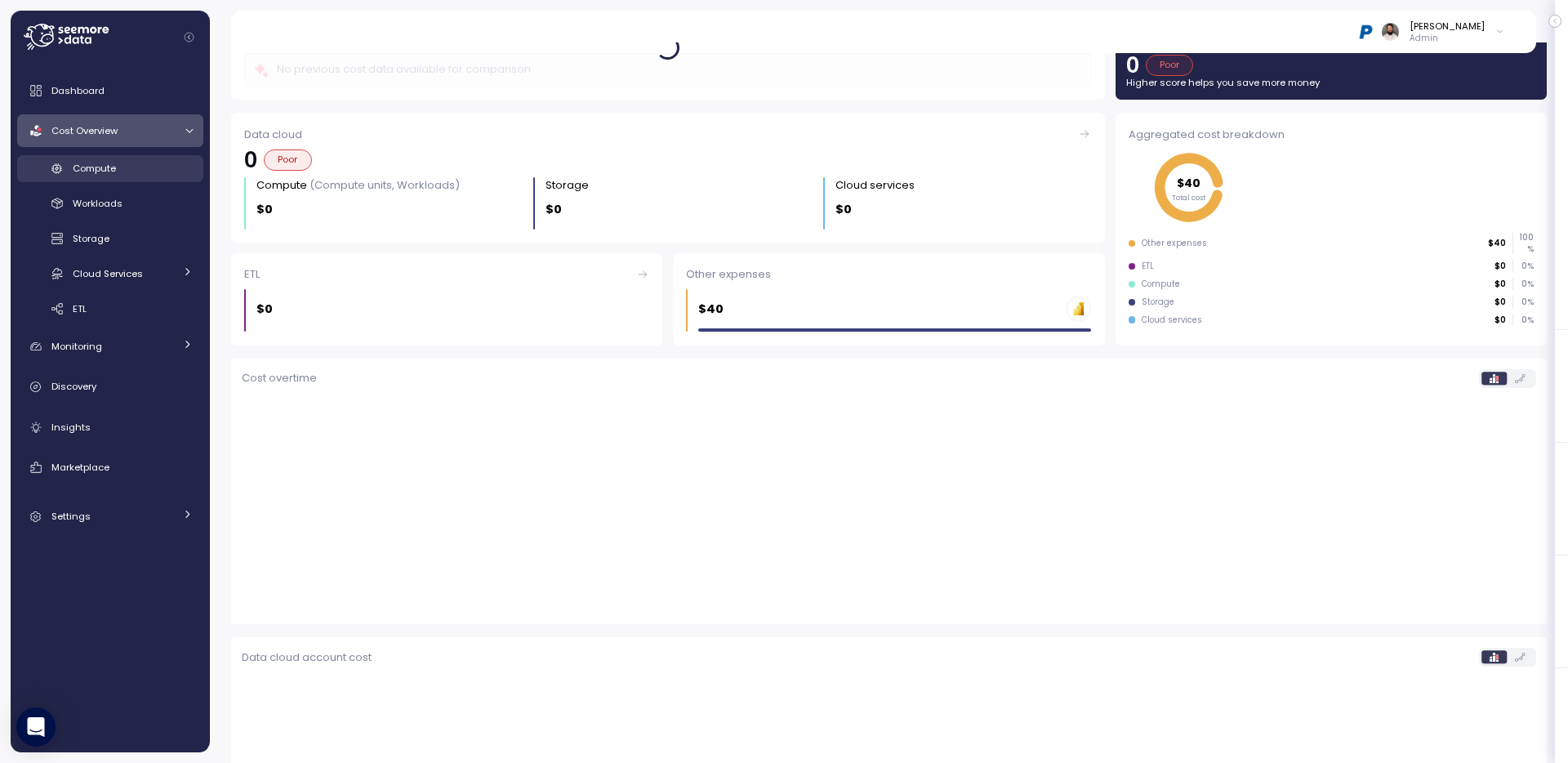
click at [159, 173] on div "Compute" at bounding box center [132, 168] width 120 height 17
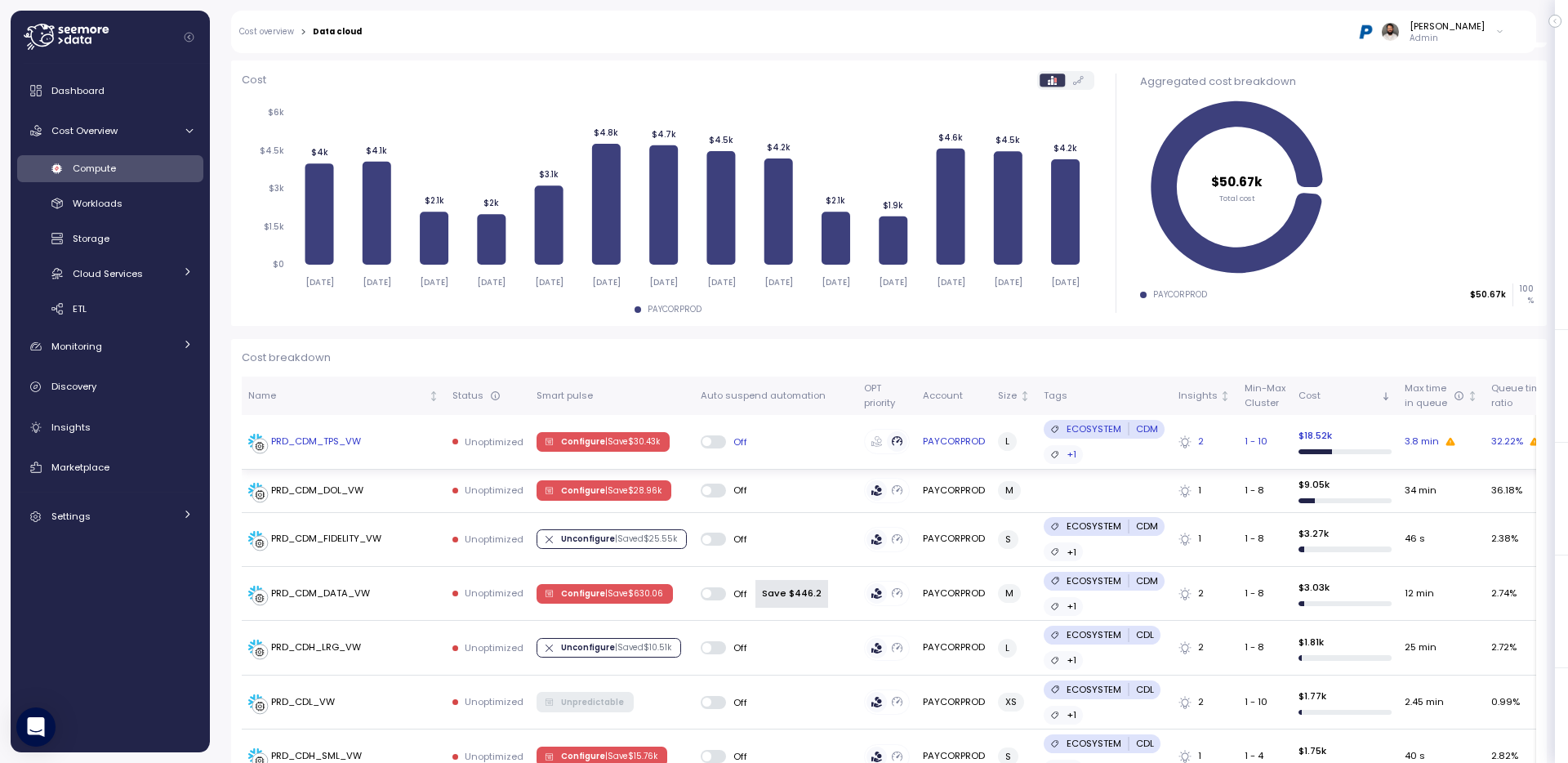
scroll to position [198, 0]
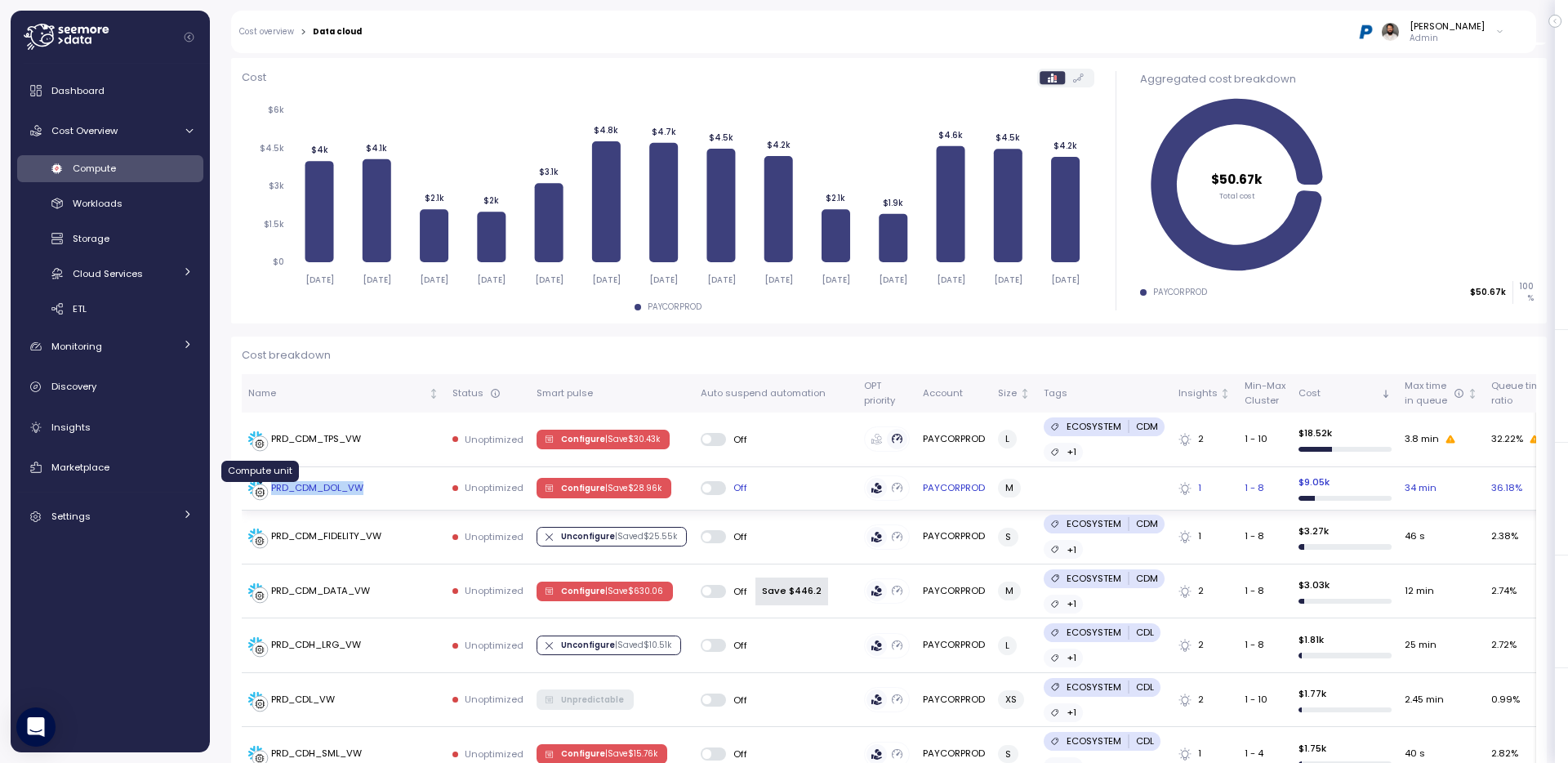
copy div "PRD_CDM_DOL_VW"
drag, startPoint x: 406, startPoint y: 486, endPoint x: 265, endPoint y: 489, distance: 141.0
click at [265, 489] on div "PRD_CDM_DOL_VW" at bounding box center [343, 489] width 191 height 17
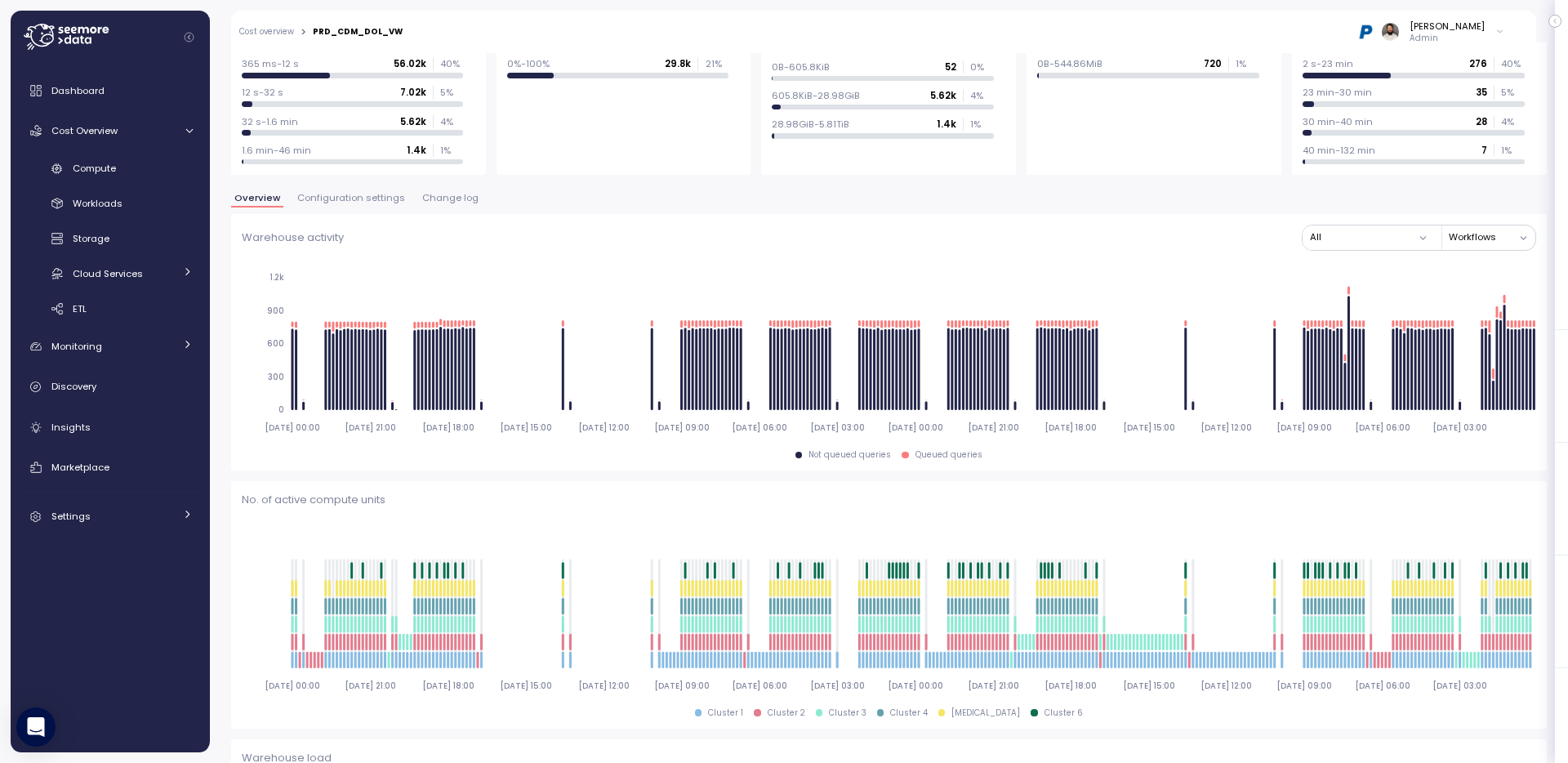
scroll to position [364, 0]
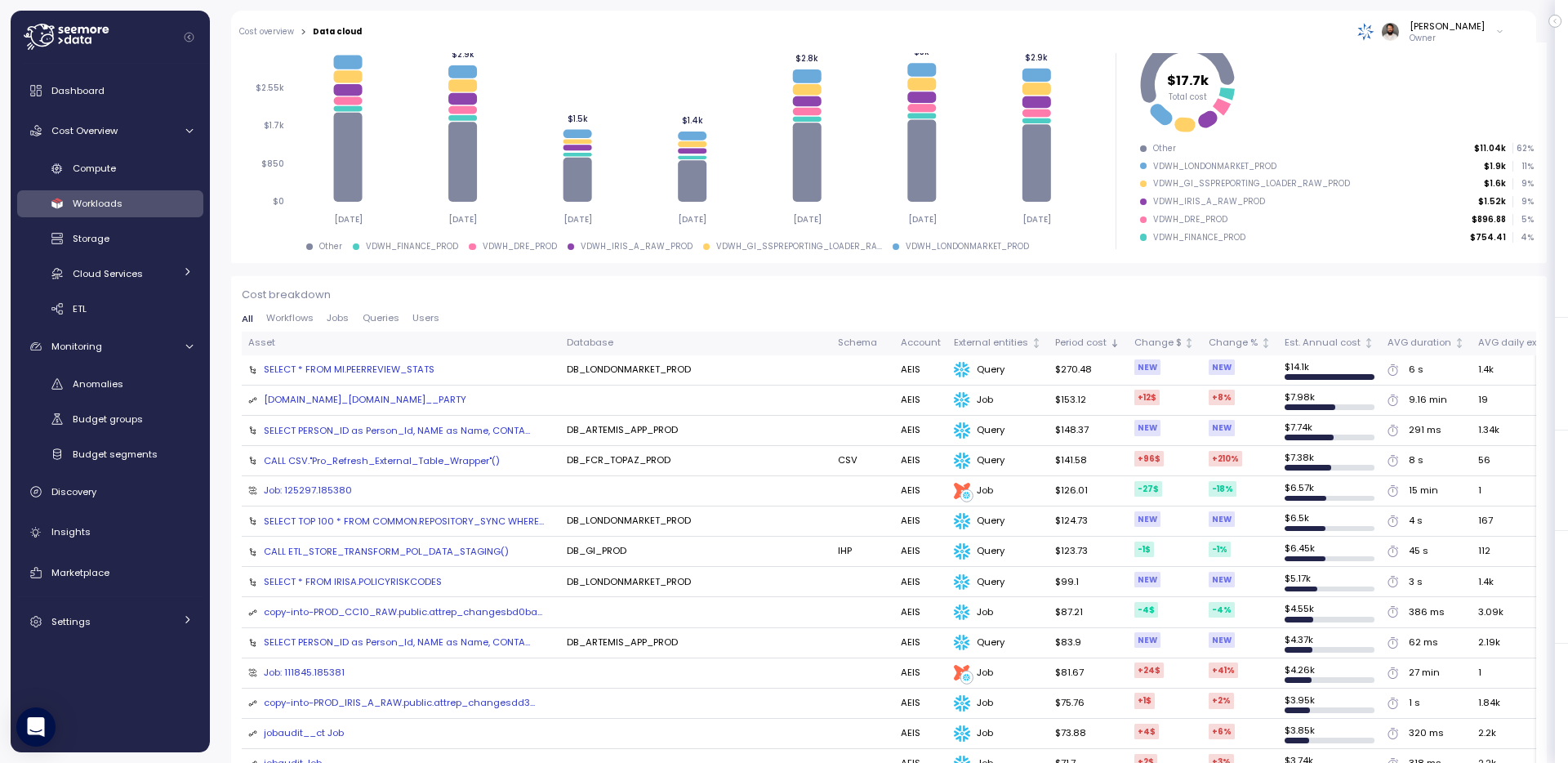
scroll to position [414, 0]
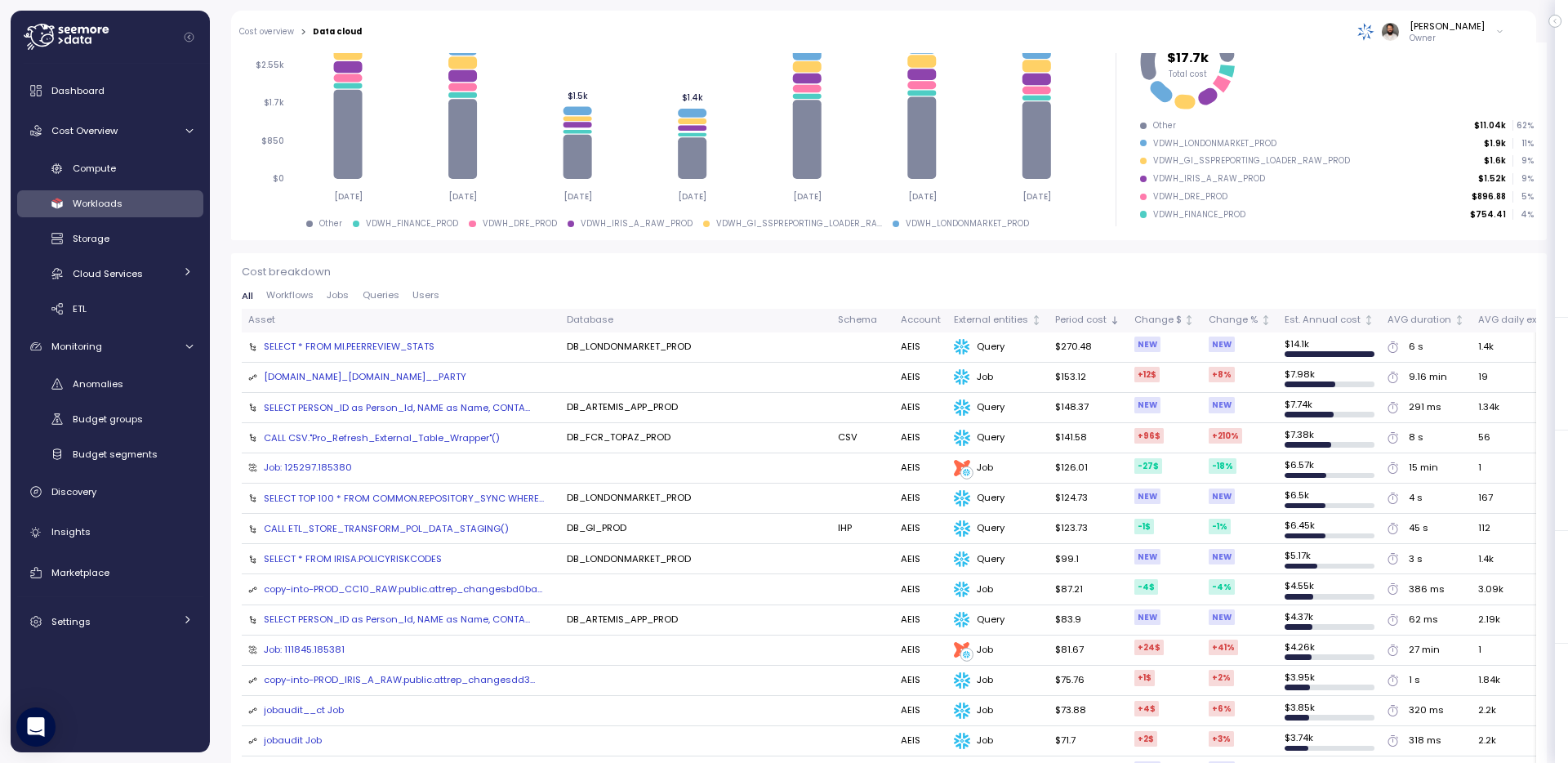
click at [454, 377] on div "[DOMAIN_NAME]_[DOMAIN_NAME]__PARTY" at bounding box center [365, 377] width 203 height 15
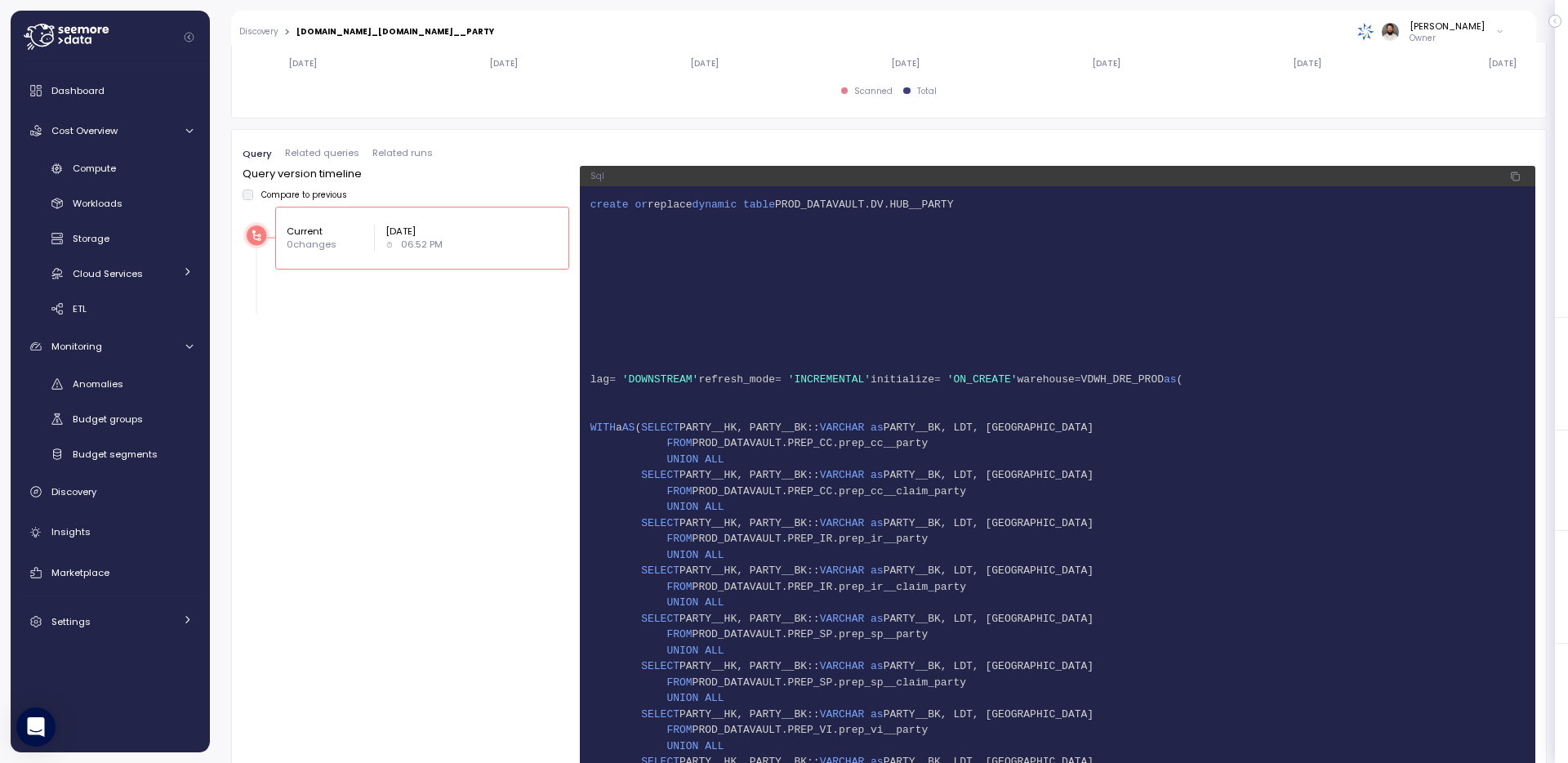
scroll to position [1320, 0]
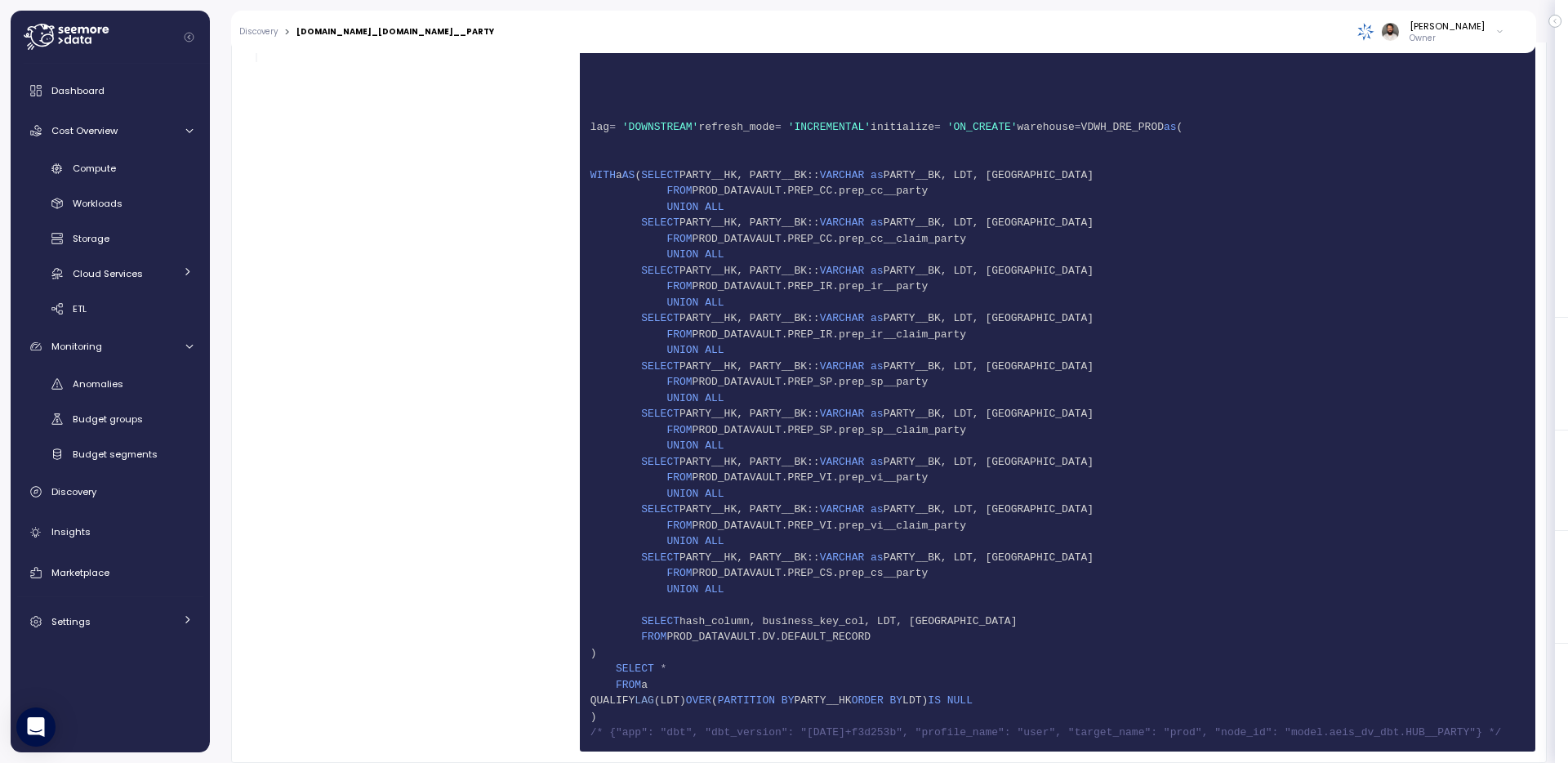
click at [842, 726] on span "/* {"app": "dbt", "dbt_version": "[DATE]+f3d253b", "profile_name": "user", "tar…" at bounding box center [1046, 732] width 912 height 12
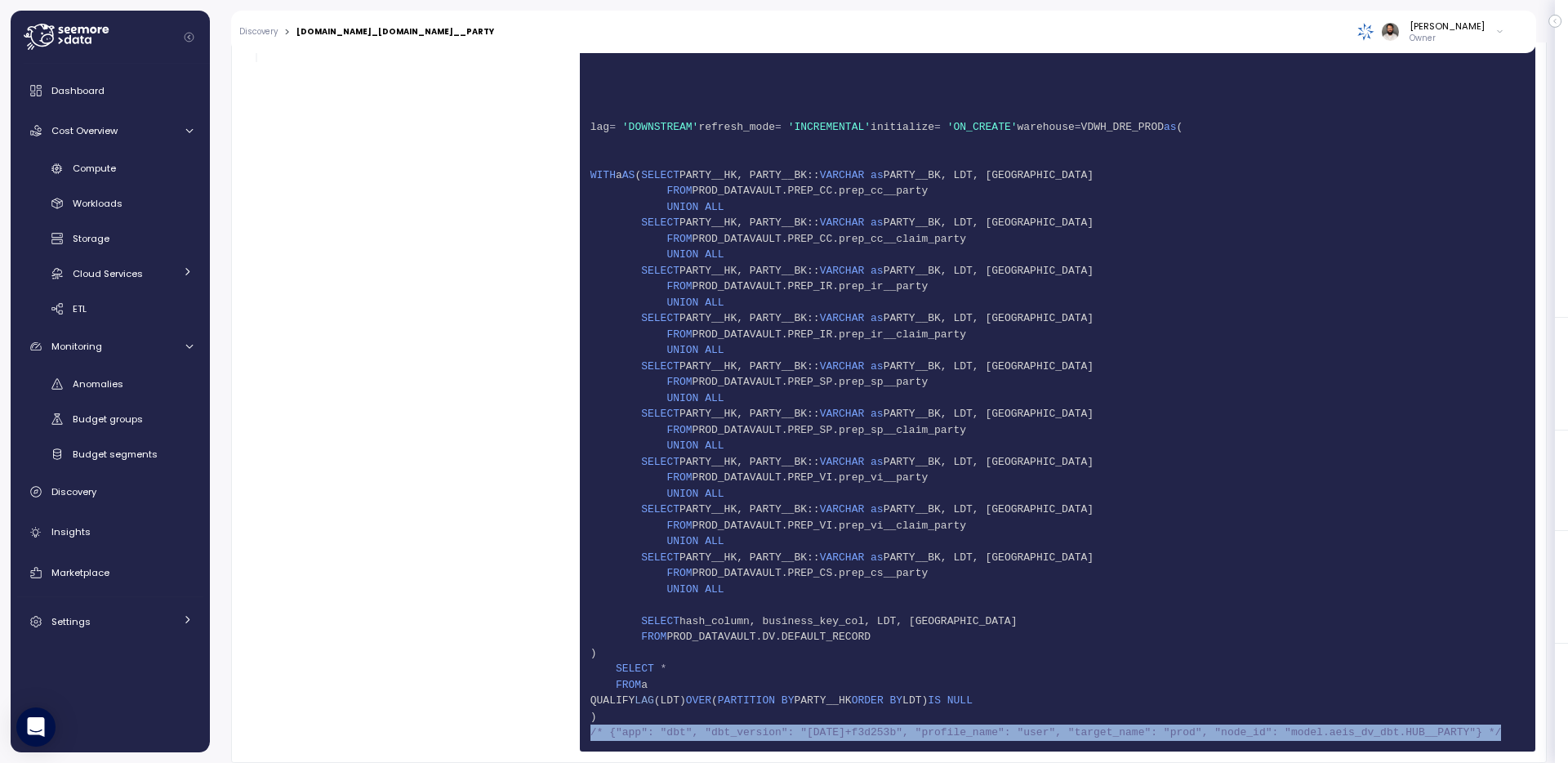
click at [842, 726] on span "/* {"app": "dbt", "dbt_version": "[DATE]+f3d253b", "profile_name": "user", "tar…" at bounding box center [1046, 732] width 912 height 12
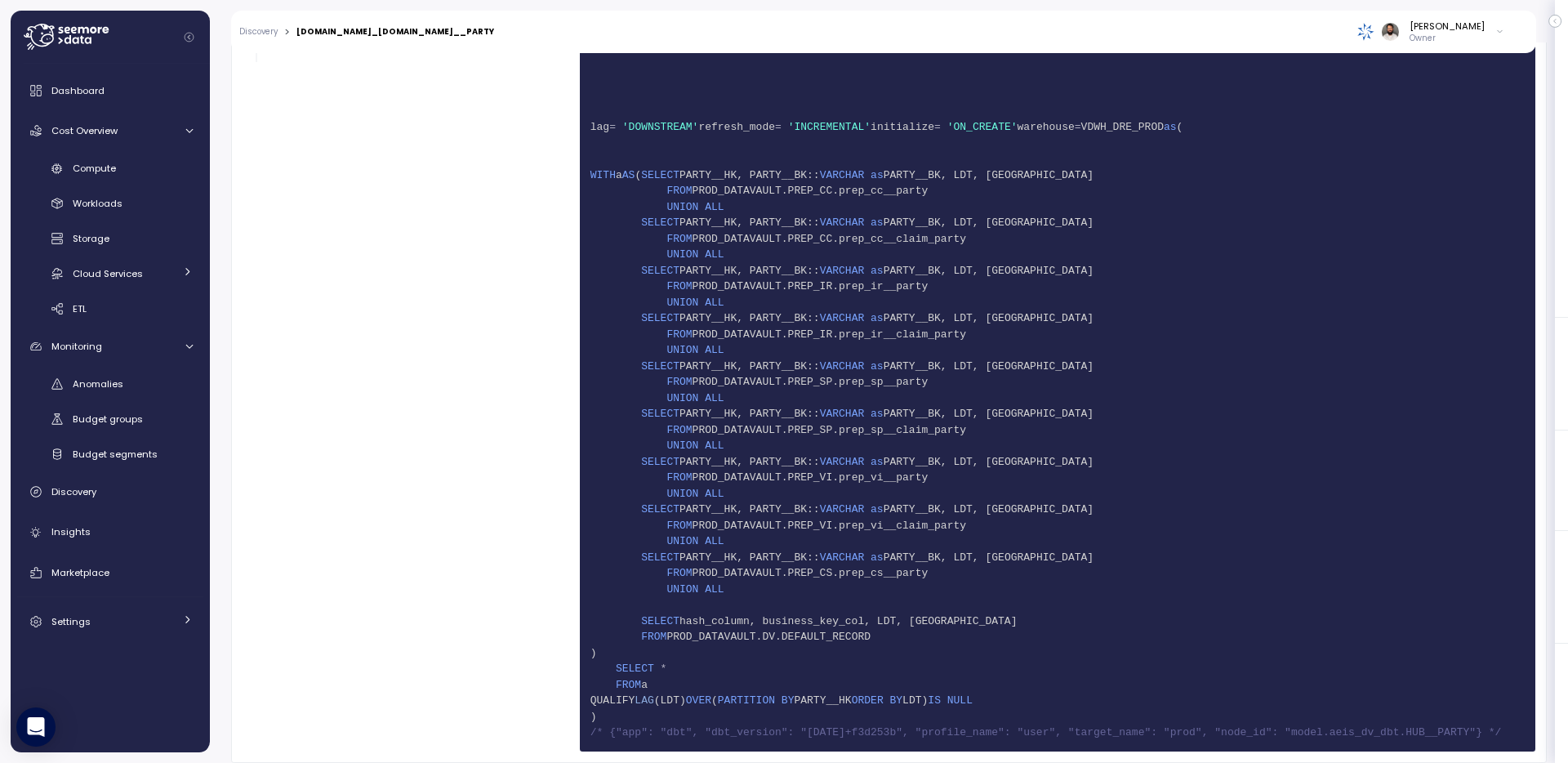
click at [786, 725] on span "50 /* {"app": "dbt", "dbt_version": "[DATE]+f3d253b", "profile_name": "user", "…" at bounding box center [1058, 732] width 934 height 17
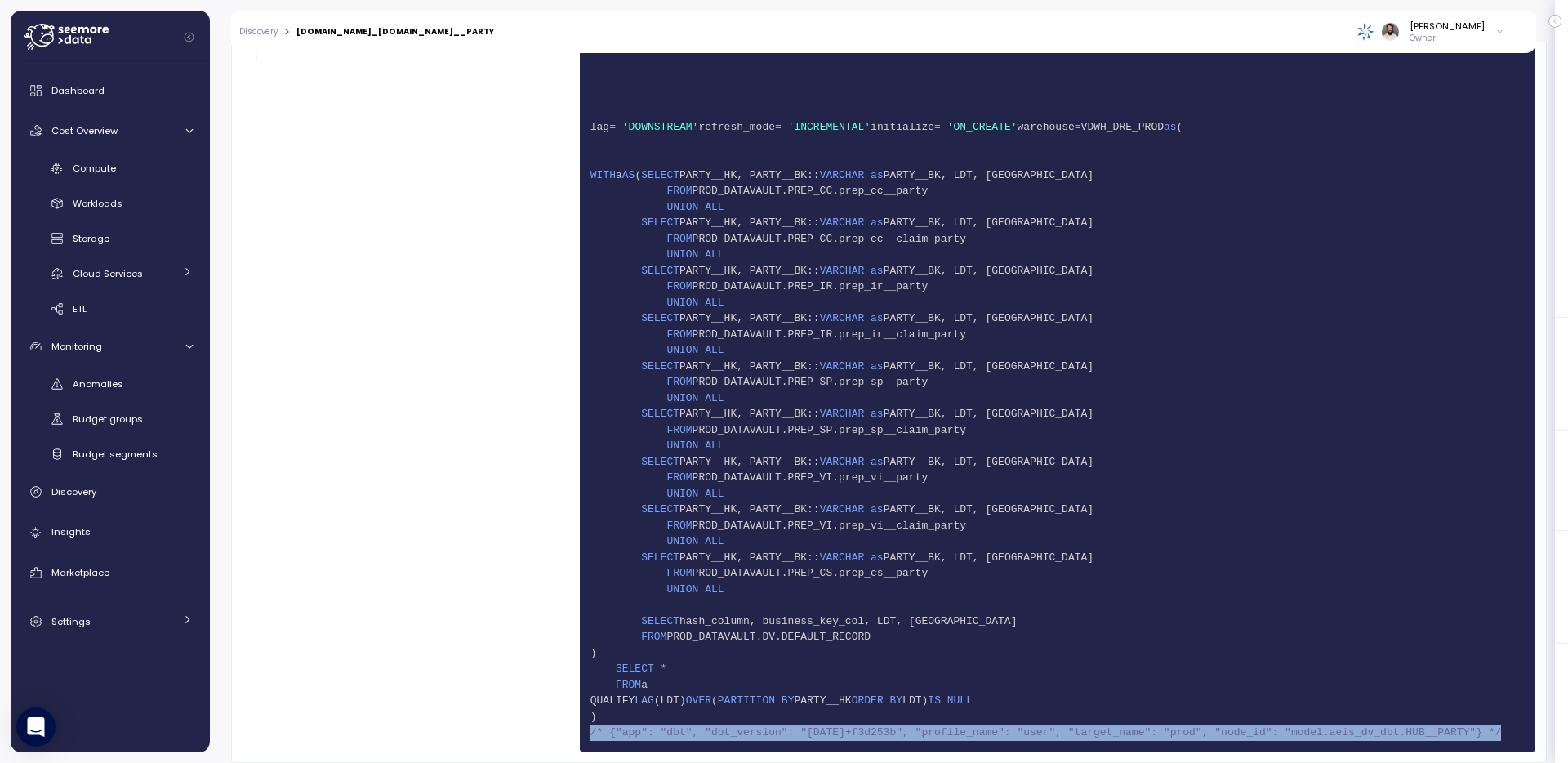
click at [786, 725] on span "50 /* {"app": "dbt", "dbt_version": "[DATE]+f3d253b", "profile_name": "user", "…" at bounding box center [1058, 732] width 934 height 17
click at [156, 500] on link "Discovery" at bounding box center [110, 491] width 186 height 32
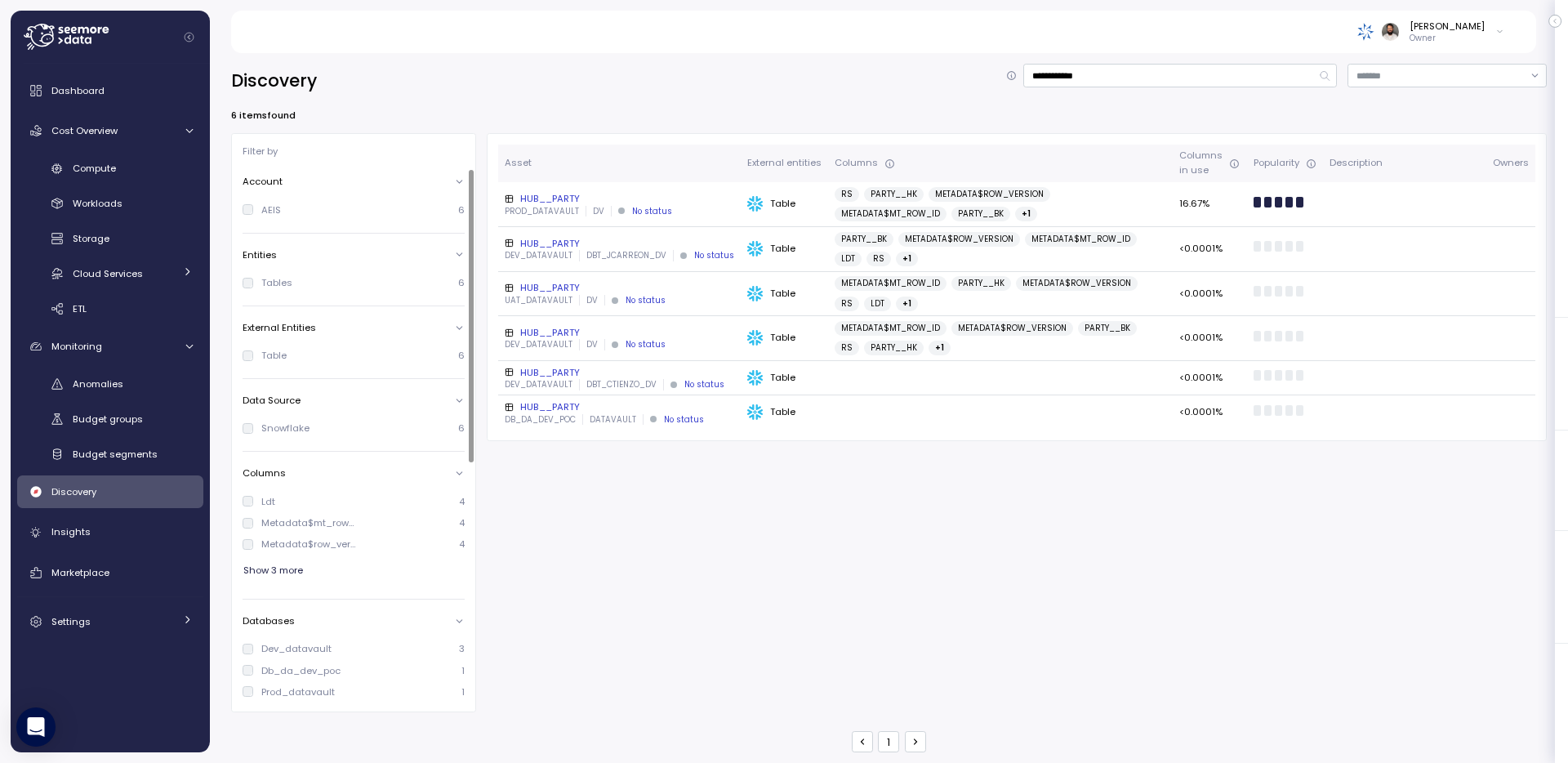
click at [524, 106] on div "**********" at bounding box center [889, 408] width 1316 height 689
click at [110, 235] on div "Storage" at bounding box center [132, 239] width 120 height 17
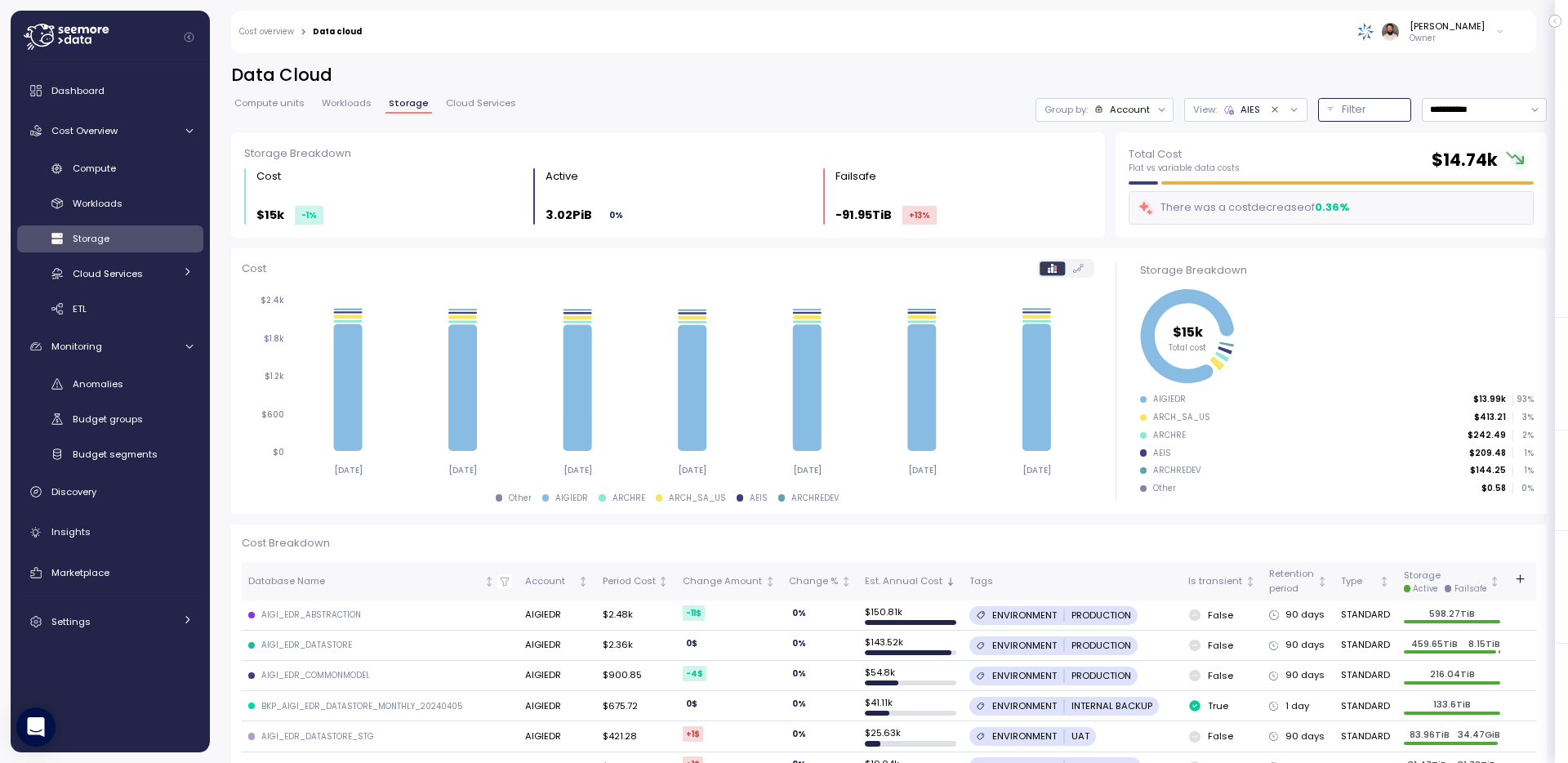
click at [1363, 100] on button "Filter" at bounding box center [1364, 109] width 94 height 24
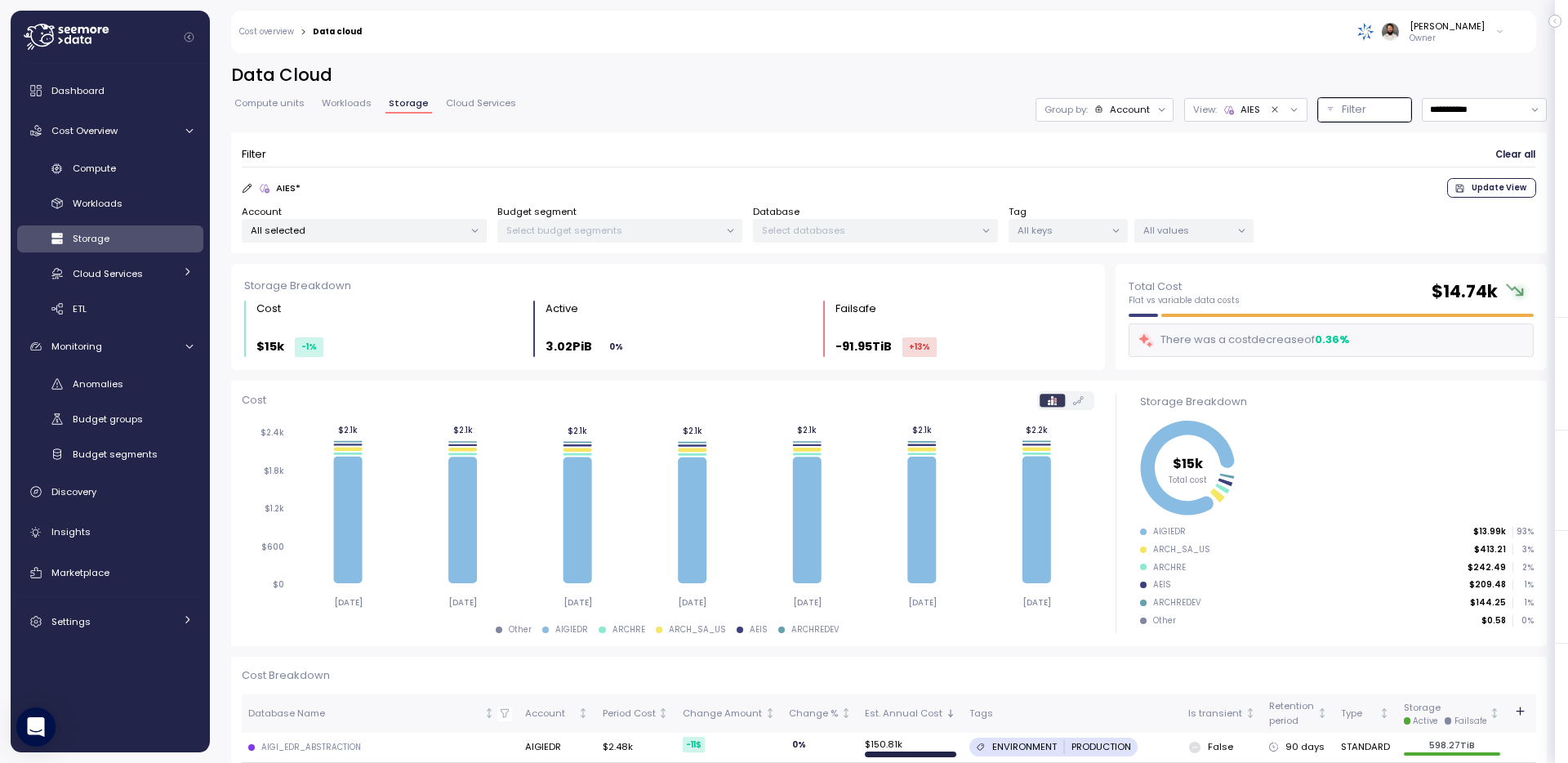
click at [1308, 51] on div "[PERSON_NAME] Owner" at bounding box center [943, 31] width 1142 height 43
click at [385, 233] on p "All selected" at bounding box center [357, 230] width 213 height 13
drag, startPoint x: 399, startPoint y: 321, endPoint x: 1230, endPoint y: 282, distance: 831.9
click at [399, 321] on button "only" at bounding box center [412, 319] width 39 height 19
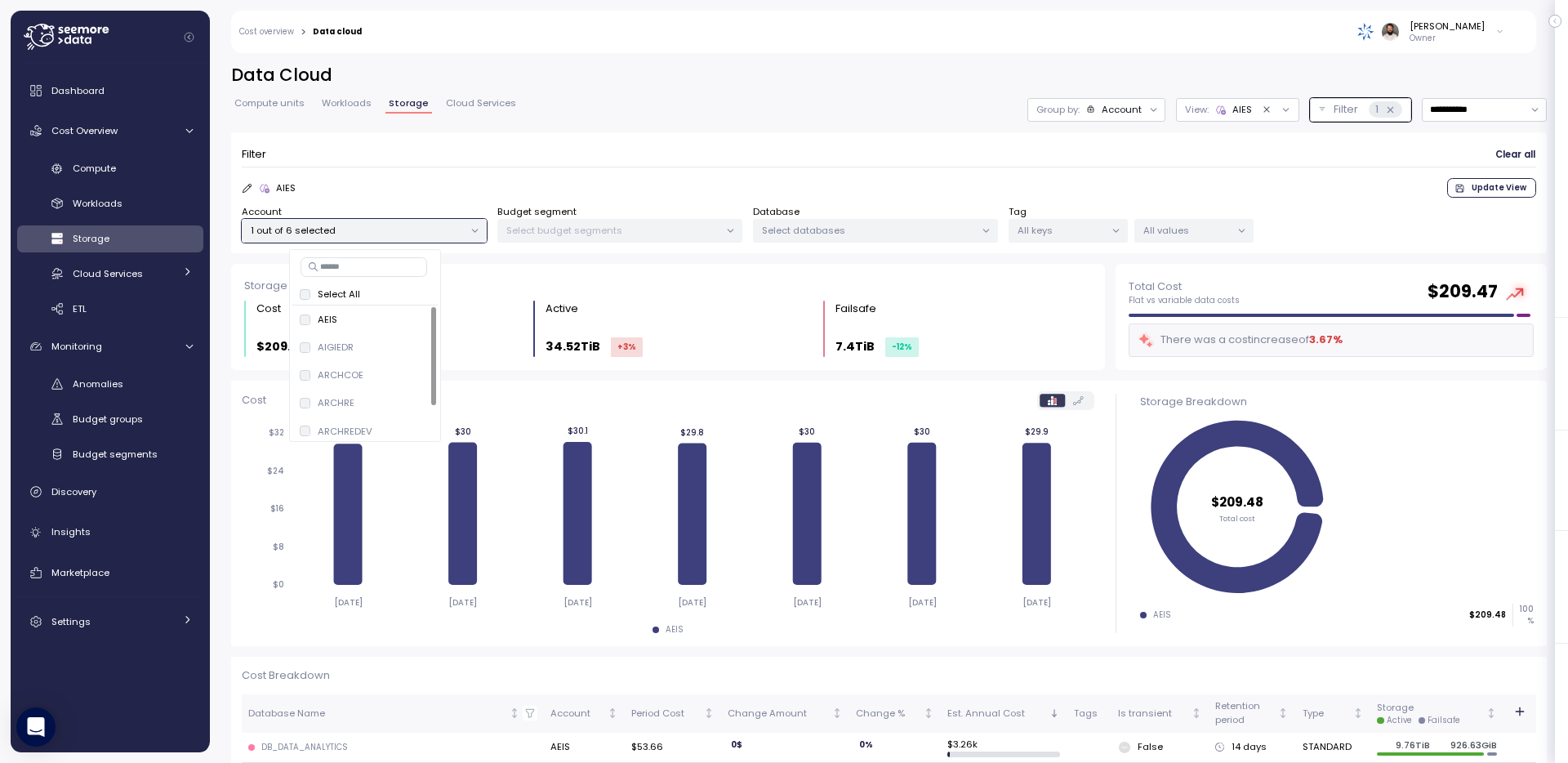
click at [1502, 181] on span "Update View" at bounding box center [1499, 188] width 55 height 18
click at [1118, 101] on div "Group by: Account" at bounding box center [1097, 109] width 138 height 24
click at [1109, 176] on p "Database" at bounding box center [1112, 172] width 46 height 13
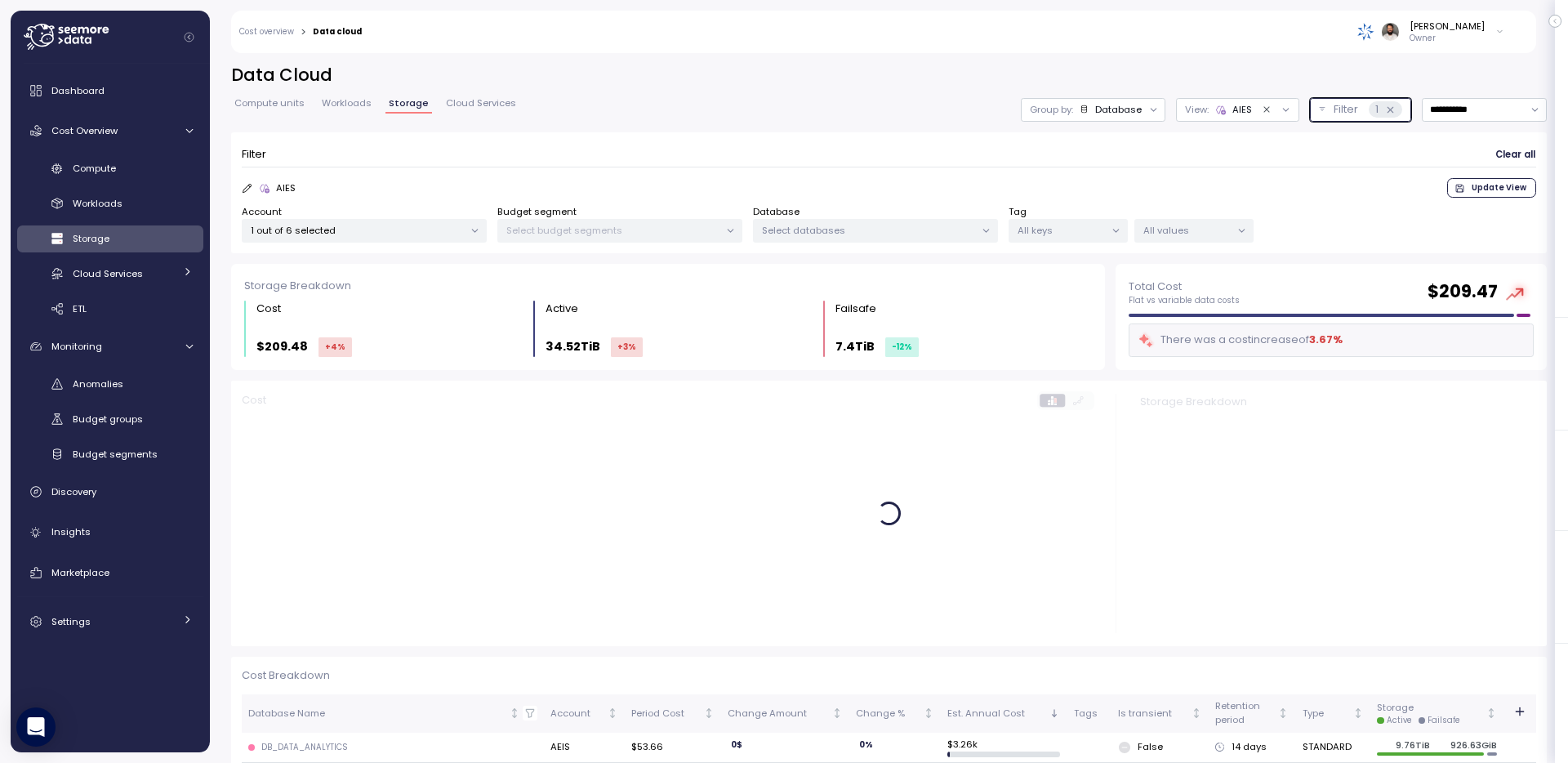
click at [1334, 114] on p "Filter" at bounding box center [1346, 109] width 24 height 17
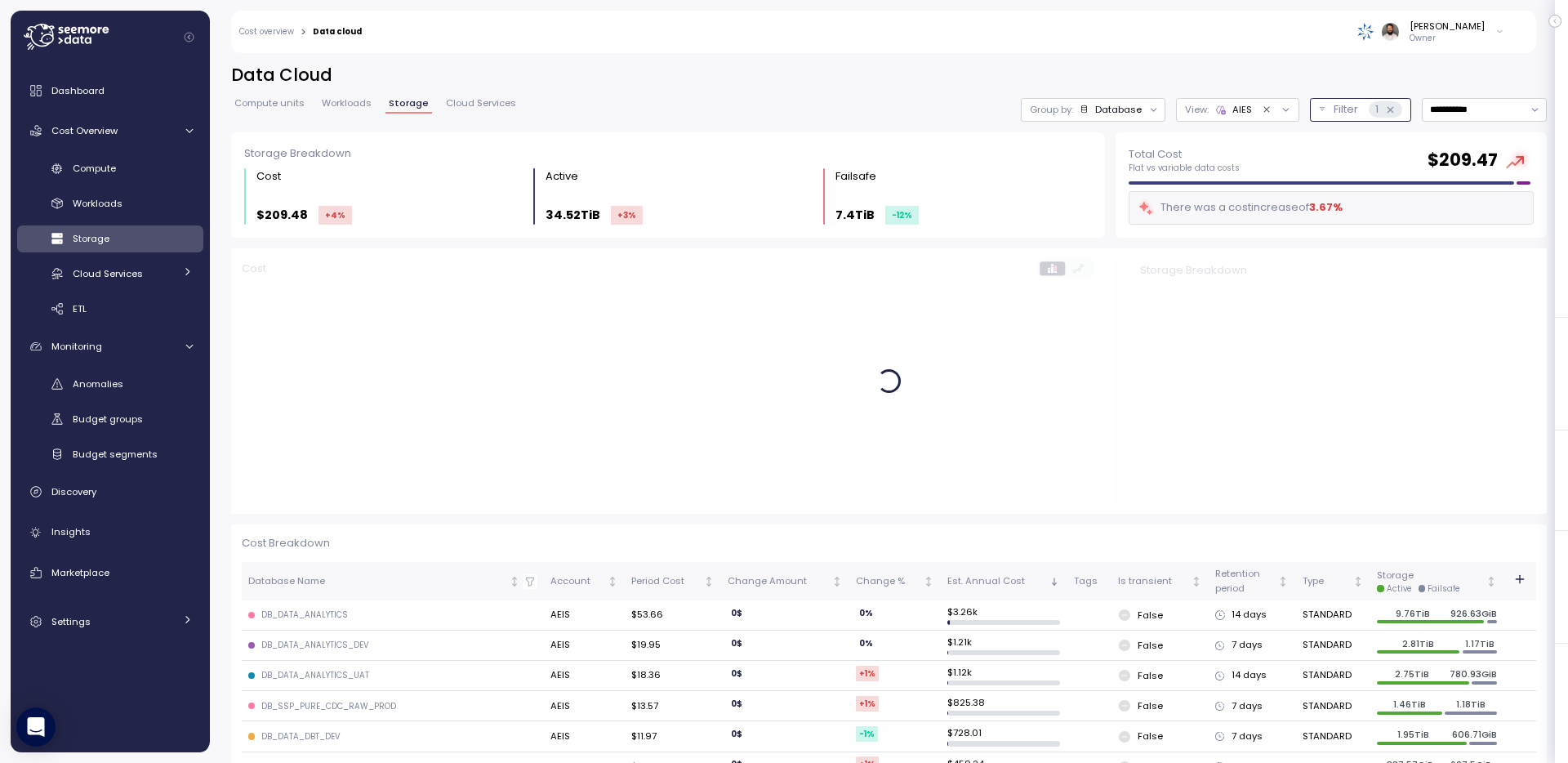
click at [1334, 114] on p "Filter" at bounding box center [1346, 109] width 24 height 17
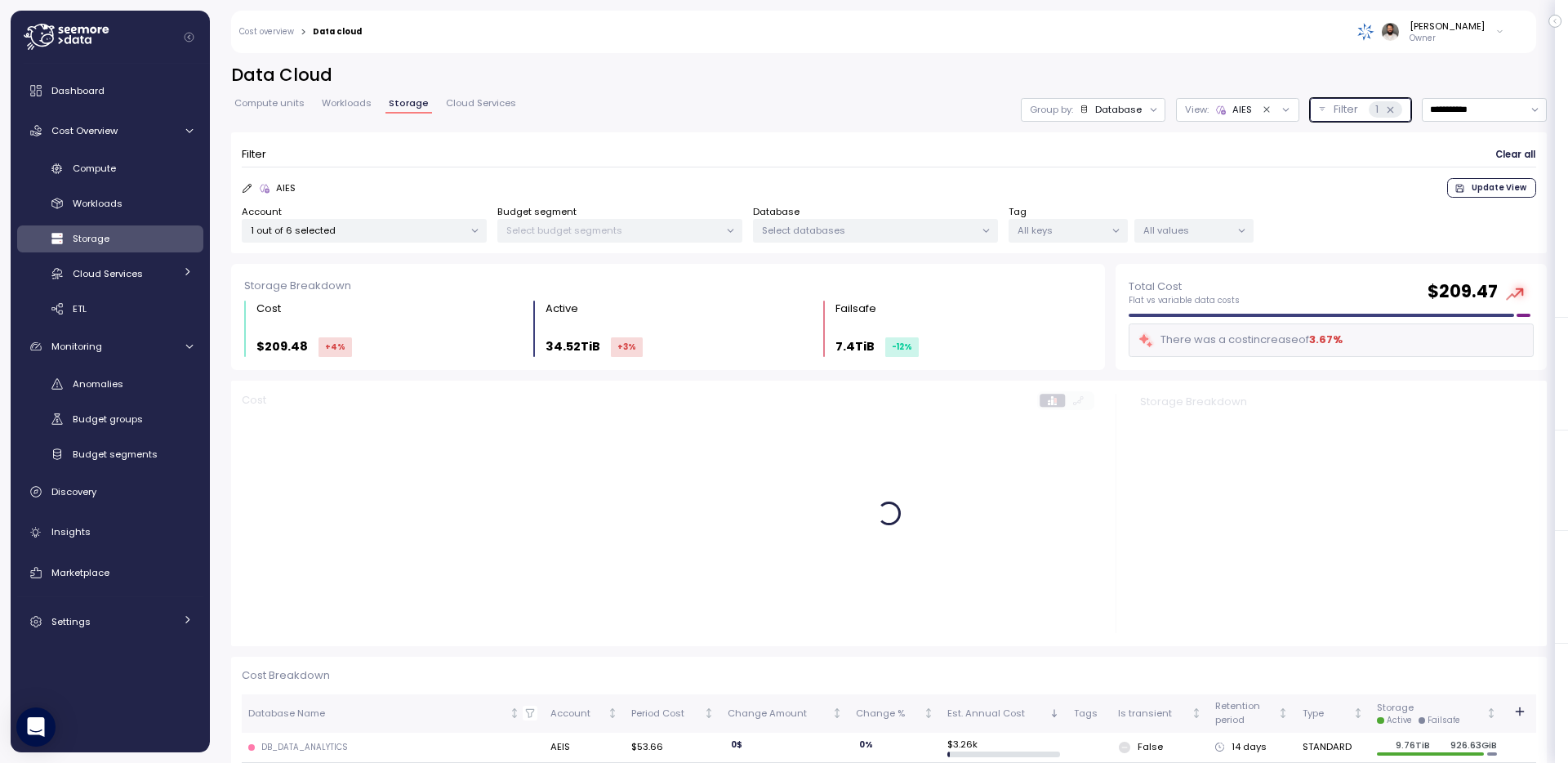
click at [1020, 233] on p "All keys" at bounding box center [1062, 230] width 87 height 13
click at [1204, 221] on div "All values" at bounding box center [1194, 230] width 119 height 24
click at [1183, 167] on div at bounding box center [889, 167] width 1294 height 1
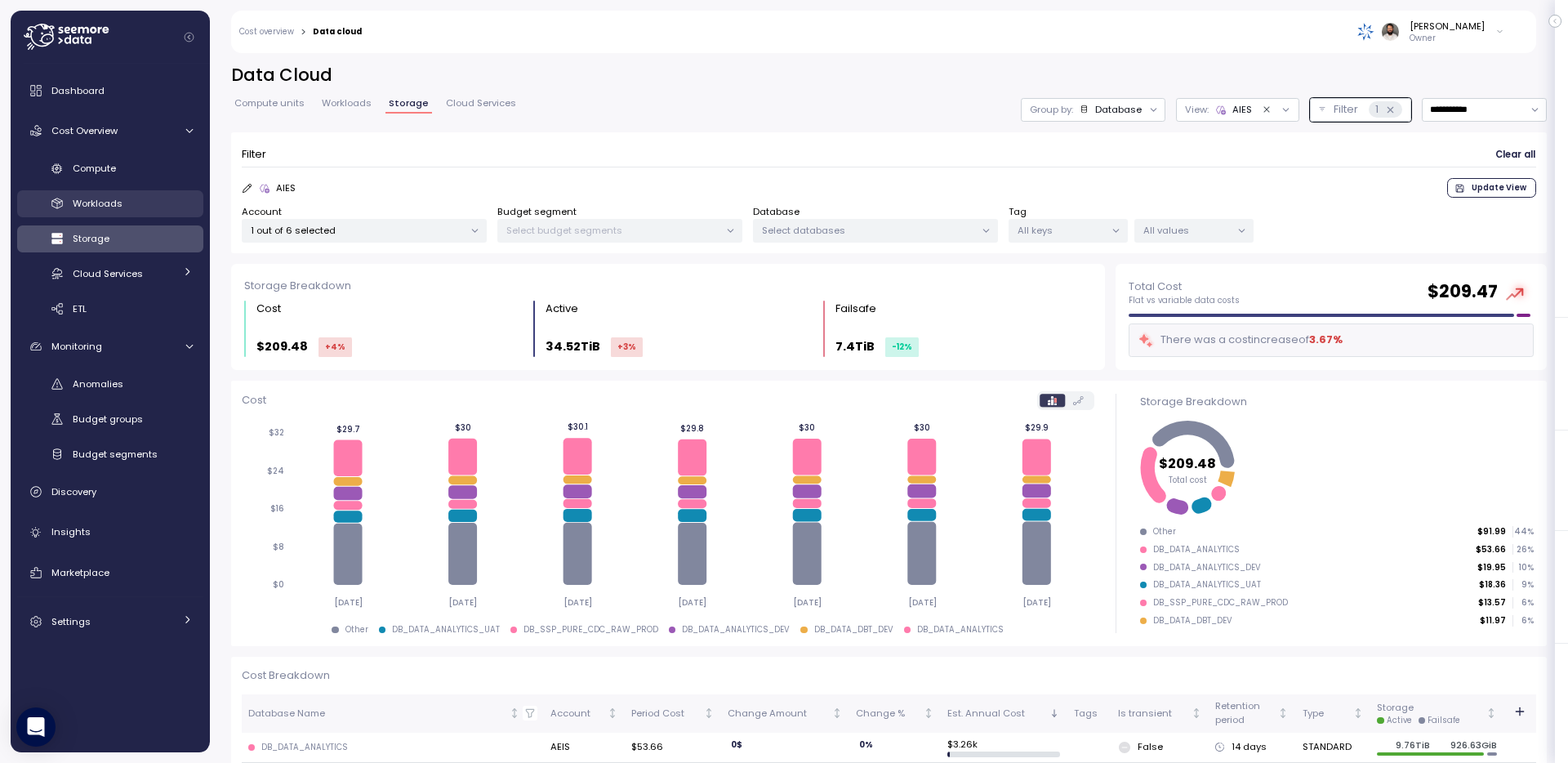
click at [148, 193] on link "Workloads" at bounding box center [110, 204] width 186 height 27
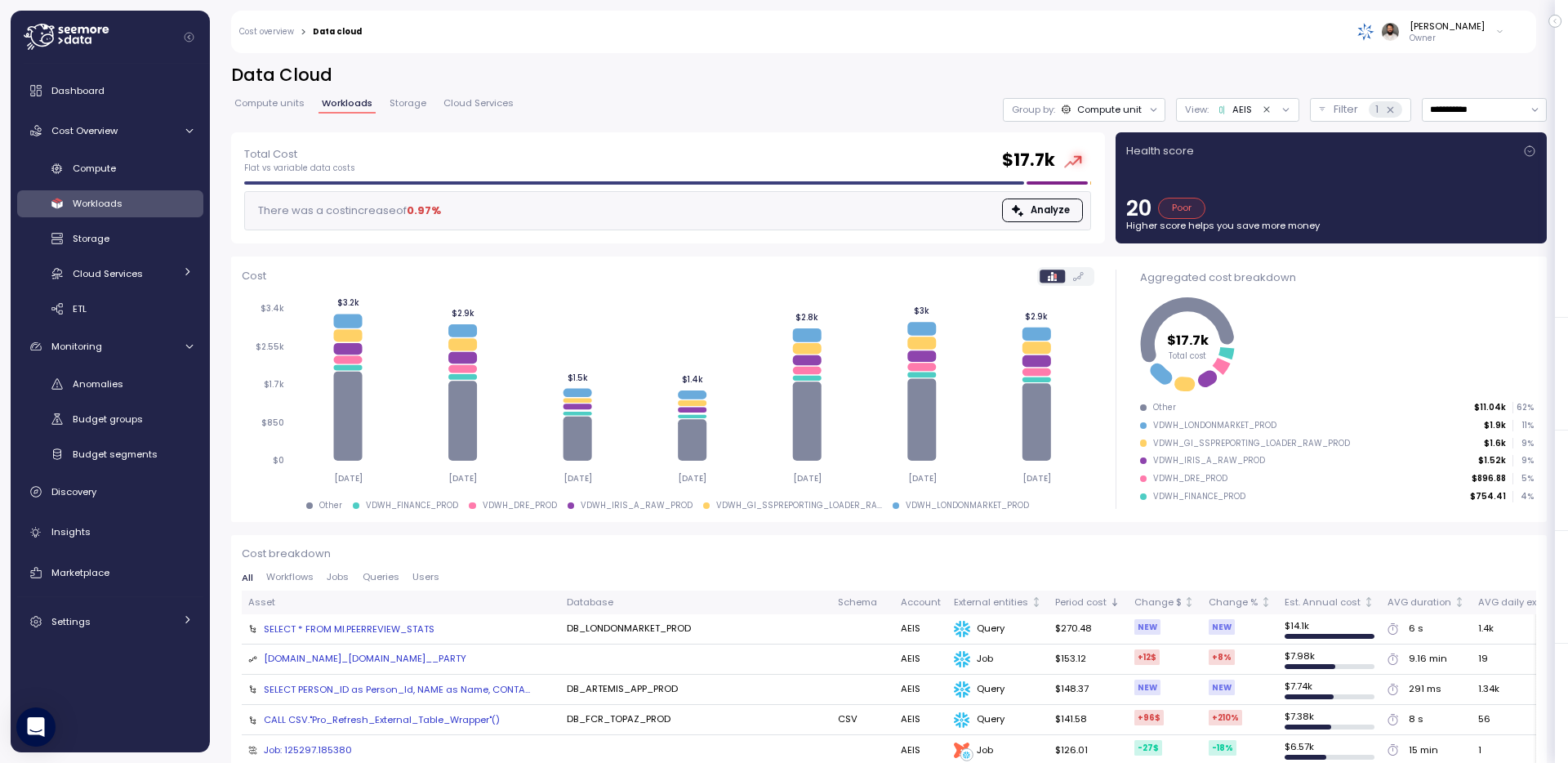
click at [1233, 111] on div "AEIS" at bounding box center [1234, 109] width 37 height 13
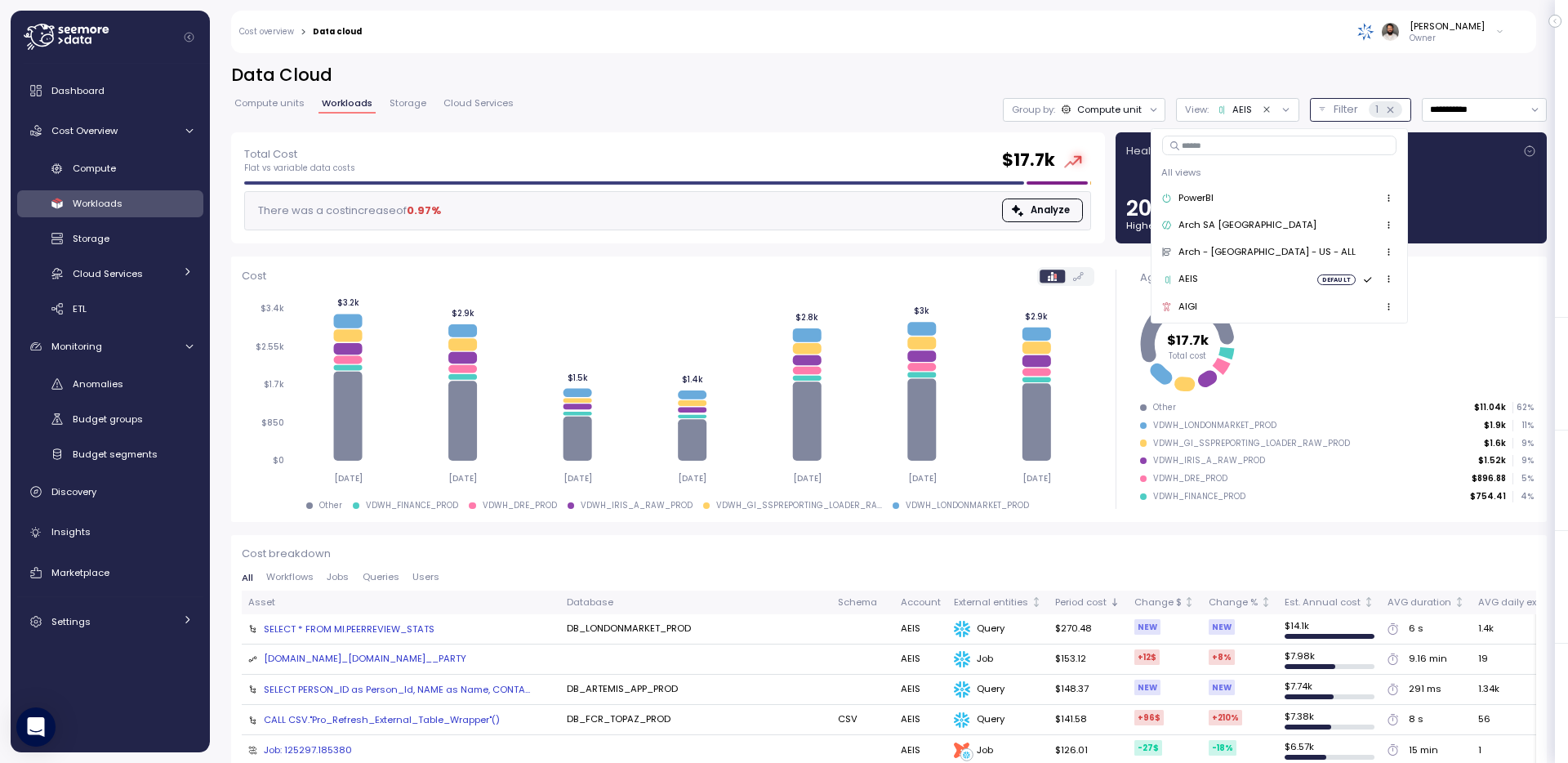
click at [1342, 115] on p "Filter" at bounding box center [1346, 109] width 24 height 17
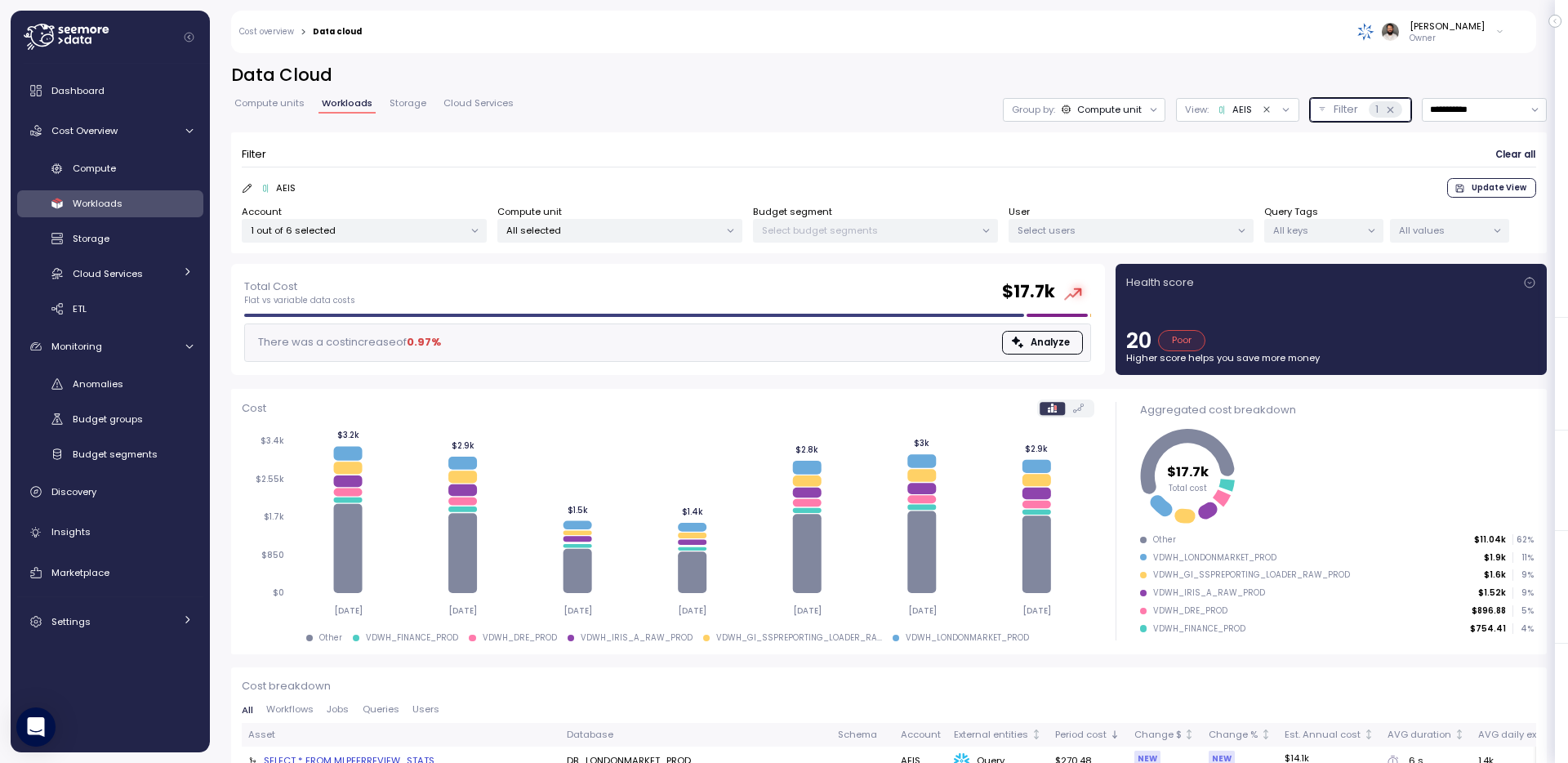
click at [399, 218] on div "1 out of 6 selected" at bounding box center [364, 230] width 245 height 24
click at [479, 162] on div "Filter Clear all" at bounding box center [889, 155] width 1294 height 24
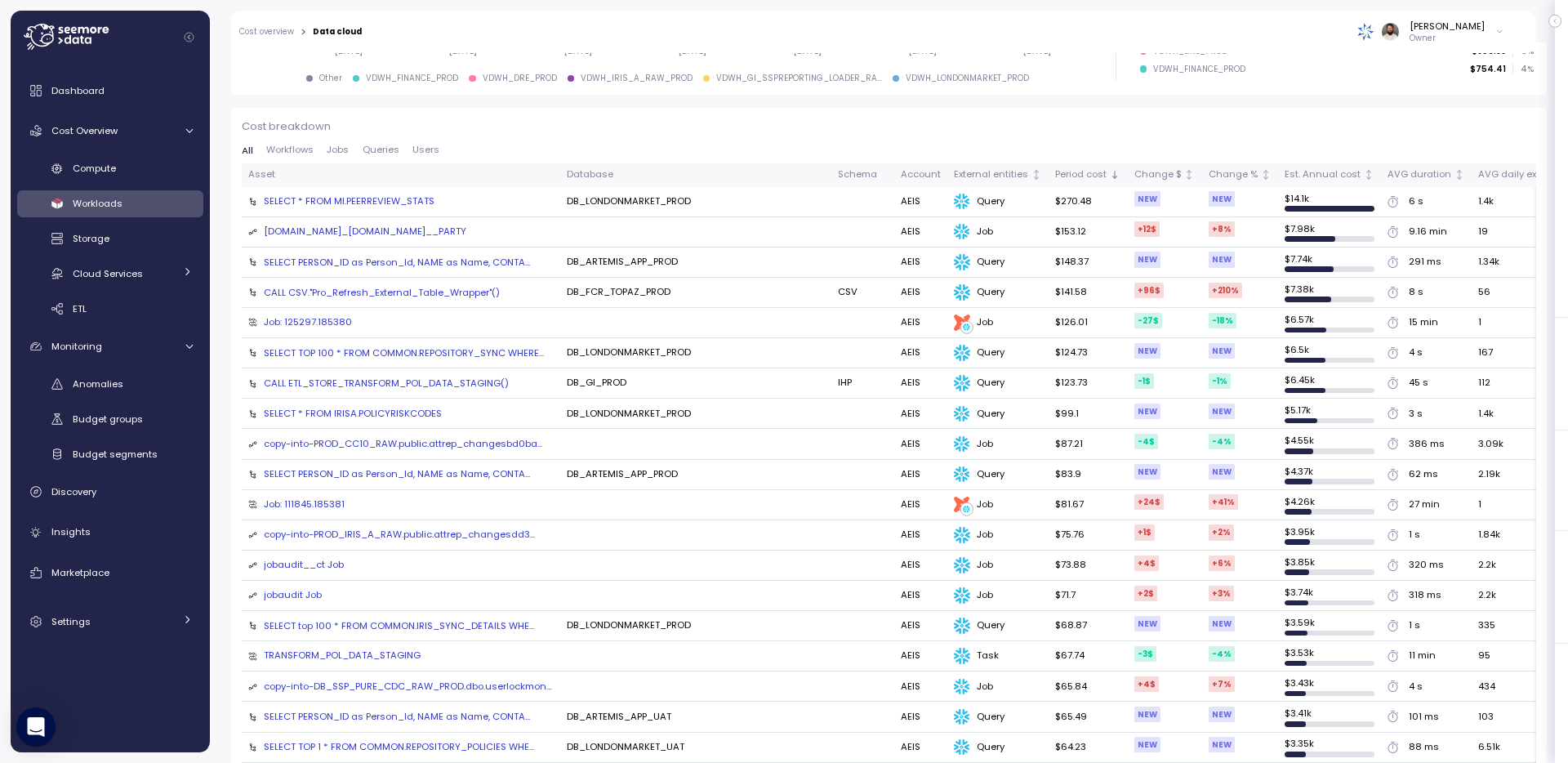
scroll to position [531, 0]
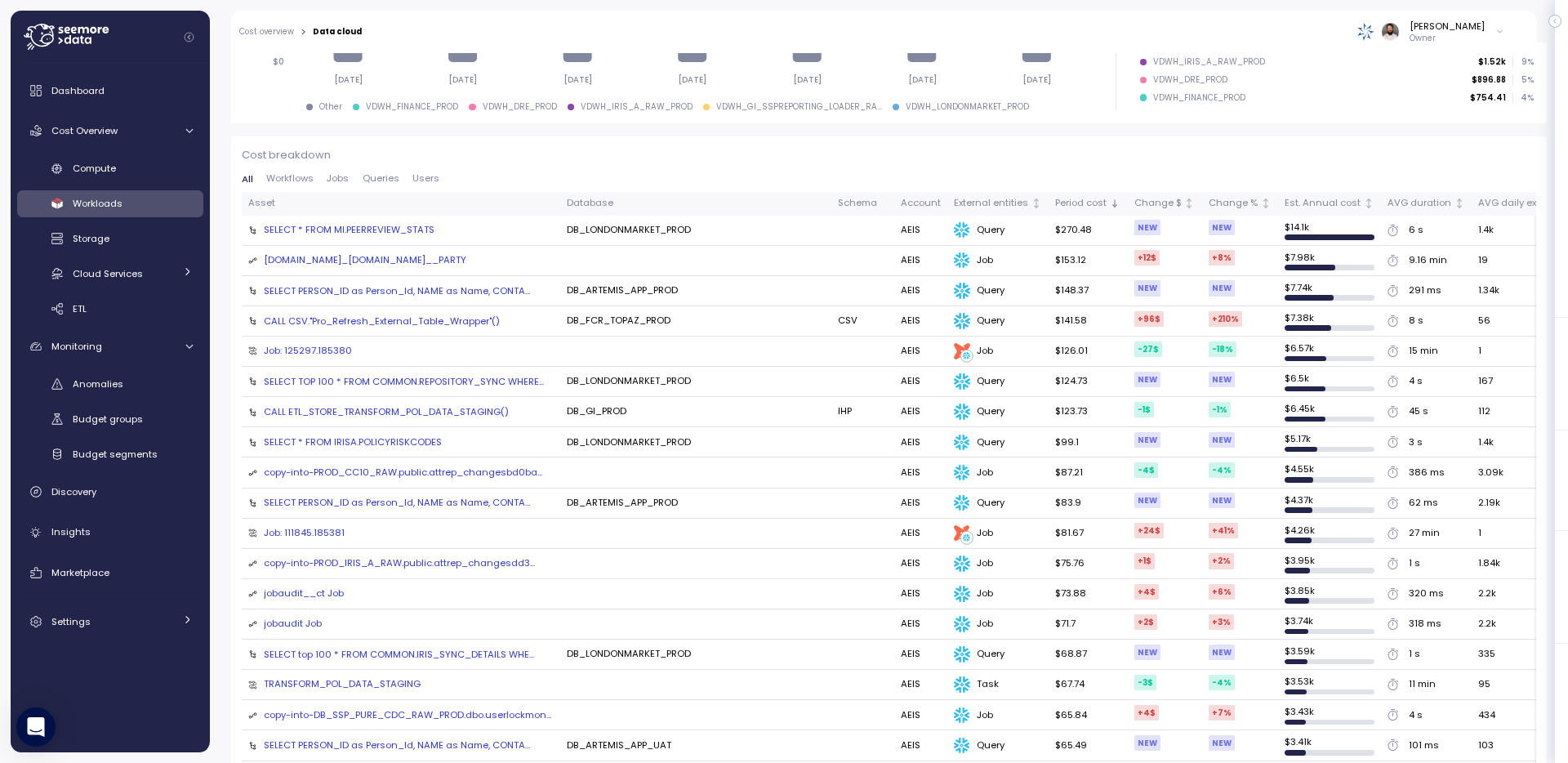
click at [304, 177] on span "Workflows" at bounding box center [290, 178] width 47 height 9
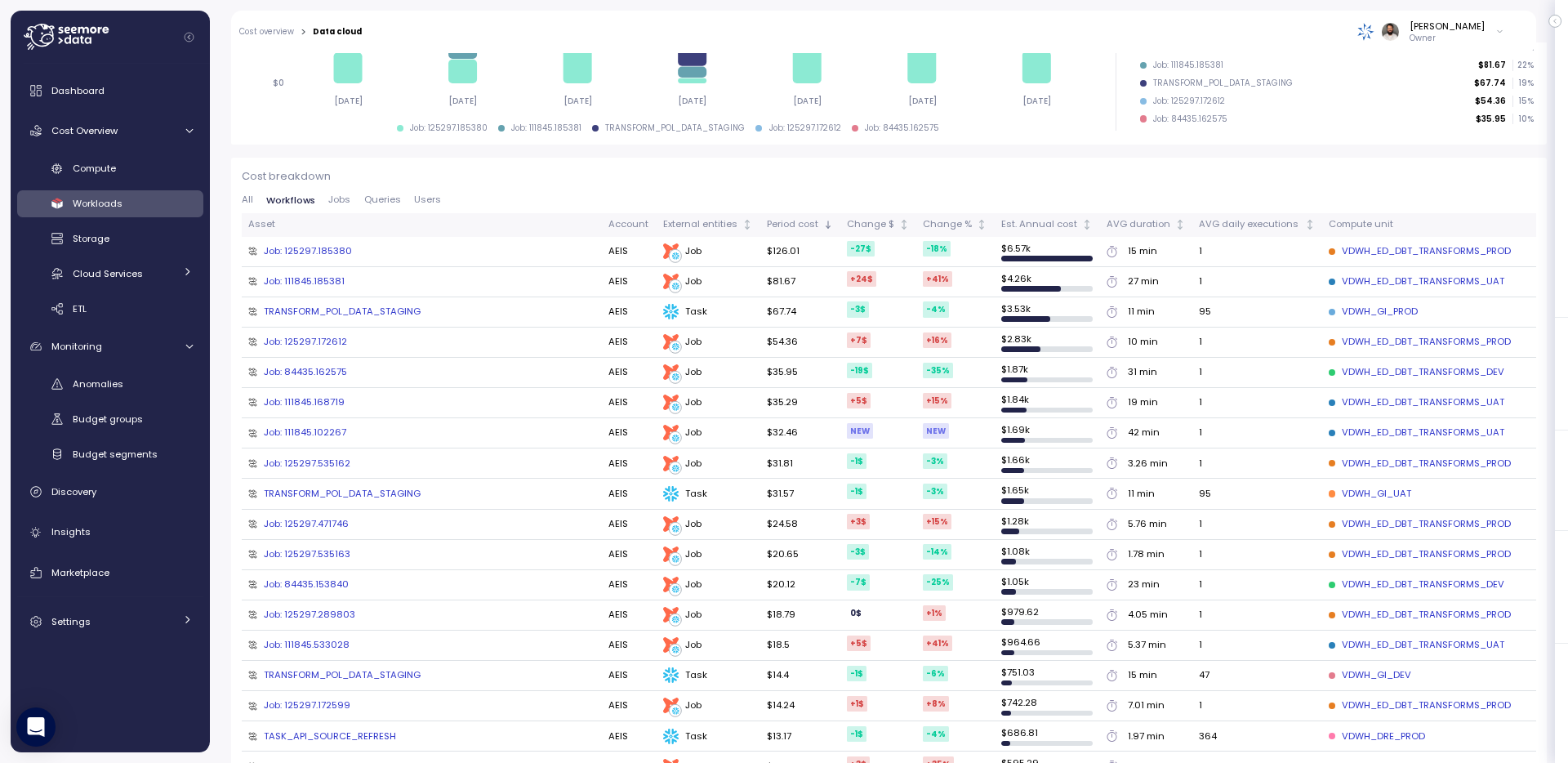
scroll to position [468, 0]
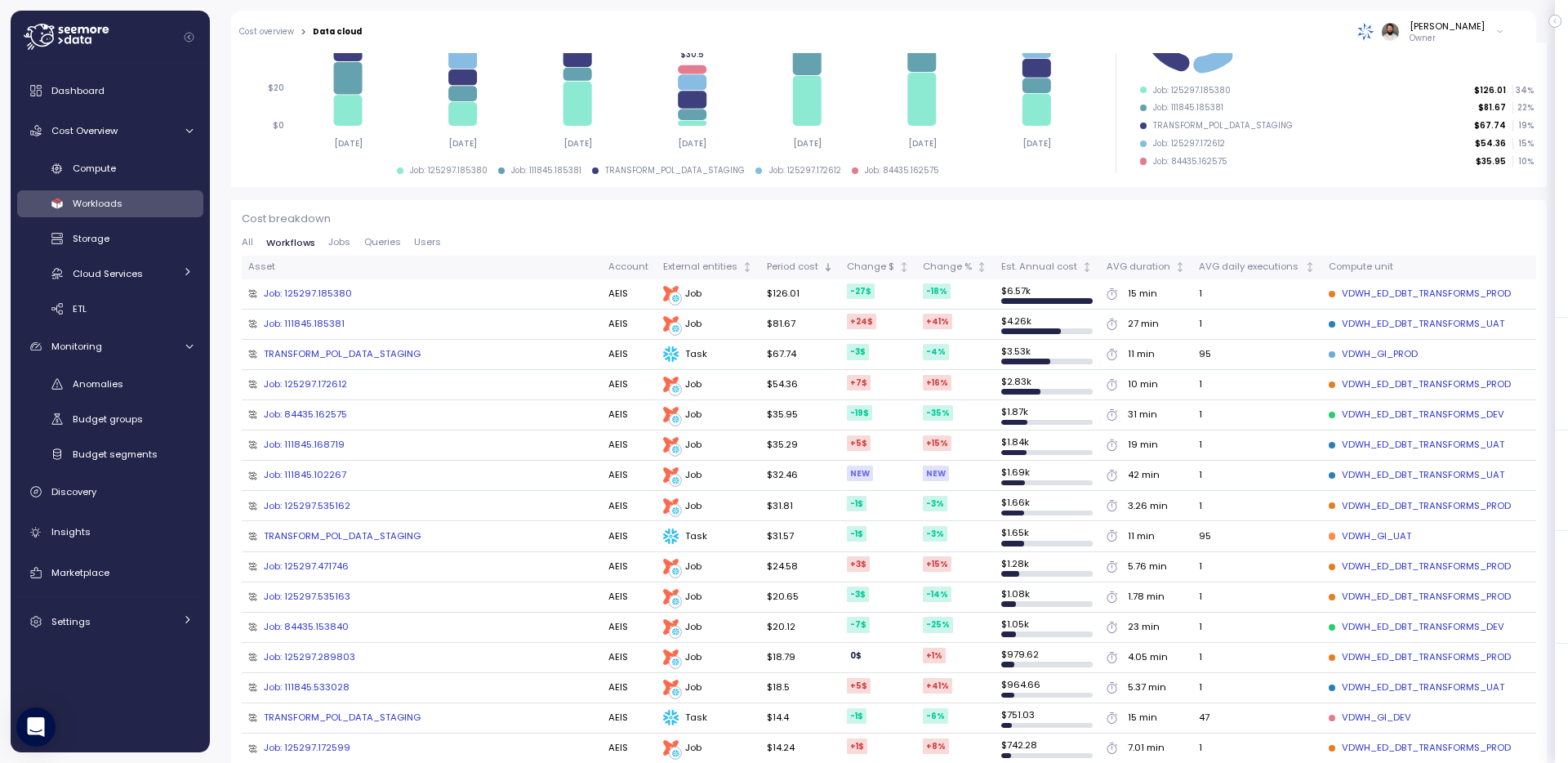
click at [339, 242] on span "Jobs" at bounding box center [339, 242] width 22 height 9
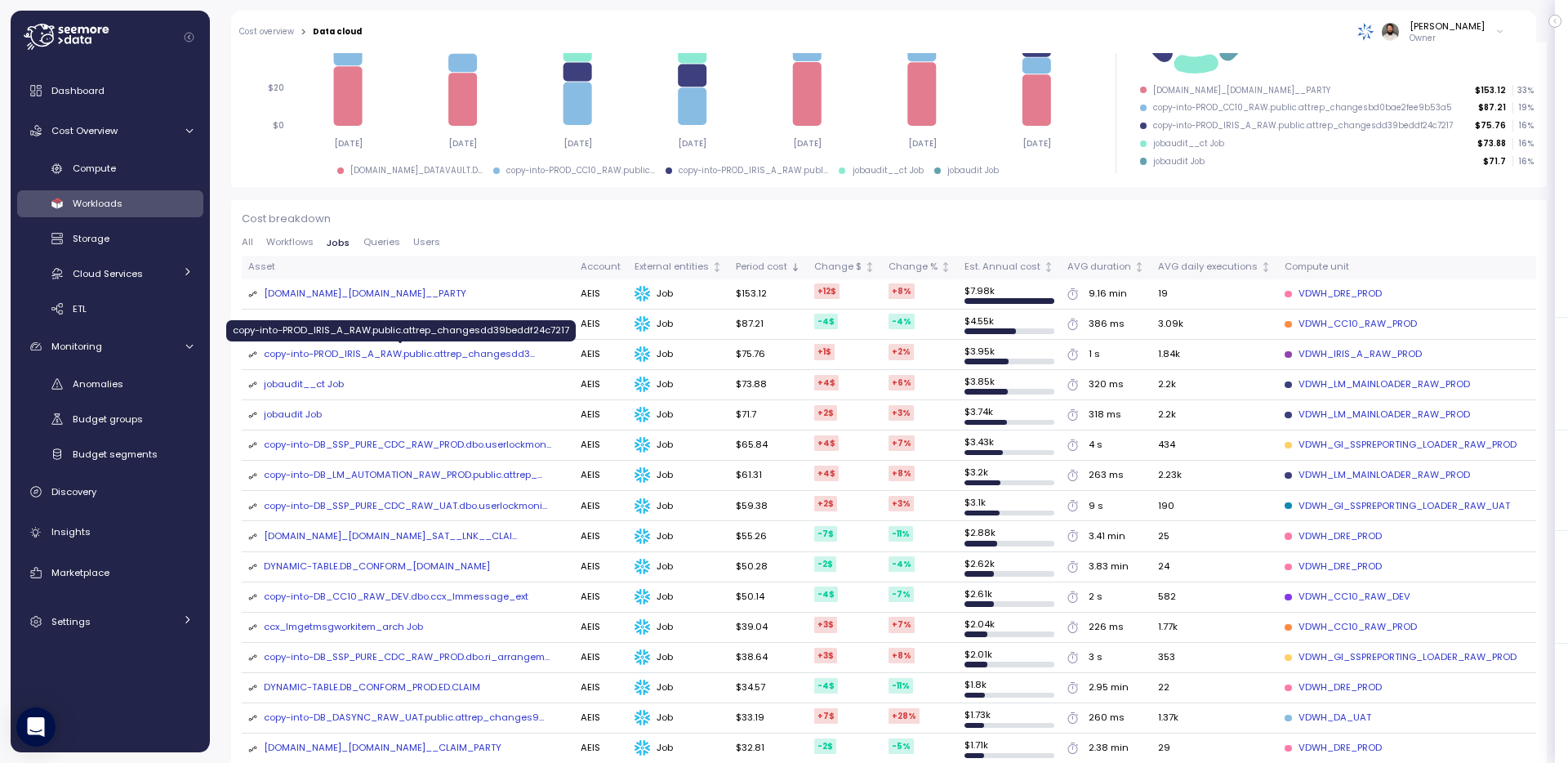
click at [468, 358] on div "copy-into-PROD_IRIS_A_RAW.public.attrep_changesdd3 ..." at bounding box center [399, 354] width 271 height 15
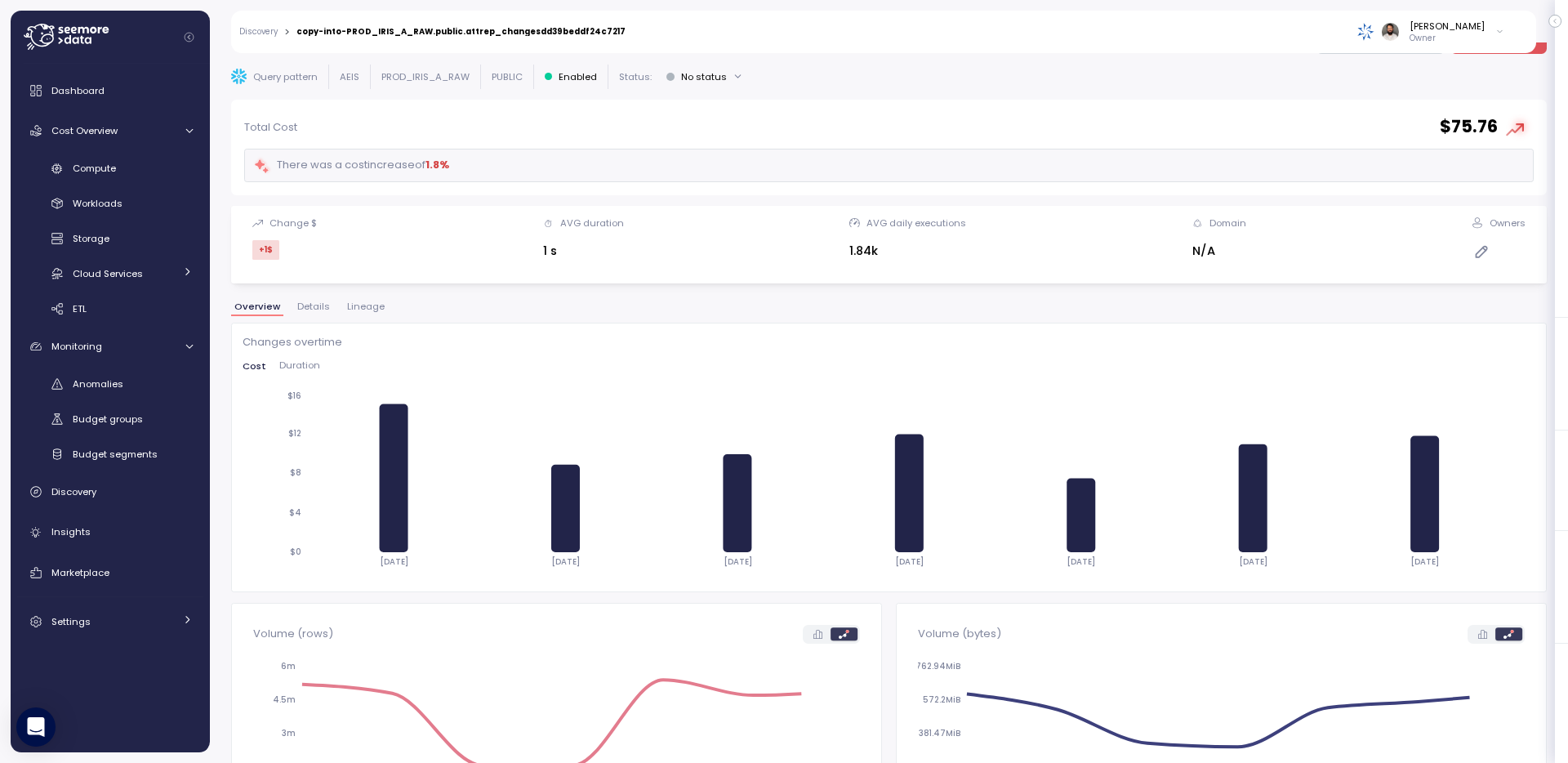
scroll to position [6, 0]
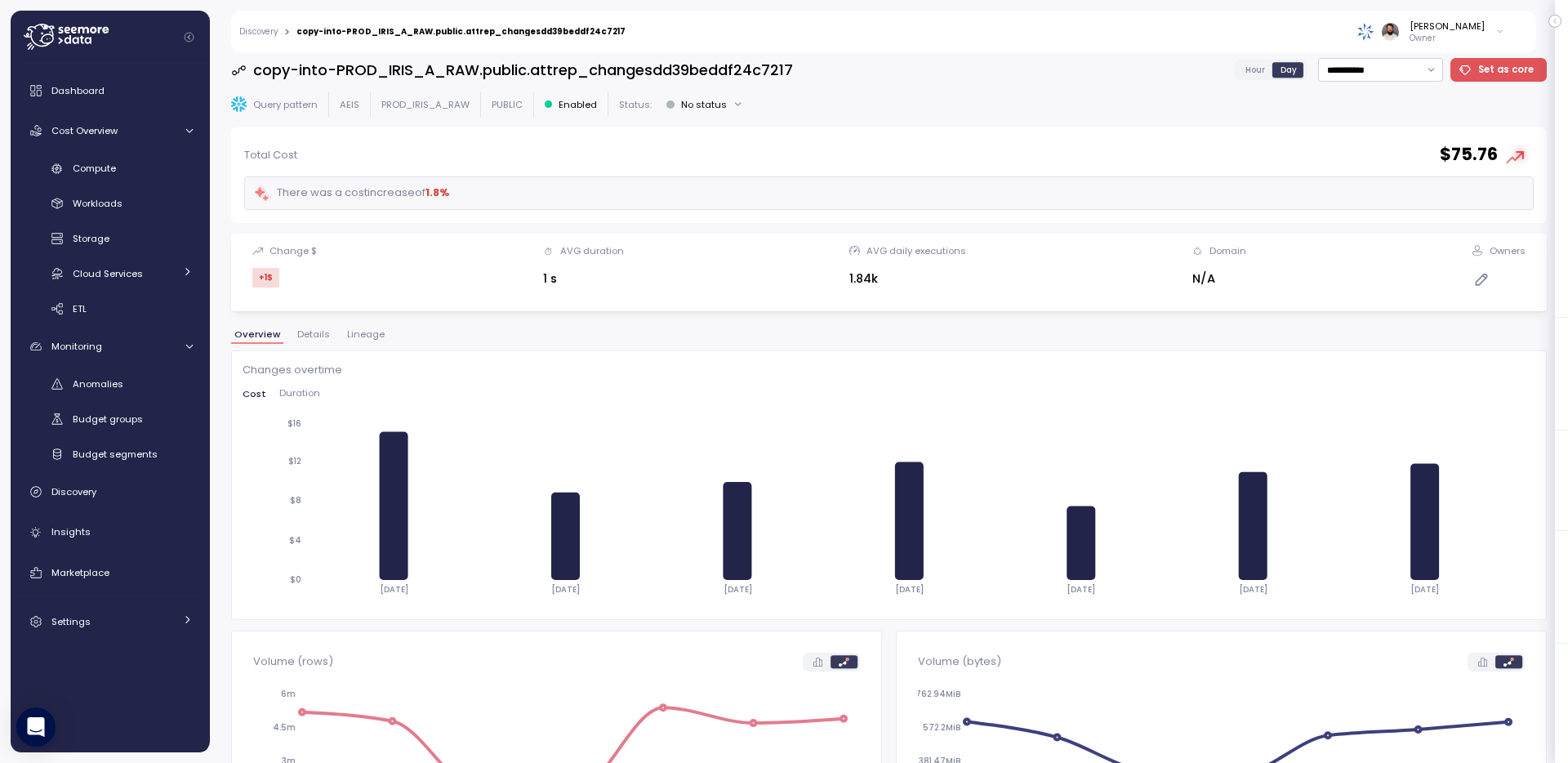
click at [370, 336] on span "Lineage" at bounding box center [365, 335] width 38 height 9
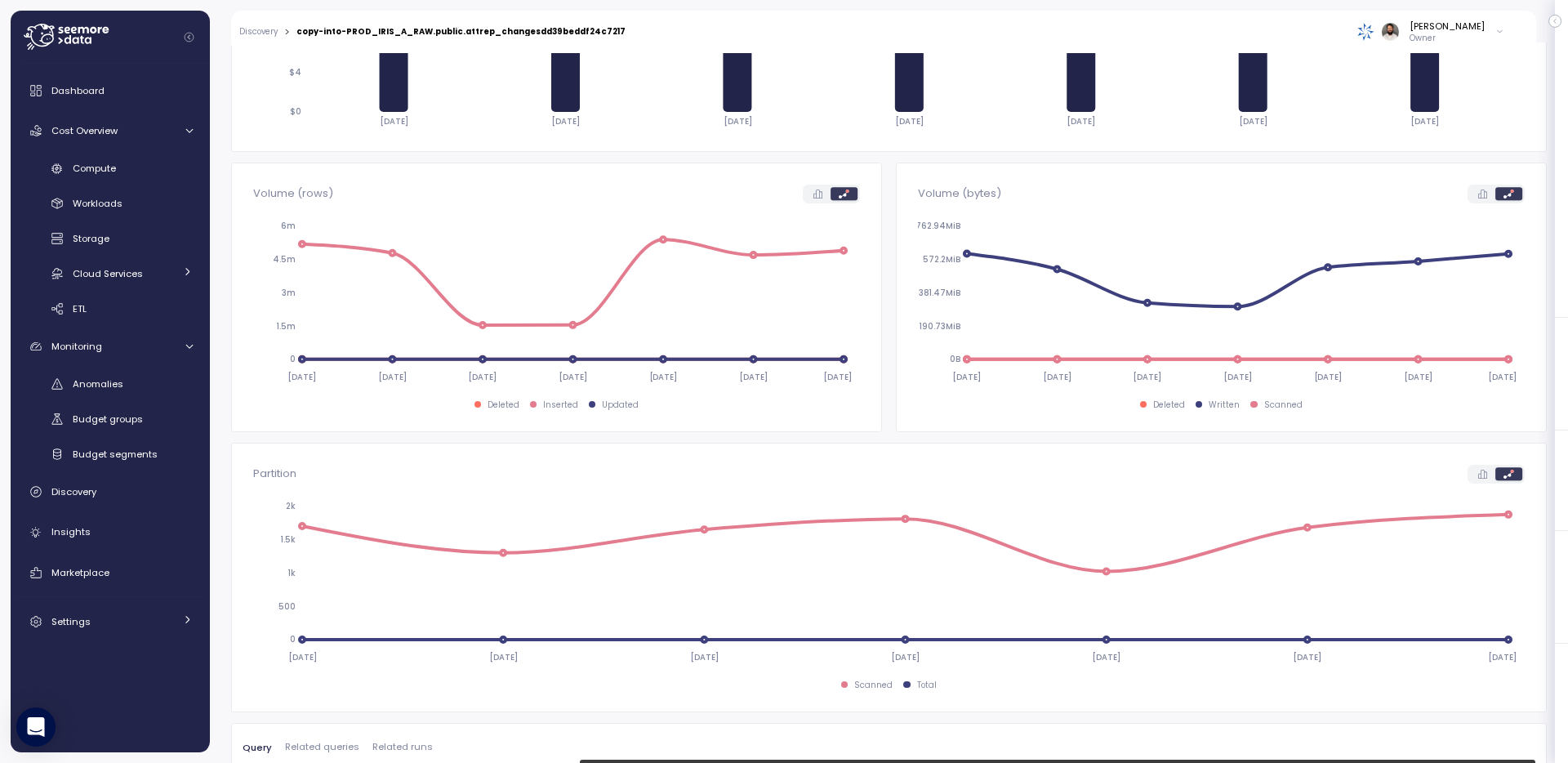
scroll to position [472, 0]
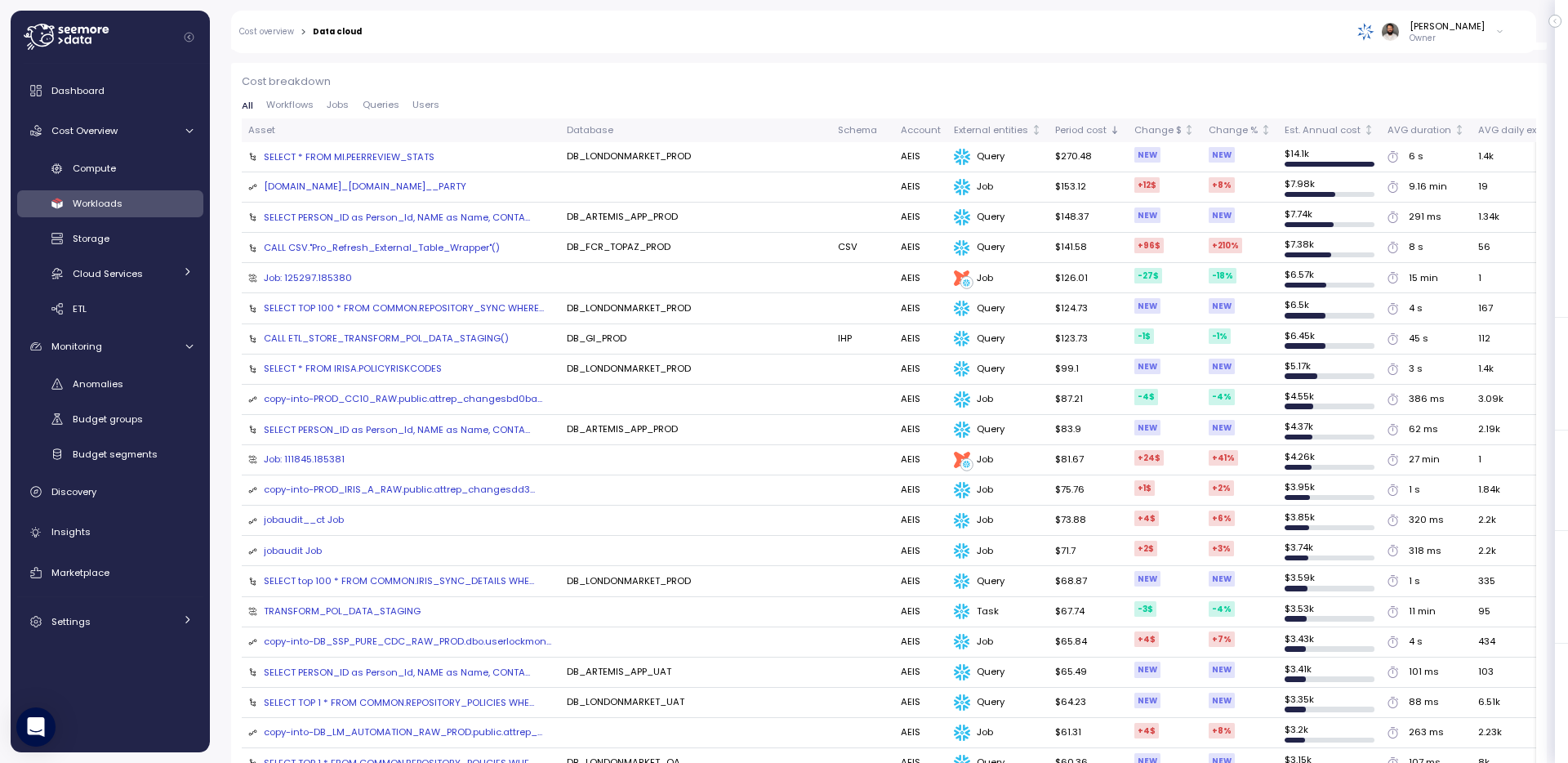
scroll to position [357, 0]
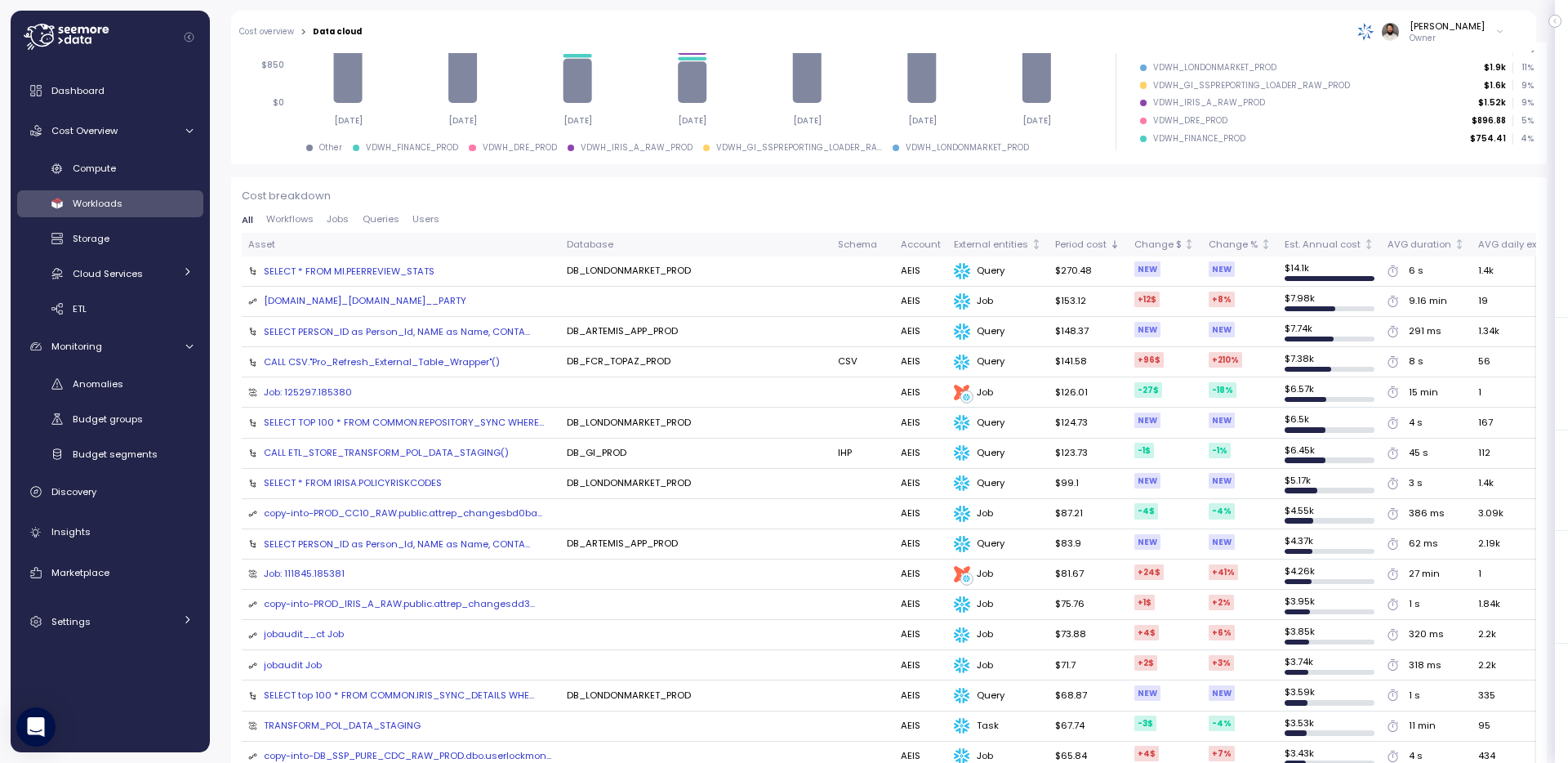
click at [345, 226] on div "All Workflows Jobs Queries Users" at bounding box center [889, 224] width 1294 height 18
click at [345, 218] on span "Jobs" at bounding box center [337, 219] width 22 height 9
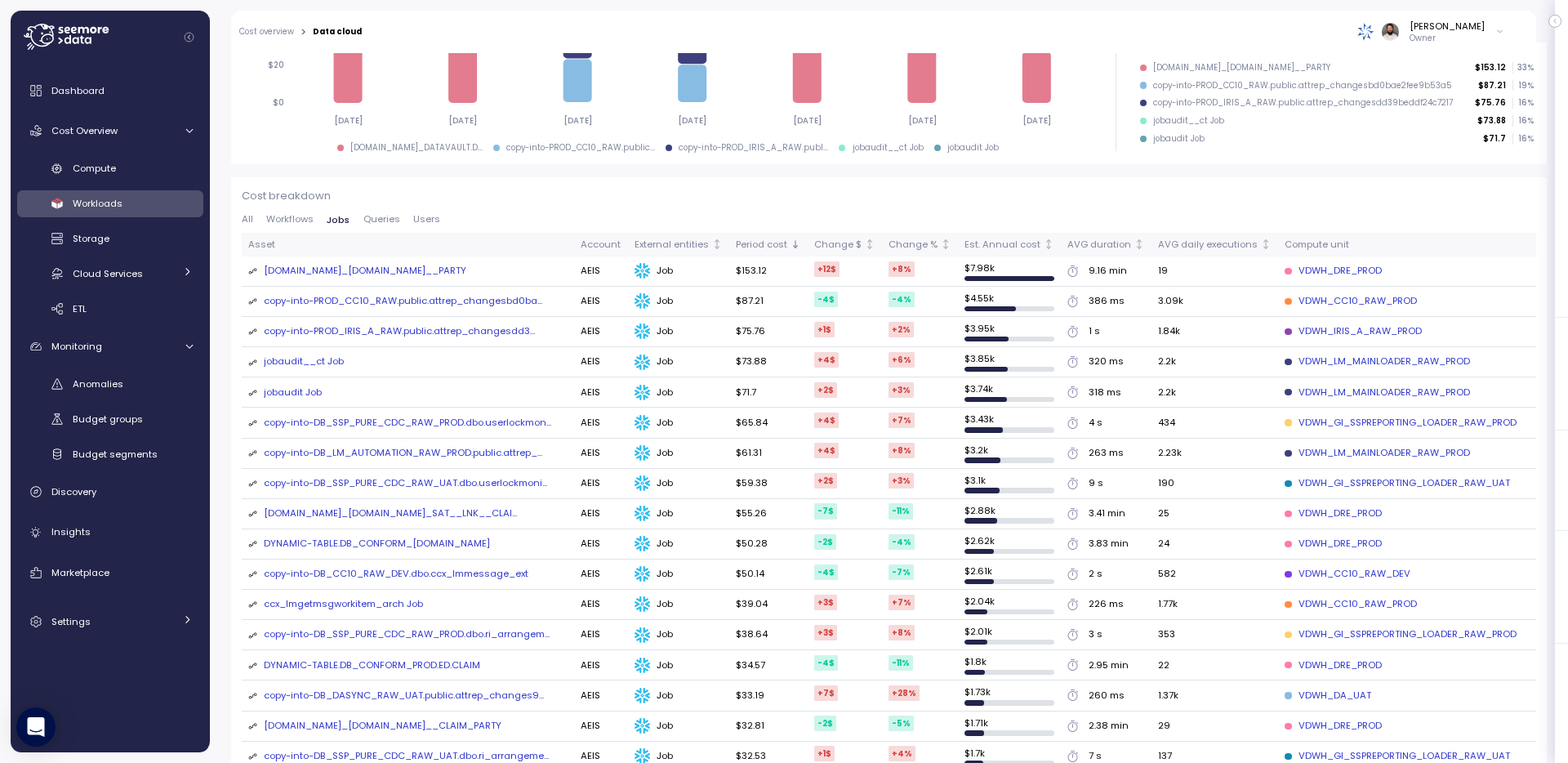
click at [315, 364] on div "jobaudit__ct Job" at bounding box center [304, 362] width 80 height 15
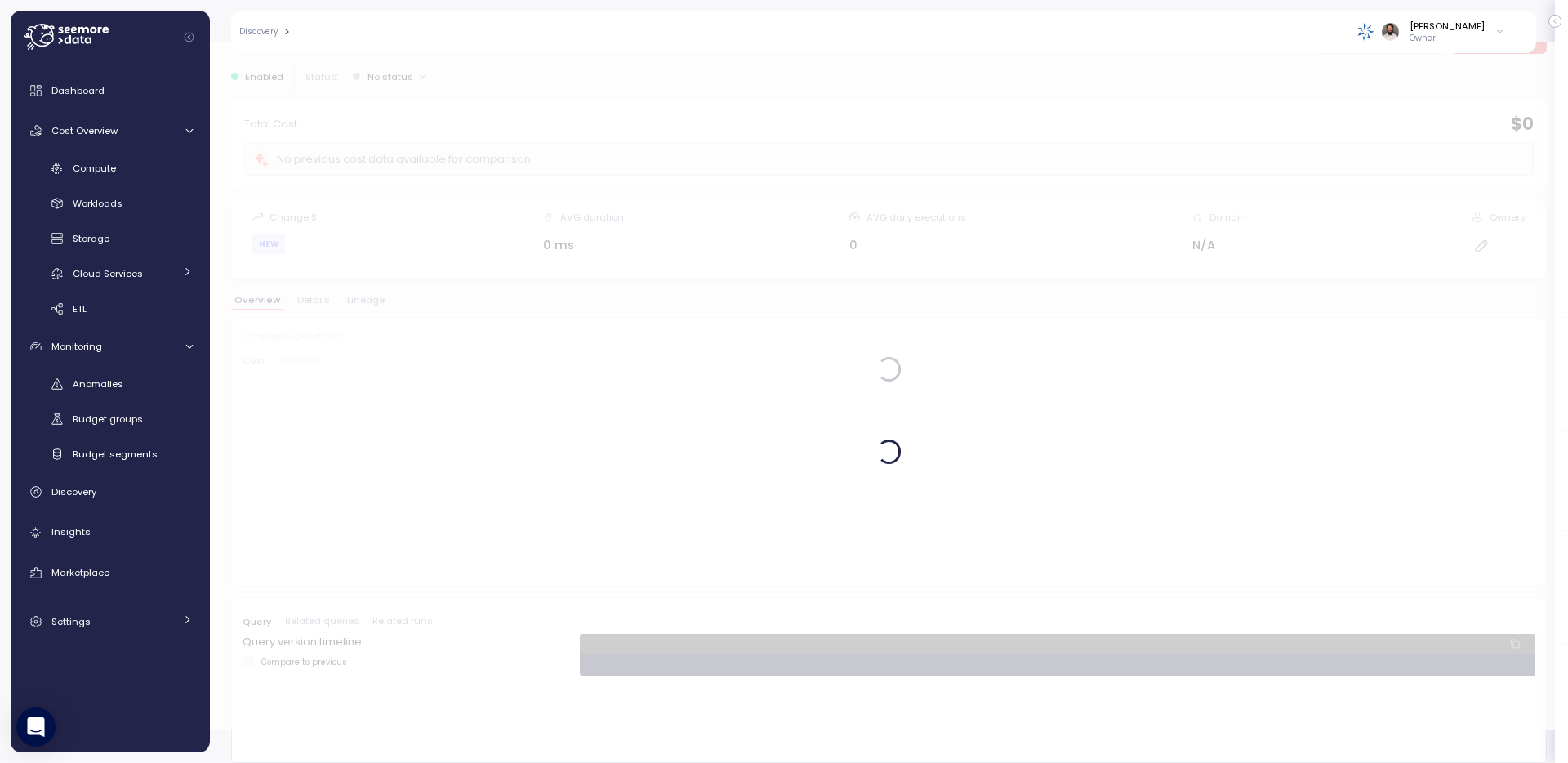
scroll to position [33, 0]
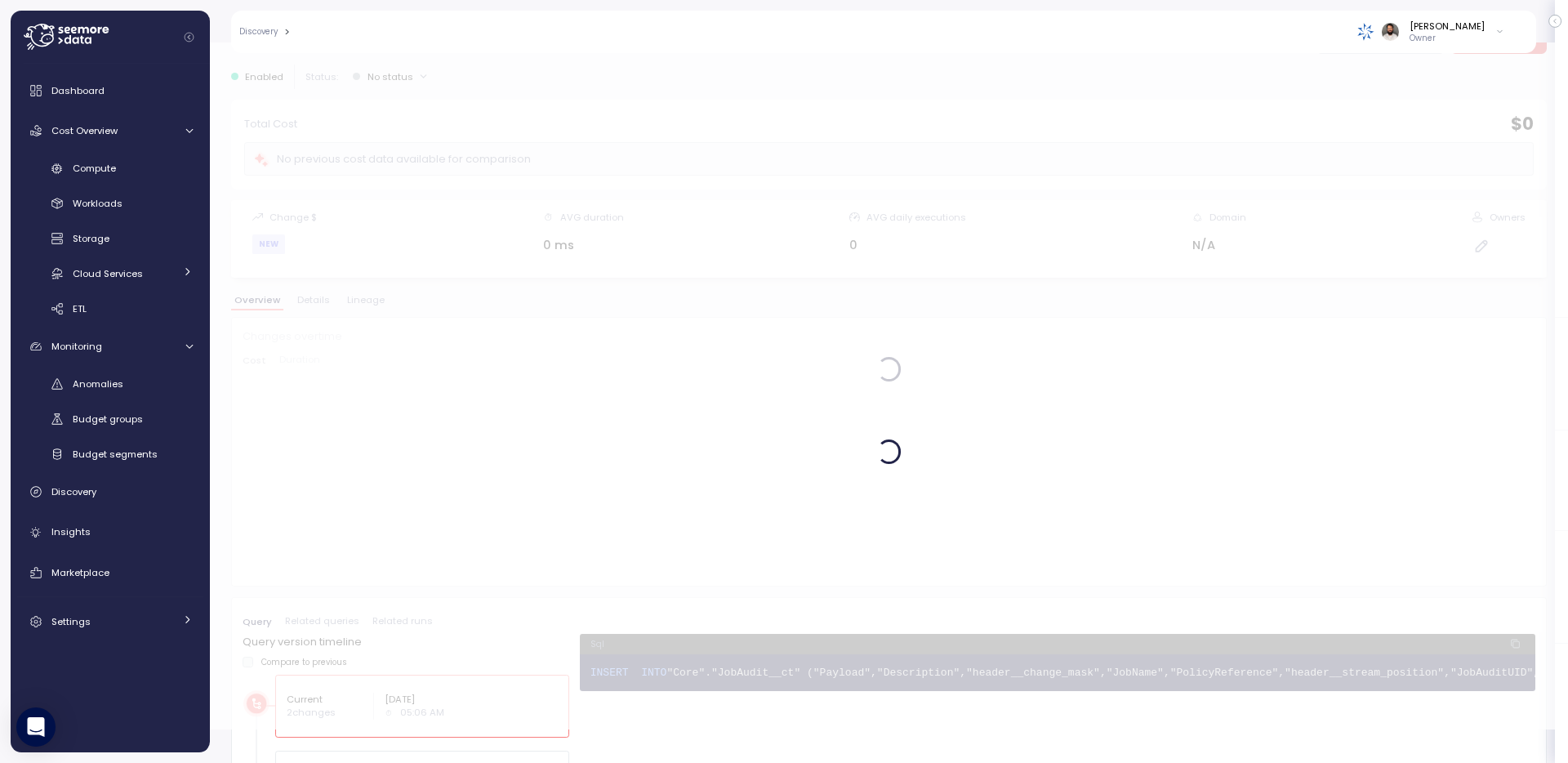
click at [365, 294] on div at bounding box center [889, 369] width 1358 height 720
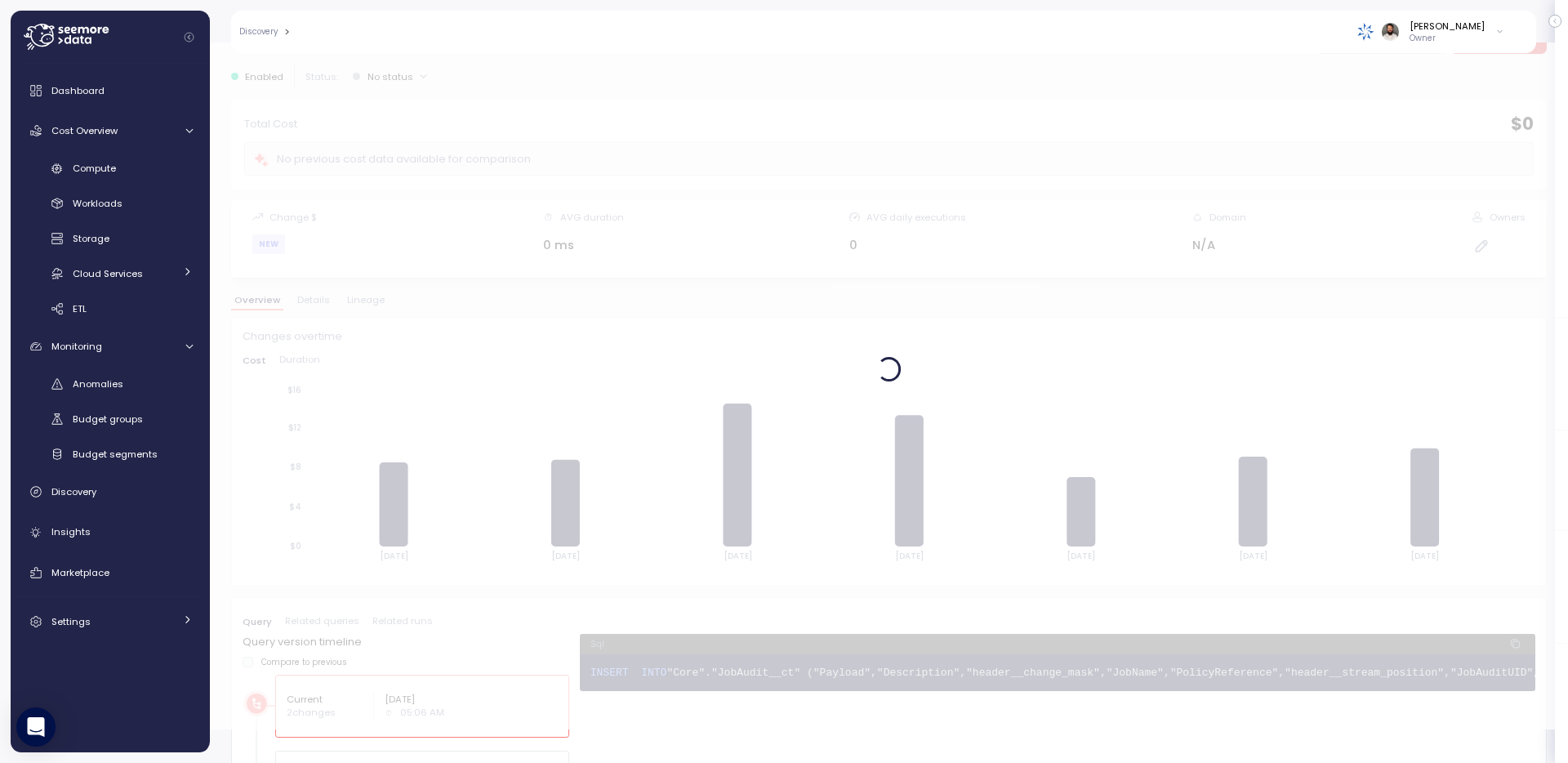
click at [365, 297] on div at bounding box center [889, 369] width 1358 height 720
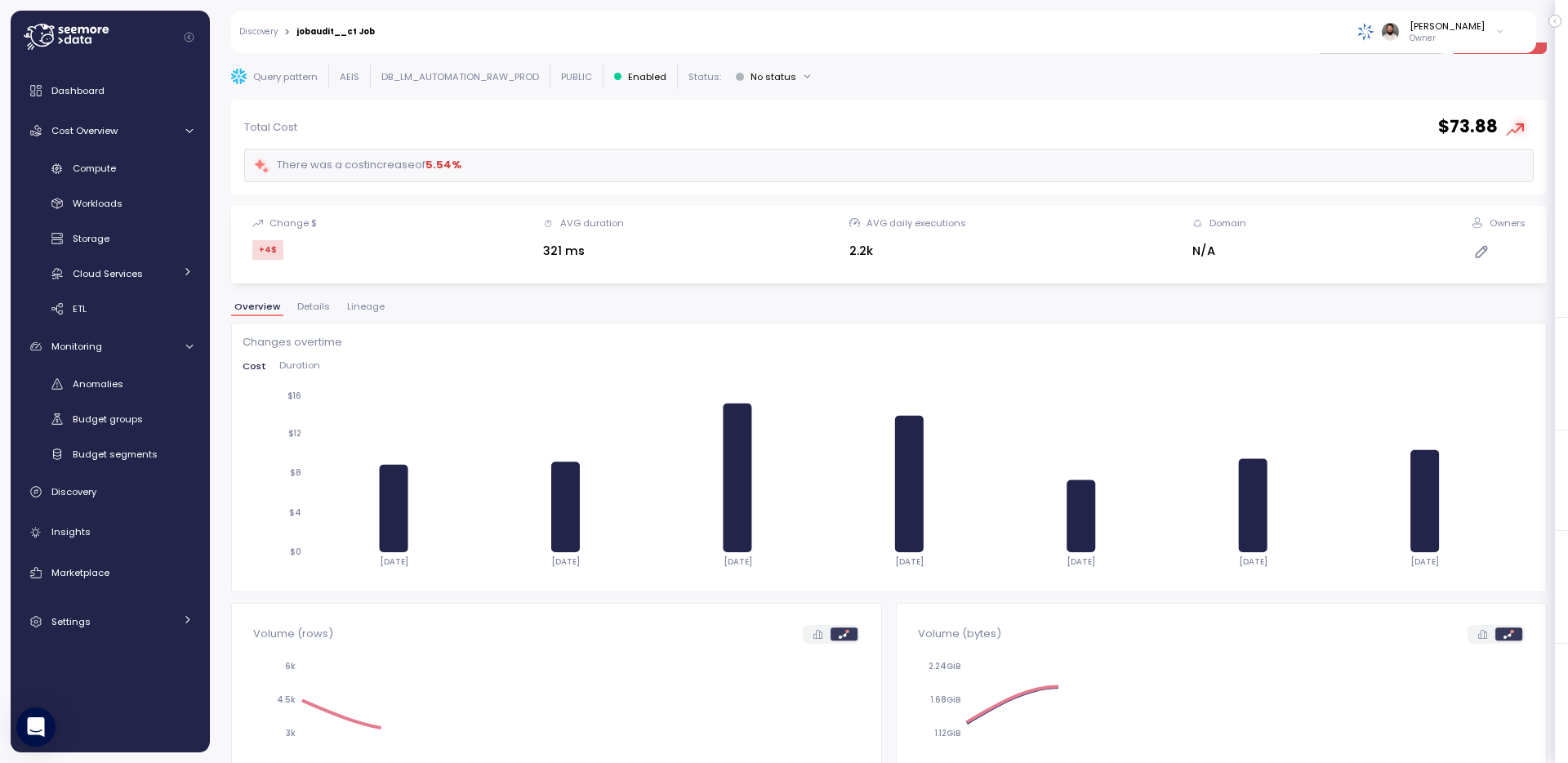
click at [365, 297] on div "**********" at bounding box center [889, 375] width 1316 height 689
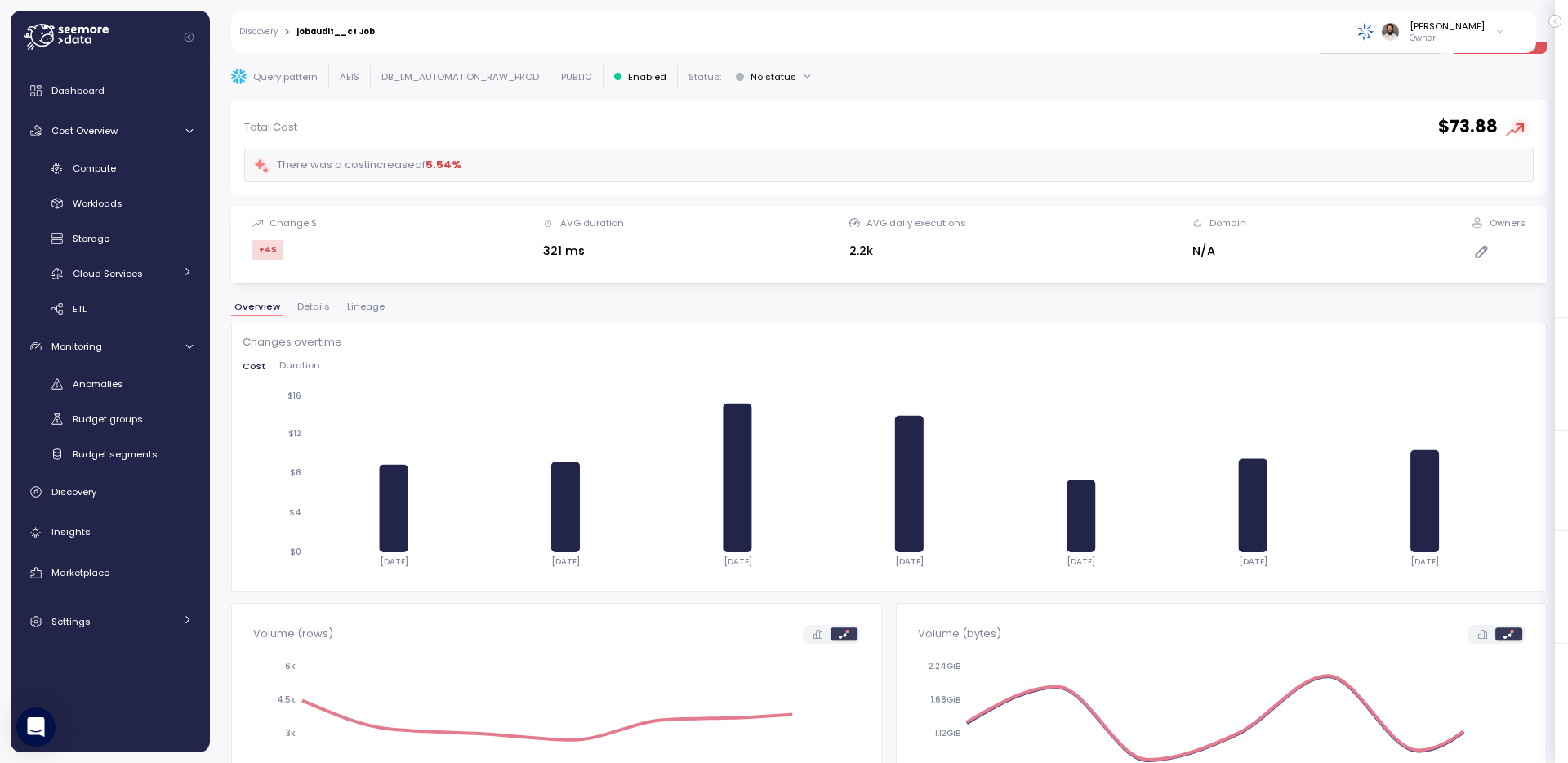
click at [364, 315] on button "Lineage" at bounding box center [365, 309] width 44 height 14
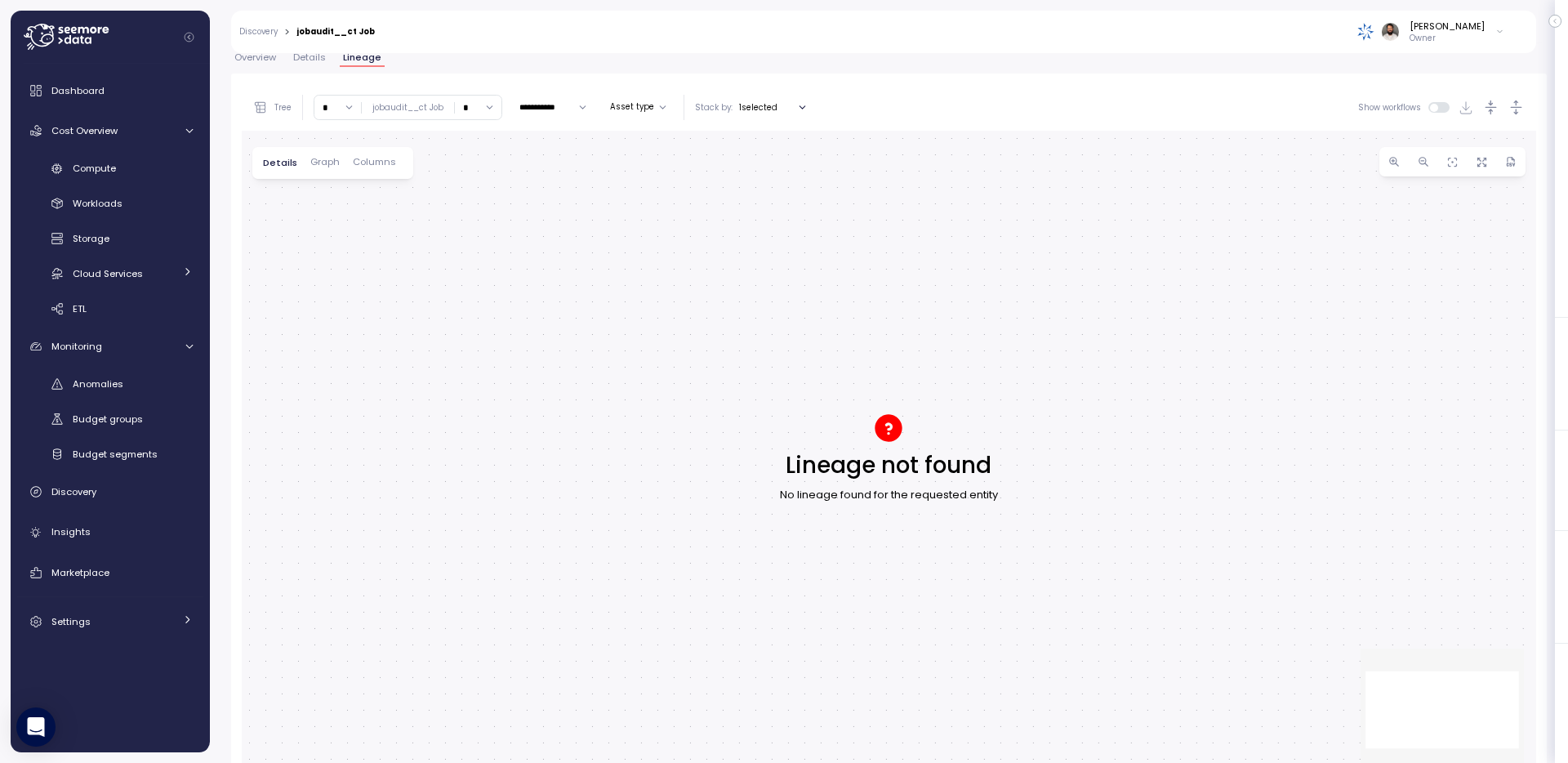
scroll to position [314, 0]
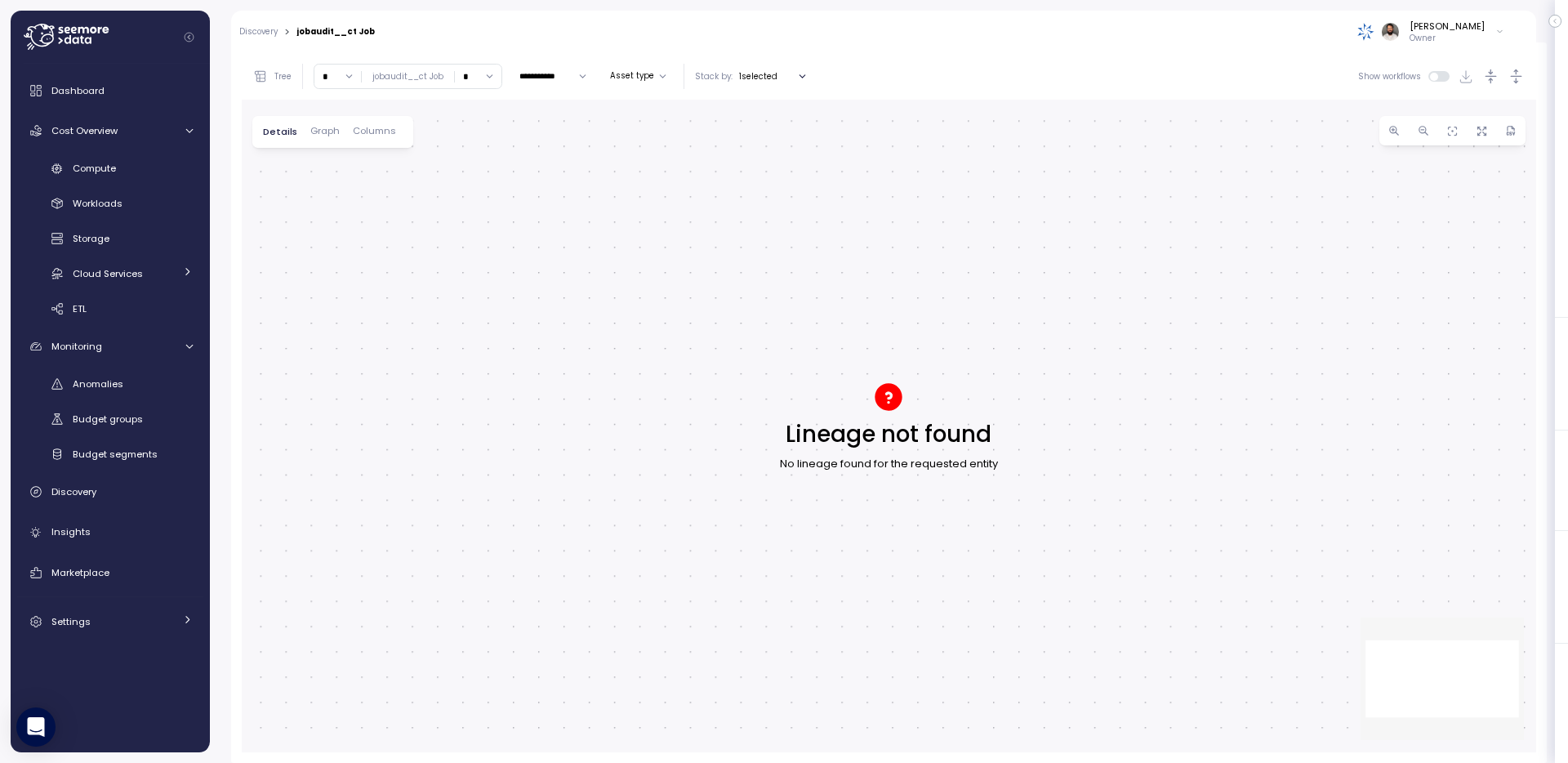
click at [267, 28] on link "Discovery" at bounding box center [259, 31] width 38 height 8
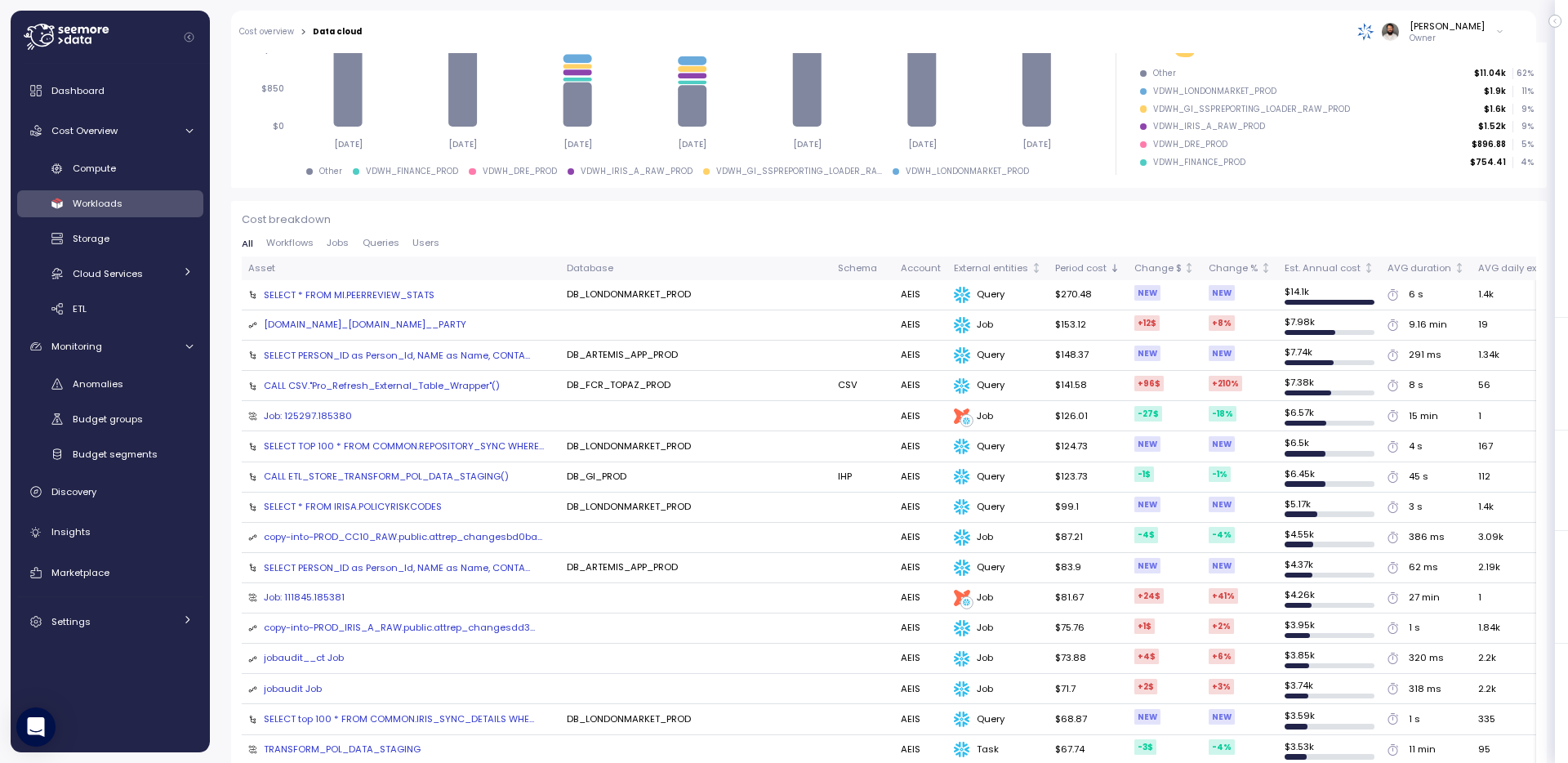
scroll to position [335, 0]
click at [346, 238] on span "Jobs" at bounding box center [337, 242] width 22 height 9
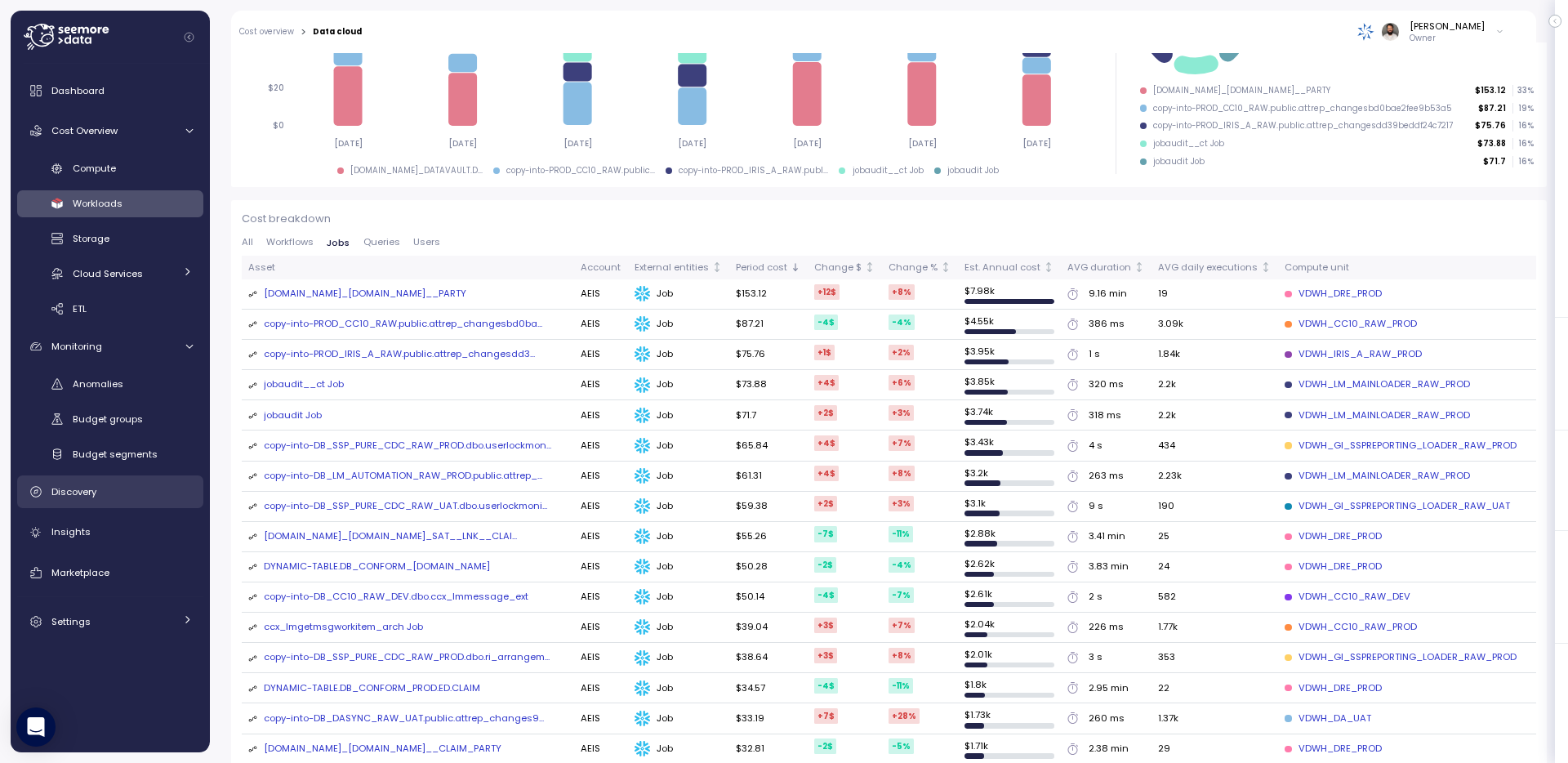
click at [133, 499] on div "Discovery" at bounding box center [122, 491] width 142 height 17
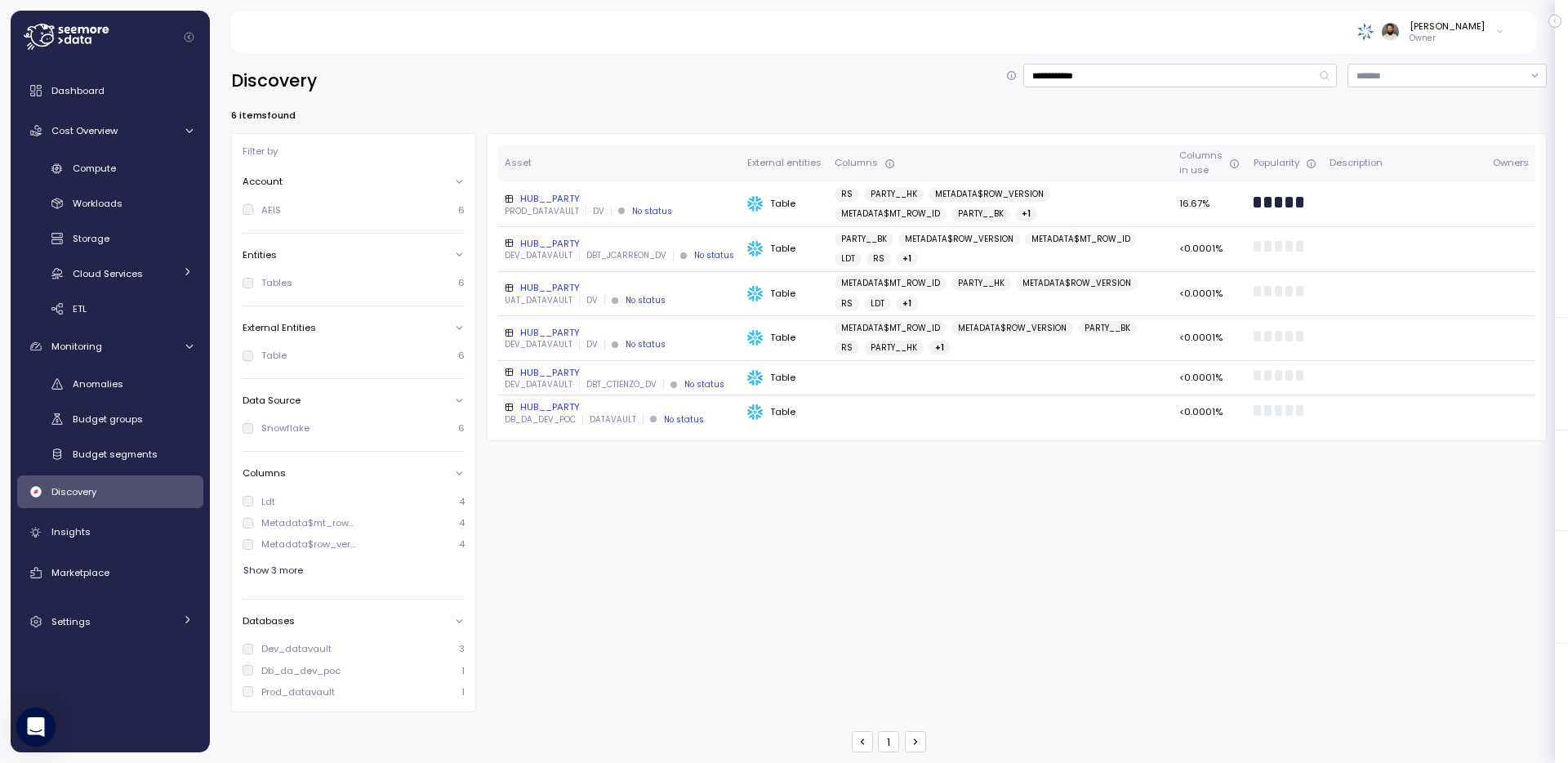
click at [578, 205] on div "HUB__PARTY" at bounding box center [620, 198] width 230 height 13
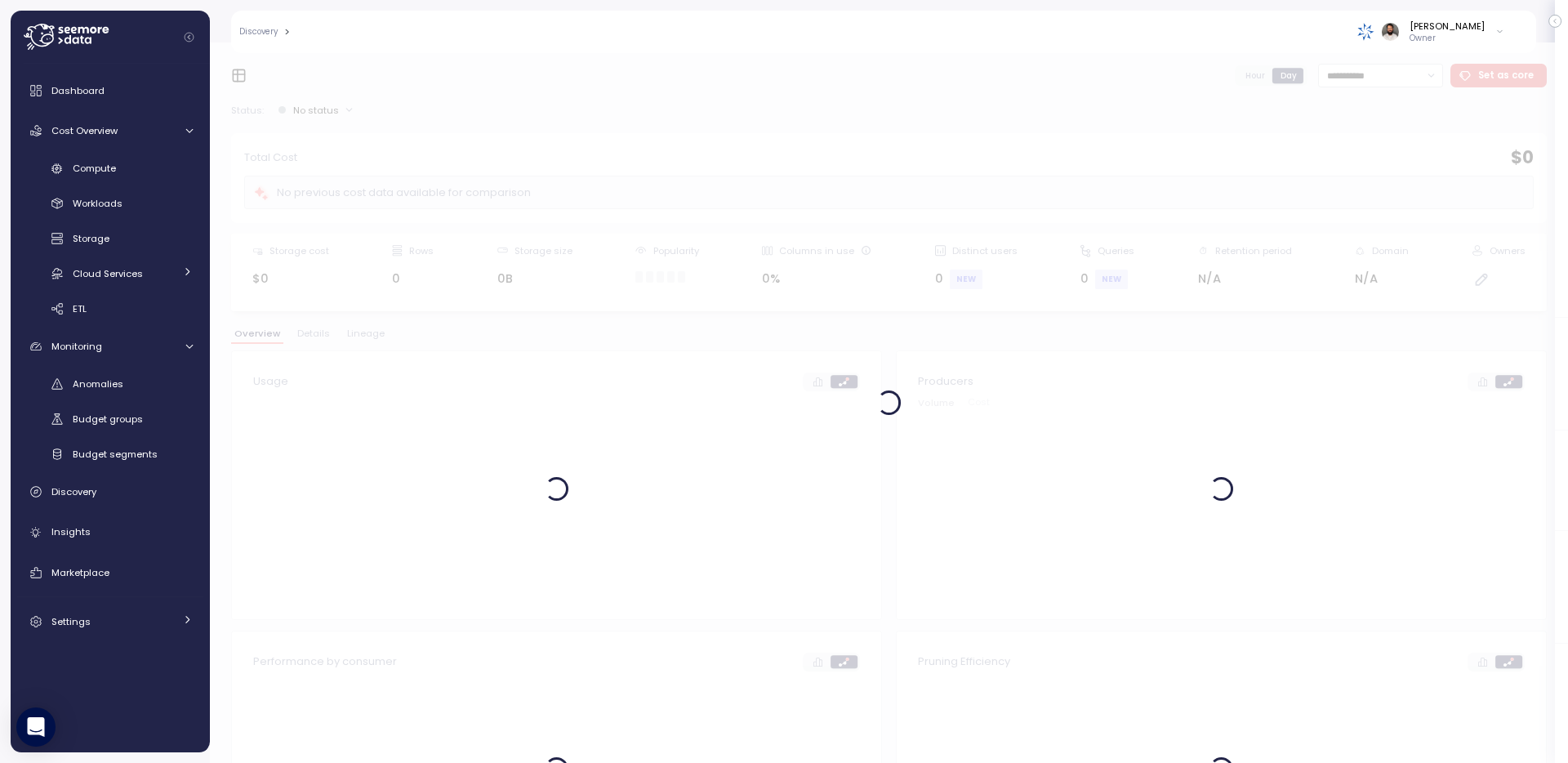
click at [372, 322] on div at bounding box center [889, 403] width 1358 height 720
click at [372, 335] on div at bounding box center [889, 403] width 1358 height 720
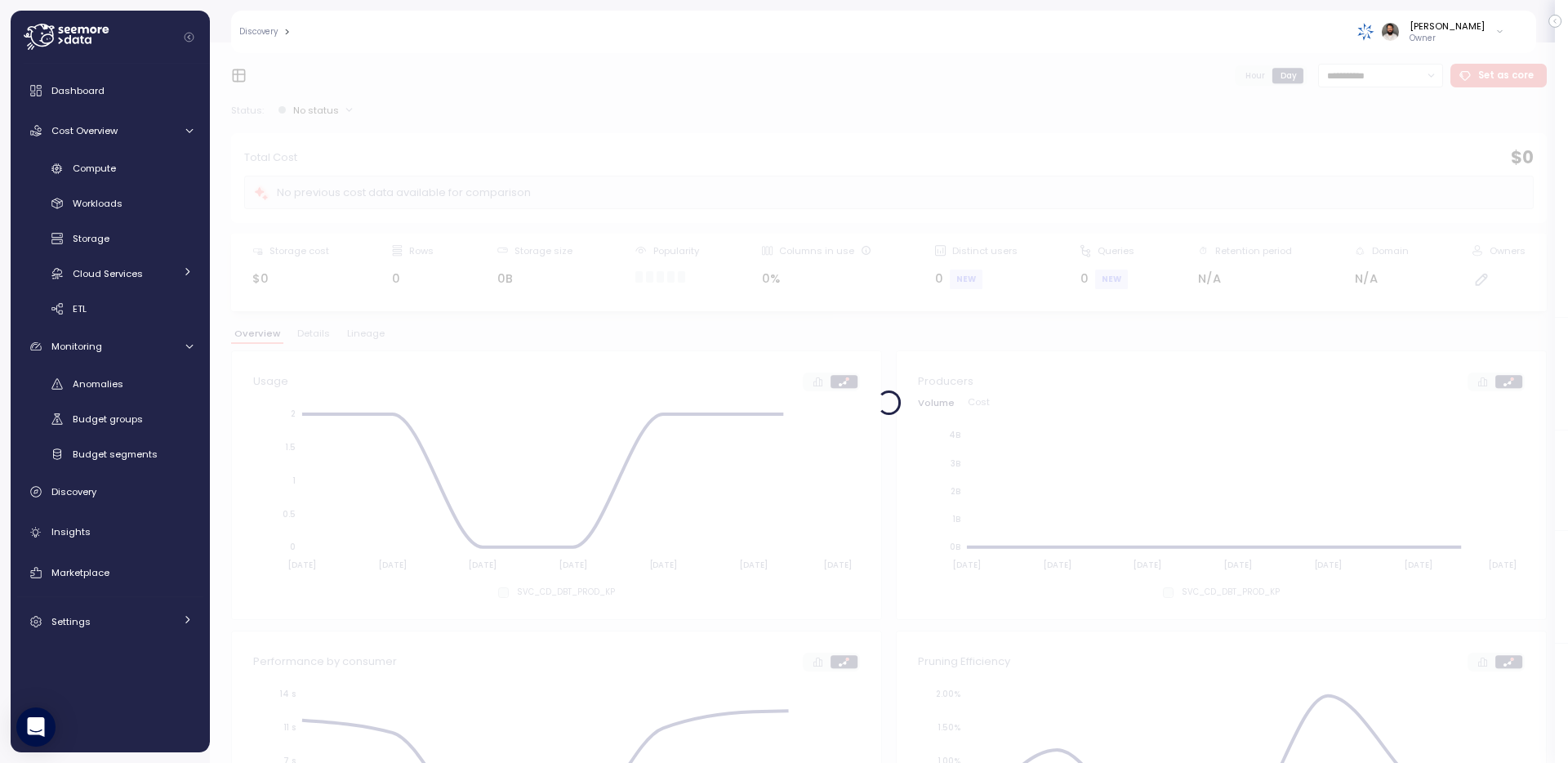
click at [372, 335] on div at bounding box center [889, 403] width 1358 height 720
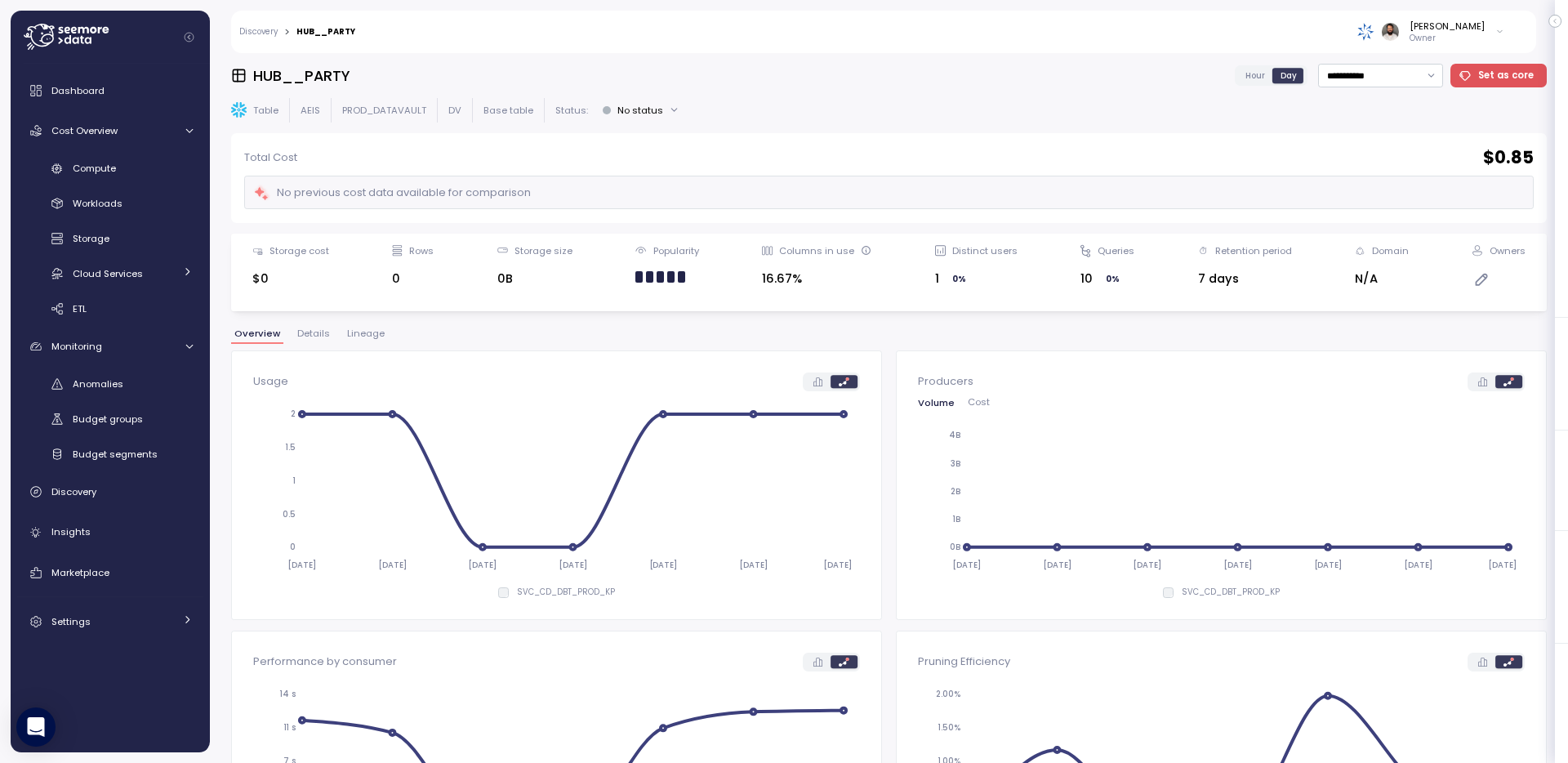
click at [372, 335] on span "Lineage" at bounding box center [365, 334] width 38 height 9
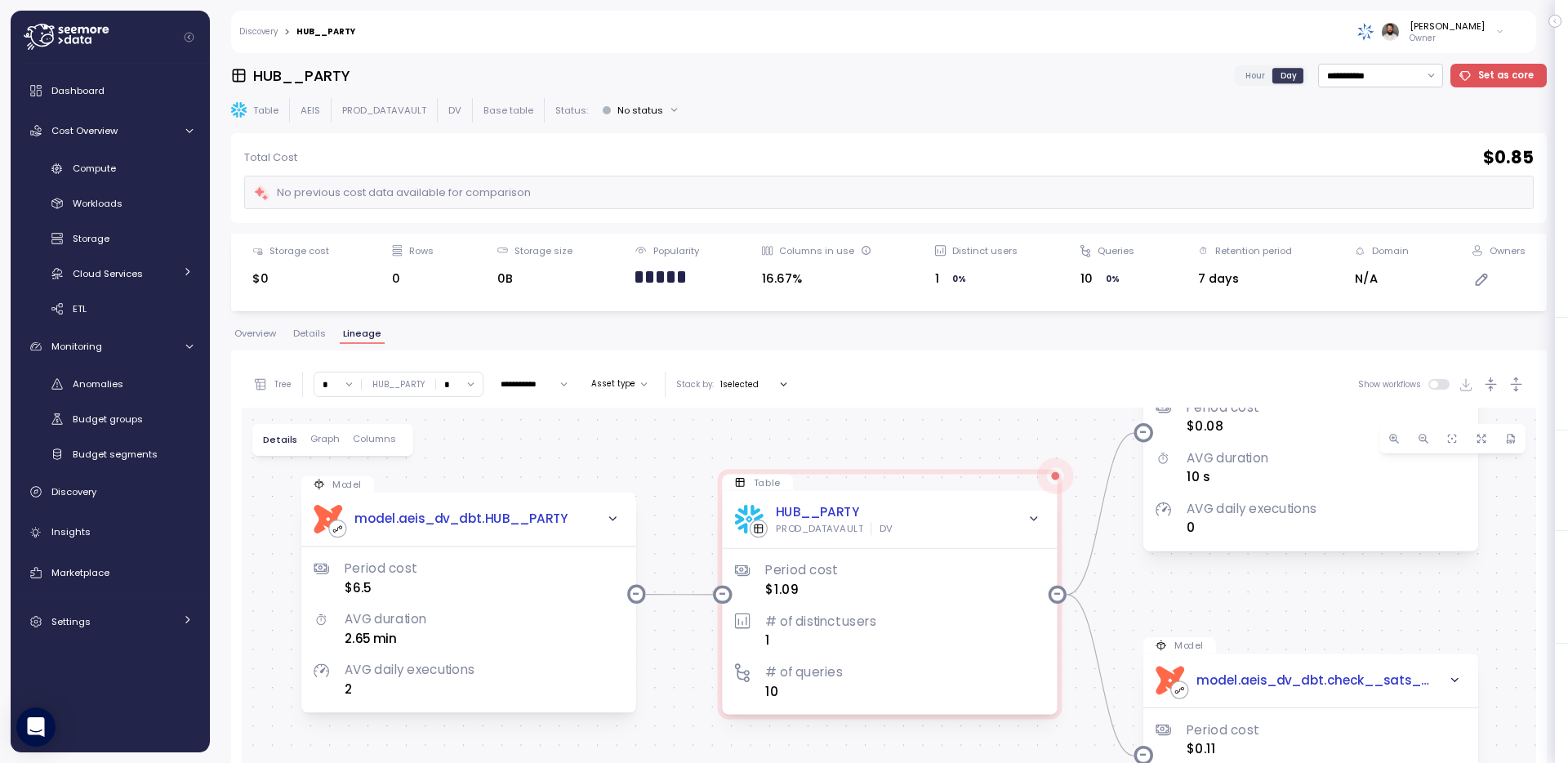
drag, startPoint x: 411, startPoint y: 471, endPoint x: 412, endPoint y: 333, distance: 138.0
click at [412, 333] on div "**********" at bounding box center [889, 700] width 1316 height 742
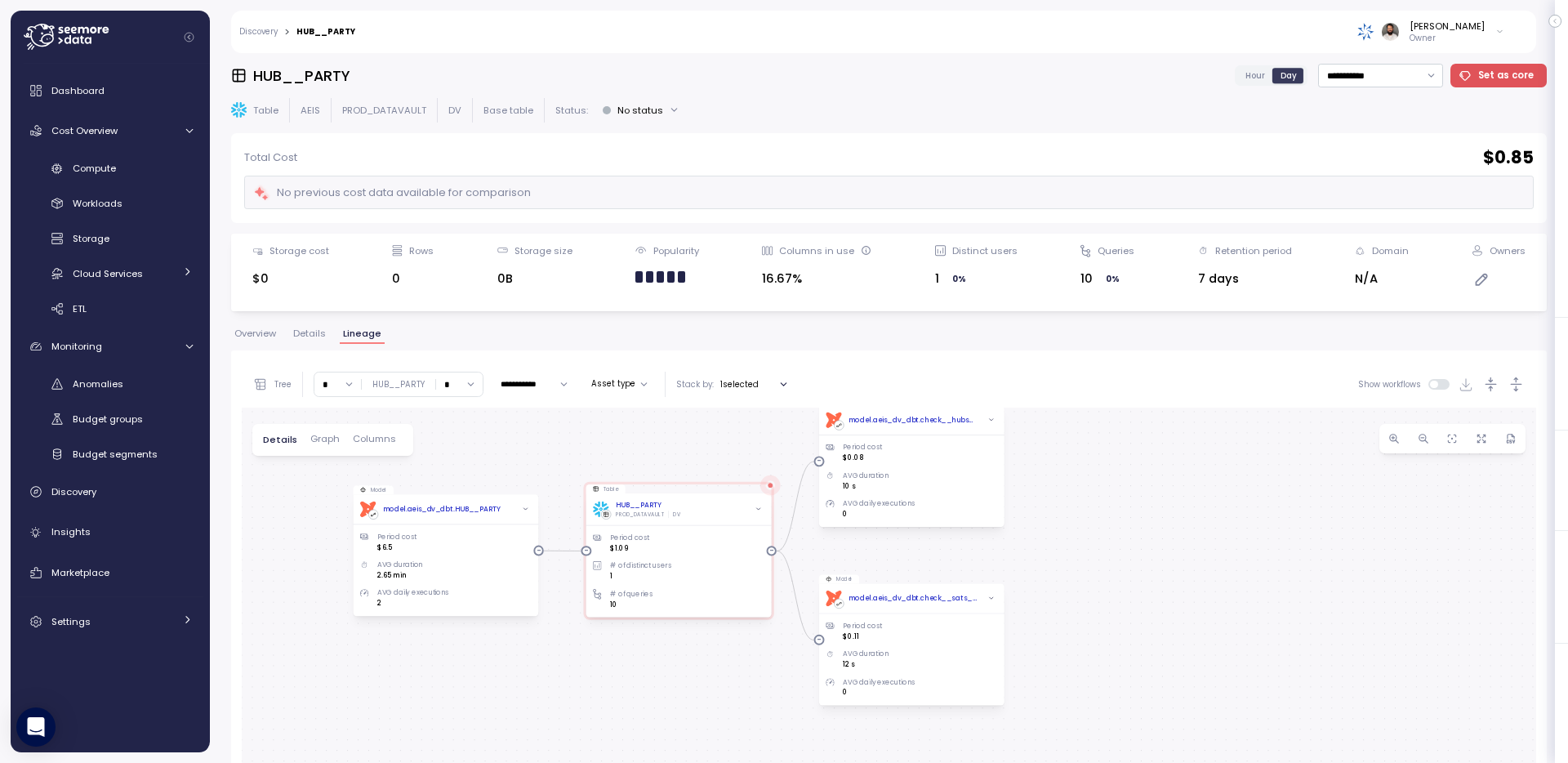
click at [460, 385] on input "*" at bounding box center [459, 384] width 46 height 24
click at [461, 527] on div "4" at bounding box center [457, 524] width 24 height 13
type input "*"
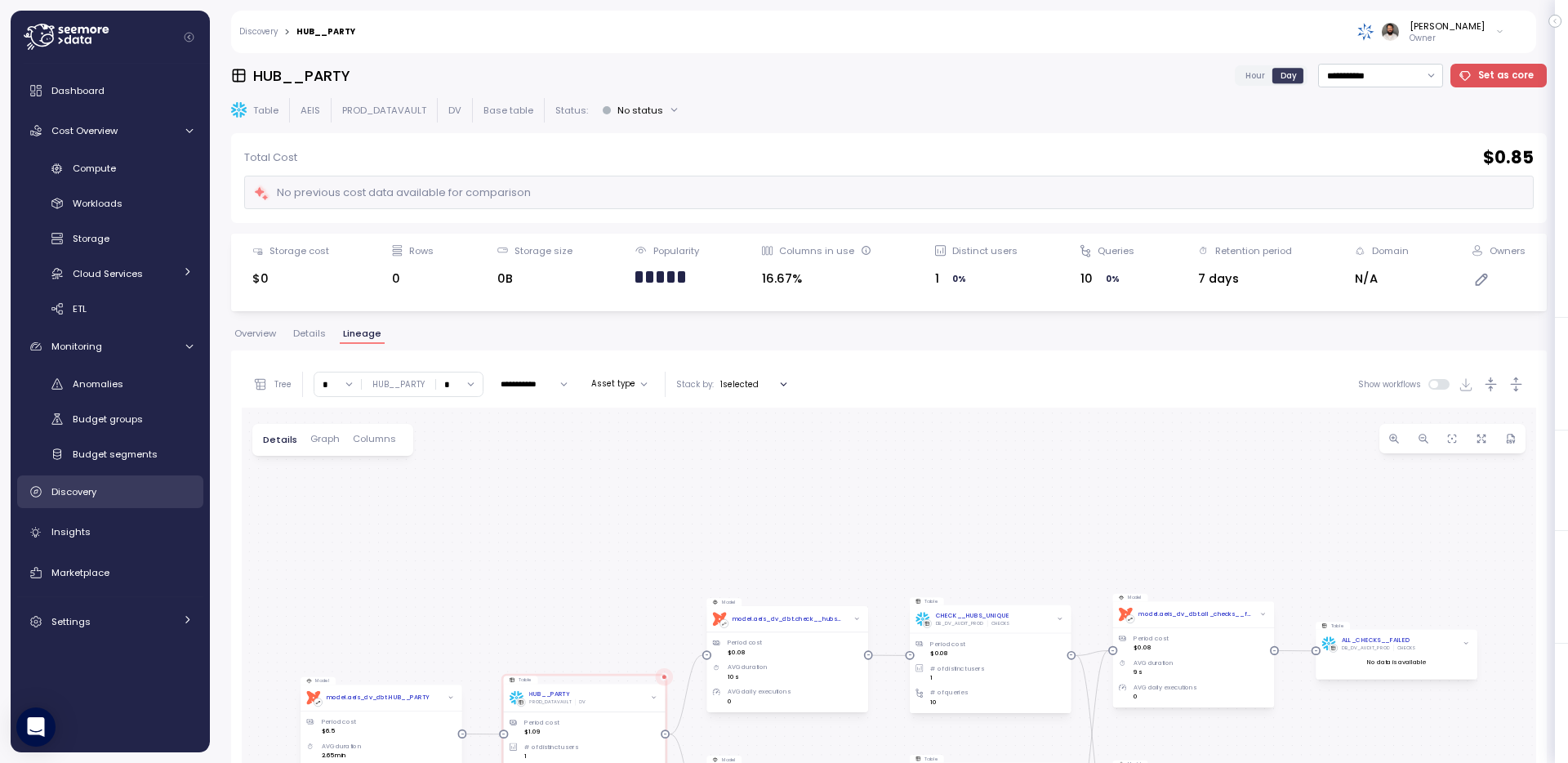
click at [94, 503] on link "Discovery" at bounding box center [110, 491] width 186 height 32
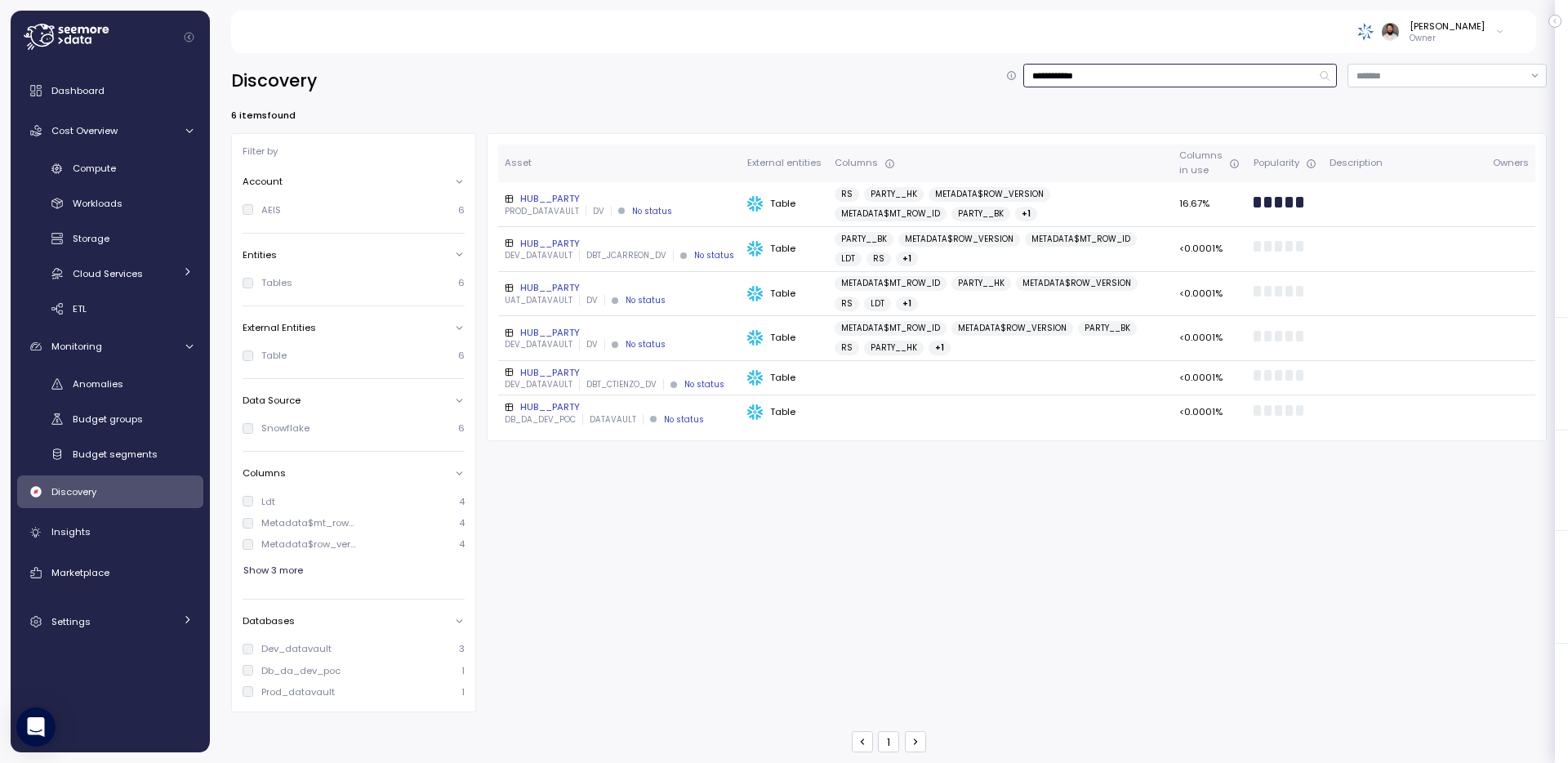
click at [1095, 76] on input "**********" at bounding box center [1180, 75] width 314 height 24
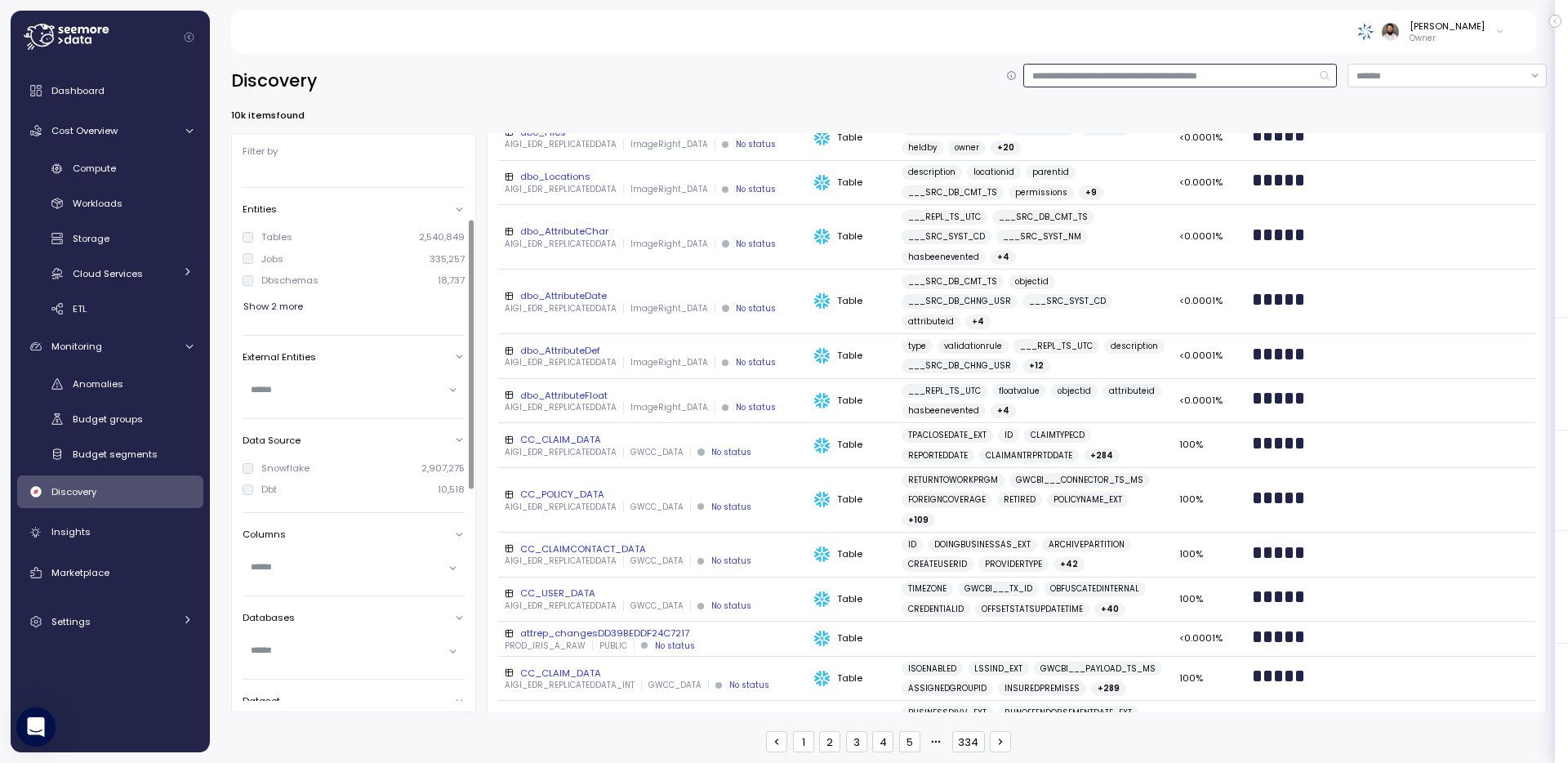
scroll to position [148, 0]
click at [301, 622] on input "text" at bounding box center [347, 622] width 192 height 15
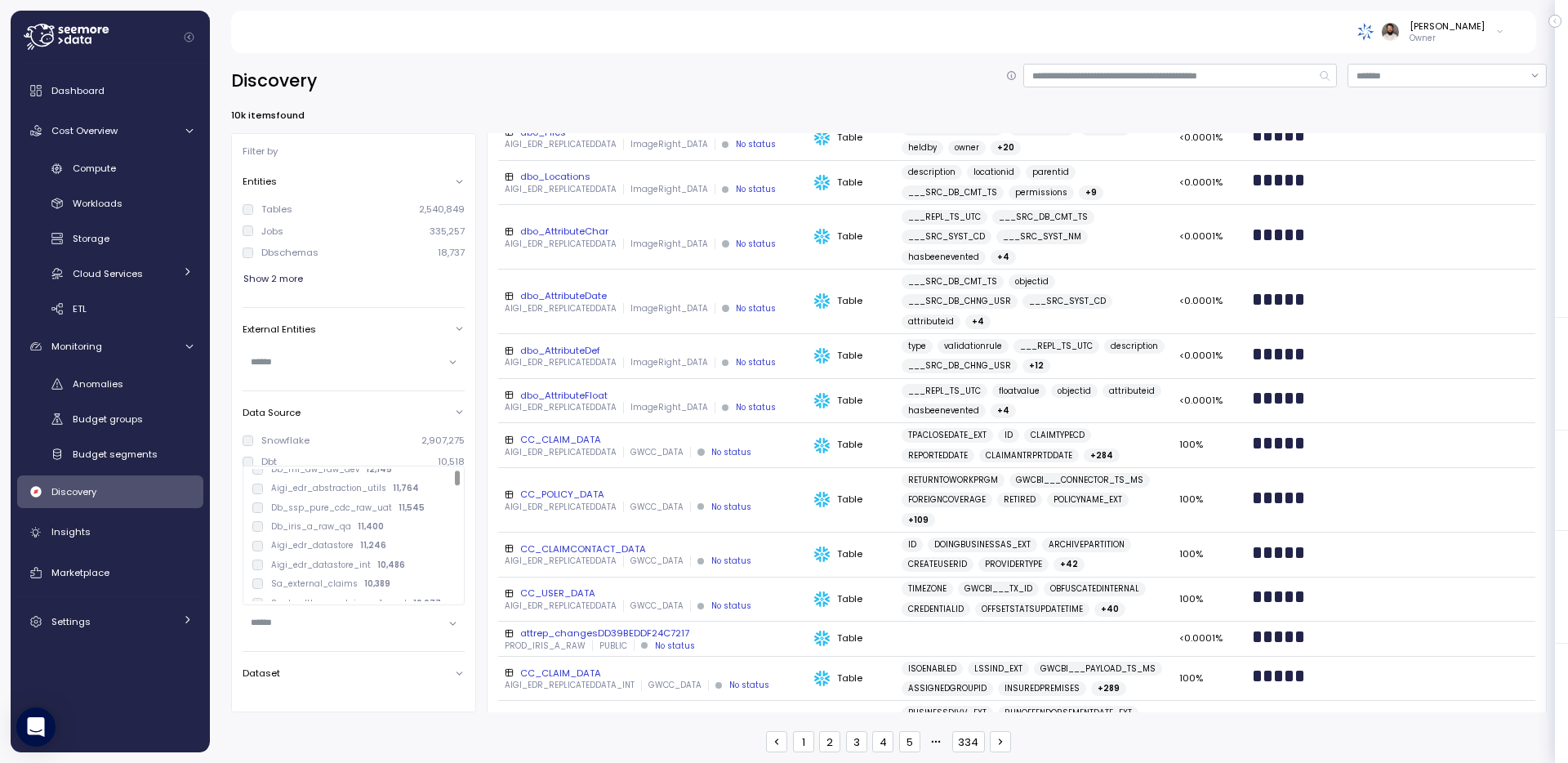
scroll to position [0, 0]
type input "*"
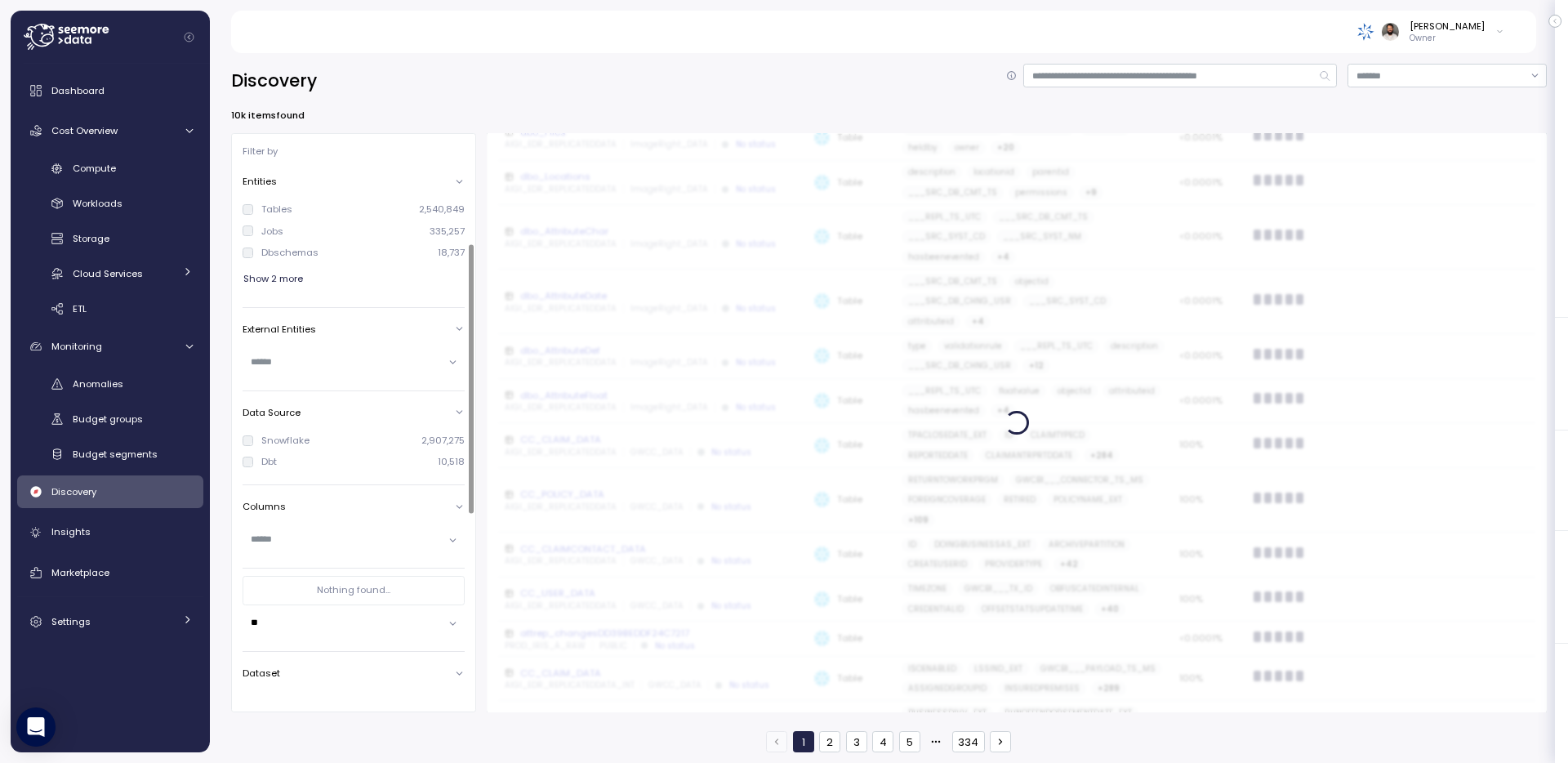
type input "*"
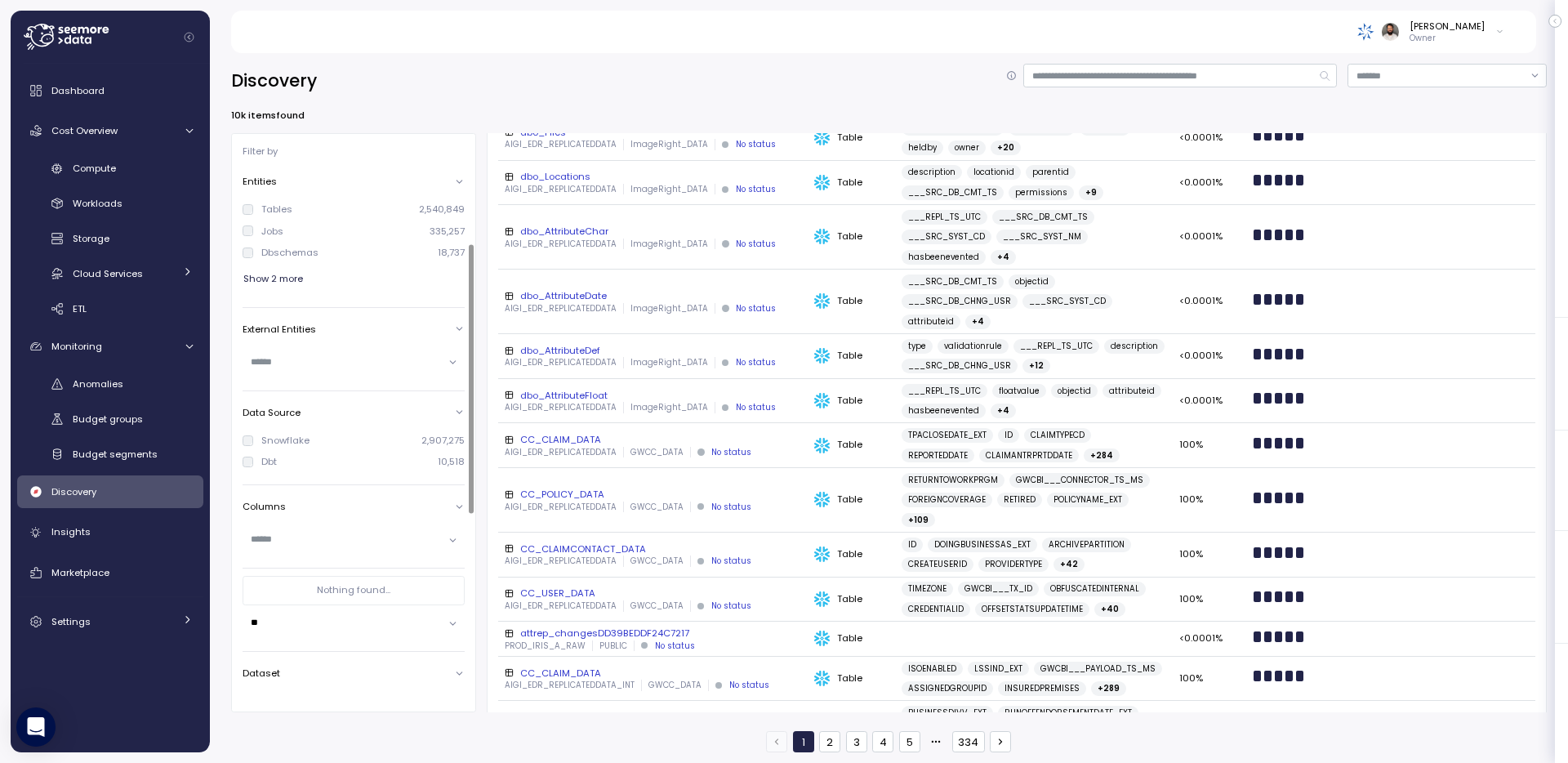
type input "*"
click at [259, 279] on span "Show 3 more" at bounding box center [274, 279] width 59 height 22
click at [261, 233] on div "AEIS" at bounding box center [271, 231] width 19 height 13
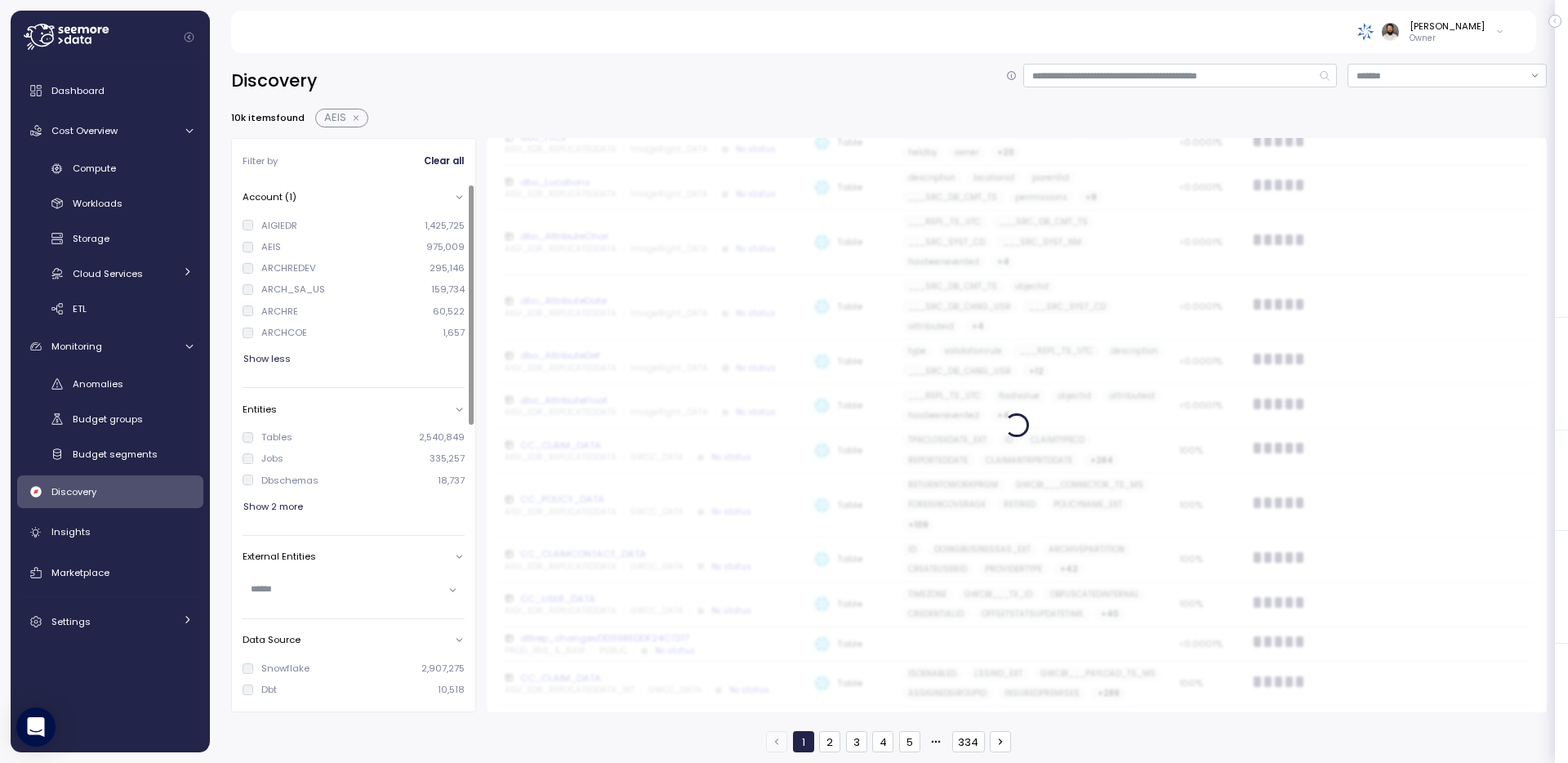
click at [599, 77] on div "Discovery" at bounding box center [889, 80] width 1316 height 34
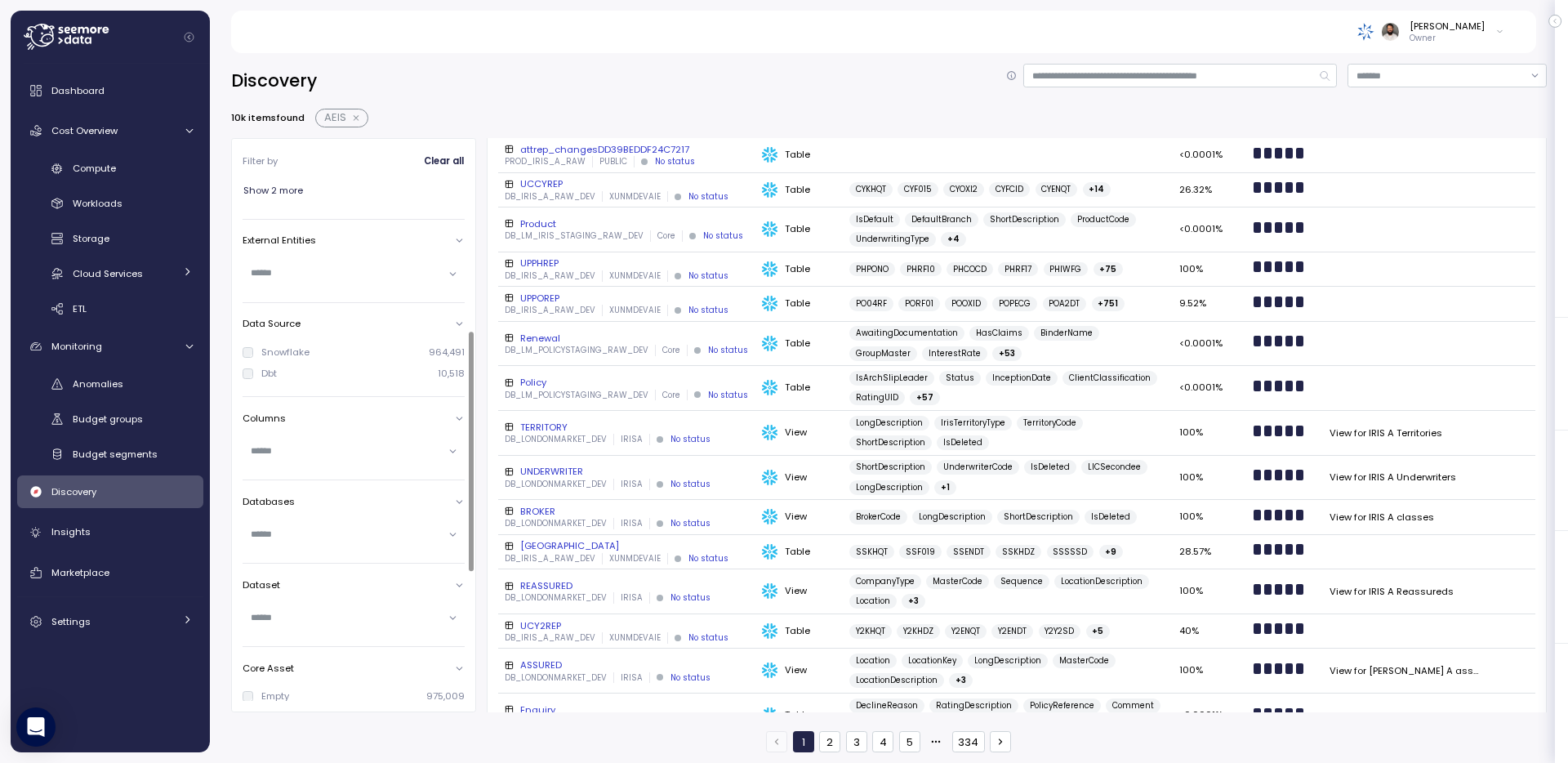
scroll to position [317, 0]
click at [295, 466] on div at bounding box center [354, 451] width 222 height 40
click at [297, 444] on input "text" at bounding box center [347, 450] width 192 height 15
click at [224, 415] on div "Discovery 10k items found AEIS Filter by Clear all Account (1) AIGIEDR 0 AEIS 9…" at bounding box center [889, 403] width 1358 height 720
click at [291, 538] on input "text" at bounding box center [347, 533] width 192 height 15
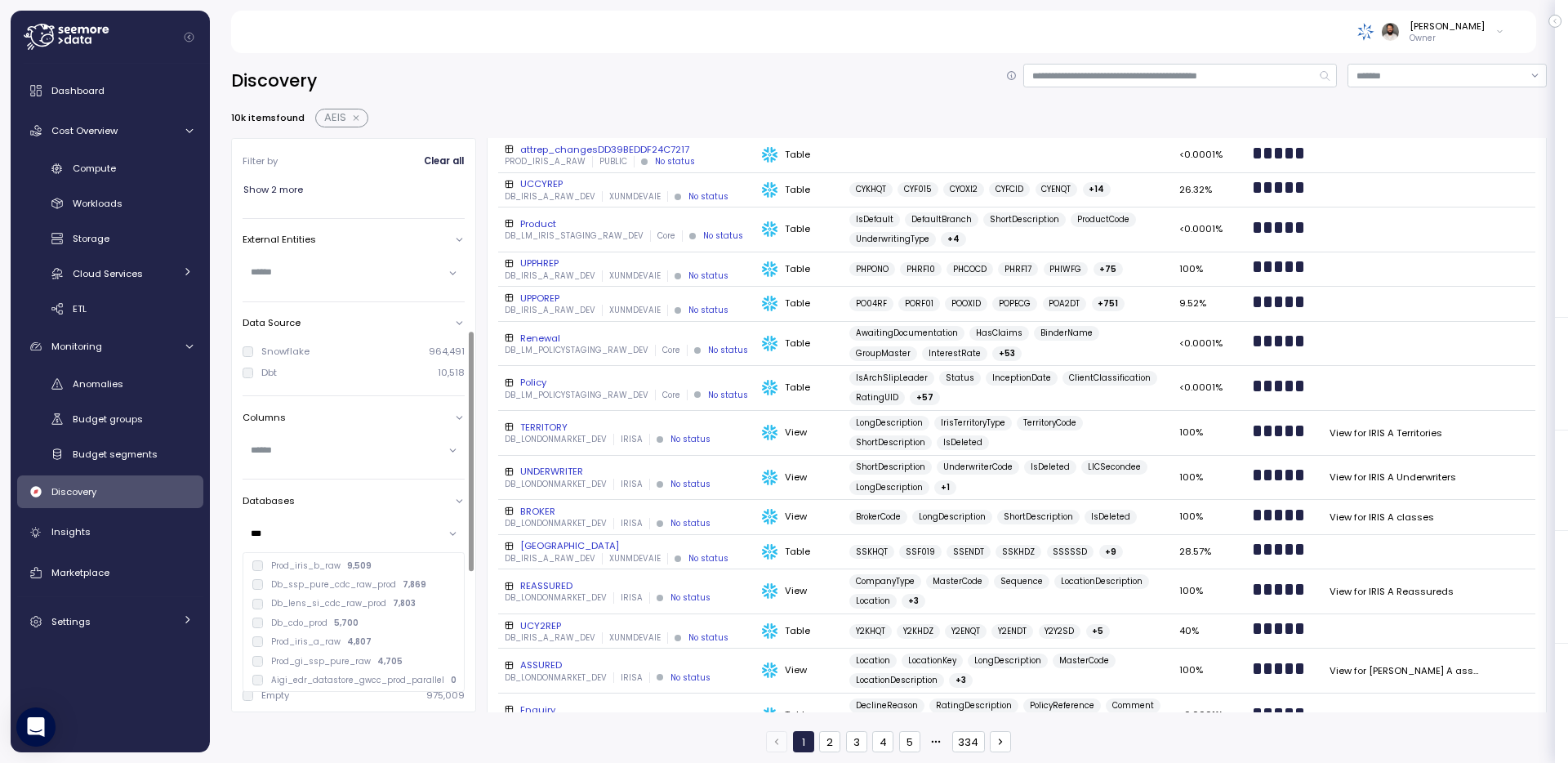
type input "****"
click at [339, 623] on p "5,700" at bounding box center [346, 623] width 24 height 11
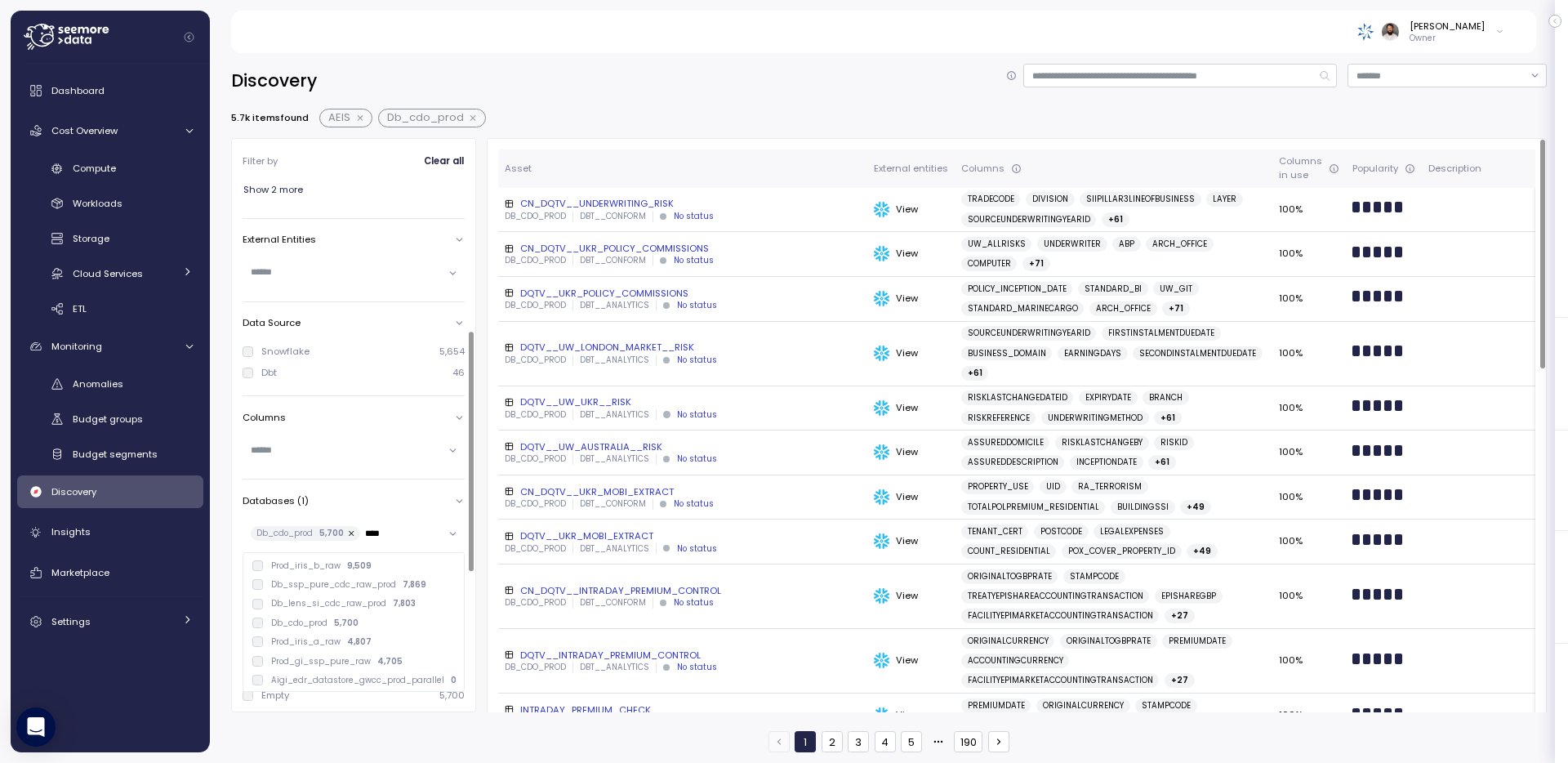
click at [323, 626] on p "Db_cdo_prod" at bounding box center [299, 623] width 56 height 11
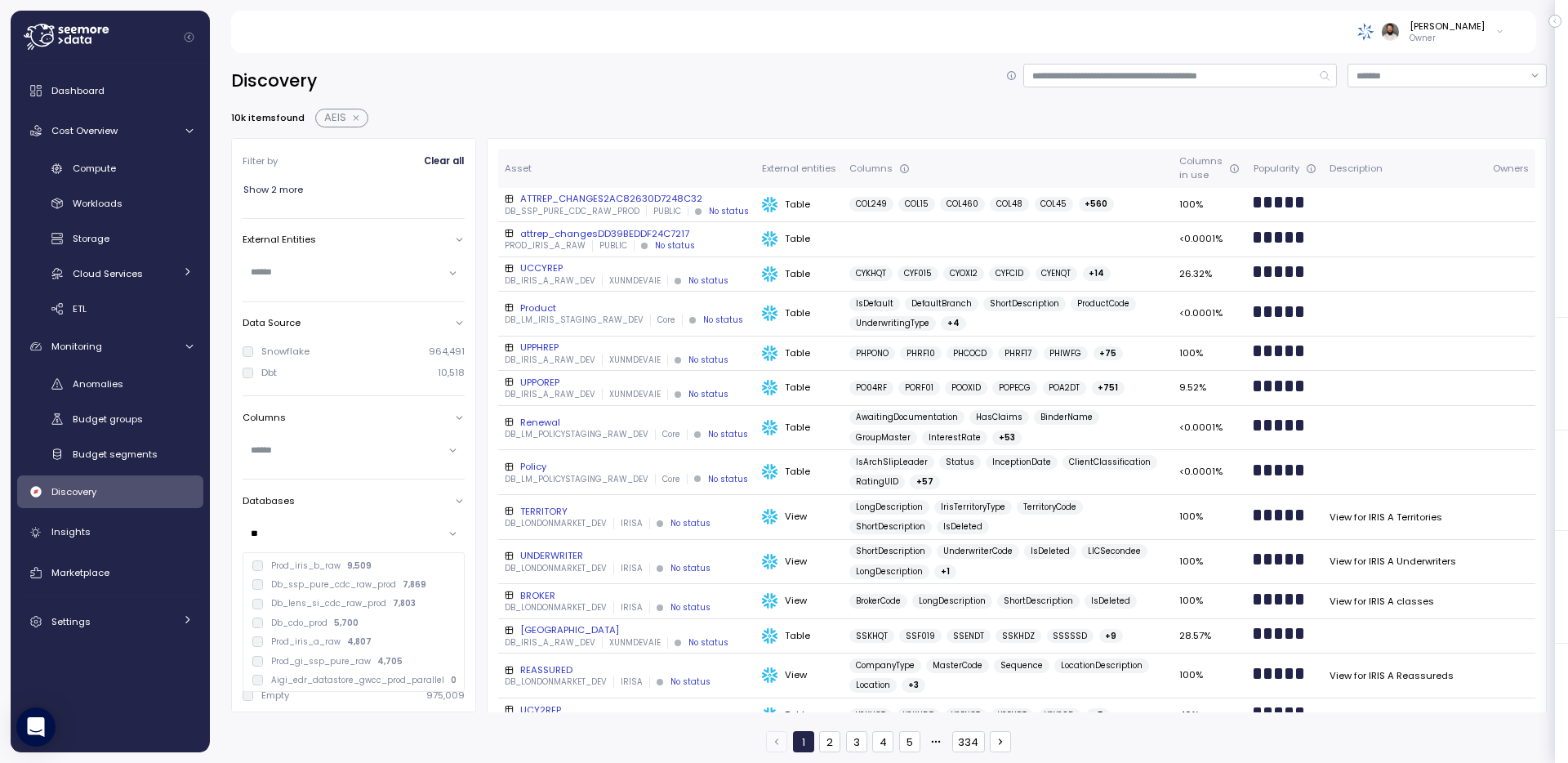
type input "*"
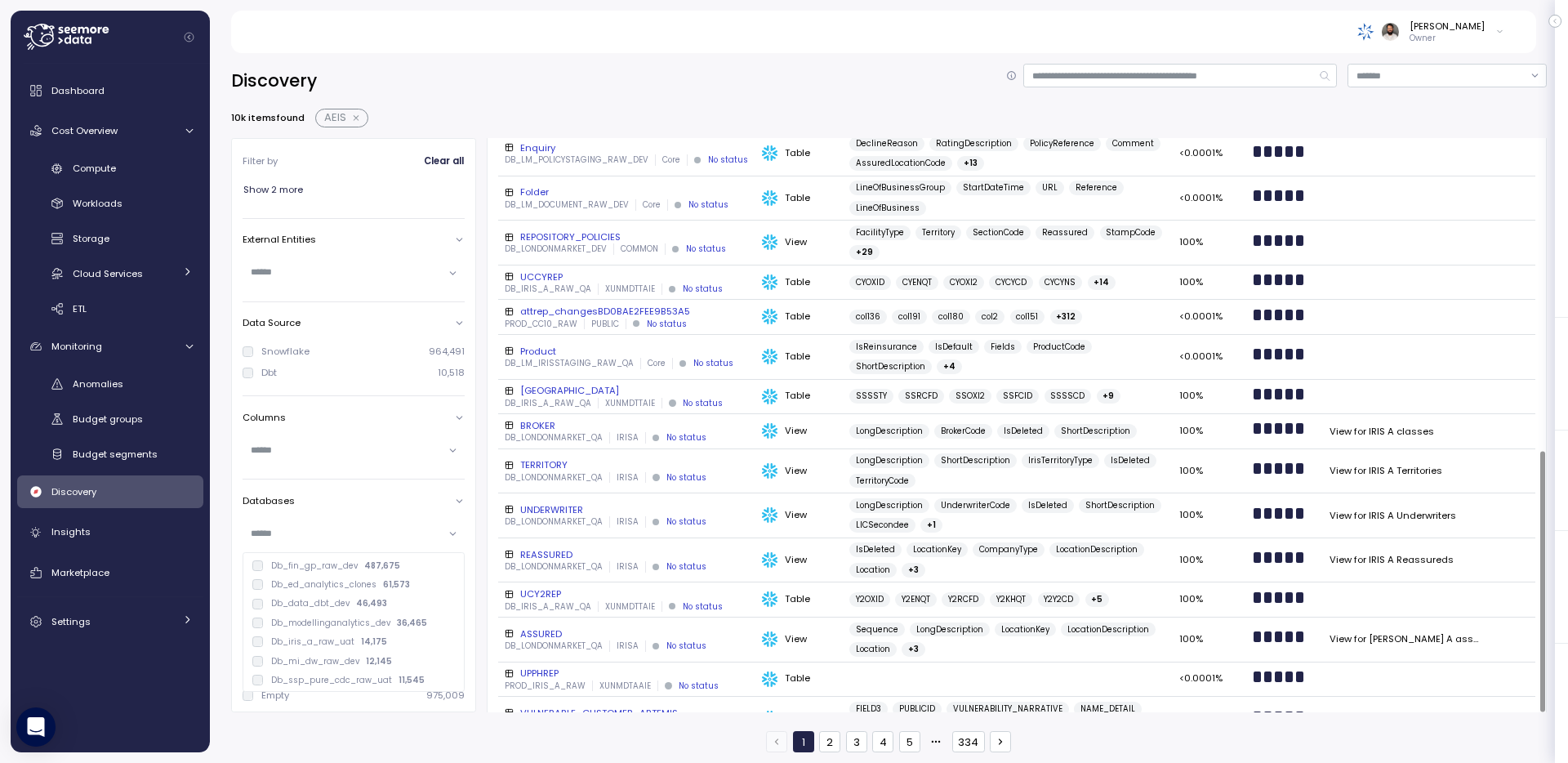
scroll to position [686, 0]
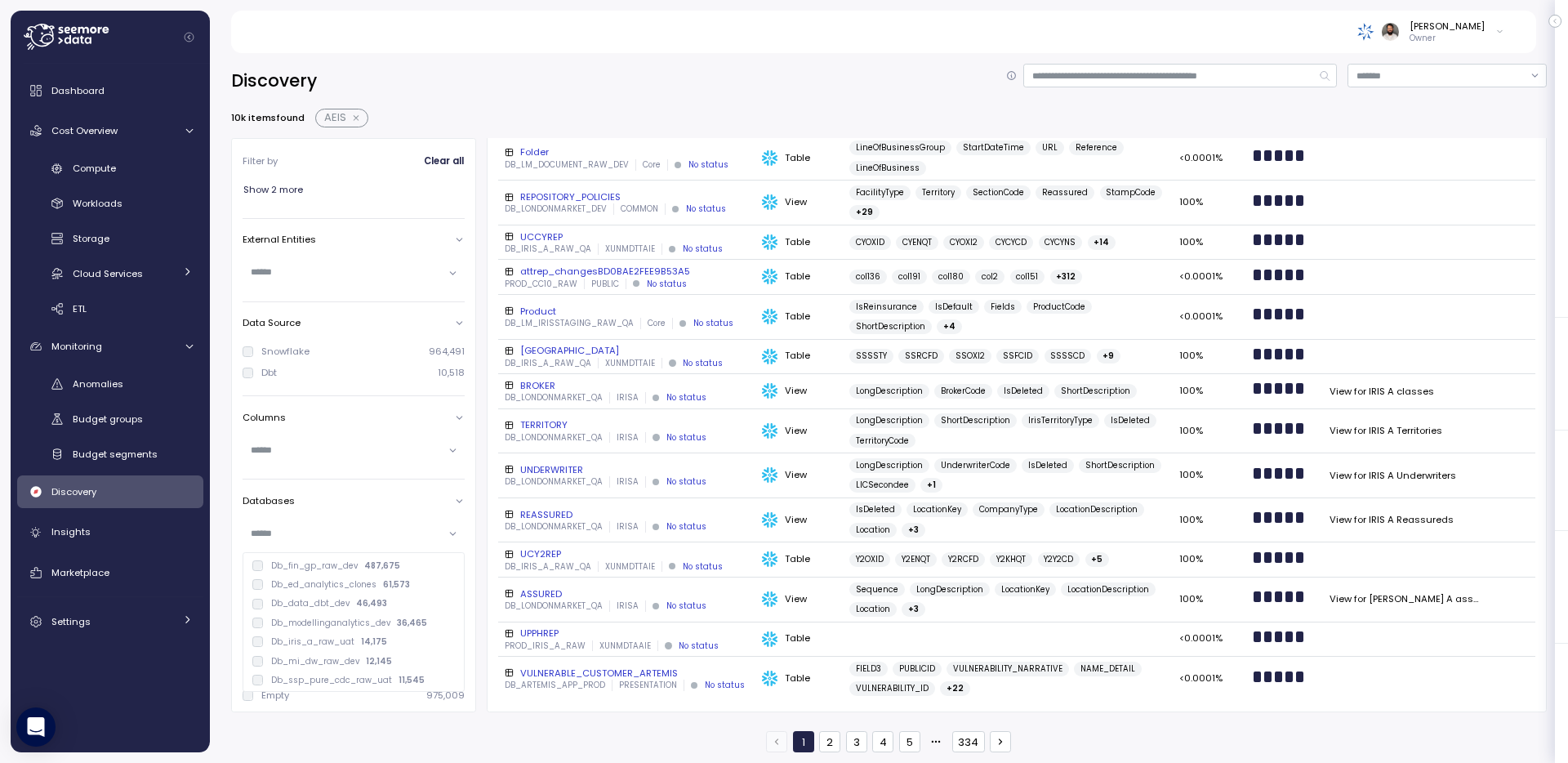
click at [351, 114] on button "button" at bounding box center [357, 118] width 21 height 13
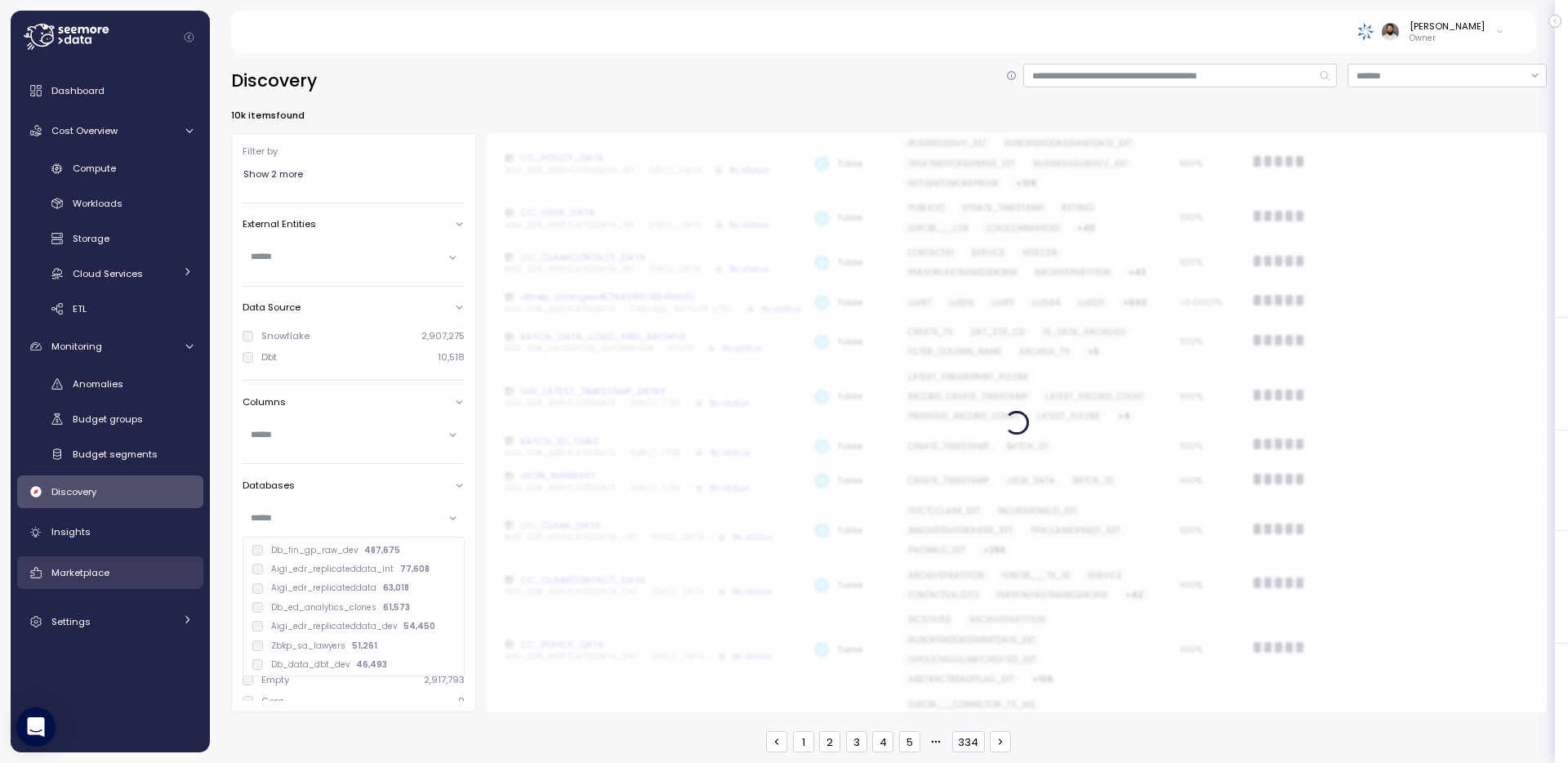
click at [109, 572] on div "Marketplace" at bounding box center [122, 572] width 142 height 17
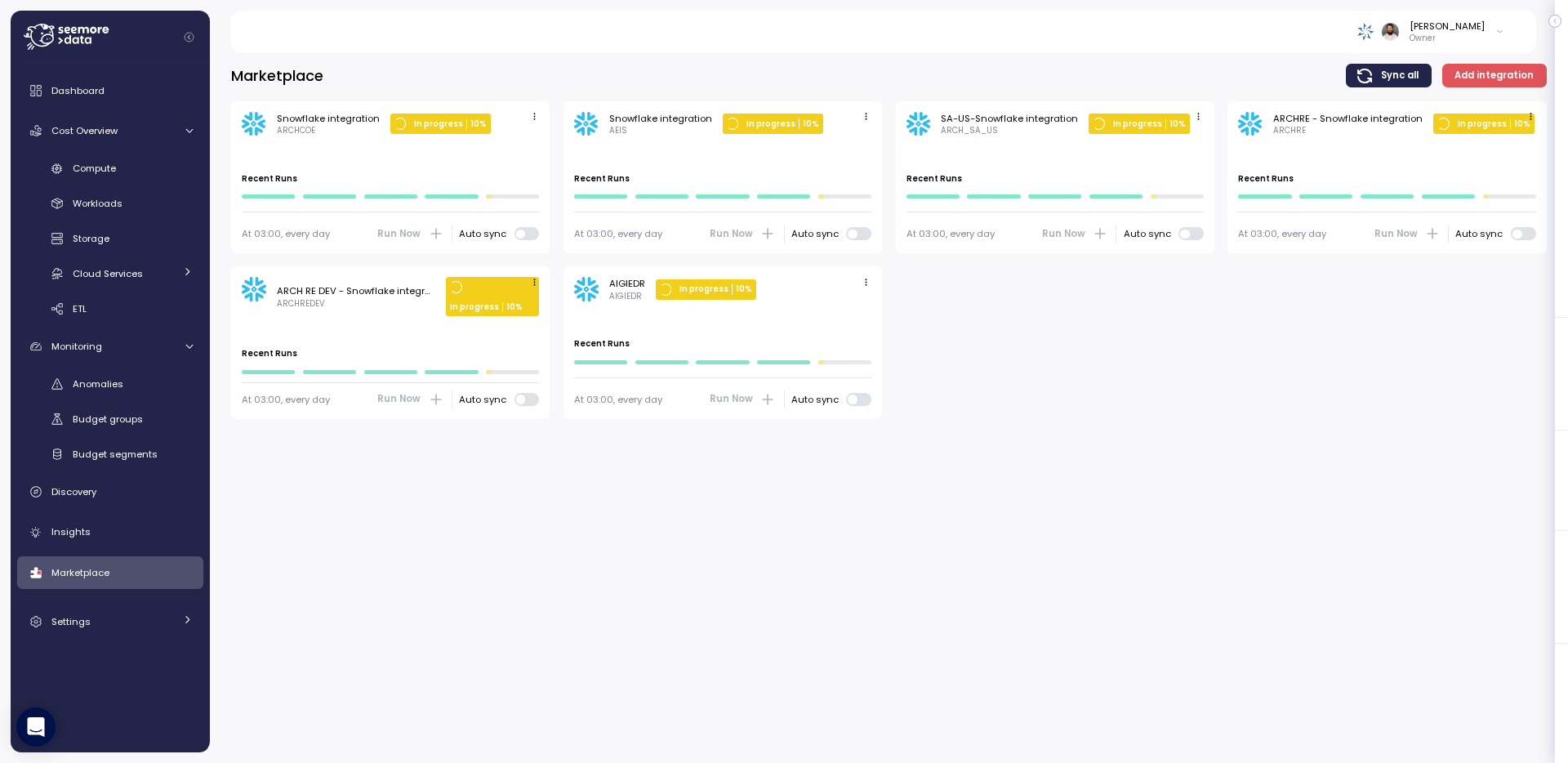
click at [868, 114] on icon "button" at bounding box center [866, 116] width 10 height 10
click at [857, 136] on button "Edit" at bounding box center [842, 148] width 61 height 23
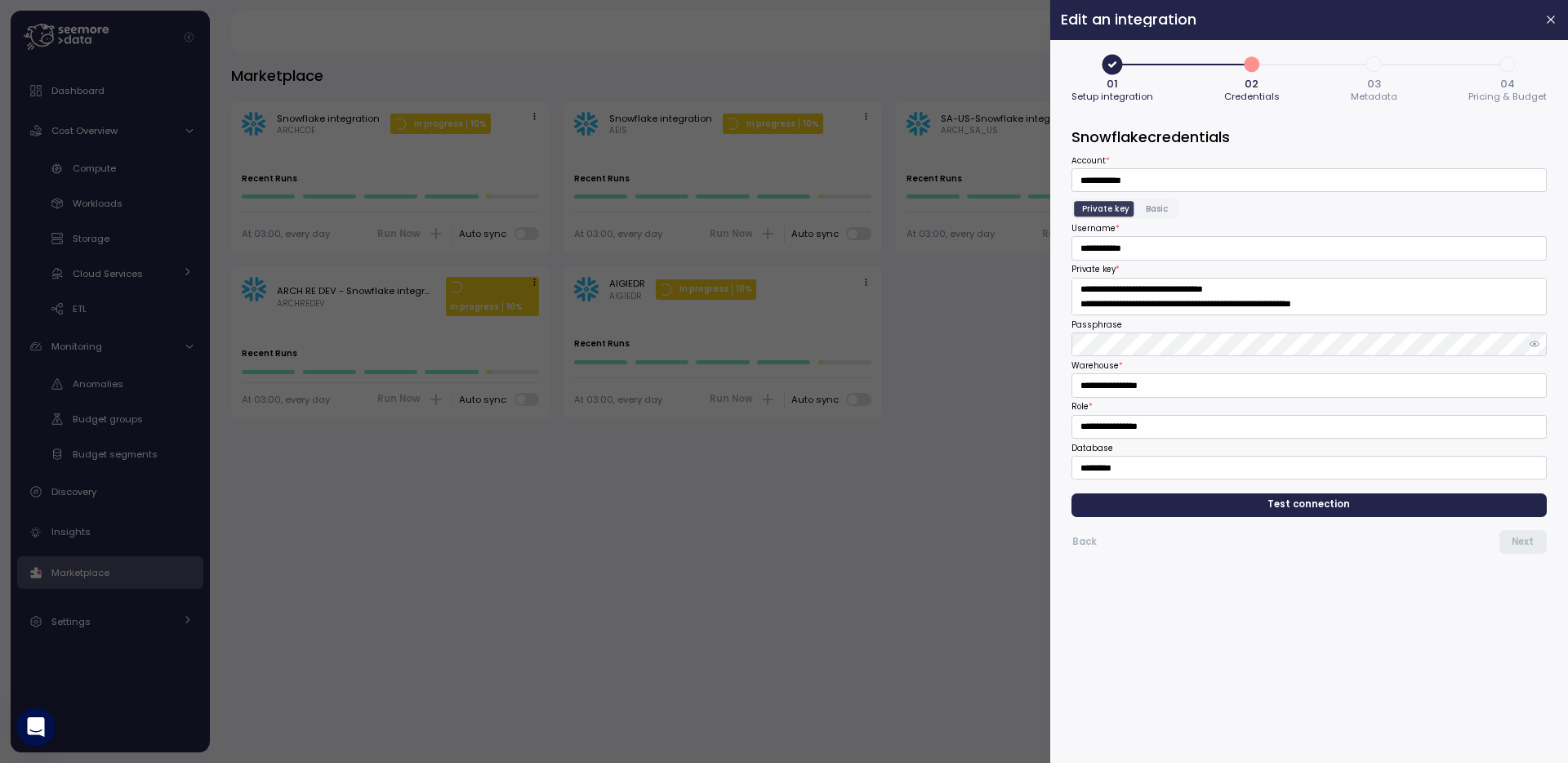
click at [1506, 64] on span "4" at bounding box center [1508, 65] width 28 height 28
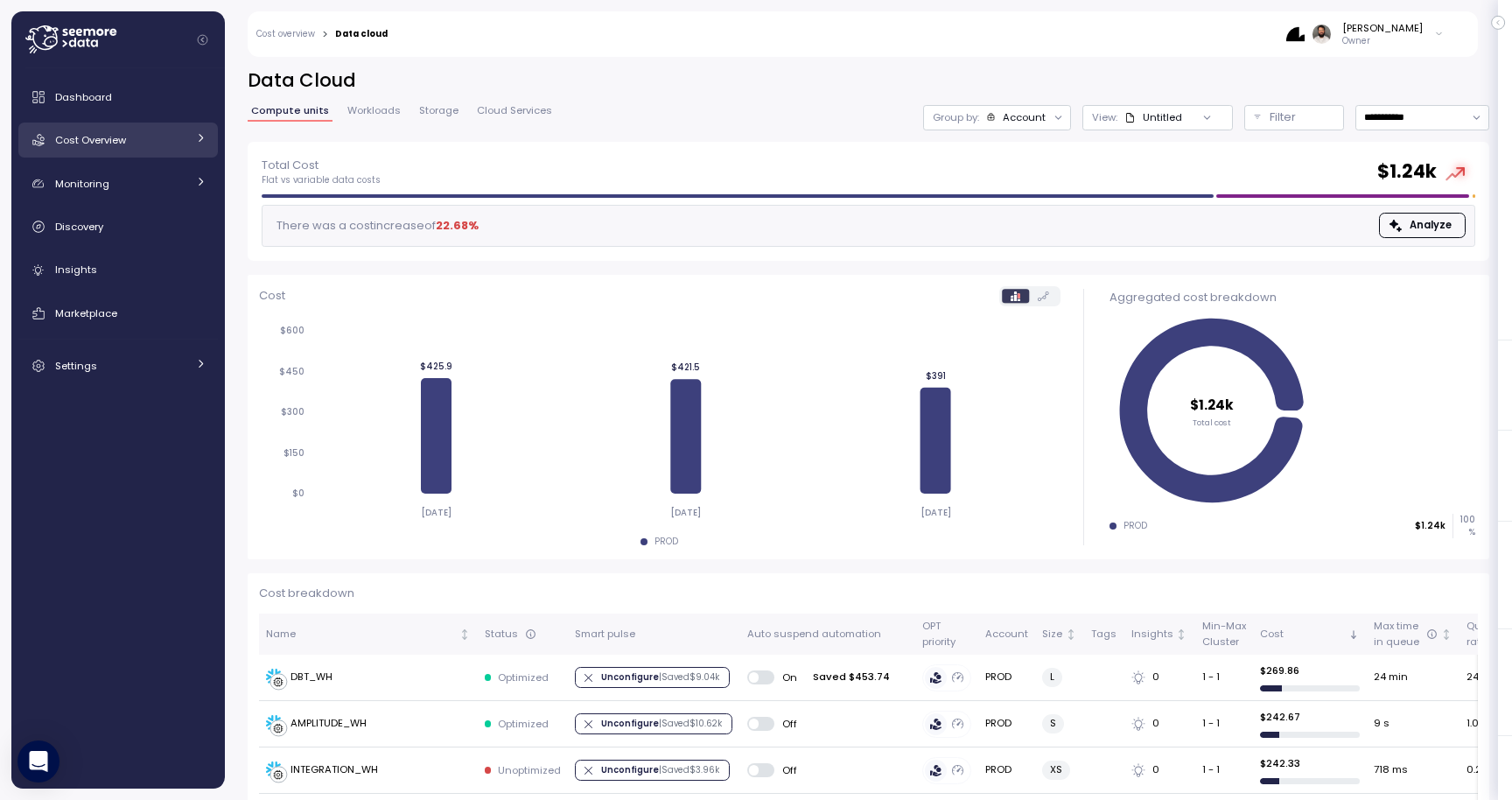
click at [180, 137] on div "Cost Overview" at bounding box center [121, 140] width 131 height 18
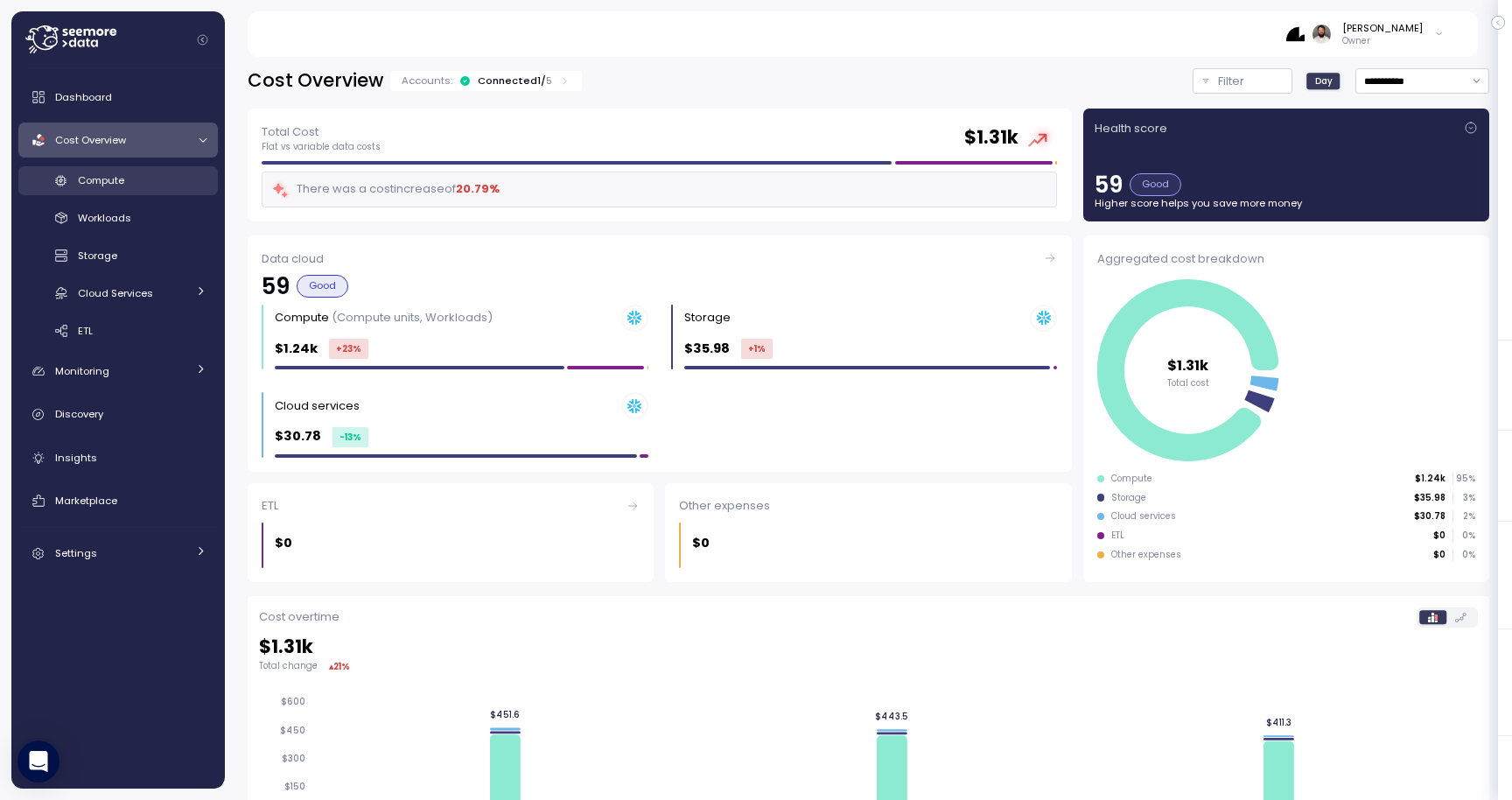
click at [169, 190] on link "Compute" at bounding box center [118, 181] width 199 height 29
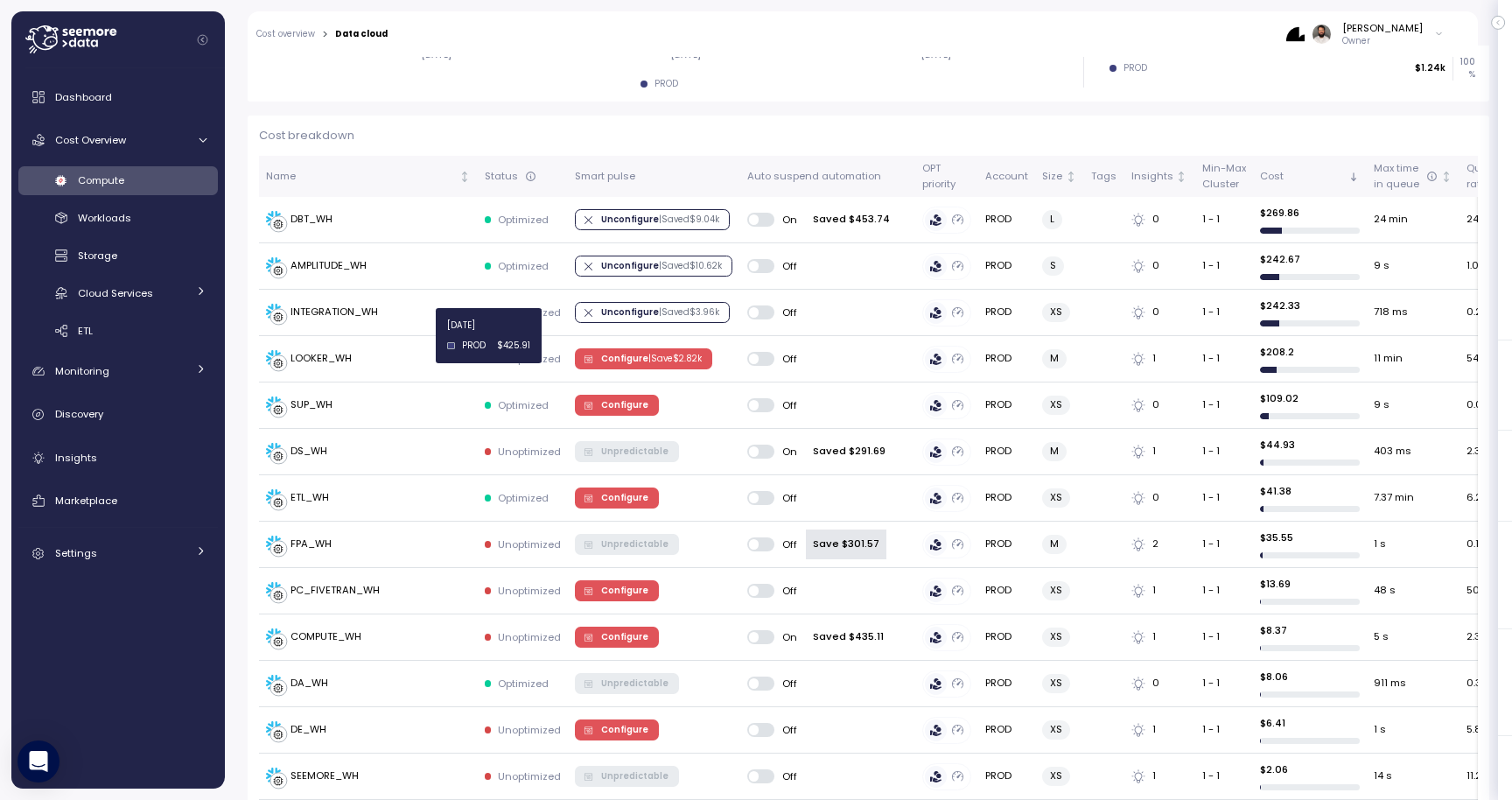
scroll to position [479, 0]
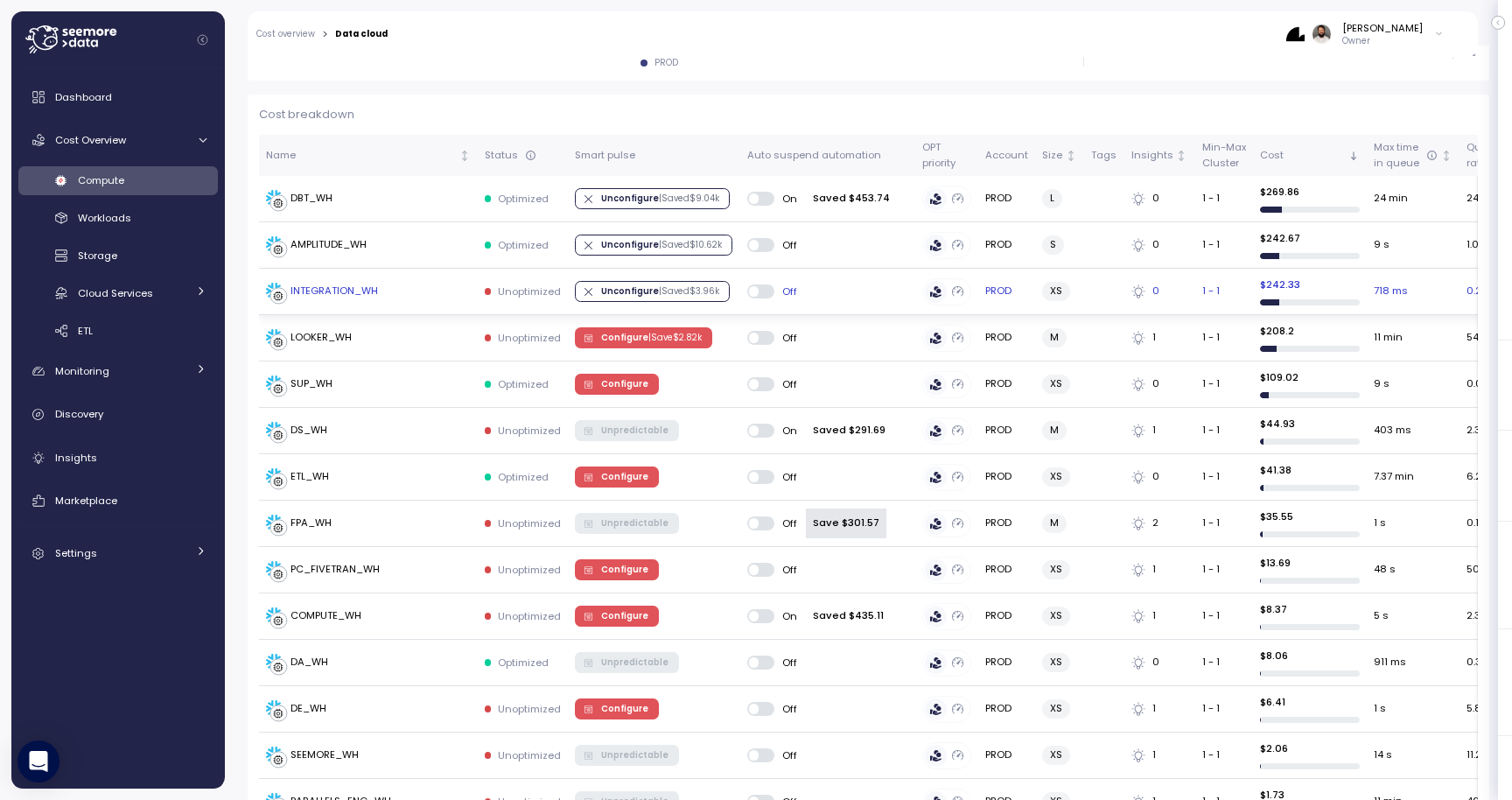
click at [339, 297] on div "INTEGRATION_WH" at bounding box center [333, 291] width 87 height 16
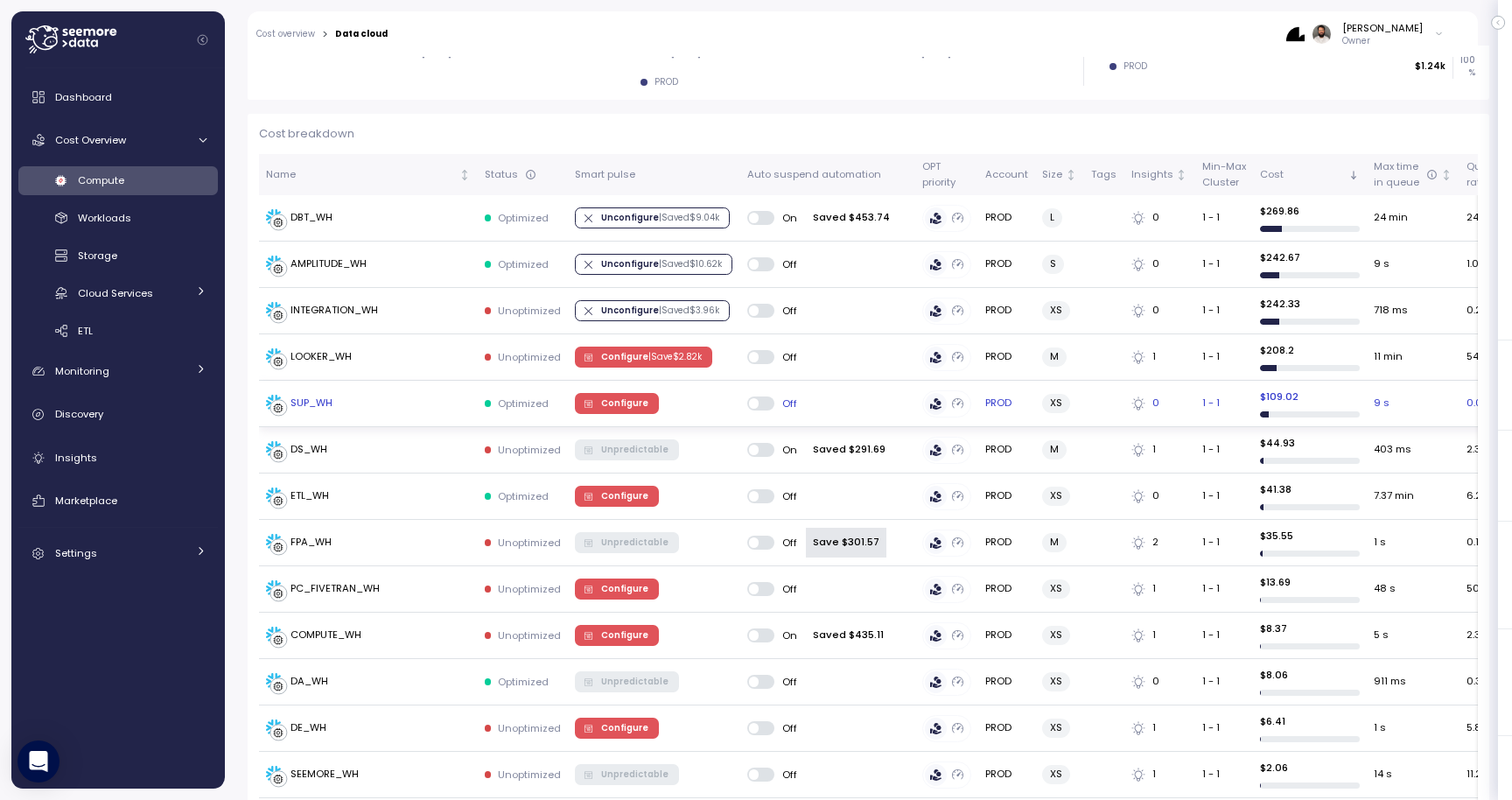
scroll to position [474, 0]
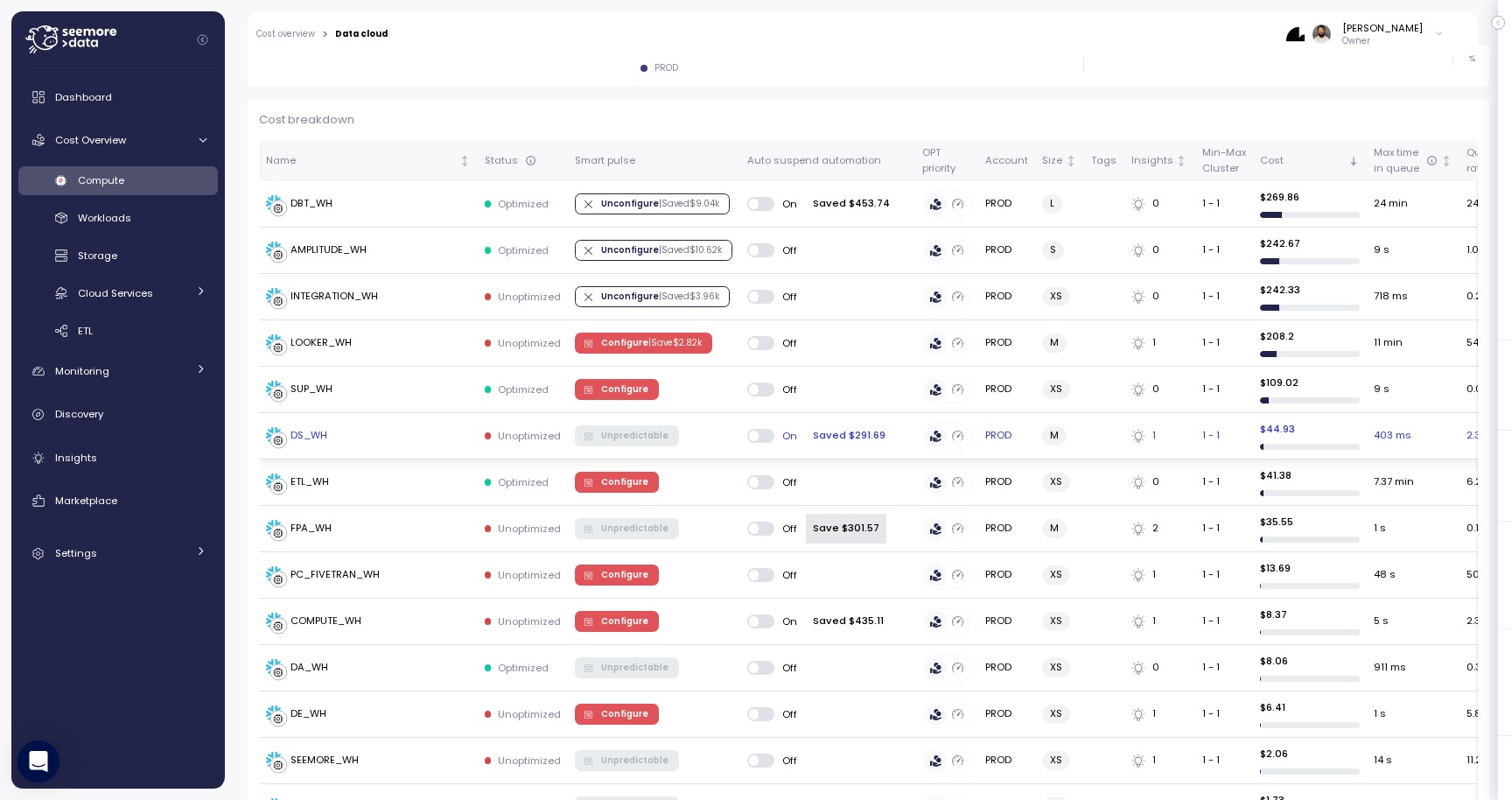
click at [348, 419] on td "DS_WH" at bounding box center [369, 437] width 219 height 47
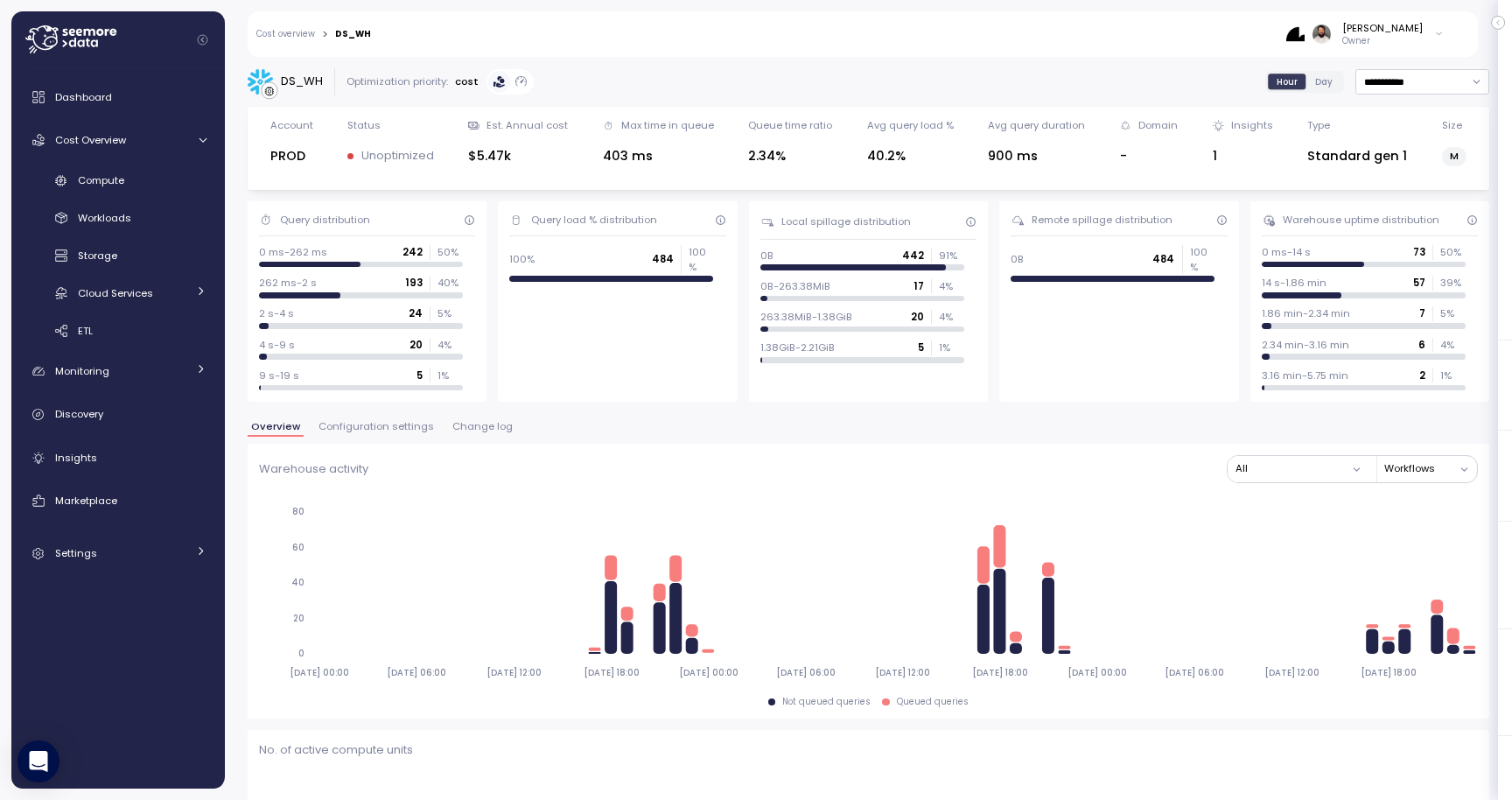
click at [310, 34] on link "Cost overview" at bounding box center [286, 34] width 59 height 8
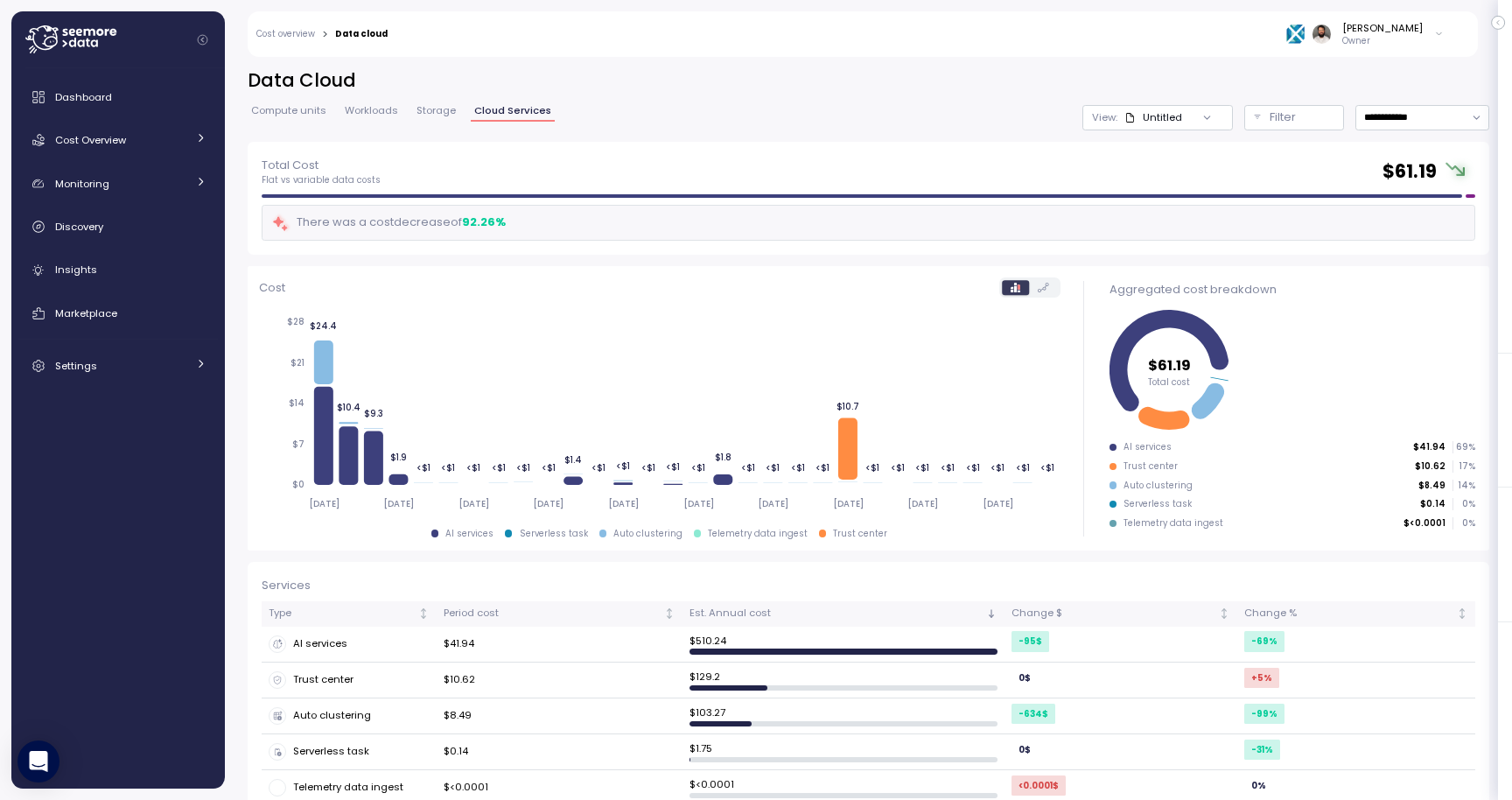
click at [300, 111] on span "Compute units" at bounding box center [288, 111] width 75 height 9
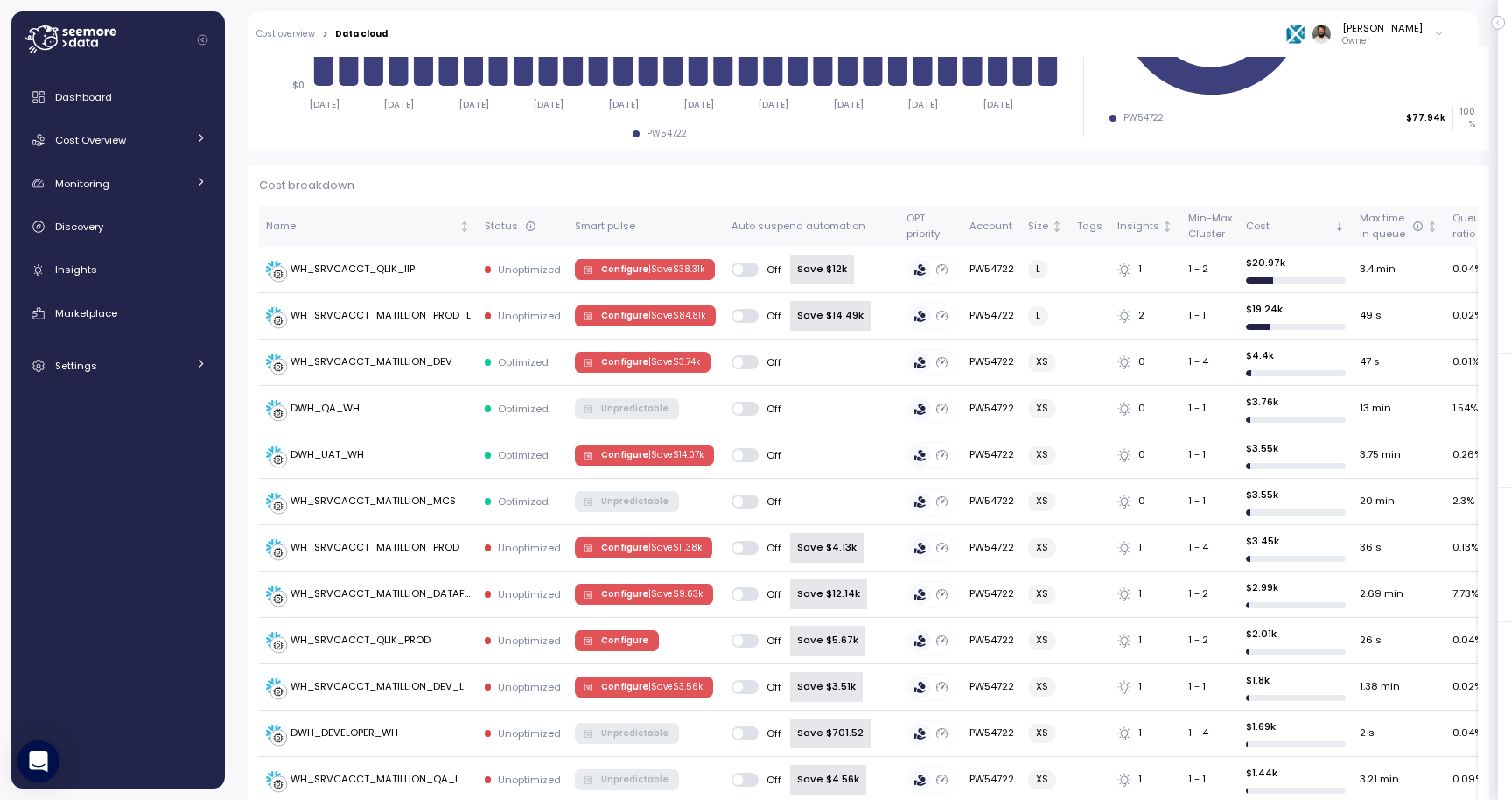
scroll to position [511, 0]
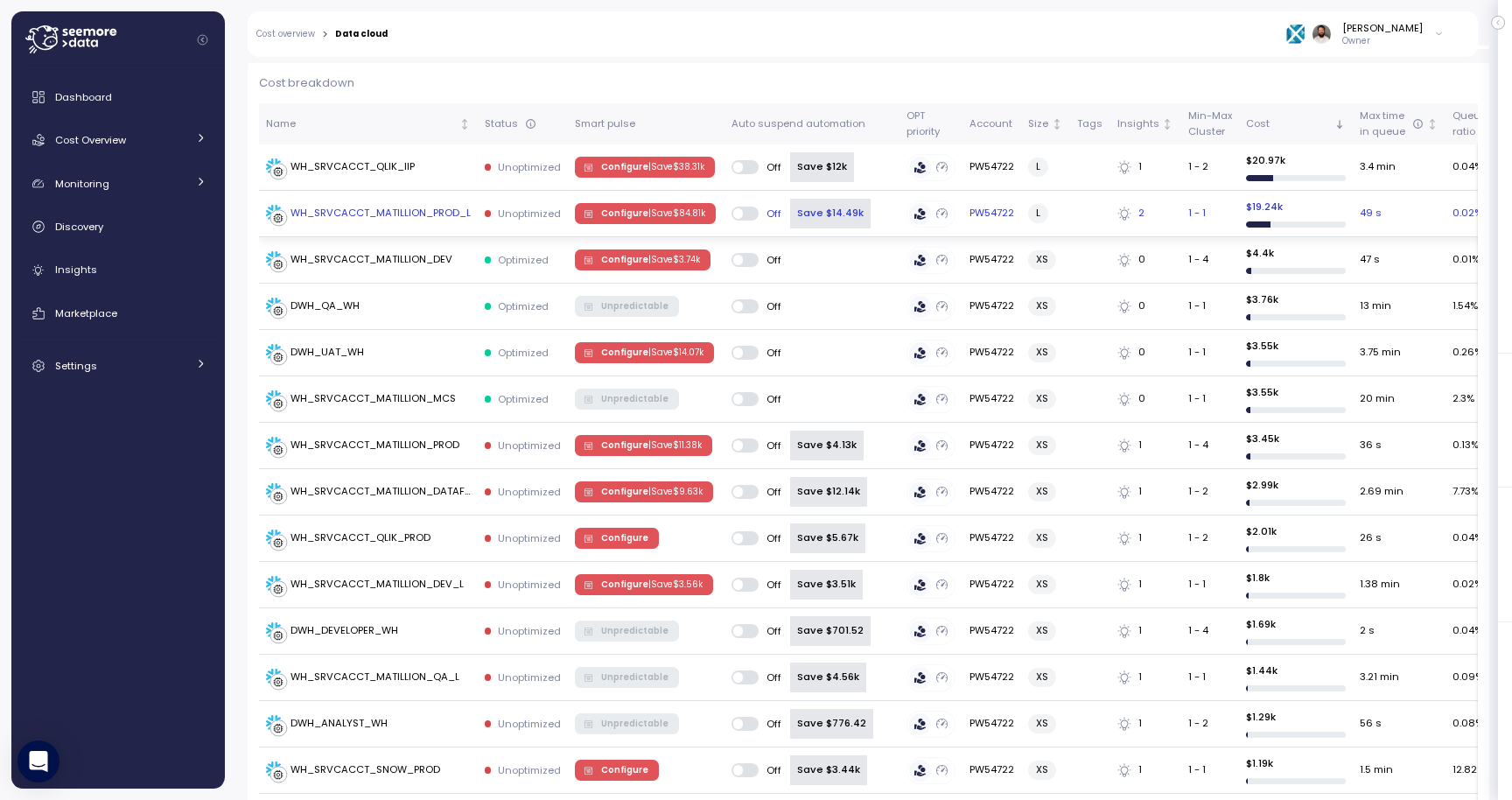
click at [422, 213] on div "WH_SRVCACCT_MATILLION_PROD_L" at bounding box center [380, 214] width 181 height 16
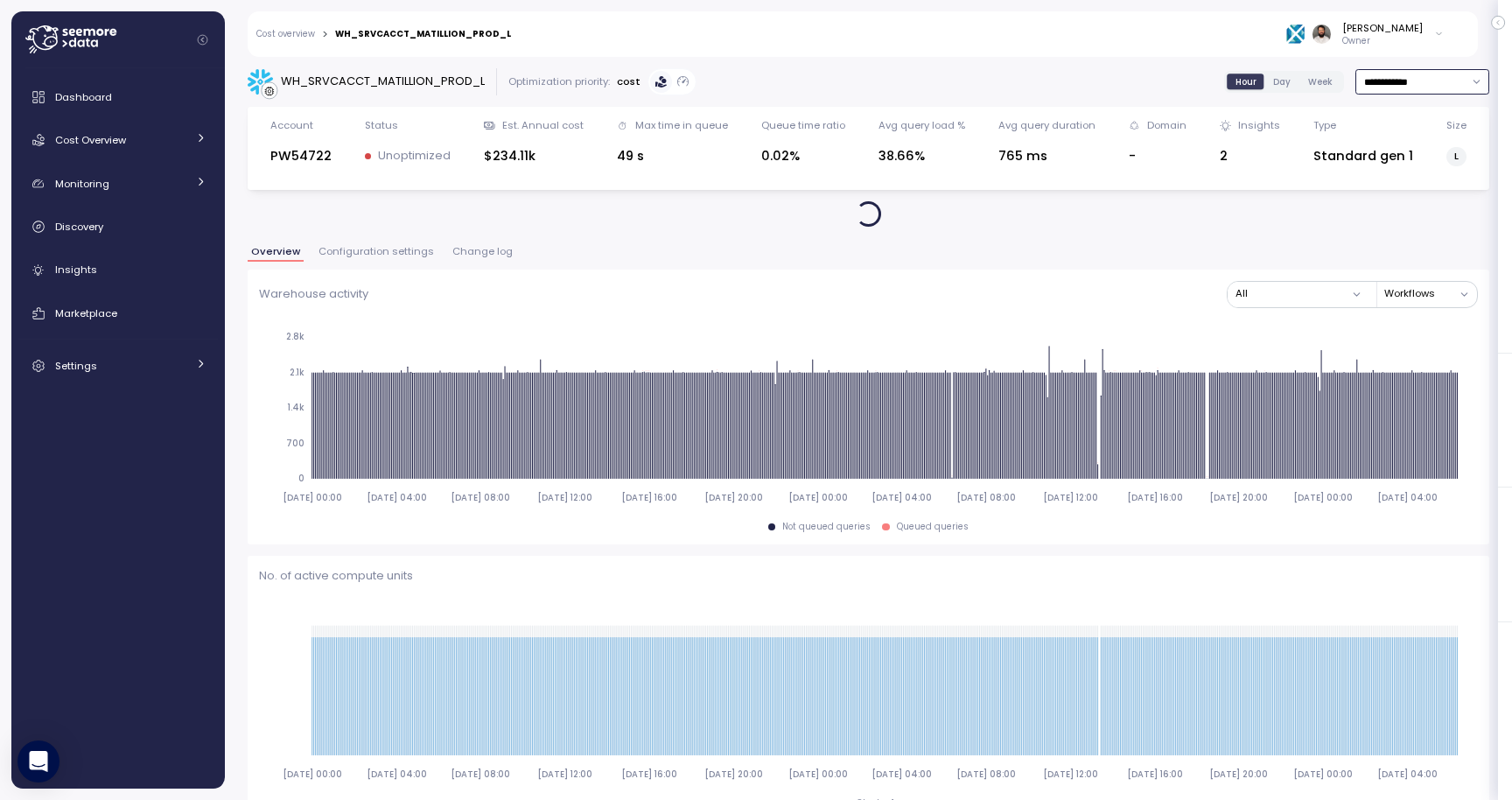
click at [1410, 74] on input "**********" at bounding box center [1422, 81] width 134 height 25
click at [1415, 162] on div "Last 7 days" at bounding box center [1413, 162] width 57 height 14
type input "**********"
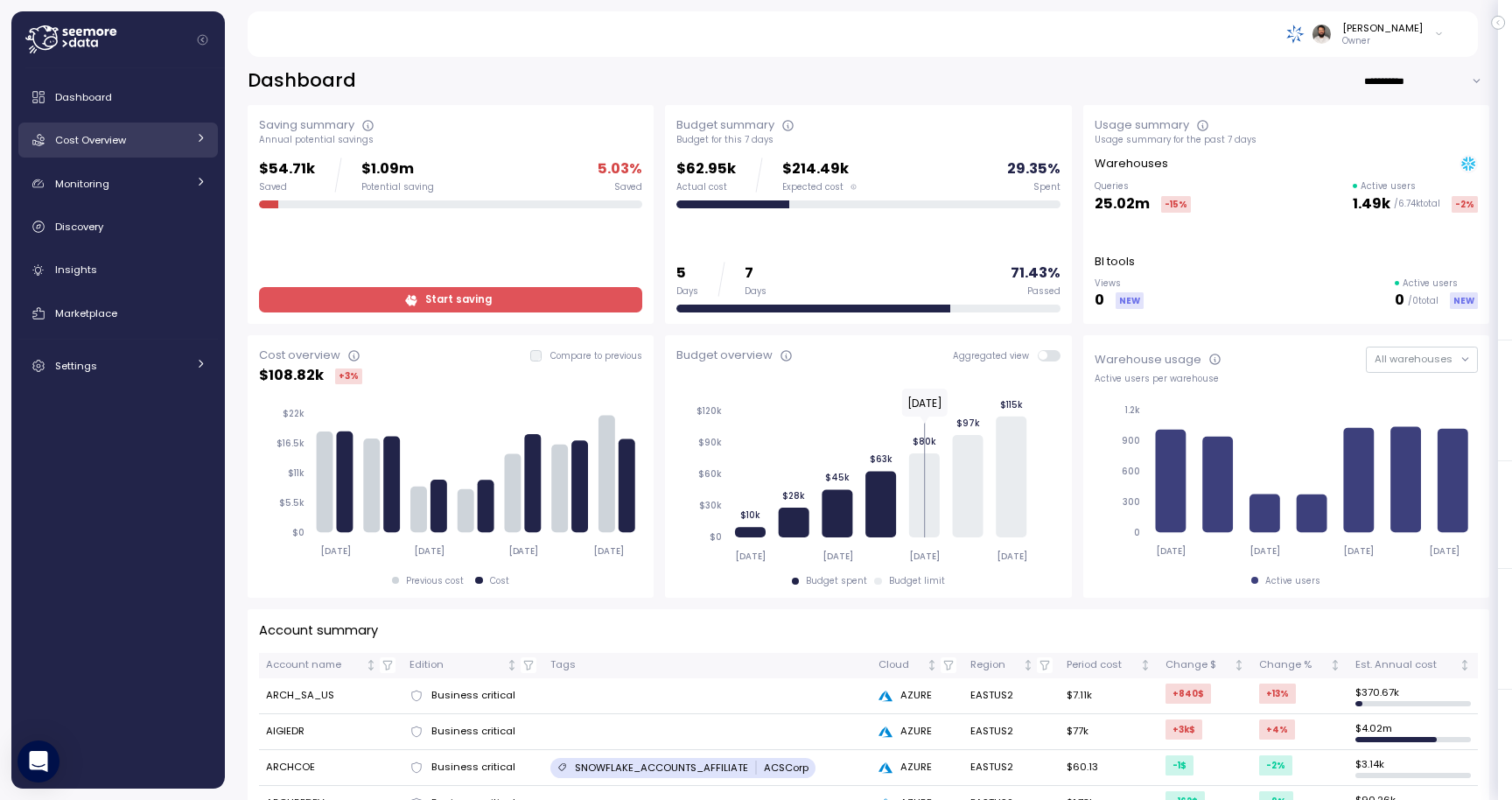
click at [144, 143] on div "Cost Overview" at bounding box center [121, 140] width 131 height 18
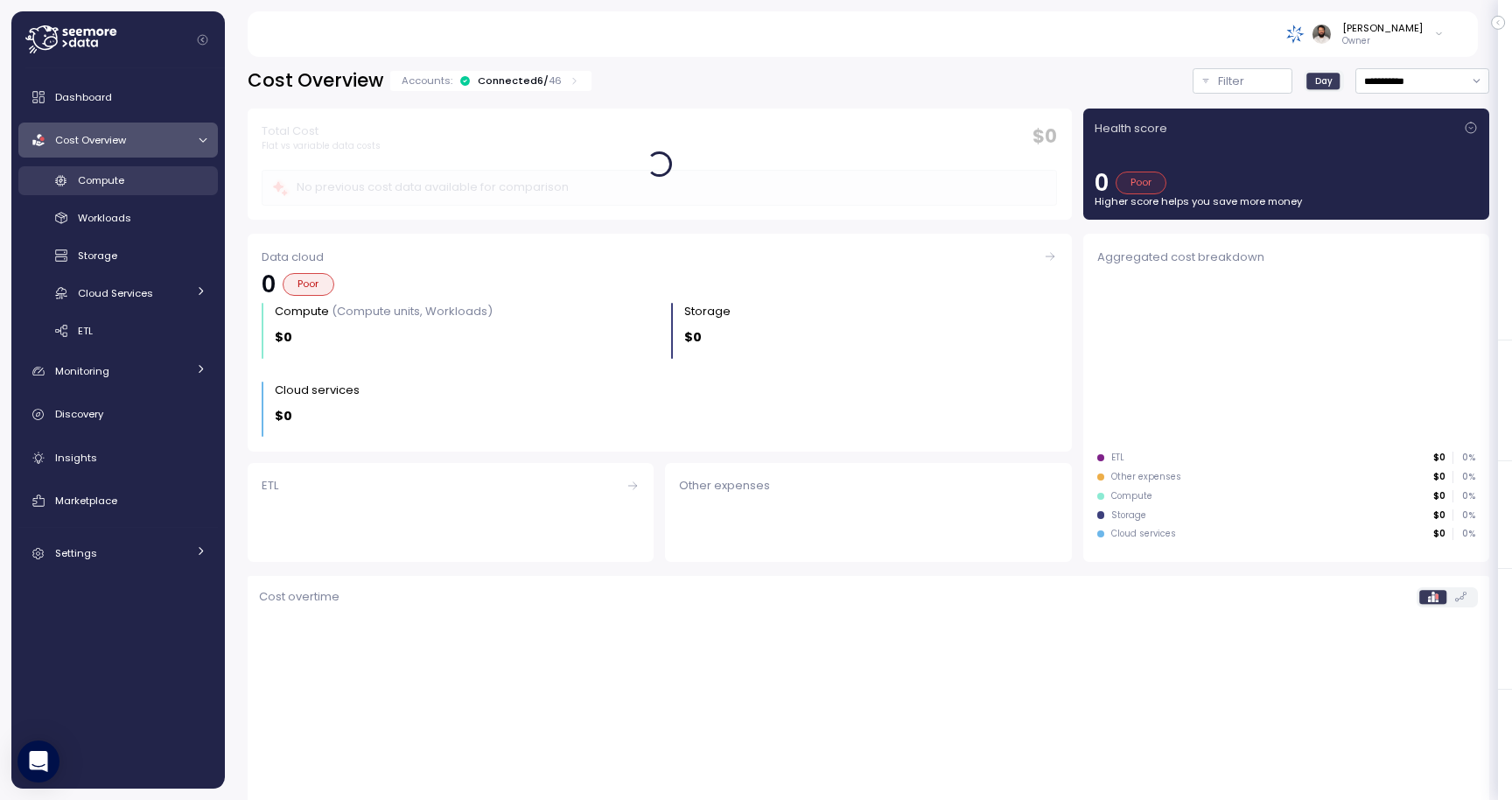
click at [160, 179] on div "Compute" at bounding box center [141, 180] width 128 height 18
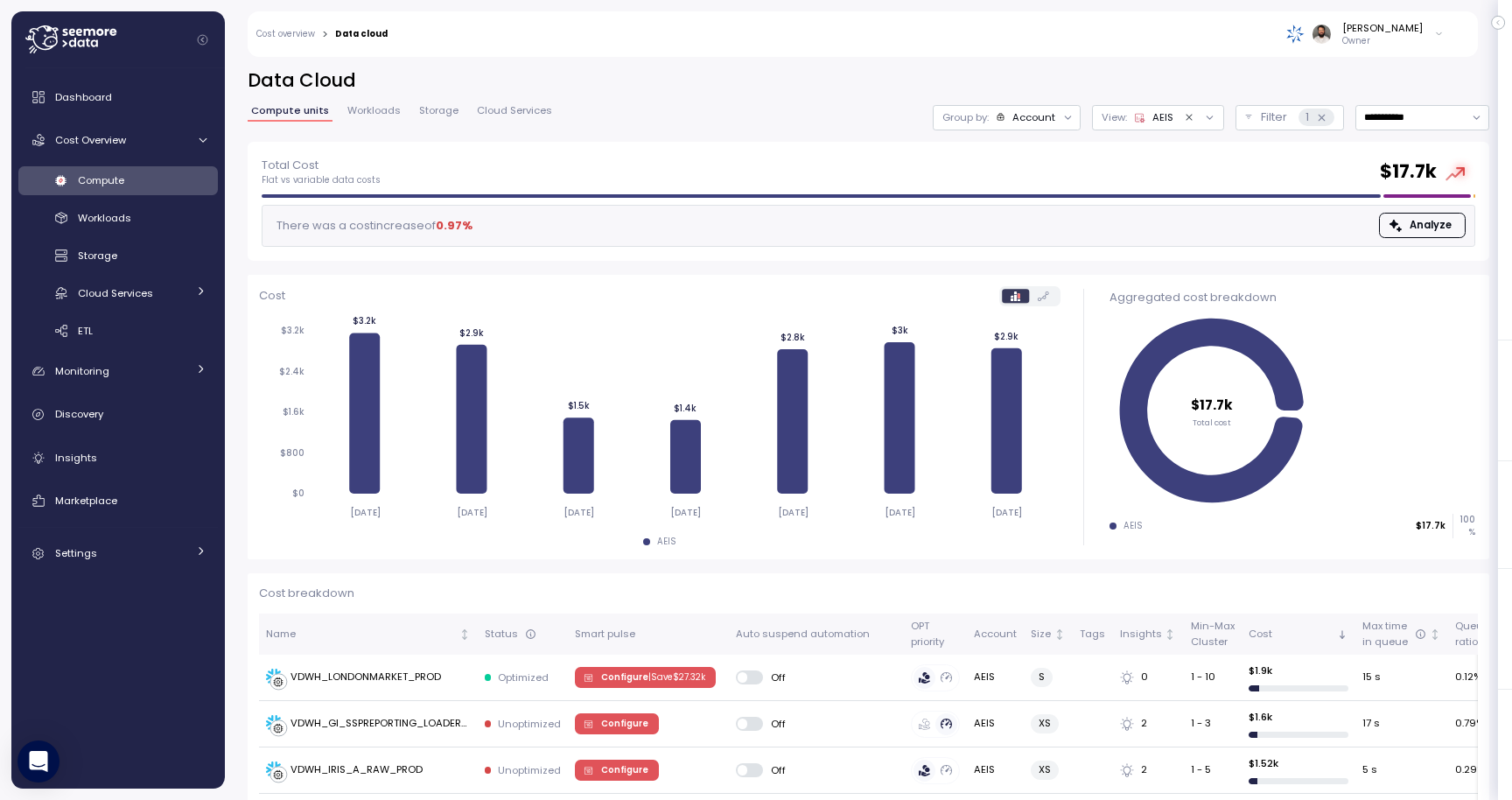
click at [1024, 111] on div "Account" at bounding box center [1034, 117] width 43 height 14
click at [1028, 222] on div "Compute unit" at bounding box center [1008, 215] width 121 height 21
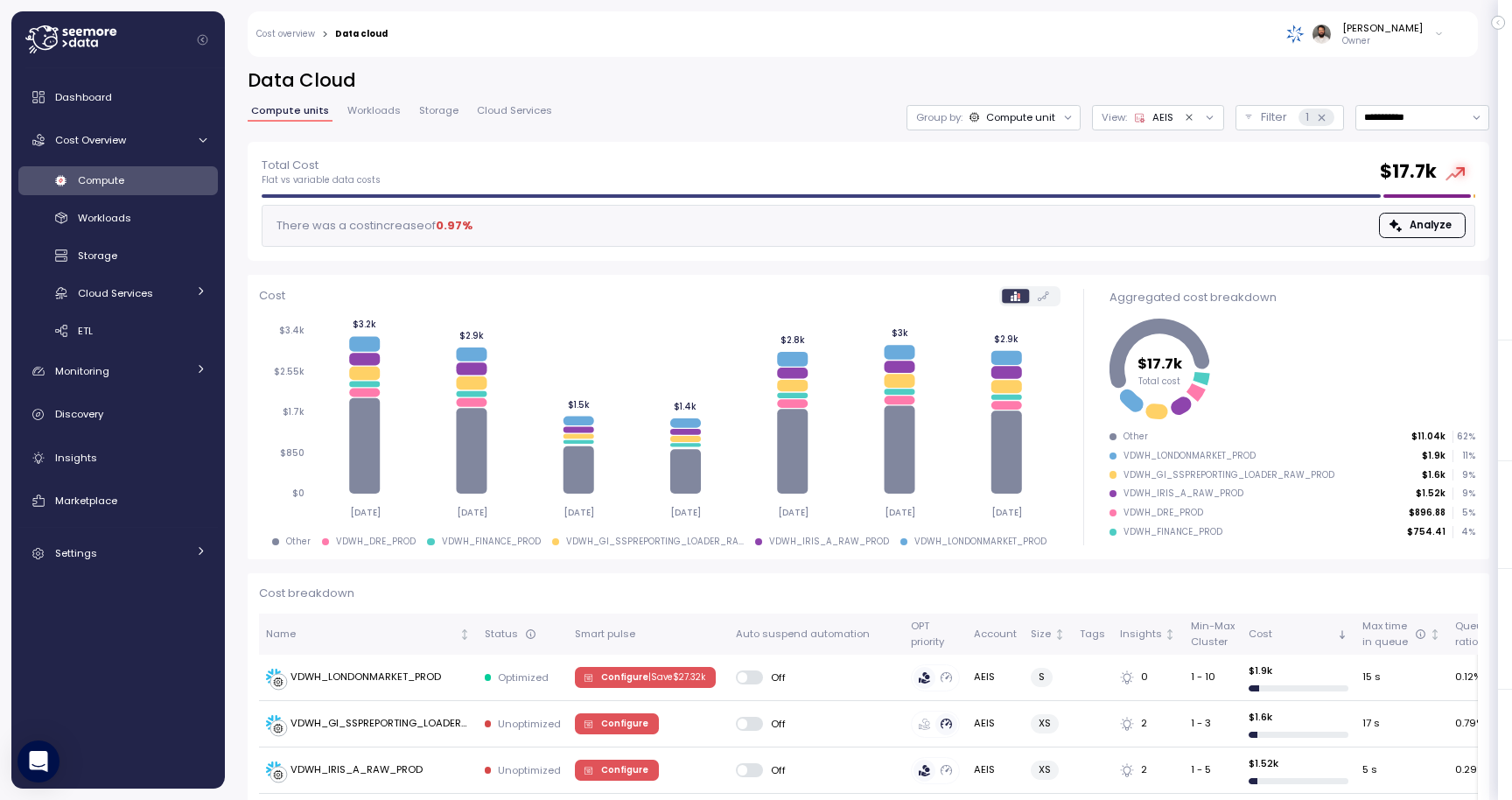
click at [369, 101] on div "**********" at bounding box center [868, 105] width 1241 height 74
click at [368, 108] on span "Workloads" at bounding box center [374, 111] width 53 height 9
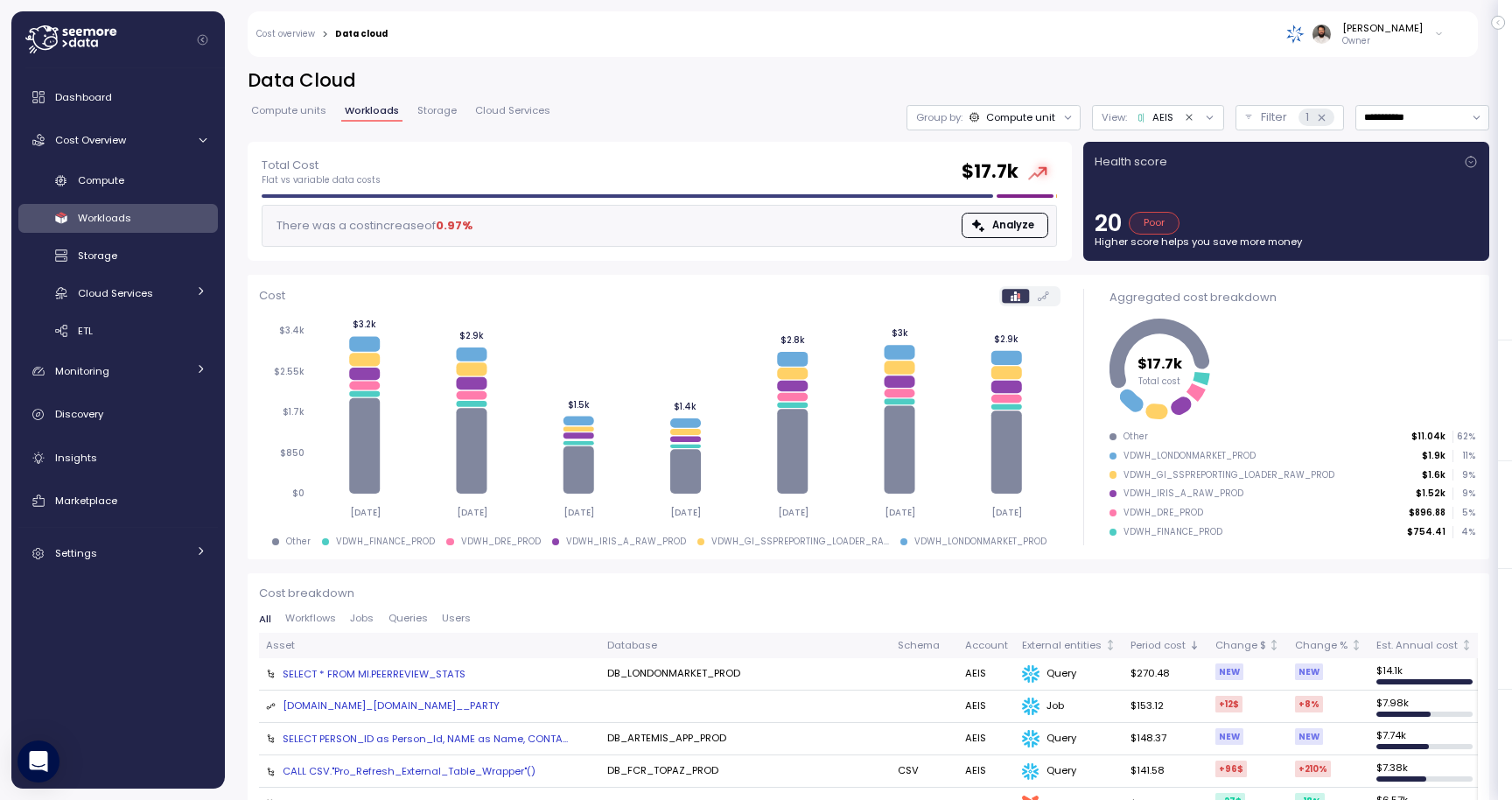
click at [425, 115] on span "Storage" at bounding box center [437, 111] width 39 height 9
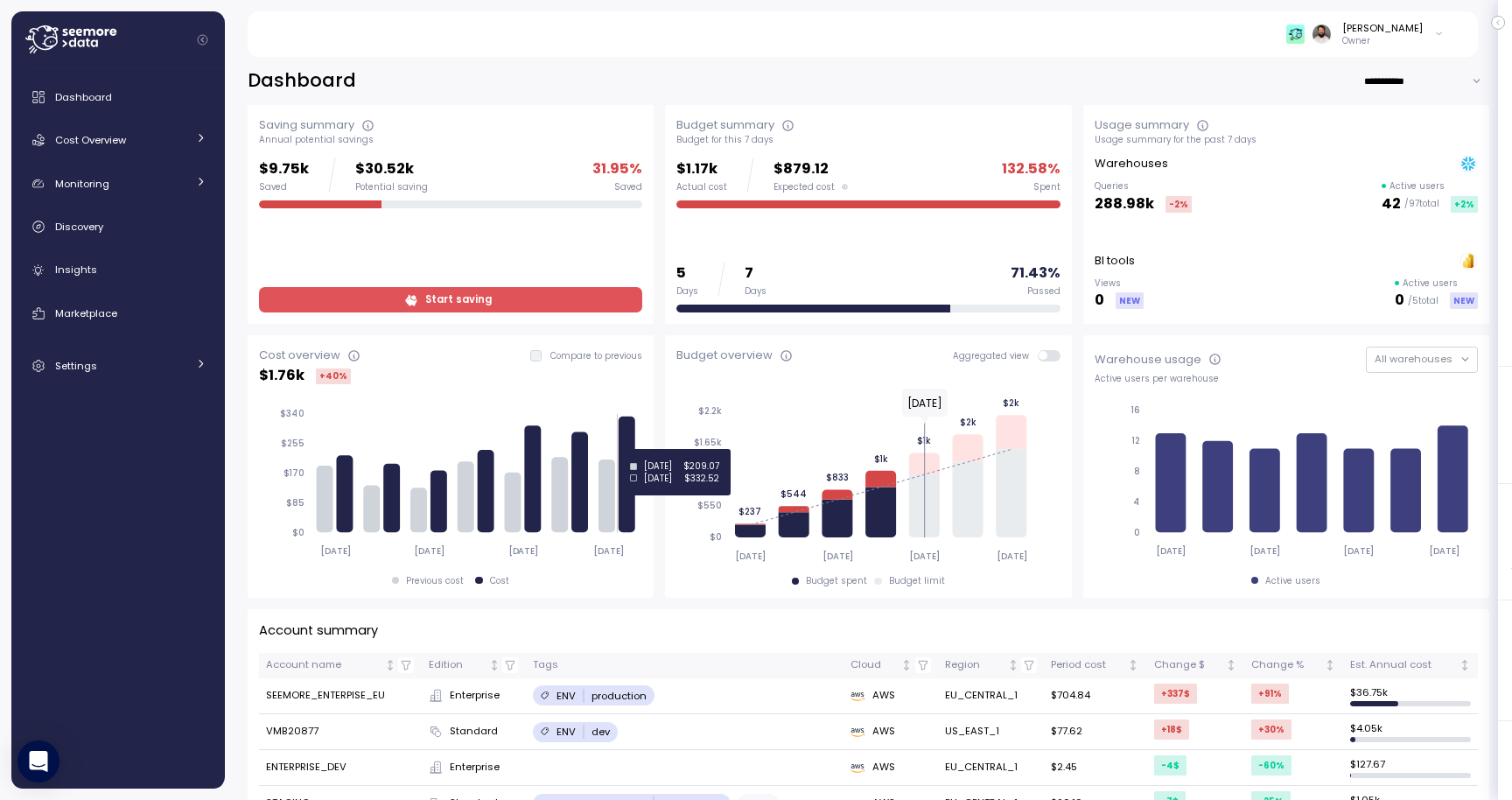
click at [624, 449] on icon at bounding box center [628, 475] width 17 height 116
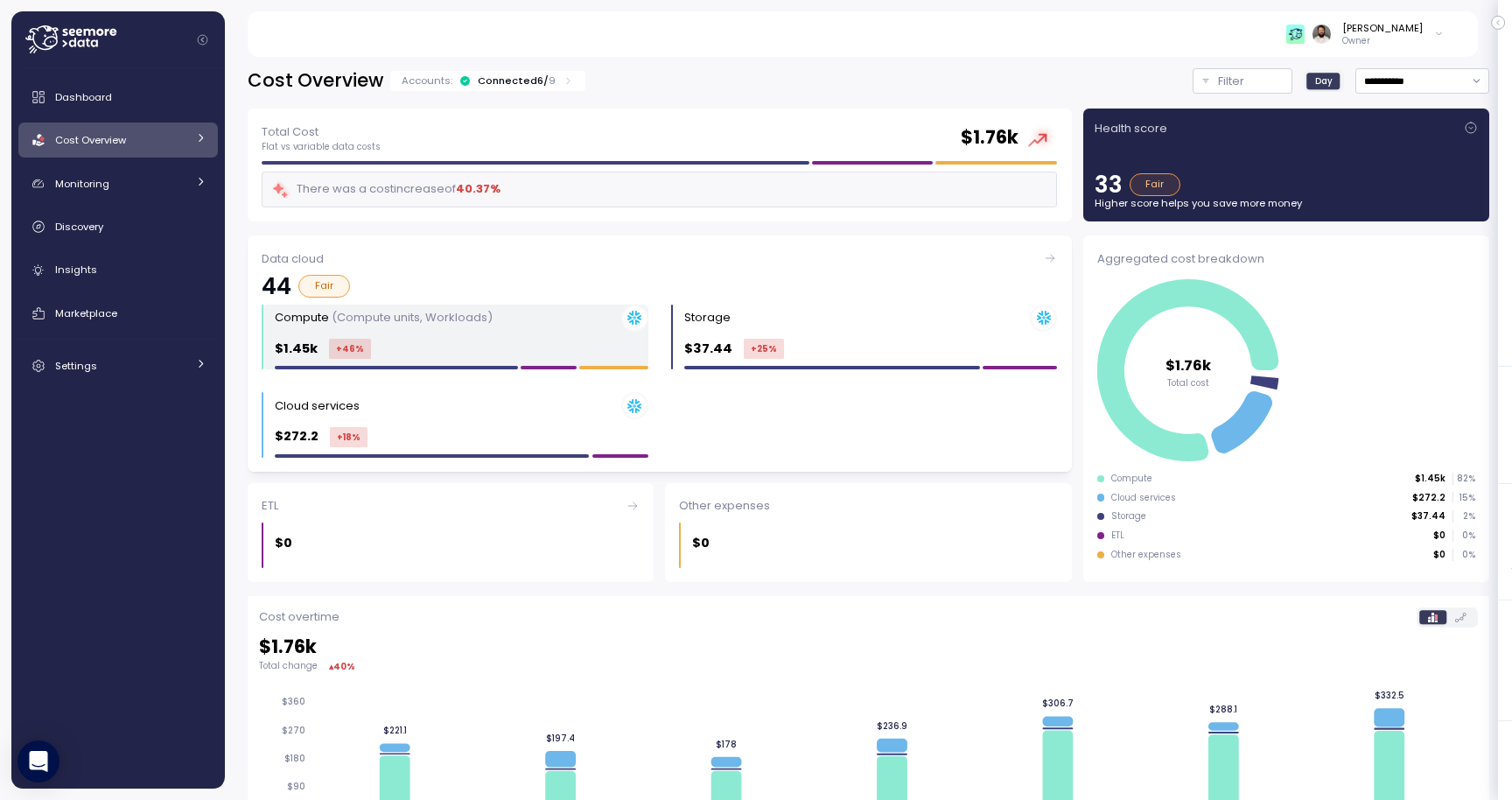
click at [579, 347] on div "$1.45k +46 %" at bounding box center [461, 348] width 374 height 20
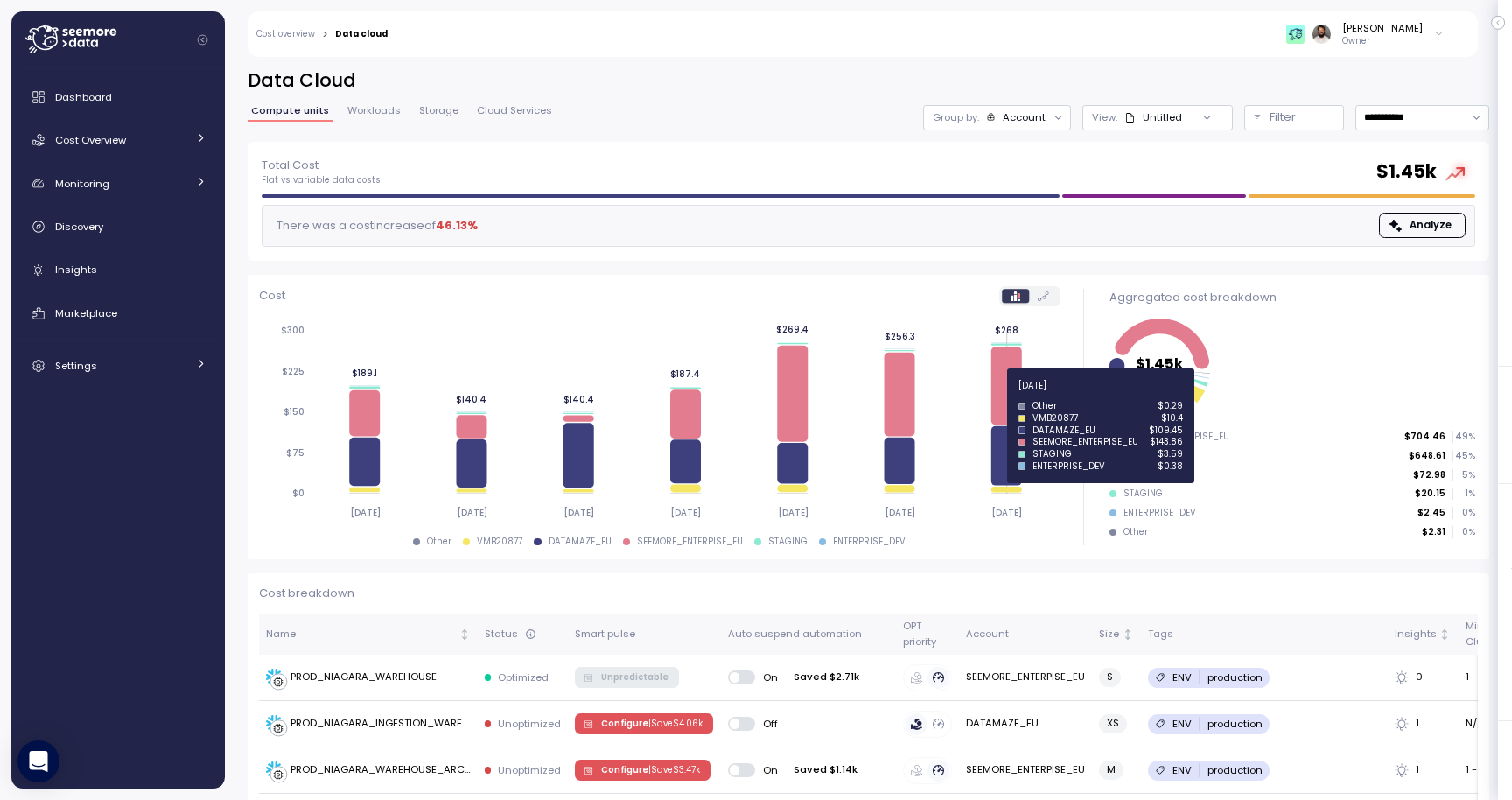
click at [1001, 395] on icon at bounding box center [1006, 385] width 31 height 78
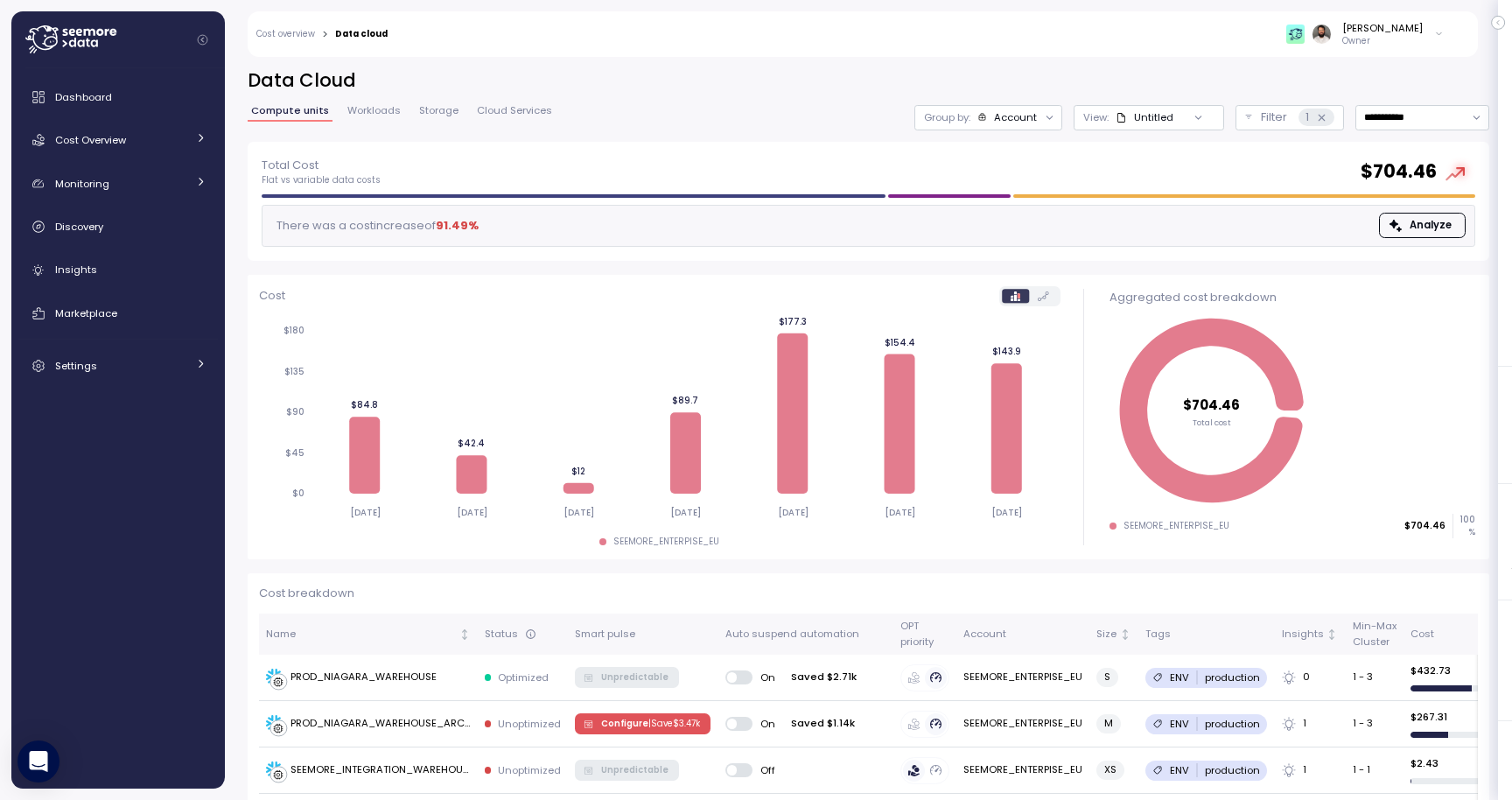
click at [999, 113] on div "Account" at bounding box center [1016, 117] width 43 height 14
click at [1019, 193] on div "Budget segment" at bounding box center [990, 185] width 121 height 21
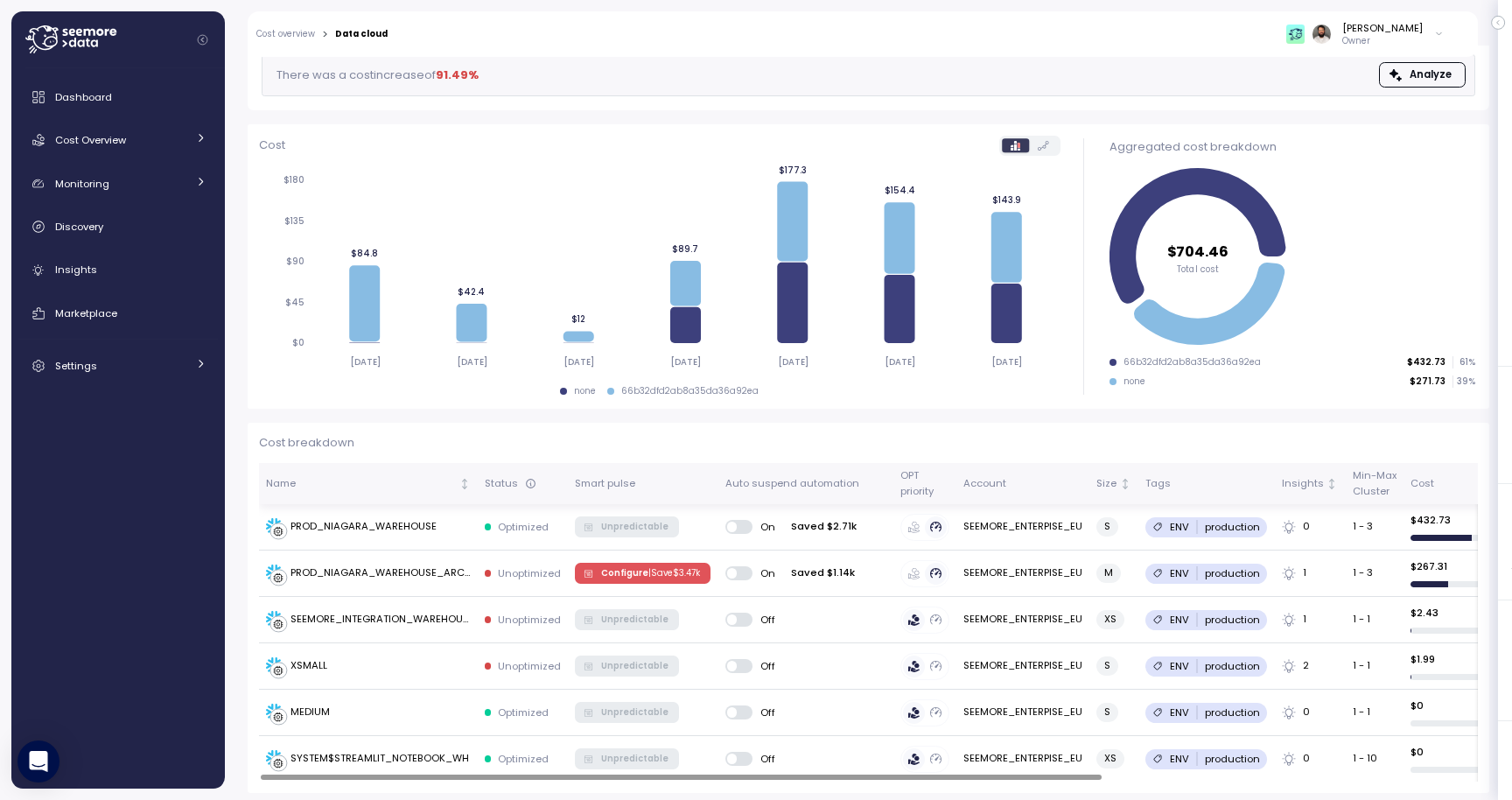
scroll to position [153, 0]
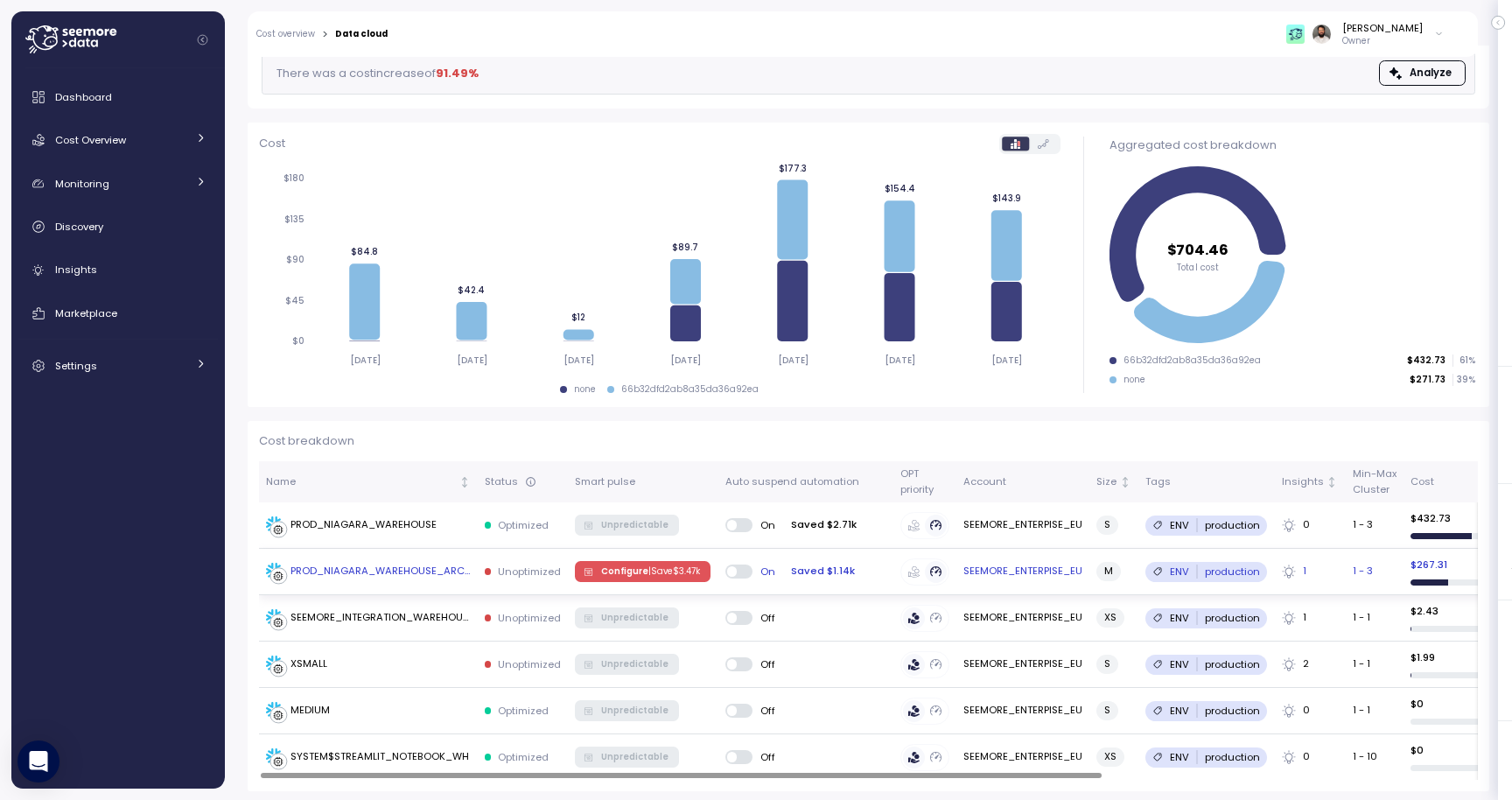
click at [456, 569] on div "PROD_NIAGARA_WAREHOUSE_ARCH" at bounding box center [380, 571] width 181 height 16
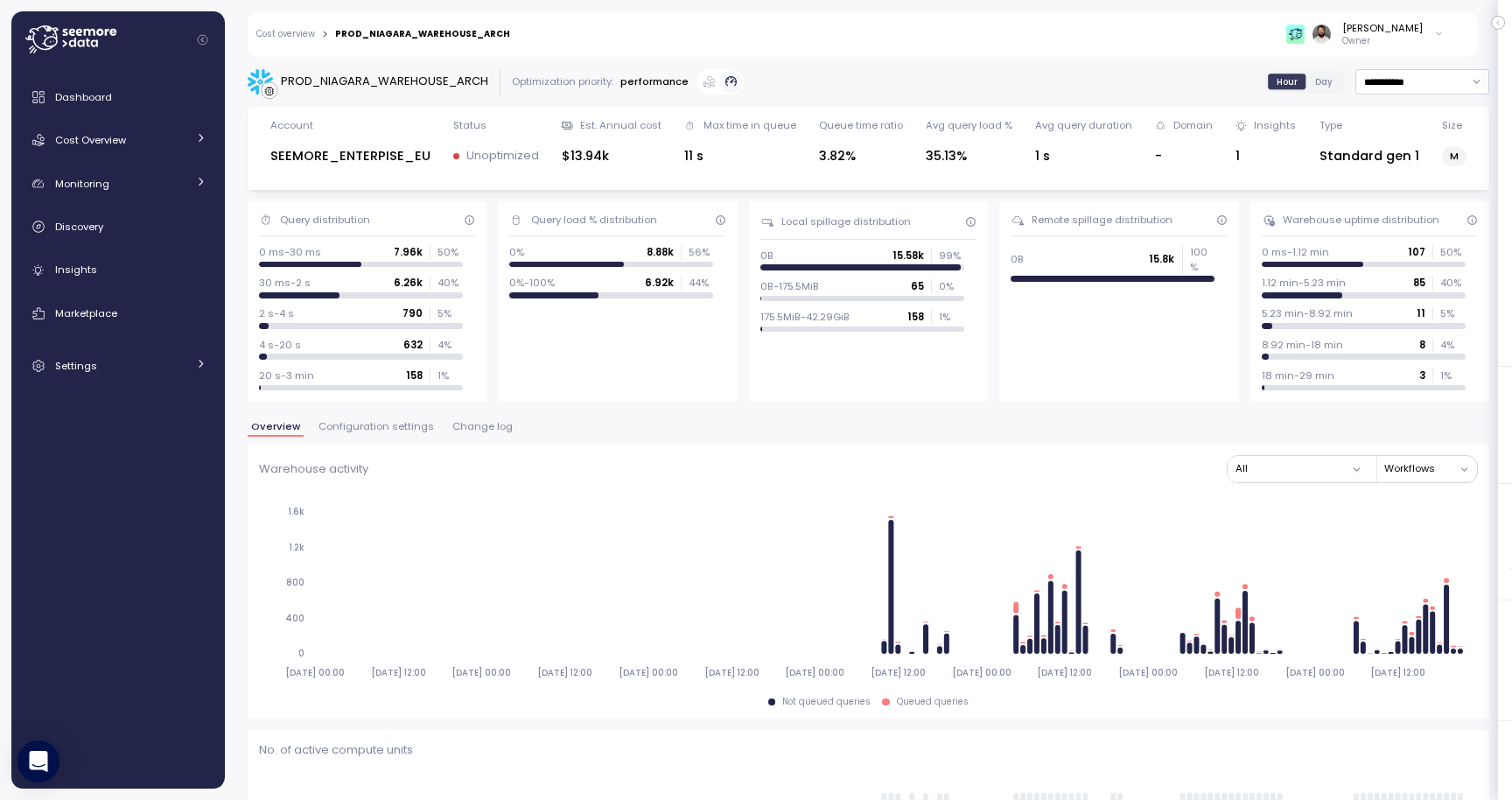
click at [366, 422] on span "Configuration settings" at bounding box center [375, 426] width 115 height 9
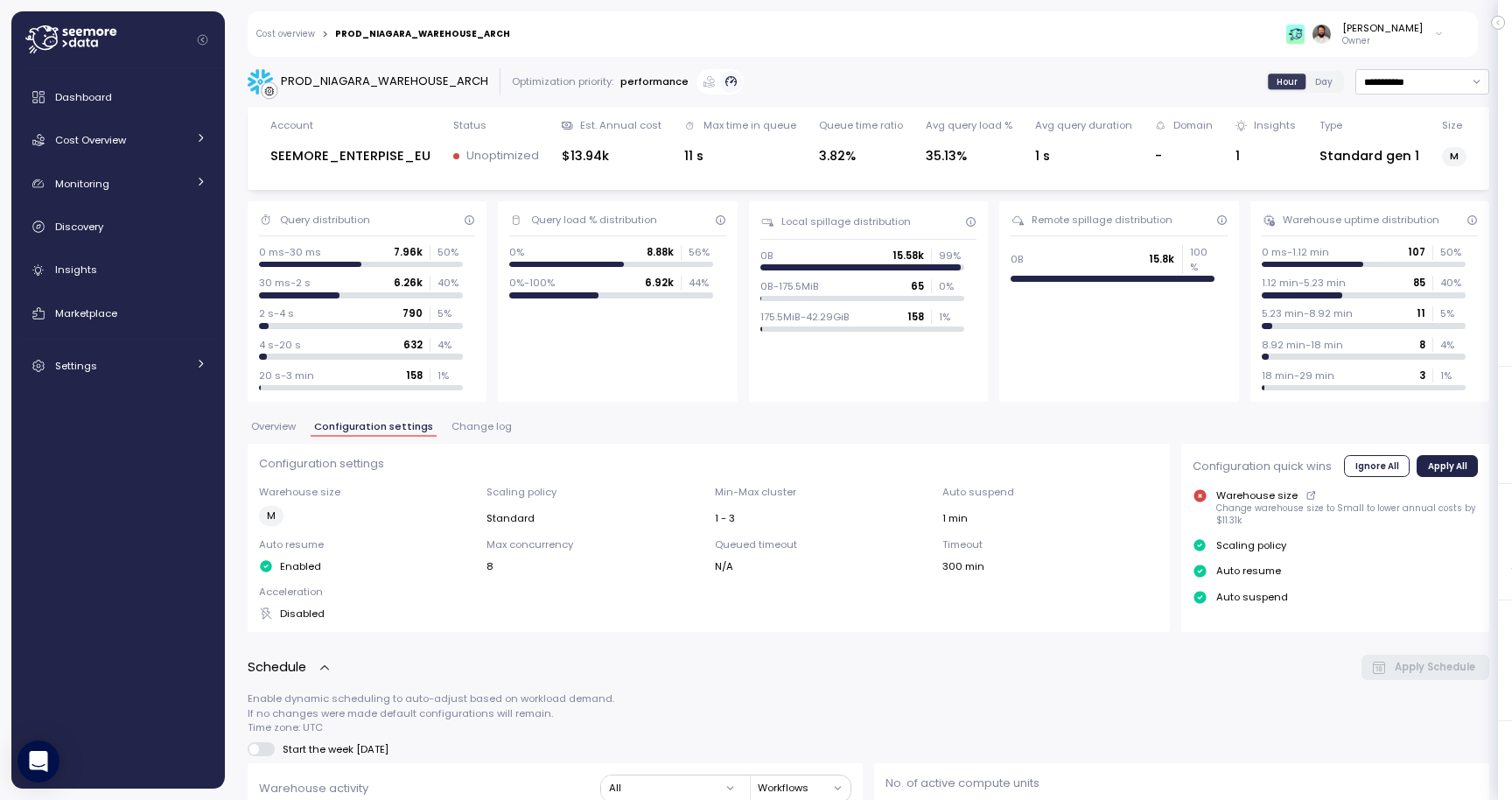
click at [451, 432] on span "Change log" at bounding box center [481, 426] width 60 height 9
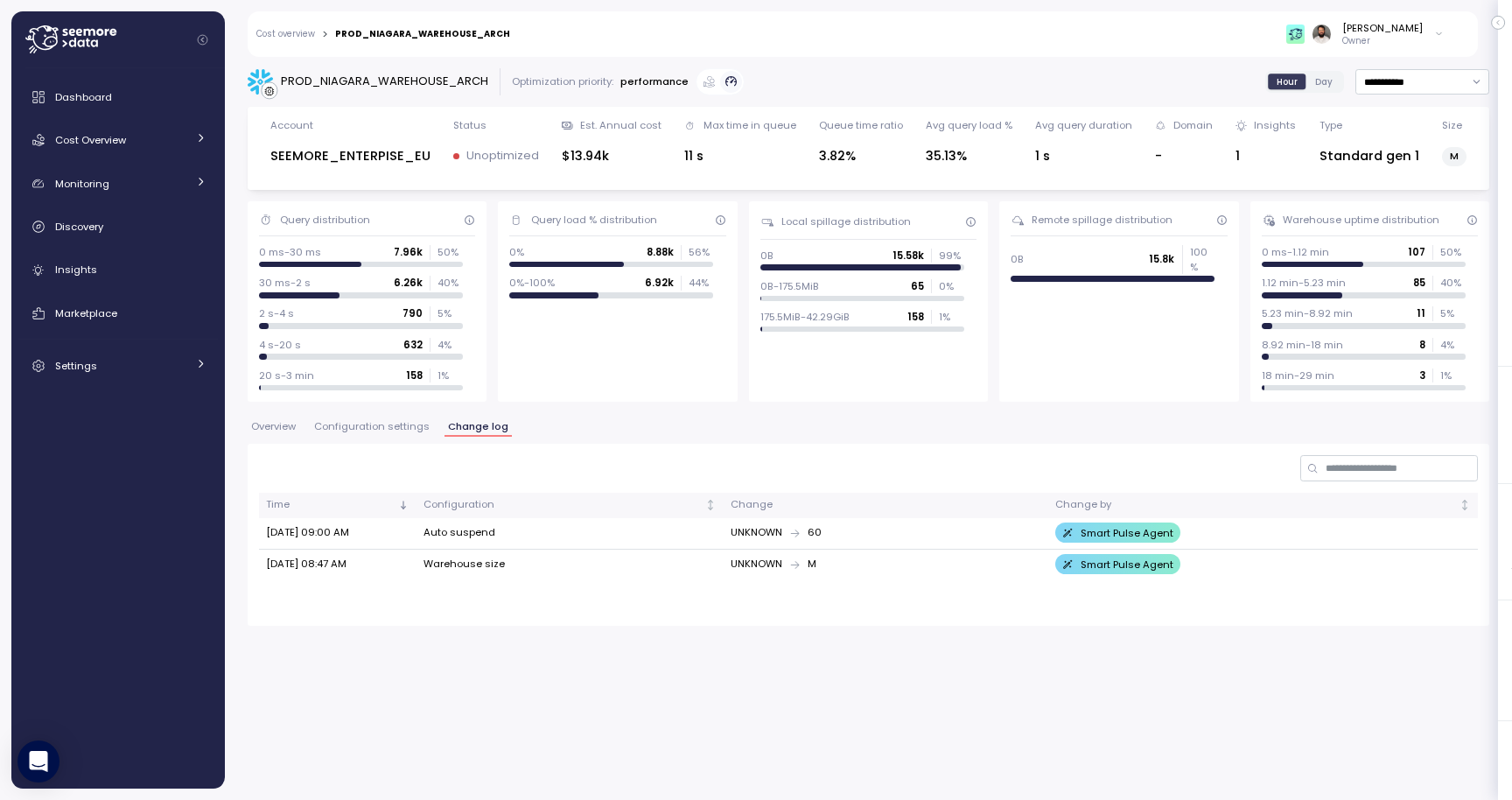
click at [386, 422] on span "Configuration settings" at bounding box center [372, 426] width 115 height 9
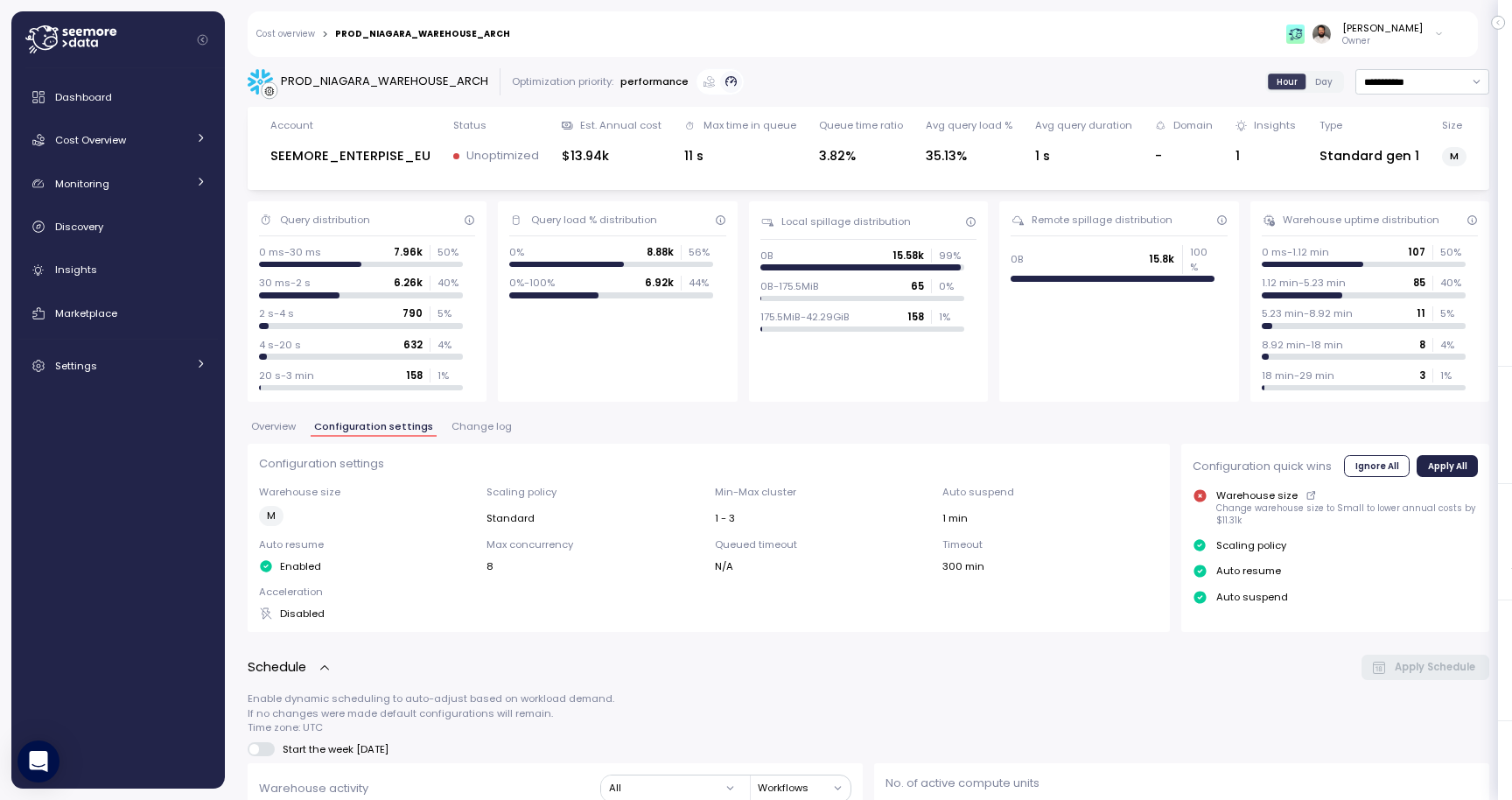
click at [277, 422] on span "Overview" at bounding box center [273, 426] width 45 height 9
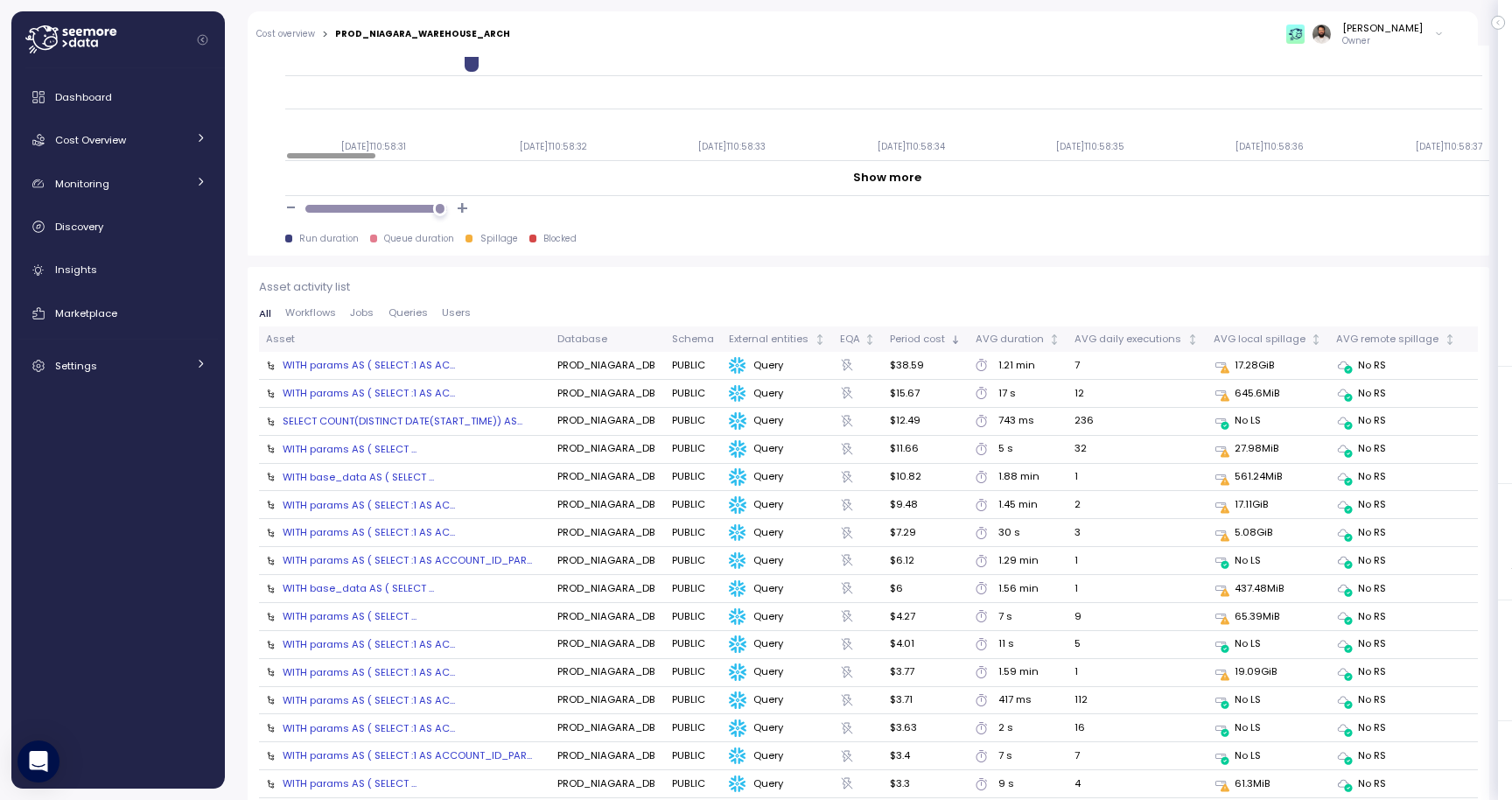
scroll to position [1750, 0]
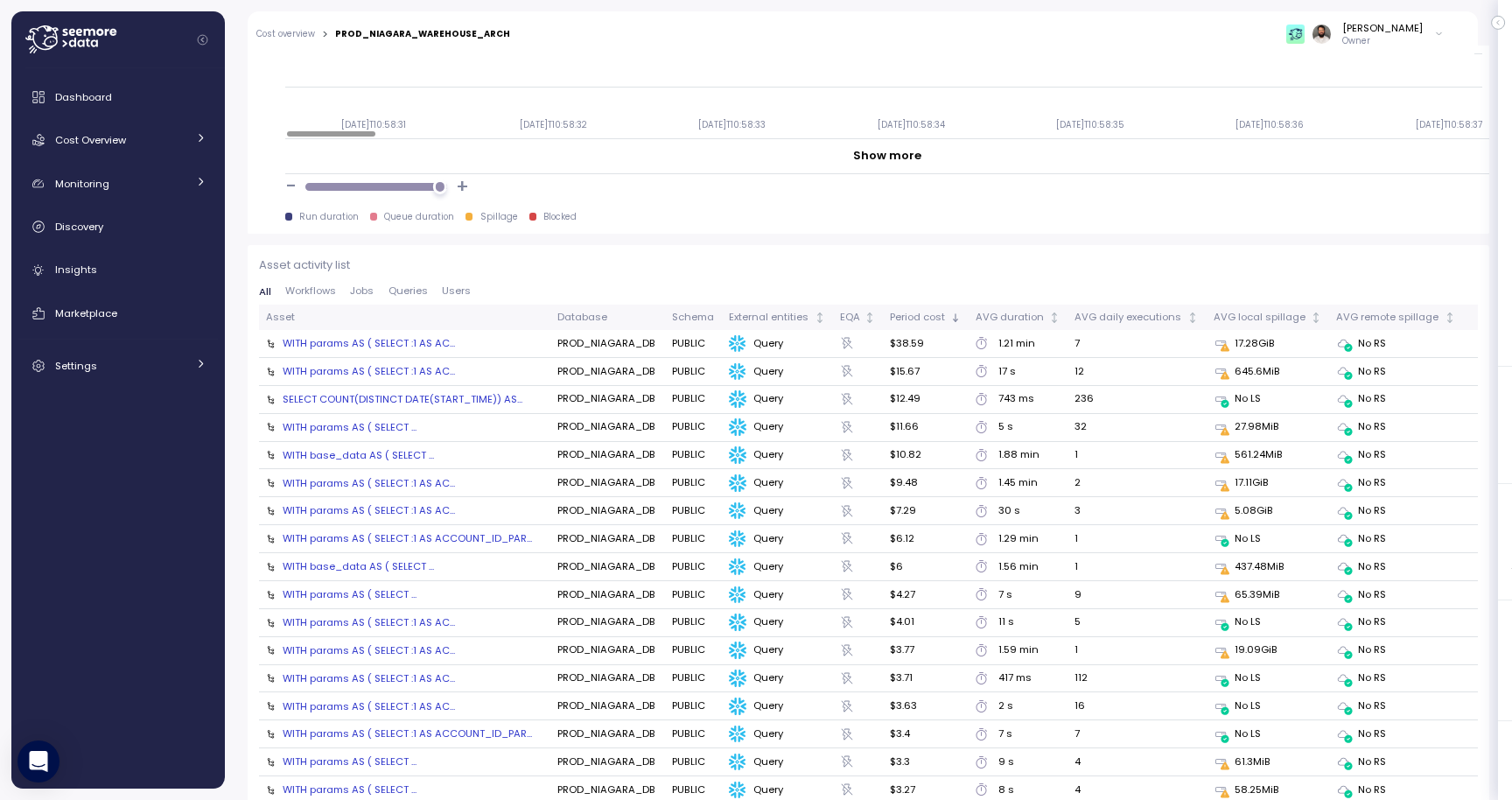
click at [322, 289] on span "Workflows" at bounding box center [311, 291] width 51 height 9
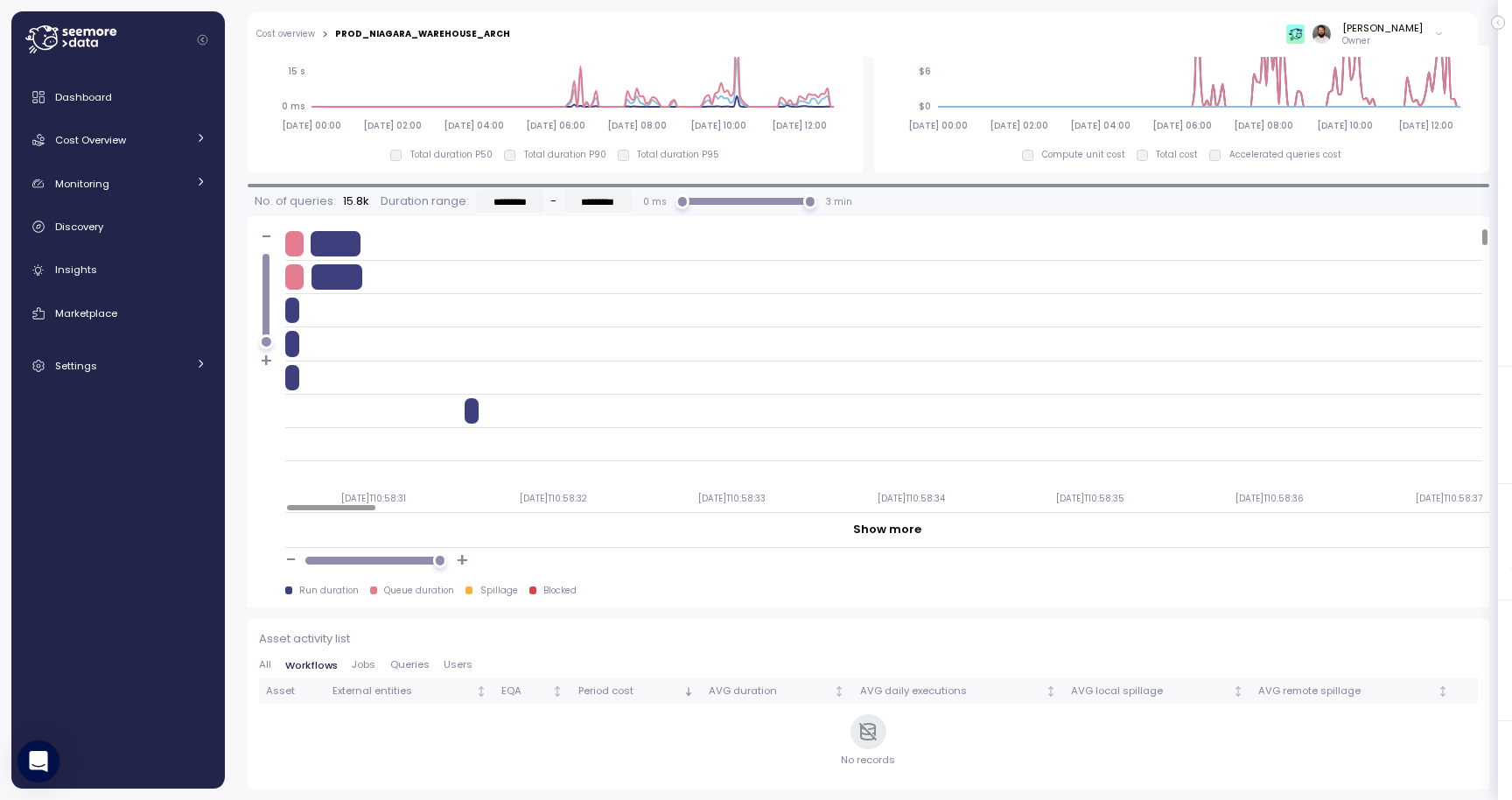
click at [370, 670] on span "Jobs" at bounding box center [363, 665] width 23 height 9
click at [408, 669] on span "Queries" at bounding box center [409, 665] width 39 height 9
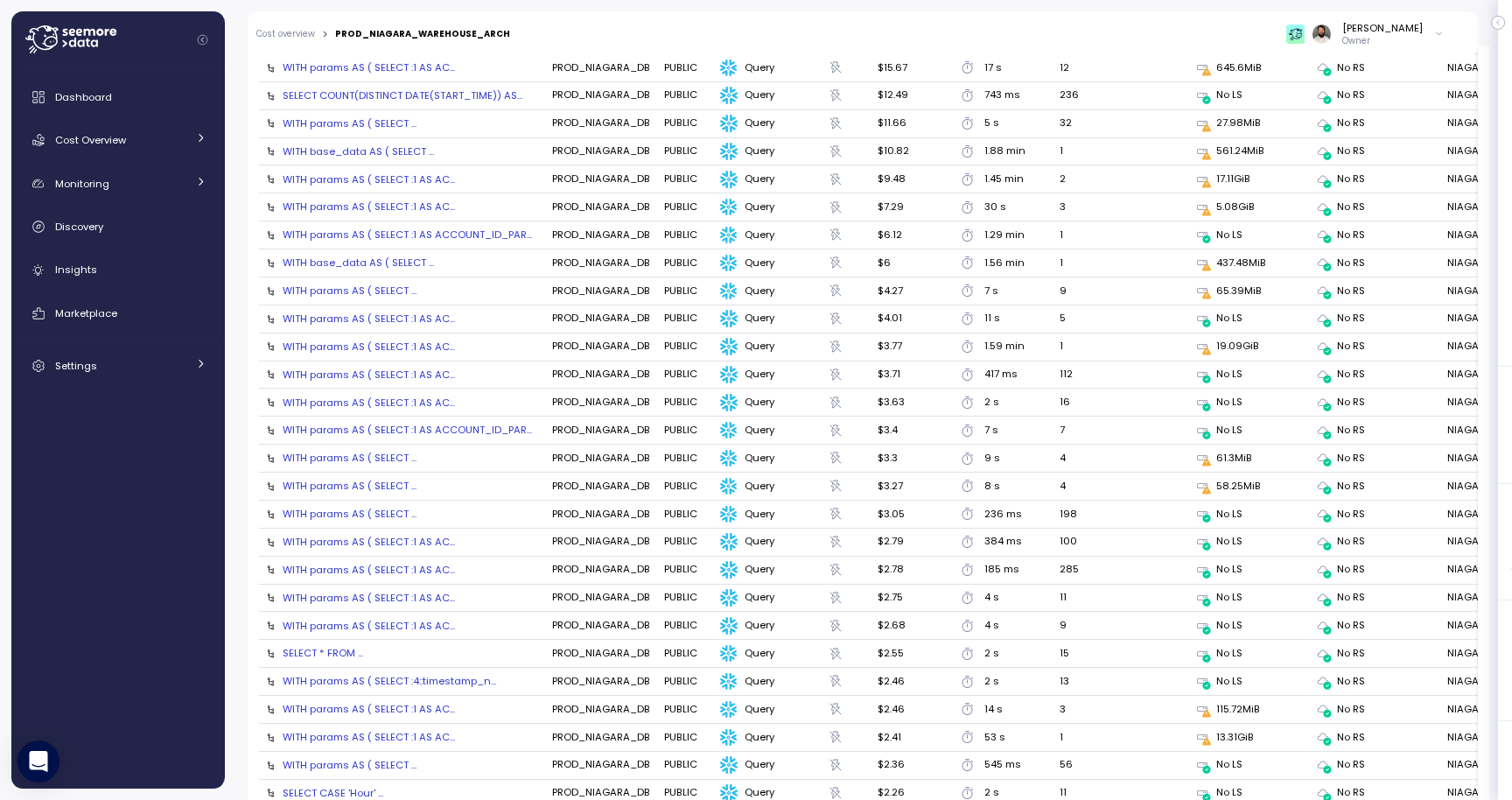
scroll to position [1943, 0]
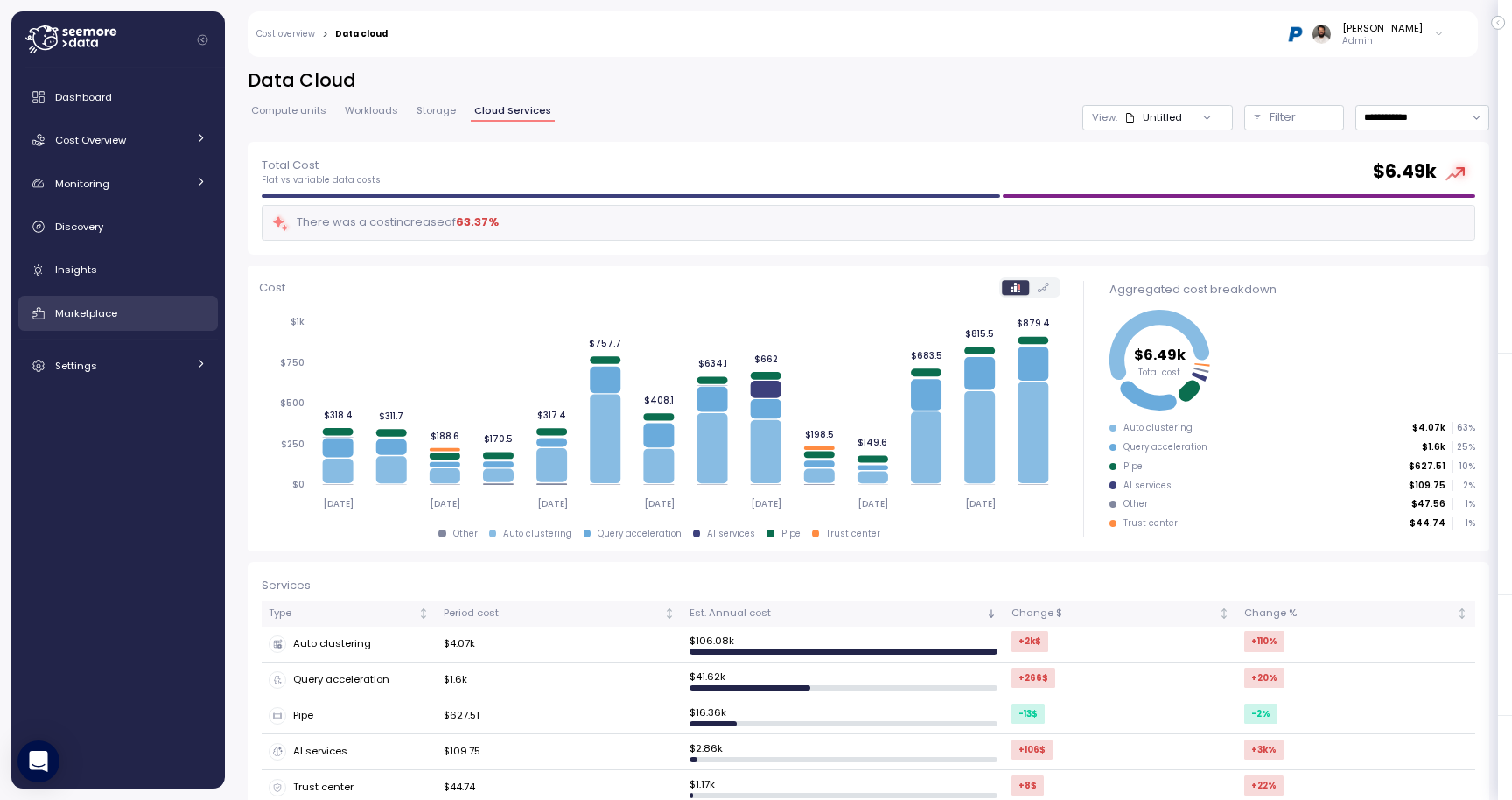
click at [126, 319] on div "Marketplace" at bounding box center [131, 313] width 152 height 18
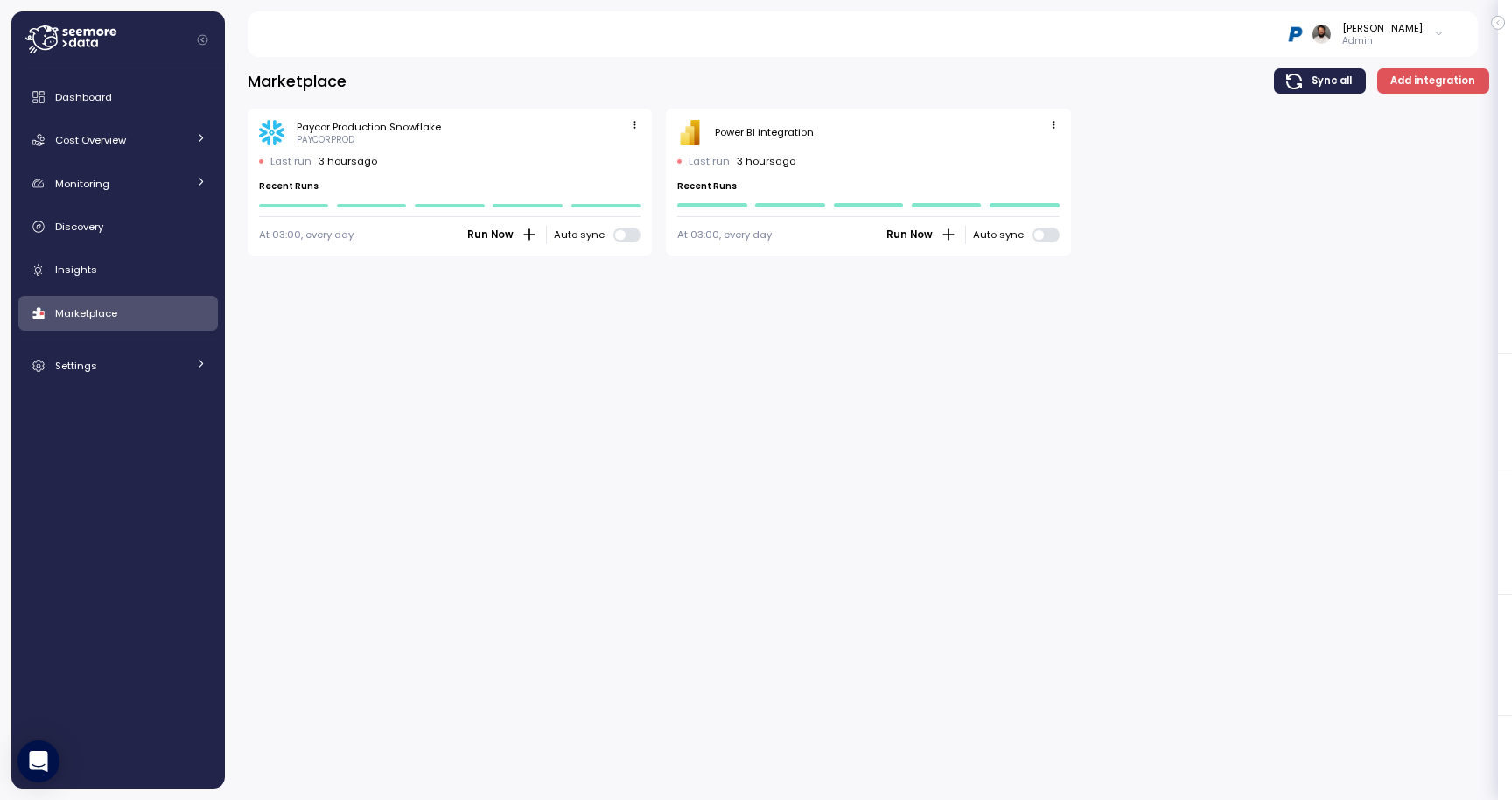
click at [1047, 121] on span "button" at bounding box center [1054, 126] width 19 height 19
click at [1037, 149] on button "Edit" at bounding box center [1027, 158] width 66 height 24
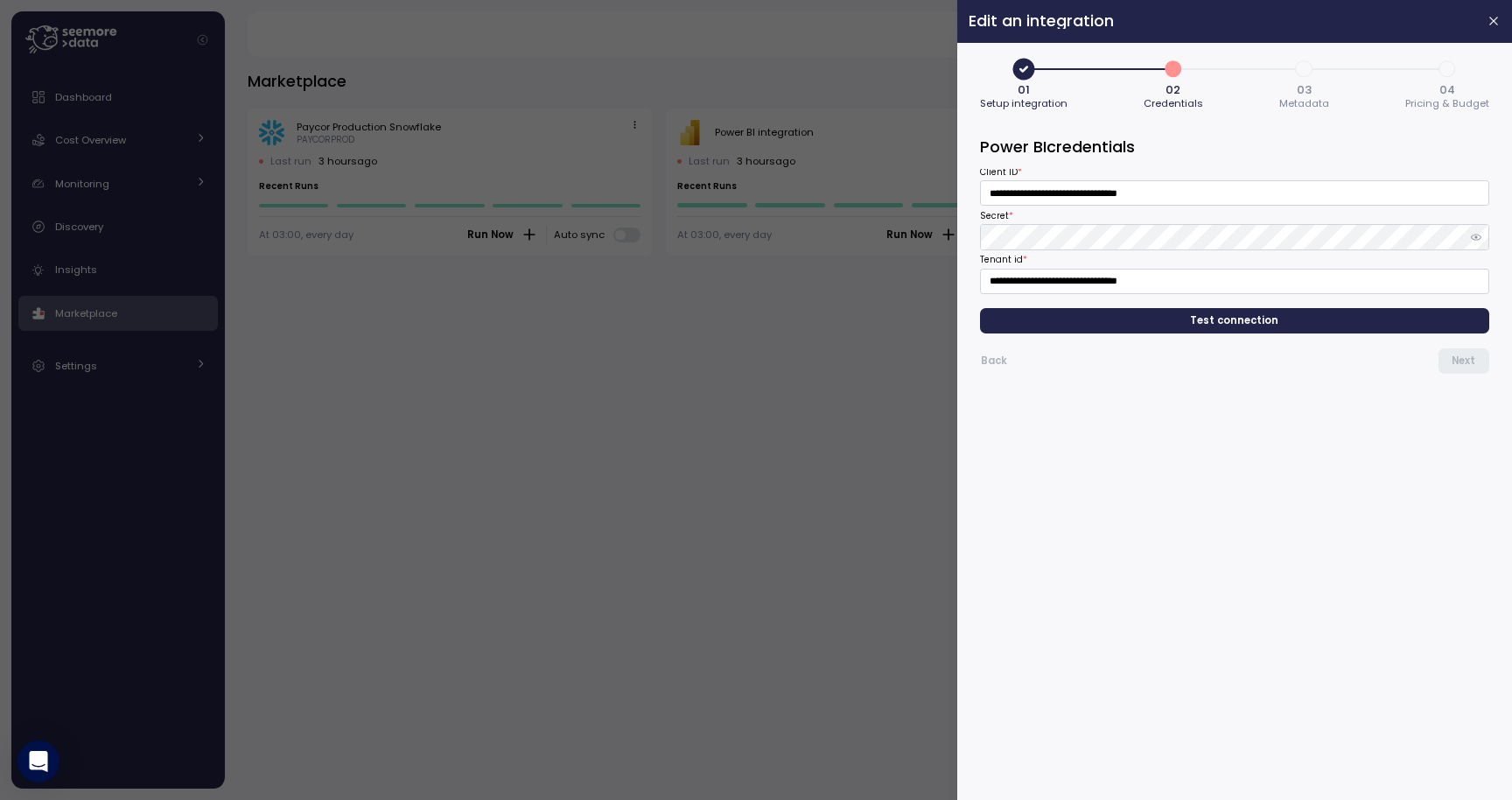
click at [1283, 61] on button "3 03 Metadata" at bounding box center [1303, 83] width 50 height 59
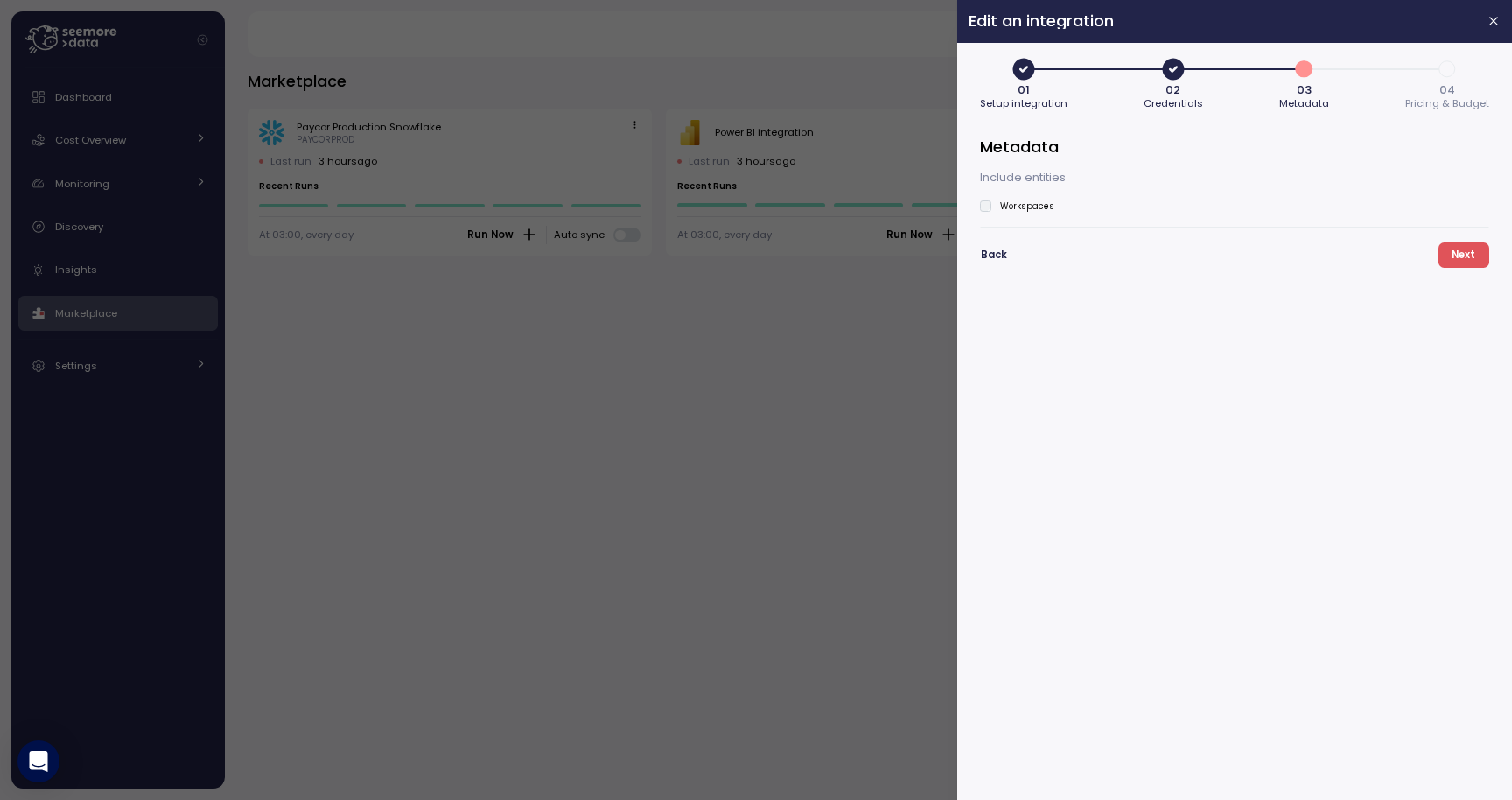
click at [1478, 31] on header "Edit an integration" at bounding box center [1234, 22] width 555 height 43
click at [1497, 18] on icon "button" at bounding box center [1494, 22] width 7 height 7
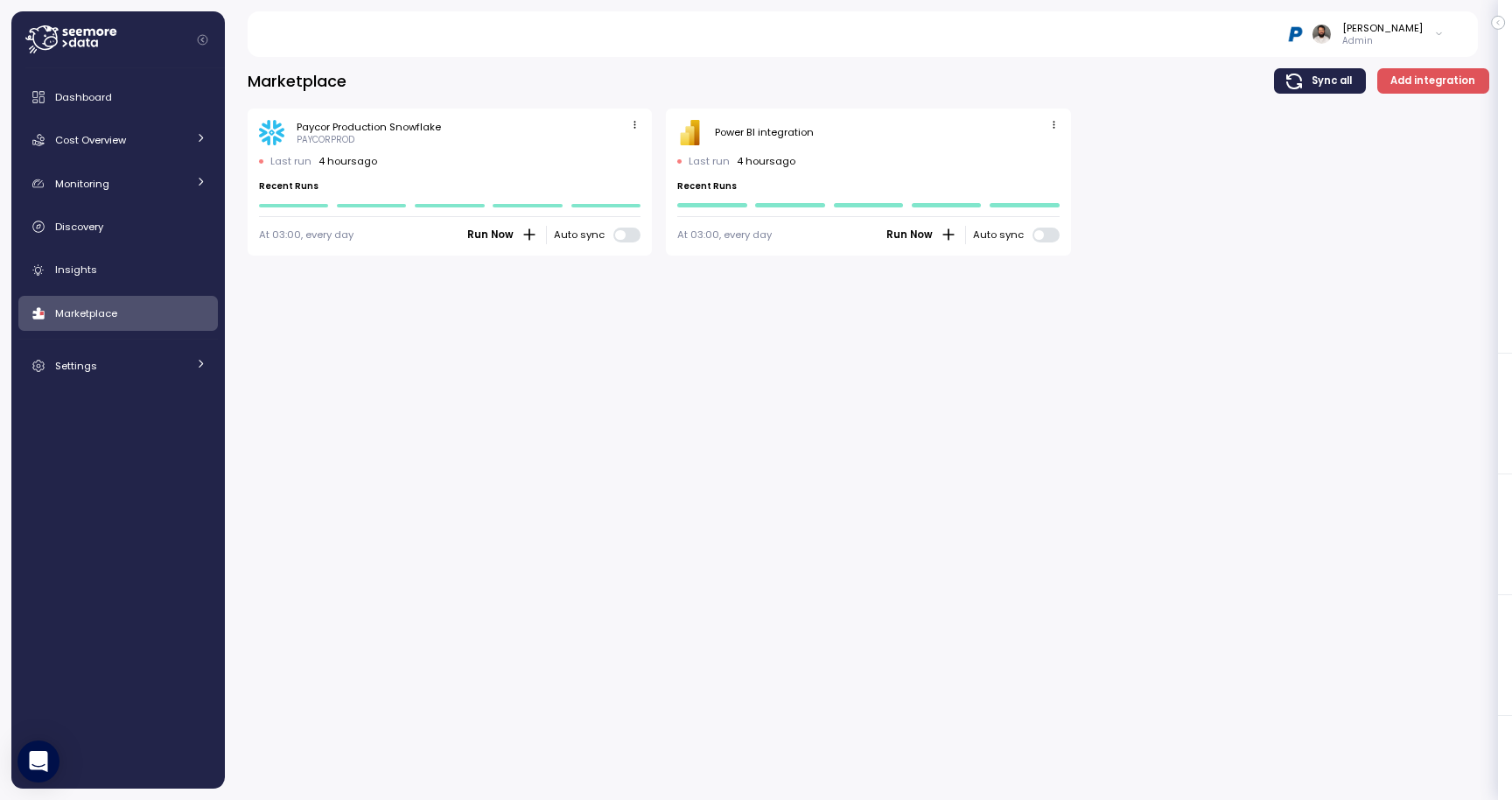
click at [1053, 126] on icon "button" at bounding box center [1053, 125] width 2 height 7
click at [1041, 151] on div "Edit" at bounding box center [1035, 158] width 32 height 16
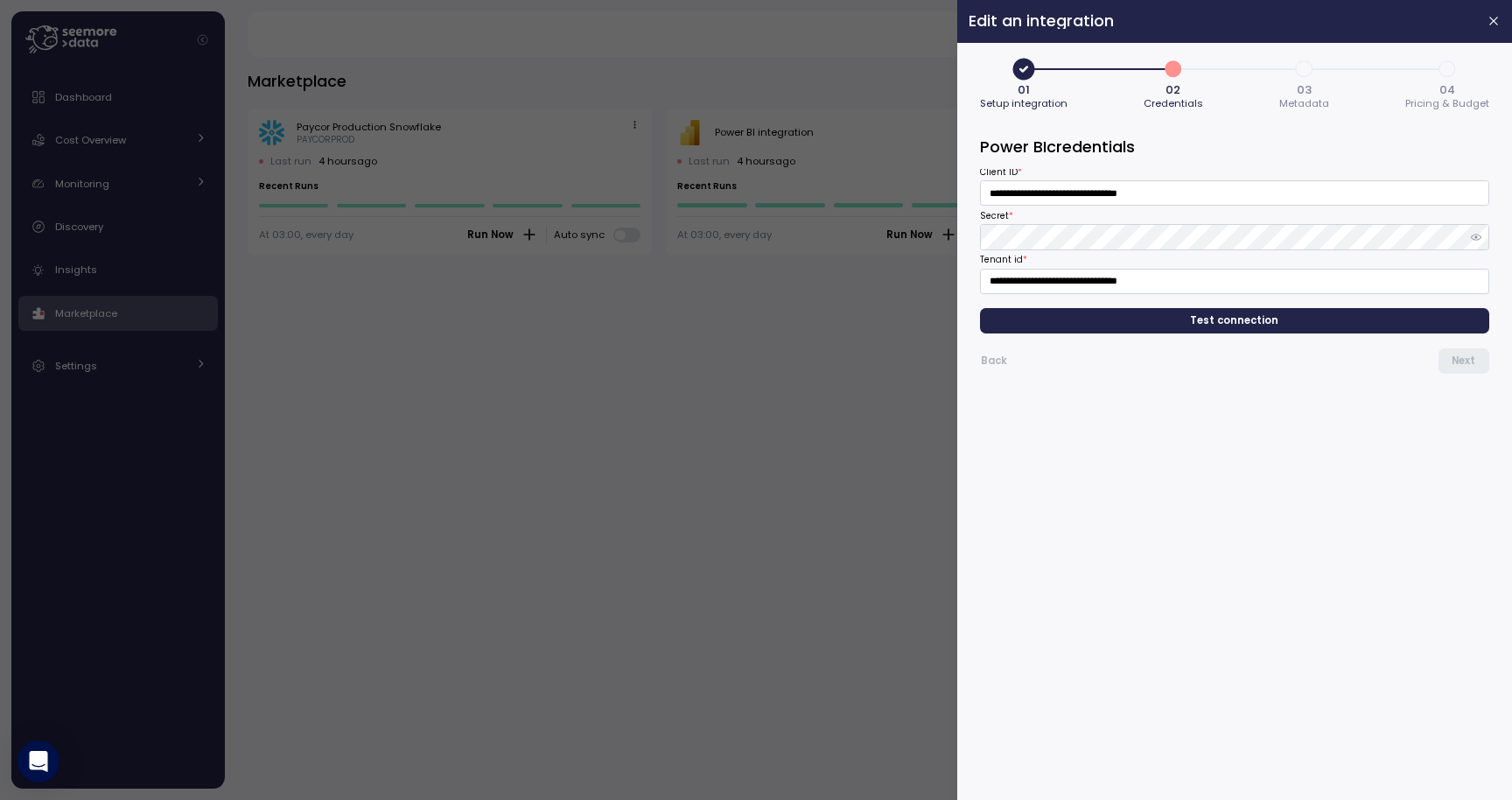
click at [1211, 325] on span "Test connection" at bounding box center [1235, 320] width 88 height 23
click at [1309, 58] on span "3" at bounding box center [1305, 69] width 30 height 30
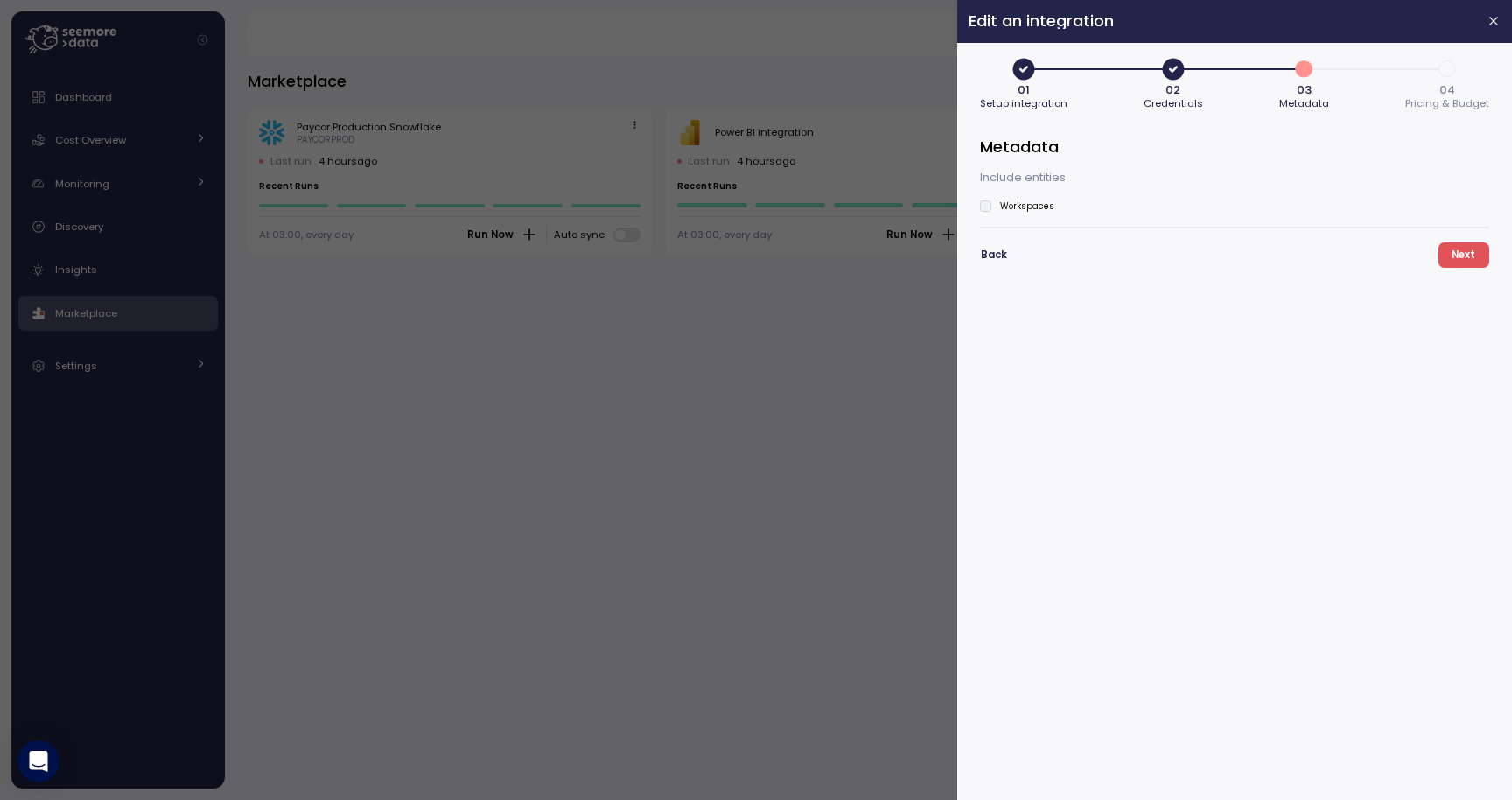
type button "2"
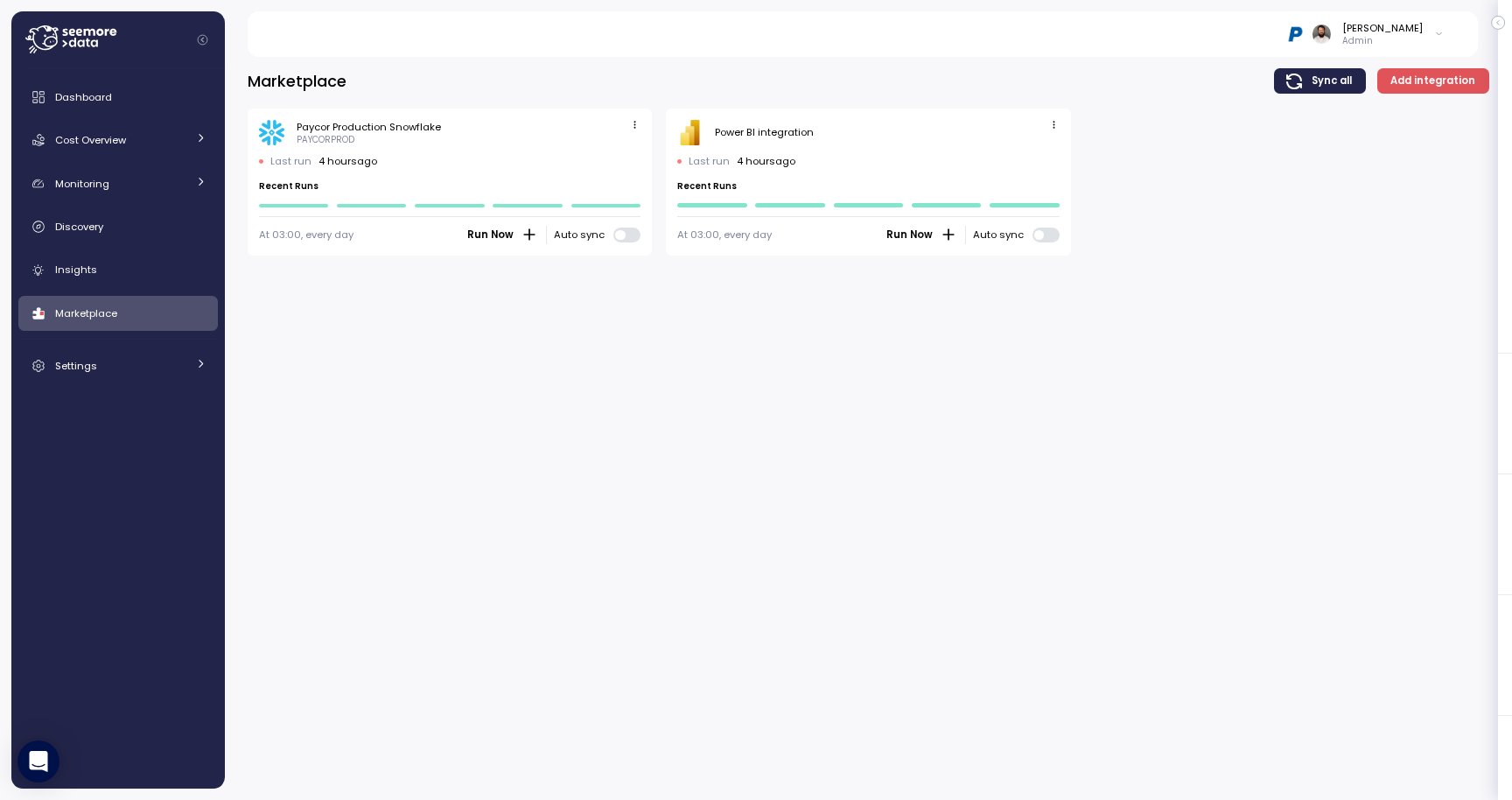
click at [965, 168] on div "Last run 4 hours ago Recent Runs" at bounding box center [867, 180] width 381 height 53
